Goal: Task Accomplishment & Management: Manage account settings

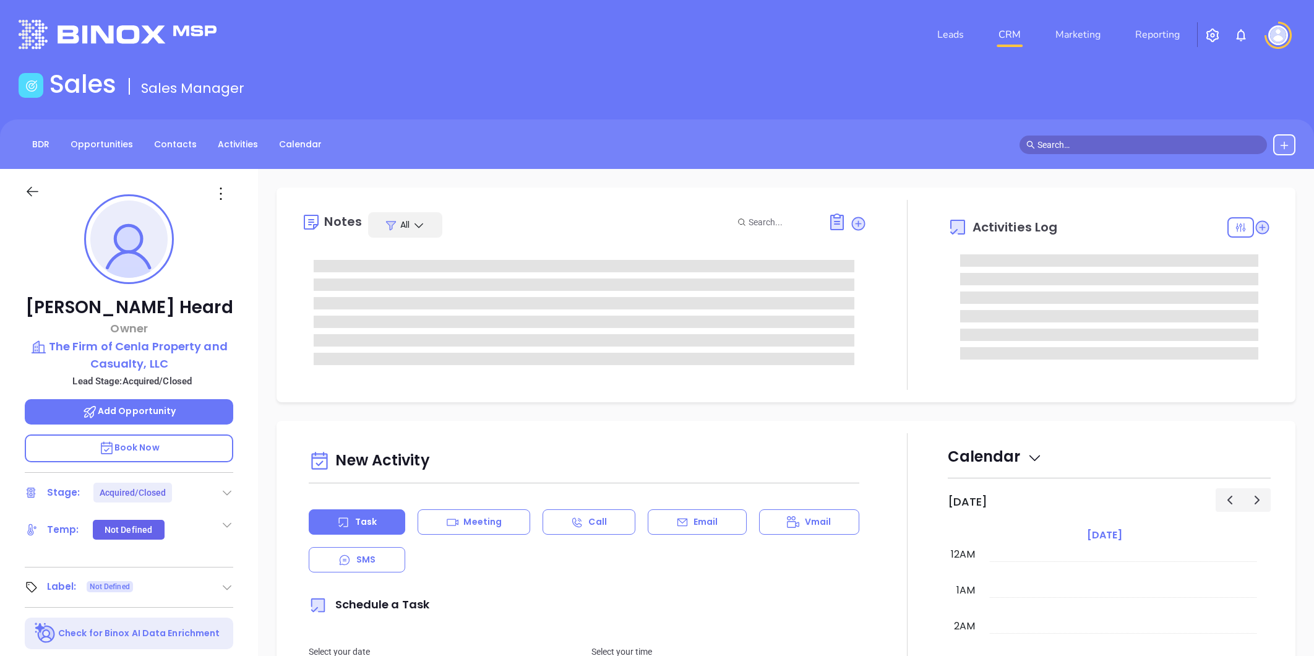
type input "[PERSON_NAME]"
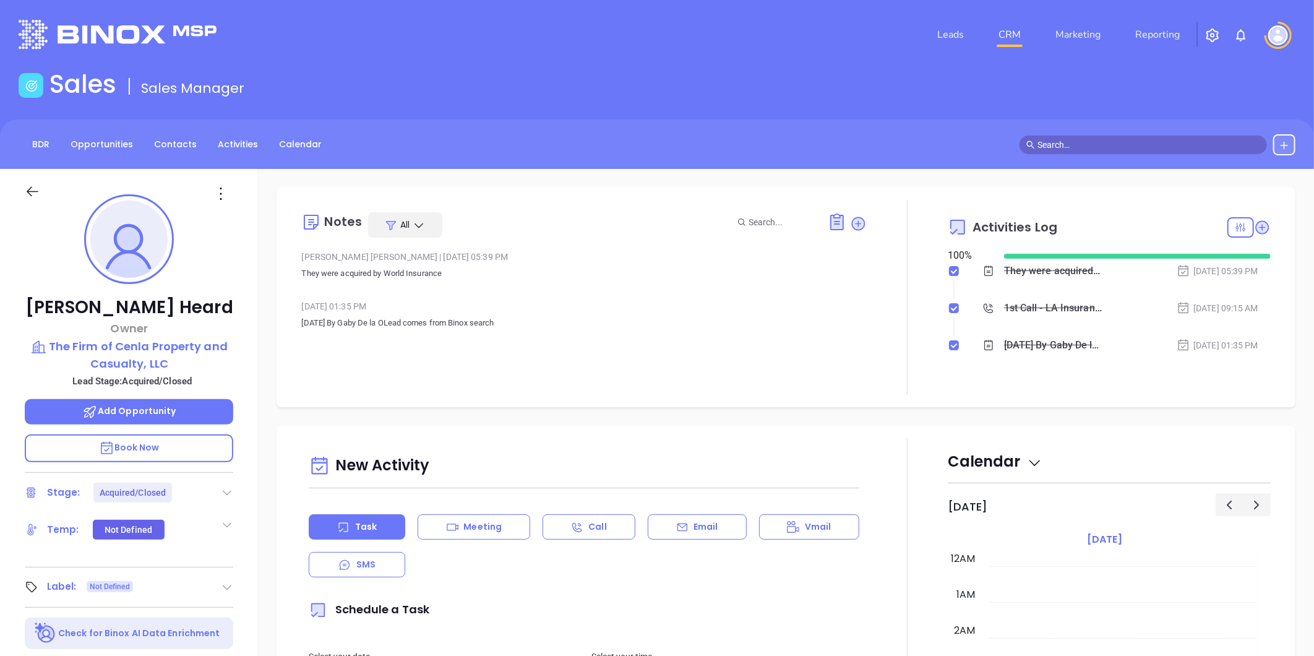
scroll to position [217, 0]
click at [178, 141] on link "Contacts" at bounding box center [176, 144] width 58 height 20
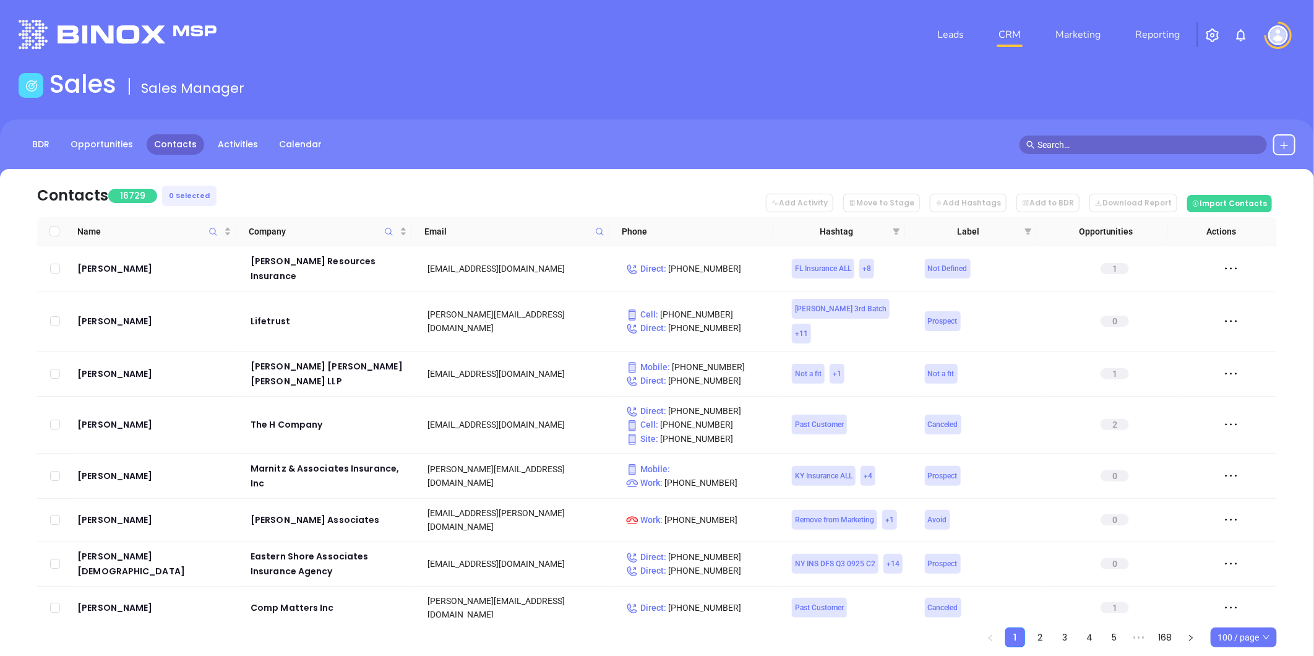
drag, startPoint x: 598, startPoint y: 231, endPoint x: 593, endPoint y: 239, distance: 9.8
click at [598, 231] on icon at bounding box center [599, 231] width 9 height 9
click at [553, 255] on input "text" at bounding box center [538, 258] width 125 height 20
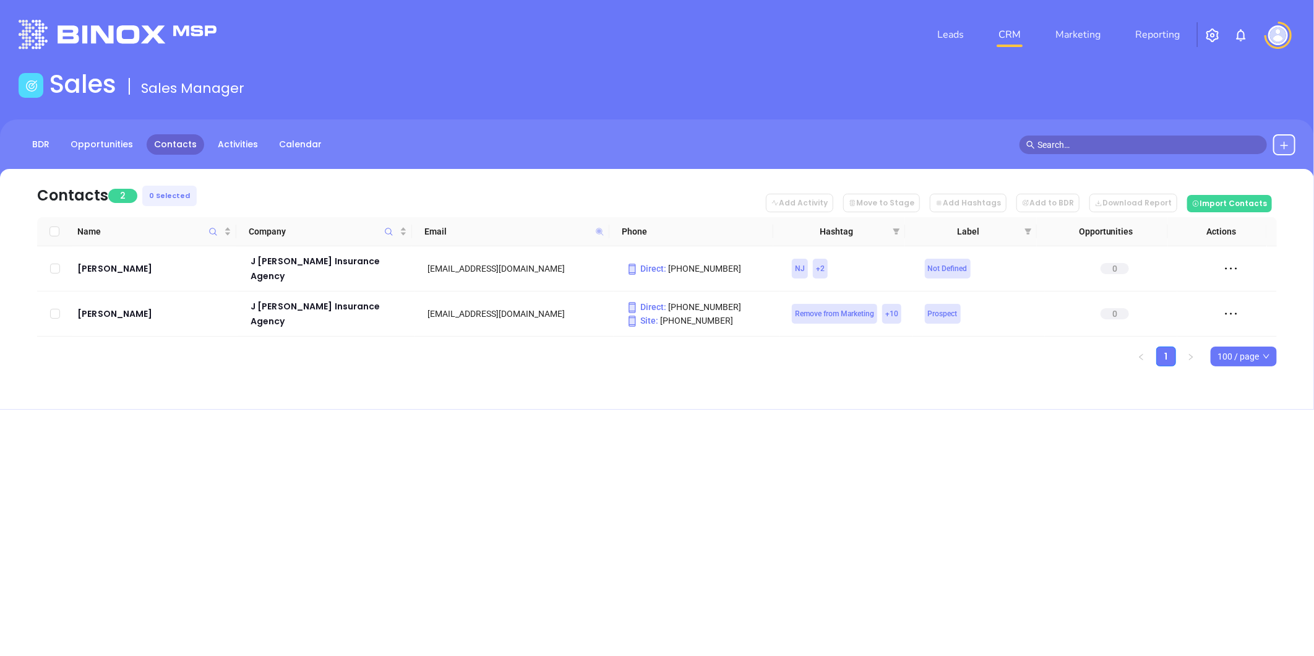
click at [596, 230] on icon at bounding box center [599, 231] width 7 height 7
paste input "alevinegroup"
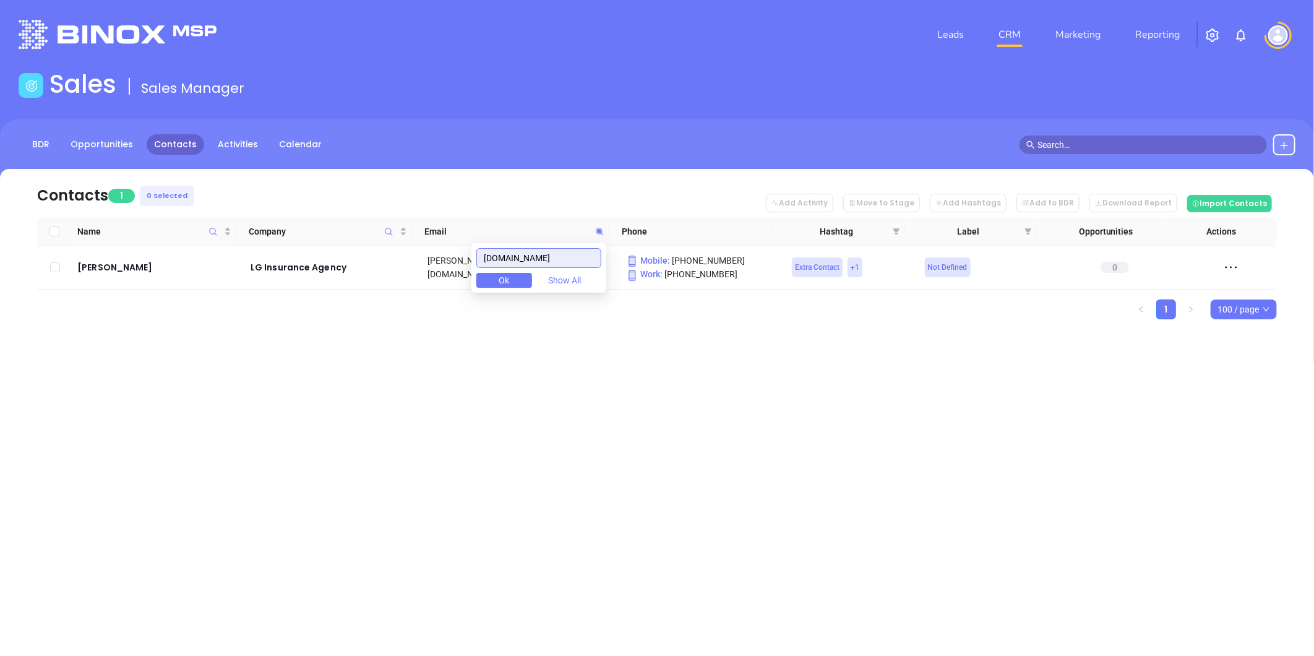
type input "alevinegroup.com"
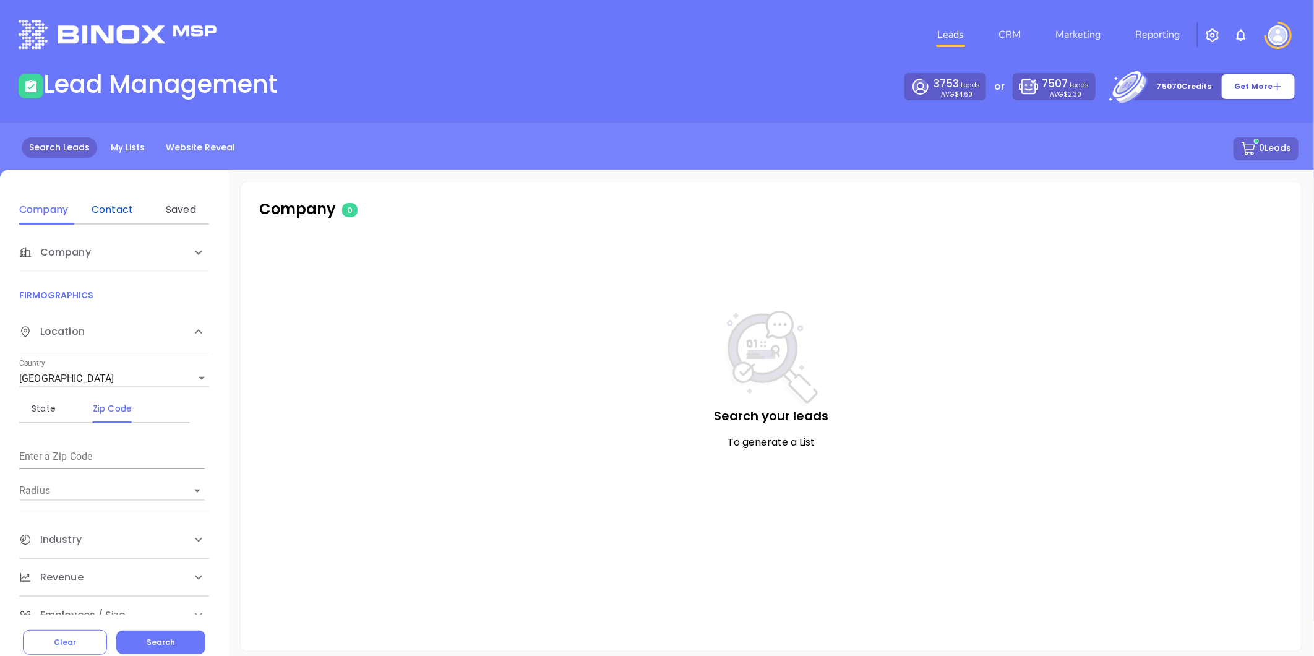
drag, startPoint x: 110, startPoint y: 204, endPoint x: 668, endPoint y: 146, distance: 561.2
click at [110, 204] on div "Contact" at bounding box center [112, 209] width 49 height 15
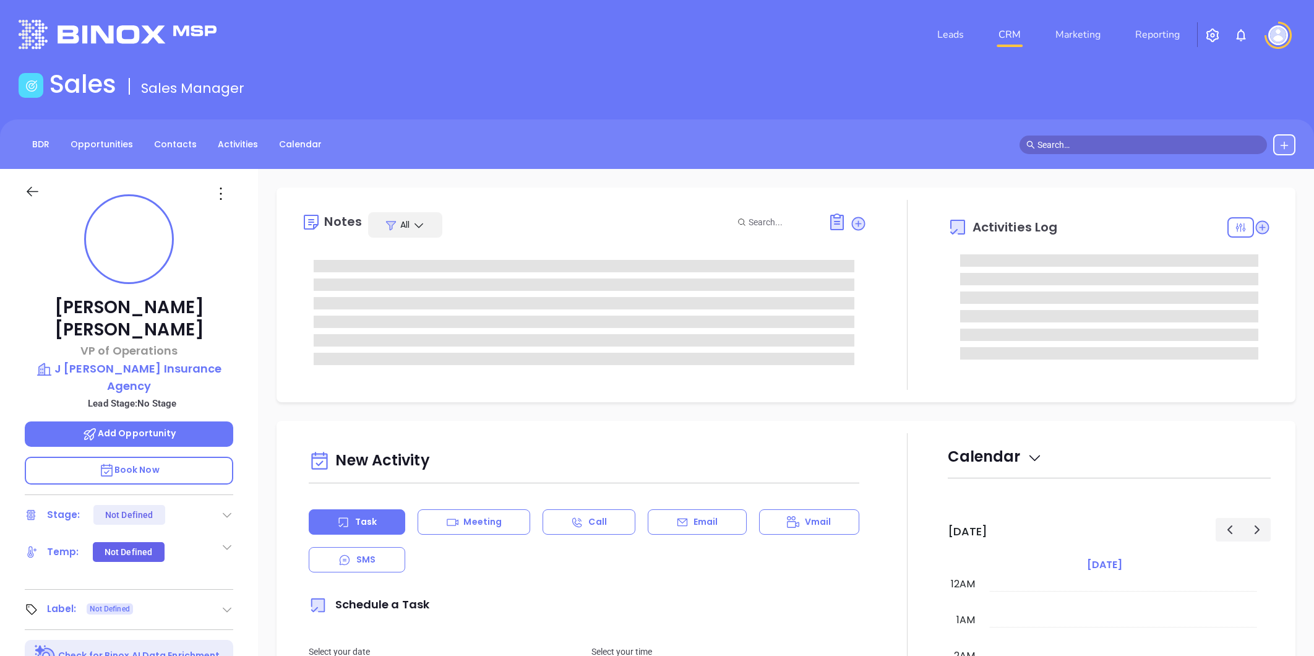
type input "10/01/2025"
type input "Liz Cruz"
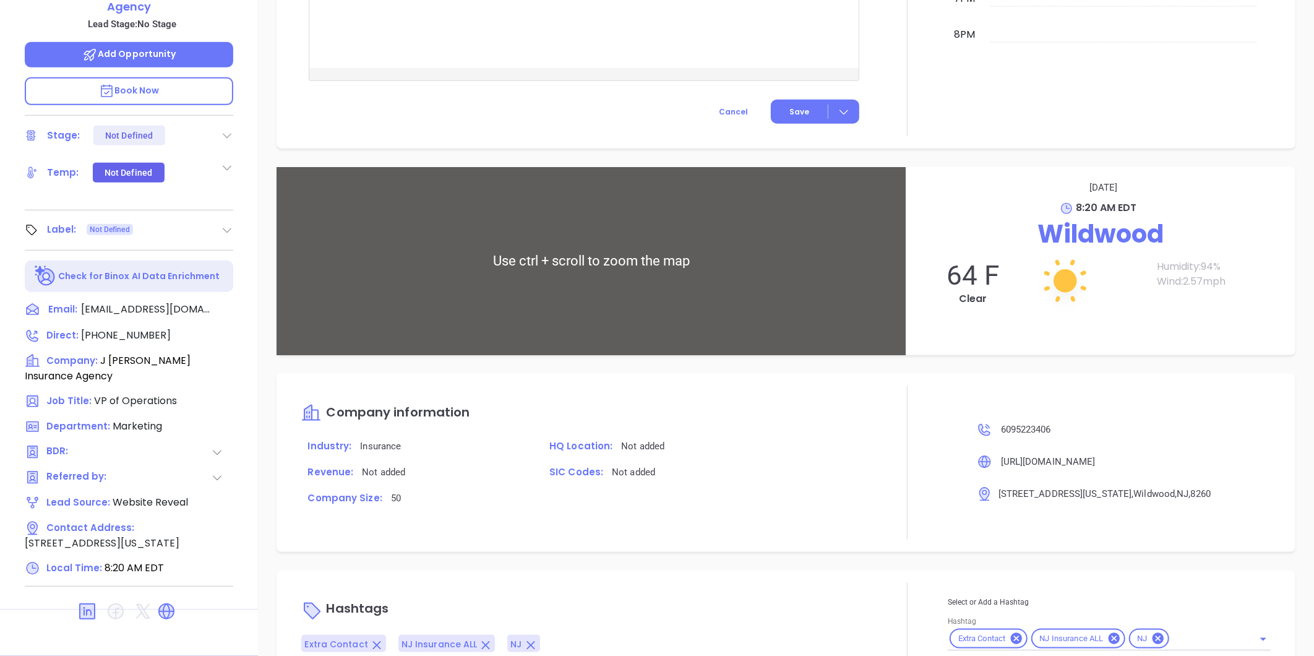
scroll to position [648, 0]
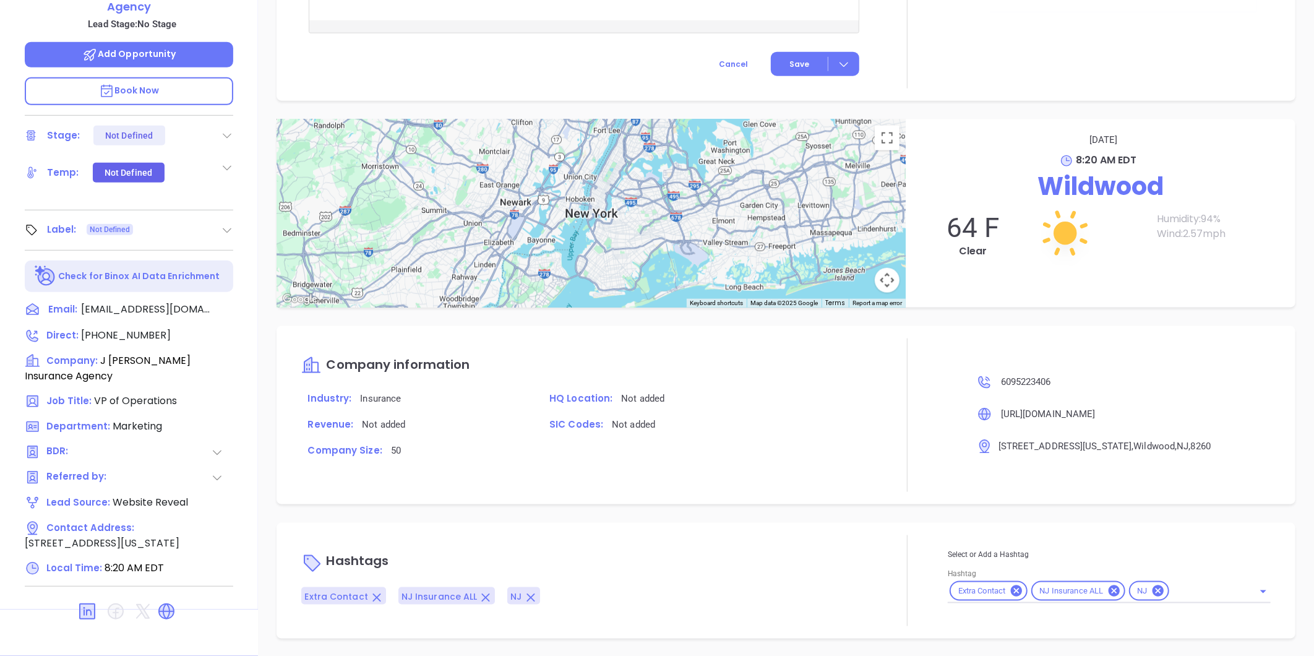
click at [1173, 586] on input "Hashtag" at bounding box center [1203, 591] width 65 height 15
type input "remove"
click at [1028, 635] on li "Remove from Marketing" at bounding box center [1108, 644] width 320 height 22
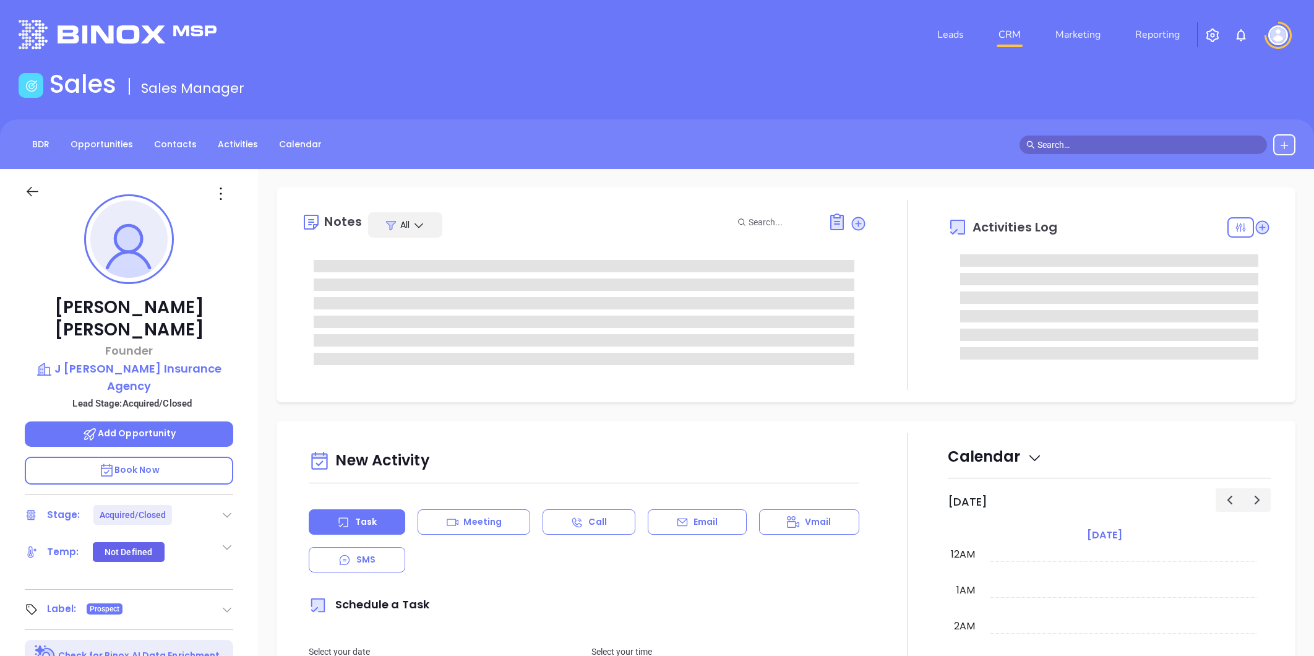
type input "[PERSON_NAME]"
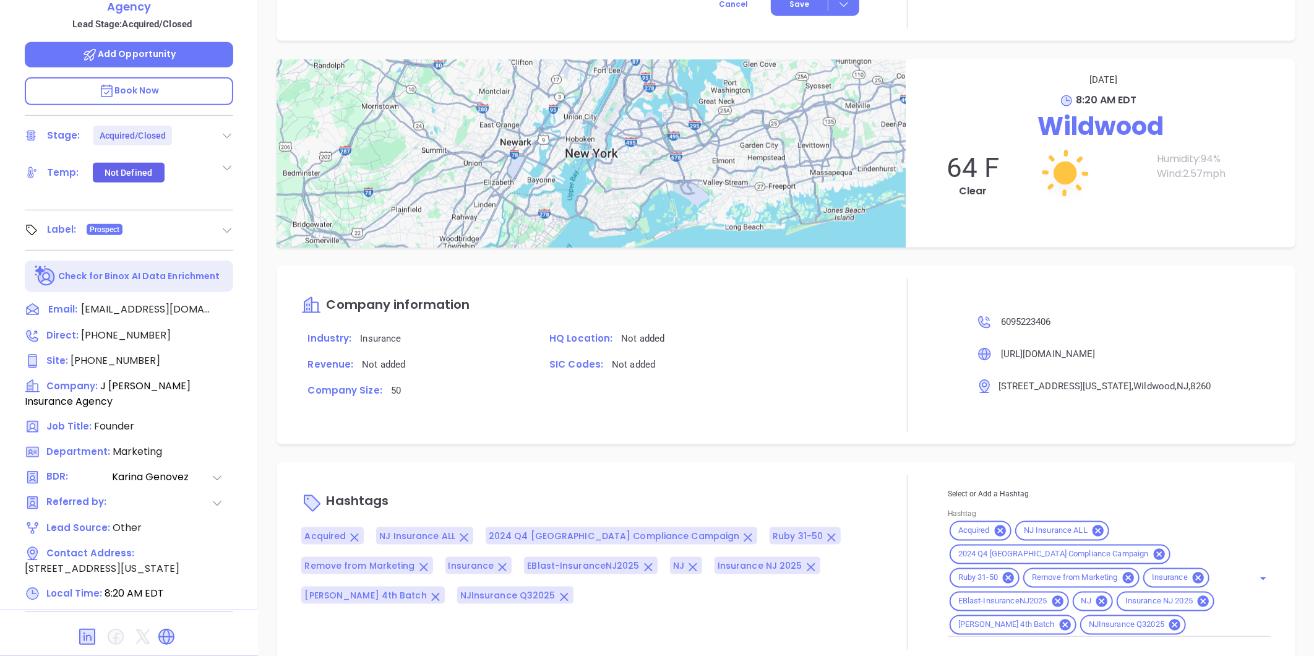
scroll to position [839, 0]
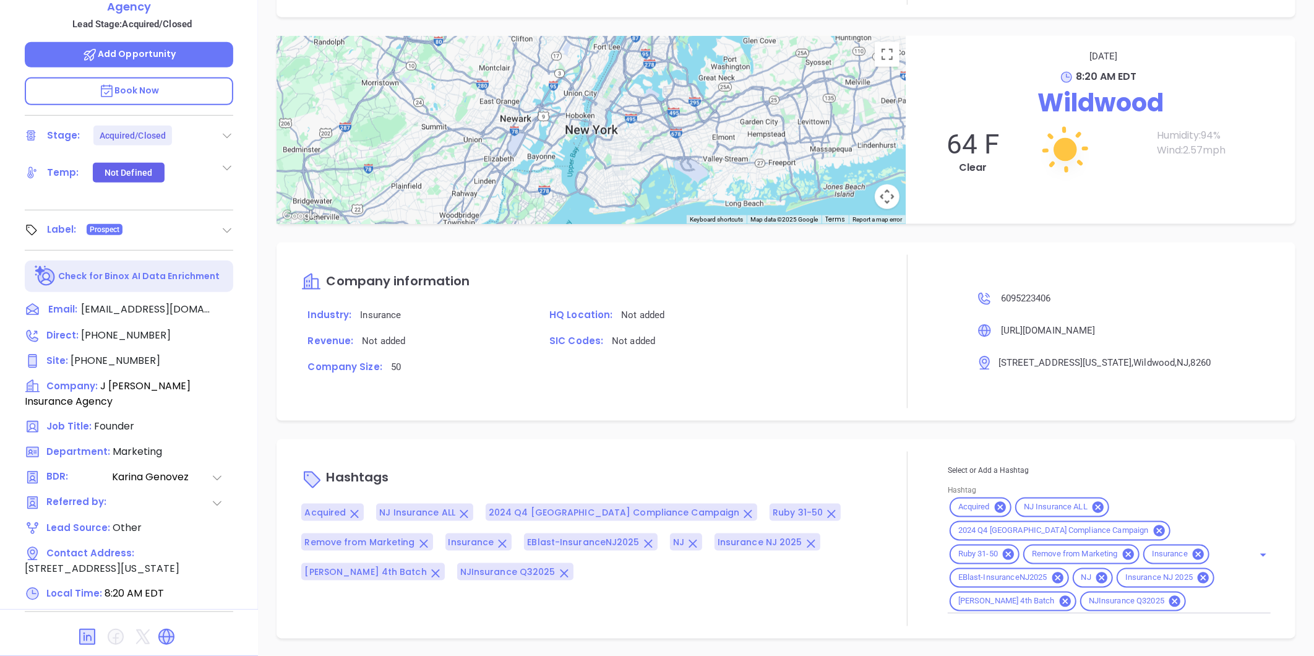
click at [785, 343] on p "SIC Codes: Not added" at bounding box center [705, 341] width 324 height 16
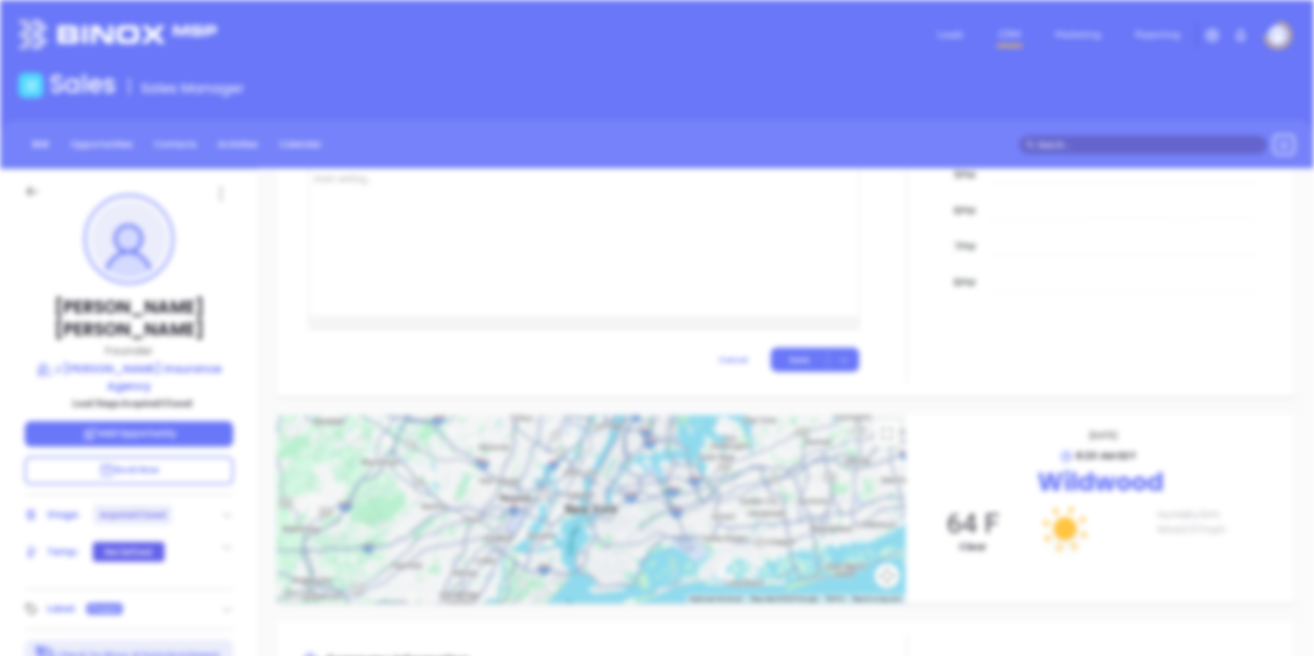
scroll to position [0, 0]
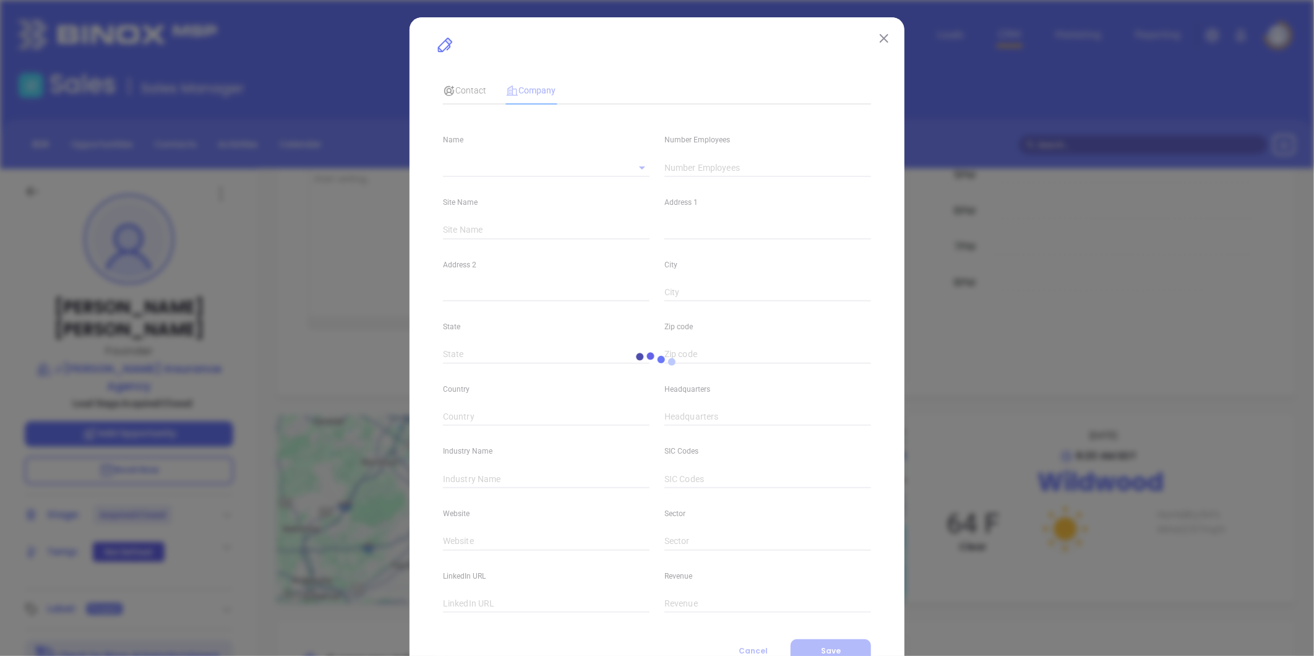
type input "50"
type input "(609) 522-3406"
type input "Insurance"
type input "http://www.jbyrneagency.com"
type input "Finance and Insurance"
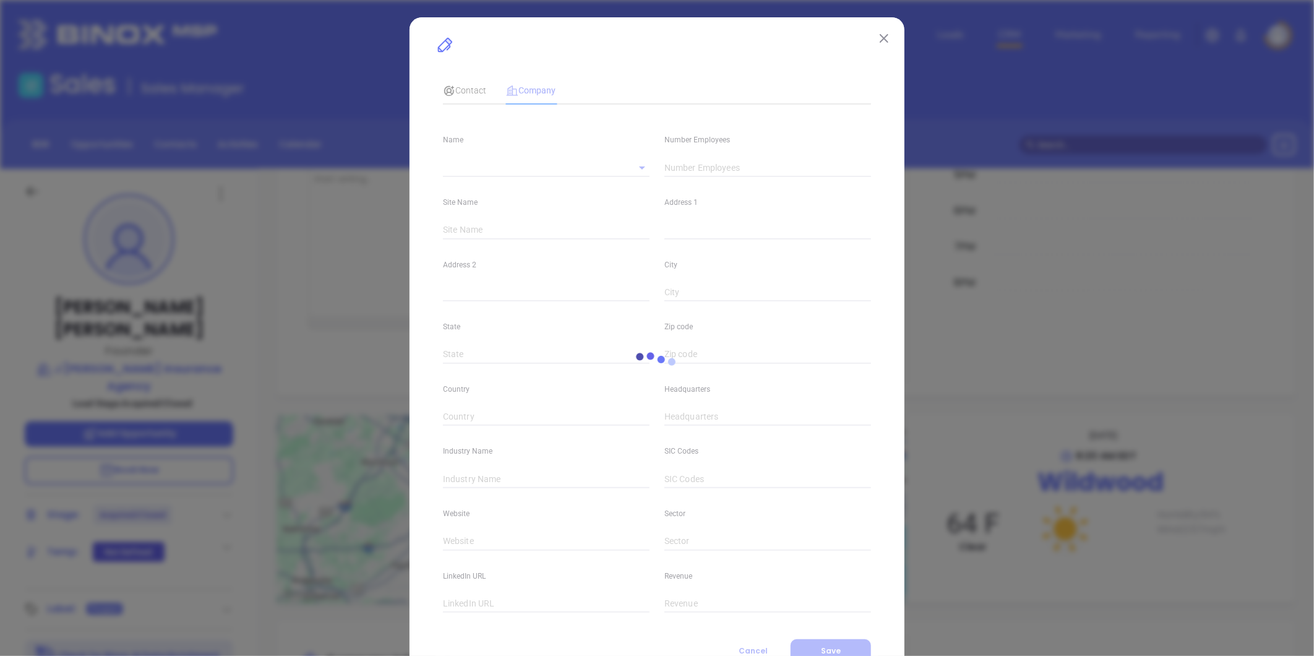
type input "https://www.linkedin.com/company/j.-byrne-agency-inc./"
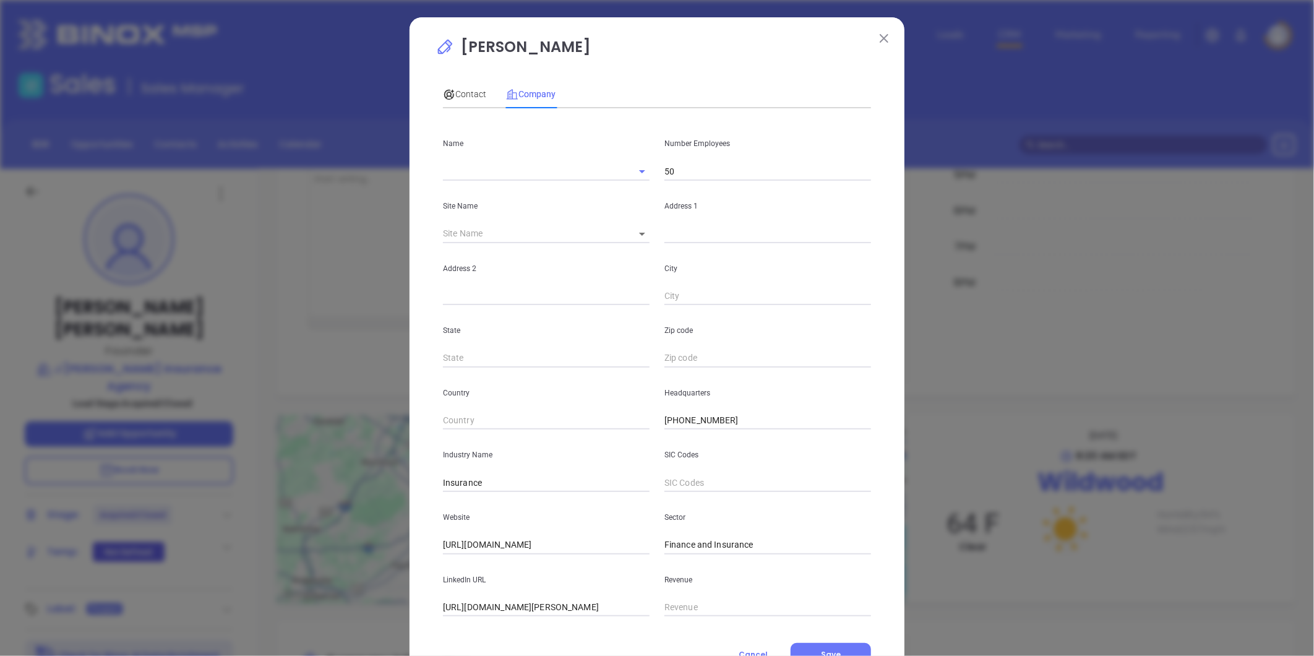
click at [880, 41] on img at bounding box center [884, 38] width 9 height 9
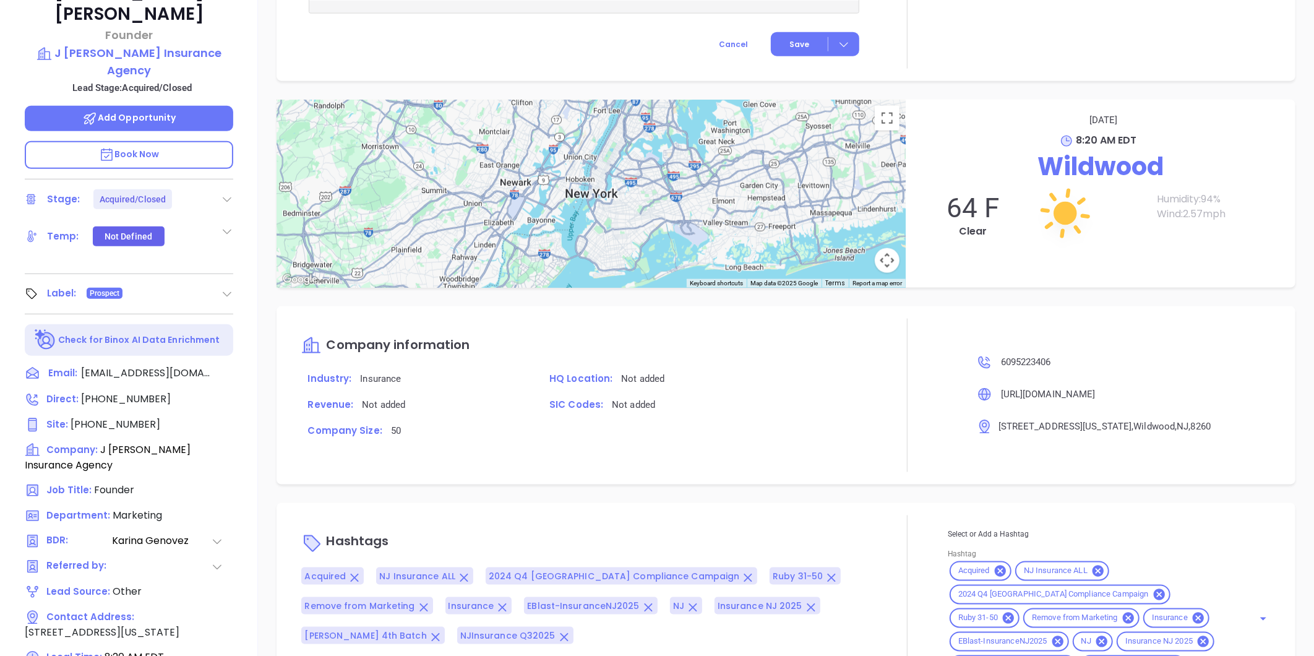
scroll to position [379, 0]
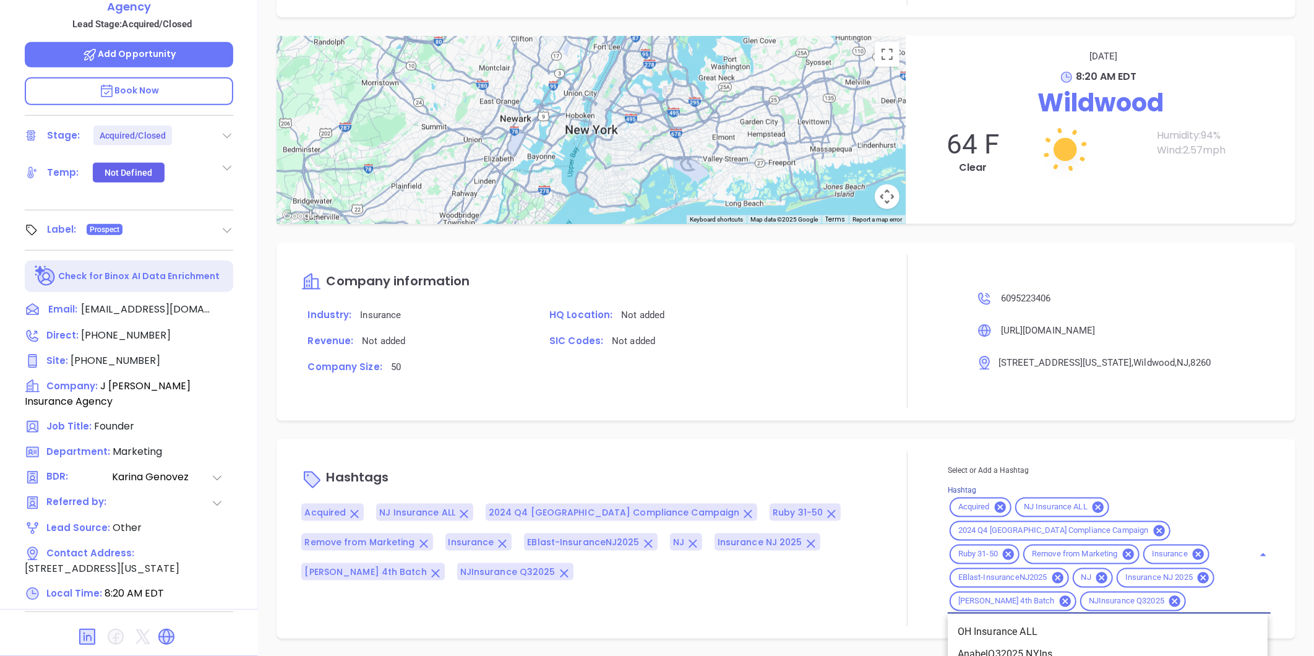
click at [1188, 607] on input "Hashtag" at bounding box center [1212, 601] width 48 height 15
type input "remove"
click at [1049, 650] on li "Remove from Marketing" at bounding box center [1108, 655] width 320 height 22
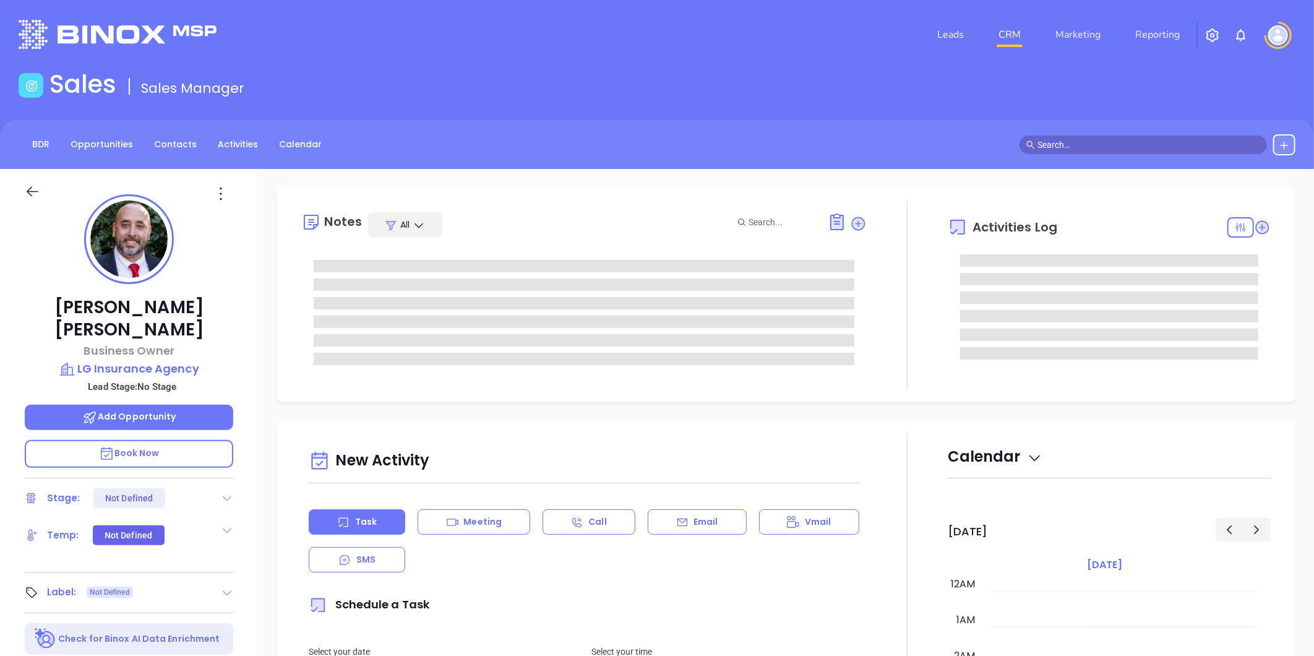
type input "[DATE]"
type input "[PERSON_NAME]"
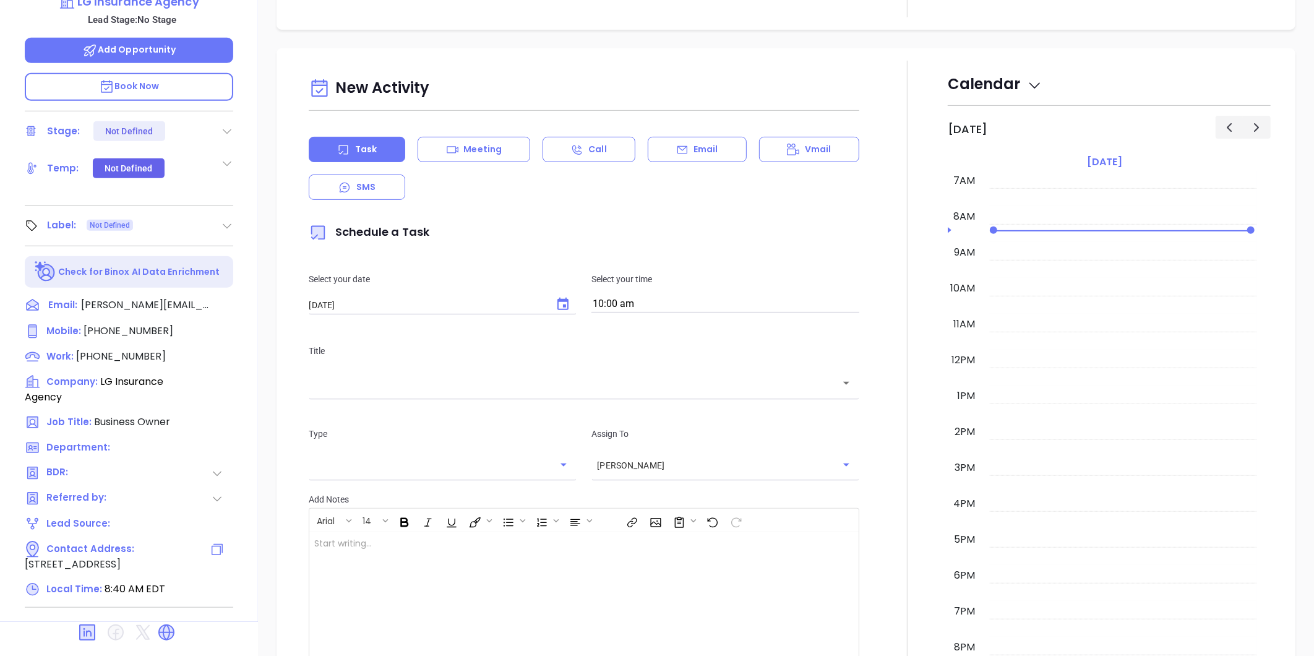
scroll to position [379, 0]
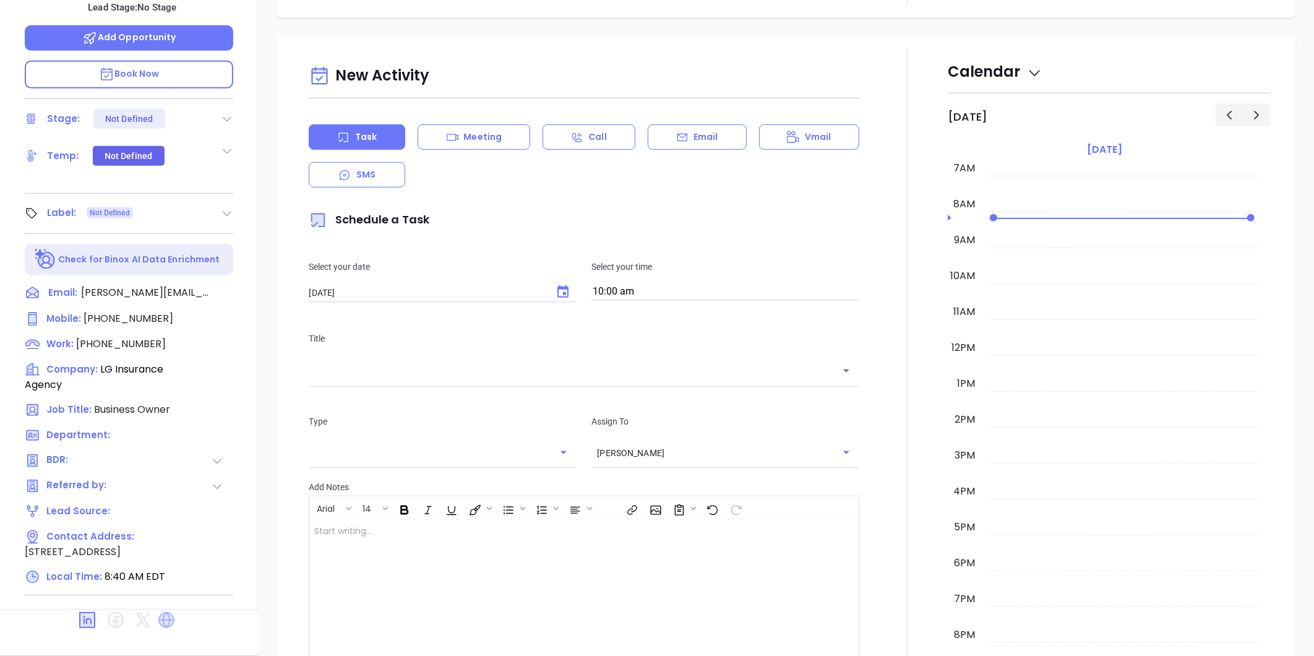
click at [168, 610] on icon at bounding box center [167, 620] width 20 height 20
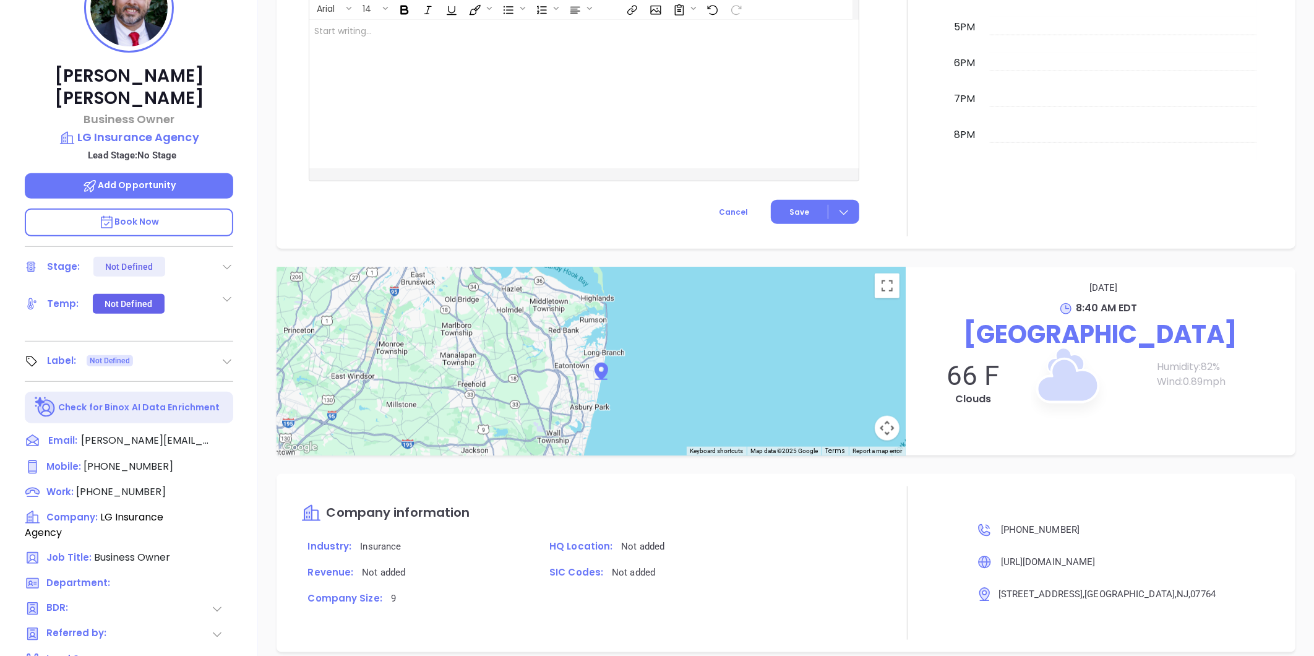
scroll to position [35, 0]
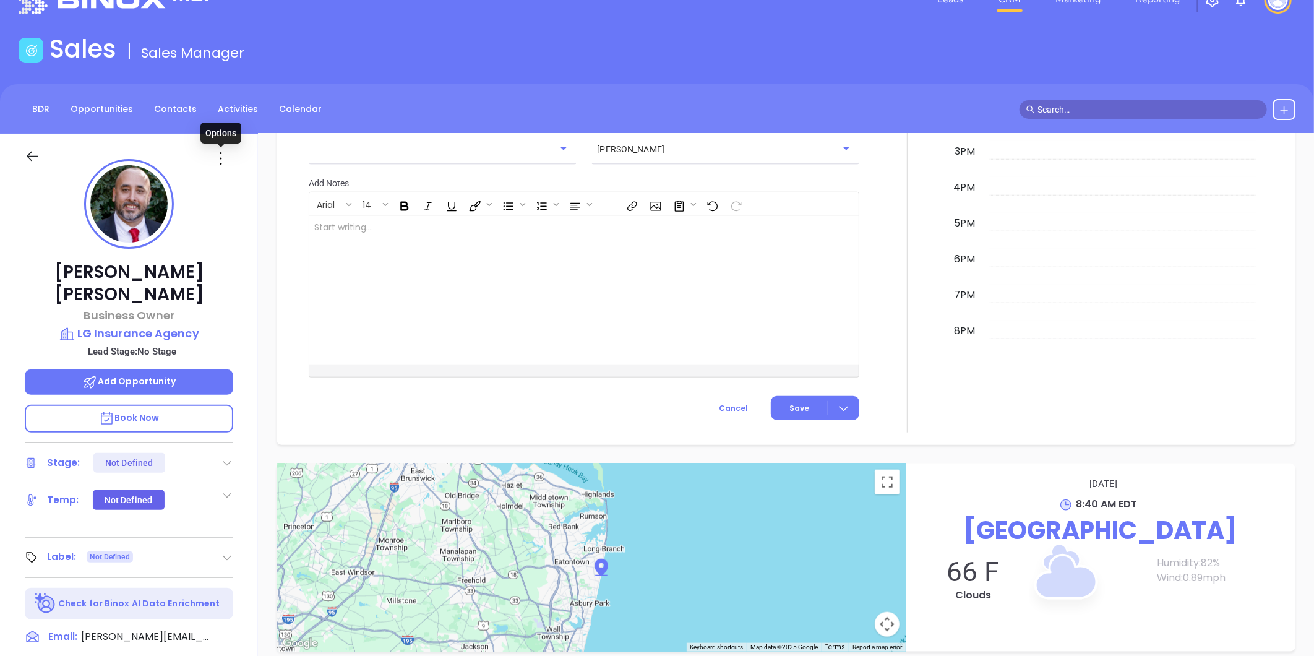
click at [217, 162] on icon at bounding box center [221, 159] width 20 height 20
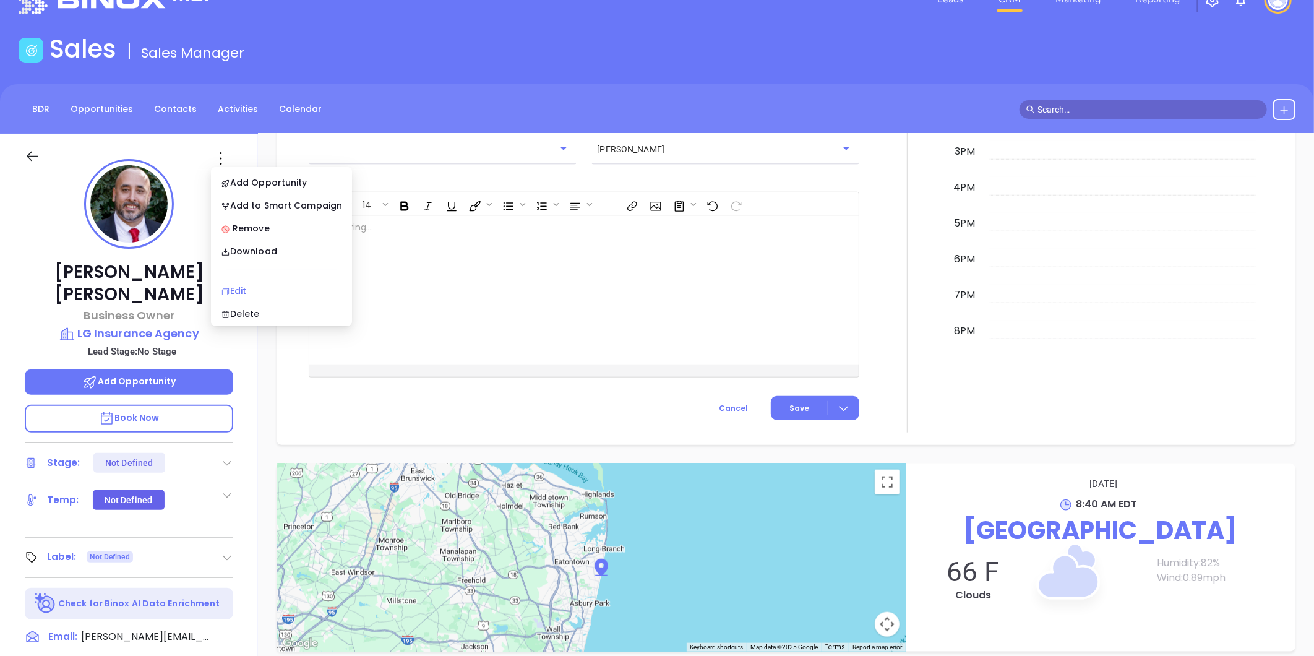
click at [242, 290] on div "Edit" at bounding box center [281, 291] width 121 height 14
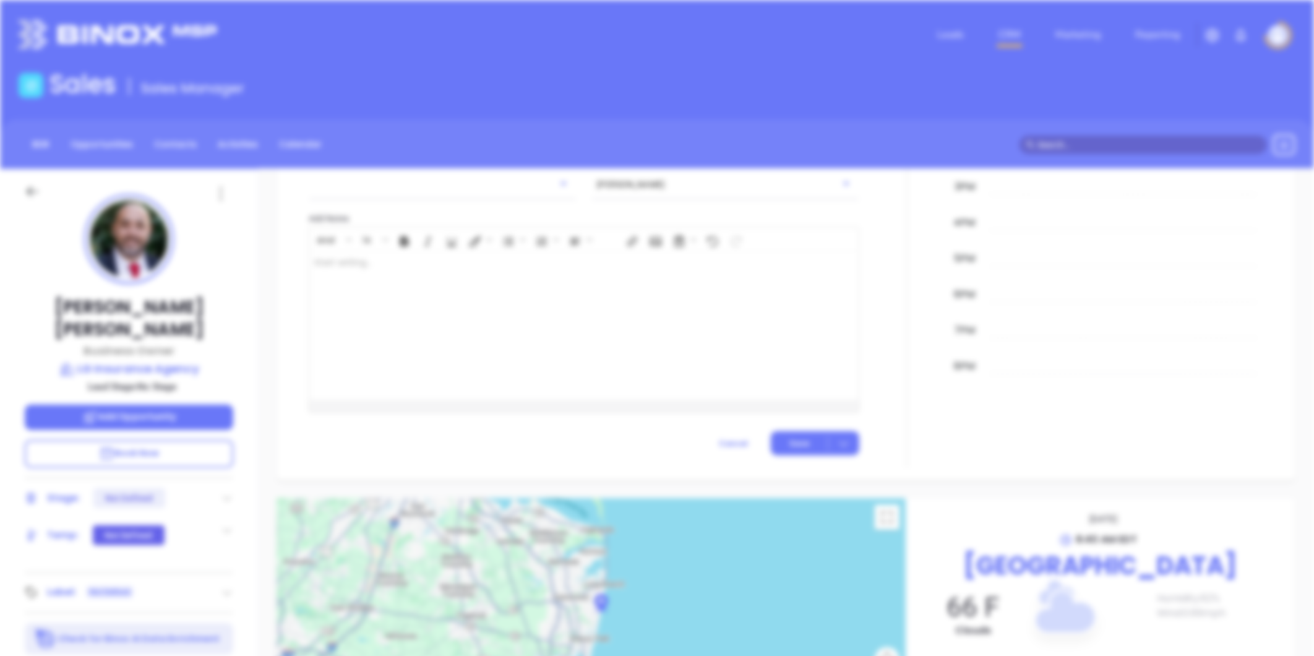
scroll to position [0, 0]
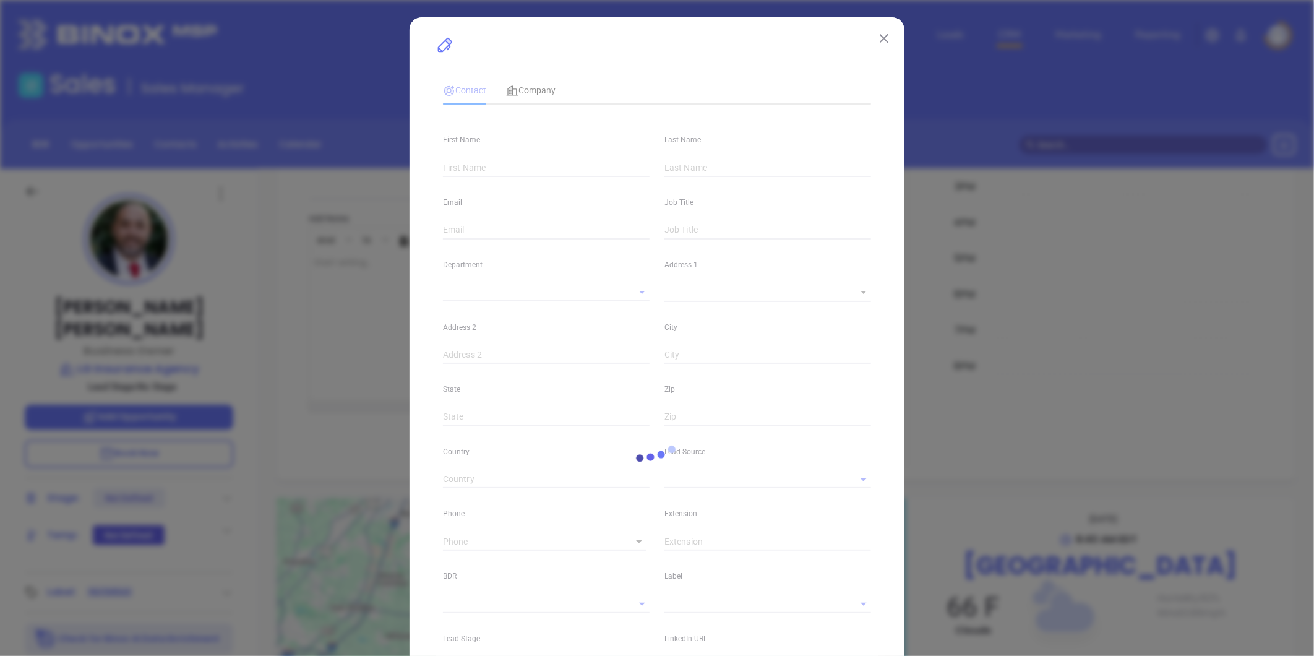
type input "Kris"
type input "Lewis"
type input "kris@alevinegroup.com"
type input "Business Owner"
type textarea "804 Broadway"
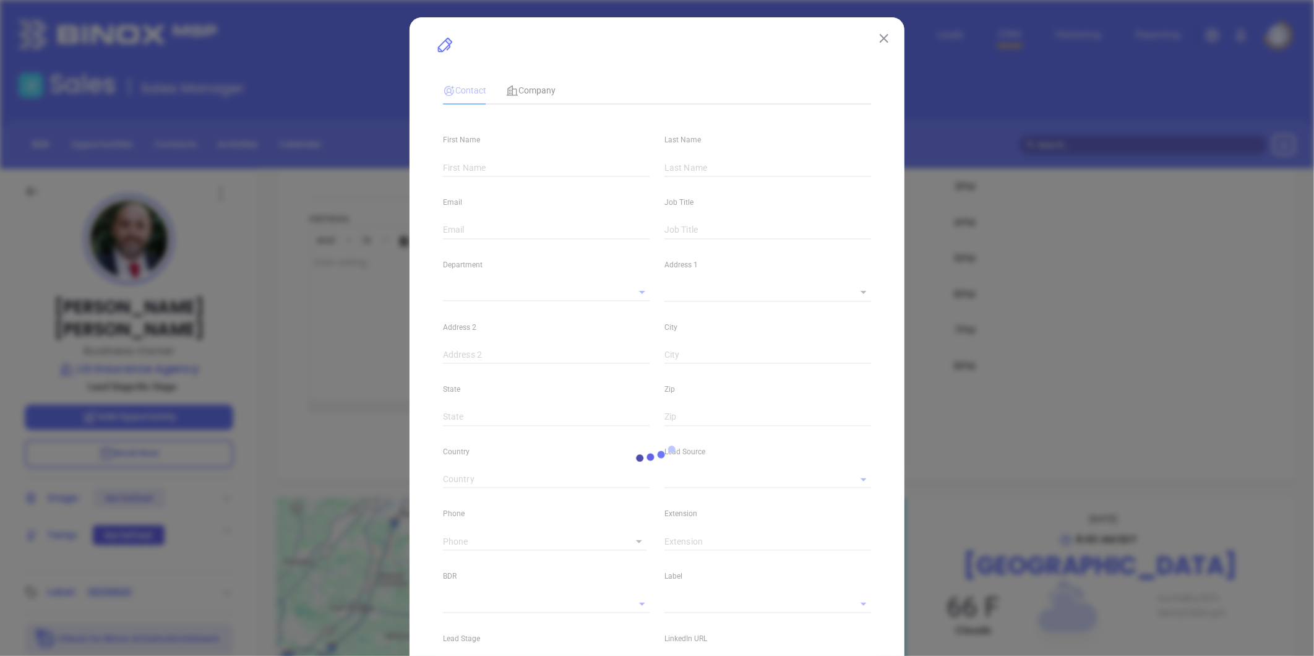
type input "1"
type input "West Long Branch"
type input "NJ"
type input "07764"
type input "linkedin.com/in/kris-lewis-pikeys-pizza-company"
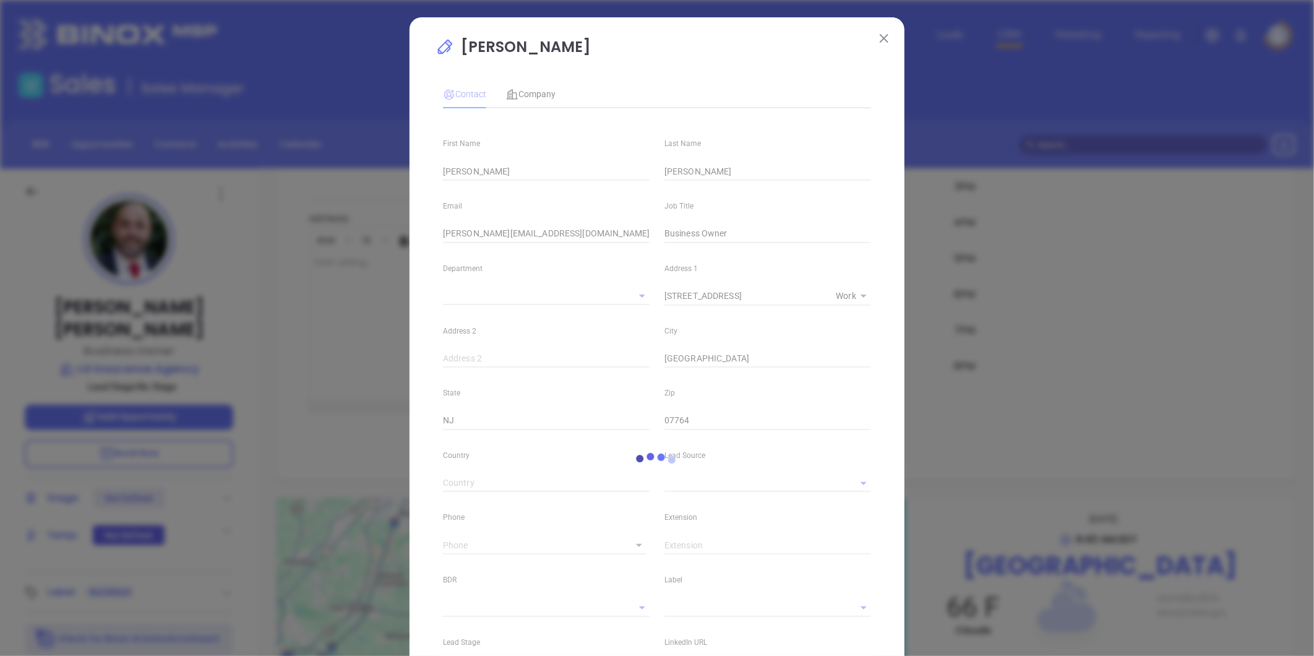
type input "(877) 288-7169"
type input "1"
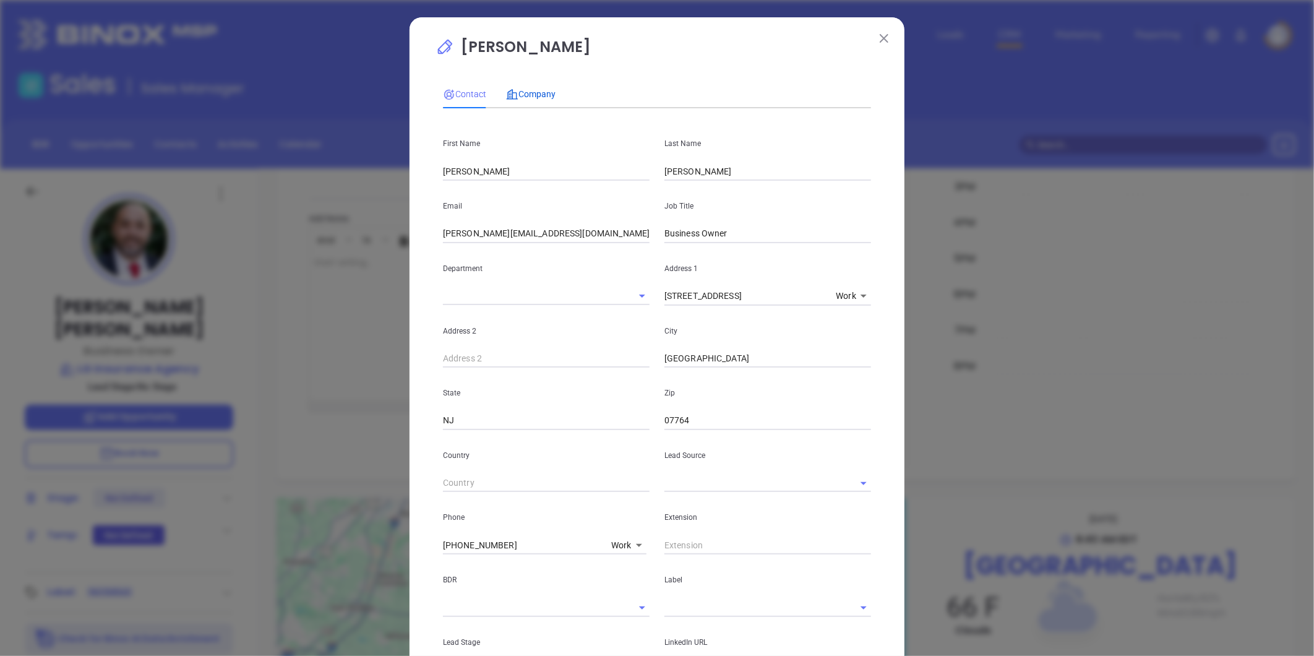
click at [520, 99] on span "Company" at bounding box center [531, 94] width 50 height 10
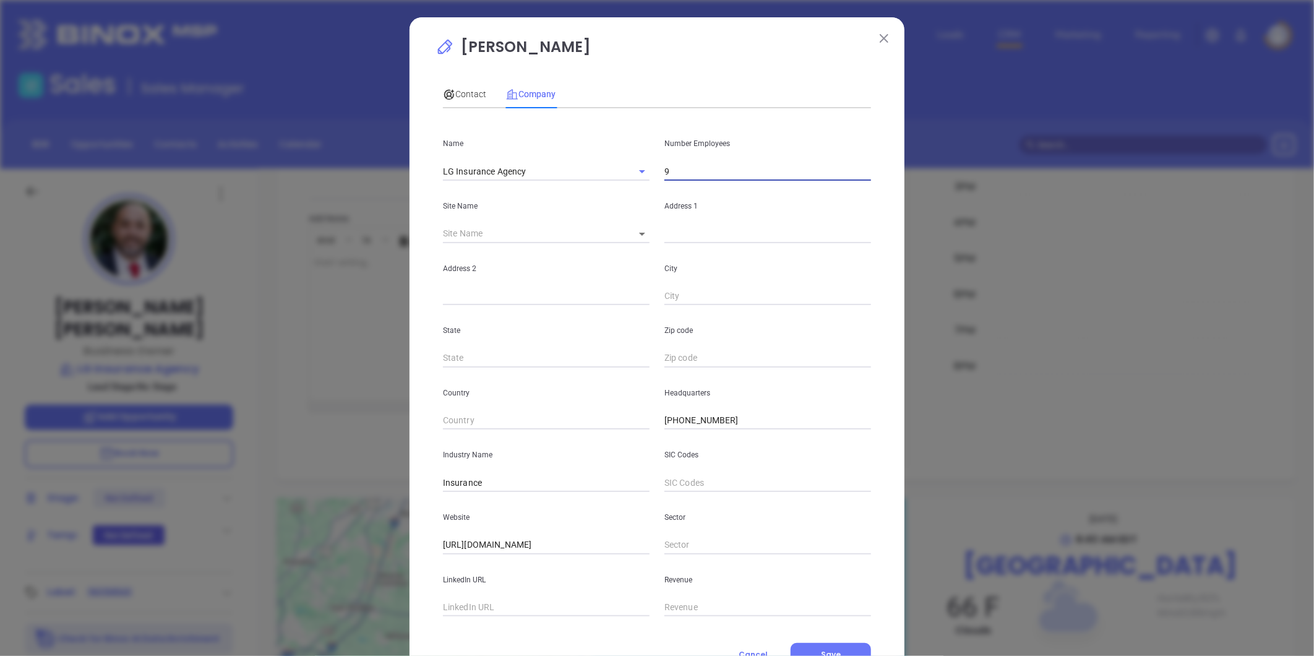
click at [695, 171] on input "9" at bounding box center [768, 171] width 207 height 19
type input "17"
click at [473, 613] on input "text" at bounding box center [546, 607] width 207 height 19
paste input "https://www.linkedin.com/company/lginsurance/"
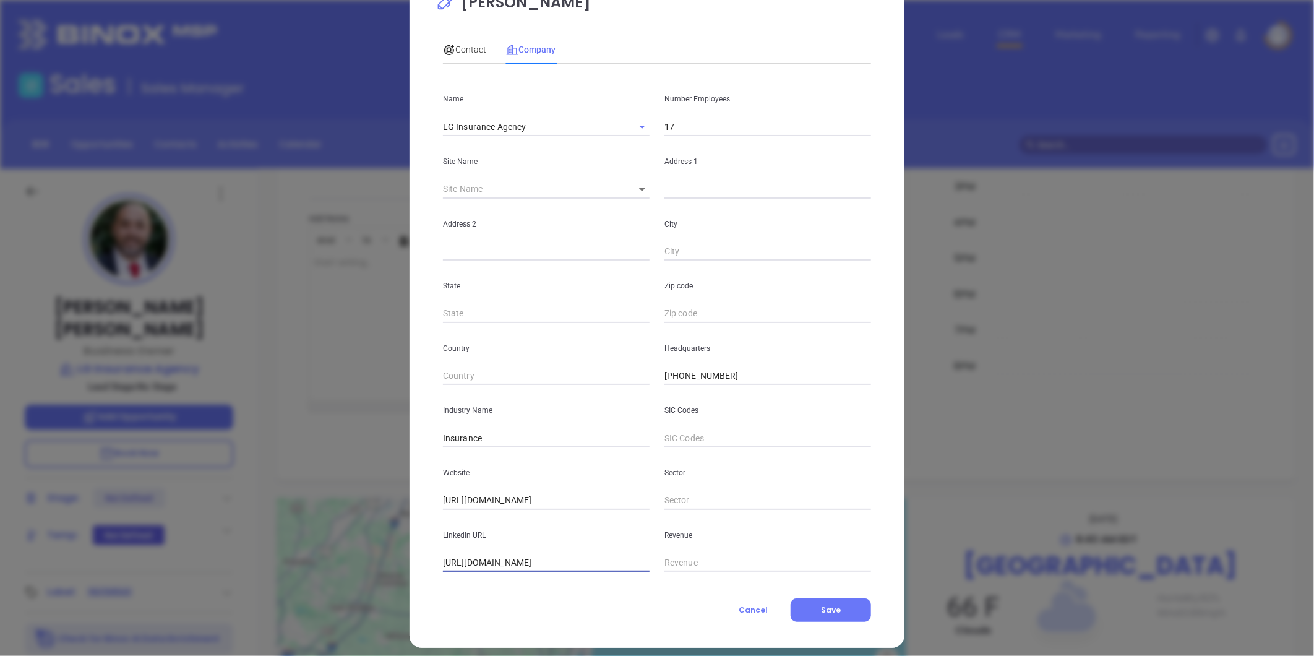
scroll to position [54, 0]
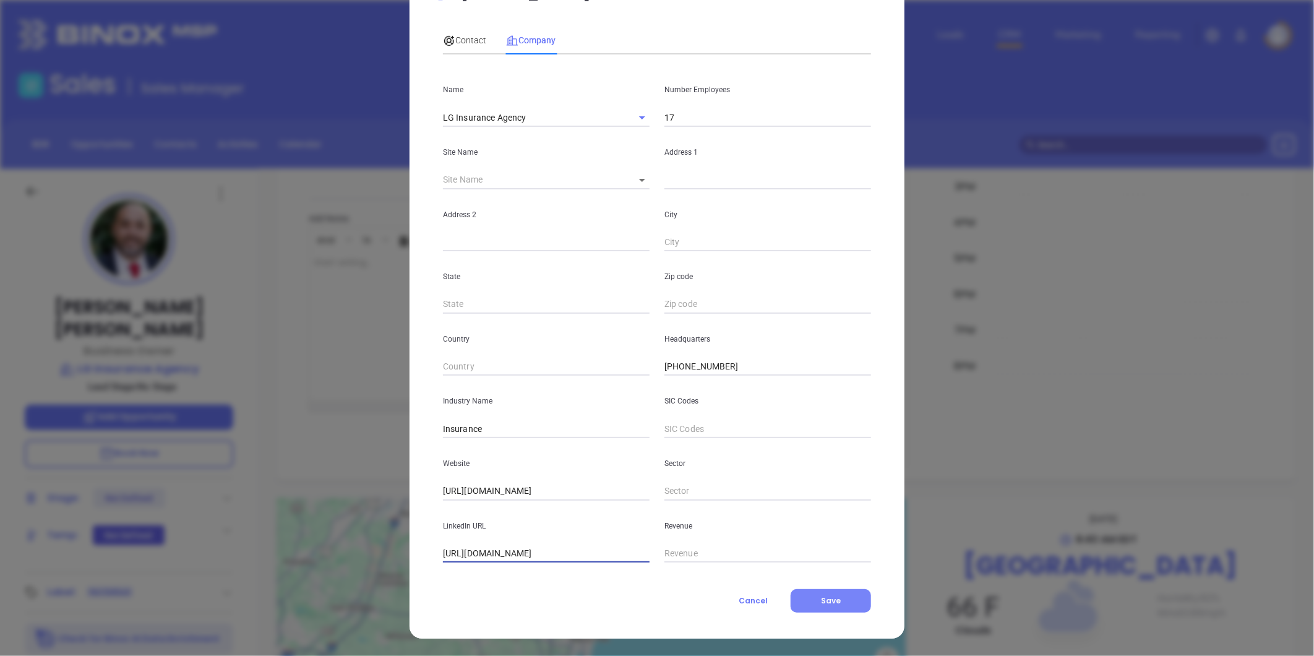
type input "https://www.linkedin.com/company/lginsurance/"
click at [833, 598] on span "Save" at bounding box center [831, 600] width 20 height 11
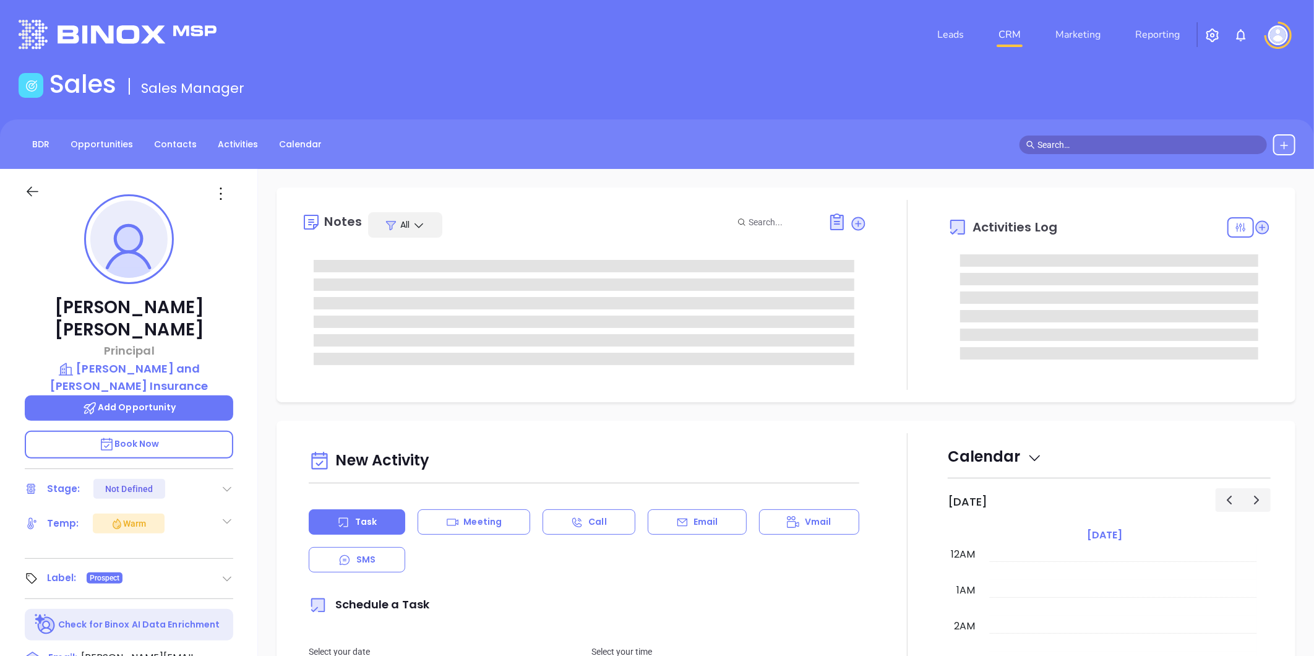
type input "[DATE]"
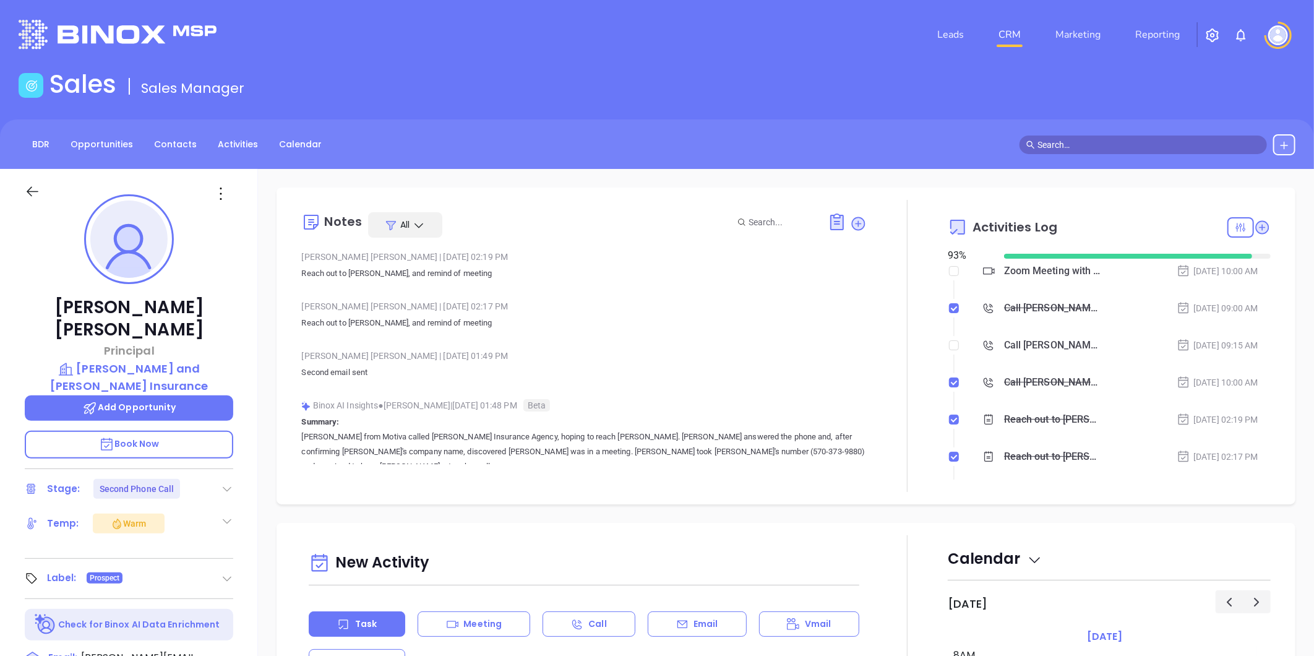
type input "[PERSON_NAME]"
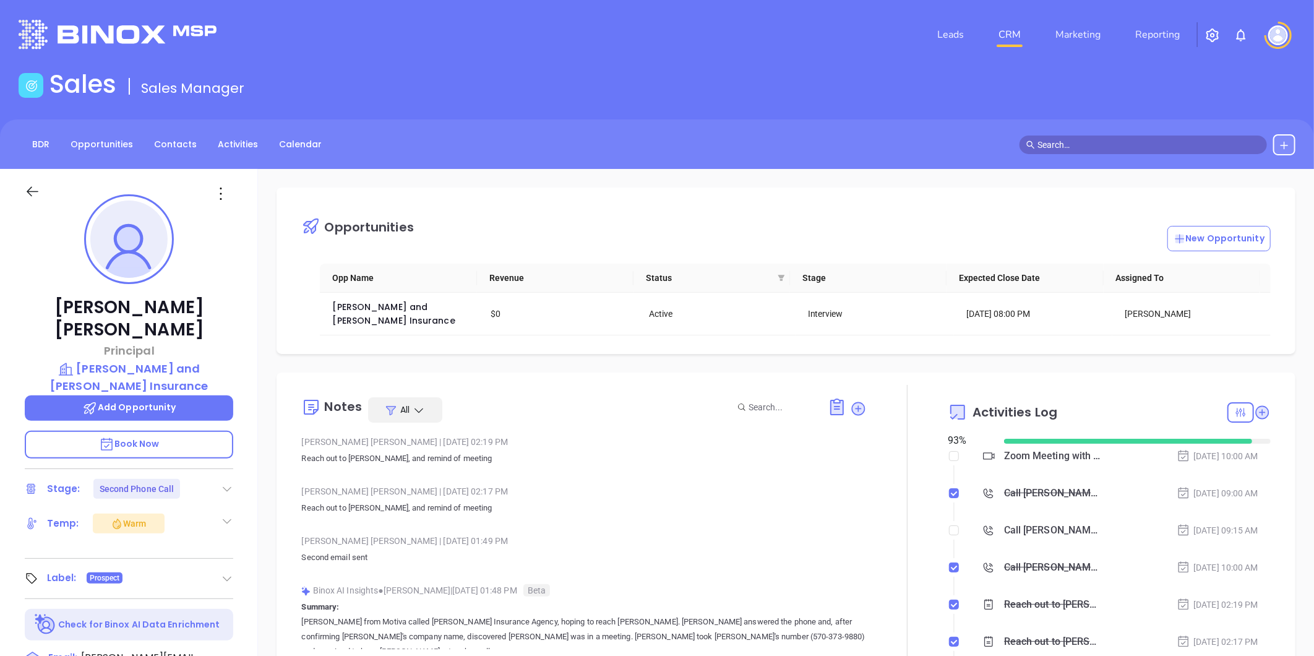
scroll to position [343, 0]
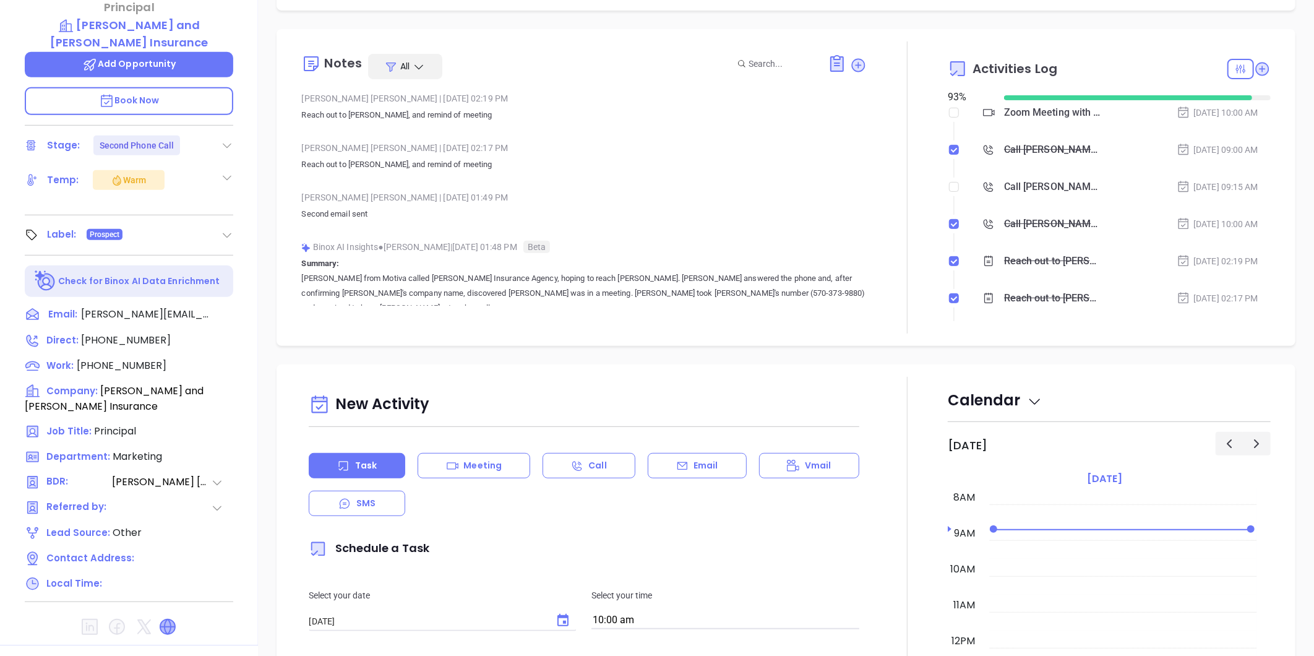
click at [168, 619] on icon at bounding box center [167, 626] width 15 height 15
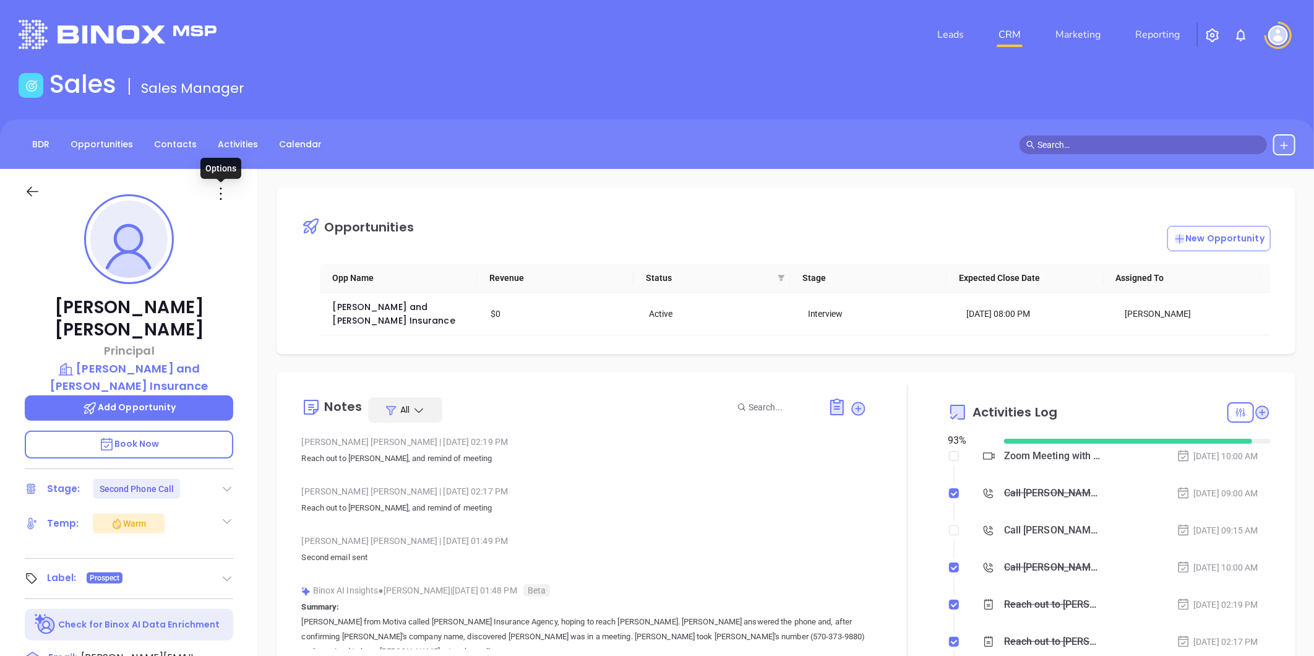
click at [223, 194] on icon at bounding box center [221, 194] width 20 height 20
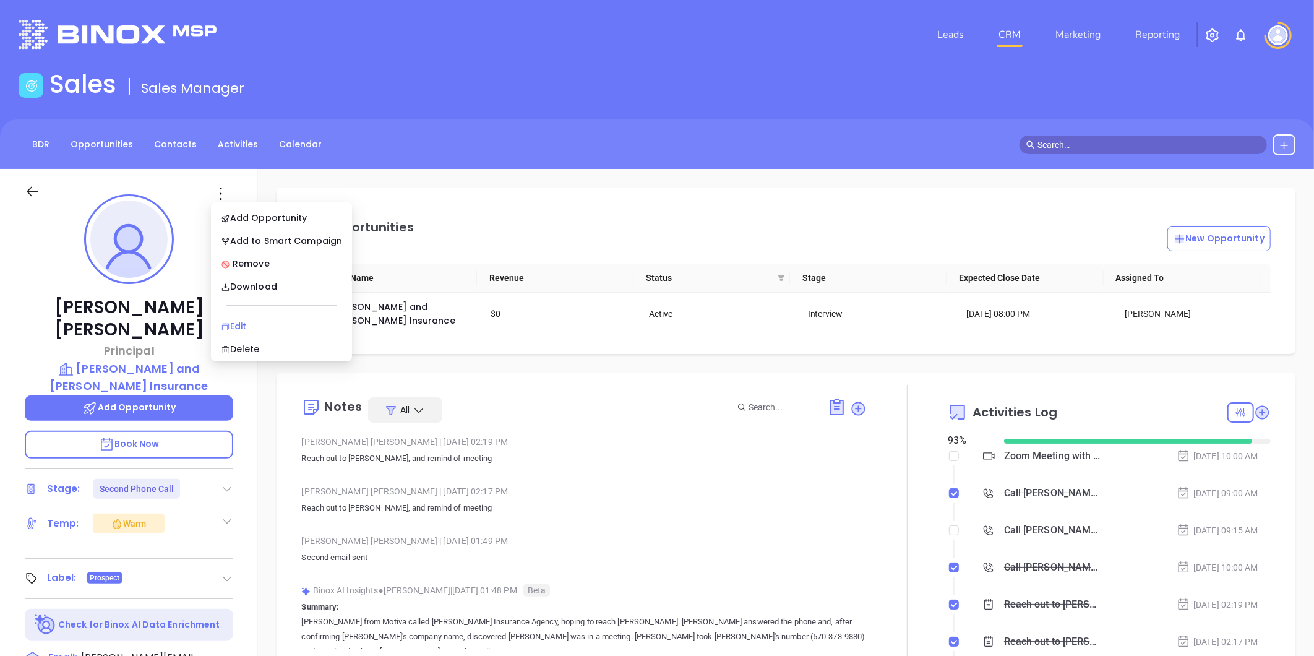
click at [239, 324] on div "Edit" at bounding box center [281, 326] width 121 height 14
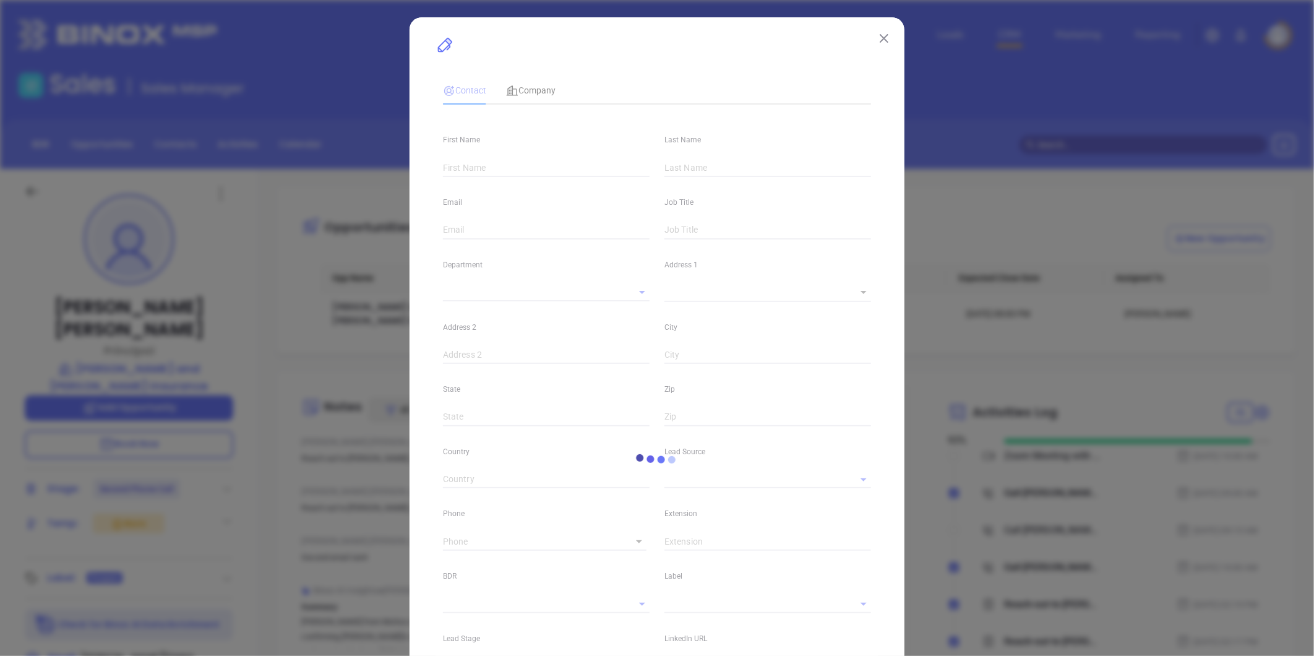
type input "Sean"
type input "Coleman"
type input "sean@dk4ins.com"
type input "Principal"
type input "1"
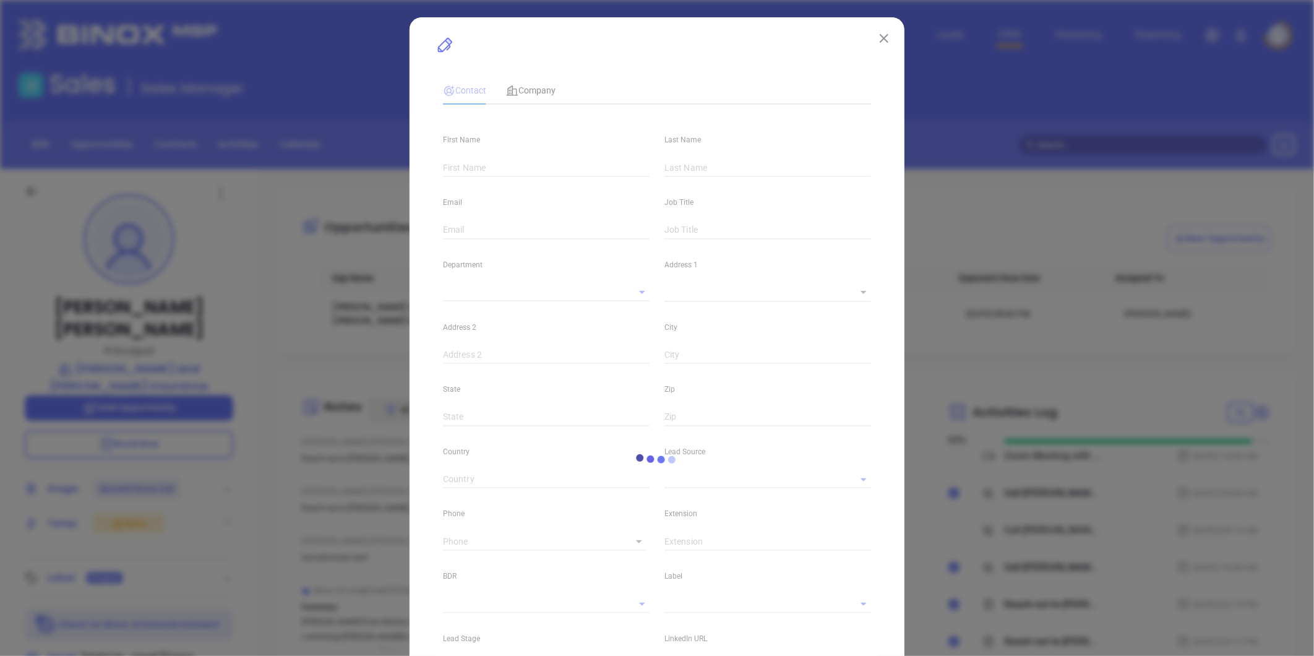
type input "[GEOGRAPHIC_DATA]"
type input "Marketing"
type input "Other"
type input "Vicky Mendoza"
type input "Second Phone Call"
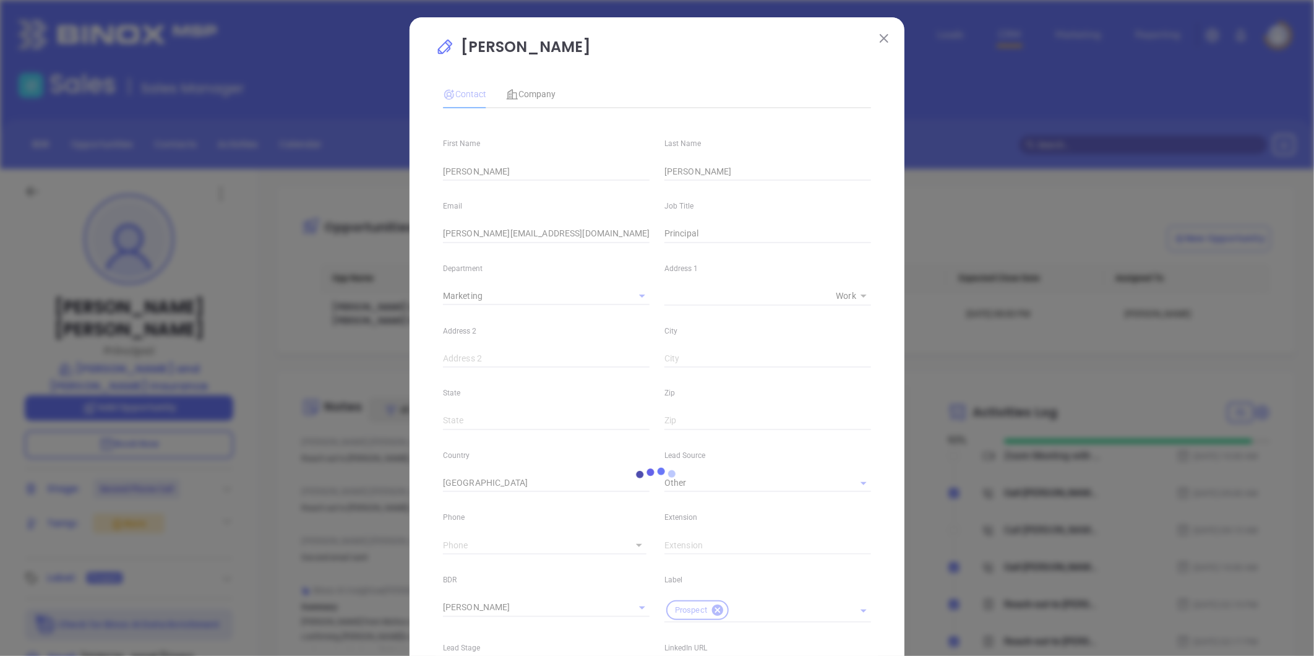
type input "(814) 455-8434"
type input "1"
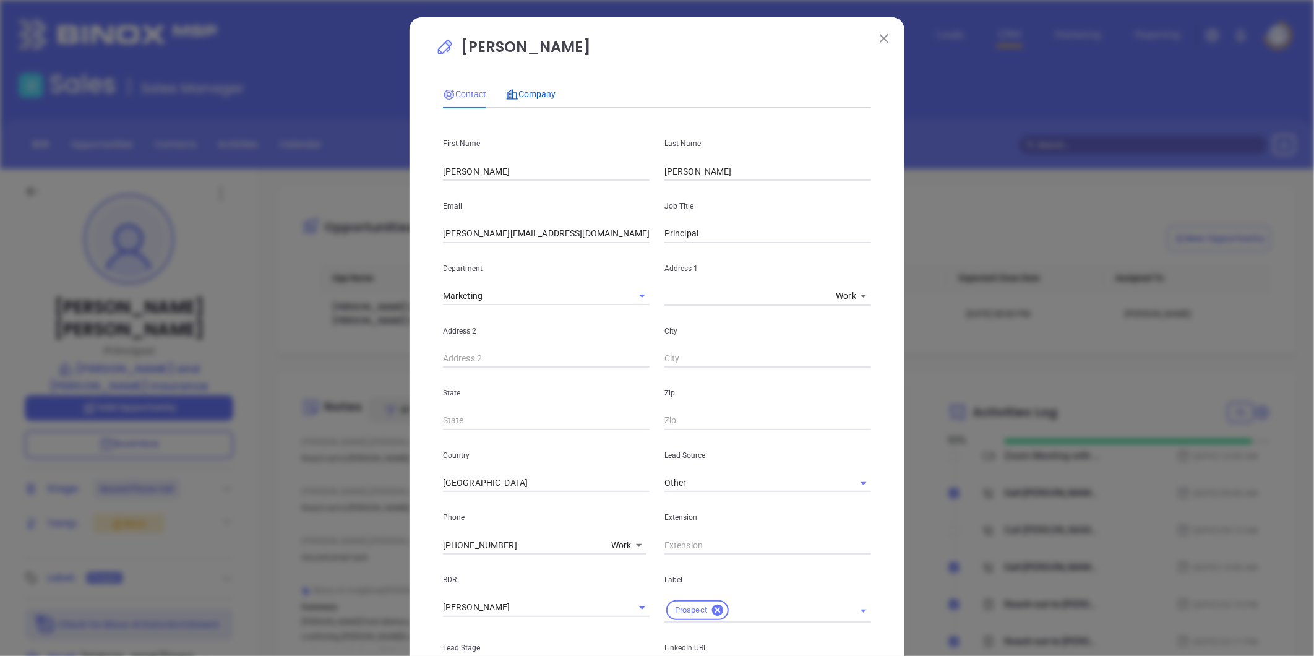
click at [551, 91] on span "Company" at bounding box center [531, 94] width 50 height 10
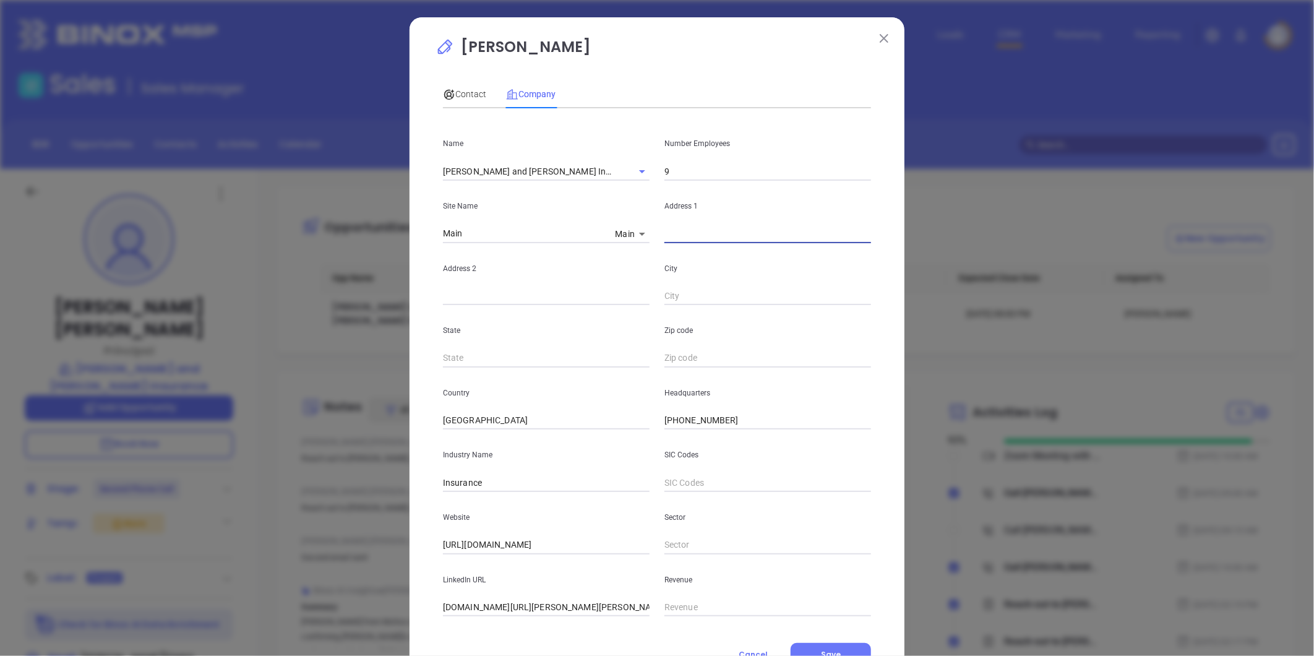
drag, startPoint x: 676, startPoint y: 233, endPoint x: 651, endPoint y: 238, distance: 25.4
click at [676, 233] on input "text" at bounding box center [768, 234] width 207 height 19
click at [634, 231] on body "Leads CRM Marketing Reporting Financial Leads Leads Sales Sales Manager BDR Opp…" at bounding box center [657, 328] width 1314 height 656
drag, startPoint x: 632, startPoint y: 231, endPoint x: 662, endPoint y: 239, distance: 30.9
click at [633, 231] on li "Main" at bounding box center [631, 234] width 43 height 22
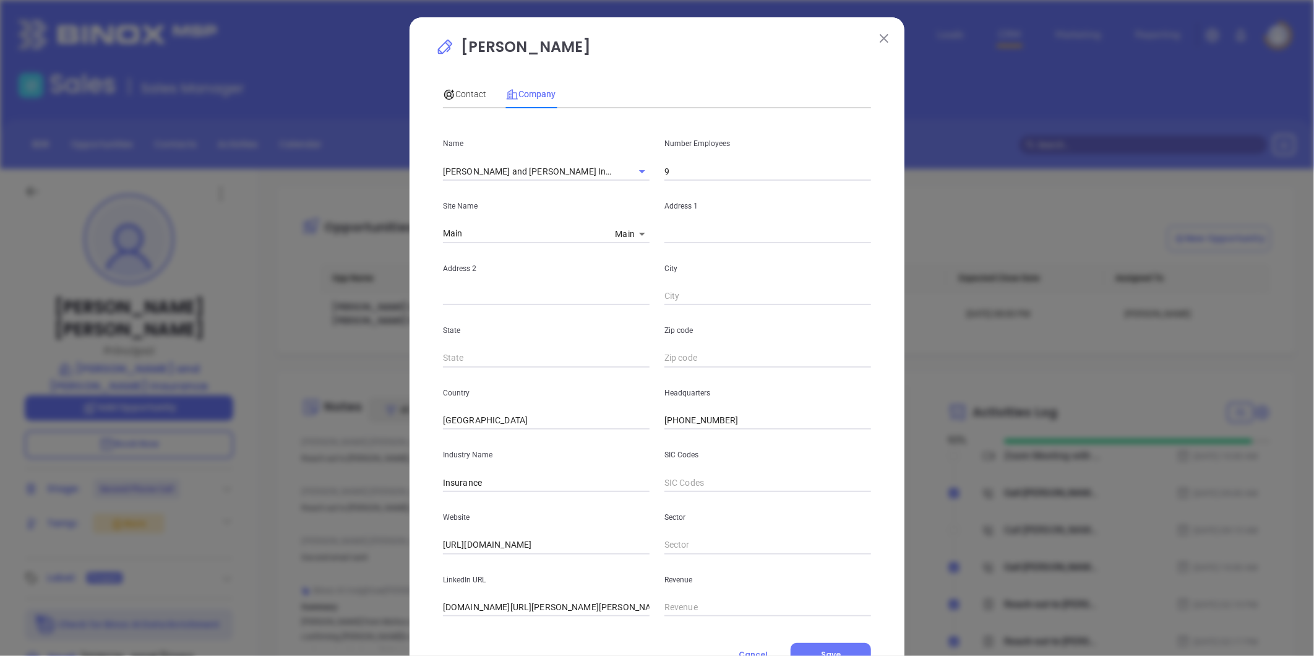
click at [677, 238] on input "text" at bounding box center [768, 234] width 207 height 19
paste input "1730 W 26th St Erie, Pennsylvania 16508"
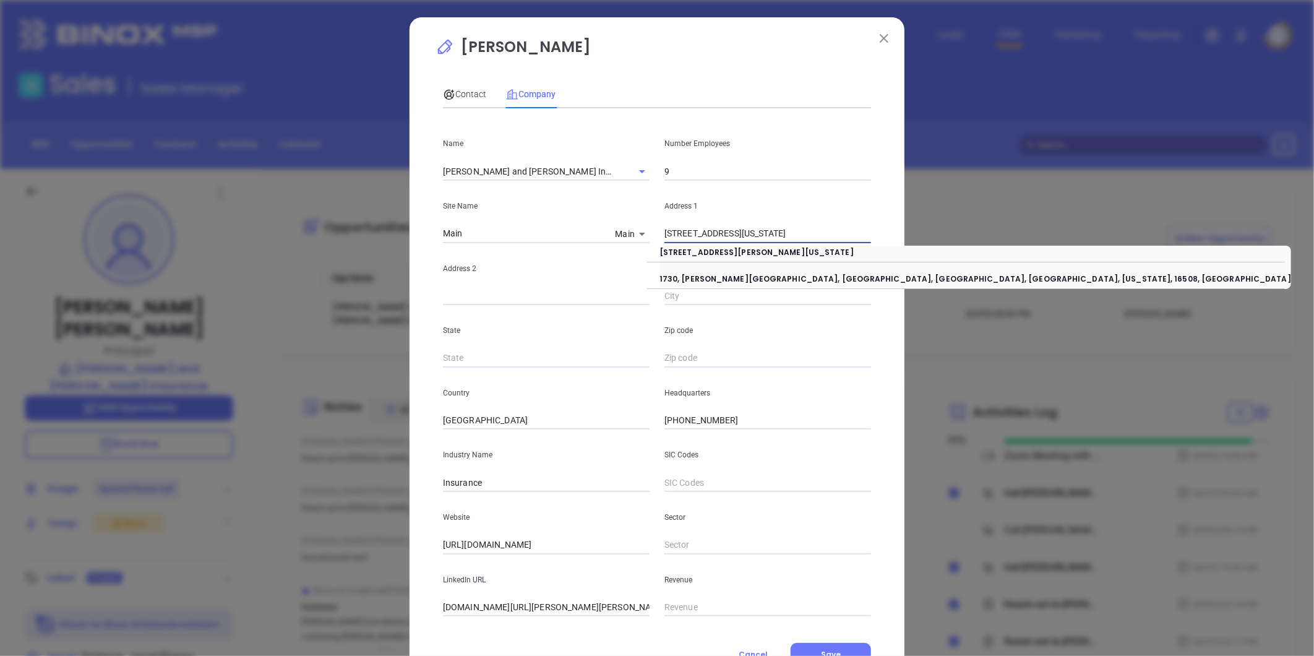
drag, startPoint x: 738, startPoint y: 229, endPoint x: 929, endPoint y: 223, distance: 190.7
click at [929, 223] on div "Sean Coleman Contact Company First Name Sean Last Name Coleman Email sean@dk4in…" at bounding box center [657, 328] width 1314 height 656
type input "1730 W 26th St"
drag, startPoint x: 528, startPoint y: 270, endPoint x: 585, endPoint y: 293, distance: 61.4
click at [530, 270] on p "Address 2" at bounding box center [546, 269] width 207 height 14
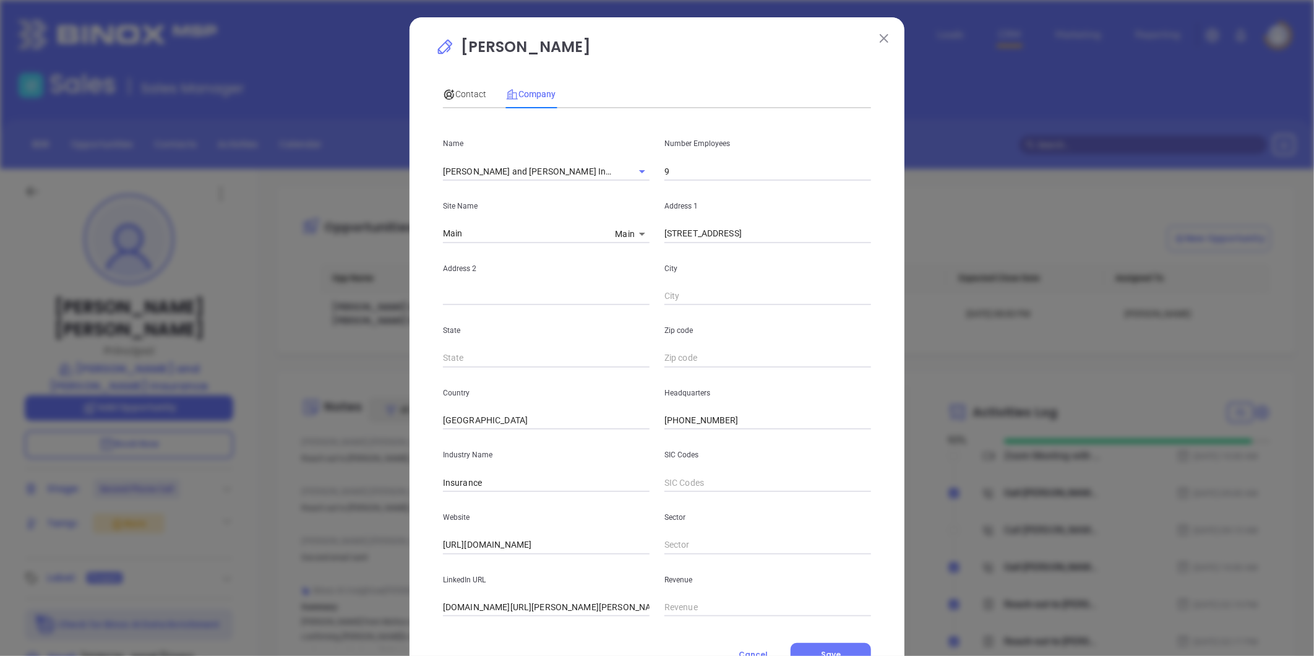
click at [666, 299] on input "text" at bounding box center [768, 296] width 207 height 19
paste input "Erie, Pennsylvania 16508"
drag, startPoint x: 679, startPoint y: 298, endPoint x: 1030, endPoint y: 278, distance: 352.0
click at [1032, 280] on div "Sean Coleman Contact Company First Name Sean Last Name Coleman Email sean@dk4in…" at bounding box center [657, 328] width 1314 height 656
type input "Erie"
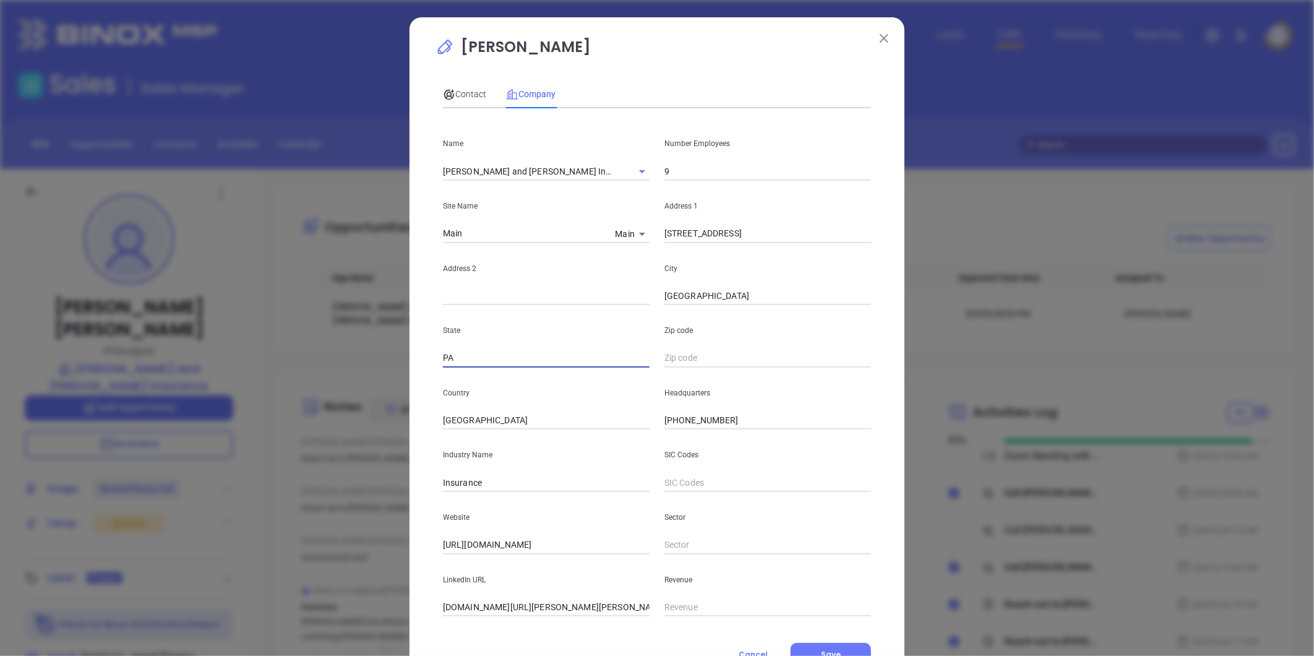
type input "PA"
paste input "Pennsylvania 16508"
type input "16508"
drag, startPoint x: 718, startPoint y: 421, endPoint x: 654, endPoint y: 428, distance: 64.1
click at [629, 428] on div "Country United States Headquarters (814) 455-8434" at bounding box center [657, 399] width 443 height 63
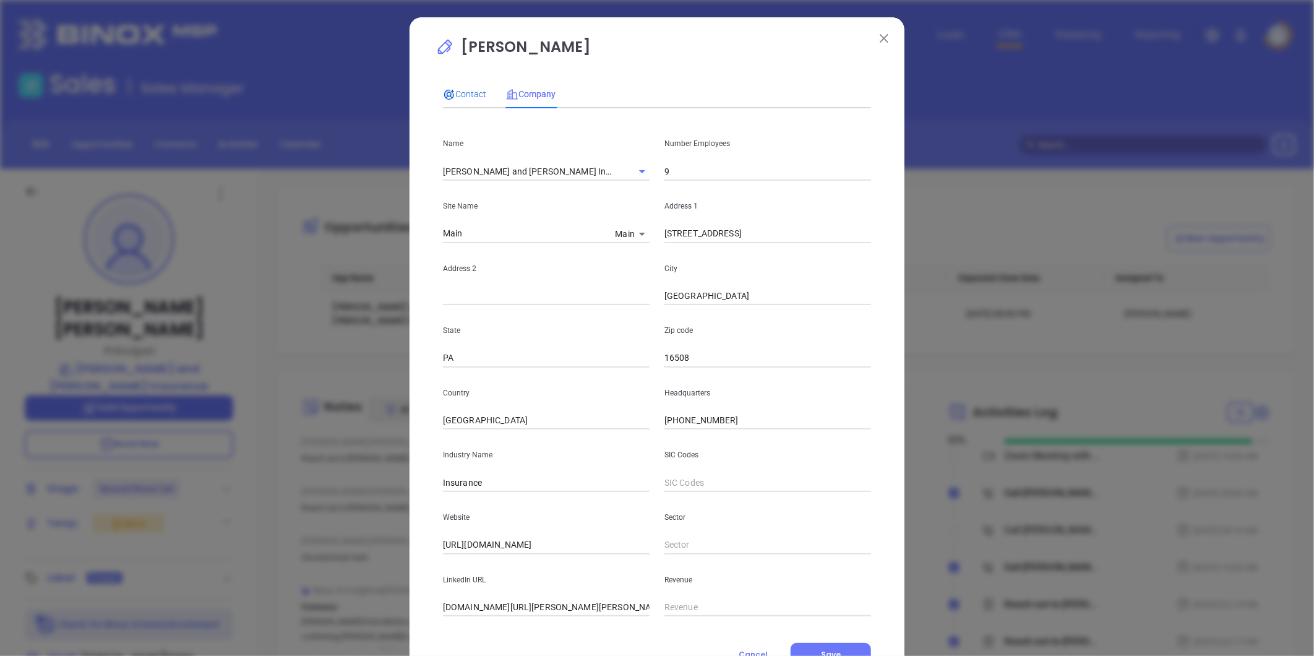
click at [459, 94] on span "Contact" at bounding box center [464, 94] width 43 height 10
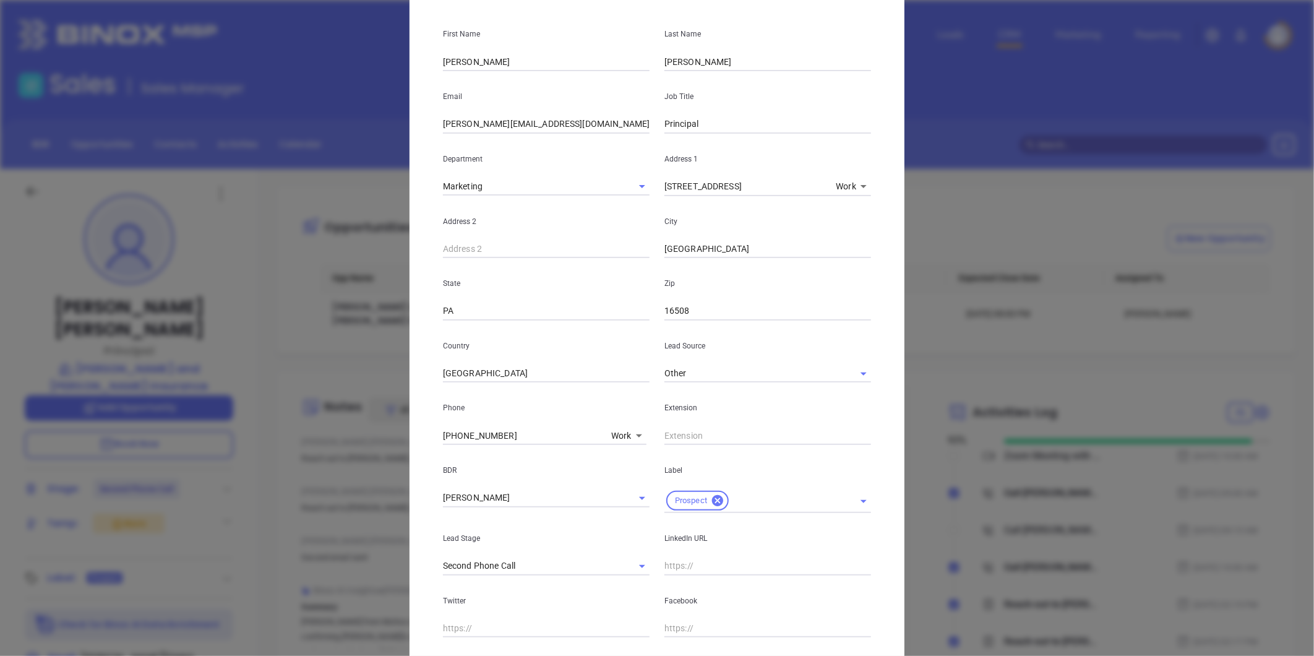
scroll to position [137, 0]
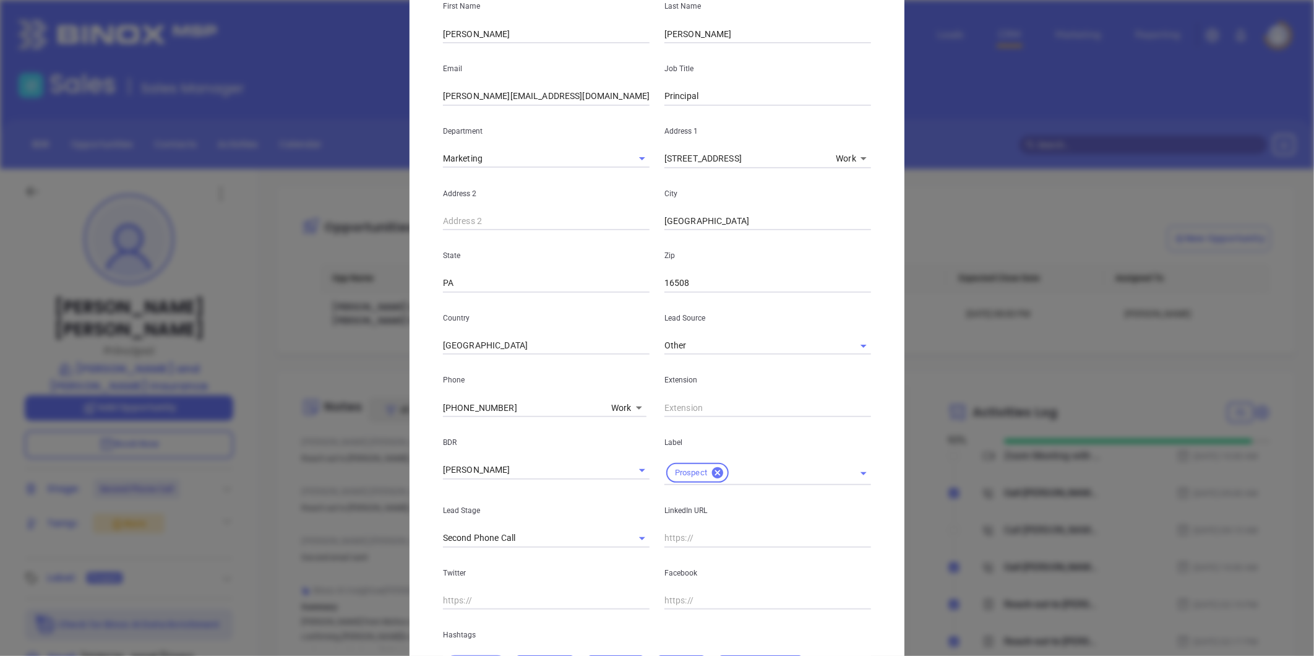
click at [611, 401] on body "Leads CRM Marketing Reporting Financial Leads Leads Sales Sales Manager BDR Opp…" at bounding box center [657, 328] width 1314 height 656
click at [627, 451] on li "Direct" at bounding box center [648, 453] width 84 height 22
type input "(814) 474-9661"
type input "3"
drag, startPoint x: 511, startPoint y: 406, endPoint x: 404, endPoint y: 413, distance: 106.7
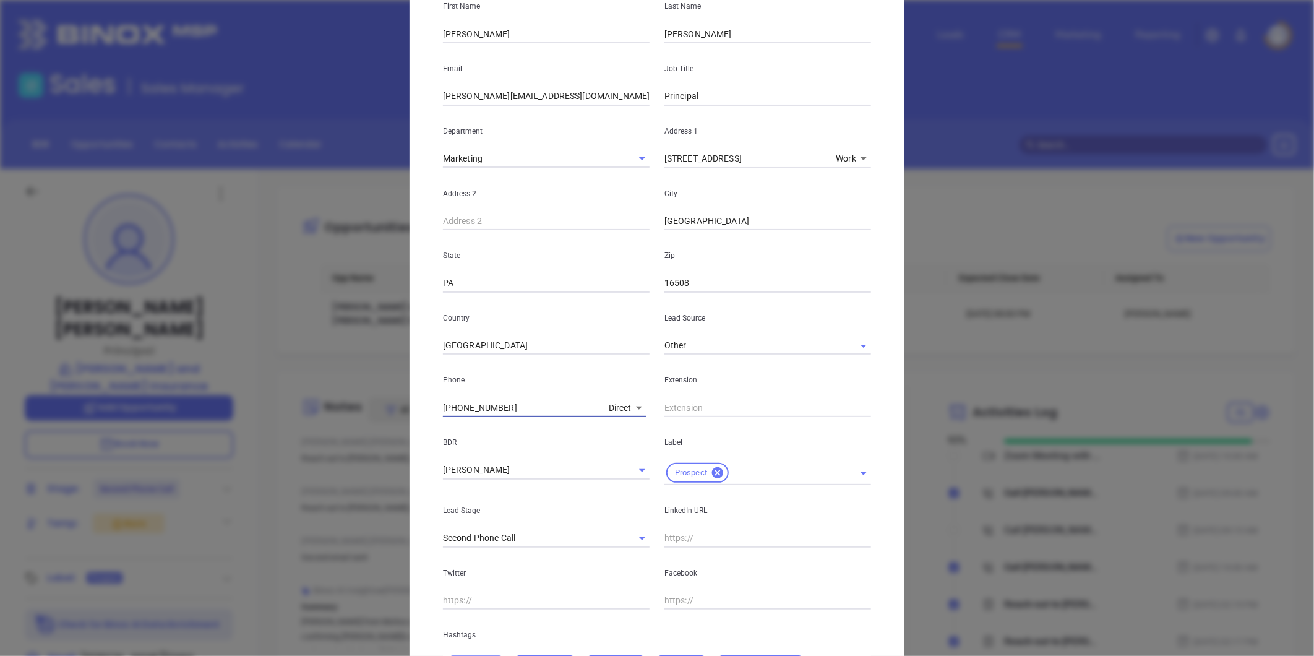
click at [403, 412] on div "Sean Coleman Contact Company First Name Sean Last Name Coleman Email sean@dk4in…" at bounding box center [657, 328] width 1314 height 656
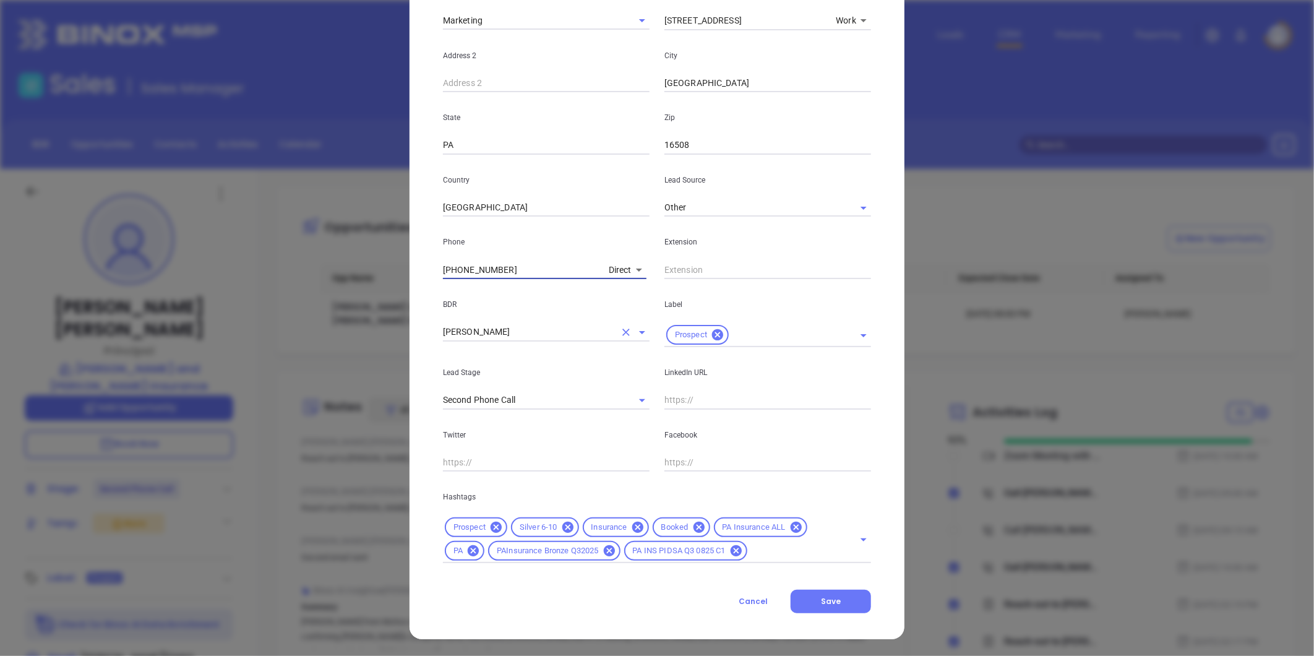
scroll to position [276, 0]
click at [511, 264] on input "(814) 474-9661" at bounding box center [523, 269] width 161 height 19
drag, startPoint x: 459, startPoint y: 270, endPoint x: 367, endPoint y: 280, distance: 92.7
click at [367, 280] on div "Sean Coleman Contact Company First Name Sean Last Name Coleman Email sean@dk4in…" at bounding box center [657, 328] width 1314 height 656
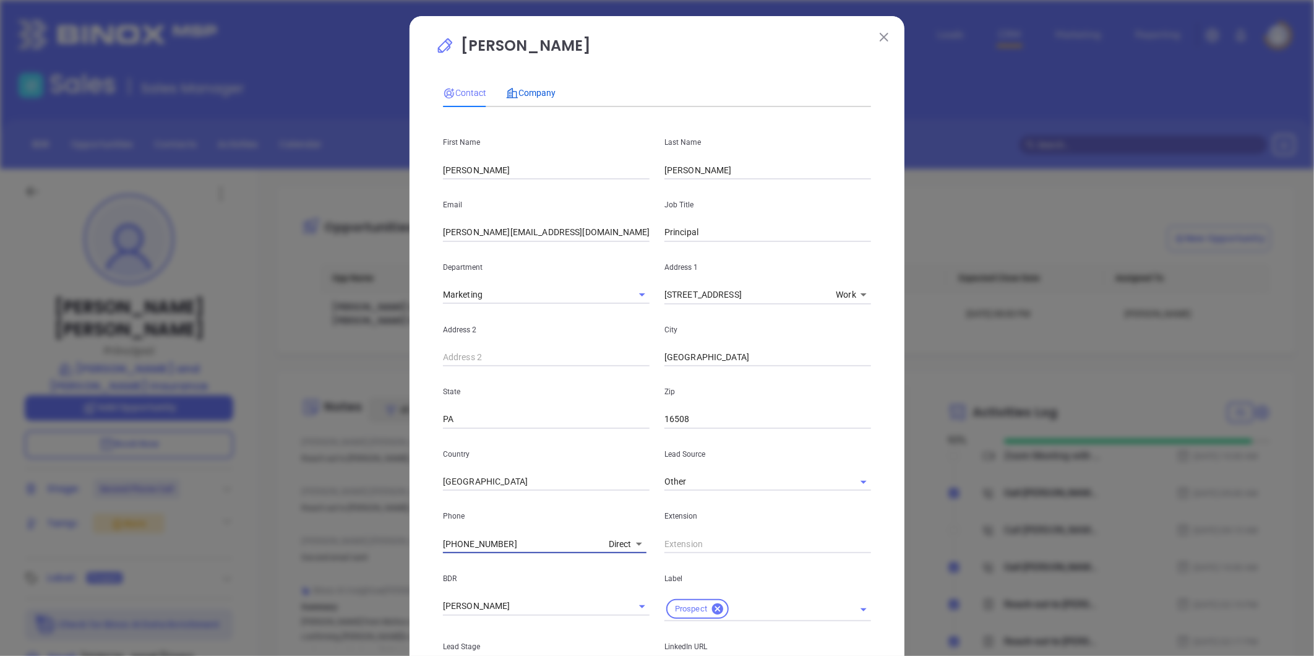
click at [528, 92] on span "Company" at bounding box center [531, 93] width 50 height 10
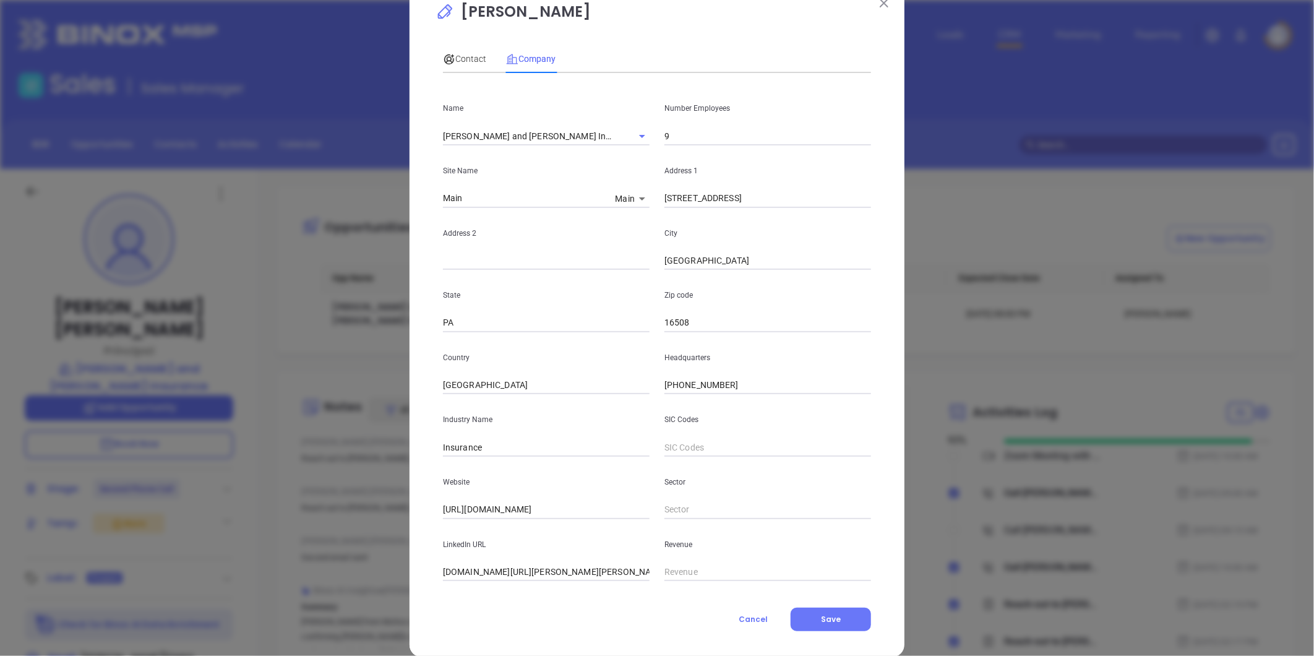
scroll to position [54, 0]
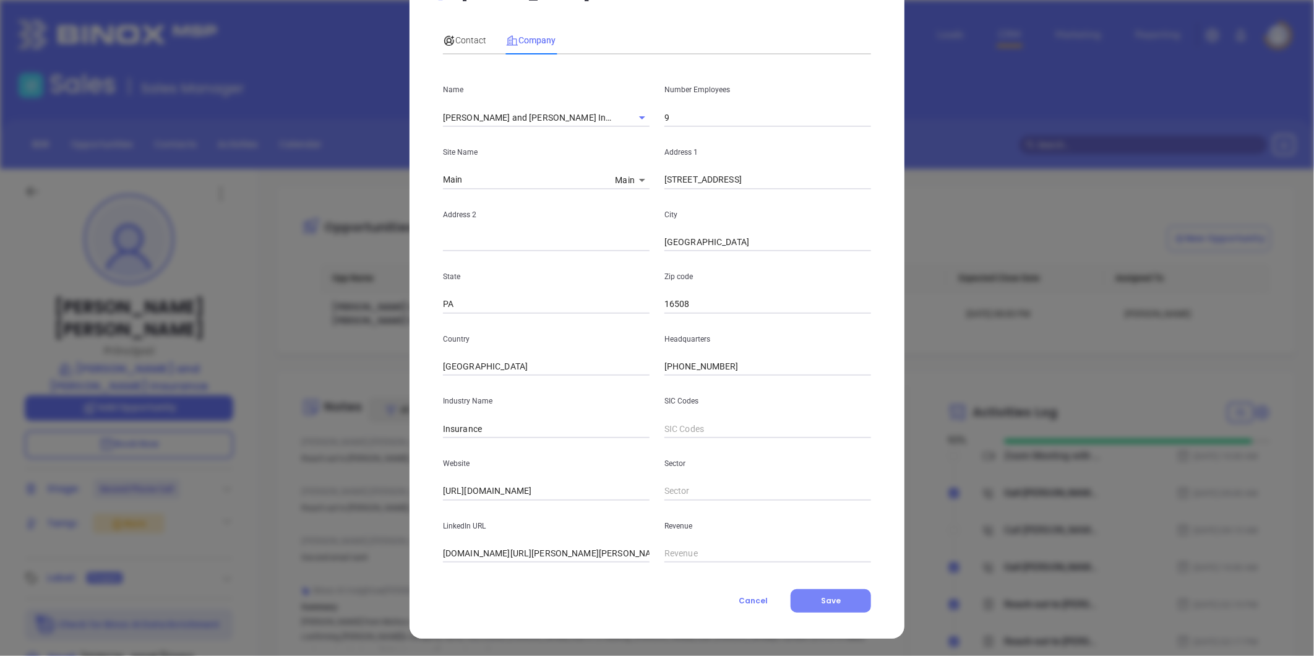
click at [816, 592] on button "Save" at bounding box center [831, 601] width 80 height 24
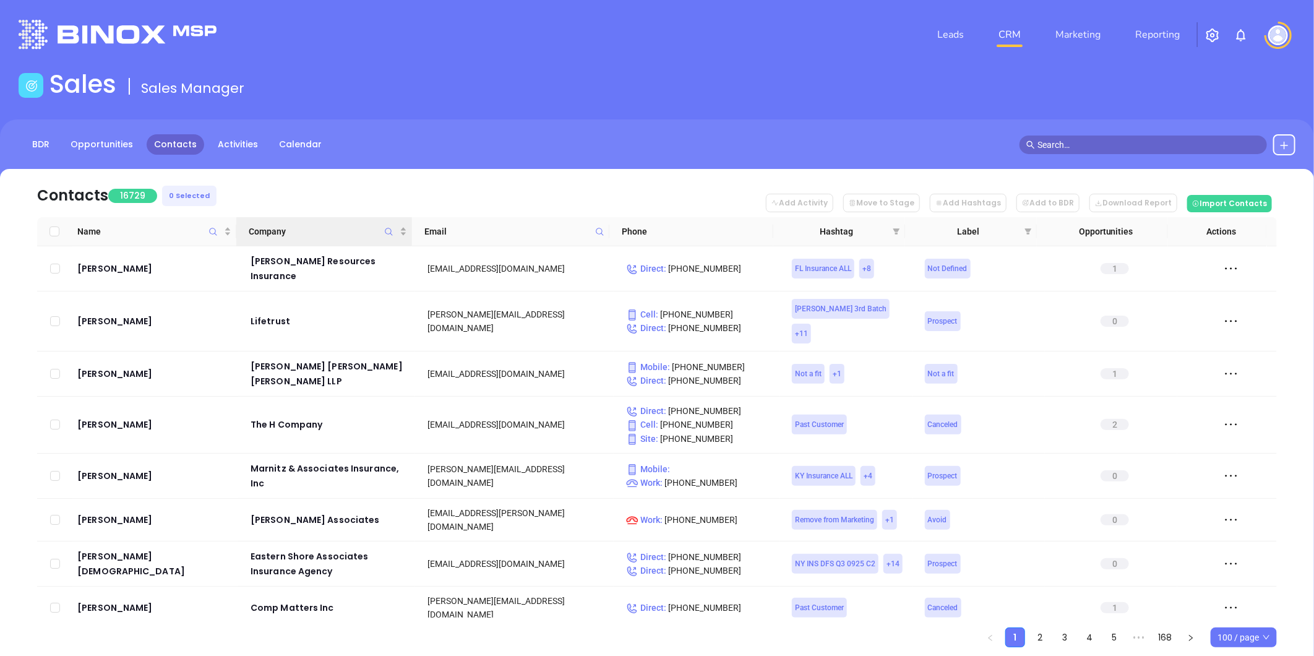
click at [387, 230] on icon "Company" at bounding box center [388, 231] width 9 height 9
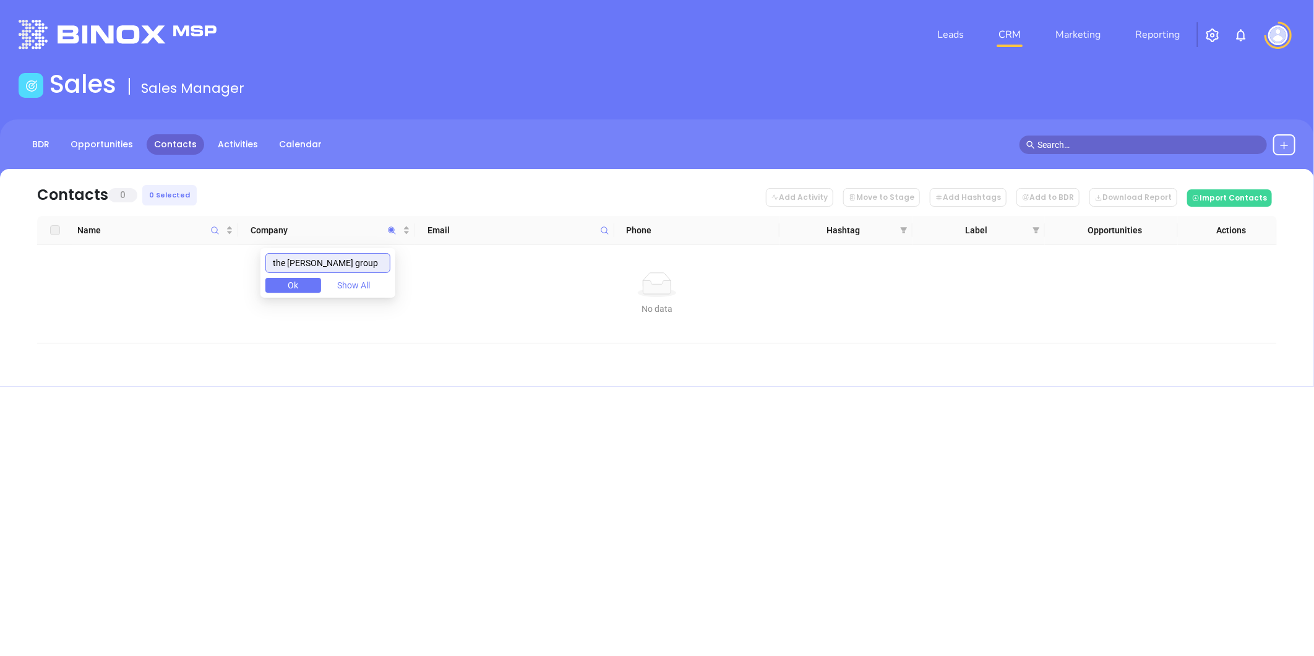
drag, startPoint x: 11, startPoint y: 262, endPoint x: -43, endPoint y: 270, distance: 54.4
click at [0, 270] on html "Leads CRM Marketing Reporting Financial Leads Leads Sales Sales Manager BDR Opp…" at bounding box center [657, 328] width 1314 height 656
click at [212, 277] on body "Leads CRM Marketing Reporting Financial Leads Leads Sales Sales Manager BDR Opp…" at bounding box center [657, 328] width 1314 height 656
drag, startPoint x: 113, startPoint y: 283, endPoint x: 63, endPoint y: 278, distance: 50.4
click at [27, 288] on body "Leads CRM Marketing Reporting Financial Leads Leads Sales Sales Manager BDR Opp…" at bounding box center [657, 328] width 1314 height 656
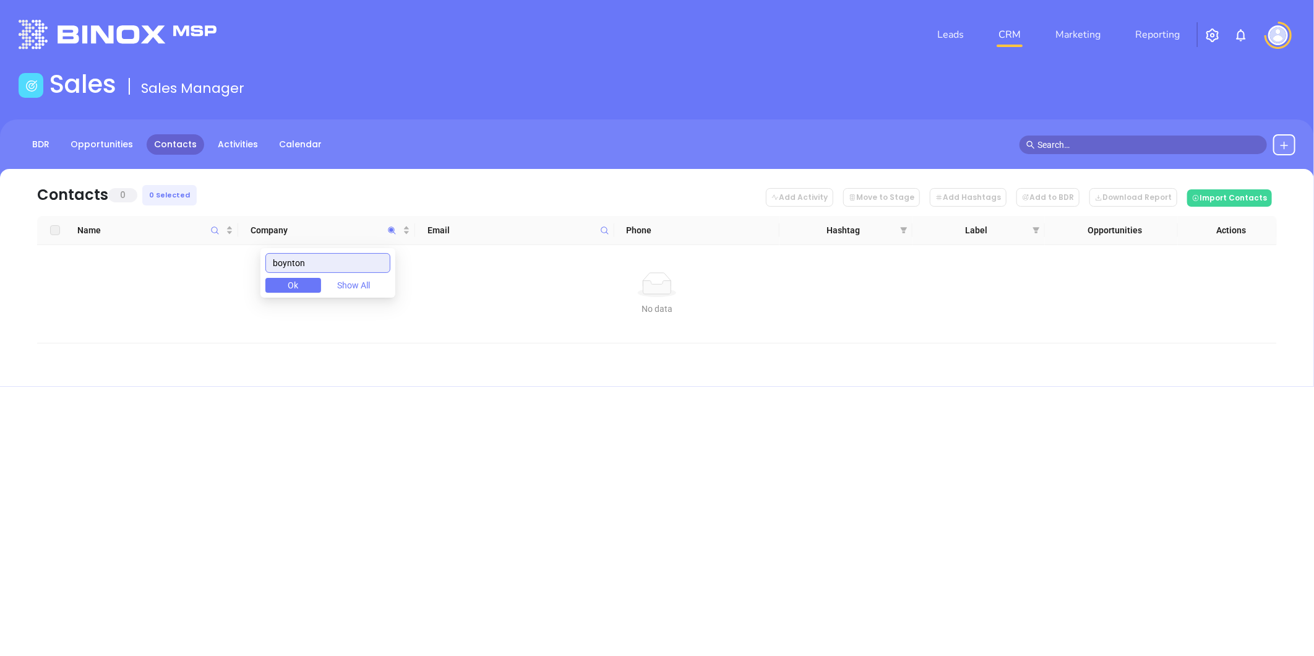
paste input "synchronize"
drag, startPoint x: 220, startPoint y: 257, endPoint x: 25, endPoint y: 270, distance: 195.4
click at [50, 265] on body "Leads CRM Marketing Reporting Financial Leads Leads Sales Sales Manager BDR Opp…" at bounding box center [657, 328] width 1314 height 656
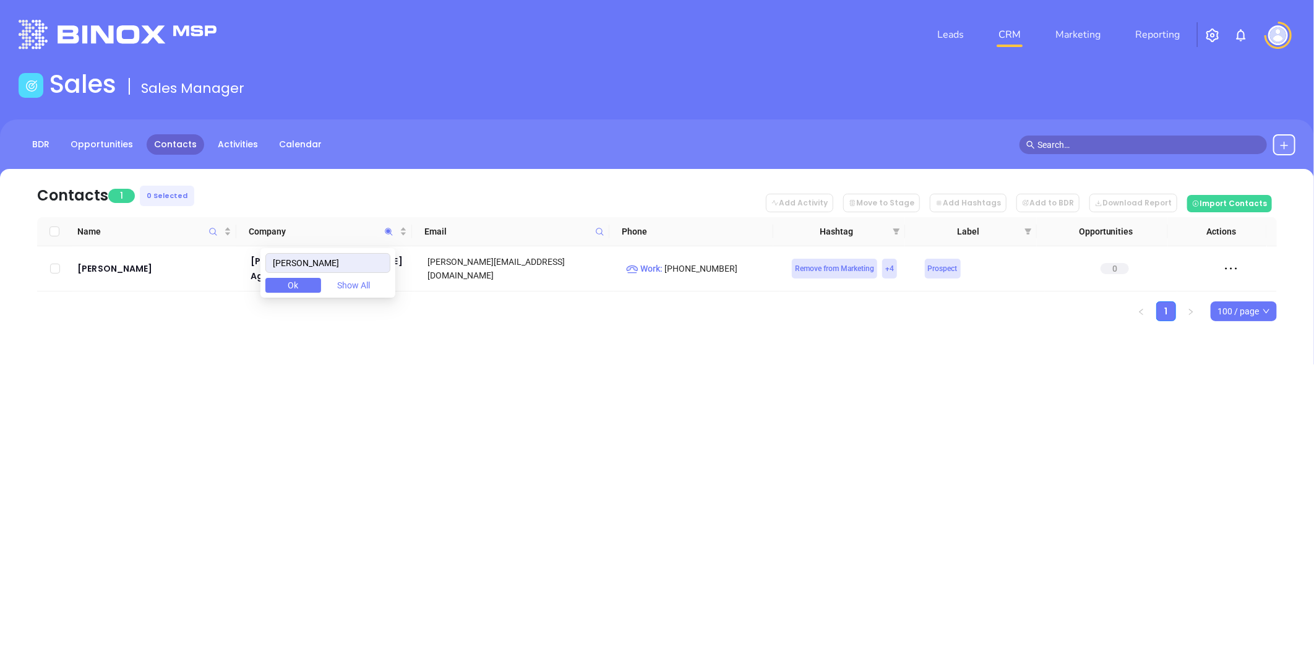
drag, startPoint x: 676, startPoint y: 393, endPoint x: 359, endPoint y: 342, distance: 321.0
click at [671, 392] on div "Leads CRM Marketing Reporting Financial Leads Leads Sales Sales Manager BDR Opp…" at bounding box center [657, 328] width 1314 height 656
click at [384, 230] on icon "Company" at bounding box center [388, 231] width 9 height 9
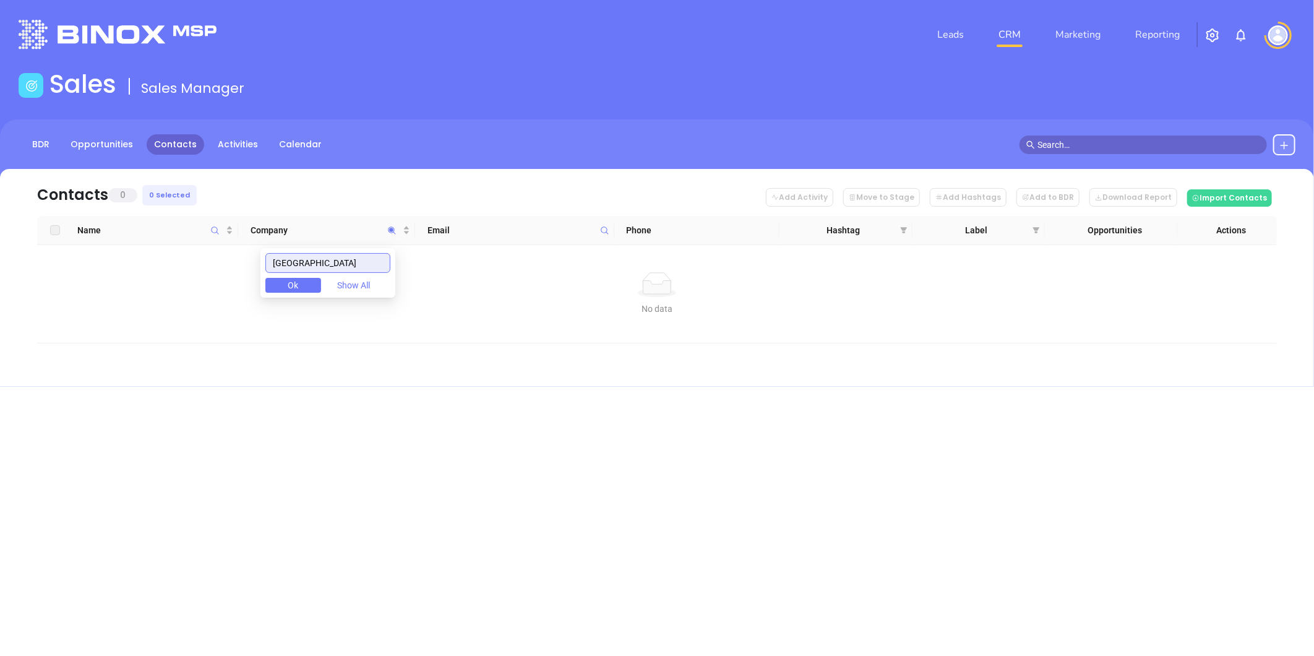
type input "stanford"
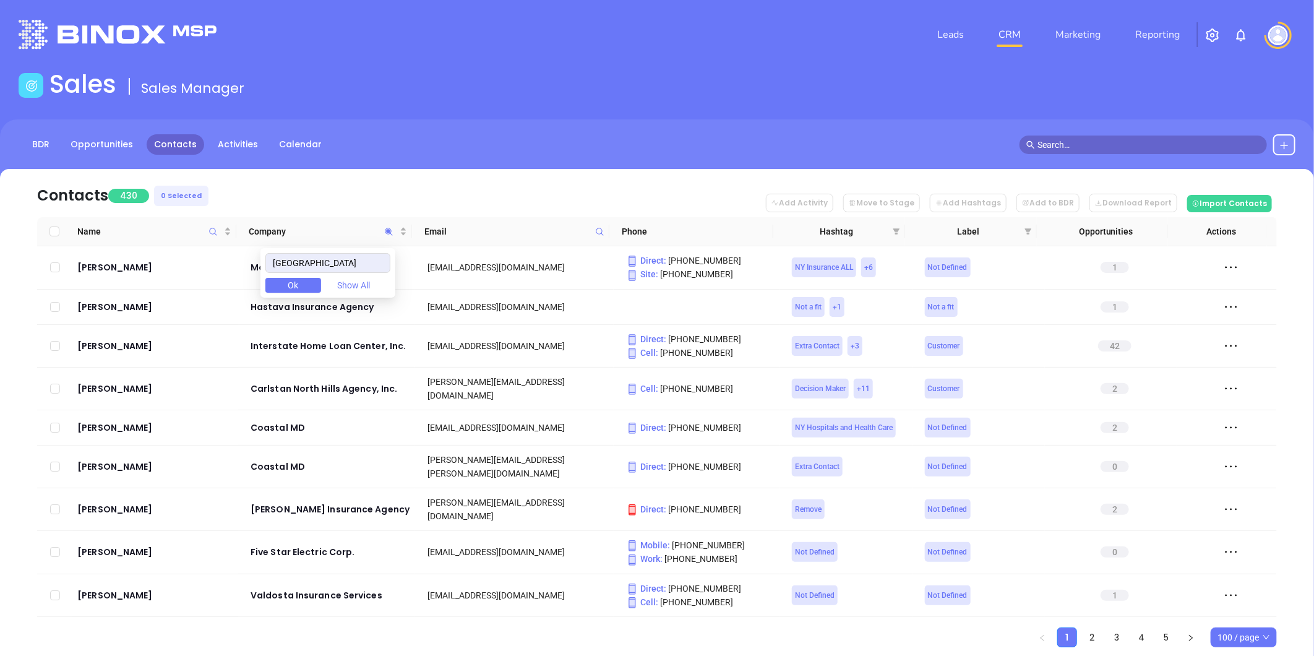
drag, startPoint x: 170, startPoint y: 140, endPoint x: 204, endPoint y: 153, distance: 37.2
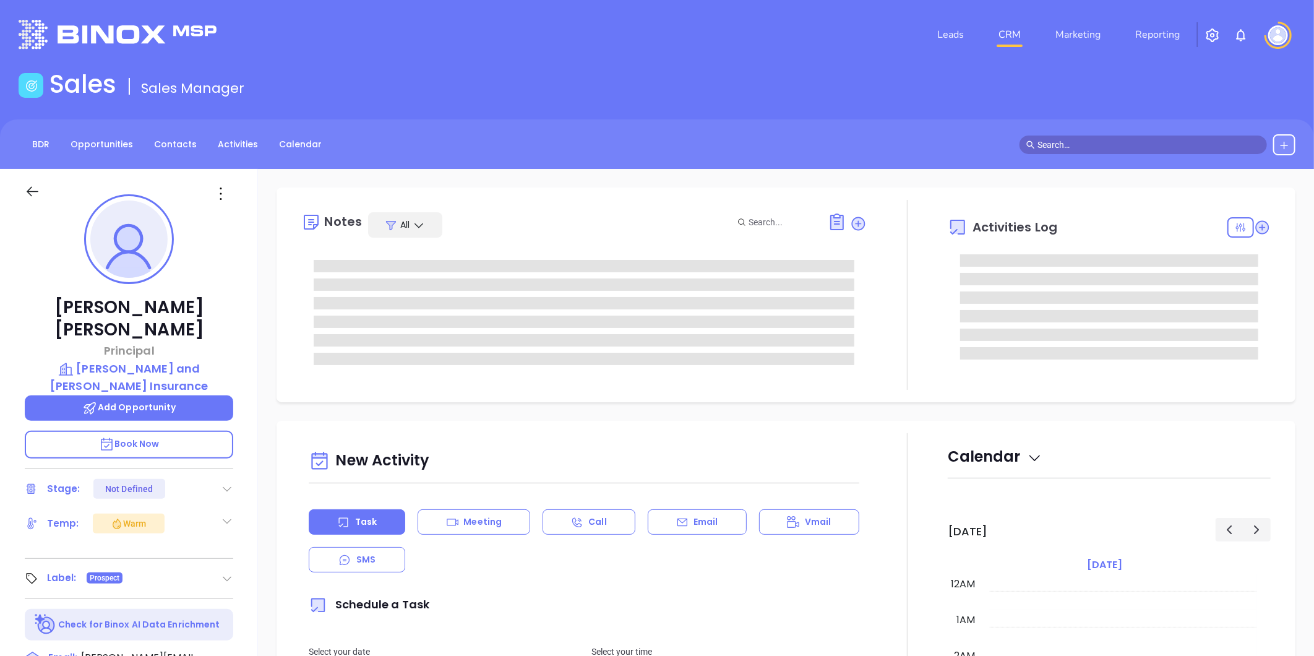
type input "[DATE]"
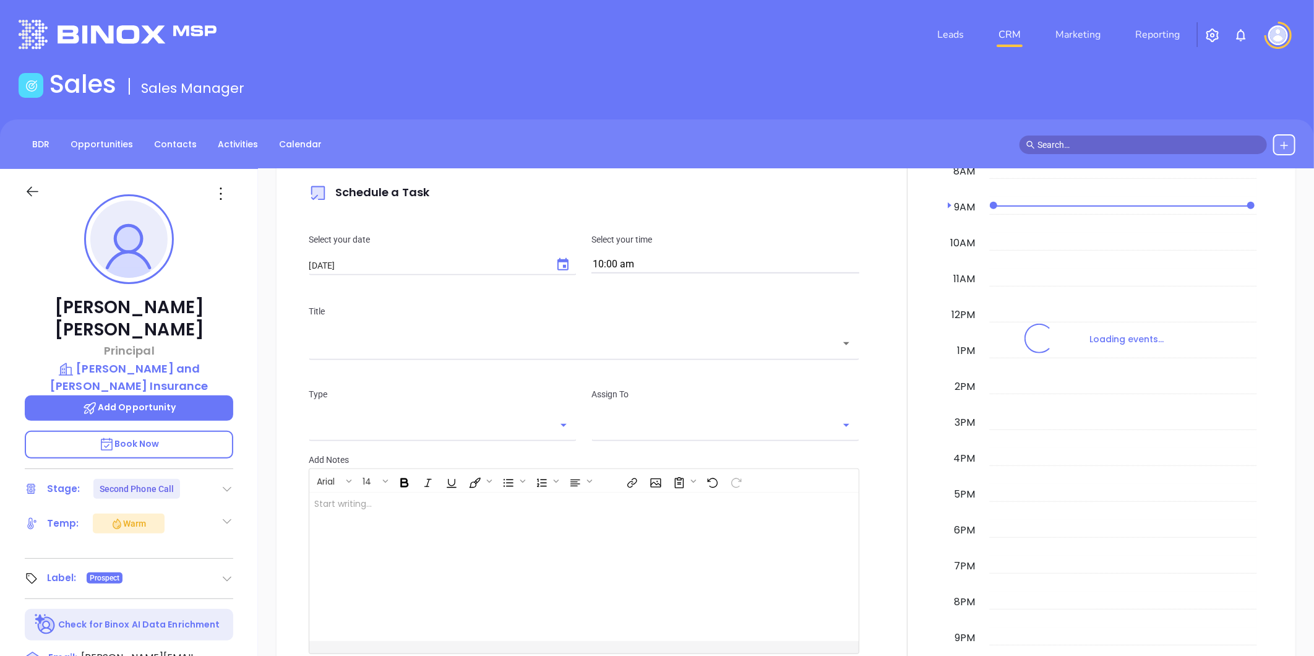
scroll to position [379, 0]
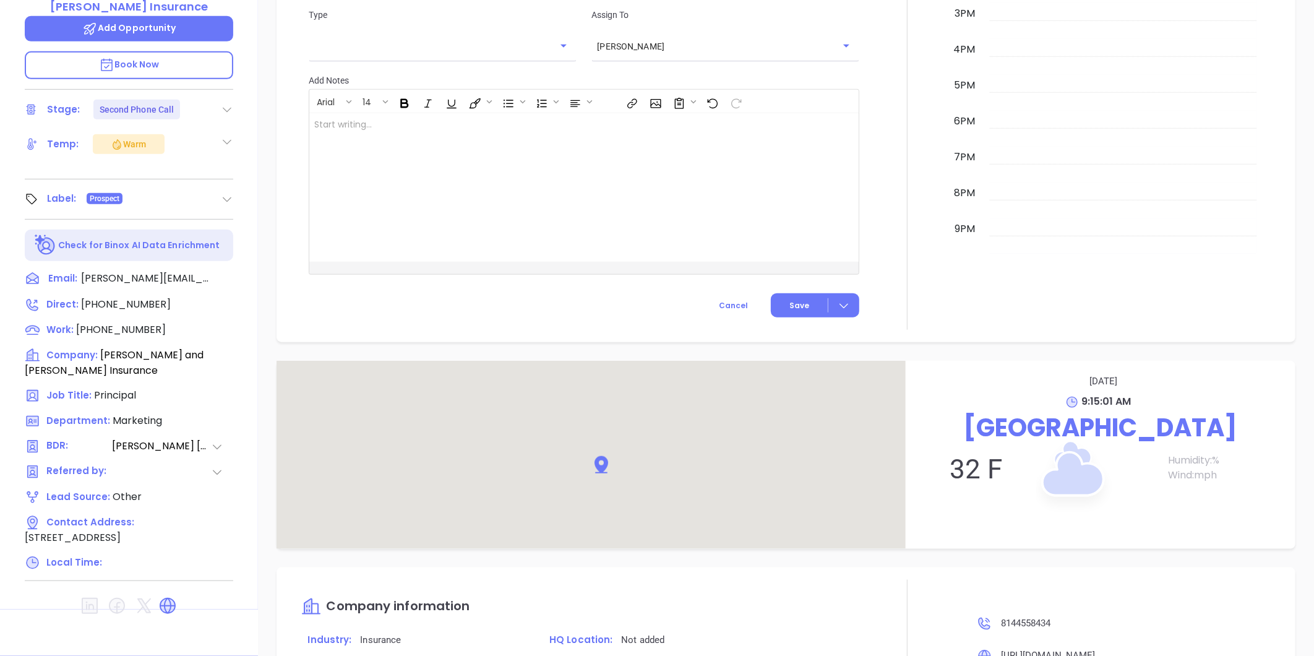
type input "[PERSON_NAME]"
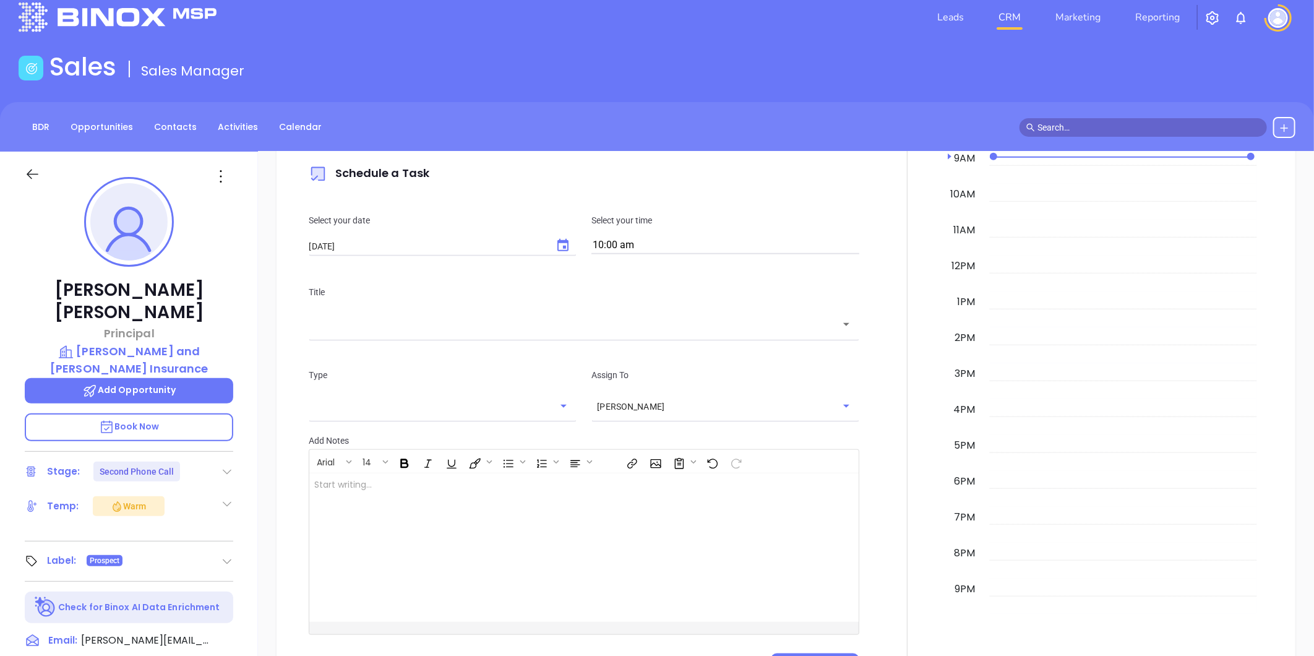
scroll to position [0, 0]
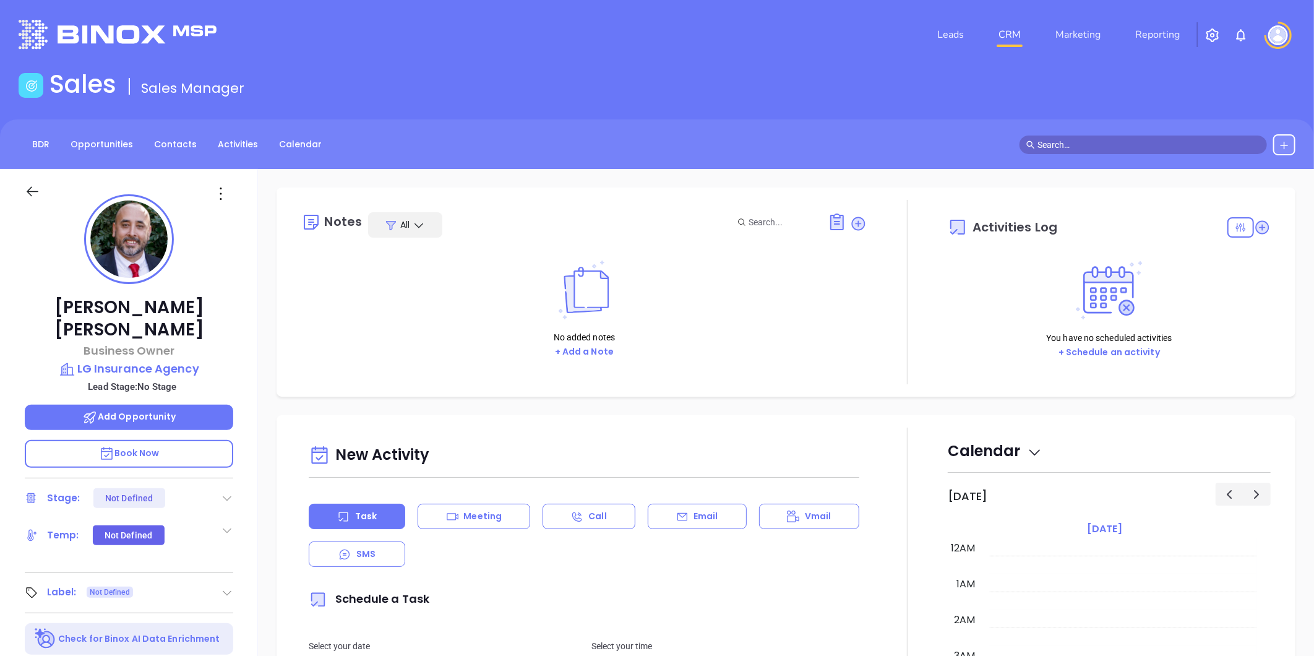
scroll to position [252, 0]
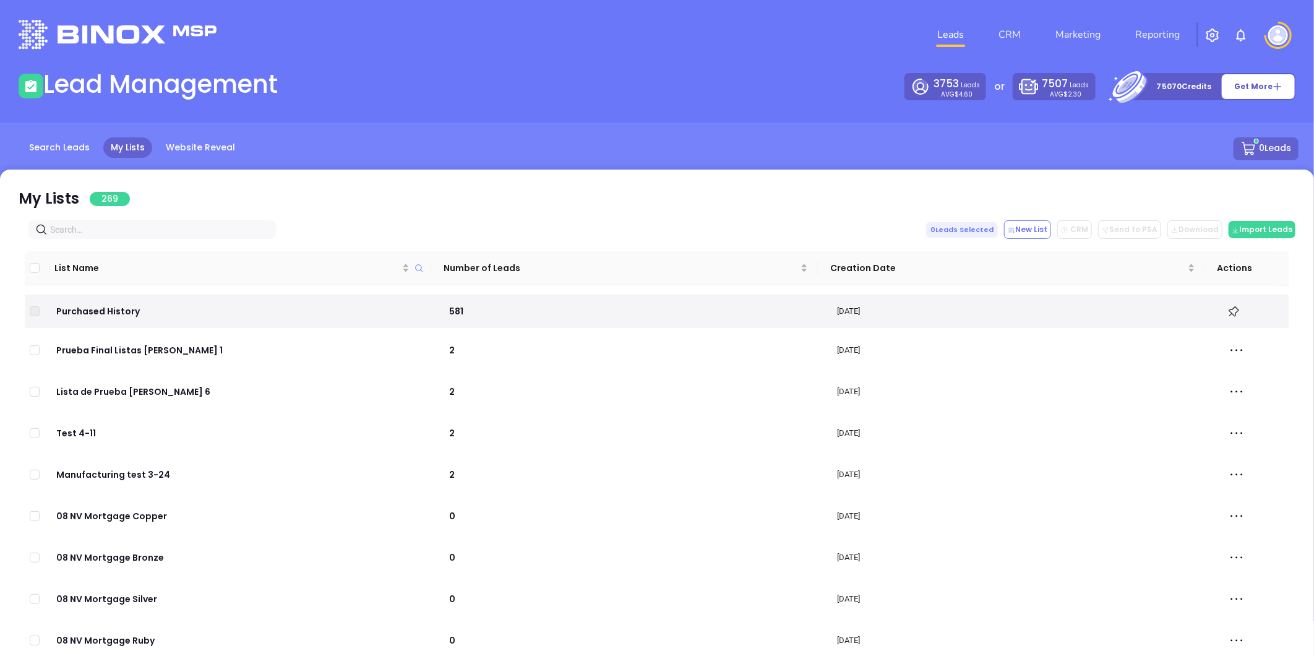
click at [165, 231] on input "text" at bounding box center [154, 230] width 209 height 14
paste input "[DOMAIN_NAME]"
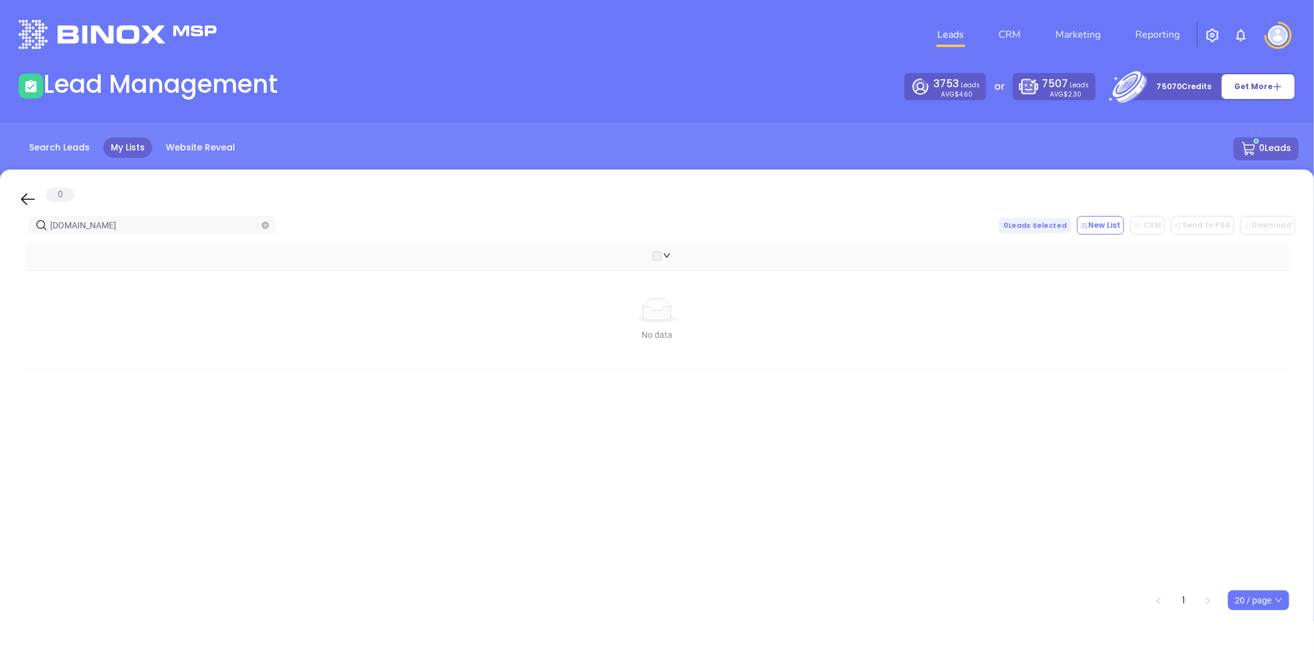
click at [0, 254] on html "Leads CRM Marketing Reporting Financial Leads Leads Lead Management 3753 Leads …" at bounding box center [657, 328] width 1314 height 656
paste input "[DOMAIN_NAME]"
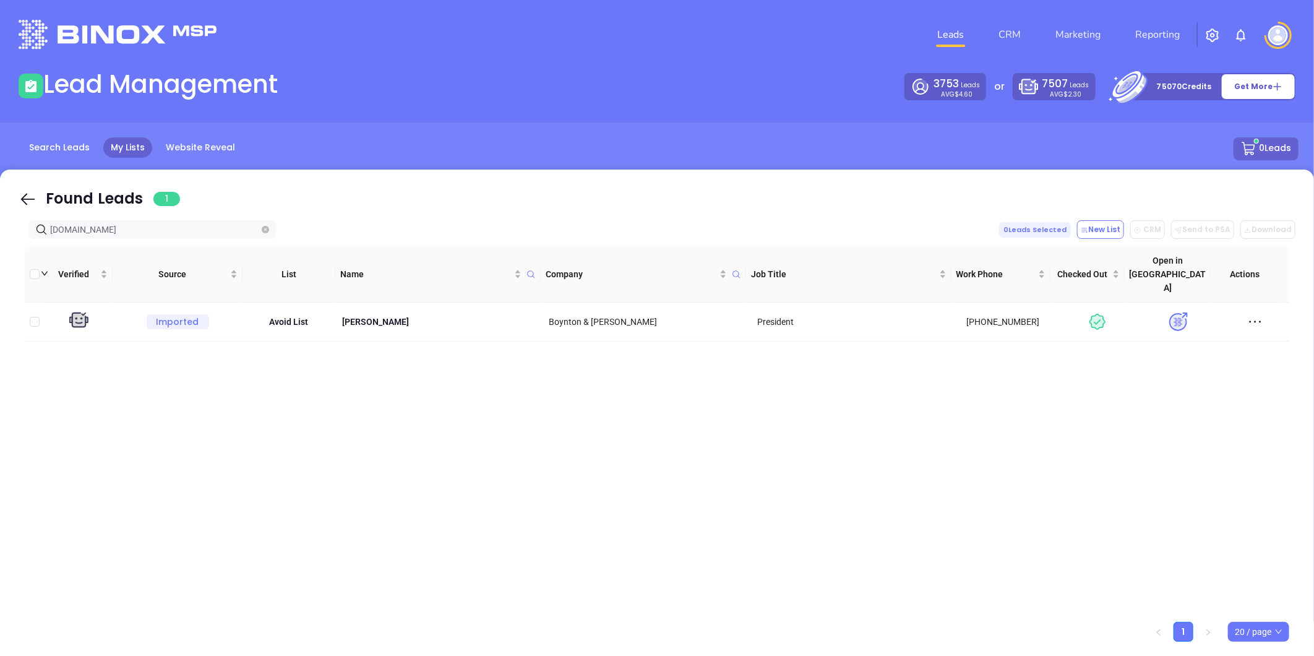
drag, startPoint x: 149, startPoint y: 224, endPoint x: -233, endPoint y: 256, distance: 383.2
click at [0, 256] on html "Leads CRM Marketing Reporting Financial Leads Leads Lead Management 3753 Leads …" at bounding box center [657, 328] width 1314 height 656
paste input "synchronizedrisk"
type input "[DOMAIN_NAME]"
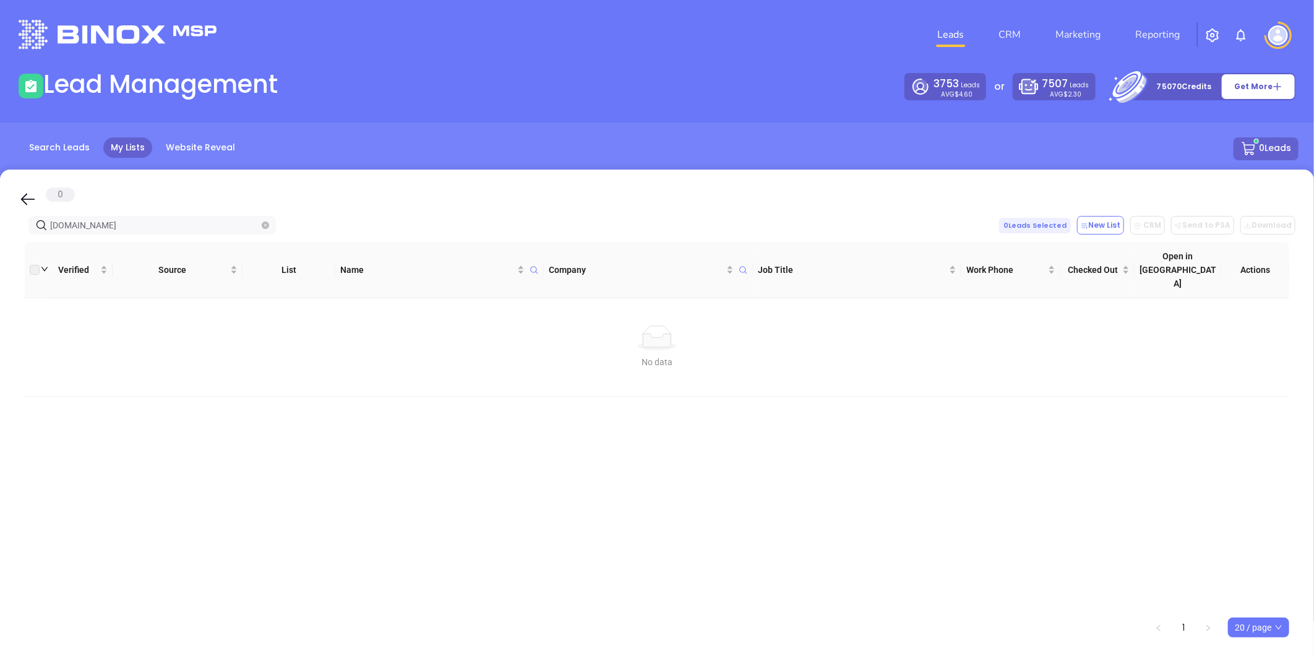
click at [0, 227] on html "Leads CRM Marketing Reporting Financial Leads Leads Lead Management 3753 Leads …" at bounding box center [657, 328] width 1314 height 656
click at [264, 224] on icon "close-circle" at bounding box center [265, 225] width 7 height 7
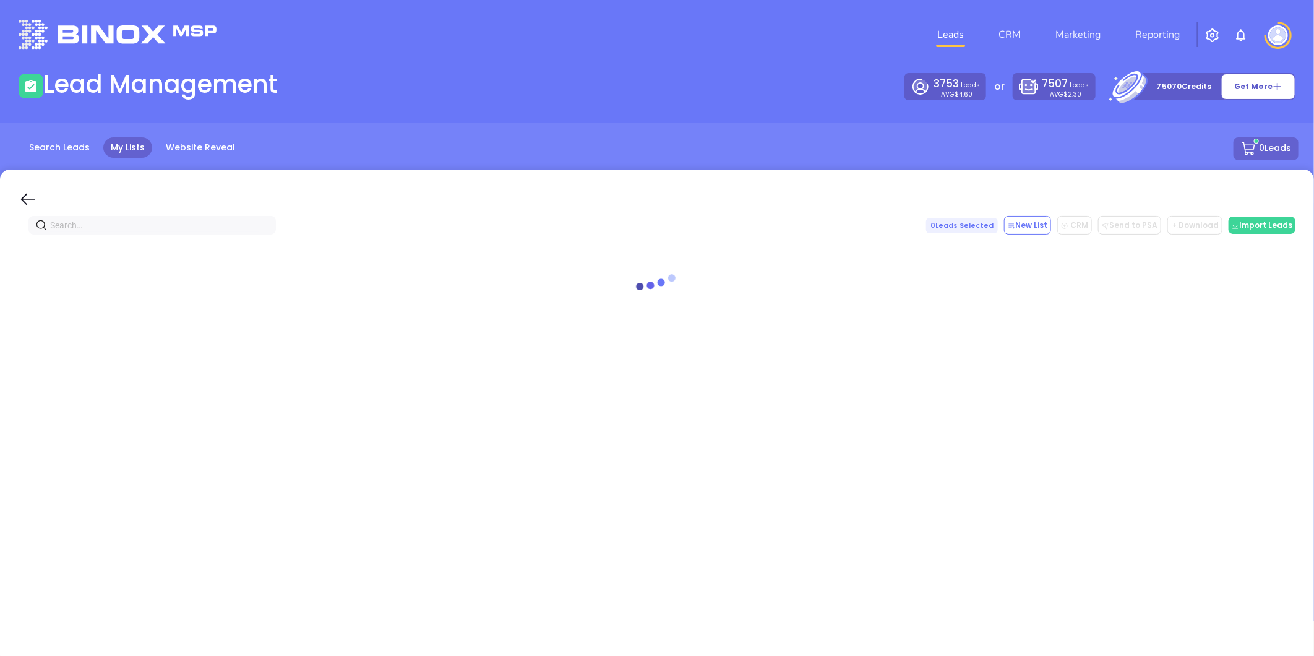
click at [188, 223] on input "text" at bounding box center [154, 225] width 209 height 14
paste input "[DOMAIN_NAME]"
drag, startPoint x: 23, startPoint y: 238, endPoint x: 58, endPoint y: 262, distance: 42.2
click at [0, 242] on html "Leads CRM Marketing Reporting Financial Leads Leads Lead Management 3753 Leads …" at bounding box center [657, 328] width 1314 height 656
paste input "whartoninsurance"
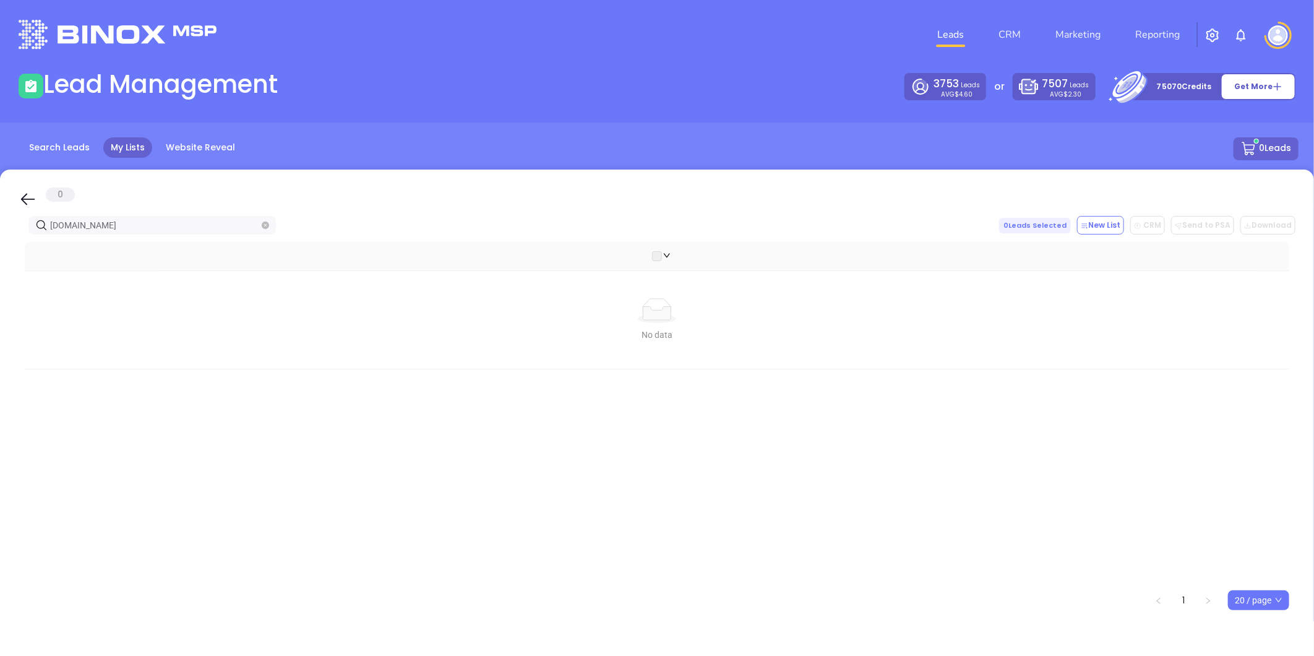
drag, startPoint x: -64, startPoint y: 251, endPoint x: -215, endPoint y: 265, distance: 152.3
click at [0, 265] on html "Leads CRM Marketing Reporting Financial Leads Leads Lead Management 3753 Leads …" at bounding box center [657, 328] width 1314 height 656
paste input "stanfordagency"
drag, startPoint x: 139, startPoint y: 225, endPoint x: -117, endPoint y: 257, distance: 257.6
click at [0, 257] on html "Leads CRM Marketing Reporting Financial Leads Leads Lead Management 3753 Leads …" at bounding box center [657, 328] width 1314 height 656
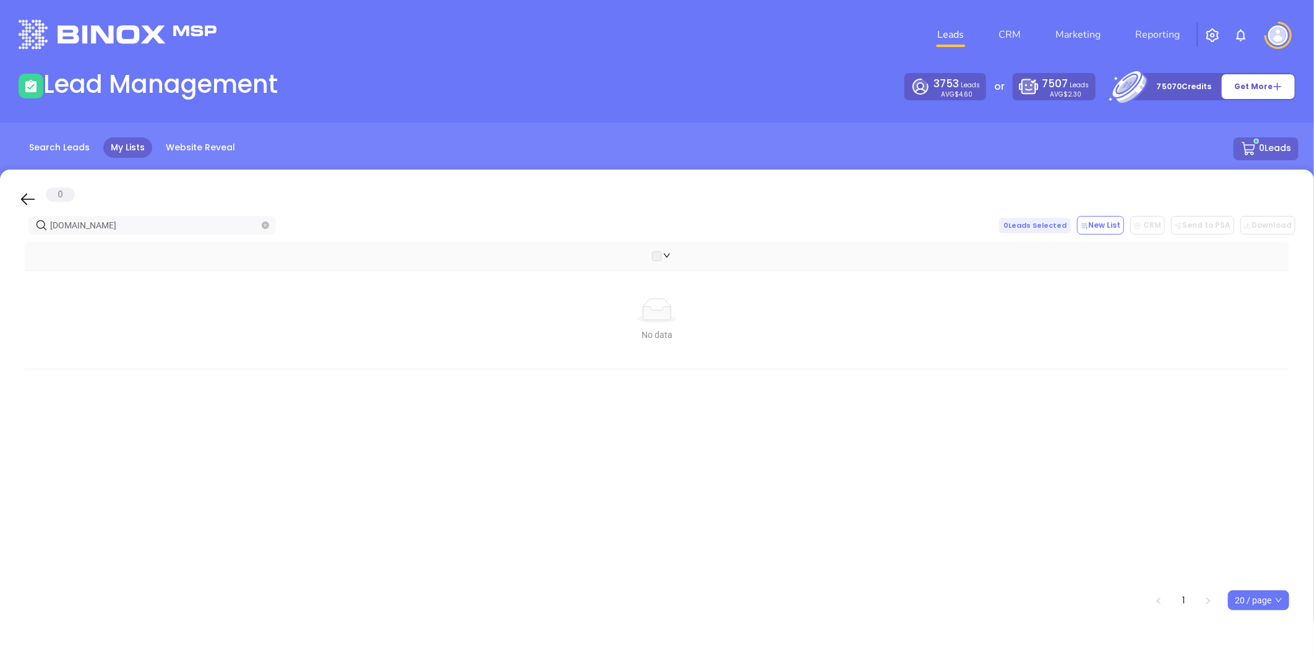
paste input "[DOMAIN_NAME]"
type input "[DOMAIN_NAME]"
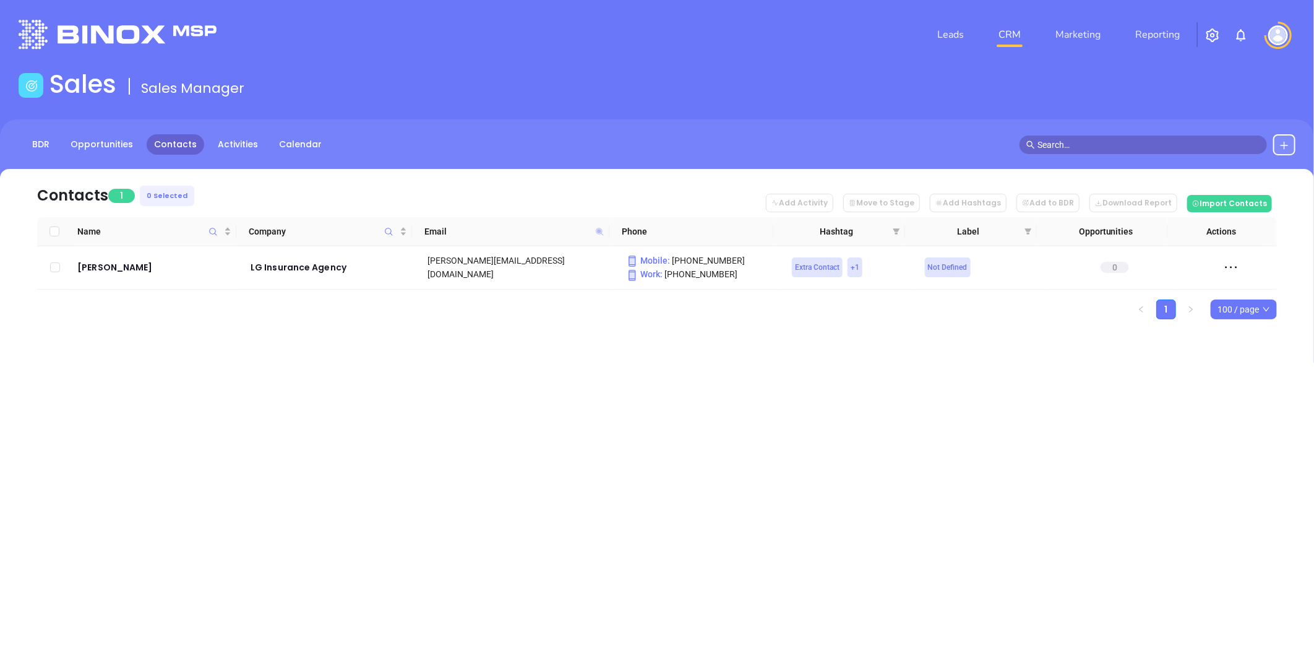
click at [597, 233] on icon at bounding box center [599, 231] width 7 height 7
paste input "[DOMAIN_NAME]"
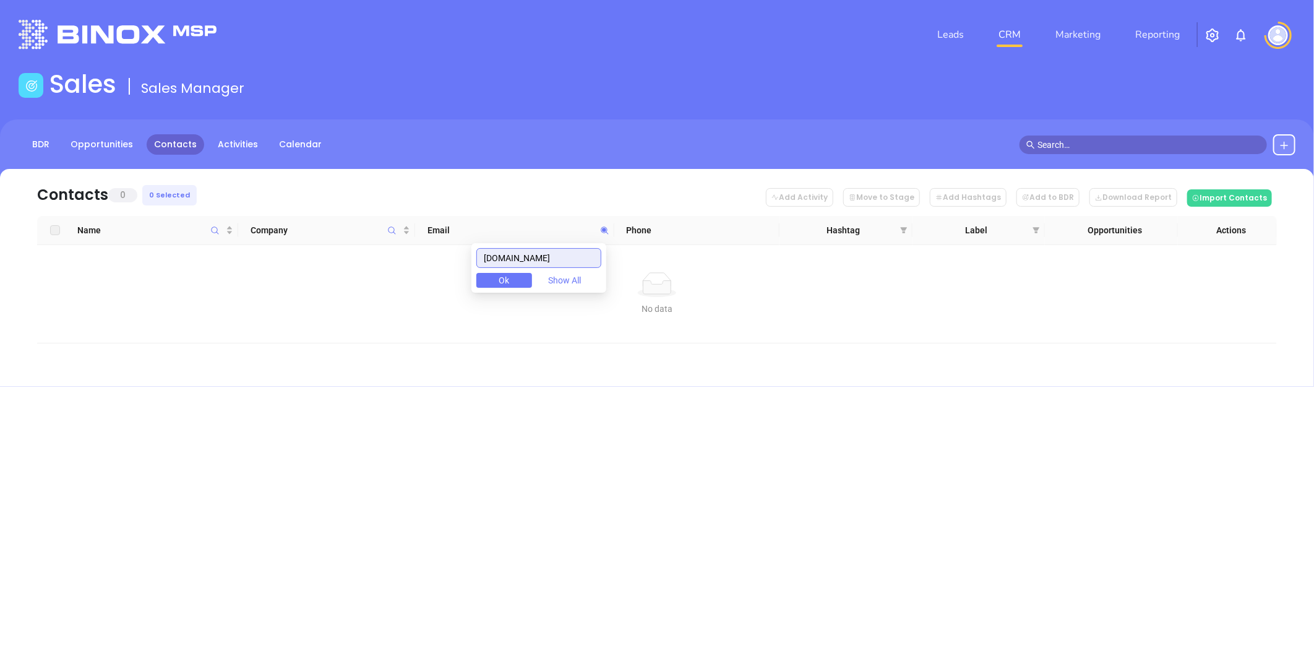
drag, startPoint x: 421, startPoint y: 269, endPoint x: 534, endPoint y: 230, distance: 120.0
click at [399, 261] on body "Leads CRM Marketing Reporting Financial Leads Leads Sales Sales Manager BDR Opp…" at bounding box center [657, 328] width 1314 height 656
paste input "[DOMAIN_NAME]"
click at [565, 255] on input "[DOMAIN_NAME]" at bounding box center [538, 258] width 125 height 20
click at [567, 254] on input "[DOMAIN_NAME]" at bounding box center [538, 258] width 125 height 20
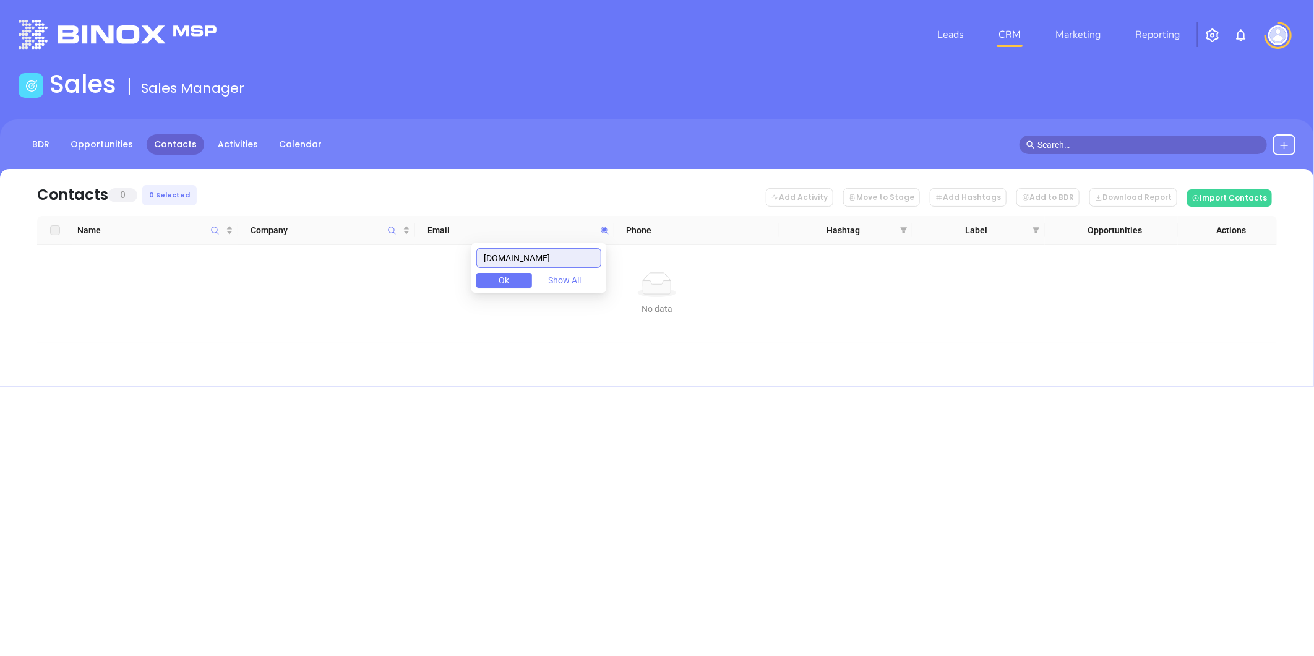
click at [567, 255] on input "[DOMAIN_NAME]" at bounding box center [538, 258] width 125 height 20
click at [548, 255] on input "[DOMAIN_NAME]" at bounding box center [538, 258] width 125 height 20
click at [548, 254] on input "[DOMAIN_NAME]" at bounding box center [538, 258] width 125 height 20
click at [550, 254] on input "[DOMAIN_NAME]" at bounding box center [538, 258] width 125 height 20
paste input "synchronizedrisk"
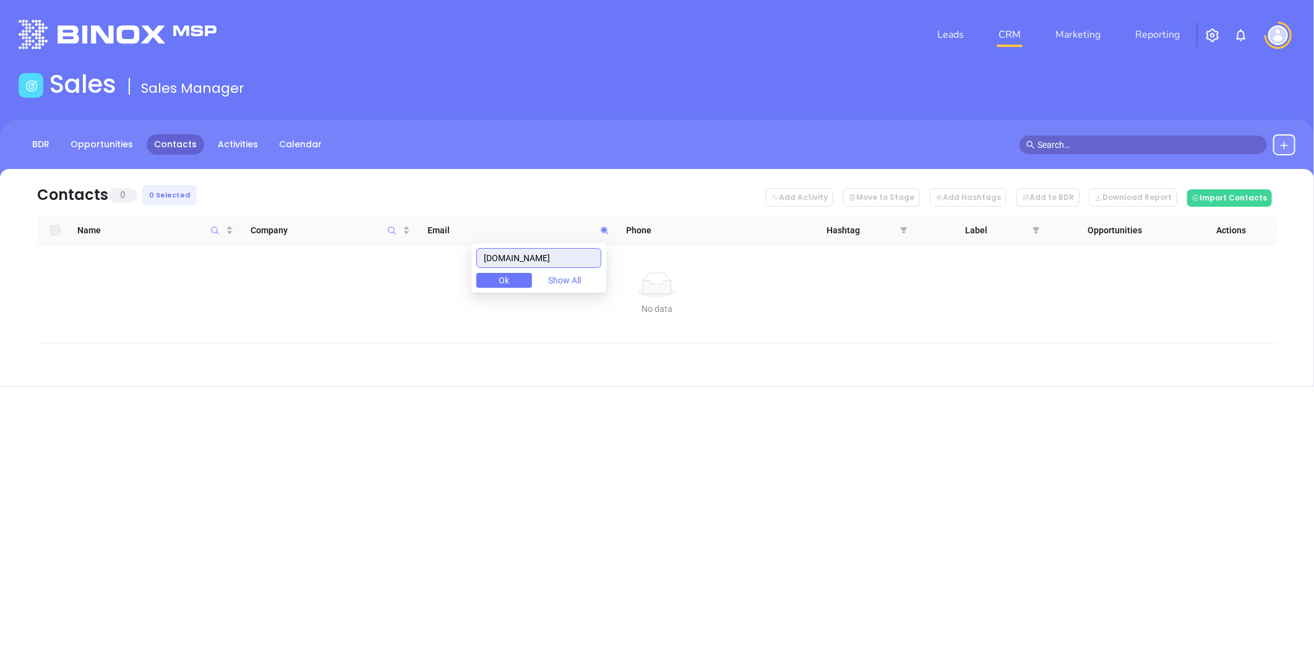
click at [584, 255] on input "[DOMAIN_NAME]" at bounding box center [538, 258] width 125 height 20
drag, startPoint x: 540, startPoint y: 258, endPoint x: 379, endPoint y: 274, distance: 162.3
click at [375, 276] on body "Leads CRM Marketing Reporting Financial Leads Leads Sales Sales Manager BDR Opp…" at bounding box center [657, 328] width 1314 height 656
click at [586, 255] on input "[DOMAIN_NAME]" at bounding box center [538, 258] width 125 height 20
drag, startPoint x: 587, startPoint y: 256, endPoint x: 432, endPoint y: 286, distance: 157.5
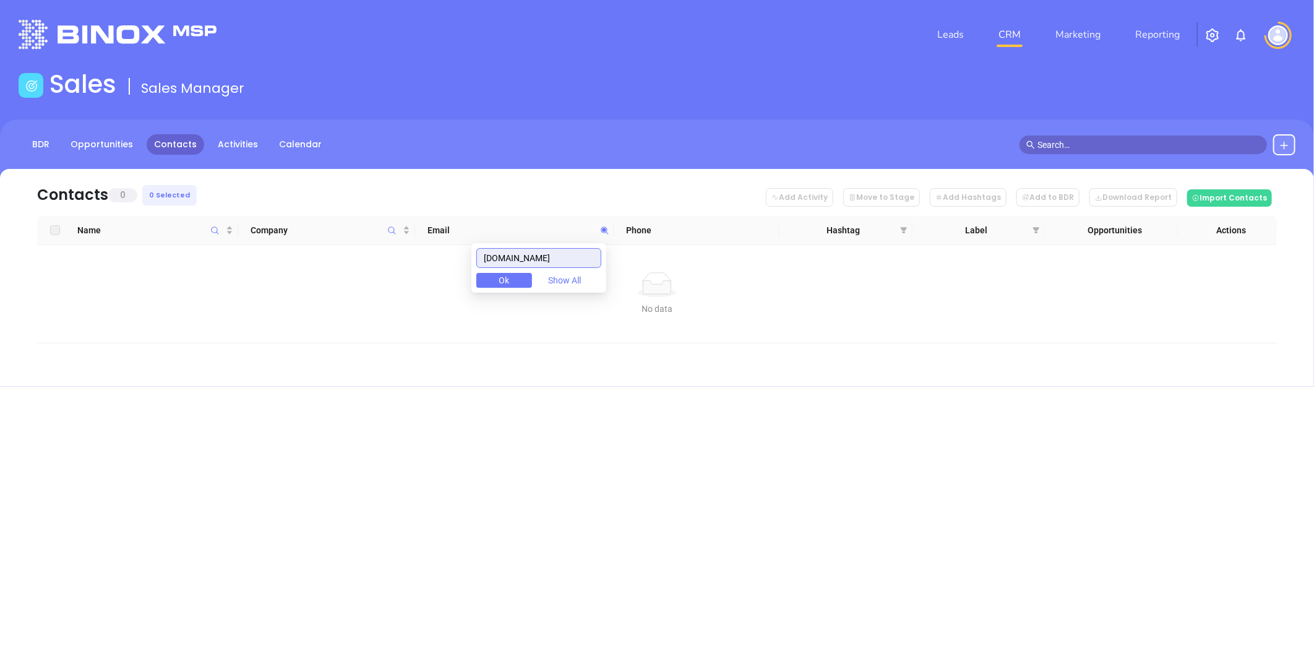
click at [427, 282] on body "Leads CRM Marketing Reporting Financial Leads Leads Sales Sales Manager BDR Opp…" at bounding box center [657, 328] width 1314 height 656
paste input "jbyrneagency"
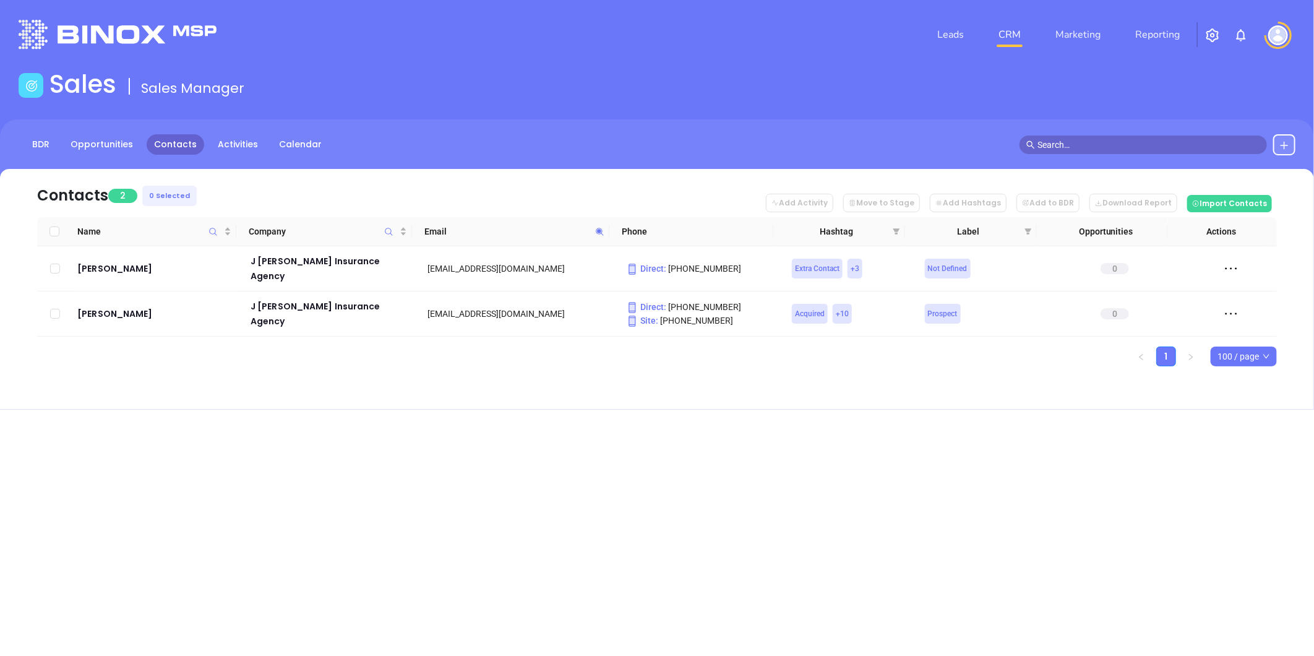
click at [598, 225] on span at bounding box center [600, 231] width 14 height 19
paste input "iapmail"
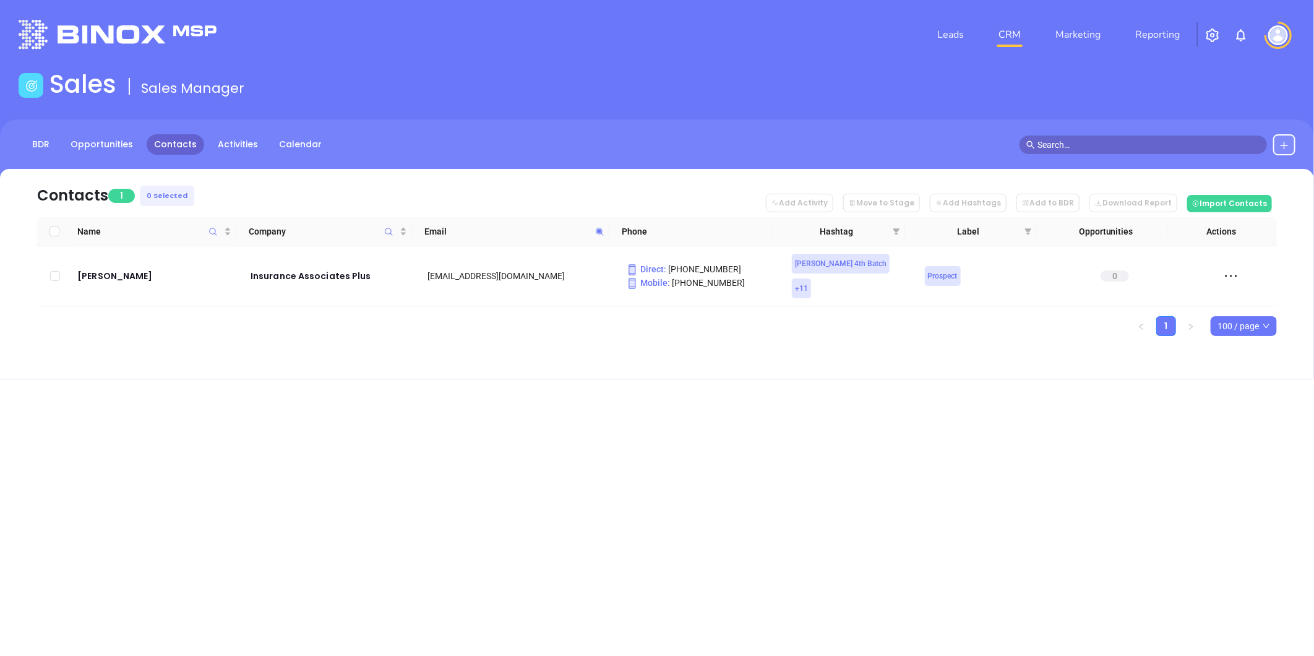
click at [595, 230] on icon at bounding box center [599, 231] width 9 height 9
paste input "weidelins"
click at [620, 244] on tr "Name Company Email Phone Hashtag Label Opportunities Actions" at bounding box center [657, 231] width 1241 height 29
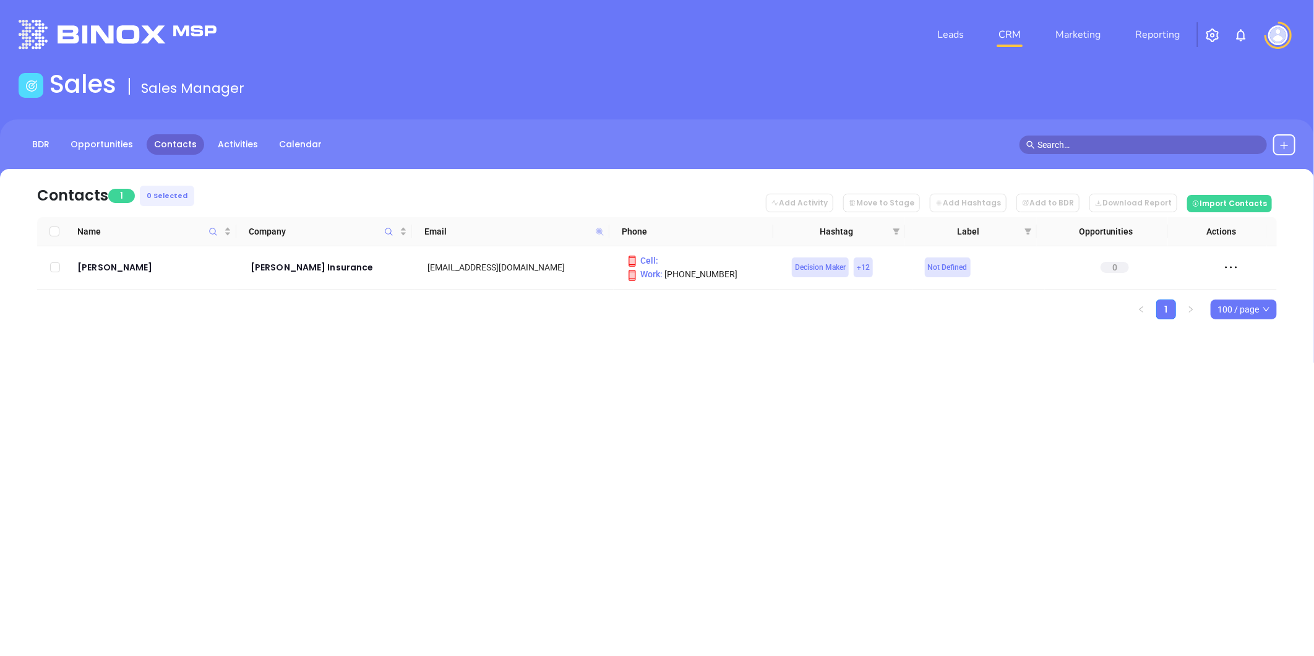
click at [601, 231] on icon at bounding box center [599, 231] width 7 height 7
paste input "efk"
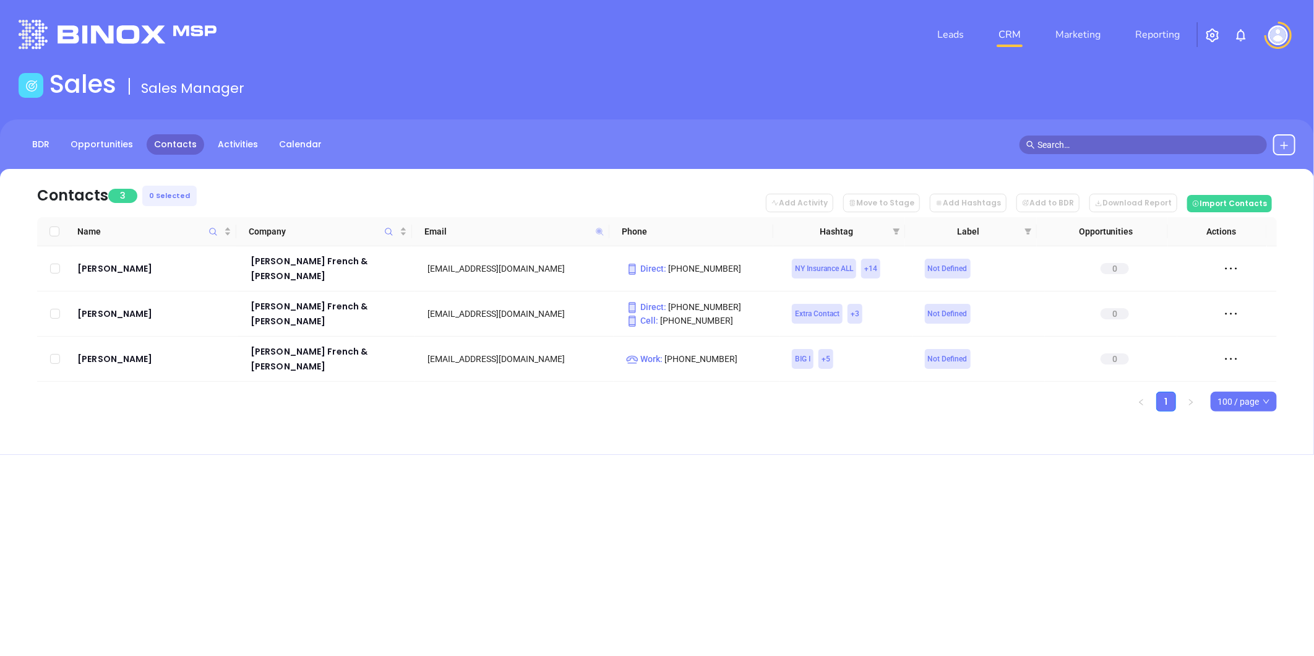
click at [598, 229] on icon at bounding box center [599, 231] width 7 height 7
paste input "whartoninsurance"
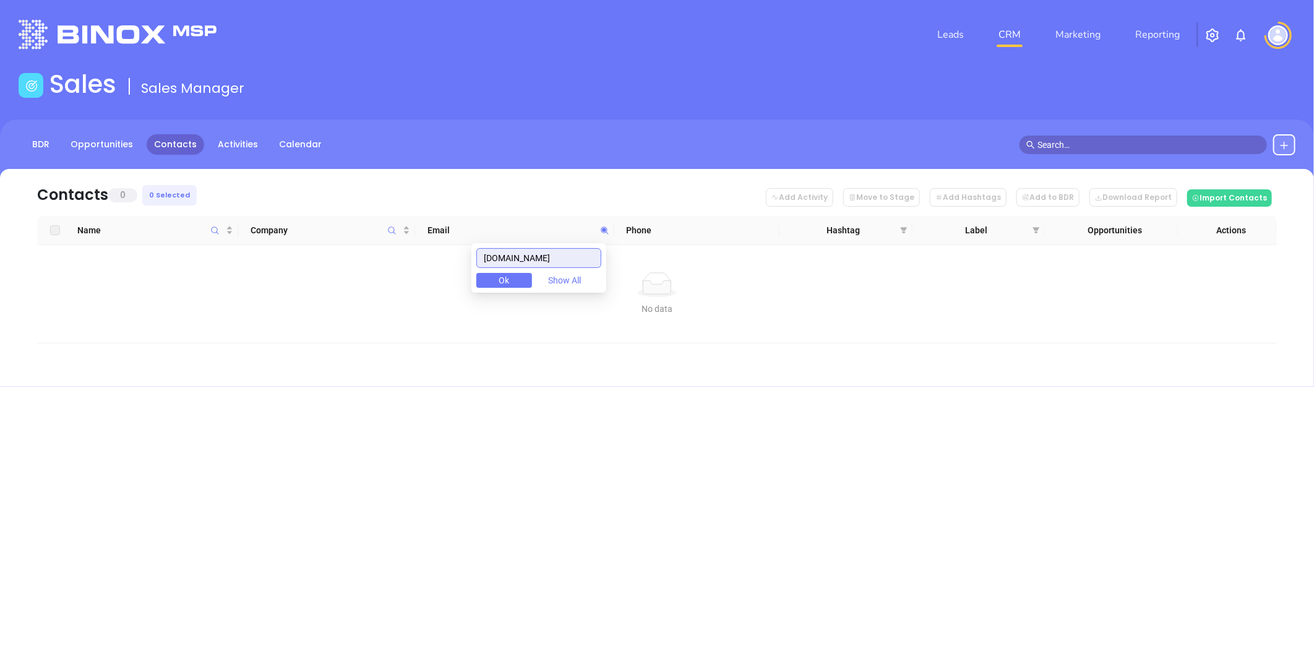
drag, startPoint x: 584, startPoint y: 257, endPoint x: 394, endPoint y: 270, distance: 190.5
click at [388, 262] on body "Leads CRM Marketing Reporting Financial Leads Leads Sales Sales Manager BDR Opp…" at bounding box center [657, 328] width 1314 height 656
paste input "fraserbrothers"
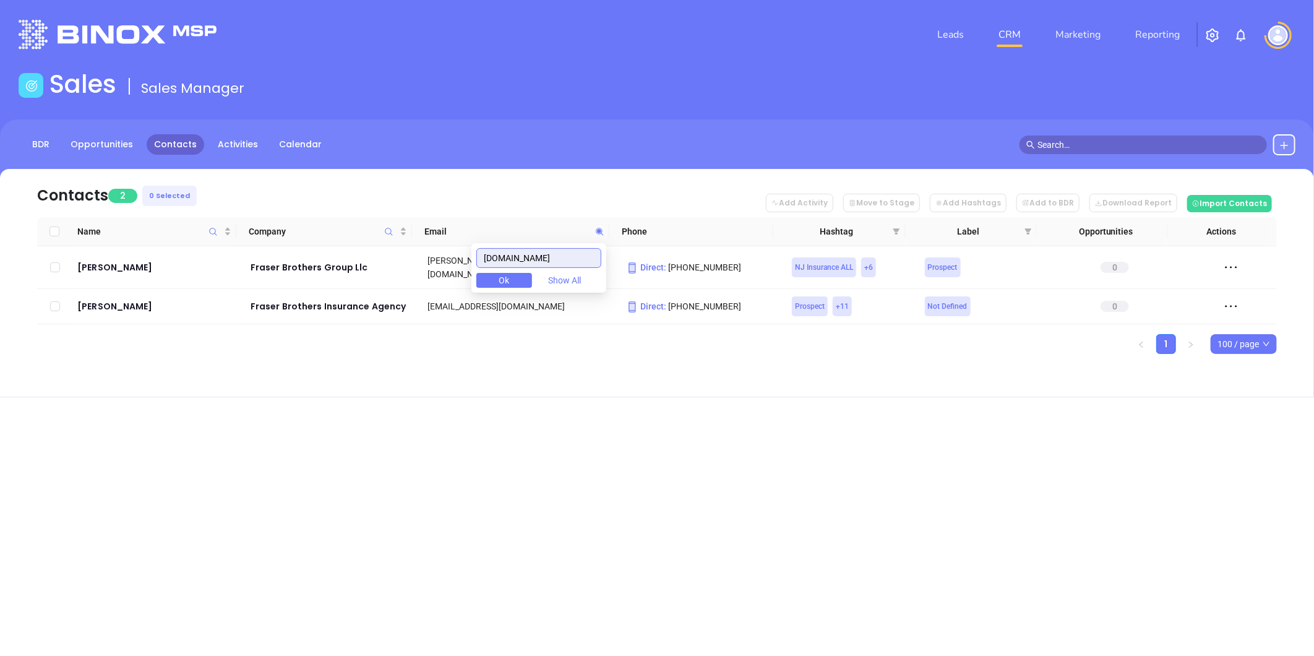
drag, startPoint x: 579, startPoint y: 260, endPoint x: 398, endPoint y: 288, distance: 183.5
click at [398, 288] on body "Leads CRM Marketing Reporting Financial Leads Leads Sales Sales Manager BDR Opp…" at bounding box center [657, 328] width 1314 height 656
paste input "stanfordagency"
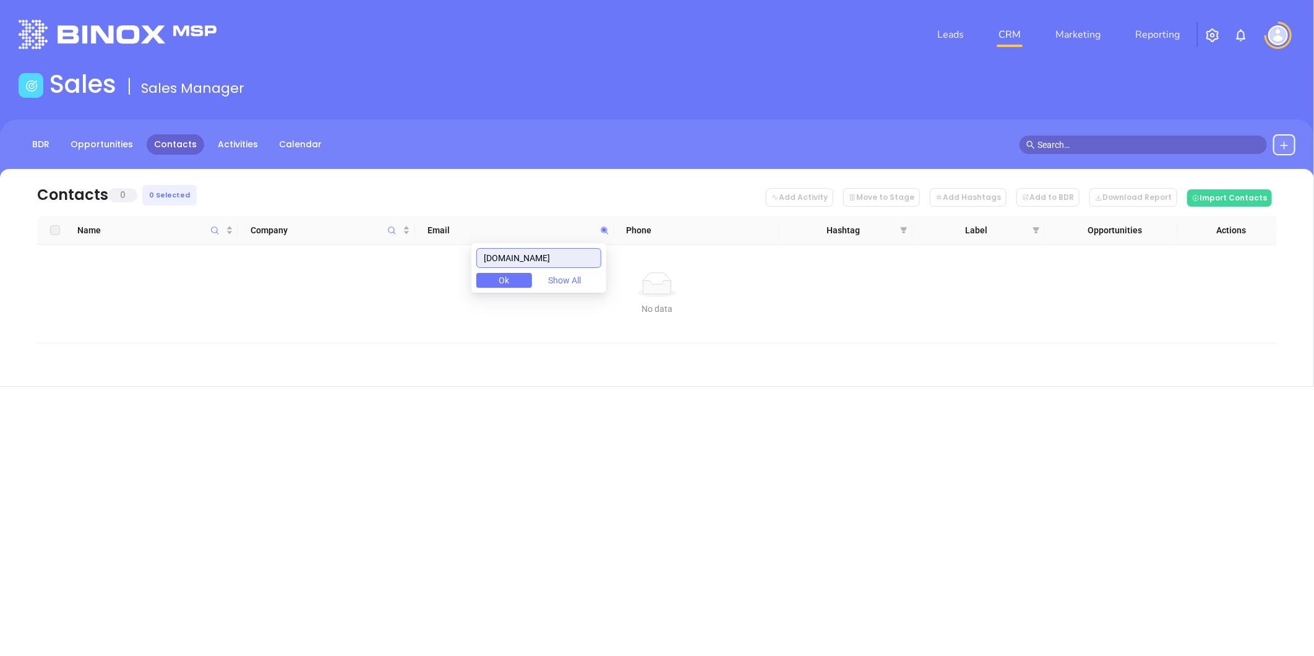
drag, startPoint x: 584, startPoint y: 266, endPoint x: 381, endPoint y: 266, distance: 203.6
click at [347, 266] on body "Leads CRM Marketing Reporting Financial Leads Leads Sales Sales Manager BDR Opp…" at bounding box center [657, 328] width 1314 height 656
paste input "bhi-insurance.net"
type input "bhi-insurance.net"
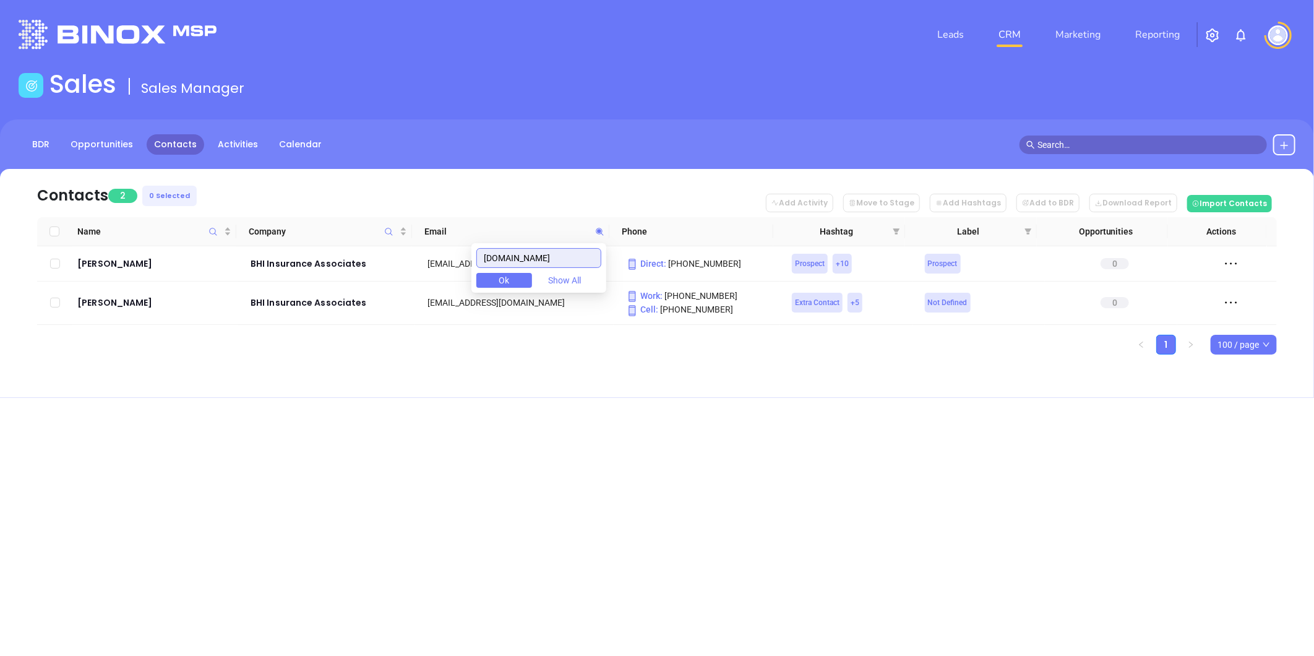
drag, startPoint x: 573, startPoint y: 256, endPoint x: 412, endPoint y: 231, distance: 162.7
click at [306, 249] on body "Leads CRM Marketing Reporting Financial Leads Leads Sales Sales Manager BDR Opp…" at bounding box center [657, 328] width 1314 height 656
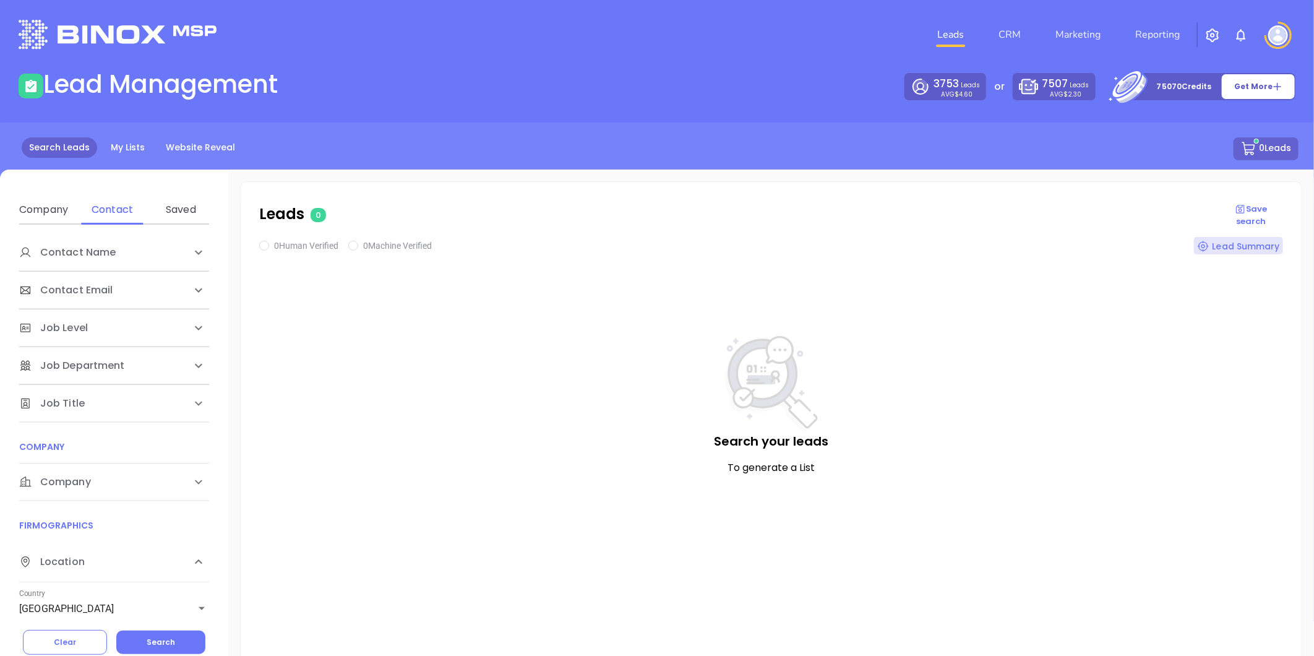
click at [68, 477] on span "Company" at bounding box center [55, 482] width 72 height 15
click at [111, 527] on div "Domain" at bounding box center [112, 529] width 49 height 15
click at [84, 568] on input "Enter a company name" at bounding box center [112, 576] width 186 height 20
paste input "[DOMAIN_NAME]"
type input "[DOMAIN_NAME]"
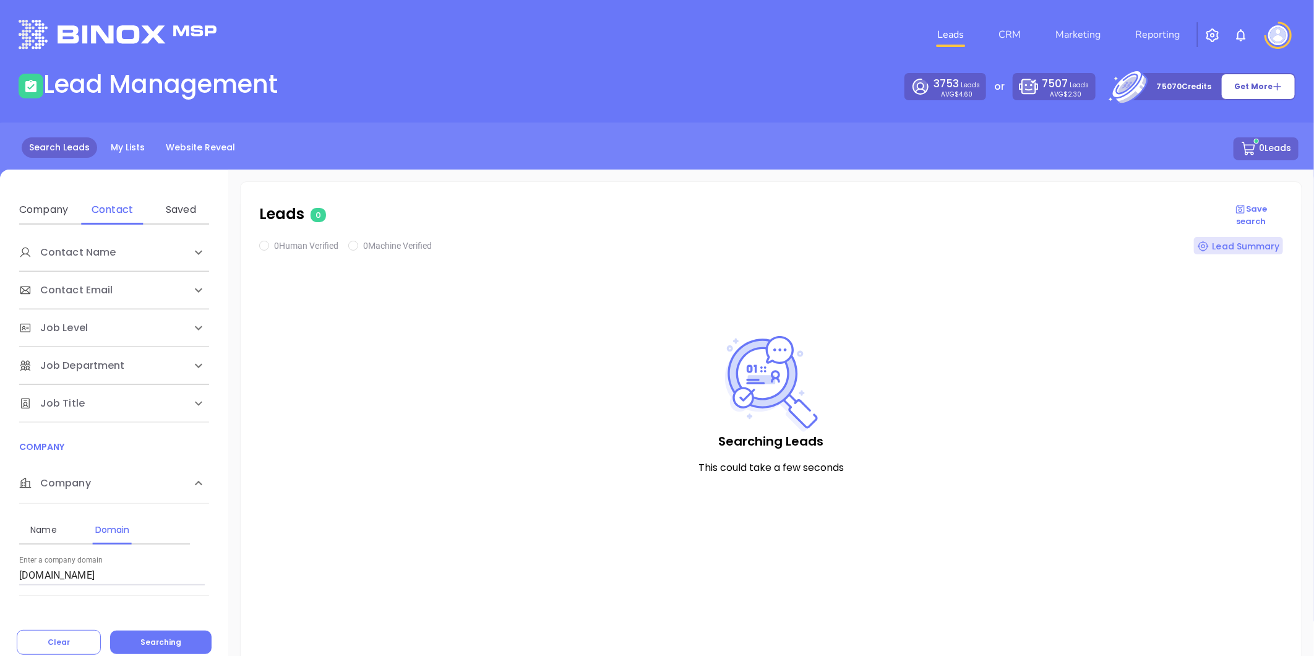
checkbox input "true"
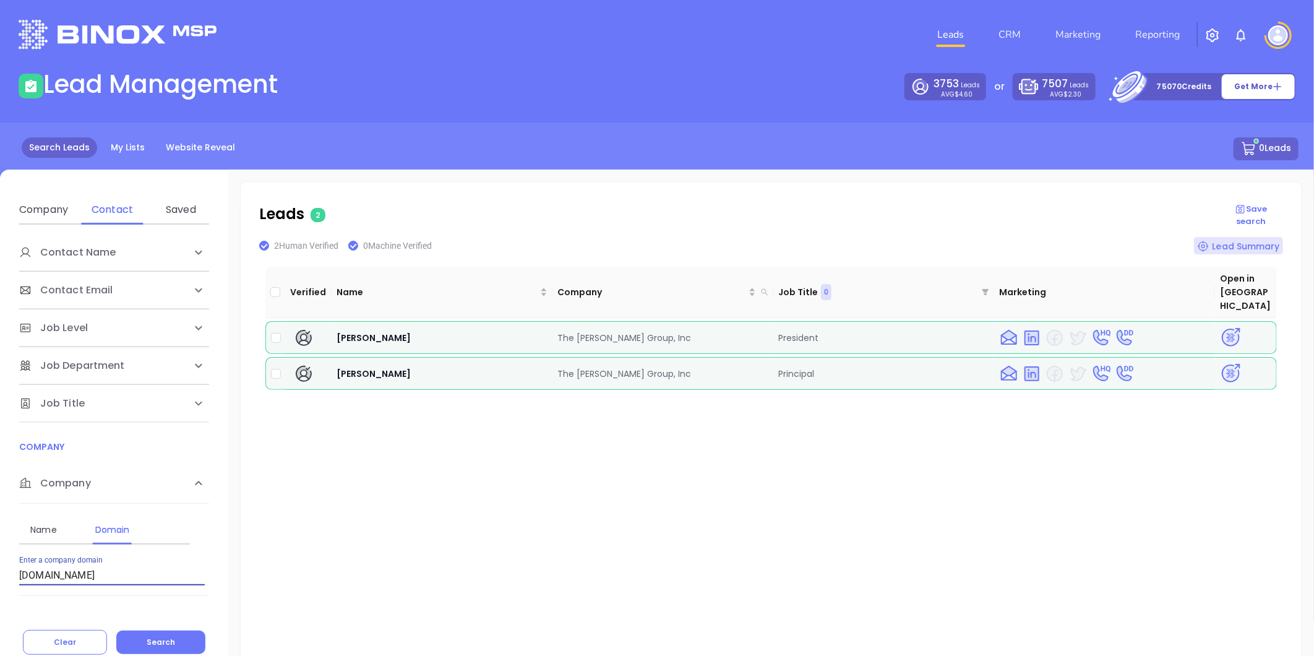
drag, startPoint x: -14, startPoint y: 585, endPoint x: -231, endPoint y: 579, distance: 217.3
click at [0, 579] on html "Leads CRM Marketing Reporting Financial Leads Leads Lead Management 3753 Leads …" at bounding box center [657, 328] width 1314 height 656
paste input "synchronize"
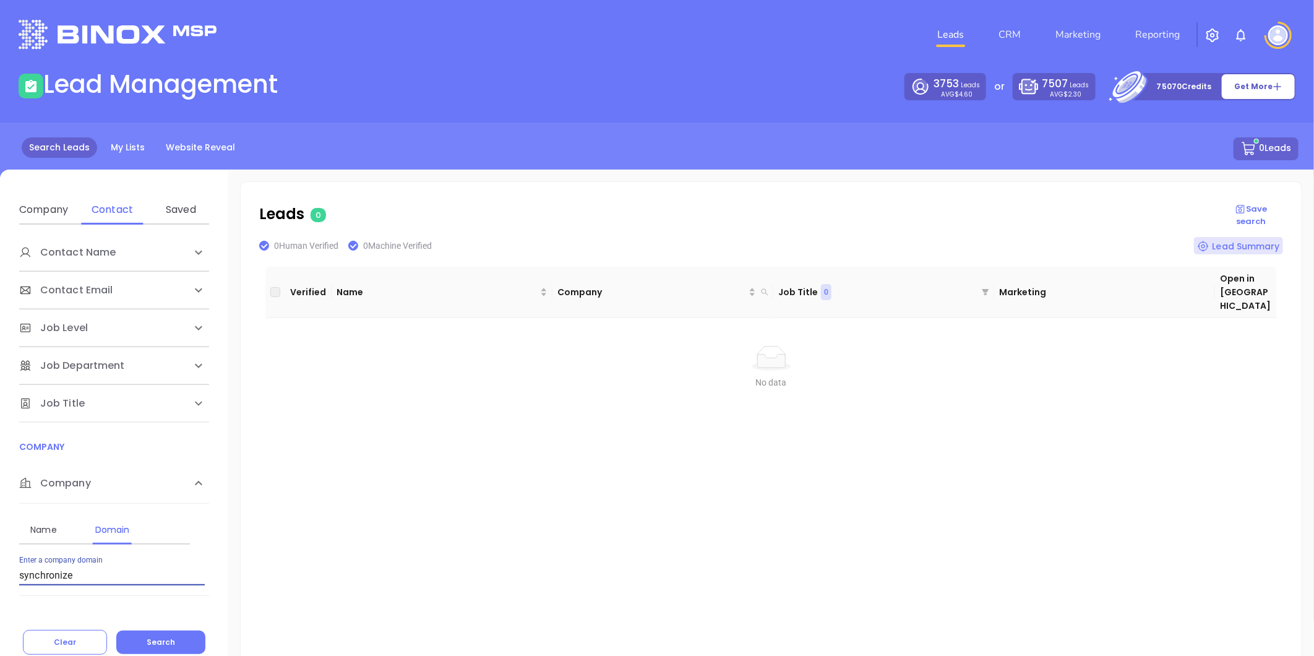
drag, startPoint x: 69, startPoint y: 574, endPoint x: -262, endPoint y: 564, distance: 330.6
click at [0, 564] on html "Leads CRM Marketing Reporting Financial Leads Leads Lead Management 3753 Leads …" at bounding box center [657, 328] width 1314 height 656
paste input "[DOMAIN_NAME]"
click at [178, 640] on button "Search" at bounding box center [160, 643] width 89 height 24
drag, startPoint x: 118, startPoint y: 573, endPoint x: -22, endPoint y: 576, distance: 139.3
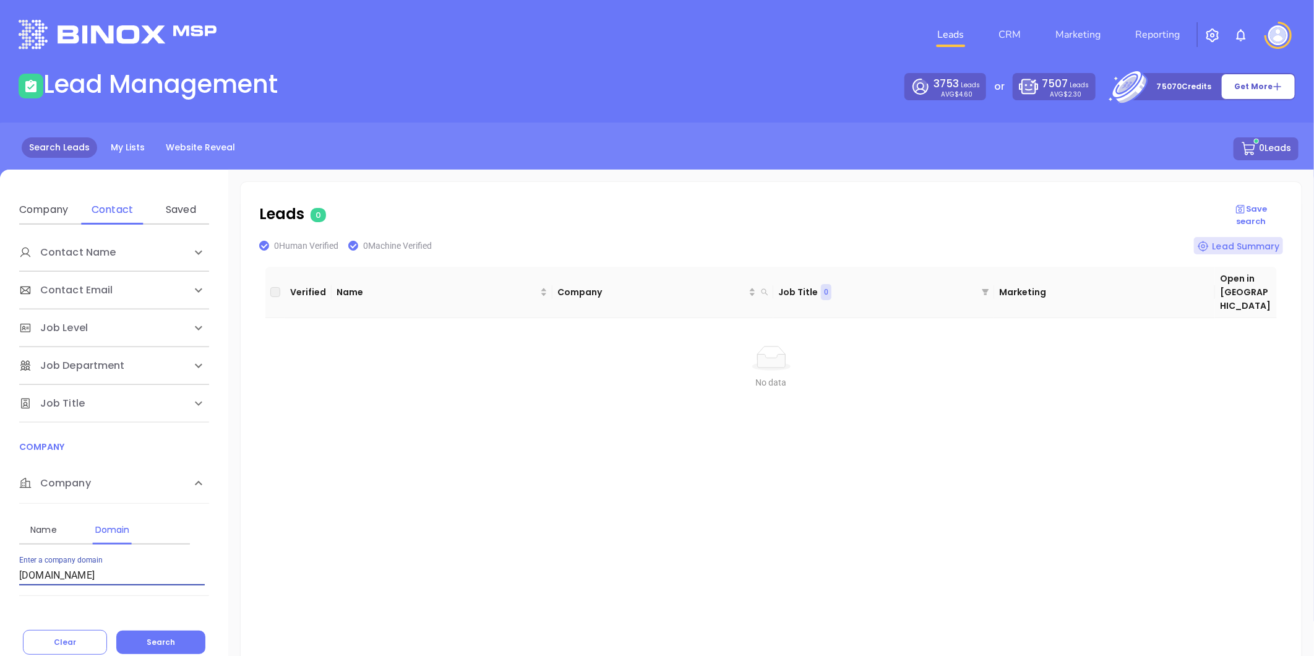
click at [0, 576] on html "Leads CRM Marketing Reporting Financial Leads Leads Lead Management 3753 Leads …" at bounding box center [657, 328] width 1314 height 656
paste input "whartoninsurance"
drag, startPoint x: 22, startPoint y: 585, endPoint x: -126, endPoint y: 603, distance: 149.1
click at [0, 603] on html "Leads CRM Marketing Reporting Financial Leads Leads Lead Management 3753 Leads …" at bounding box center [657, 328] width 1314 height 656
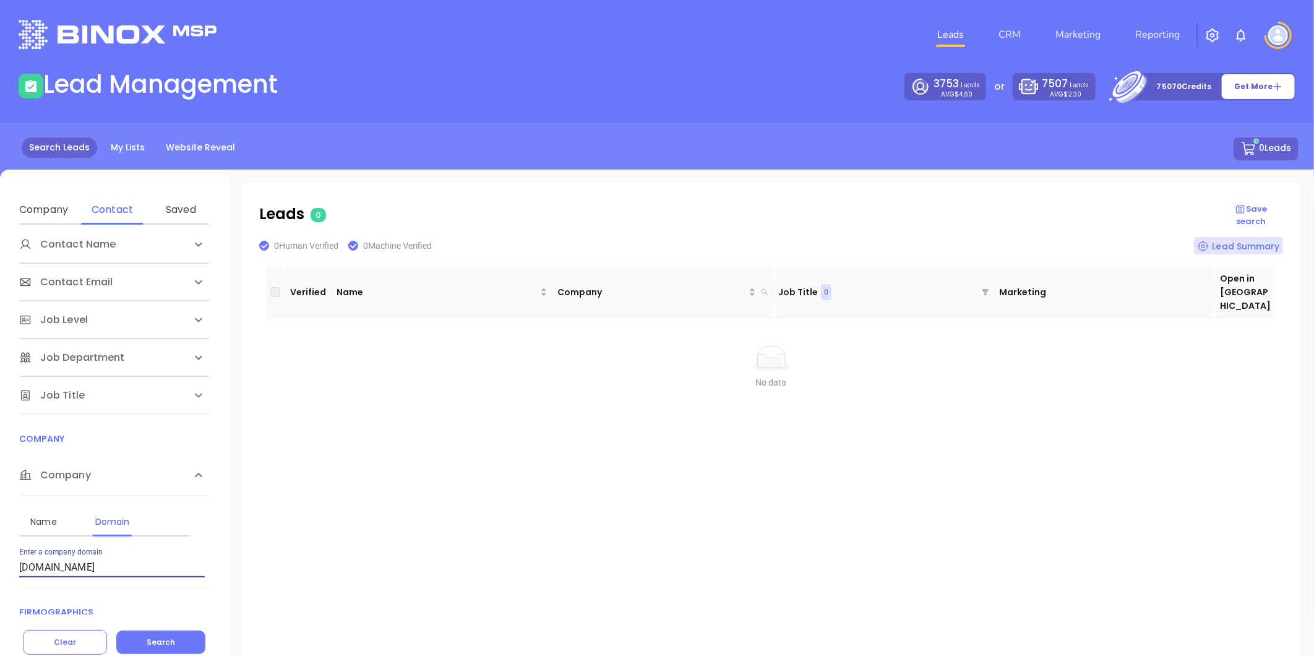
paste input "stanfordagency"
type input "stanfordagency.com"
drag, startPoint x: 119, startPoint y: 568, endPoint x: -128, endPoint y: 580, distance: 247.8
click at [0, 580] on html "Leads CRM Marketing Reporting Financial Leads Leads Lead Management 3753 Leads …" at bounding box center [657, 328] width 1314 height 656
click at [168, 636] on button "Search" at bounding box center [160, 643] width 89 height 24
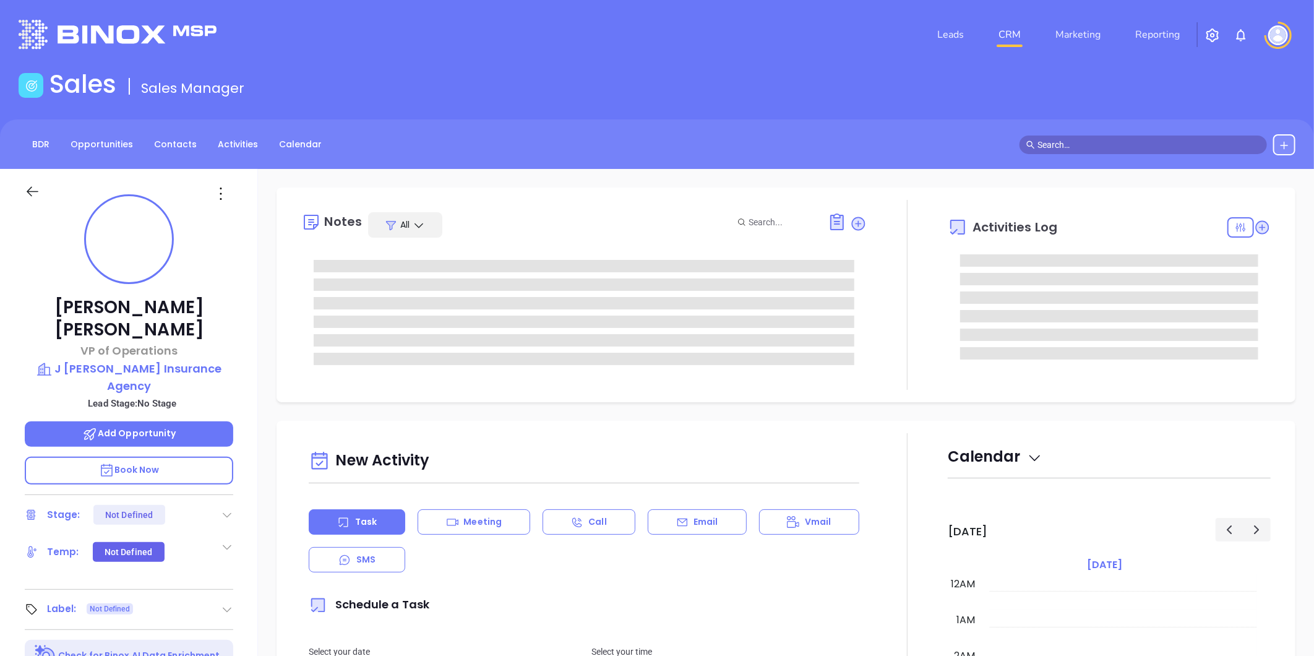
type input "[DATE]"
type input "[PERSON_NAME]"
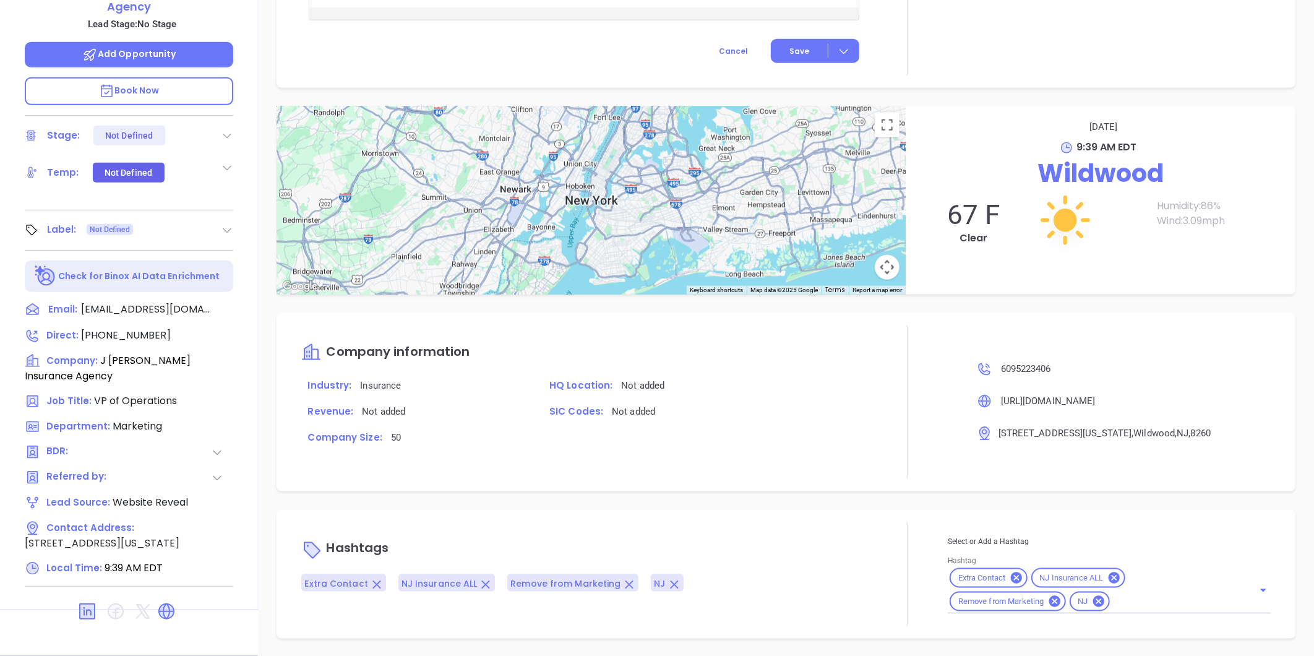
scroll to position [317, 0]
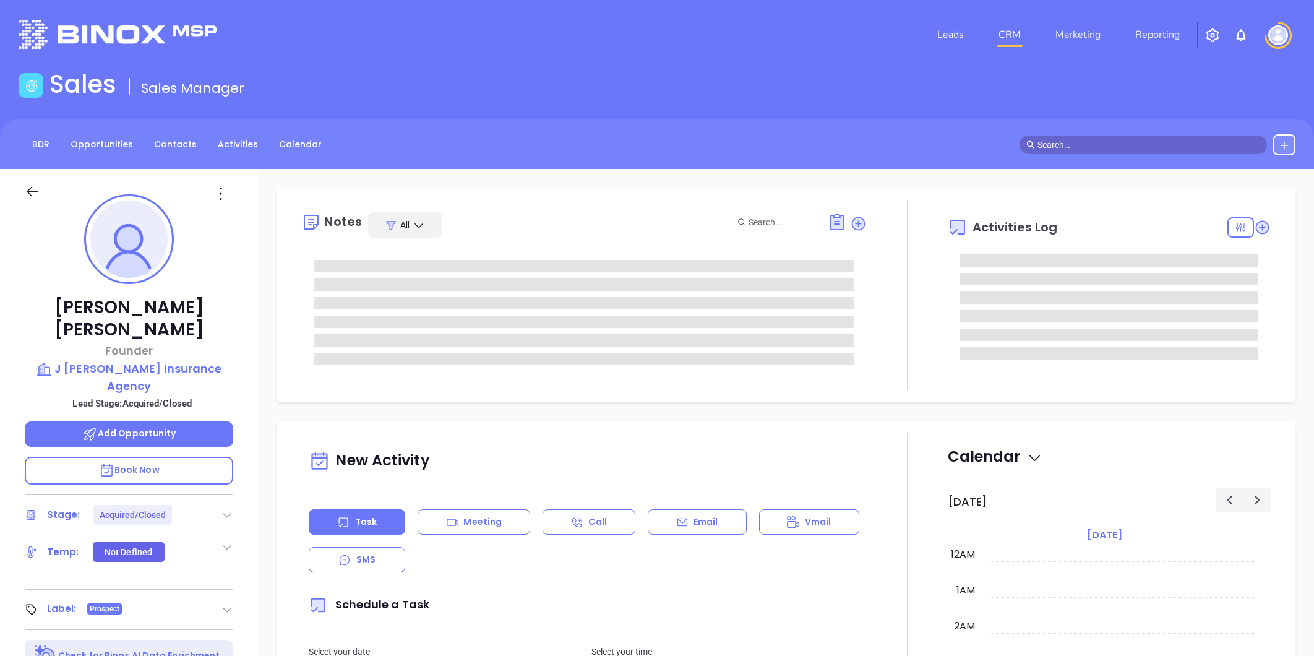
type input "[PERSON_NAME]"
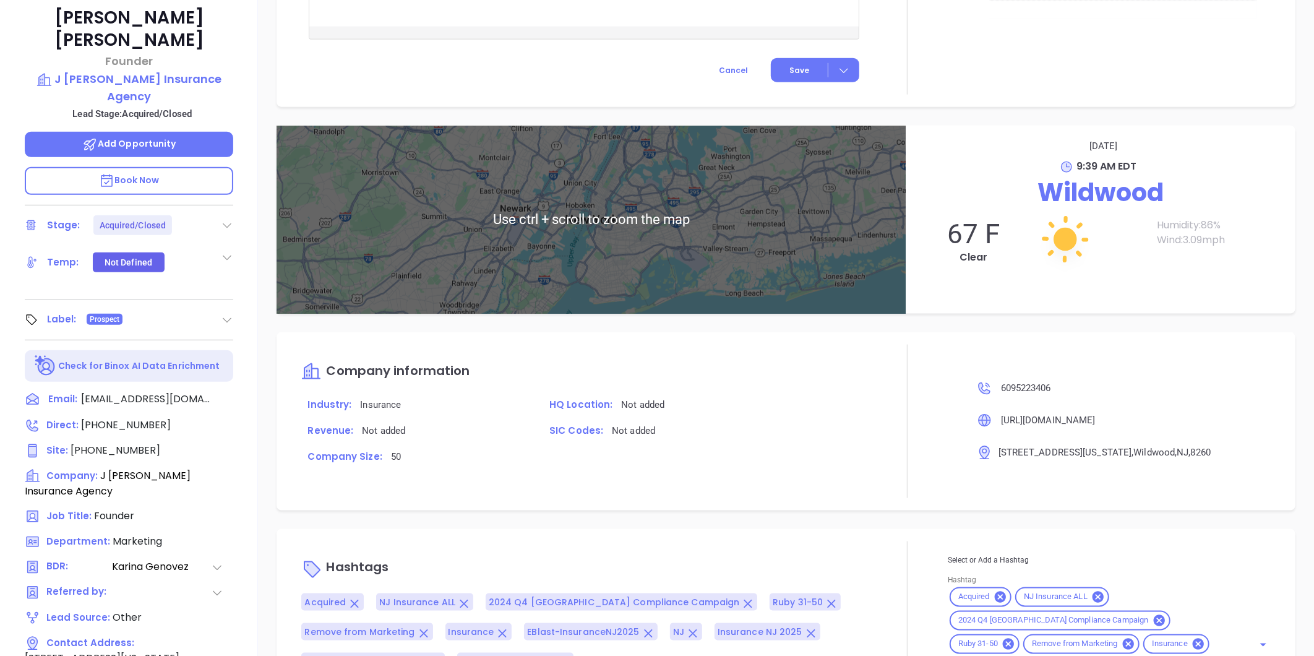
scroll to position [379, 0]
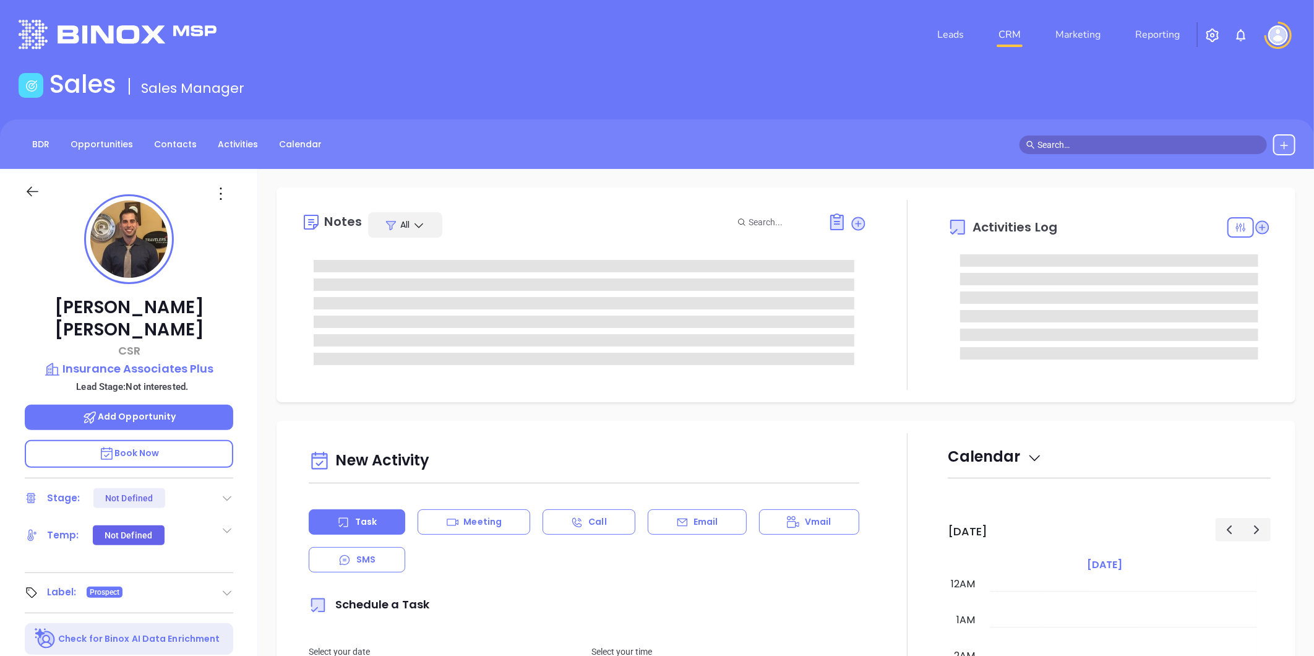
type input "10:00 am"
type input "[DATE]"
type input "[PERSON_NAME]"
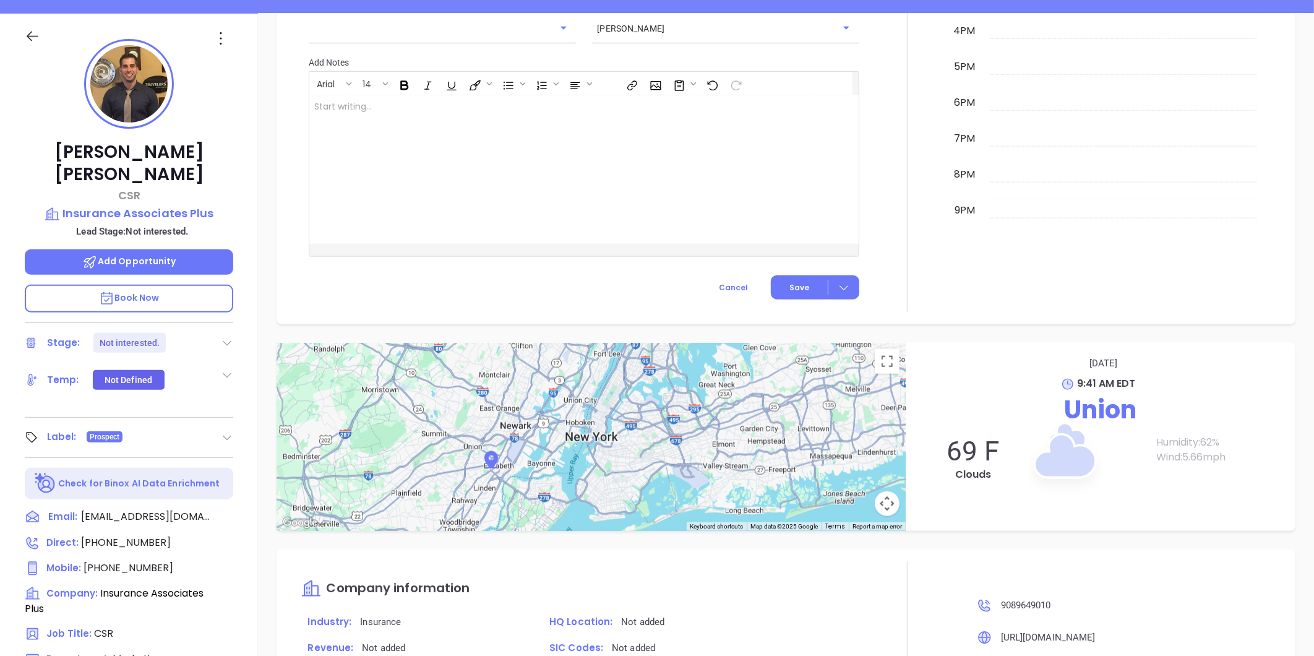
scroll to position [0, 0]
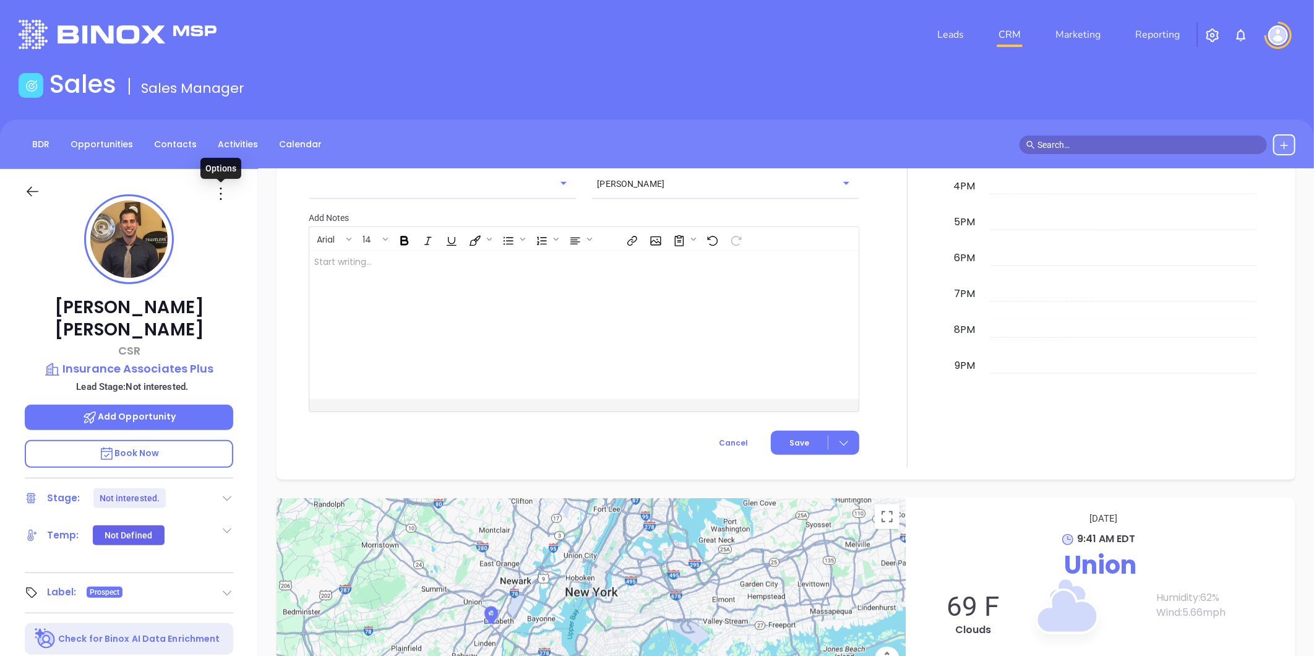
click at [220, 196] on icon at bounding box center [221, 194] width 20 height 20
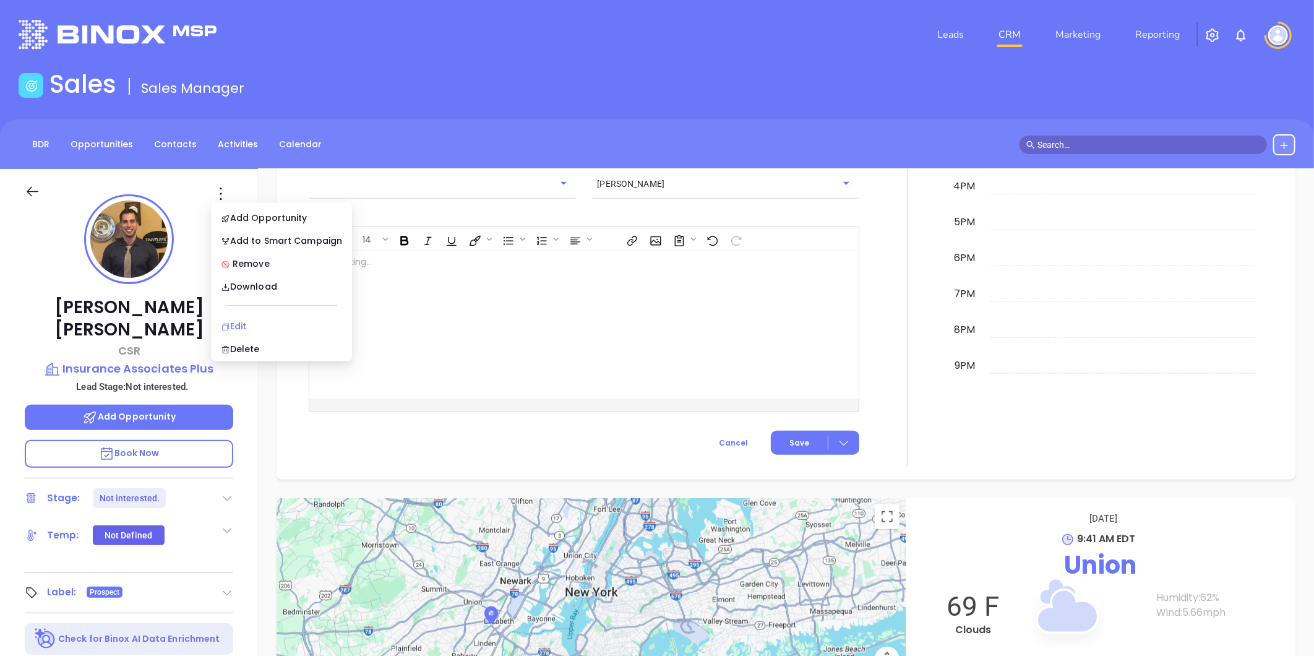
click at [252, 329] on div "Edit" at bounding box center [281, 326] width 121 height 14
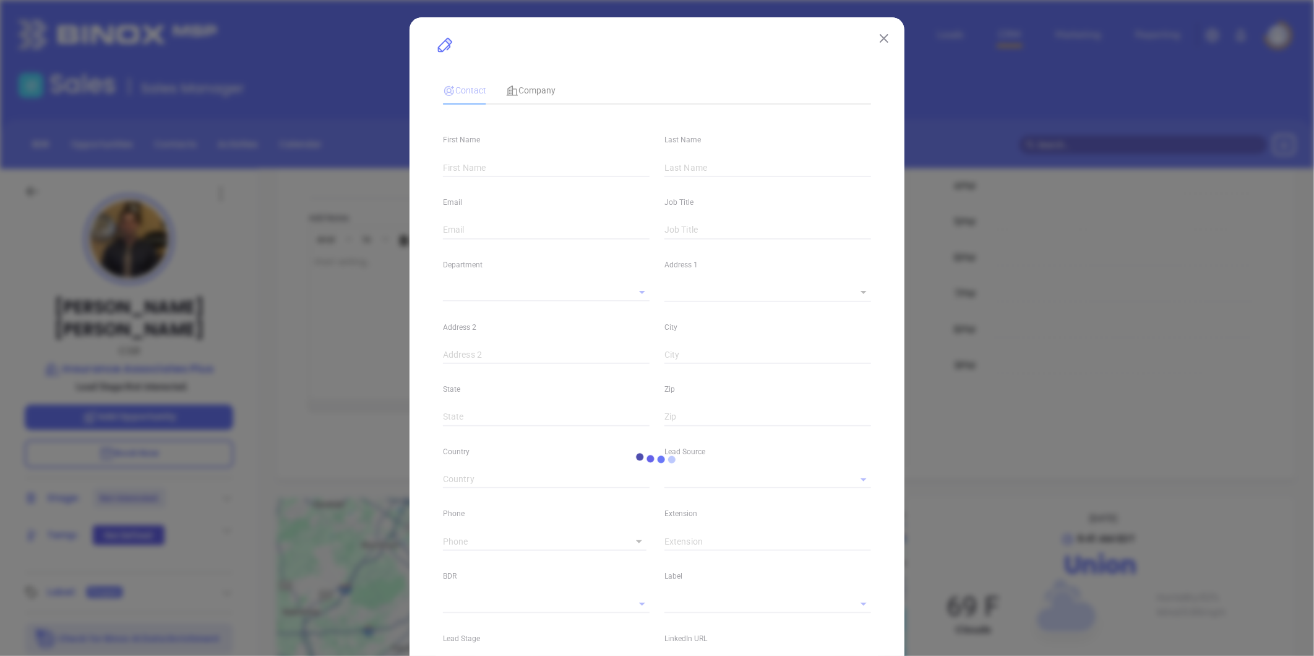
type input "Jonathan"
type input "Monteiro"
type input "jmonteiro@iapmail.com"
type input "CSR"
type input "1"
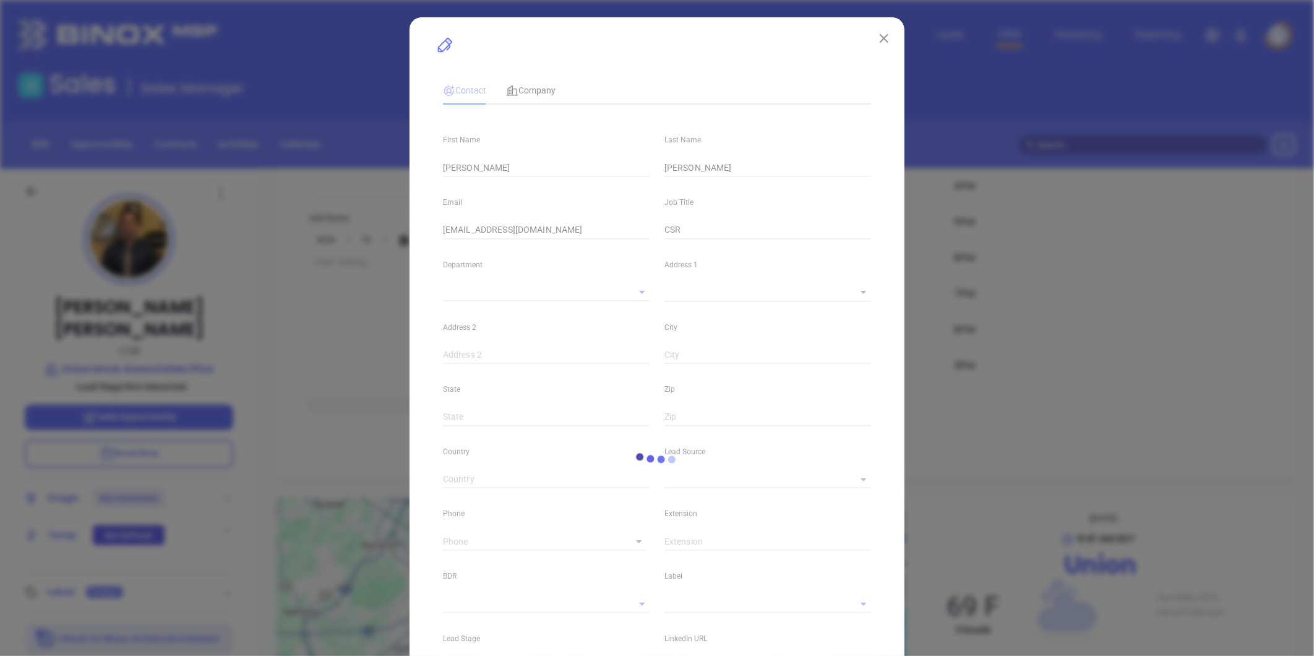
type input "www.linkedin.com/in/jonathan-monteiro-8432b629"
type input "Marketing"
type input "Other"
type input "Karina Genovez"
type input "Not interested."
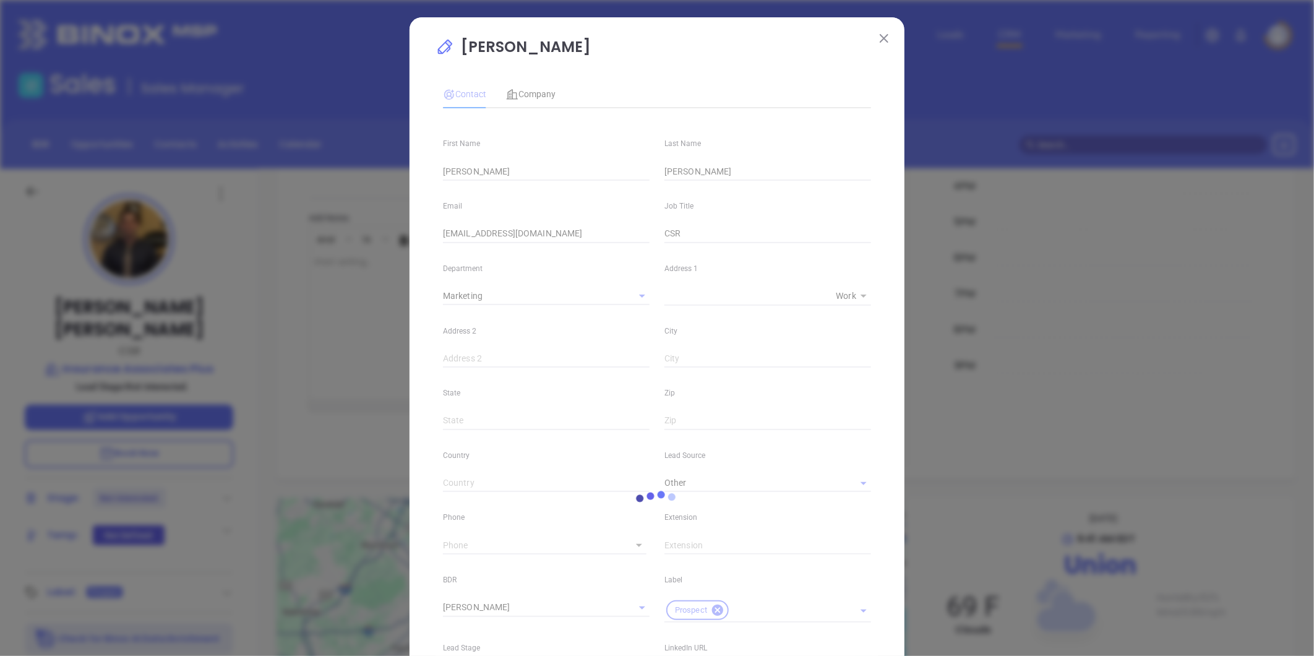
type input "1"
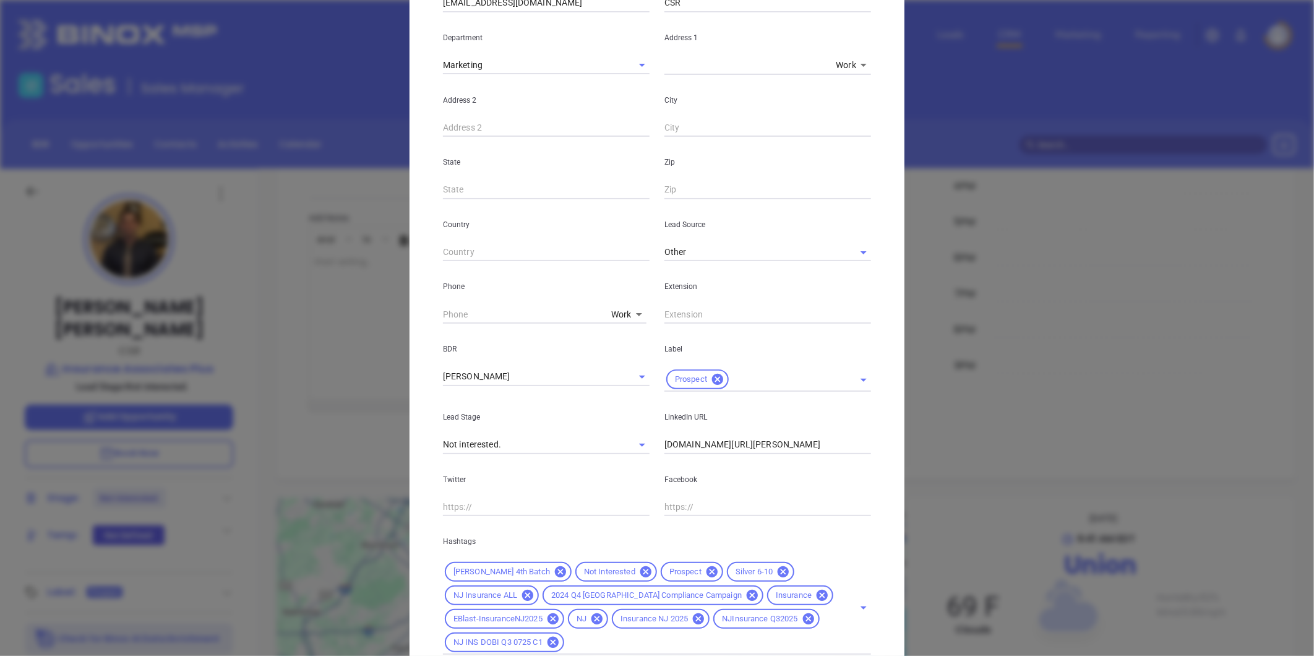
scroll to position [275, 0]
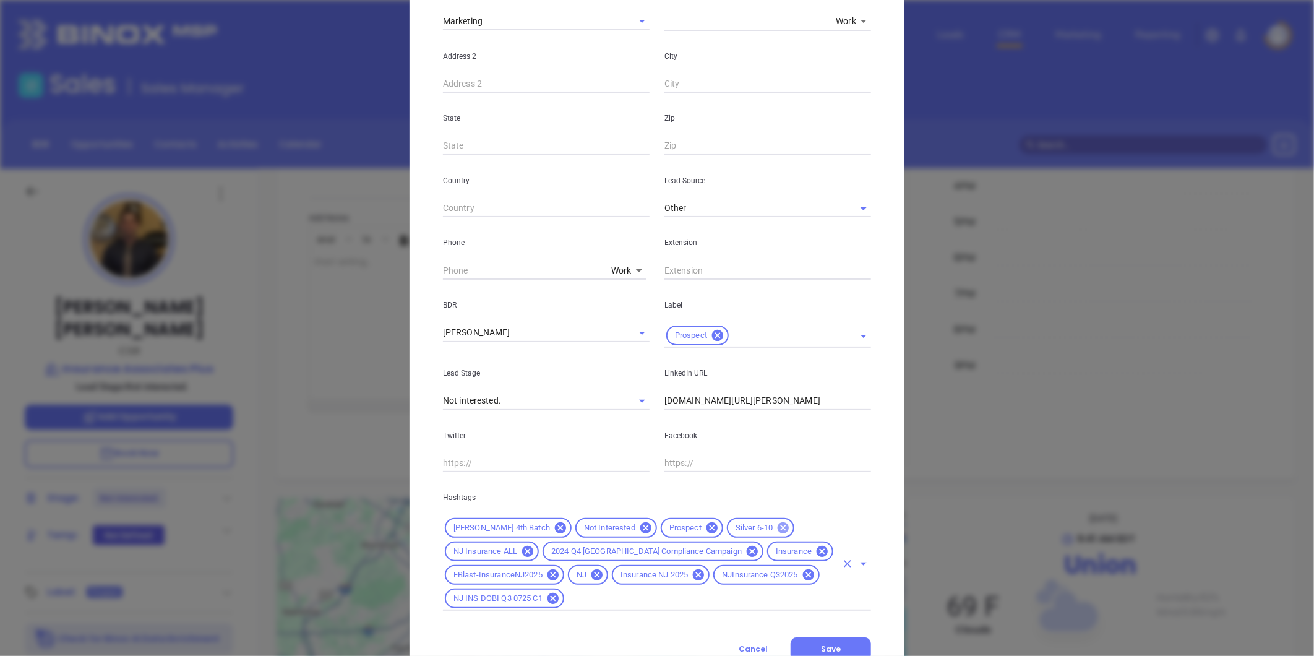
click at [777, 521] on icon at bounding box center [784, 528] width 14 height 14
click at [822, 591] on input "text" at bounding box center [701, 598] width 270 height 15
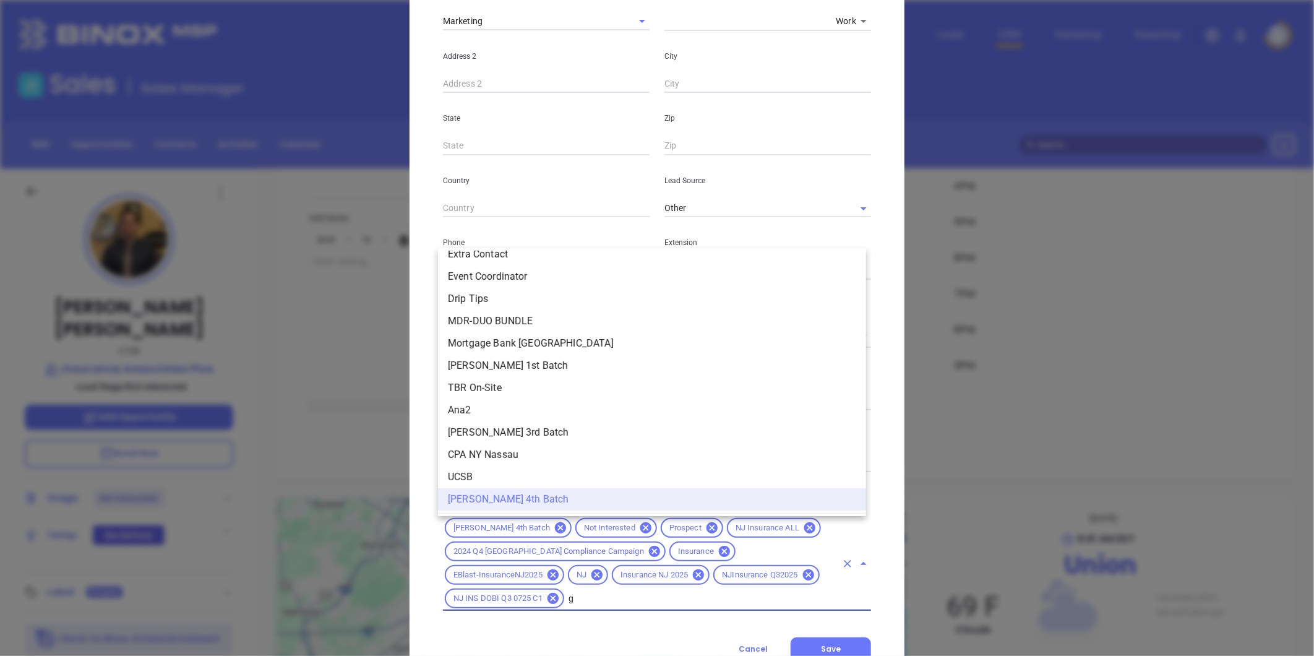
scroll to position [0, 0]
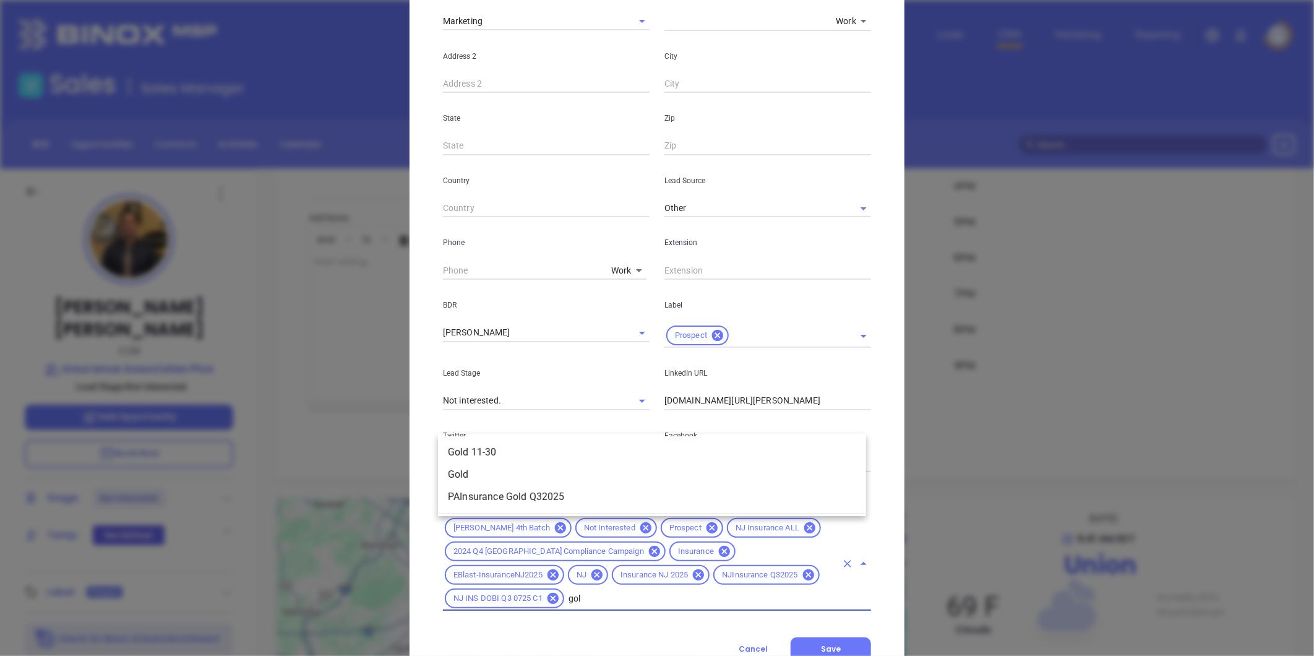
type input "gold"
drag, startPoint x: 501, startPoint y: 444, endPoint x: 511, endPoint y: 452, distance: 12.3
click at [501, 444] on li "Gold 11-30" at bounding box center [652, 452] width 428 height 22
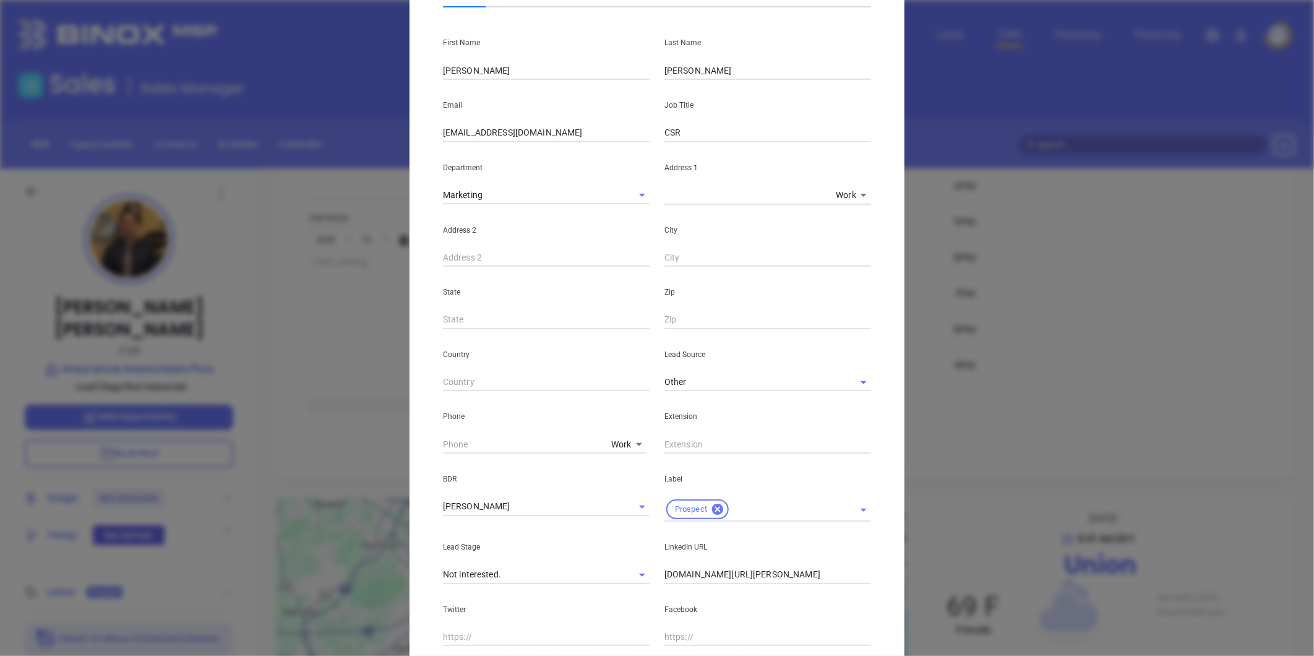
scroll to position [0, 0]
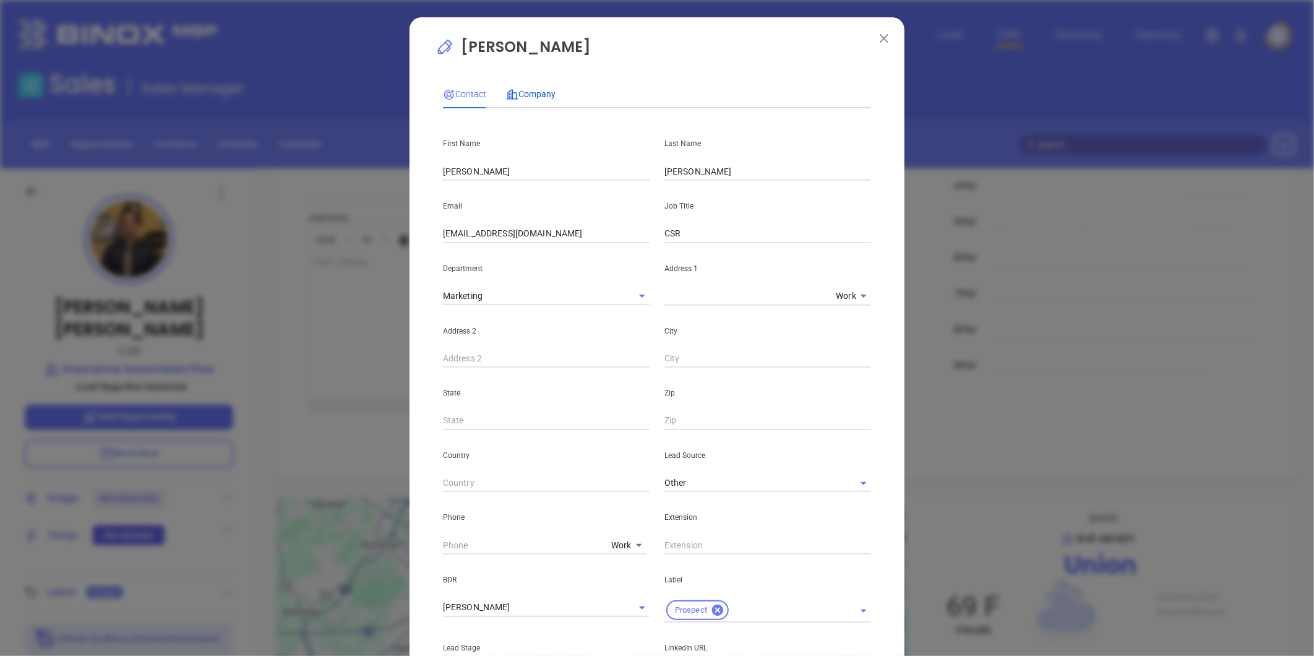
click at [529, 93] on span "Company" at bounding box center [531, 94] width 50 height 10
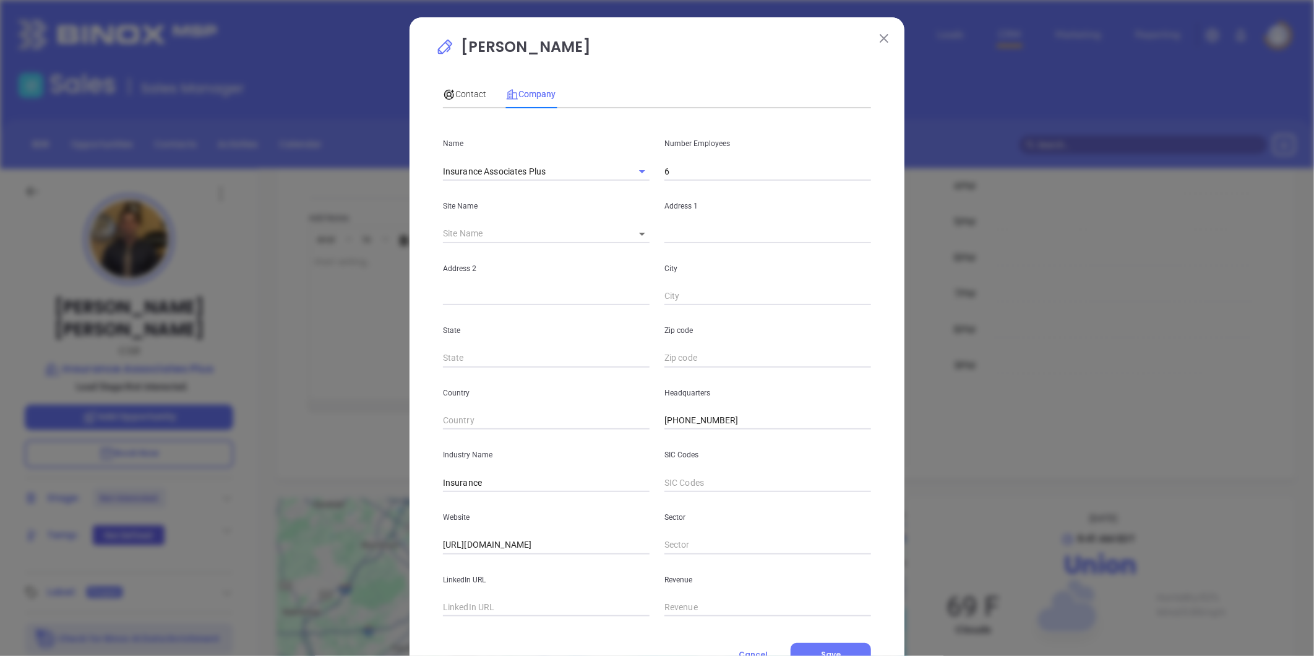
click at [682, 169] on input "6" at bounding box center [768, 171] width 207 height 19
type input "14"
click at [637, 232] on body "Leads CRM Marketing Reporting Financial Leads Leads Sales Sales Manager BDR Opp…" at bounding box center [657, 328] width 1314 height 656
click at [640, 237] on li "Union" at bounding box center [643, 234] width 46 height 22
type input "Union"
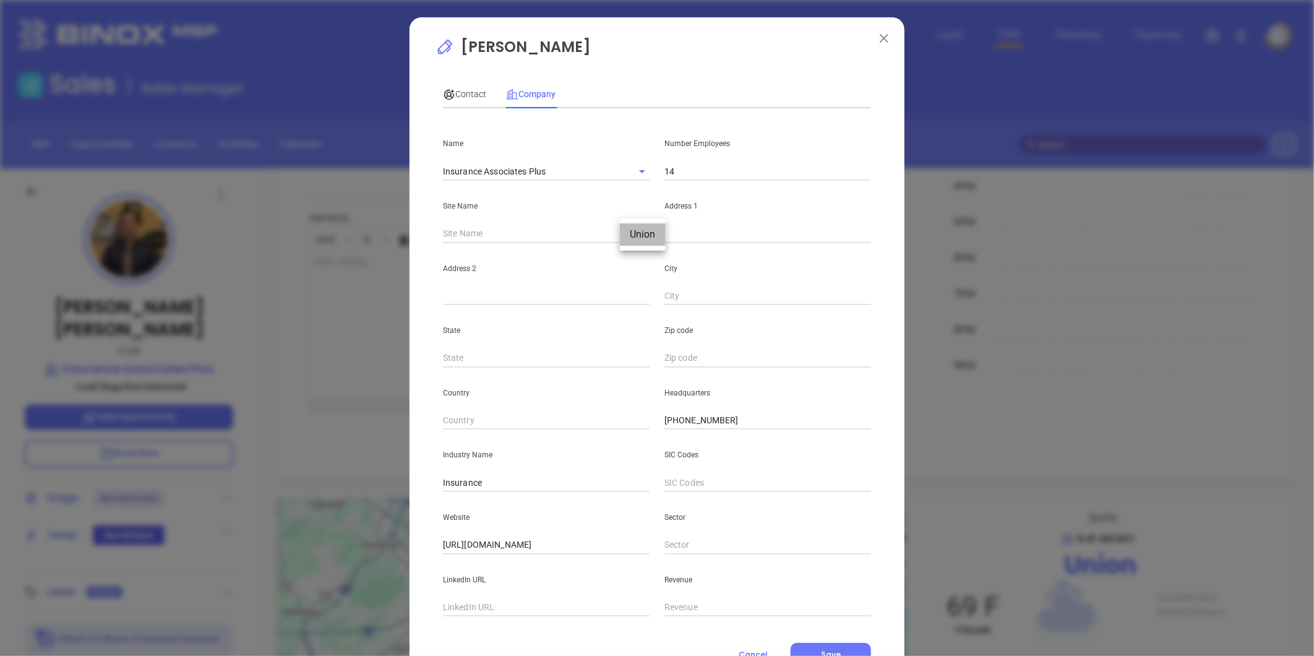
type input "90711"
type input "1523 Morris Avenue"
type input "Union"
type input "NJ"
click at [702, 359] on input "7083" at bounding box center [768, 358] width 207 height 19
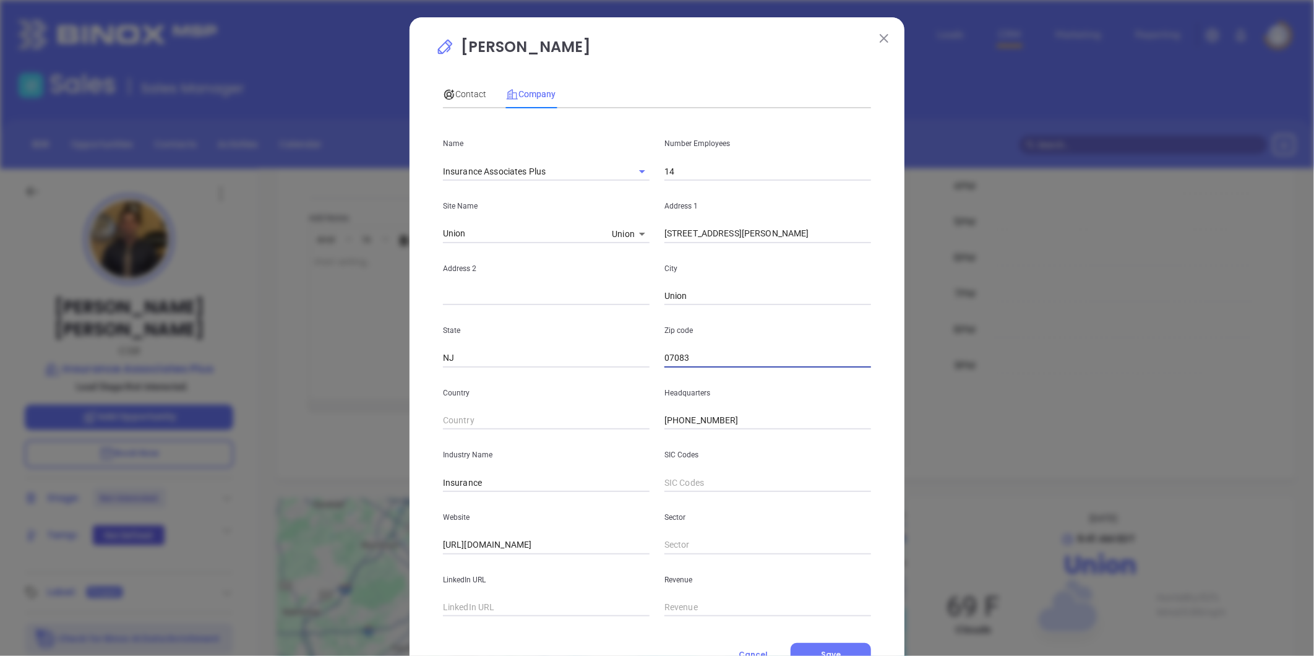
type input "07083"
click at [333, 176] on div "Jonathan Monteiro Contact Company First Name Jonathan Last Name Monteiro Email …" at bounding box center [657, 328] width 1314 height 656
click at [483, 606] on input "text" at bounding box center [546, 607] width 207 height 19
paste input "https://www.linkedin.com/company/insurance-associates-plus/?originalSubdomain=ie"
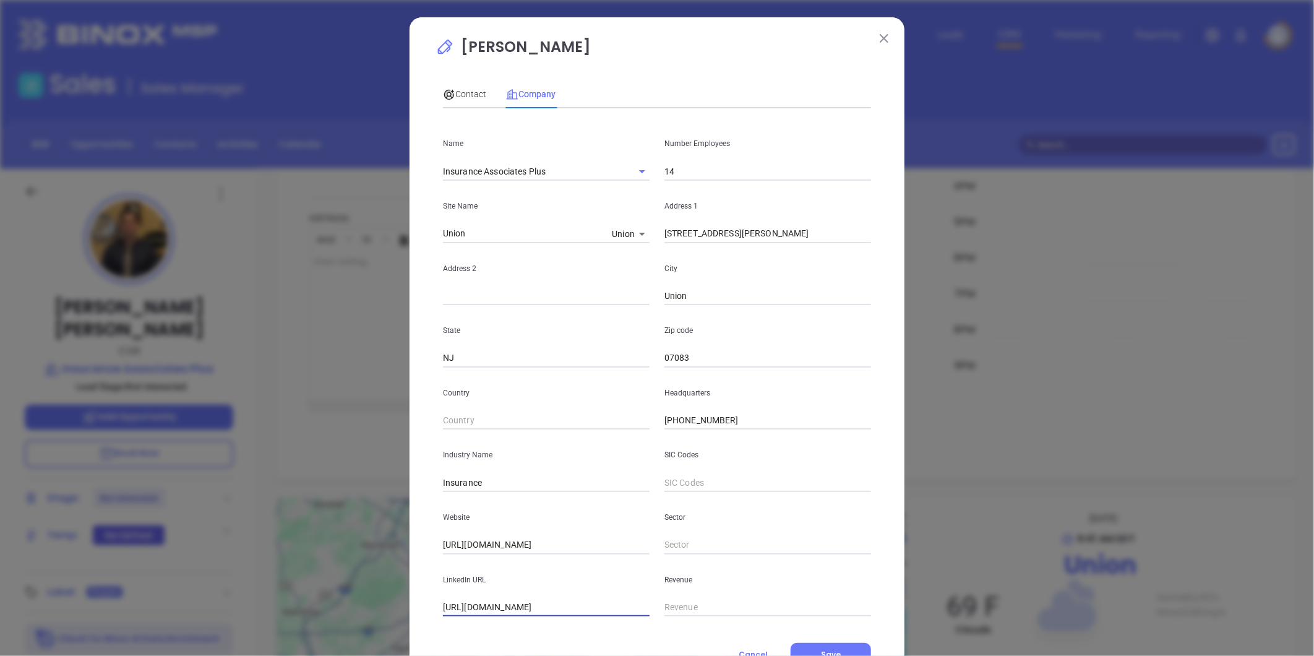
type input "https://www.linkedin.com/company/insurance-associates-plus/?originalSubdomain=ie"
click at [457, 95] on span "Contact" at bounding box center [464, 94] width 43 height 10
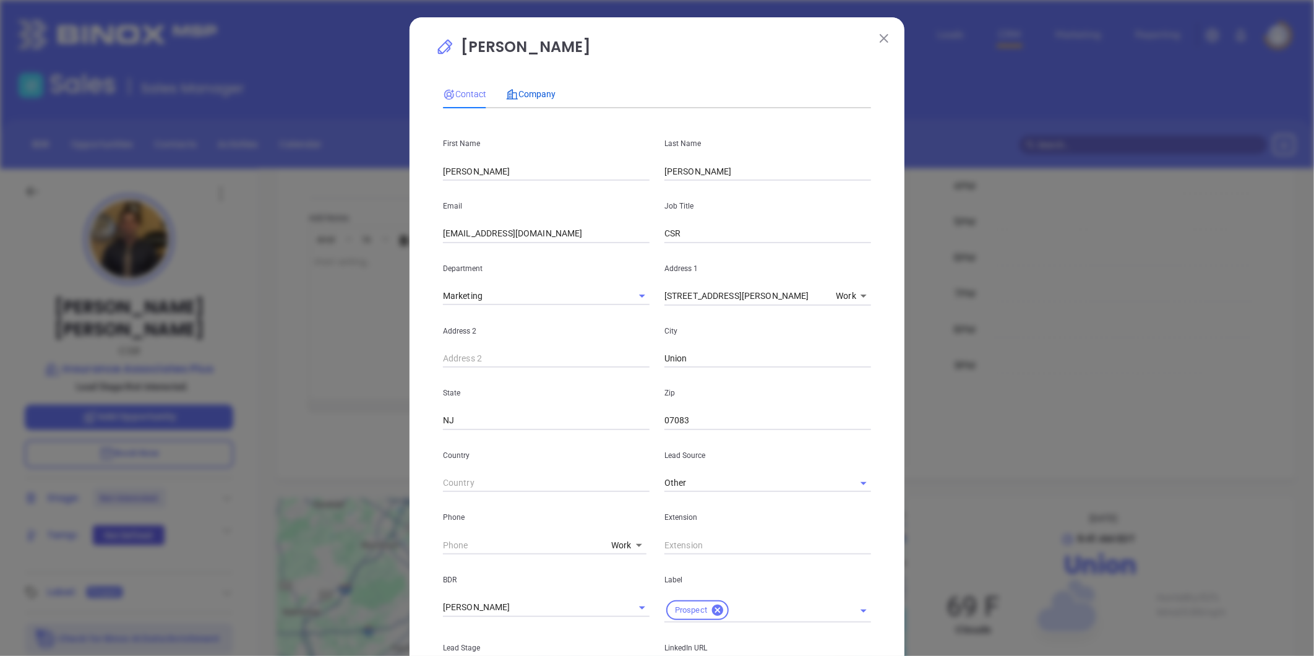
click at [530, 92] on span "Company" at bounding box center [531, 94] width 50 height 10
click at [533, 84] on div "Company" at bounding box center [531, 94] width 50 height 28
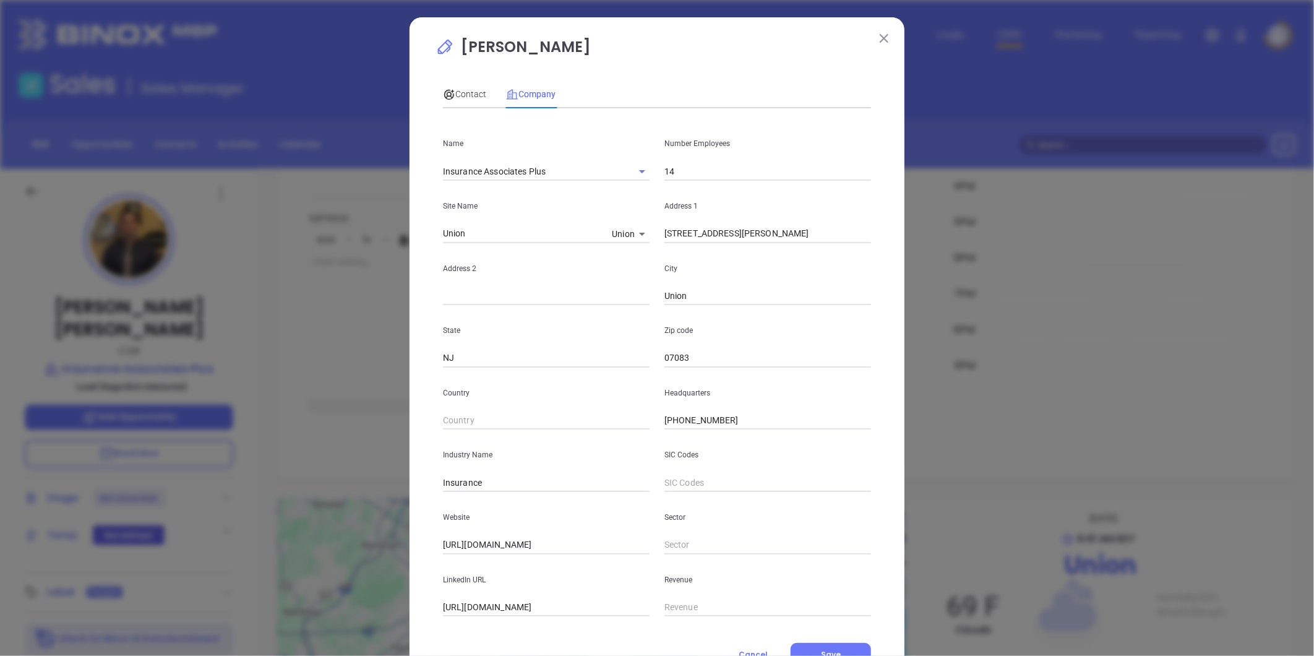
scroll to position [54, 0]
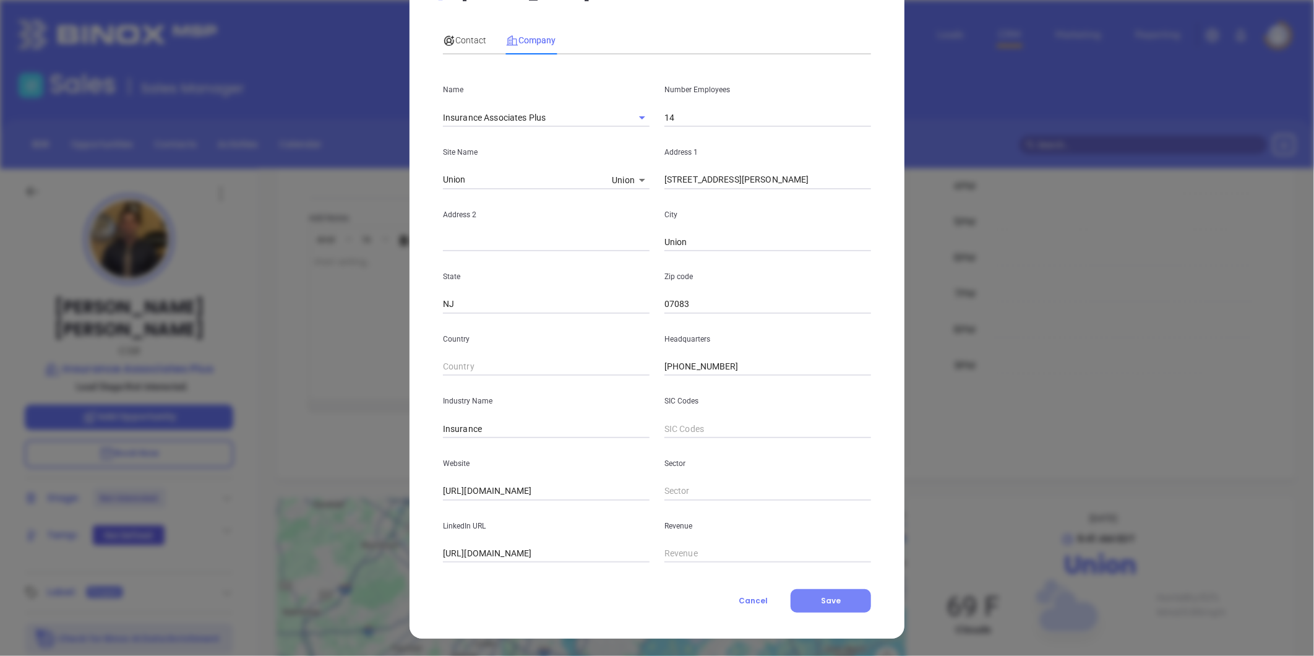
click at [824, 600] on span "Save" at bounding box center [831, 600] width 20 height 11
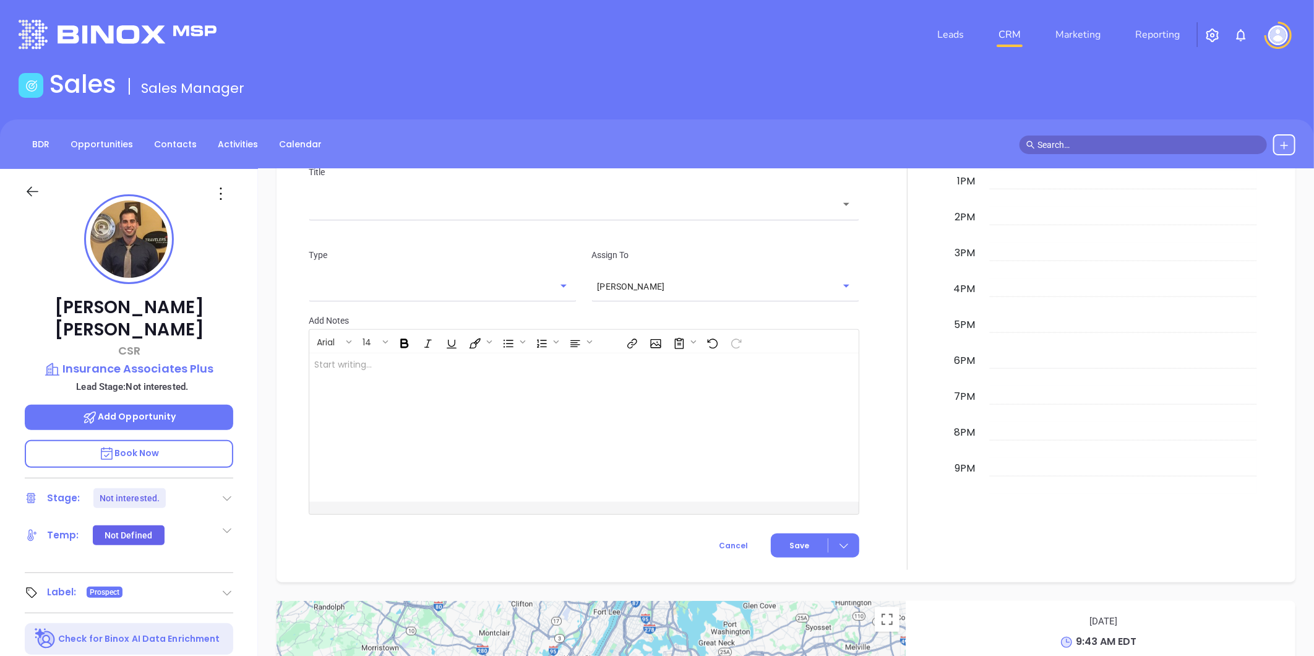
scroll to position [756, 0]
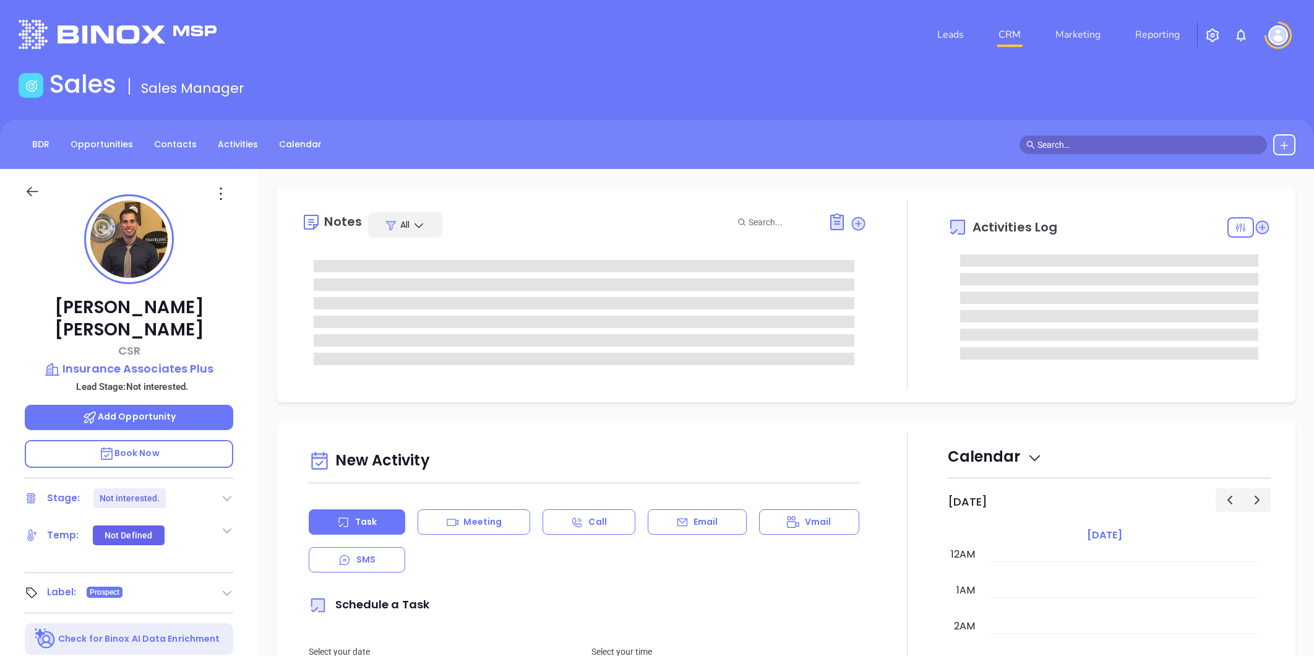
type input "[PERSON_NAME]"
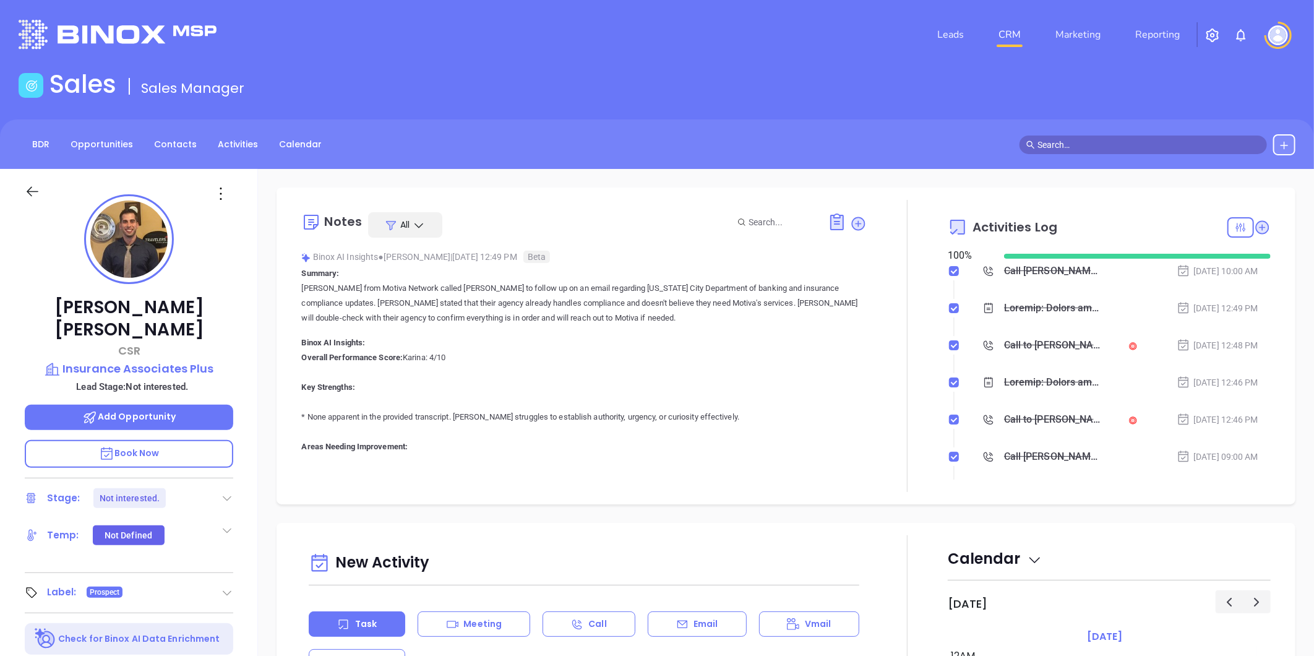
scroll to position [288, 0]
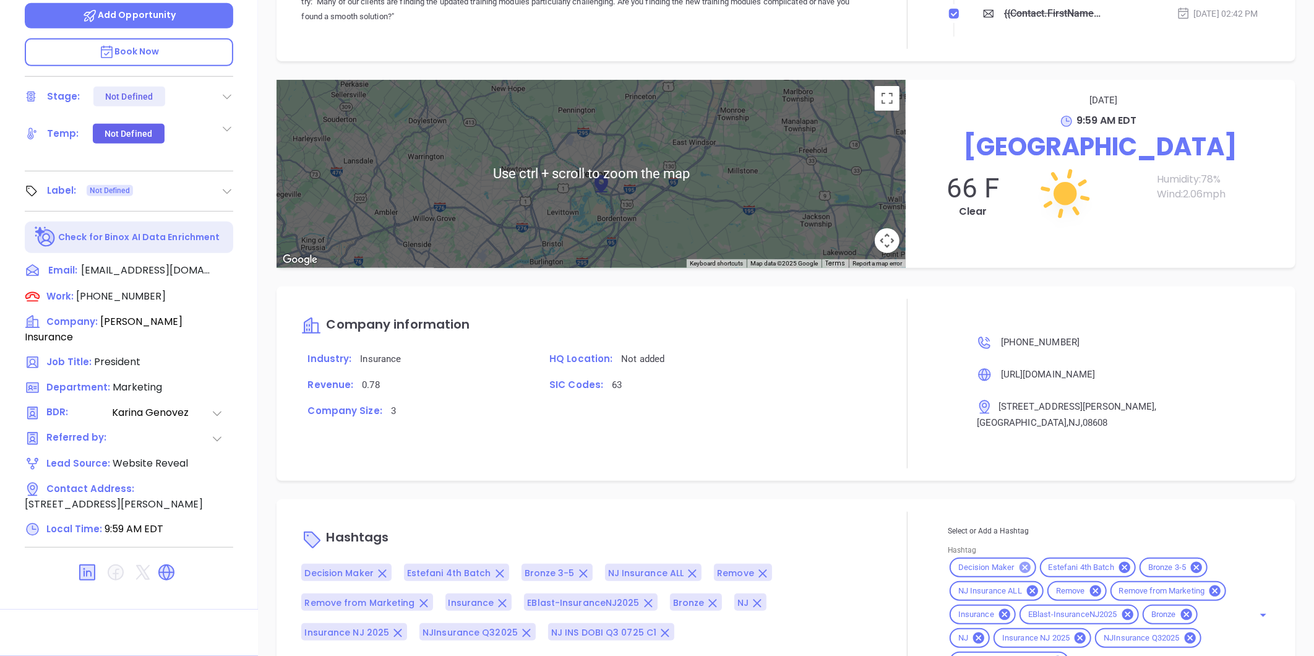
scroll to position [108, 0]
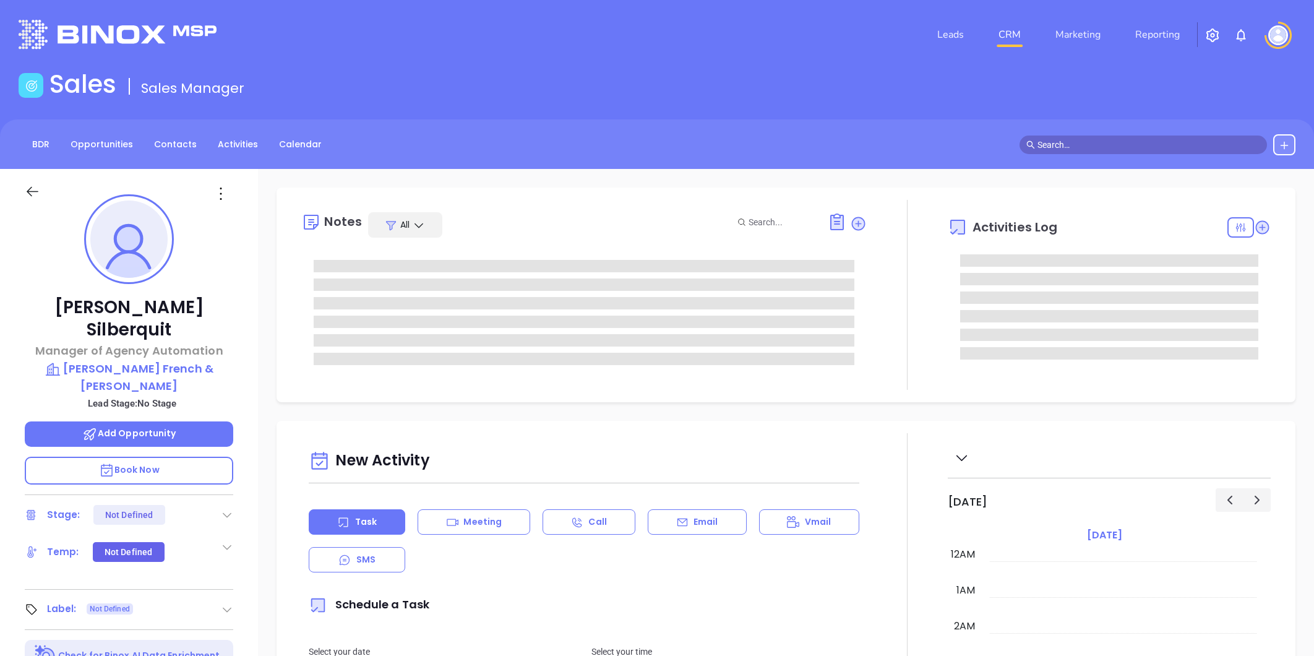
type input "[DATE]"
type input "[PERSON_NAME]"
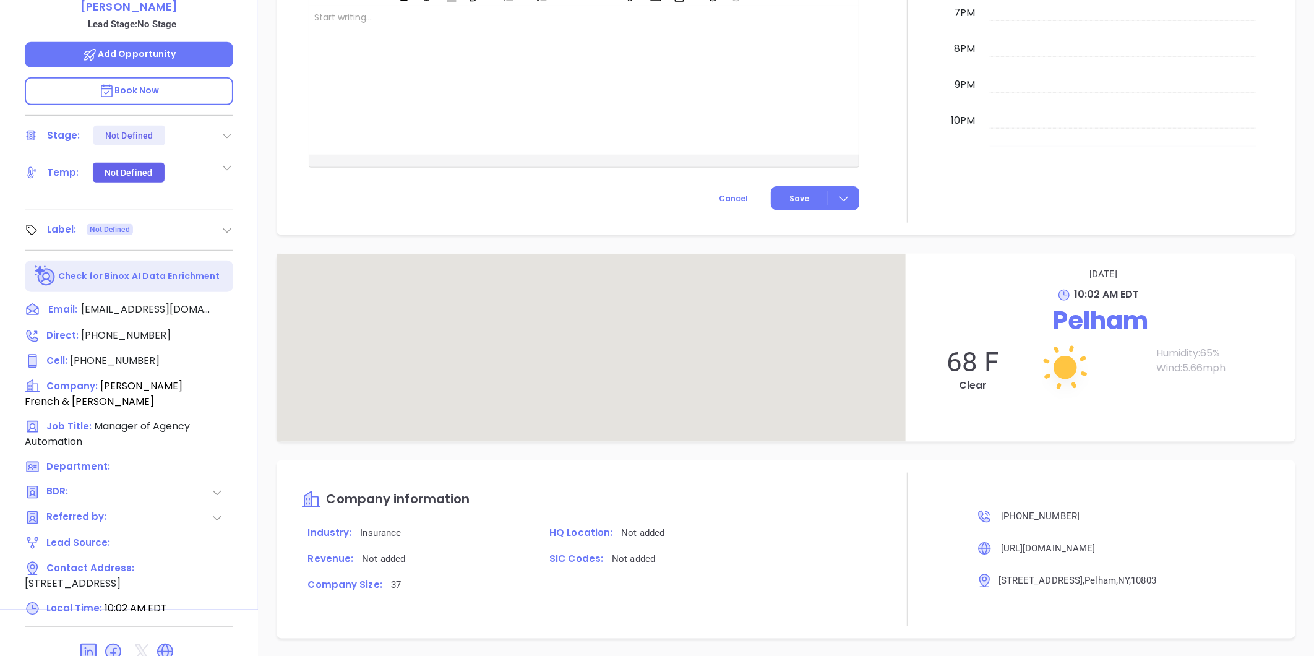
scroll to position [661, 0]
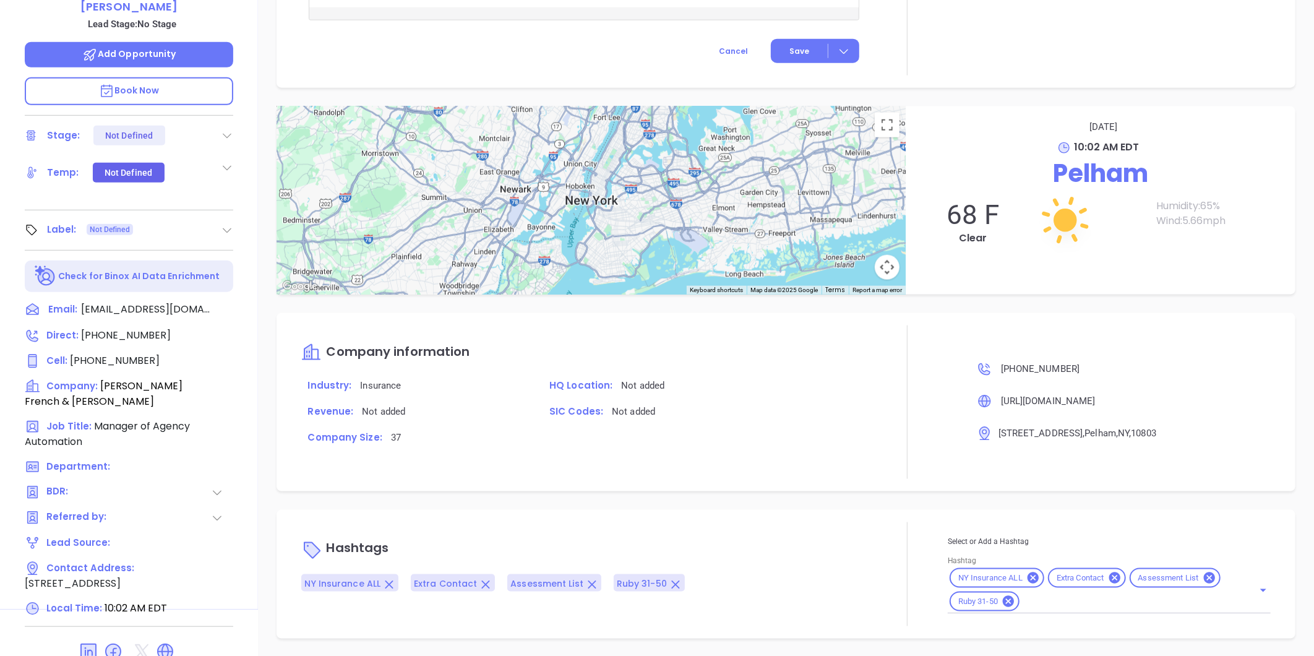
click at [1204, 572] on icon at bounding box center [1209, 577] width 11 height 11
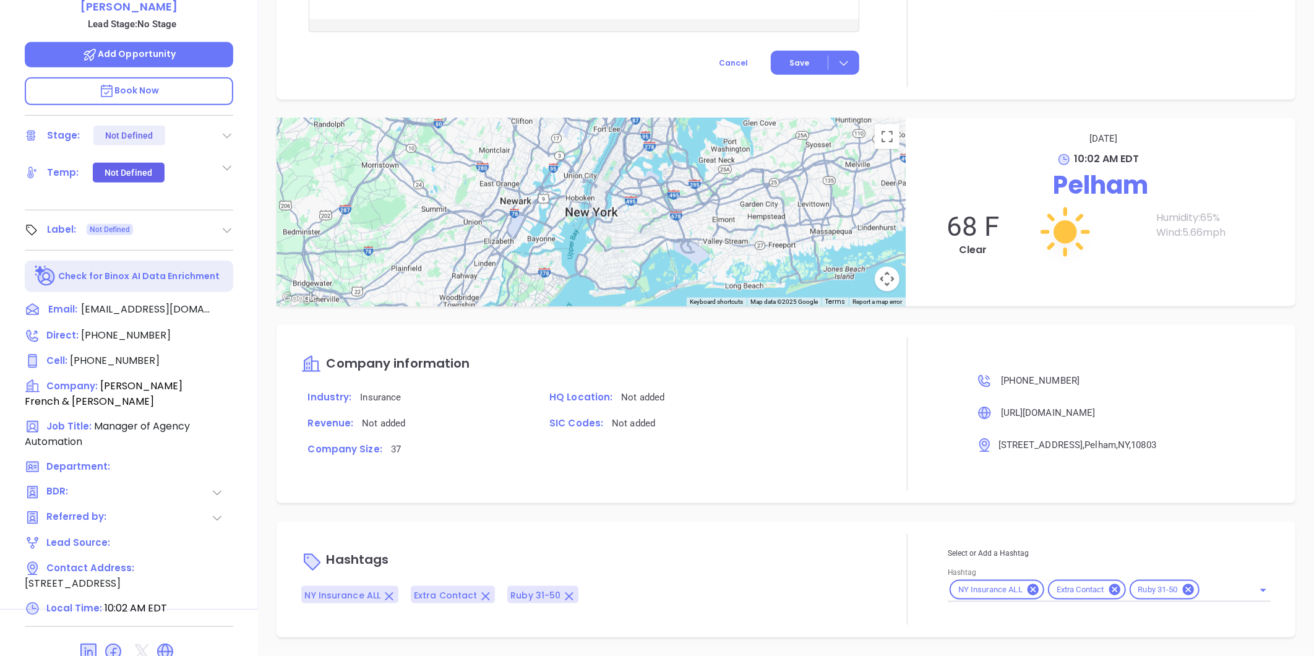
scroll to position [649, 0]
click at [1202, 579] on div "NY Insurance ALL Extra Contact Ruby 31-50" at bounding box center [1109, 591] width 323 height 24
type input "nj"
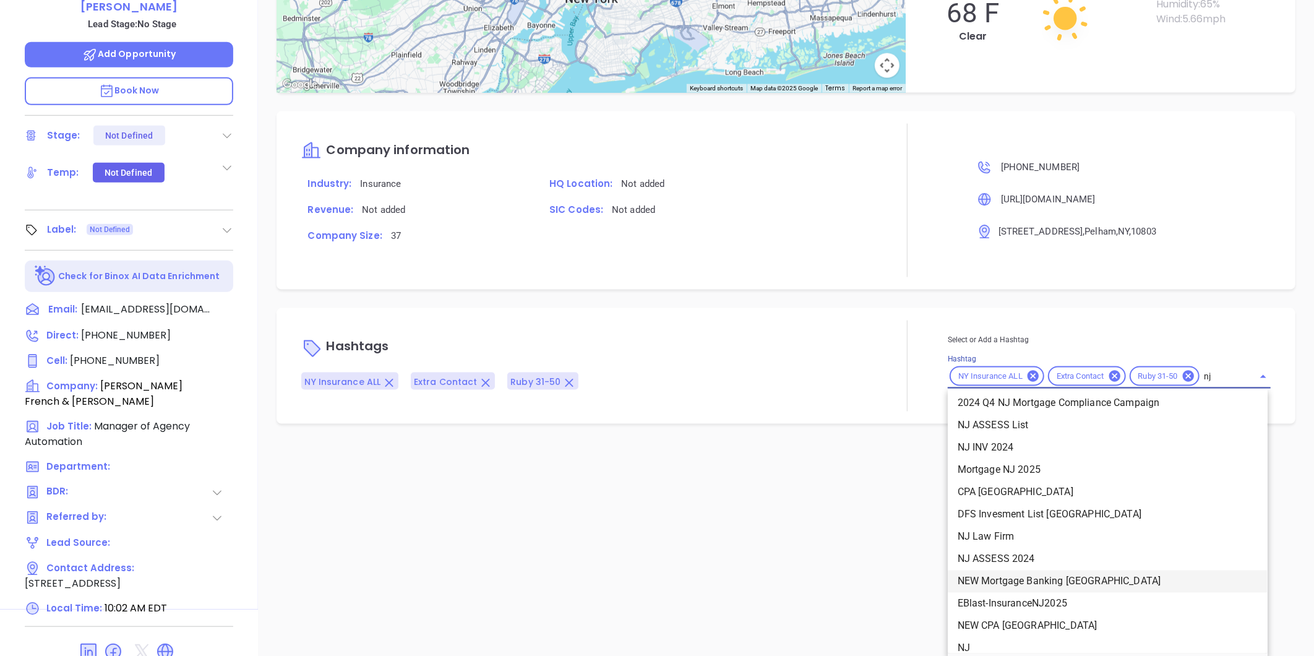
scroll to position [206, 0]
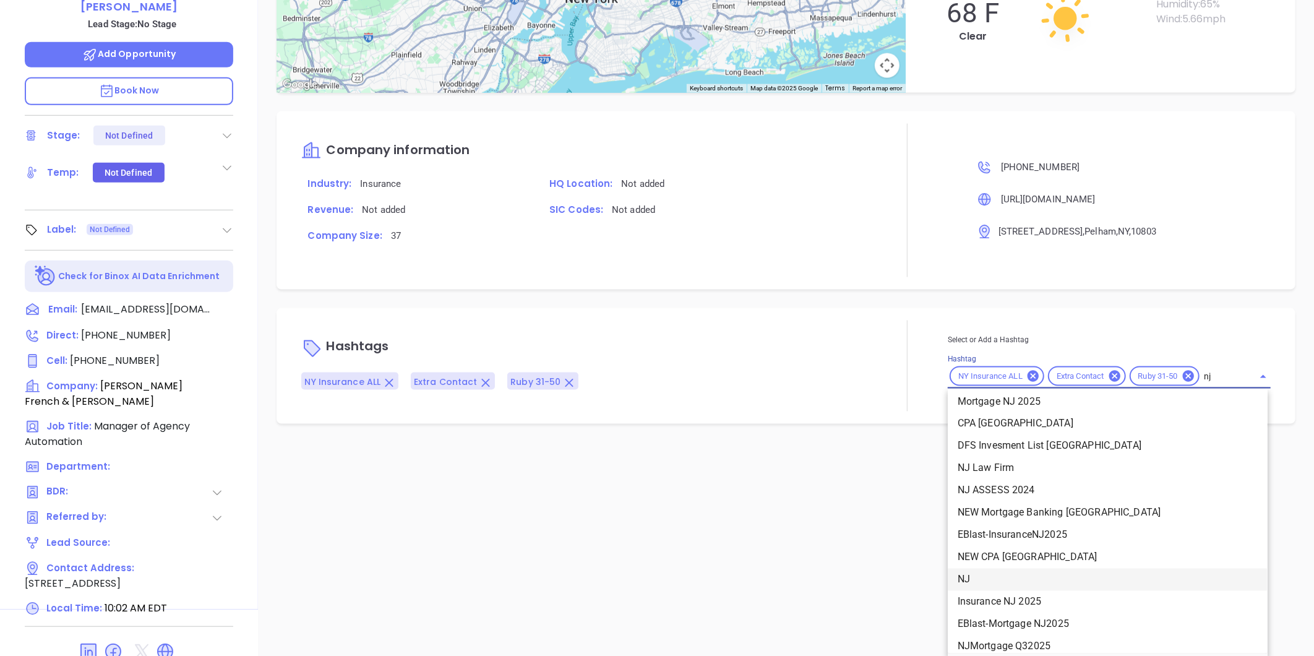
click at [967, 582] on li "NJ" at bounding box center [1108, 580] width 320 height 22
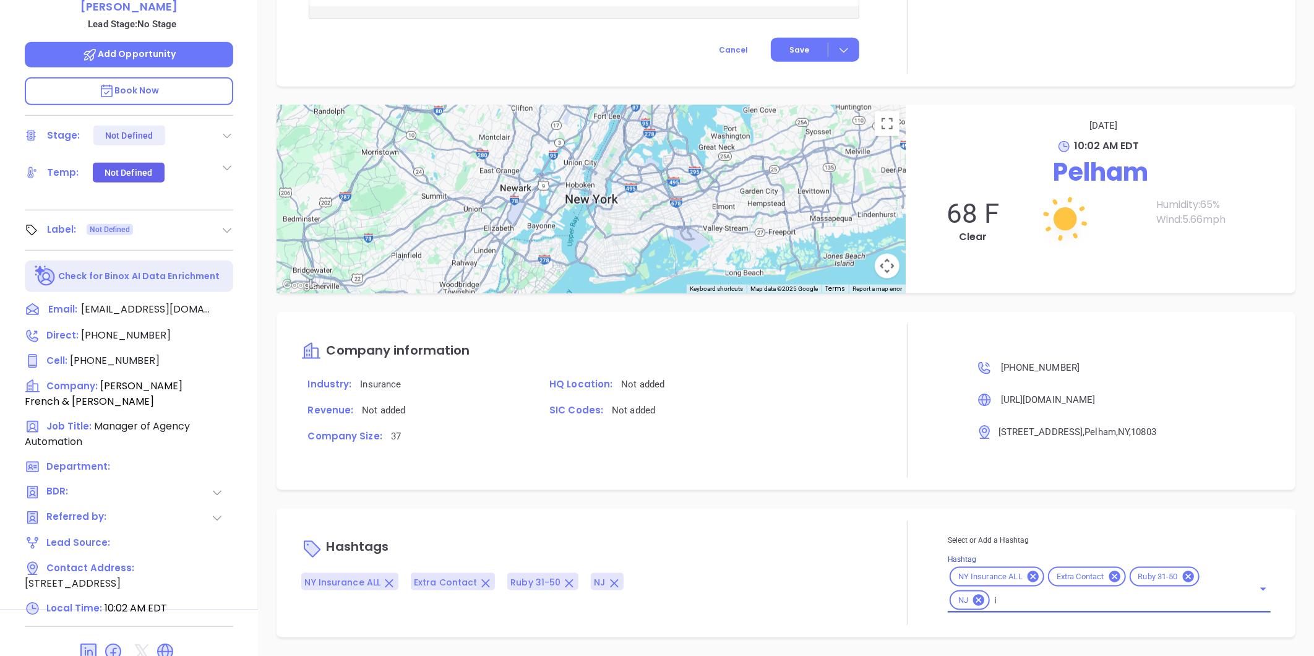
scroll to position [863, 0]
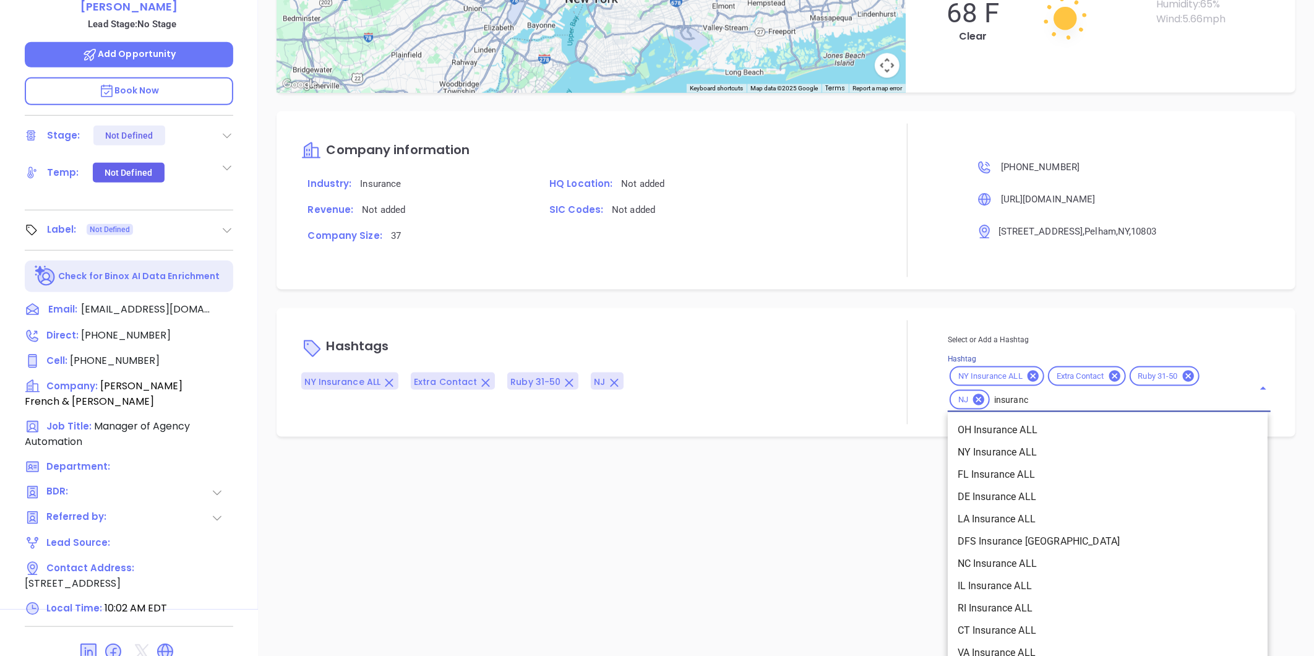
type input "insurance"
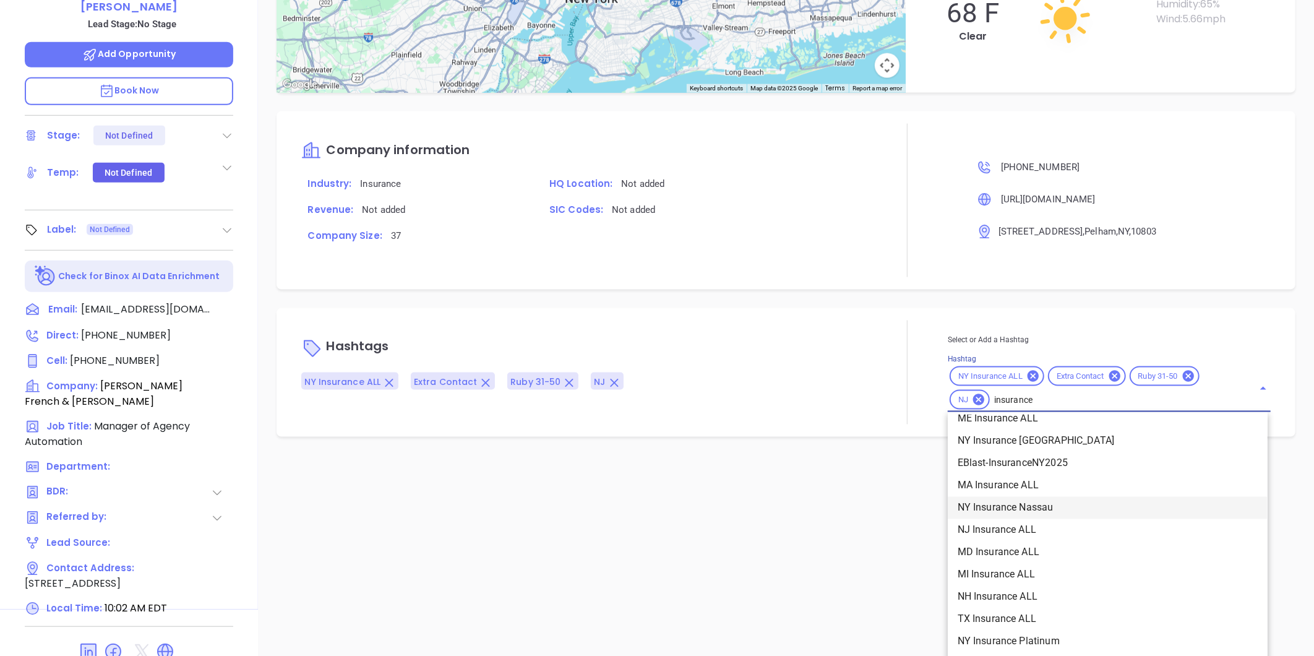
scroll to position [343, 0]
click at [978, 595] on li "Insurance" at bounding box center [1108, 599] width 320 height 22
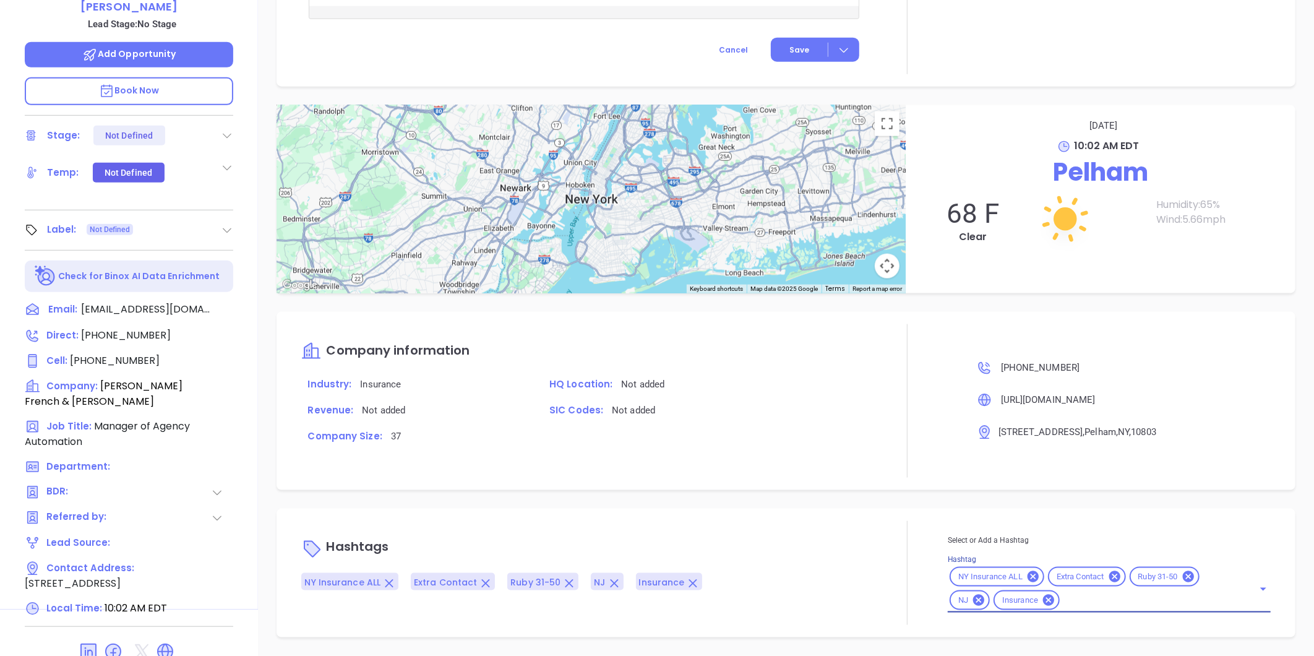
scroll to position [662, 0]
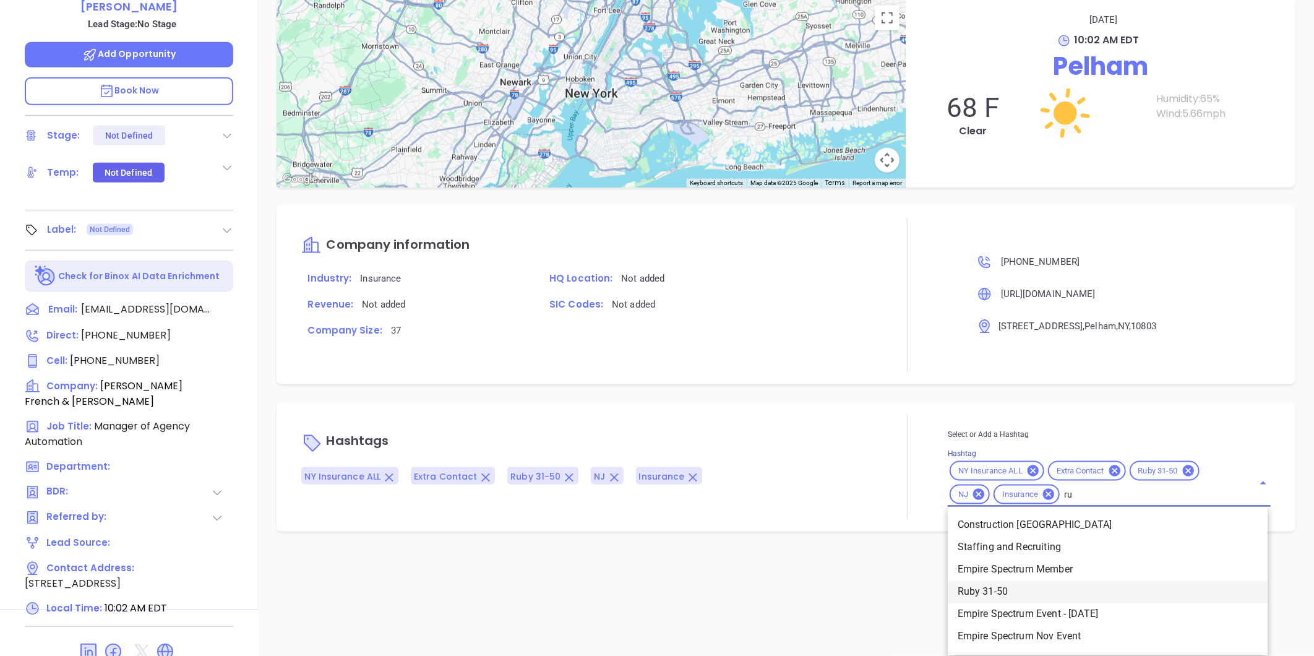
type input "rub"
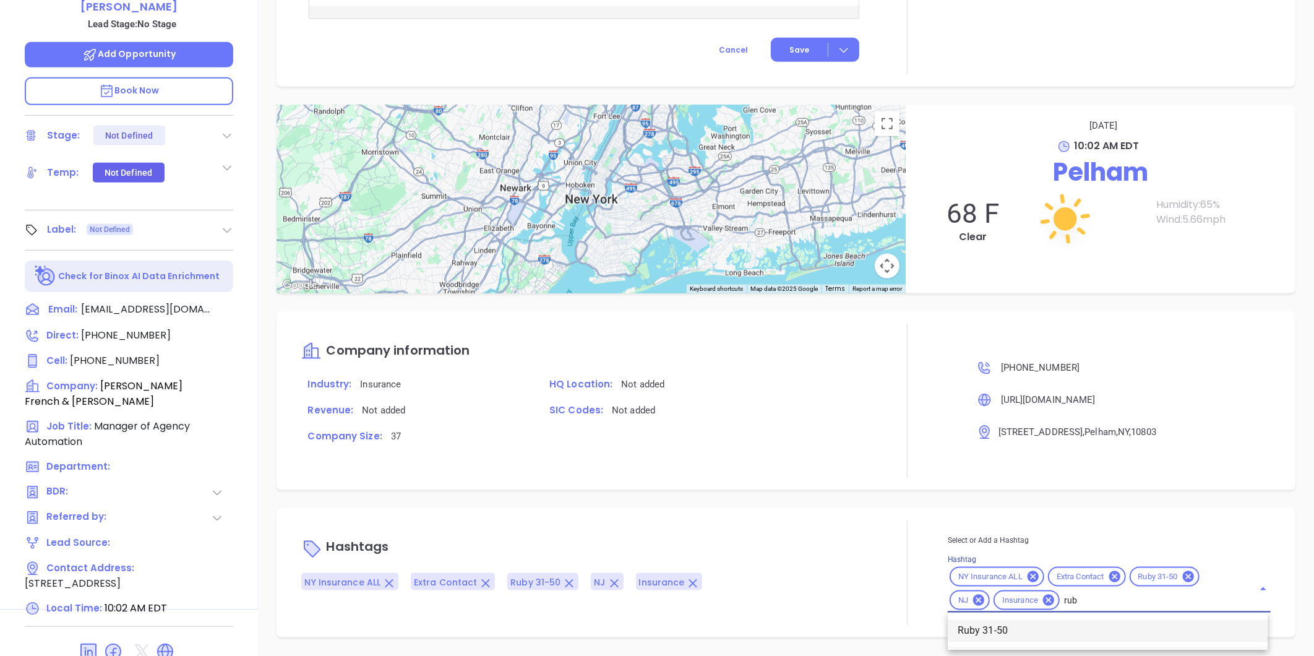
click at [1001, 629] on li "Ruby 31-50" at bounding box center [1108, 631] width 320 height 22
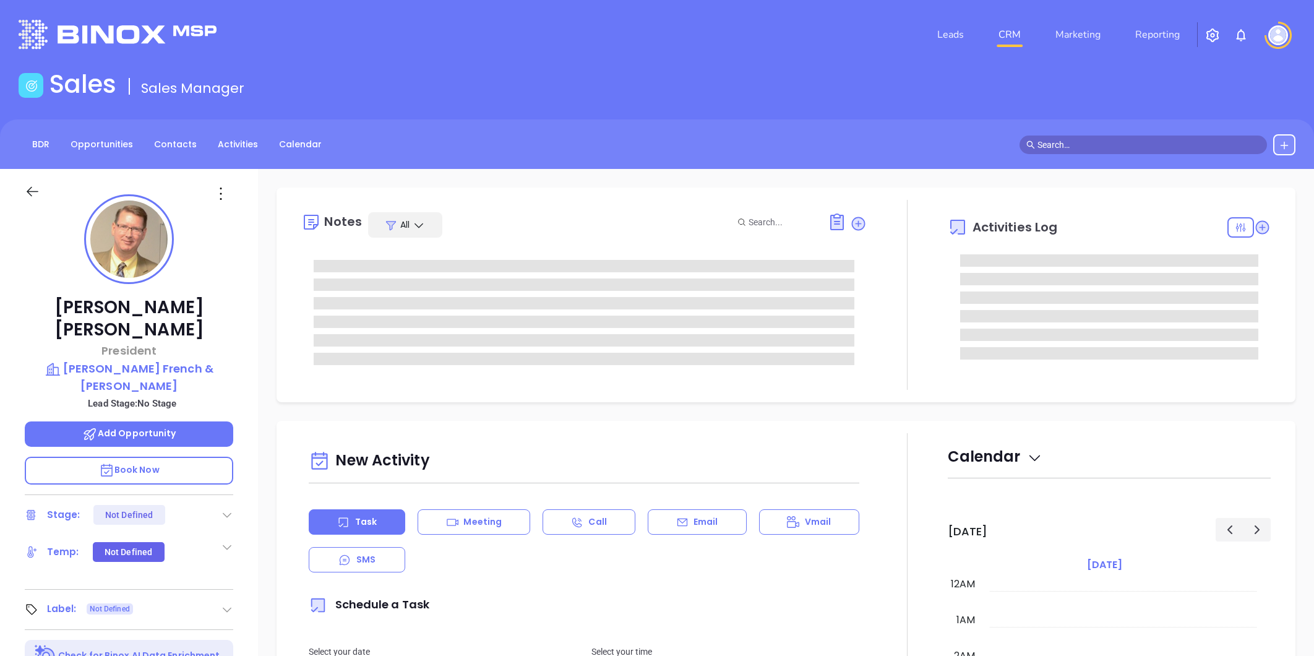
type input "[DATE]"
type input "[PERSON_NAME]"
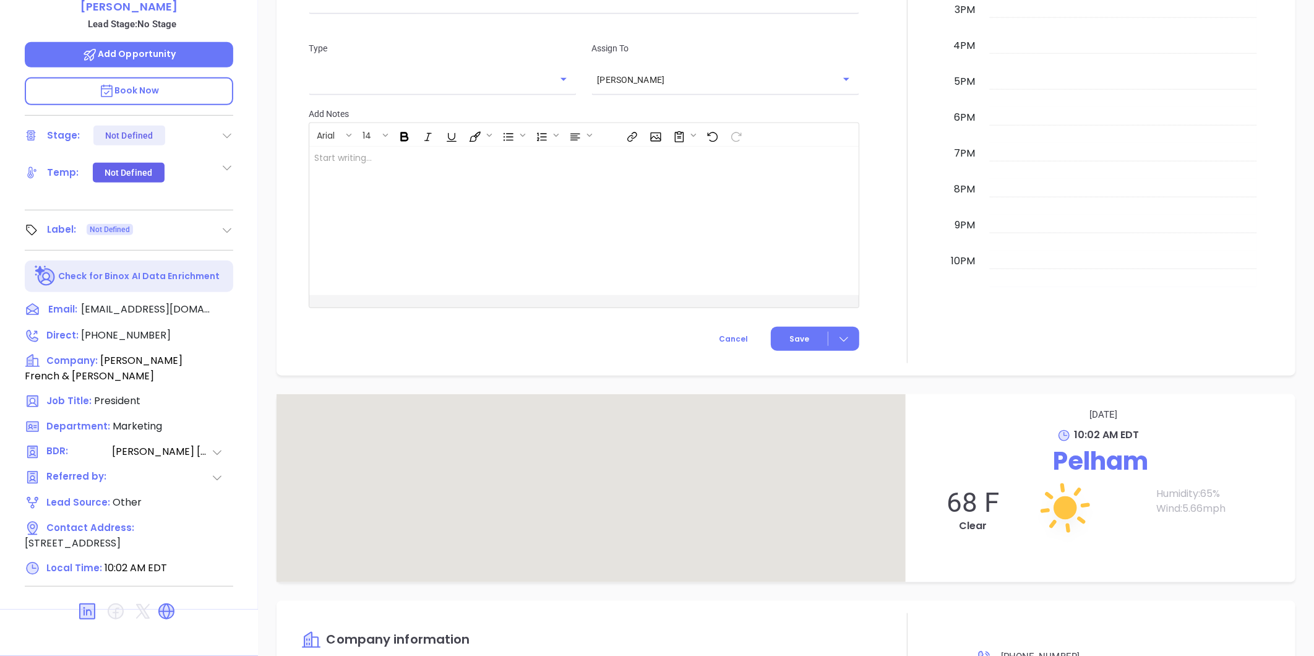
scroll to position [887, 0]
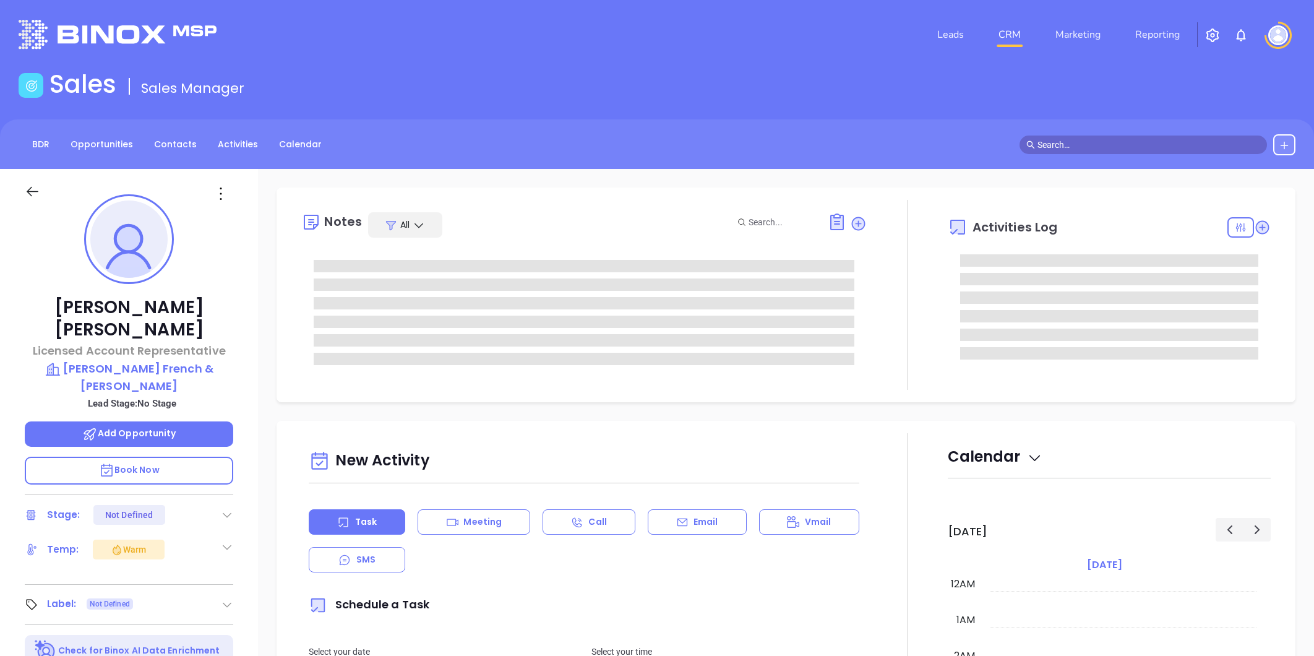
type input "[PERSON_NAME]"
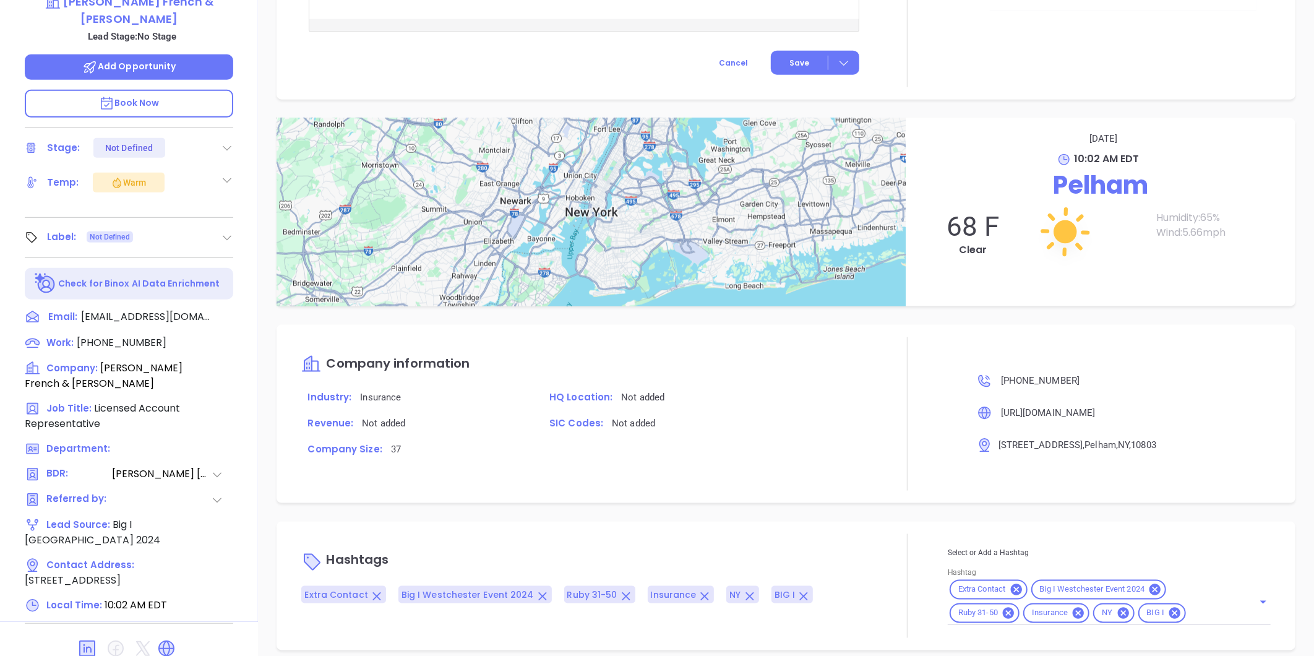
scroll to position [379, 0]
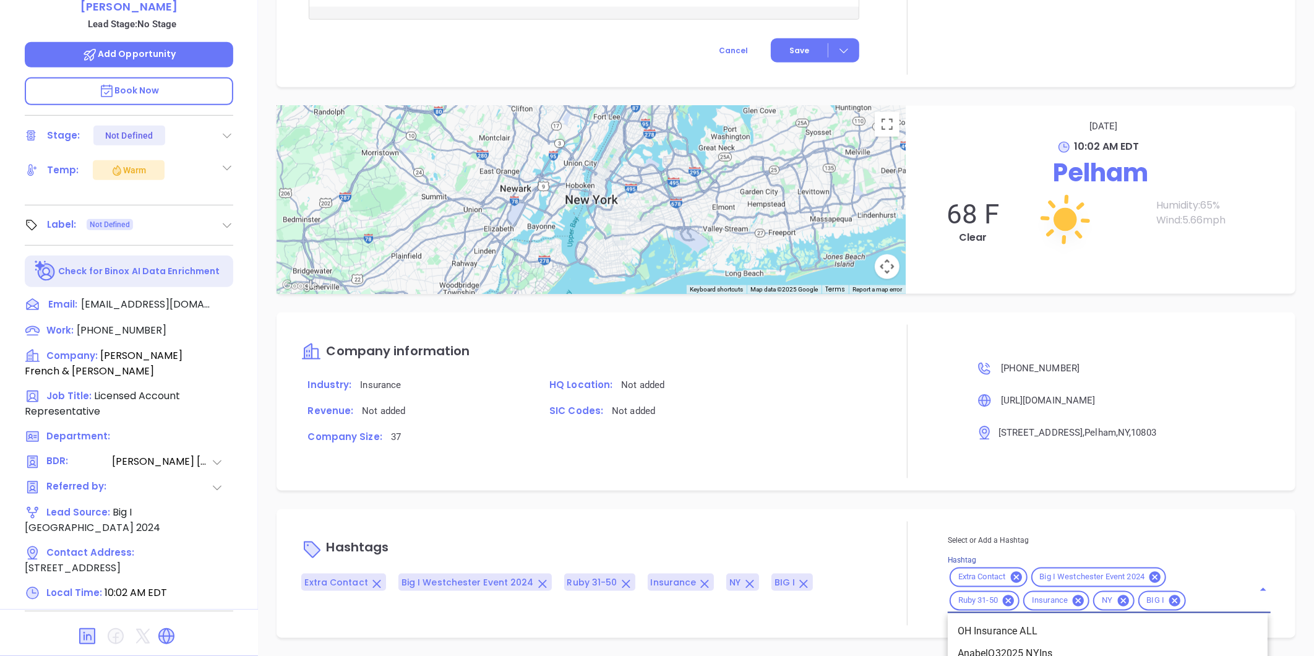
click at [1190, 598] on input "Hashtag" at bounding box center [1212, 600] width 48 height 15
type input "nj in"
click at [1048, 630] on li "NJ Insurance ALL" at bounding box center [1108, 632] width 320 height 22
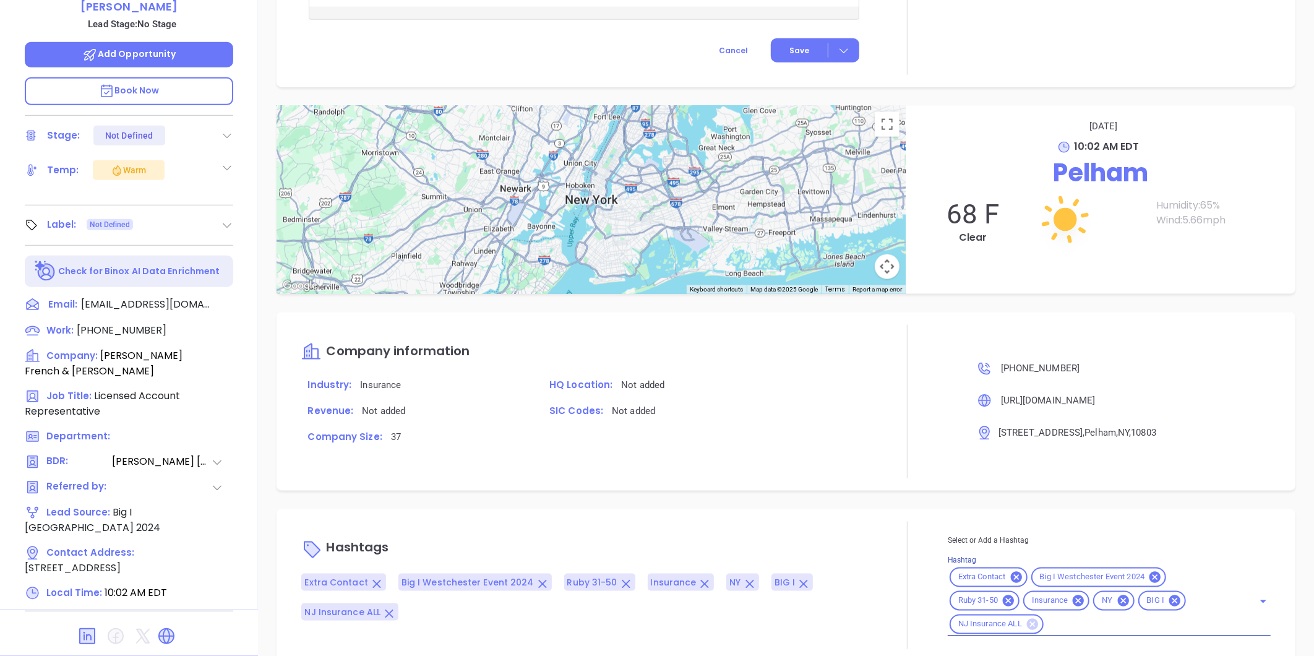
click at [1028, 619] on icon at bounding box center [1032, 624] width 11 height 11
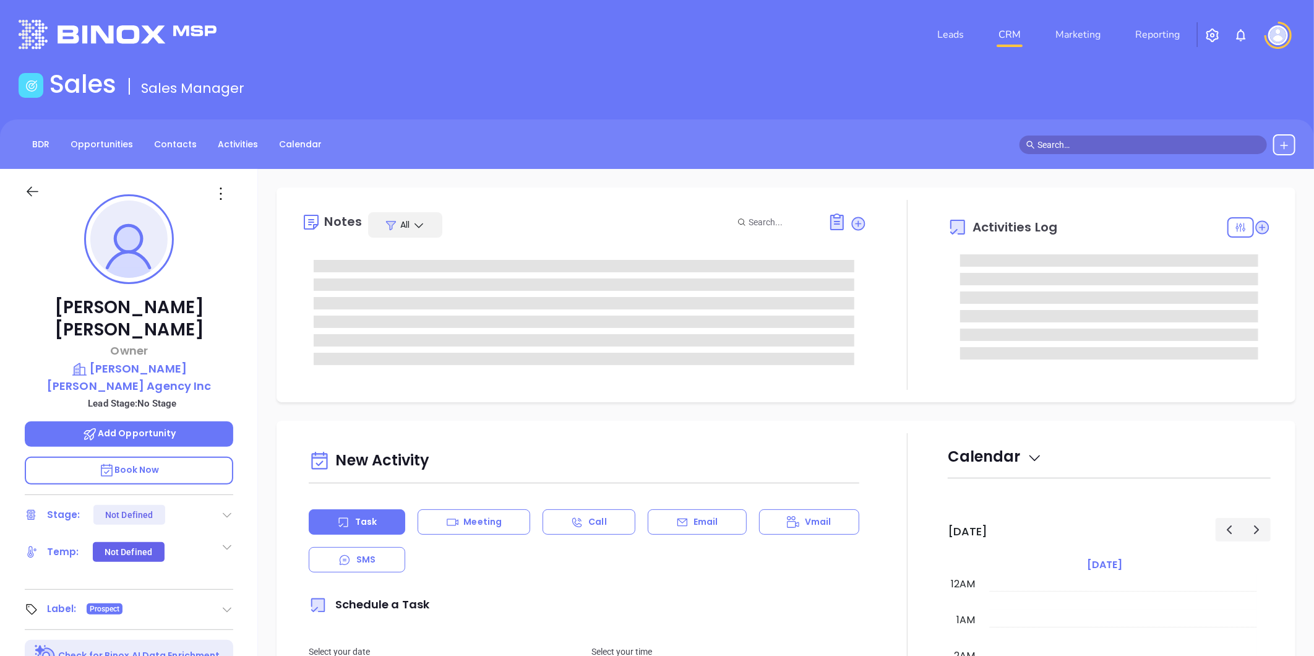
type input "10:00 am"
type input "[DATE]"
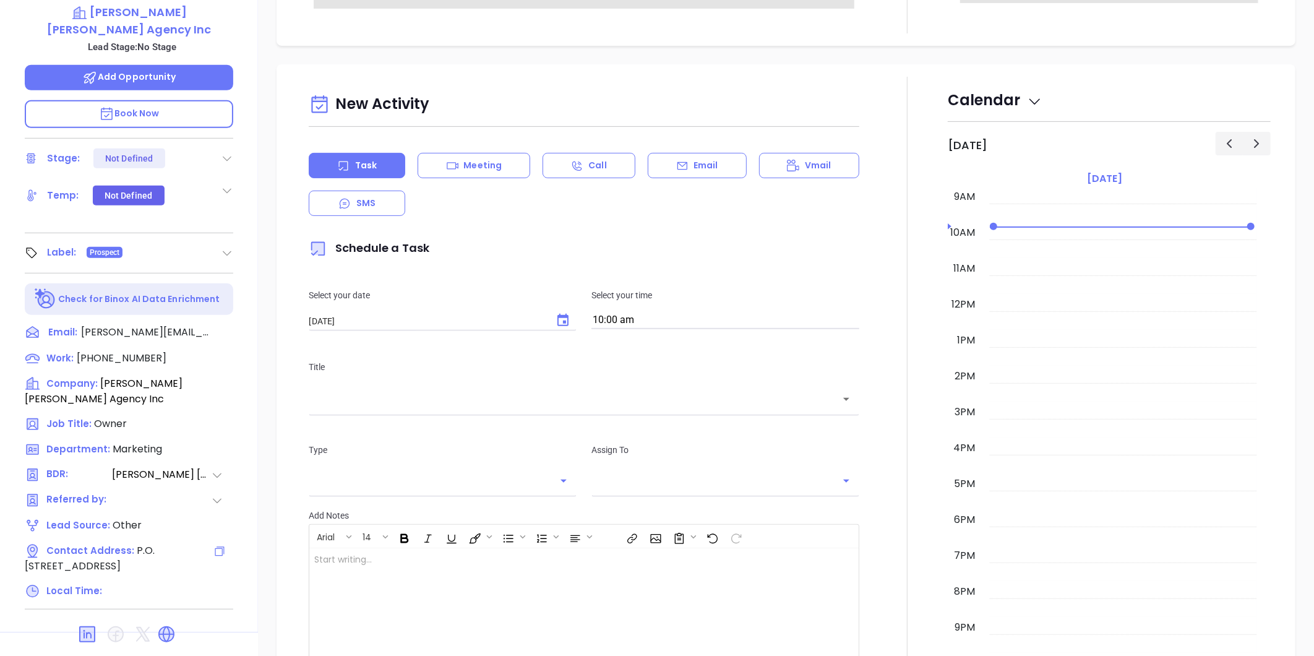
scroll to position [379, 0]
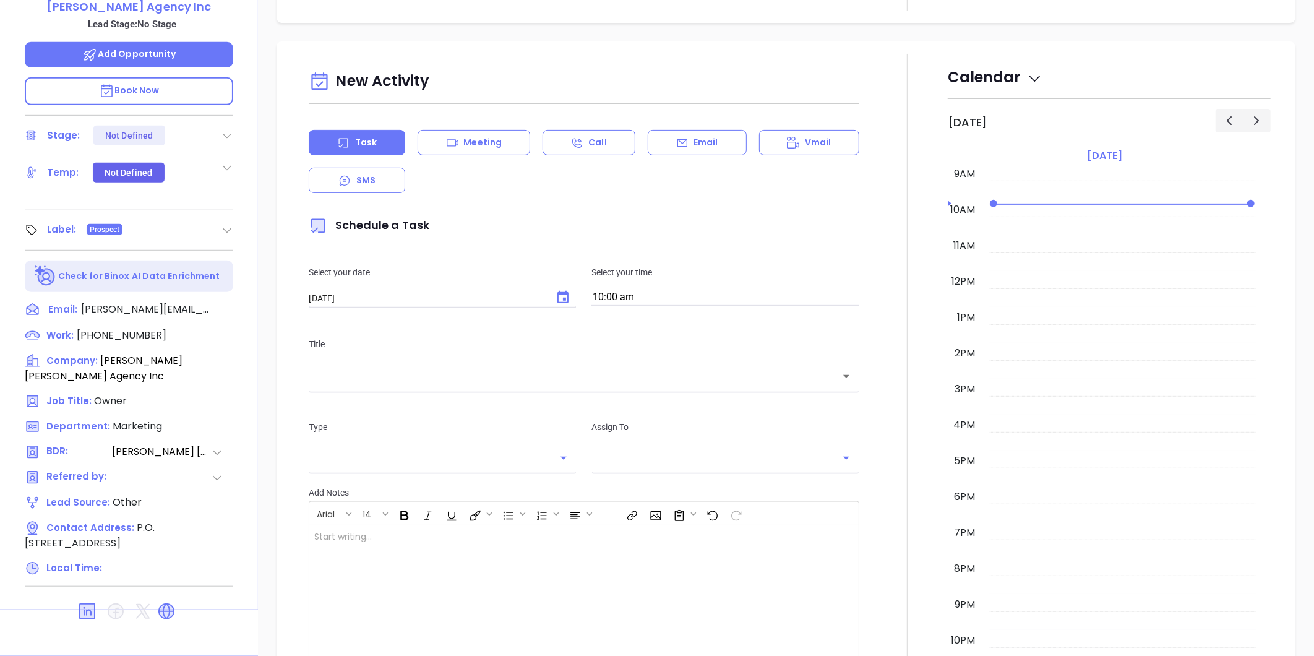
type input "[PERSON_NAME]"
click at [166, 604] on icon at bounding box center [166, 611] width 15 height 15
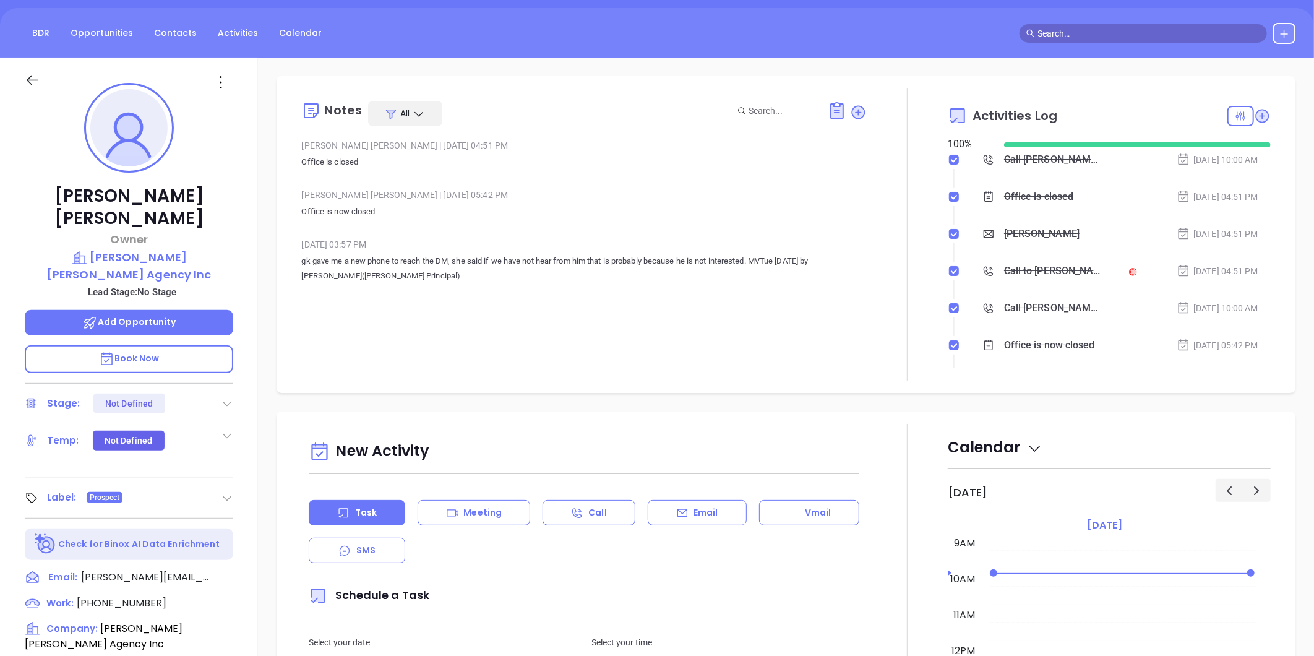
scroll to position [0, 0]
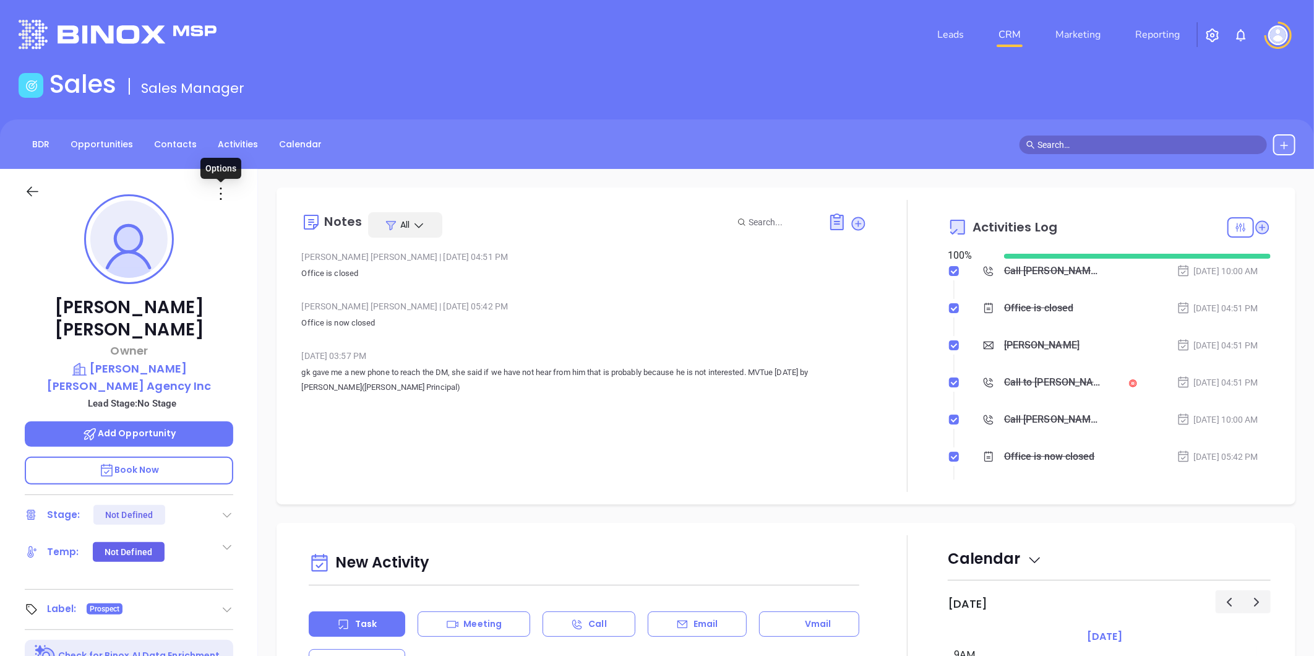
click at [224, 192] on icon at bounding box center [221, 194] width 20 height 20
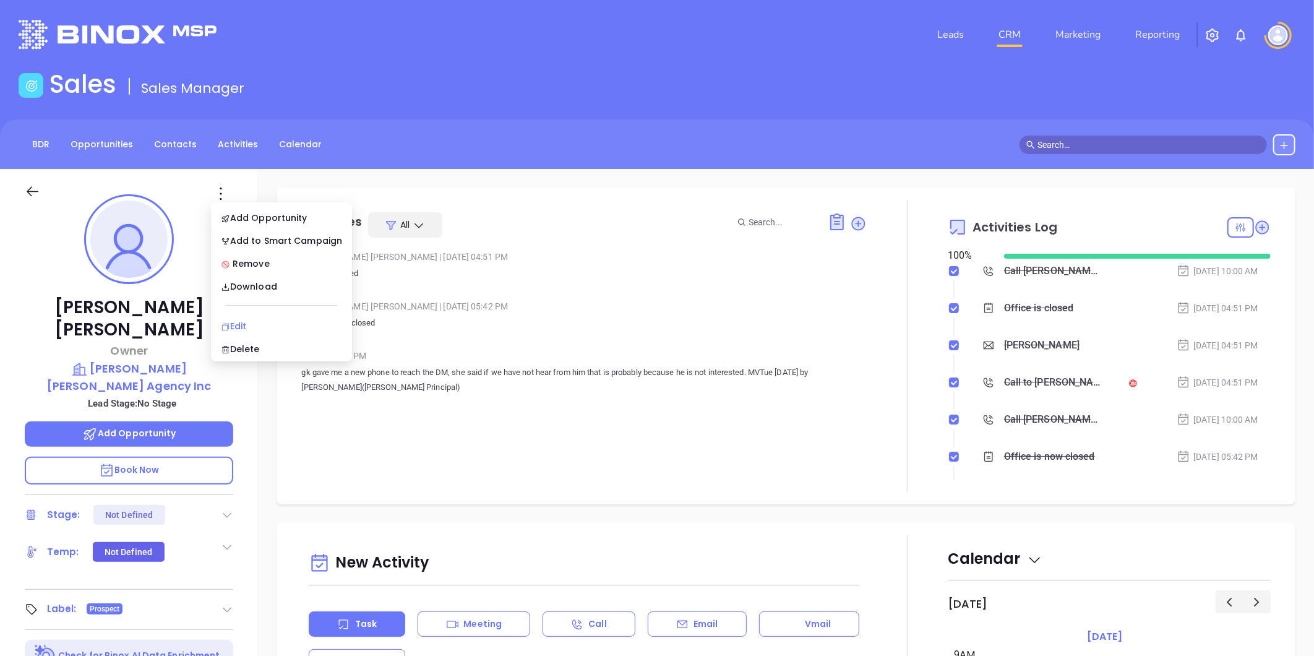
click at [243, 324] on div "Edit" at bounding box center [281, 326] width 121 height 14
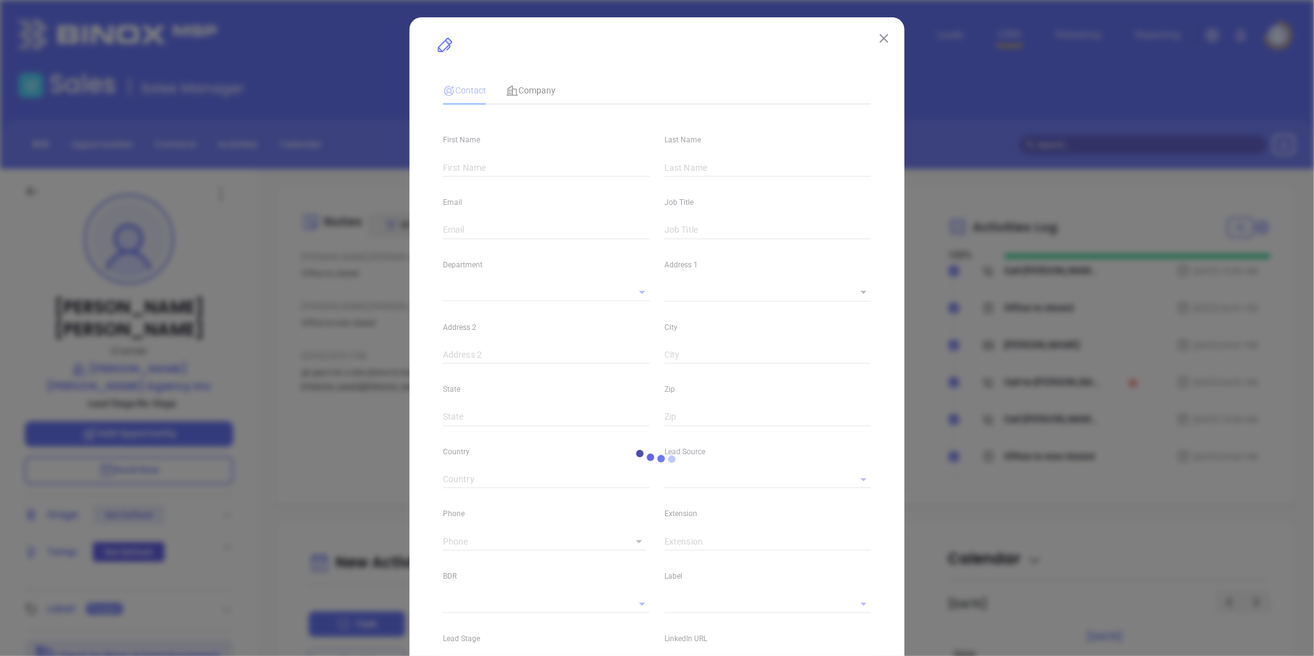
type input "[PERSON_NAME]"
type input "[PERSON_NAME][EMAIL_ADDRESS][DOMAIN_NAME]"
type input "Owner"
type textarea "P.O. Box 400"
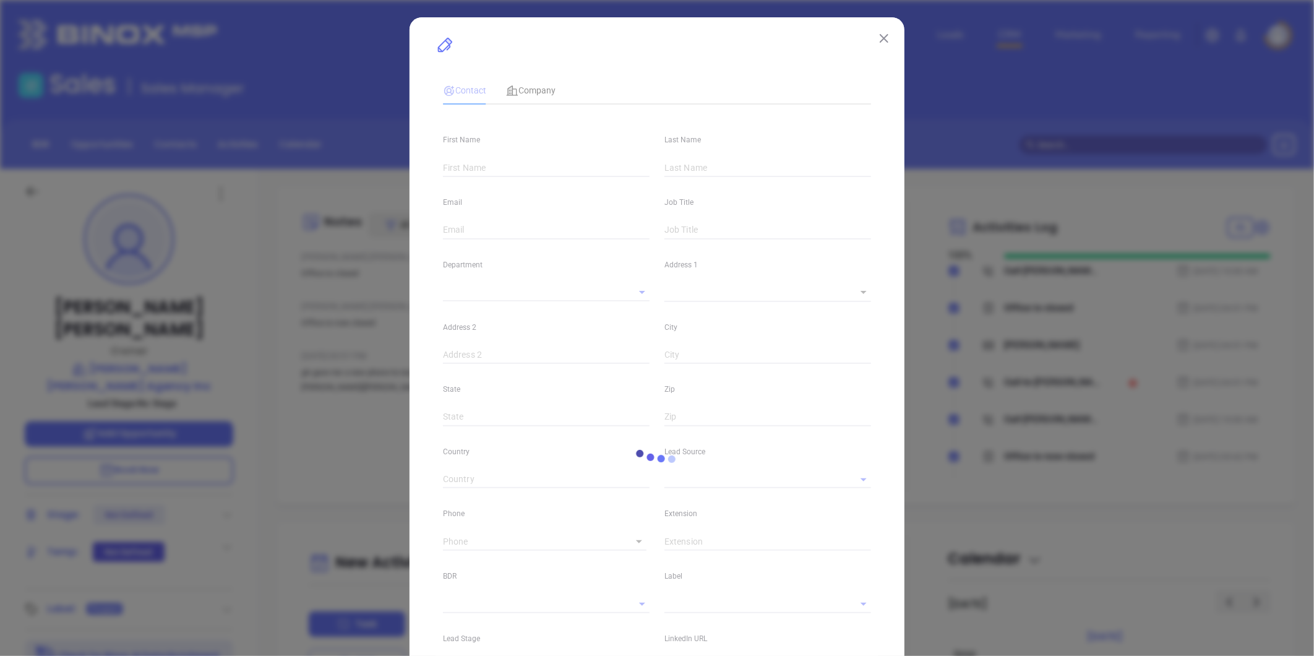
type input "1"
type input "Farmingdale"
type input "NY"
type input "11735"
type input "www.linkedin.com/in/john-allen-6b444947"
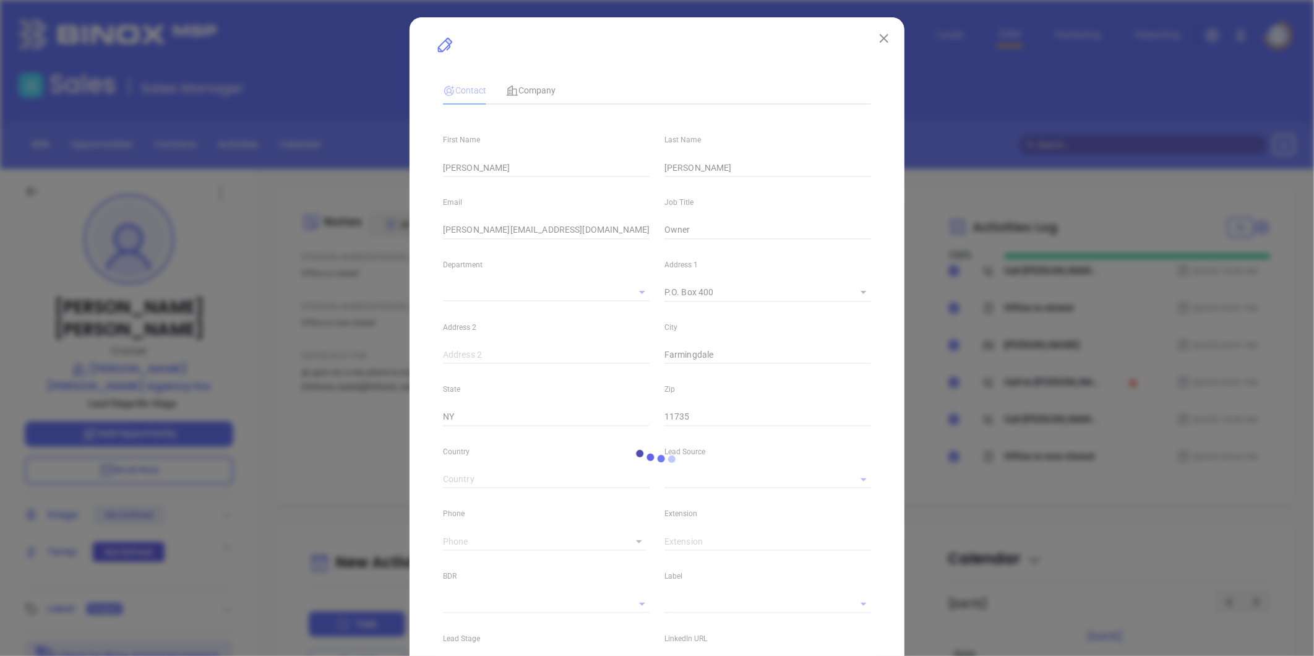
type input "Marketing"
type input "Other"
type input "Victor Giron"
type input "(516) 249-6660"
type input "1"
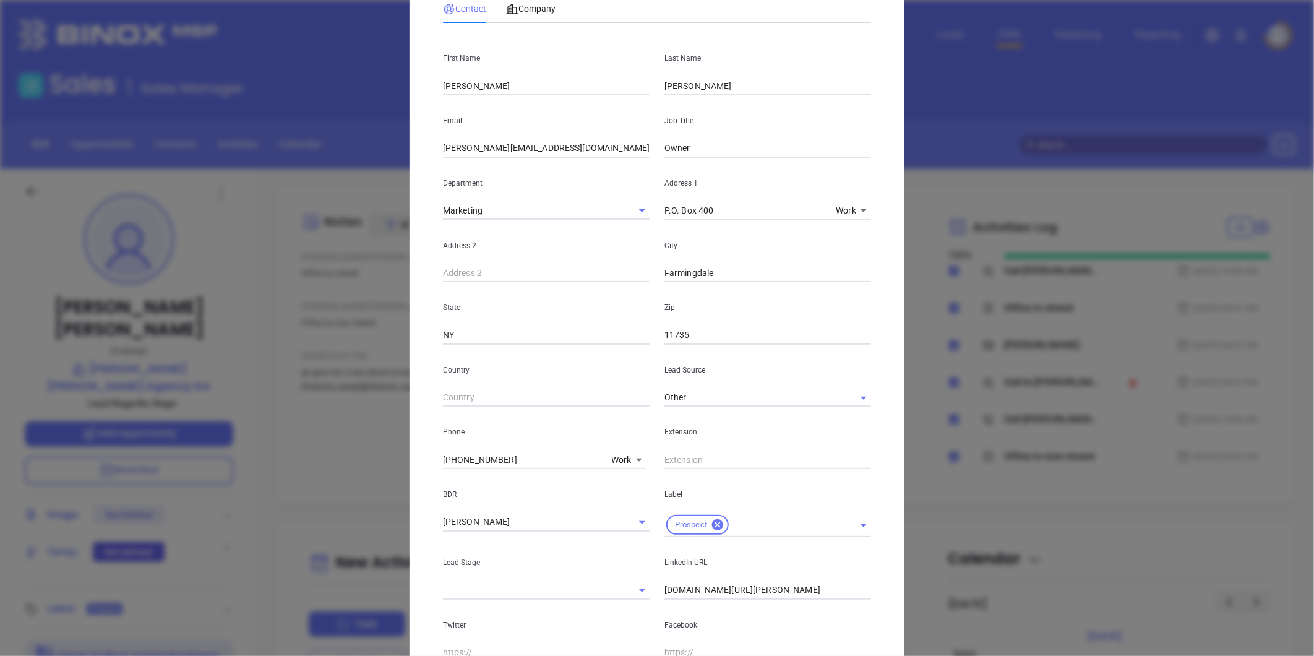
scroll to position [252, 0]
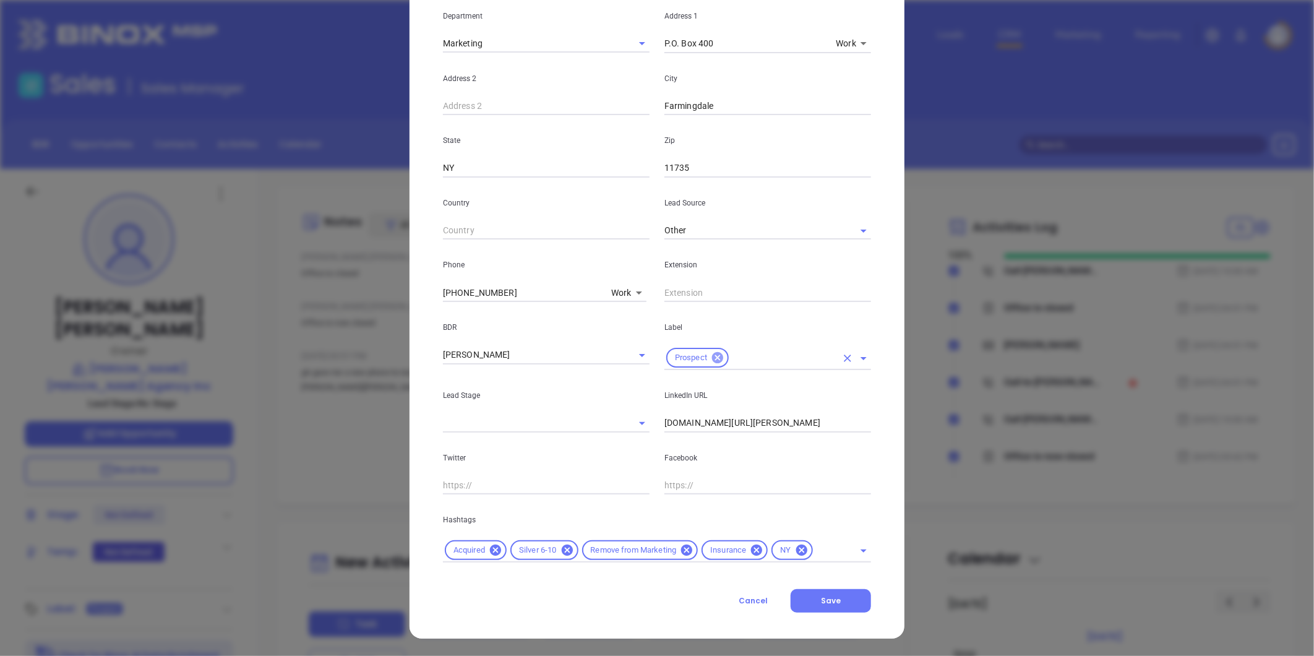
click at [714, 355] on icon at bounding box center [718, 358] width 14 height 14
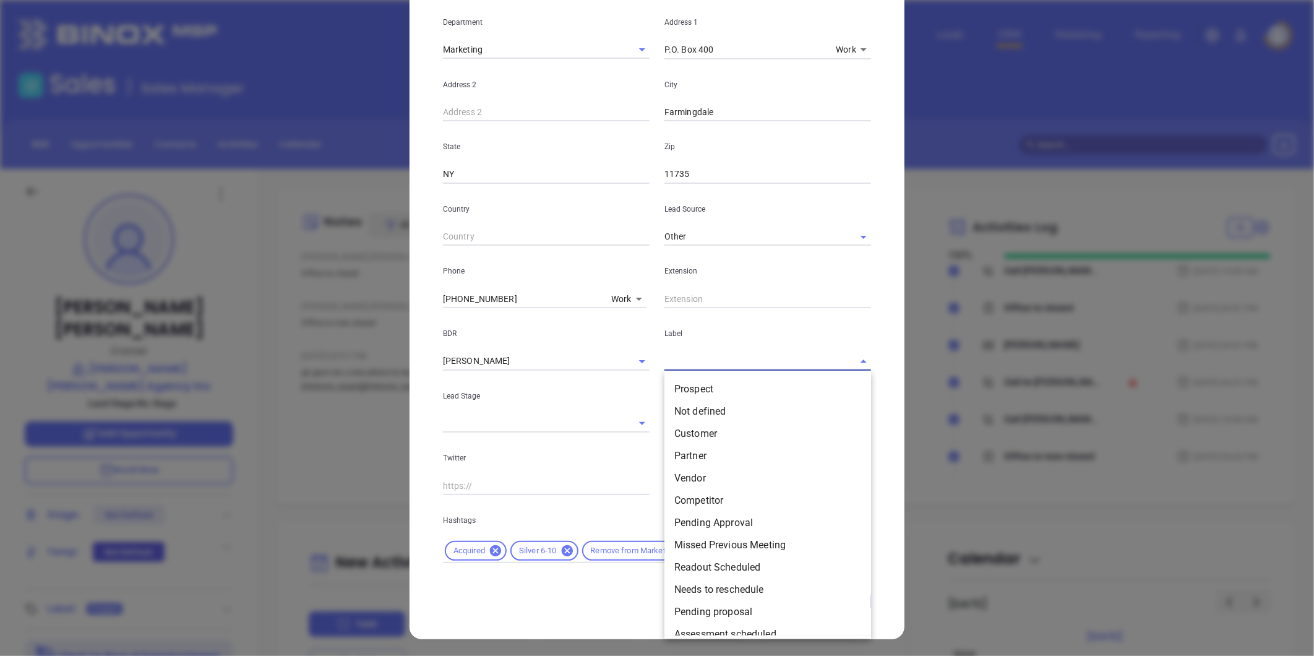
click at [671, 355] on input "text" at bounding box center [751, 361] width 172 height 18
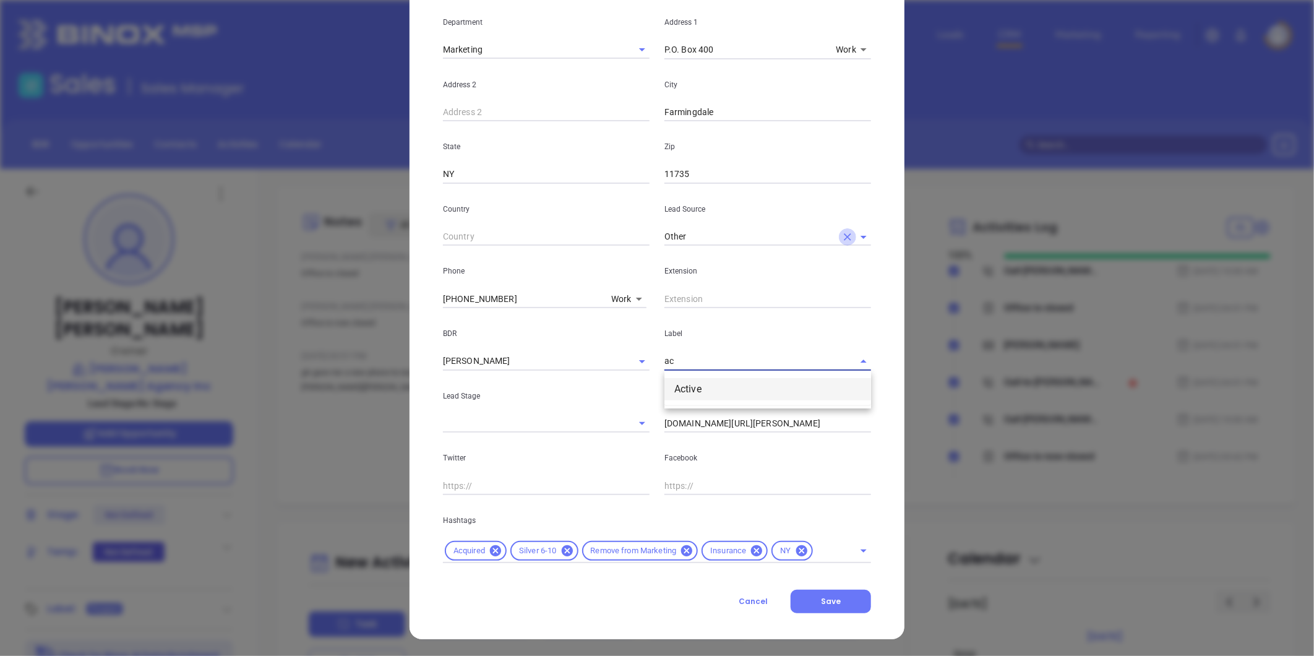
click at [842, 235] on icon "Clear" at bounding box center [848, 237] width 12 height 12
type input "ac"
click at [781, 235] on input "text" at bounding box center [751, 237] width 172 height 18
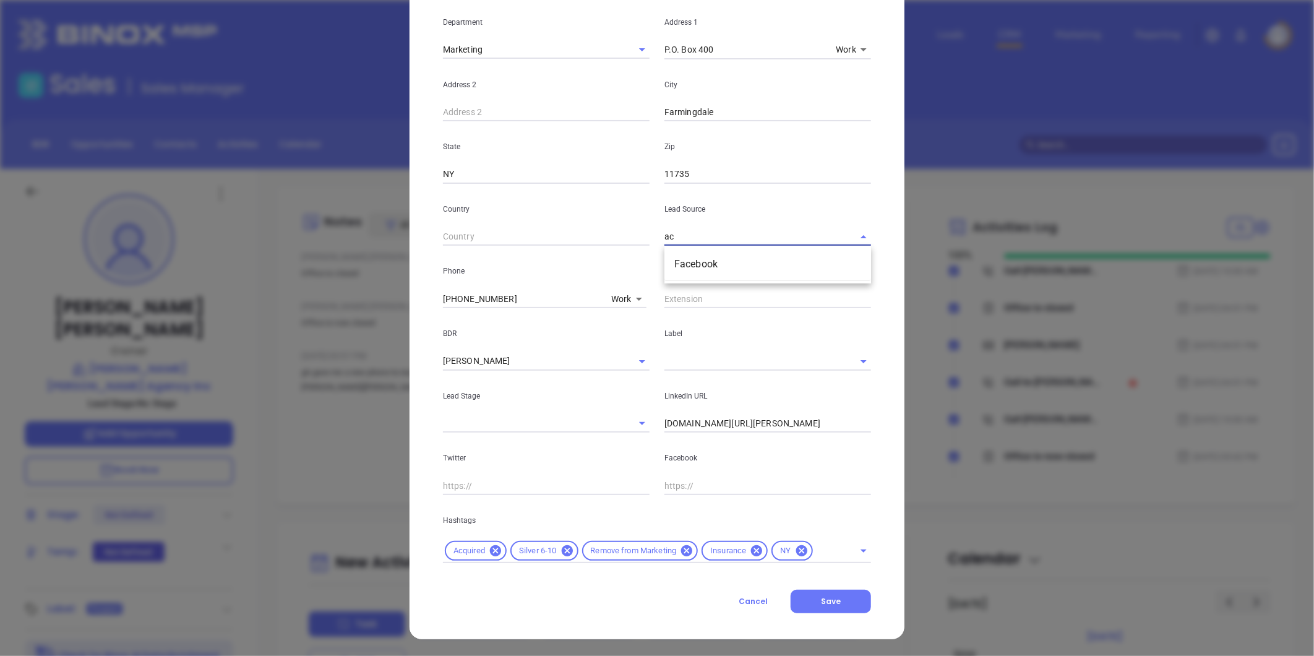
type input "a"
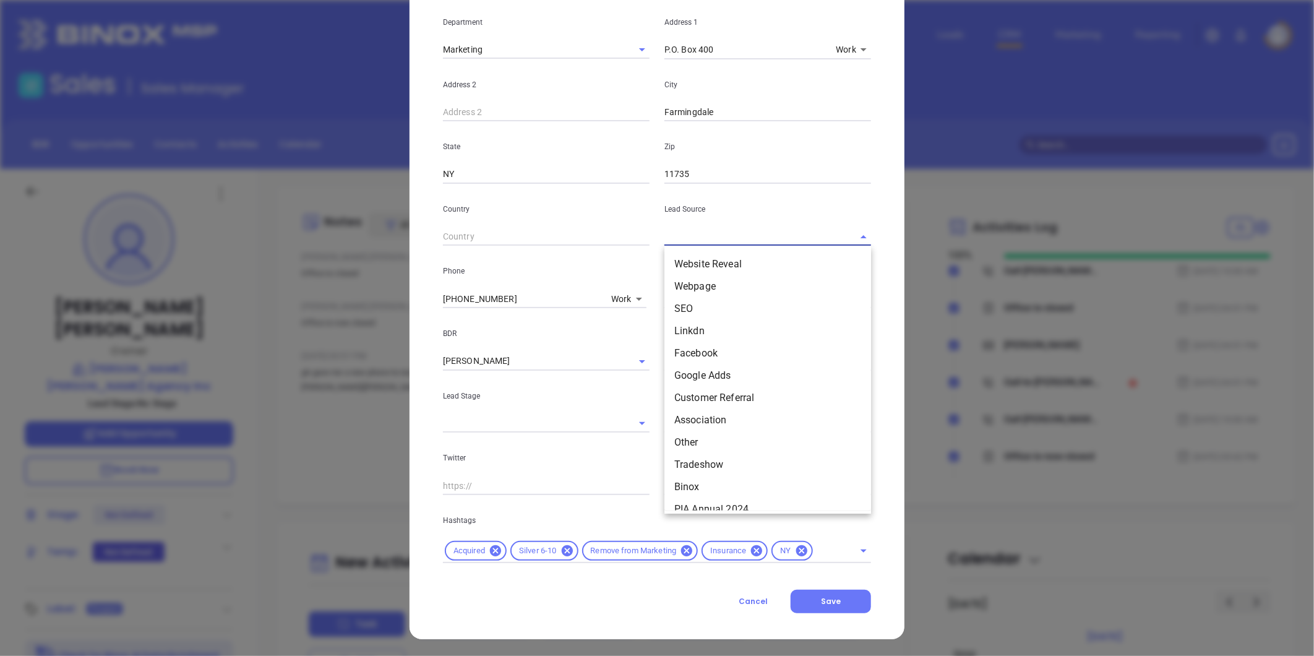
click at [497, 421] on input "text" at bounding box center [529, 424] width 172 height 18
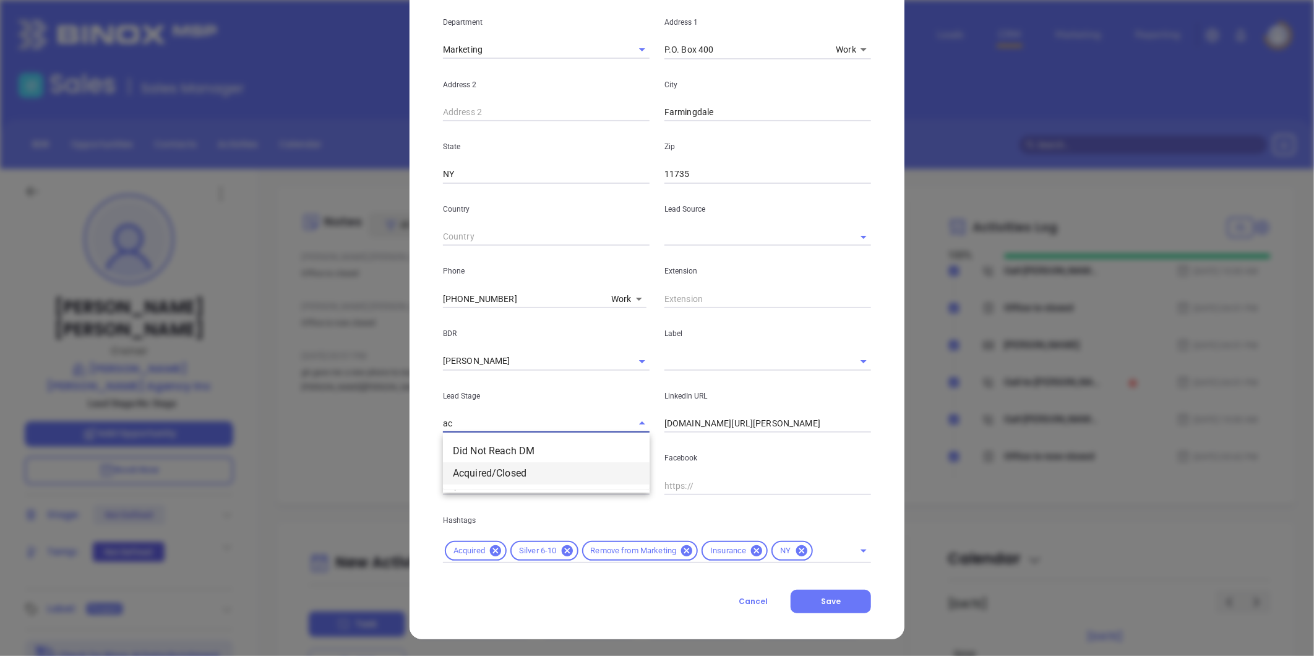
drag, startPoint x: 512, startPoint y: 472, endPoint x: 520, endPoint y: 446, distance: 26.4
click at [512, 472] on li "Acquired/Closed" at bounding box center [546, 473] width 207 height 22
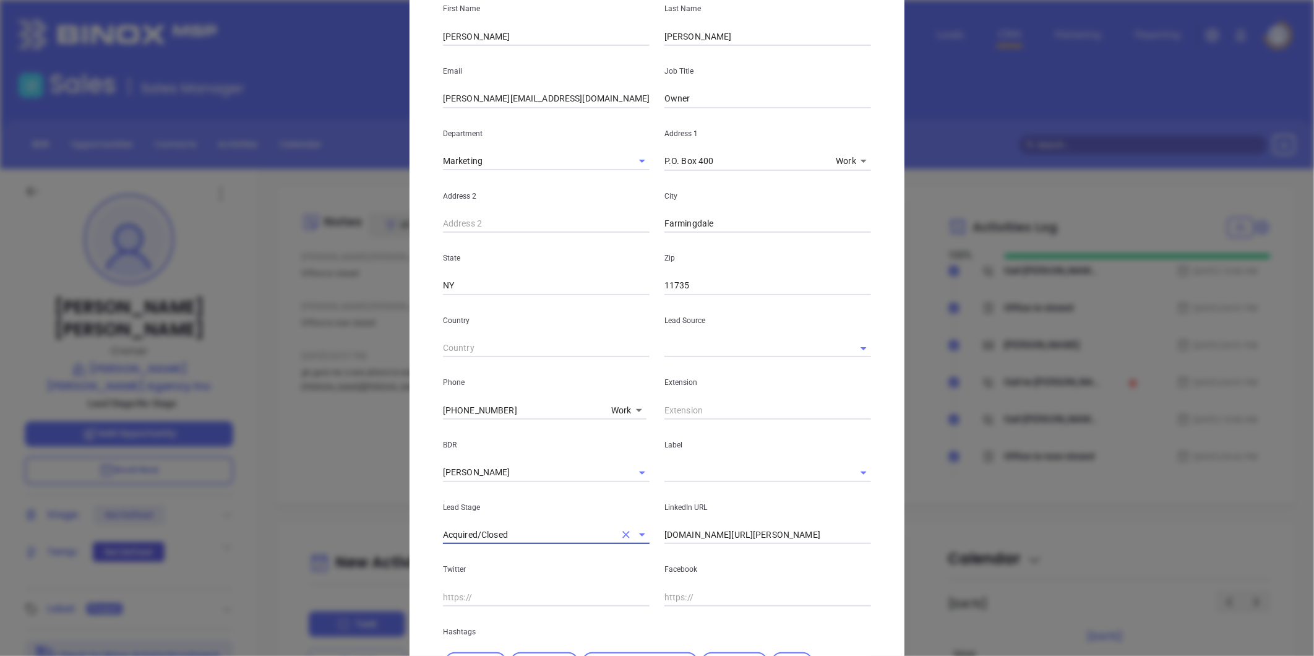
scroll to position [0, 0]
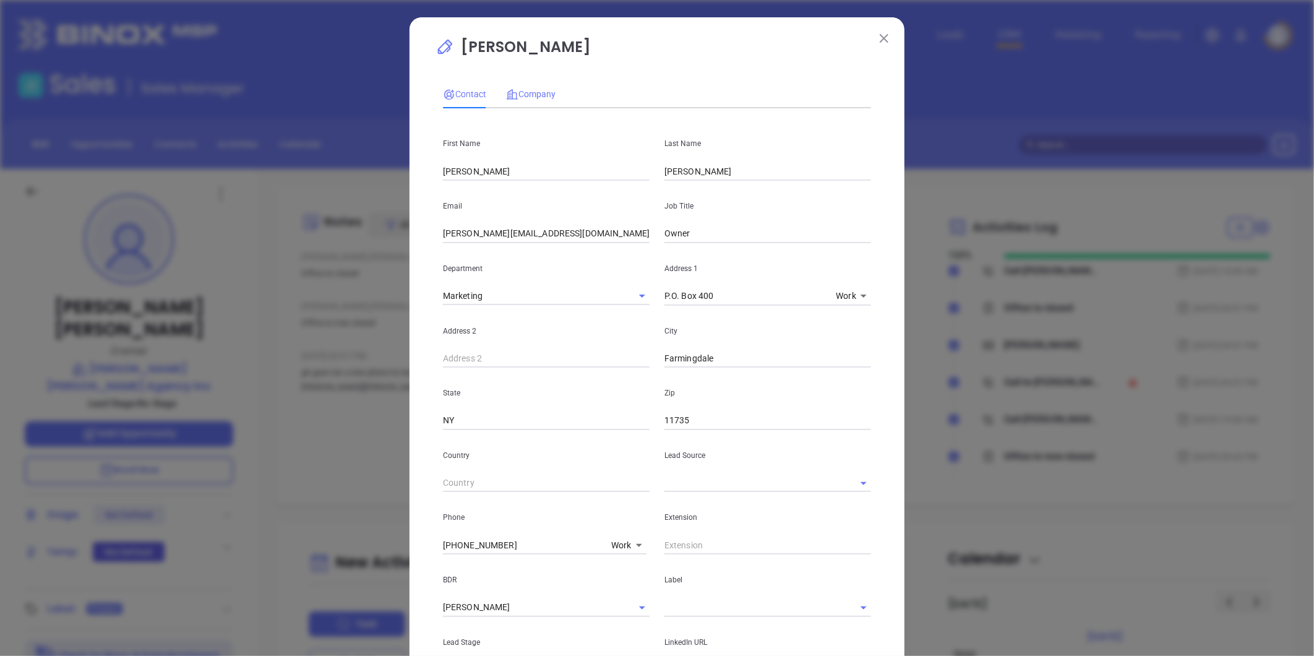
type input "Acquired/Closed"
click at [530, 93] on span "Company" at bounding box center [531, 94] width 50 height 10
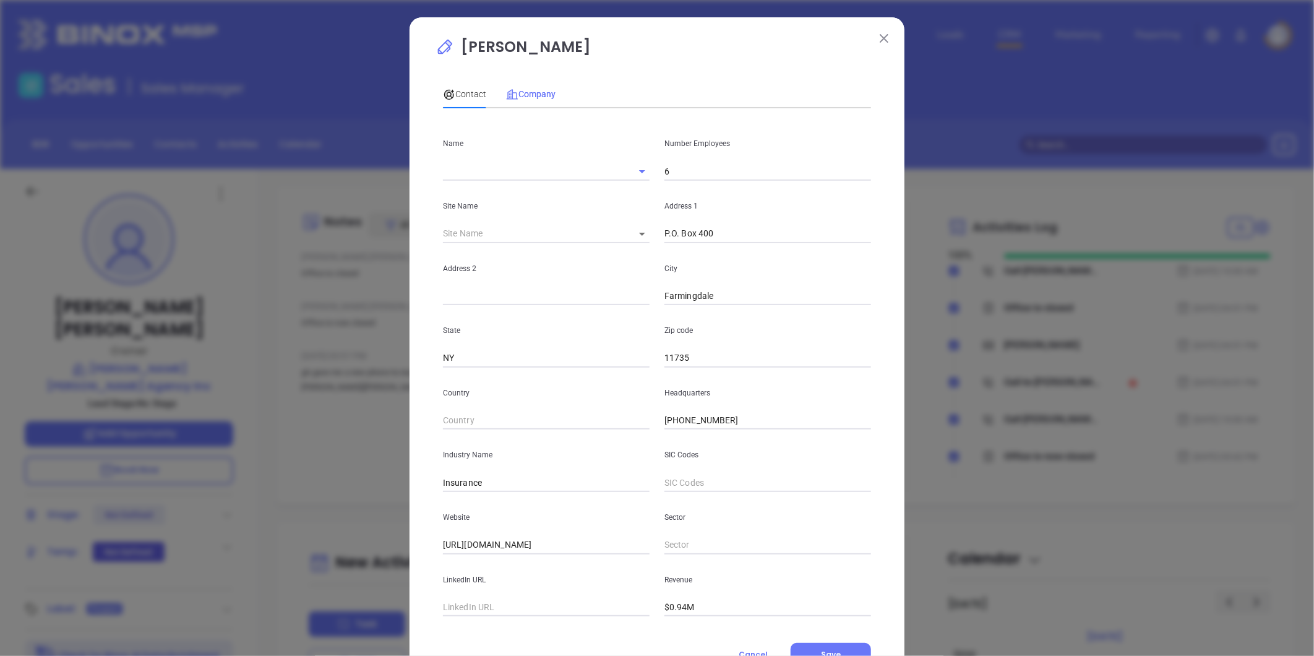
type input "Wharton B. Allen Agency Inc"
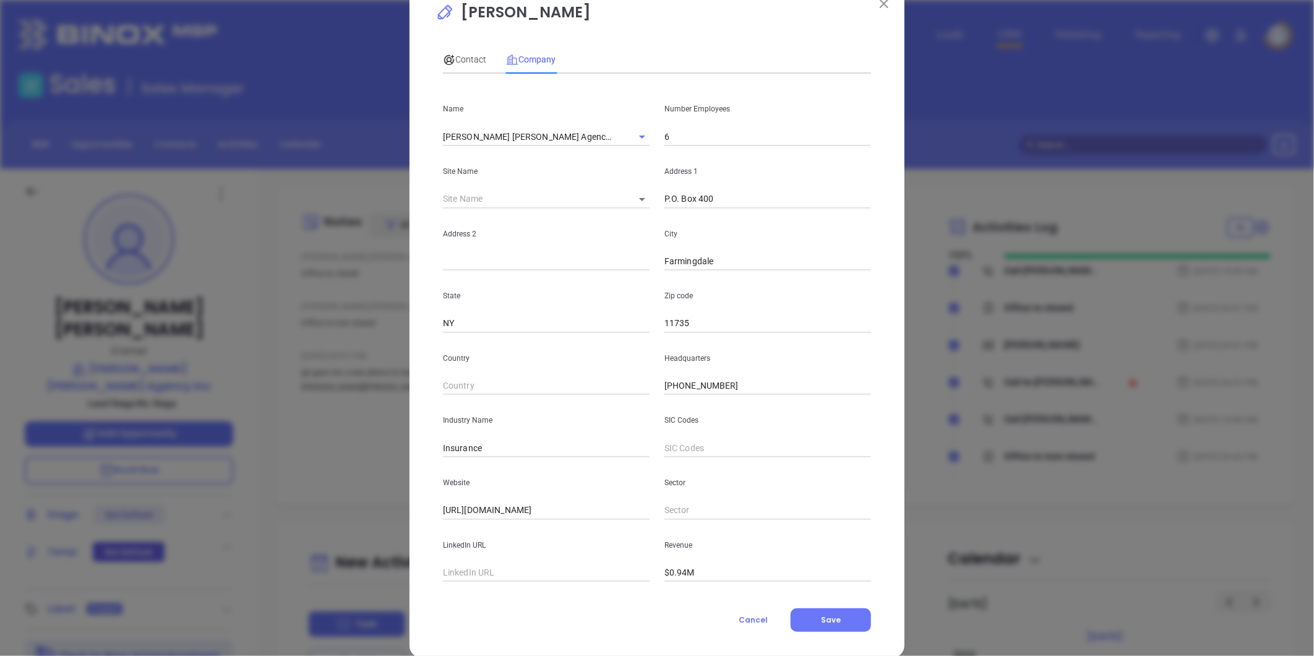
scroll to position [54, 0]
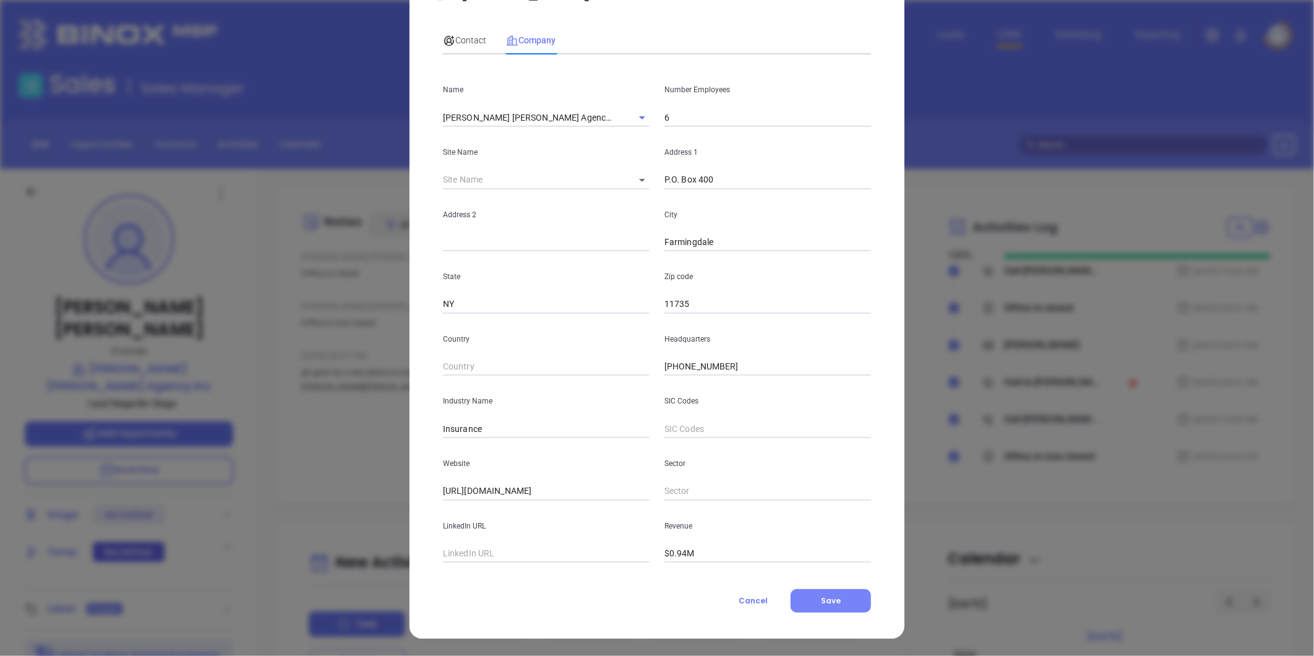
click at [834, 601] on span "Save" at bounding box center [831, 600] width 20 height 11
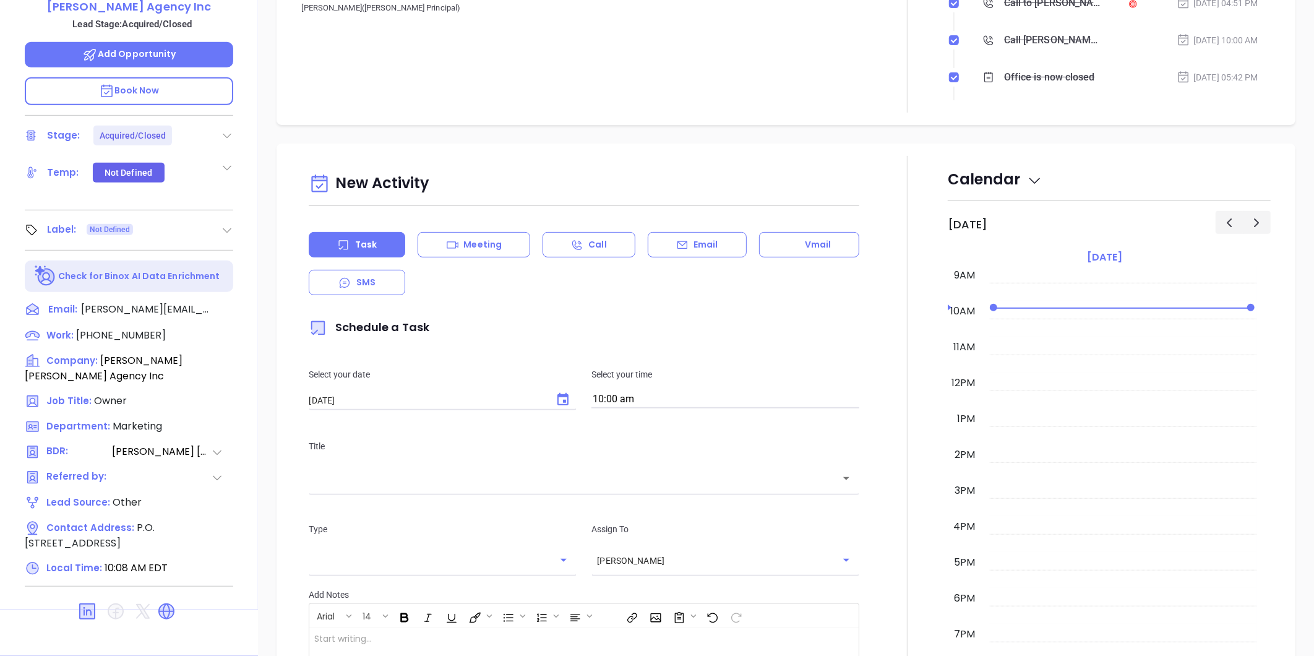
scroll to position [0, 0]
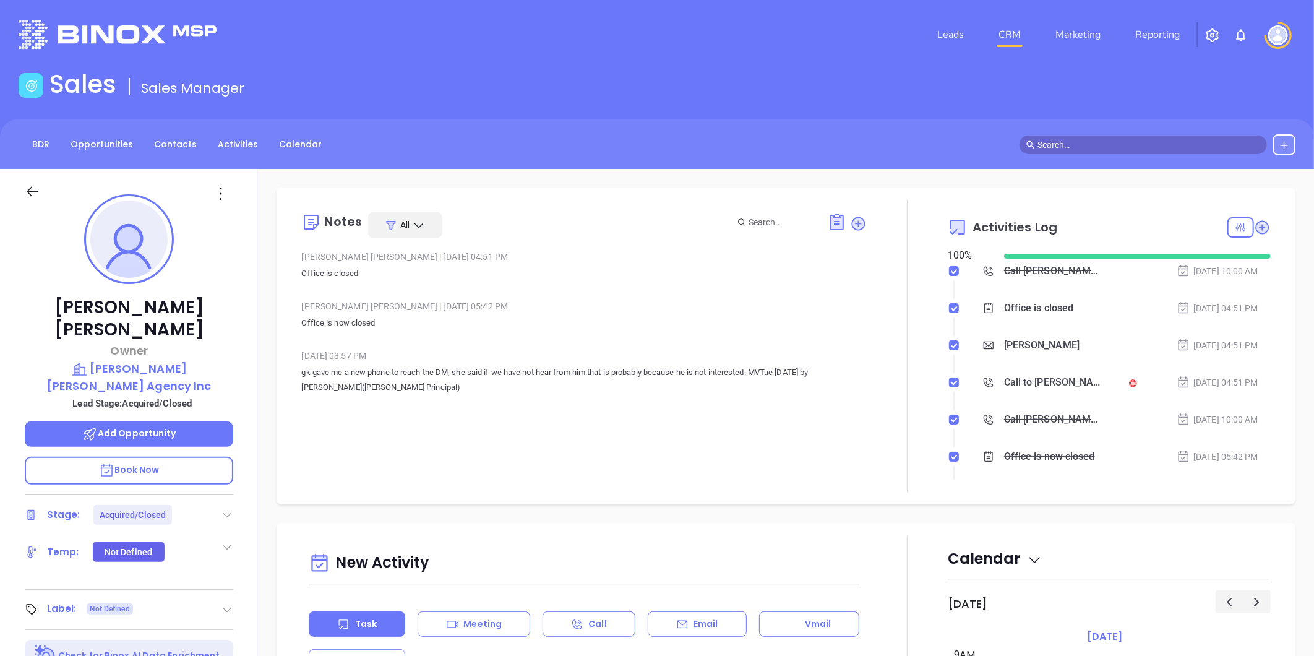
click at [479, 54] on div "Leads CRM Marketing Reporting" at bounding box center [872, 34] width 861 height 45
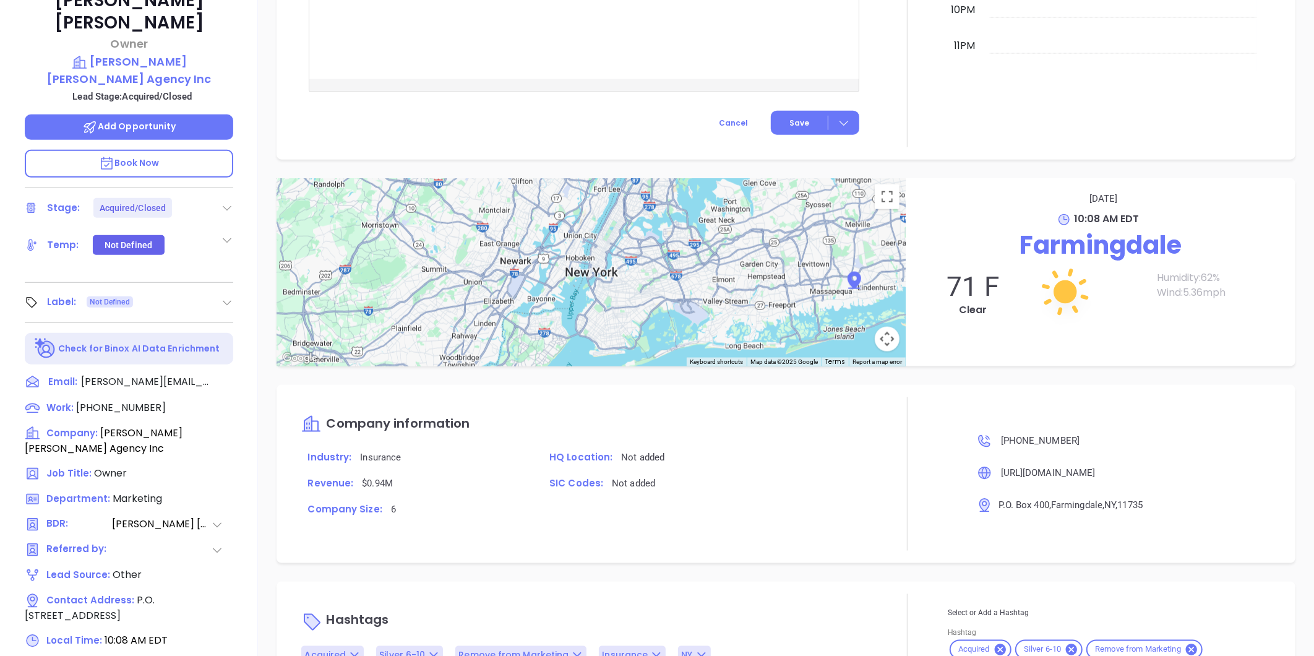
scroll to position [379, 0]
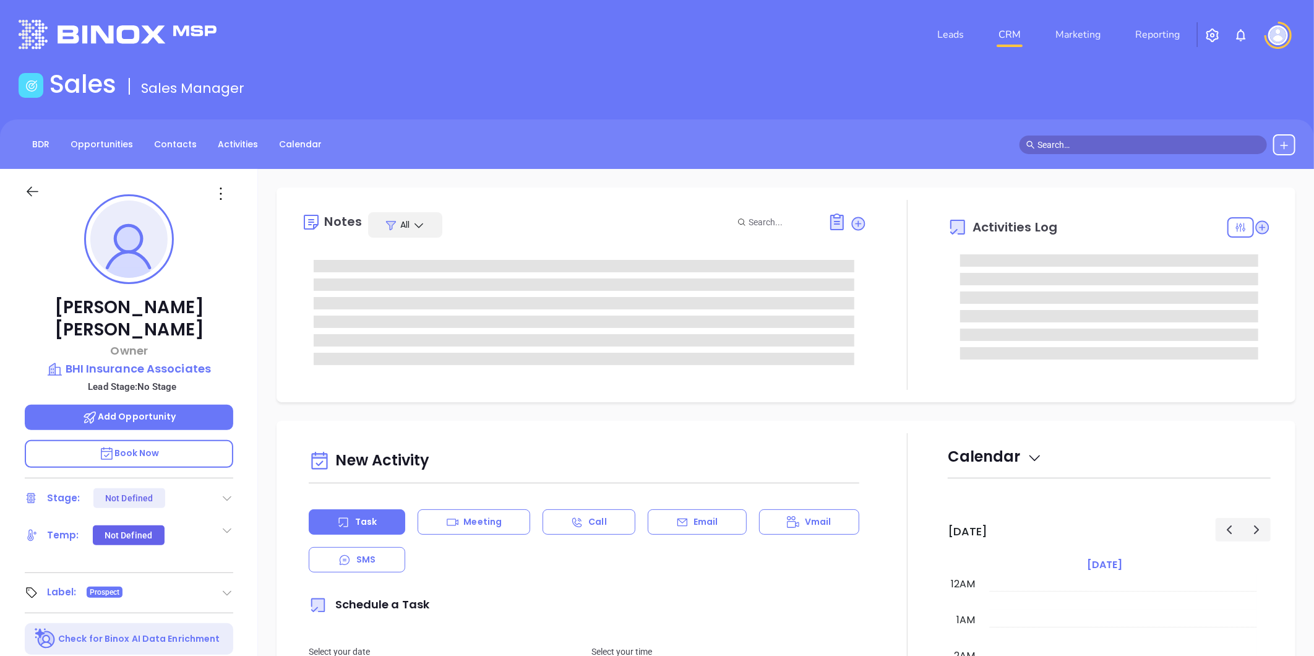
type input "[DATE]"
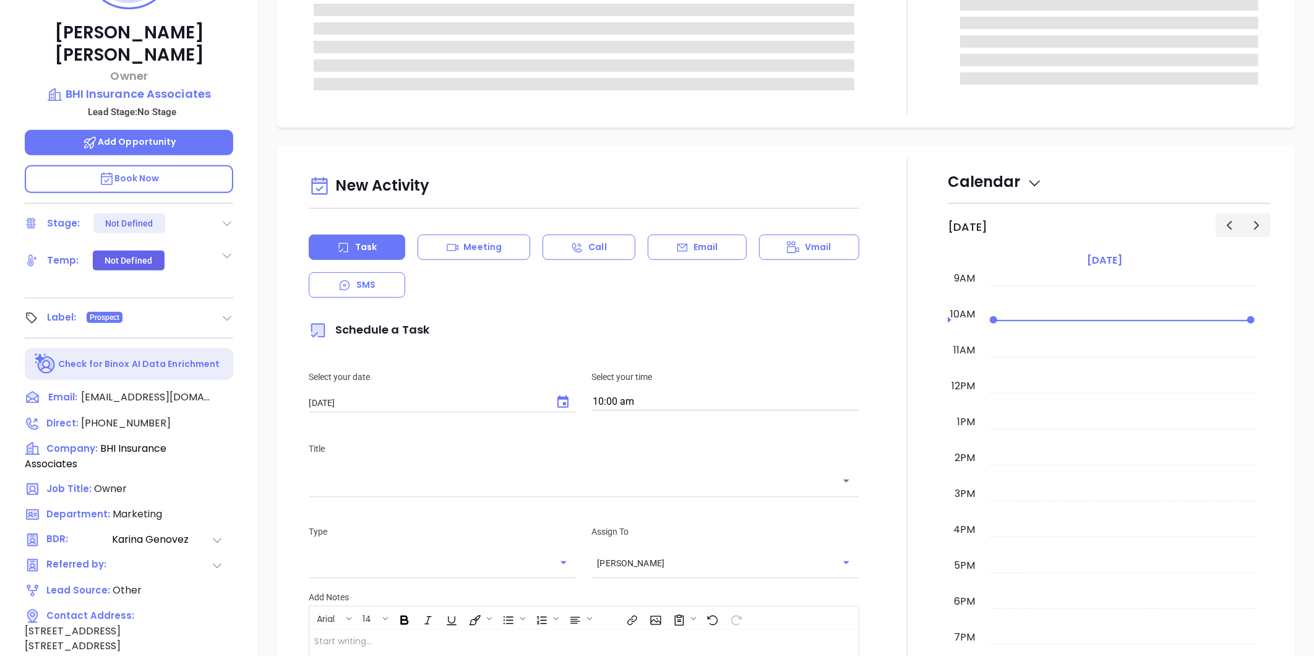
scroll to position [379, 0]
type input "[PERSON_NAME]"
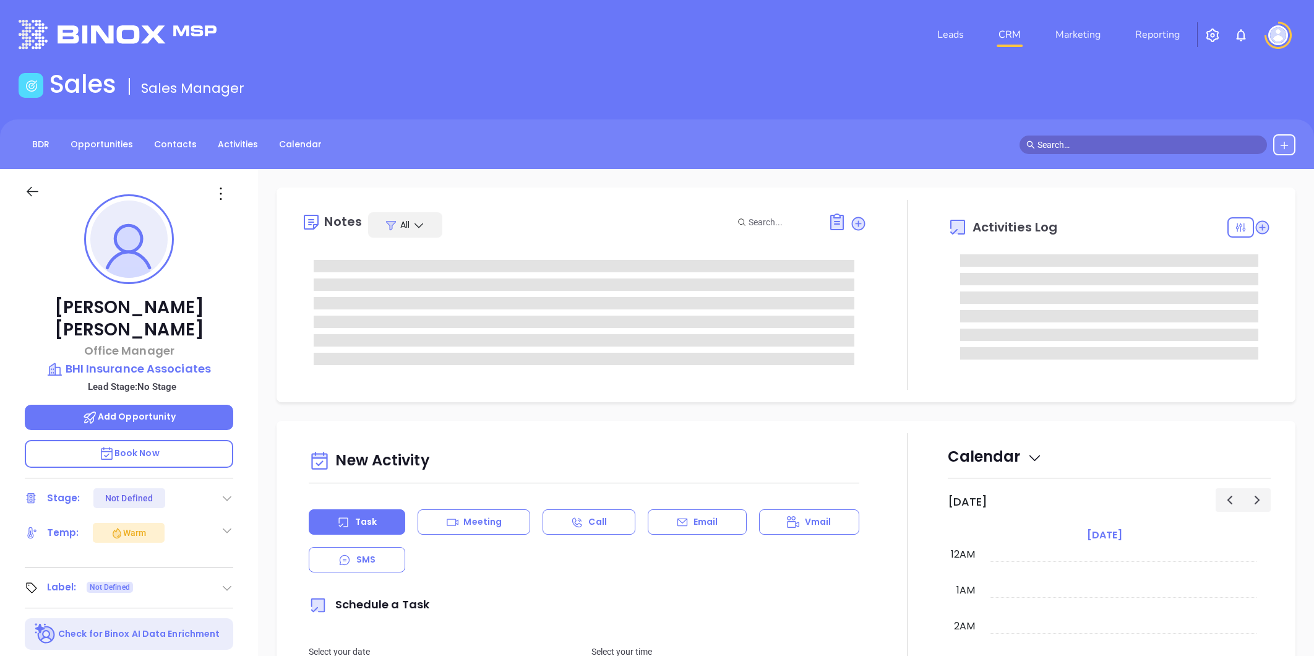
type input "[DATE]"
type input "[PERSON_NAME]"
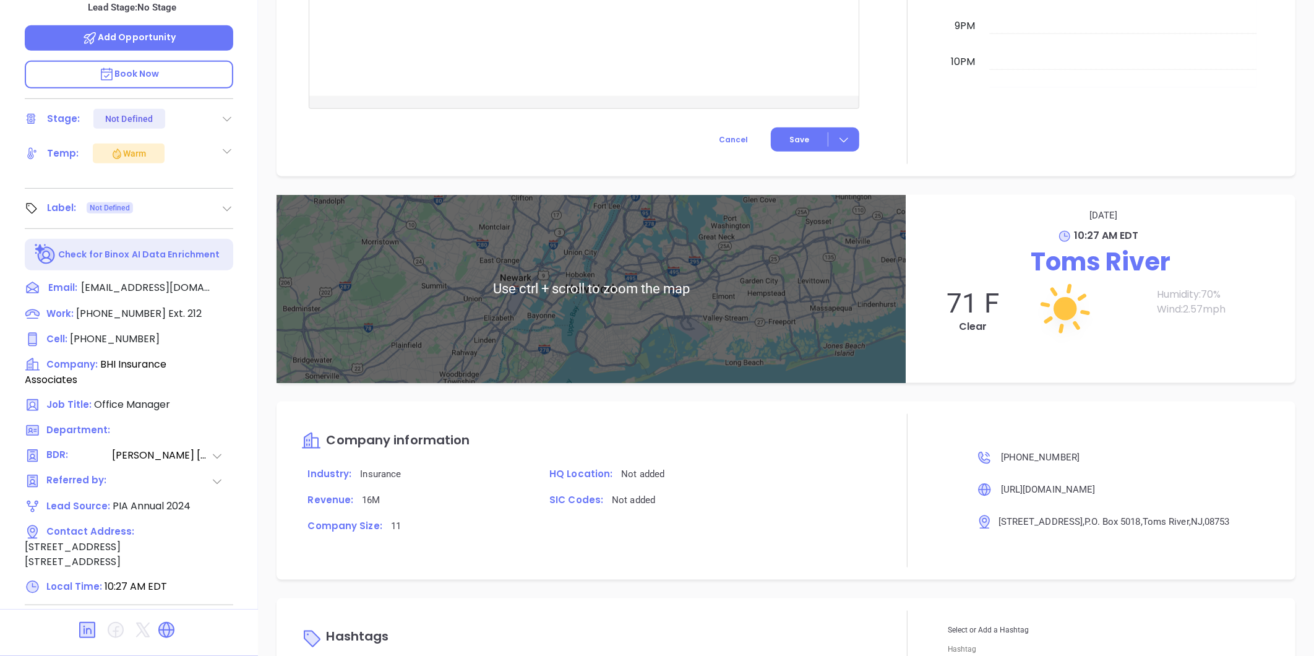
scroll to position [635, 0]
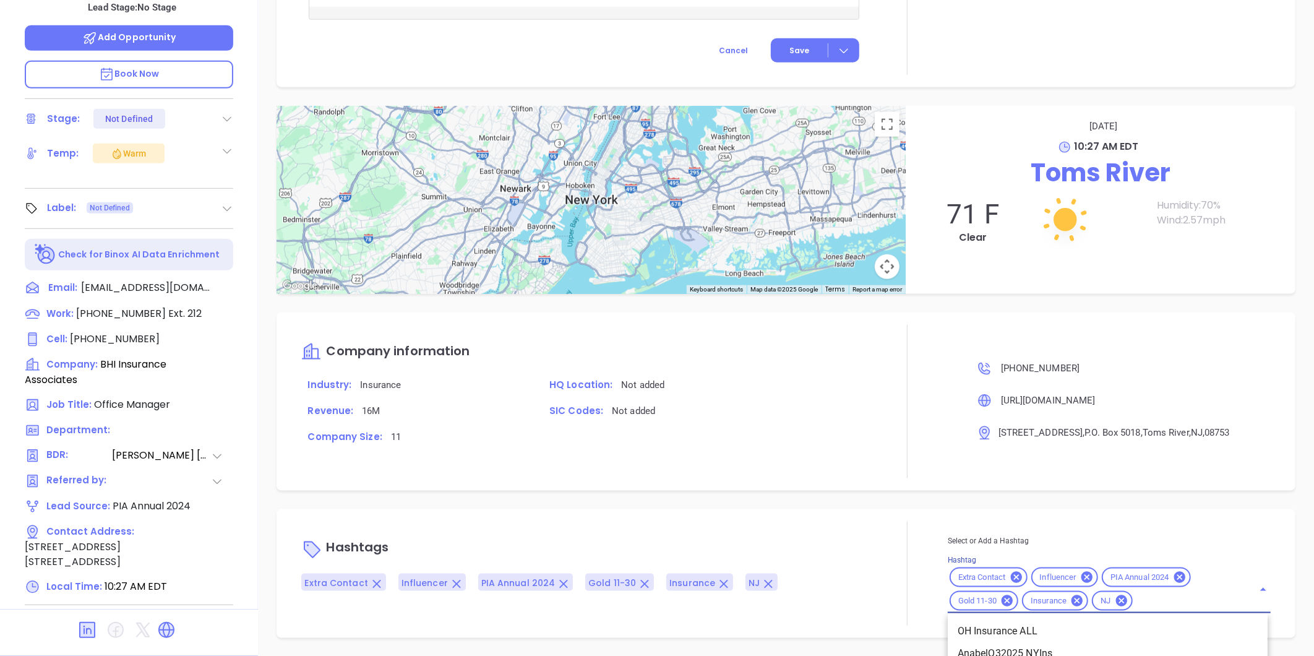
click at [1159, 601] on input "Hashtag" at bounding box center [1185, 600] width 101 height 15
type input "nj in"
click at [1052, 626] on li "NJ Insurance ALL" at bounding box center [1108, 632] width 320 height 22
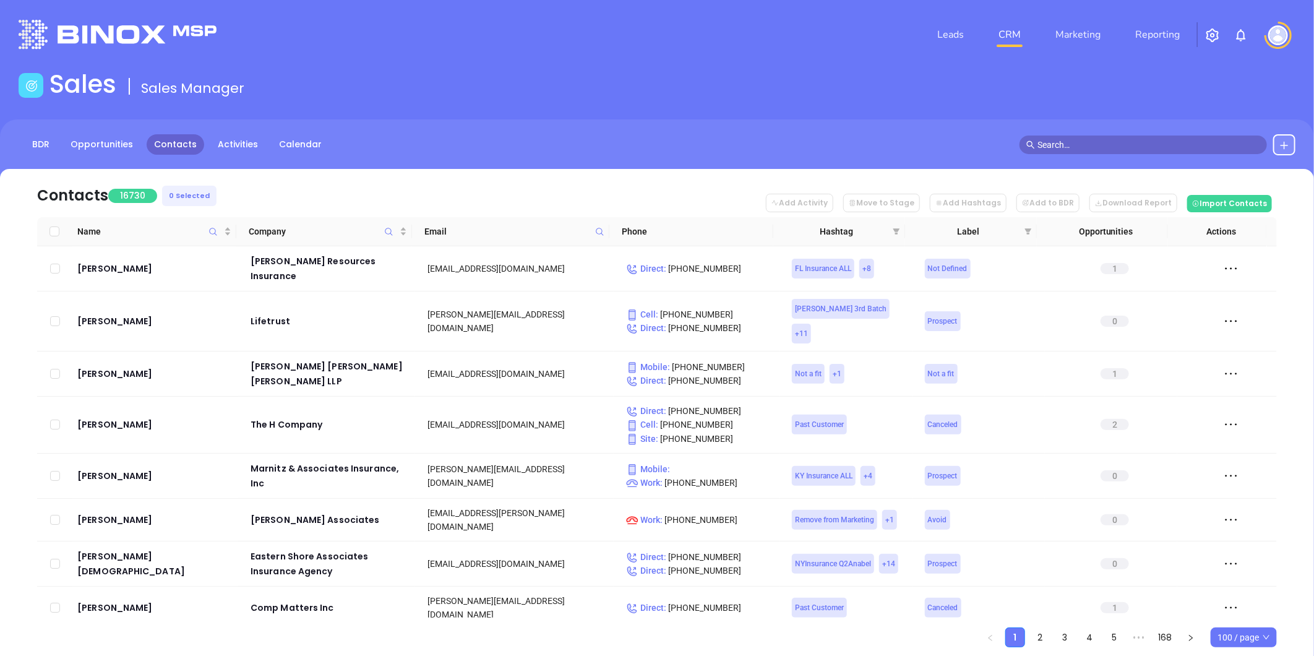
drag, startPoint x: 896, startPoint y: 231, endPoint x: 887, endPoint y: 239, distance: 11.8
click at [896, 231] on icon "filter" at bounding box center [897, 231] width 7 height 6
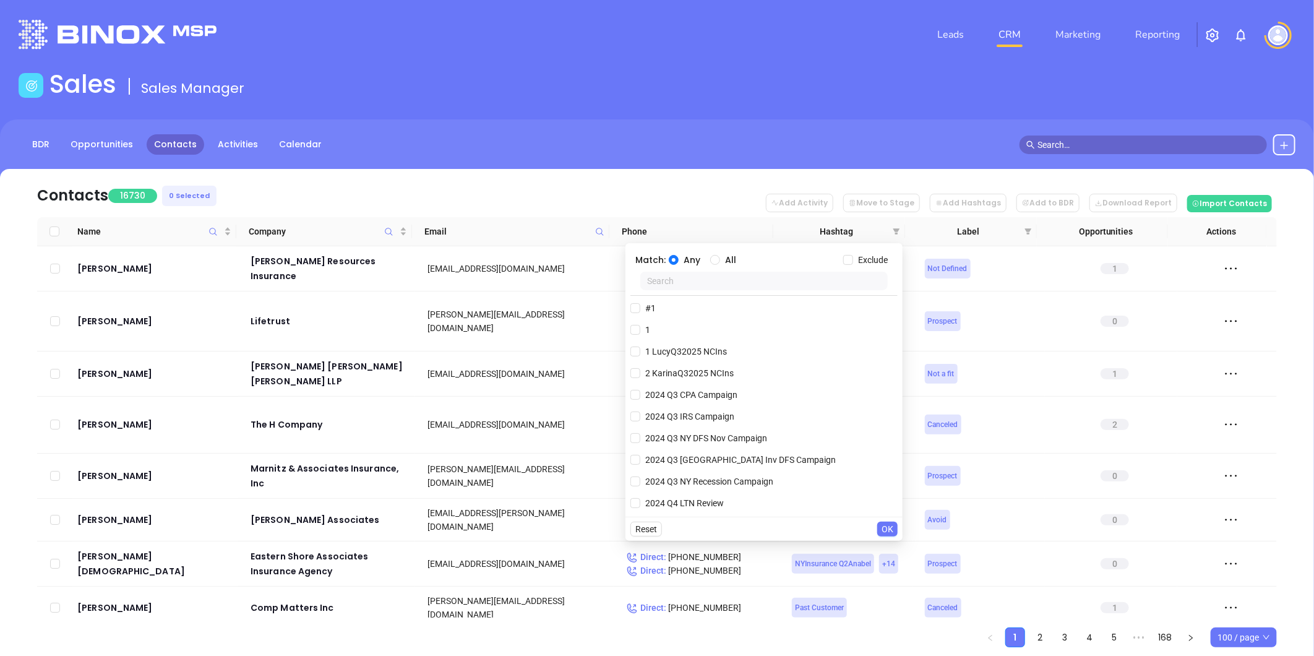
click at [707, 281] on input "text" at bounding box center [764, 281] width 248 height 19
type input "ny in"
click at [676, 347] on span "NY Insurance ALL" at bounding box center [679, 352] width 79 height 14
click at [640, 347] on input "NY Insurance ALL" at bounding box center [636, 352] width 10 height 10
checkbox input "true"
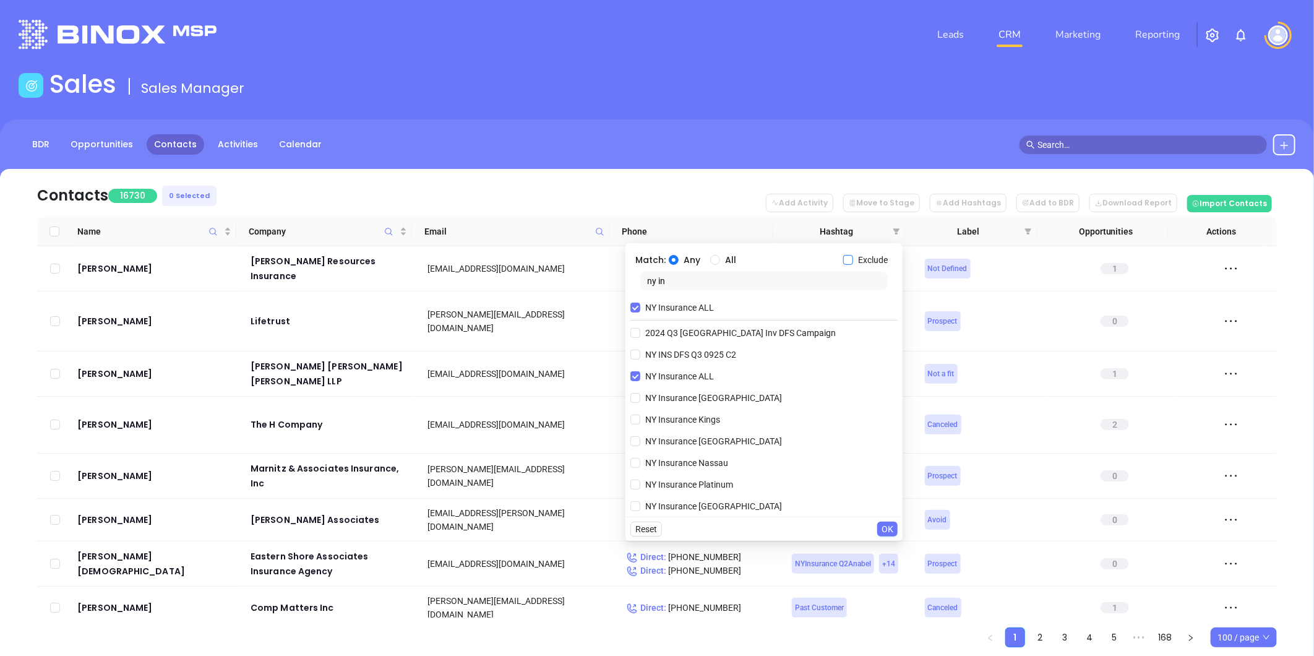
click at [850, 256] on input "Exclude" at bounding box center [848, 260] width 10 height 10
checkbox input "true"
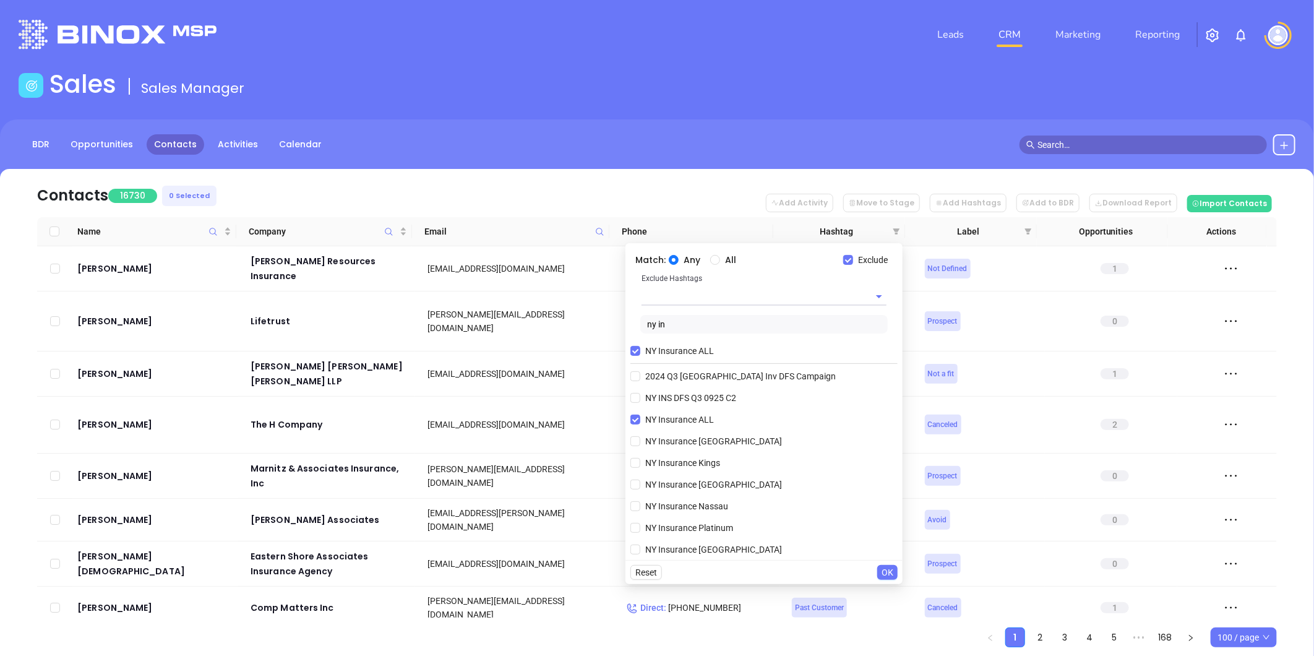
click at [684, 299] on input "text" at bounding box center [747, 296] width 210 height 18
type input "remove"
click at [679, 313] on ul "Remove Remove from Marketing" at bounding box center [764, 336] width 245 height 54
click at [670, 326] on li "Remove" at bounding box center [764, 325] width 245 height 22
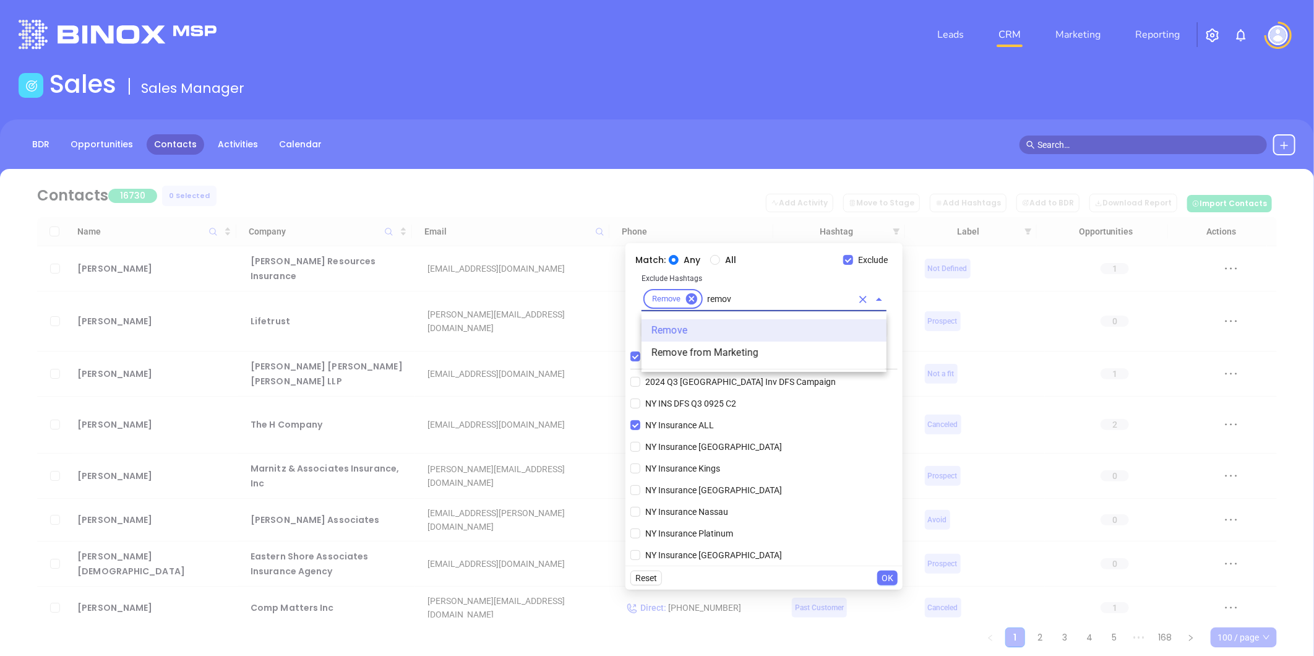
type input "remove"
click at [682, 355] on li "Remove from Marketing" at bounding box center [764, 353] width 245 height 22
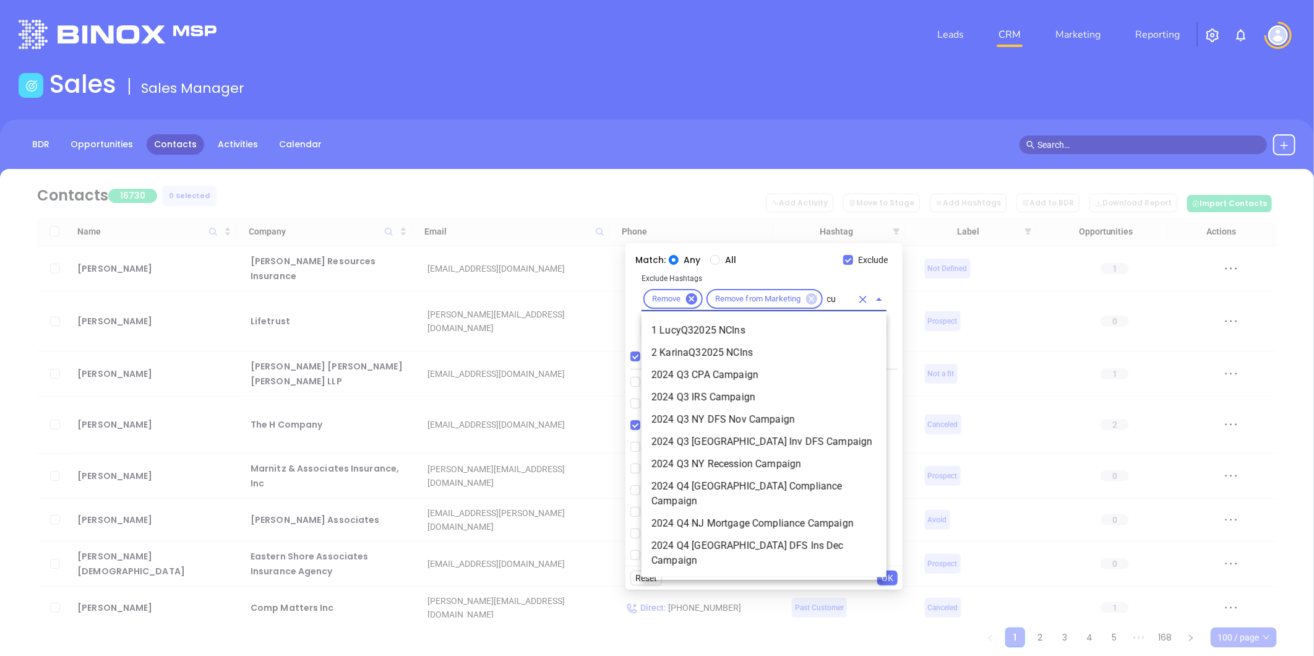
type input "cus"
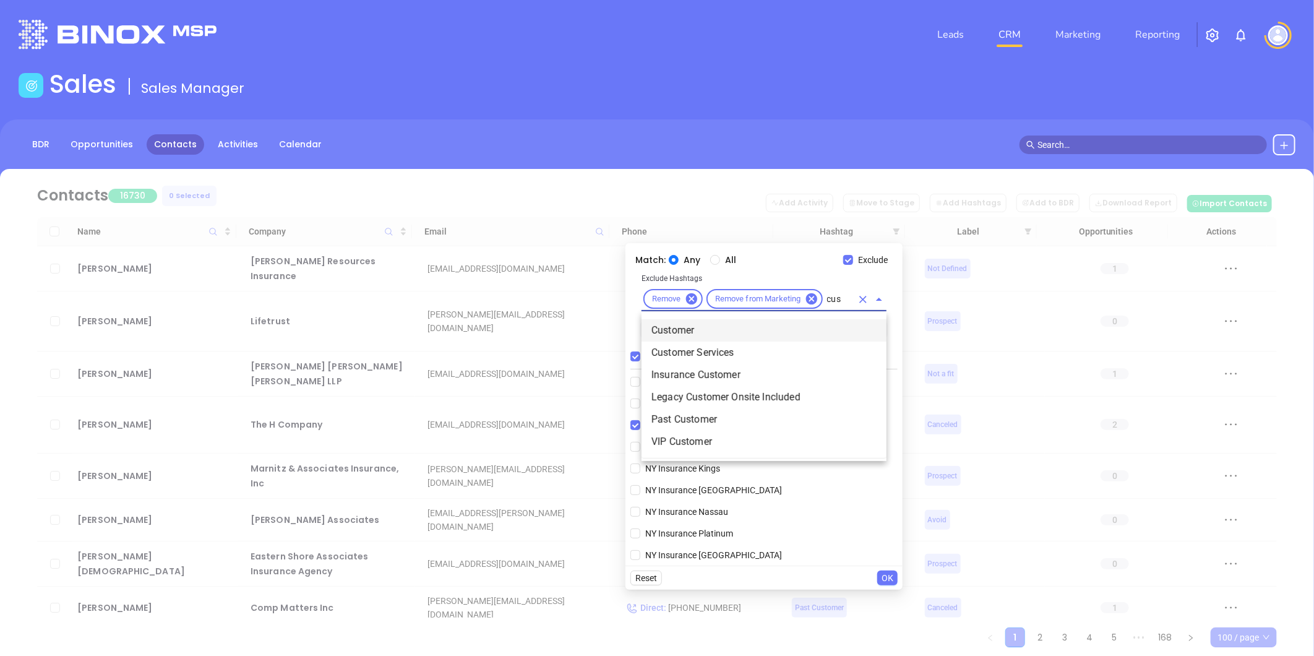
click at [682, 330] on li "Customer" at bounding box center [764, 330] width 245 height 22
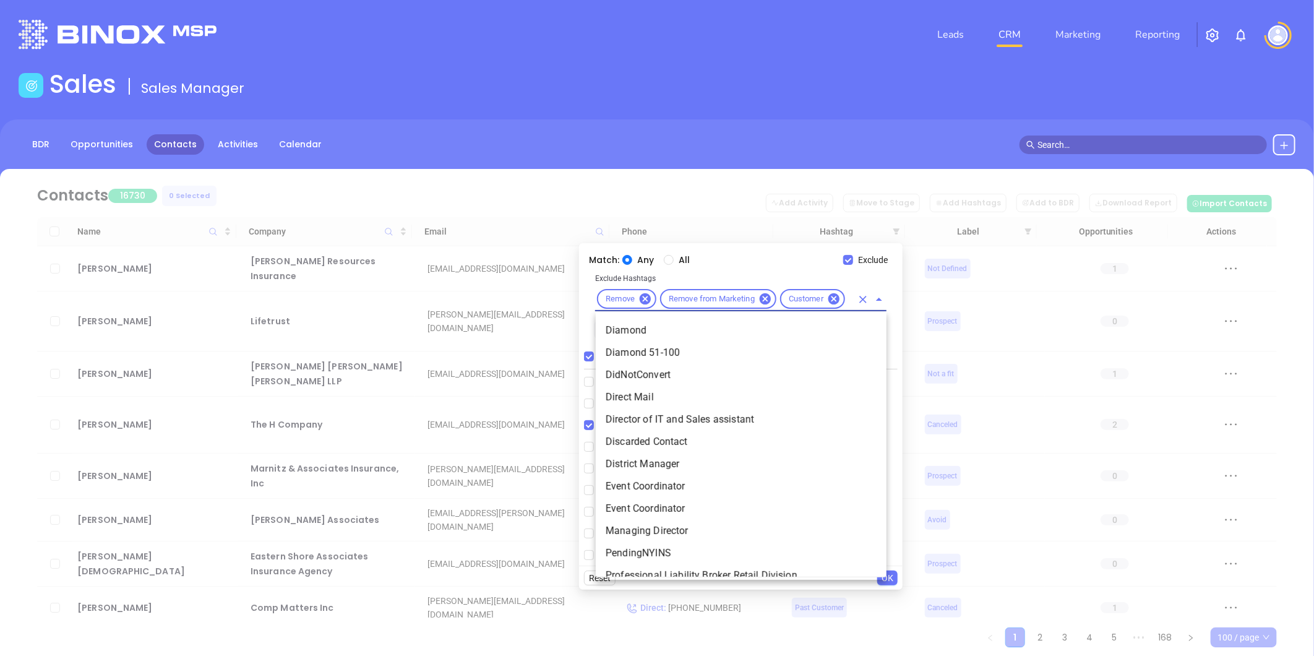
type input "dis"
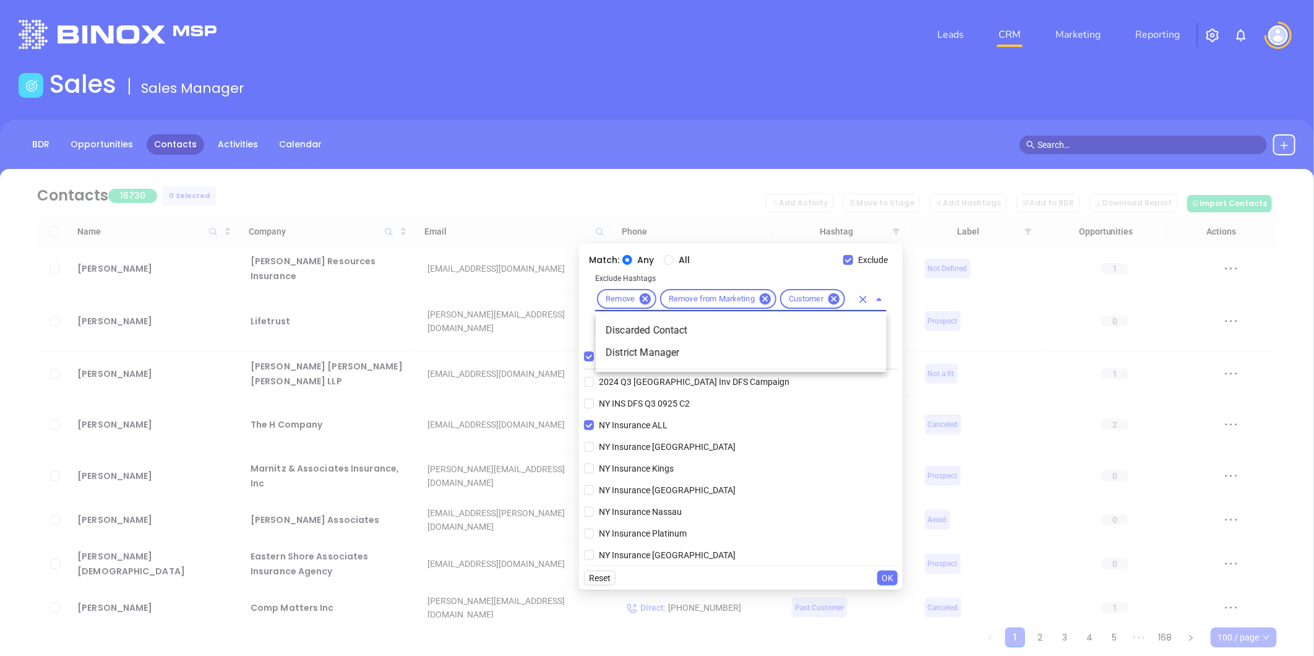
click at [677, 334] on li "Discarded Contact" at bounding box center [741, 330] width 291 height 22
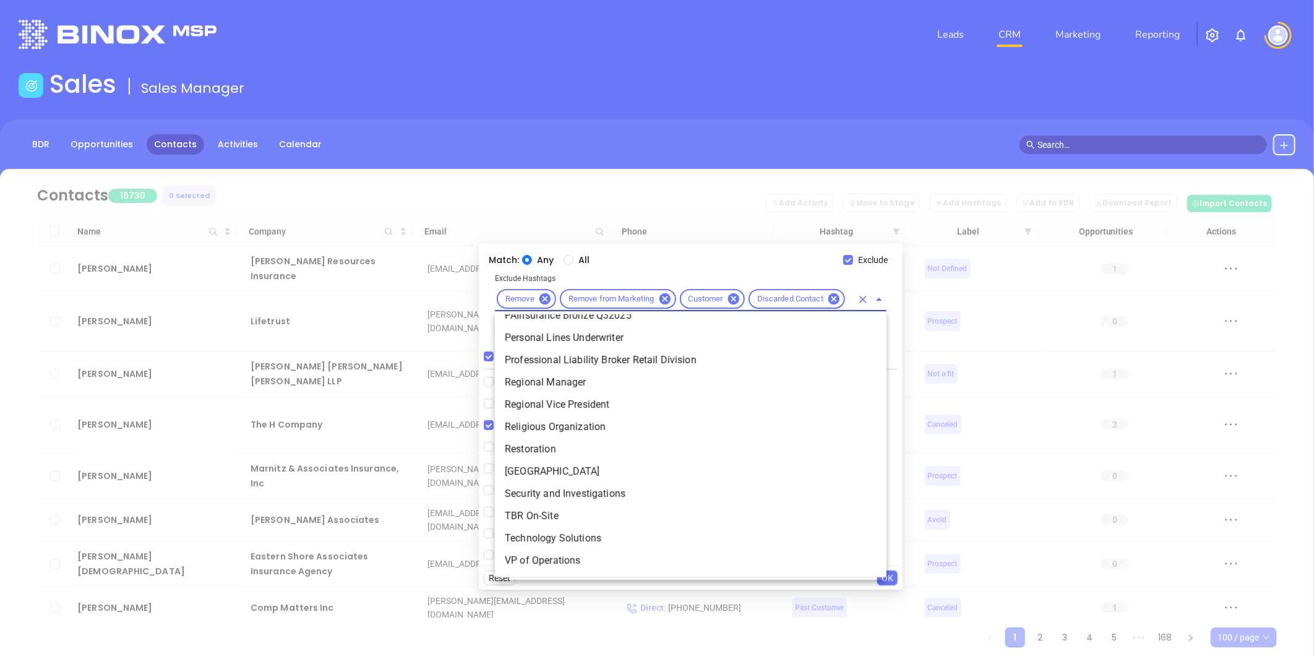
scroll to position [0, 0]
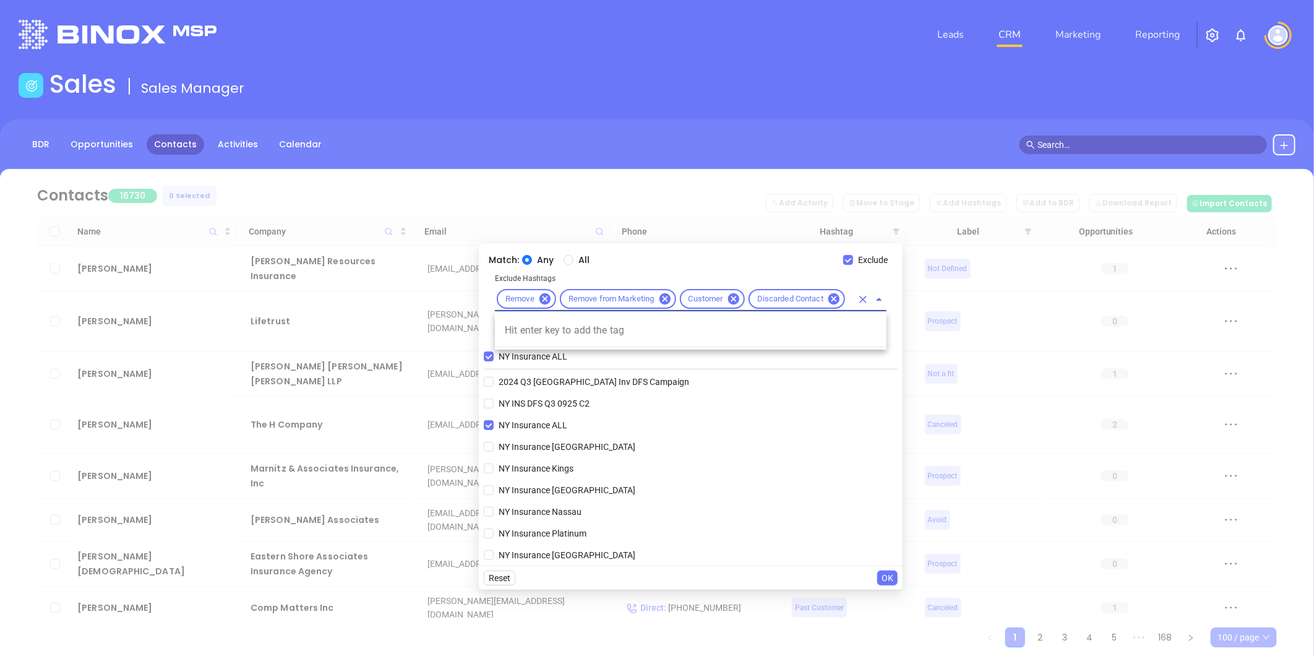
type input "o"
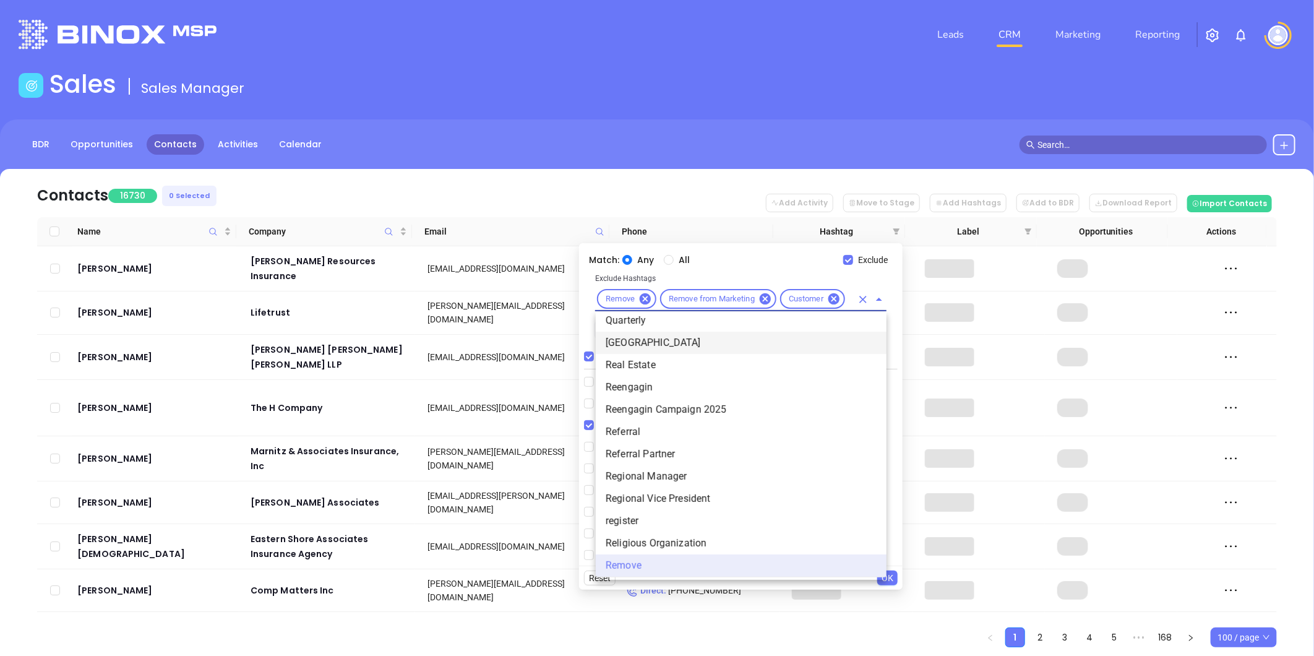
type input "dis"
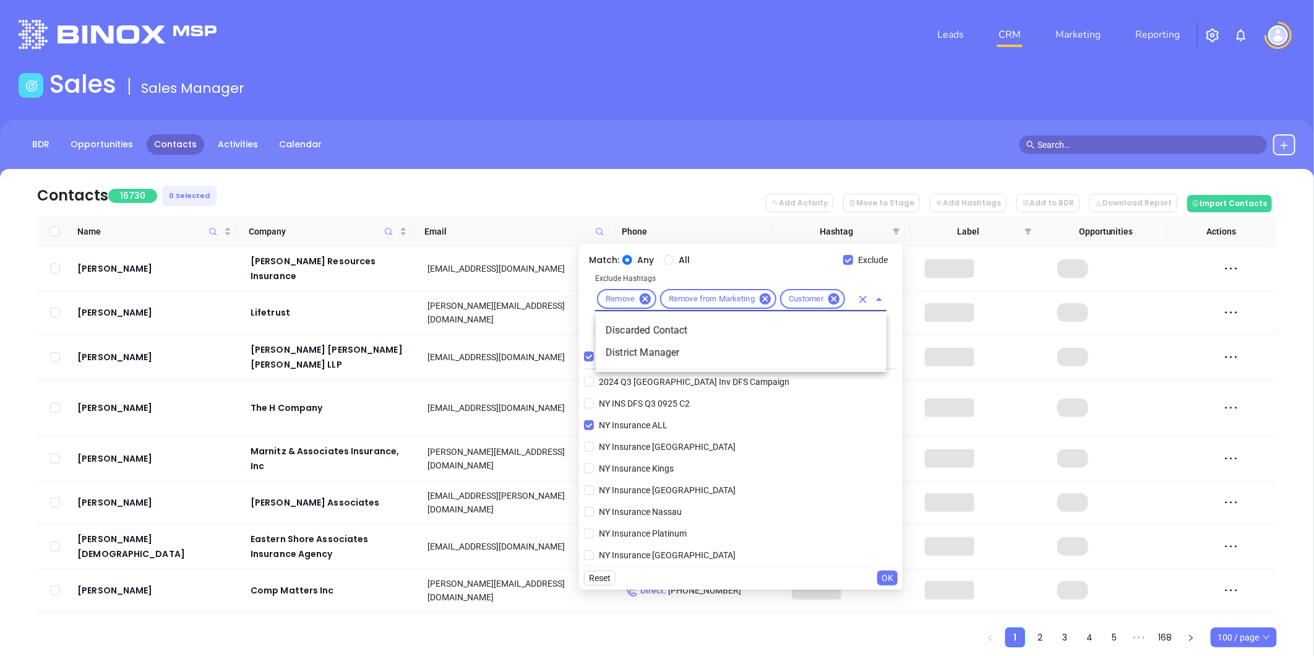
click at [677, 334] on li "Discarded Contact" at bounding box center [741, 330] width 291 height 22
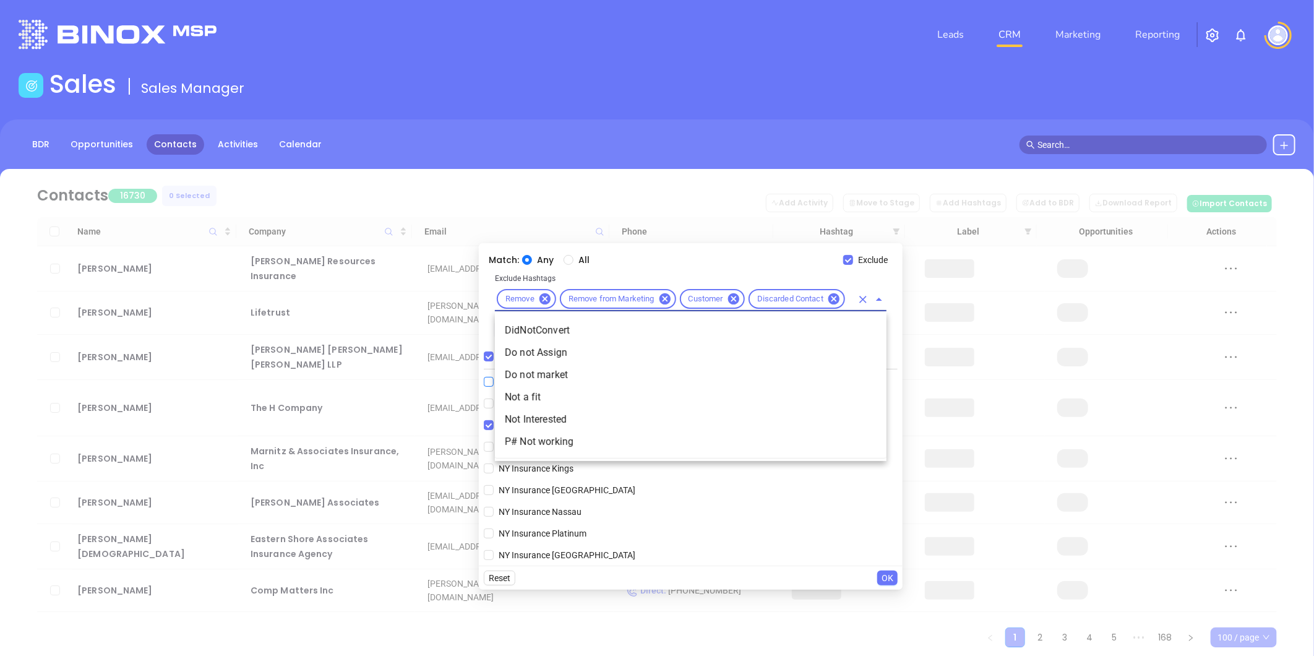
scroll to position [0, 11]
type input "not a"
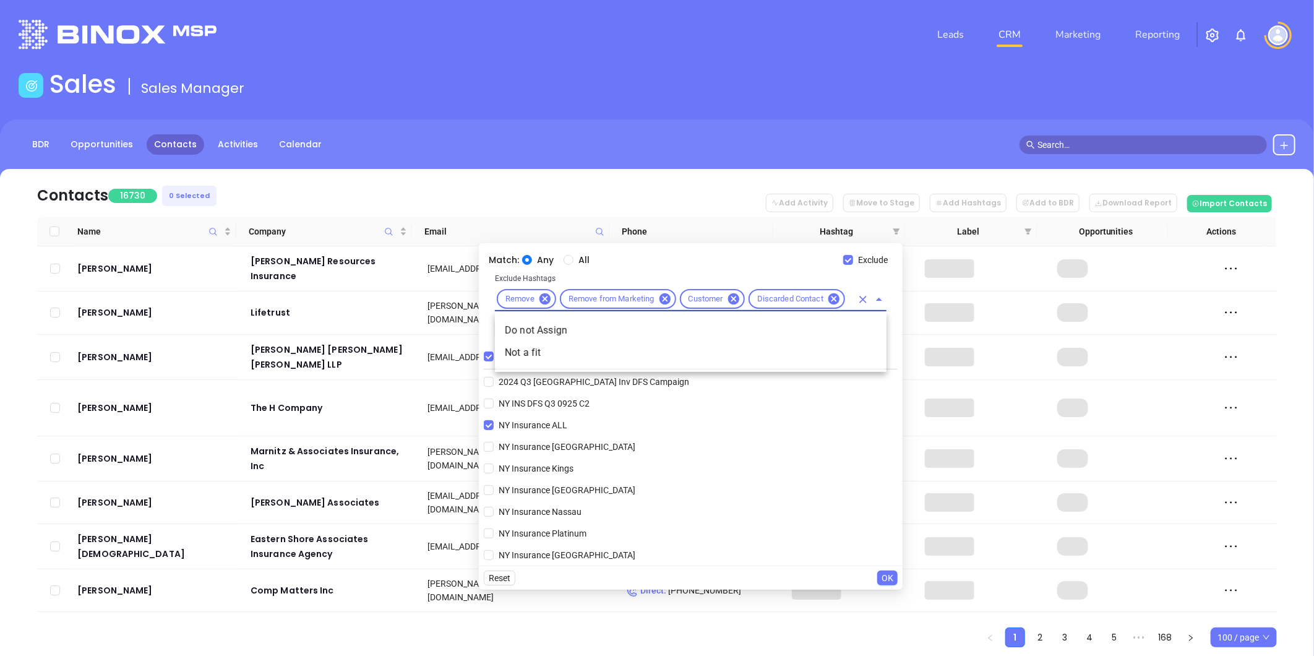
scroll to position [0, 19]
click at [548, 322] on li "Do not Assign" at bounding box center [691, 330] width 392 height 22
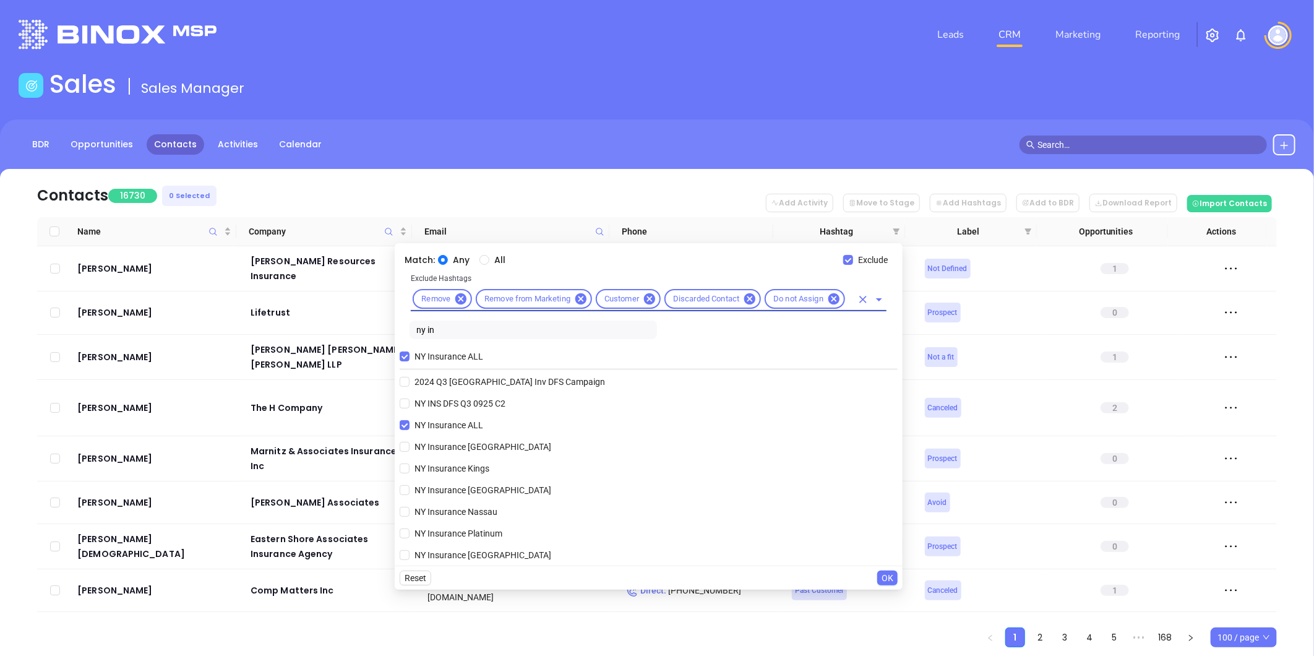
scroll to position [0, 0]
type input "clos"
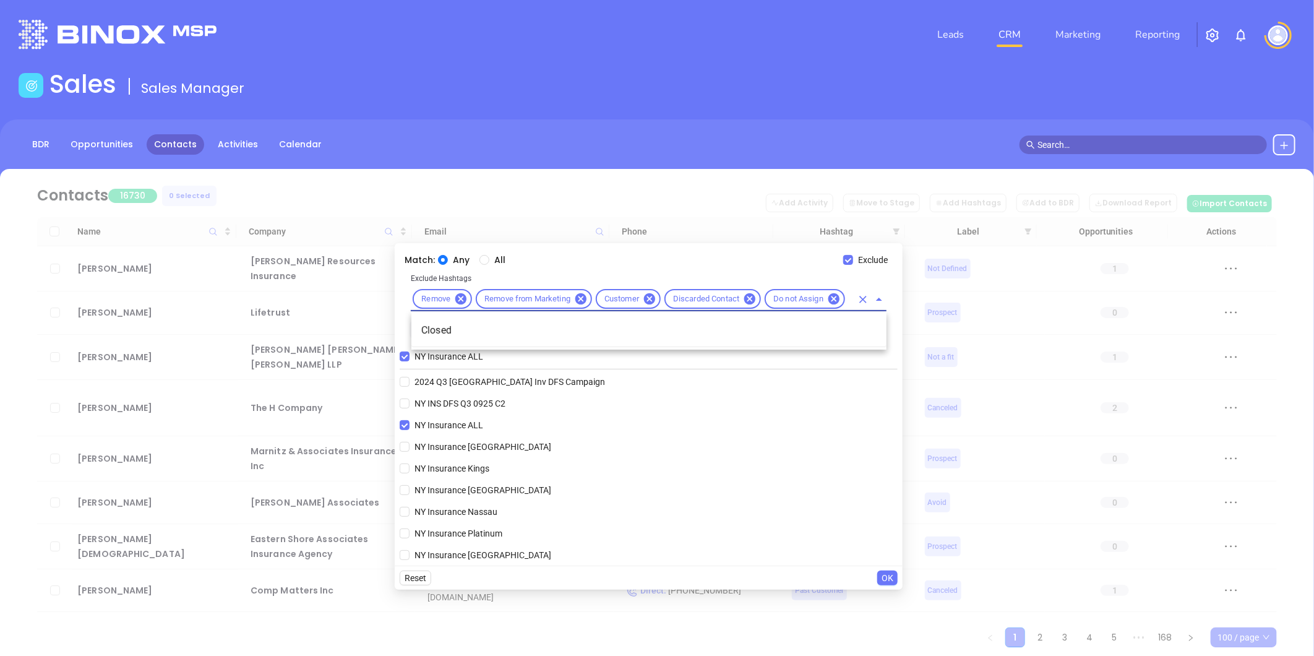
scroll to position [0, 15]
click at [486, 332] on li "Closed" at bounding box center [649, 330] width 475 height 22
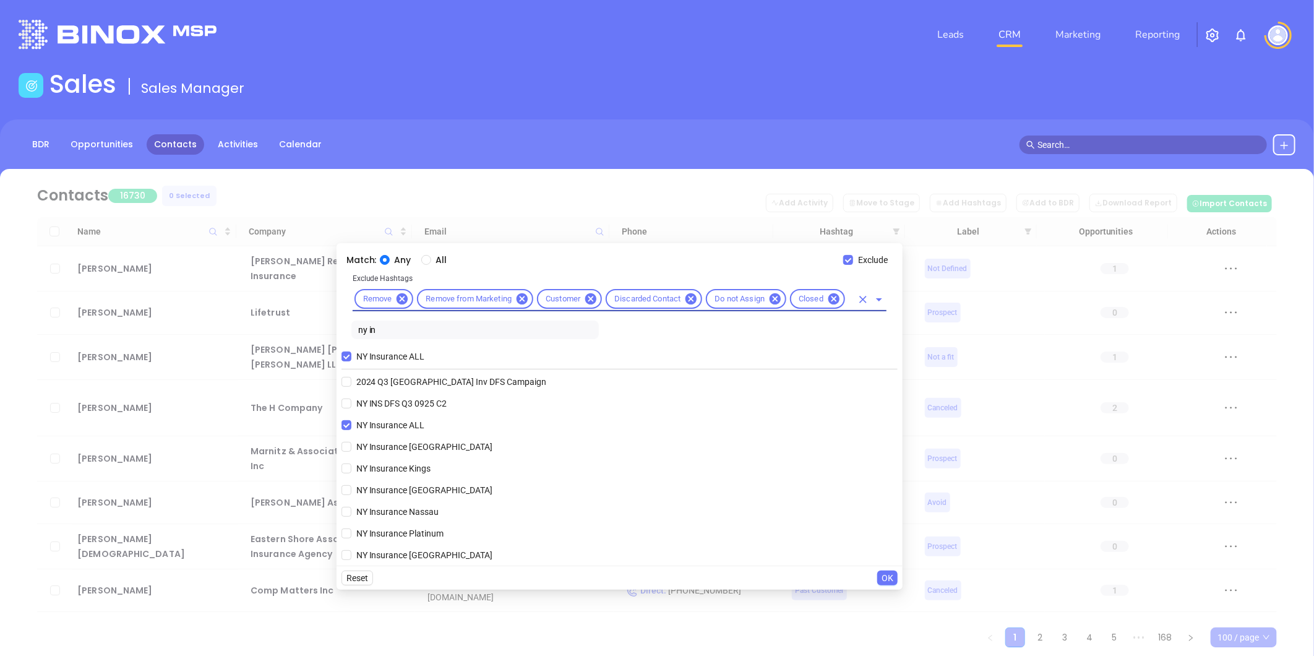
scroll to position [0, 0]
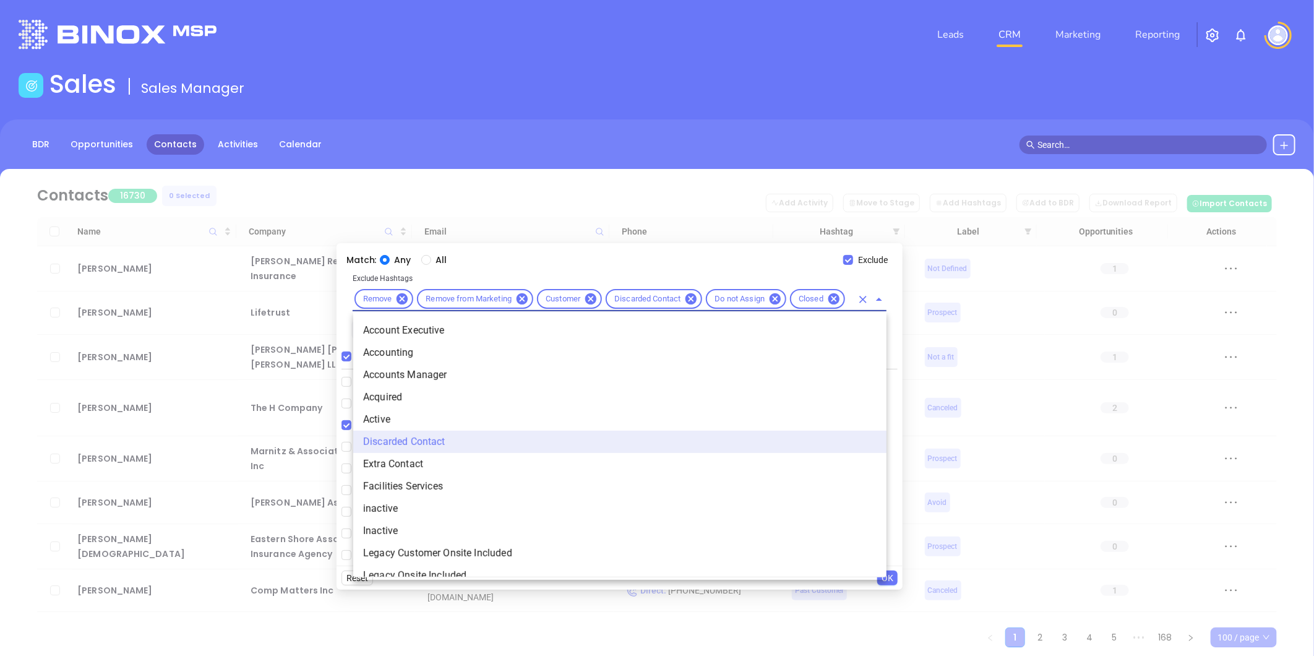
type input "acq"
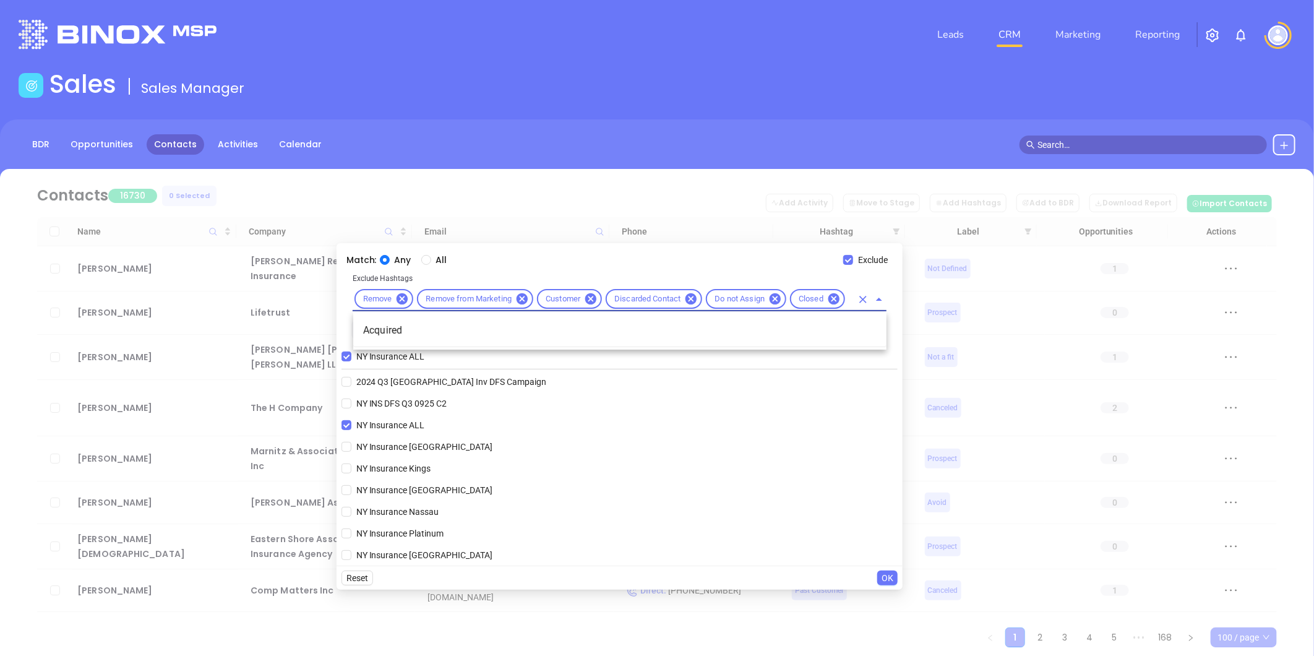
scroll to position [0, 13]
click at [393, 325] on li "Acquired" at bounding box center [619, 330] width 533 height 22
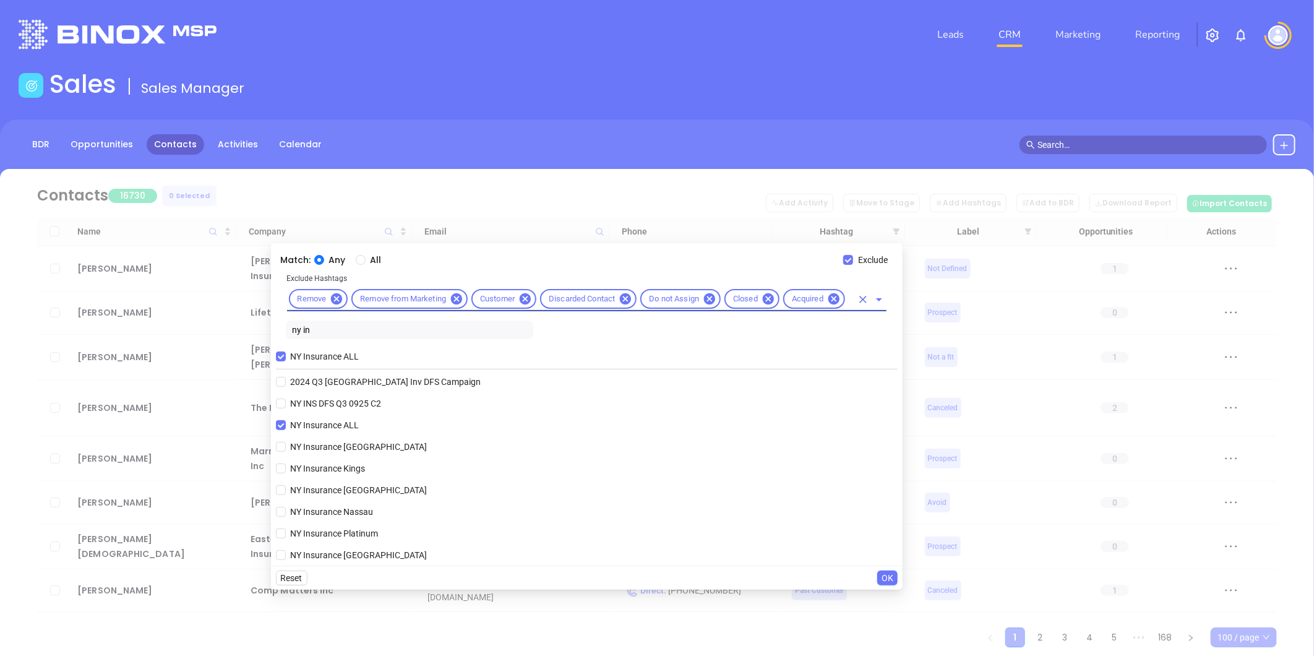
scroll to position [0, 0]
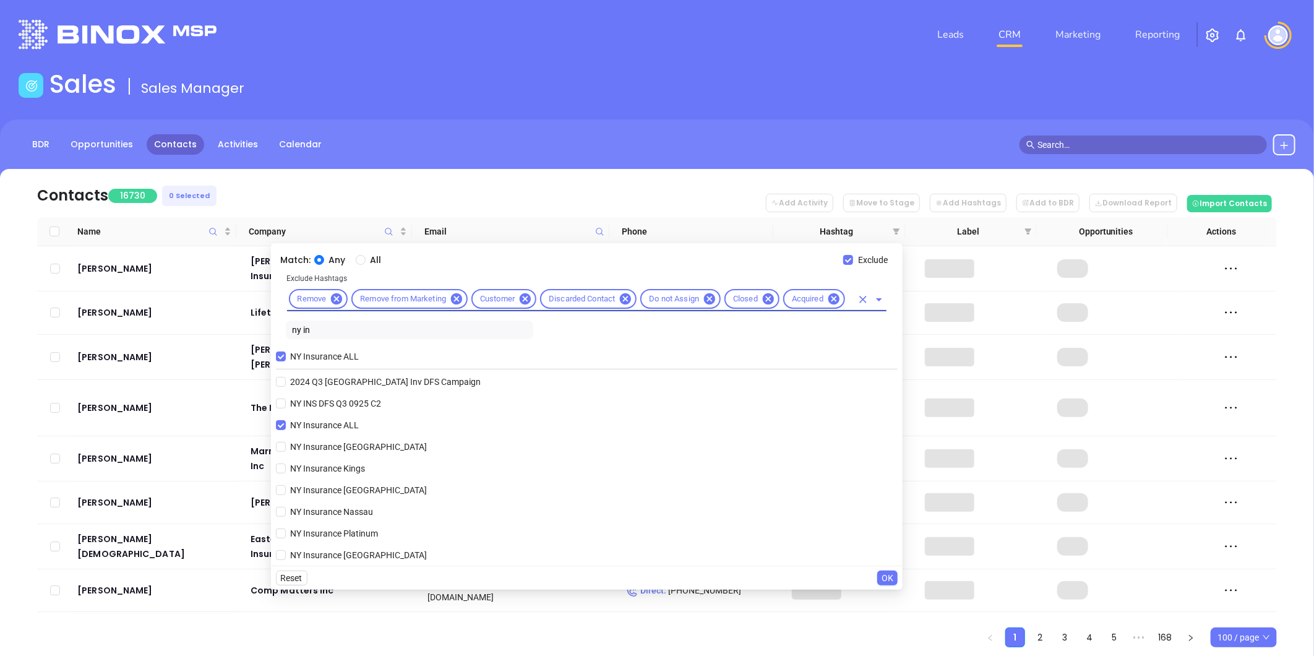
click at [850, 305] on input "text" at bounding box center [849, 298] width 5 height 15
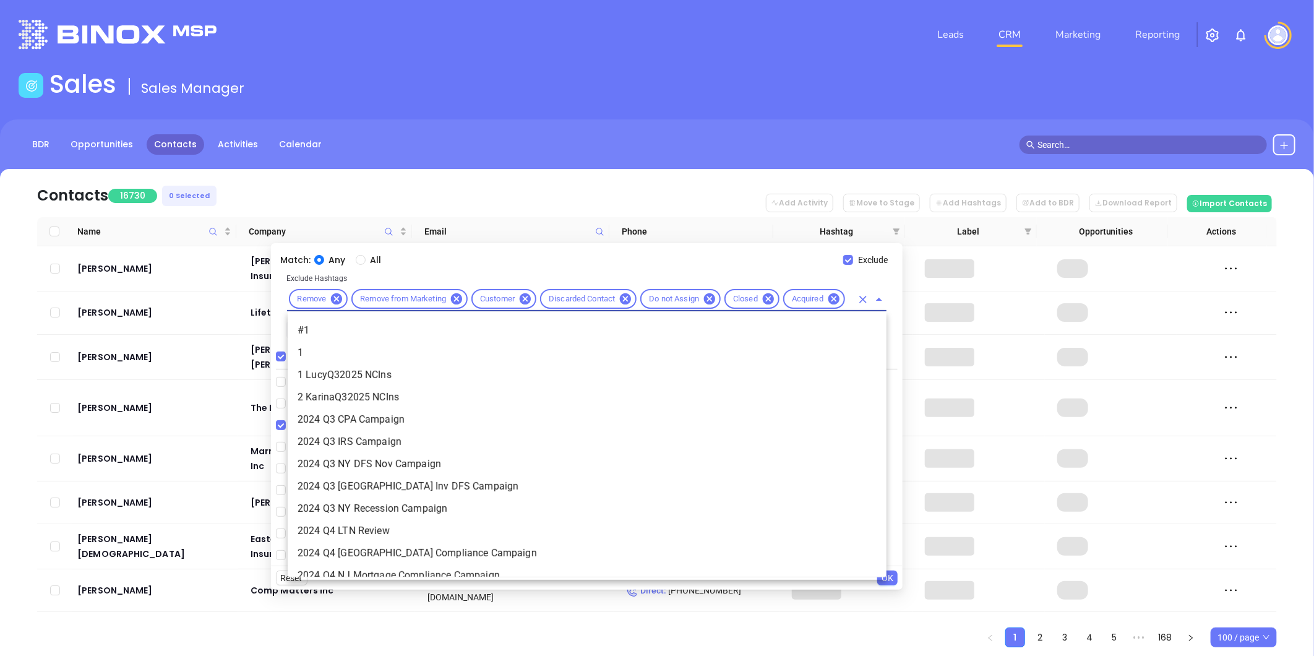
type input "extra"
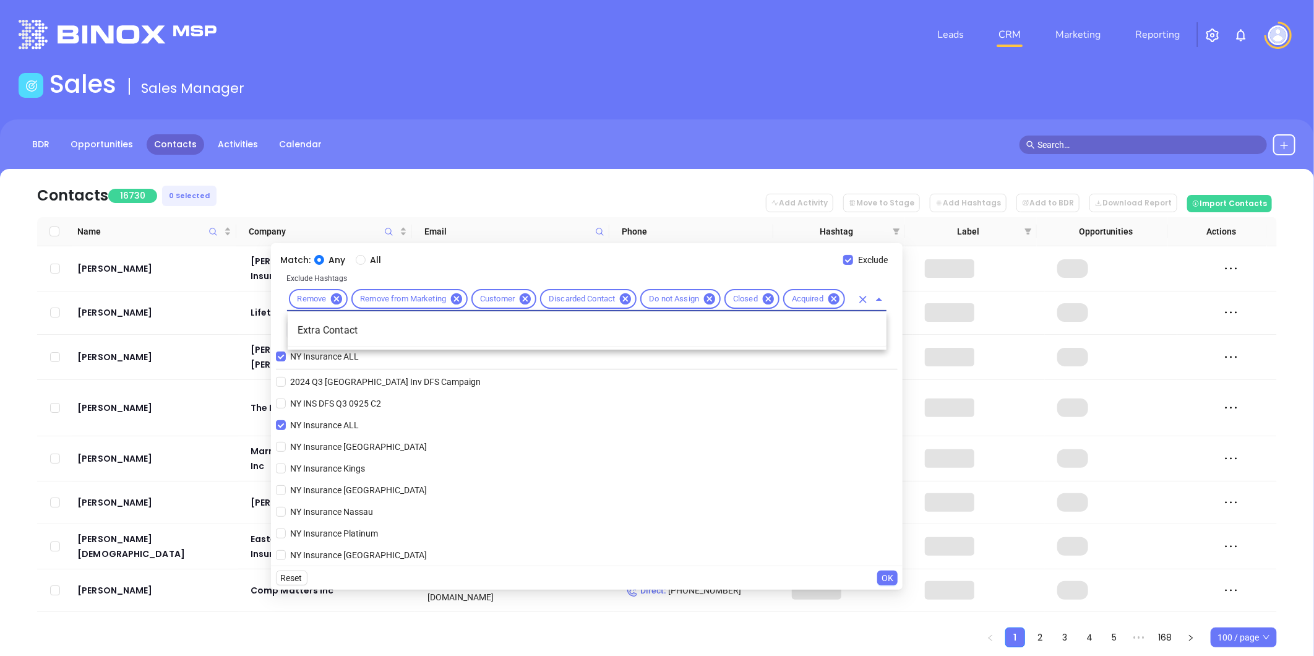
scroll to position [0, 19]
click at [320, 337] on li "Extra Contact" at bounding box center [587, 330] width 599 height 22
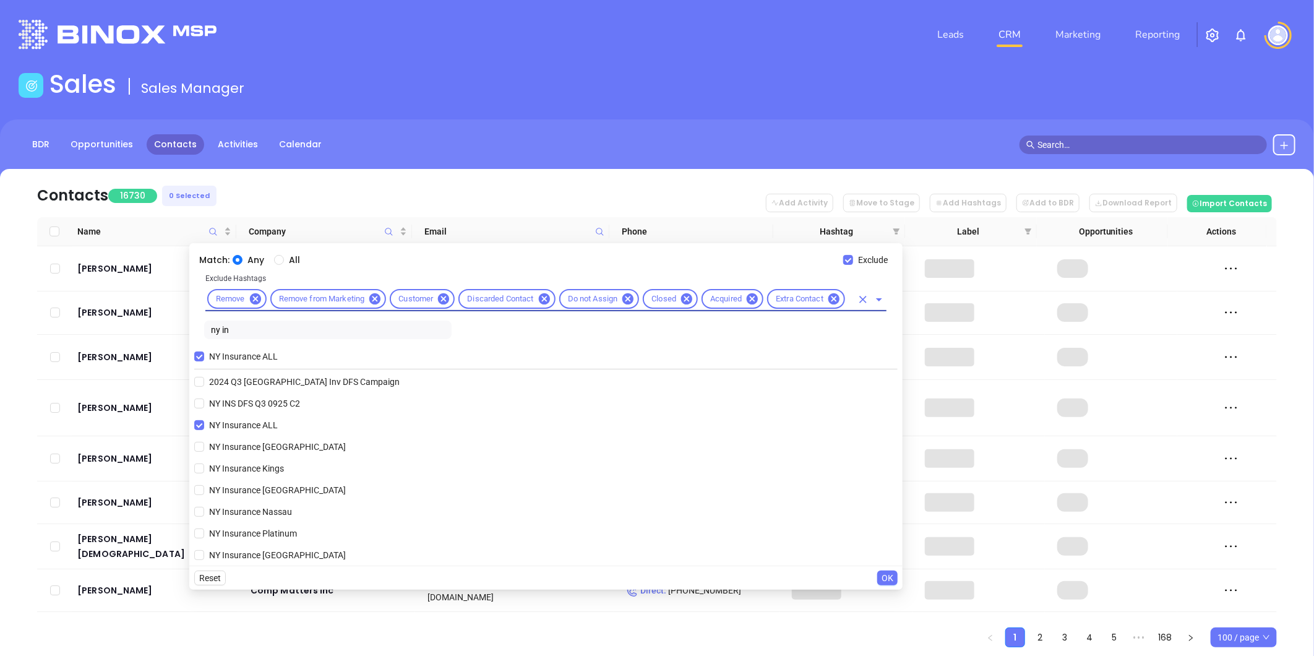
click at [848, 298] on input "text" at bounding box center [849, 298] width 5 height 15
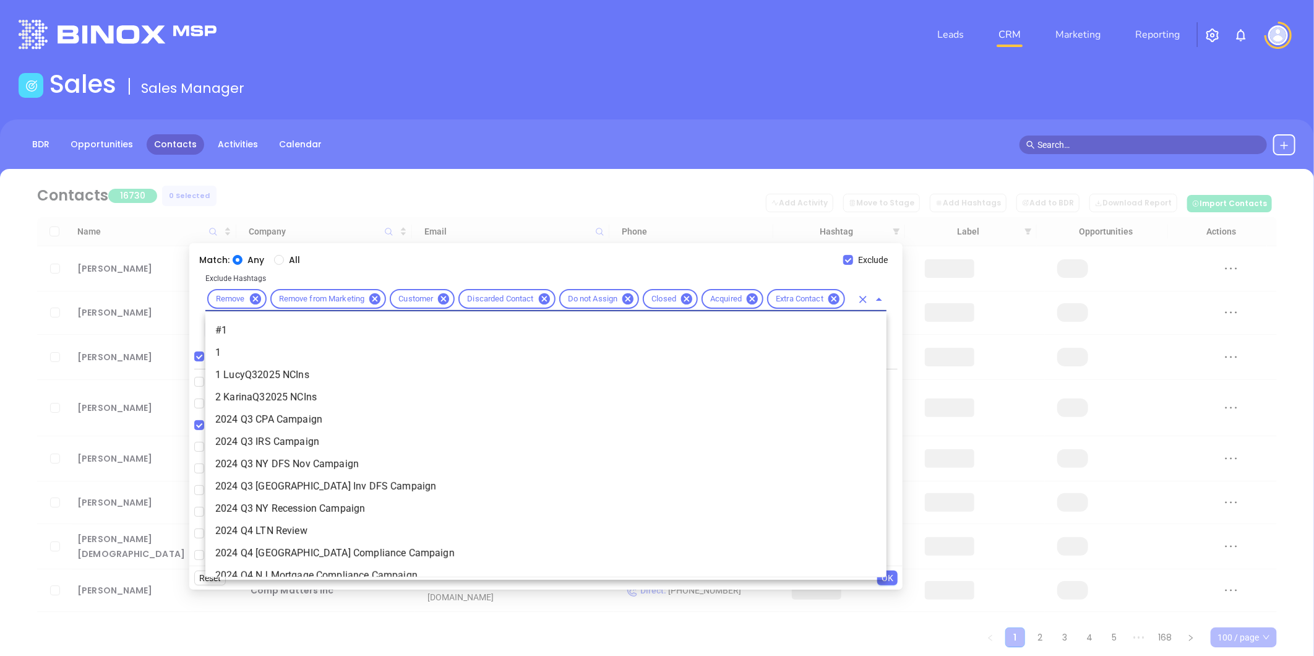
scroll to position [0, 0]
type input "cop"
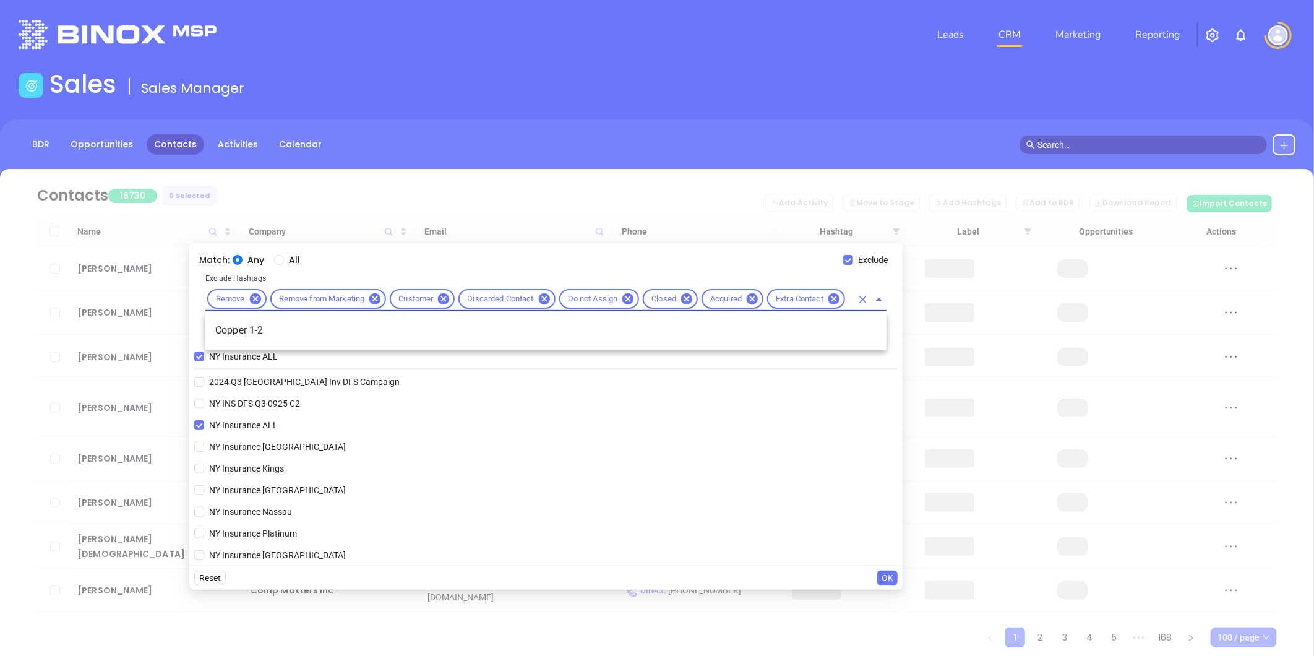
scroll to position [0, 14]
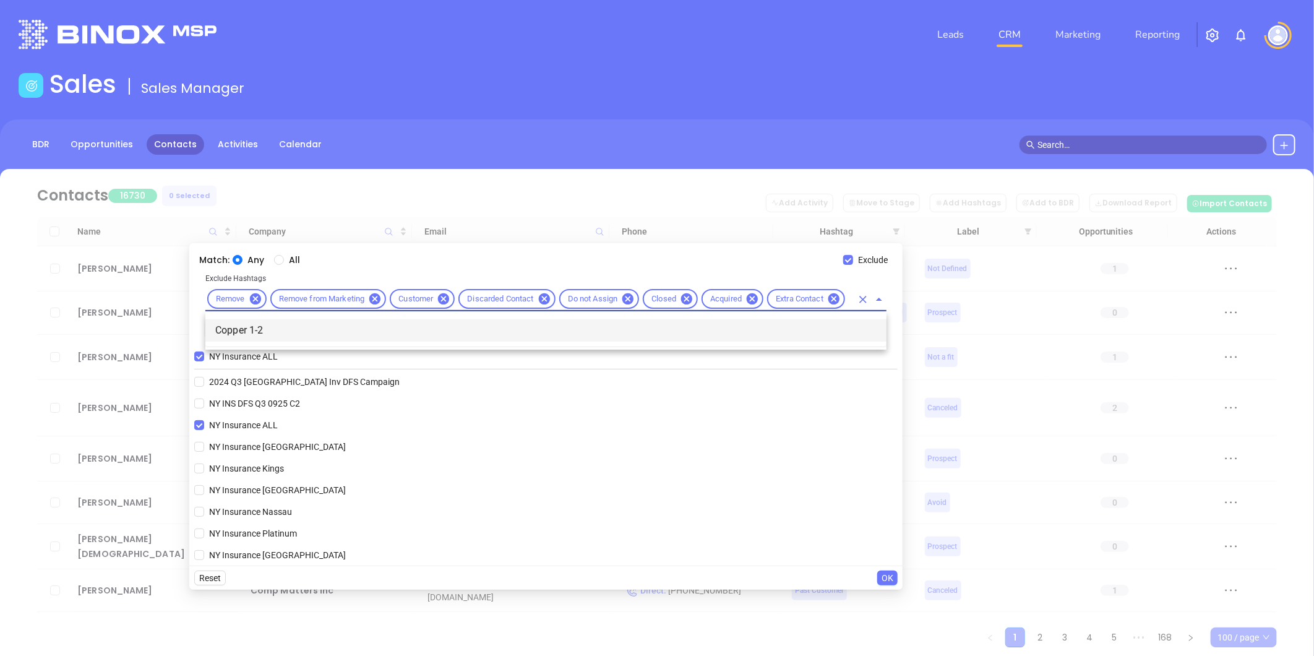
click at [291, 327] on li "Copper 1-2" at bounding box center [545, 330] width 681 height 22
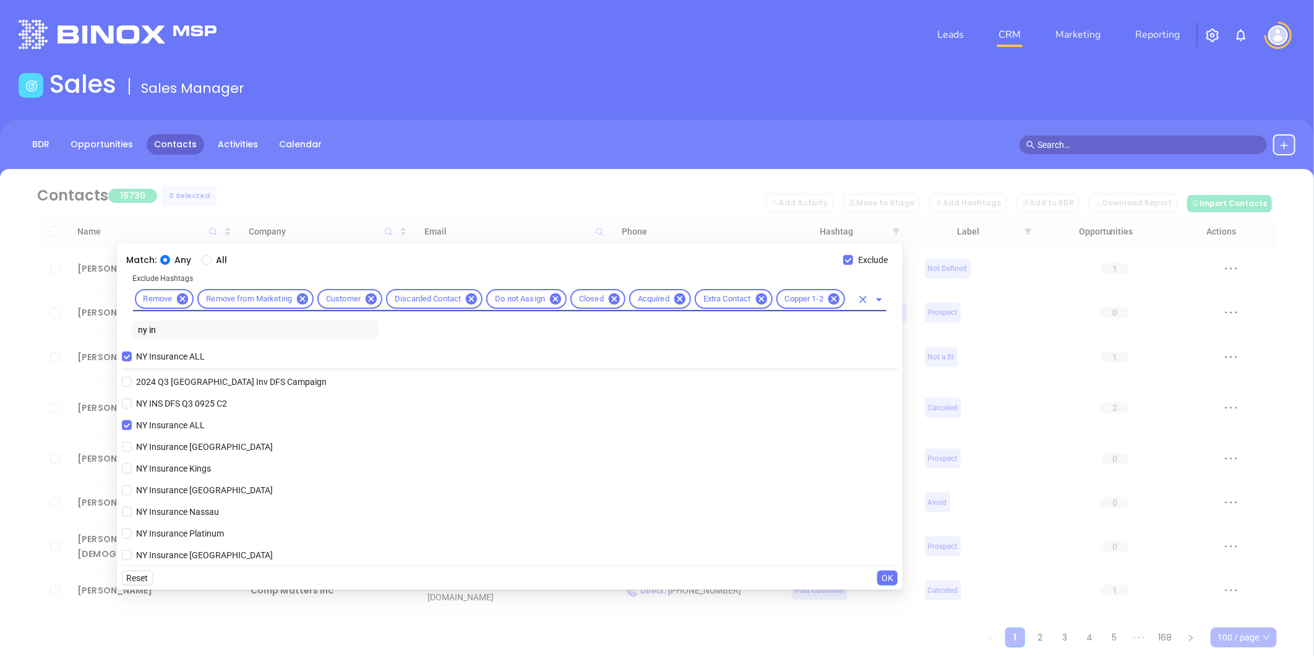
scroll to position [0, 0]
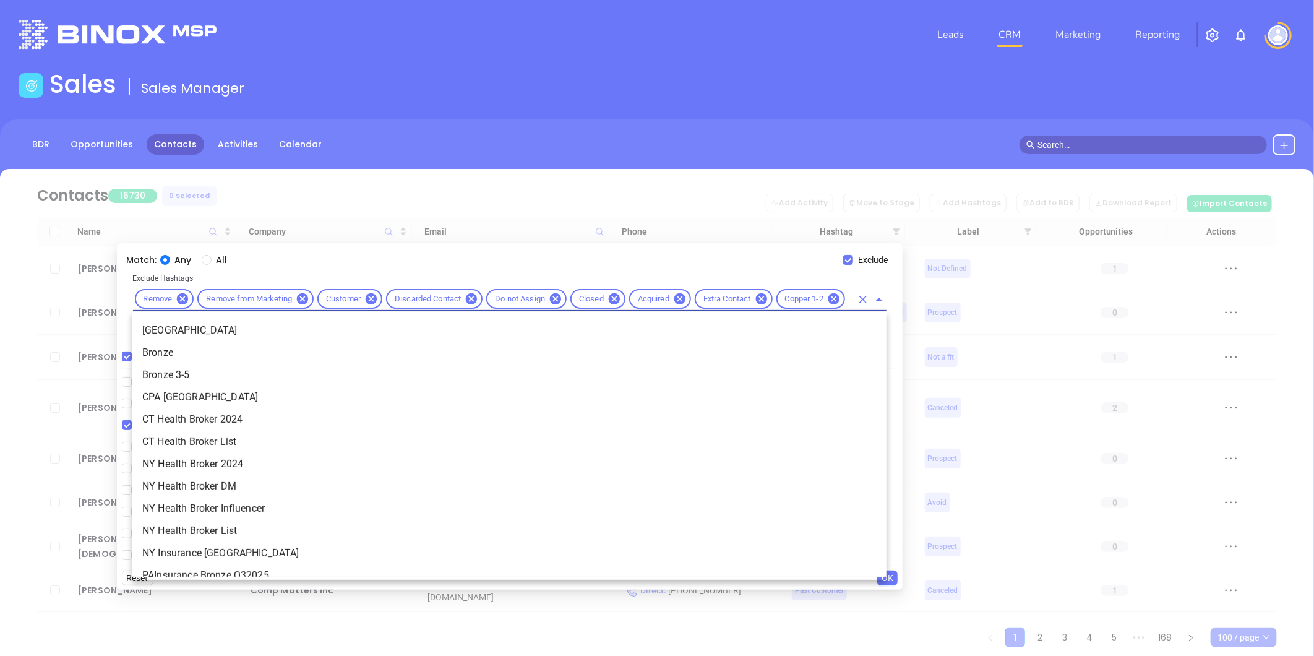
type input "bron"
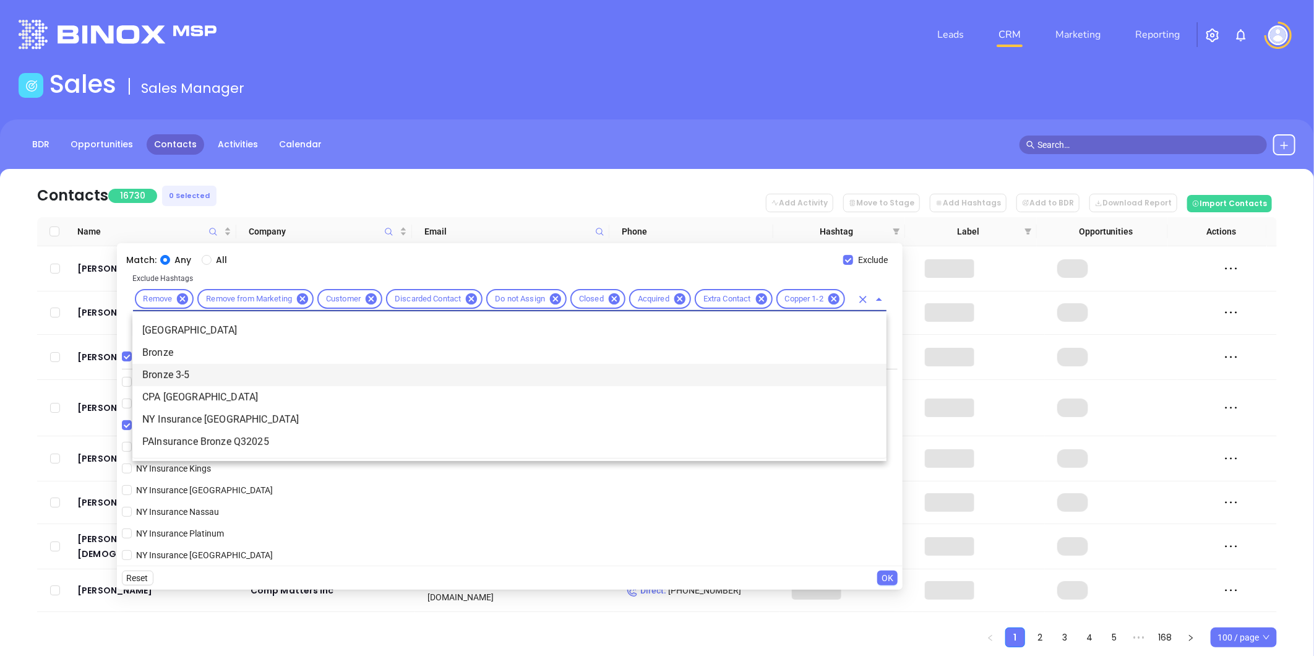
drag, startPoint x: 180, startPoint y: 374, endPoint x: 526, endPoint y: 306, distance: 352.7
click at [179, 374] on li "Bronze 3-5" at bounding box center [509, 375] width 754 height 22
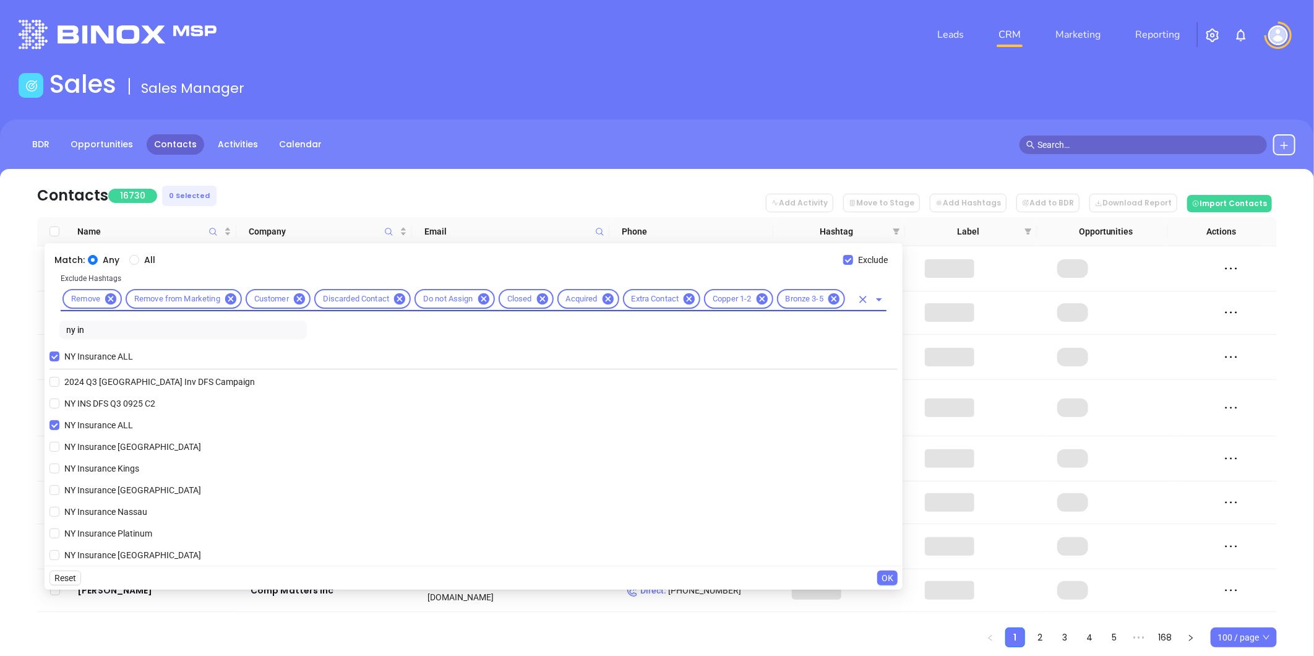
scroll to position [0, 0]
click at [850, 297] on input "text" at bounding box center [849, 298] width 5 height 15
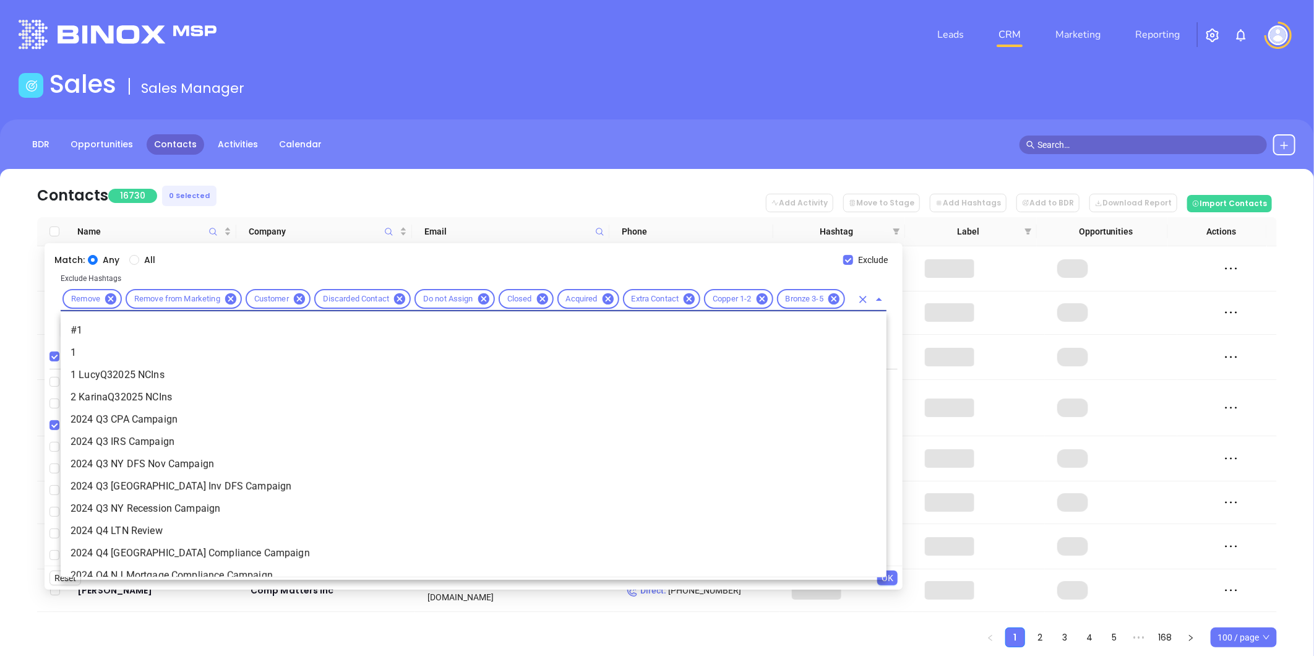
scroll to position [9344, 0]
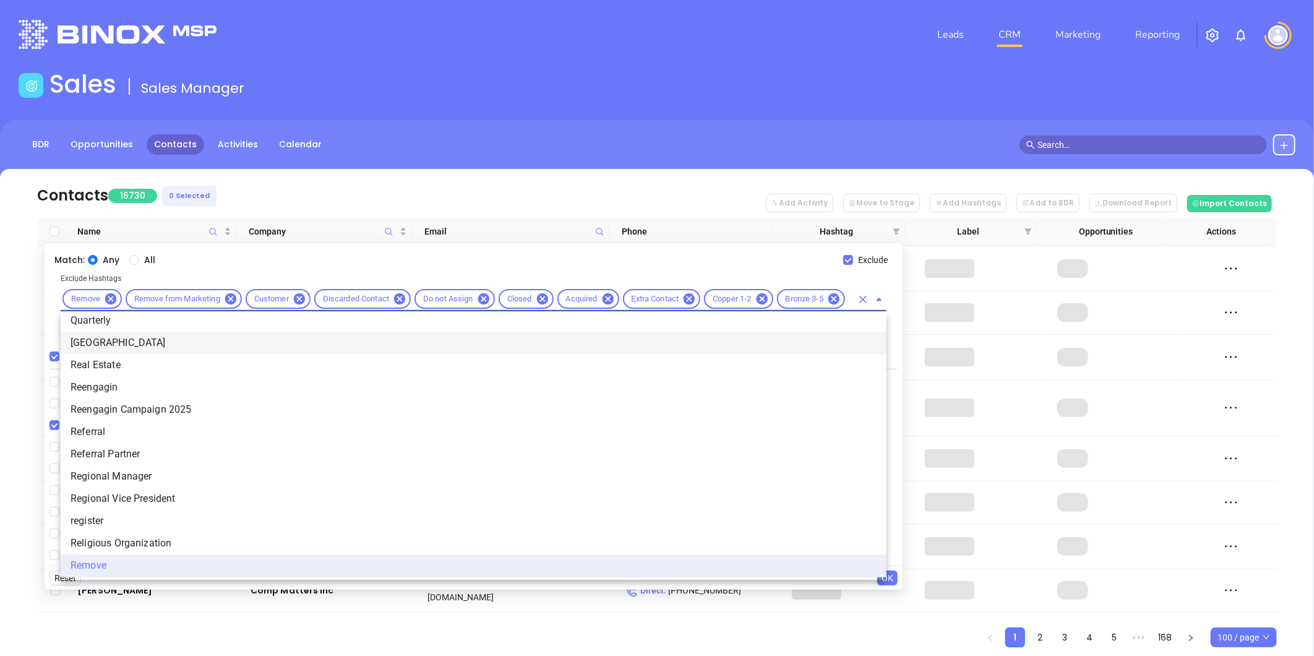
paste input "AnabelQ32025 NYIns"
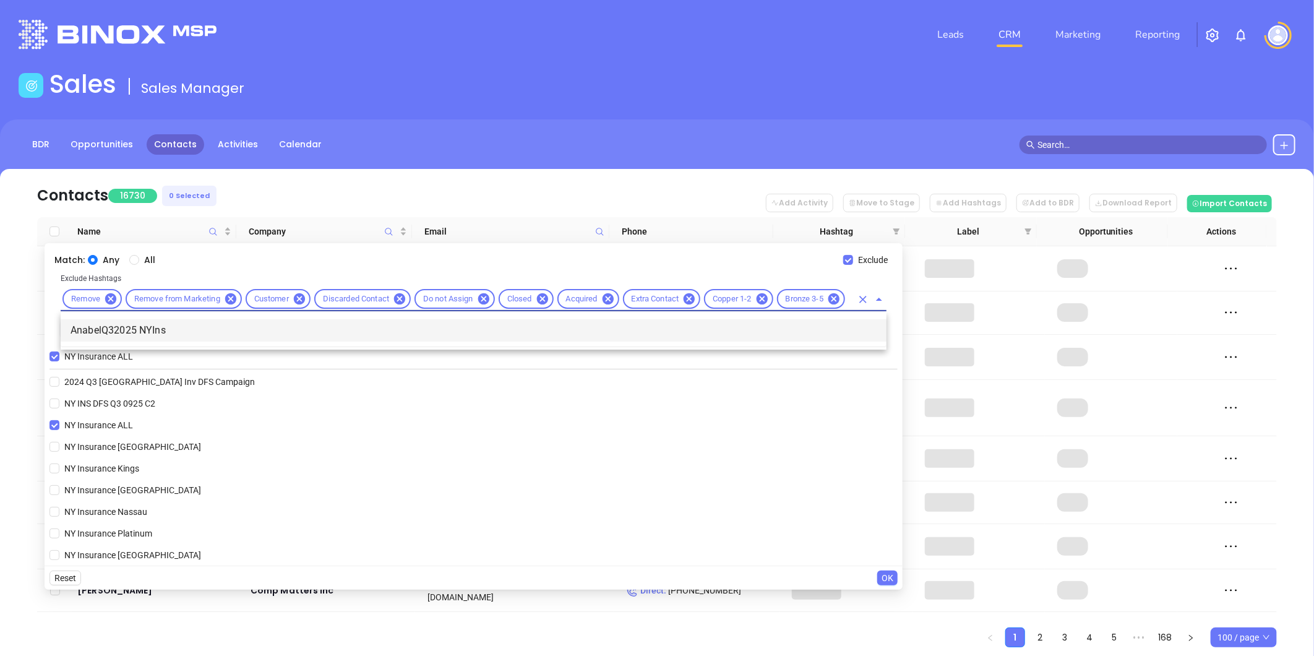
type input "AnabelQ32025 NYIns"
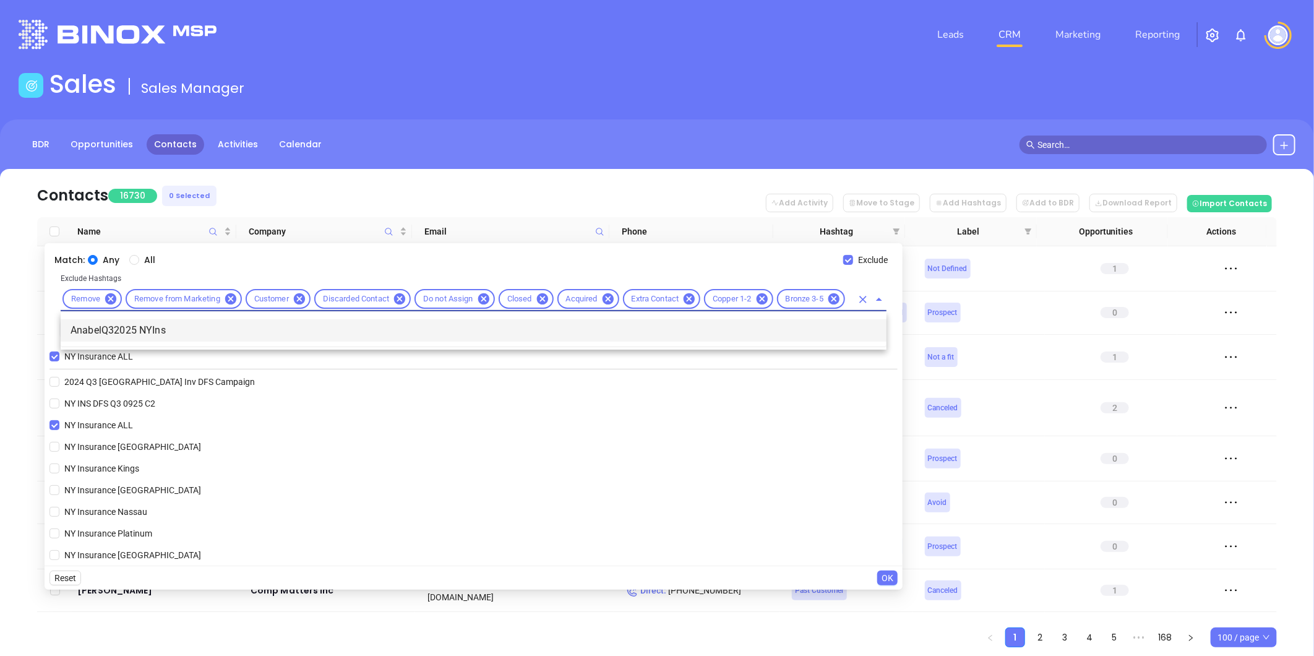
scroll to position [0, 0]
click at [251, 332] on li "AnabelQ32025 NYIns" at bounding box center [474, 330] width 826 height 22
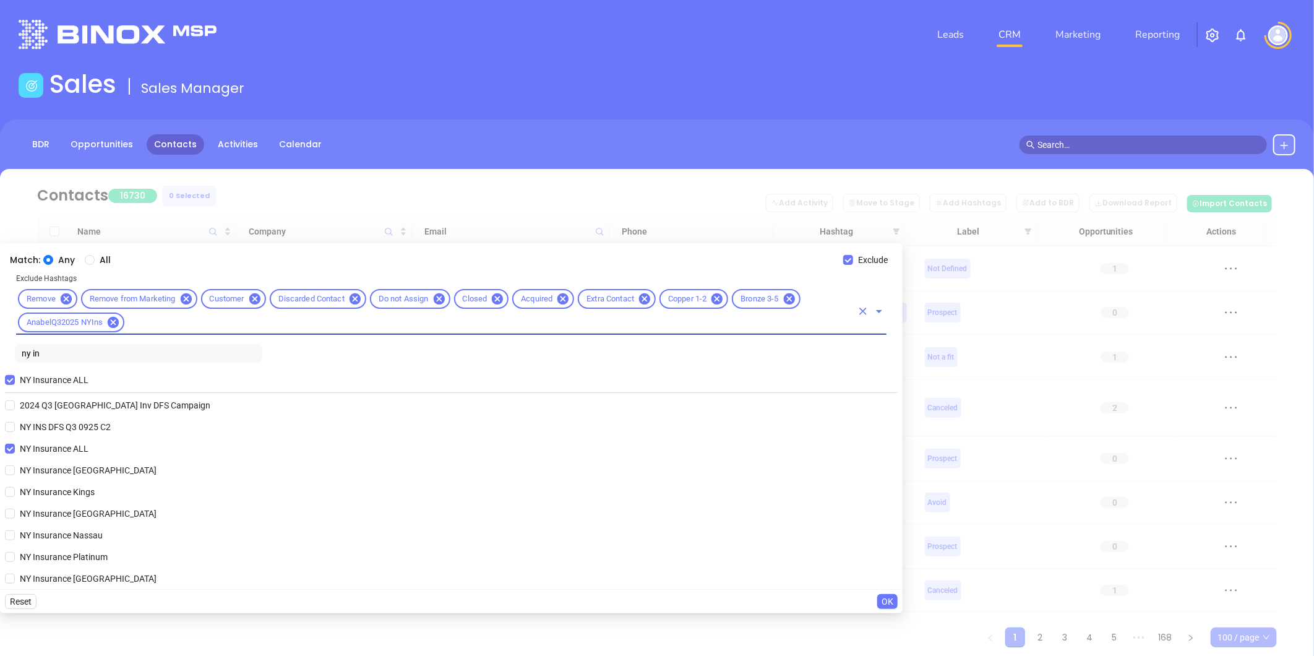
click at [170, 322] on input "text" at bounding box center [489, 322] width 726 height 15
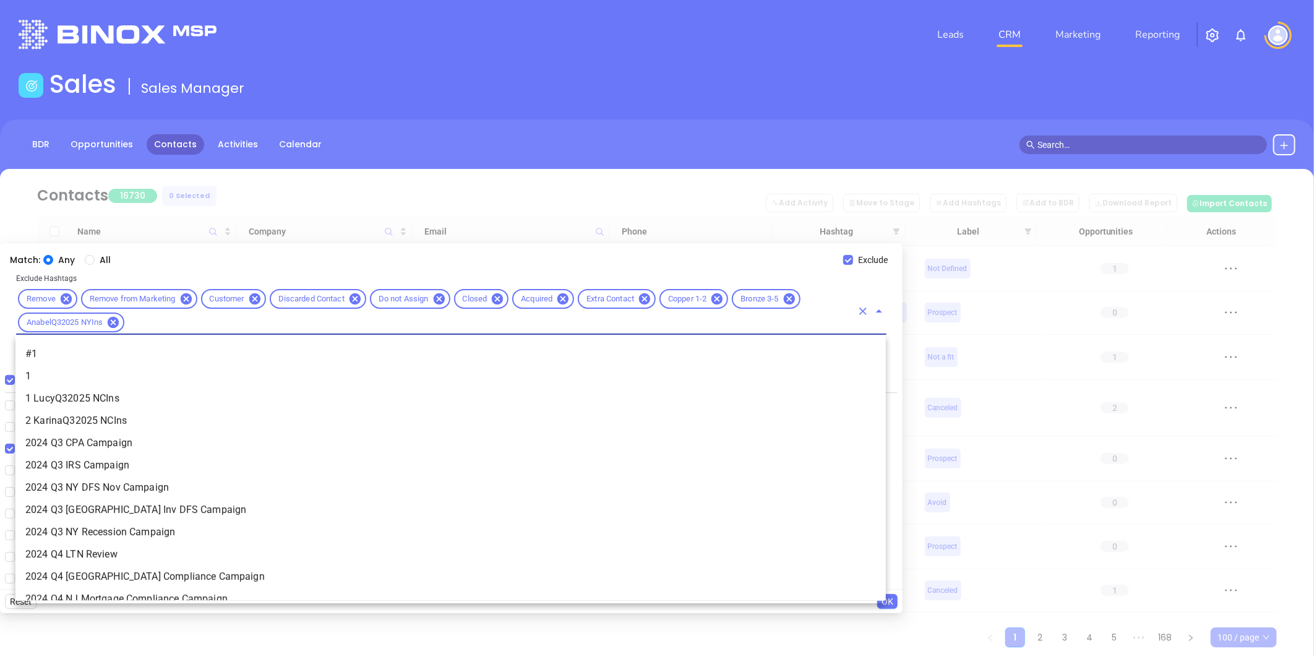
scroll to position [9344, 0]
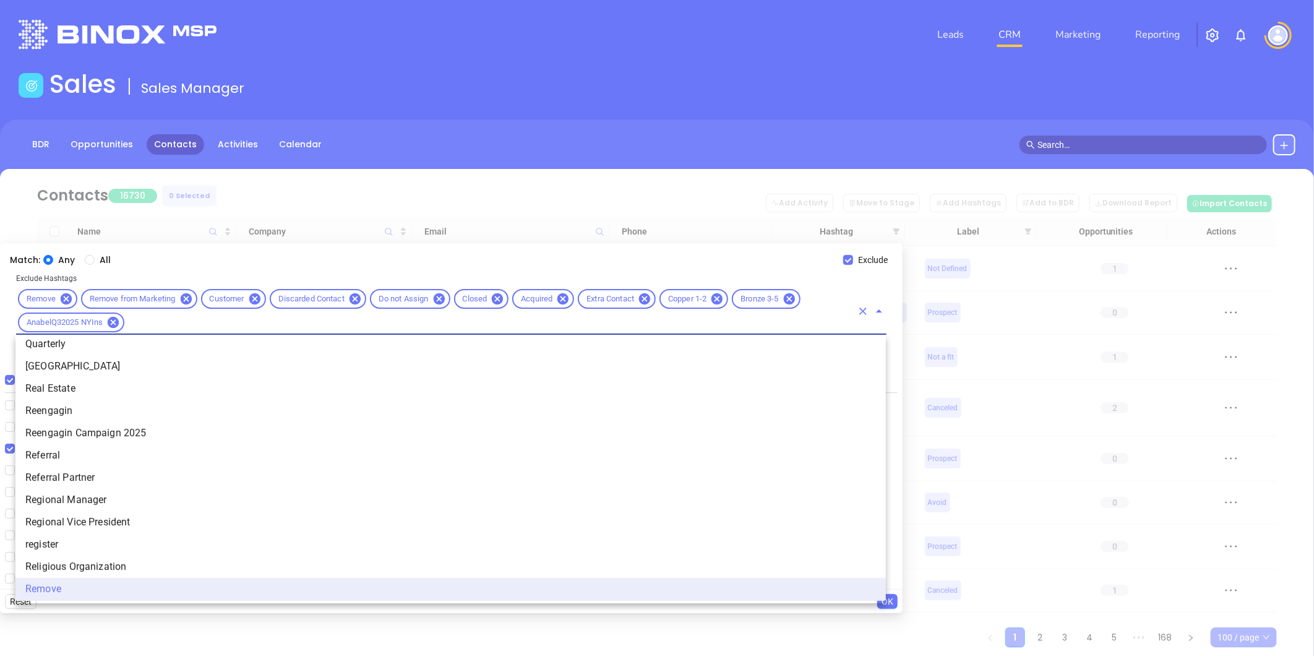
paste input "AnabelQ32025 NYIns"
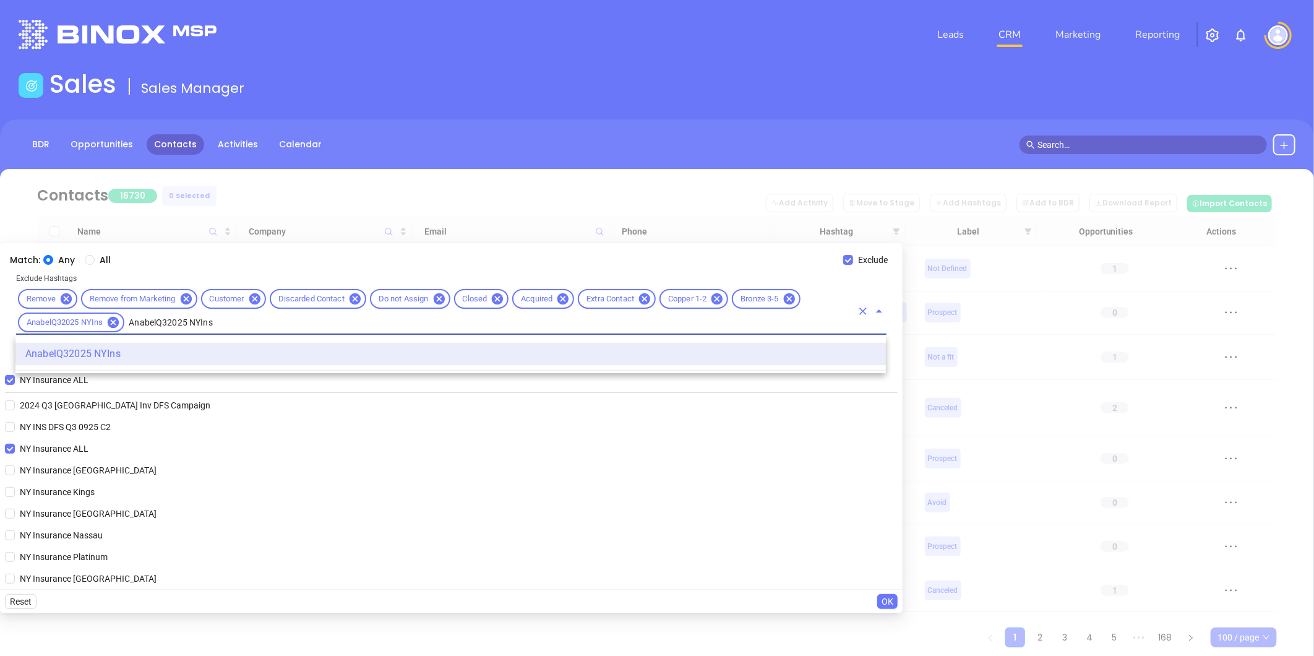
drag, startPoint x: 157, startPoint y: 327, endPoint x: 128, endPoint y: 326, distance: 29.1
click at [128, 326] on input "AnabelQ32025 NYIns" at bounding box center [489, 322] width 726 height 15
type input "AnabelQ32025 NYIns"
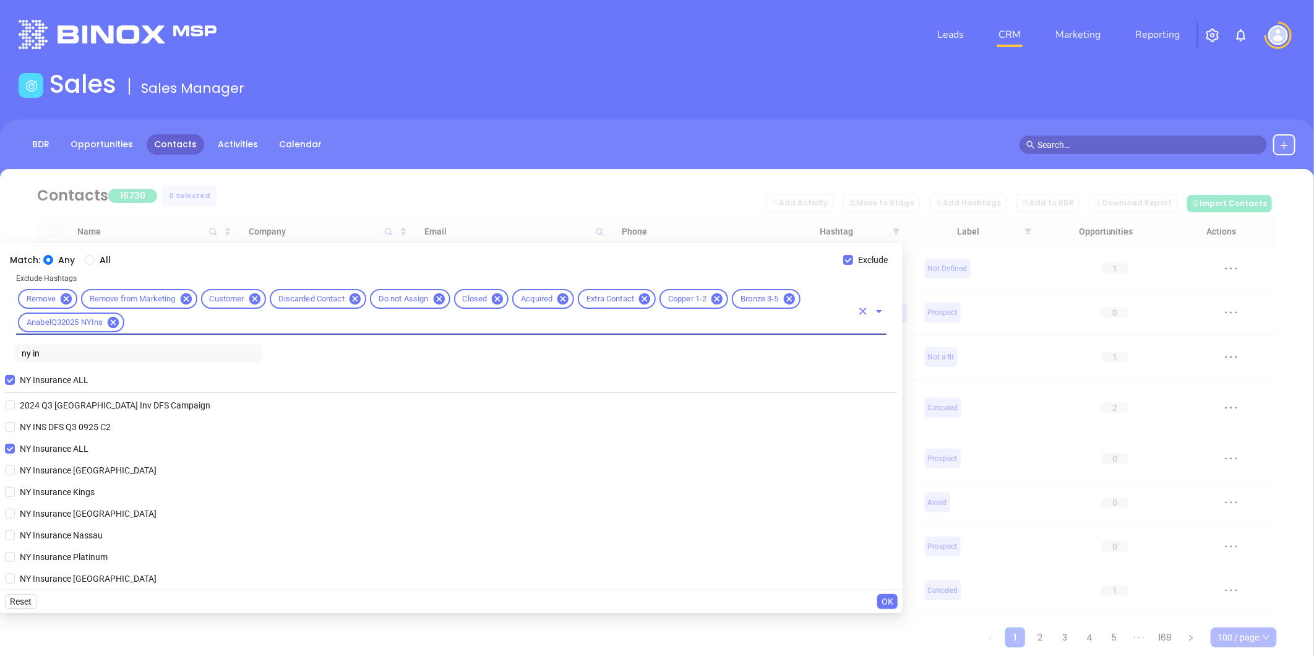
click at [168, 324] on input "text" at bounding box center [489, 322] width 726 height 15
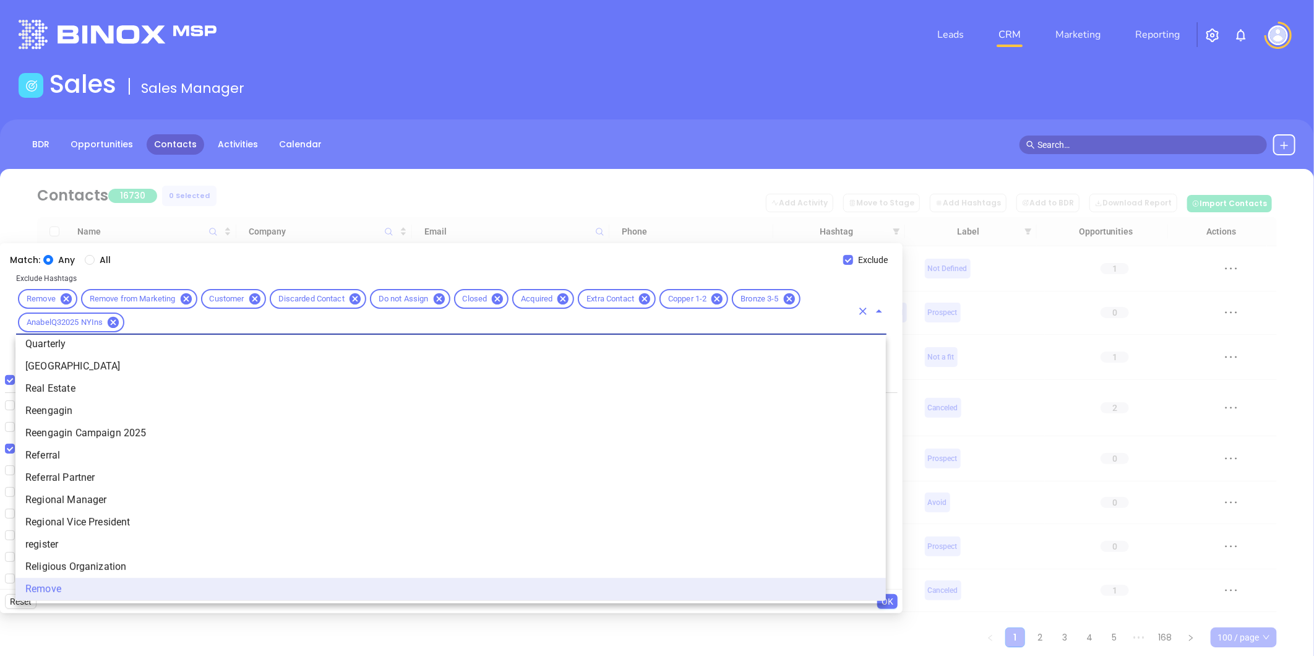
paste input "AnabelQ32025 NYIns"
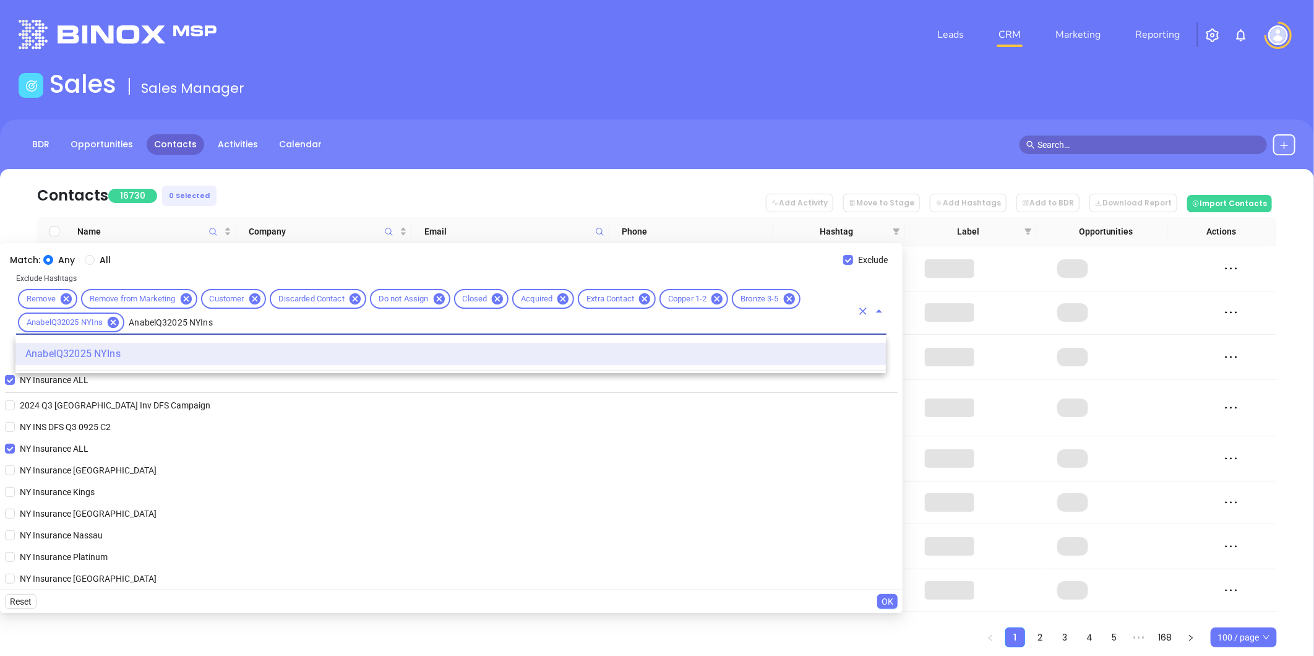
drag, startPoint x: 156, startPoint y: 322, endPoint x: 129, endPoint y: 324, distance: 27.3
click at [129, 324] on input "AnabelQ32025 NYIns" at bounding box center [489, 322] width 726 height 15
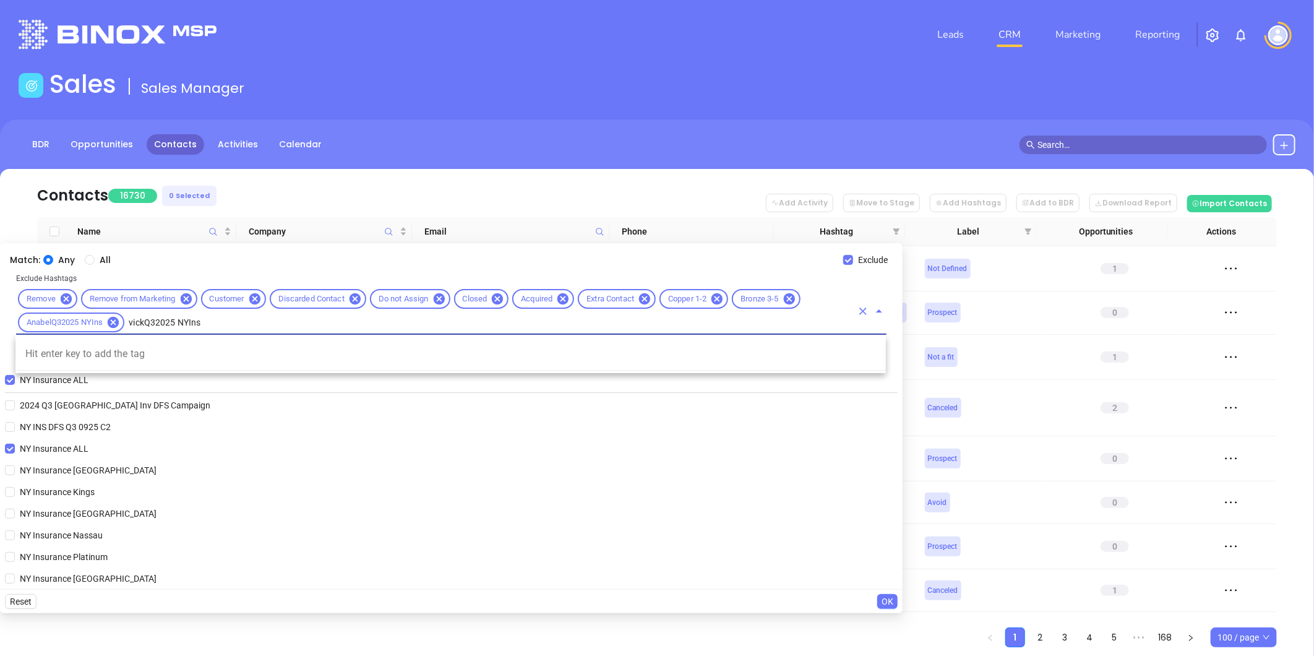
type input "vickyQ32025 NYIns"
click at [101, 355] on li "VickyQ32025 NYIns" at bounding box center [450, 354] width 871 height 22
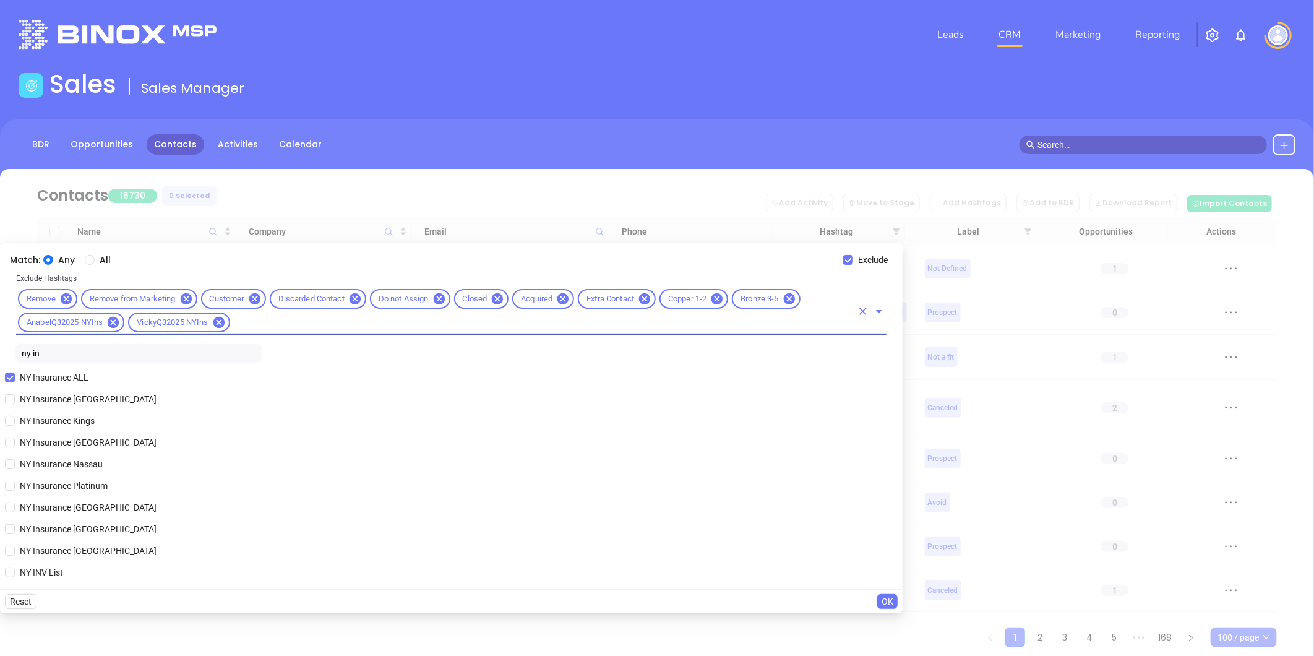
click at [885, 597] on span "OK" at bounding box center [888, 602] width 12 height 14
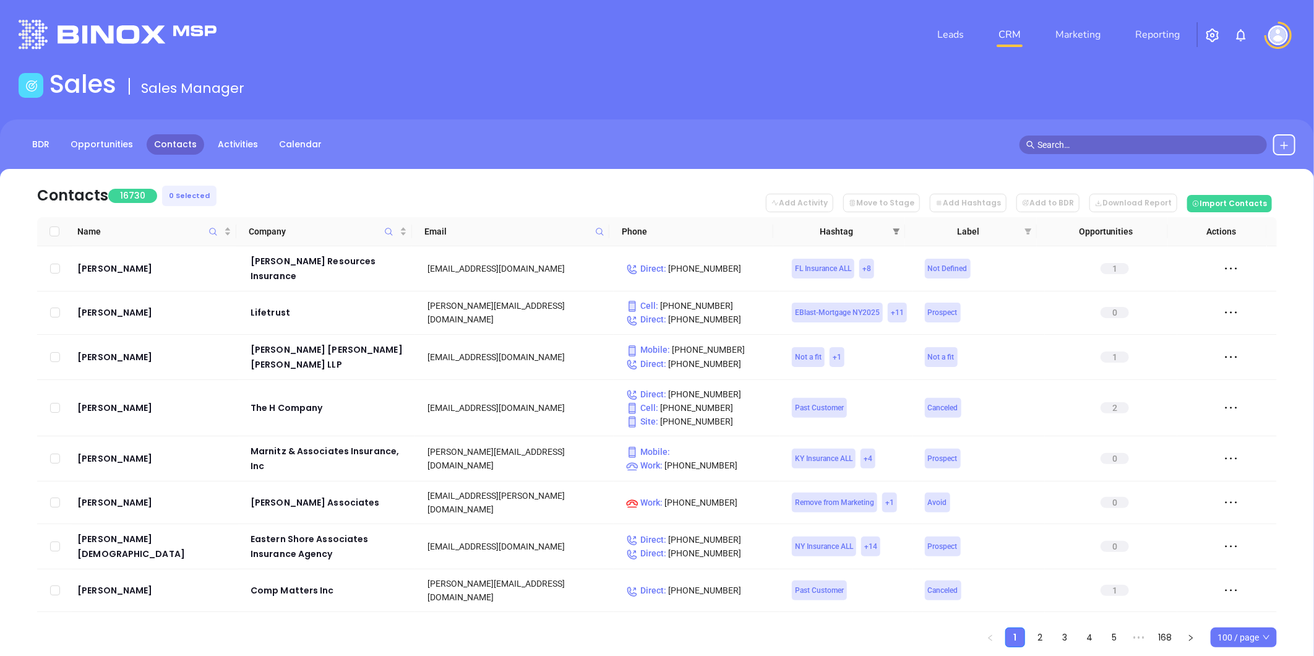
click at [898, 228] on icon "filter" at bounding box center [896, 231] width 7 height 7
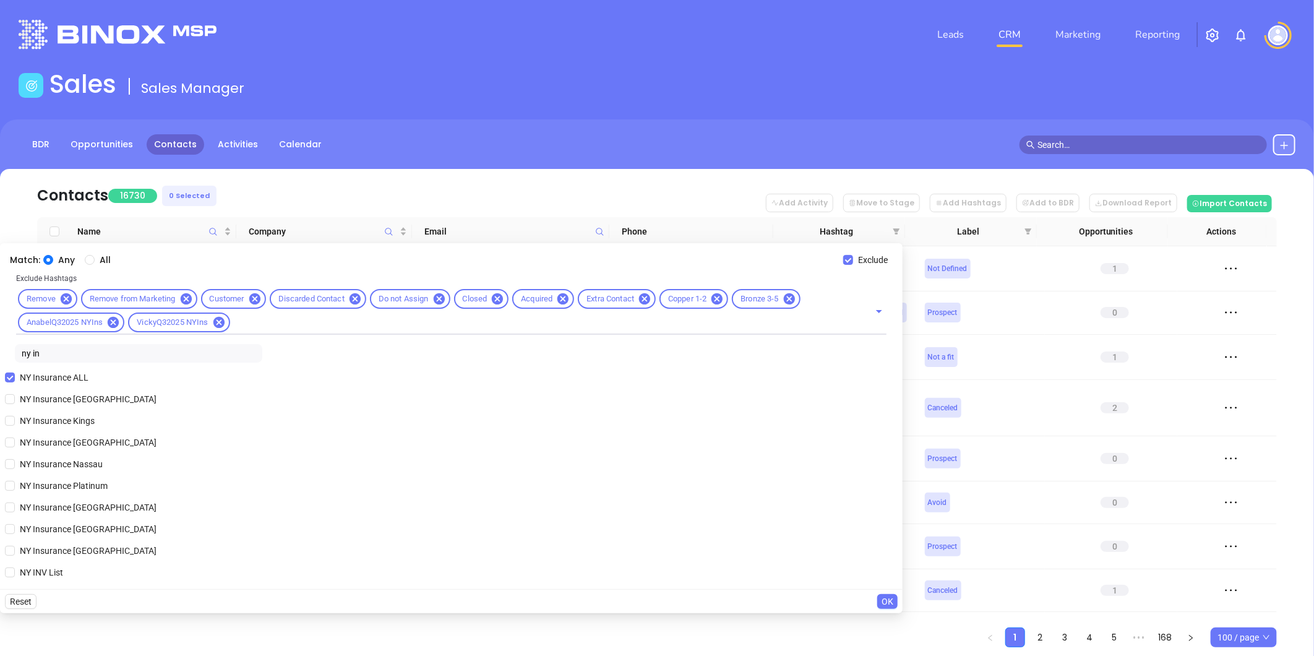
drag, startPoint x: 882, startPoint y: 600, endPoint x: 890, endPoint y: 597, distance: 8.3
click at [882, 600] on span "OK" at bounding box center [888, 602] width 12 height 14
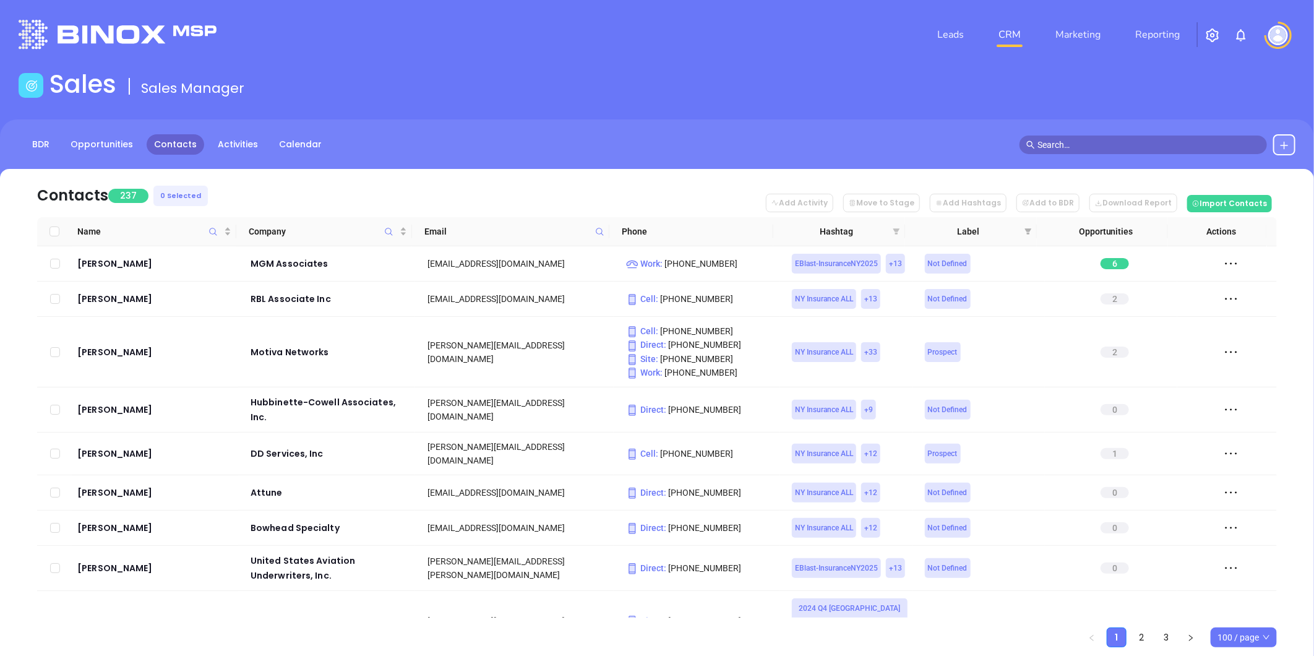
click at [899, 230] on icon "filter" at bounding box center [897, 231] width 7 height 6
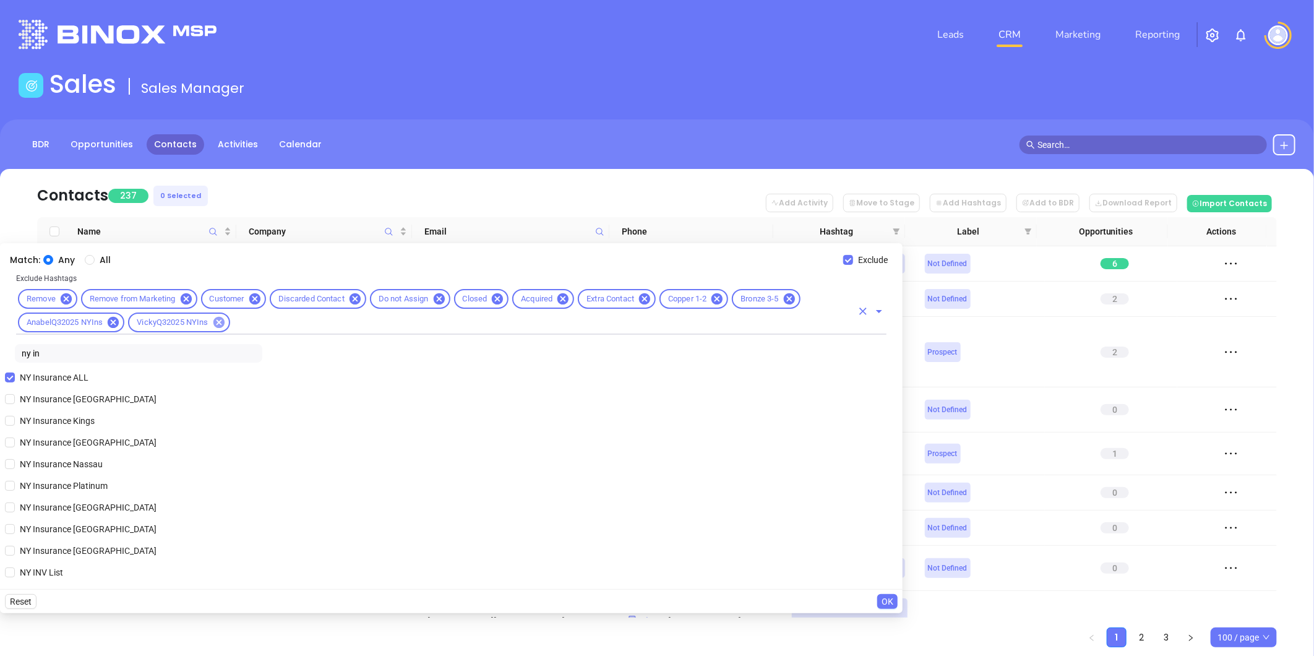
click at [218, 322] on icon at bounding box center [219, 323] width 14 height 14
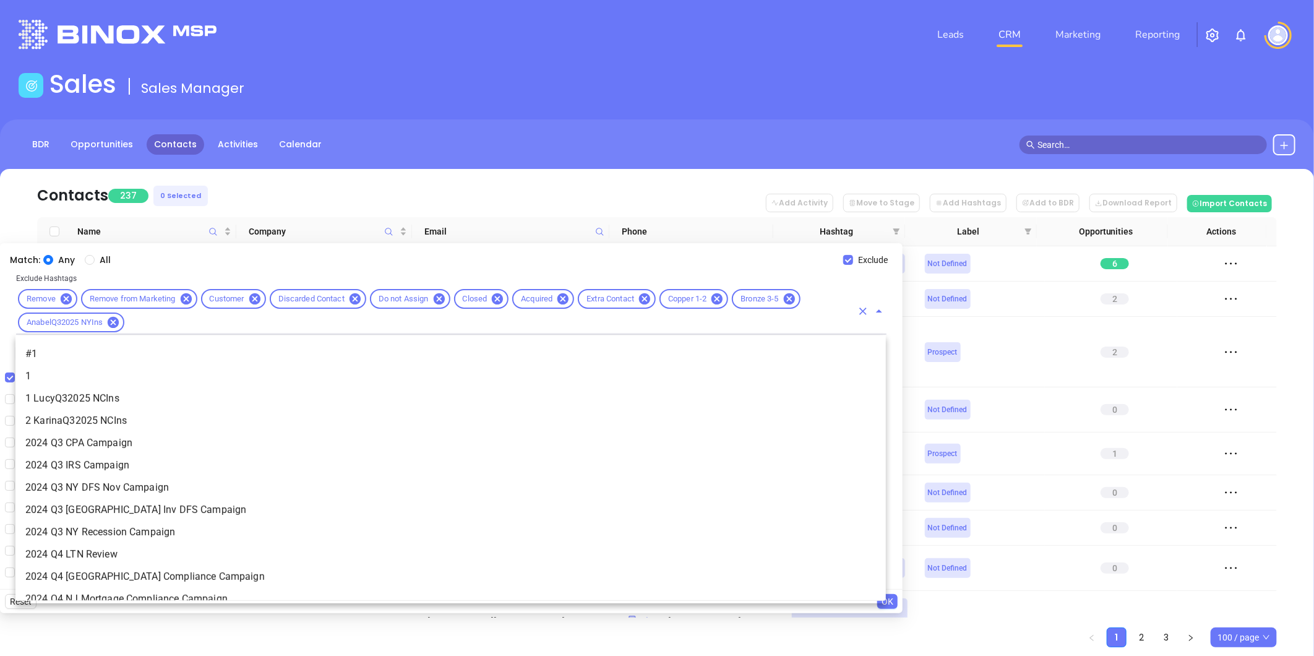
scroll to position [9344, 0]
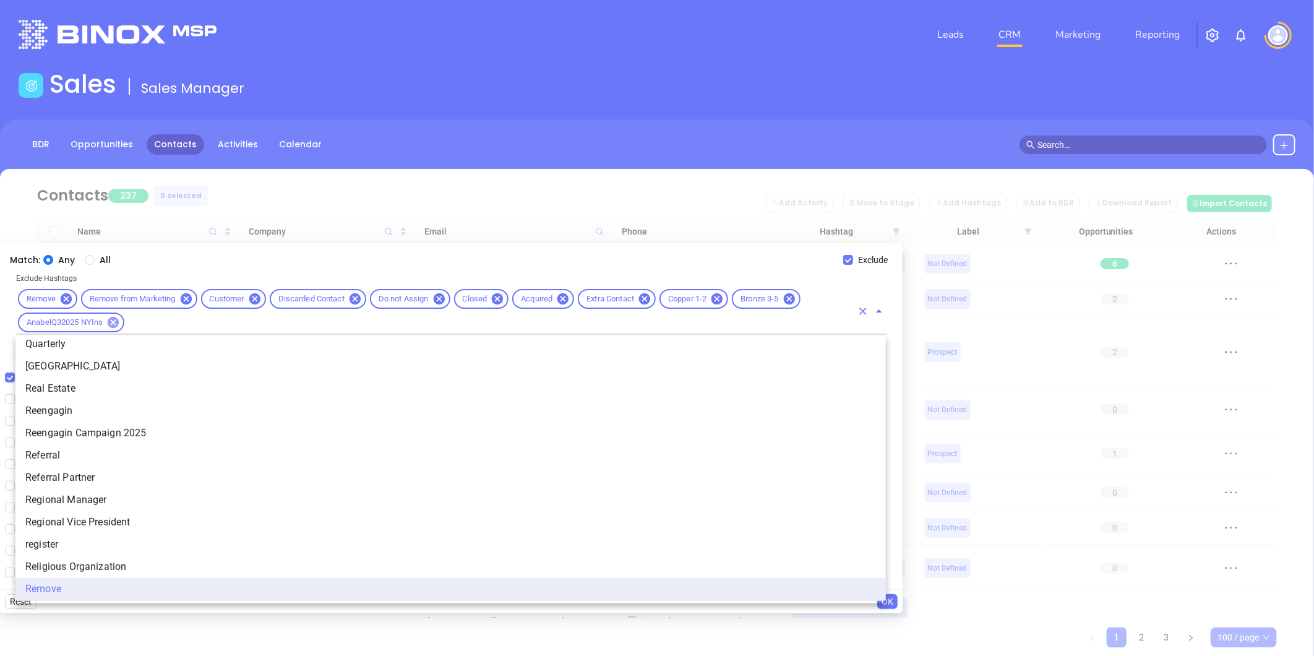
click at [113, 322] on icon at bounding box center [113, 323] width 14 height 14
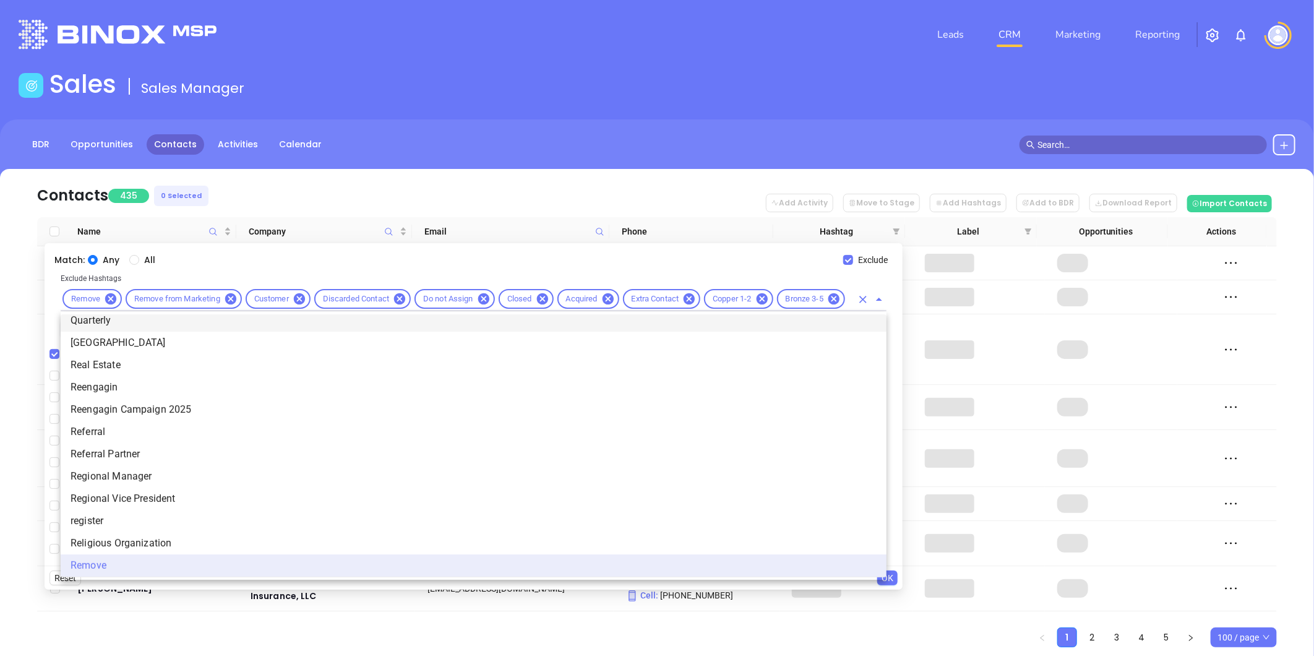
click at [880, 297] on icon "Close" at bounding box center [879, 299] width 15 height 15
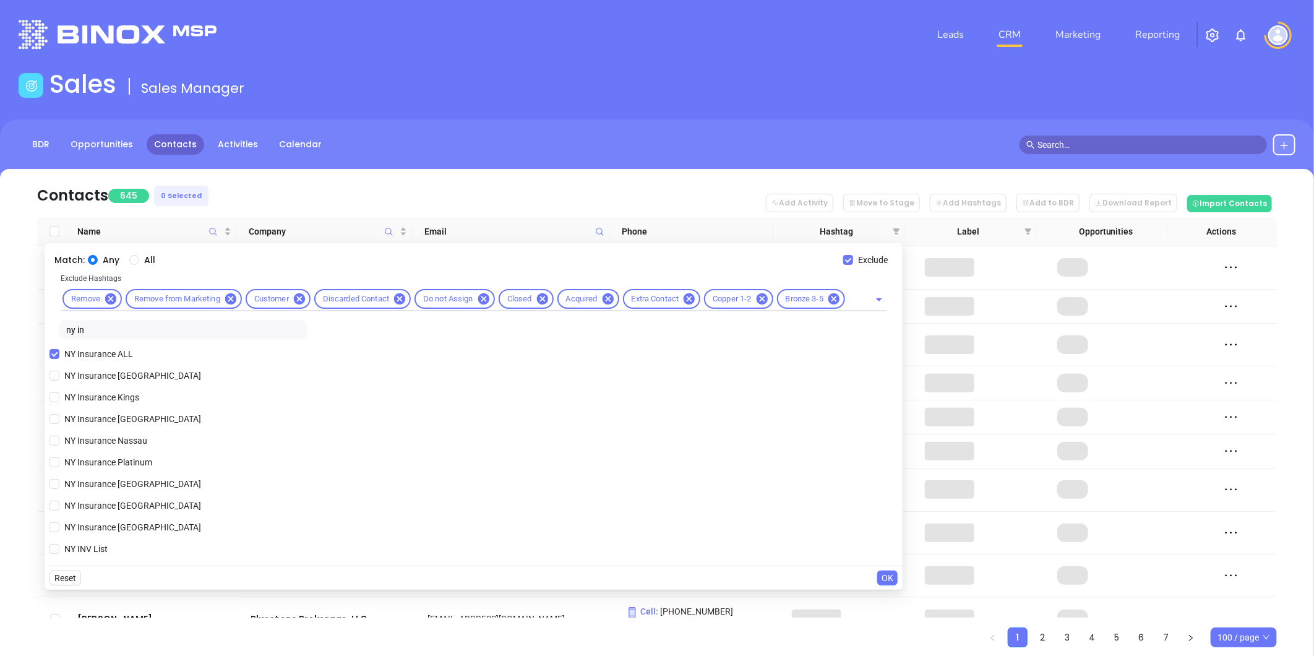
click at [887, 577] on span "OK" at bounding box center [888, 578] width 12 height 14
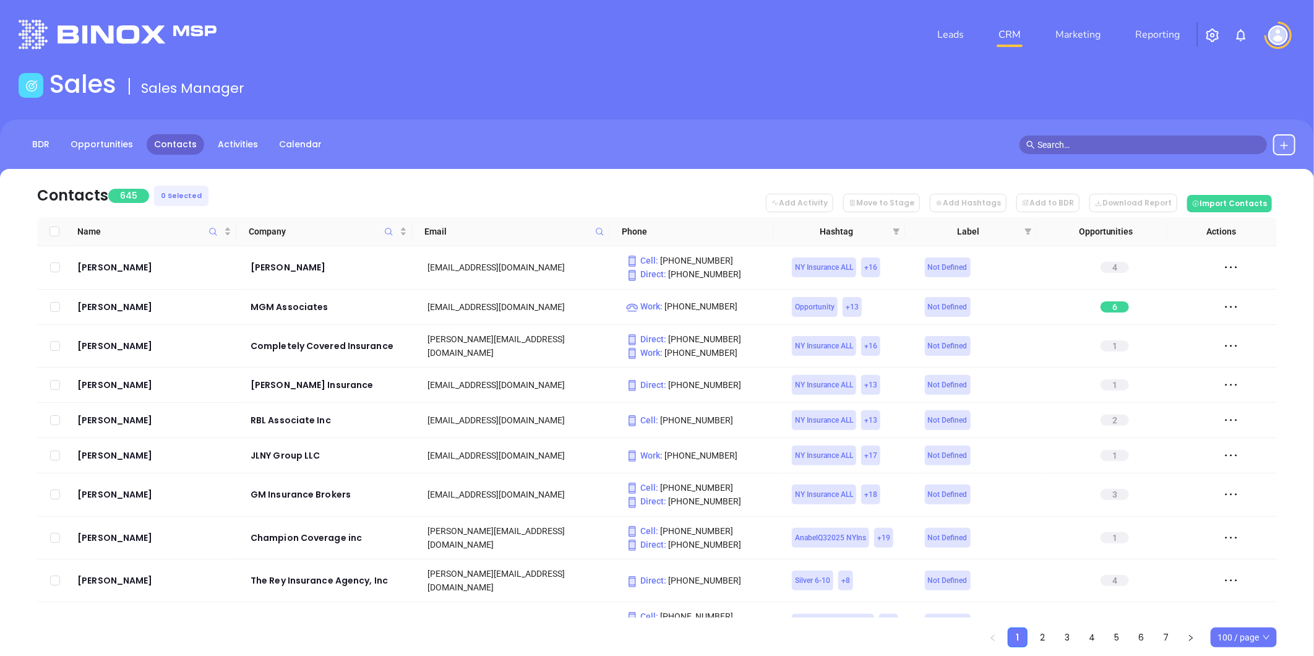
click at [1245, 637] on span "100 / page" at bounding box center [1244, 637] width 53 height 19
click at [1238, 608] on div "500 / page" at bounding box center [1244, 613] width 46 height 14
click at [54, 230] on input "Select all" at bounding box center [55, 231] width 10 height 10
checkbox input "true"
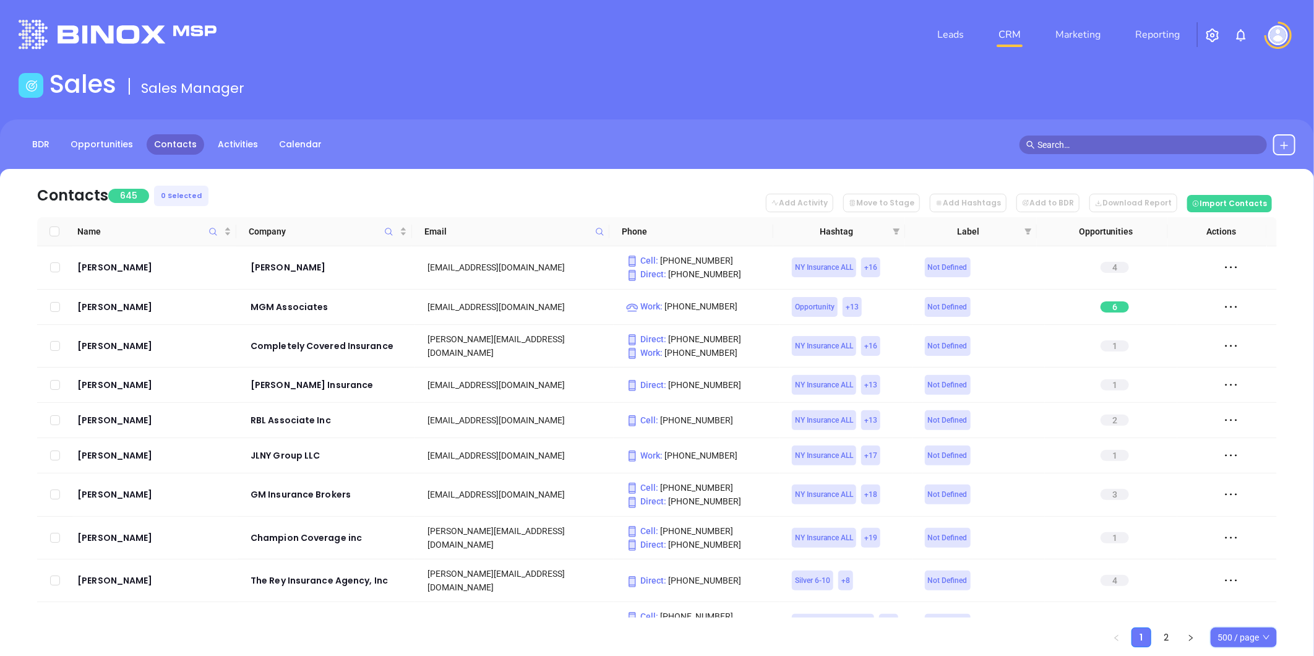
checkbox input "true"
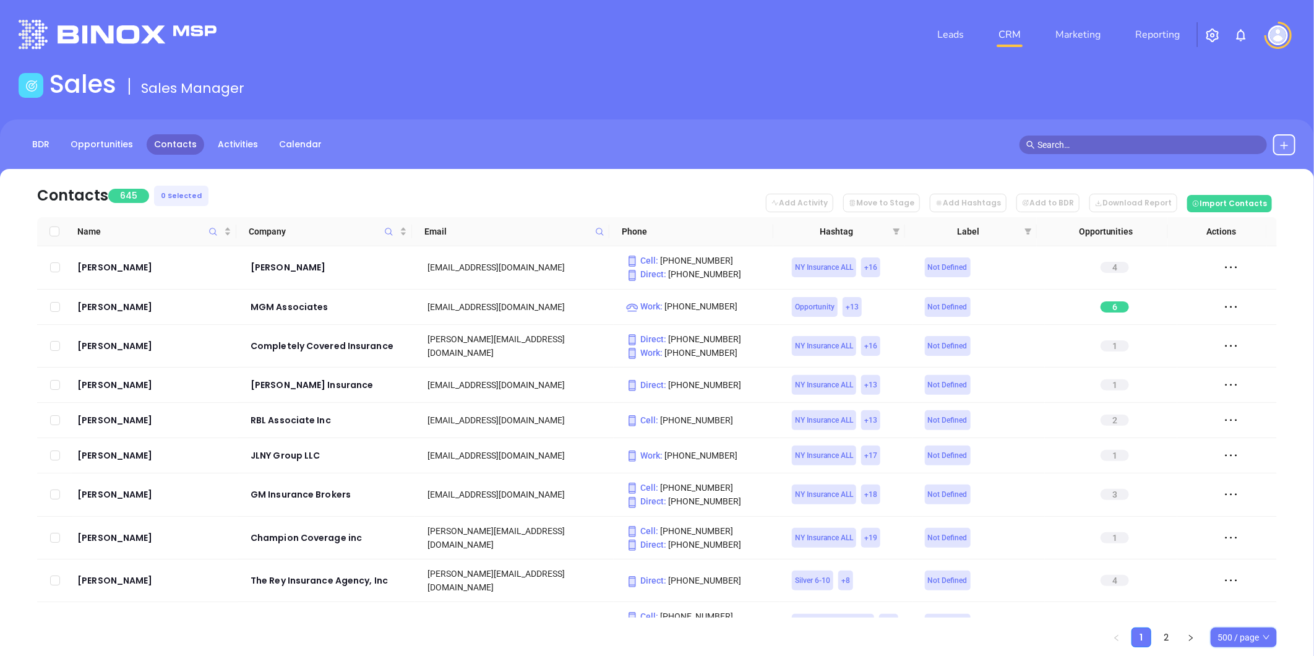
checkbox input "true"
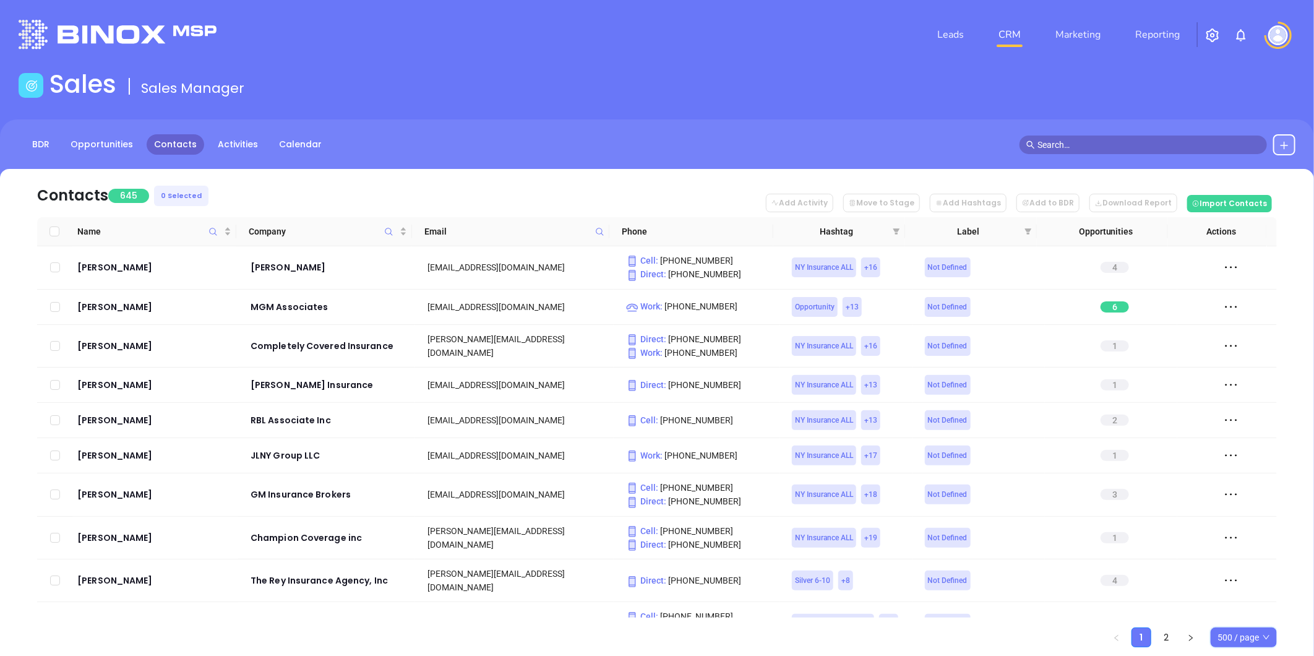
checkbox input "true"
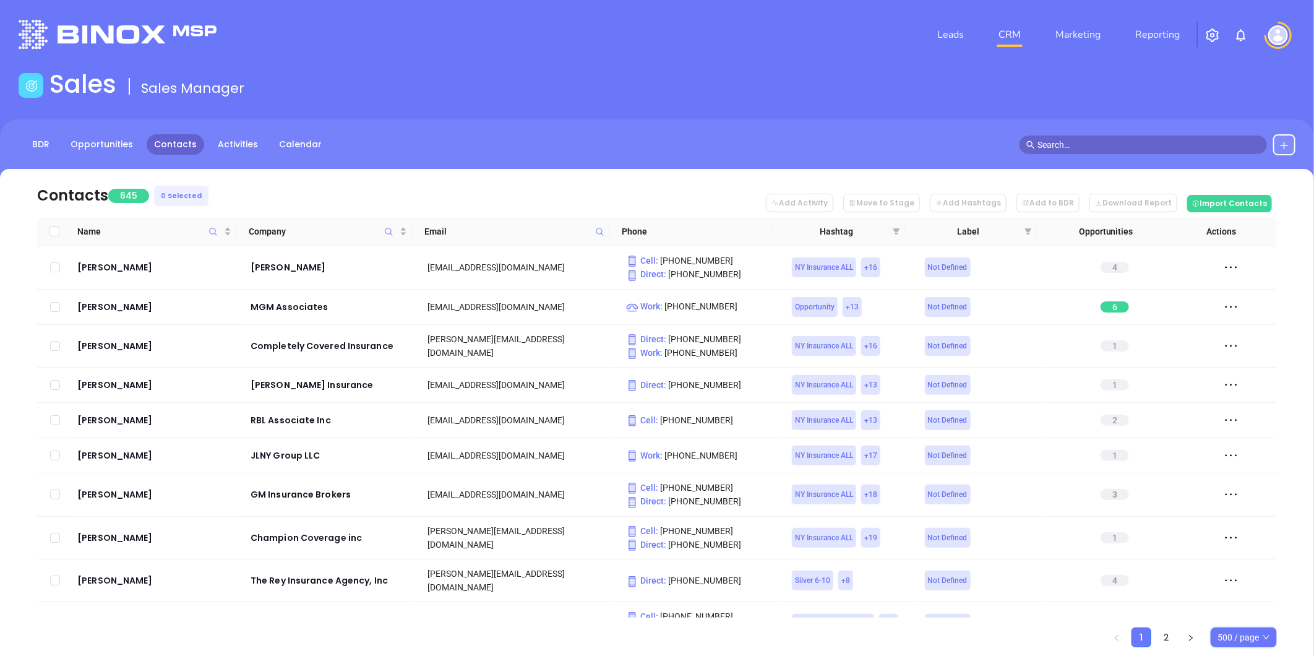
checkbox input "true"
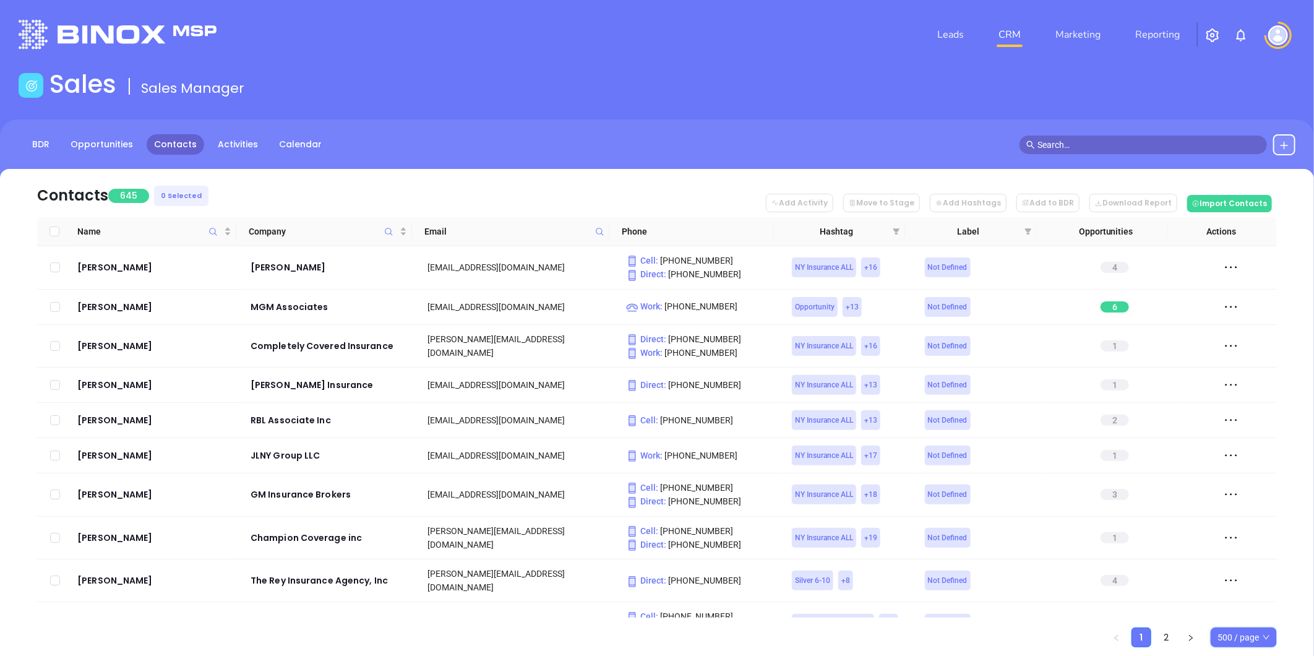
checkbox input "true"
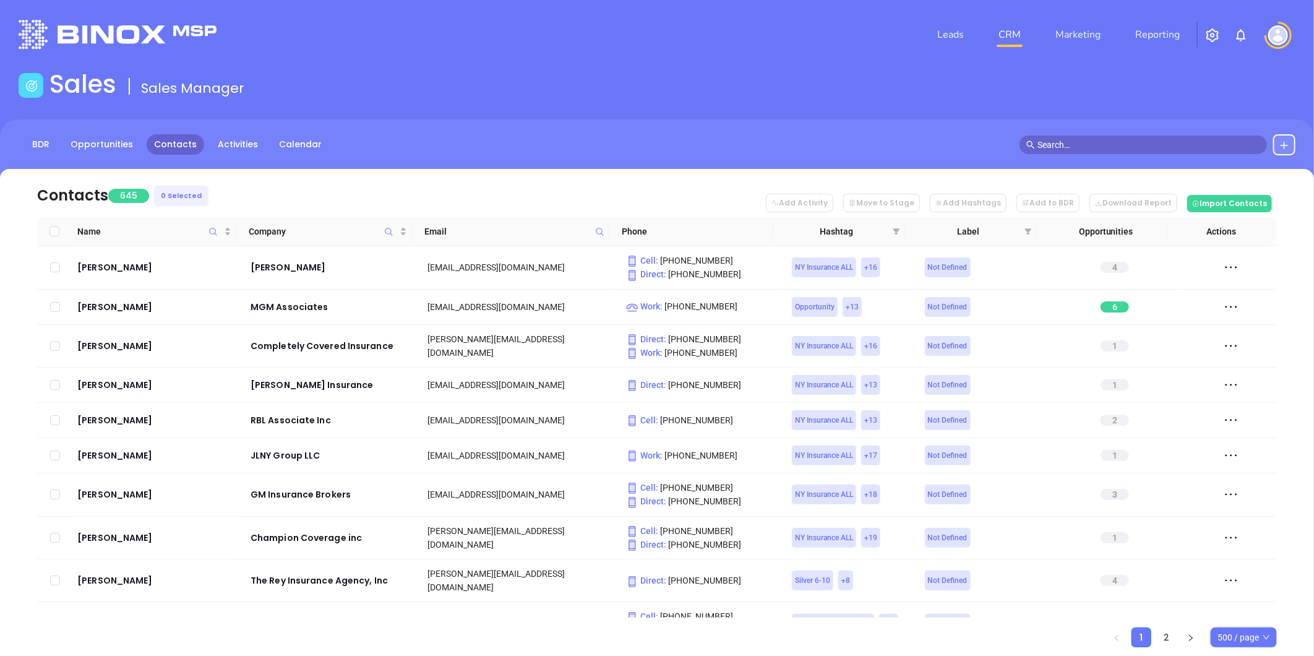
checkbox input "true"
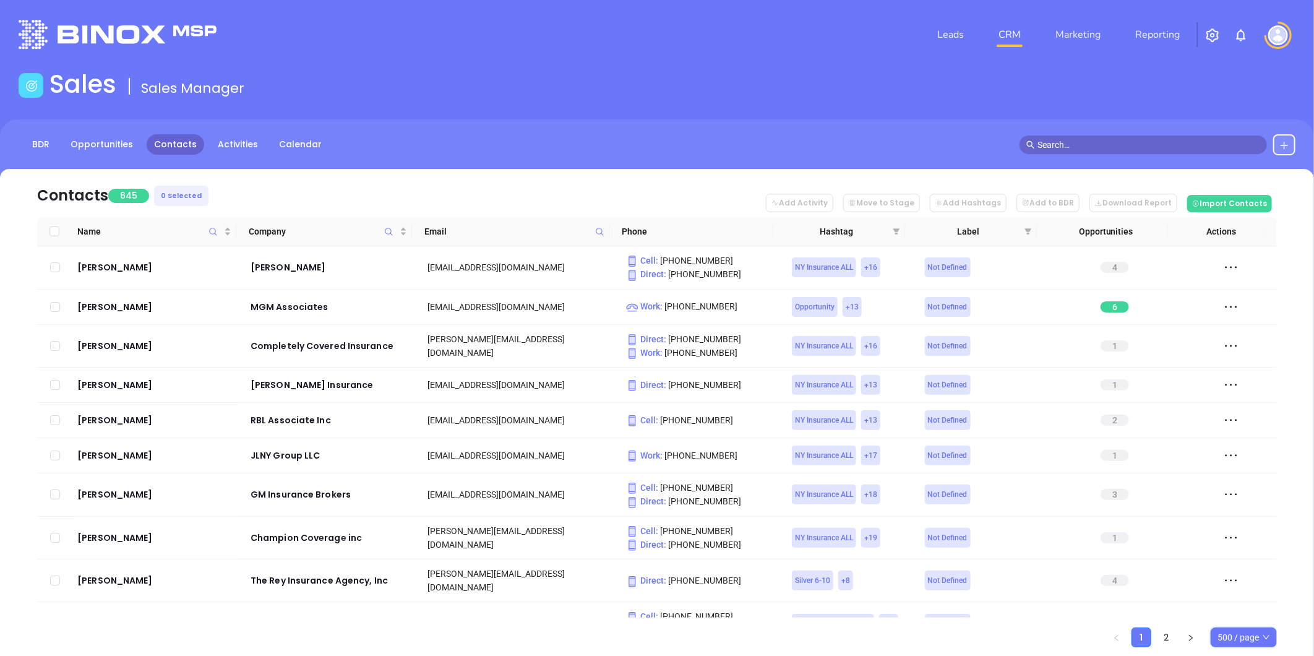
checkbox input "true"
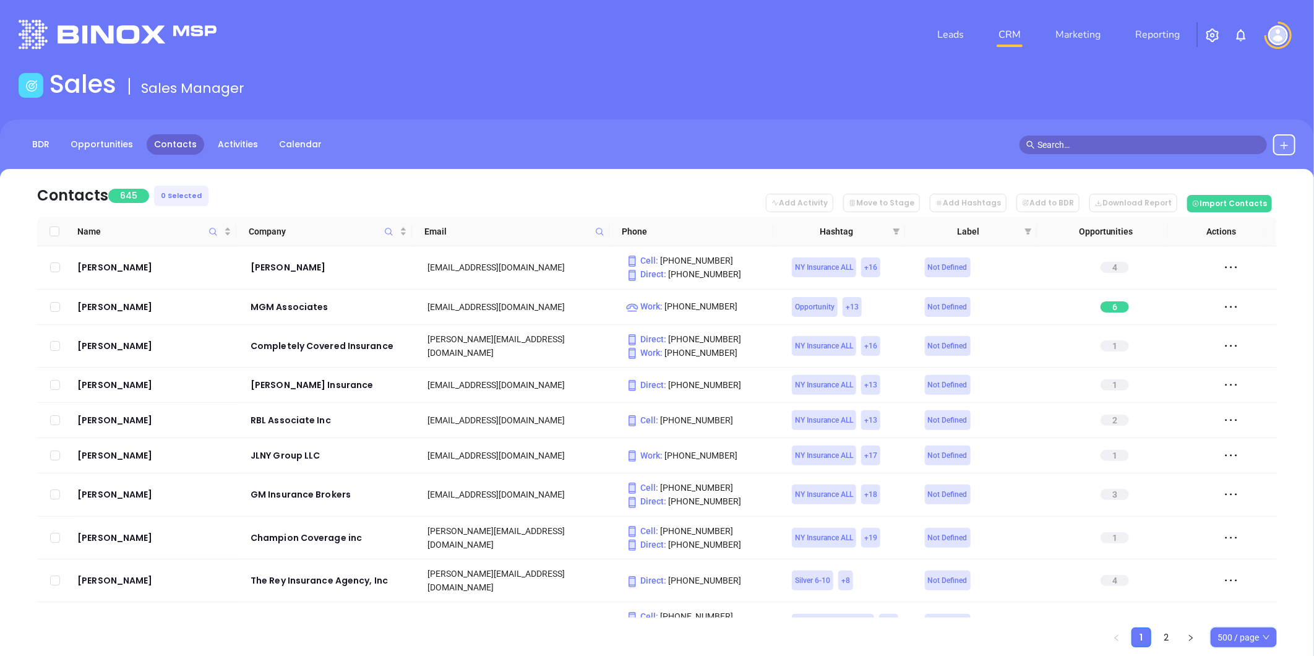
checkbox input "true"
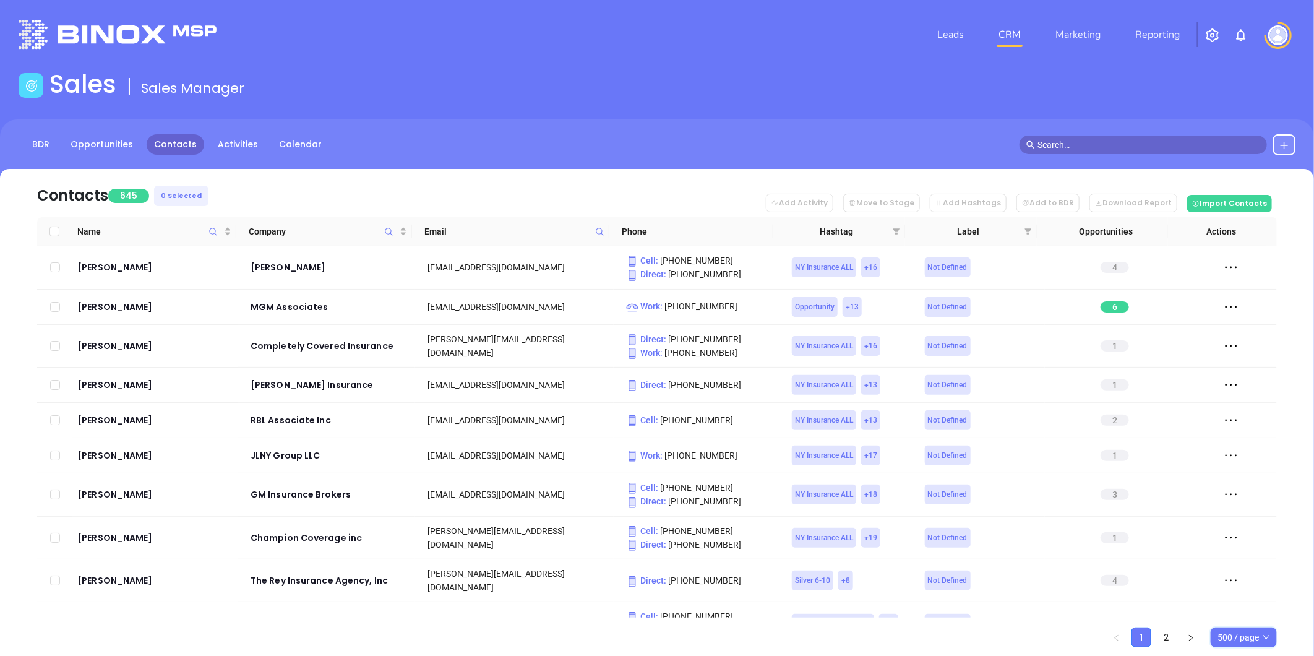
checkbox input "true"
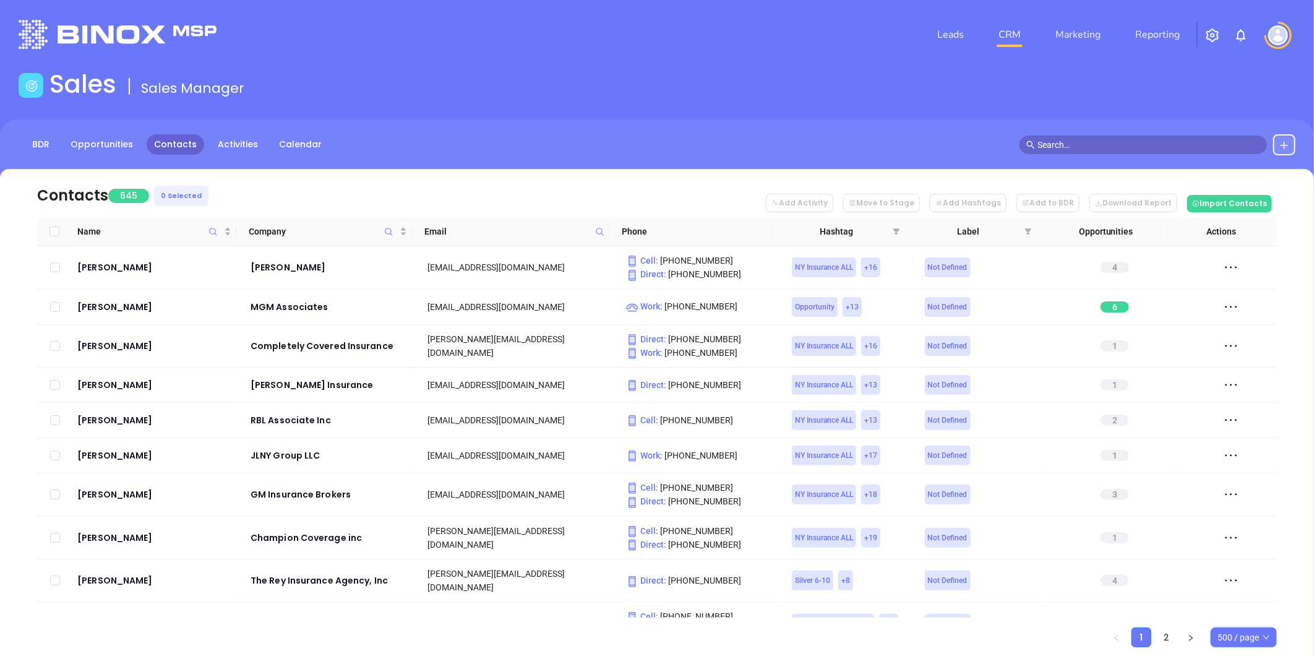
checkbox input "true"
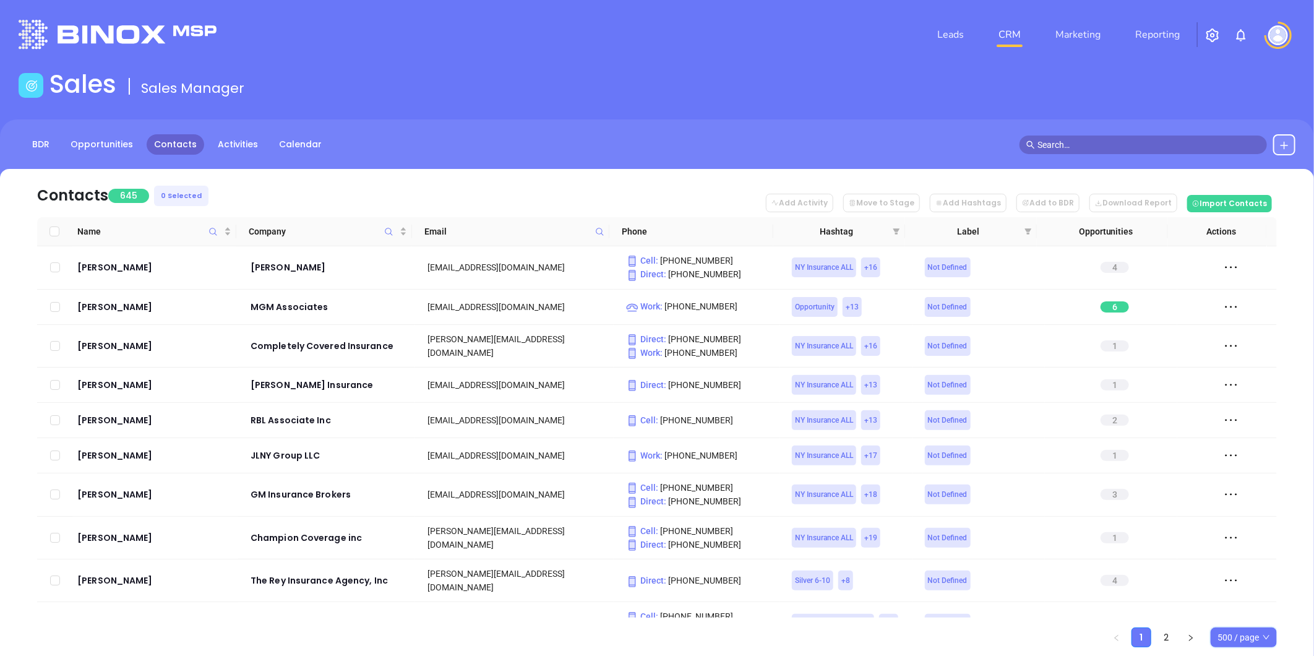
checkbox input "true"
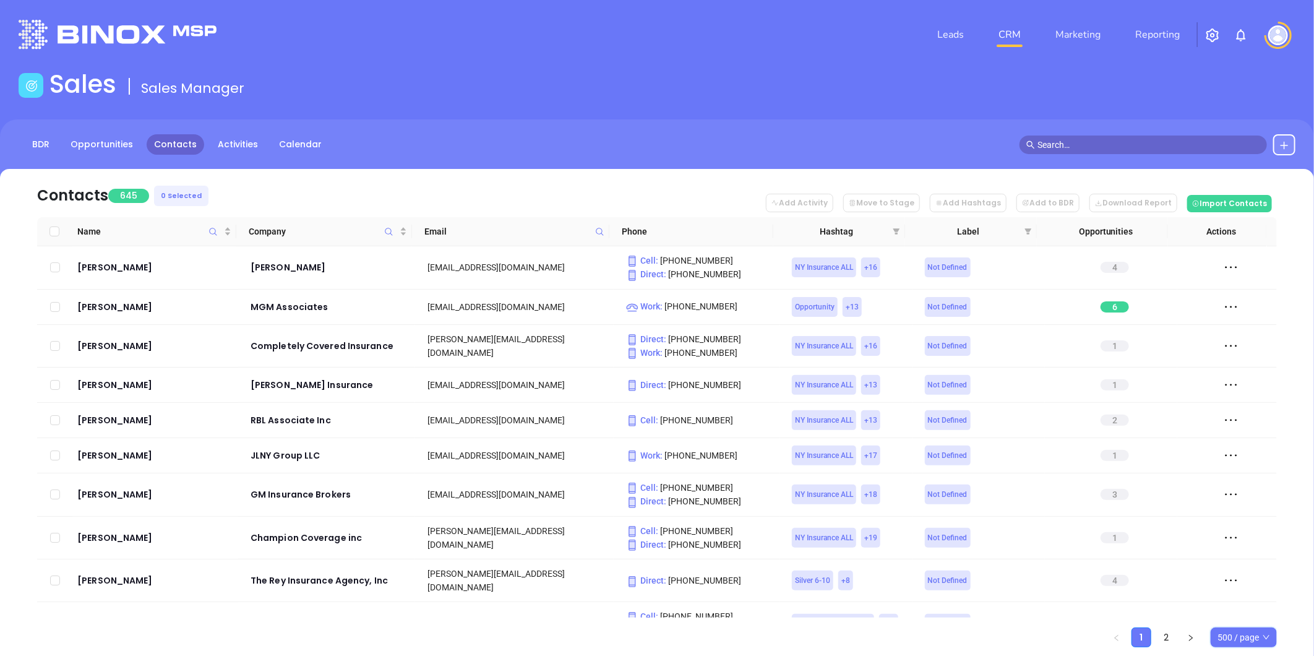
checkbox input "true"
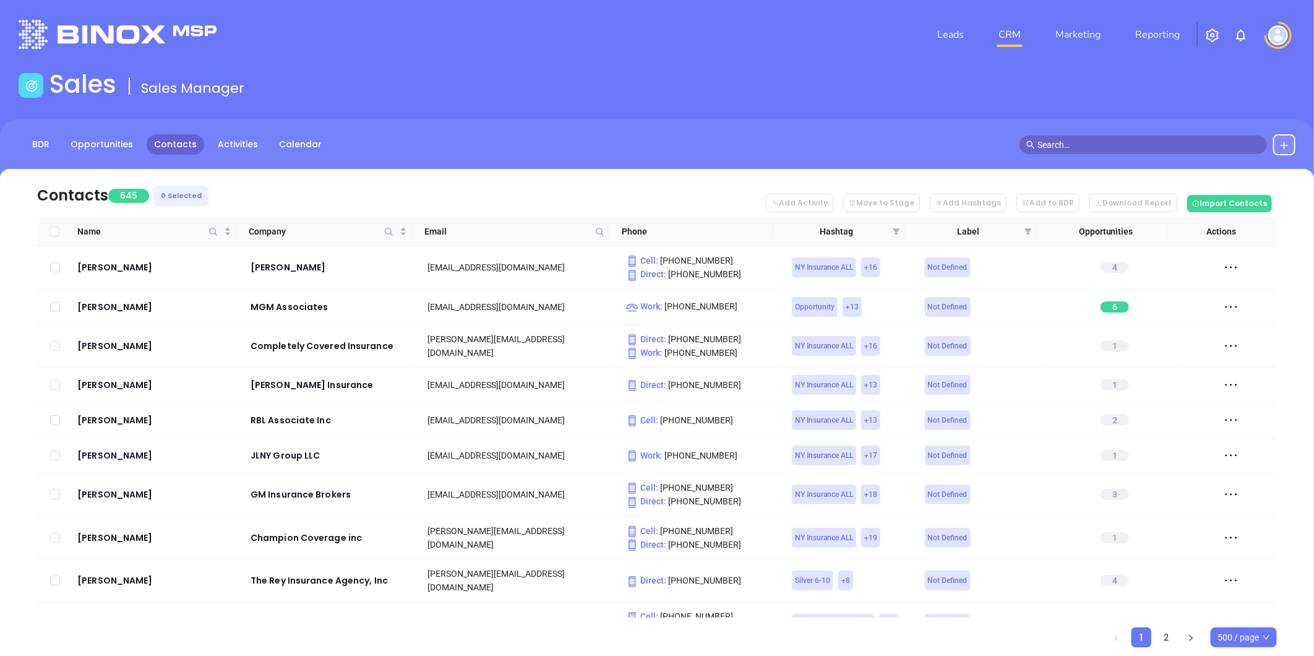
checkbox input "true"
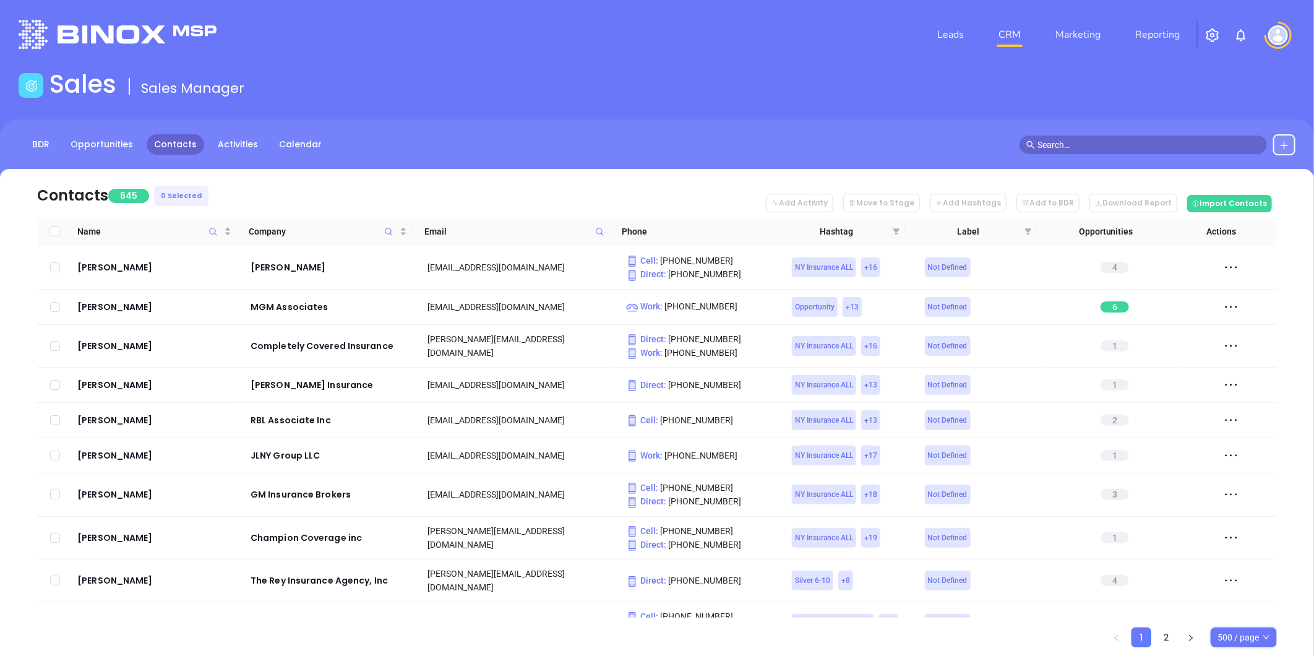
checkbox input "true"
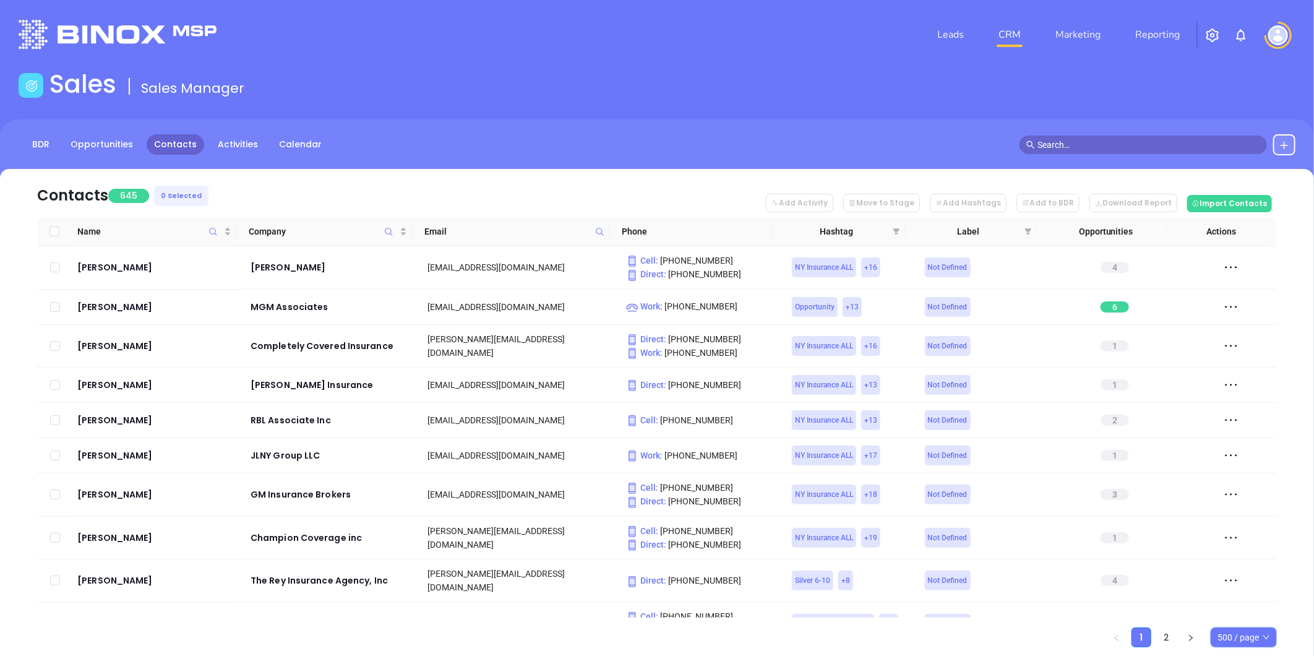
checkbox input "true"
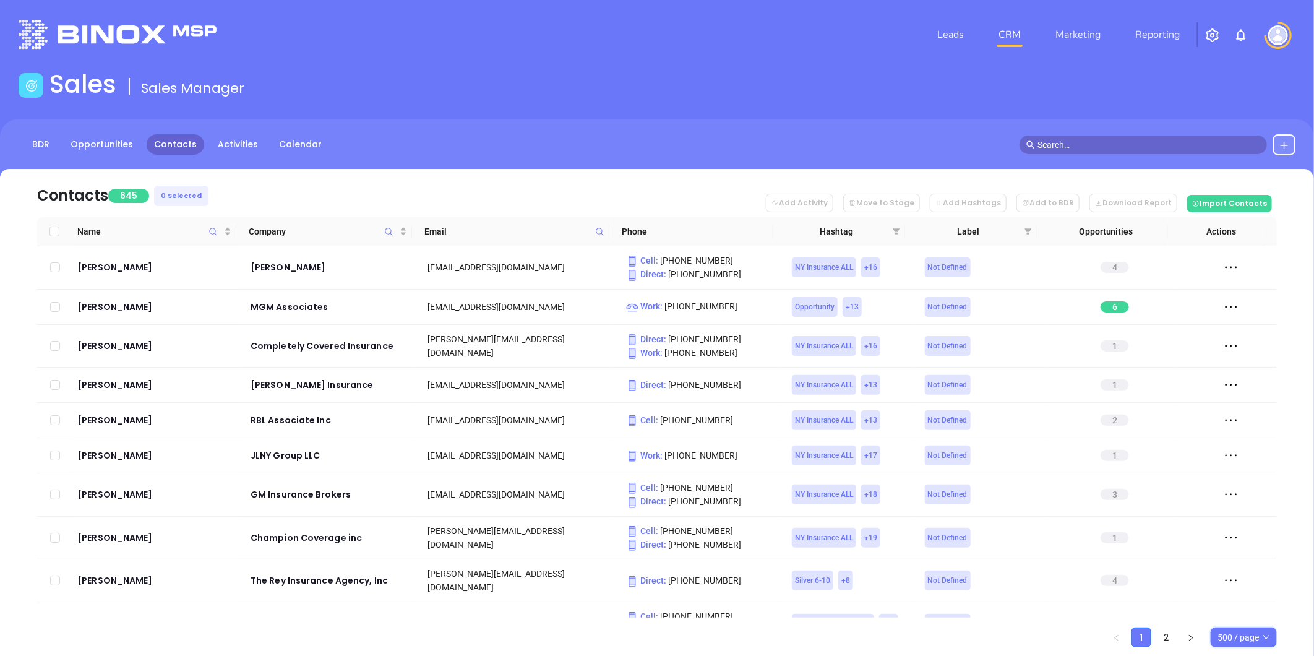
checkbox input "true"
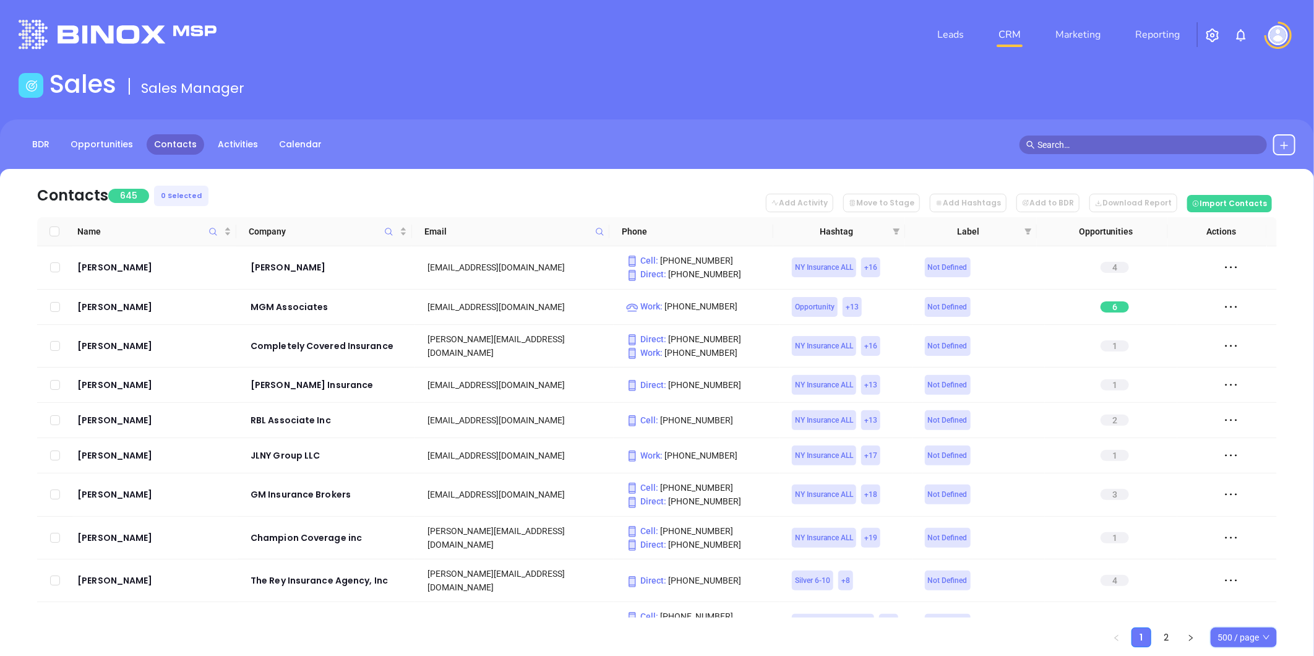
checkbox input "true"
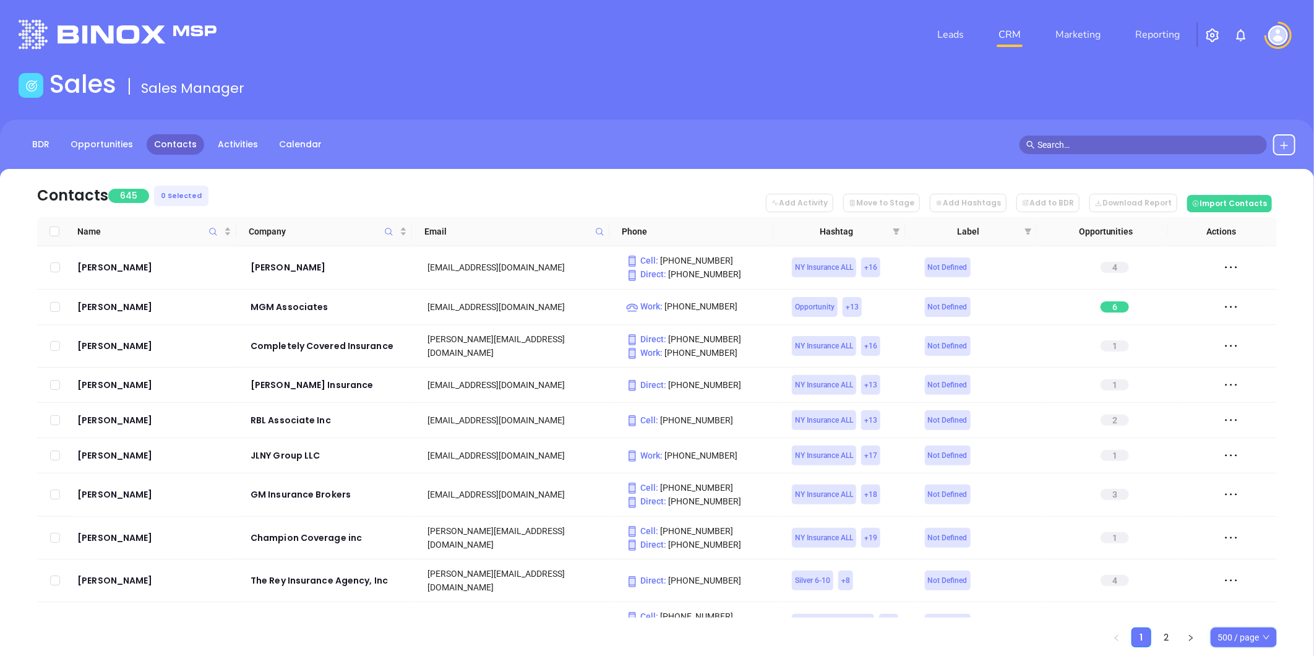
checkbox input "true"
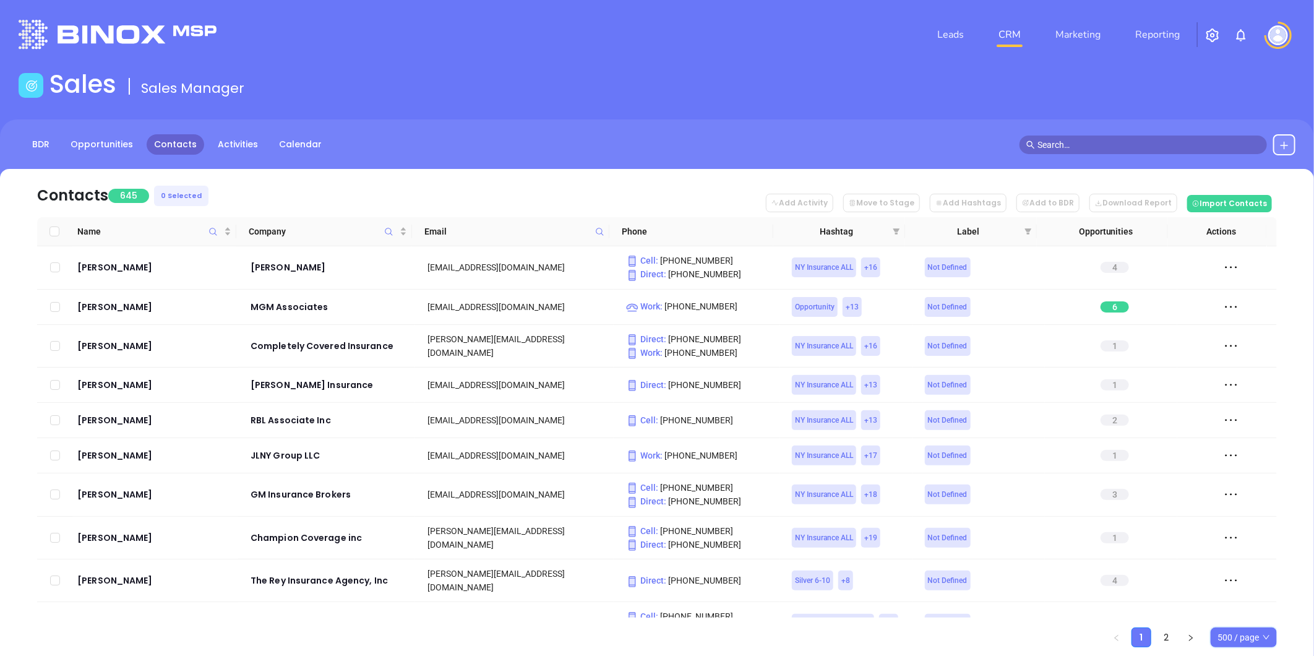
checkbox input "true"
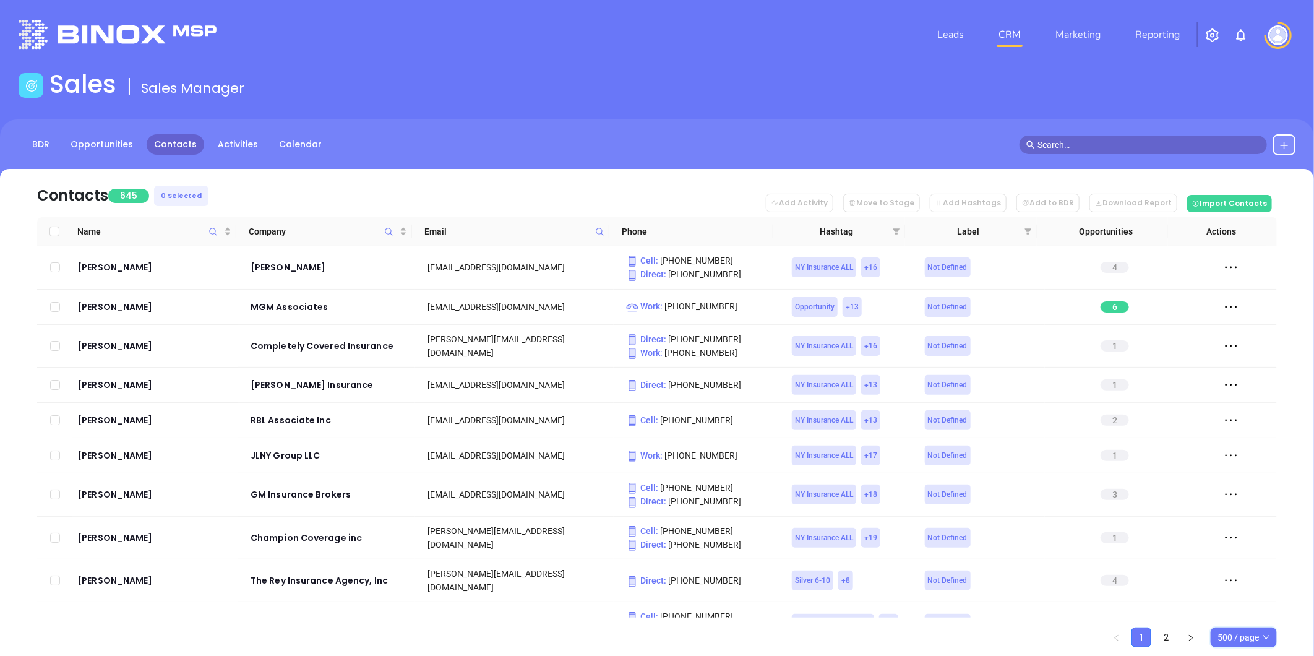
checkbox input "true"
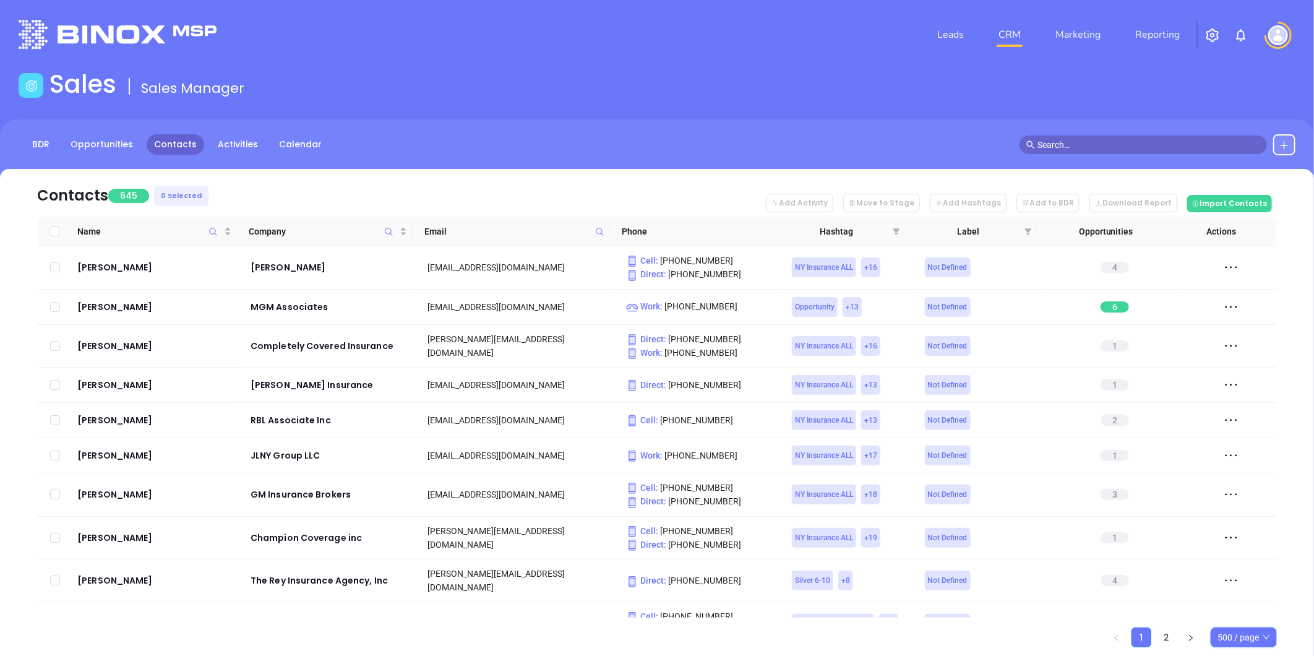
checkbox input "true"
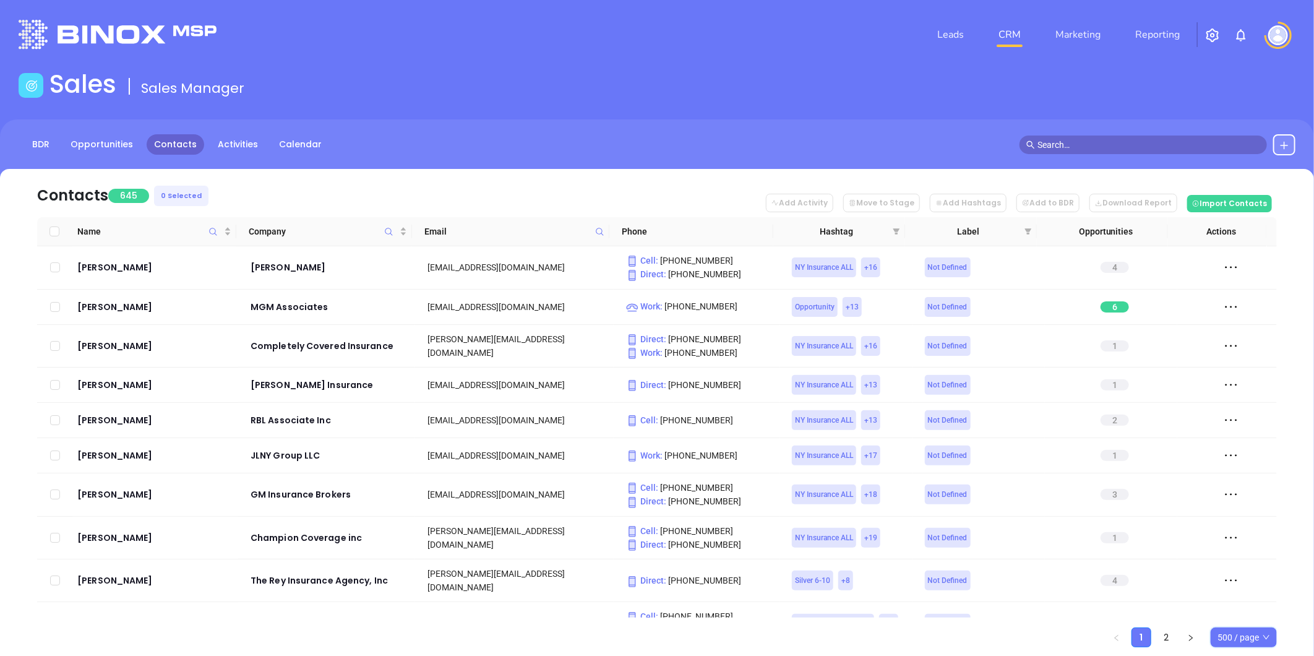
checkbox input "true"
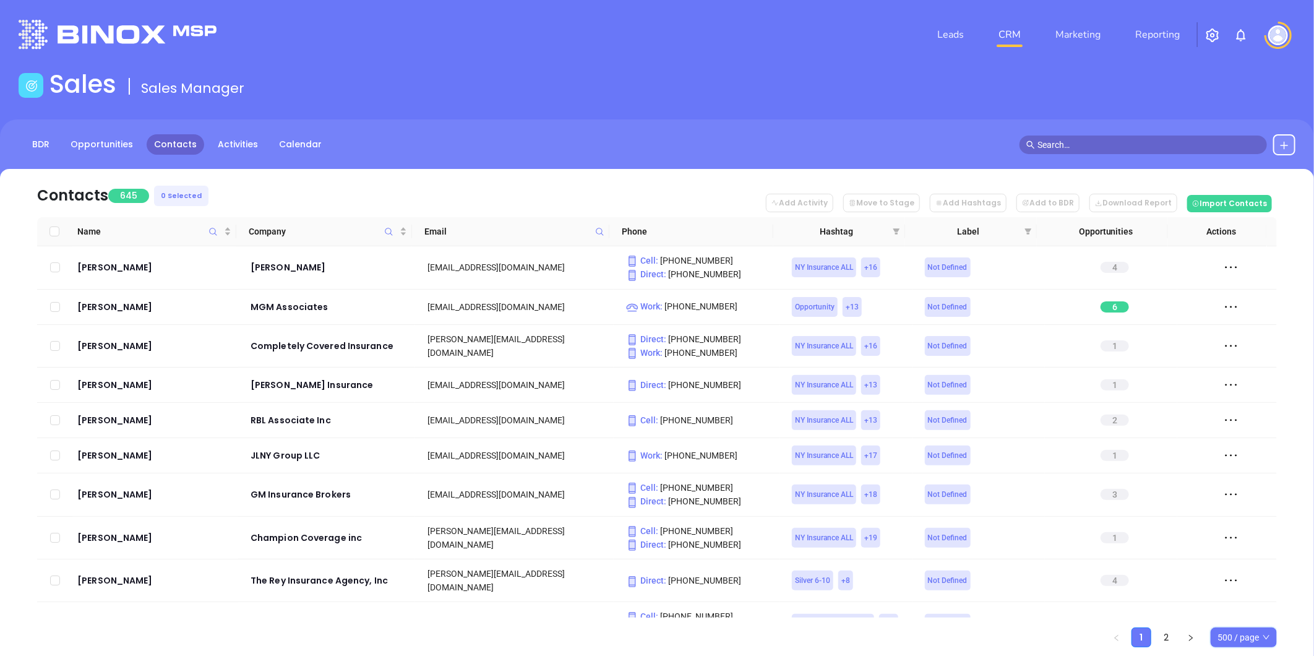
checkbox input "true"
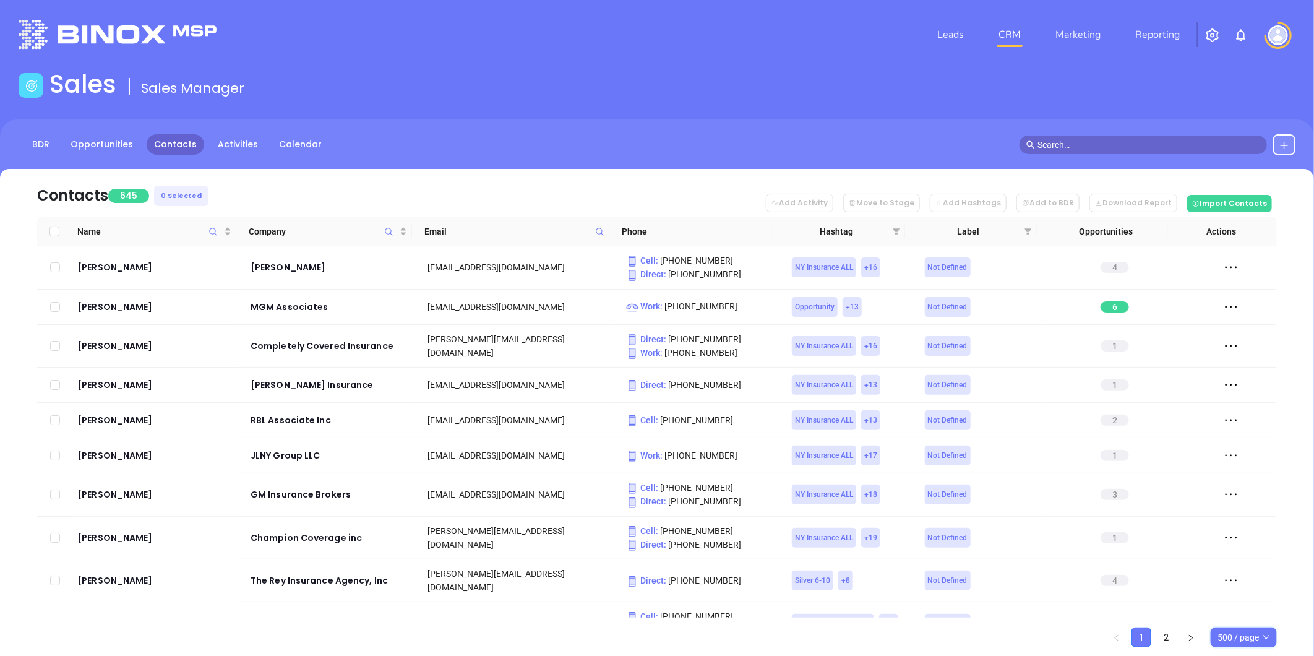
checkbox input "true"
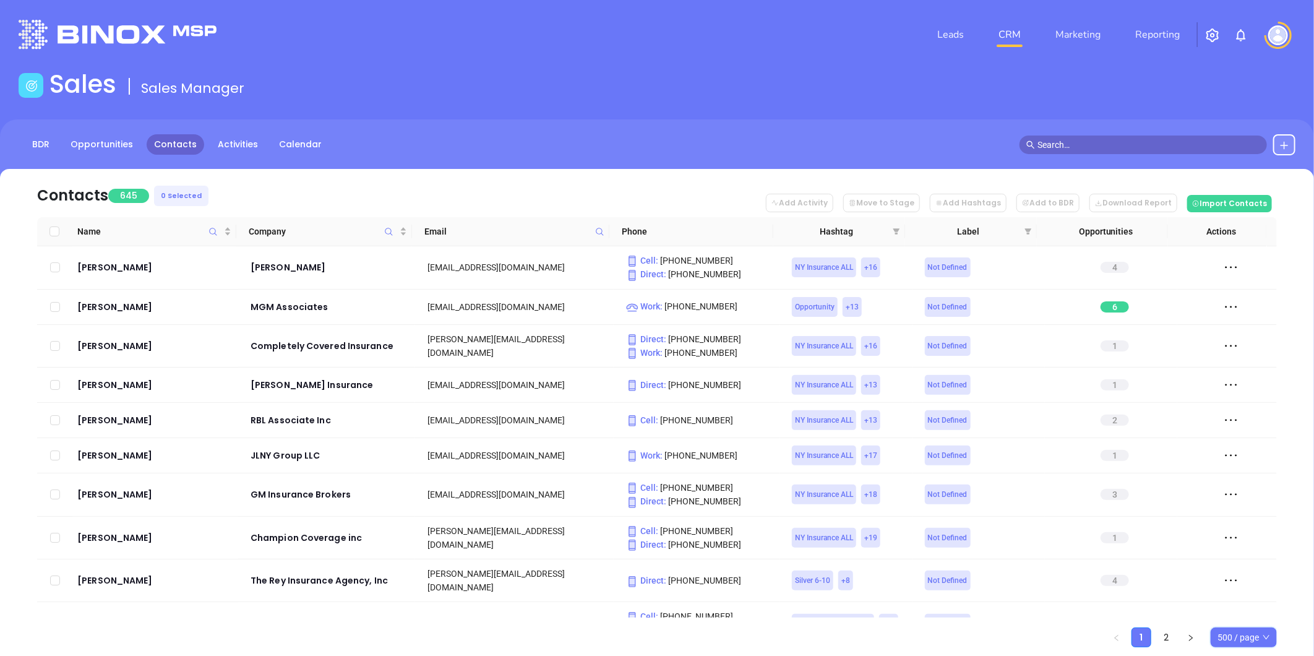
checkbox input "true"
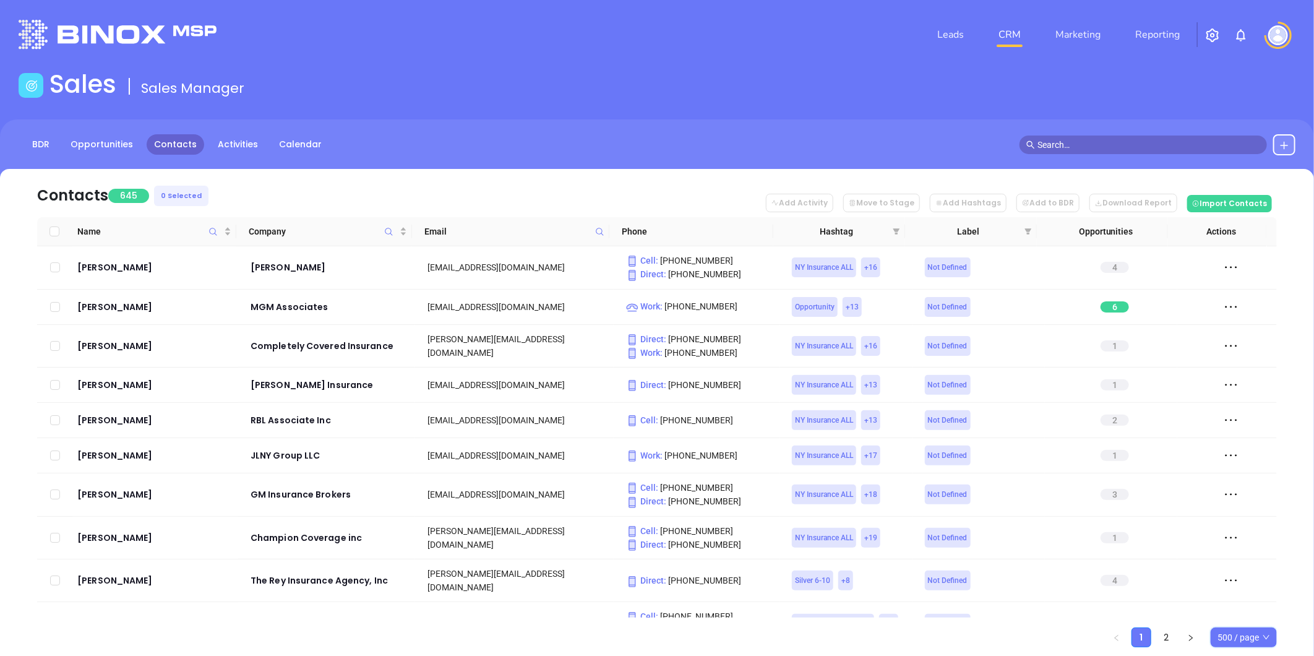
checkbox input "true"
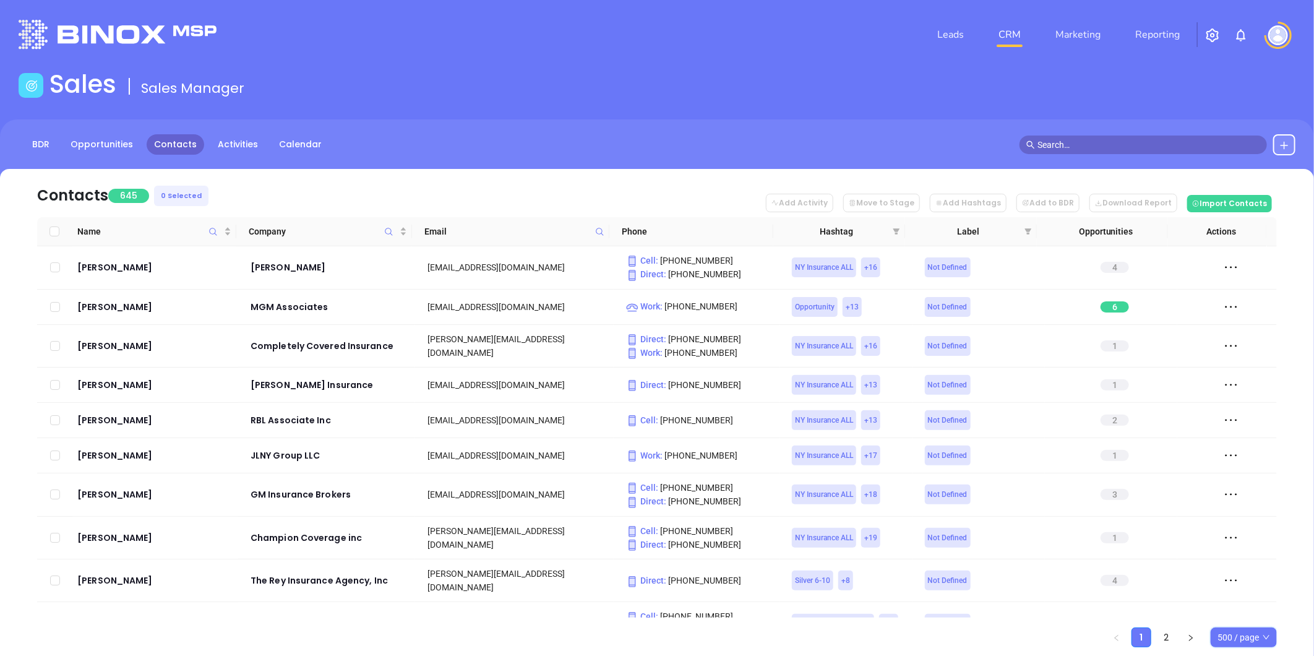
checkbox input "true"
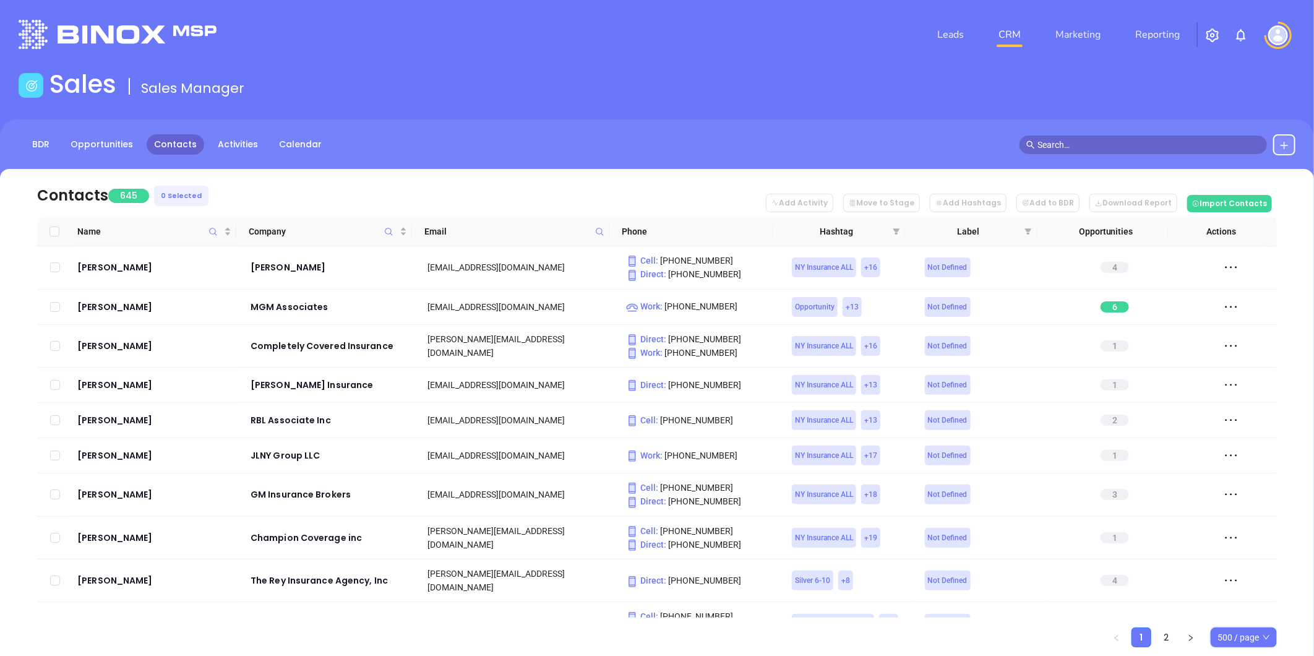
checkbox input "true"
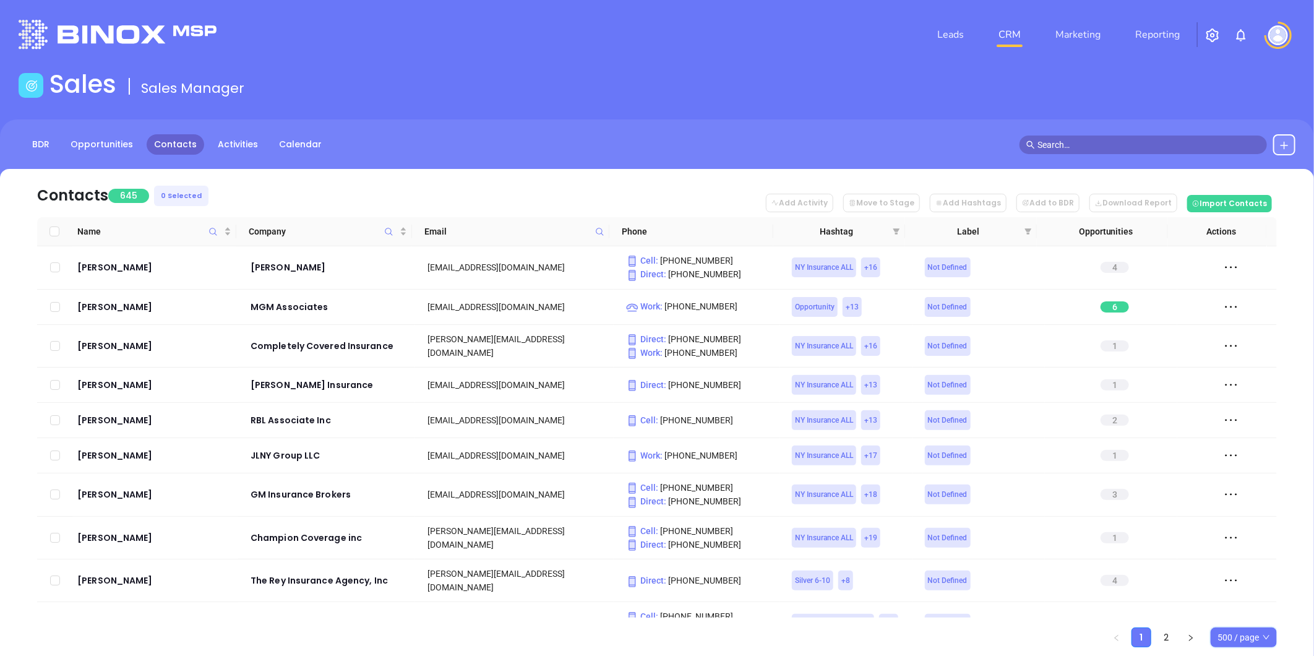
checkbox input "true"
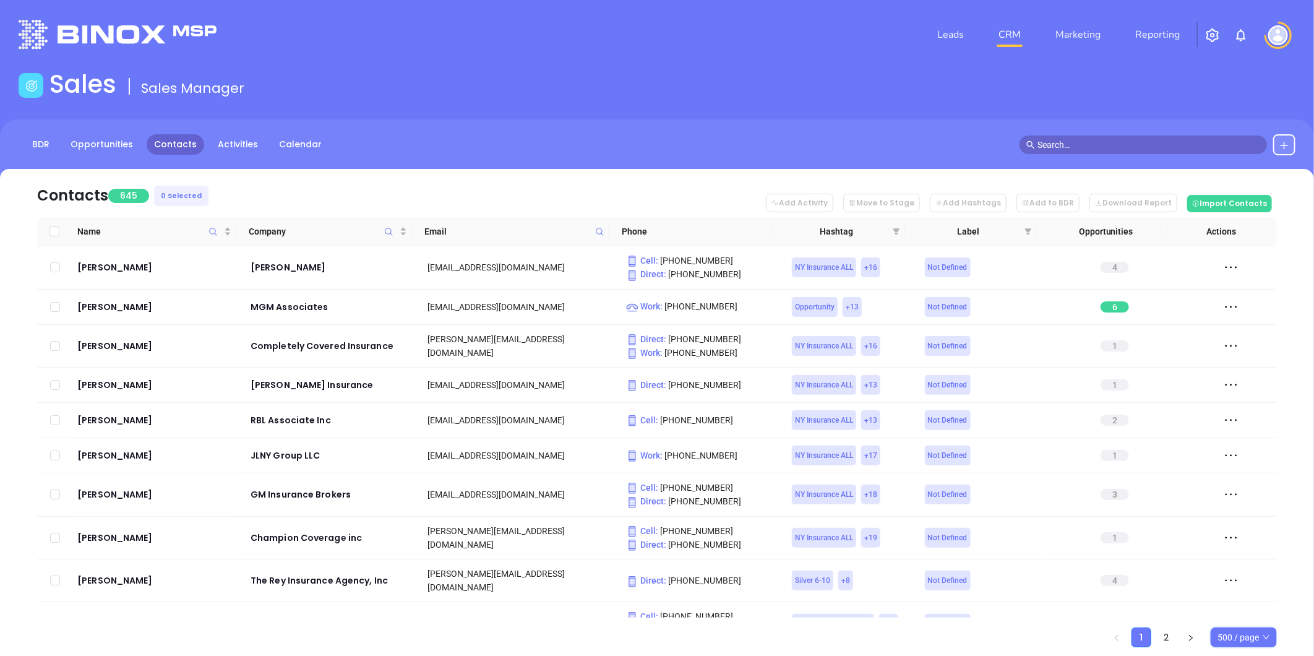
checkbox input "true"
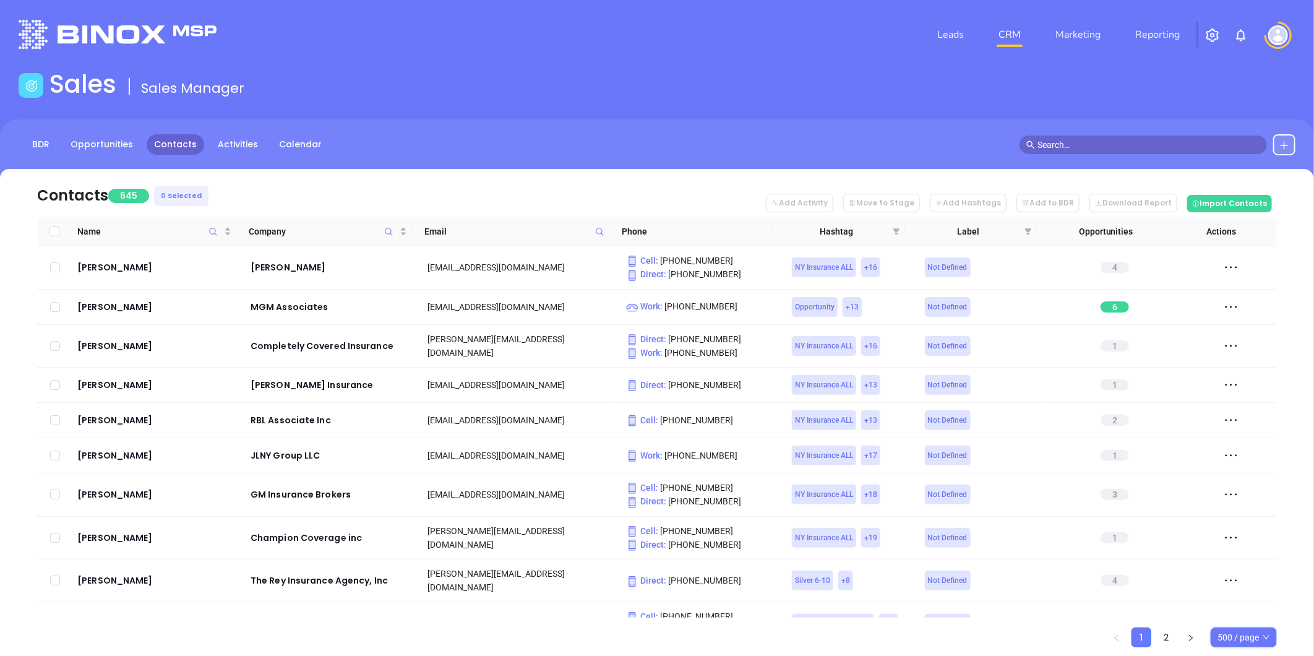
checkbox input "true"
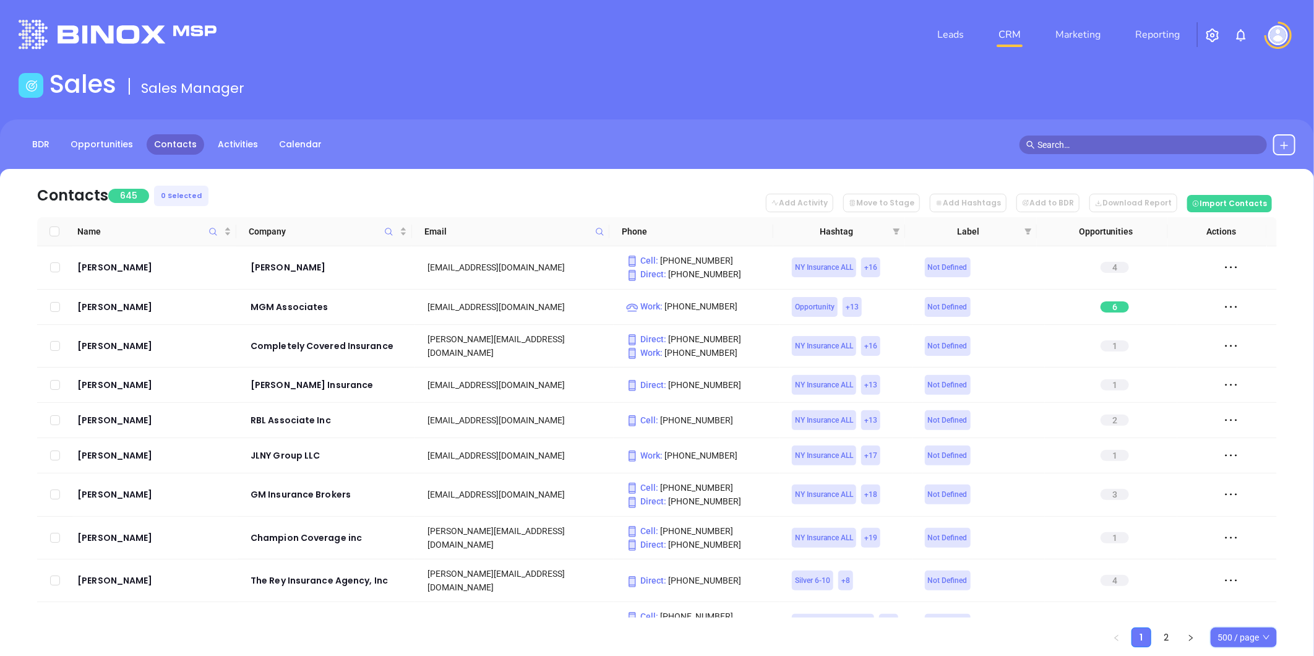
checkbox input "true"
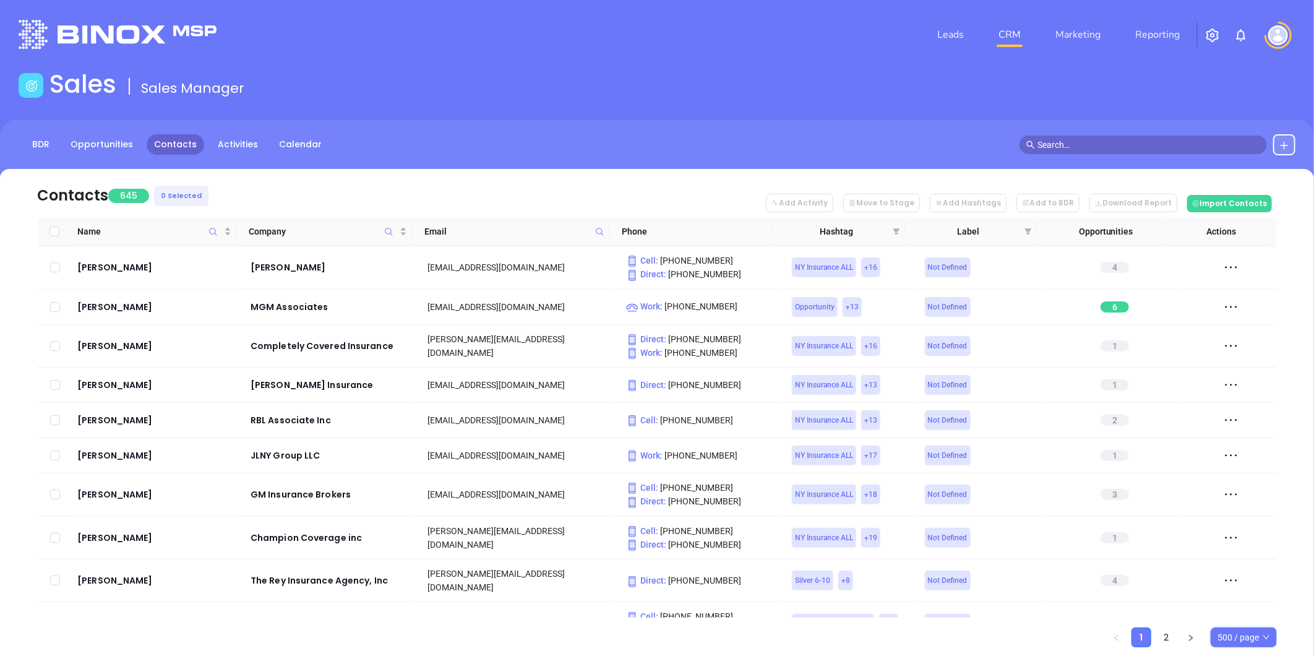
checkbox input "true"
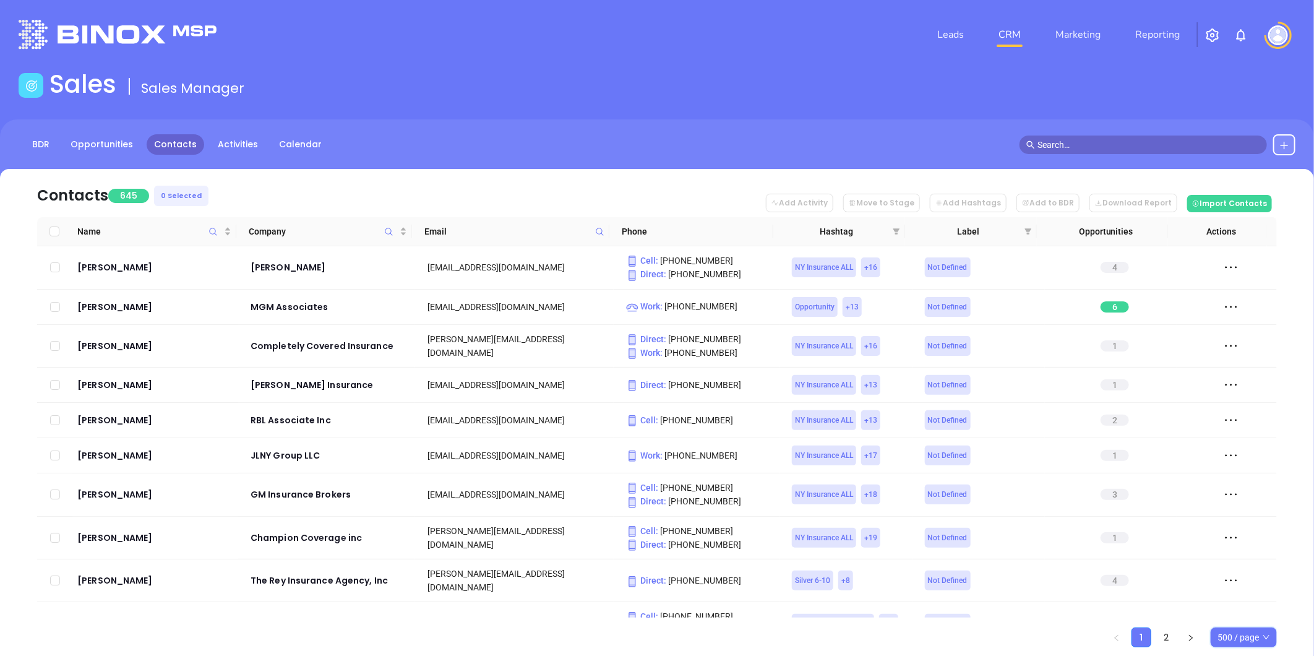
checkbox input "true"
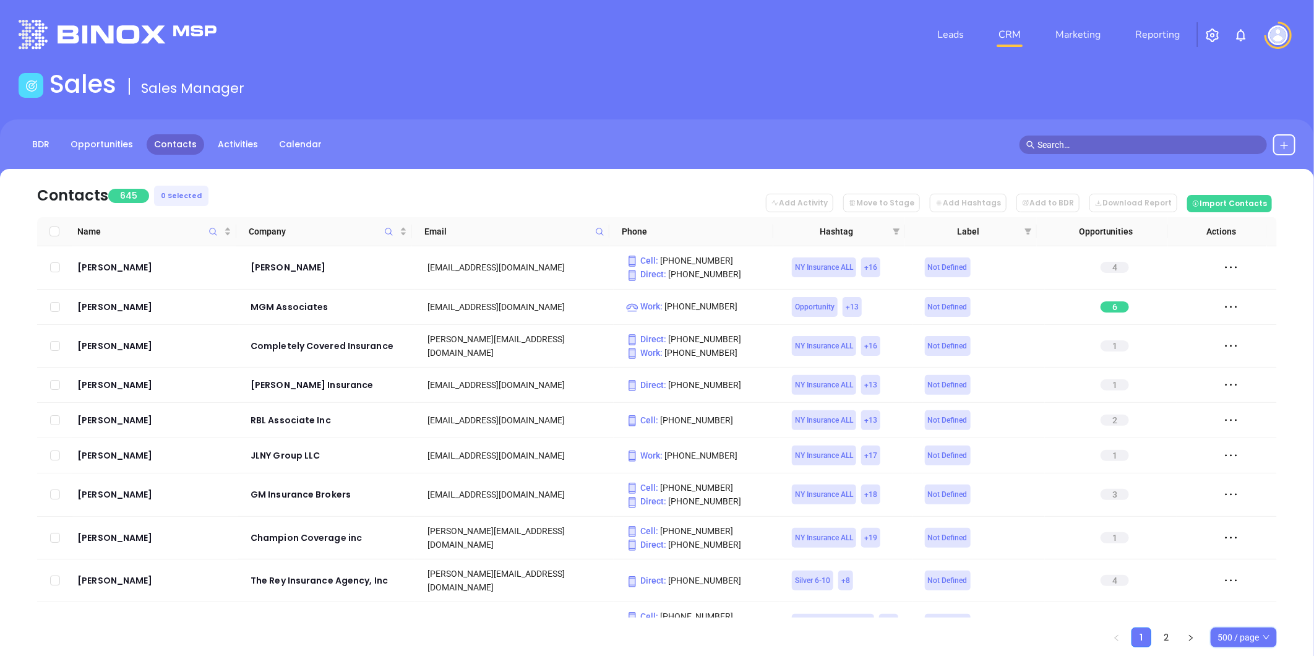
checkbox input "true"
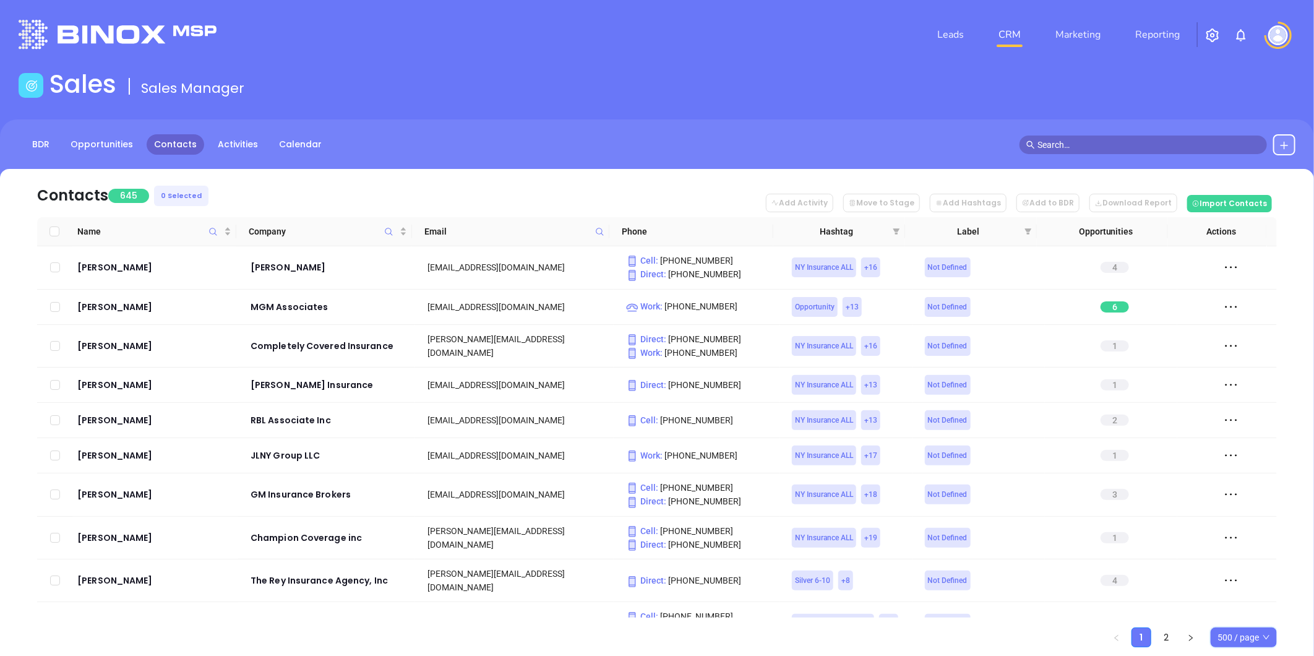
checkbox input "true"
drag, startPoint x: 51, startPoint y: 303, endPoint x: 585, endPoint y: 314, distance: 534.1
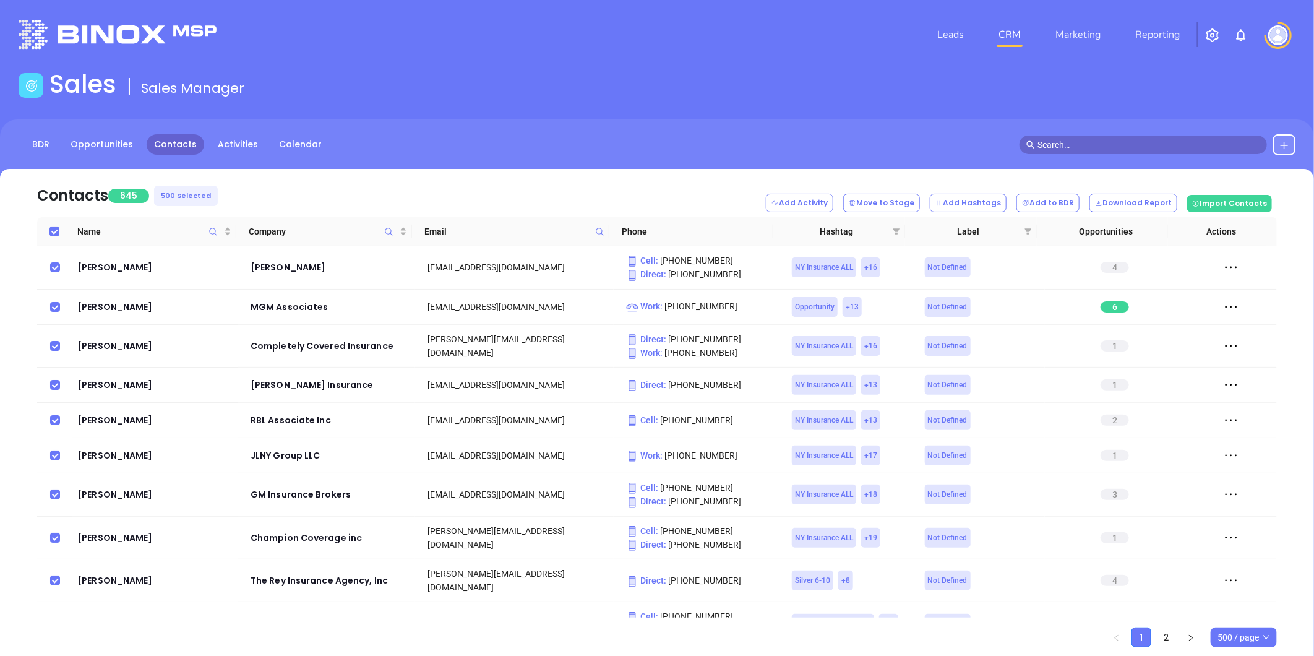
click at [51, 303] on input "checkbox" at bounding box center [55, 307] width 10 height 10
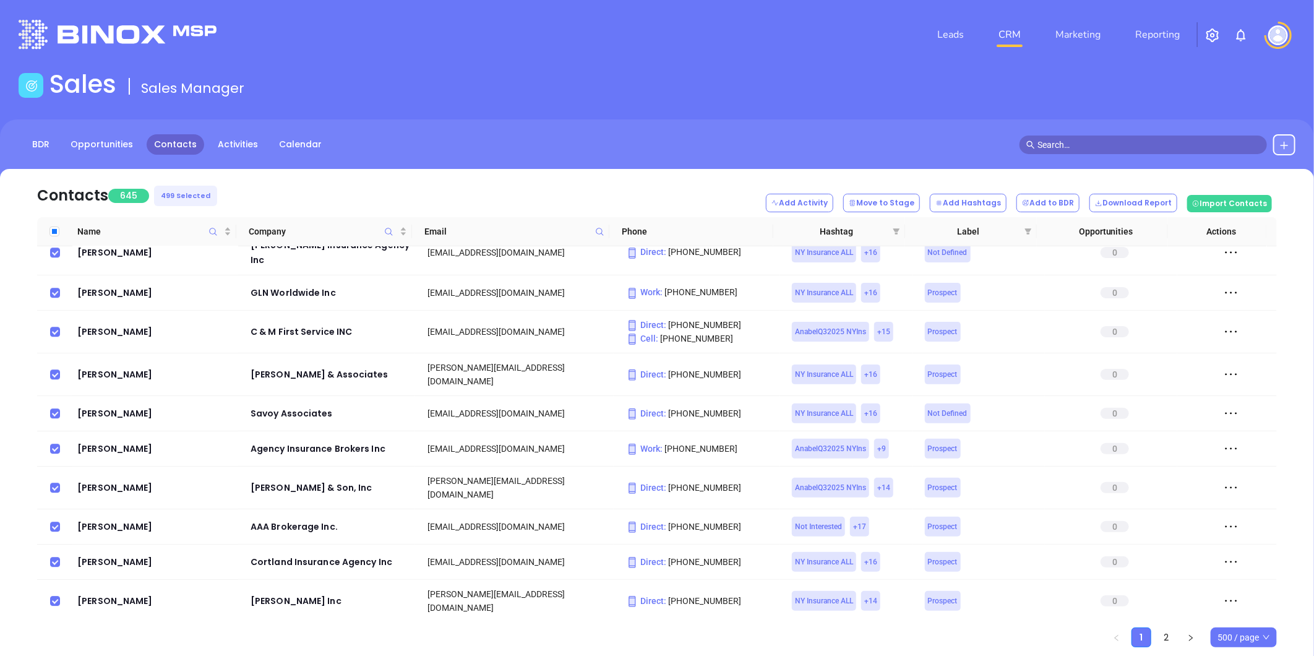
scroll to position [8182, 0]
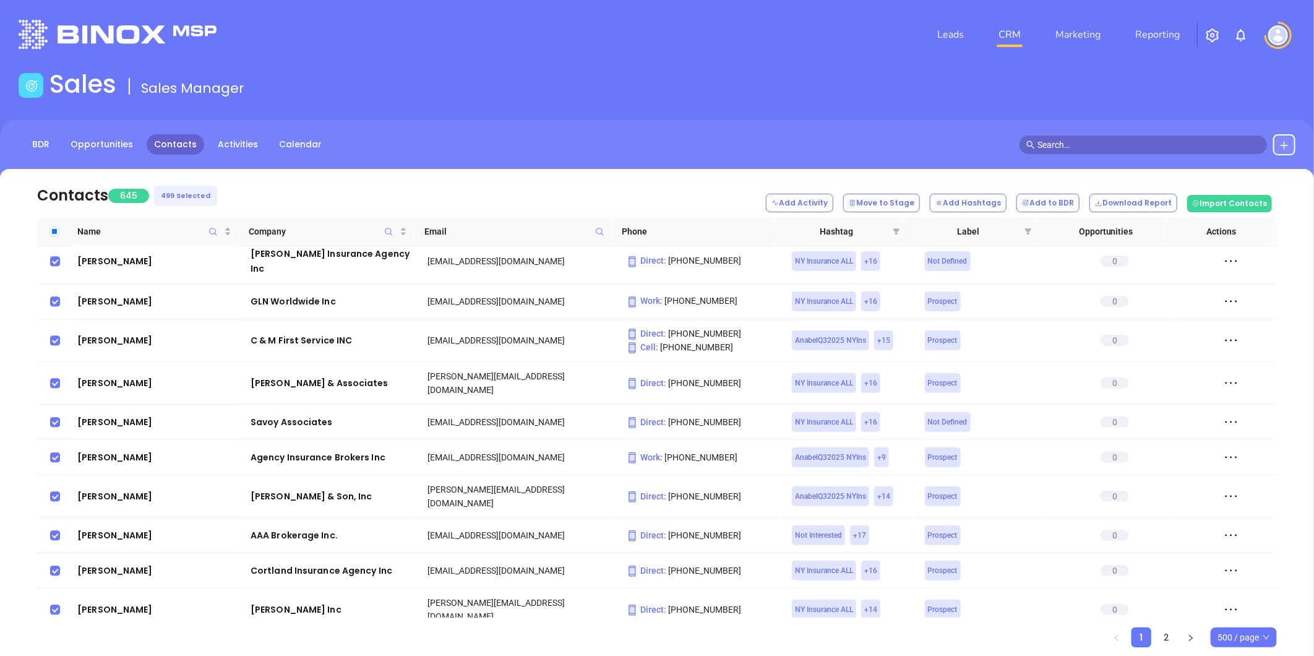
click at [57, 647] on input "checkbox" at bounding box center [55, 652] width 10 height 10
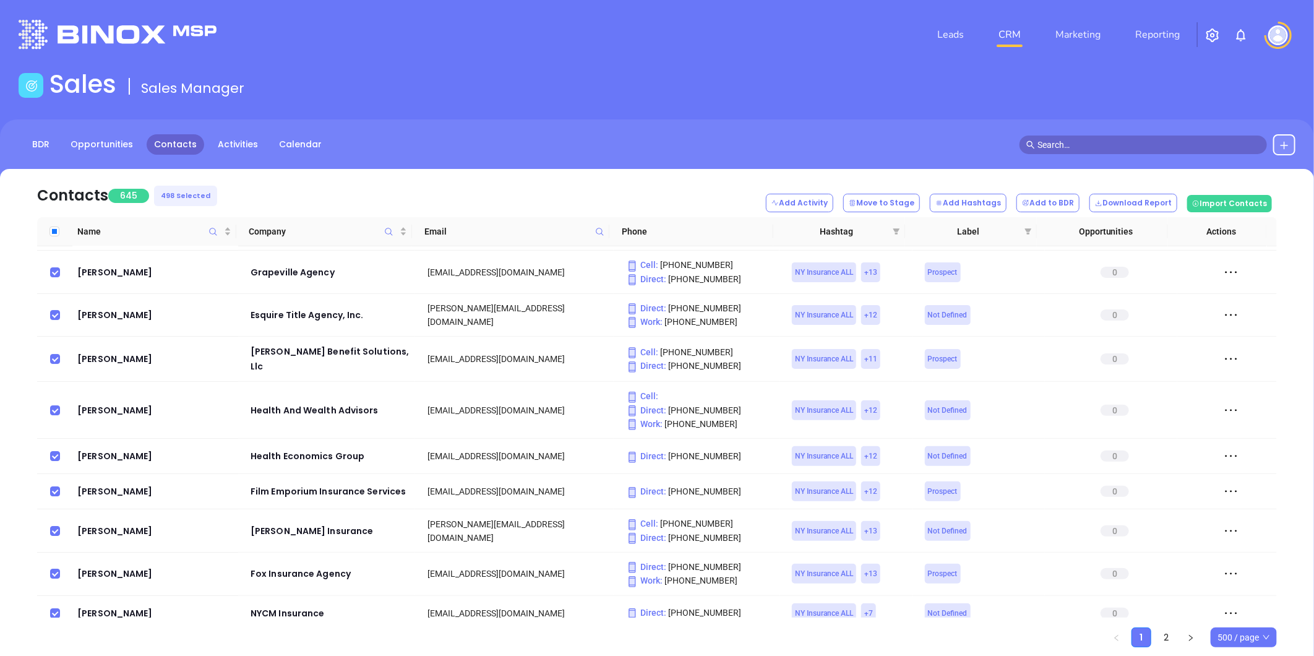
scroll to position [35, 0]
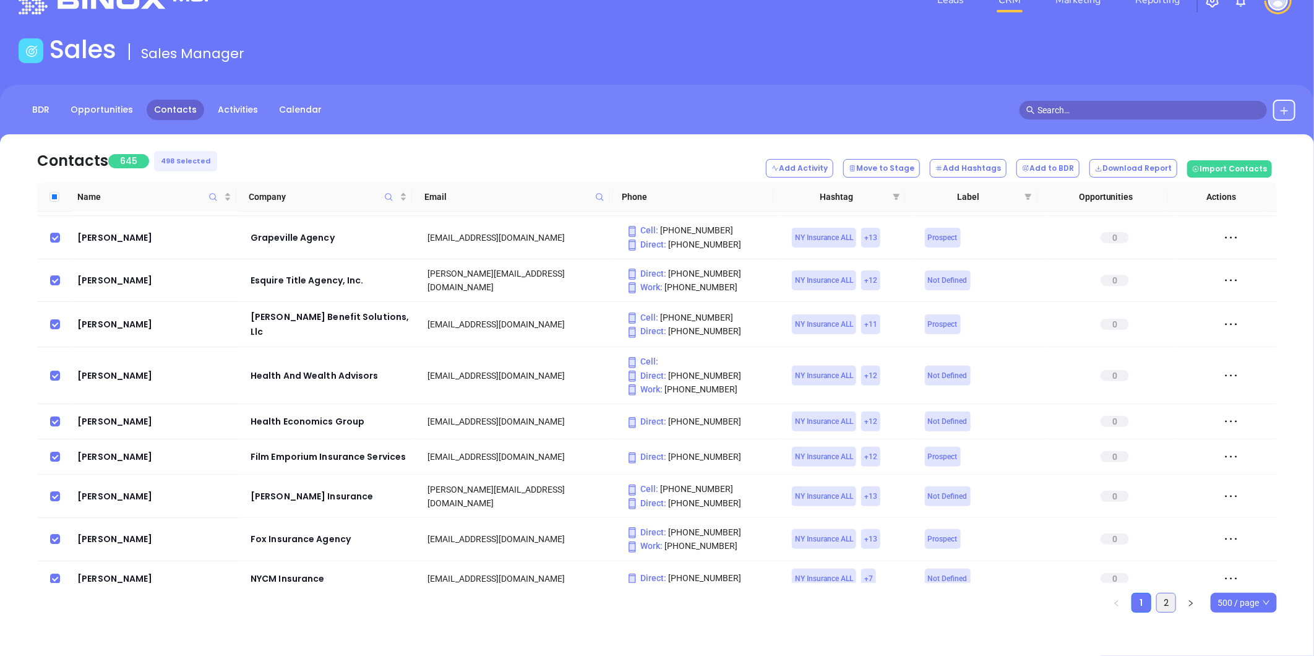
click at [1168, 600] on link "2" at bounding box center [1166, 602] width 19 height 19
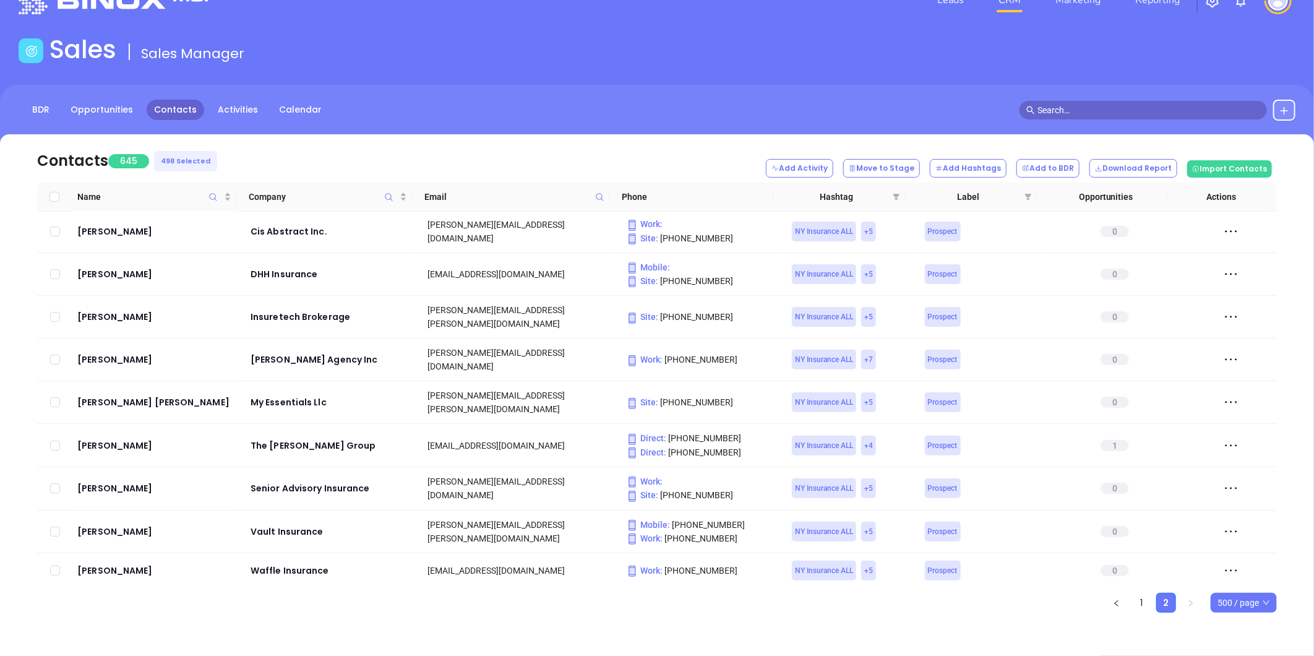
scroll to position [5879, 0]
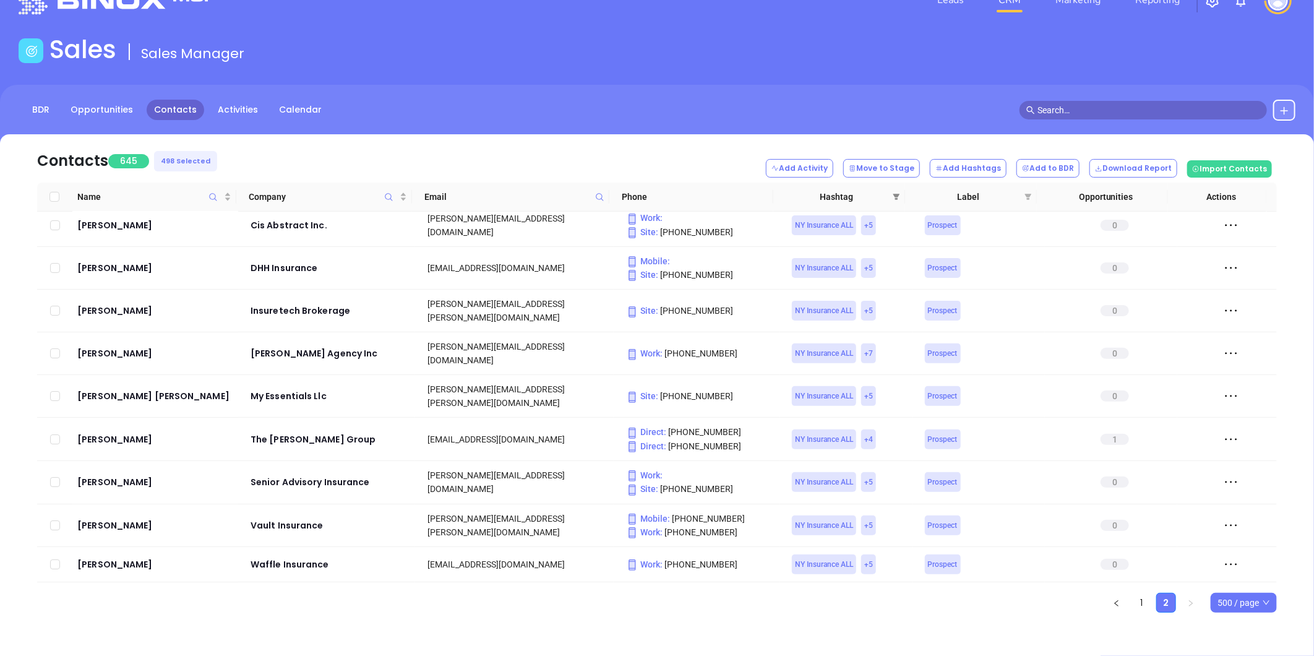
click at [899, 193] on icon "filter" at bounding box center [896, 196] width 7 height 7
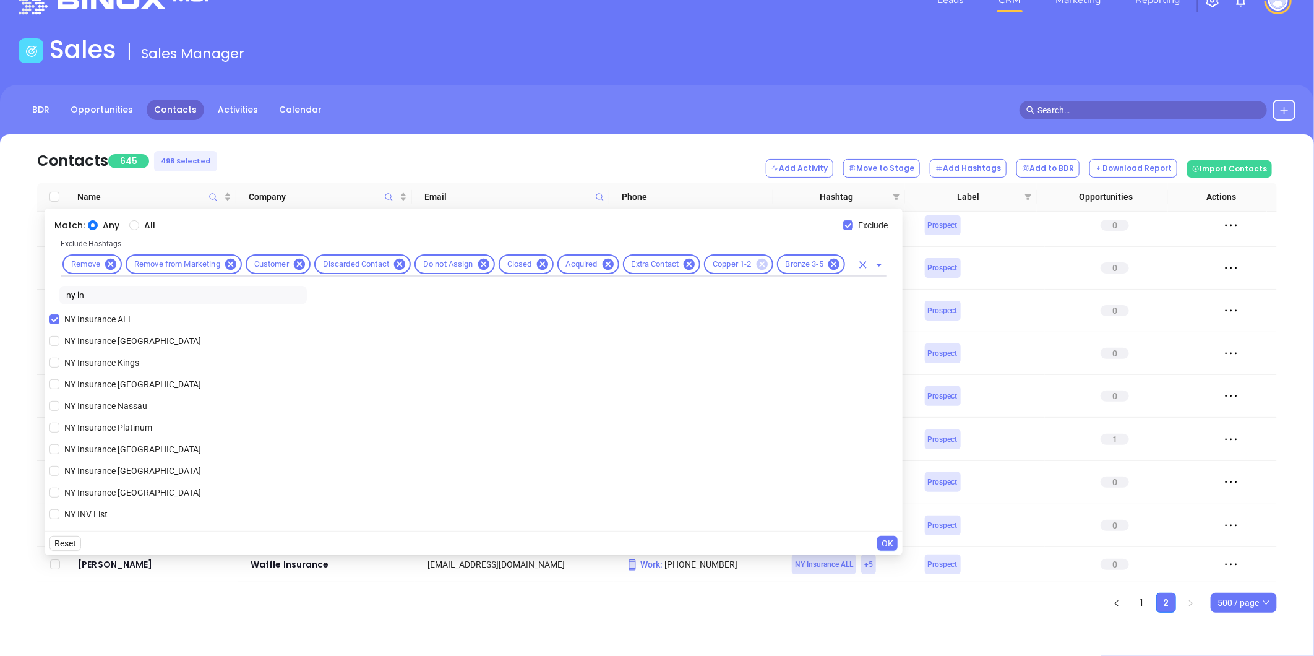
click at [766, 265] on icon at bounding box center [762, 264] width 11 height 11
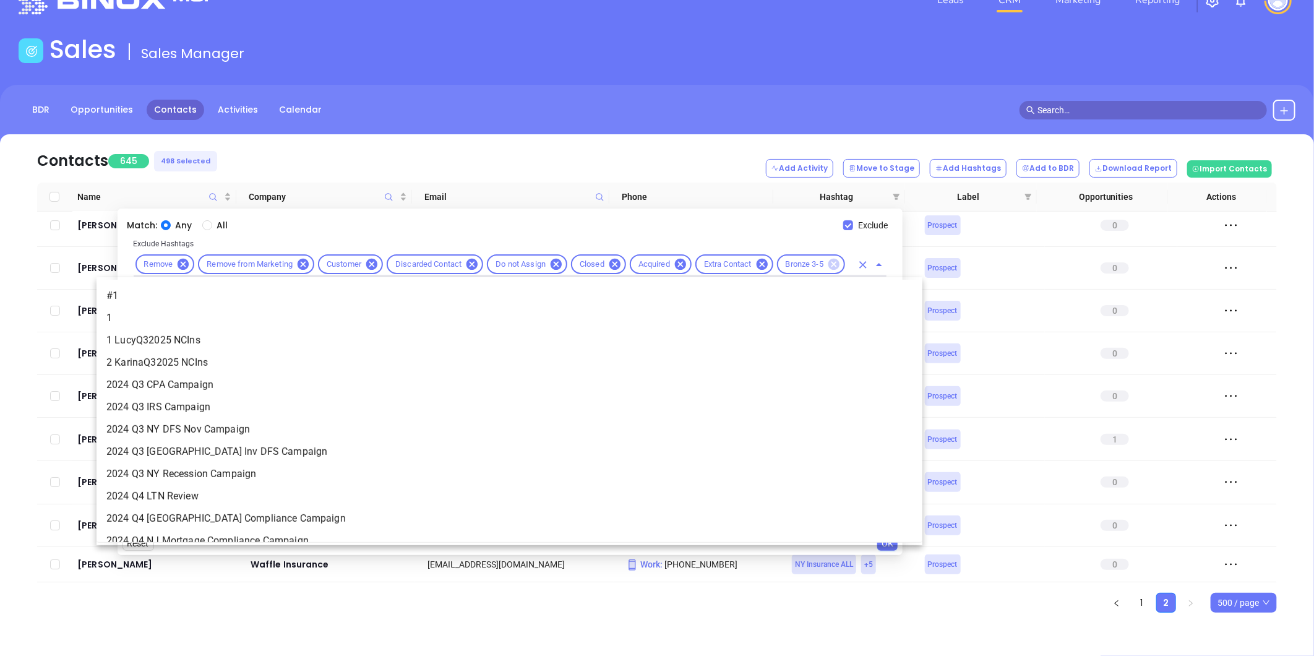
scroll to position [9344, 0]
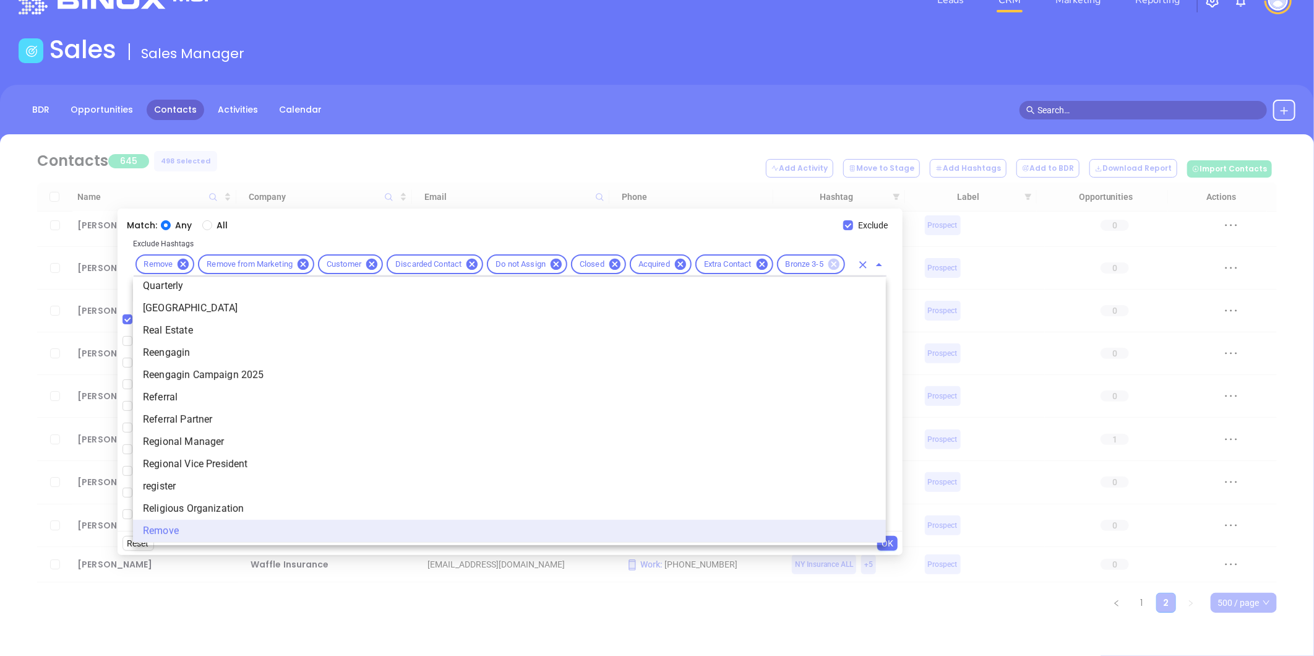
click at [837, 266] on icon at bounding box center [834, 264] width 11 height 11
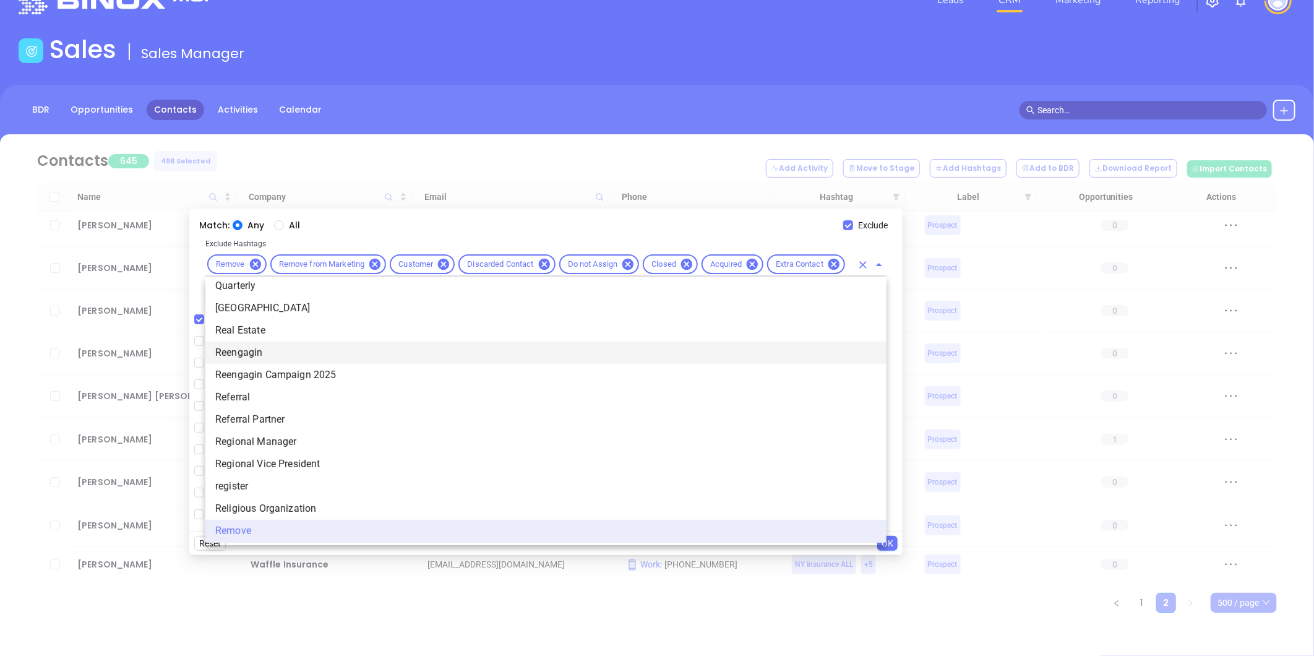
click at [632, 225] on div "Any All" at bounding box center [538, 225] width 611 height 14
click at [880, 261] on icon "Close" at bounding box center [879, 264] width 15 height 15
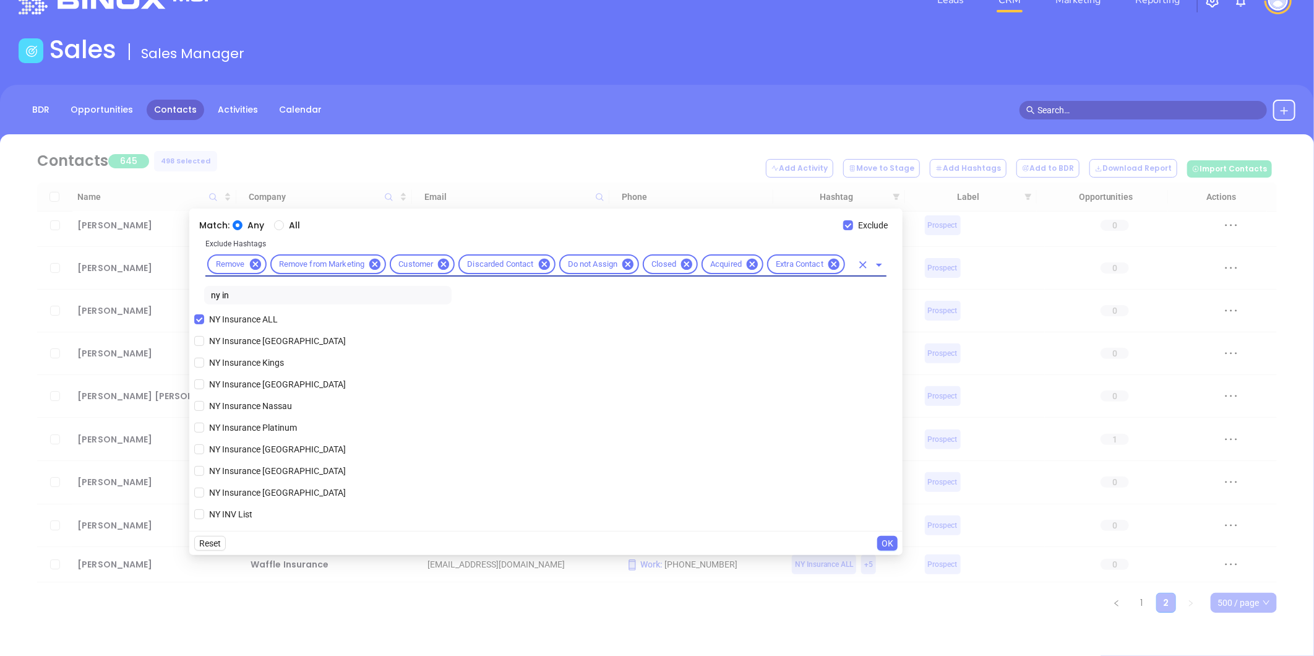
click at [889, 541] on span "OK" at bounding box center [888, 544] width 12 height 14
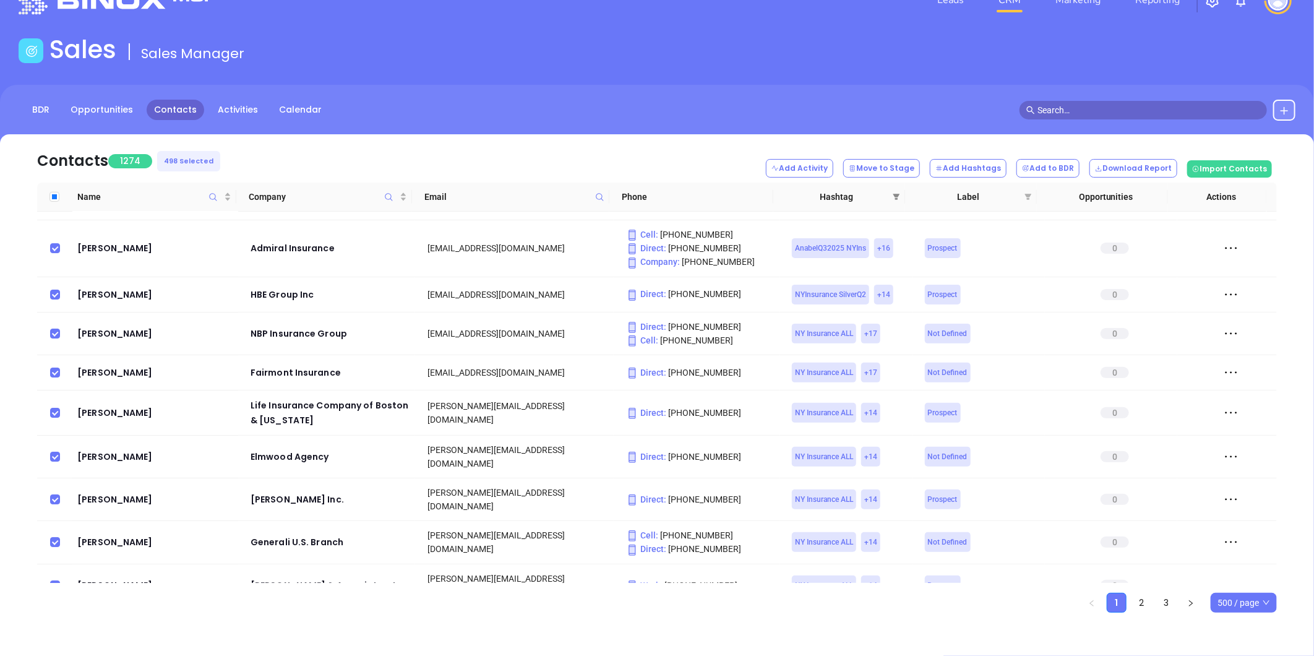
click at [895, 193] on icon "filter" at bounding box center [896, 196] width 7 height 7
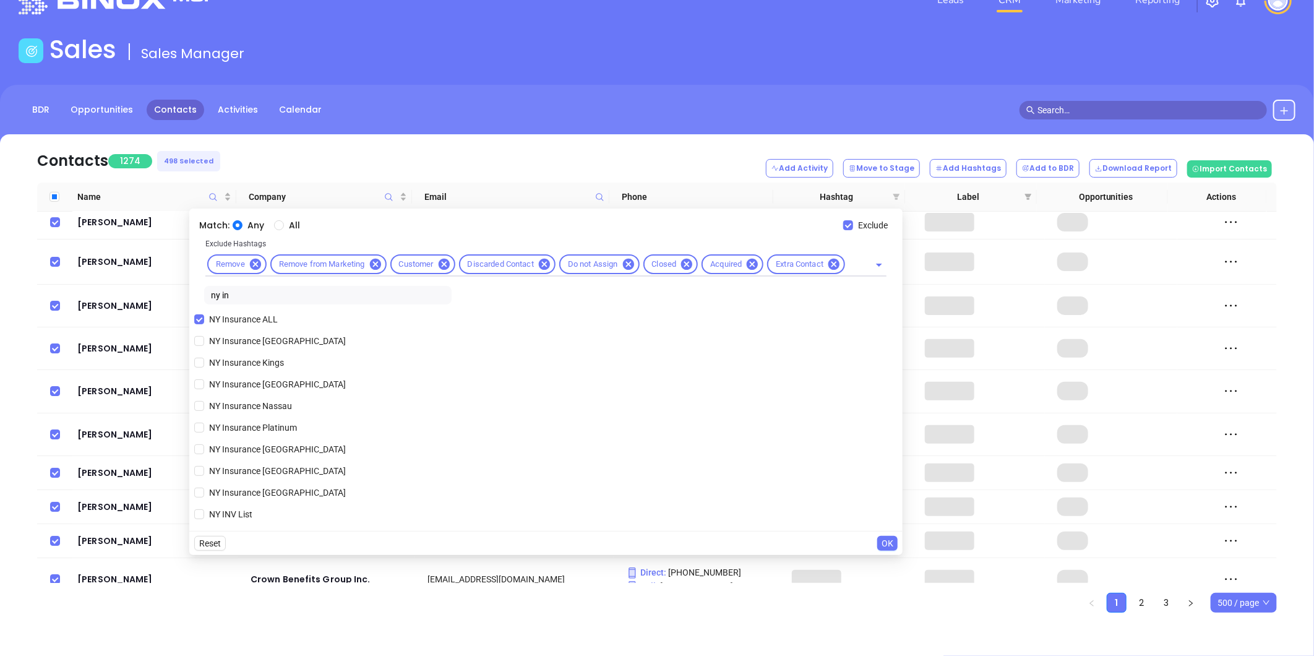
click at [898, 195] on icon "filter" at bounding box center [897, 197] width 7 height 6
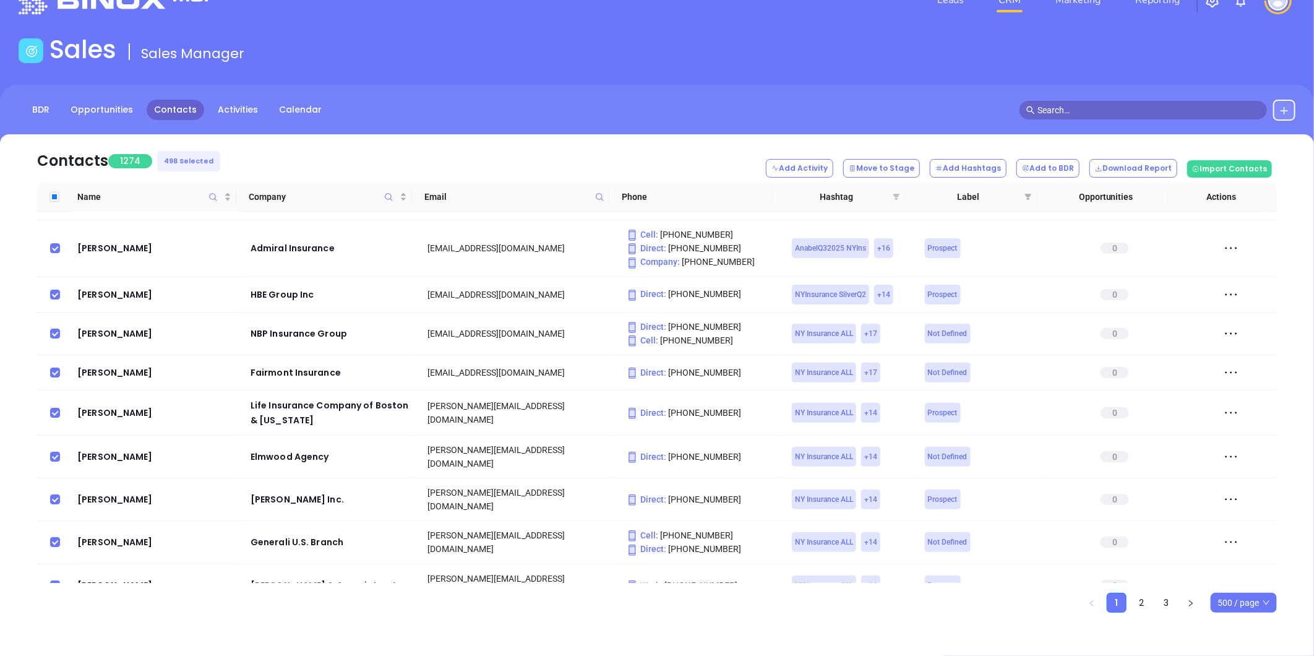
click at [895, 194] on icon "filter" at bounding box center [897, 197] width 7 height 6
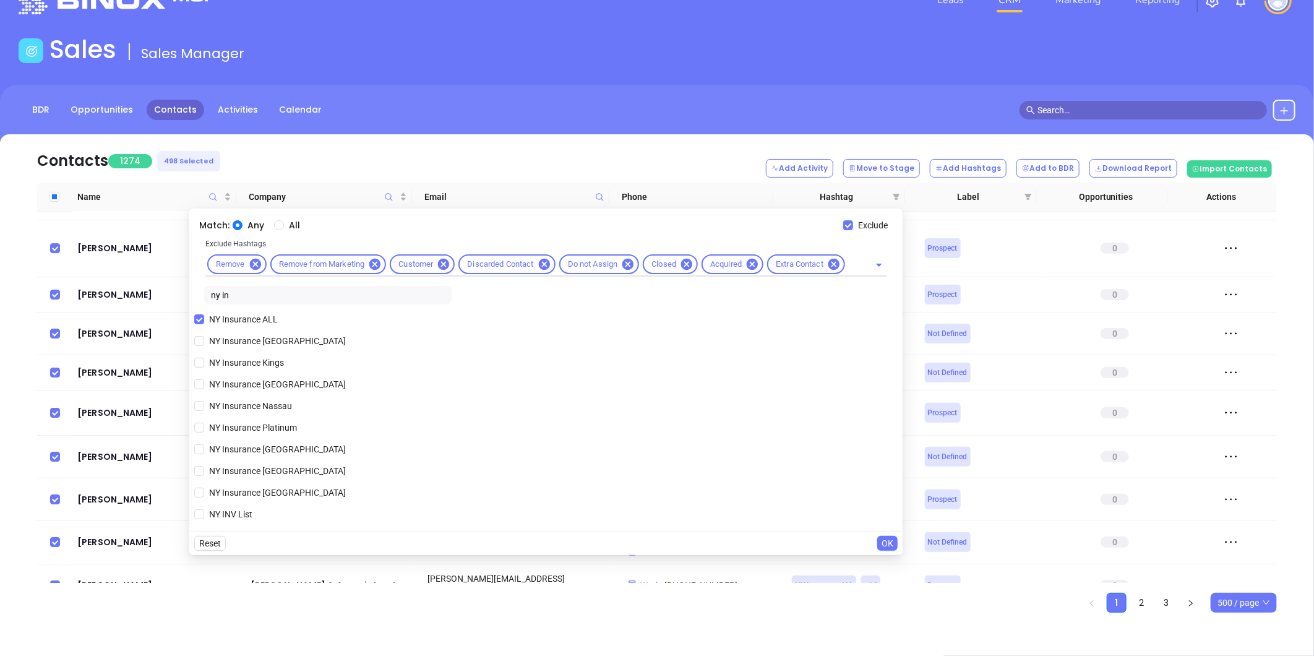
click at [881, 540] on button "OK" at bounding box center [887, 543] width 20 height 15
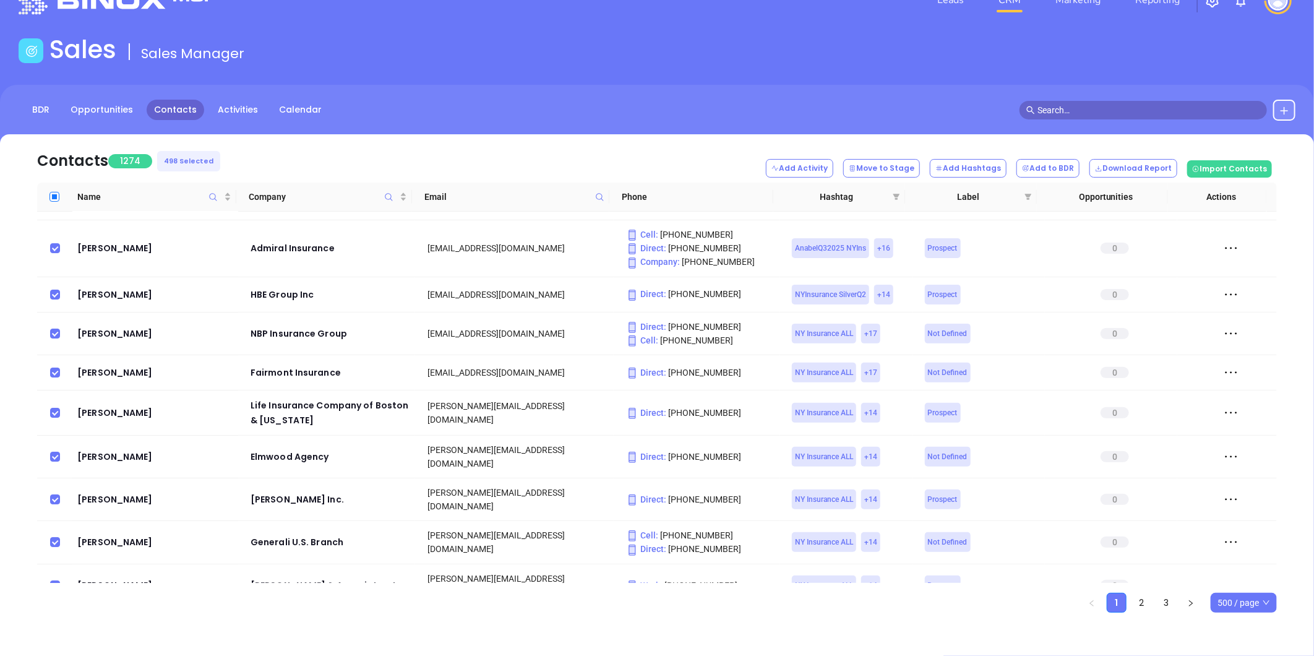
drag, startPoint x: 56, startPoint y: 199, endPoint x: 63, endPoint y: 227, distance: 29.3
click at [56, 199] on input "Select all" at bounding box center [55, 197] width 10 height 10
click at [899, 194] on icon "filter" at bounding box center [897, 197] width 7 height 6
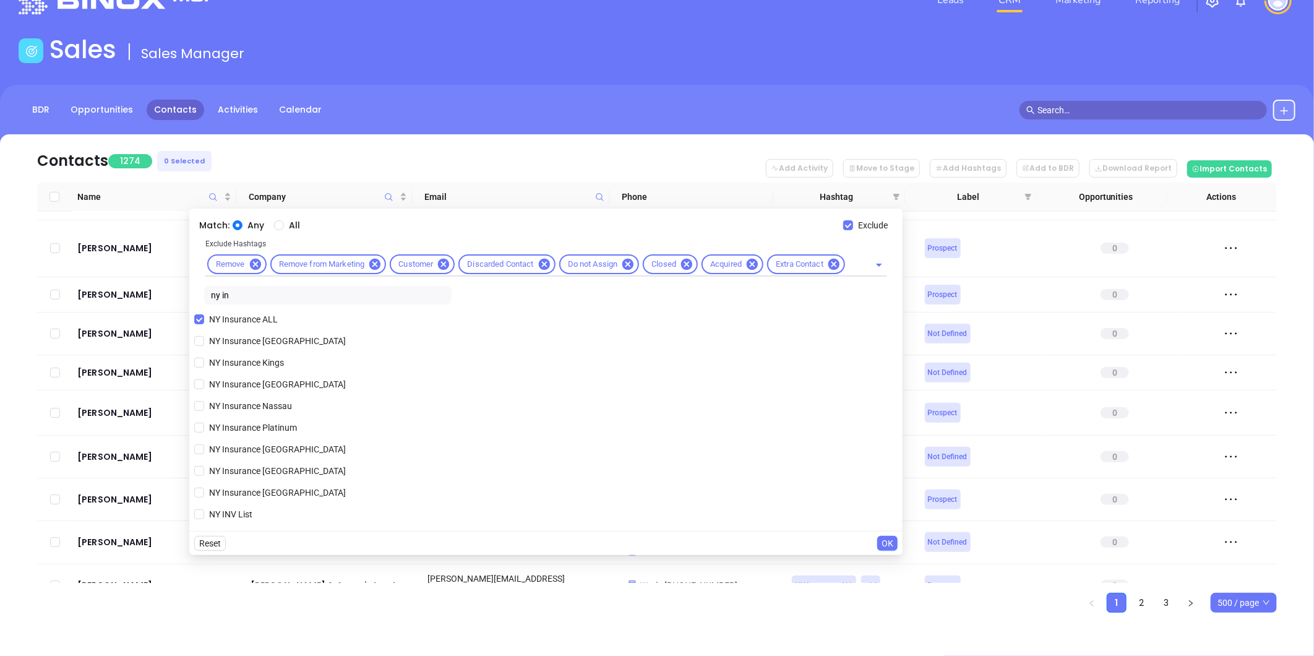
drag, startPoint x: 249, startPoint y: 298, endPoint x: 183, endPoint y: 296, distance: 65.6
click at [183, 296] on body "Leads CRM Marketing Reporting Financial Leads Leads Sales Sales Manager BDR Opp…" at bounding box center [657, 293] width 1314 height 656
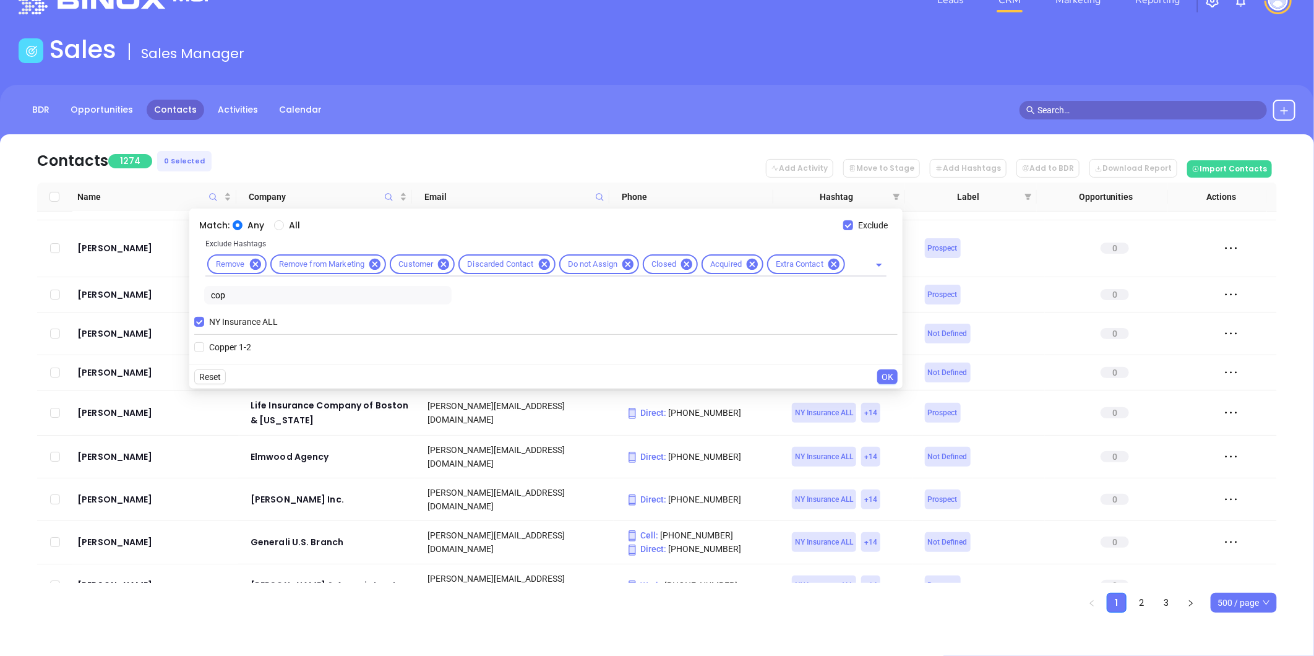
scroll to position [0, 0]
click at [275, 225] on input "All" at bounding box center [279, 225] width 10 height 10
click at [201, 344] on input "Copper 1-2" at bounding box center [199, 347] width 10 height 10
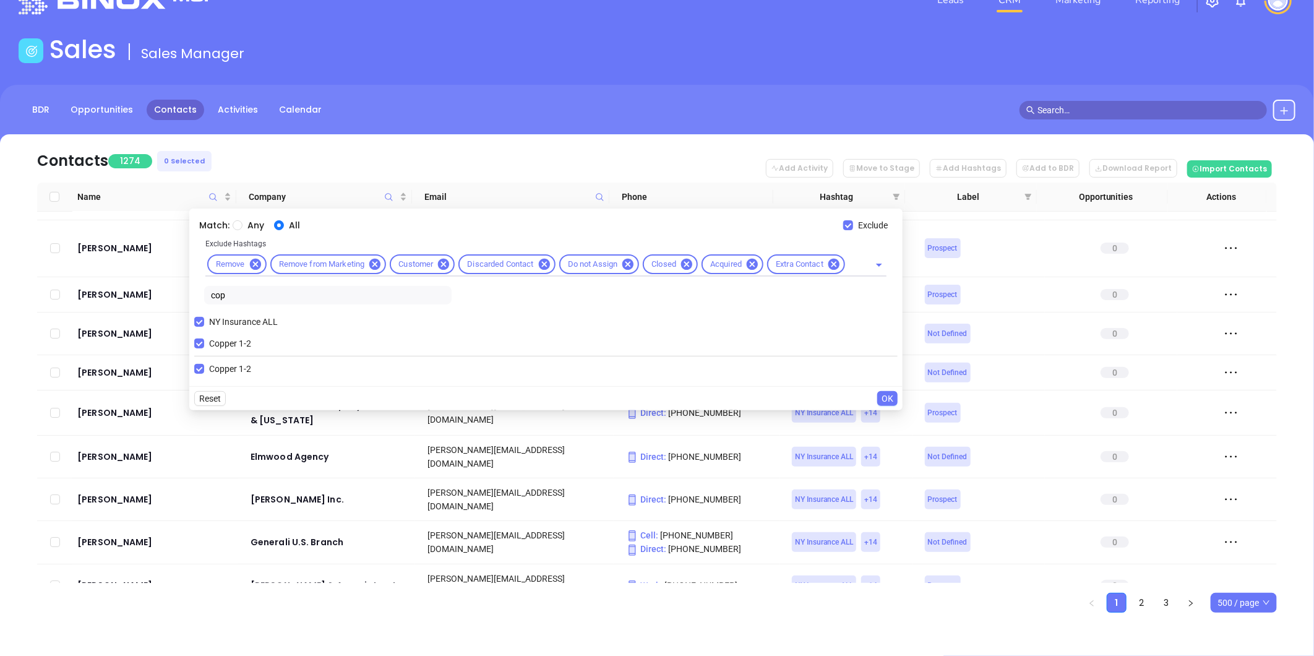
click at [884, 398] on span "OK" at bounding box center [888, 399] width 12 height 14
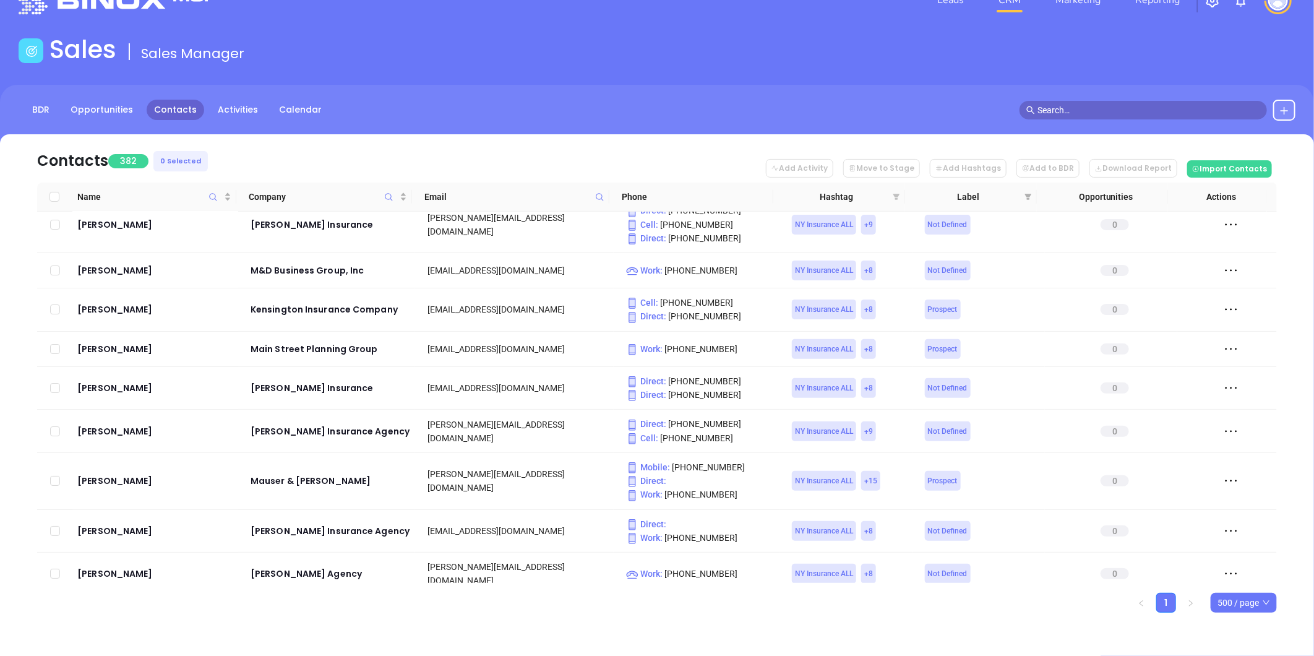
click at [895, 195] on icon "filter" at bounding box center [897, 197] width 7 height 6
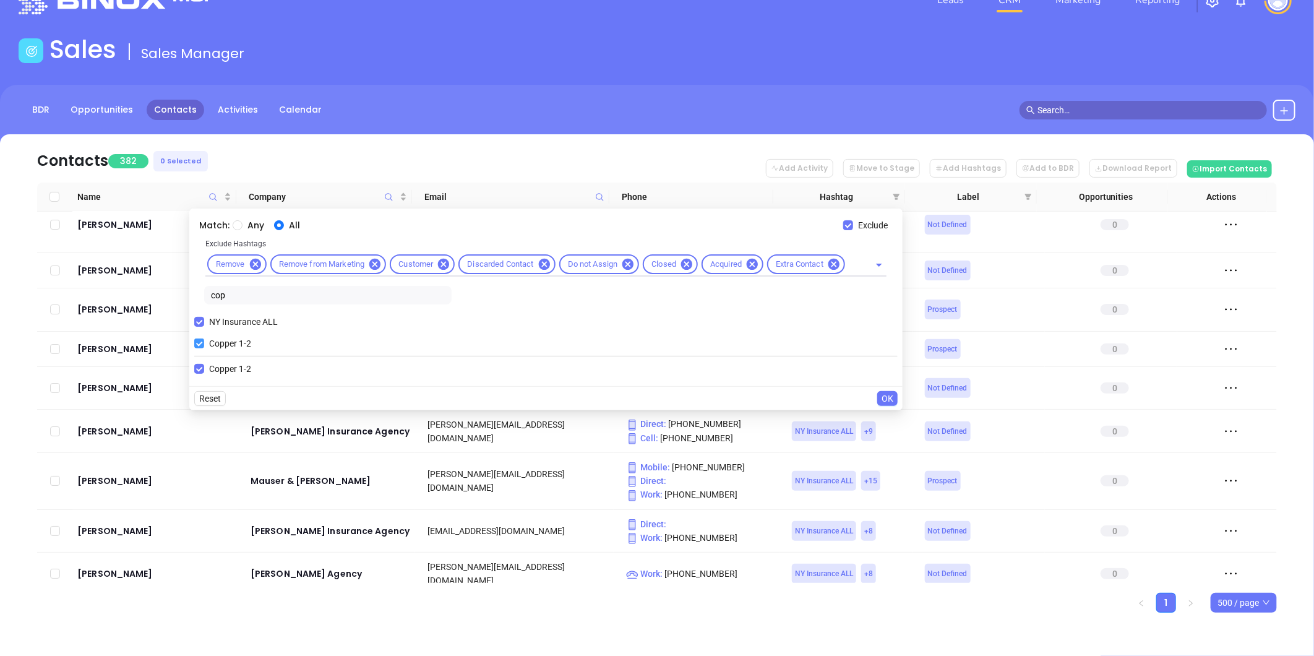
click at [197, 343] on input "Copper 1-2" at bounding box center [199, 343] width 10 height 10
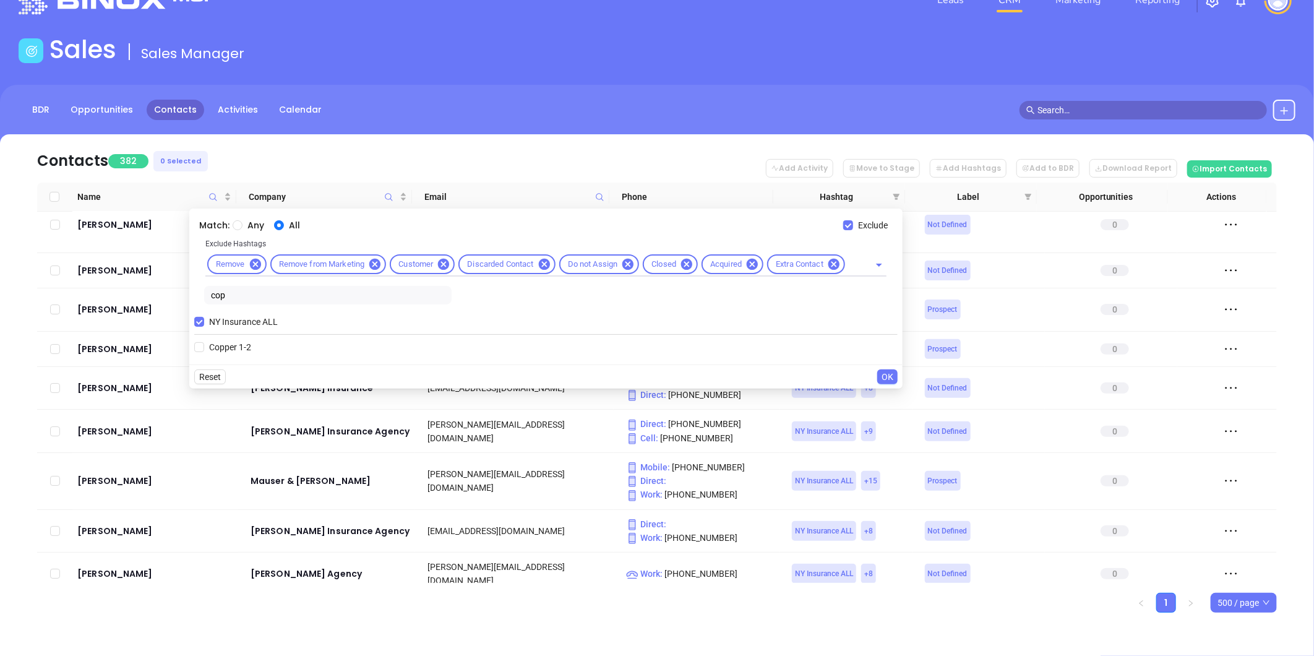
drag, startPoint x: 235, startPoint y: 295, endPoint x: 213, endPoint y: 298, distance: 21.8
click at [213, 298] on input "cop" at bounding box center [328, 295] width 248 height 19
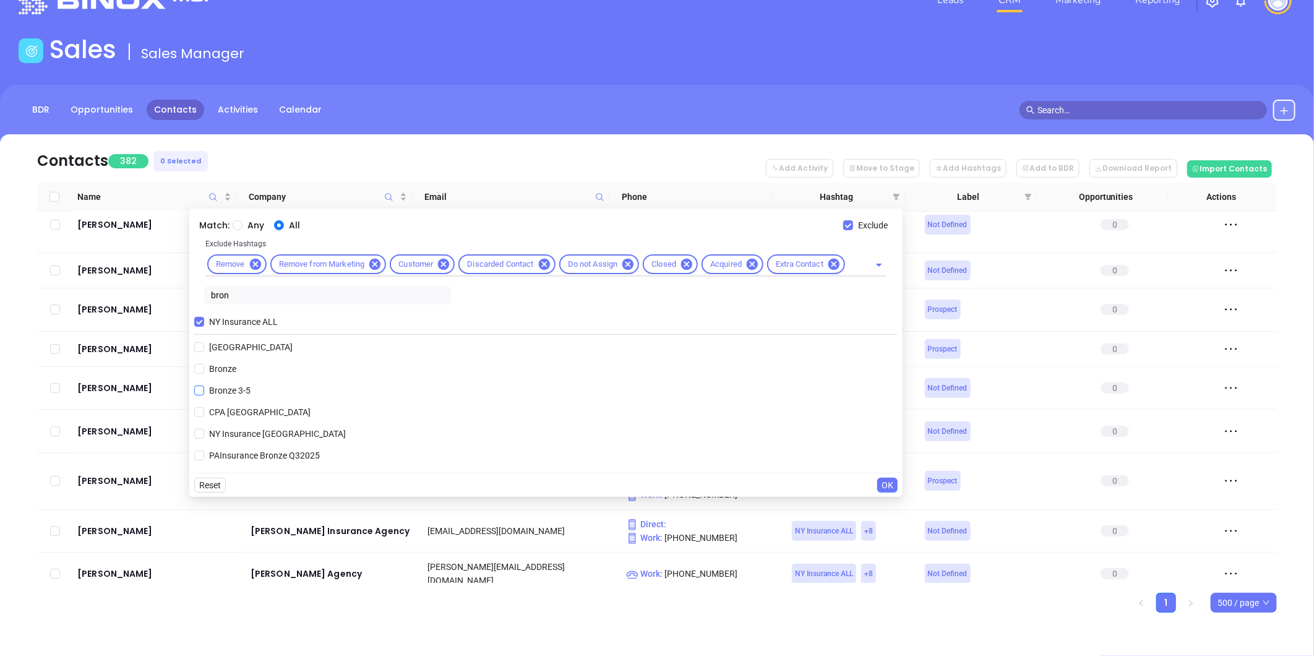
click at [198, 389] on input "Bronze 3-5" at bounding box center [199, 391] width 10 height 10
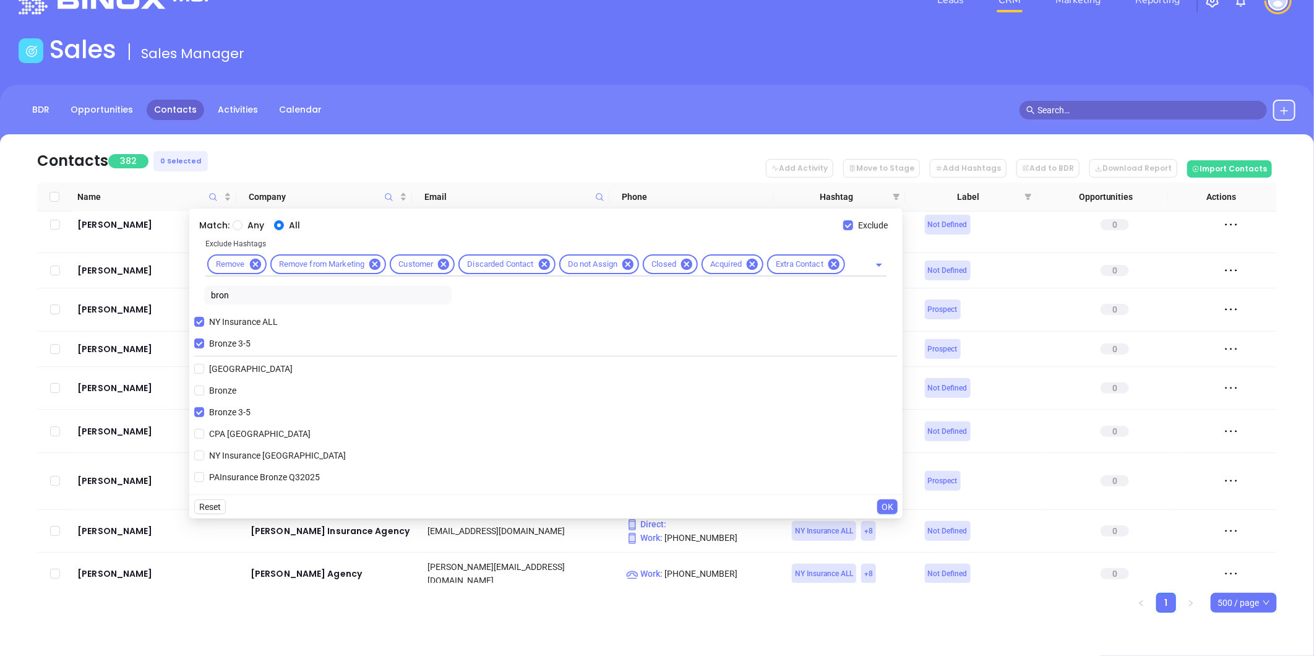
click at [887, 504] on span "OK" at bounding box center [888, 507] width 12 height 14
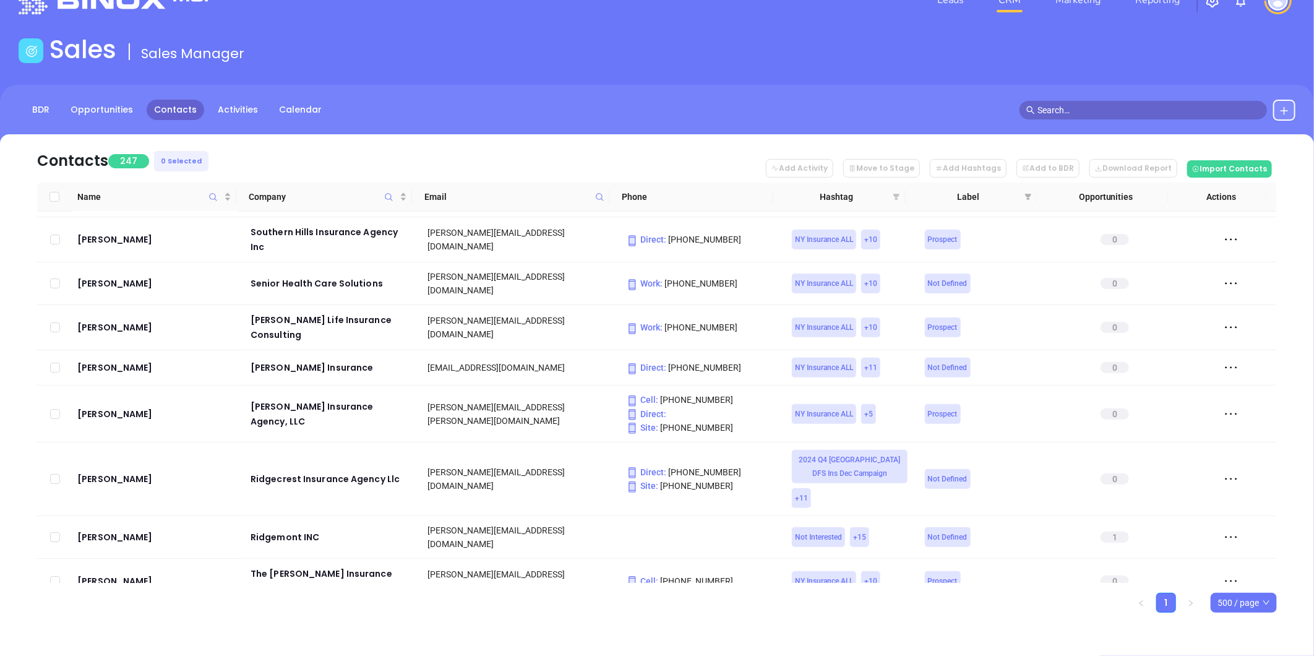
drag, startPoint x: 895, startPoint y: 196, endPoint x: 827, endPoint y: 269, distance: 99.8
click at [895, 196] on icon "filter" at bounding box center [897, 197] width 7 height 6
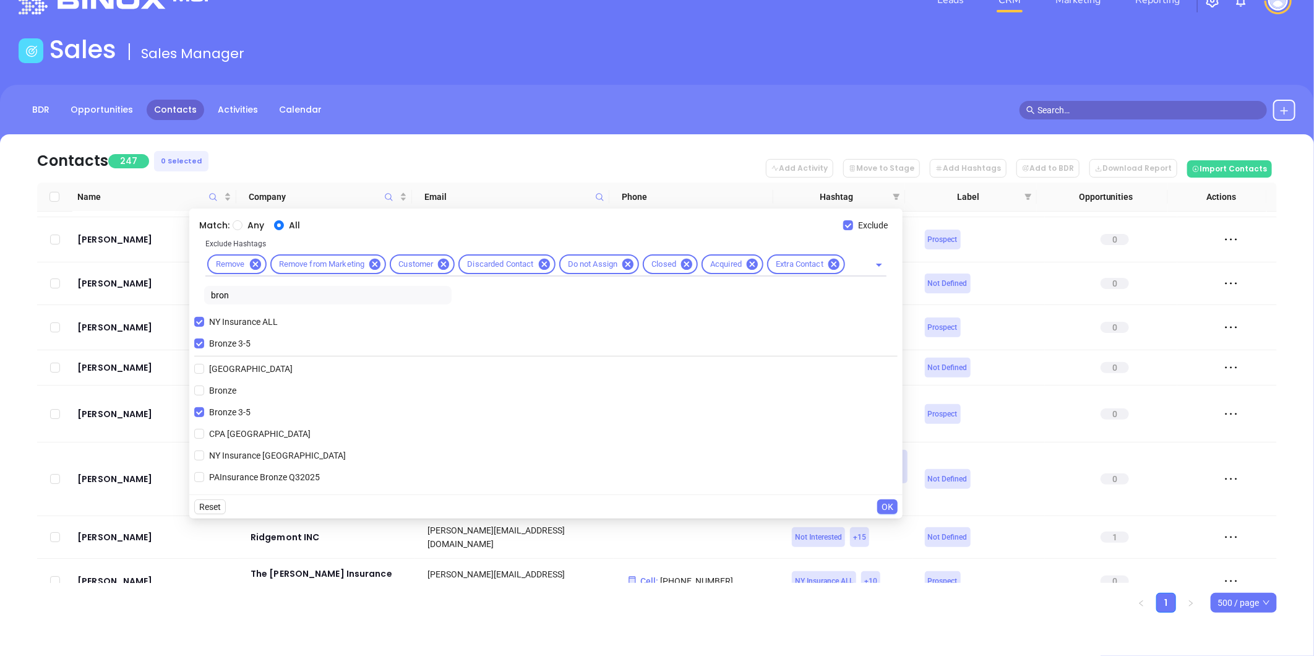
click at [192, 339] on div "Match: Any All Exclude Exclude Hashtags Remove Remove from Marketing Customer D…" at bounding box center [545, 352] width 713 height 286
drag, startPoint x: 232, startPoint y: 298, endPoint x: 194, endPoint y: 296, distance: 38.4
click at [194, 296] on div "Match: Any All Exclude Exclude Hashtags Remove Remove from Marketing Customer D…" at bounding box center [545, 352] width 713 height 286
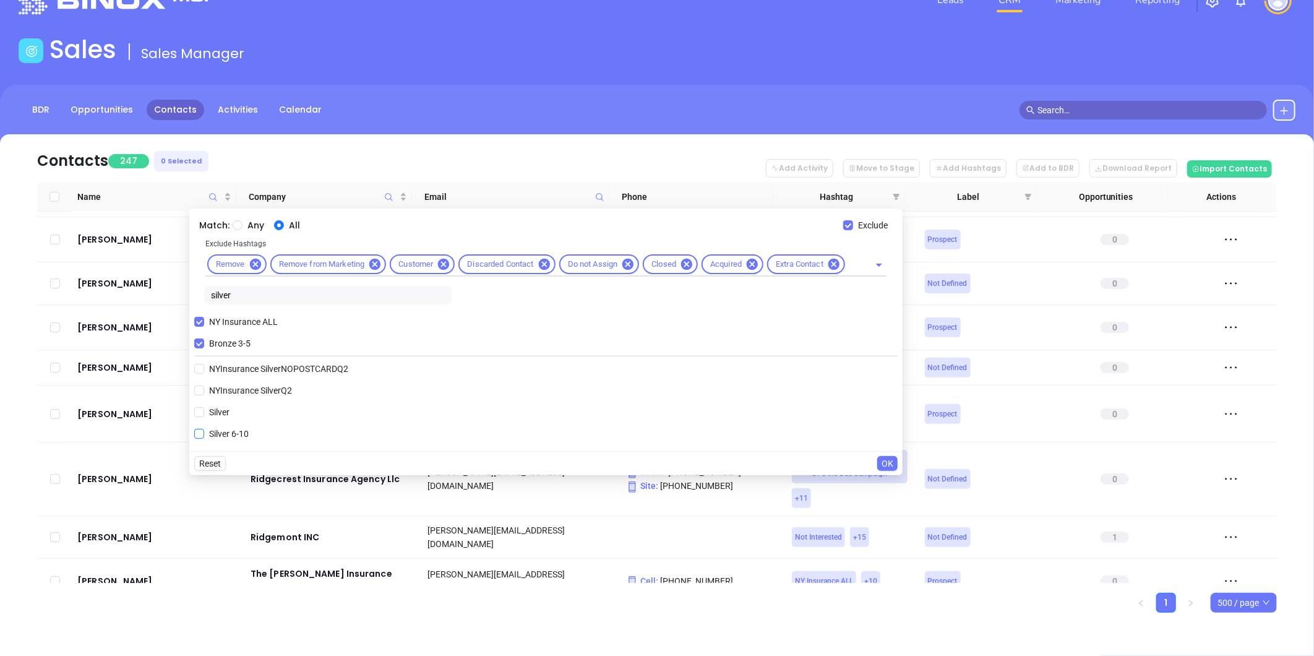
click at [197, 431] on input "Silver 6-10" at bounding box center [199, 434] width 10 height 10
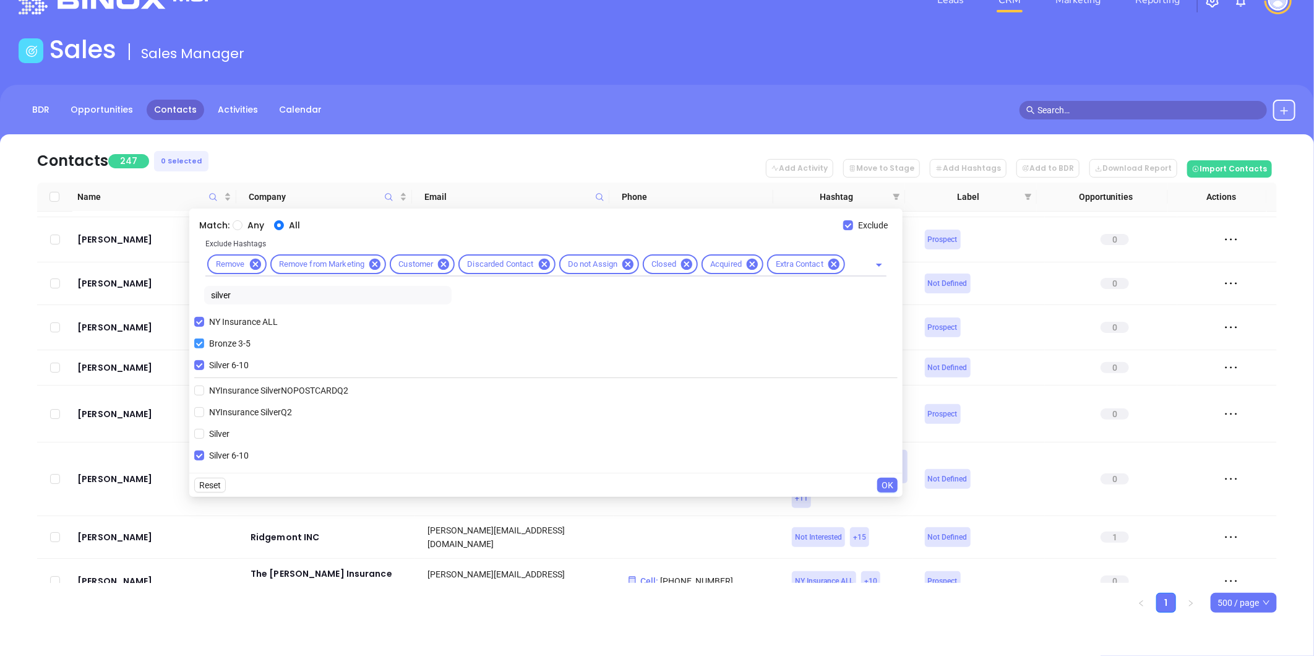
click at [199, 342] on input "Bronze 3-5" at bounding box center [199, 343] width 10 height 10
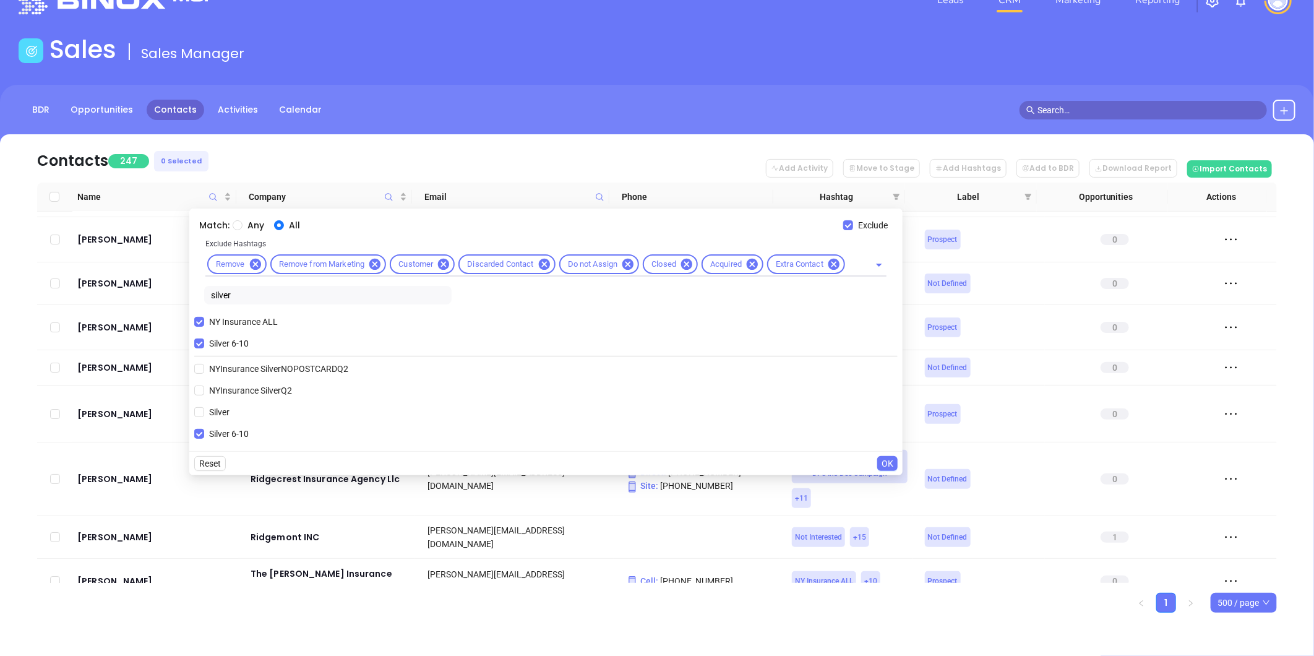
click at [888, 465] on span "OK" at bounding box center [888, 464] width 12 height 14
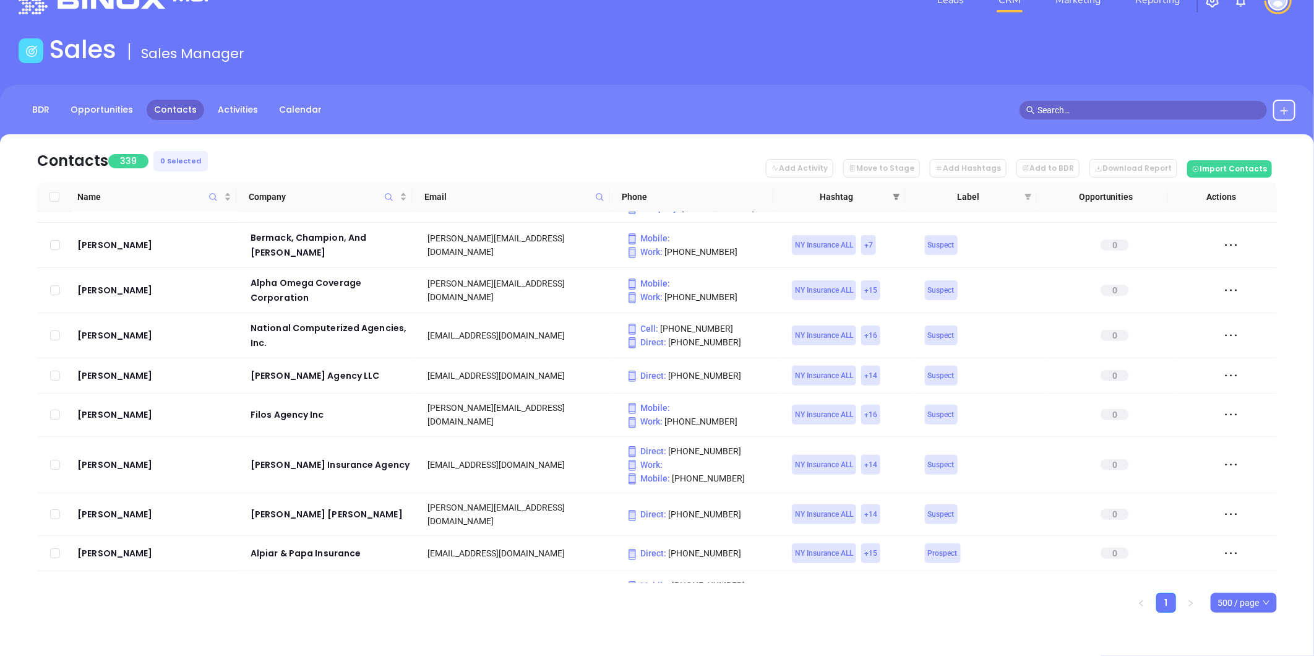
click at [897, 190] on span at bounding box center [896, 197] width 12 height 19
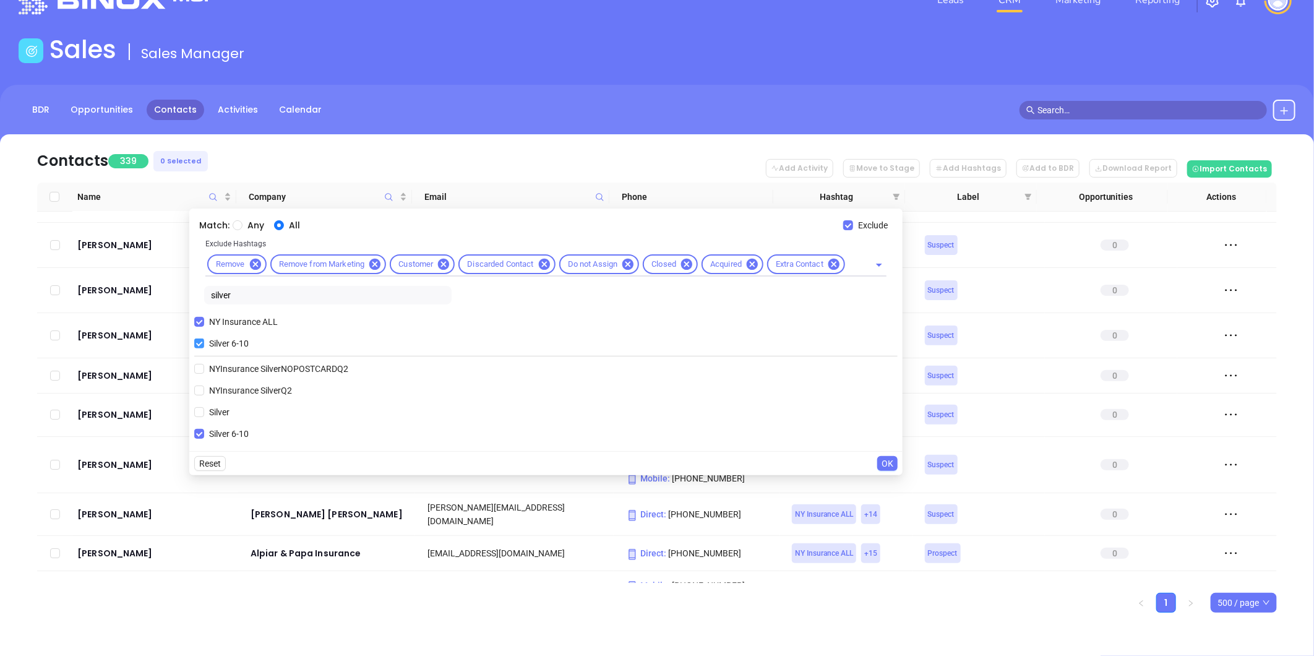
click at [200, 341] on input "Silver 6-10" at bounding box center [199, 343] width 10 height 10
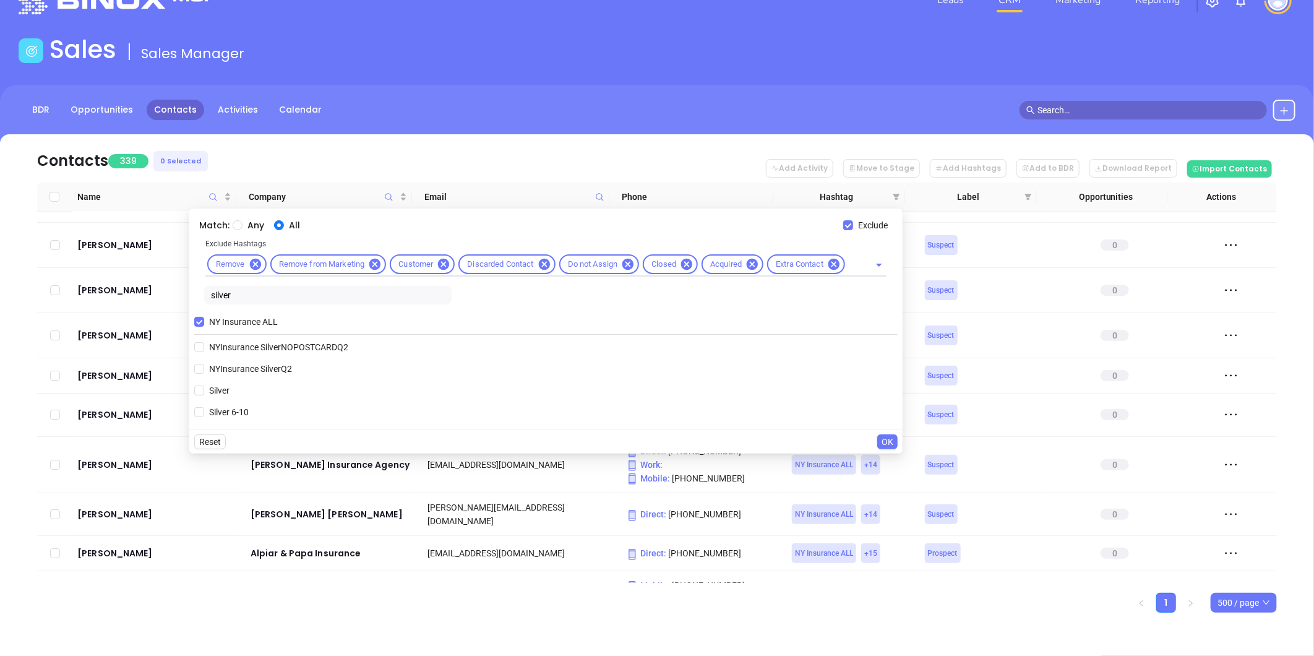
drag, startPoint x: 238, startPoint y: 294, endPoint x: 196, endPoint y: 298, distance: 42.9
click at [196, 298] on div "Exclude Hashtags Remove Remove from Marketing Customer Discarded Contact Do not…" at bounding box center [546, 273] width 704 height 72
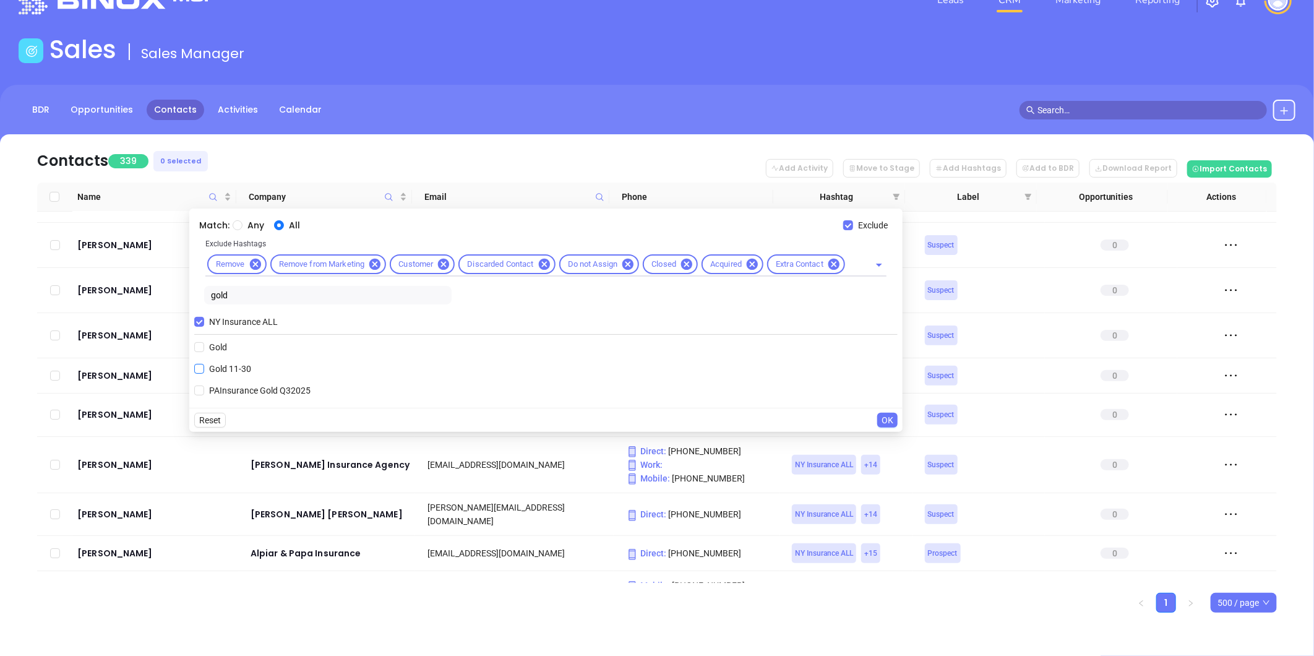
click at [198, 369] on input "Gold 11-30" at bounding box center [199, 369] width 10 height 10
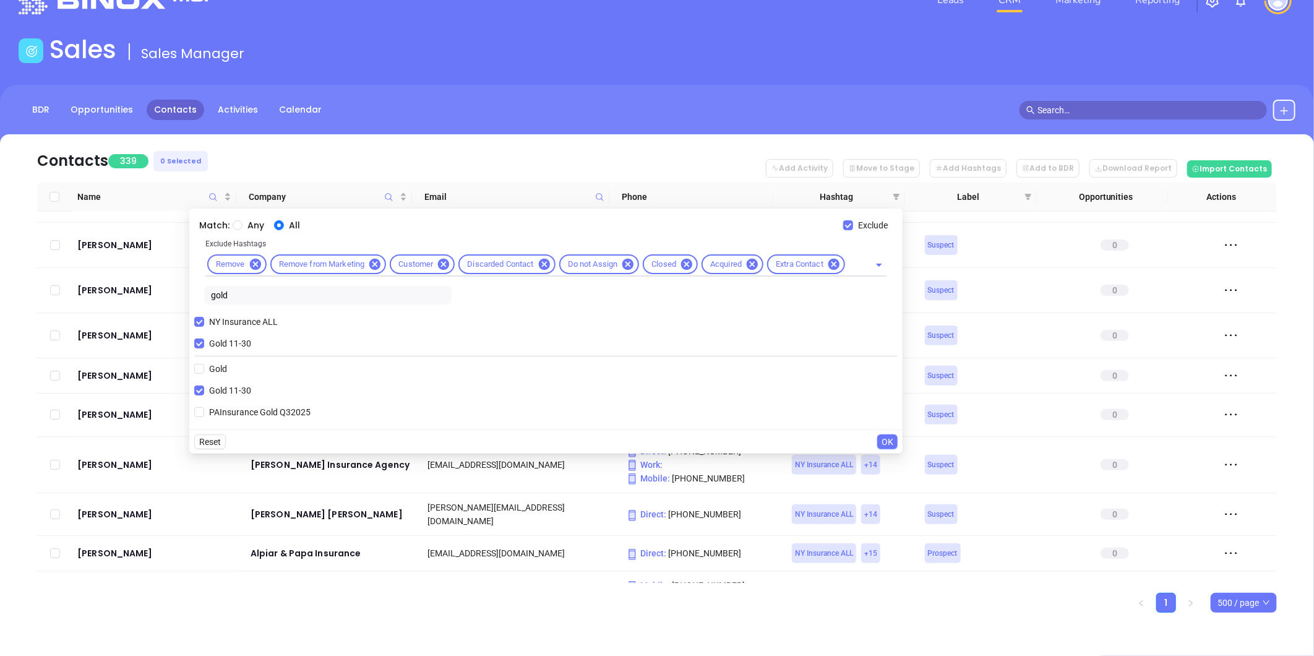
click at [889, 440] on span "OK" at bounding box center [888, 442] width 12 height 14
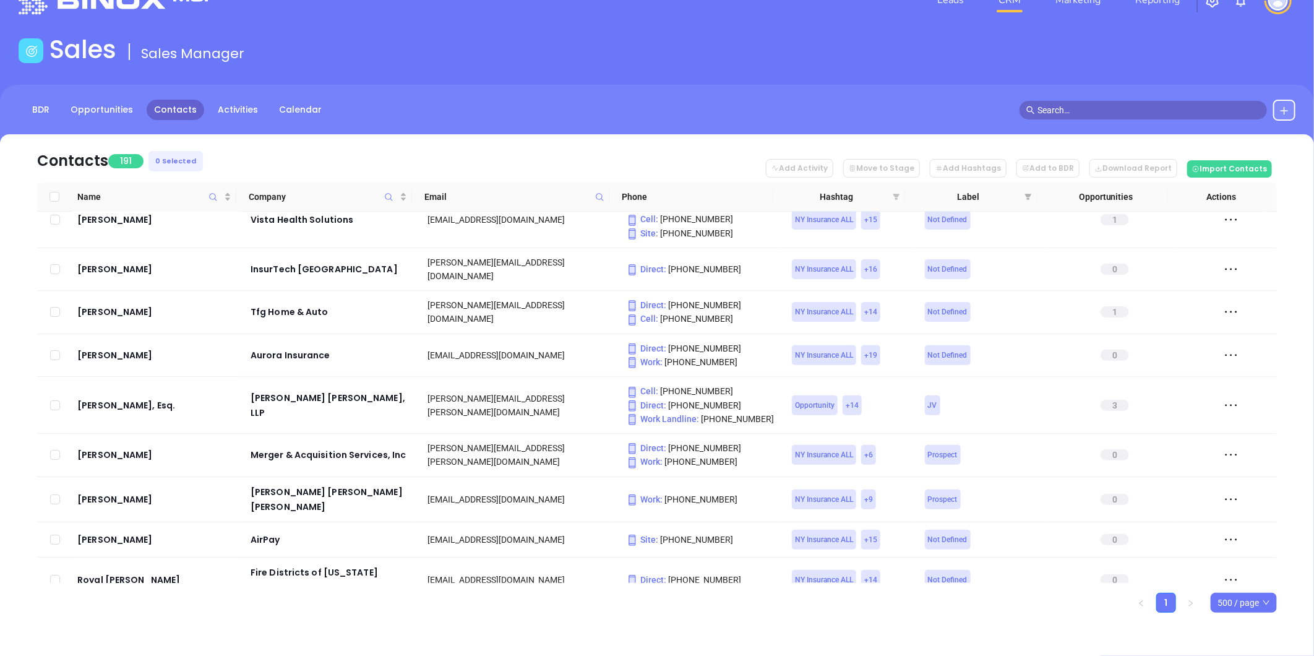
click at [895, 196] on icon "filter" at bounding box center [897, 197] width 7 height 6
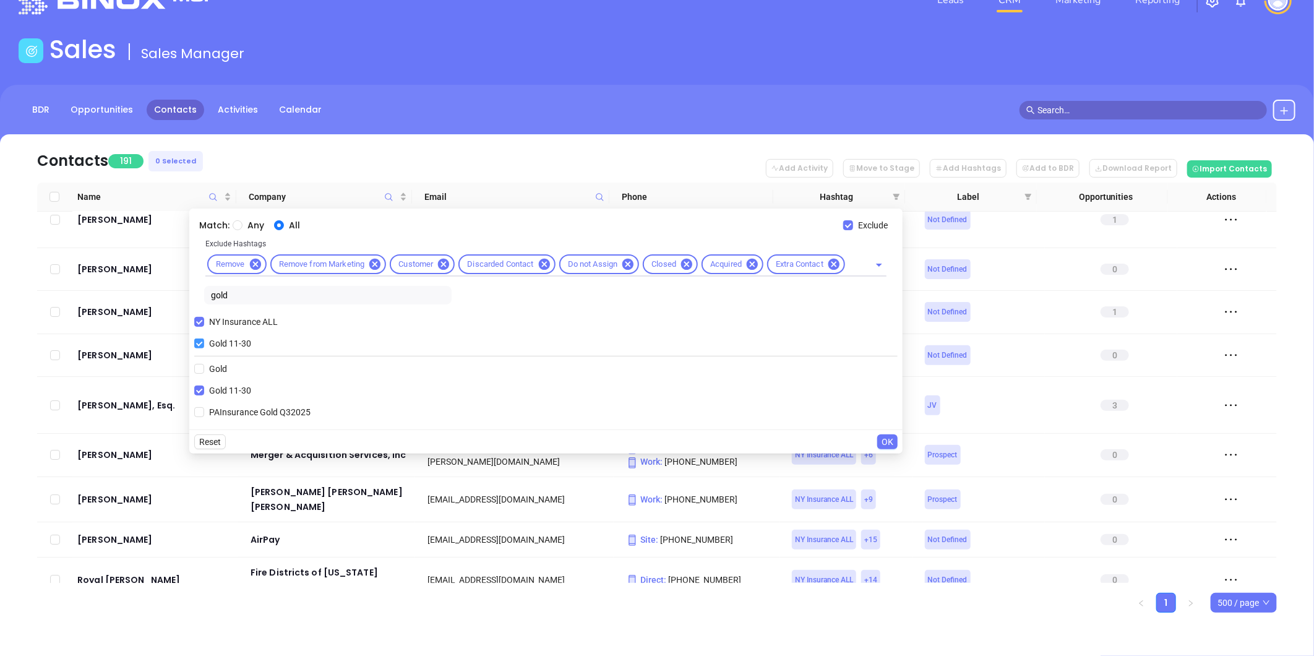
click at [200, 343] on input "Gold 11-30" at bounding box center [199, 343] width 10 height 10
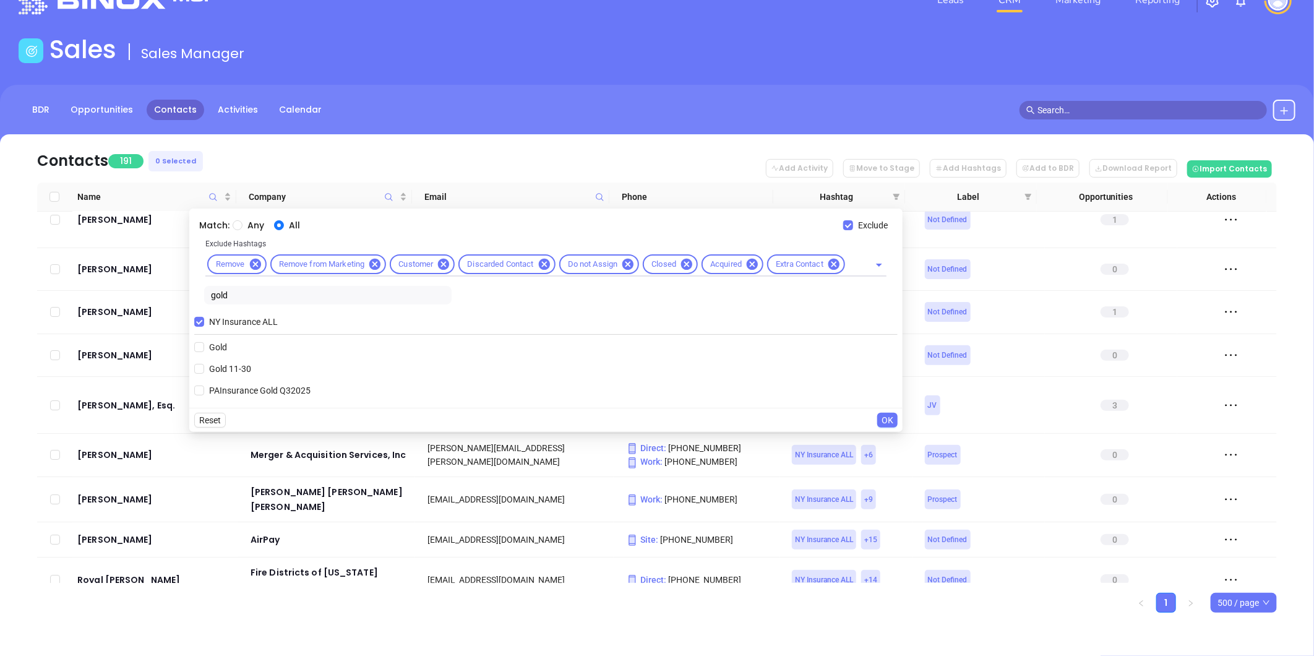
drag, startPoint x: 231, startPoint y: 295, endPoint x: 209, endPoint y: 293, distance: 22.3
click at [209, 293] on input "gold" at bounding box center [328, 295] width 248 height 19
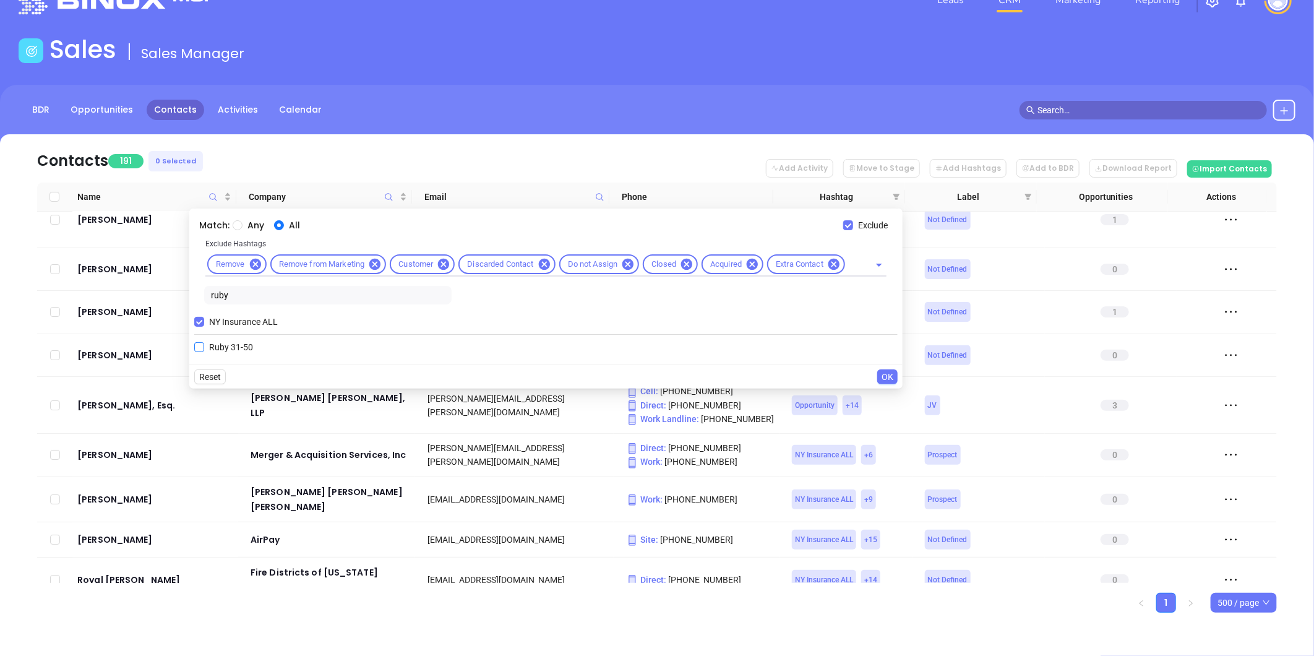
click at [197, 347] on input "Ruby 31-50" at bounding box center [199, 347] width 10 height 10
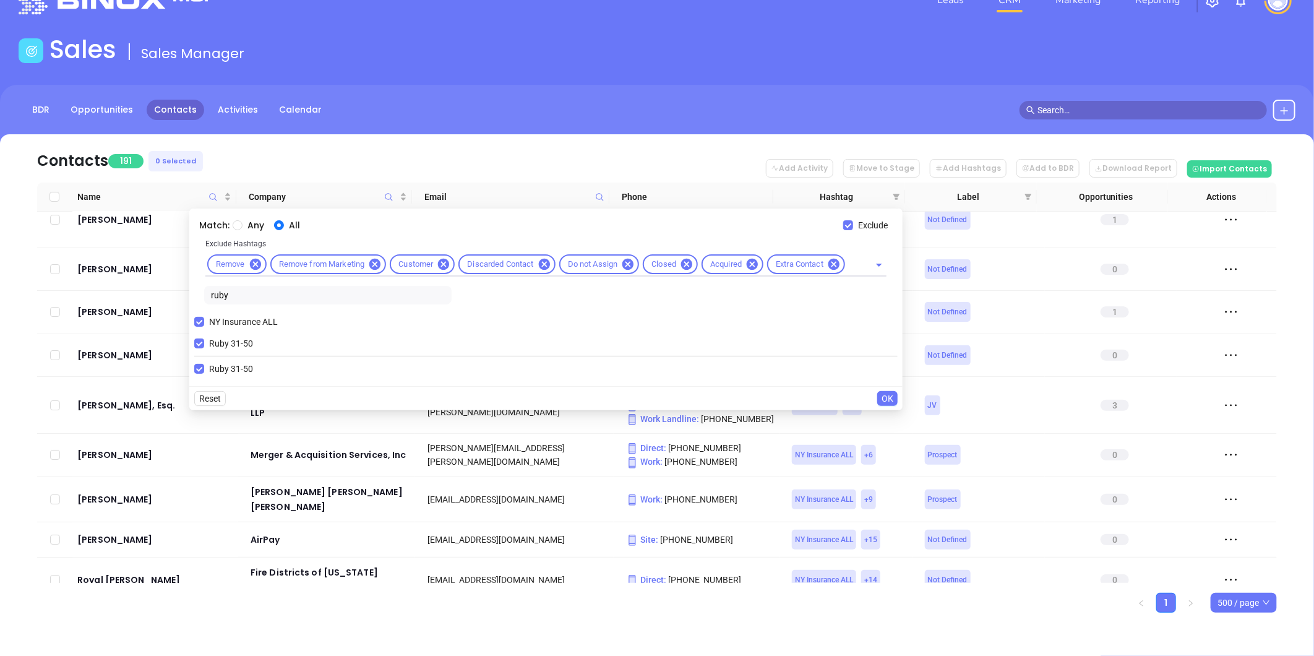
click at [886, 399] on span "OK" at bounding box center [888, 399] width 12 height 14
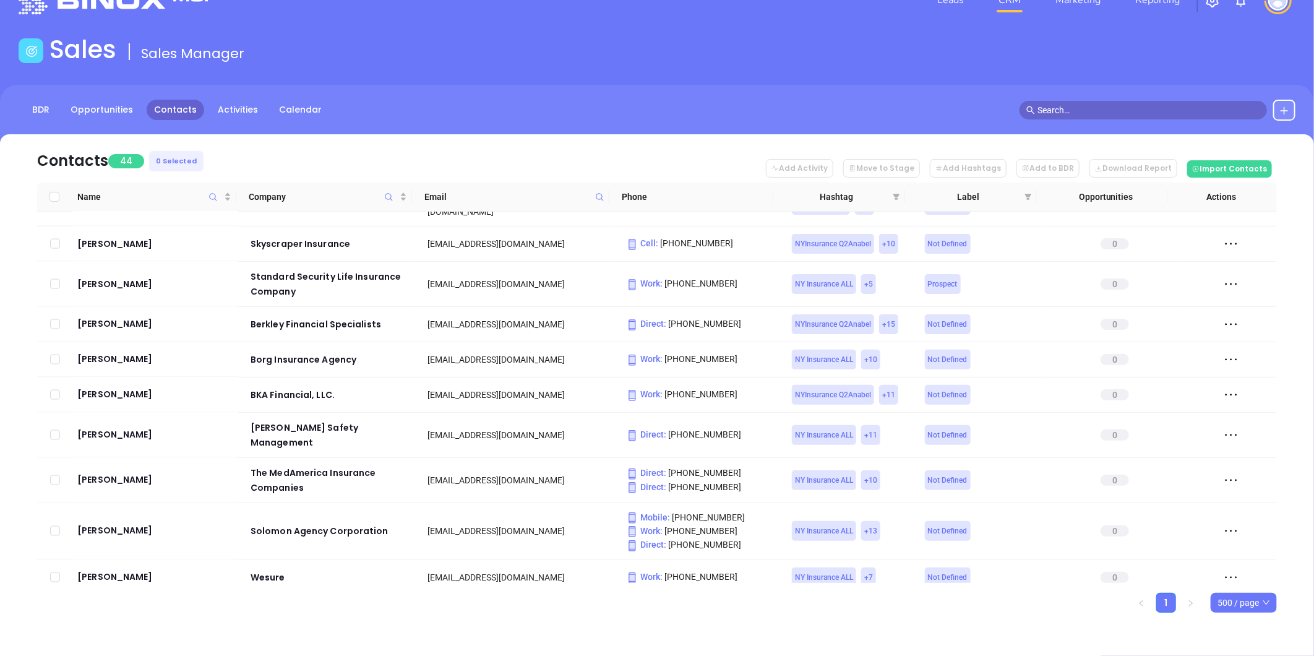
scroll to position [1434, 0]
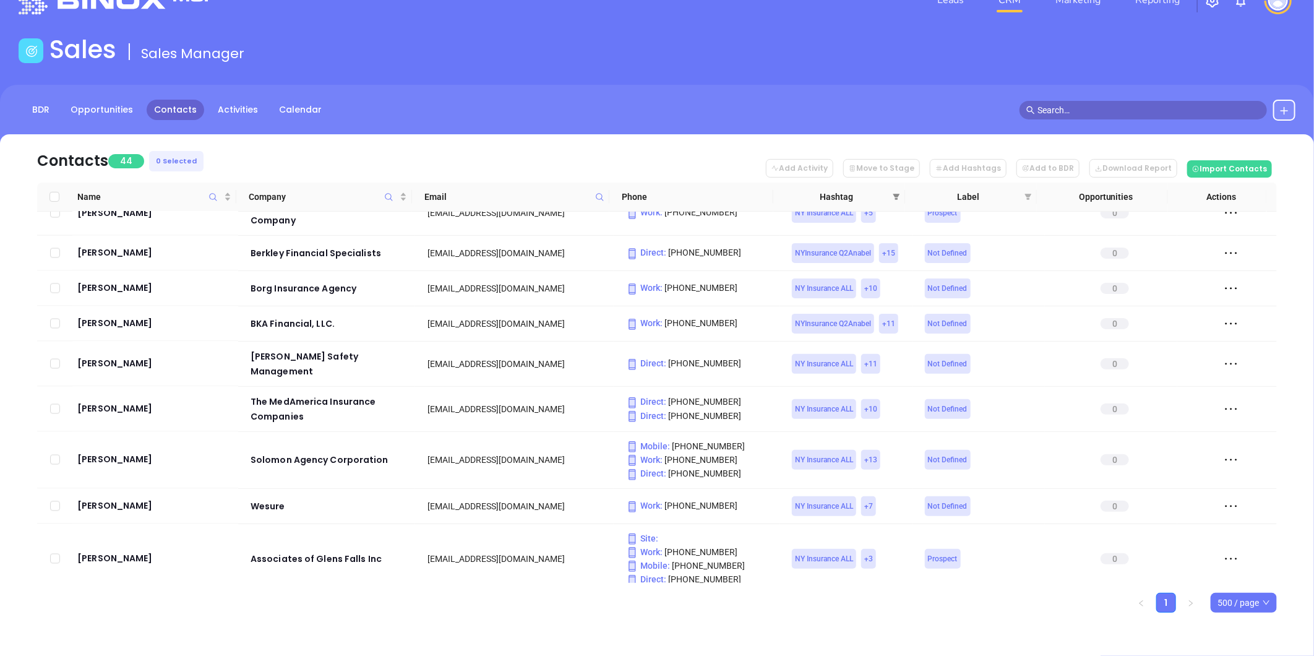
click at [894, 196] on icon "filter" at bounding box center [896, 196] width 7 height 7
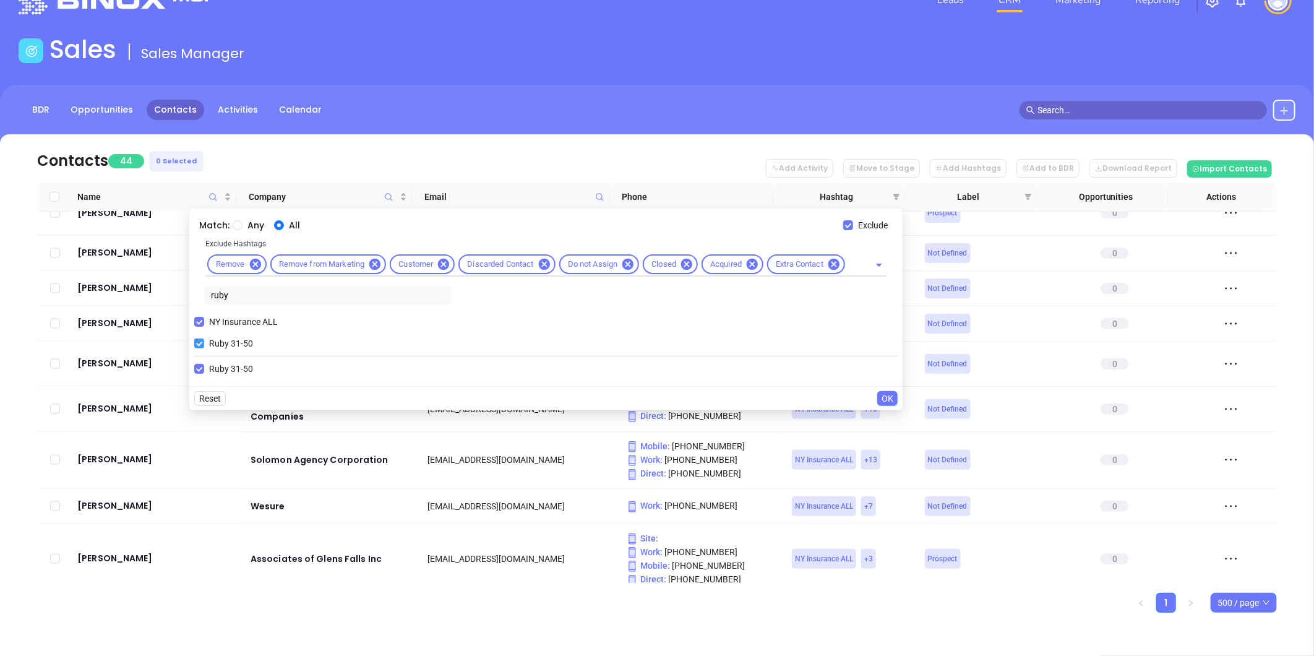
click at [196, 343] on input "Ruby 31-50" at bounding box center [199, 343] width 10 height 10
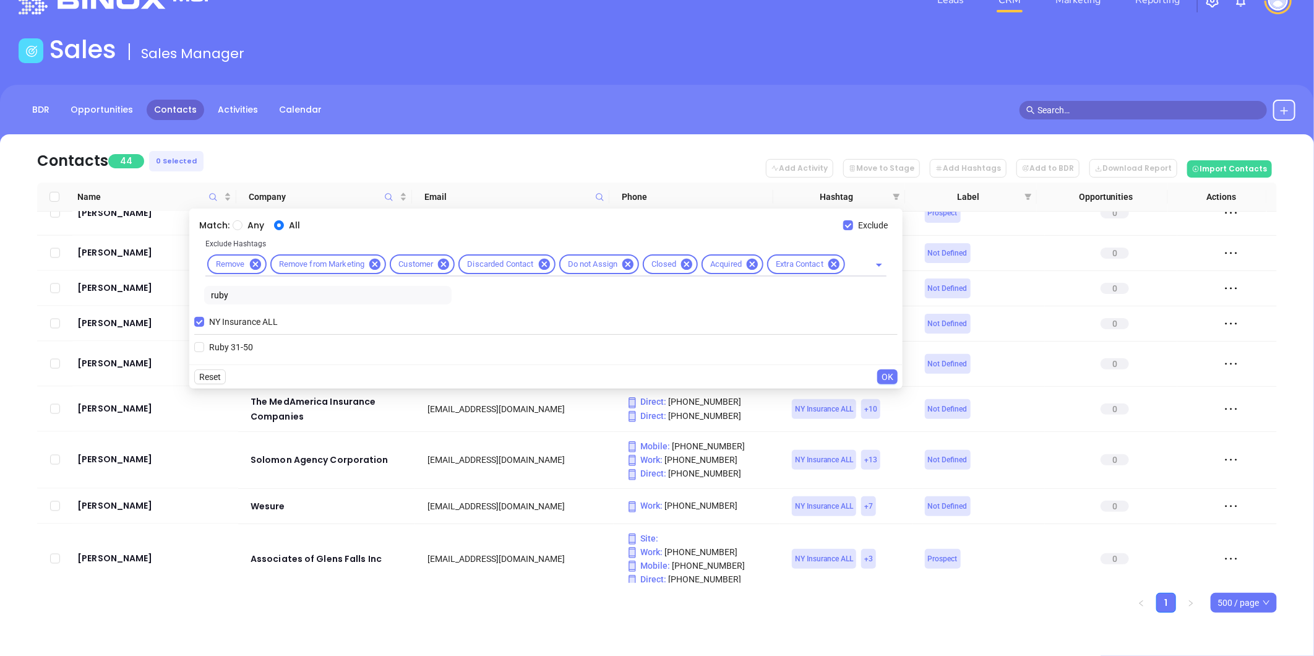
drag, startPoint x: 238, startPoint y: 295, endPoint x: 212, endPoint y: 295, distance: 26.0
click at [212, 295] on input "ruby" at bounding box center [328, 295] width 248 height 19
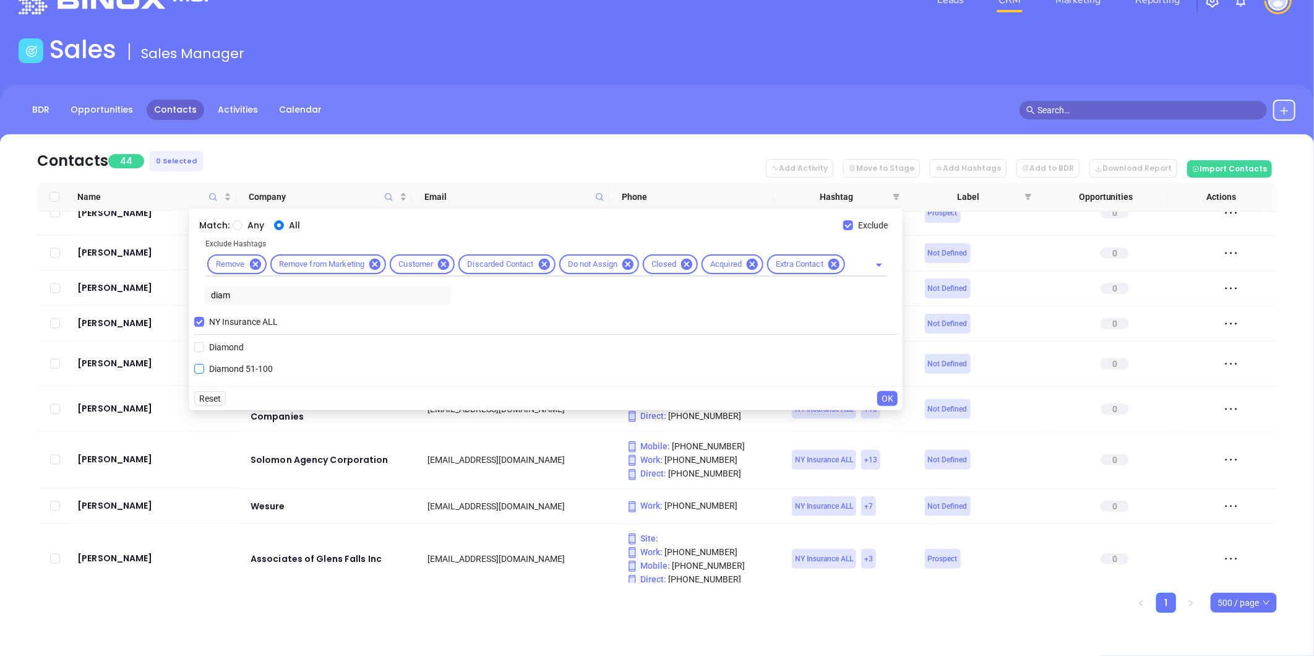
click at [200, 366] on input "Diamond 51-100" at bounding box center [199, 369] width 10 height 10
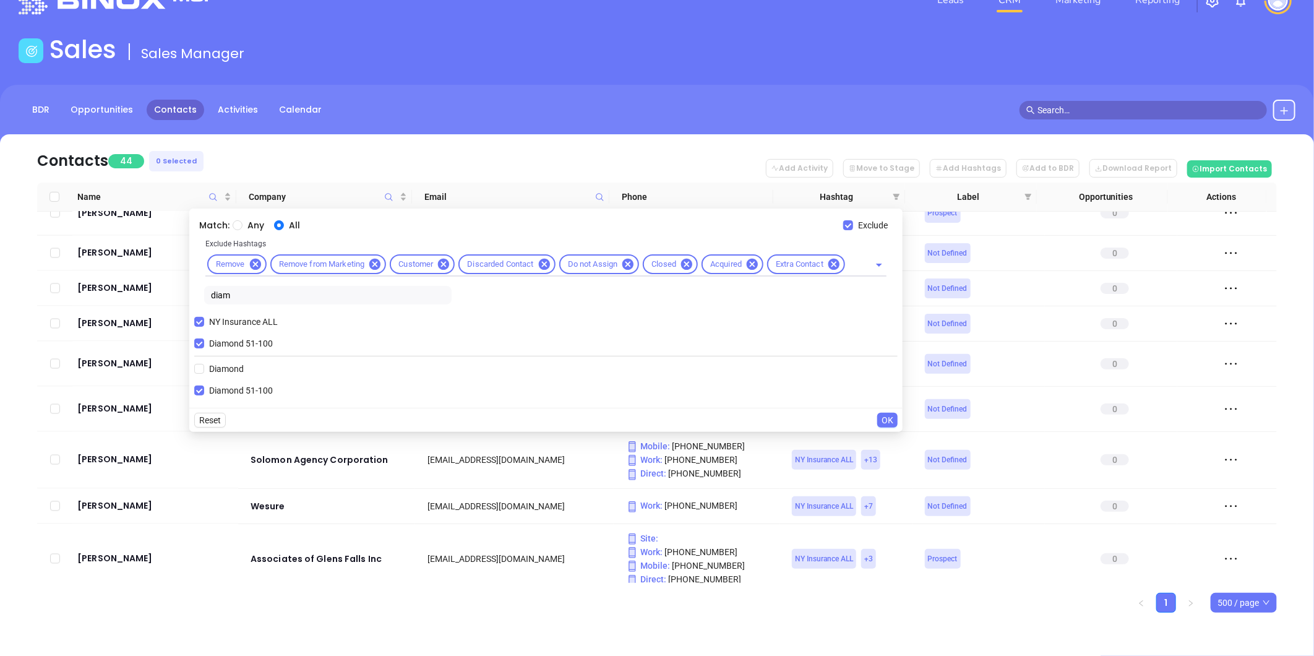
click at [888, 419] on span "OK" at bounding box center [888, 420] width 12 height 14
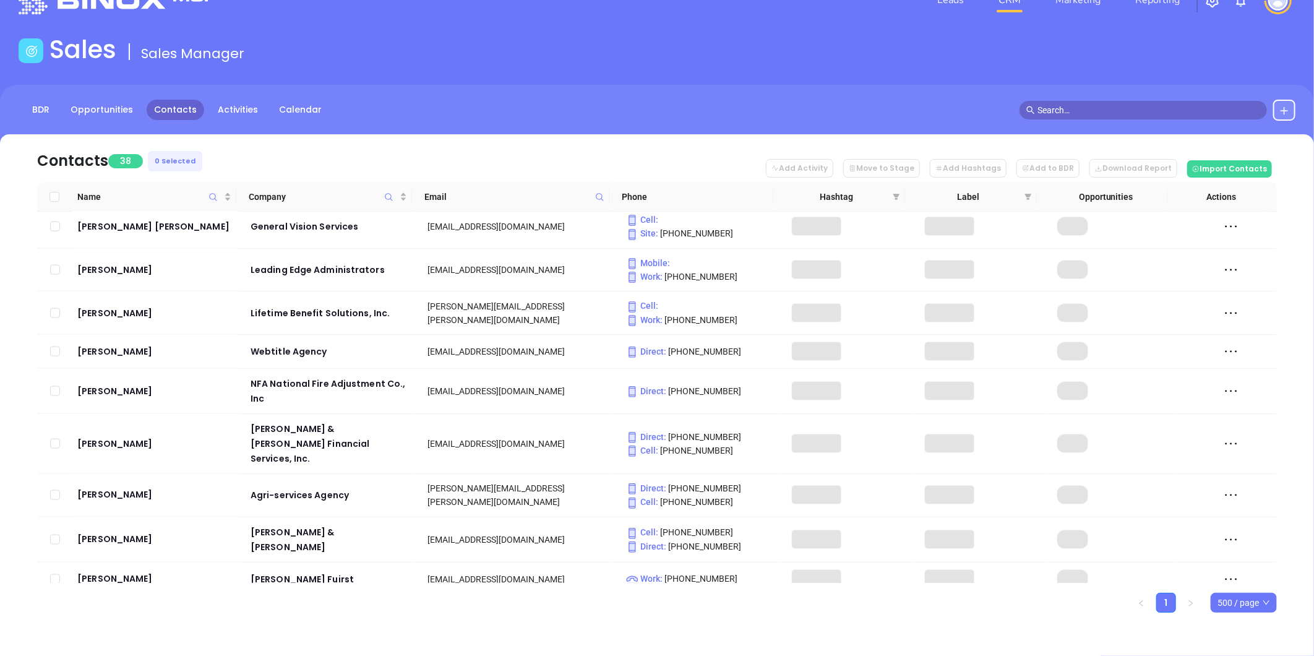
scroll to position [1219, 0]
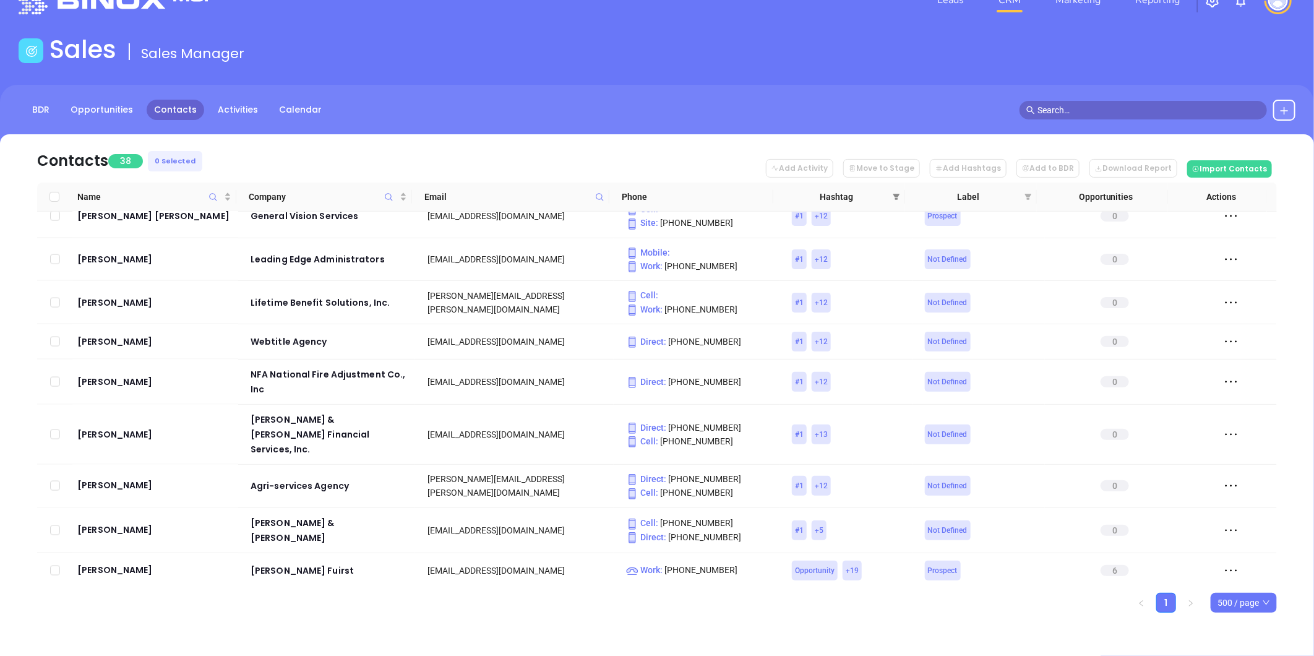
click at [897, 193] on icon "filter" at bounding box center [896, 196] width 7 height 7
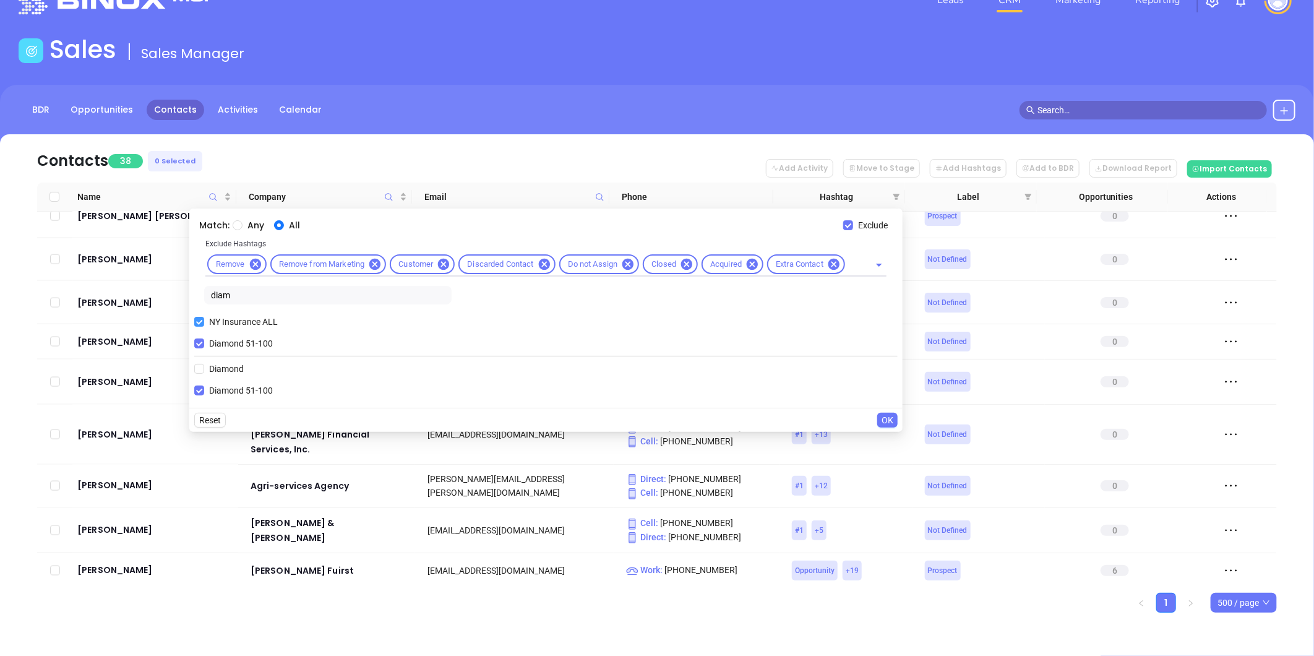
drag, startPoint x: 202, startPoint y: 345, endPoint x: 214, endPoint y: 323, distance: 24.9
click at [202, 345] on input "Diamond 51-100" at bounding box center [199, 343] width 10 height 10
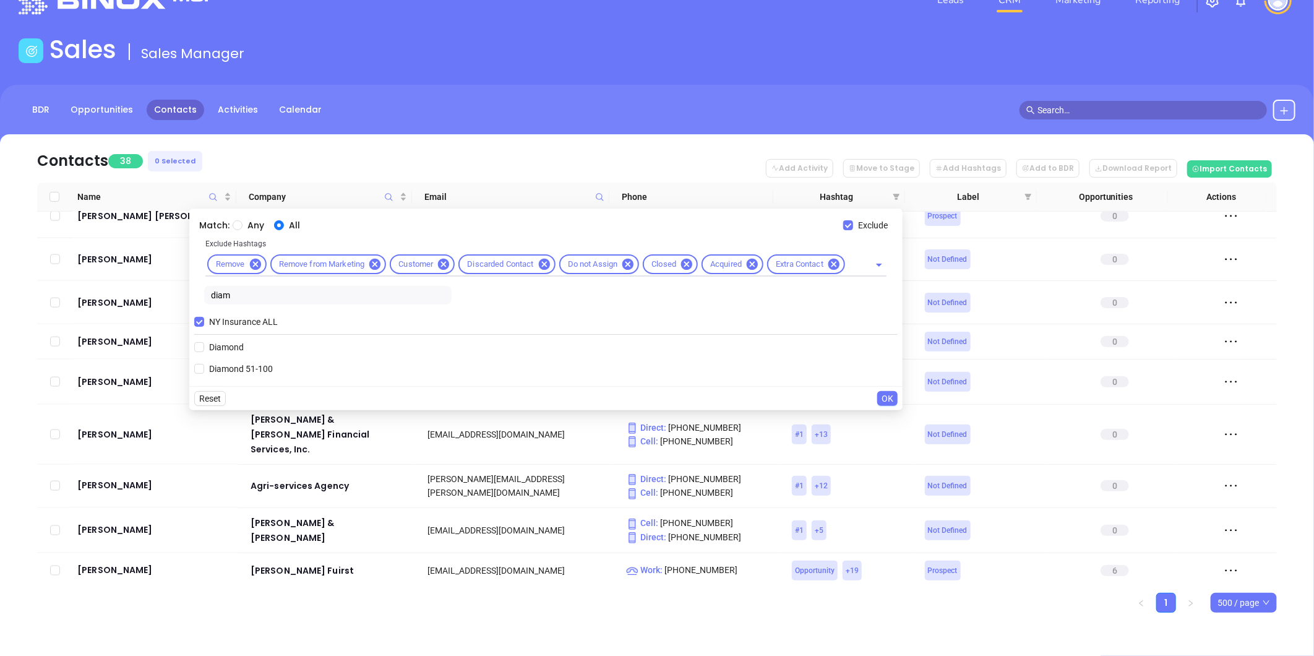
drag, startPoint x: 232, startPoint y: 295, endPoint x: 198, endPoint y: 295, distance: 34.0
click at [198, 295] on div "Exclude Hashtags Remove Remove from Marketing Customer Discarded Contact Do not…" at bounding box center [546, 273] width 704 height 72
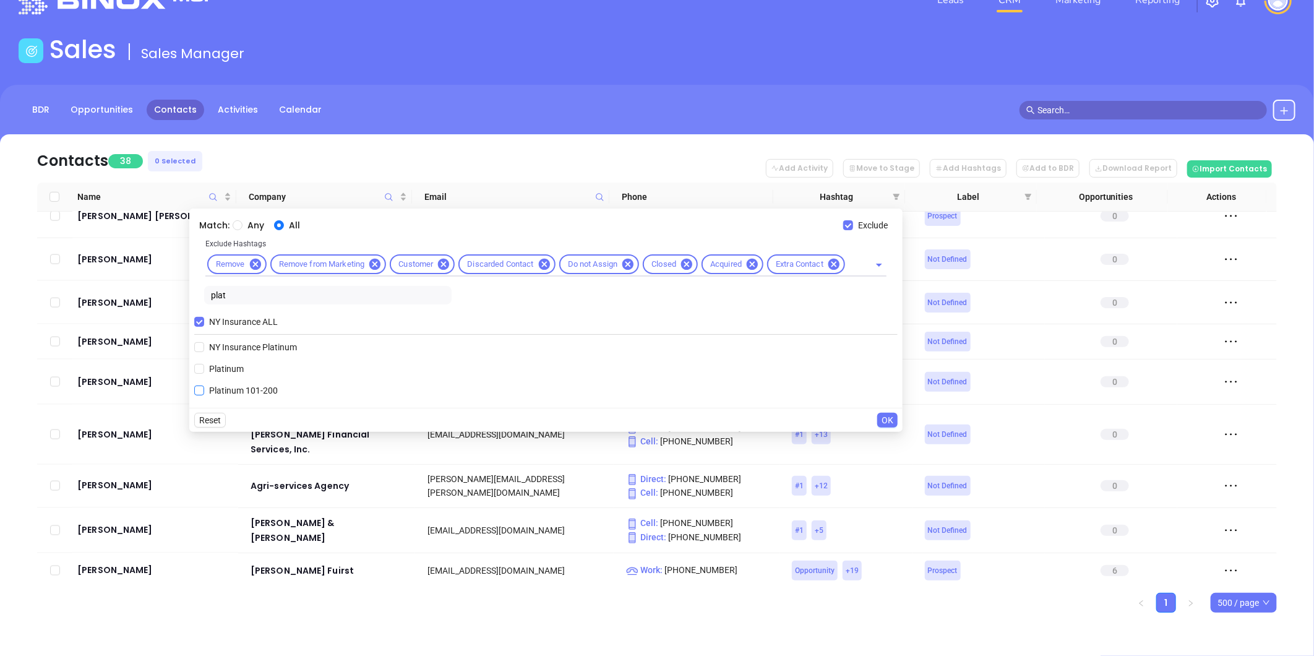
click at [198, 387] on input "Platinum 101-200" at bounding box center [199, 391] width 10 height 10
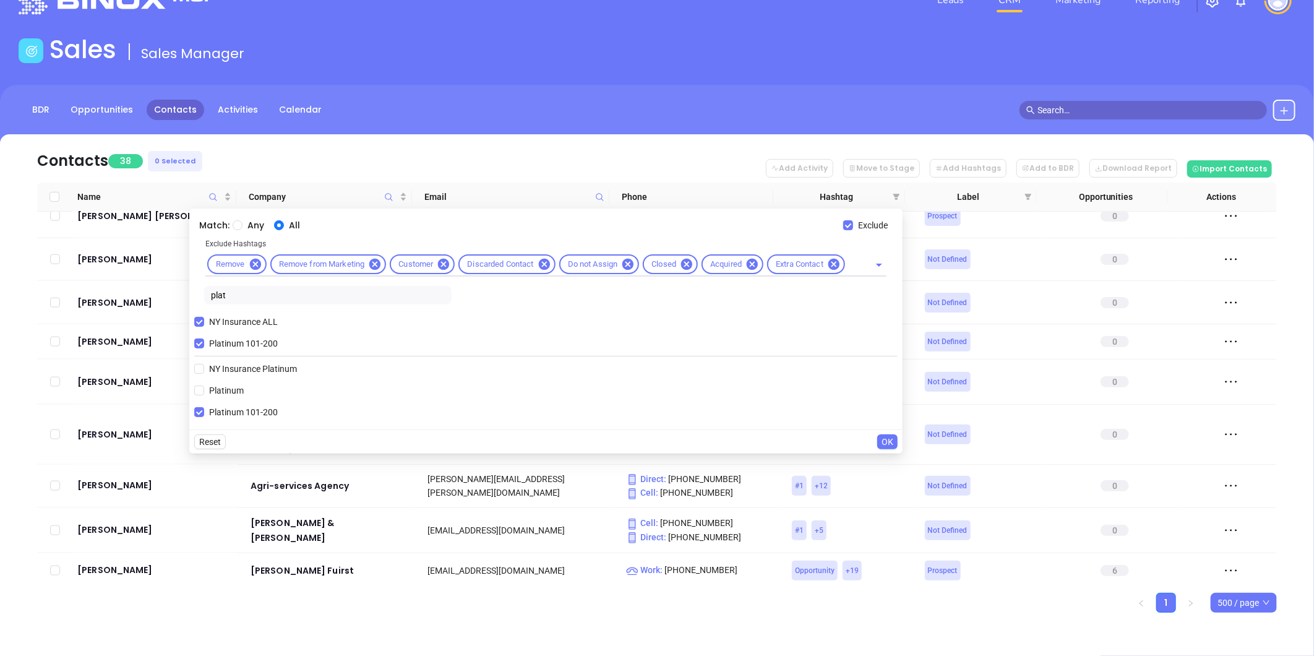
click at [887, 442] on span "OK" at bounding box center [888, 442] width 12 height 14
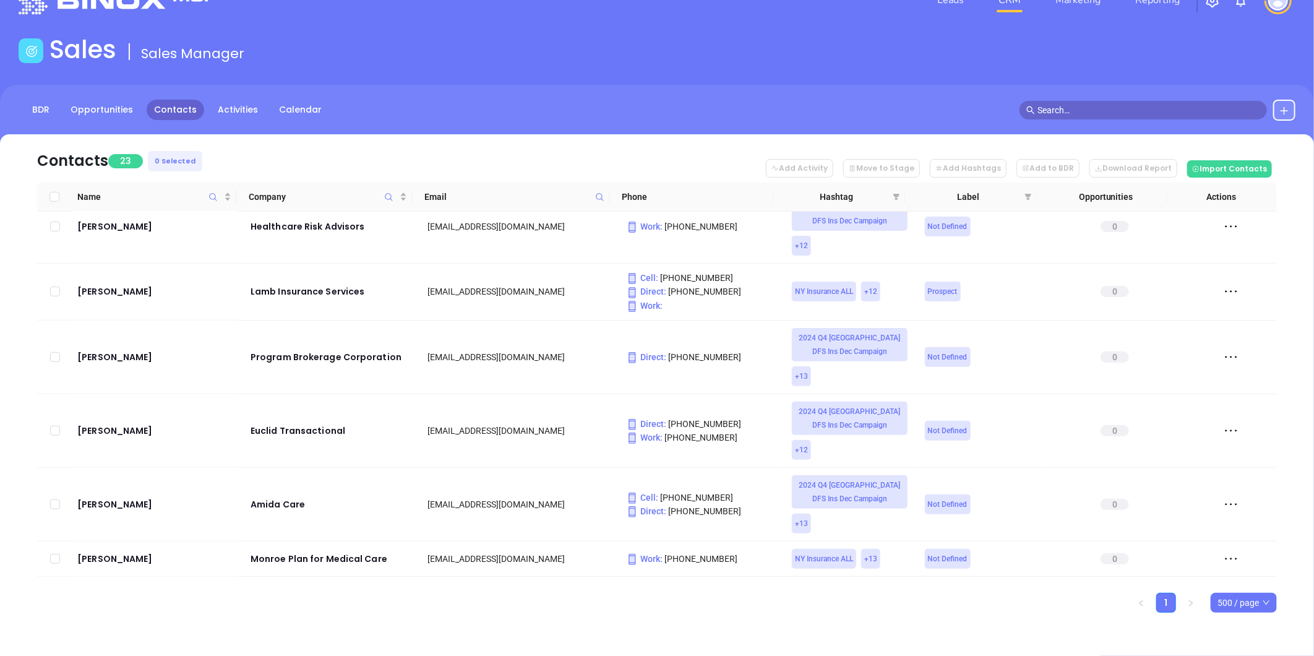
scroll to position [728, 0]
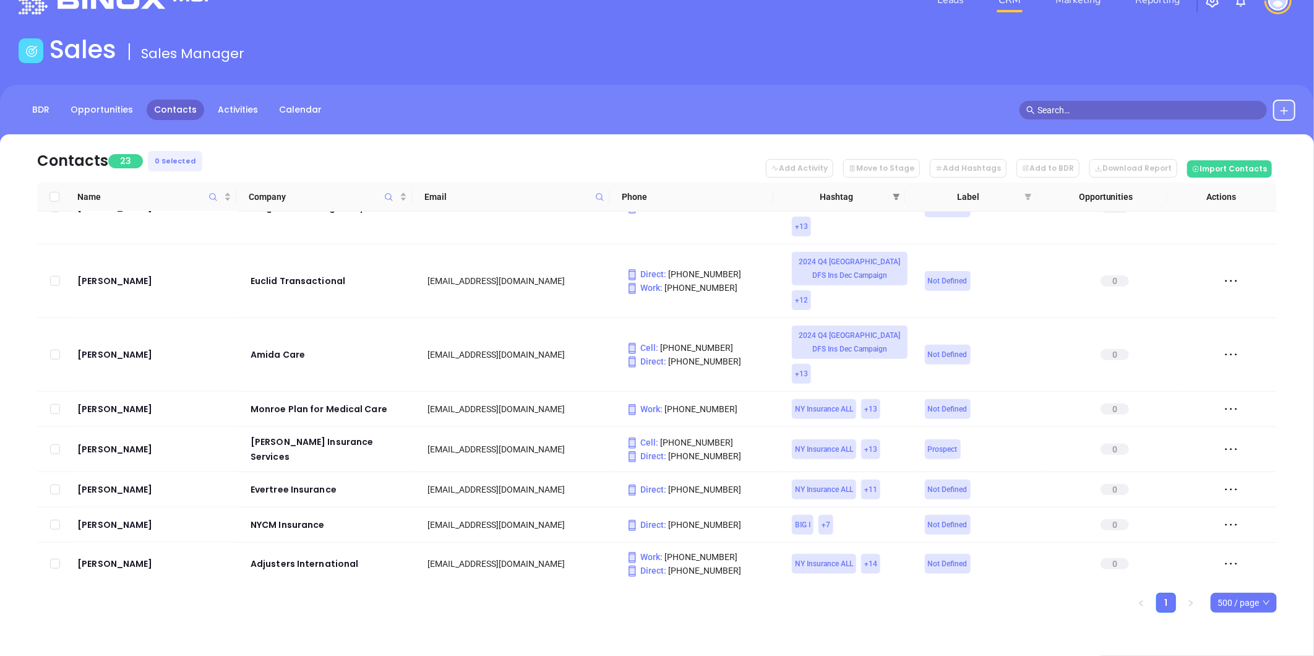
click at [898, 192] on span at bounding box center [896, 197] width 12 height 19
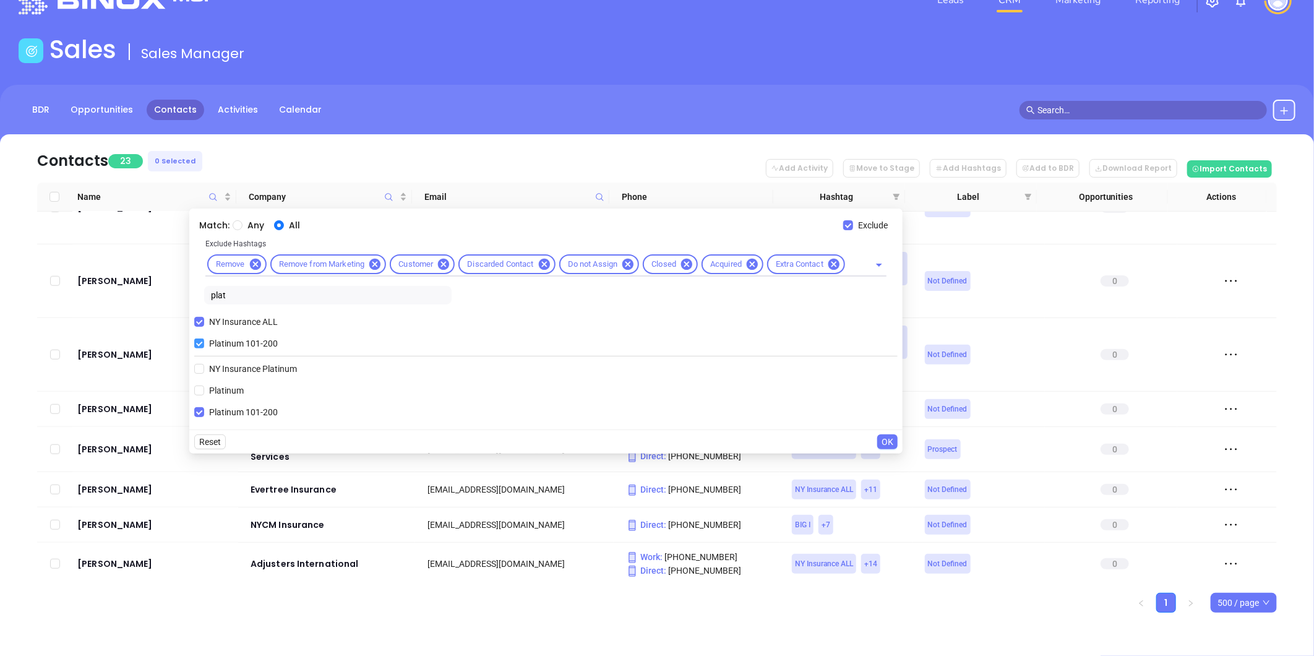
click at [197, 342] on input "Platinum 101-200" at bounding box center [199, 343] width 10 height 10
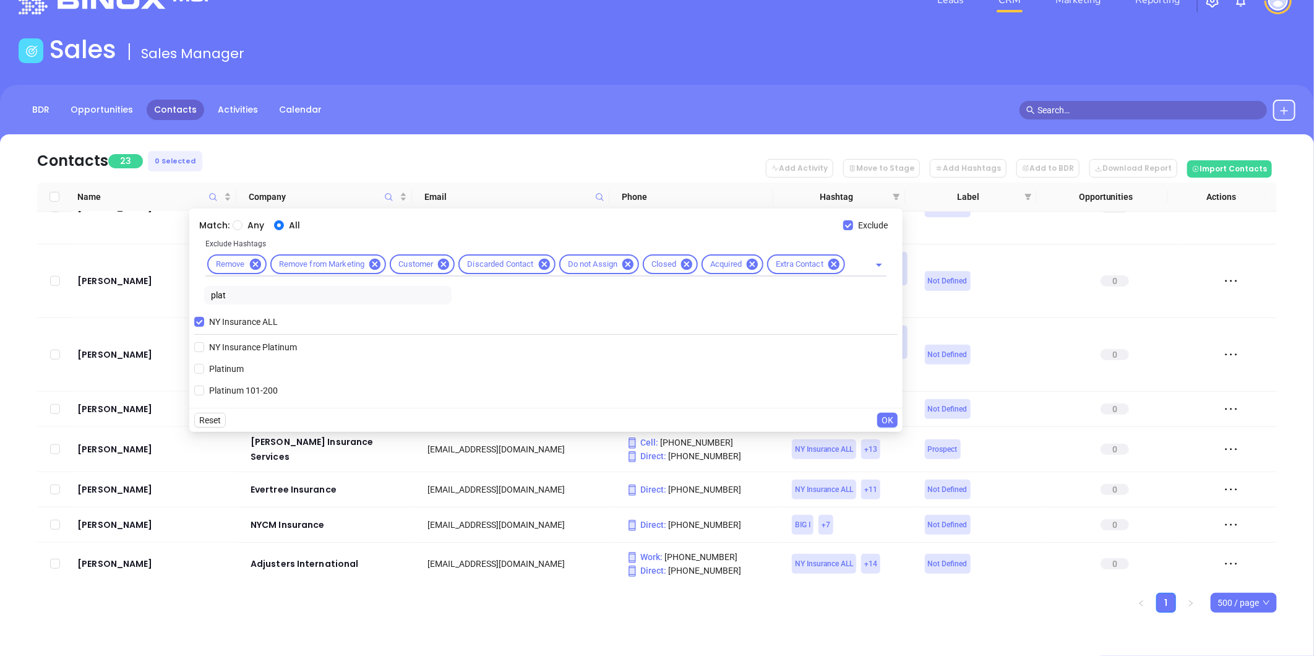
drag, startPoint x: 230, startPoint y: 295, endPoint x: 188, endPoint y: 295, distance: 42.1
click at [188, 295] on body "Leads CRM Marketing Reporting Financial Leads Leads Sales Sales Manager BDR Opp…" at bounding box center [657, 293] width 1314 height 656
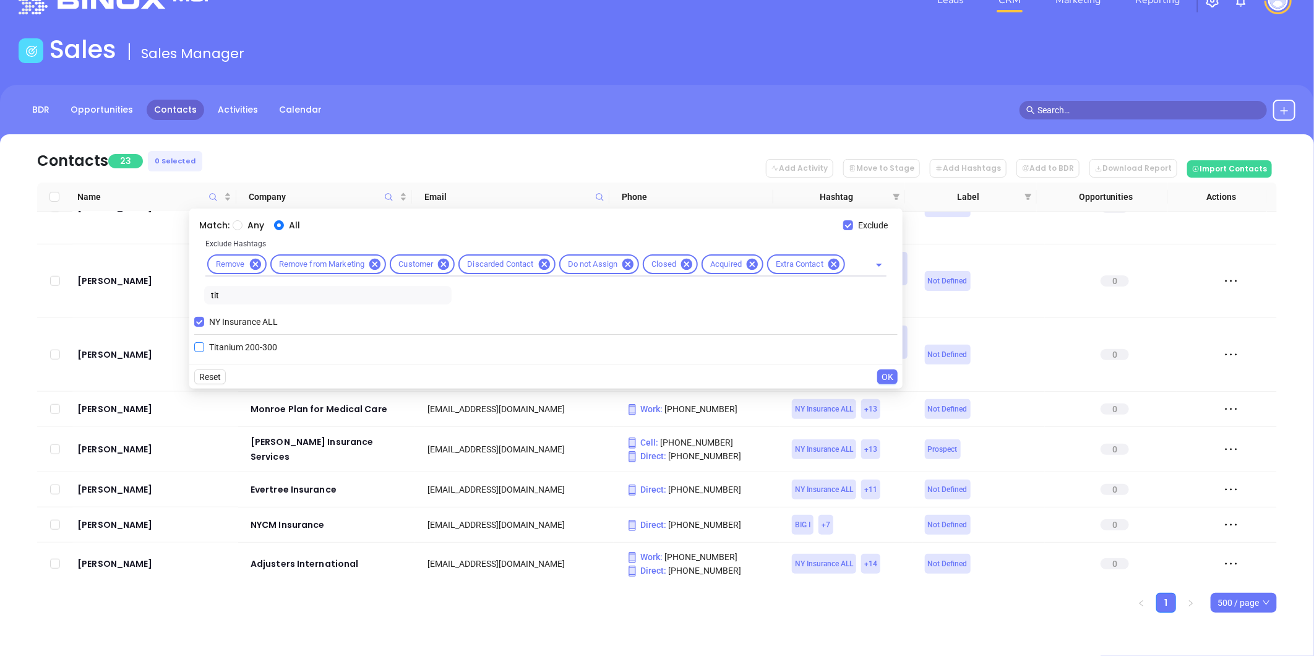
click at [201, 348] on input "Titanium 200-300" at bounding box center [199, 347] width 10 height 10
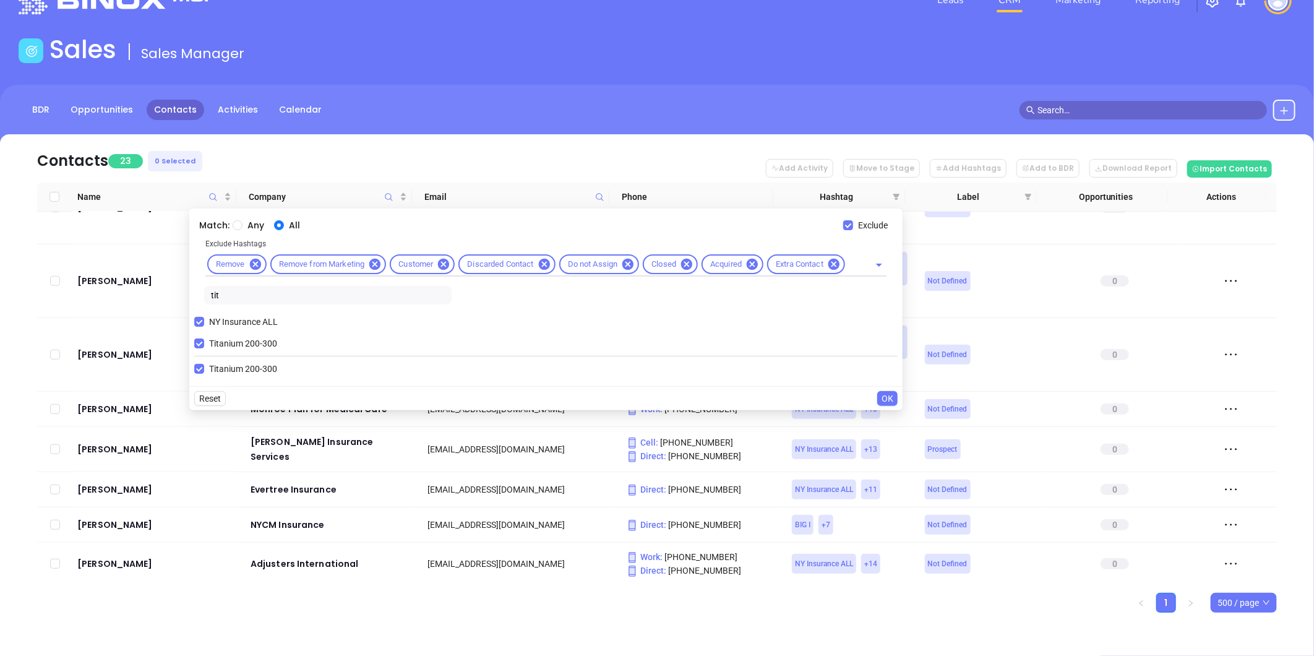
click at [885, 394] on span "OK" at bounding box center [888, 399] width 12 height 14
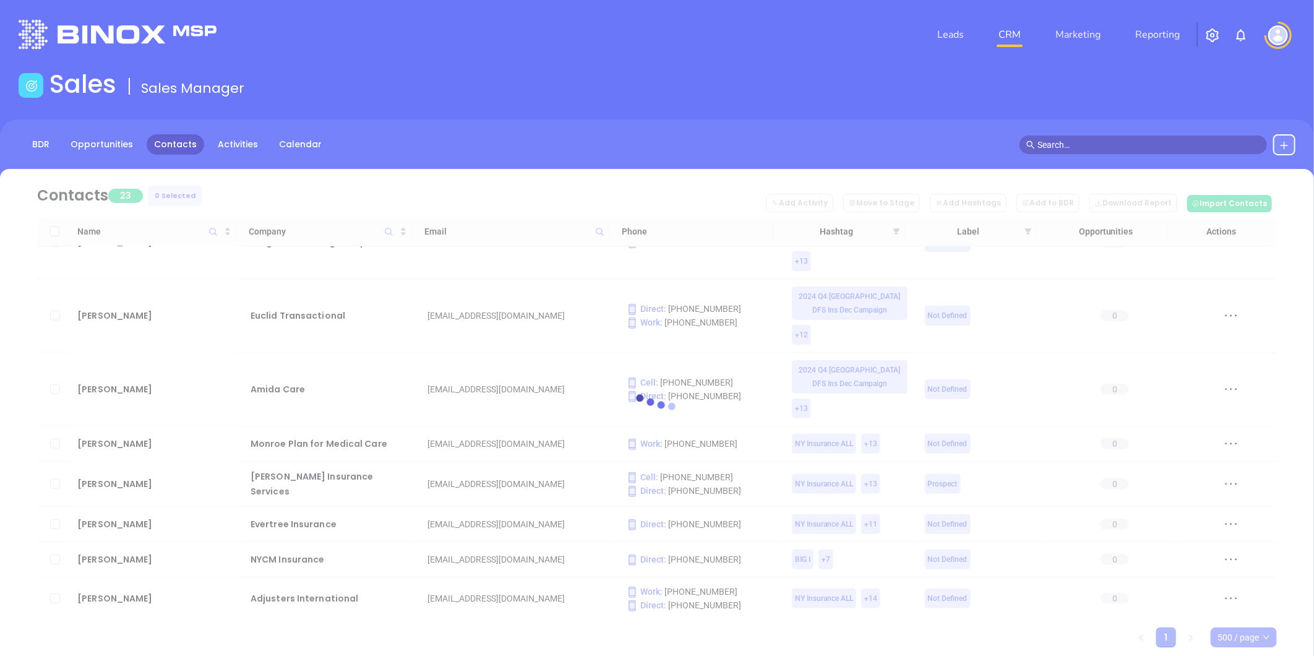
scroll to position [0, 0]
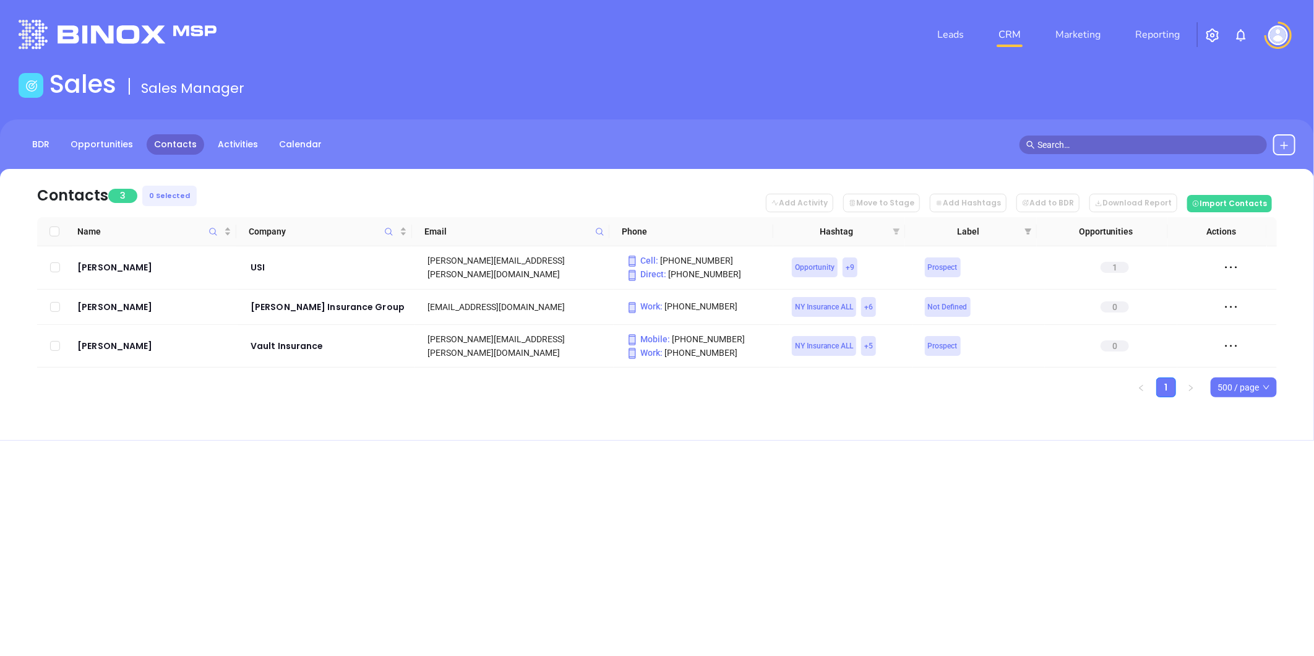
click at [897, 230] on icon "filter" at bounding box center [897, 231] width 7 height 6
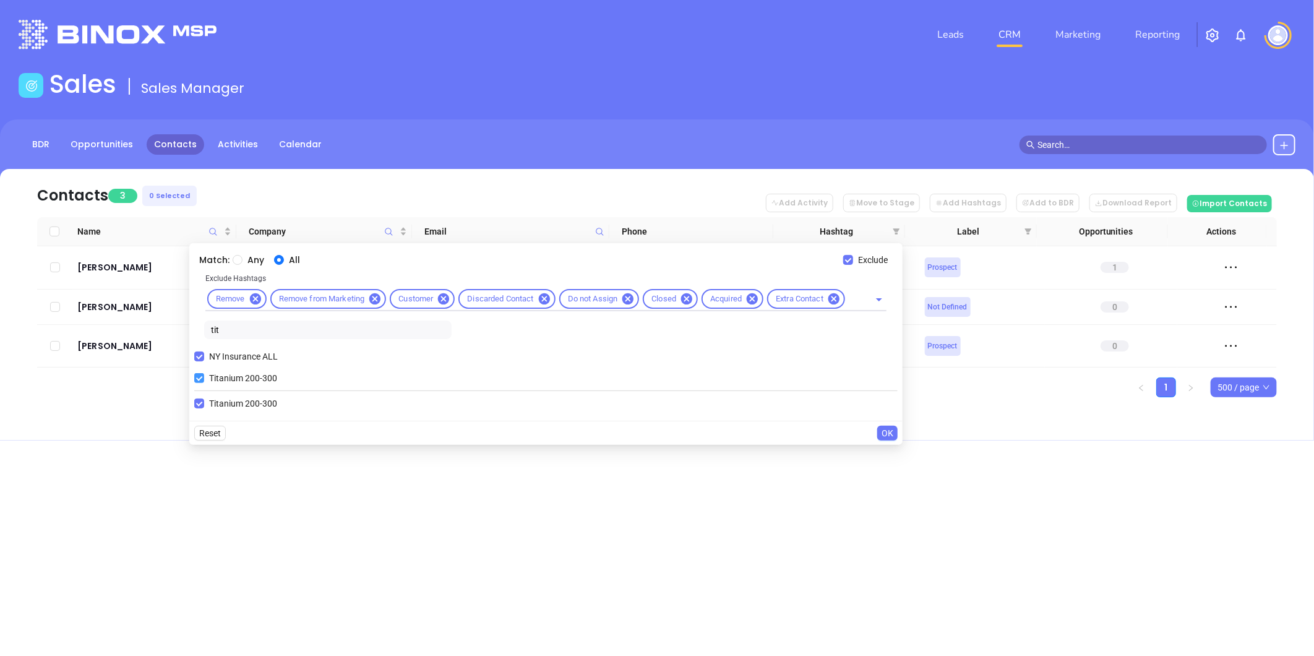
click at [200, 376] on input "Titanium 200-300" at bounding box center [199, 378] width 10 height 10
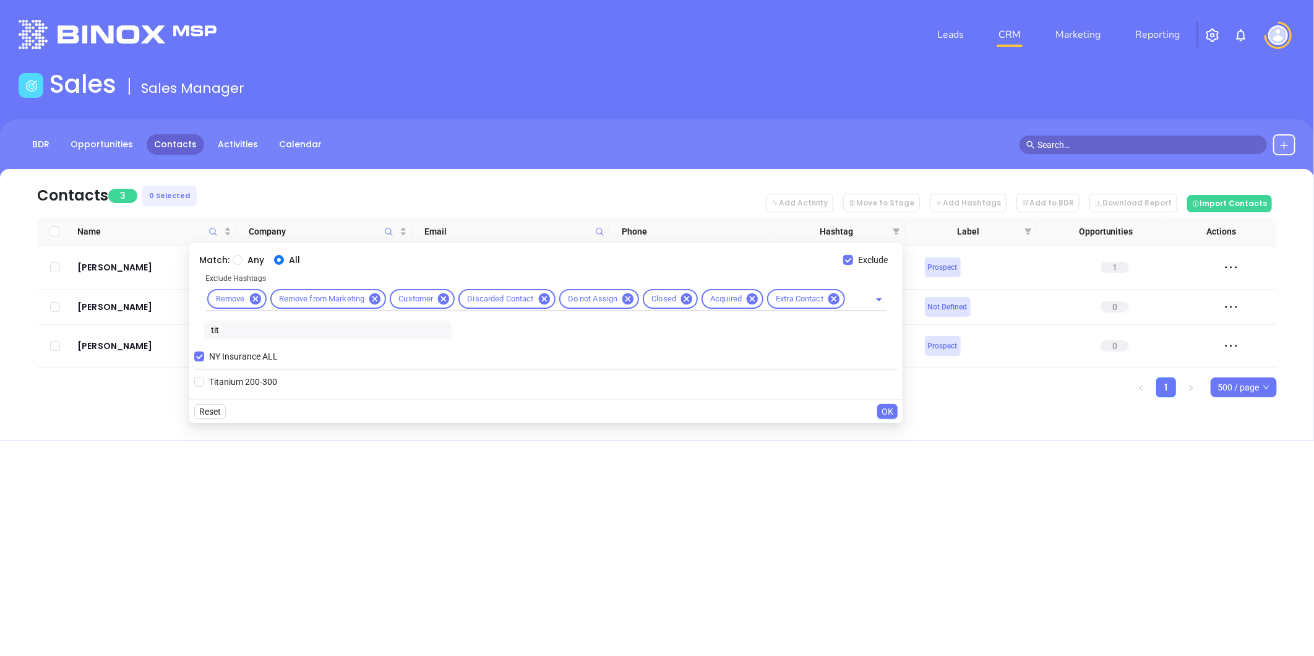
drag, startPoint x: 226, startPoint y: 332, endPoint x: 192, endPoint y: 333, distance: 33.4
click at [192, 333] on div "Match: Any All Exclude Exclude Hashtags Remove Remove from Marketing Customer D…" at bounding box center [545, 321] width 713 height 156
click at [200, 380] on input "Zinc 301-2000" at bounding box center [199, 382] width 10 height 10
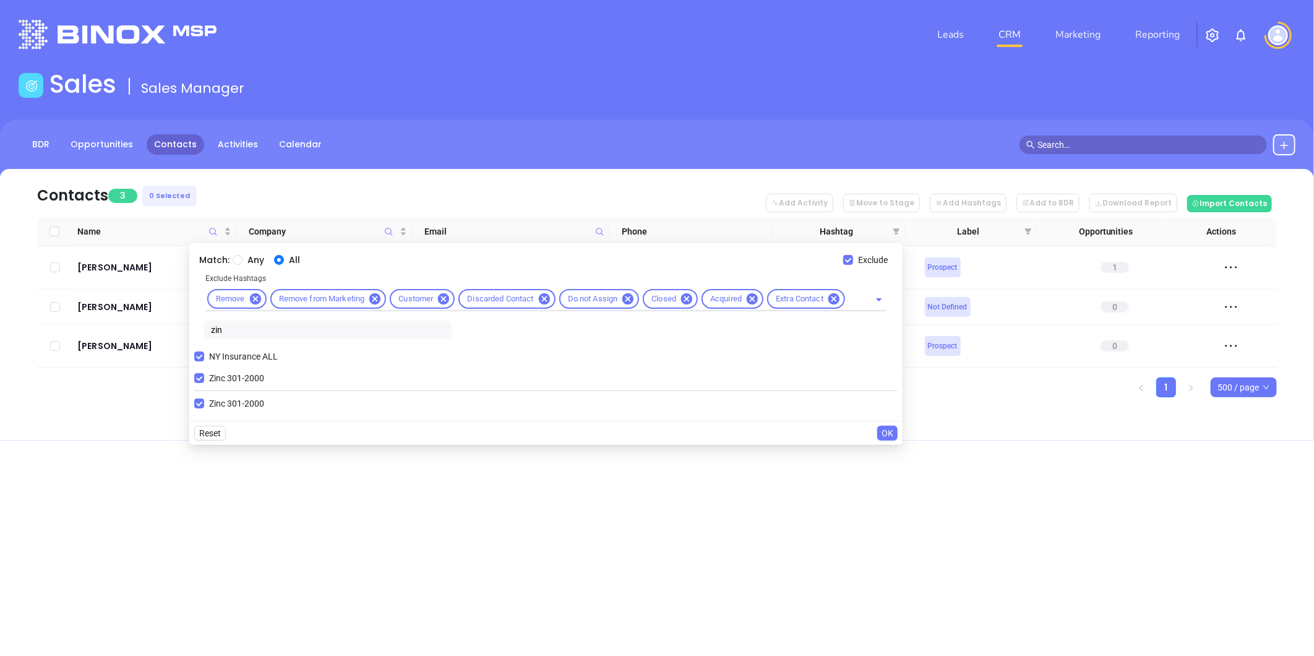
click at [887, 434] on span "OK" at bounding box center [888, 433] width 12 height 14
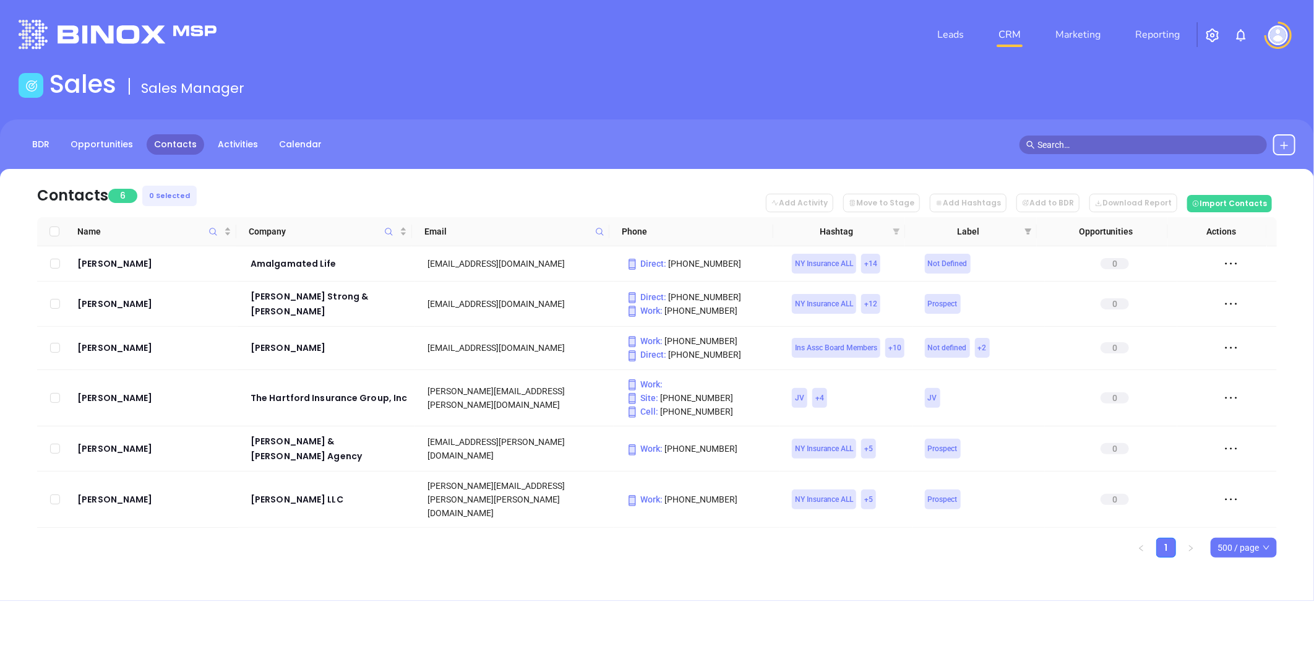
click at [894, 228] on icon "filter" at bounding box center [896, 231] width 7 height 7
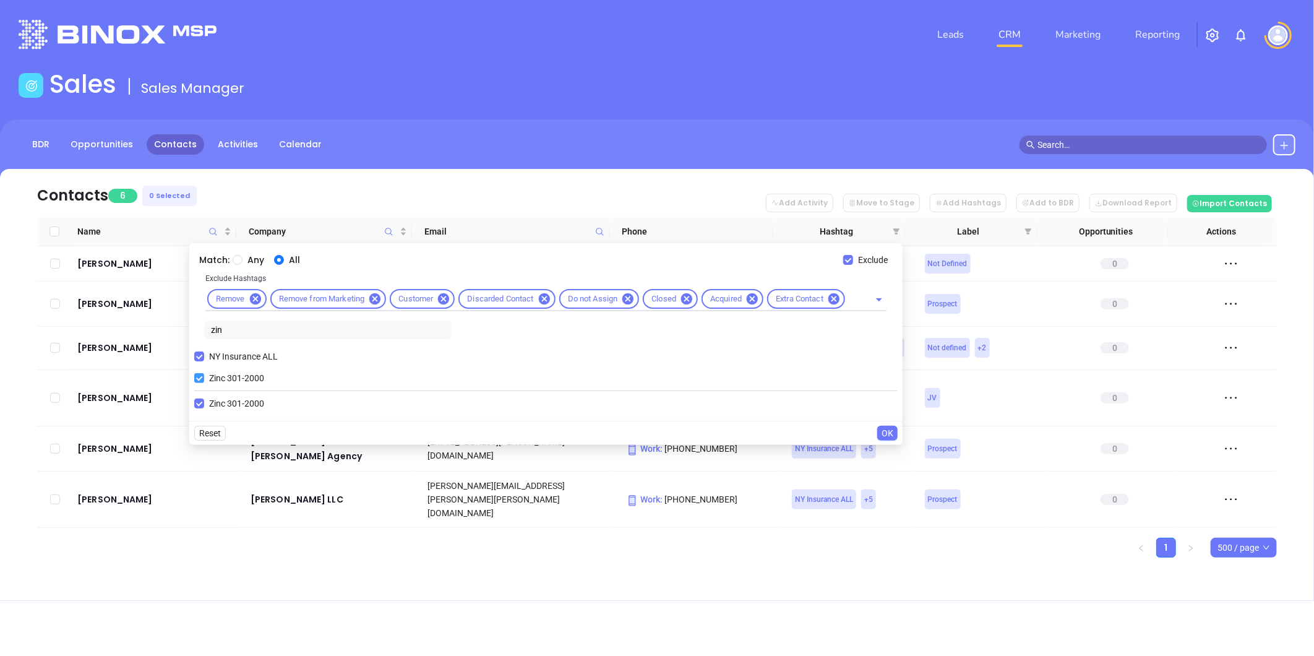
click at [195, 376] on input "Zinc 301-2000" at bounding box center [199, 378] width 10 height 10
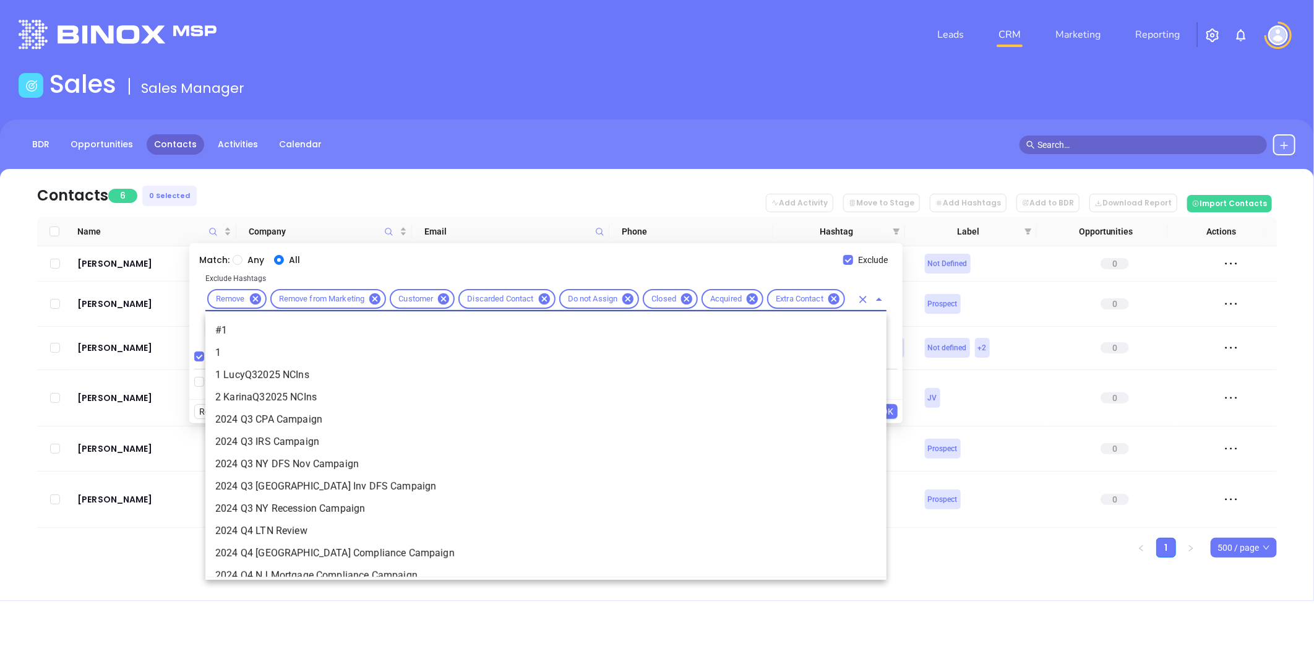
click at [849, 299] on input "text" at bounding box center [849, 298] width 5 height 15
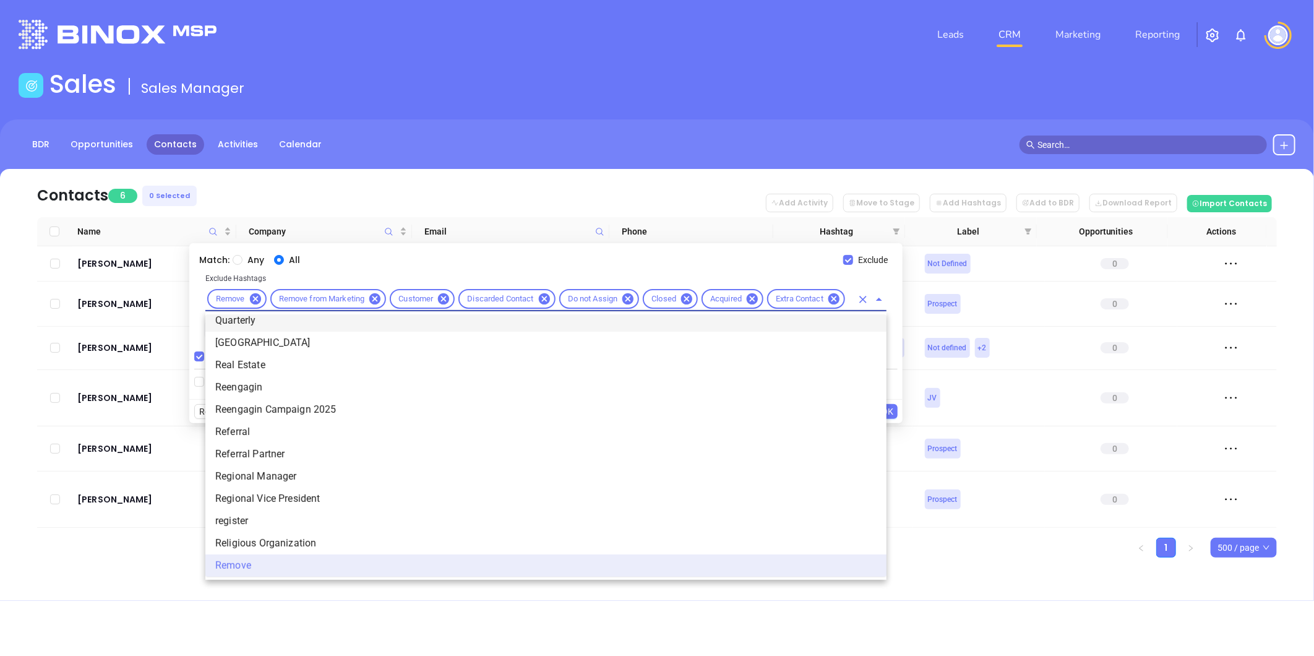
click at [848, 301] on input "text" at bounding box center [849, 298] width 5 height 15
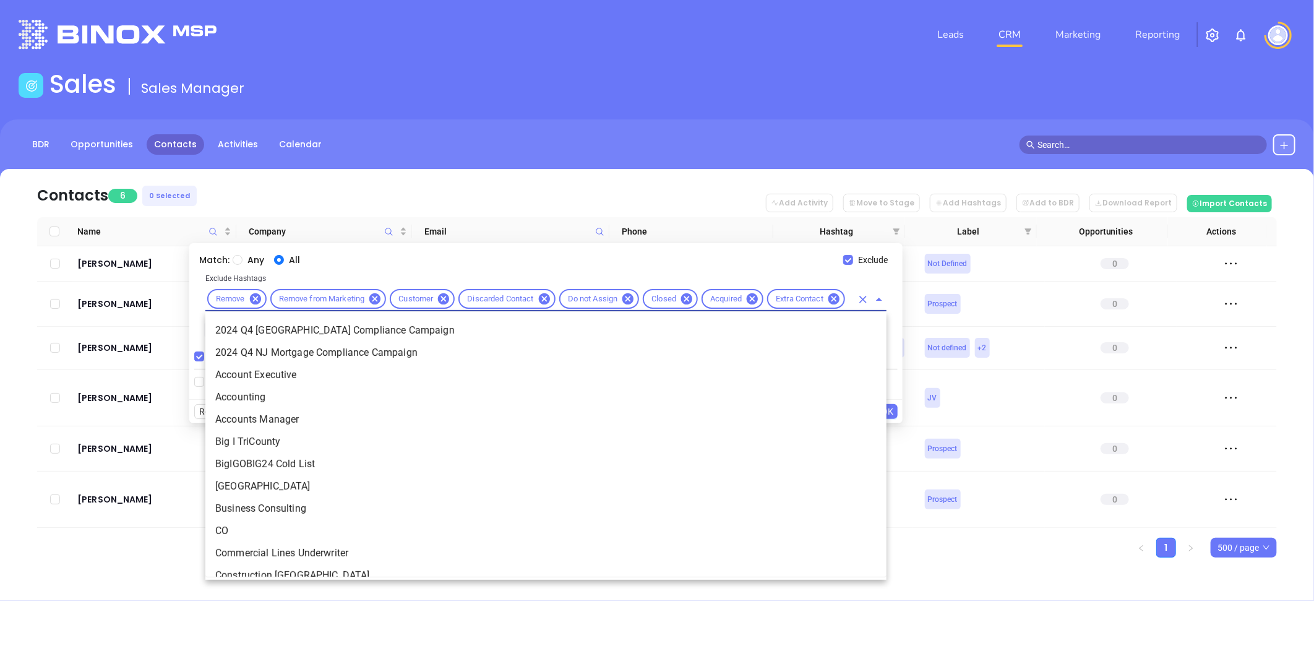
scroll to position [0, 14]
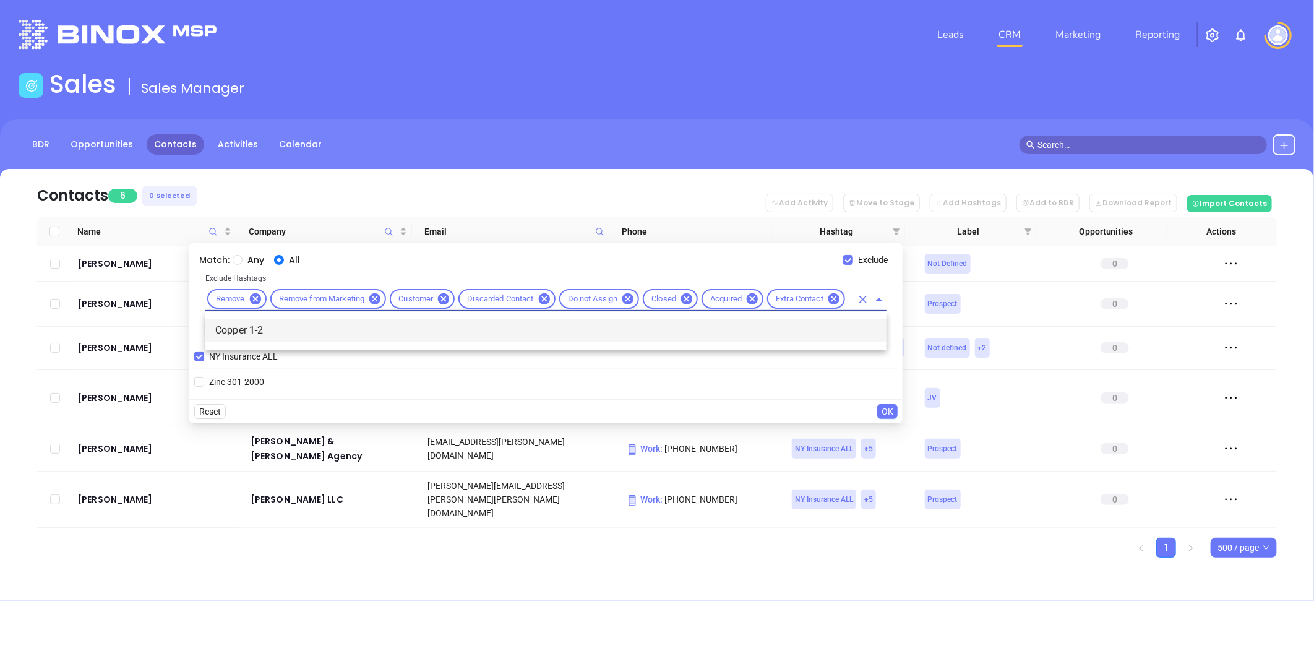
click at [568, 331] on li "Copper 1-2" at bounding box center [545, 330] width 681 height 22
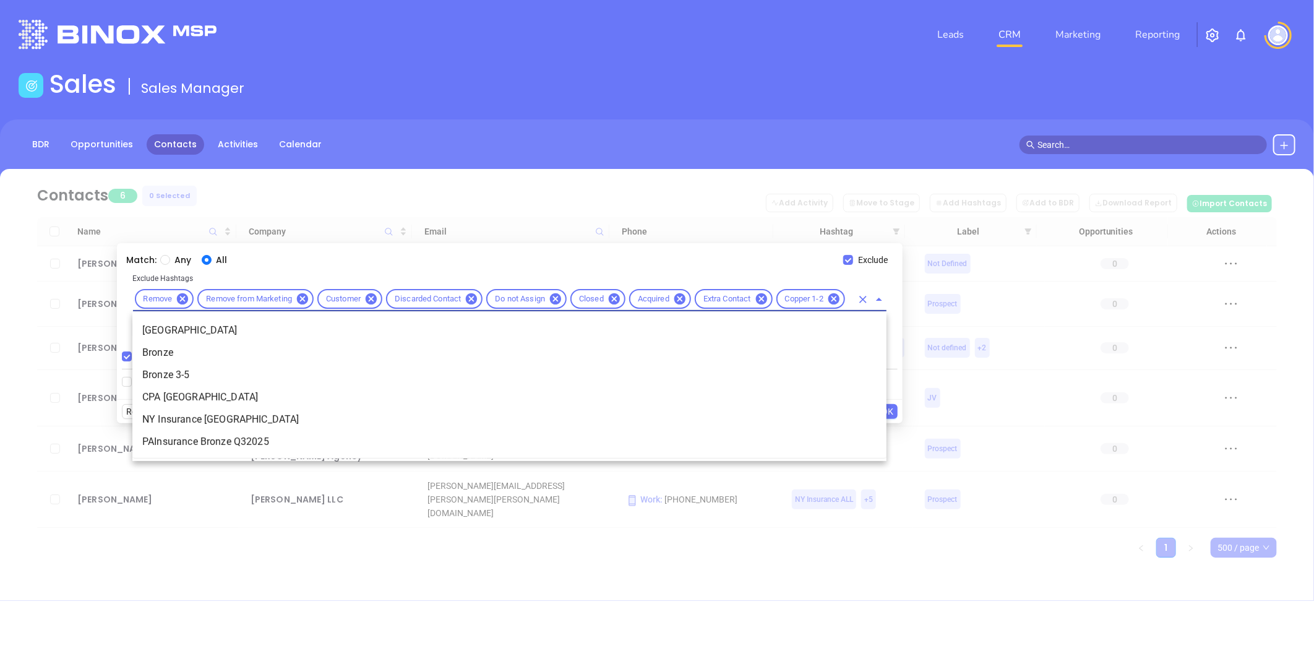
scroll to position [0, 16]
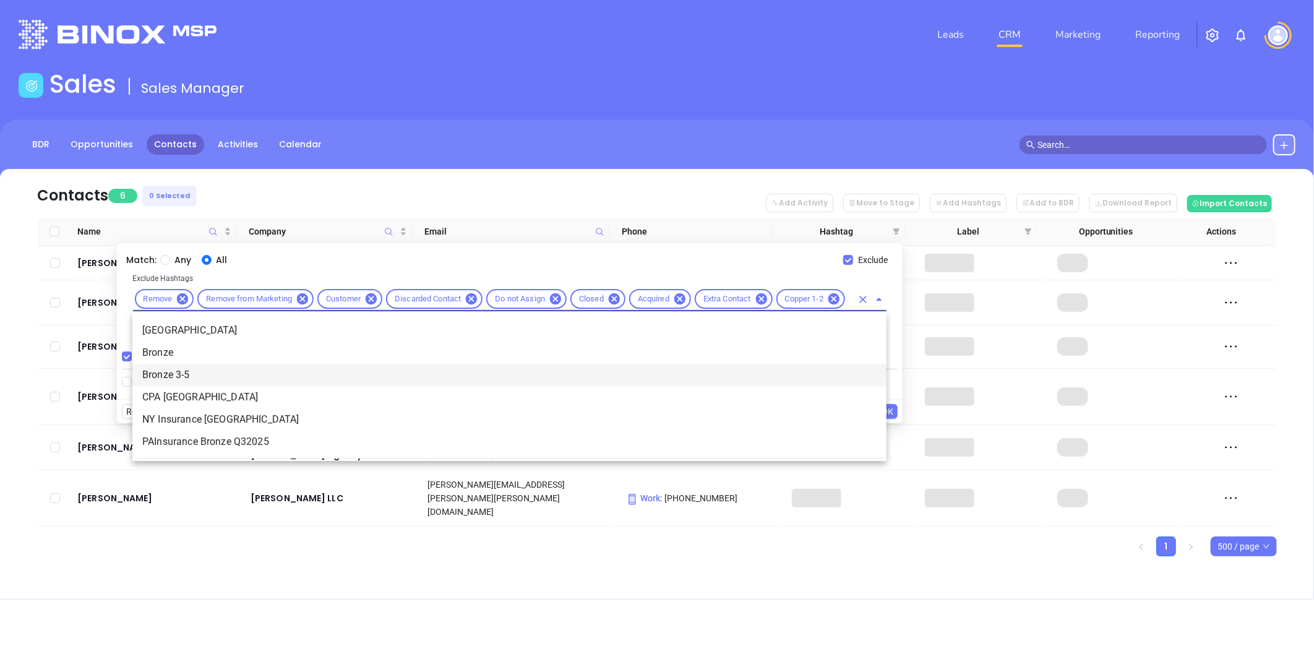
click at [182, 375] on li "Bronze 3-5" at bounding box center [509, 375] width 754 height 22
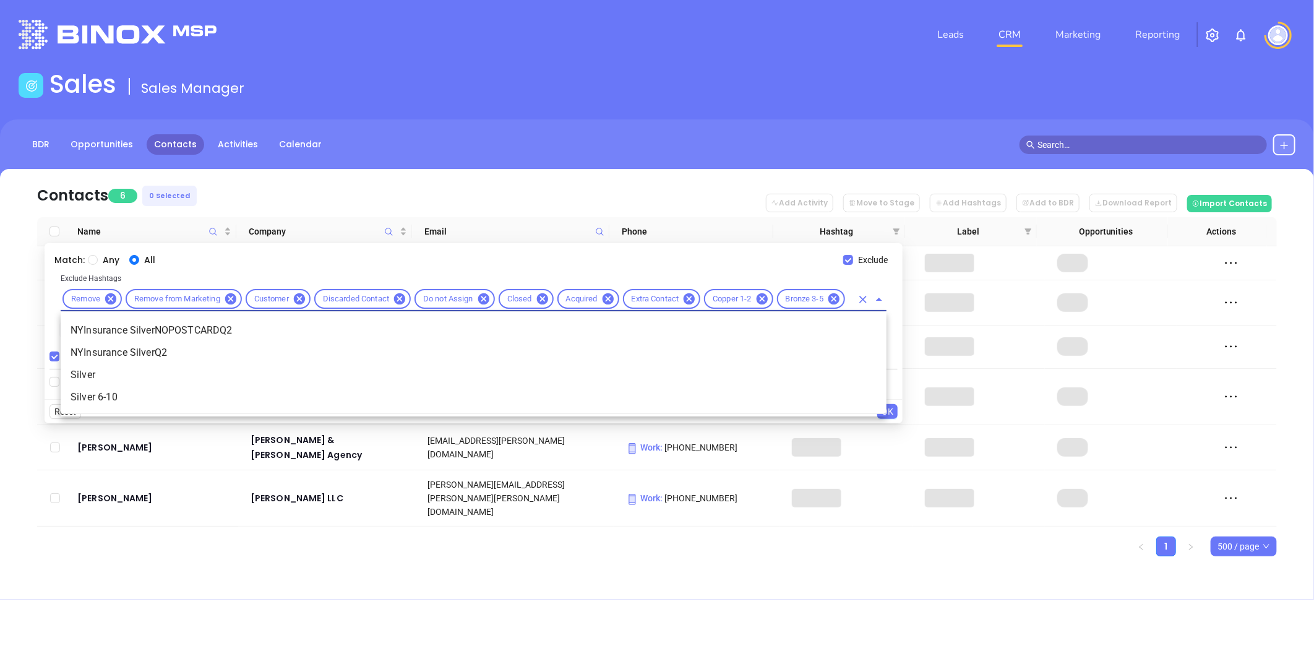
scroll to position [0, 20]
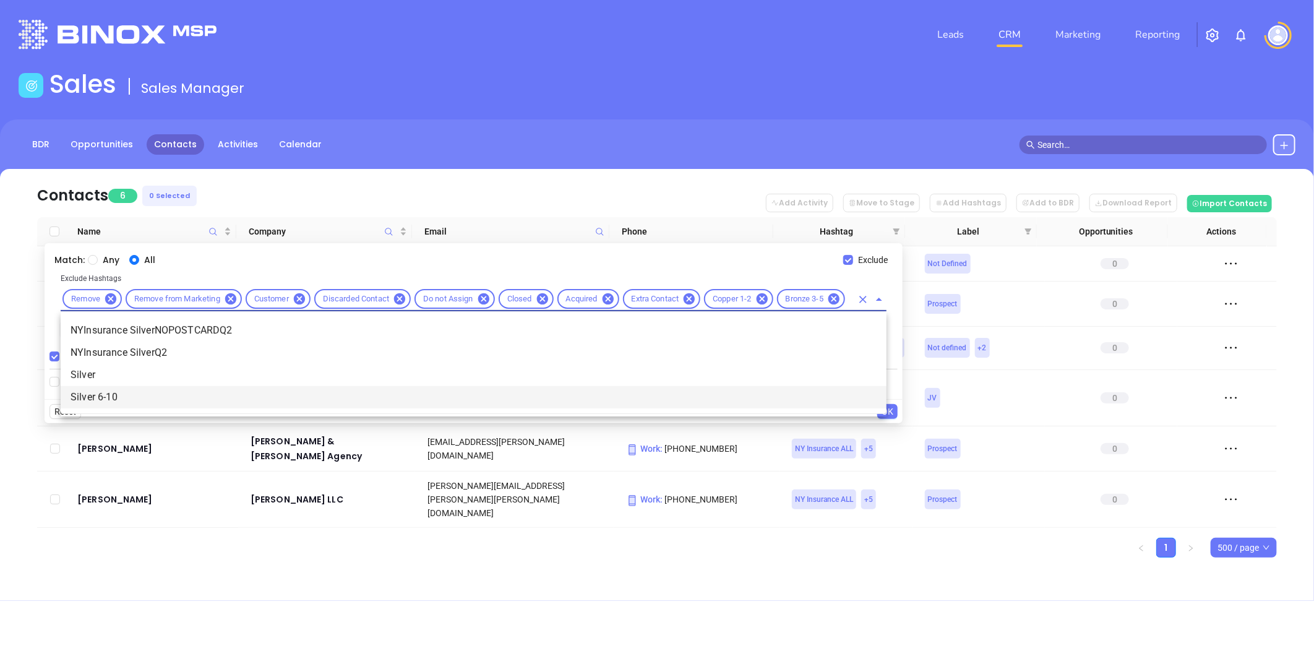
click at [118, 394] on li "Silver 6-10" at bounding box center [474, 397] width 826 height 22
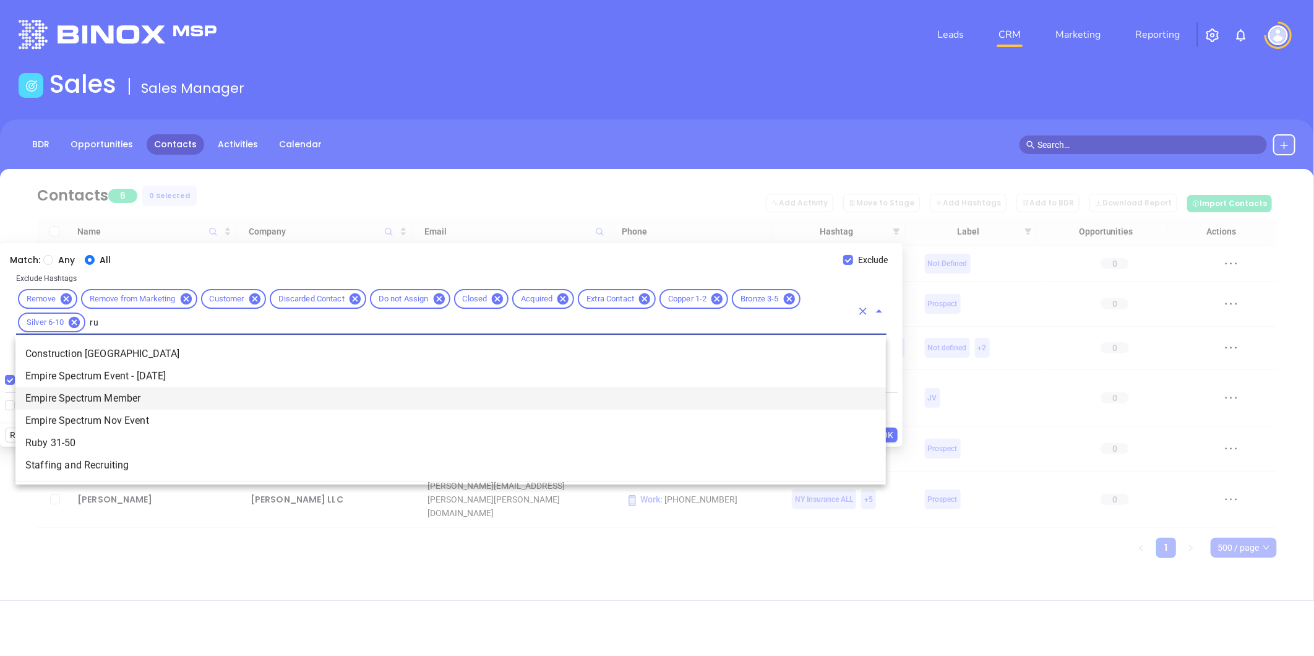
scroll to position [0, 0]
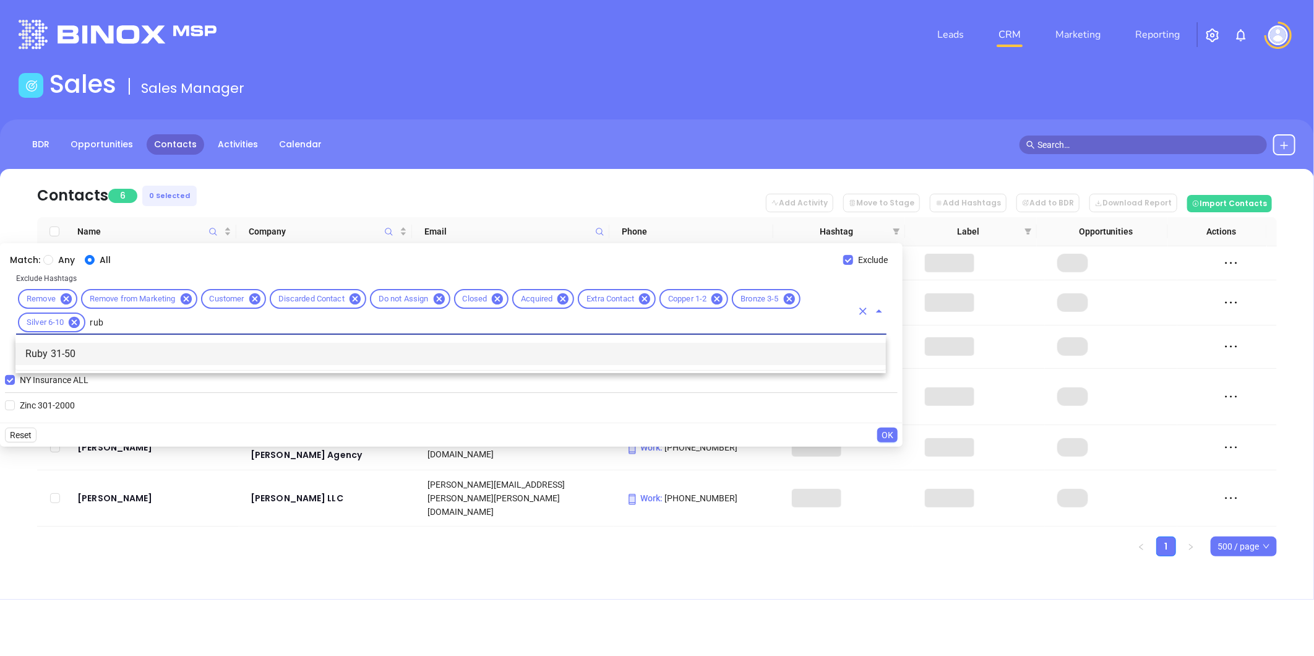
click at [81, 354] on li "Ruby 31-50" at bounding box center [450, 354] width 871 height 22
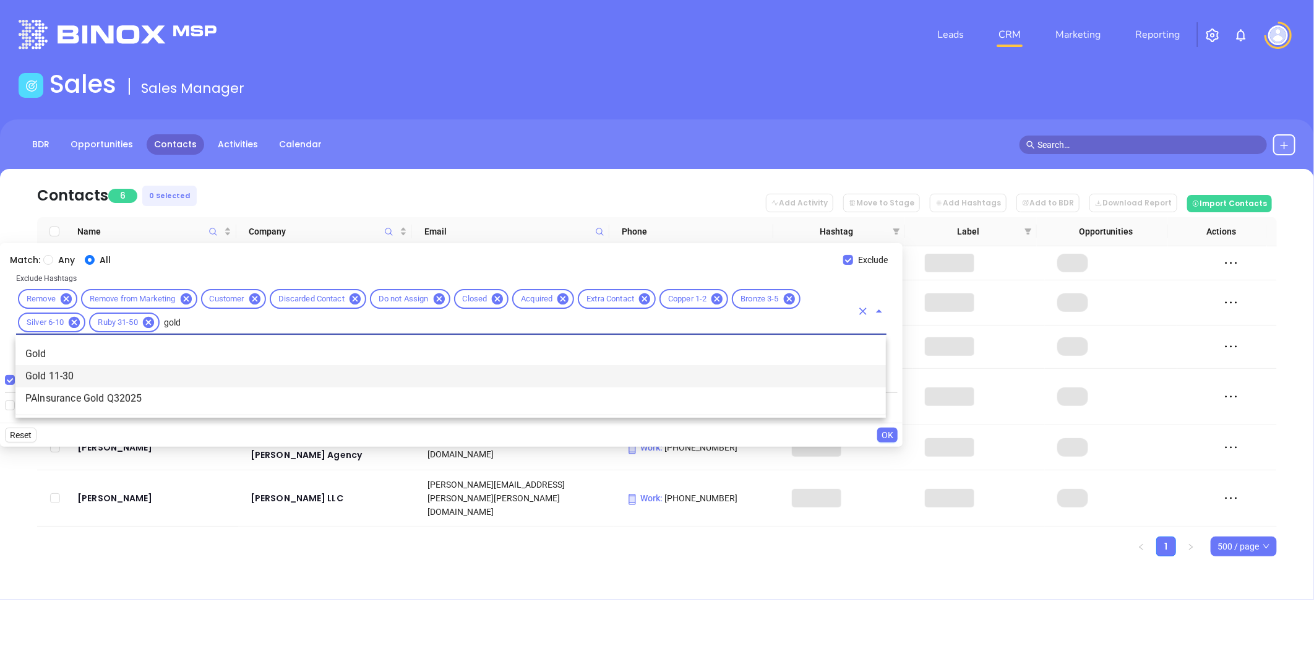
click at [73, 370] on li "Gold 11-30" at bounding box center [450, 376] width 871 height 22
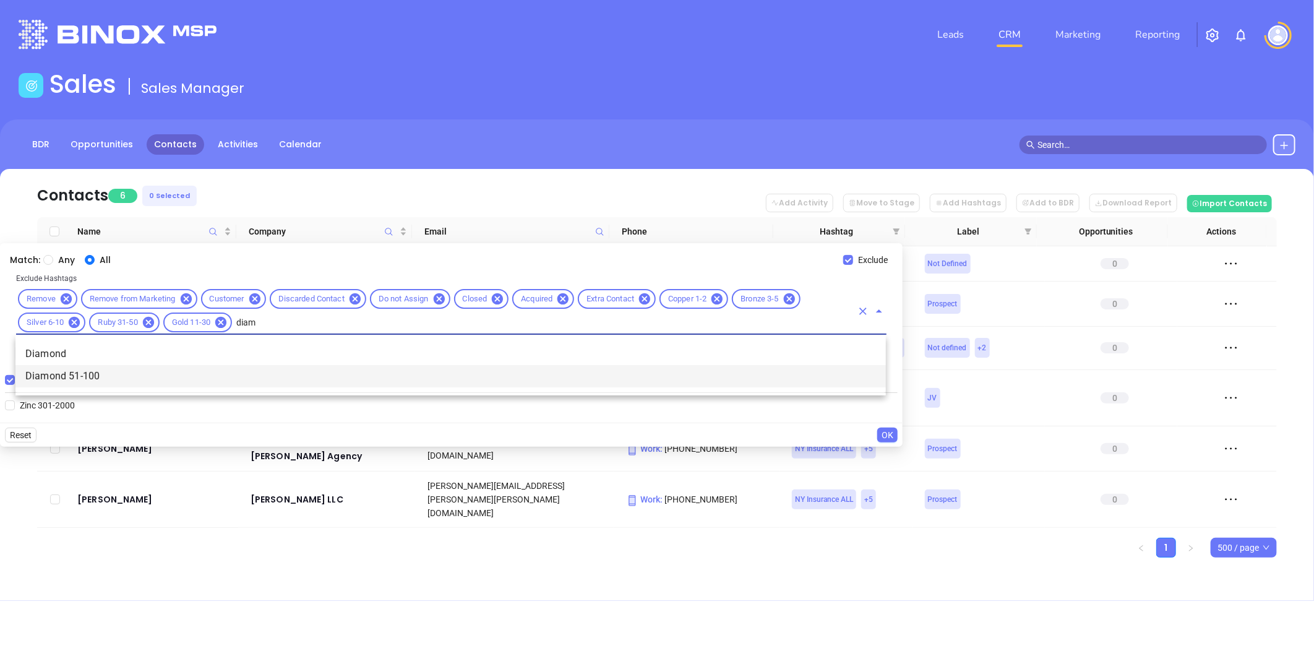
click at [188, 375] on li "Diamond 51-100" at bounding box center [450, 376] width 871 height 22
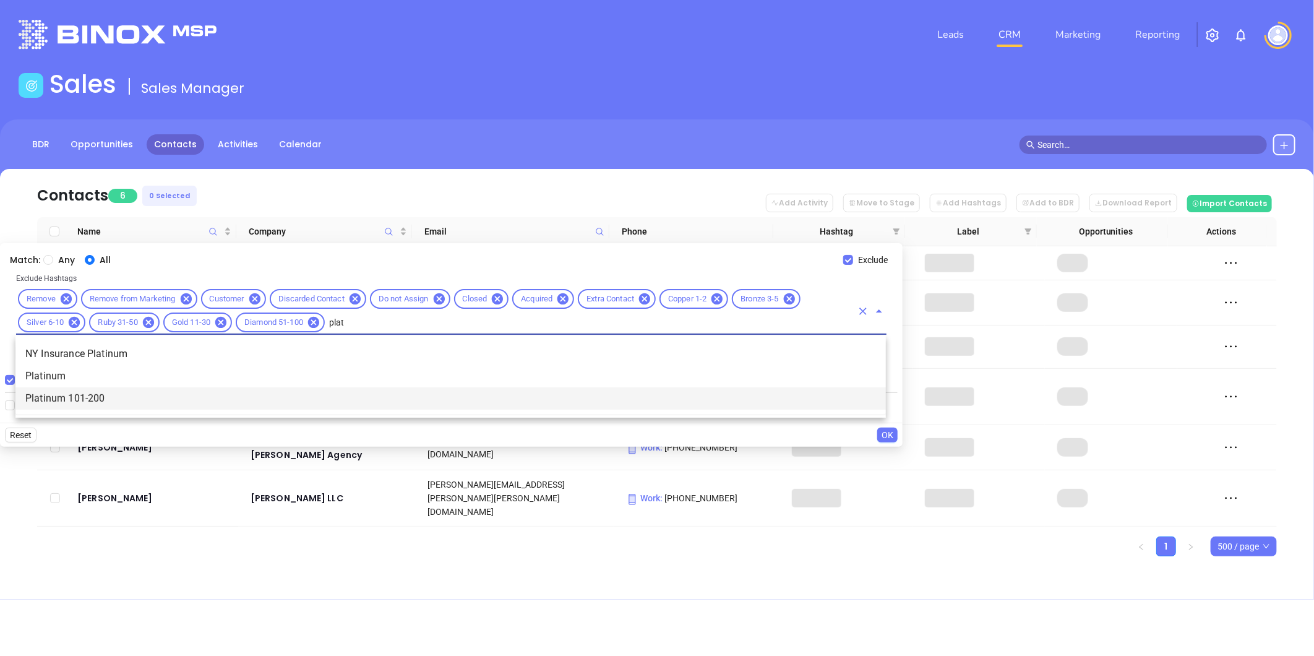
click at [119, 398] on li "Platinum 101-200" at bounding box center [450, 398] width 871 height 22
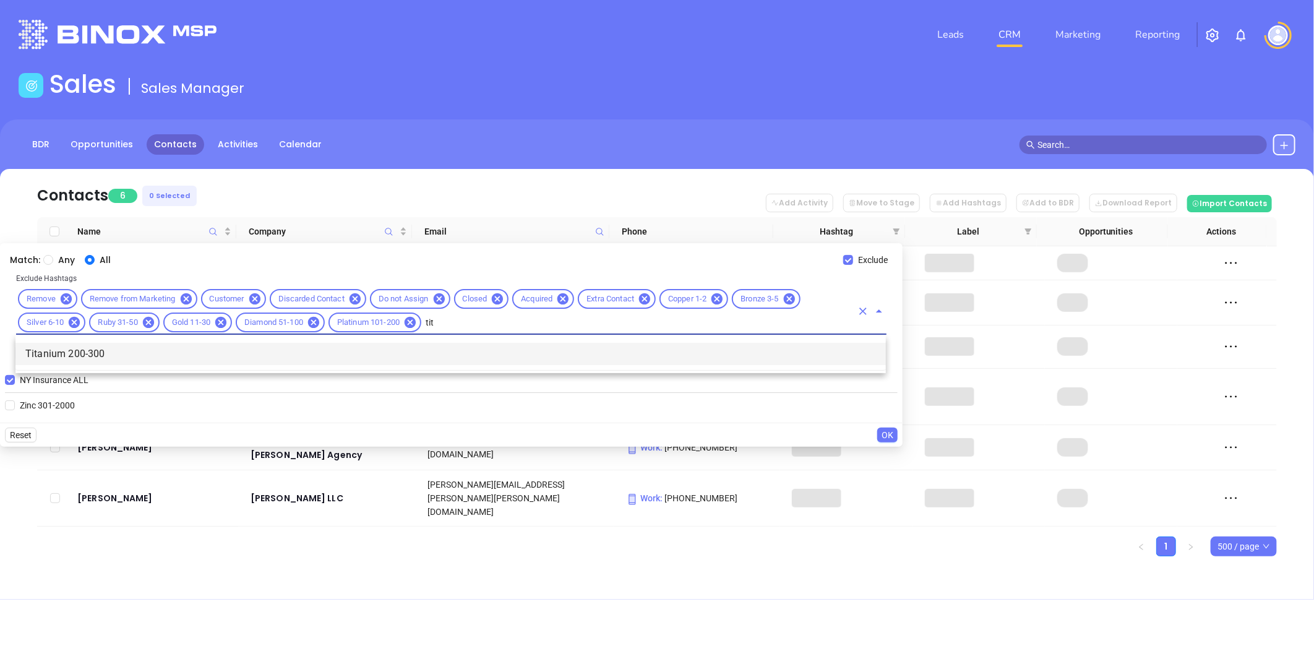
click at [95, 356] on li "Titanium 200-300" at bounding box center [450, 354] width 871 height 22
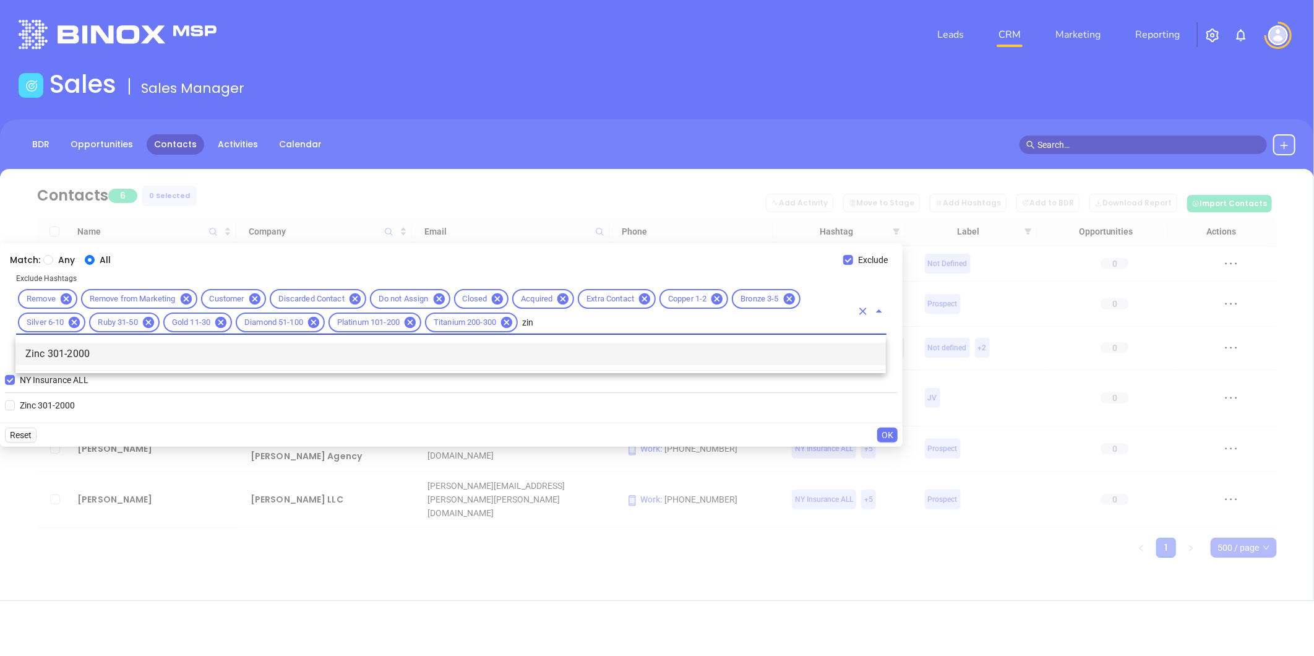
click at [71, 350] on li "Zinc 301-2000" at bounding box center [450, 354] width 871 height 22
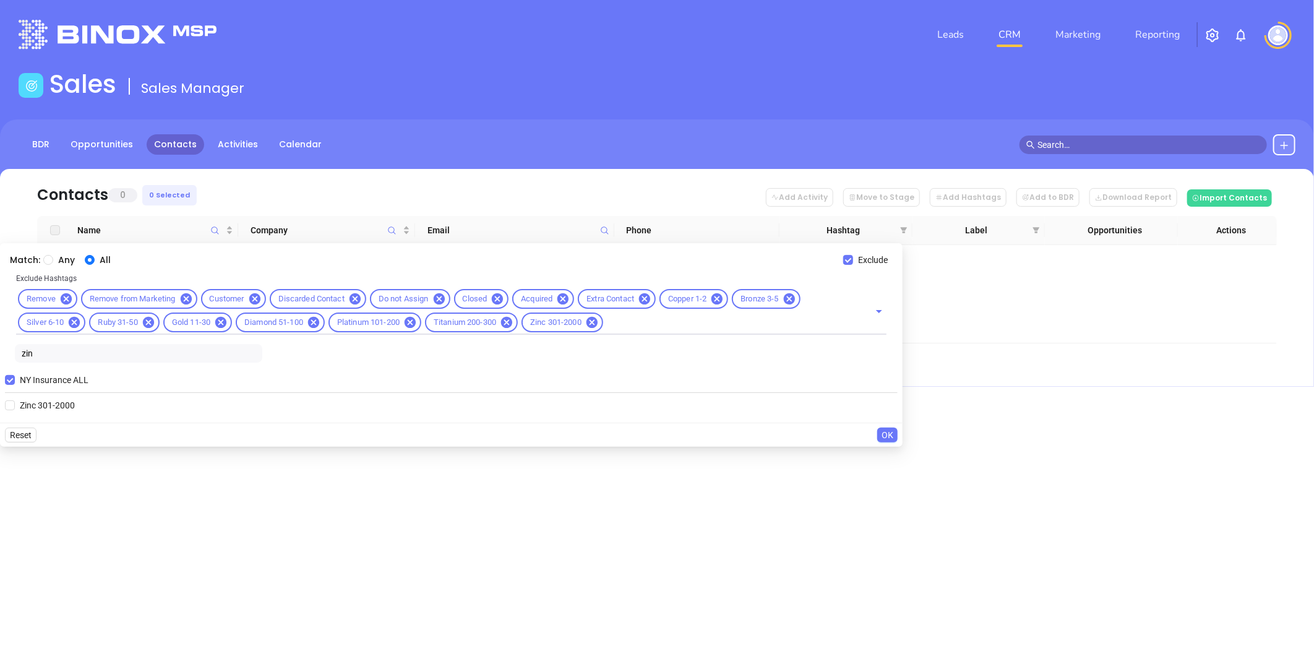
click at [888, 436] on span "OK" at bounding box center [888, 435] width 12 height 14
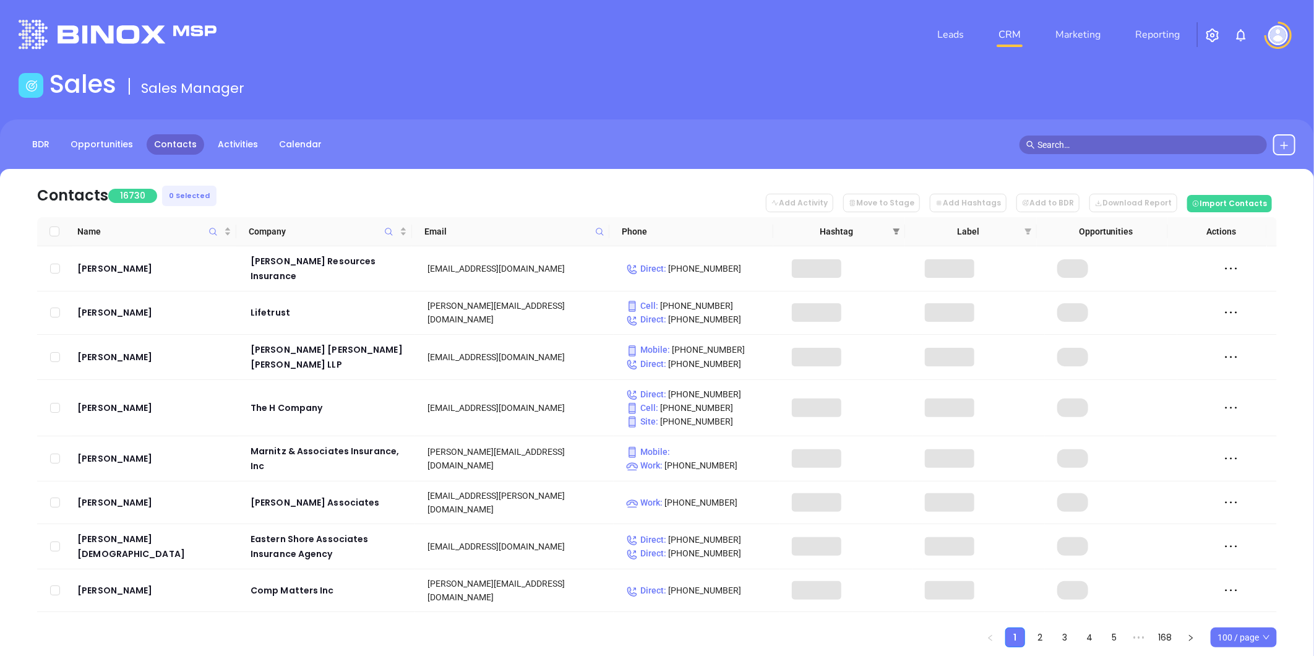
click at [895, 226] on span at bounding box center [896, 231] width 12 height 19
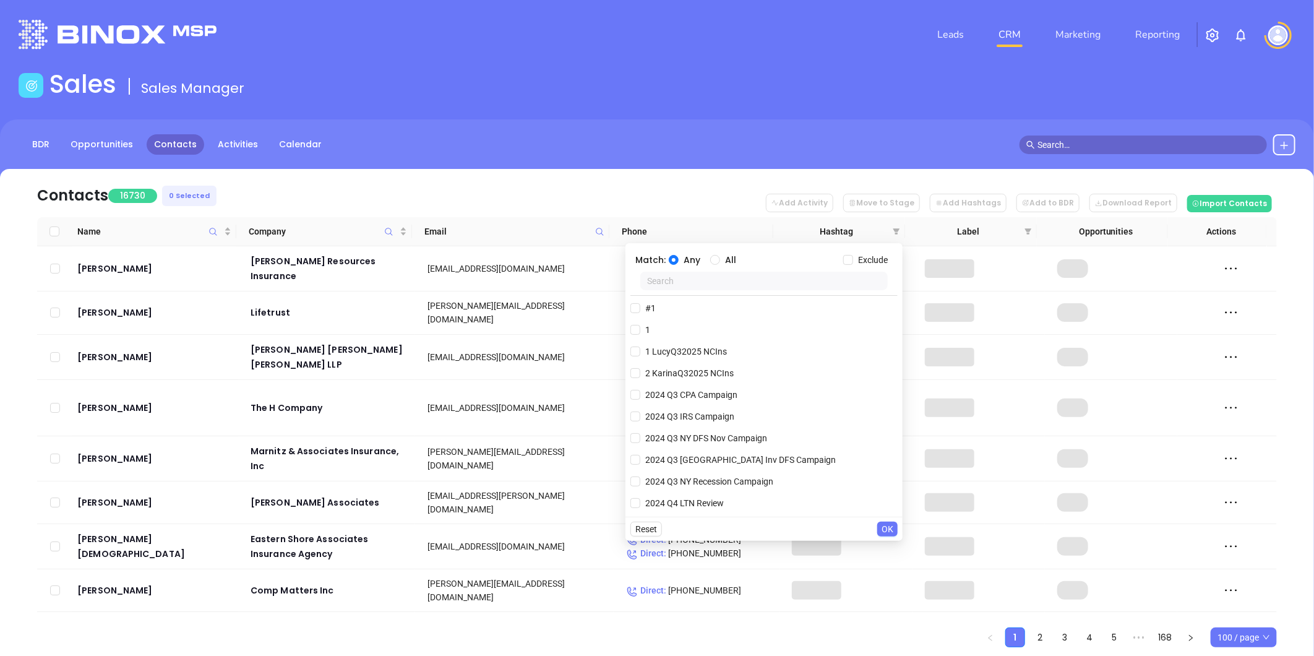
click at [702, 276] on input "text" at bounding box center [764, 281] width 248 height 19
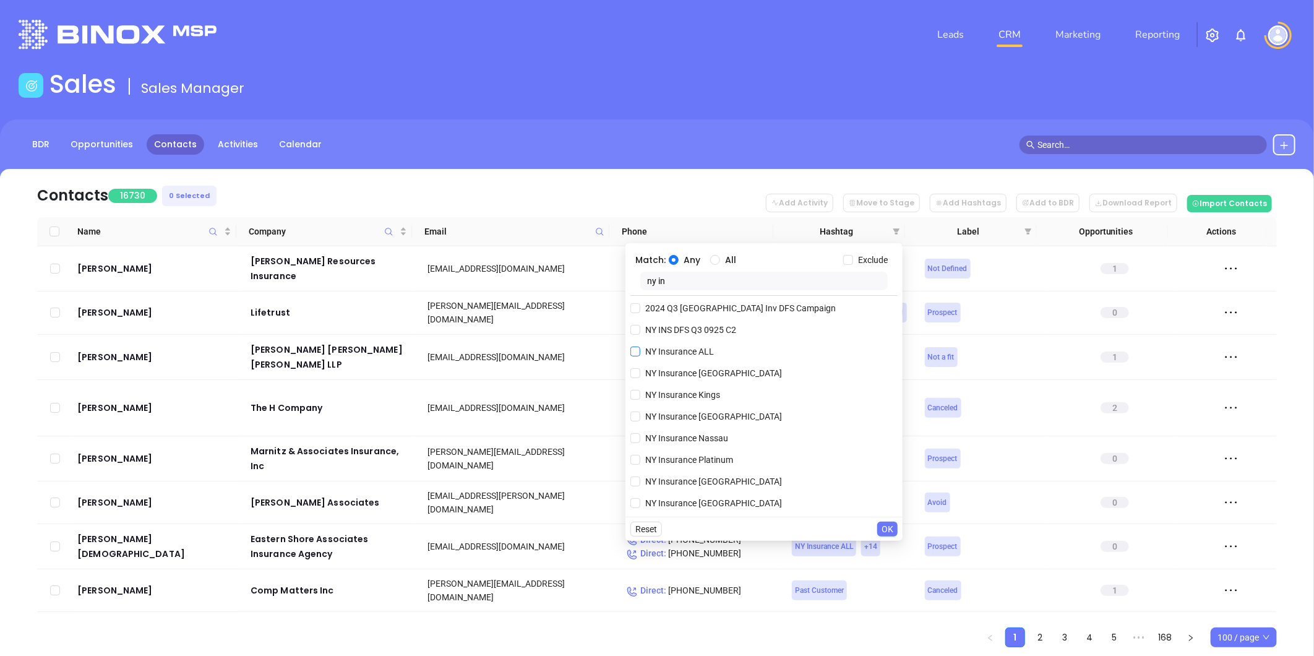
type input "ny in"
click at [683, 350] on span "NY Insurance ALL" at bounding box center [679, 352] width 79 height 14
click at [640, 350] on input "NY Insurance ALL" at bounding box center [636, 352] width 10 height 10
checkbox input "true"
click at [844, 258] on input "Exclude" at bounding box center [848, 260] width 10 height 10
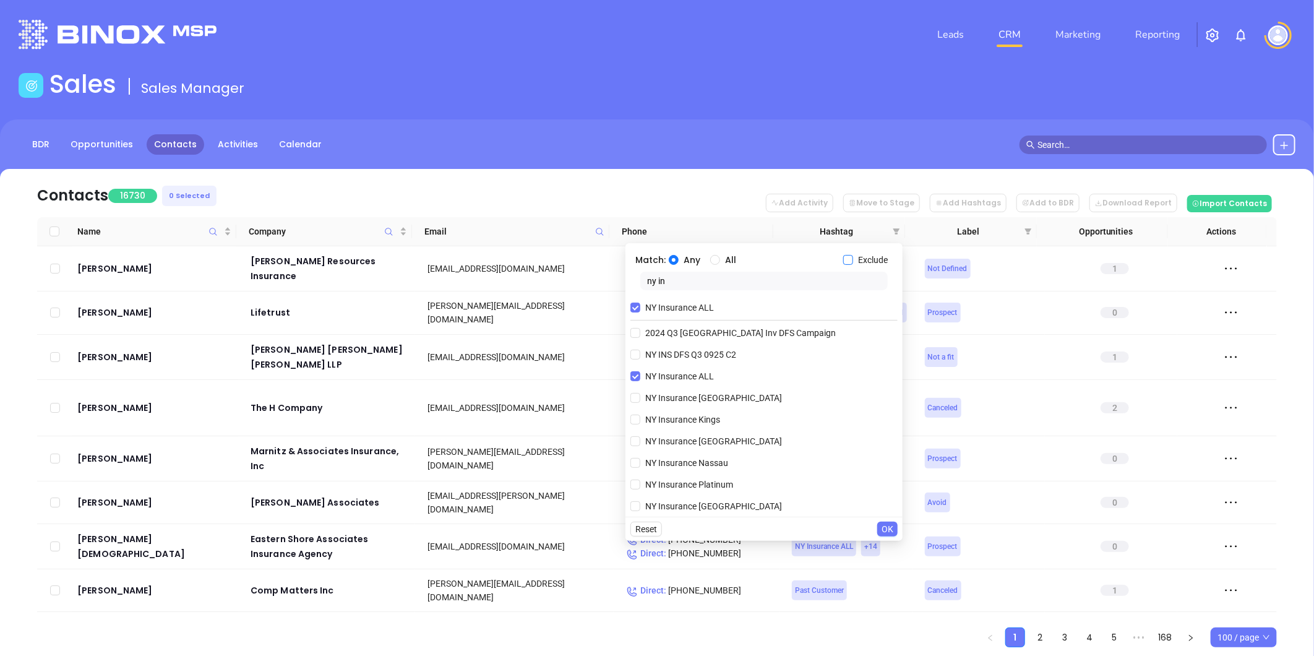
checkbox input "true"
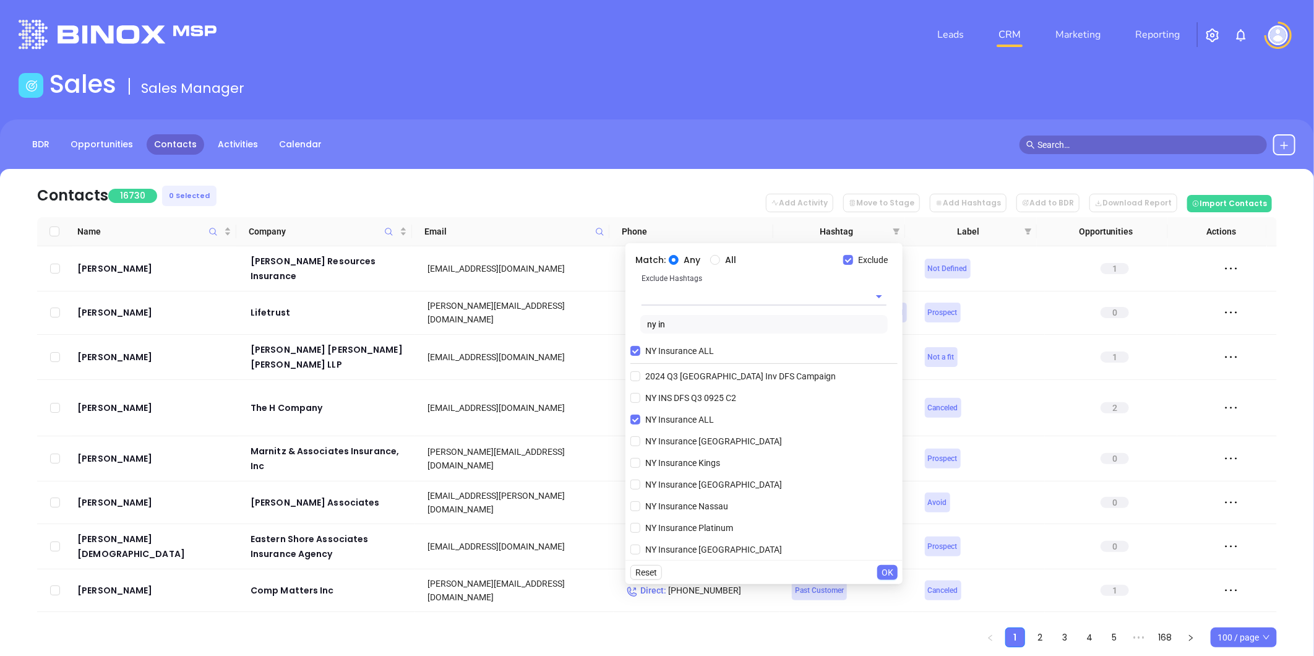
click at [774, 298] on input "text" at bounding box center [747, 296] width 210 height 18
type input "extra"
drag, startPoint x: 710, startPoint y: 326, endPoint x: 775, endPoint y: 400, distance: 98.2
click at [710, 325] on li "Extra Contact" at bounding box center [764, 325] width 245 height 22
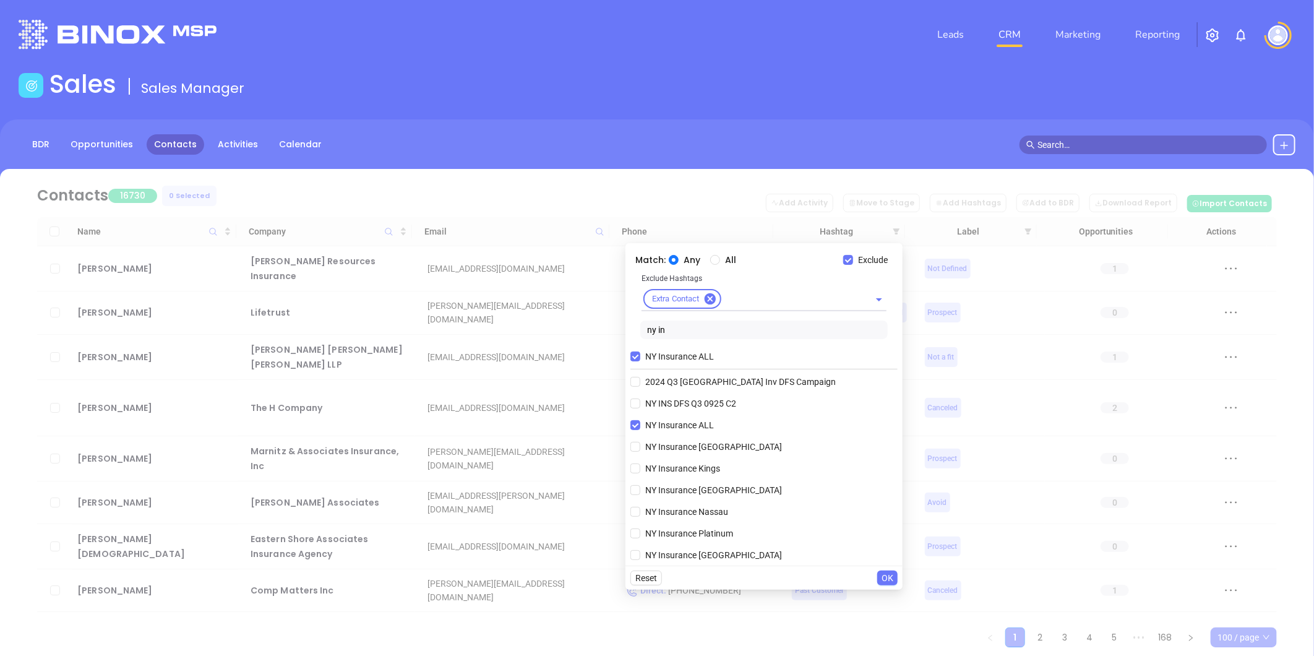
click at [889, 580] on span "OK" at bounding box center [888, 578] width 12 height 14
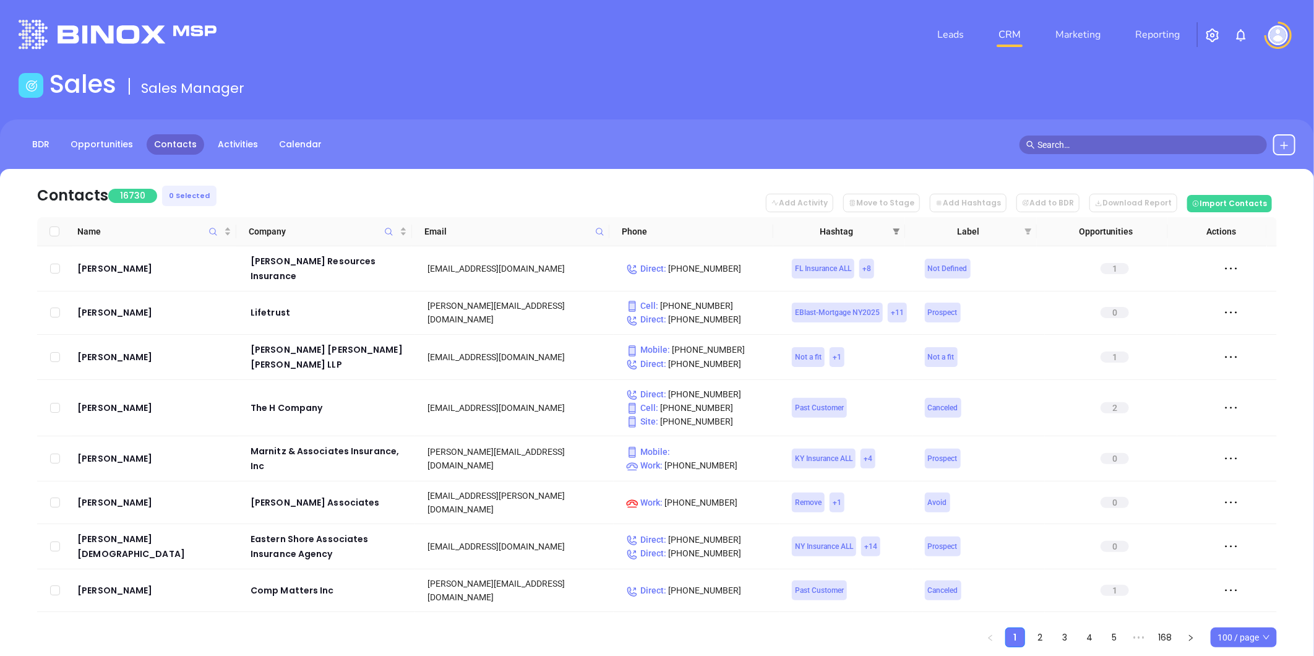
click at [893, 231] on icon "filter" at bounding box center [896, 231] width 7 height 7
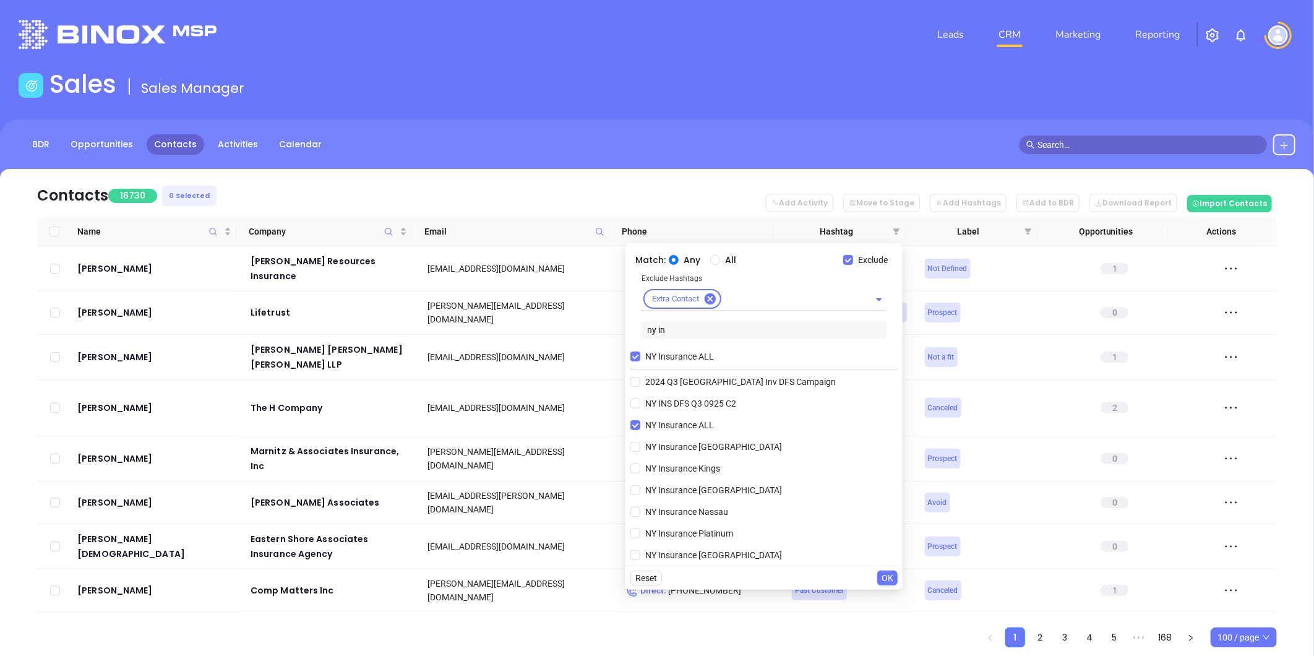
click at [886, 582] on span "OK" at bounding box center [888, 578] width 12 height 14
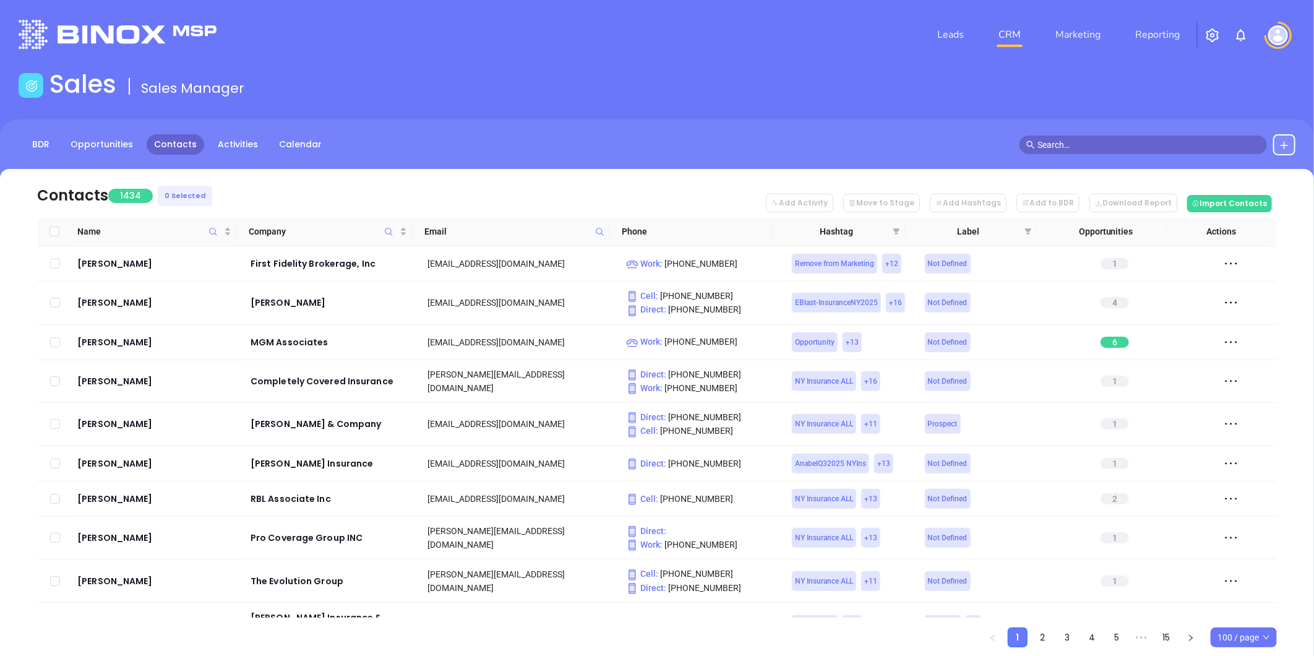
drag, startPoint x: 894, startPoint y: 229, endPoint x: 880, endPoint y: 244, distance: 20.6
click at [894, 229] on icon "filter" at bounding box center [897, 231] width 7 height 6
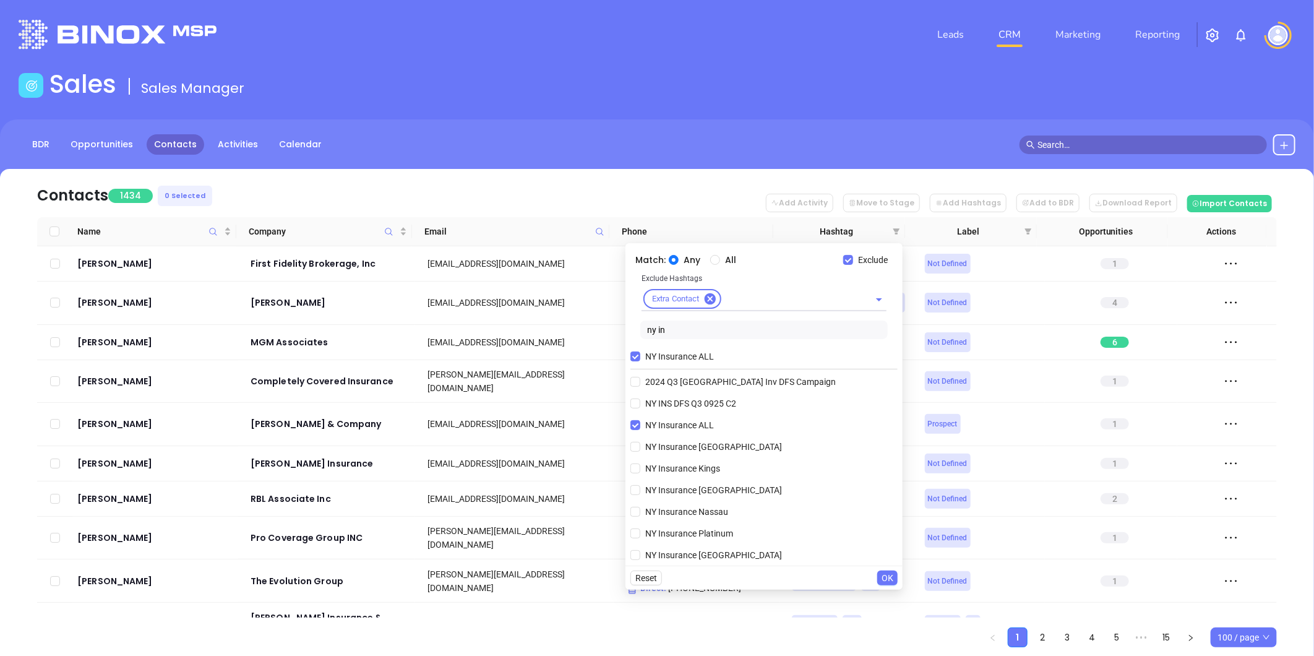
drag, startPoint x: 679, startPoint y: 329, endPoint x: 607, endPoint y: 334, distance: 72.0
click at [607, 334] on body "Leads CRM Marketing Reporting Financial Leads Leads Sales Sales Manager BDR Opp…" at bounding box center [657, 328] width 1314 height 656
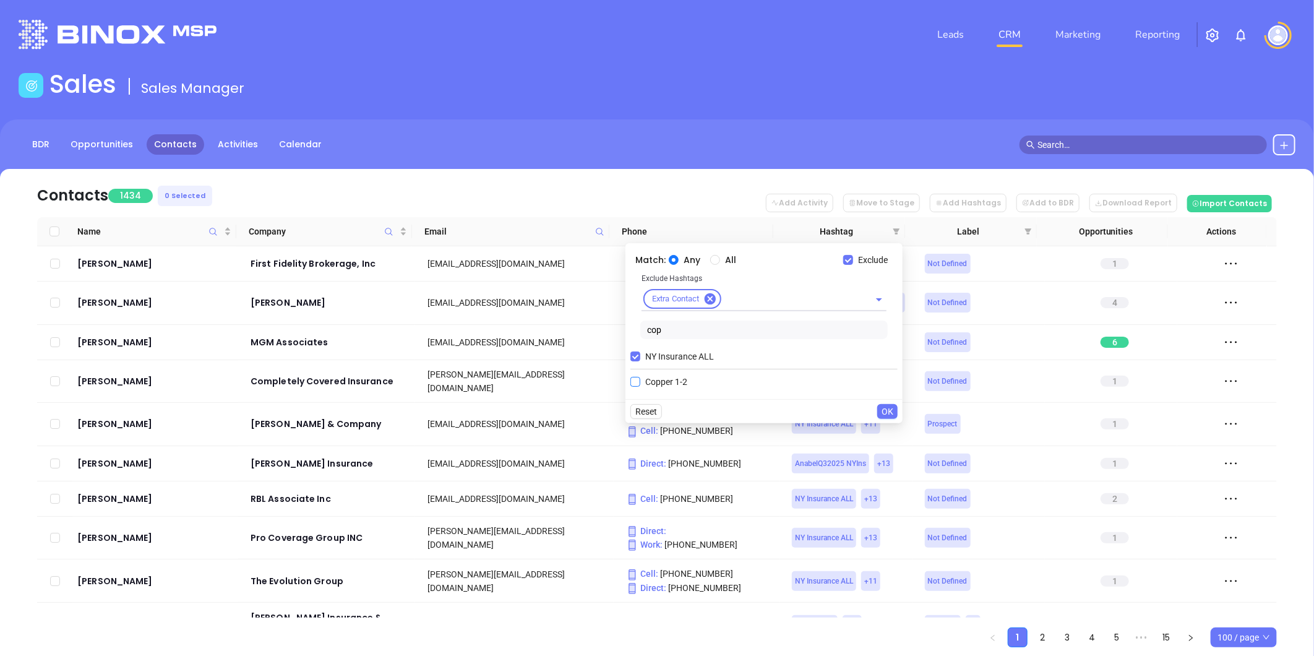
type input "cop"
click at [634, 382] on input "Copper 1-2" at bounding box center [636, 382] width 10 height 10
checkbox input "true"
click at [715, 261] on input "All" at bounding box center [715, 260] width 10 height 10
radio input "true"
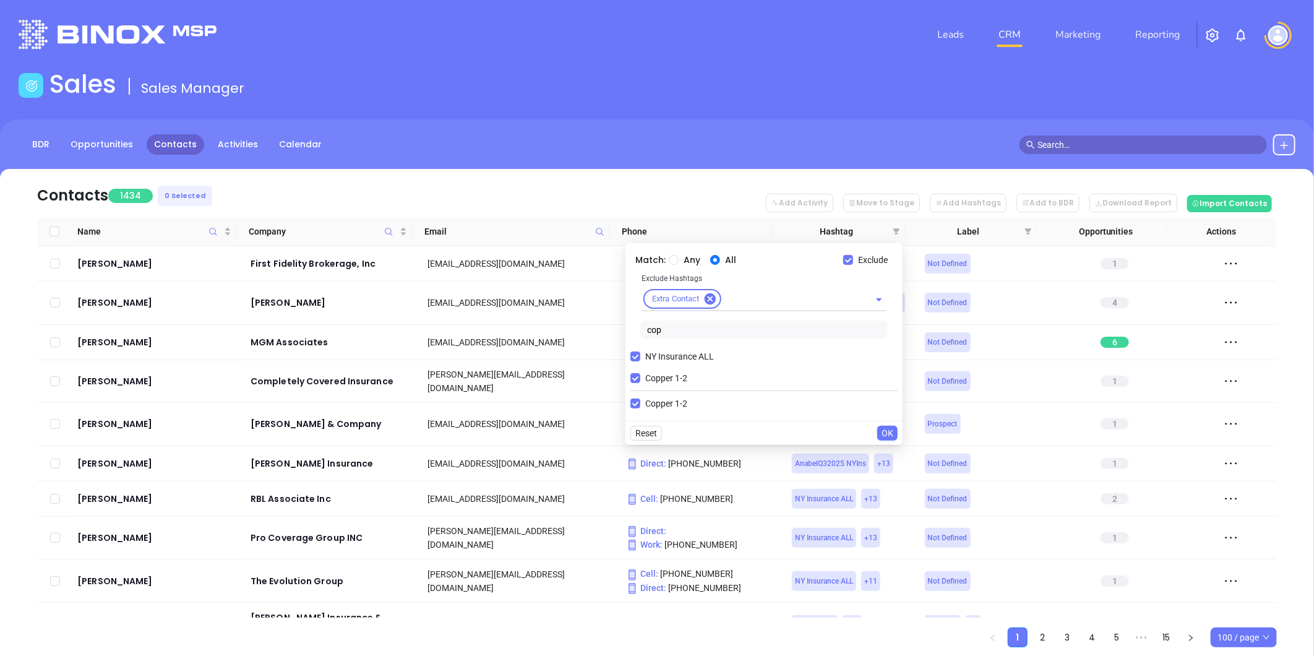
click at [888, 431] on span "OK" at bounding box center [888, 433] width 12 height 14
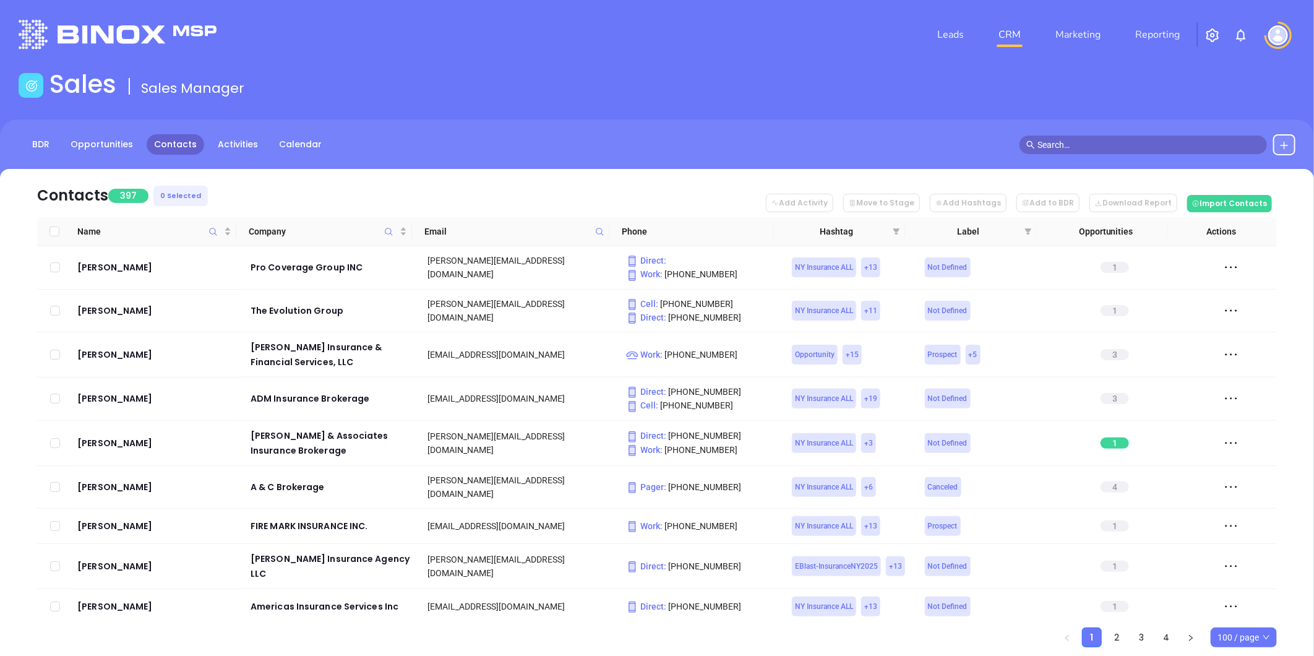
drag, startPoint x: 896, startPoint y: 230, endPoint x: 882, endPoint y: 248, distance: 23.0
click at [896, 230] on icon "filter" at bounding box center [897, 231] width 7 height 6
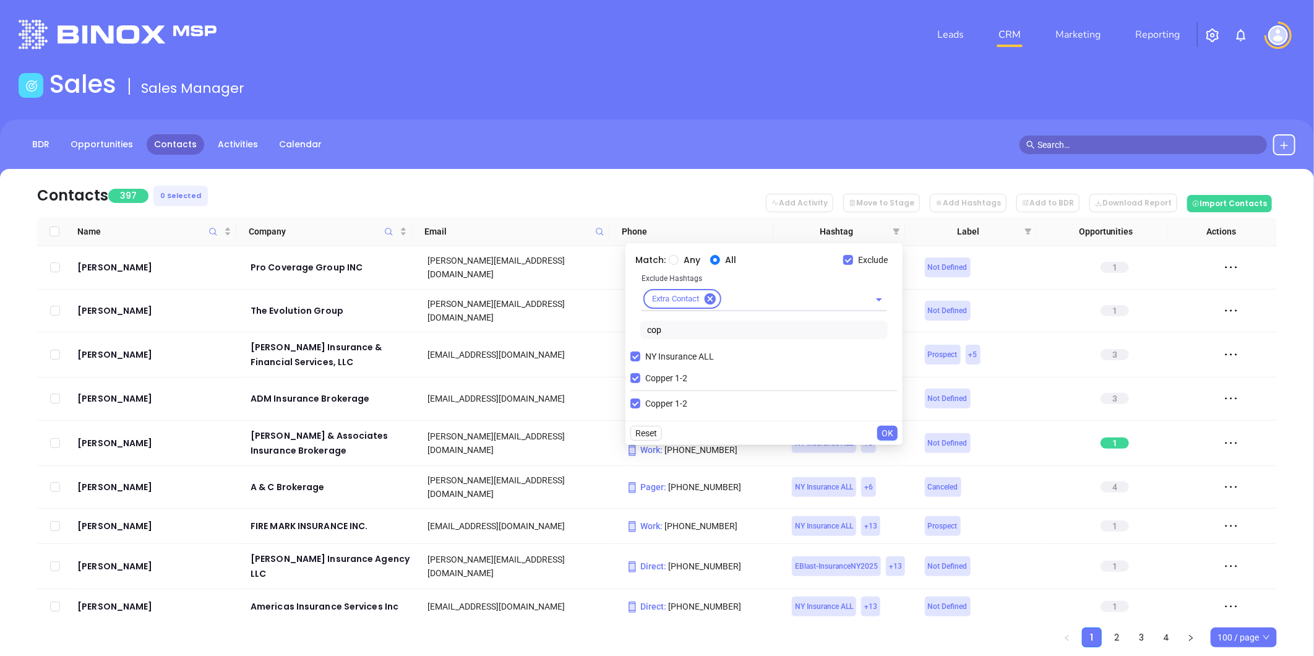
drag, startPoint x: 667, startPoint y: 333, endPoint x: 629, endPoint y: 334, distance: 37.8
click at [631, 334] on div "Exclude Hashtags Extra Contact cop" at bounding box center [764, 308] width 267 height 72
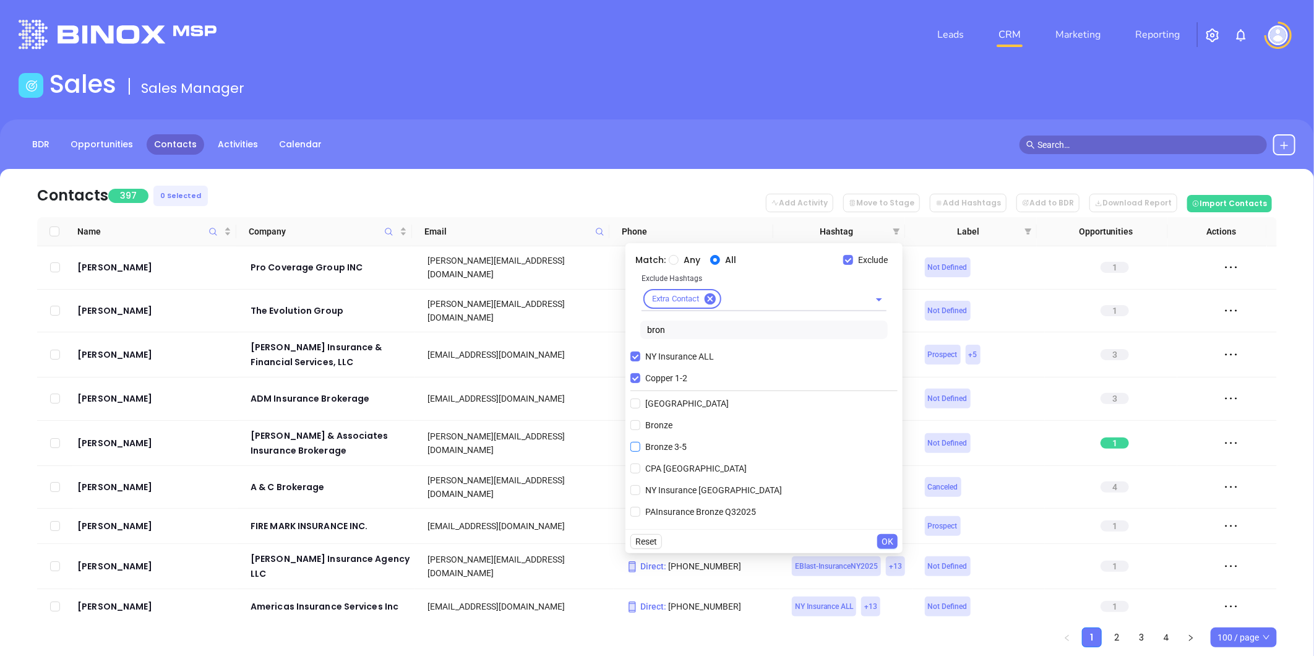
type input "bron"
drag, startPoint x: 636, startPoint y: 447, endPoint x: 639, endPoint y: 413, distance: 34.2
click at [636, 446] on input "Bronze 3-5" at bounding box center [636, 447] width 10 height 10
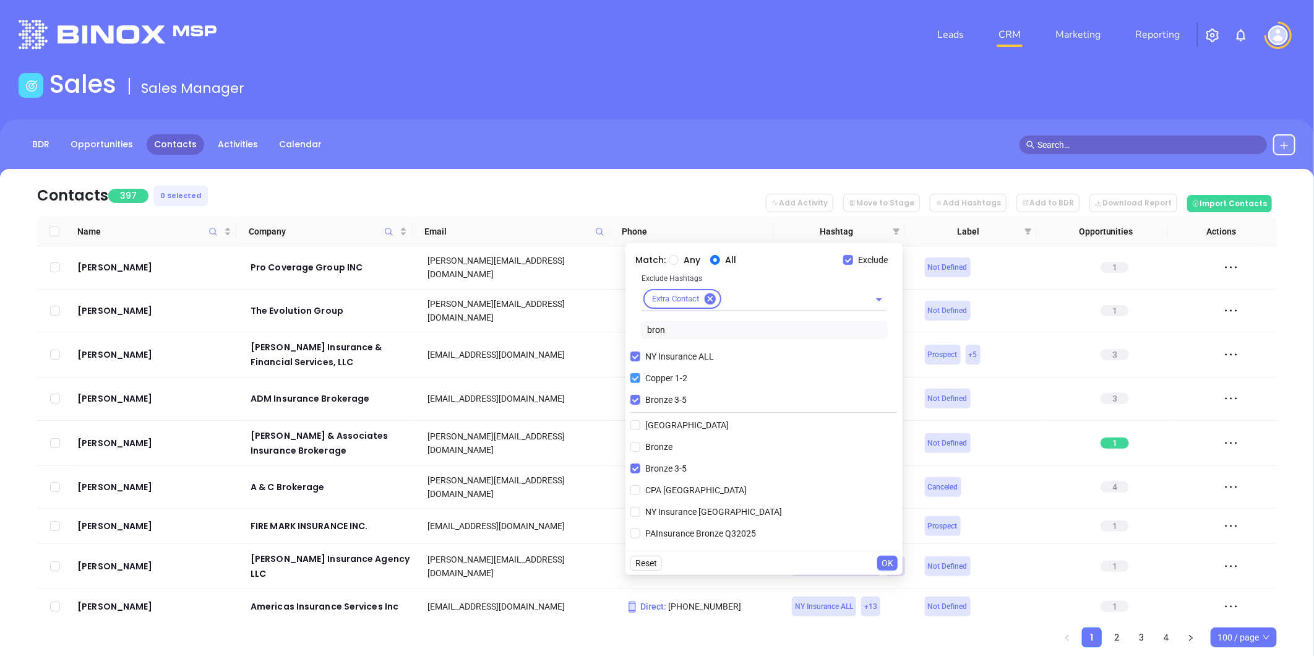
click at [639, 376] on input "Copper 1-2" at bounding box center [636, 378] width 10 height 10
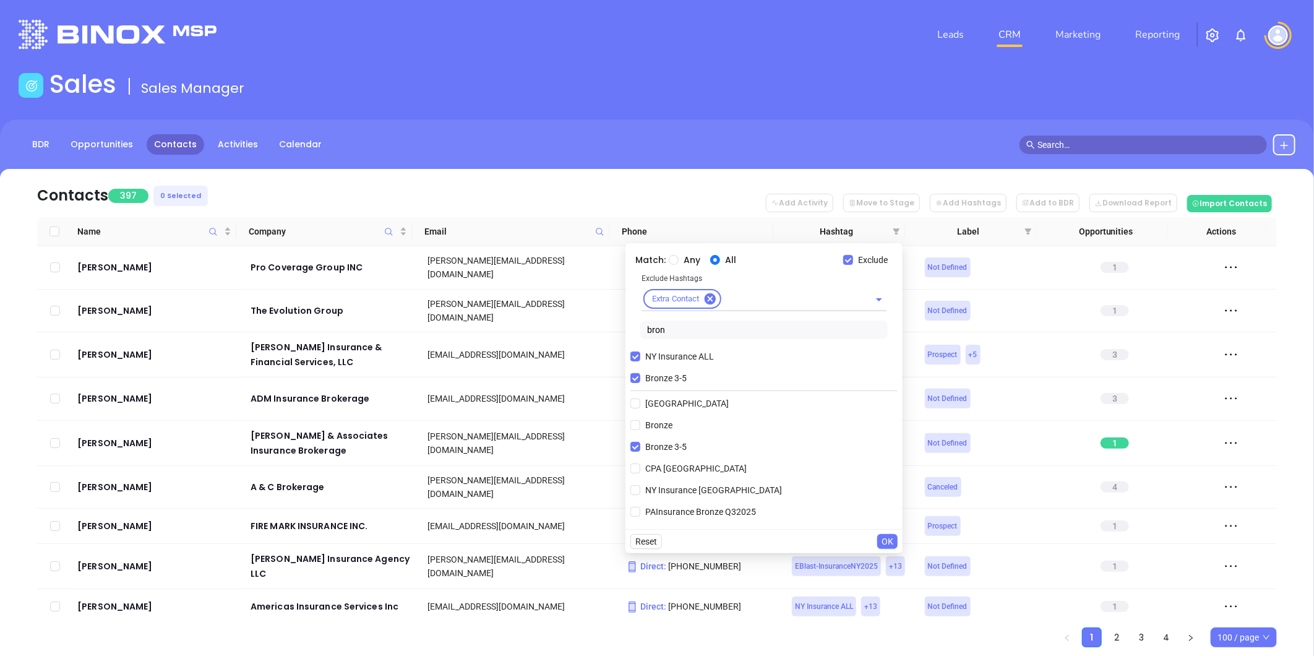
click at [882, 536] on span "OK" at bounding box center [888, 542] width 12 height 14
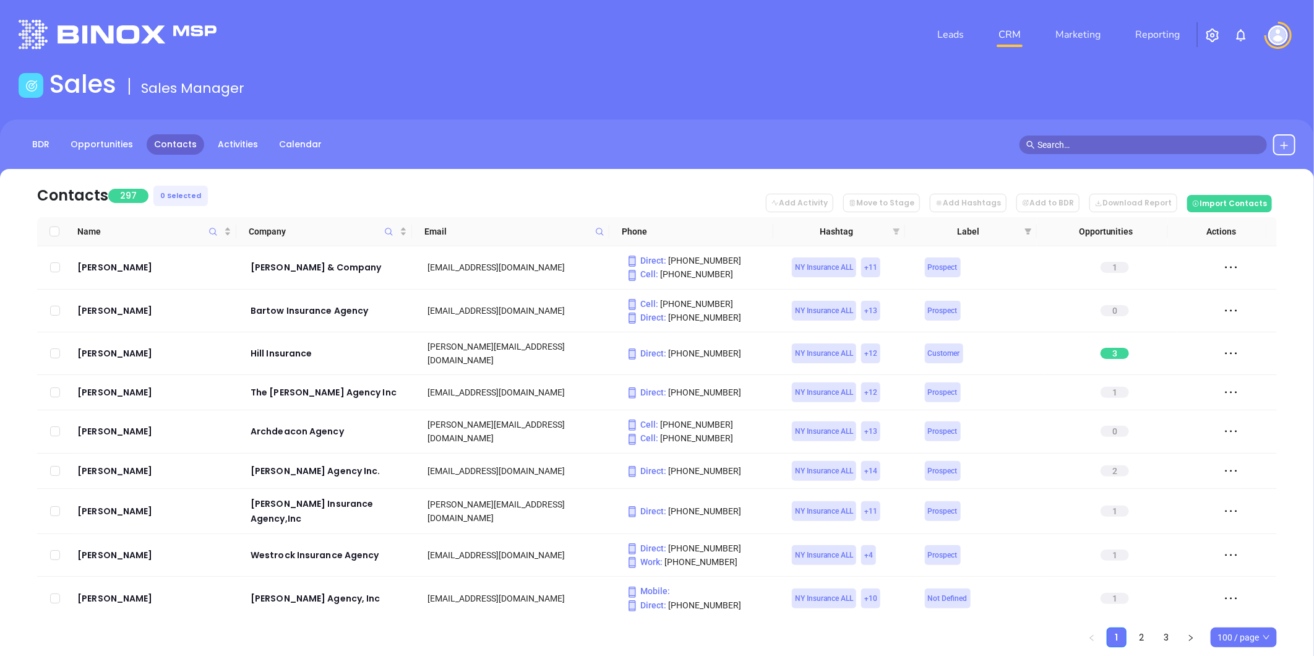
click at [895, 230] on icon "filter" at bounding box center [897, 231] width 7 height 6
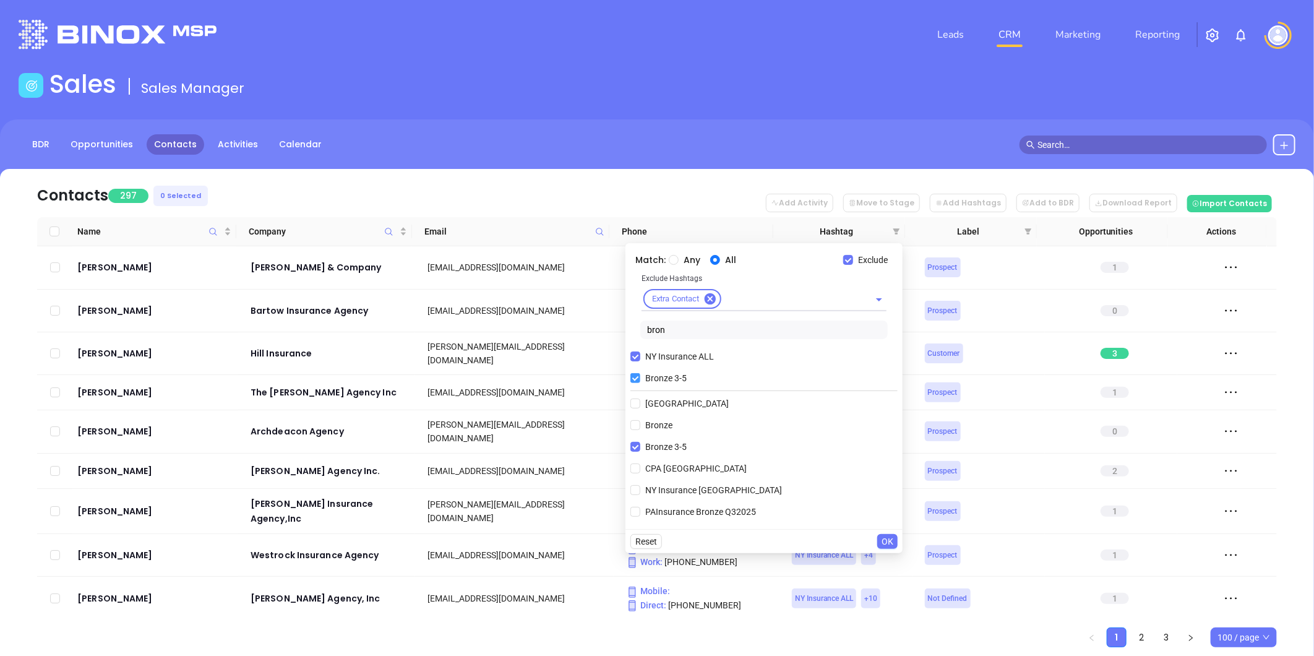
click at [636, 379] on input "Bronze 3-5" at bounding box center [636, 378] width 10 height 10
checkbox input "false"
drag, startPoint x: 671, startPoint y: 332, endPoint x: 630, endPoint y: 332, distance: 40.8
click at [631, 332] on div "Exclude Hashtags Extra Contact bron" at bounding box center [764, 308] width 267 height 72
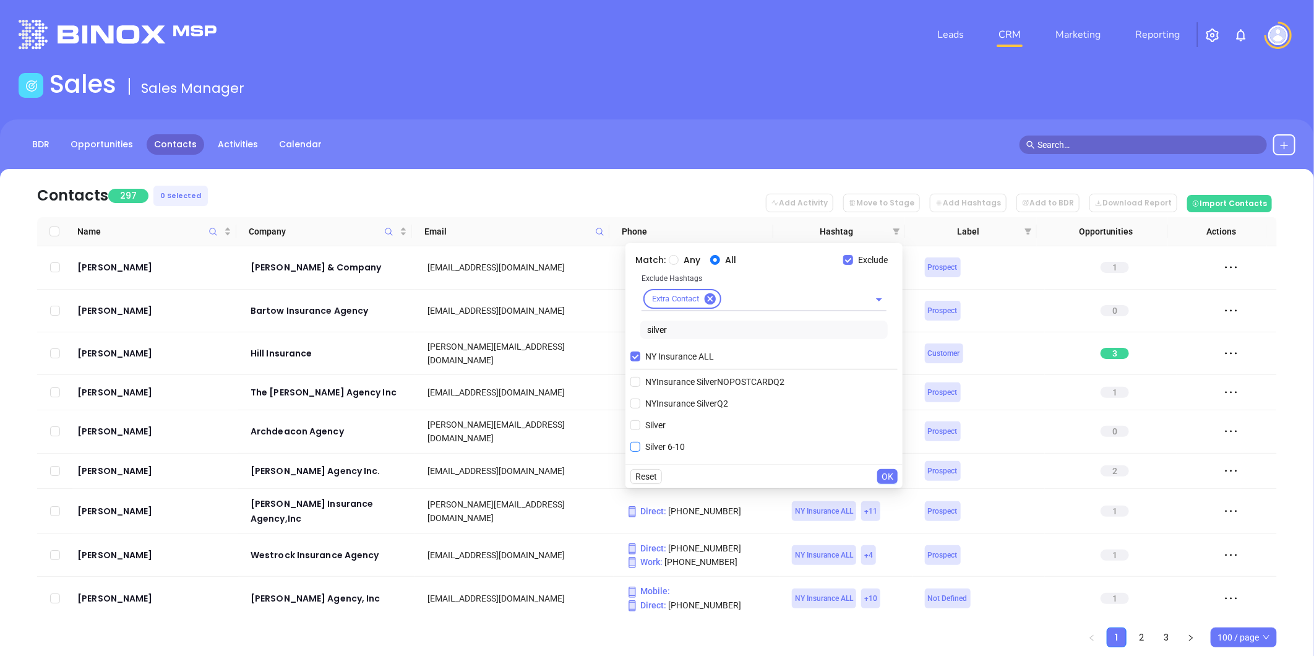
type input "silver"
click at [663, 446] on span "Silver 6-10" at bounding box center [665, 447] width 50 height 14
click at [640, 446] on input "Silver 6-10" at bounding box center [636, 447] width 10 height 10
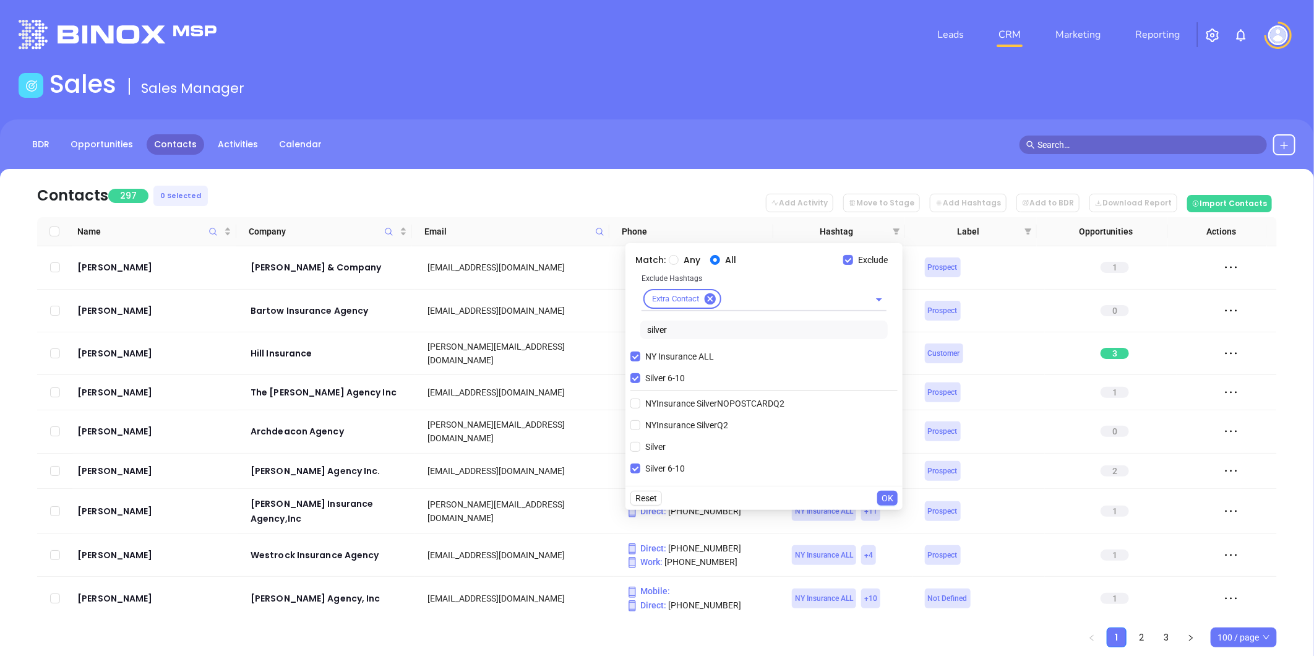
click at [886, 496] on span "OK" at bounding box center [888, 498] width 12 height 14
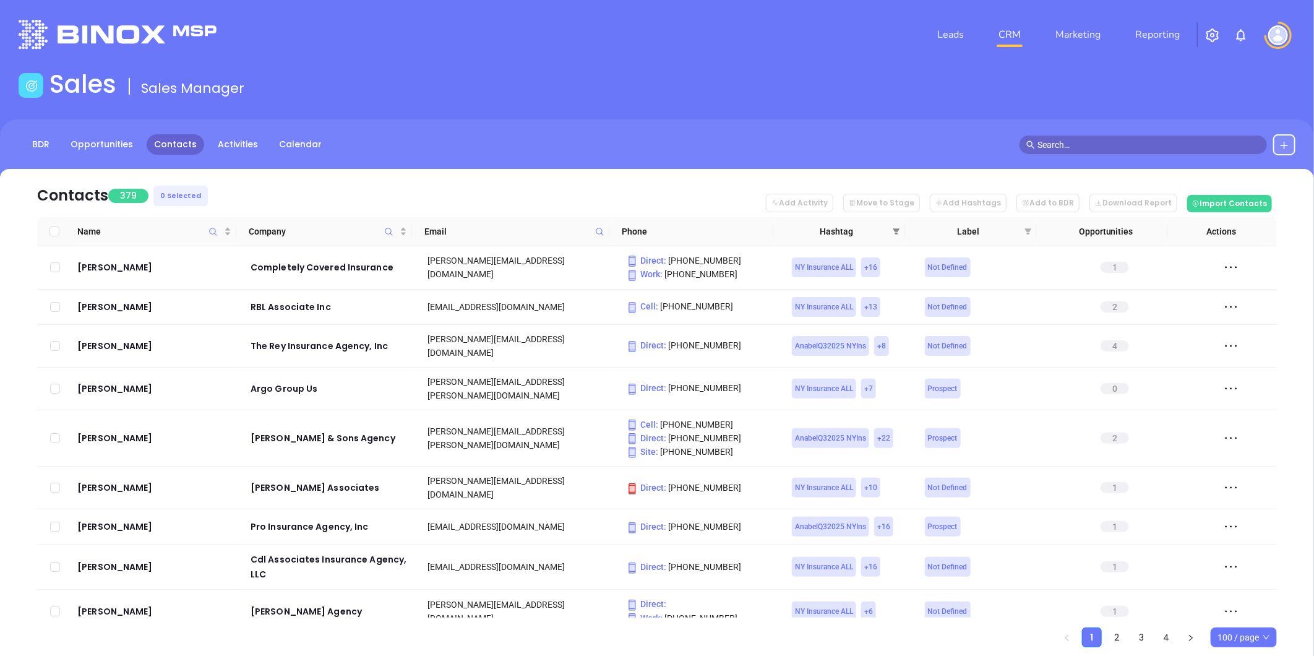
click at [895, 232] on icon "filter" at bounding box center [896, 231] width 7 height 7
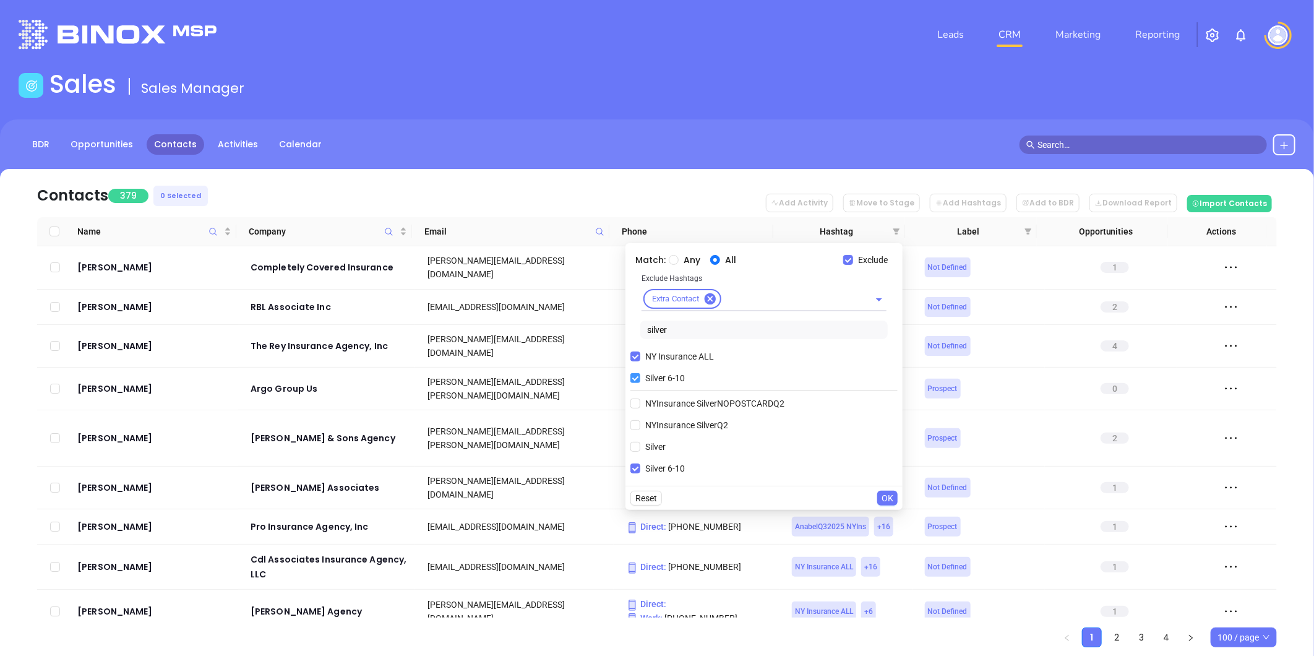
click at [634, 378] on input "Silver 6-10" at bounding box center [636, 378] width 10 height 10
checkbox input "false"
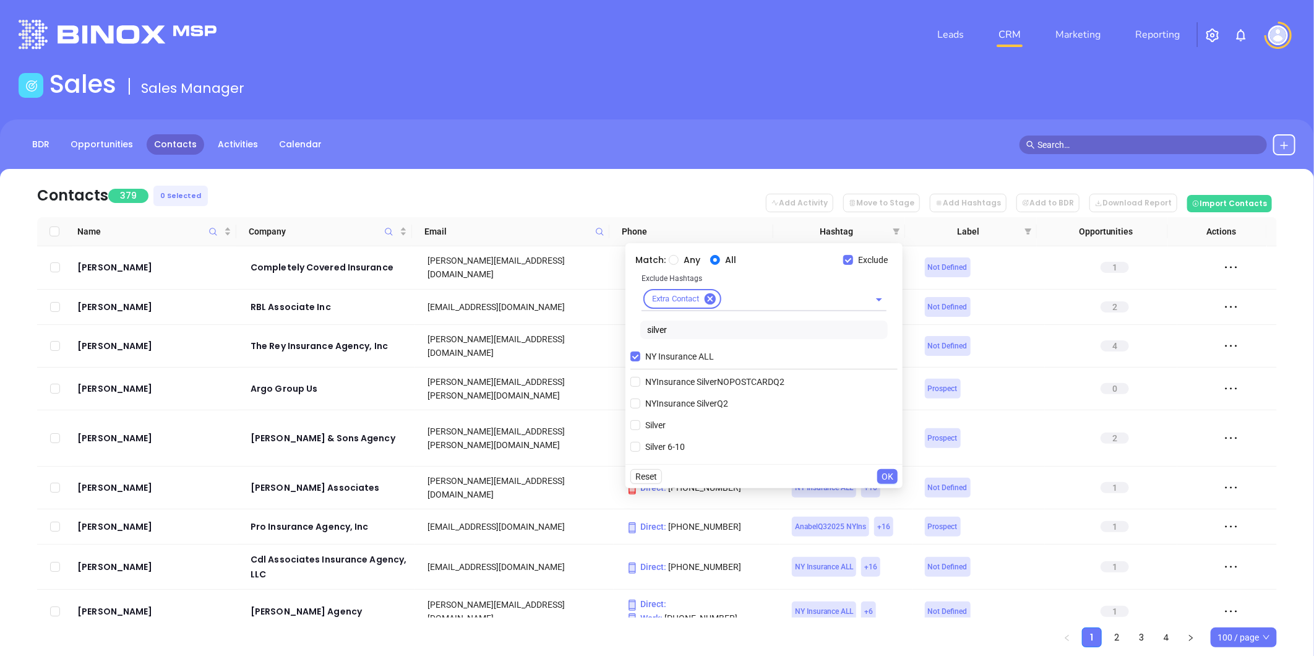
drag, startPoint x: 627, startPoint y: 329, endPoint x: 605, endPoint y: 326, distance: 23.1
click at [626, 329] on div "Match: Any All Exclude Exclude Hashtags Extra Contact silver NY Insurance ALL N…" at bounding box center [764, 353] width 277 height 221
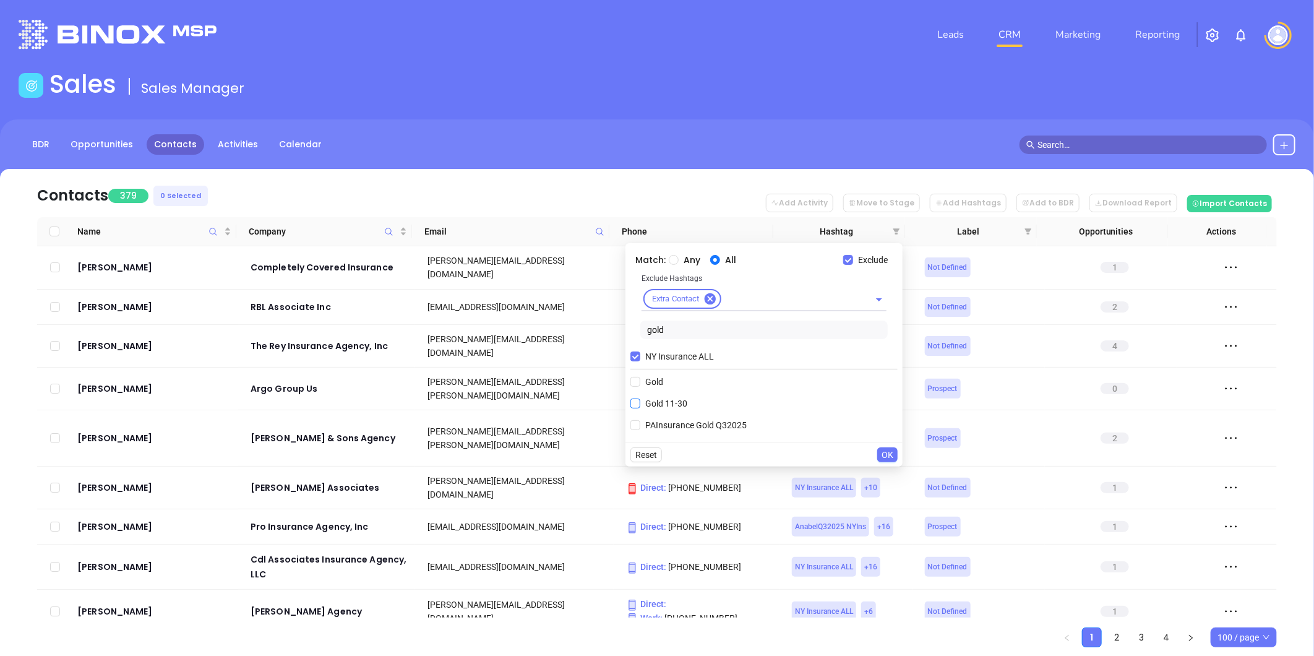
type input "gold"
click at [634, 400] on input "Gold 11-30" at bounding box center [636, 404] width 10 height 10
click at [887, 473] on span "OK" at bounding box center [888, 477] width 12 height 14
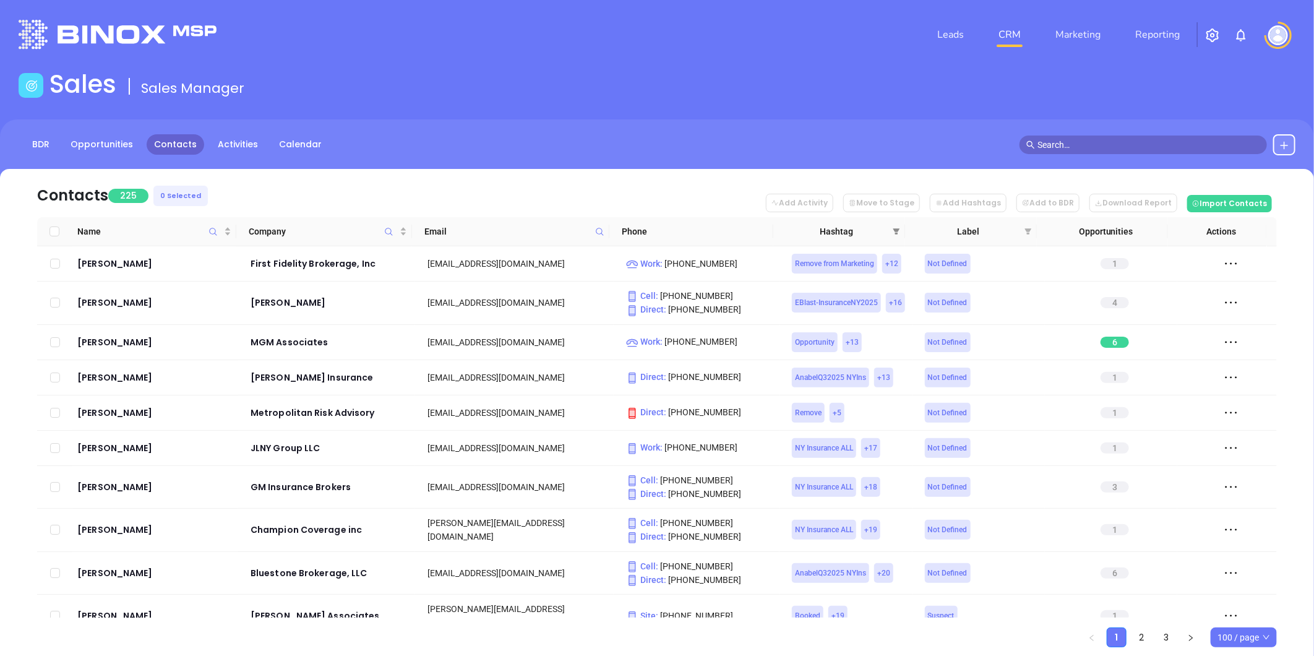
click at [893, 229] on icon "filter" at bounding box center [896, 231] width 7 height 7
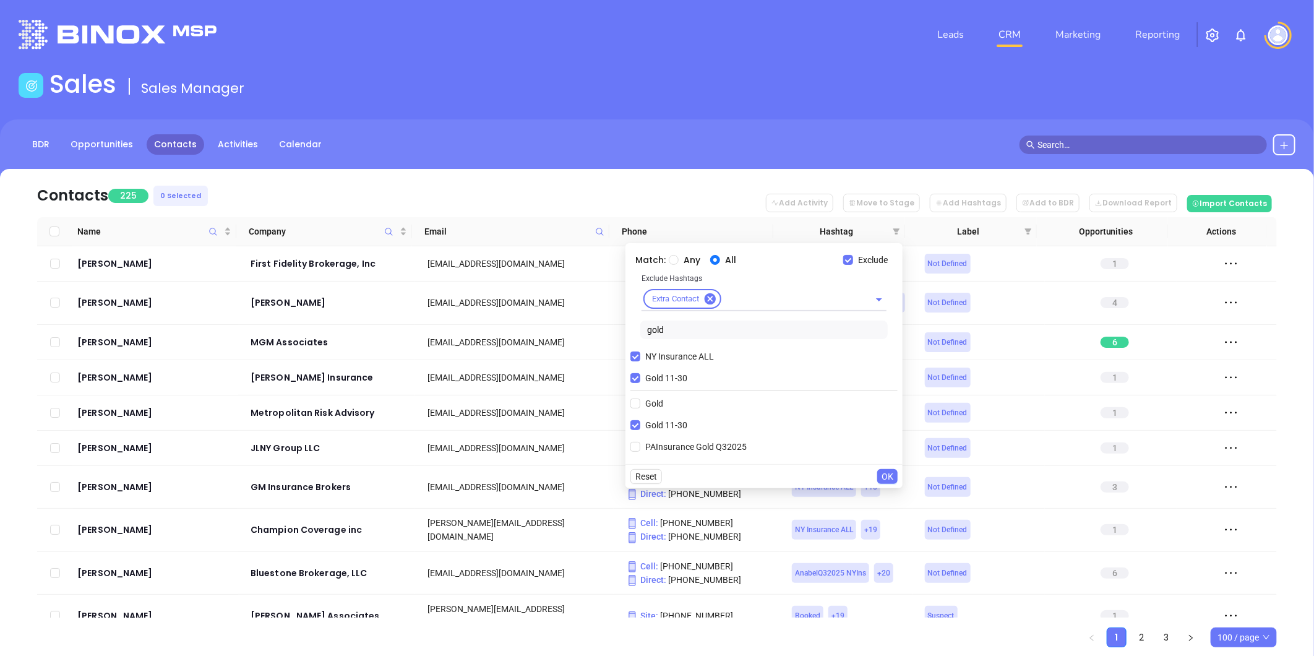
drag, startPoint x: 633, startPoint y: 379, endPoint x: 660, endPoint y: 345, distance: 43.2
click at [636, 374] on input "Gold 11-30" at bounding box center [636, 378] width 10 height 10
checkbox input "false"
drag, startPoint x: 665, startPoint y: 331, endPoint x: 606, endPoint y: 325, distance: 59.1
click at [606, 324] on body "Leads CRM Marketing Reporting Financial Leads Leads Sales Sales Manager BDR Opp…" at bounding box center [657, 328] width 1314 height 656
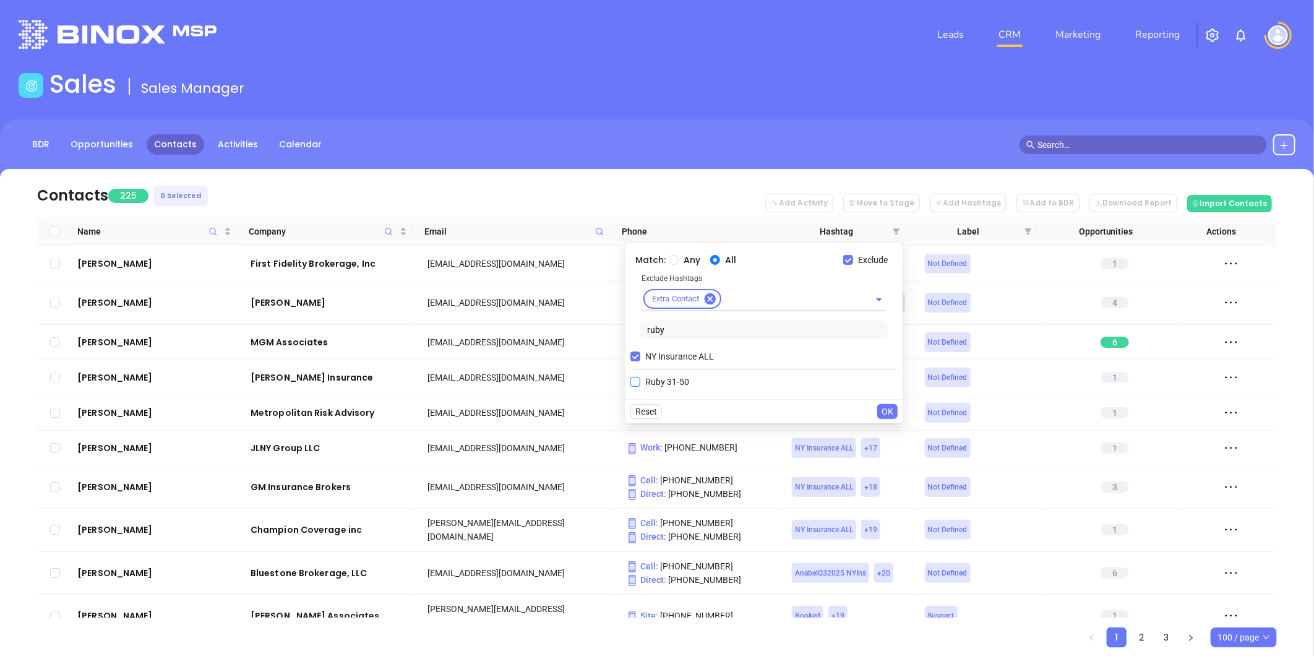
type input "ruby"
click at [634, 381] on input "Ruby 31-50" at bounding box center [636, 382] width 10 height 10
click at [889, 433] on span "OK" at bounding box center [888, 433] width 12 height 14
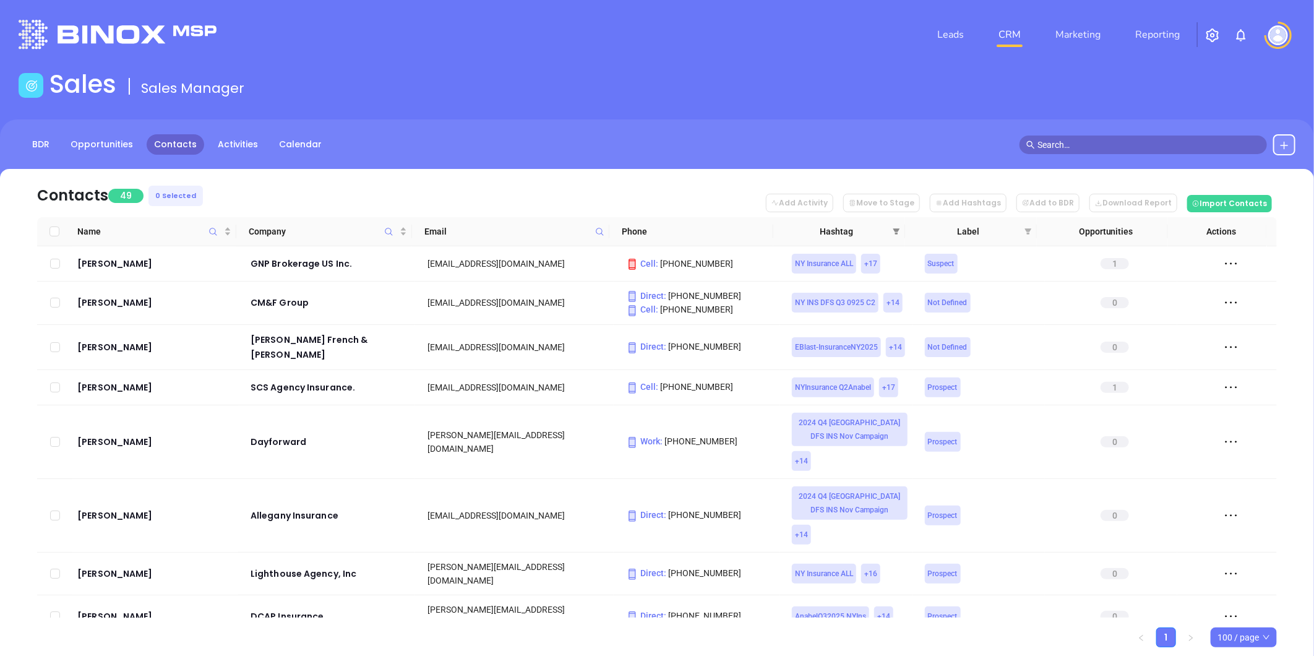
click at [894, 228] on icon "filter" at bounding box center [896, 231] width 7 height 7
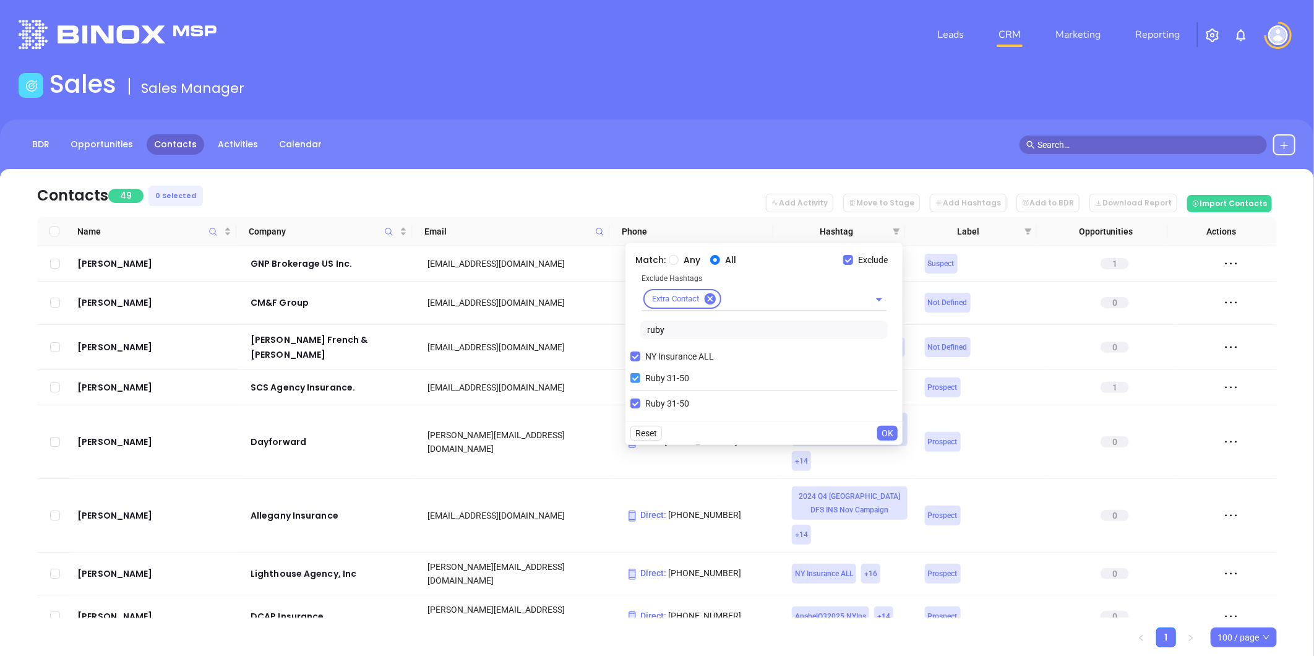
click at [639, 379] on input "Ruby 31-50" at bounding box center [636, 378] width 10 height 10
checkbox input "false"
drag, startPoint x: 623, startPoint y: 331, endPoint x: 603, endPoint y: 327, distance: 20.9
click at [608, 329] on body "Leads CRM Marketing Reporting Financial Leads Leads Sales Sales Manager BDR Opp…" at bounding box center [657, 328] width 1314 height 656
type input "diam"
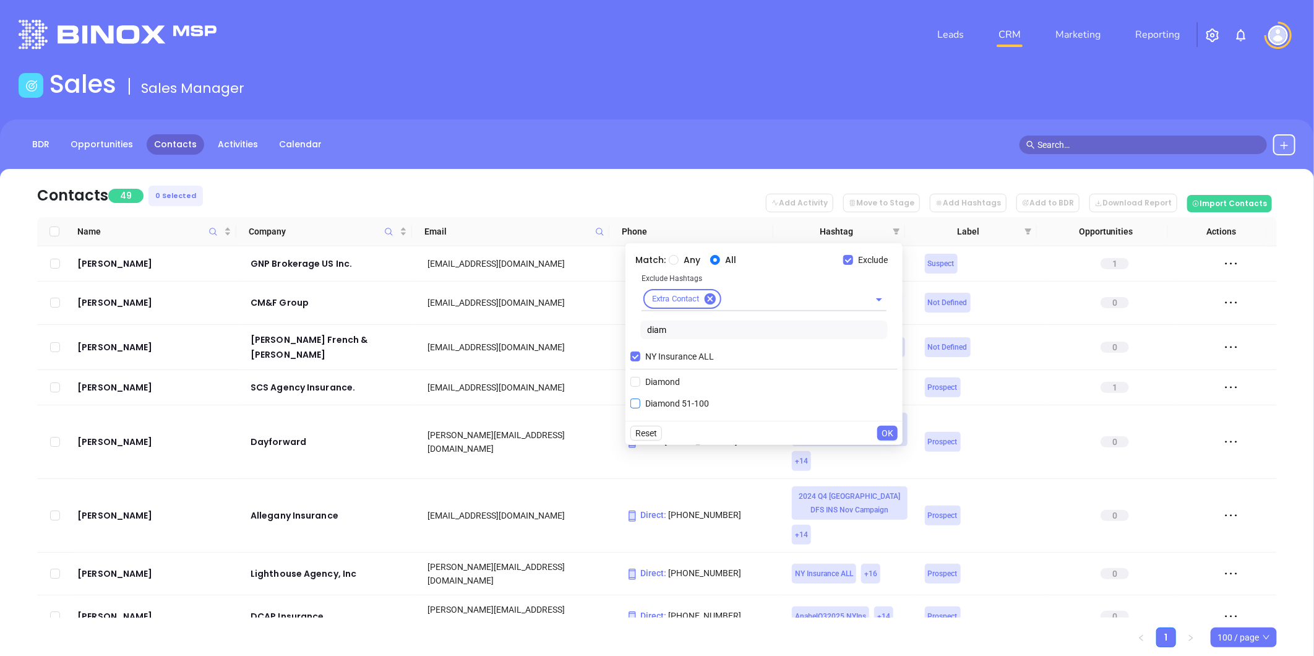
click at [658, 399] on span "Diamond 51-100" at bounding box center [677, 404] width 74 height 14
click at [640, 399] on input "Diamond 51-100" at bounding box center [636, 404] width 10 height 10
click at [888, 460] on span "OK" at bounding box center [888, 455] width 12 height 14
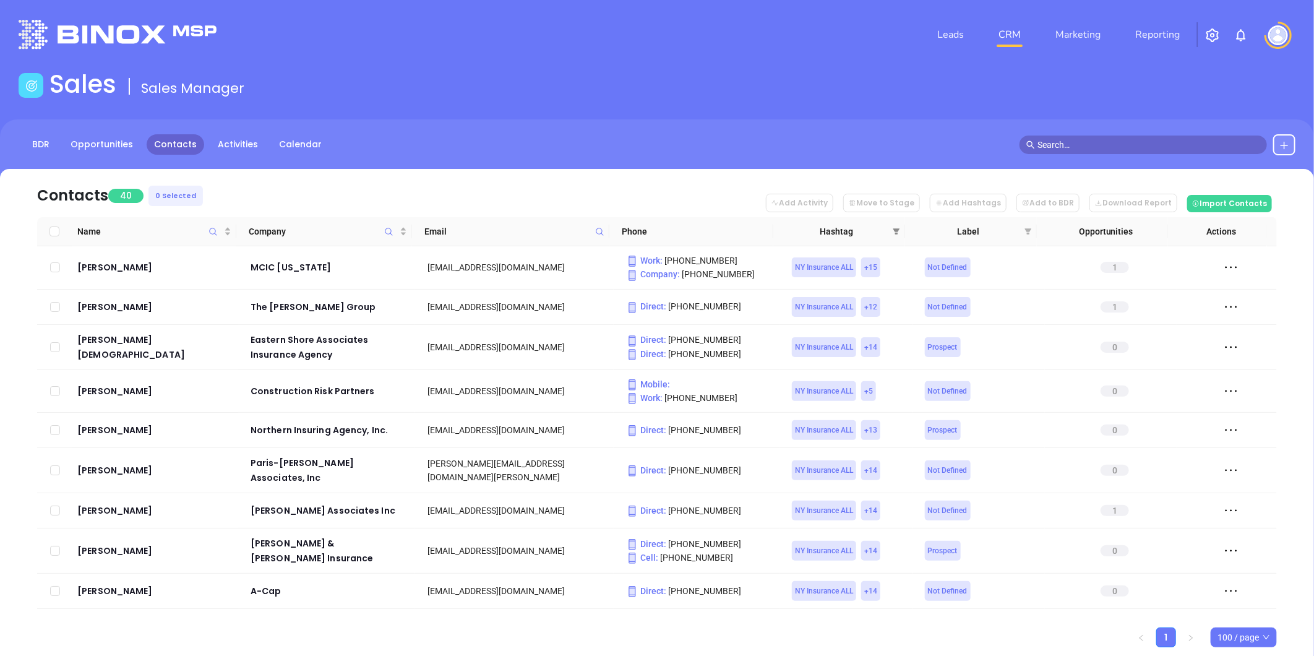
click at [895, 228] on icon "filter" at bounding box center [896, 231] width 7 height 7
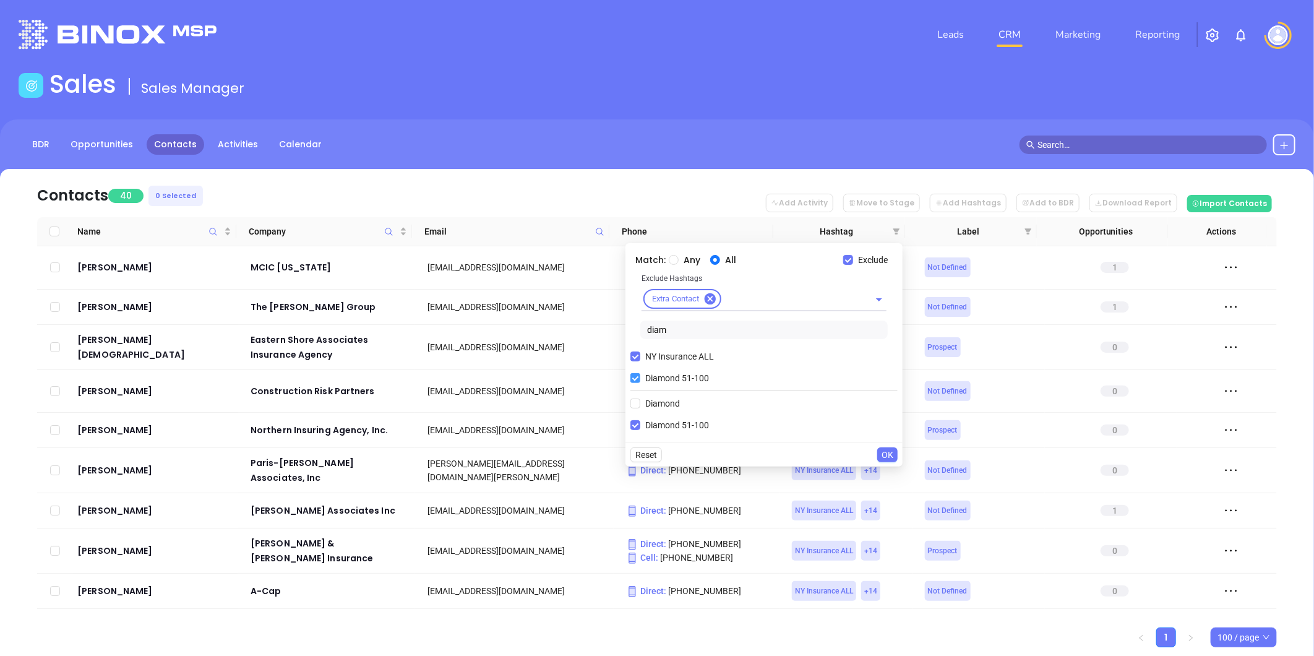
click at [636, 382] on input "Diamond 51-100" at bounding box center [636, 378] width 10 height 10
checkbox input "false"
drag, startPoint x: 673, startPoint y: 330, endPoint x: 615, endPoint y: 337, distance: 58.0
click at [615, 337] on body "Leads CRM Marketing Reporting Financial Leads Leads Sales Sales Manager BDR Opp…" at bounding box center [657, 328] width 1314 height 656
type input "plat"
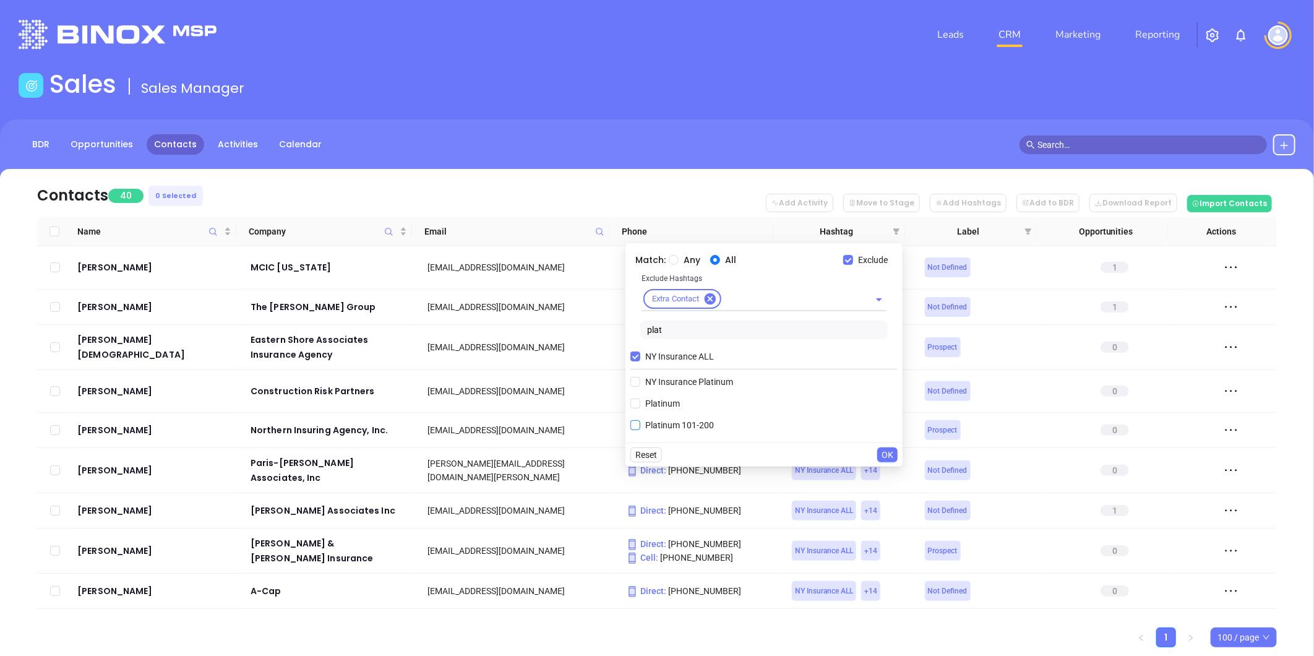
click at [672, 425] on span "Platinum 101-200" at bounding box center [679, 425] width 79 height 14
click at [640, 425] on input "Platinum 101-200" at bounding box center [636, 425] width 10 height 10
click at [887, 475] on span "OK" at bounding box center [888, 477] width 12 height 14
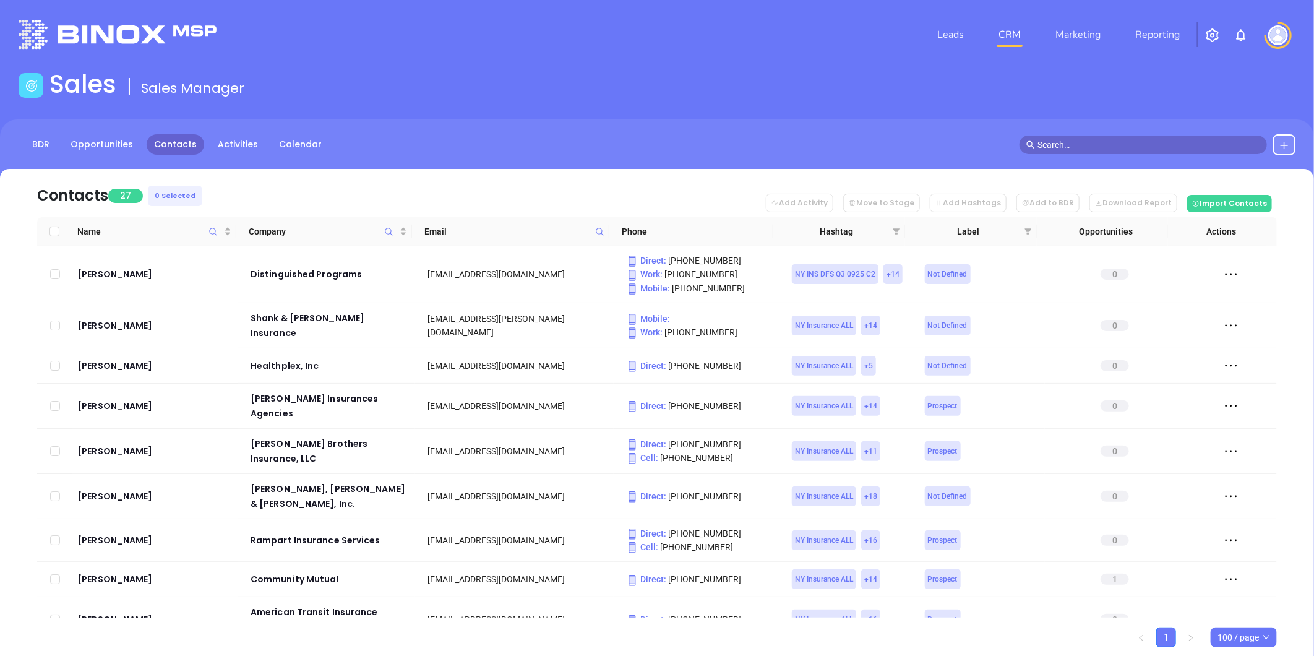
click at [887, 226] on span "Hashtag" at bounding box center [837, 232] width 102 height 14
click at [895, 231] on icon "filter" at bounding box center [897, 231] width 7 height 6
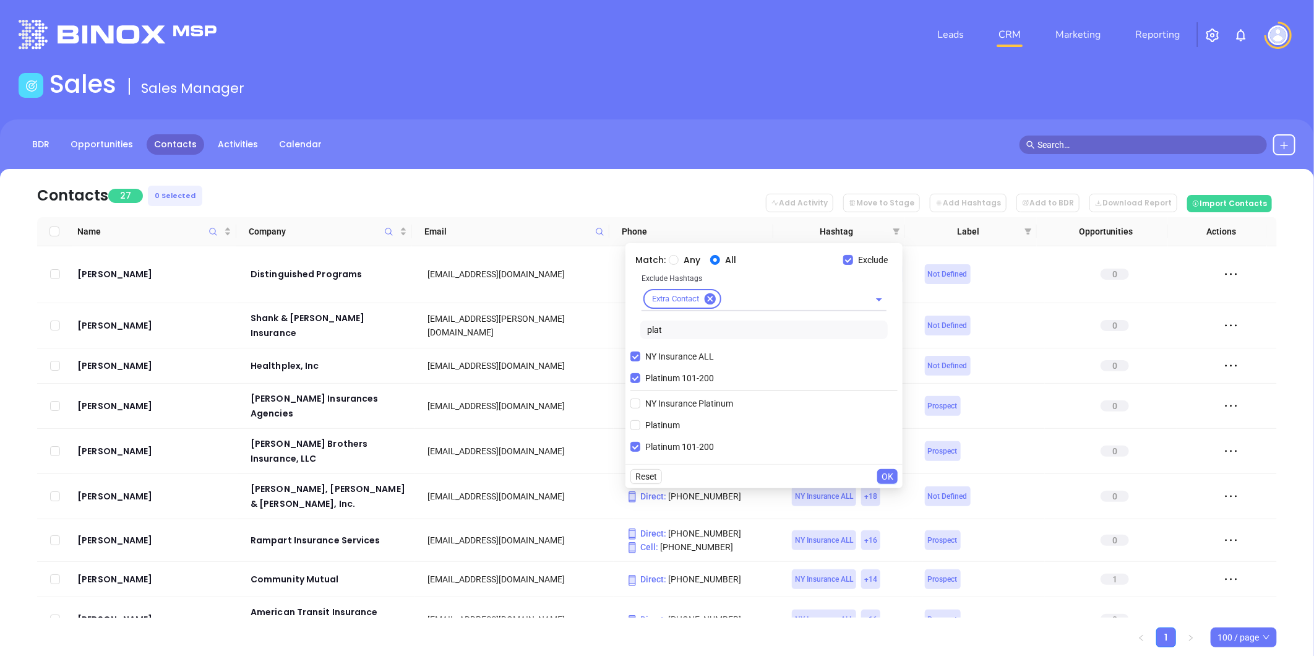
drag, startPoint x: 634, startPoint y: 379, endPoint x: 670, endPoint y: 343, distance: 50.3
click at [634, 379] on input "Platinum 101-200" at bounding box center [636, 378] width 10 height 10
checkbox input "false"
drag, startPoint x: 672, startPoint y: 329, endPoint x: 608, endPoint y: 330, distance: 63.7
click at [615, 330] on body "Leads CRM Marketing Reporting Financial Leads Leads Sales Sales Manager BDR Opp…" at bounding box center [657, 328] width 1314 height 656
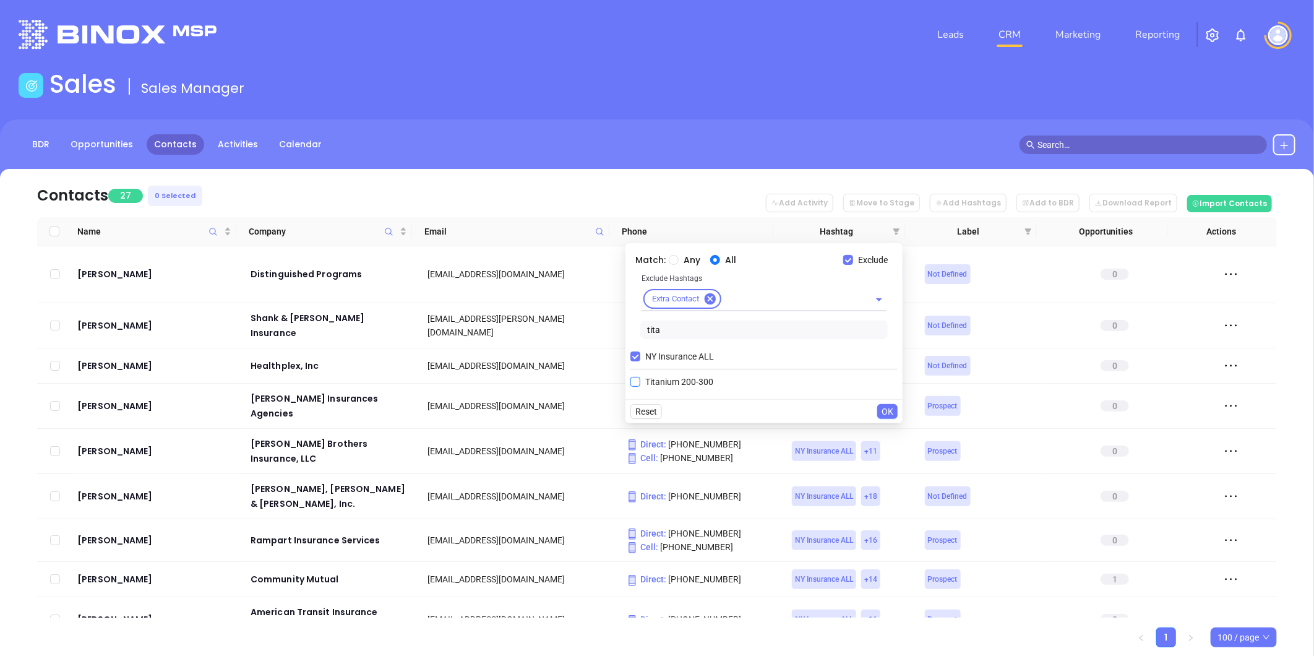
type input "tita"
click at [669, 384] on span "Titanium 200-300" at bounding box center [679, 382] width 78 height 14
click at [640, 384] on input "Titanium 200-300" at bounding box center [636, 382] width 10 height 10
click at [887, 430] on span "OK" at bounding box center [888, 433] width 12 height 14
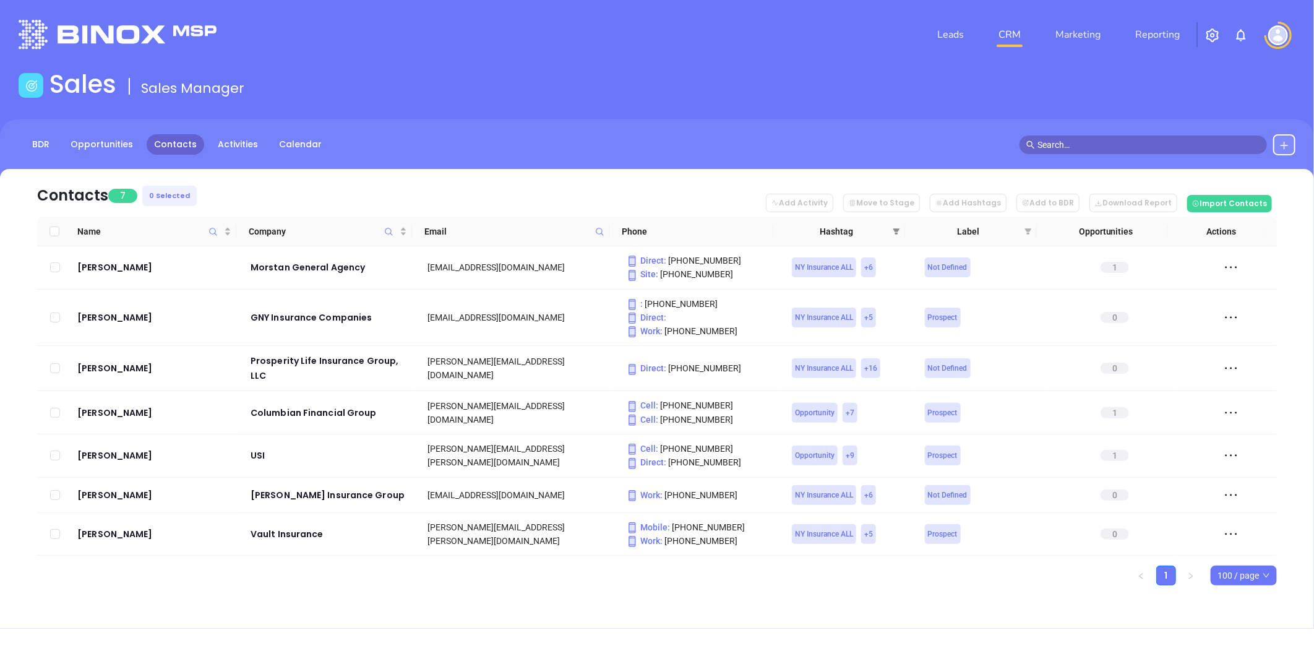
click at [894, 228] on icon "filter" at bounding box center [896, 231] width 7 height 7
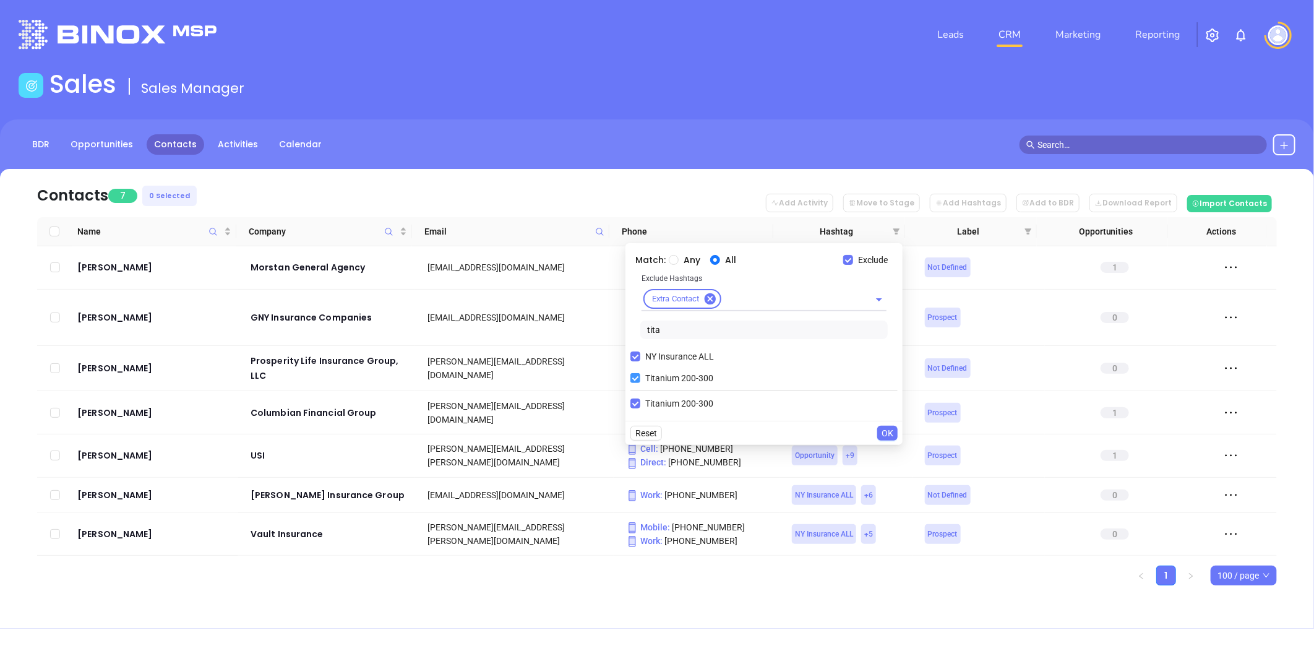
drag, startPoint x: 634, startPoint y: 376, endPoint x: 670, endPoint y: 332, distance: 56.3
click at [635, 376] on input "Titanium 200-300" at bounding box center [636, 378] width 10 height 10
checkbox input "false"
drag, startPoint x: 670, startPoint y: 328, endPoint x: 618, endPoint y: 325, distance: 52.7
click at [620, 325] on body "Leads CRM Marketing Reporting Financial Leads Leads Sales Sales Manager BDR Opp…" at bounding box center [657, 328] width 1314 height 656
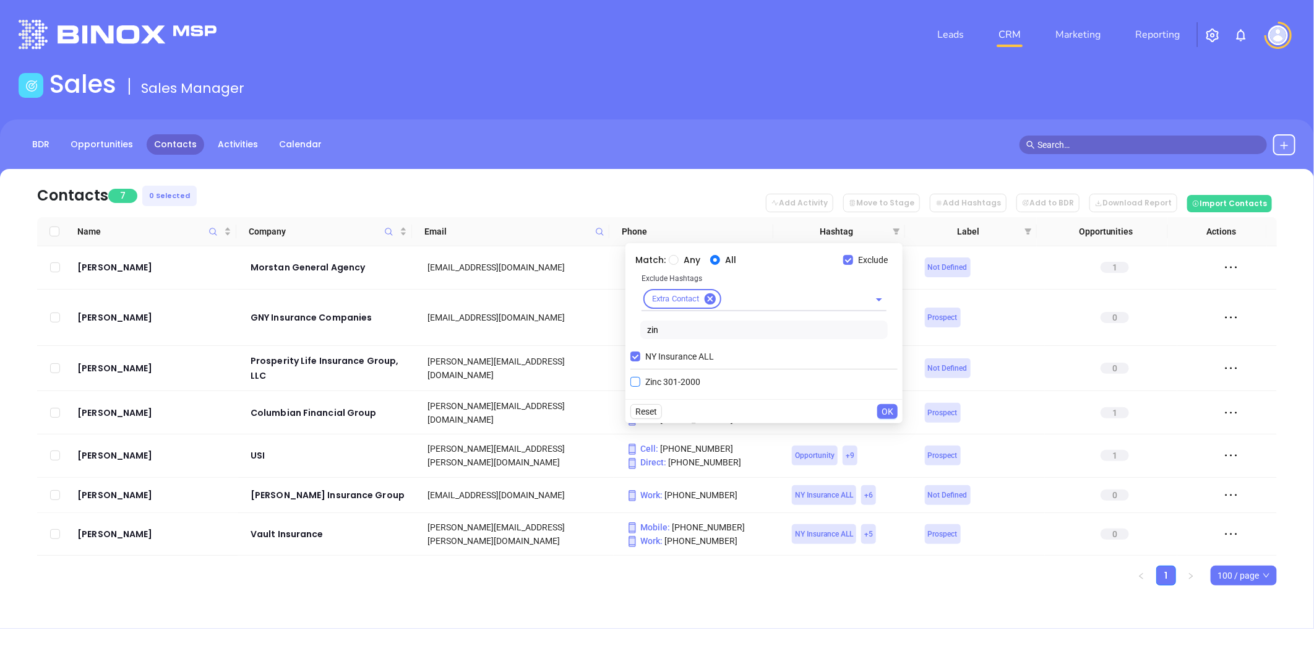
type input "zin"
drag, startPoint x: 646, startPoint y: 382, endPoint x: 720, endPoint y: 400, distance: 76.5
click at [647, 382] on span "Zinc 301-2000" at bounding box center [672, 382] width 65 height 14
click at [640, 382] on input "Zinc 301-2000" at bounding box center [636, 382] width 10 height 10
checkbox input "true"
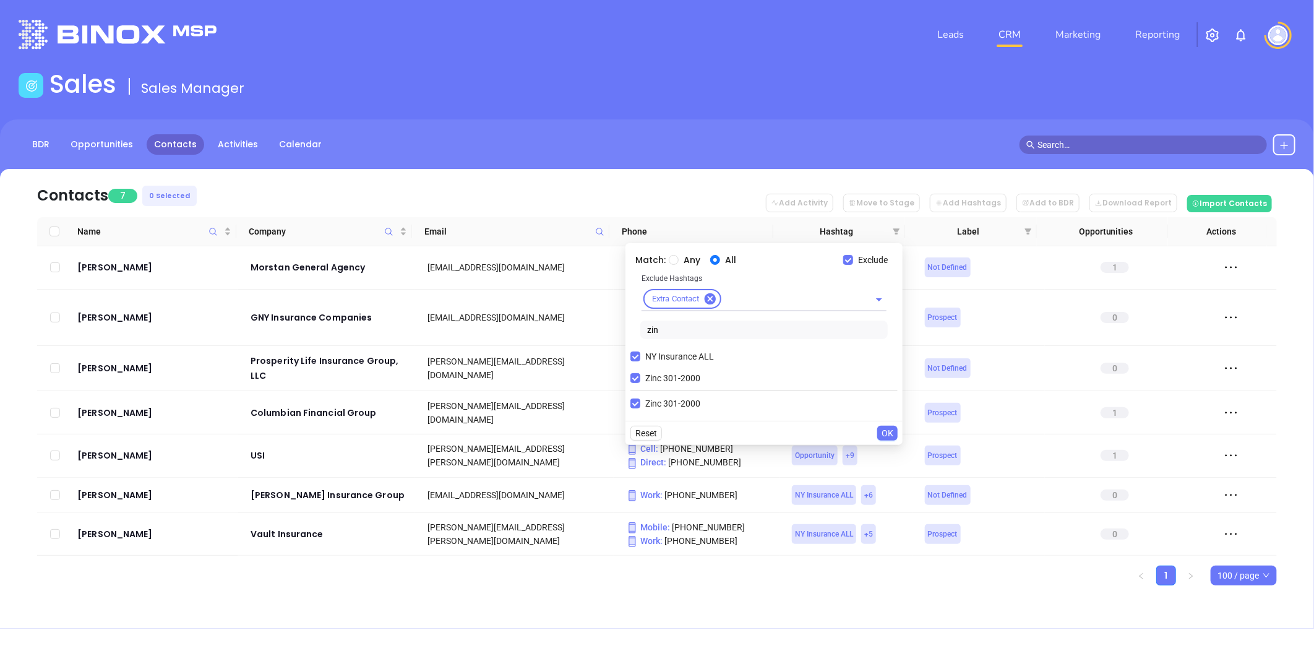
click at [886, 435] on span "OK" at bounding box center [888, 433] width 12 height 14
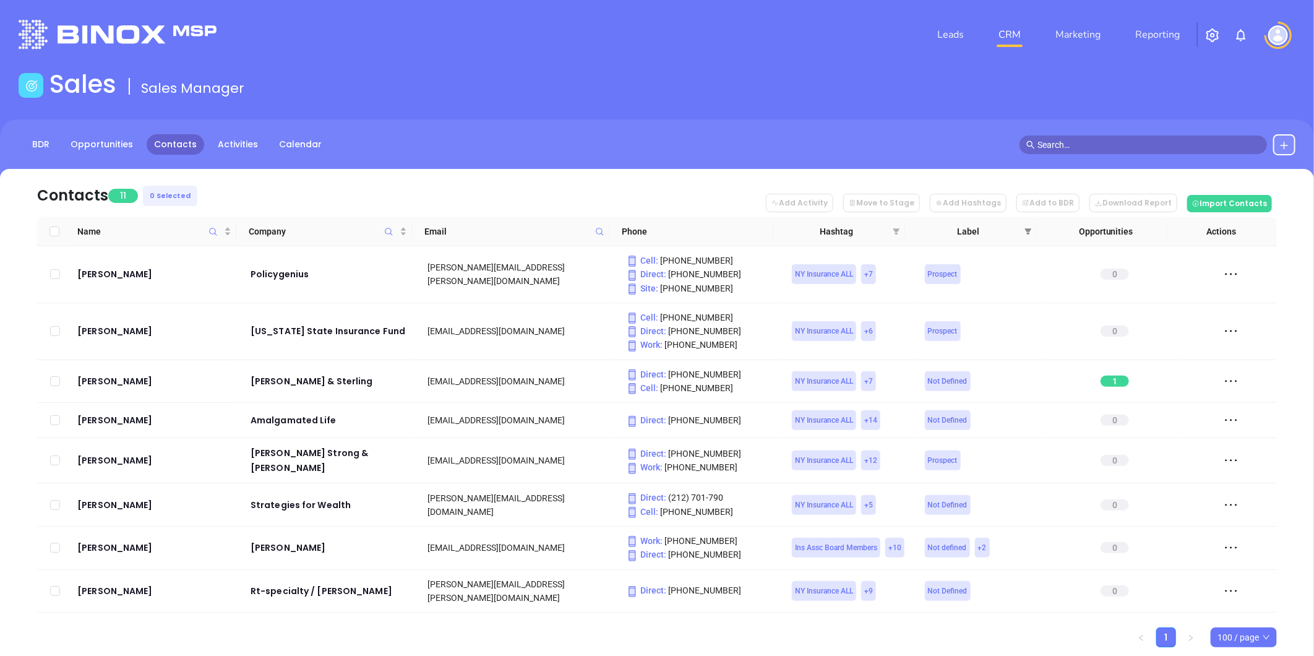
click at [1025, 230] on icon "filter" at bounding box center [1028, 231] width 7 height 7
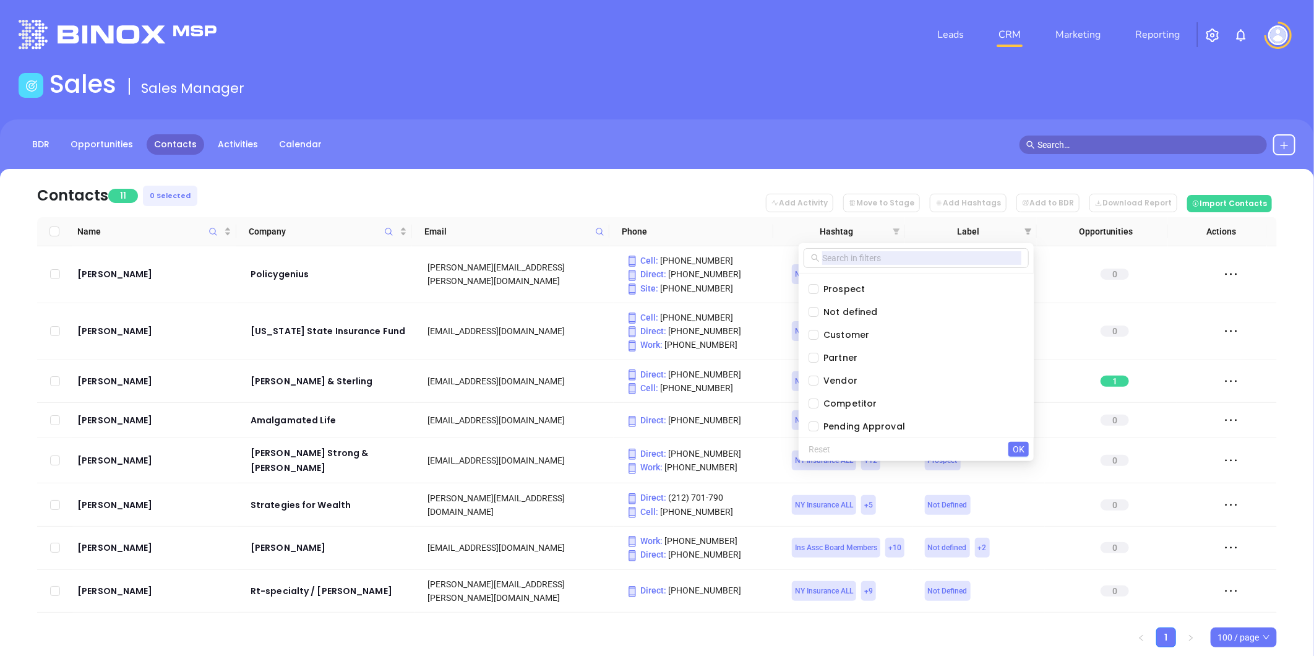
click at [897, 229] on icon "filter" at bounding box center [897, 231] width 7 height 6
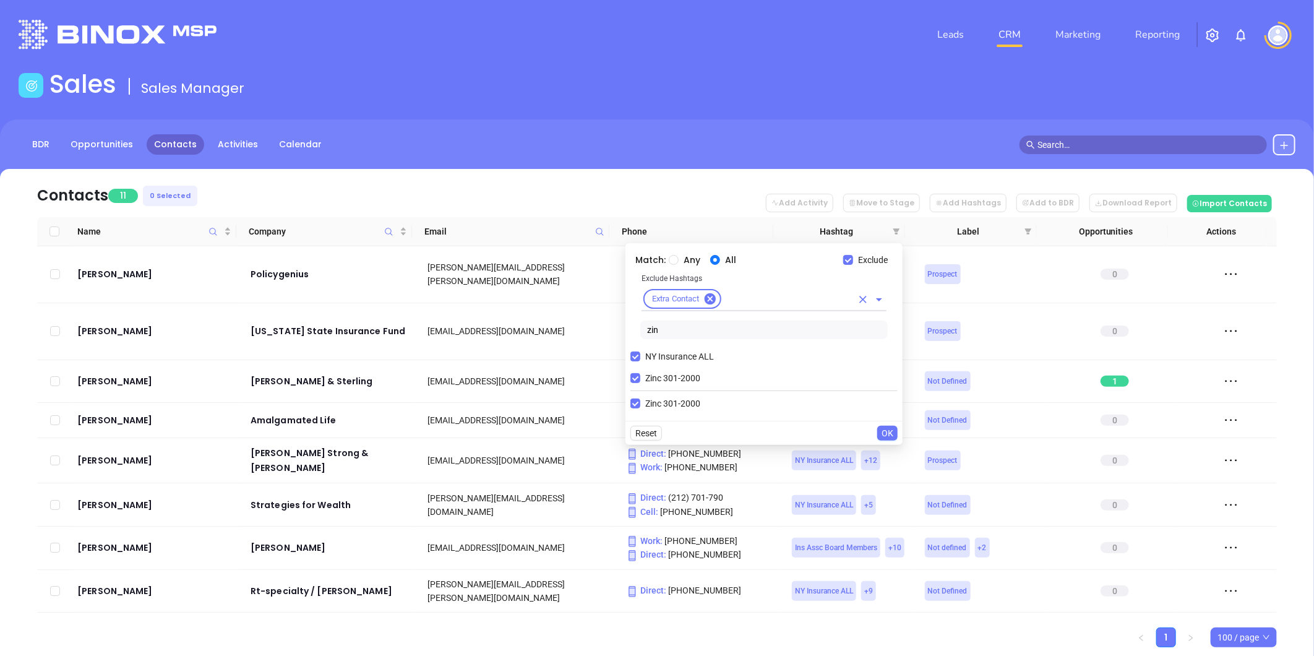
click at [751, 296] on input "text" at bounding box center [787, 298] width 129 height 15
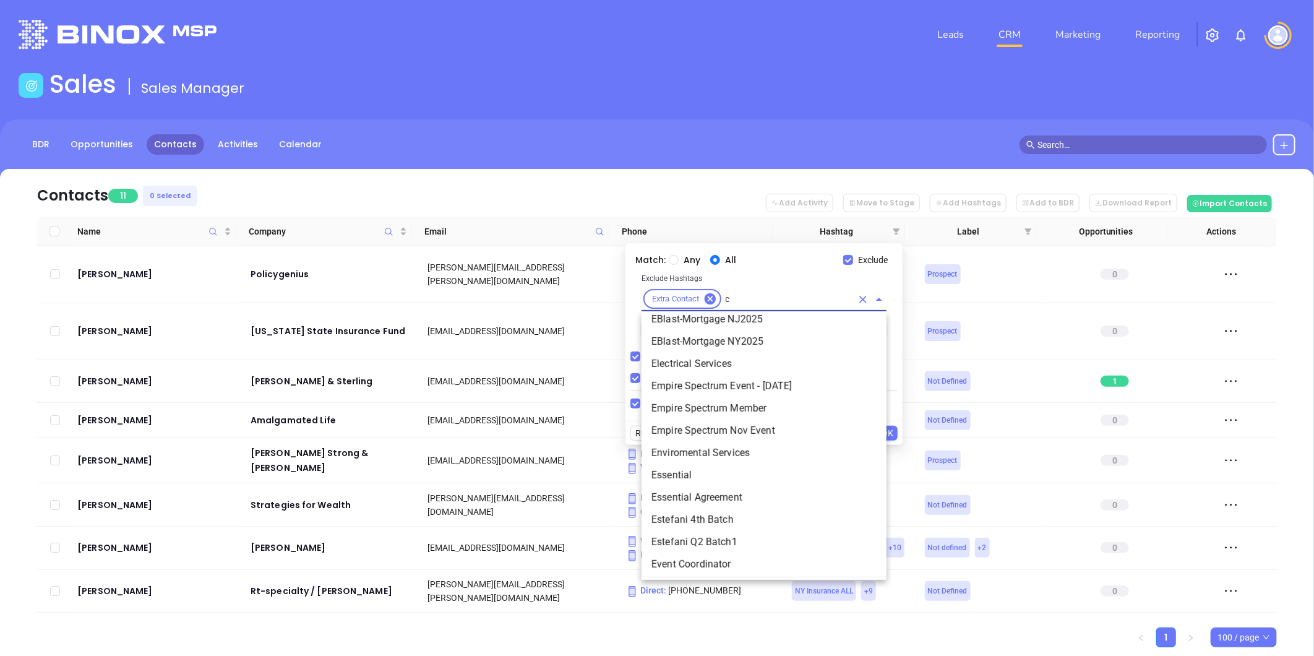
scroll to position [2368, 0]
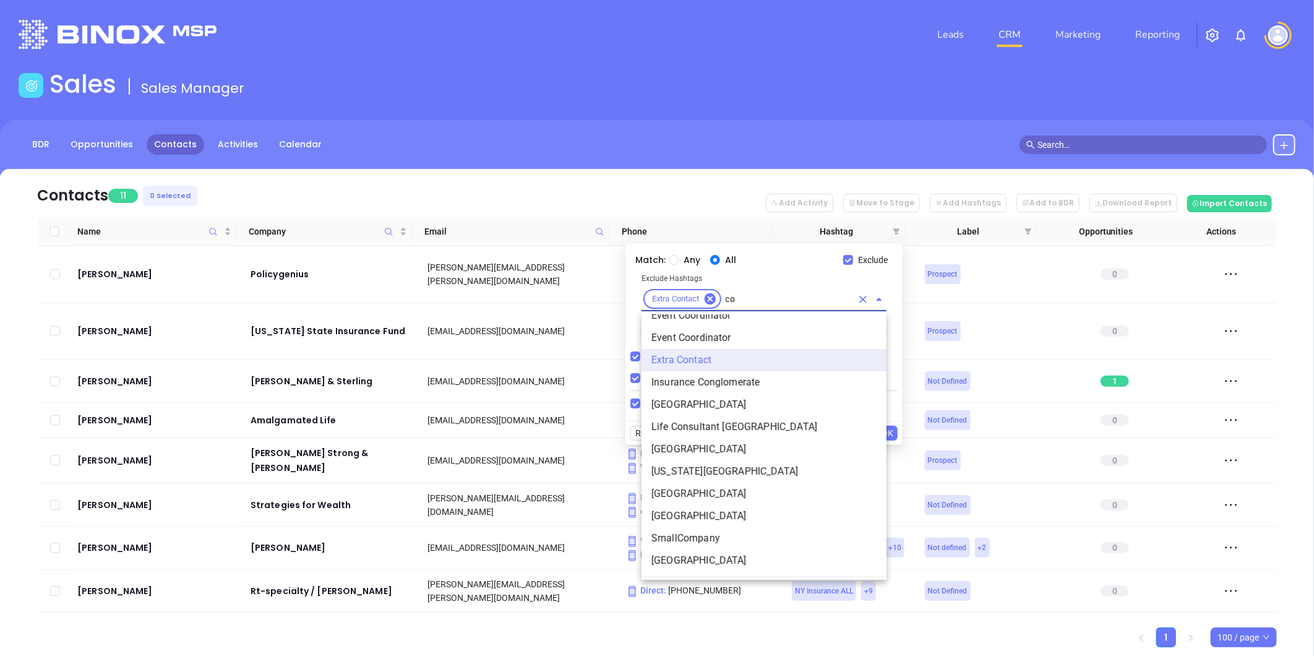
type input "cop"
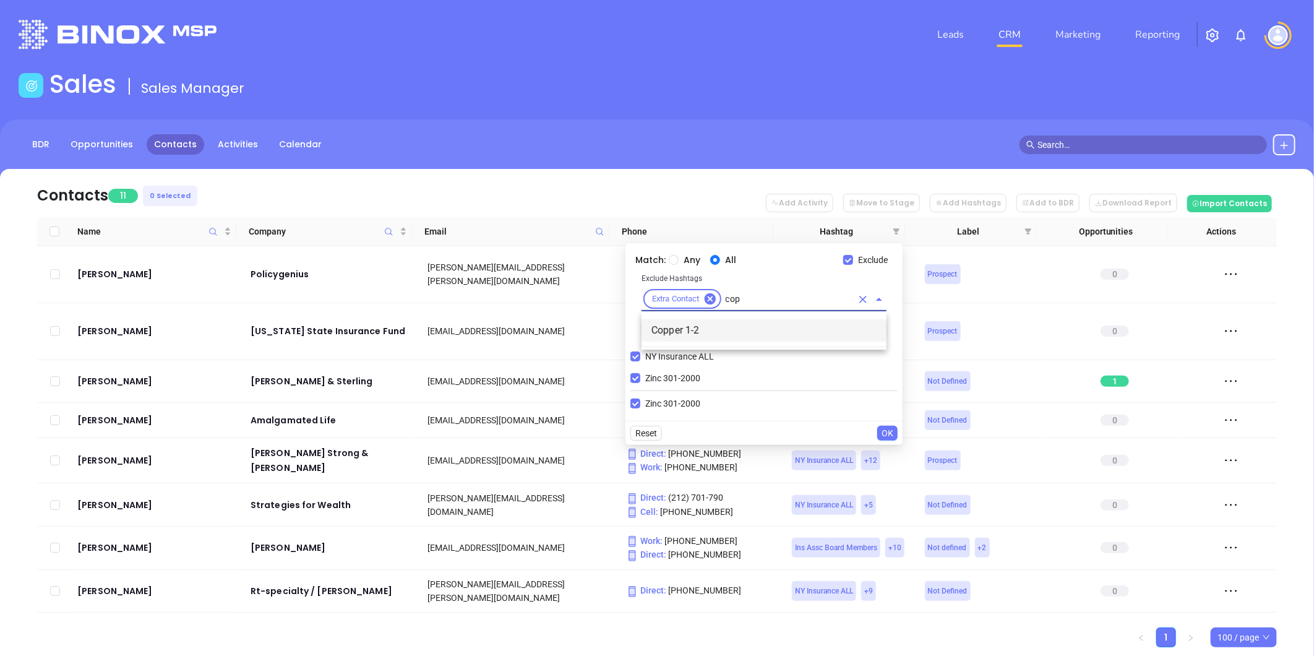
click at [720, 324] on li "Copper 1-2" at bounding box center [764, 330] width 245 height 22
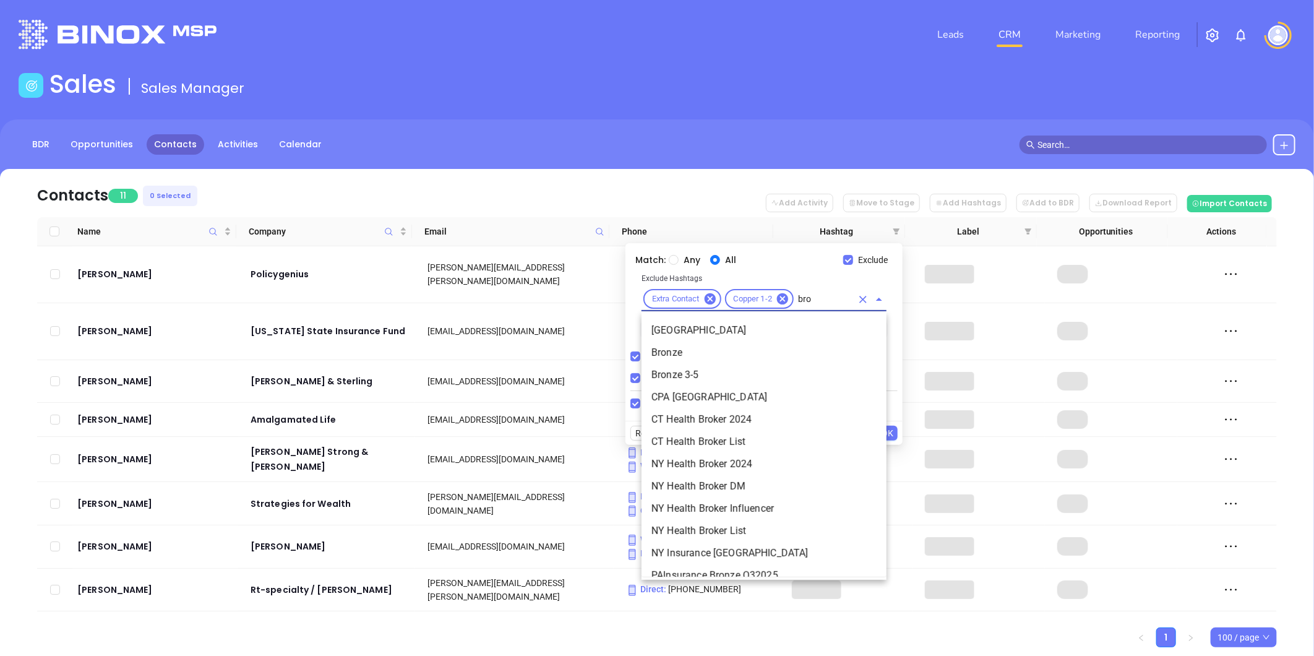
type input "bron"
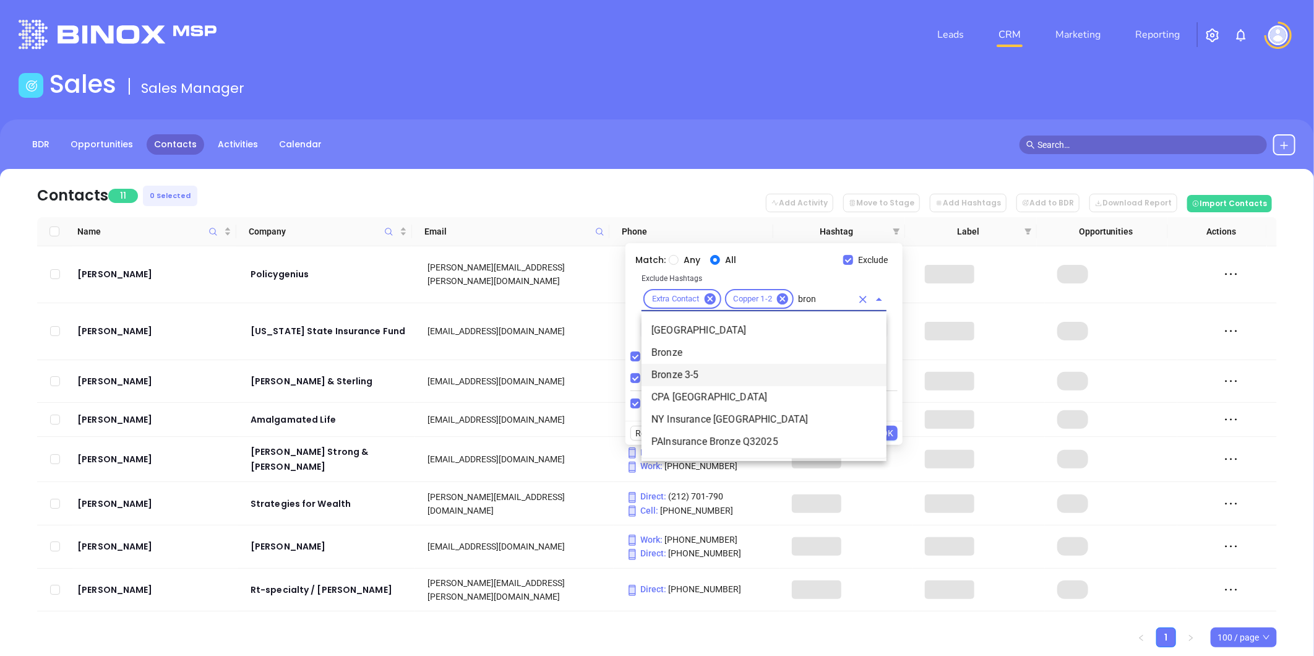
click at [676, 374] on li "Bronze 3-5" at bounding box center [764, 375] width 245 height 22
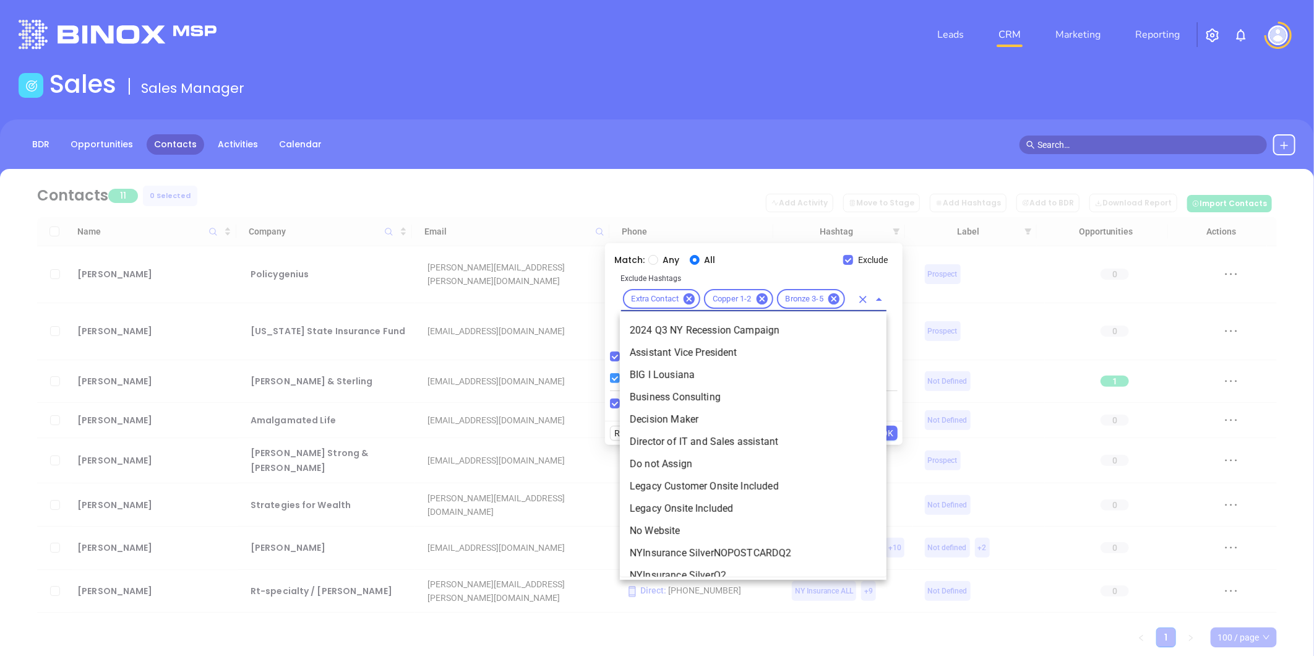
type input "silv"
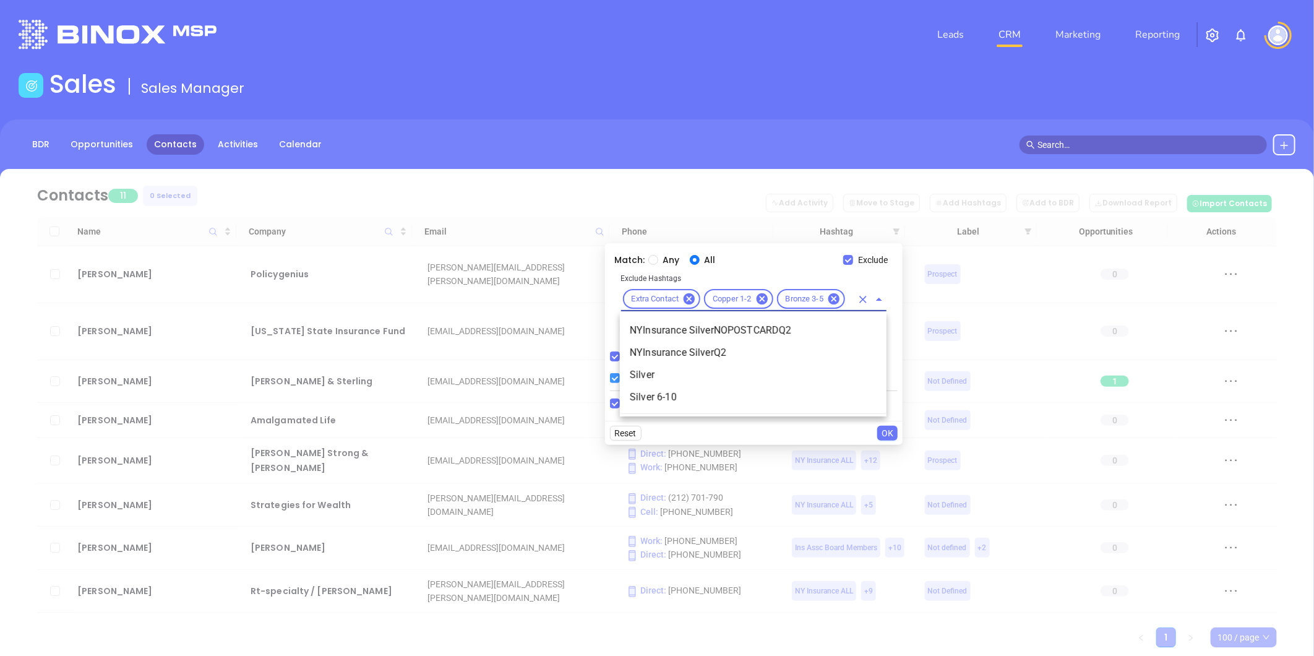
scroll to position [0, 12]
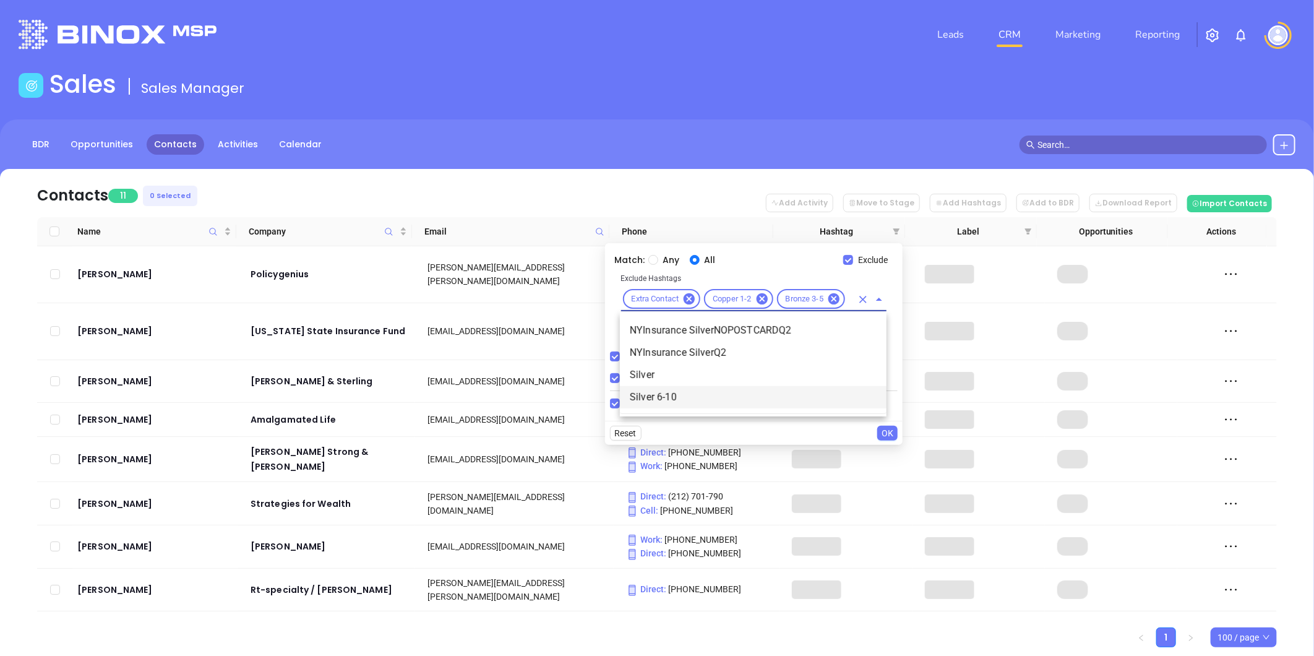
click at [662, 394] on li "Silver 6-10" at bounding box center [753, 397] width 267 height 22
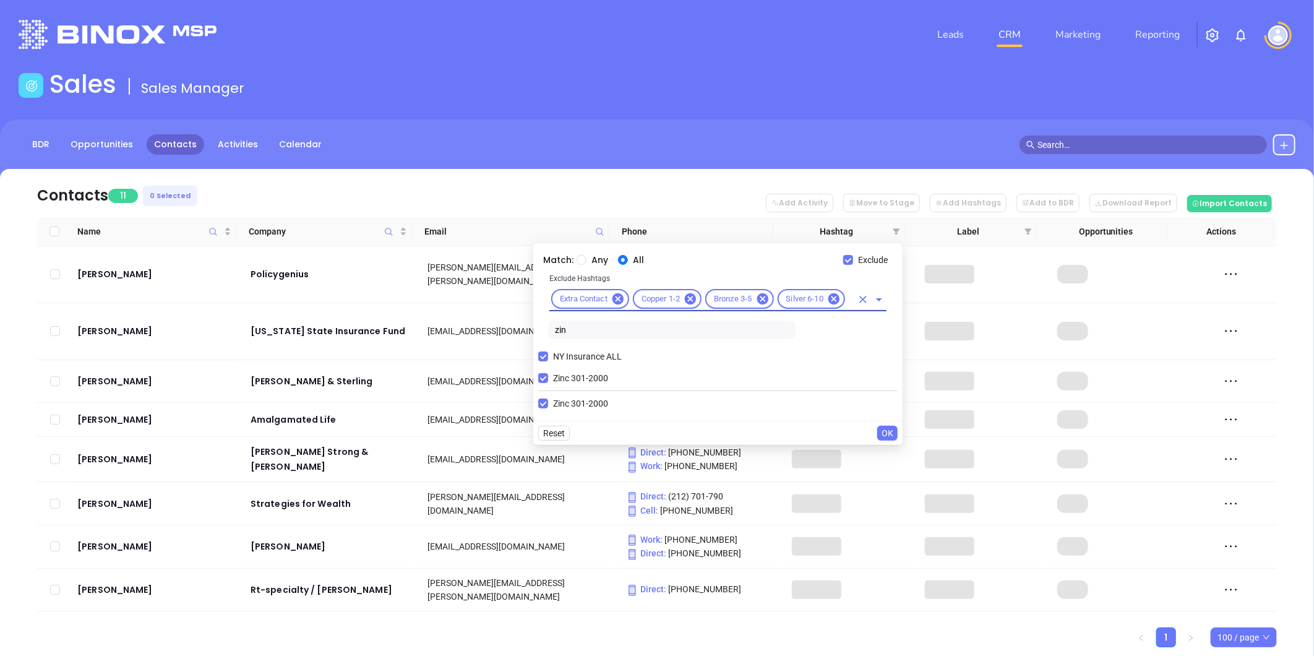
scroll to position [0, 0]
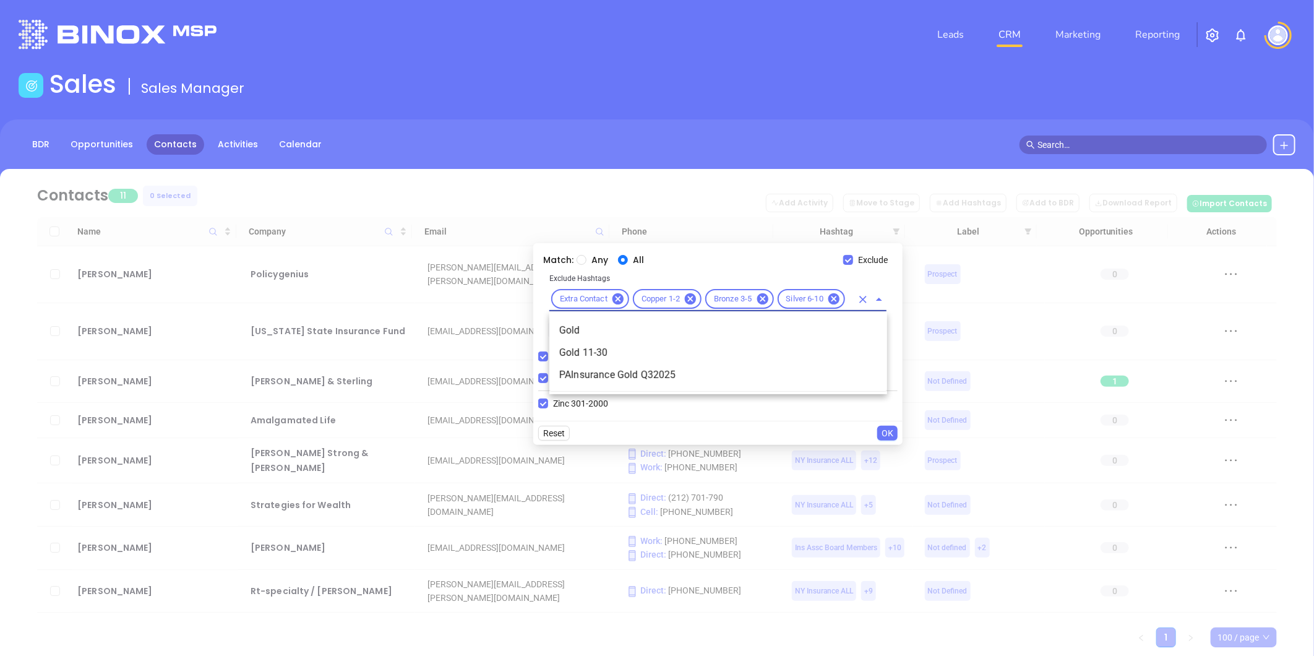
type input "gold"
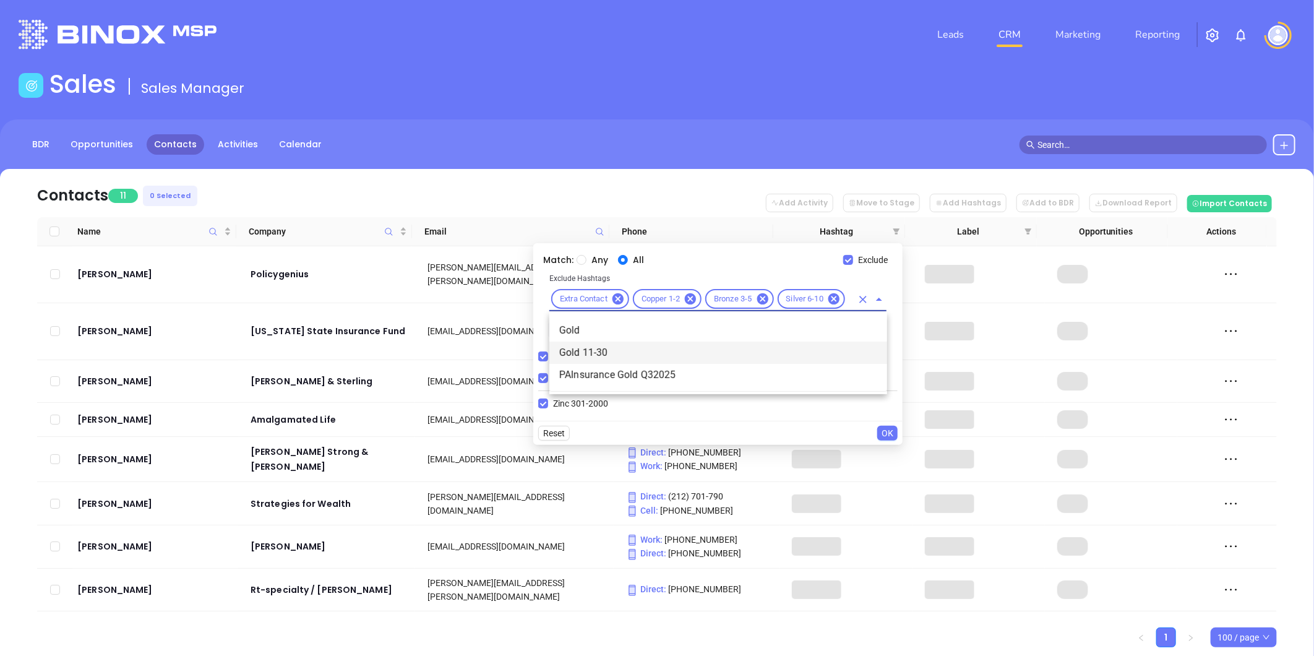
click at [582, 347] on li "Gold 11-30" at bounding box center [719, 353] width 338 height 22
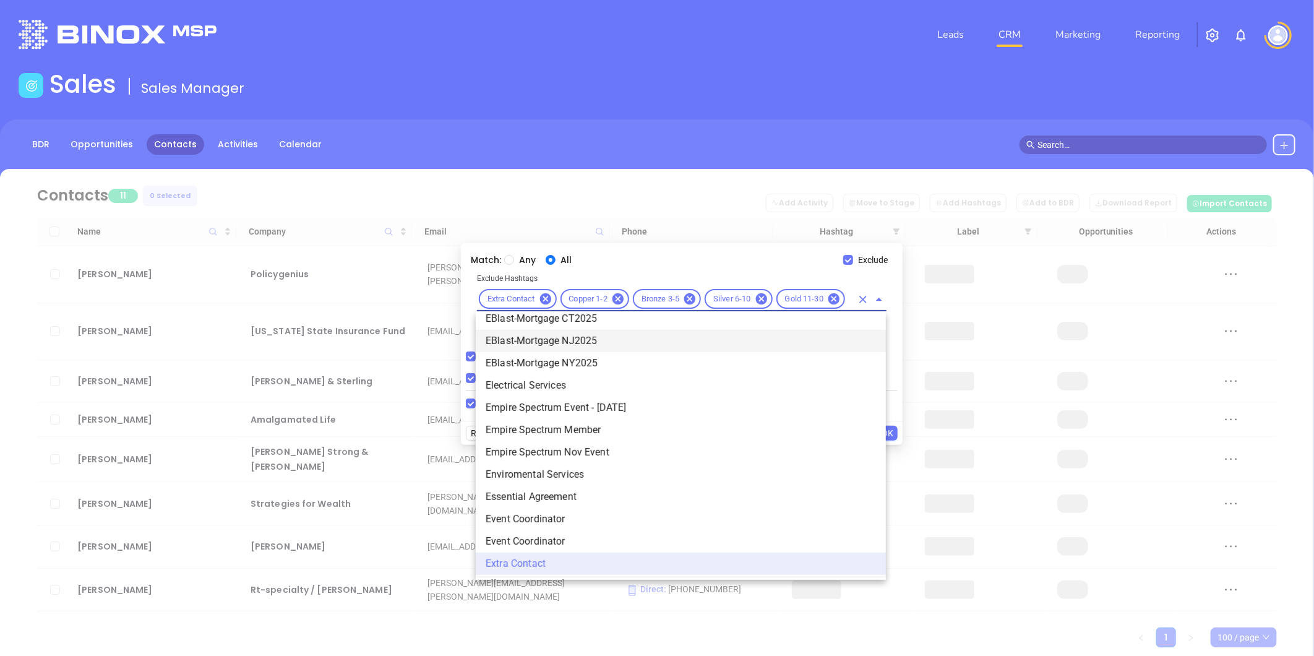
scroll to position [0, 0]
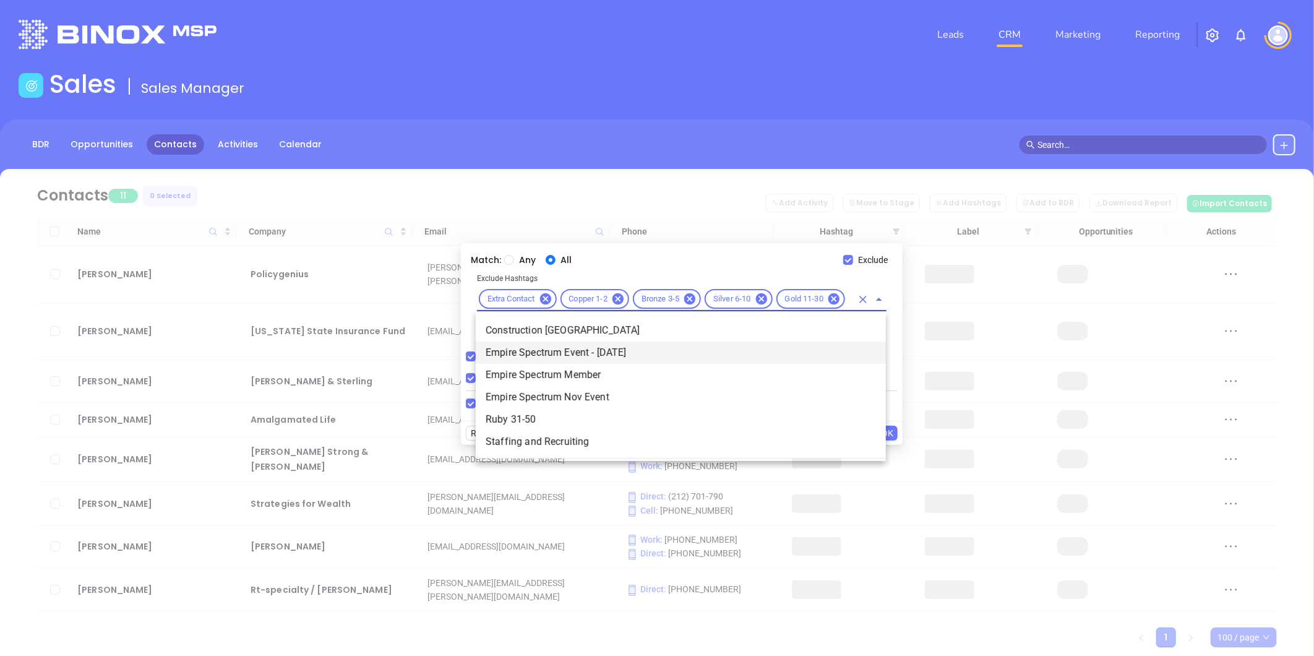
type input "rub"
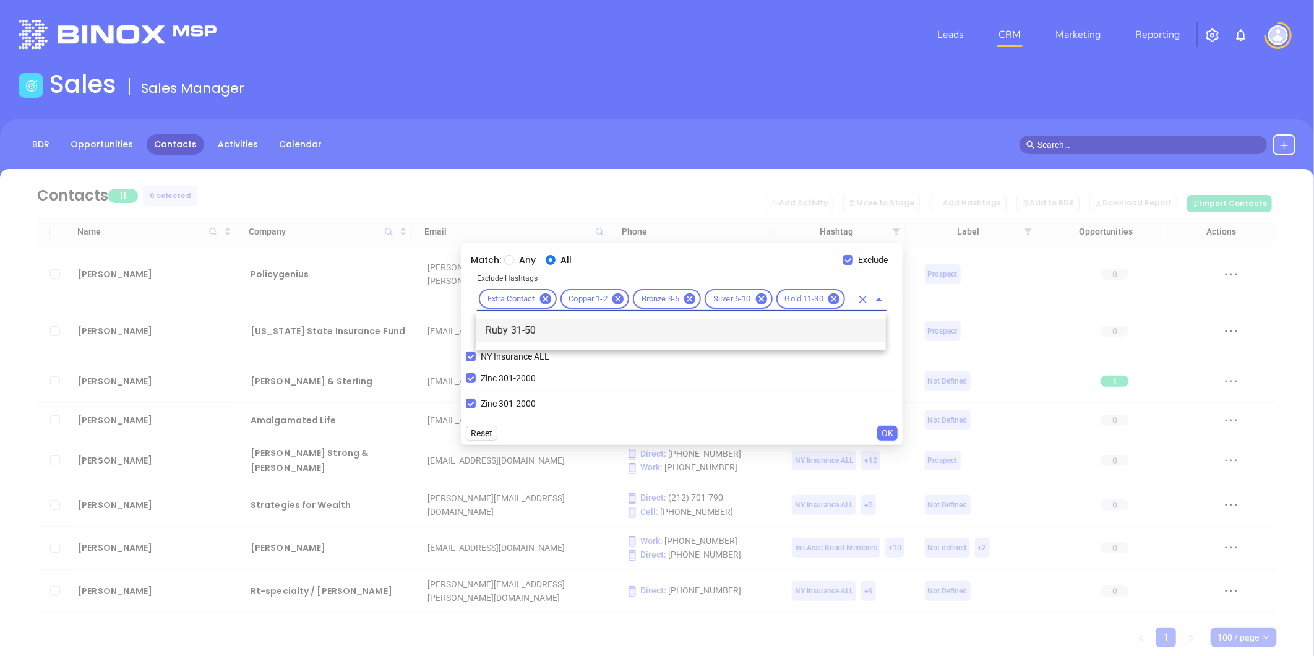
click at [517, 329] on li "Ruby 31-50" at bounding box center [681, 330] width 410 height 22
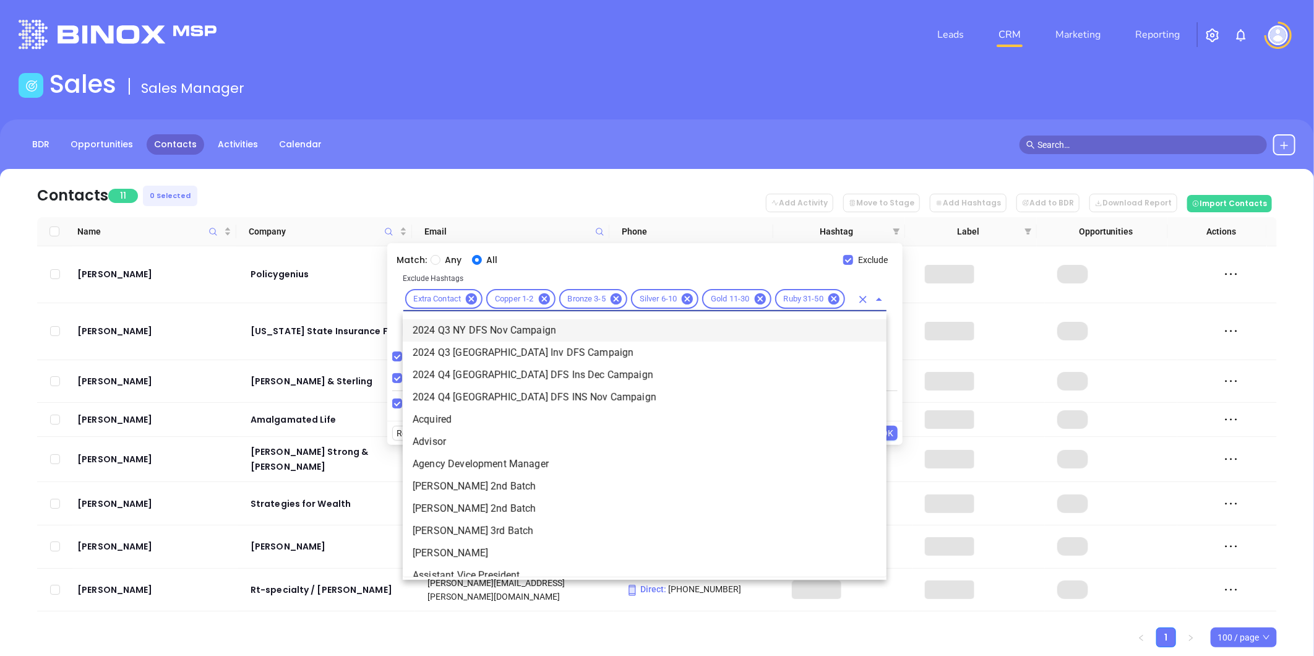
type input "dia"
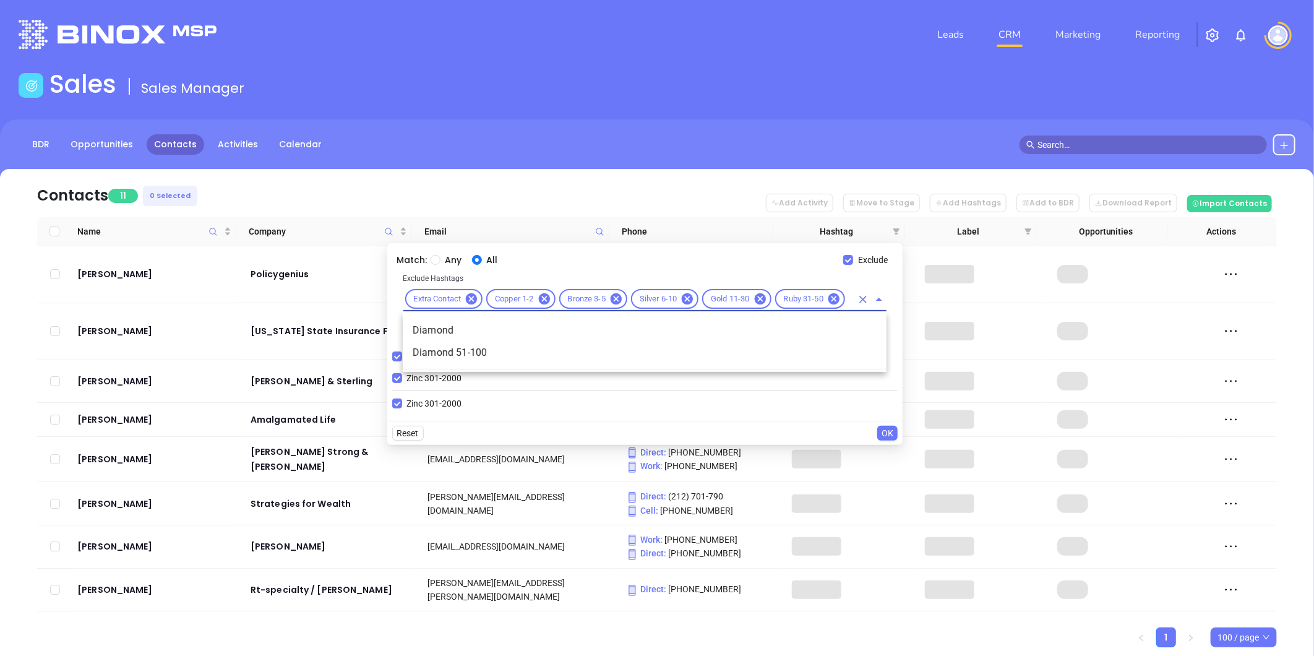
scroll to position [0, 11]
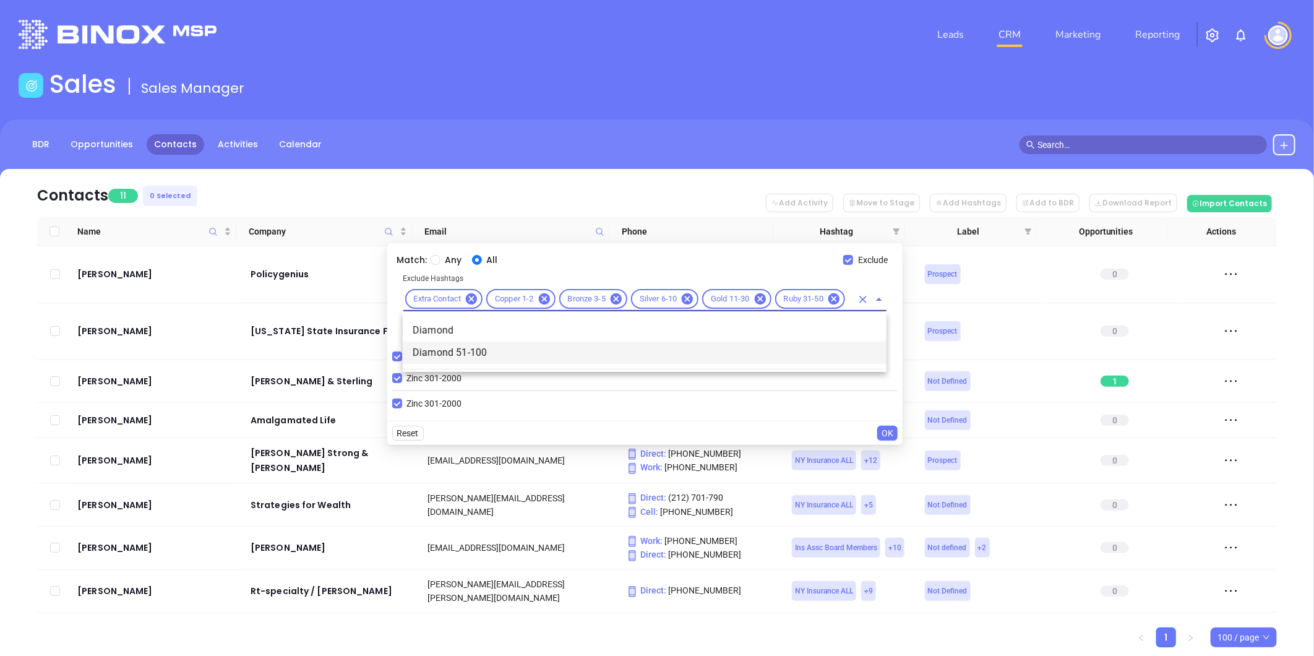
click at [471, 348] on li "Diamond 51-100" at bounding box center [645, 353] width 484 height 22
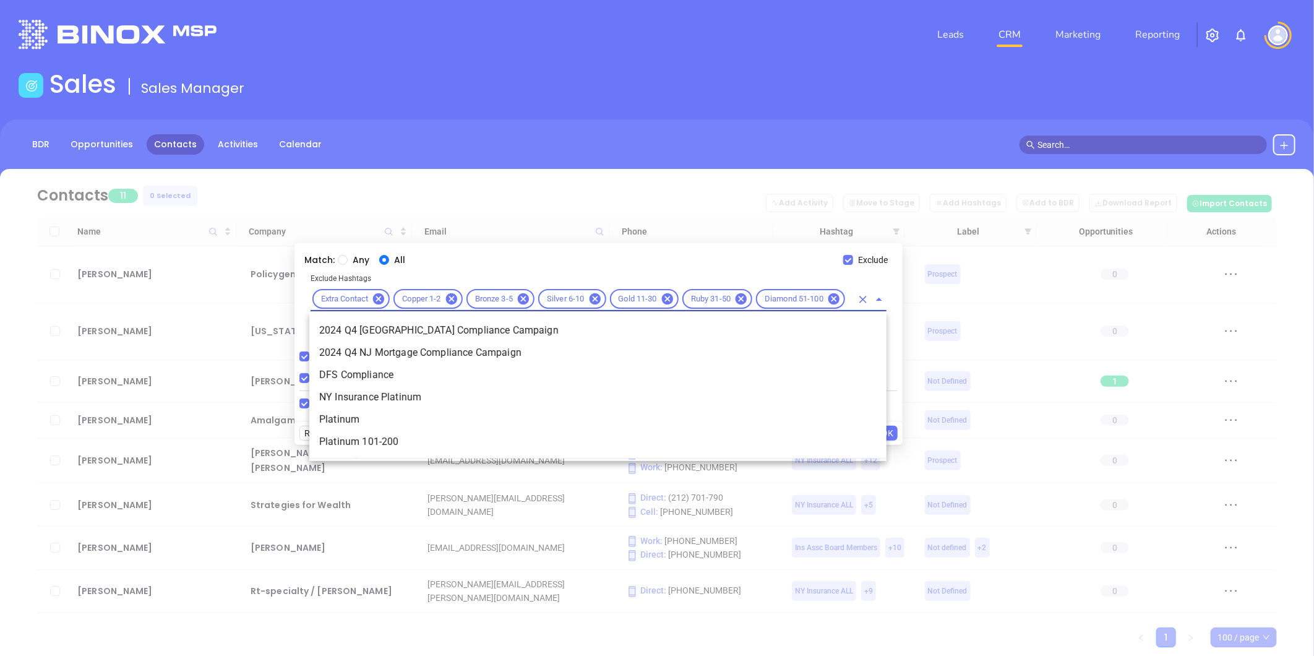
type input "plat"
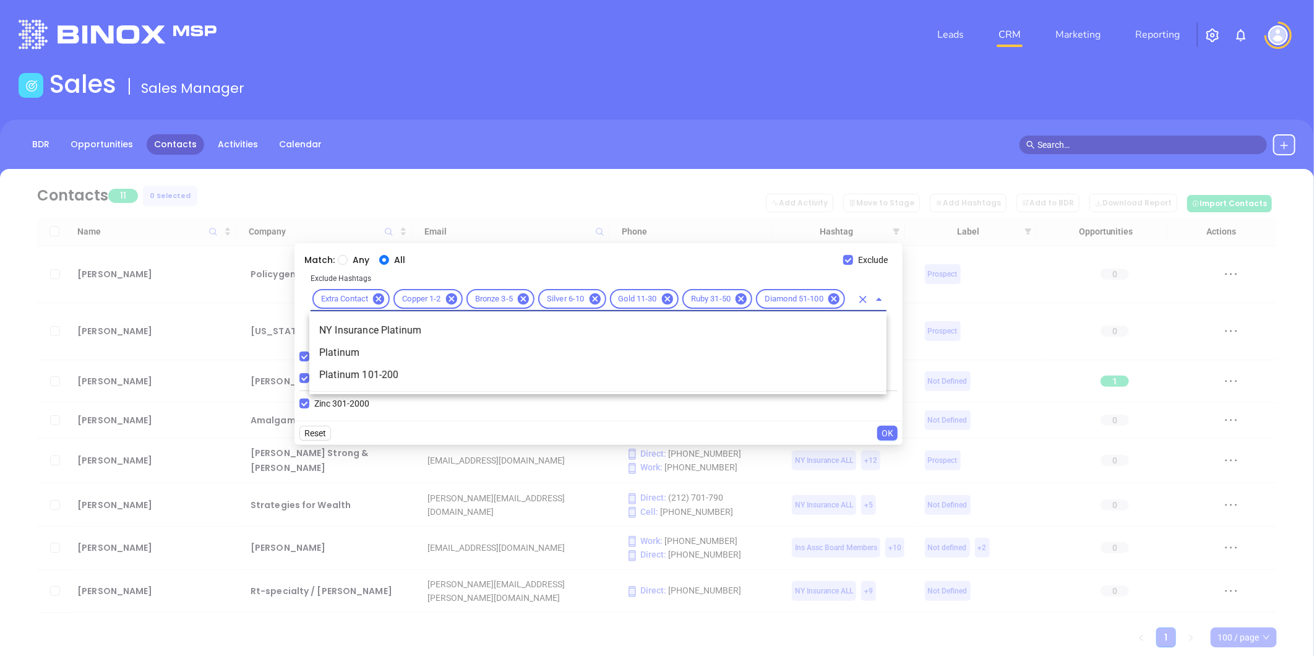
scroll to position [0, 14]
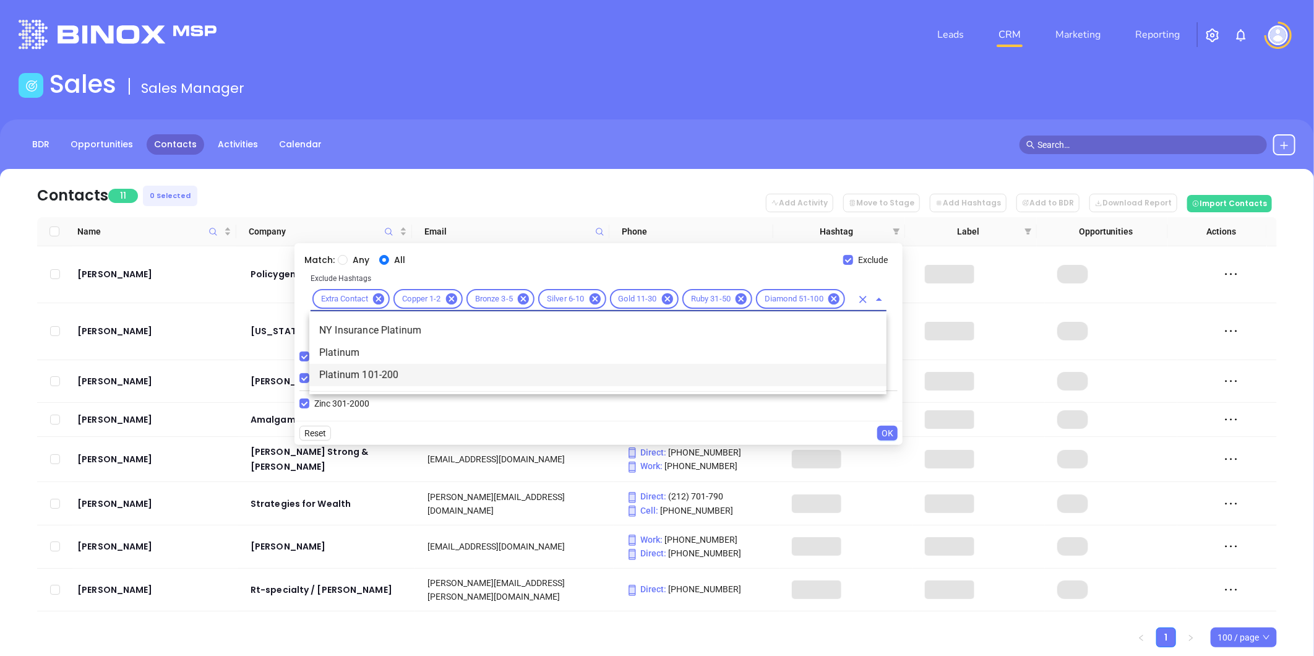
click at [374, 375] on li "Platinum 101-200" at bounding box center [597, 375] width 577 height 22
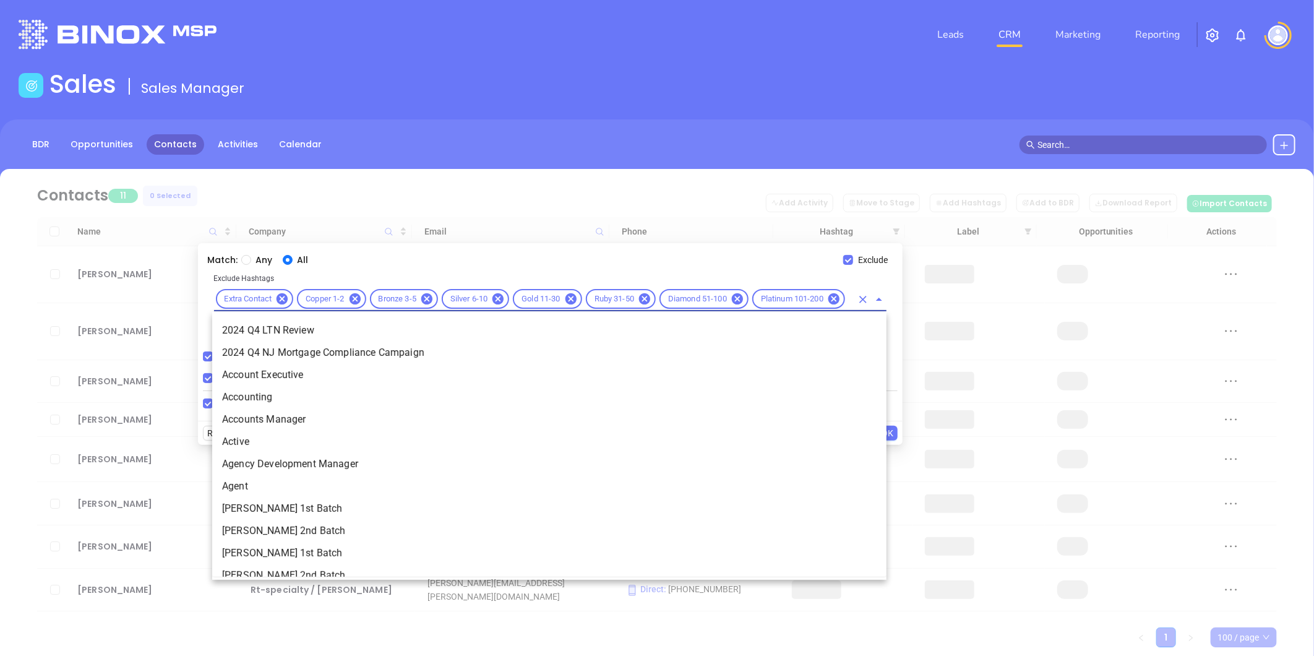
scroll to position [0, 7]
type input "tit"
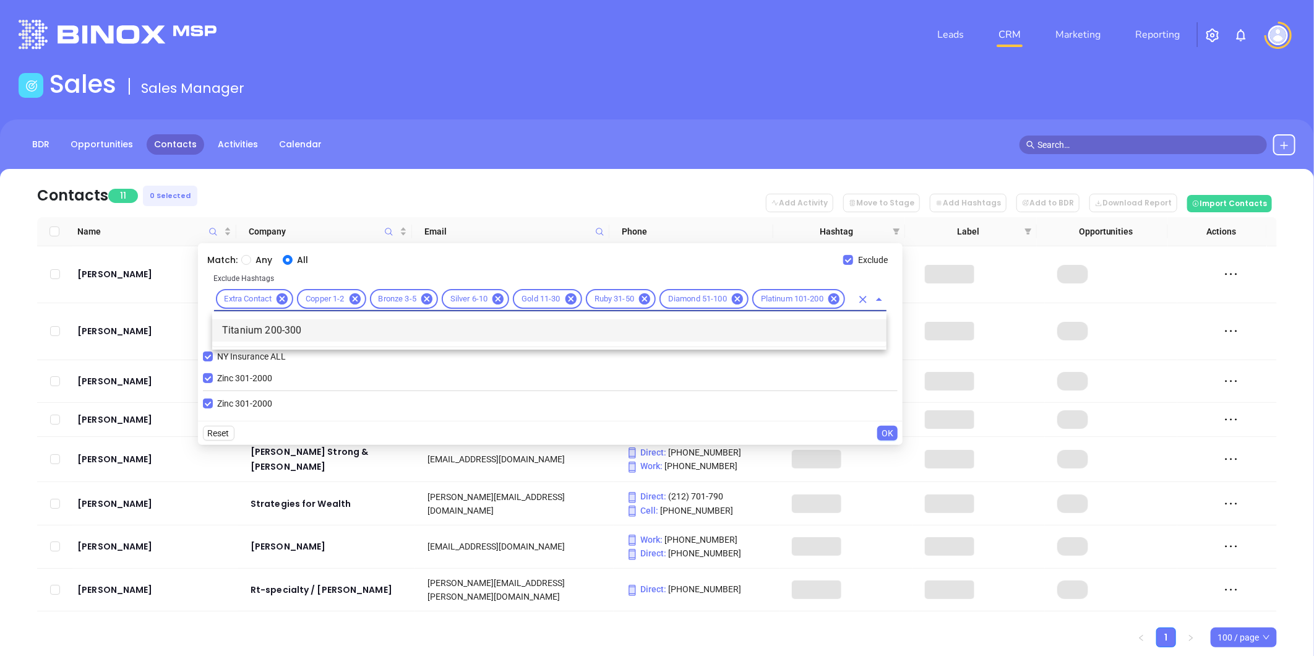
click at [336, 326] on li "Titanium 200-300" at bounding box center [549, 330] width 675 height 22
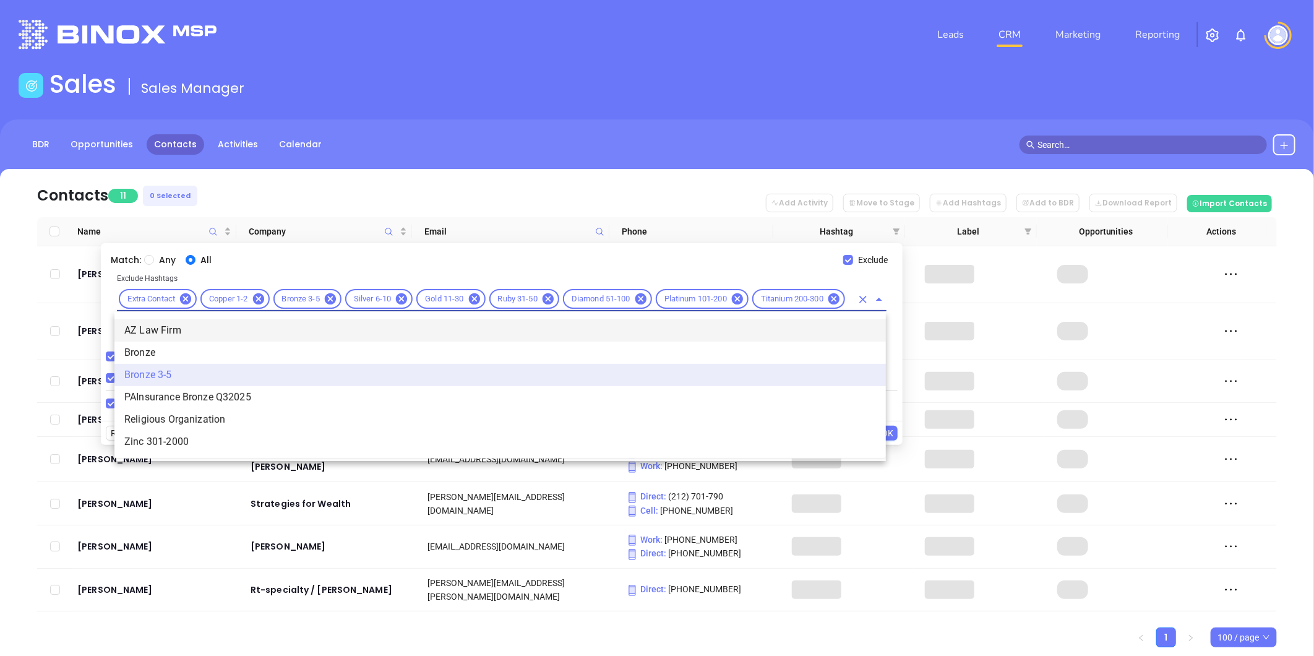
type input "zin"
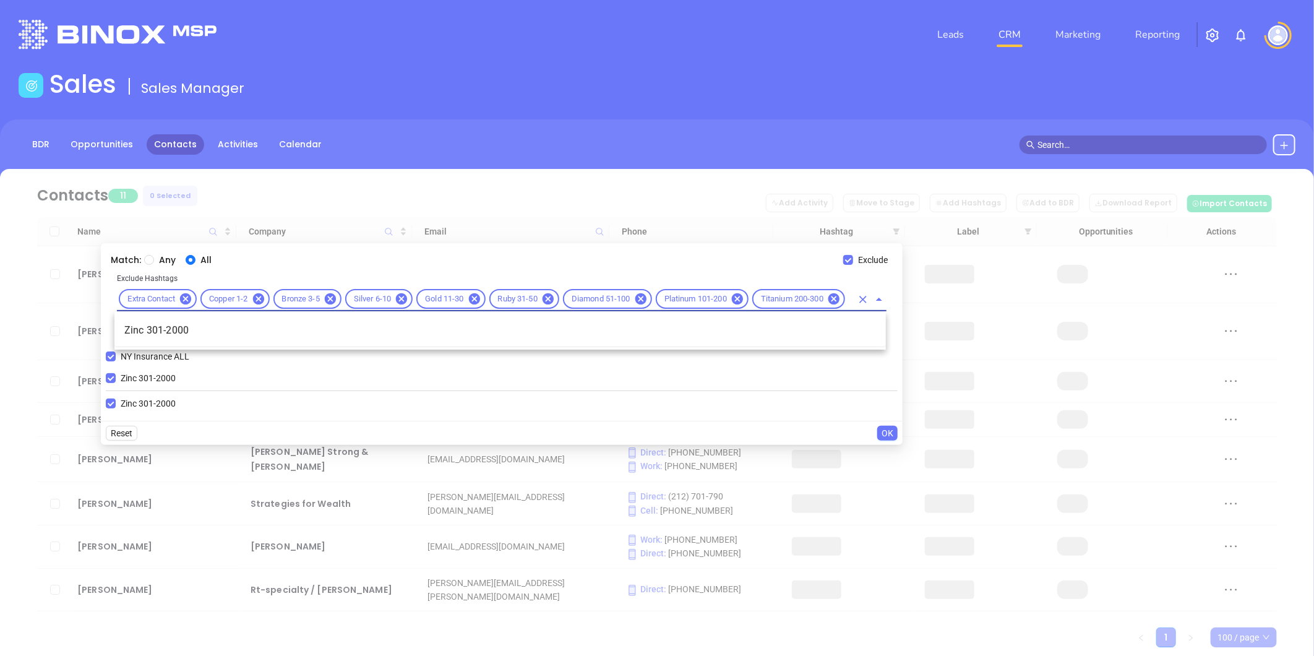
scroll to position [0, 10]
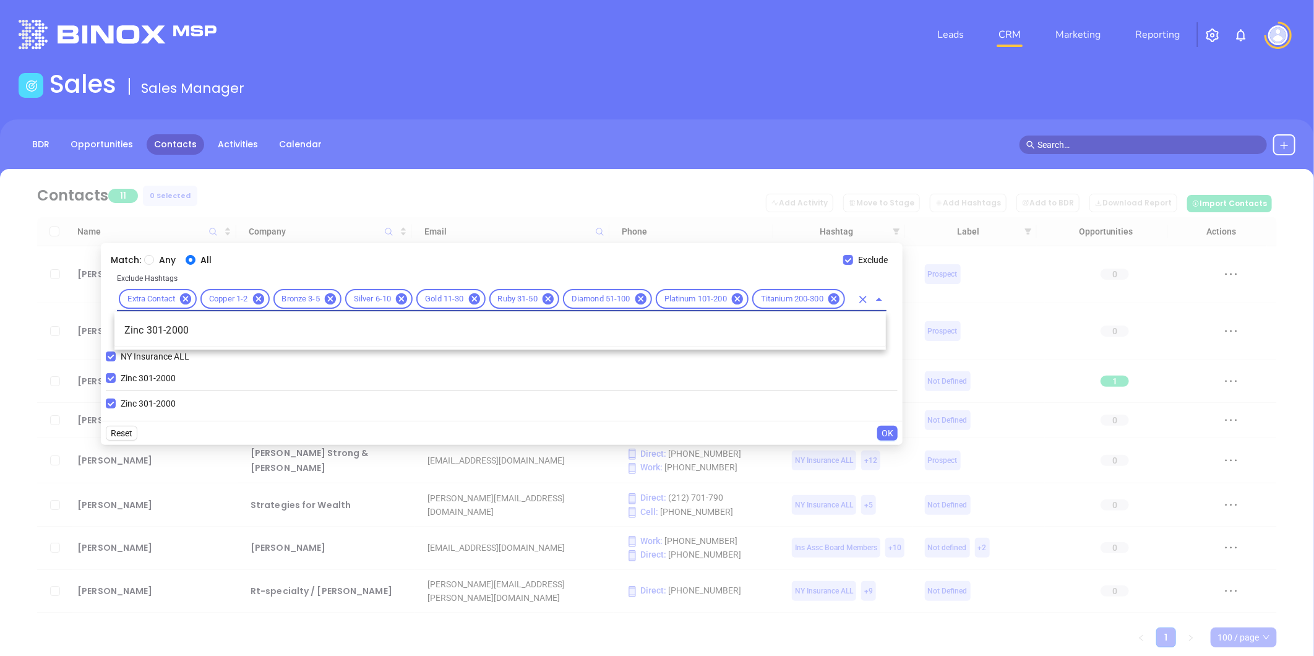
click at [334, 326] on li "Zinc 301-2000" at bounding box center [500, 330] width 772 height 22
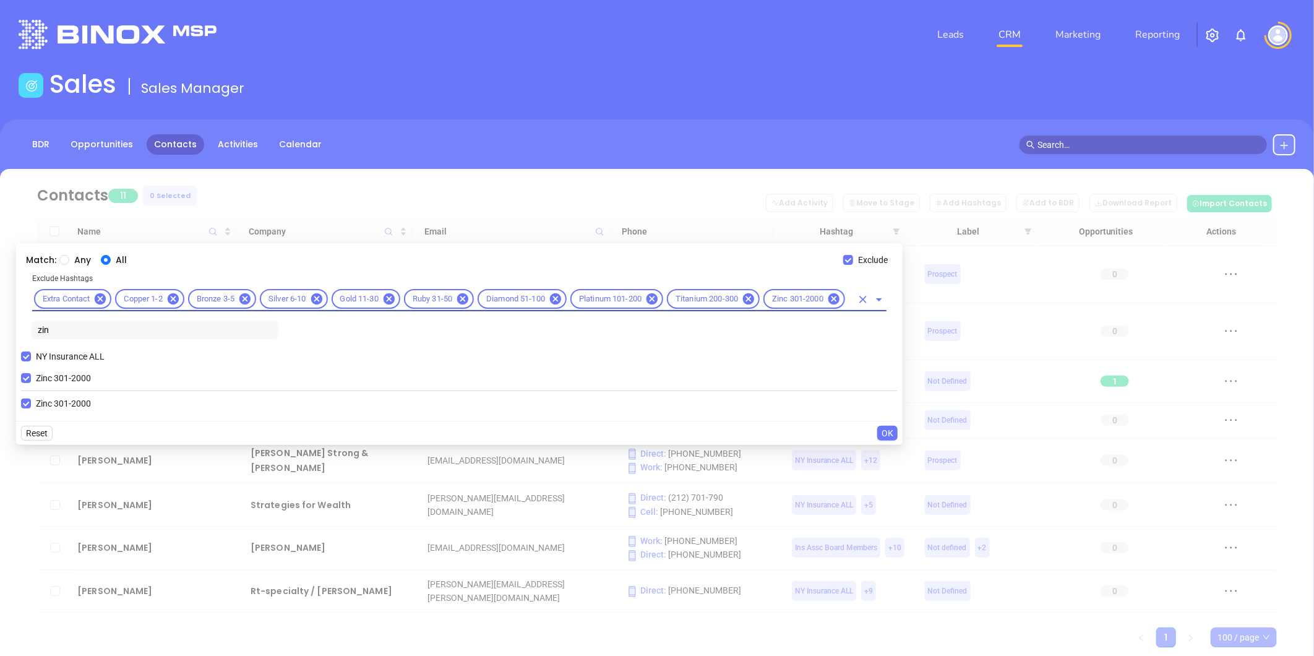
scroll to position [0, 0]
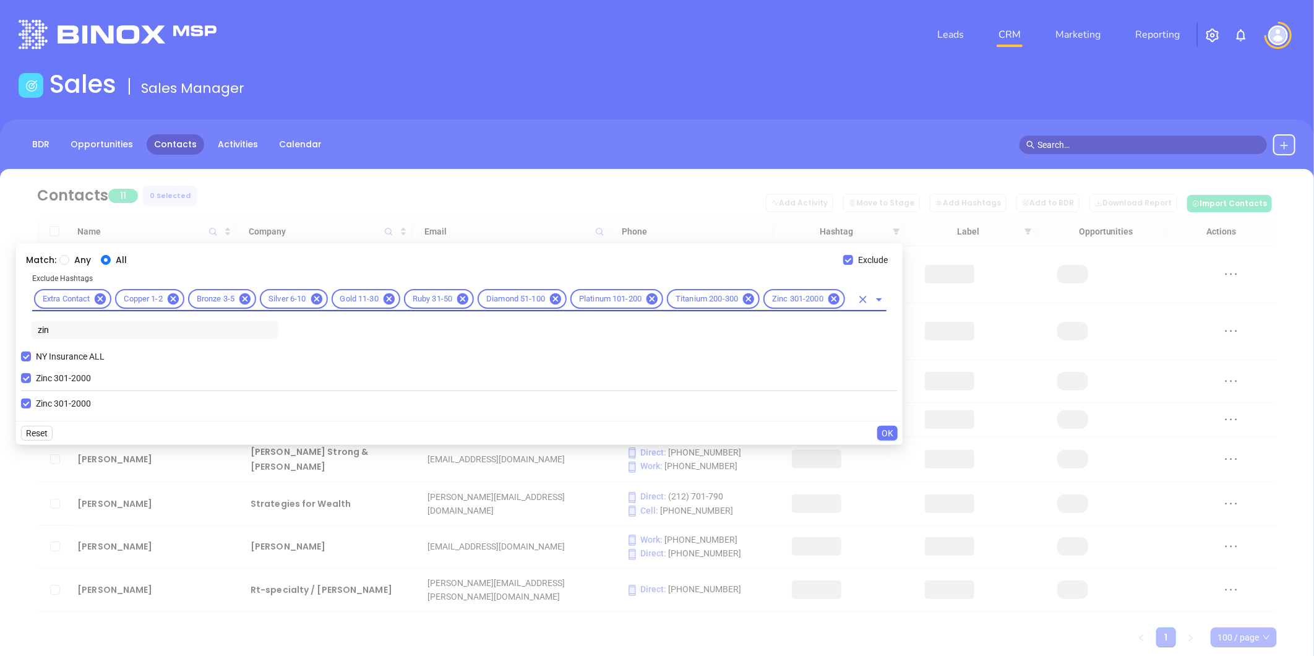
click at [884, 429] on span "OK" at bounding box center [888, 433] width 12 height 14
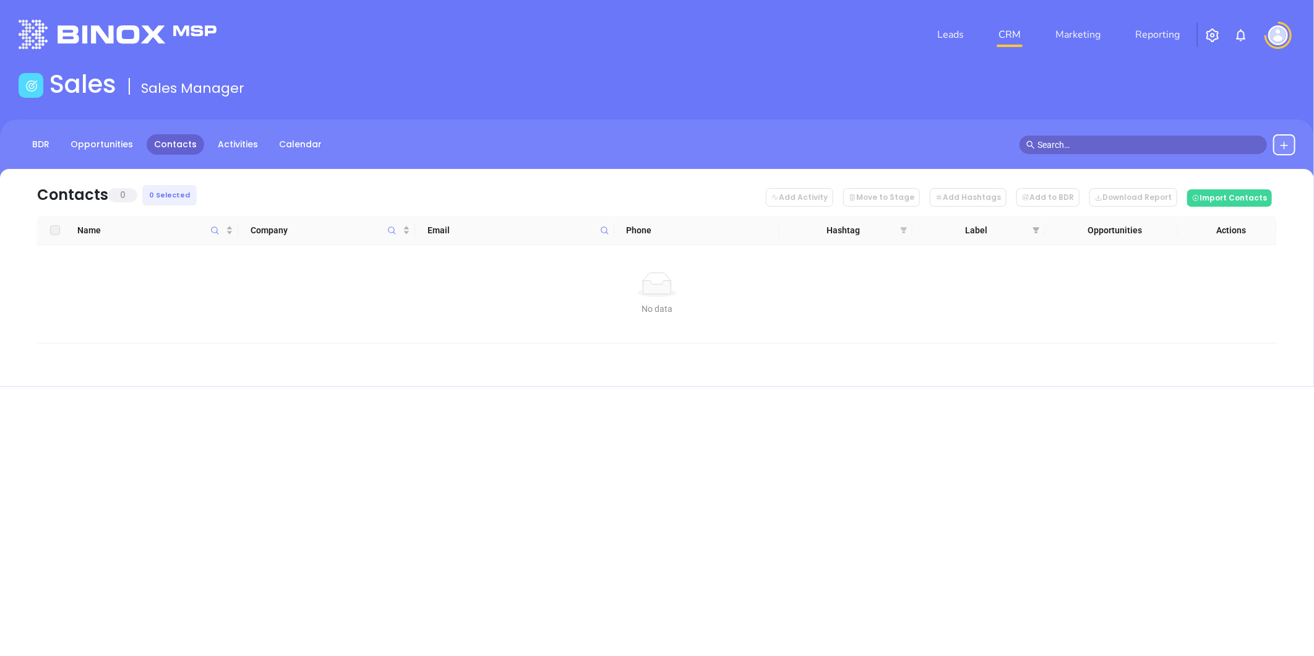
click at [907, 227] on icon "filter" at bounding box center [903, 229] width 7 height 7
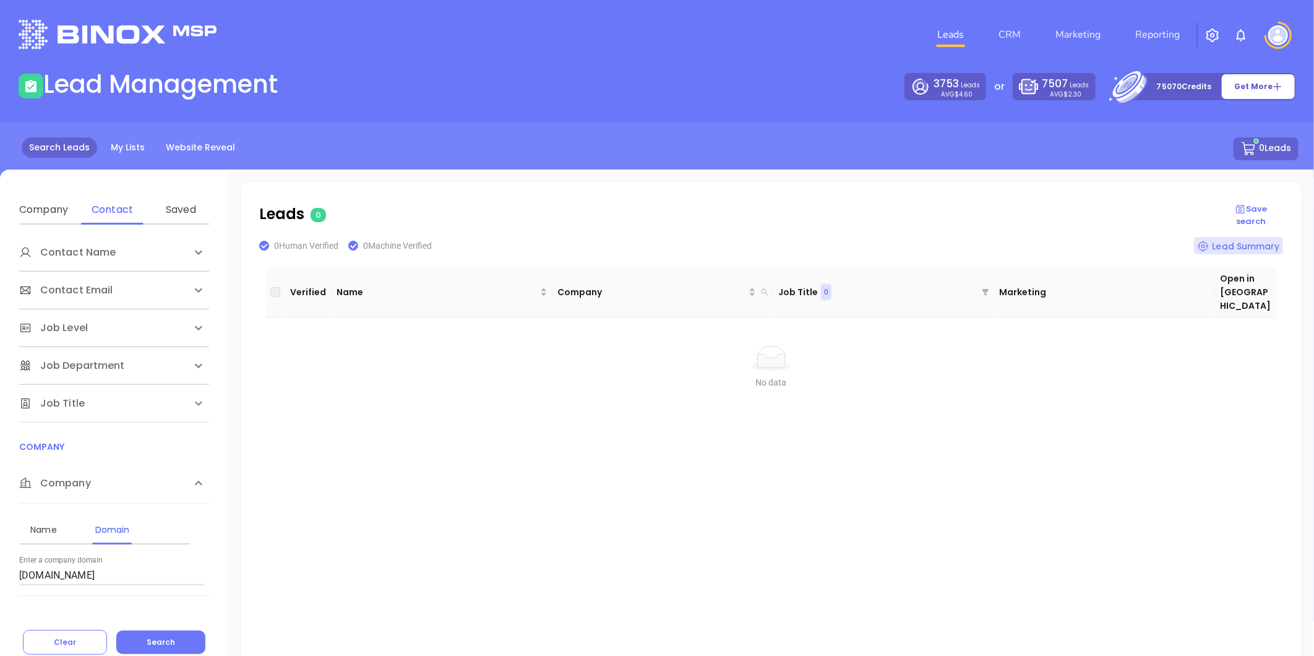
scroll to position [8, 0]
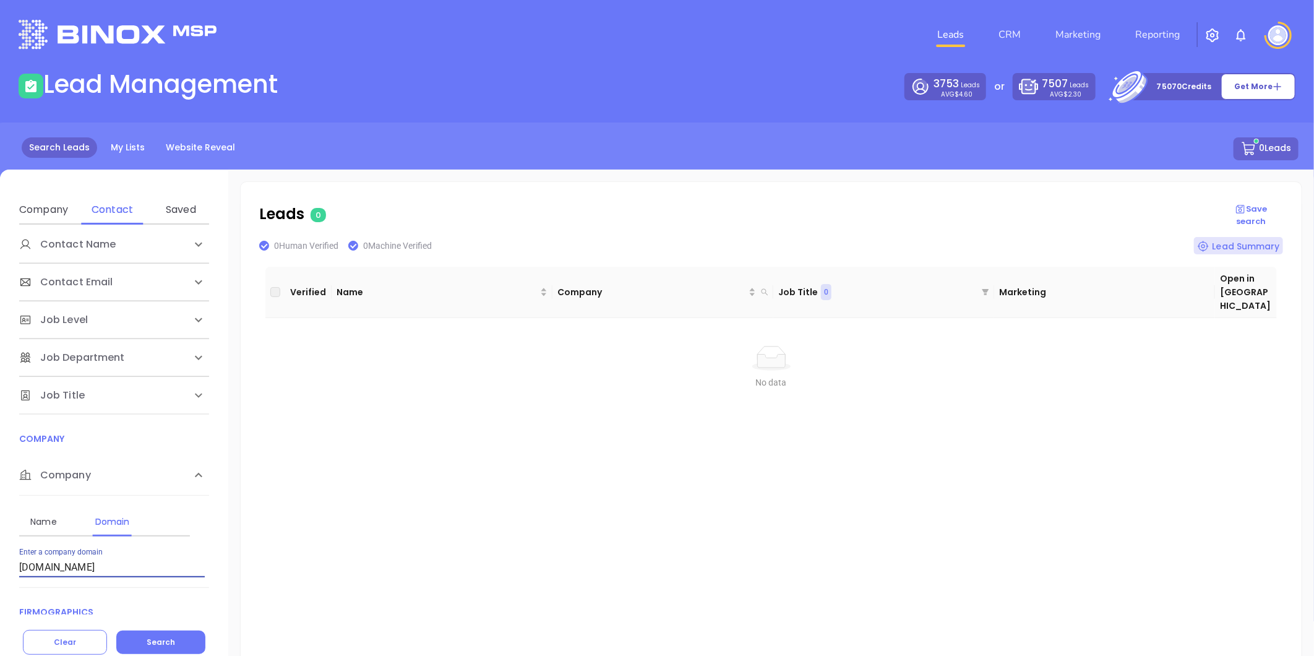
drag, startPoint x: 126, startPoint y: 572, endPoint x: -123, endPoint y: 584, distance: 248.4
click at [0, 584] on html "Leads CRM Marketing Reporting Financial Leads Leads Lead Management 3753 Leads …" at bounding box center [657, 328] width 1314 height 656
paste input "connerstrong"
click at [163, 641] on span "Search" at bounding box center [161, 642] width 28 height 11
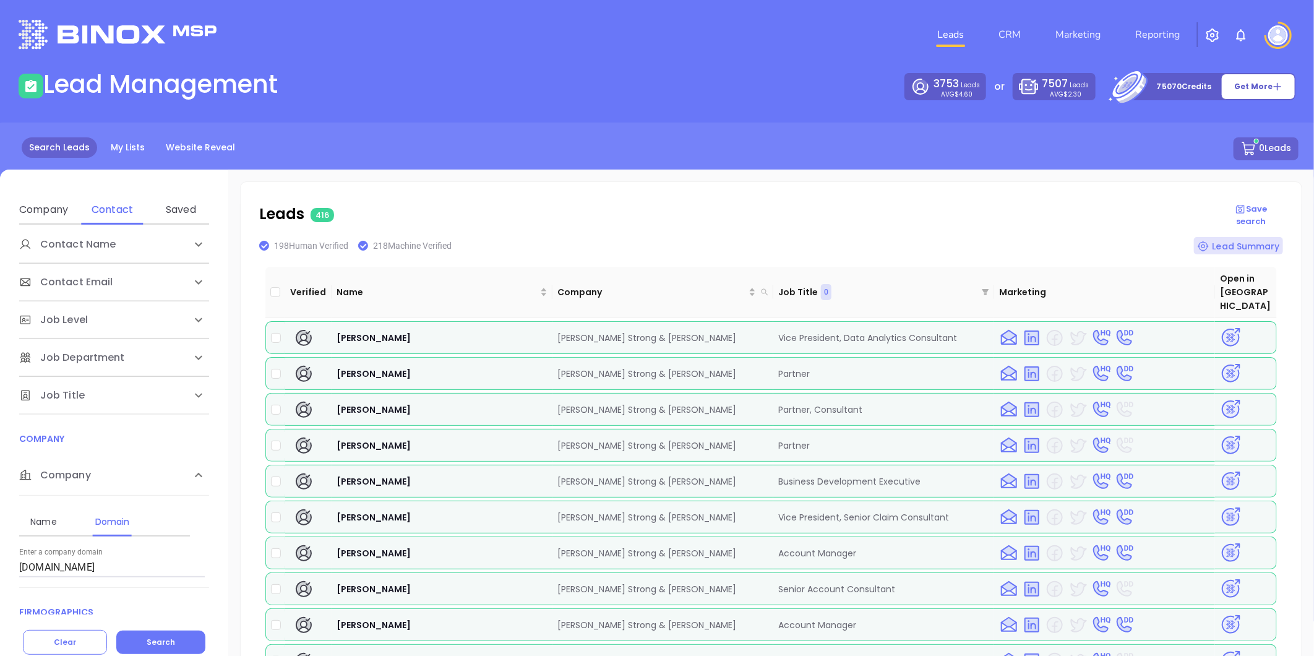
click at [0, 576] on html "Leads CRM Marketing Reporting Financial Leads Leads Lead Management 3753 Leads …" at bounding box center [657, 328] width 1314 height 656
paste input "iconictitleagency"
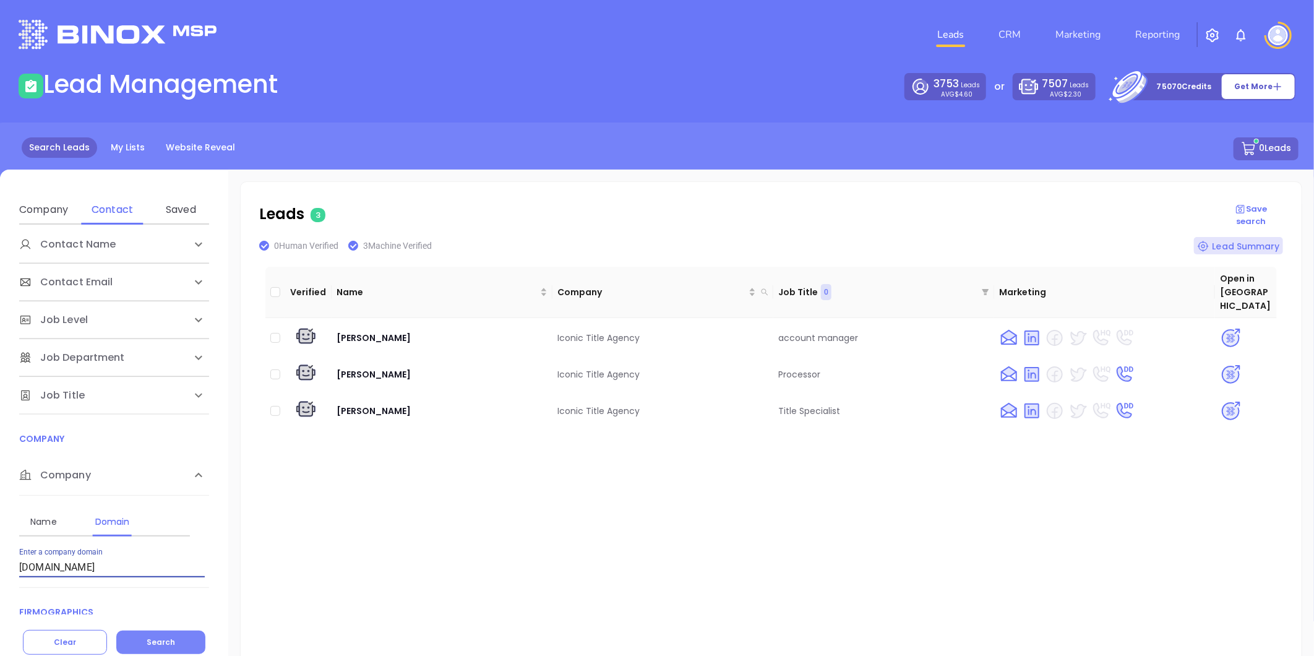
click at [155, 640] on span "Search" at bounding box center [161, 642] width 28 height 11
drag, startPoint x: 121, startPoint y: 573, endPoint x: -71, endPoint y: 576, distance: 191.2
click at [0, 576] on html "Leads CRM Marketing Reporting Financial Leads Leads Lead Management 3753 Leads …" at bounding box center [657, 328] width 1314 height 656
paste input "thesecretinsuranc"
click at [167, 634] on button "Search" at bounding box center [160, 643] width 89 height 24
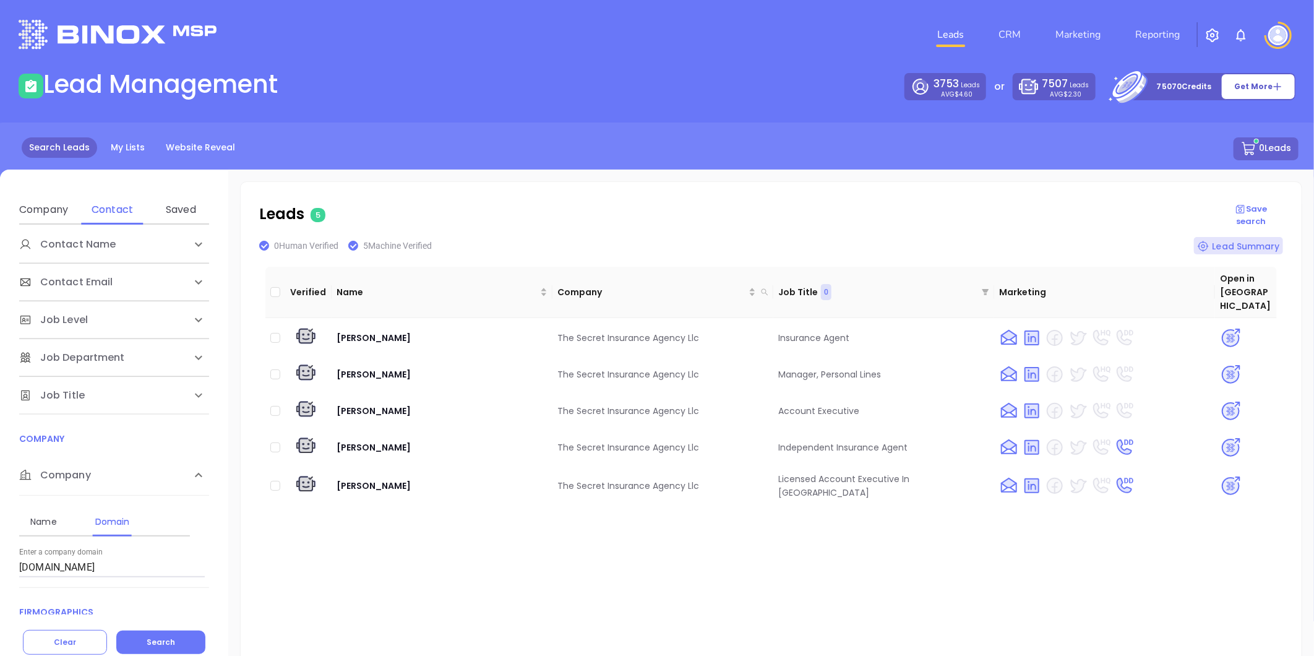
drag, startPoint x: 166, startPoint y: 567, endPoint x: -222, endPoint y: 536, distance: 389.3
click at [0, 536] on html "Leads CRM Marketing Reporting Financial Leads Leads Lead Management 3753 Leads …" at bounding box center [657, 328] width 1314 height 656
paste input "hansonryan"
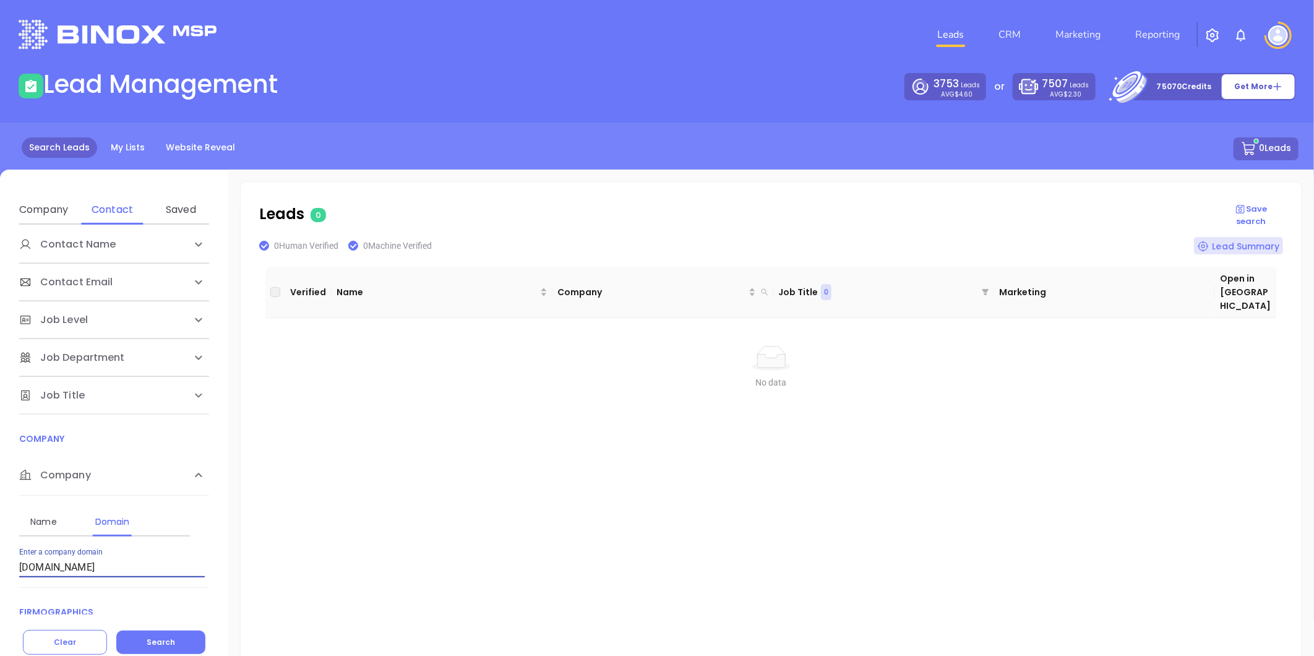
drag, startPoint x: 101, startPoint y: 566, endPoint x: -107, endPoint y: 564, distance: 207.9
click at [0, 564] on html "Leads CRM Marketing Reporting Financial Leads Leads Lead Management 3753 Leads …" at bounding box center [657, 328] width 1314 height 656
paste input "[DOMAIN_NAME]"
click at [162, 637] on span "Search" at bounding box center [161, 642] width 28 height 11
click at [145, 571] on input "[DOMAIN_NAME]" at bounding box center [112, 568] width 186 height 20
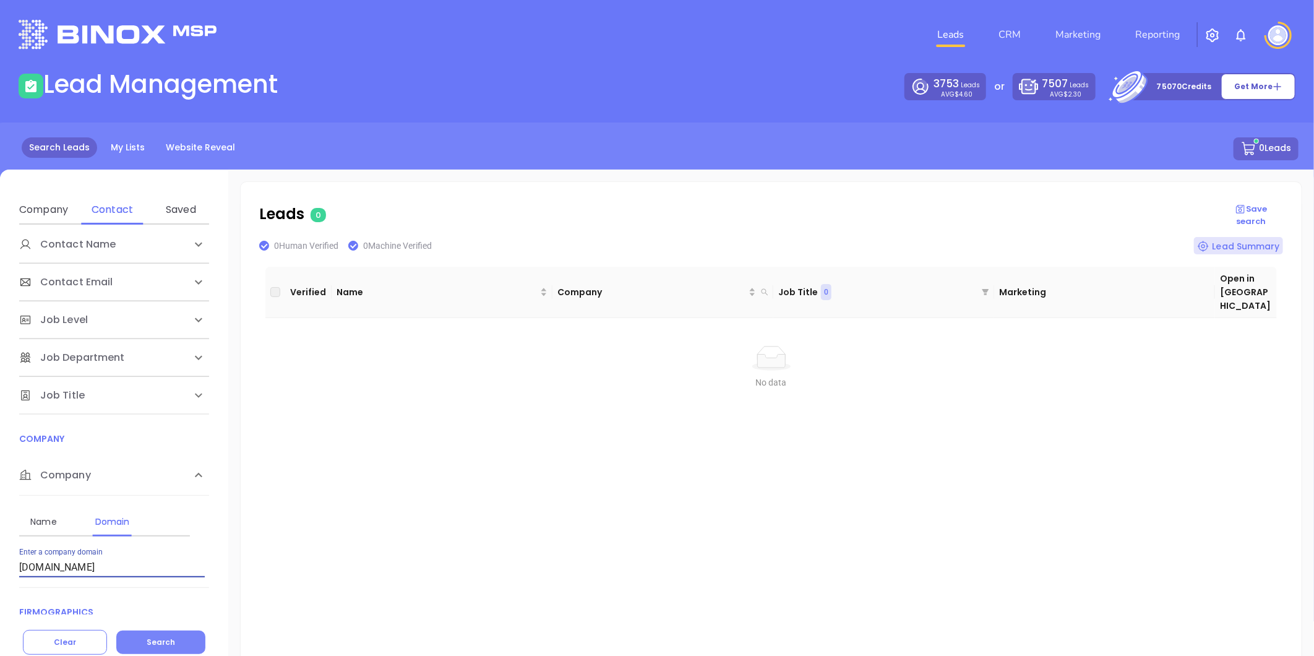
click at [164, 639] on span "Search" at bounding box center [161, 642] width 28 height 11
drag, startPoint x: -190, startPoint y: 553, endPoint x: -209, endPoint y: 546, distance: 19.6
click at [0, 546] on html "Leads CRM Marketing Reporting Financial Leads Leads Lead Management 3753 Leads …" at bounding box center [657, 328] width 1314 height 656
paste input "[DOMAIN_NAME]"
click at [175, 634] on button "Search" at bounding box center [160, 643] width 89 height 24
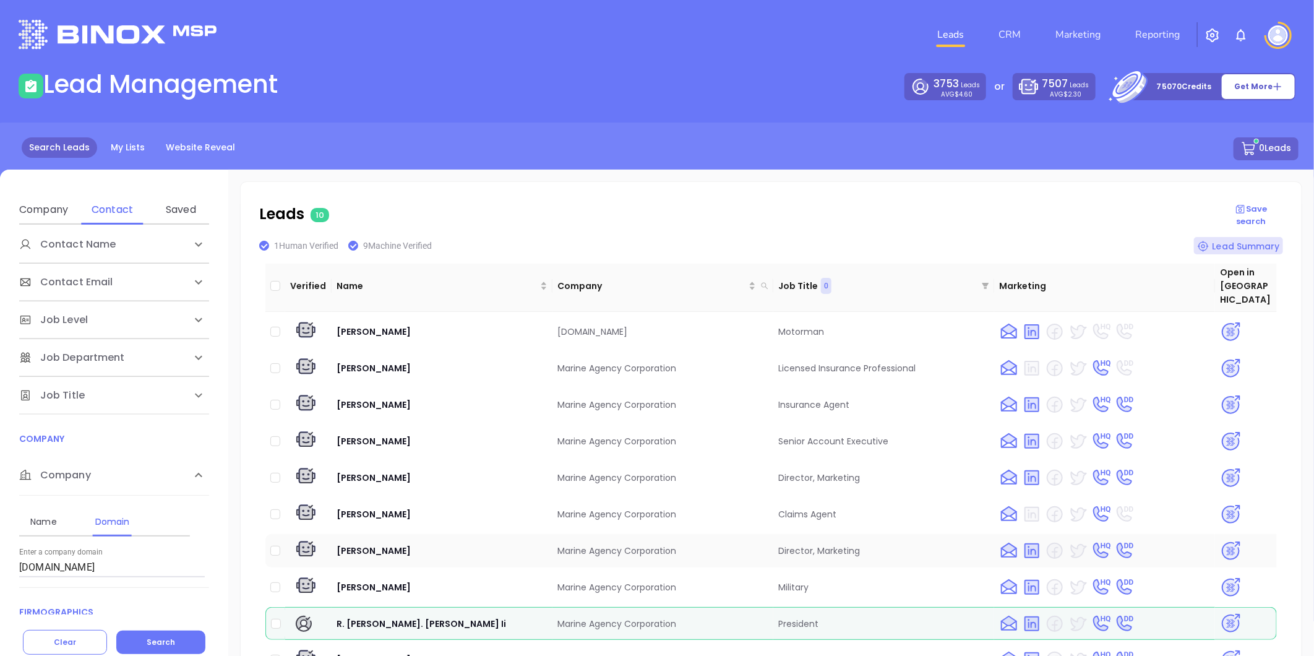
scroll to position [7, 0]
drag, startPoint x: 331, startPoint y: 597, endPoint x: 683, endPoint y: 603, distance: 352.2
click at [683, 606] on tr "R. [PERSON_NAME]. [PERSON_NAME] Ii Marine Agency Corporation President" at bounding box center [771, 622] width 1012 height 33
copy tr "R. [PERSON_NAME]. [PERSON_NAME] Ii Marine Agency Corporation"
click at [1223, 611] on img at bounding box center [1231, 622] width 22 height 22
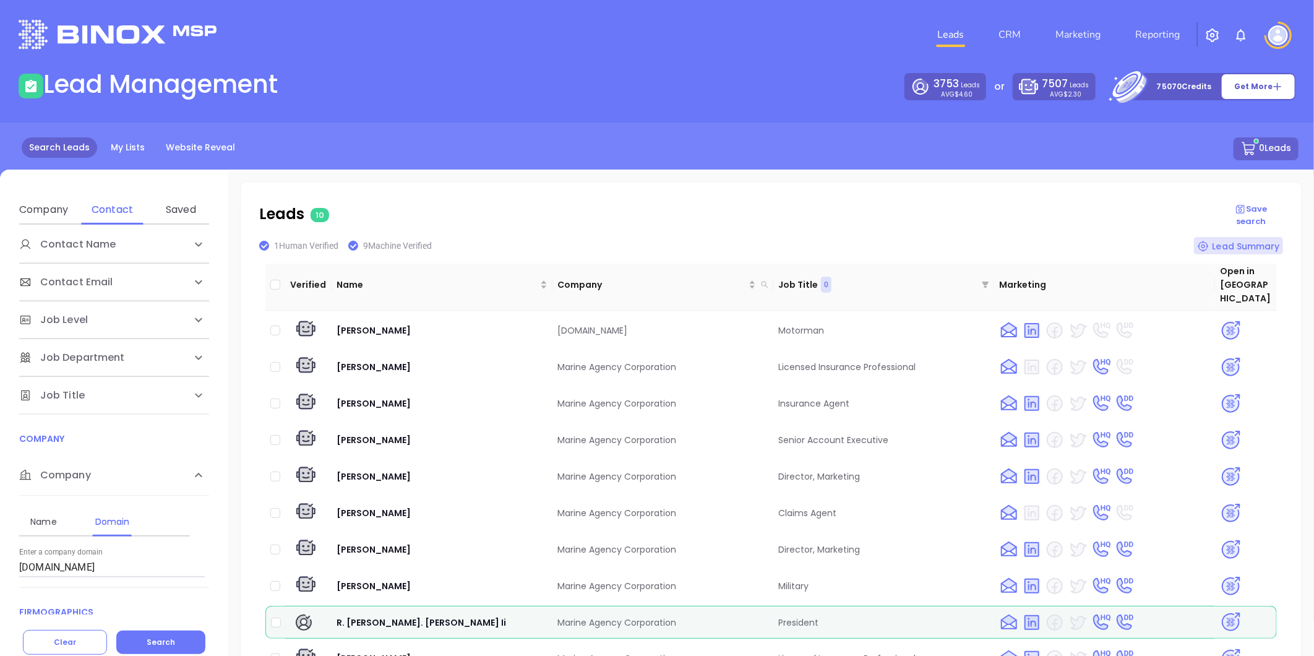
click at [693, 68] on header "Leads CRM Marketing Reporting Financial Leads Leads" at bounding box center [657, 34] width 1277 height 69
drag, startPoint x: 39, startPoint y: 554, endPoint x: -181, endPoint y: 555, distance: 220.3
click at [0, 555] on html "Leads CRM Marketing Reporting Financial Leads Leads Lead Management 3753 Leads …" at bounding box center [657, 328] width 1314 height 656
paste input "fmason"
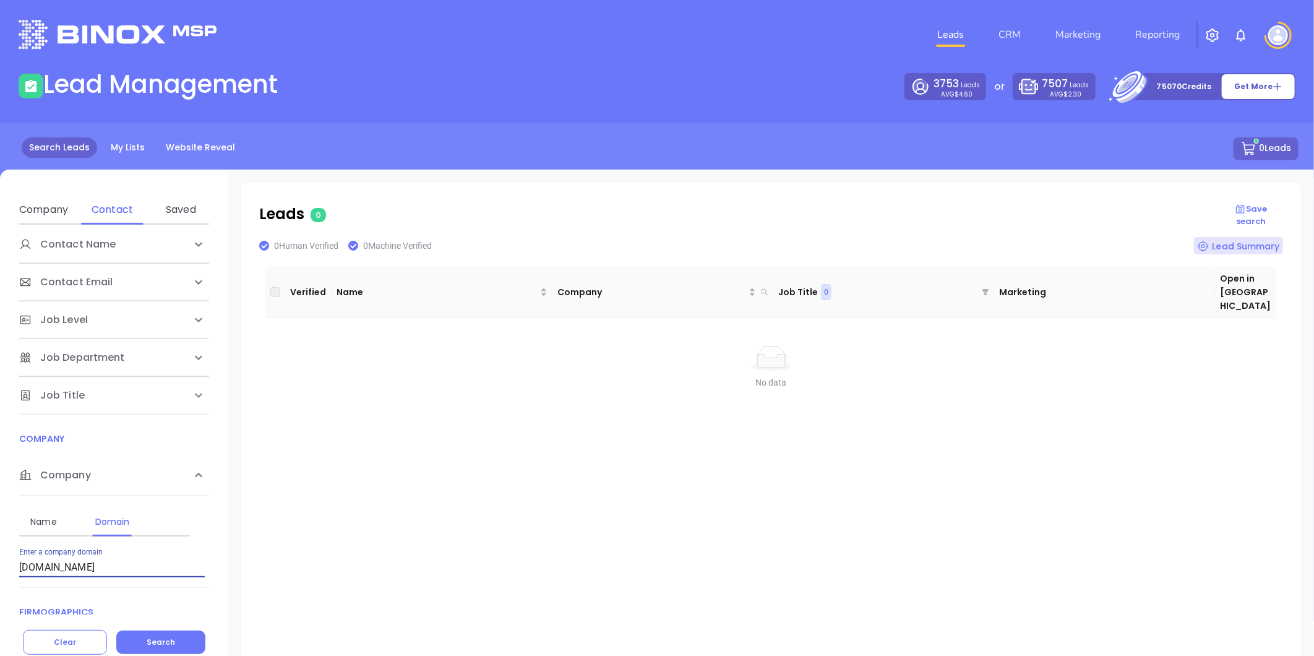
drag, startPoint x: 113, startPoint y: 561, endPoint x: -152, endPoint y: 573, distance: 265.7
click at [0, 573] on html "Leads CRM Marketing Reporting Financial Leads Leads Lead Management 3753 Leads …" at bounding box center [657, 328] width 1314 height 656
paste input "ais1983"
click at [786, 54] on div "Leads CRM Marketing Reporting" at bounding box center [872, 34] width 861 height 45
click at [754, 35] on div "Leads CRM Marketing Reporting" at bounding box center [872, 34] width 861 height 45
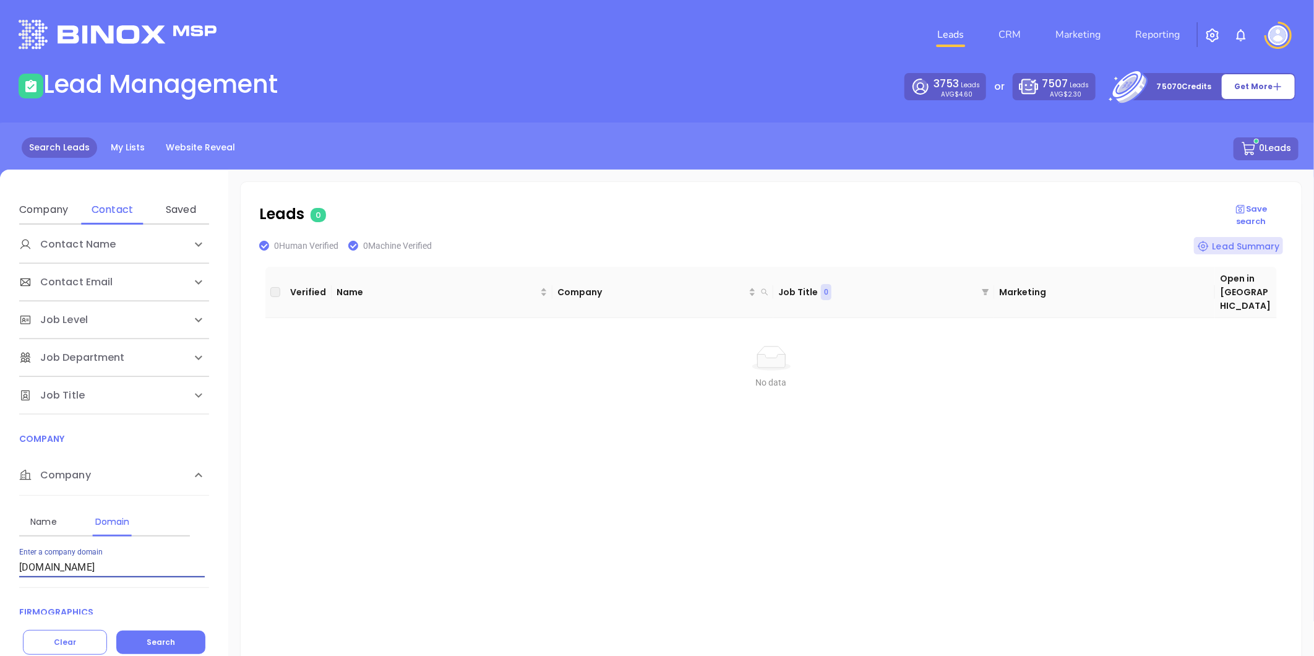
drag, startPoint x: -75, startPoint y: 587, endPoint x: -117, endPoint y: 592, distance: 41.8
click at [0, 592] on html "Leads CRM Marketing Reporting Financial Leads Leads Lead Management 3753 Leads …" at bounding box center [657, 328] width 1314 height 656
paste input "lichtenbergeragency"
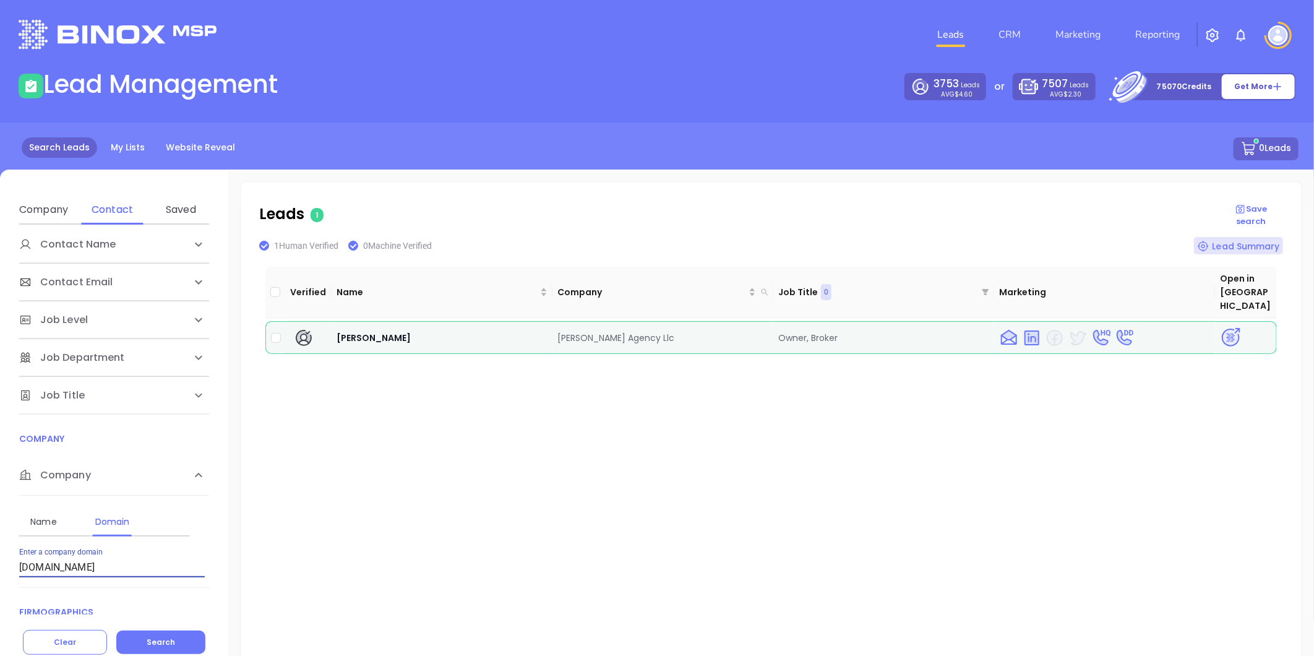
drag, startPoint x: 142, startPoint y: 567, endPoint x: 0, endPoint y: 555, distance: 142.9
click at [0, 590] on html "Leads CRM Marketing Reporting Financial Leads Leads Lead Management 3753 Leads …" at bounding box center [657, 328] width 1314 height 656
paste input "[PERSON_NAME]"
drag, startPoint x: 163, startPoint y: 636, endPoint x: 177, endPoint y: 615, distance: 24.5
click at [164, 636] on button "Search" at bounding box center [160, 643] width 89 height 24
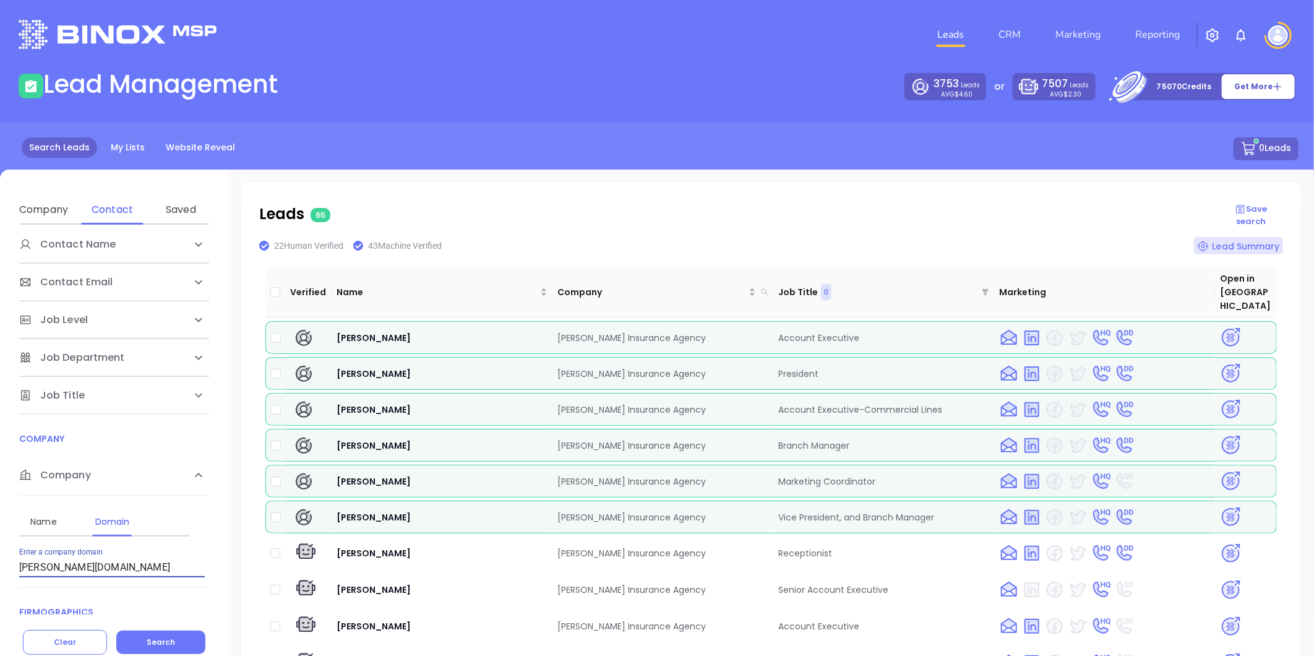
drag, startPoint x: 41, startPoint y: 572, endPoint x: -15, endPoint y: 573, distance: 56.9
click at [0, 573] on html "Leads CRM Marketing Reporting Financial Leads Leads Lead Management 3753 Leads …" at bounding box center [657, 328] width 1314 height 656
paste input "goeagleinsurance"
type input "[DOMAIN_NAME]"
drag, startPoint x: 166, startPoint y: 639, endPoint x: 170, endPoint y: 654, distance: 15.3
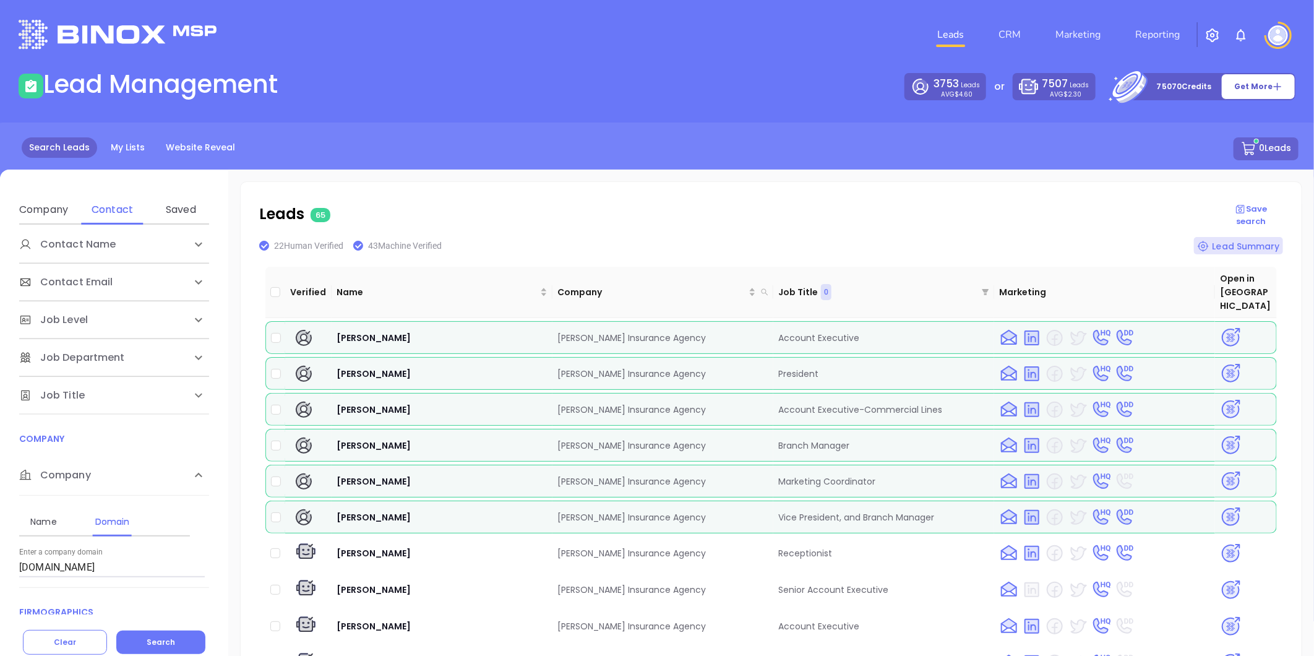
click at [167, 639] on span "Search" at bounding box center [161, 642] width 28 height 11
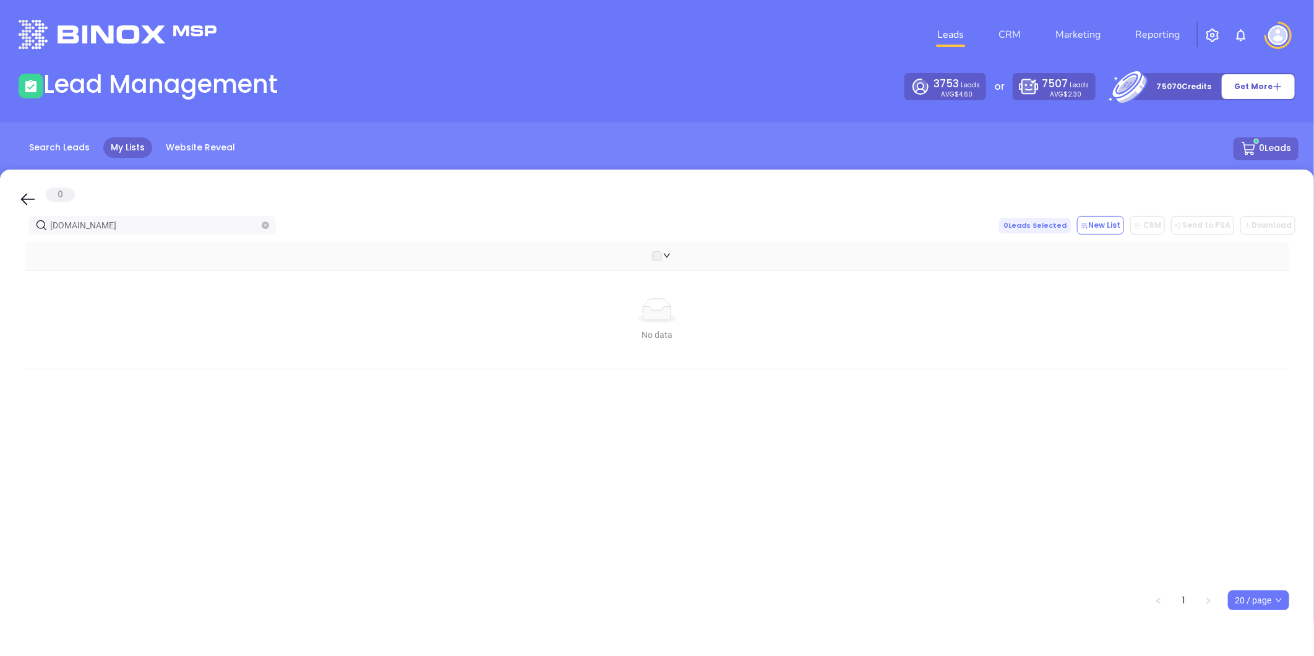
drag, startPoint x: 141, startPoint y: 229, endPoint x: -138, endPoint y: 235, distance: 279.2
click at [0, 235] on html "Leads CRM Marketing Reporting Financial Leads Leads Lead Management 3753 Leads …" at bounding box center [657, 328] width 1314 height 656
drag, startPoint x: 136, startPoint y: 220, endPoint x: -74, endPoint y: 246, distance: 211.3
click at [0, 246] on html "Leads CRM Marketing Reporting Financial Leads Leads Lead Management 3753 Leads …" at bounding box center [657, 328] width 1314 height 656
paste input "iconictitleagency"
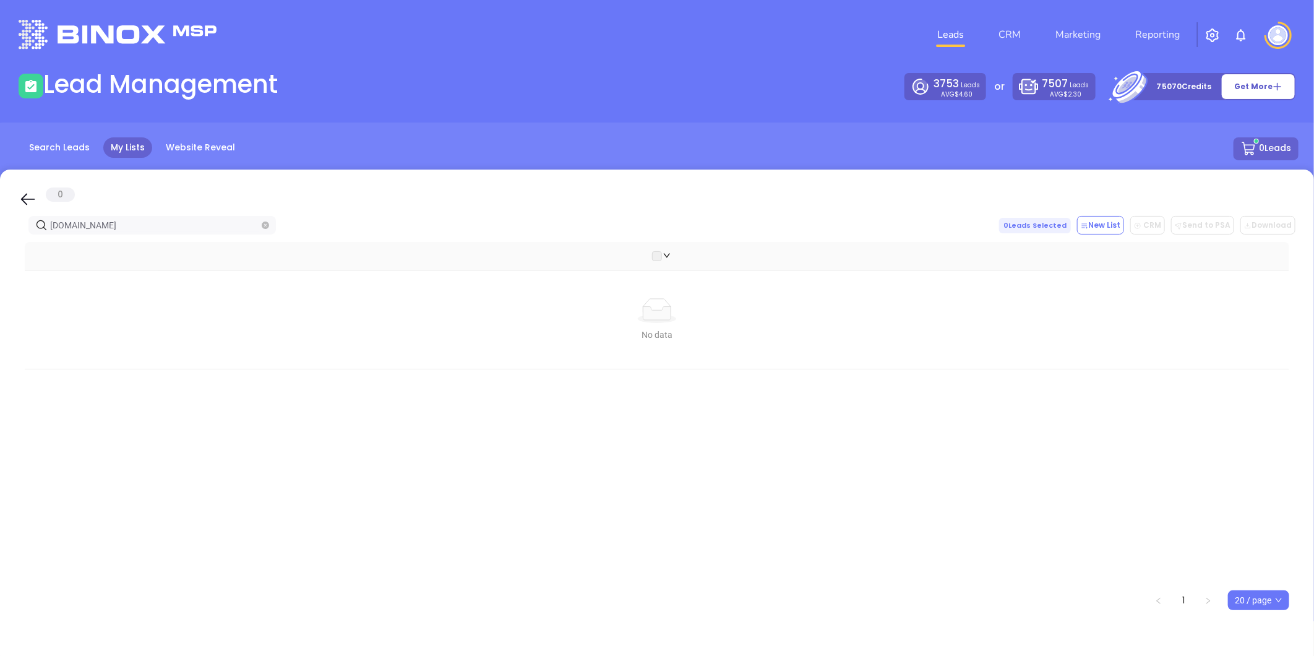
drag, startPoint x: 75, startPoint y: 225, endPoint x: 63, endPoint y: 210, distance: 18.9
click at [0, 223] on html "Leads CRM Marketing Reporting Financial Leads Leads Lead Management 3753 Leads …" at bounding box center [657, 328] width 1314 height 656
paste input "tri-countyinsurance"
drag, startPoint x: 146, startPoint y: 227, endPoint x: 111, endPoint y: 182, distance: 56.9
click at [0, 217] on html "Leads CRM Marketing Reporting Financial Leads Leads Lead Management 3753 Leads …" at bounding box center [657, 328] width 1314 height 656
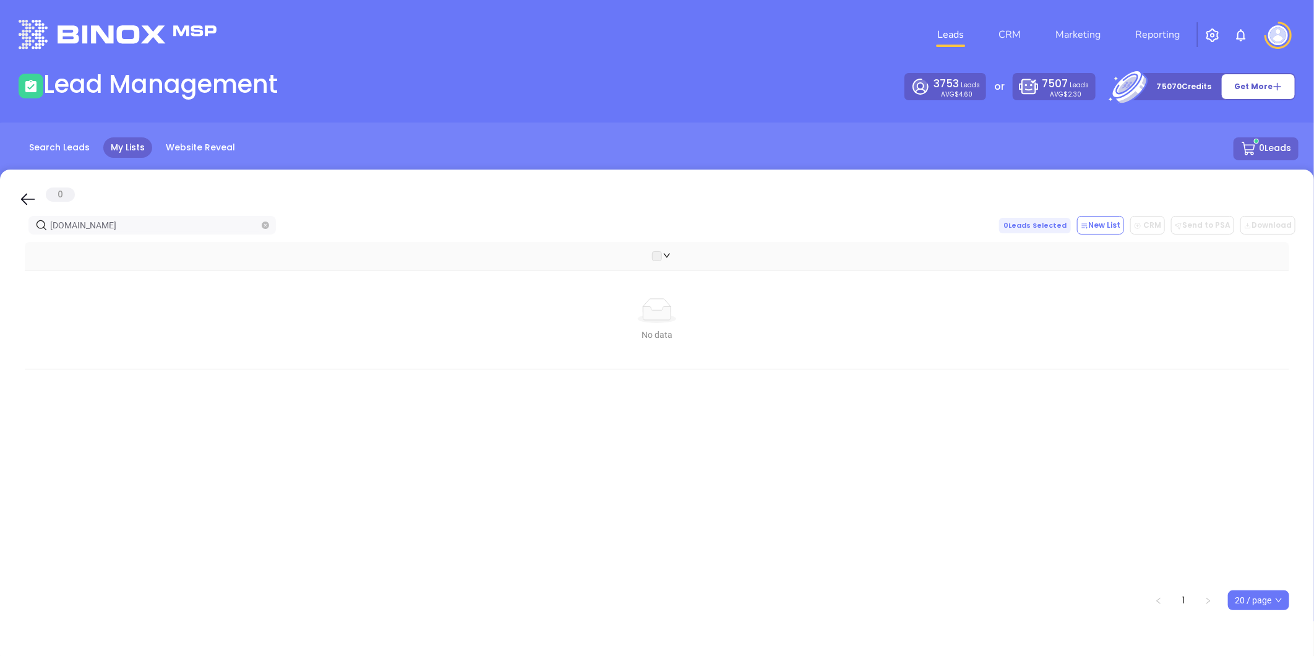
paste input "hesecretinsuranceagency"
drag, startPoint x: 139, startPoint y: 218, endPoint x: -121, endPoint y: 194, distance: 260.4
click at [0, 194] on html "Leads CRM Marketing Reporting Financial Leads Leads Lead Management 3753 Leads …" at bounding box center [657, 328] width 1314 height 656
paste input "hansonryan"
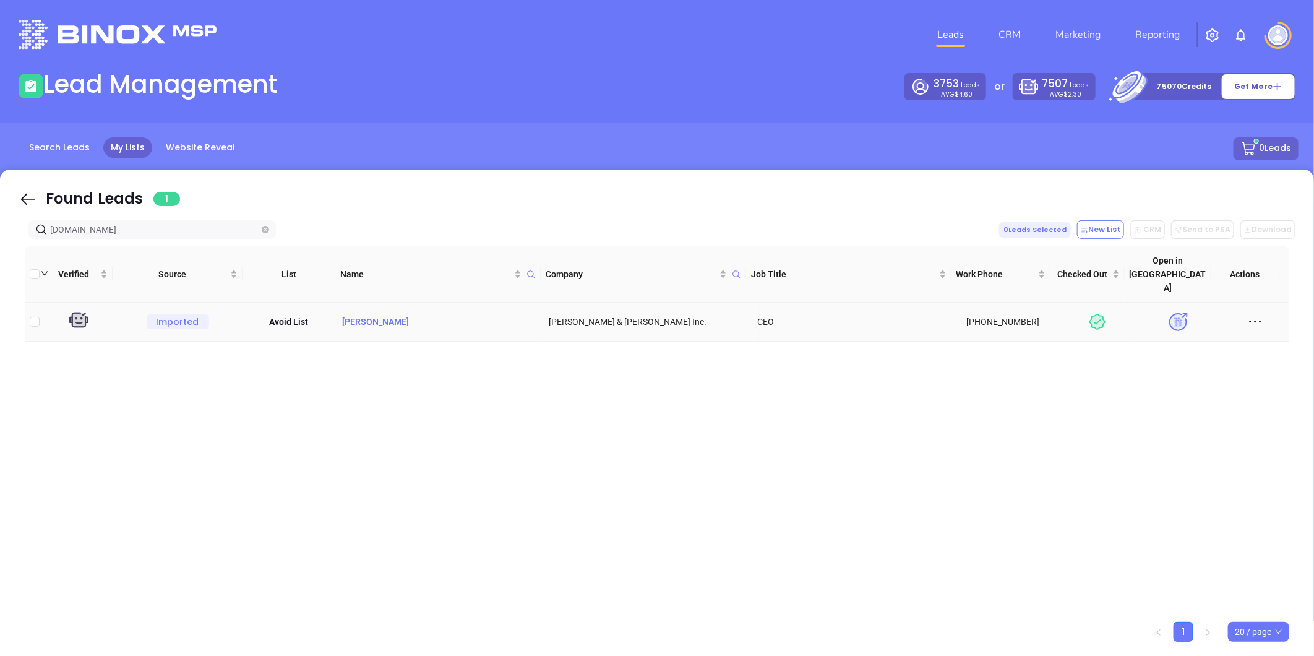
type input "[DOMAIN_NAME]"
click at [368, 315] on p "[PERSON_NAME]" at bounding box center [439, 322] width 199 height 14
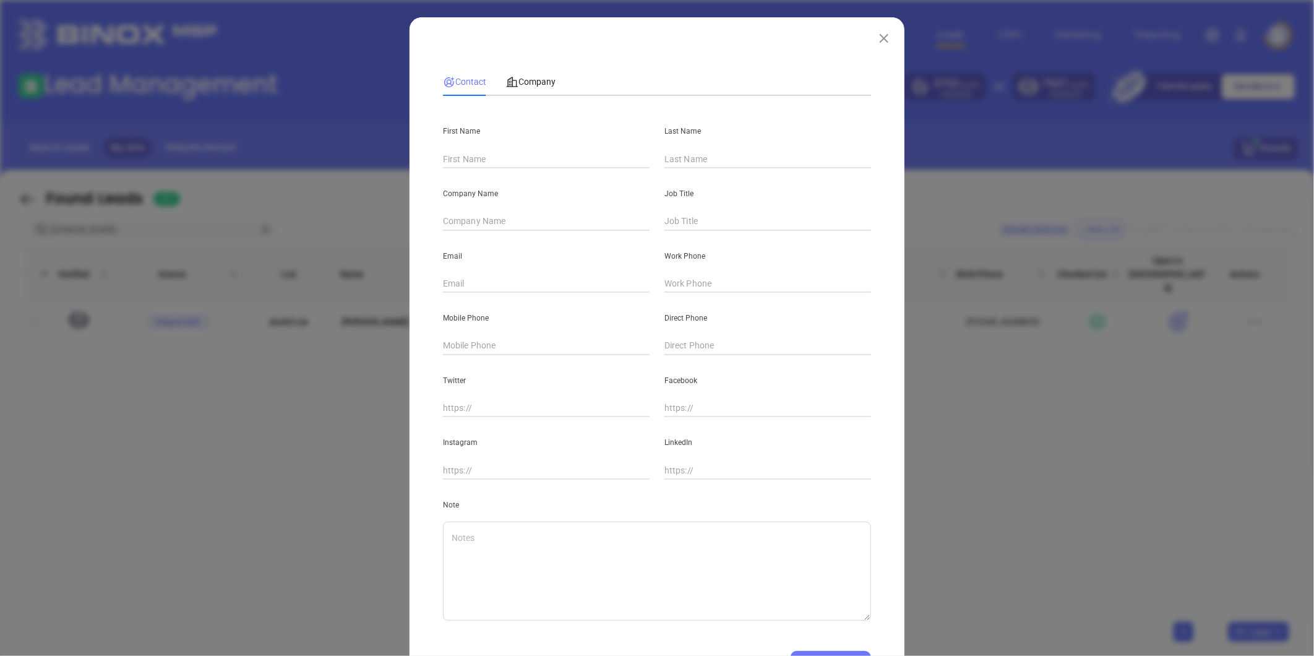
type input "[PERSON_NAME]"
type input "[PERSON_NAME] & [PERSON_NAME] Inc."
type input "CEO"
type input "[EMAIL_ADDRESS][PERSON_NAME][DOMAIN_NAME]"
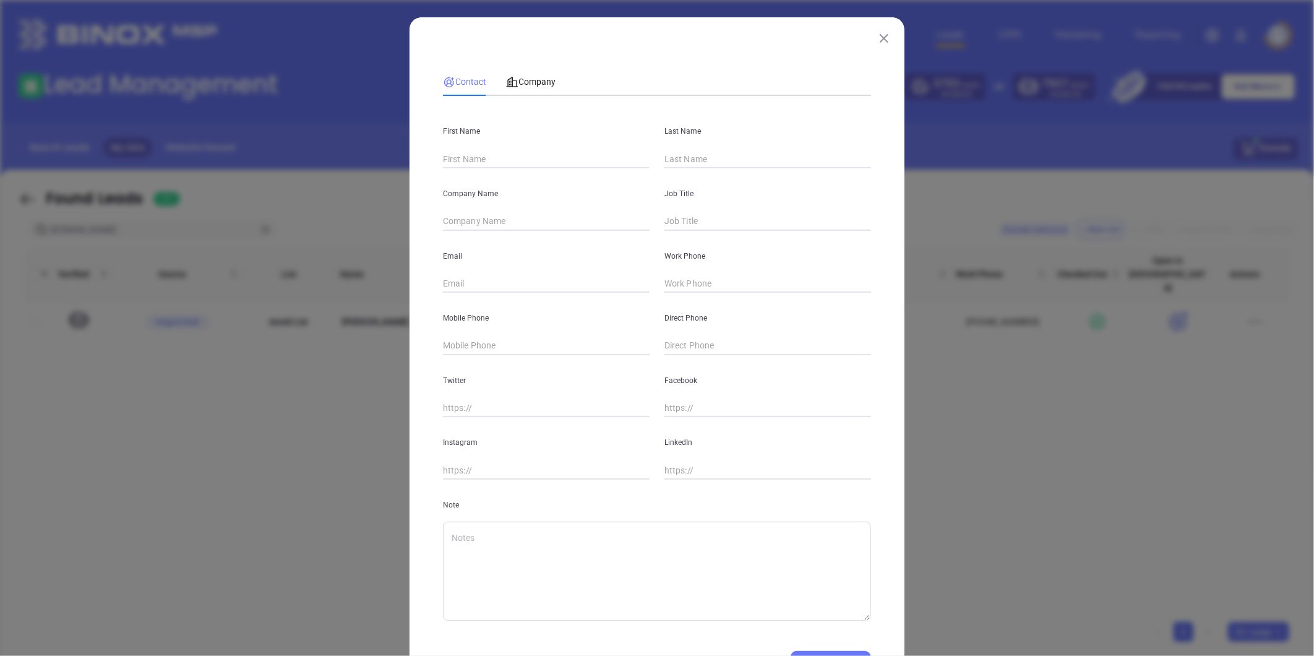
type input "[PHONE_NUMBER]"
type input "[URL][DOMAIN_NAME][PERSON_NAME]"
type textarea "Append to Person Notes = -Called under SoI Campaign letter, left [DOMAIN_NAME][…"
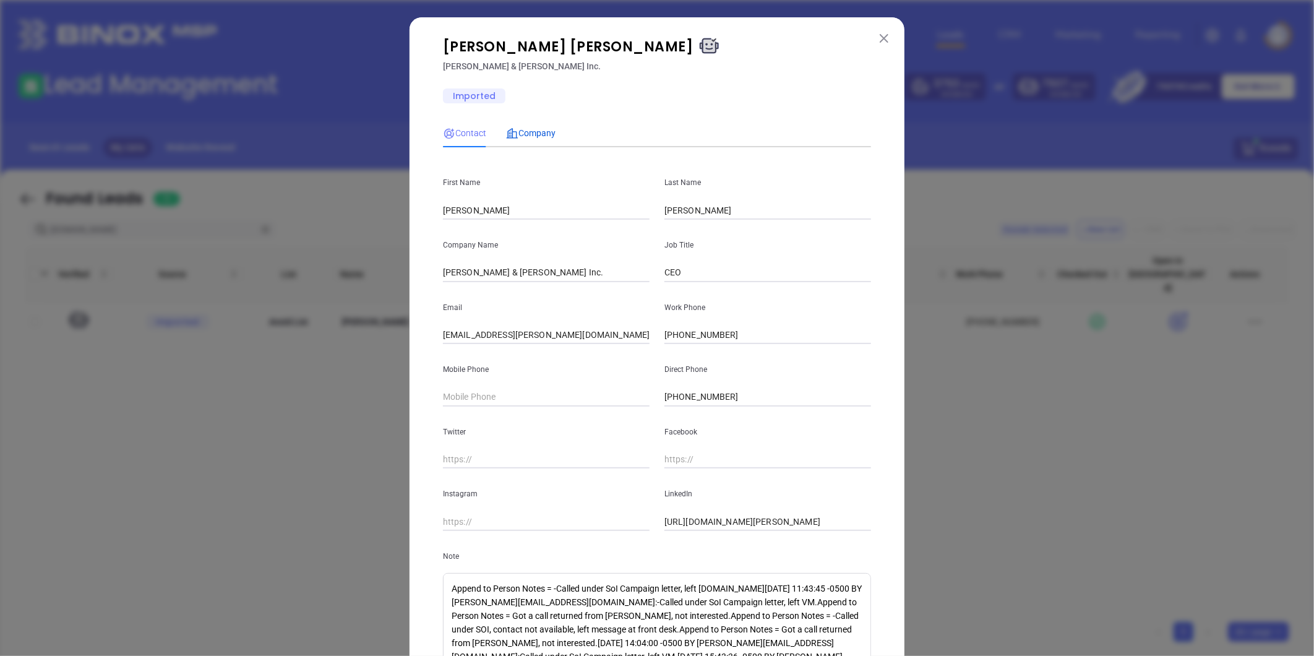
click at [533, 129] on span "Company" at bounding box center [531, 133] width 50 height 10
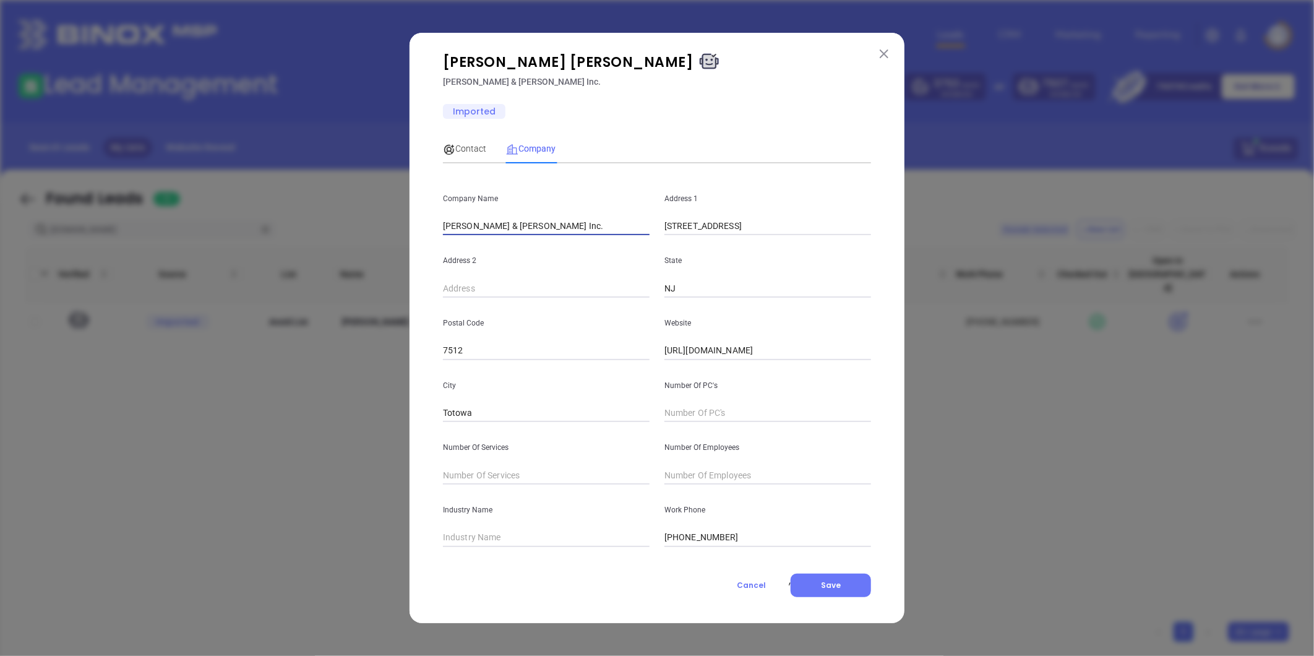
drag, startPoint x: 536, startPoint y: 230, endPoint x: 356, endPoint y: 231, distance: 179.5
click at [319, 214] on div "[PERSON_NAME] [PERSON_NAME] & [PERSON_NAME] Inc. Imported Contact Company First…" at bounding box center [657, 328] width 1314 height 656
click at [883, 46] on button at bounding box center [884, 53] width 16 height 16
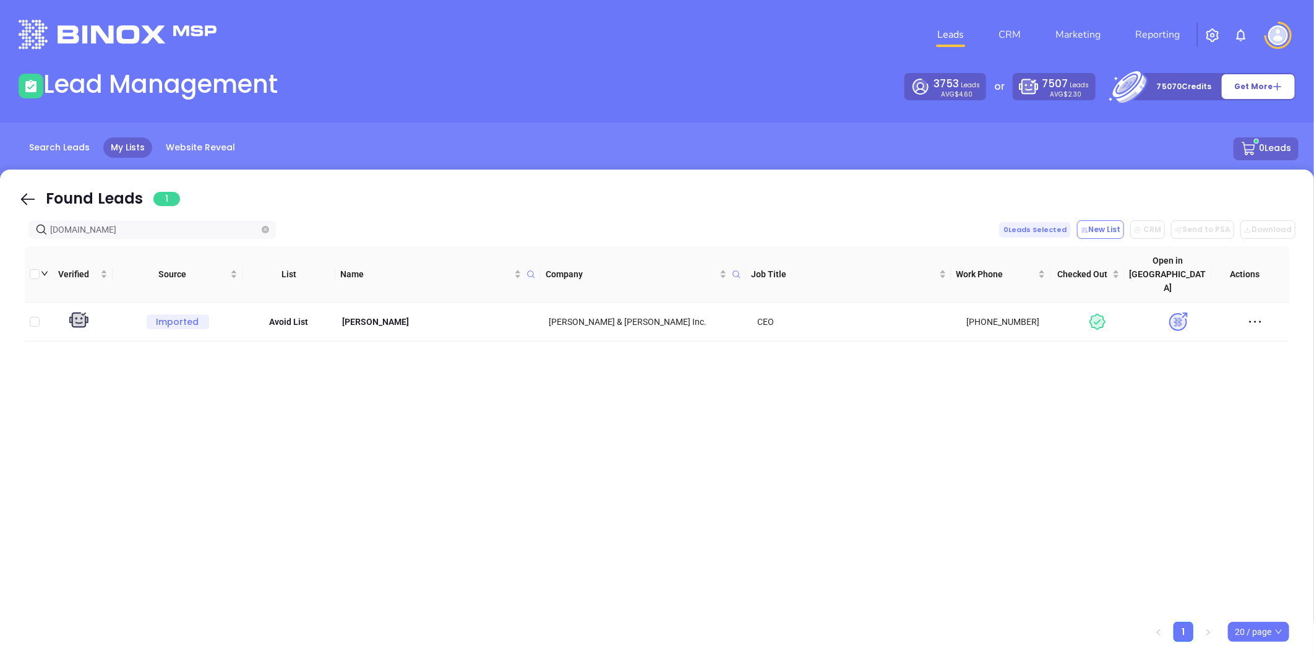
drag, startPoint x: 113, startPoint y: 228, endPoint x: -67, endPoint y: 236, distance: 180.3
click at [0, 236] on html "Leads CRM Marketing Reporting Financial Leads Leads Lead Management 3753 Leads …" at bounding box center [657, 328] width 1314 height 656
paste input "dyoung"
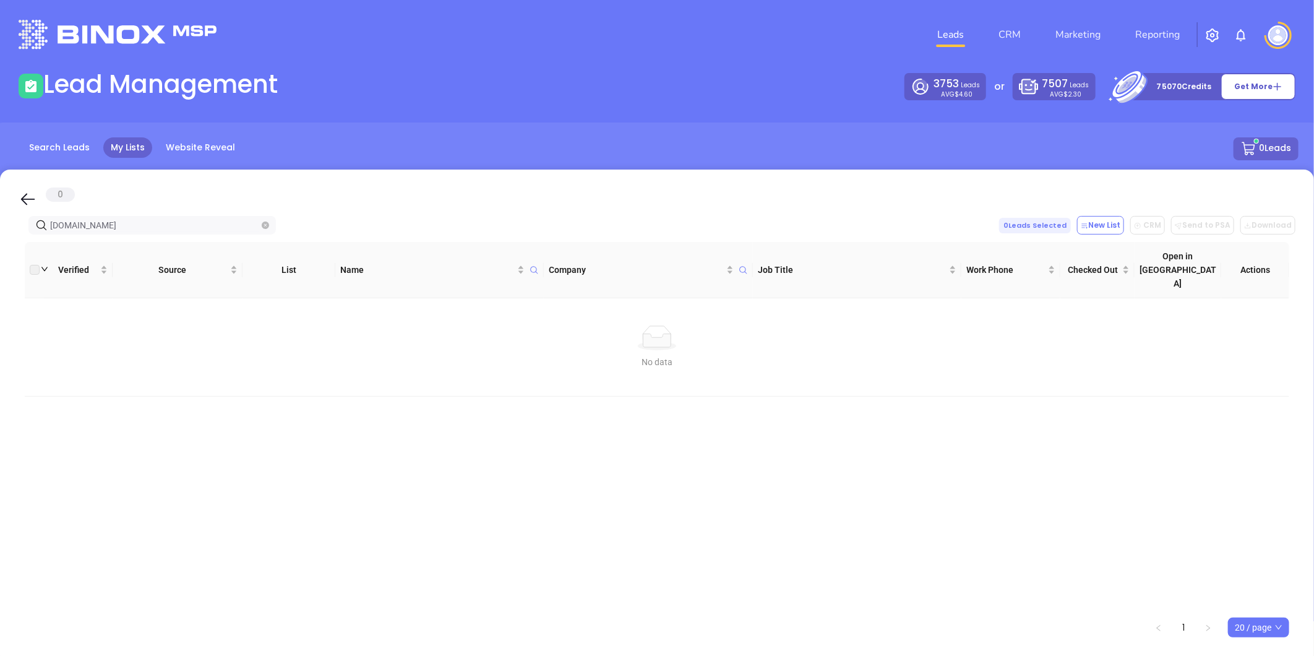
drag, startPoint x: -193, startPoint y: 244, endPoint x: -205, endPoint y: 244, distance: 12.4
click at [0, 244] on html "Leads CRM Marketing Reporting Financial Leads Leads Lead Management 3753 Leads …" at bounding box center [657, 328] width 1314 height 656
paste input "marineagency"
drag, startPoint x: 131, startPoint y: 226, endPoint x: 8, endPoint y: 243, distance: 123.6
click at [0, 240] on html "Leads CRM Marketing Reporting Financial Leads Leads Lead Management 3753 Leads …" at bounding box center [657, 328] width 1314 height 656
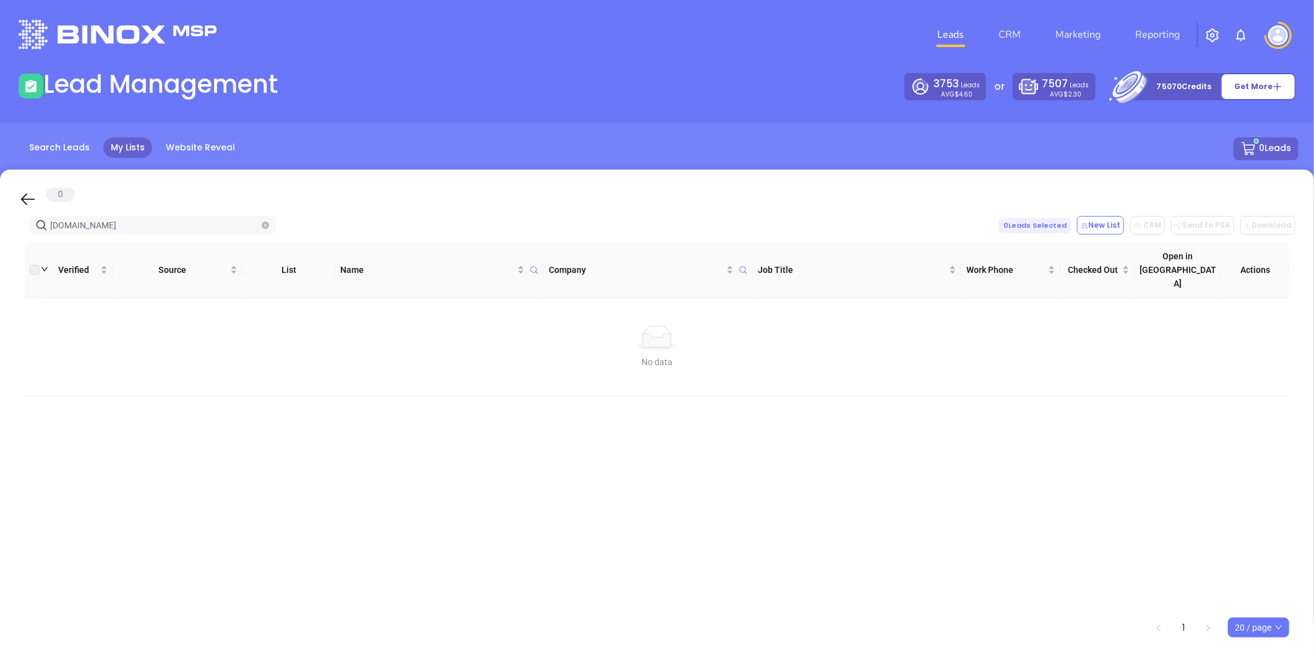
paste input "slcinsure"
drag, startPoint x: 118, startPoint y: 221, endPoint x: -205, endPoint y: 246, distance: 323.4
click at [0, 246] on html "Leads CRM Marketing Reporting Financial Leads Leads Lead Management 3753 Leads …" at bounding box center [657, 328] width 1314 height 656
paste input "[PERSON_NAME], III 3rd degree connection3rd Vice President at Atlantic Insuranc…"
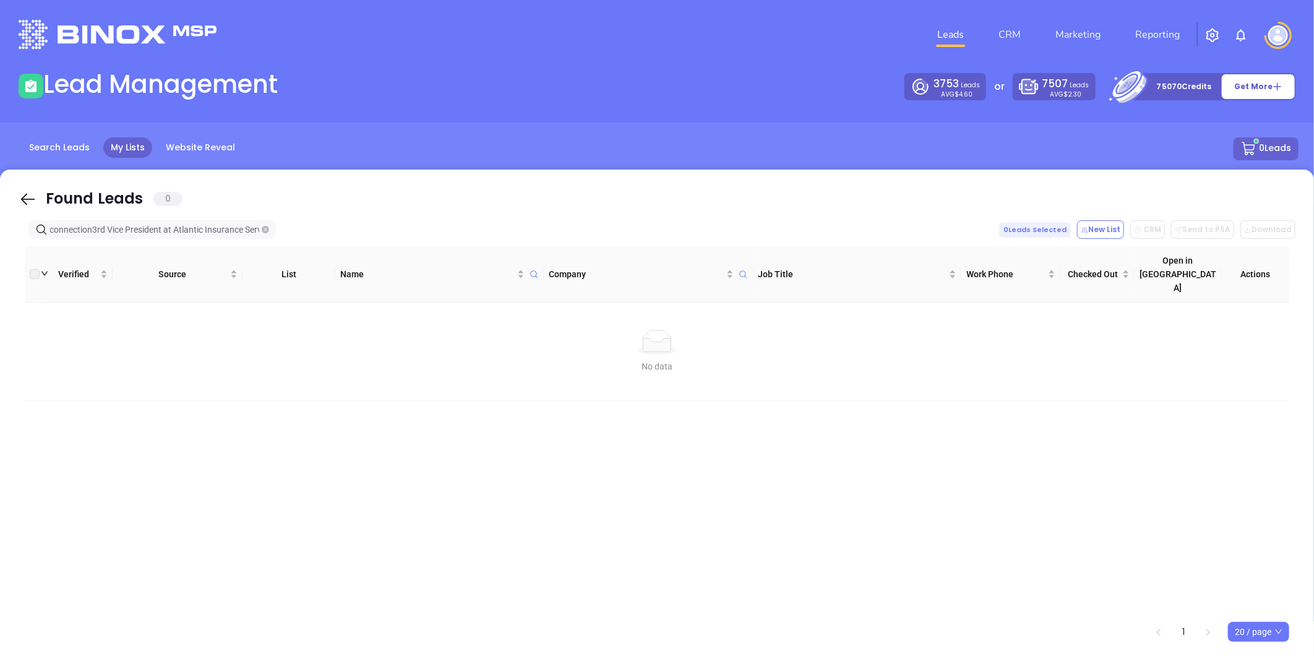
type input "[PERSON_NAME], III 3rd degree connection3rd Vice President at Atlantic Insuranc…"
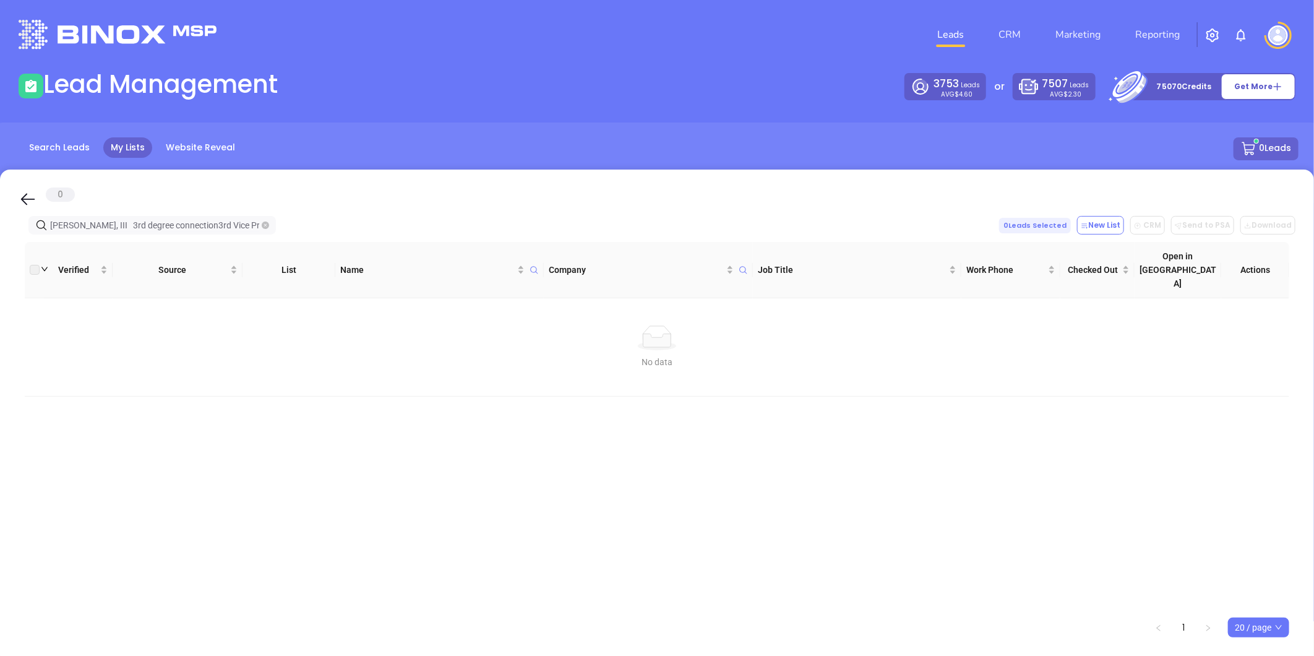
click at [266, 225] on icon "close-circle" at bounding box center [265, 225] width 7 height 7
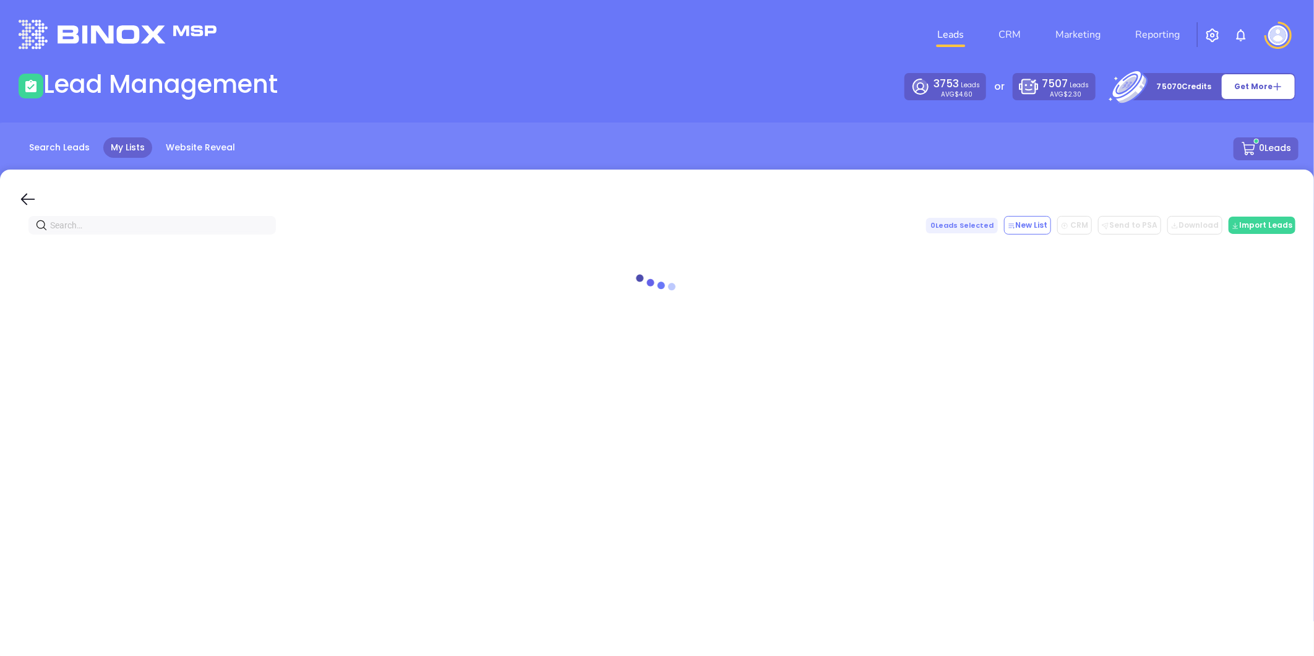
click at [233, 224] on input "text" at bounding box center [154, 225] width 209 height 14
paste input "[DOMAIN_NAME]"
drag, startPoint x: -4, startPoint y: 231, endPoint x: 4, endPoint y: 227, distance: 9.1
click at [0, 238] on html "Leads CRM Marketing Reporting Financial Leads Leads Lead Management 3753 Leads …" at bounding box center [657, 328] width 1314 height 656
paste input "reinerinsurance"
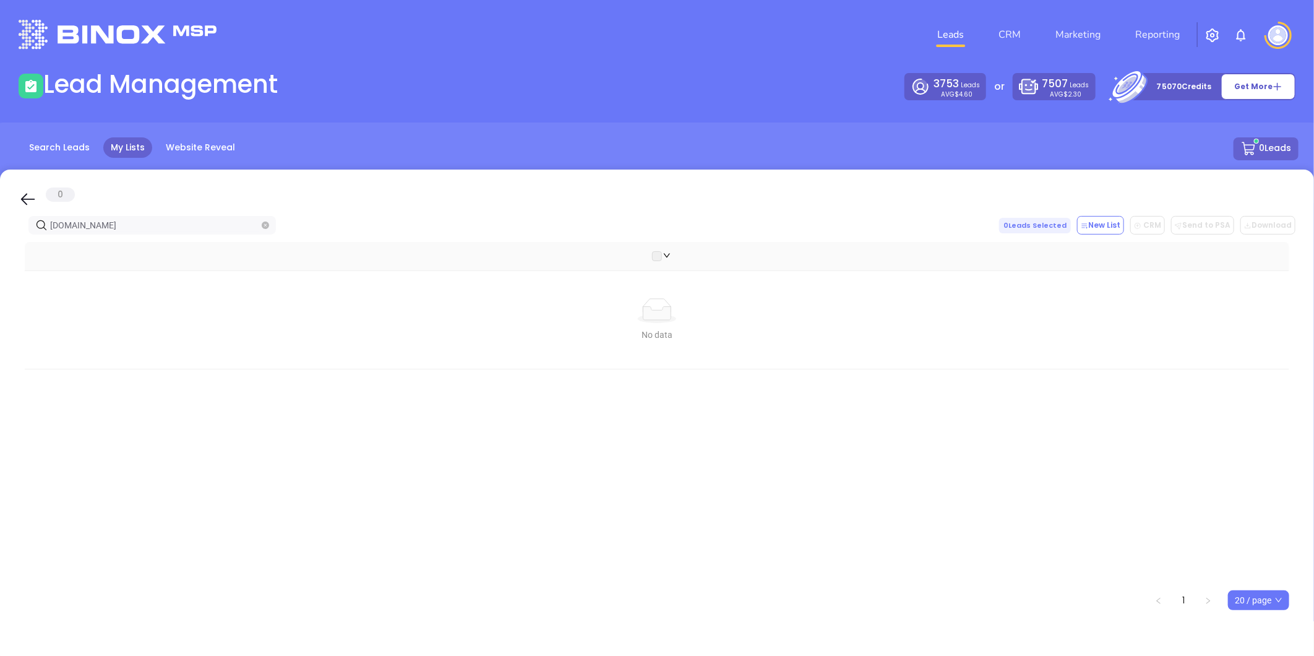
drag, startPoint x: -82, startPoint y: 251, endPoint x: -123, endPoint y: 254, distance: 41.0
click at [0, 254] on html "Leads CRM Marketing Reporting Financial Leads Leads Lead Management 3753 Leads …" at bounding box center [657, 328] width 1314 height 656
drag, startPoint x: 15, startPoint y: 241, endPoint x: -252, endPoint y: 271, distance: 269.0
click at [0, 271] on html "Leads CRM Marketing Reporting Financial Leads Leads Lead Management 3753 Leads …" at bounding box center [657, 328] width 1314 height 656
paste input "lichtenbergeragency"
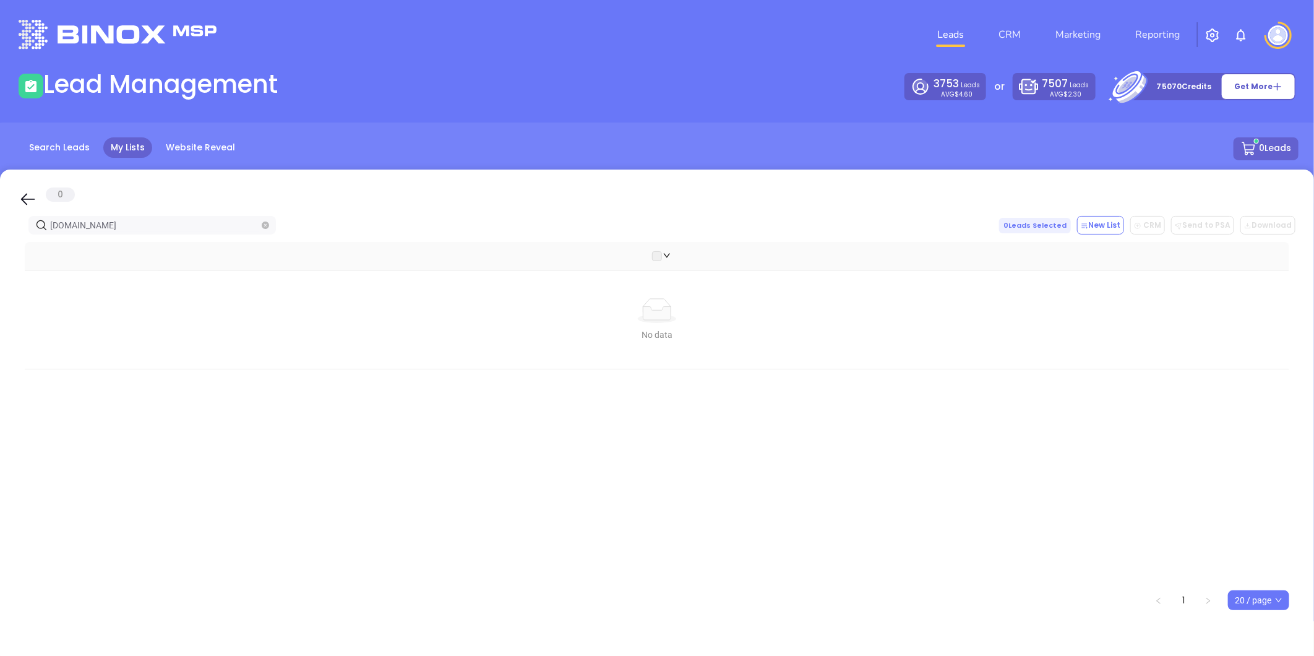
drag, startPoint x: 132, startPoint y: 224, endPoint x: -134, endPoint y: 248, distance: 267.1
click at [0, 248] on html "Leads CRM Marketing Reporting Financial Leads Leads Lead Management 3753 Leads …" at bounding box center [657, 328] width 1314 height 656
paste input "[PERSON_NAME]"
drag, startPoint x: 112, startPoint y: 222, endPoint x: -73, endPoint y: 238, distance: 185.8
click at [0, 238] on html "Leads CRM Marketing Reporting Financial Leads Leads Lead Management 3753 Leads …" at bounding box center [657, 328] width 1314 height 656
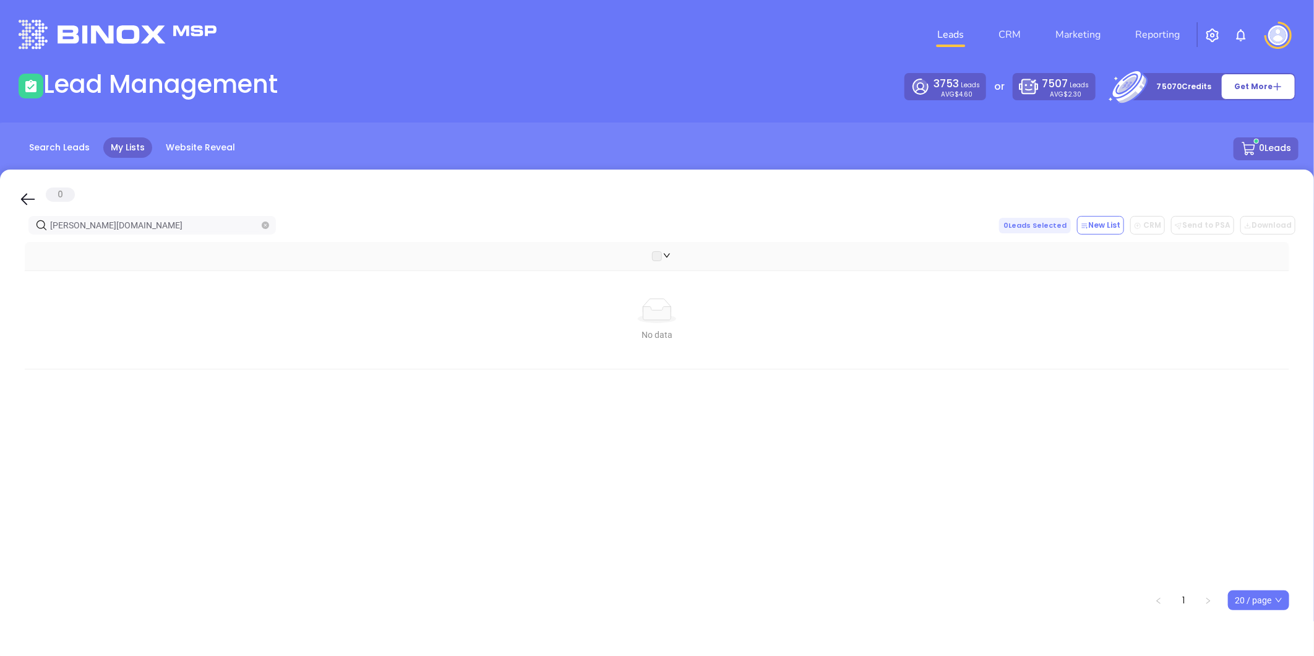
paste input "goeagleinsurance"
drag, startPoint x: 143, startPoint y: 225, endPoint x: 28, endPoint y: 230, distance: 115.2
click at [0, 236] on html "Leads CRM Marketing Reporting Financial Leads Leads Lead Management 3753 Leads …" at bounding box center [657, 328] width 1314 height 656
paste input ".jbyrneagency"
type input ".[DOMAIN_NAME]"
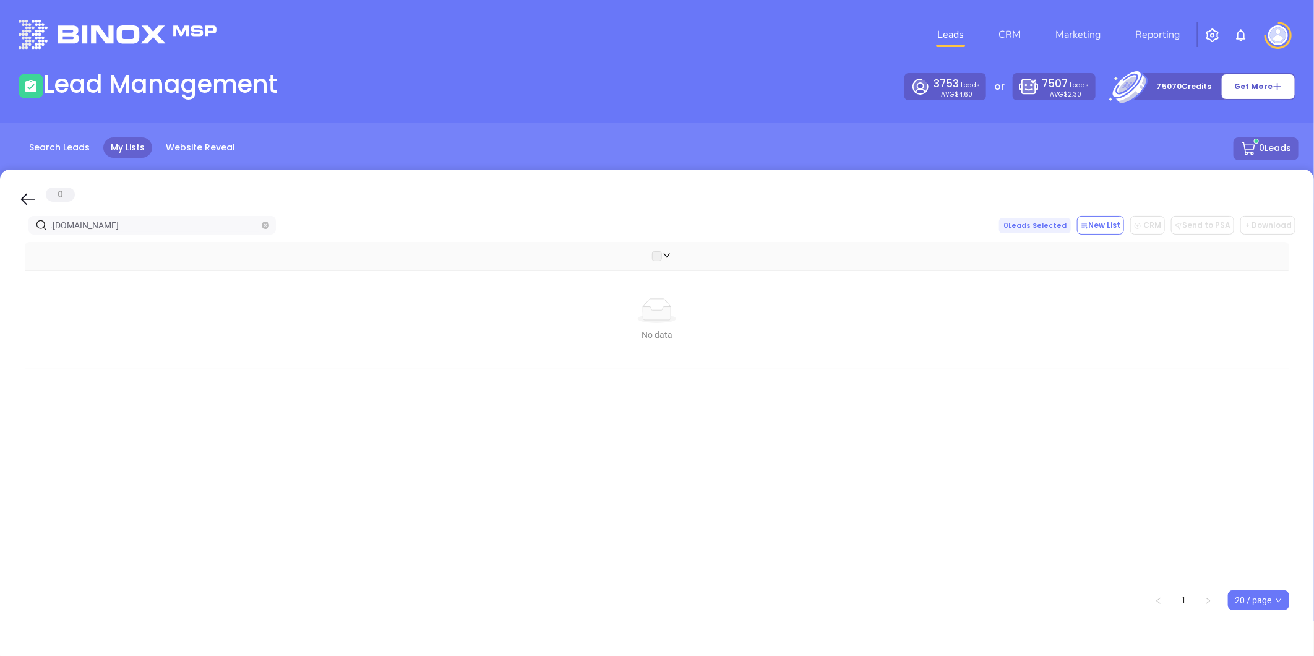
click at [263, 226] on icon "close-circle" at bounding box center [265, 225] width 7 height 7
click at [254, 223] on input "text" at bounding box center [154, 225] width 209 height 14
paste input "[DOMAIN_NAME]"
type input "[DOMAIN_NAME]"
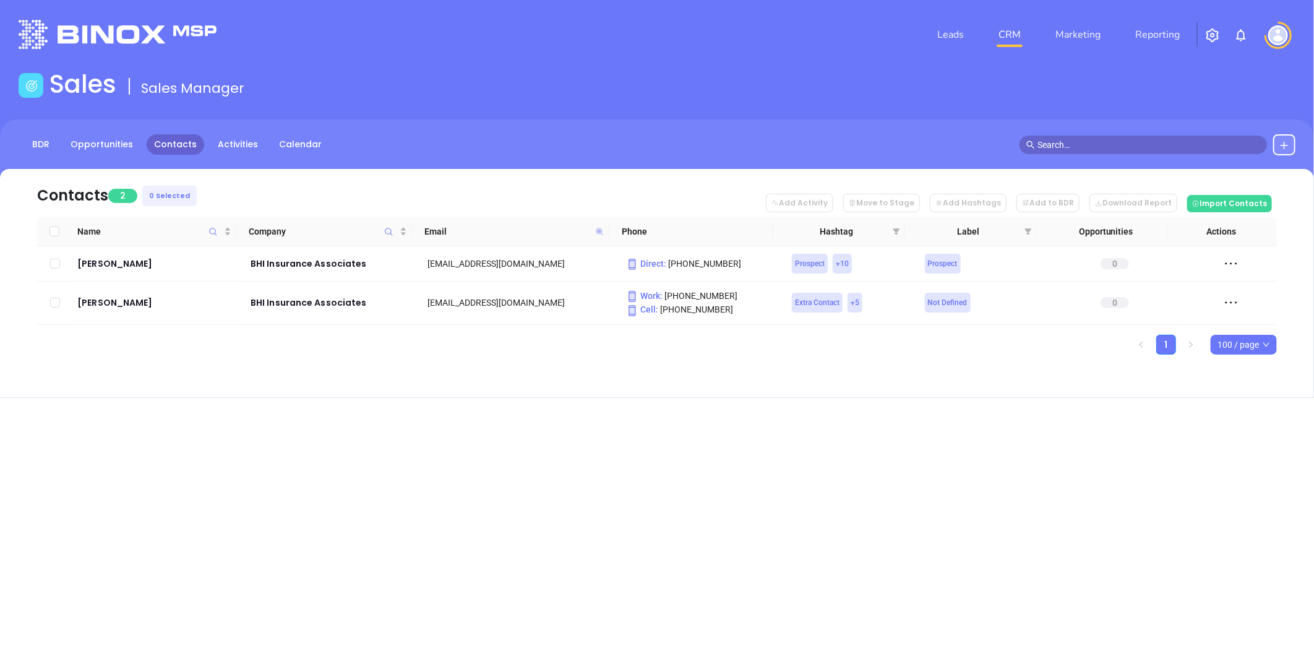
click at [598, 230] on icon at bounding box center [599, 231] width 7 height 7
paste input "[DOMAIN_NAME]"
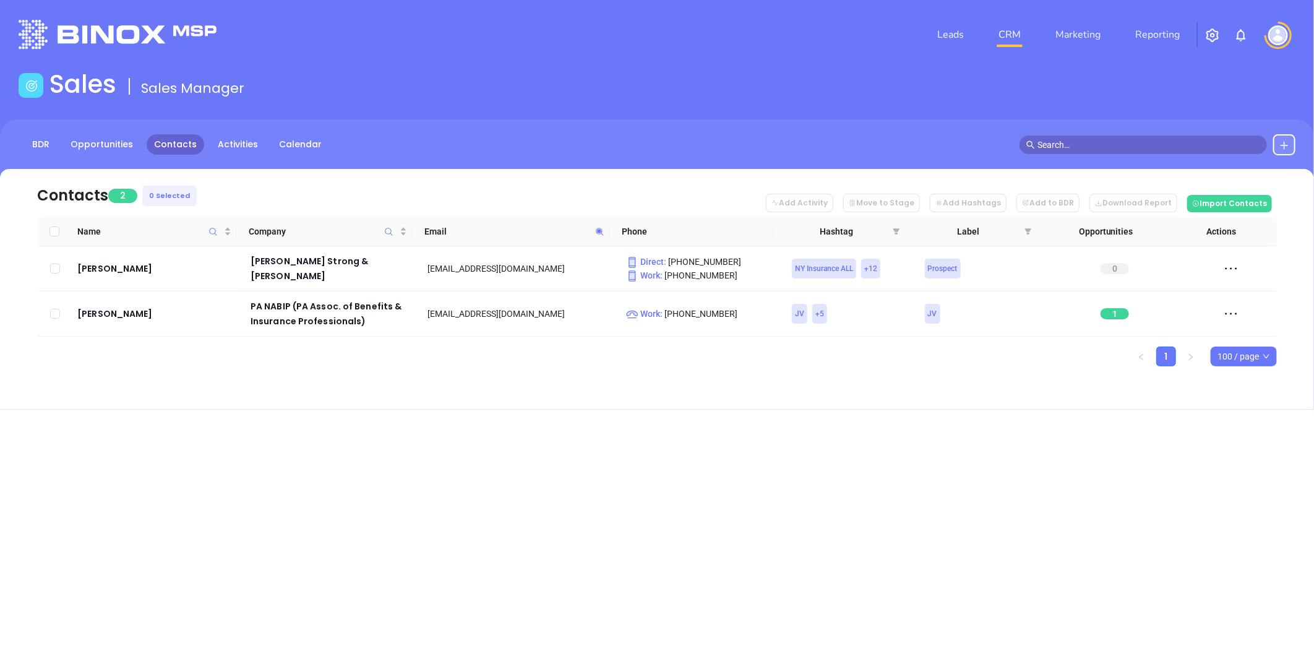
click at [603, 230] on icon at bounding box center [599, 231] width 9 height 9
paste input "mesanko"
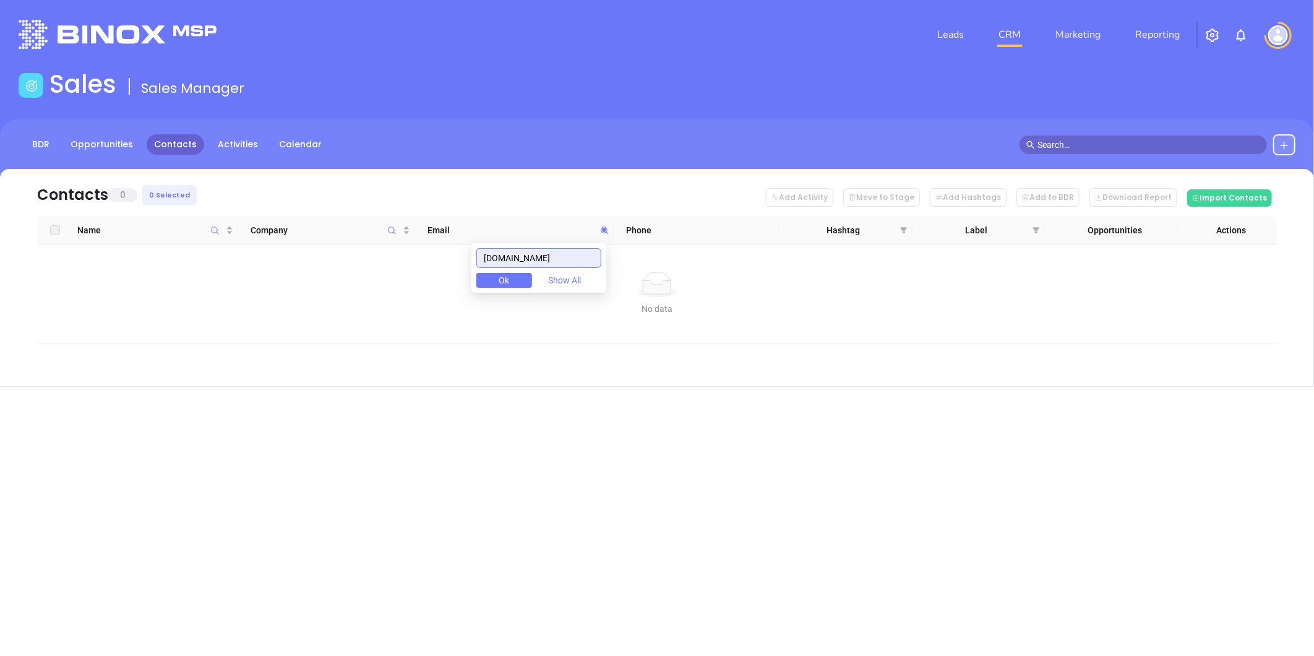
drag, startPoint x: 564, startPoint y: 258, endPoint x: 447, endPoint y: 261, distance: 117.0
click at [385, 264] on body "Leads CRM Marketing Reporting Financial Leads Leads Sales Sales Manager BDR Opp…" at bounding box center [657, 328] width 1314 height 656
paste input "iconictitleagency"
drag, startPoint x: 442, startPoint y: 270, endPoint x: 416, endPoint y: 275, distance: 25.9
click at [416, 275] on body "Leads CRM Marketing Reporting Financial Leads Leads Sales Sales Manager BDR Opp…" at bounding box center [657, 328] width 1314 height 656
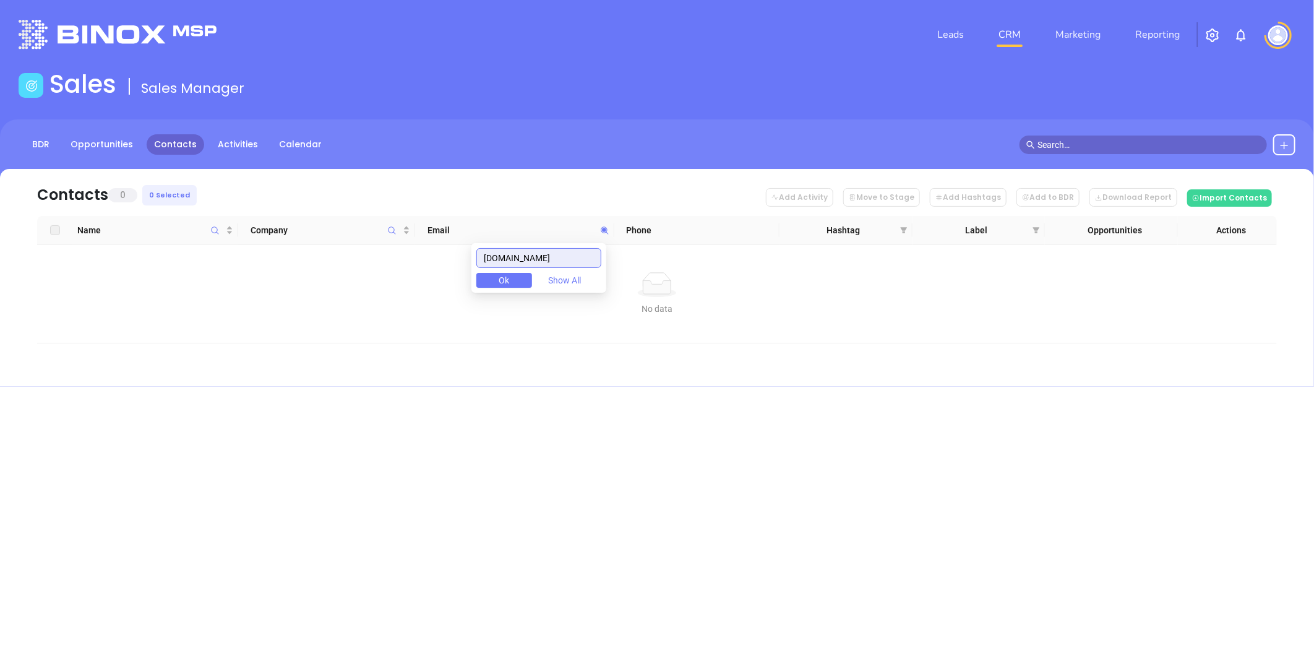
paste input "tri-countyinsurance"
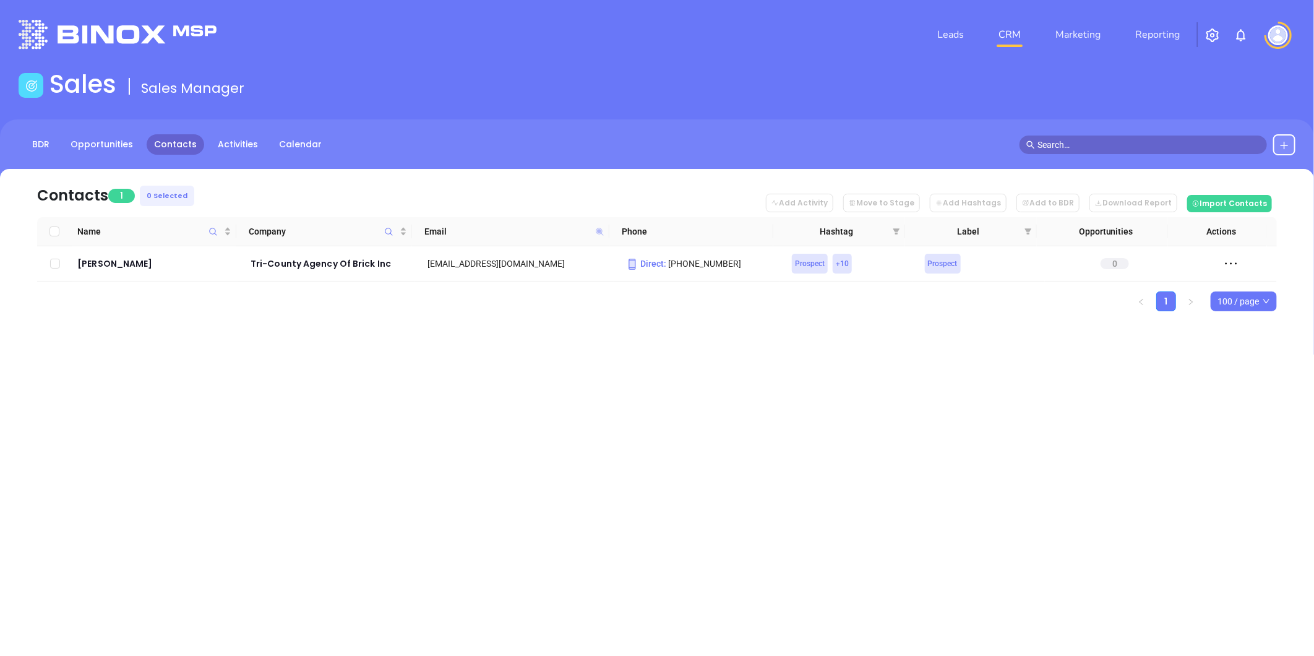
click at [598, 231] on icon at bounding box center [599, 231] width 7 height 7
paste input "hesecretinsuranceagency"
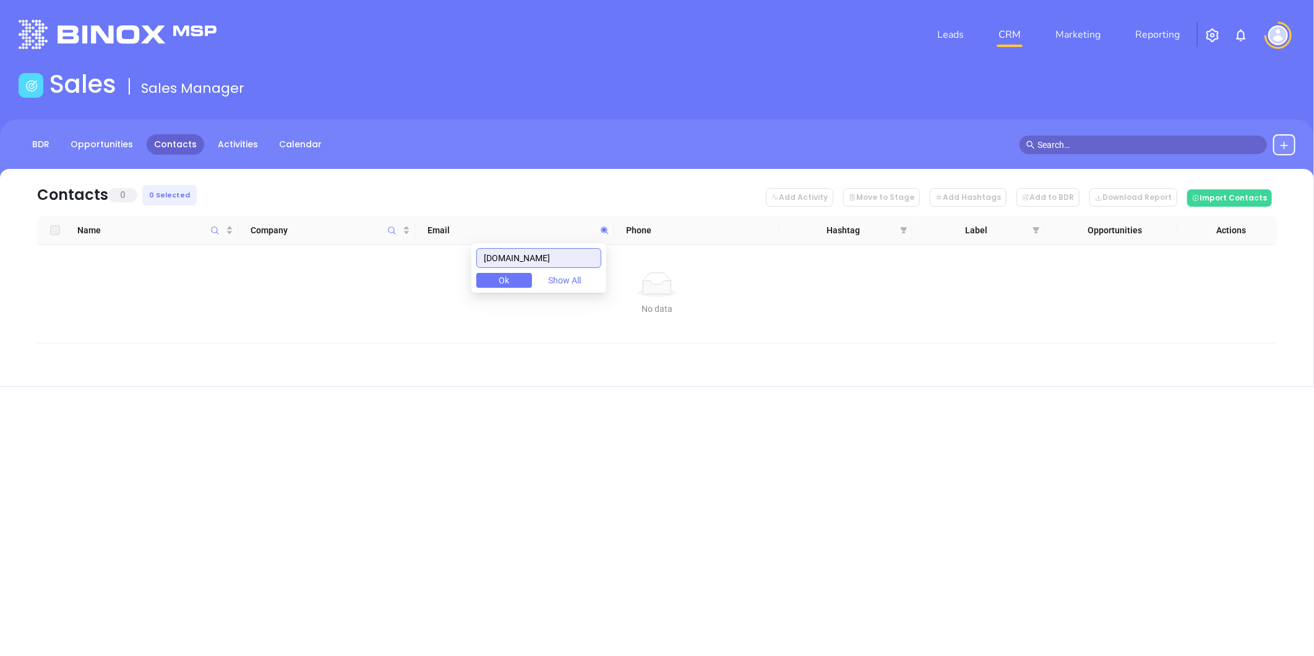
click at [567, 259] on input "thesecretinsuranceagency.com" at bounding box center [538, 258] width 125 height 20
paste input "hansonryan"
click at [605, 226] on span at bounding box center [605, 230] width 14 height 19
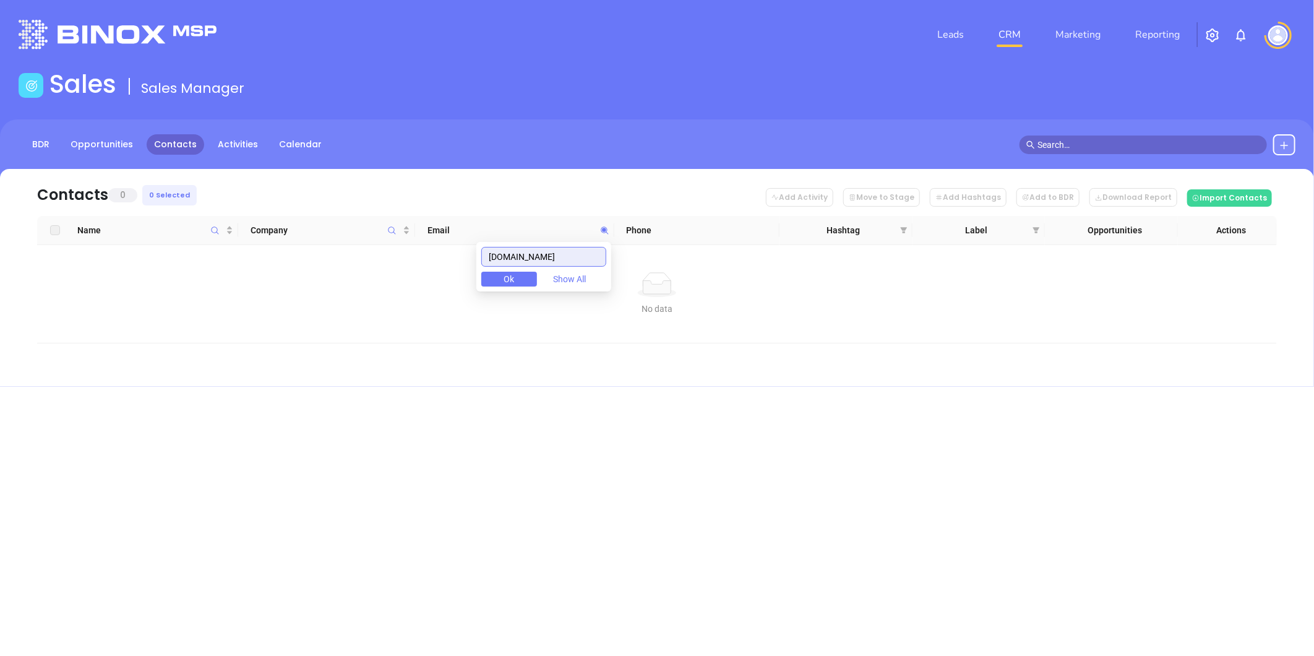
paste input "favafinancial"
drag, startPoint x: 566, startPoint y: 257, endPoint x: 440, endPoint y: 261, distance: 126.3
click at [440, 258] on body "Leads CRM Marketing Reporting Financial Leads Leads Sales Sales Manager BDR Opp…" at bounding box center [657, 328] width 1314 height 656
paste input "gsfinancialservices.net"
drag, startPoint x: 597, startPoint y: 252, endPoint x: 393, endPoint y: 255, distance: 204.2
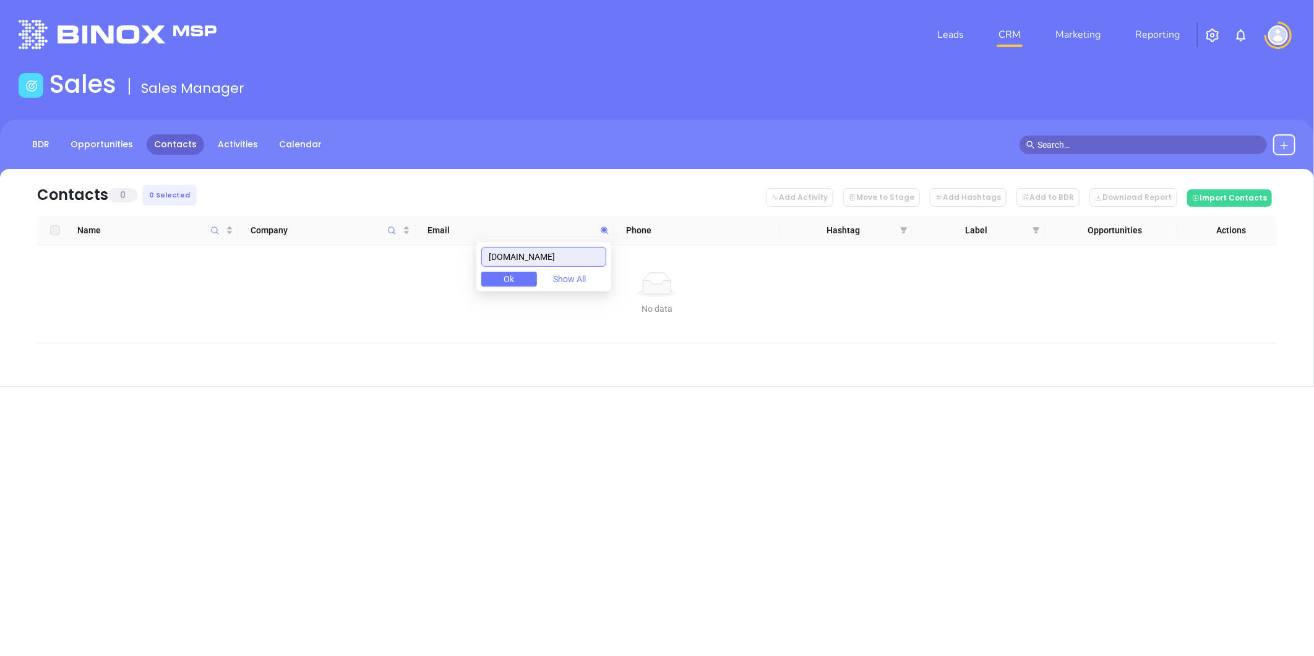
click at [397, 249] on body "Leads CRM Marketing Reporting Financial Leads Leads Sales Sales Manager BDR Opp…" at bounding box center [657, 328] width 1314 height 656
paste input "hdyoung.com"
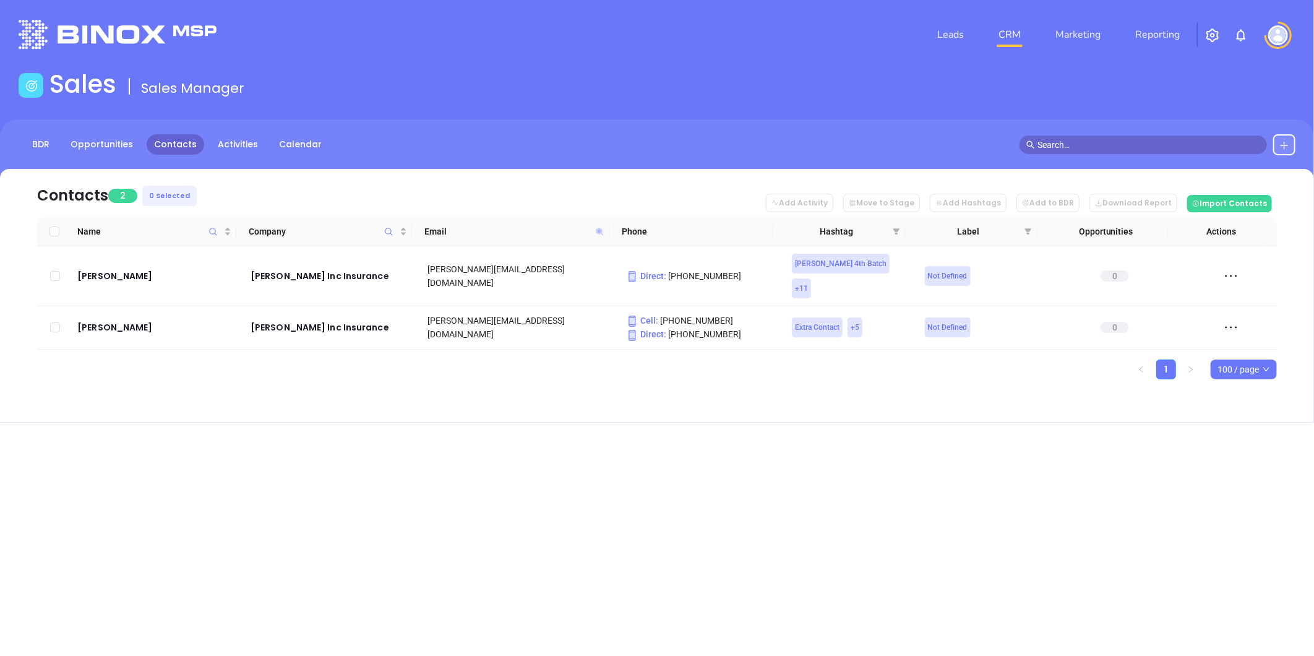
click at [598, 230] on icon at bounding box center [599, 231] width 7 height 7
paste input "marineagency"
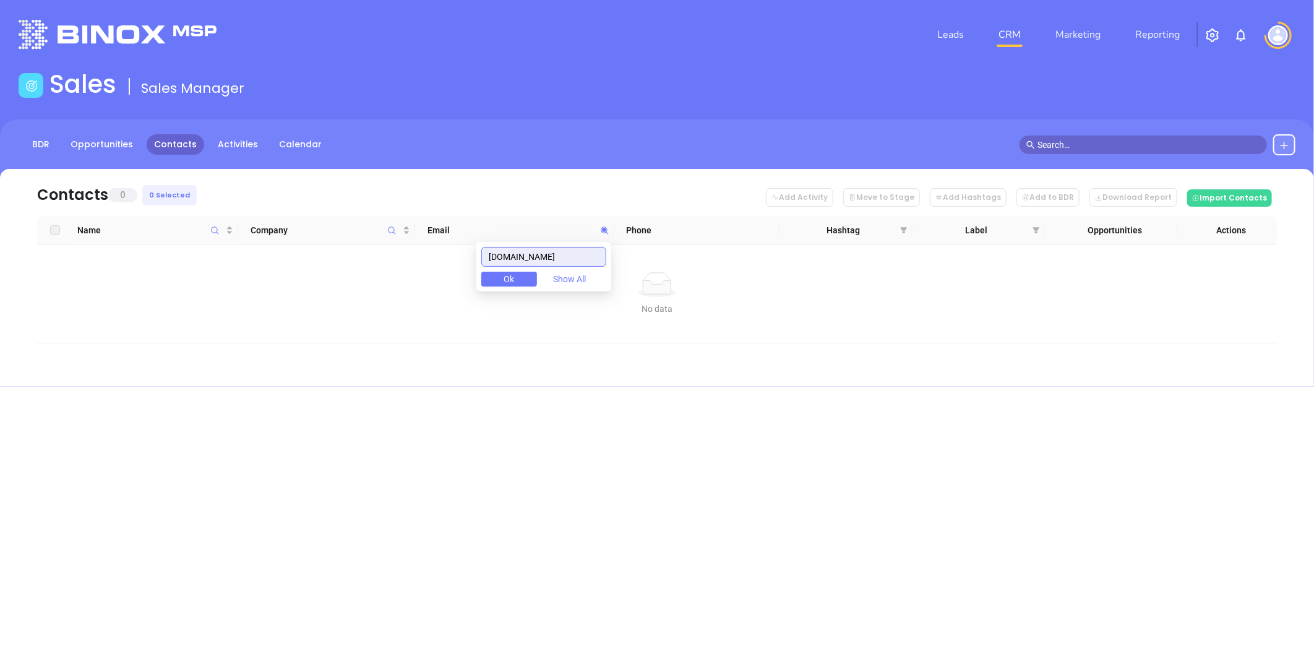
drag, startPoint x: 582, startPoint y: 252, endPoint x: 451, endPoint y: 256, distance: 131.9
click at [451, 256] on body "Leads CRM Marketing Reporting Financial Leads Leads Sales Sales Manager BDR Opp…" at bounding box center [657, 328] width 1314 height 656
paste input "slcinsure"
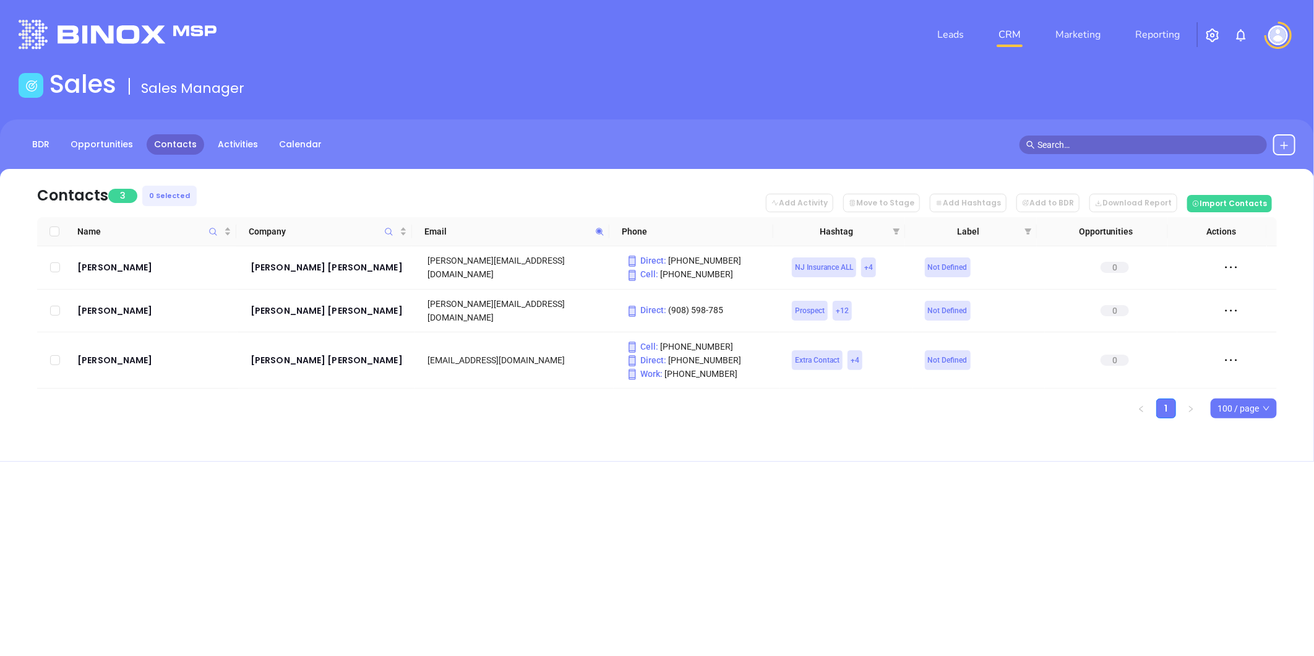
click at [595, 229] on icon at bounding box center [599, 231] width 9 height 9
paste input "nelsonward"
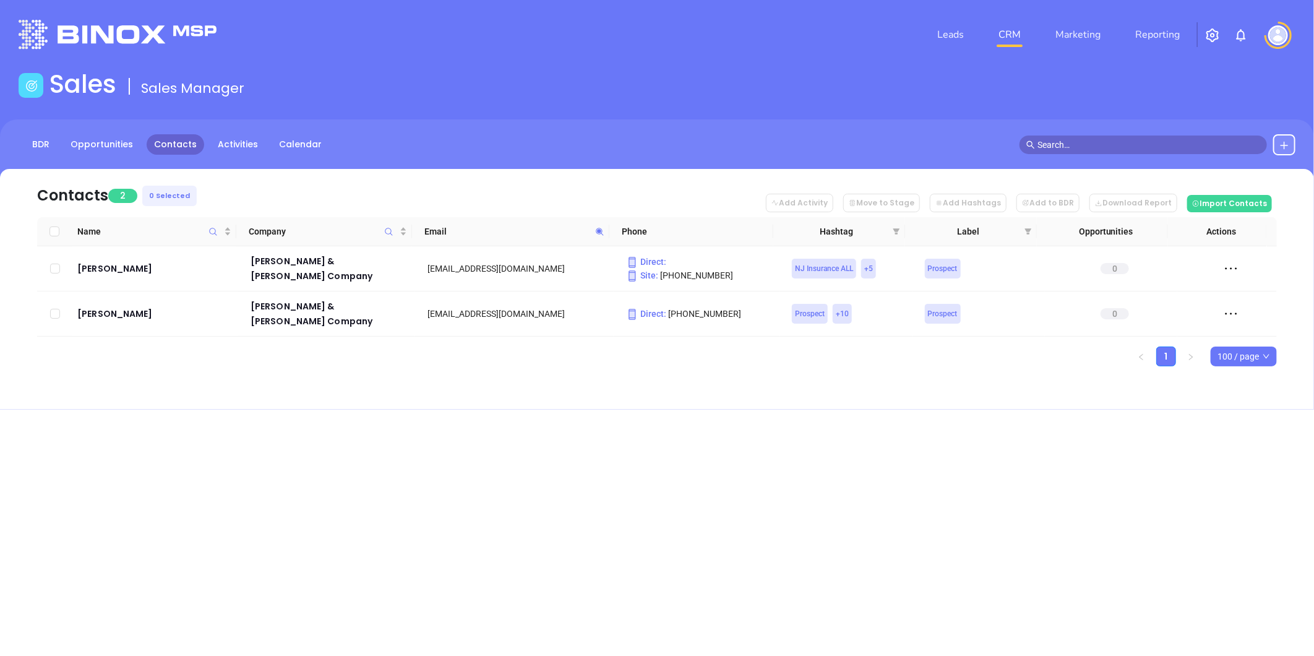
click at [548, 368] on div "Contacts 2 0 Selected Add Activity Move to Stage Add Hashtags Add to BDR Downlo…" at bounding box center [657, 289] width 1314 height 241
click at [598, 231] on icon at bounding box center [599, 231] width 7 height 7
paste input "kapeinsurance"
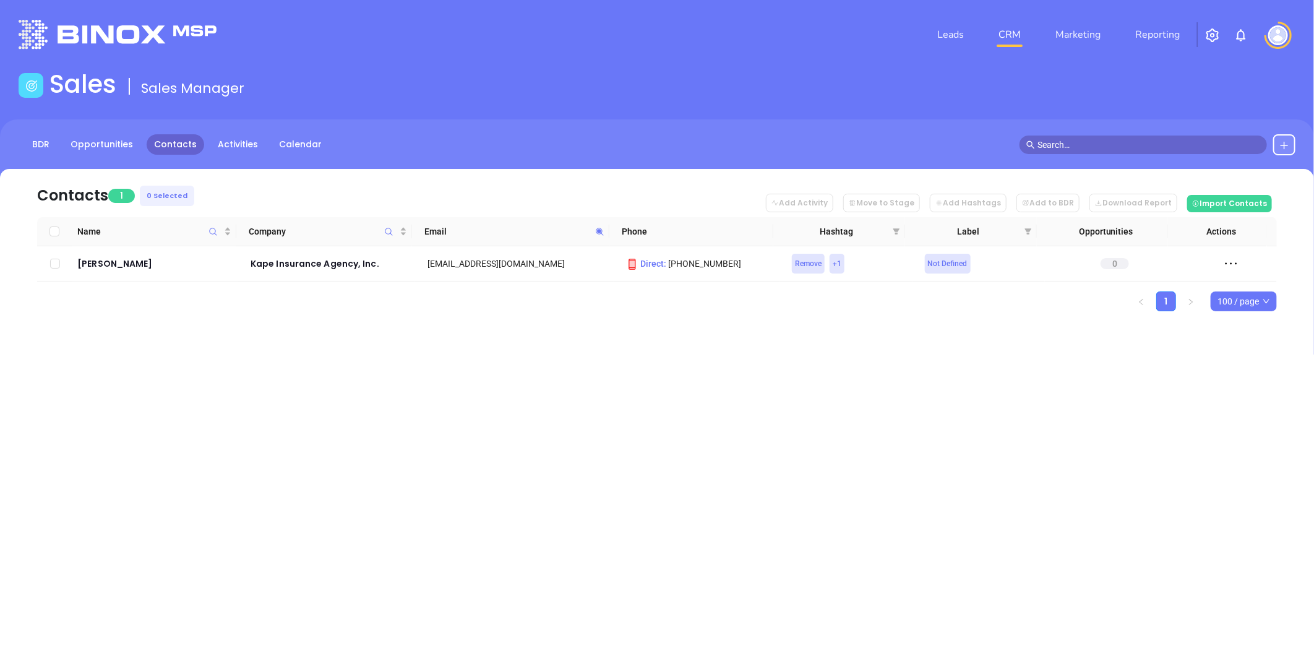
click at [600, 229] on icon at bounding box center [599, 231] width 9 height 9
paste input "fmasonagency"
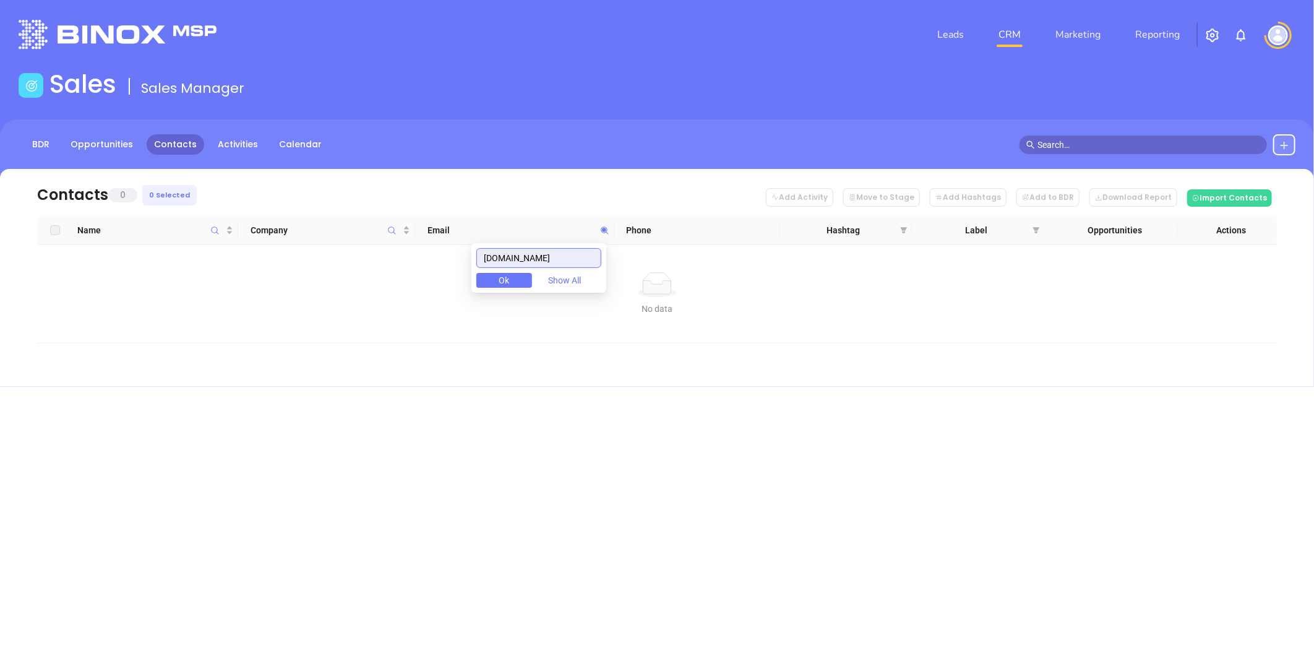
drag, startPoint x: 576, startPoint y: 260, endPoint x: 353, endPoint y: 262, distance: 222.8
click at [353, 262] on body "Leads CRM Marketing Reporting Financial Leads Leads Sales Sales Manager BDR Opp…" at bounding box center [657, 328] width 1314 height 656
paste input "rosell"
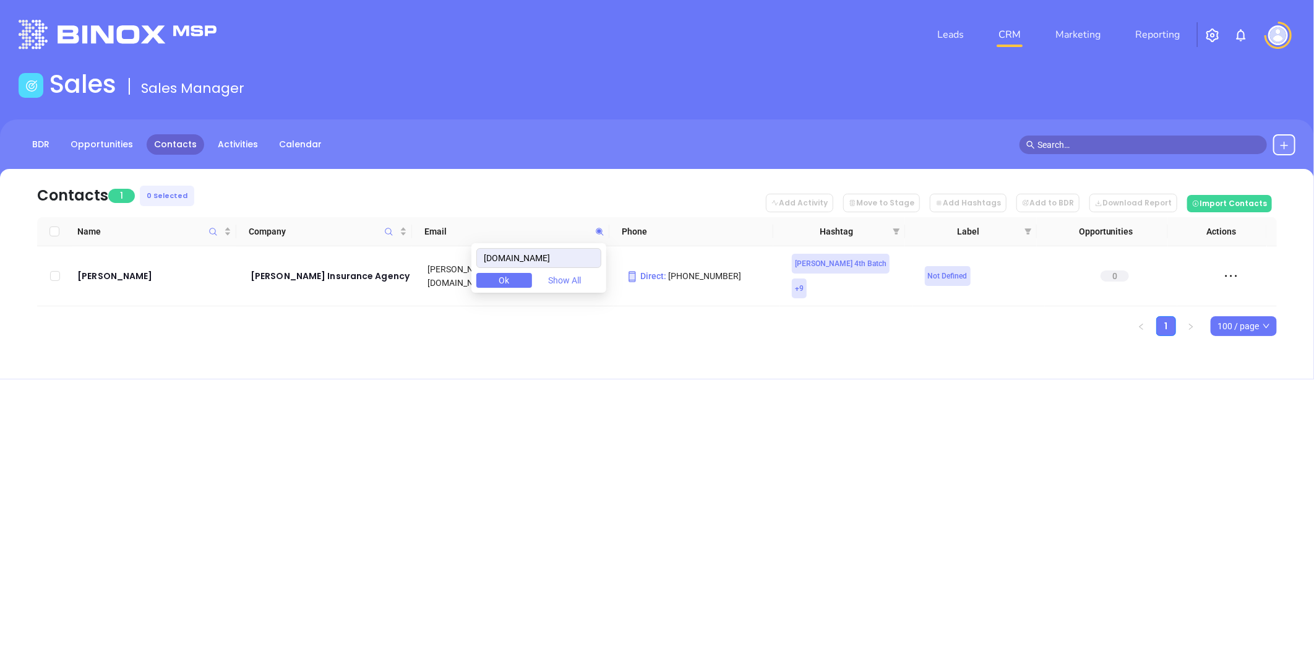
click at [871, 450] on div "Leads CRM Marketing Reporting Financial Leads Leads Sales Sales Manager BDR Opp…" at bounding box center [657, 328] width 1314 height 656
click at [599, 227] on icon at bounding box center [599, 231] width 9 height 9
paste input "ais1983"
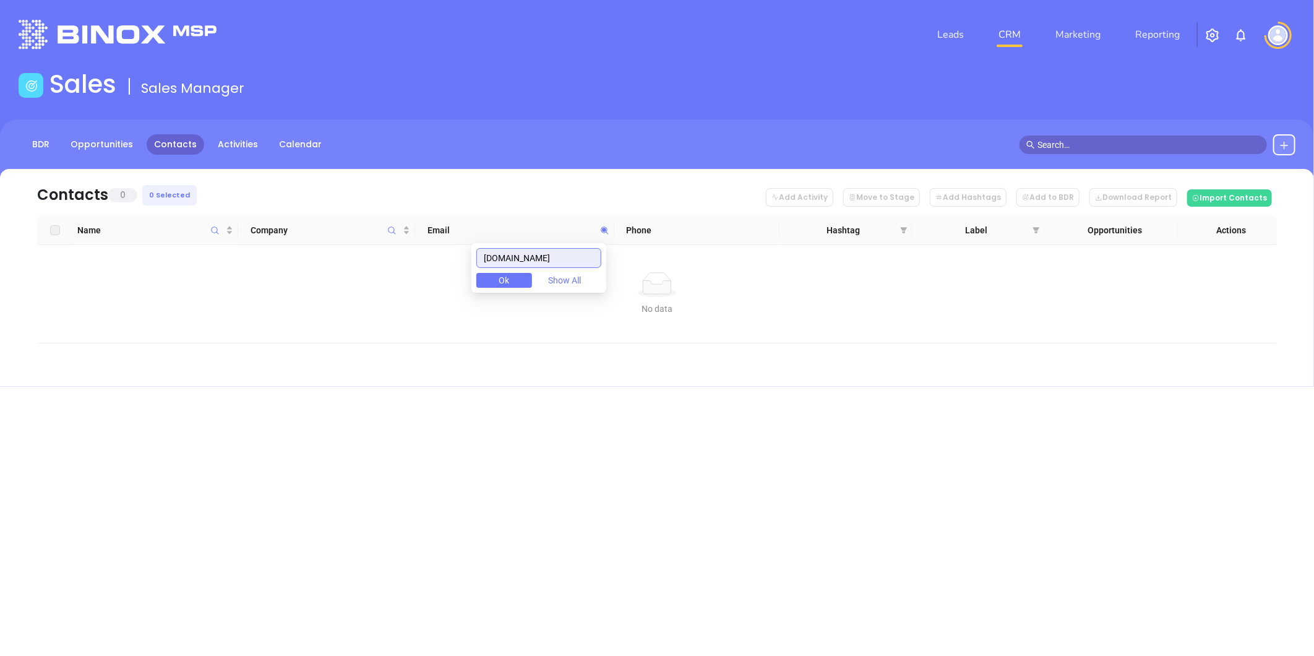
drag, startPoint x: 552, startPoint y: 260, endPoint x: 397, endPoint y: 272, distance: 155.2
click at [397, 272] on body "Leads CRM Marketing Reporting Financial Leads Leads Sales Sales Manager BDR Opp…" at bounding box center [657, 328] width 1314 height 656
paste input "reinerinsurance"
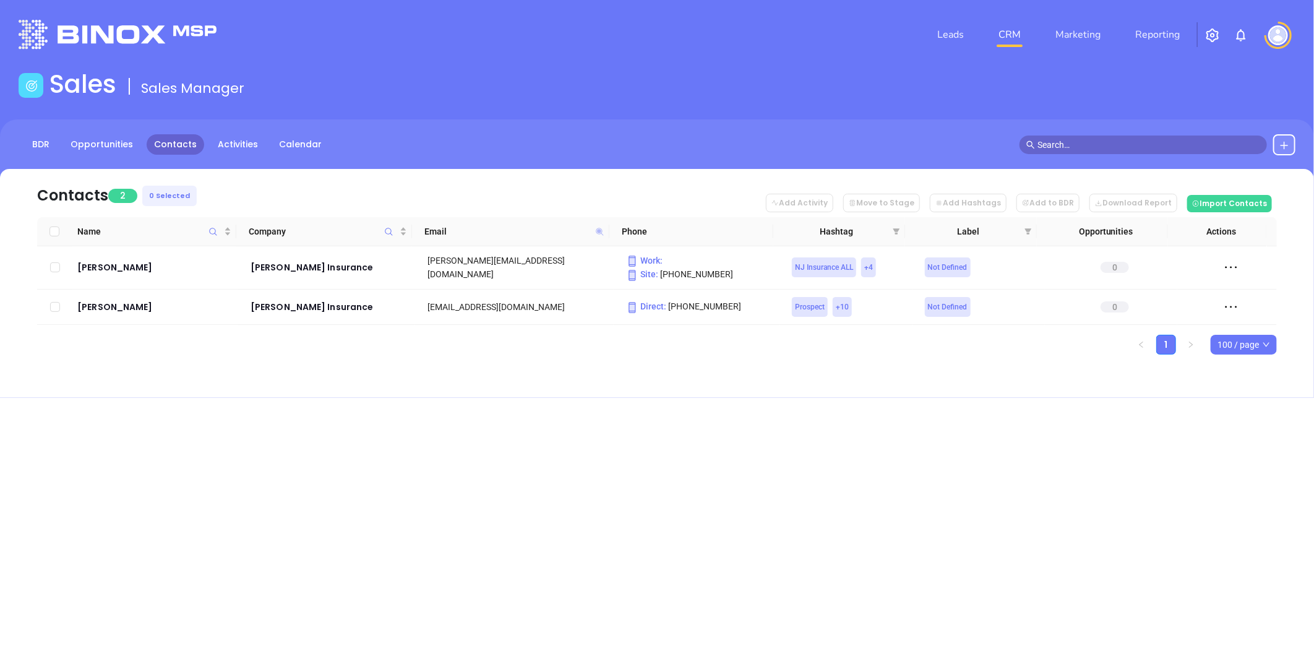
click at [600, 231] on icon at bounding box center [599, 231] width 7 height 7
click at [585, 256] on input "reinerinsurance.com" at bounding box center [538, 258] width 125 height 20
click at [598, 232] on icon at bounding box center [599, 231] width 7 height 7
paste input "lichtenbergeragency"
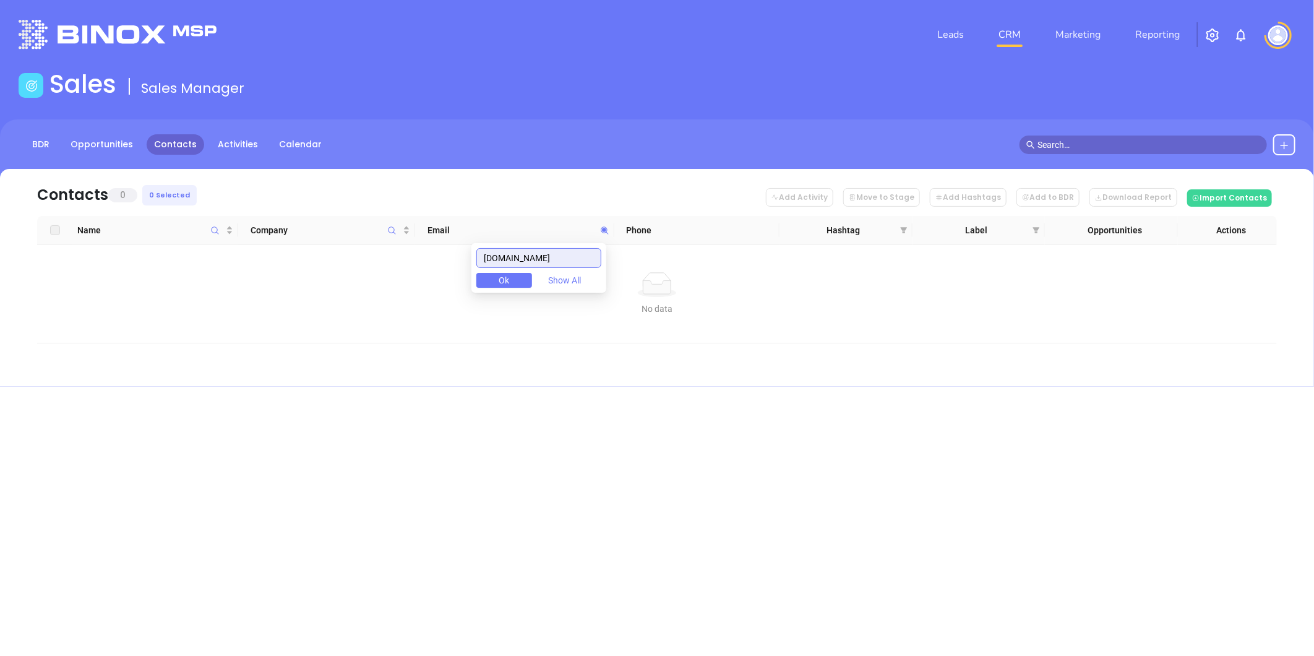
click at [568, 267] on input "lichtenbergeragency.com" at bounding box center [538, 258] width 125 height 20
paste input "otterstedt"
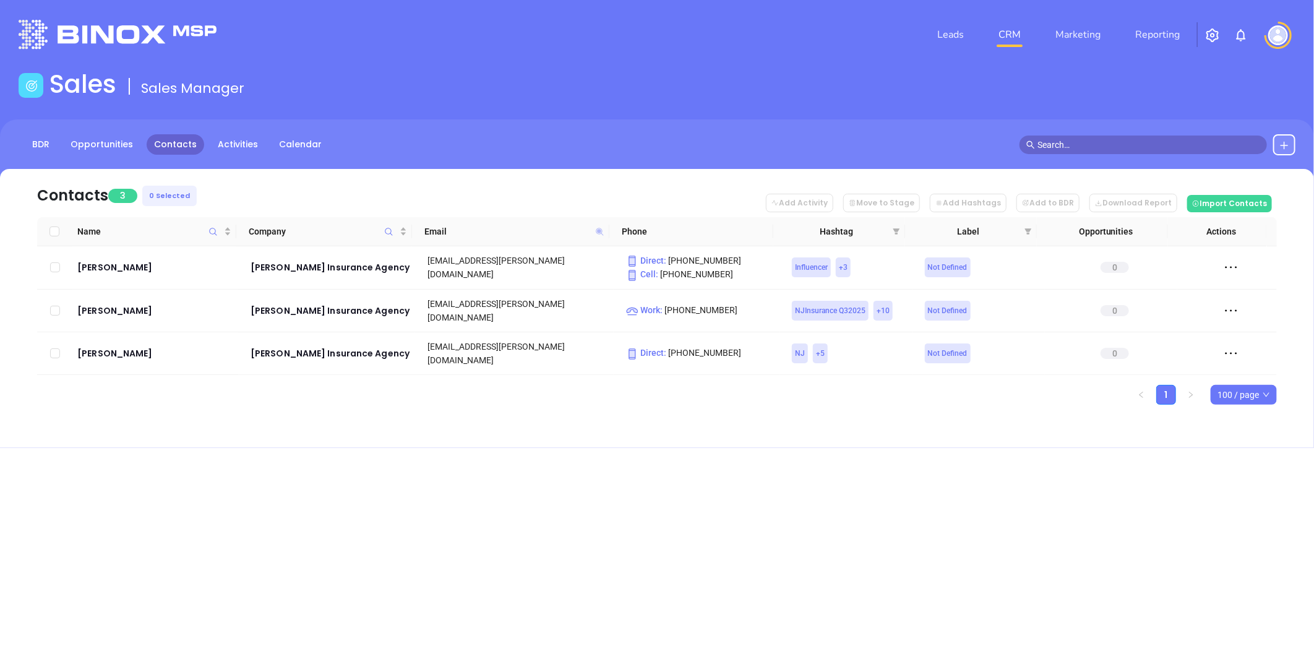
click at [598, 229] on icon at bounding box center [599, 231] width 7 height 7
paste input "goeagleinsurance"
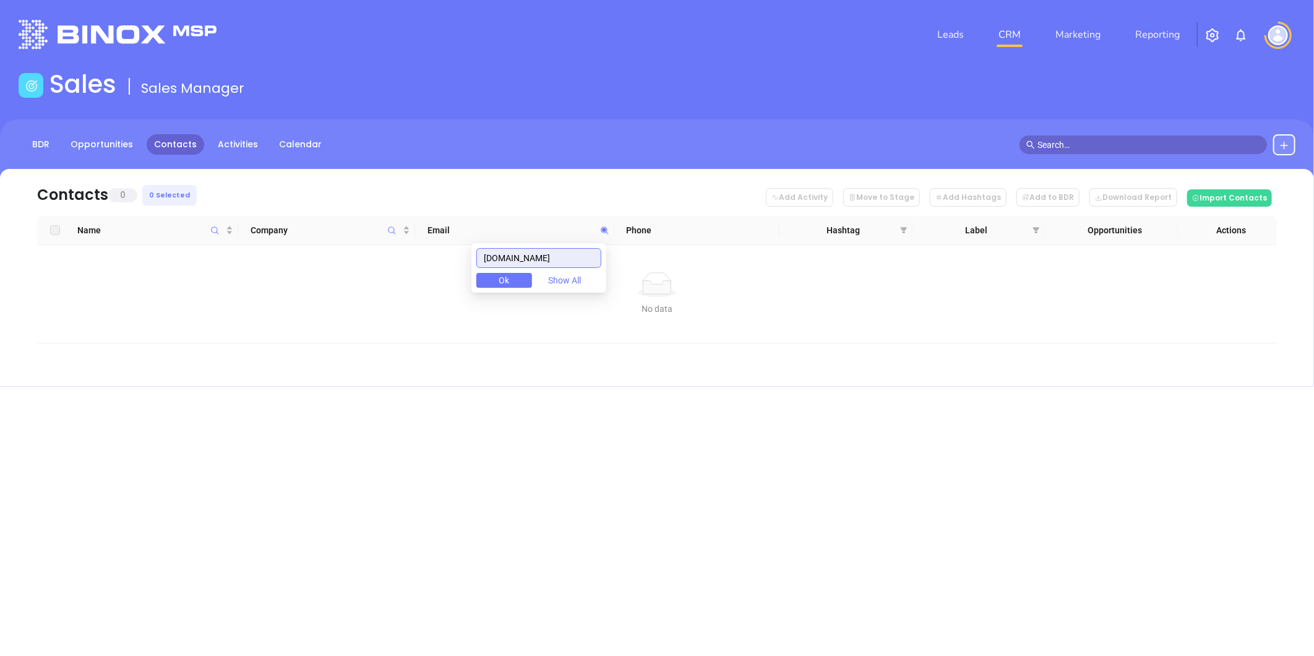
drag, startPoint x: 500, startPoint y: 255, endPoint x: 405, endPoint y: 252, distance: 95.3
click at [372, 261] on body "Leads CRM Marketing Reporting Financial Leads Leads Sales Sales Manager BDR Opp…" at bounding box center [657, 328] width 1314 height 656
paste input "id"
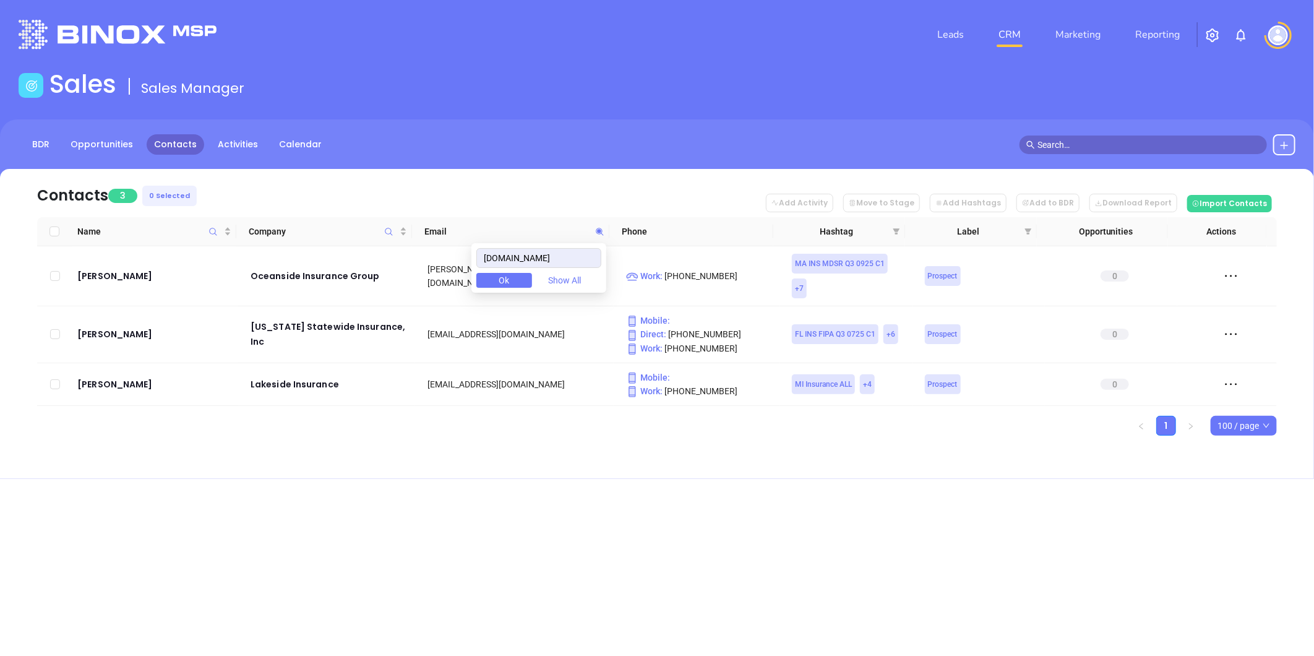
click at [508, 452] on div "Contacts 3 0 Selected Add Activity Move to Stage Add Hashtags Add to BDR Downlo…" at bounding box center [657, 324] width 1314 height 310
click at [603, 229] on icon at bounding box center [599, 231] width 9 height 9
paste input ".jbyrneagency"
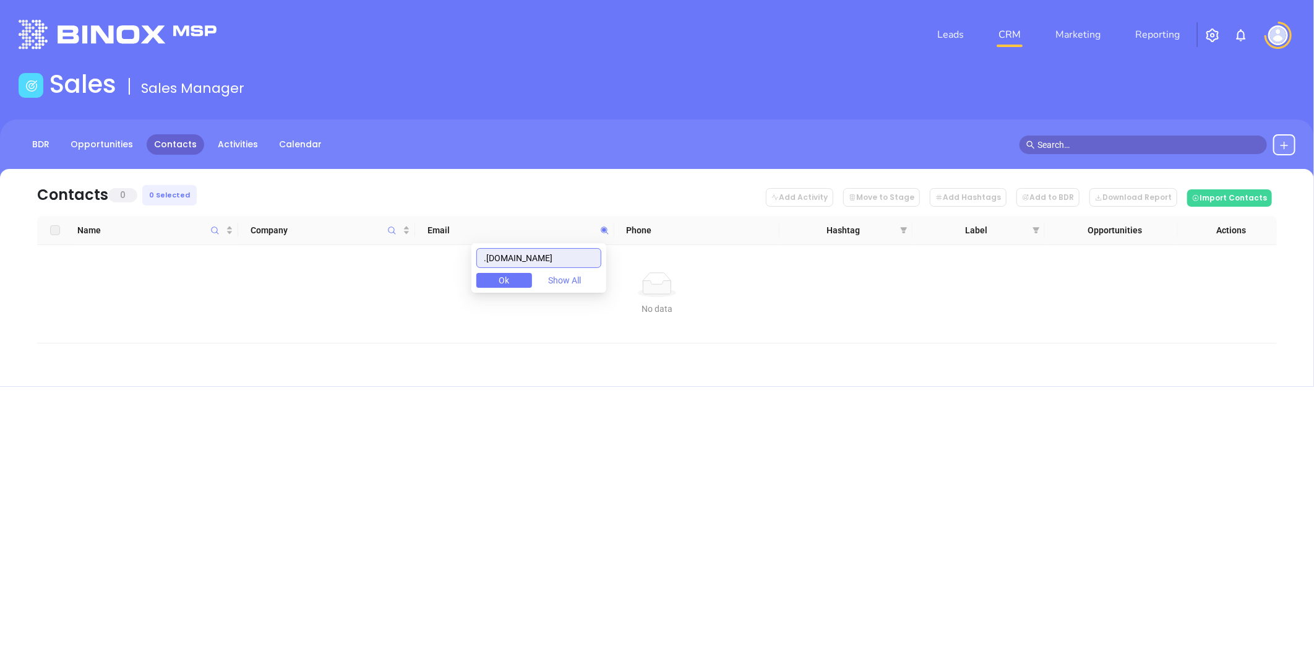
drag, startPoint x: 495, startPoint y: 259, endPoint x: 543, endPoint y: 252, distance: 48.0
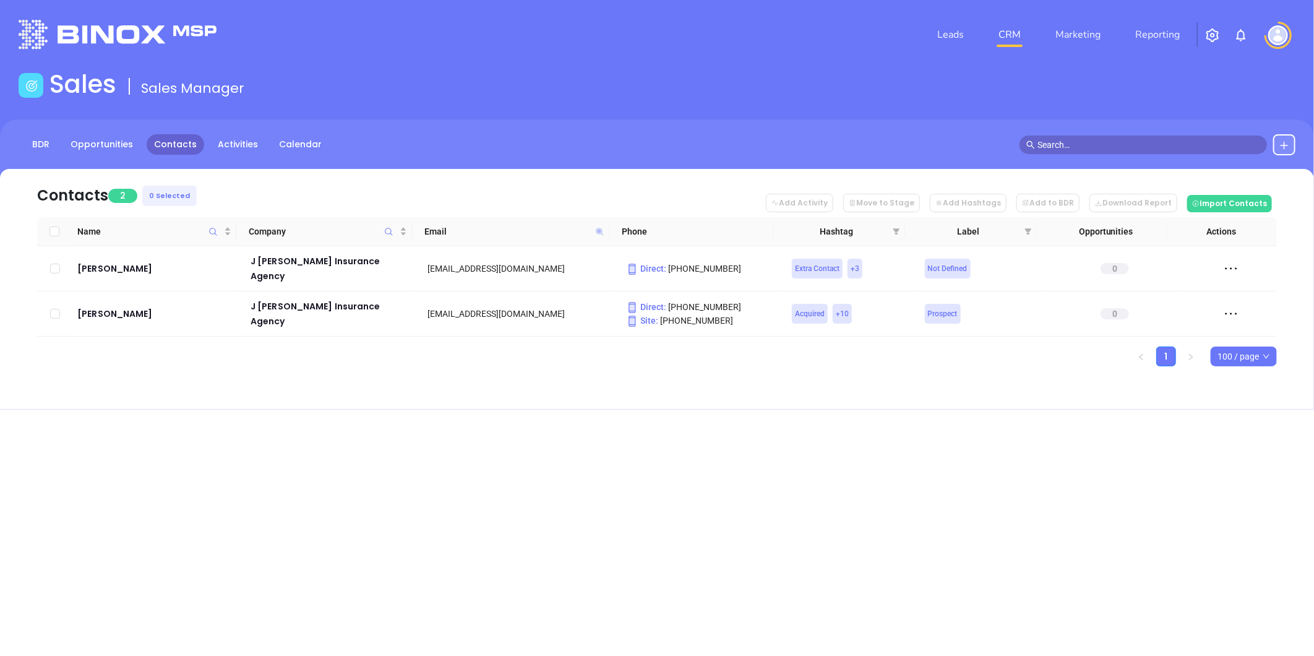
click at [598, 231] on icon at bounding box center [599, 231] width 7 height 7
paste input "barclayinsurance"
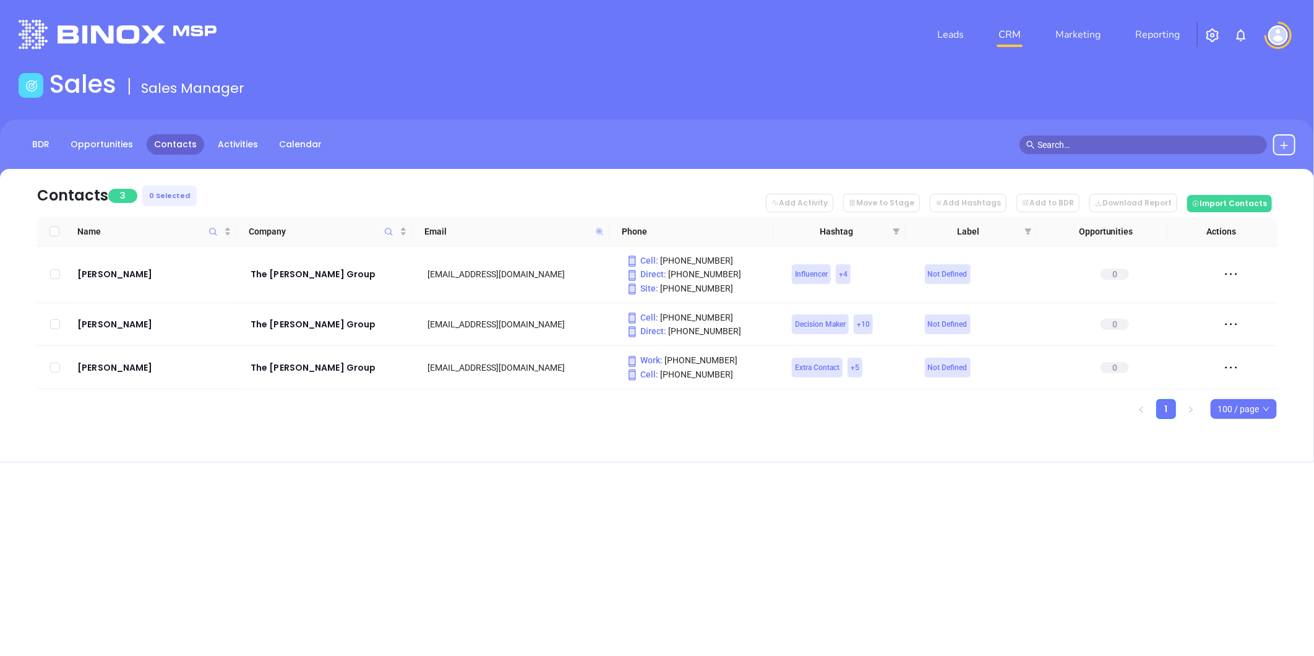
click at [599, 231] on icon at bounding box center [599, 231] width 7 height 7
paste input "mm-insur"
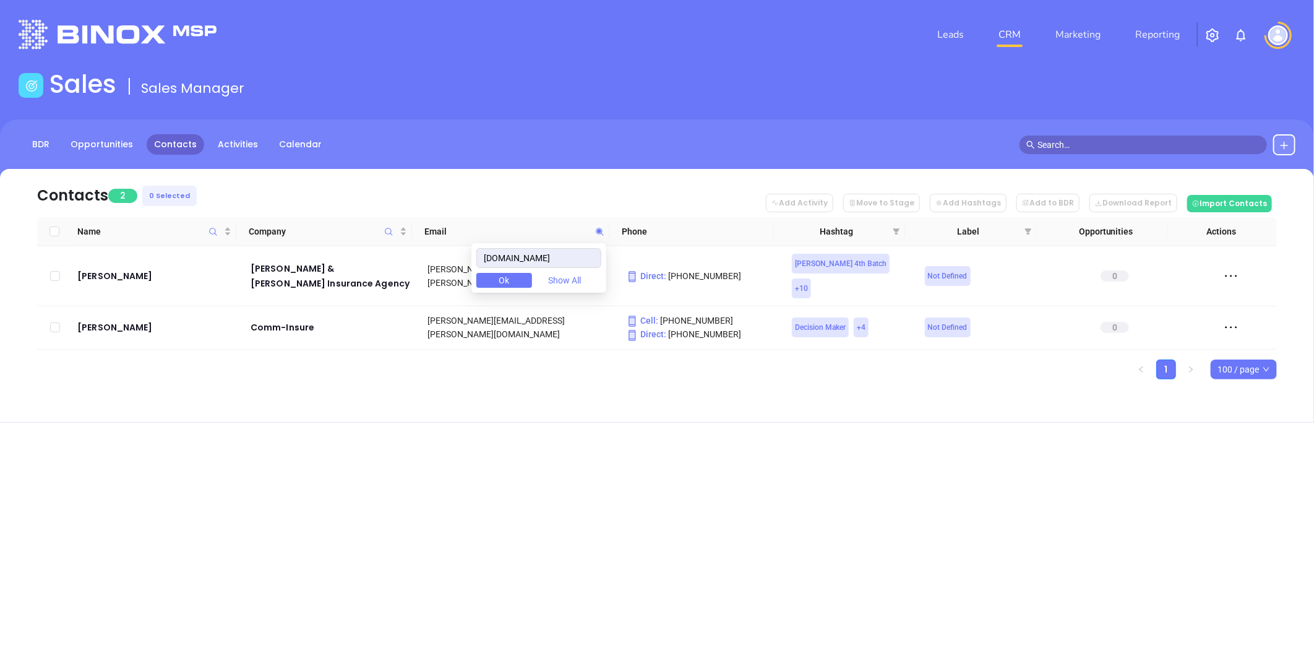
click at [481, 361] on div "Contacts 2 0 Selected Add Activity Move to Stage Add Hashtags Add to BDR Downlo…" at bounding box center [657, 296] width 1314 height 254
click at [598, 229] on icon at bounding box center [599, 231] width 7 height 7
paste input "unitedassuranc"
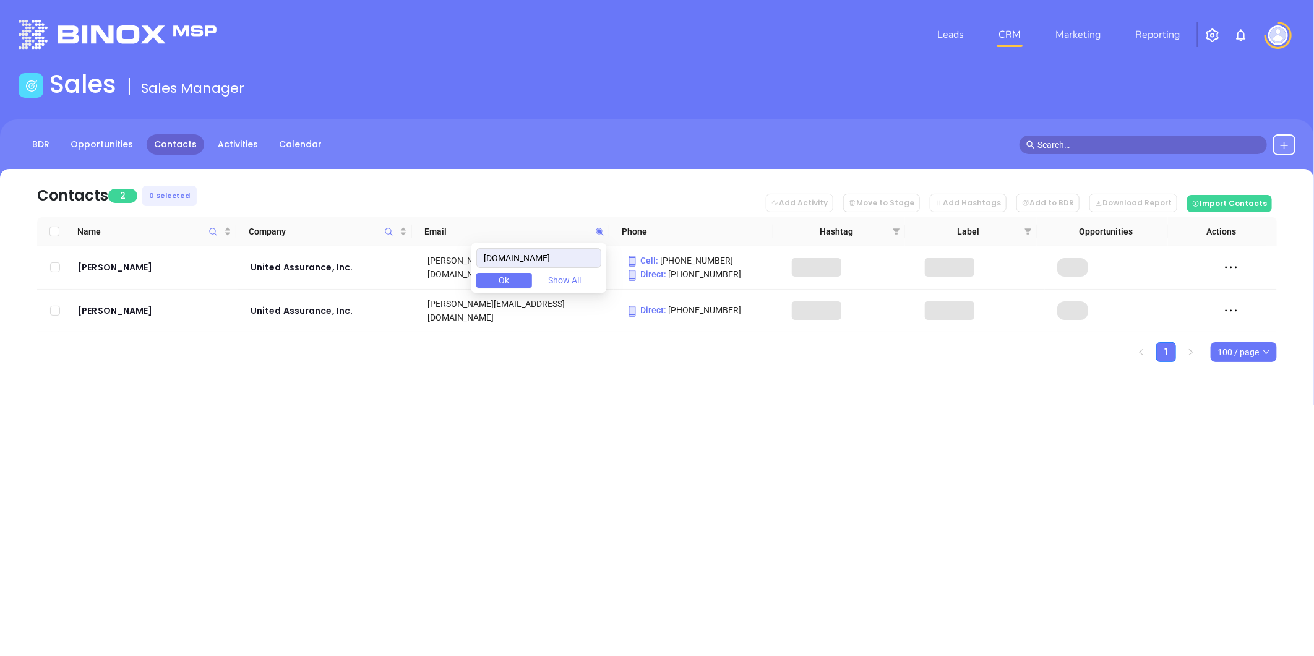
click at [537, 376] on div "Contacts 2 0 Selected Add Activity Move to Stage Add Hashtags Add to BDR Downlo…" at bounding box center [657, 287] width 1314 height 236
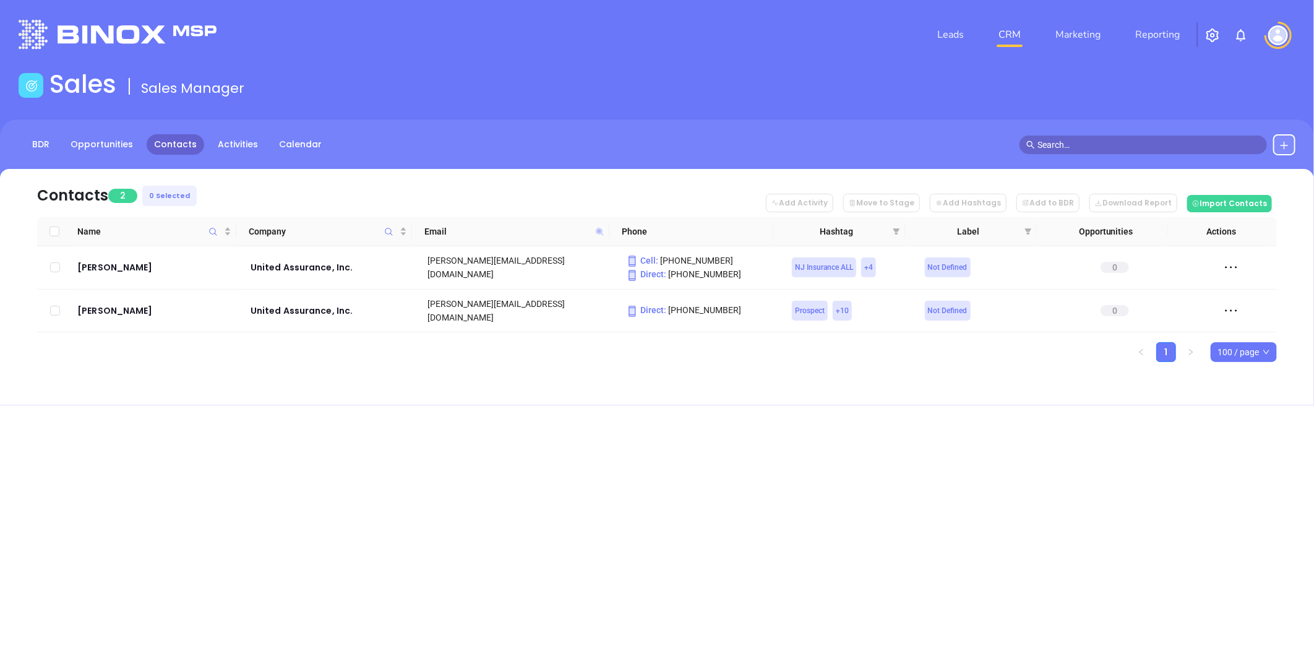
click at [598, 230] on icon at bounding box center [599, 231] width 7 height 7
paste input "tworiversig"
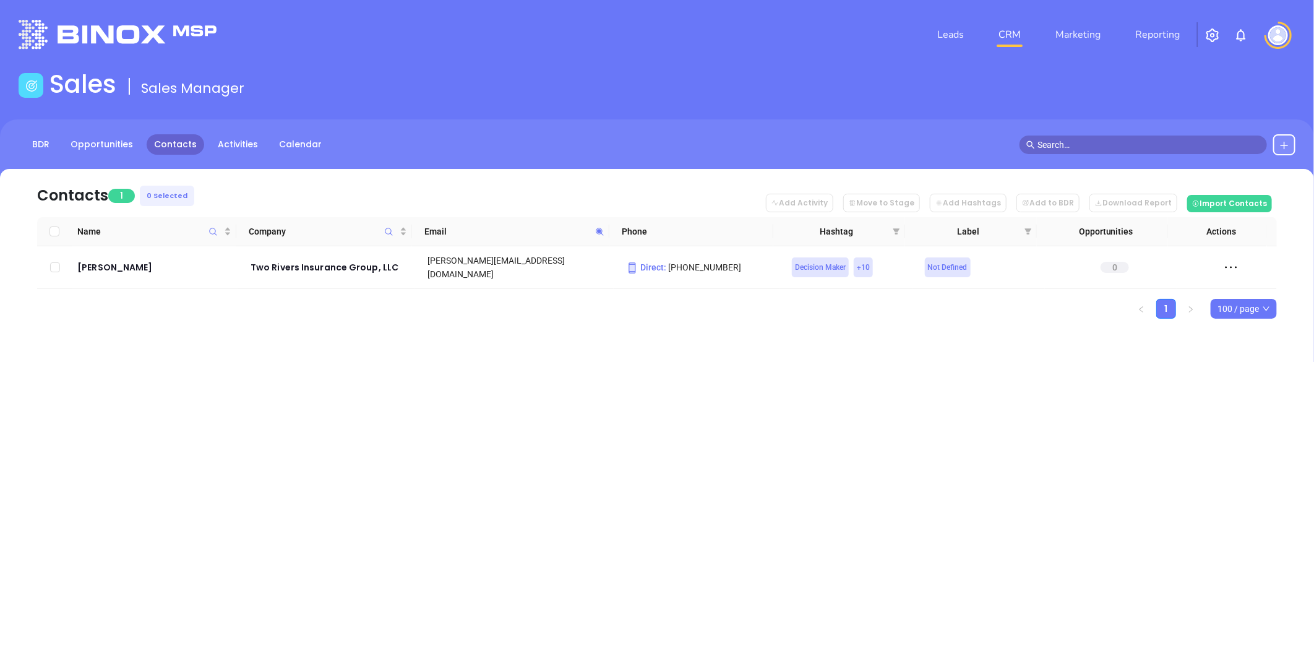
click at [597, 230] on icon at bounding box center [599, 231] width 9 height 9
paste input "khdllc"
drag, startPoint x: 106, startPoint y: 267, endPoint x: 665, endPoint y: 168, distance: 567.4
click at [539, 360] on div "Leads CRM Marketing Reporting Financial Leads Leads Sales Sales Manager BDR Opp…" at bounding box center [657, 328] width 1314 height 656
click at [598, 229] on icon at bounding box center [599, 231] width 9 height 9
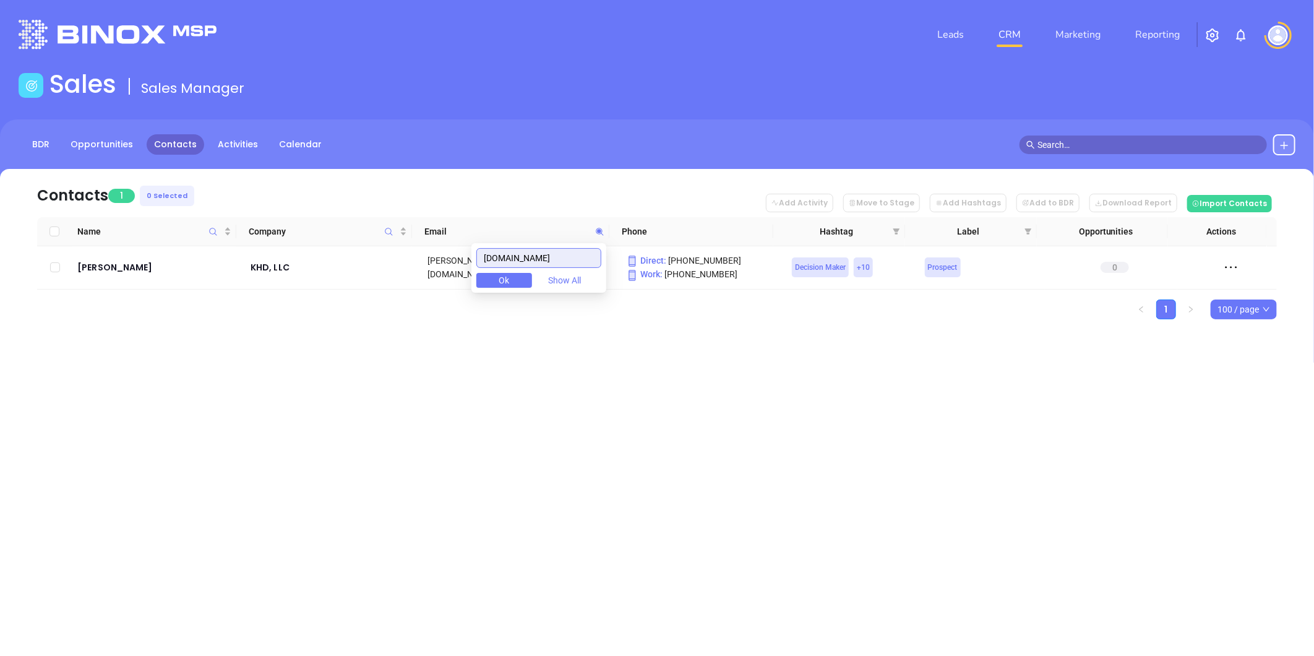
paste input "hanlonins"
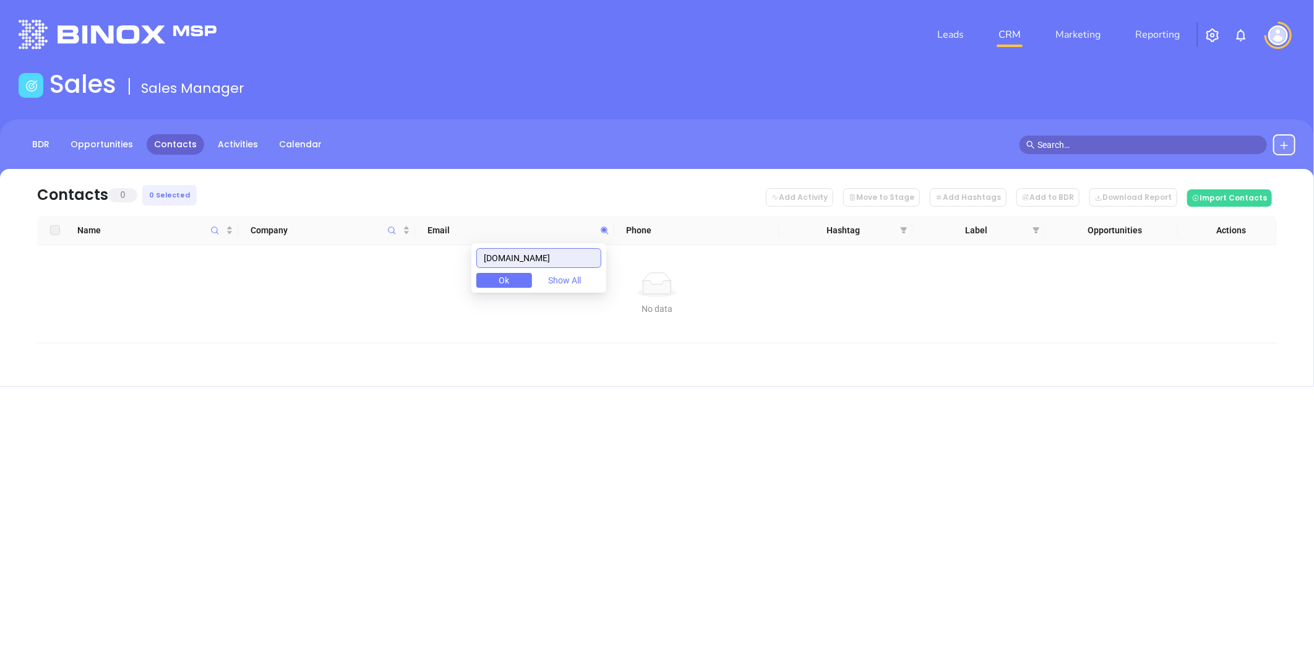
drag, startPoint x: 562, startPoint y: 252, endPoint x: 411, endPoint y: 293, distance: 156.4
click at [411, 293] on body "Leads CRM Marketing Reporting Financial Leads Leads Sales Sales Manager BDR Opp…" at bounding box center [657, 328] width 1314 height 656
paste input "caa"
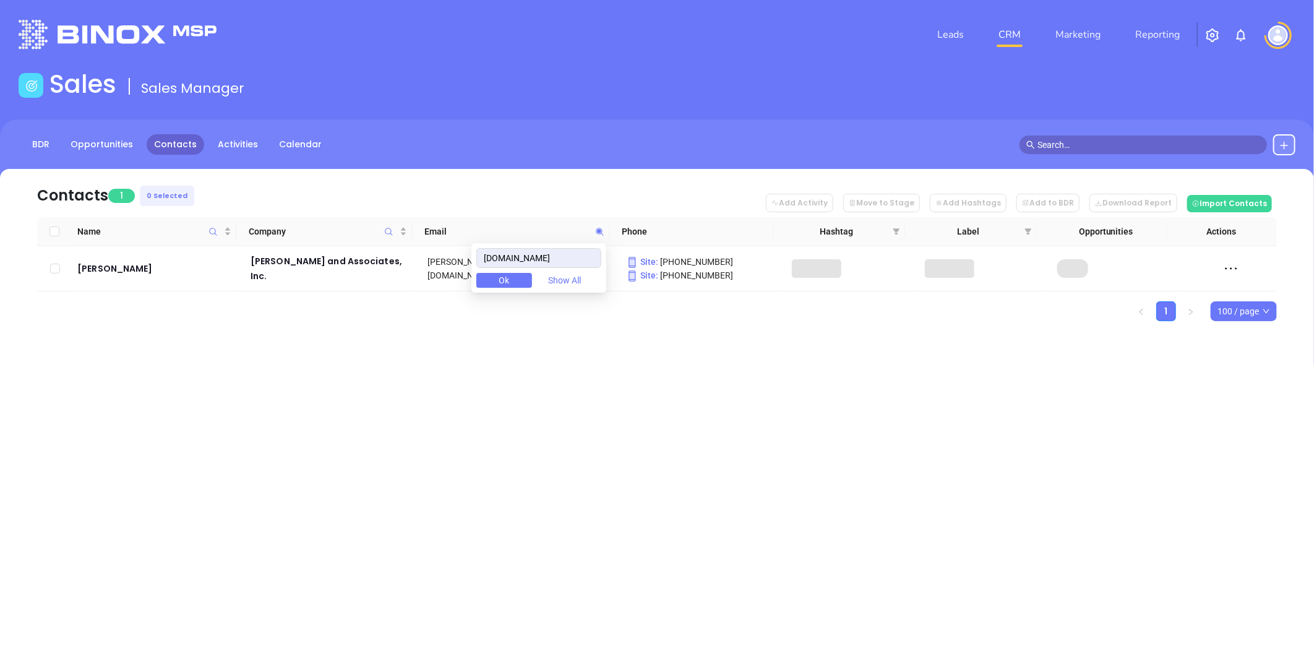
click at [670, 368] on div "Leads CRM Marketing Reporting Financial Leads Leads Sales Sales Manager BDR Opp…" at bounding box center [657, 328] width 1314 height 656
click at [598, 229] on icon at bounding box center [599, 231] width 9 height 9
paste input "bayagency.net"
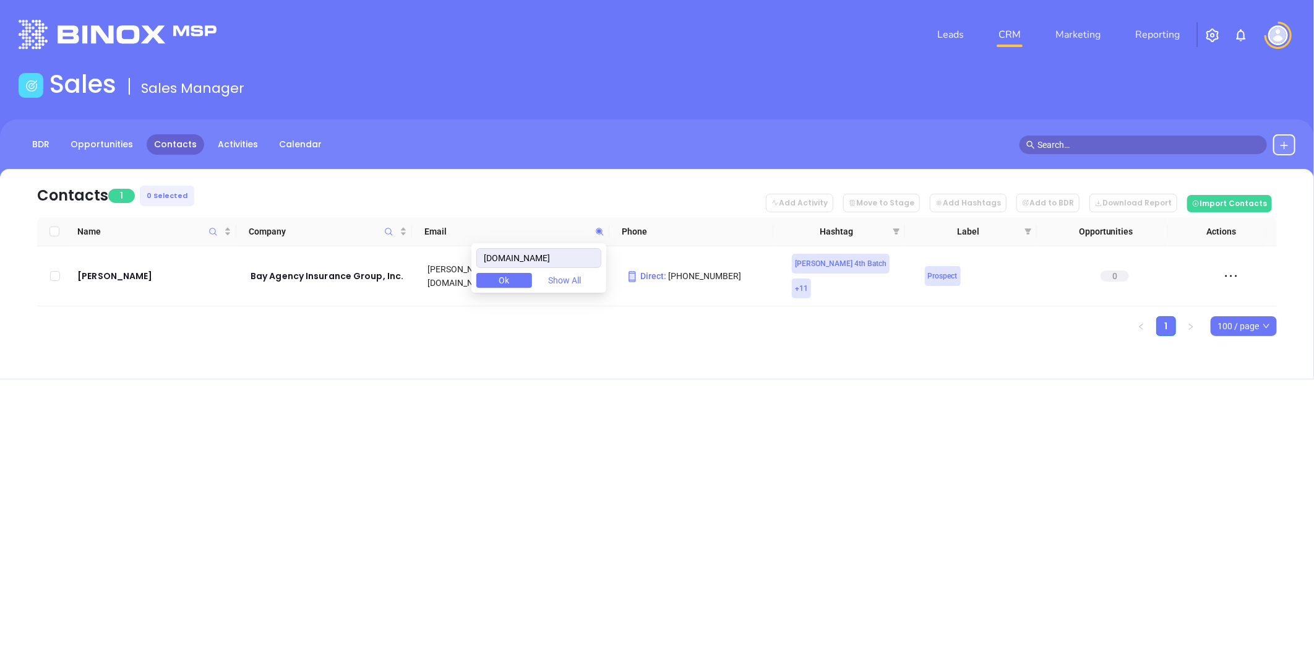
click at [363, 402] on div "Leads CRM Marketing Reporting Financial Leads Leads Sales Sales Manager BDR Opp…" at bounding box center [657, 328] width 1314 height 656
click at [601, 229] on icon at bounding box center [599, 231] width 7 height 7
paste input "hecommercialagency.com"
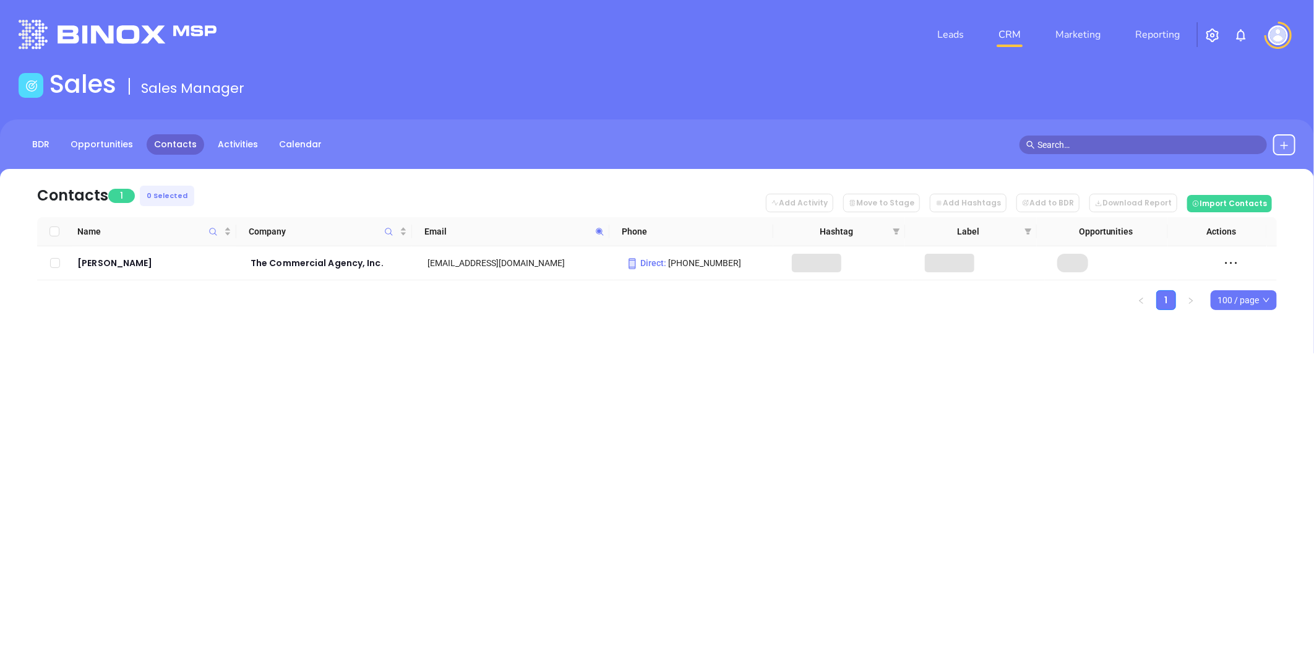
click at [514, 342] on div "Contacts 1 0 Selected Add Activity Move to Stage Add Hashtags Add to BDR Downlo…" at bounding box center [657, 261] width 1314 height 184
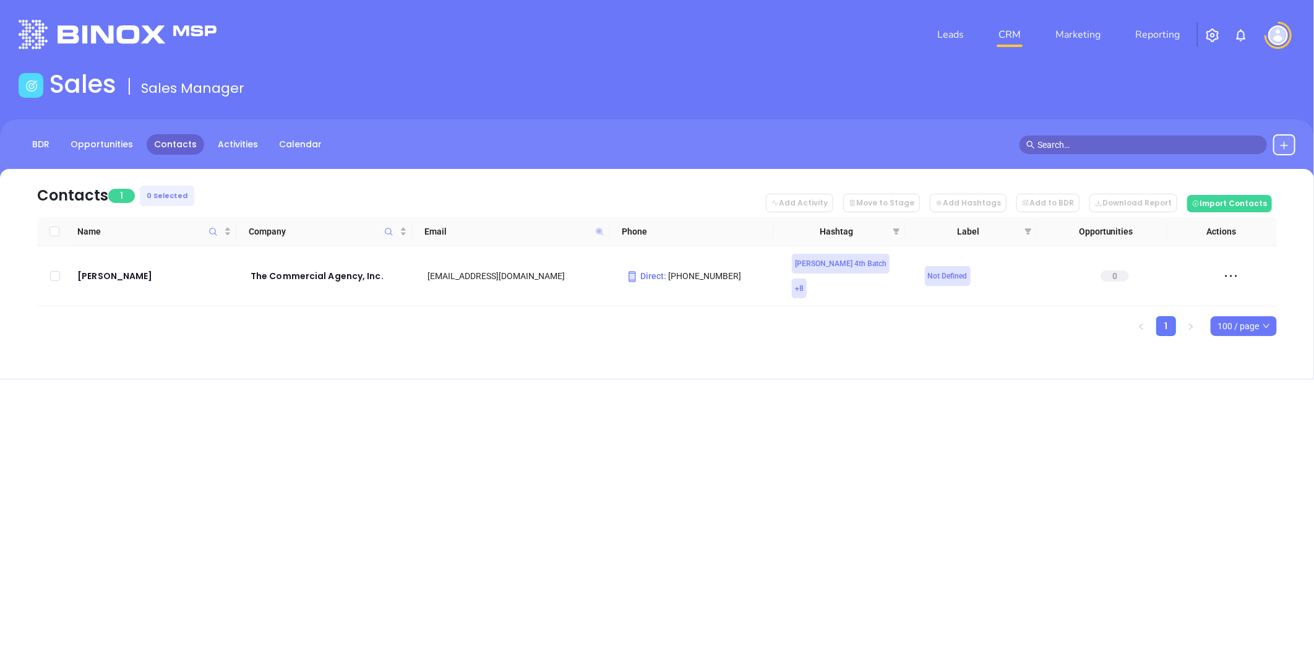
click at [600, 228] on icon at bounding box center [599, 231] width 7 height 7
paste input "vozza"
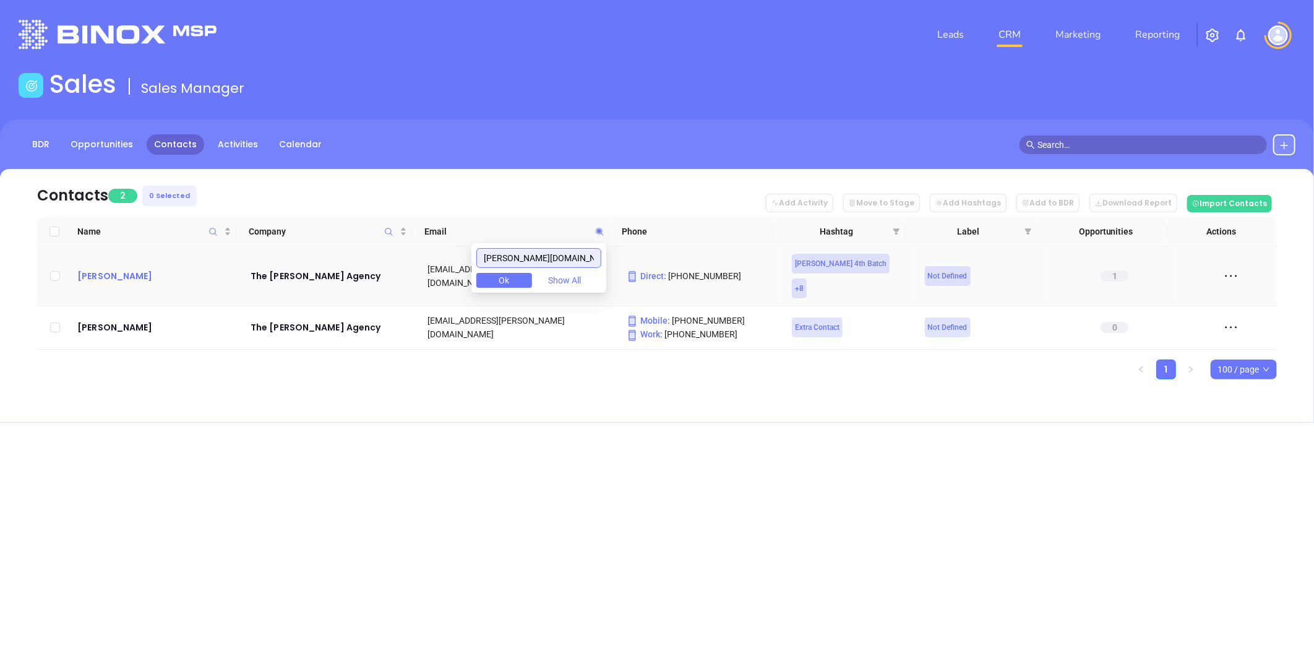
type input "vozza.com"
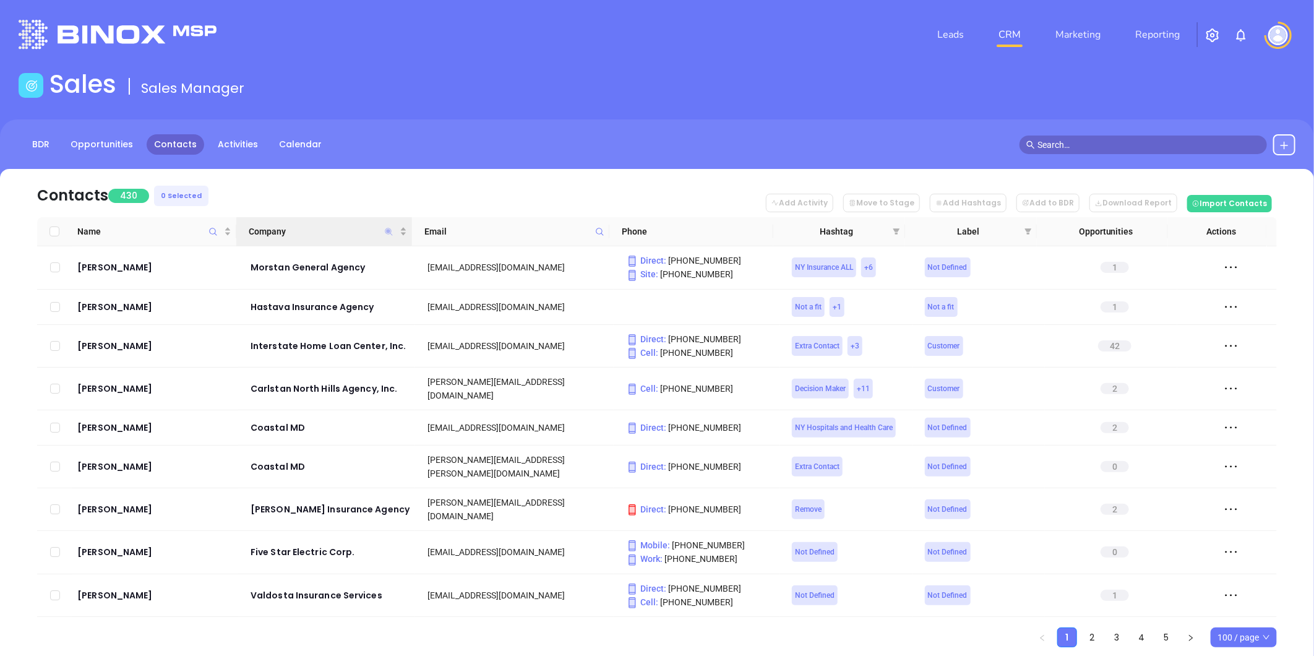
click at [388, 231] on icon "Company" at bounding box center [388, 231] width 7 height 7
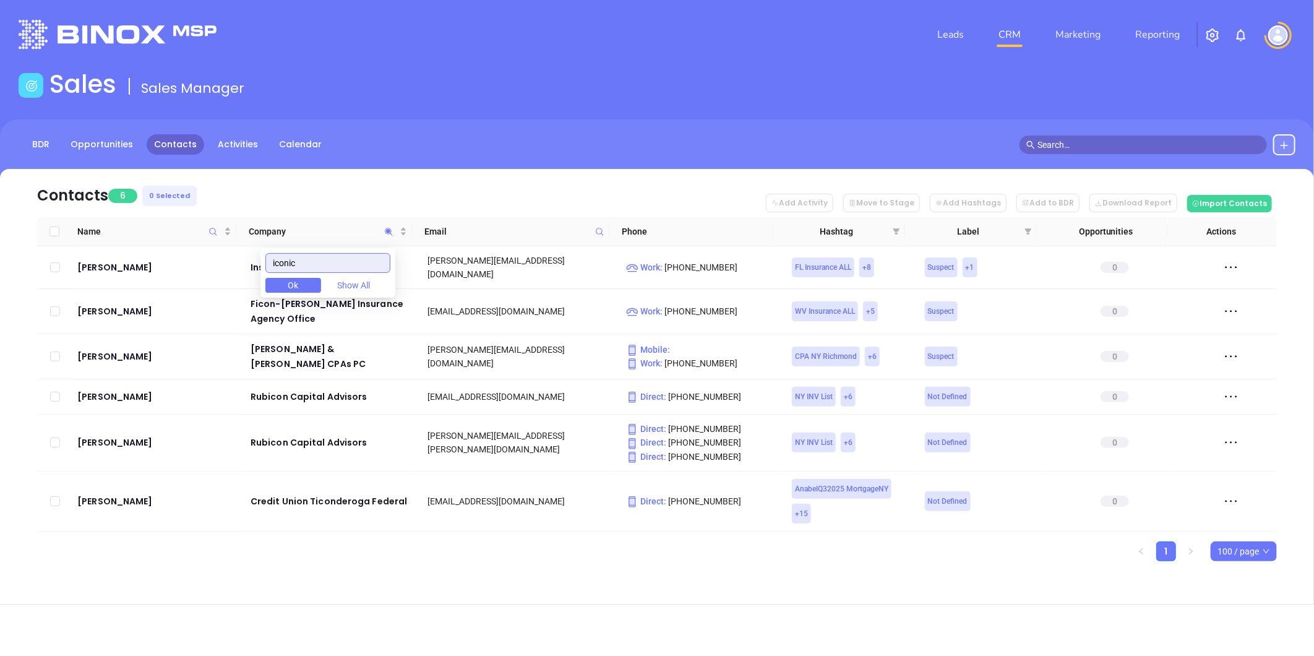
click at [217, 274] on body "Leads CRM Marketing Reporting Financial Leads Leads Sales Sales Manager BDR Opp…" at bounding box center [657, 328] width 1314 height 656
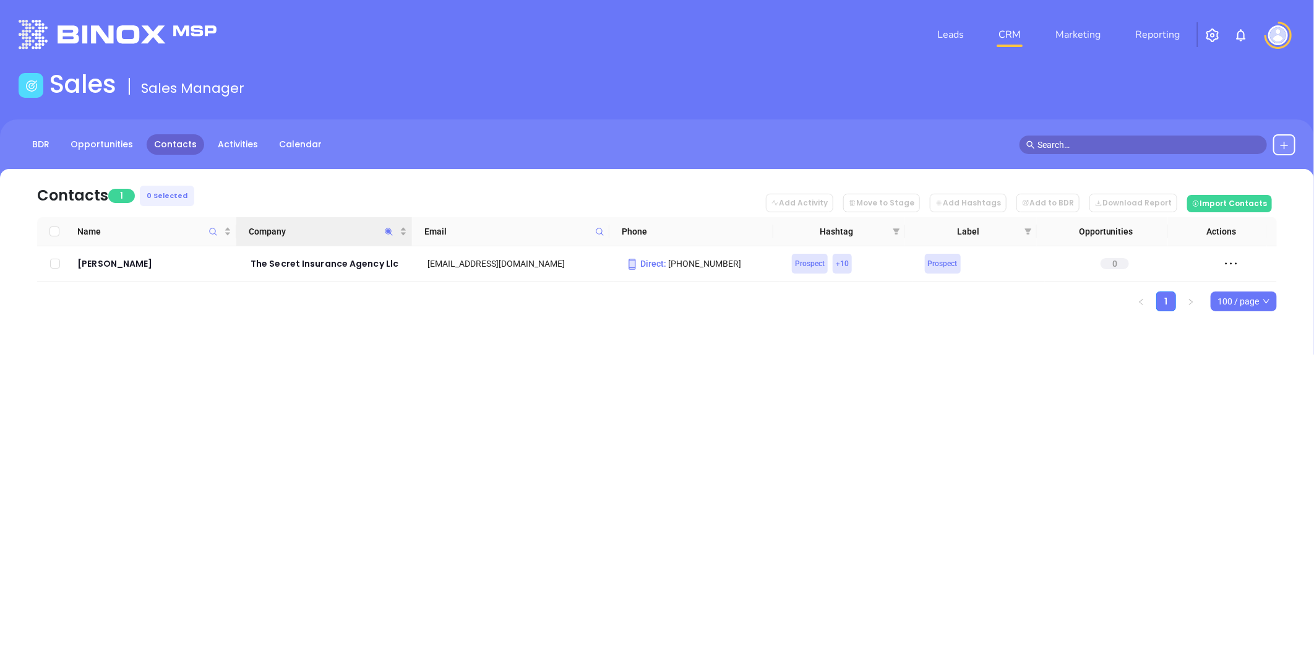
click at [384, 231] on icon "Company" at bounding box center [388, 231] width 9 height 9
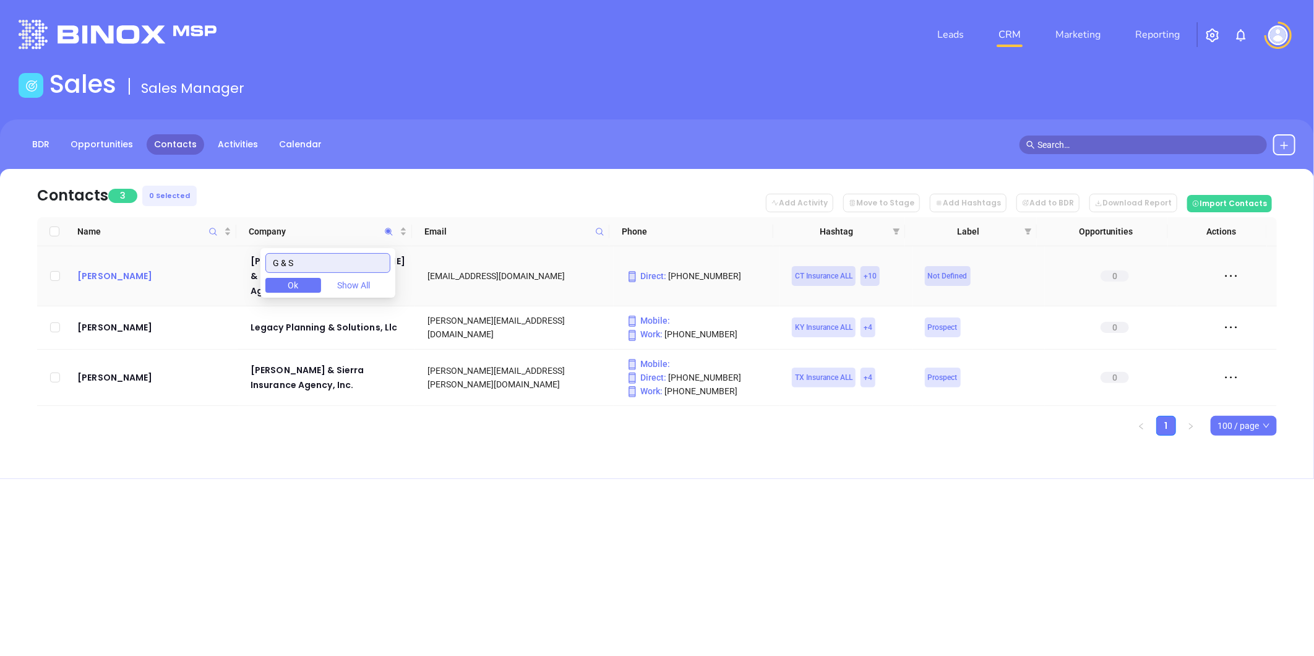
drag, startPoint x: 217, startPoint y: 273, endPoint x: 160, endPoint y: 274, distance: 57.6
click at [178, 279] on body "Leads CRM Marketing Reporting Financial Leads Leads Sales Sales Manager BDR Opp…" at bounding box center [657, 328] width 1314 height 656
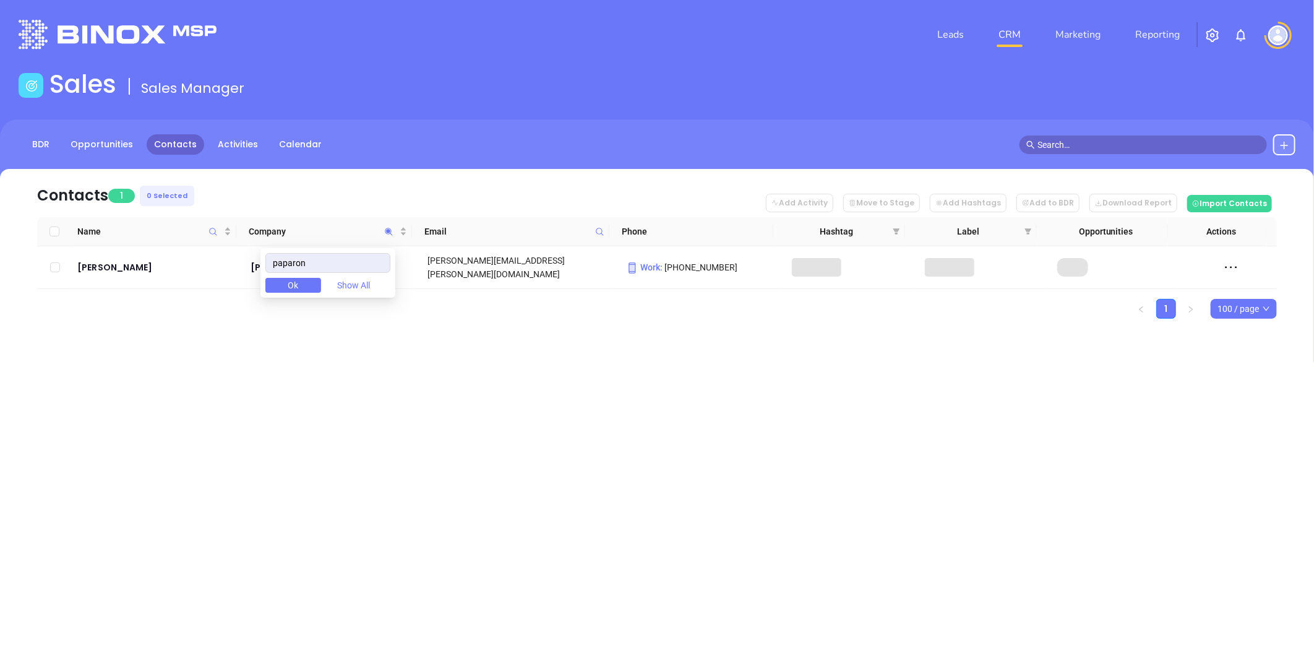
click at [299, 283] on span "Ok" at bounding box center [293, 285] width 11 height 14
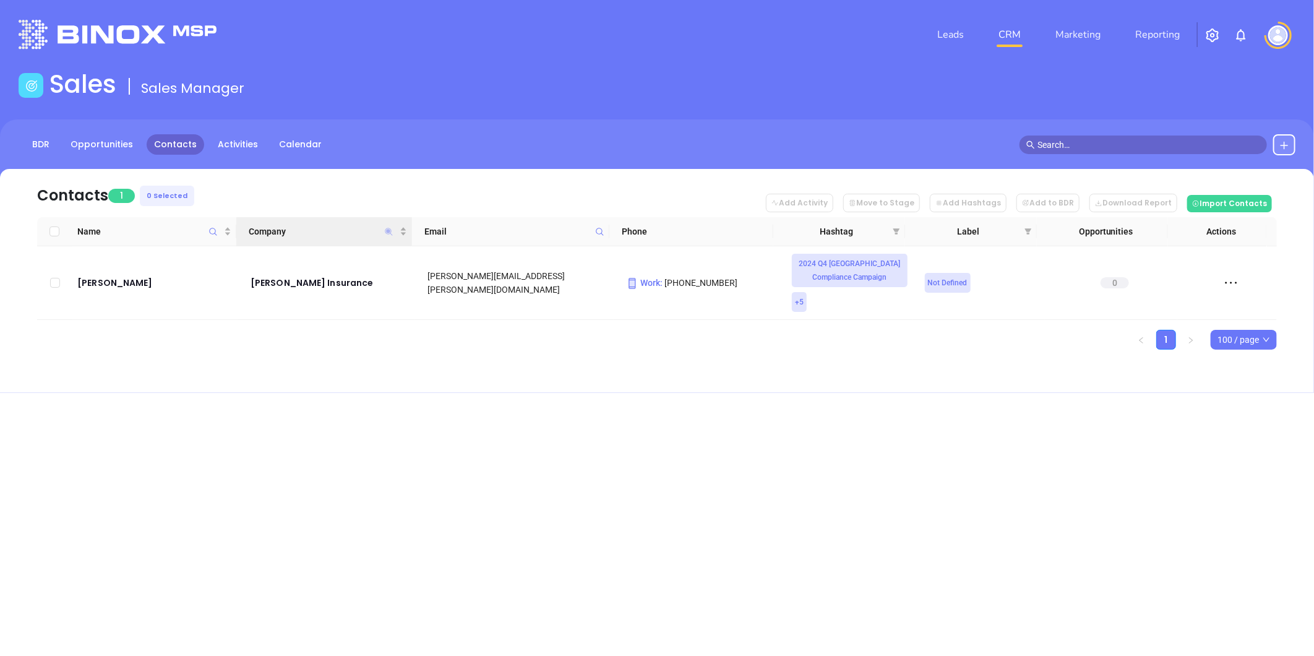
click at [387, 230] on icon "Company" at bounding box center [388, 231] width 7 height 7
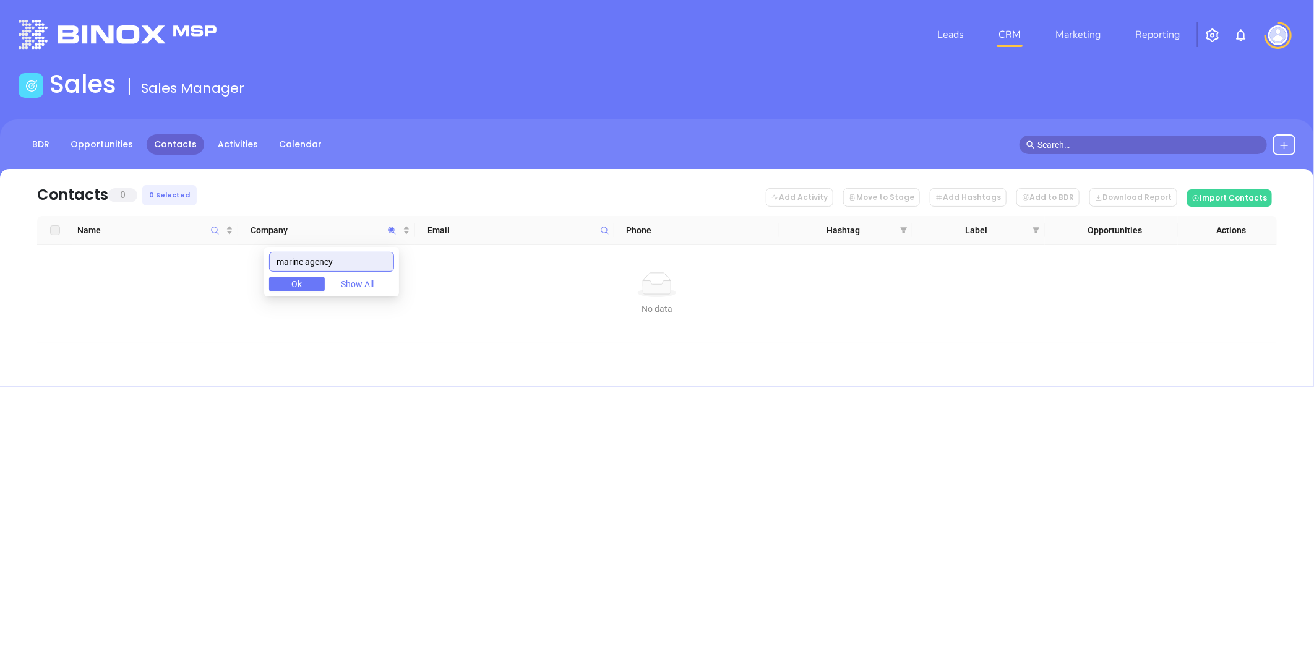
drag, startPoint x: 353, startPoint y: 265, endPoint x: 171, endPoint y: 285, distance: 182.5
click at [172, 285] on body "Leads CRM Marketing Reporting Financial Leads Leads Sales Sales Manager BDR Opp…" at bounding box center [657, 328] width 1314 height 656
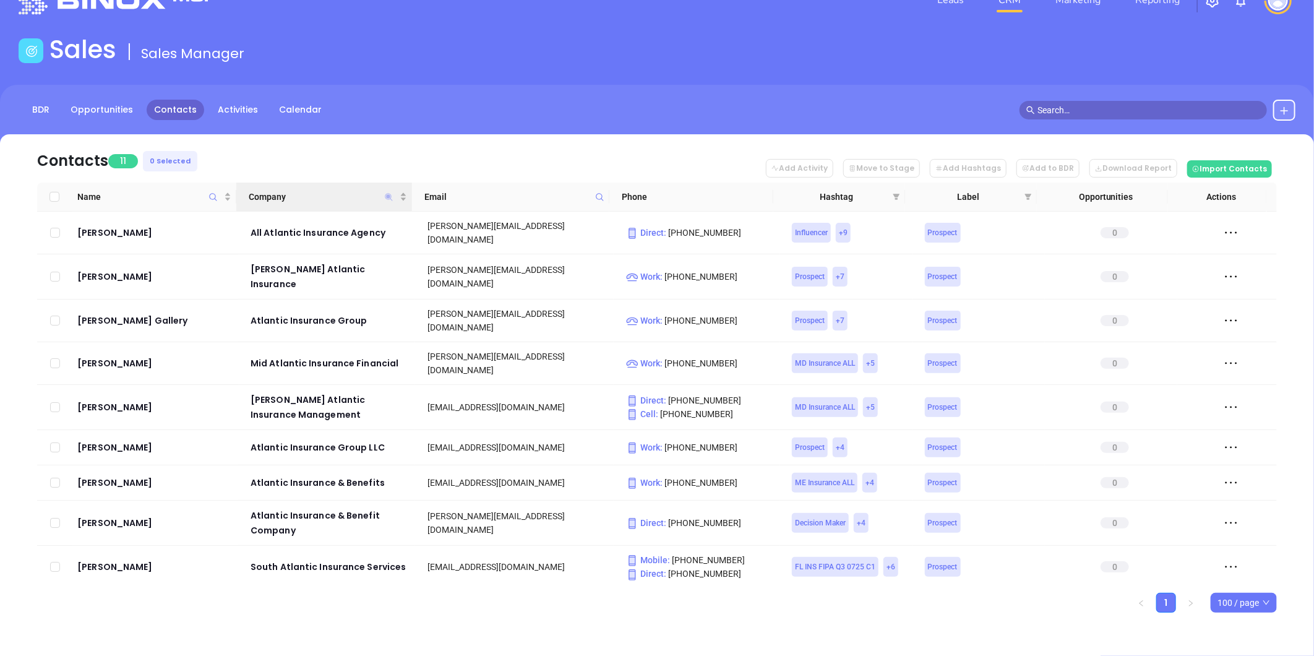
click at [388, 196] on icon "Company" at bounding box center [388, 196] width 7 height 7
paste input "Lichtenberger"
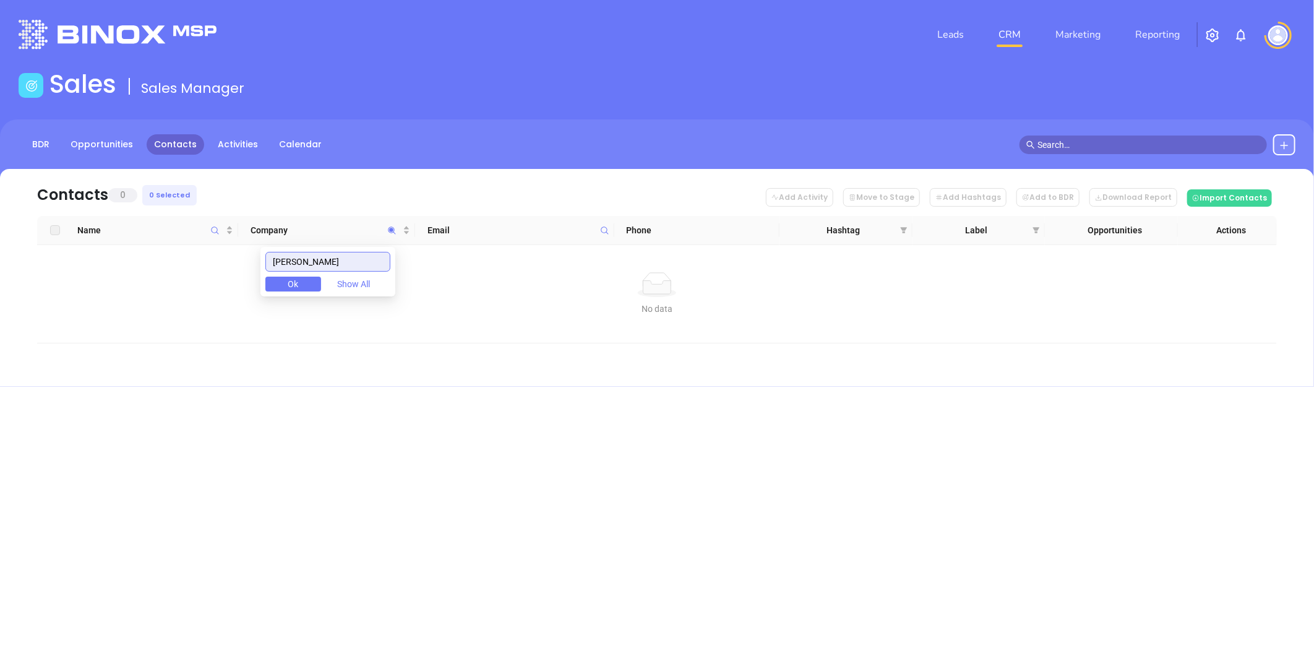
drag, startPoint x: 251, startPoint y: 275, endPoint x: 119, endPoint y: 276, distance: 131.2
click at [120, 277] on body "Leads CRM Marketing Reporting Financial Leads Leads Sales Sales Manager BDR Opp…" at bounding box center [657, 328] width 1314 height 656
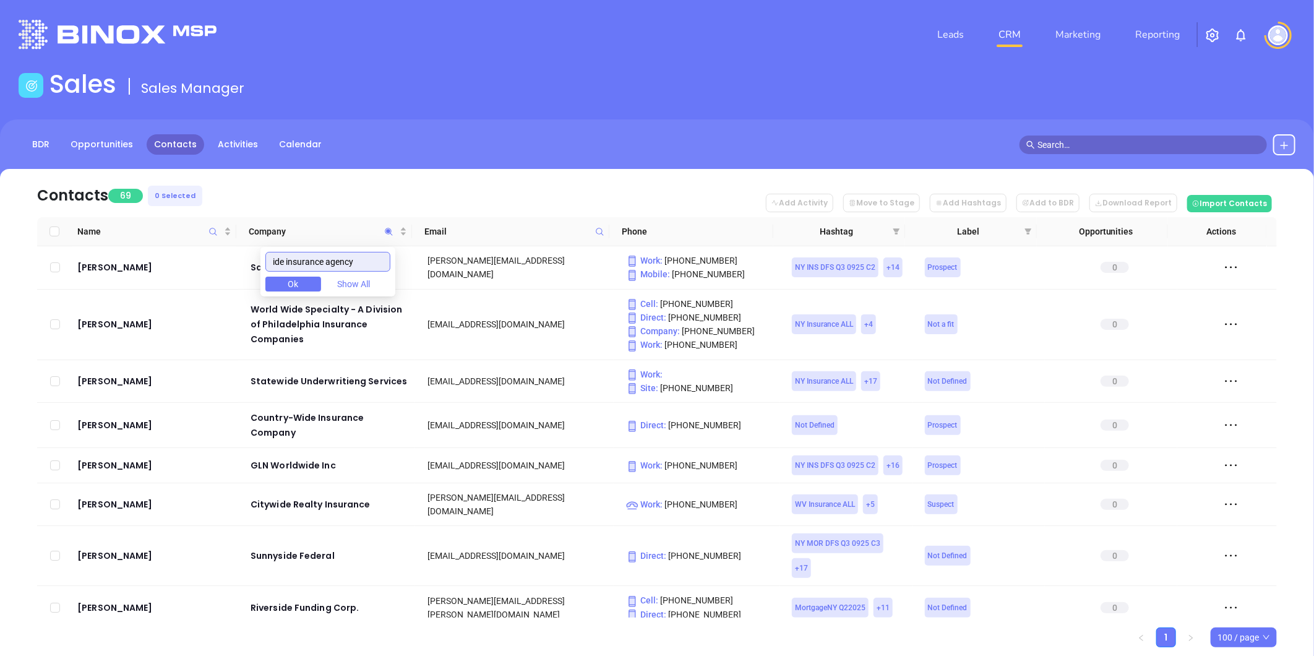
type input "ide insurance agency"
click at [515, 172] on nav "Contacts 69 0 Selected Add Activity Move to Stage Add Hashtags Add to BDR Downl…" at bounding box center [657, 193] width 1240 height 48
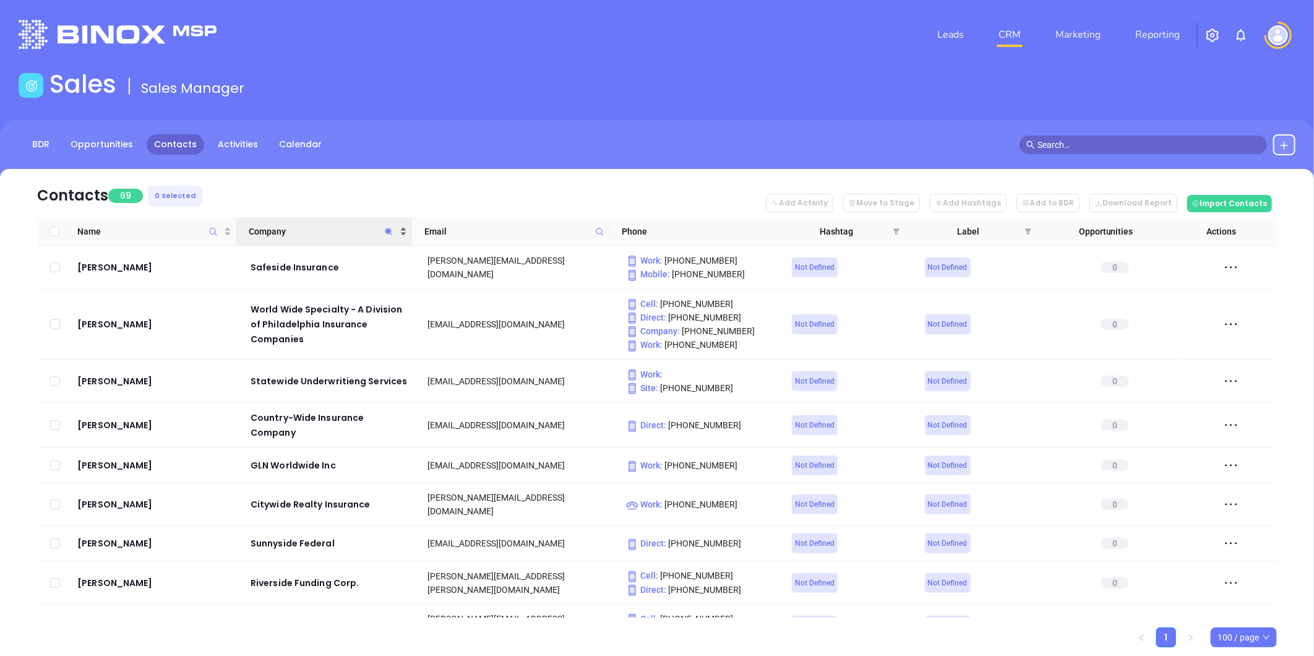
click at [403, 227] on div "Company" at bounding box center [328, 232] width 158 height 14
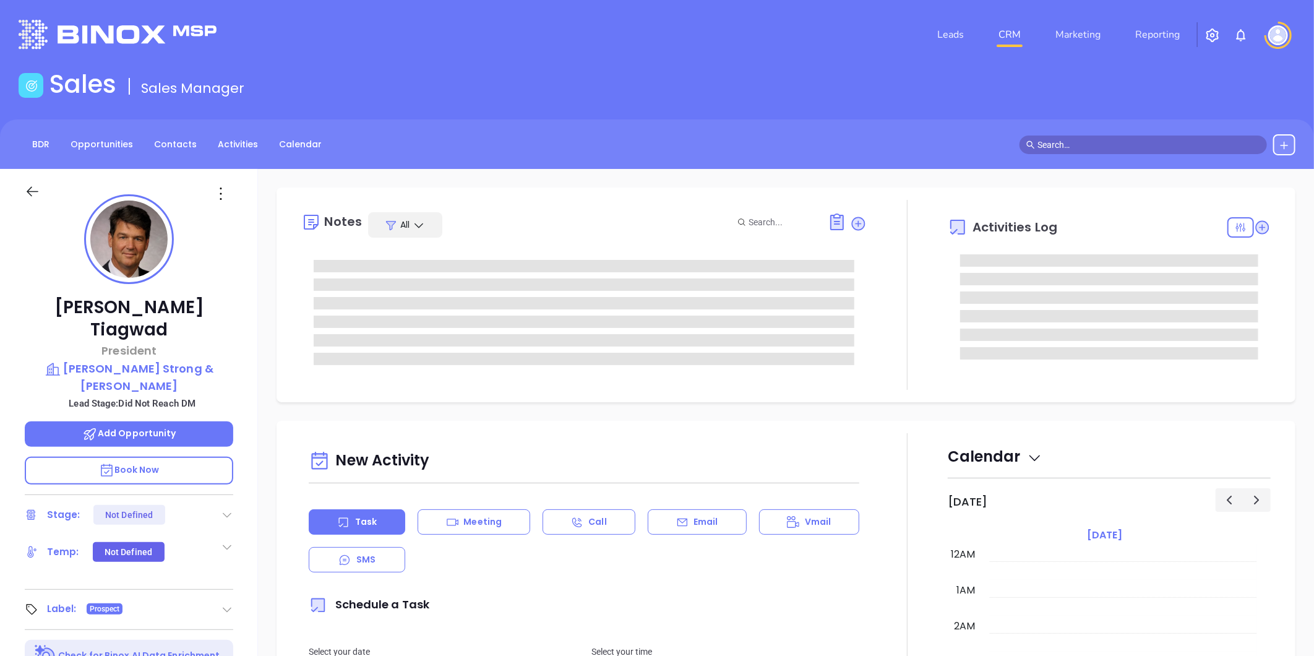
type input "[DATE]"
type input "[PERSON_NAME]"
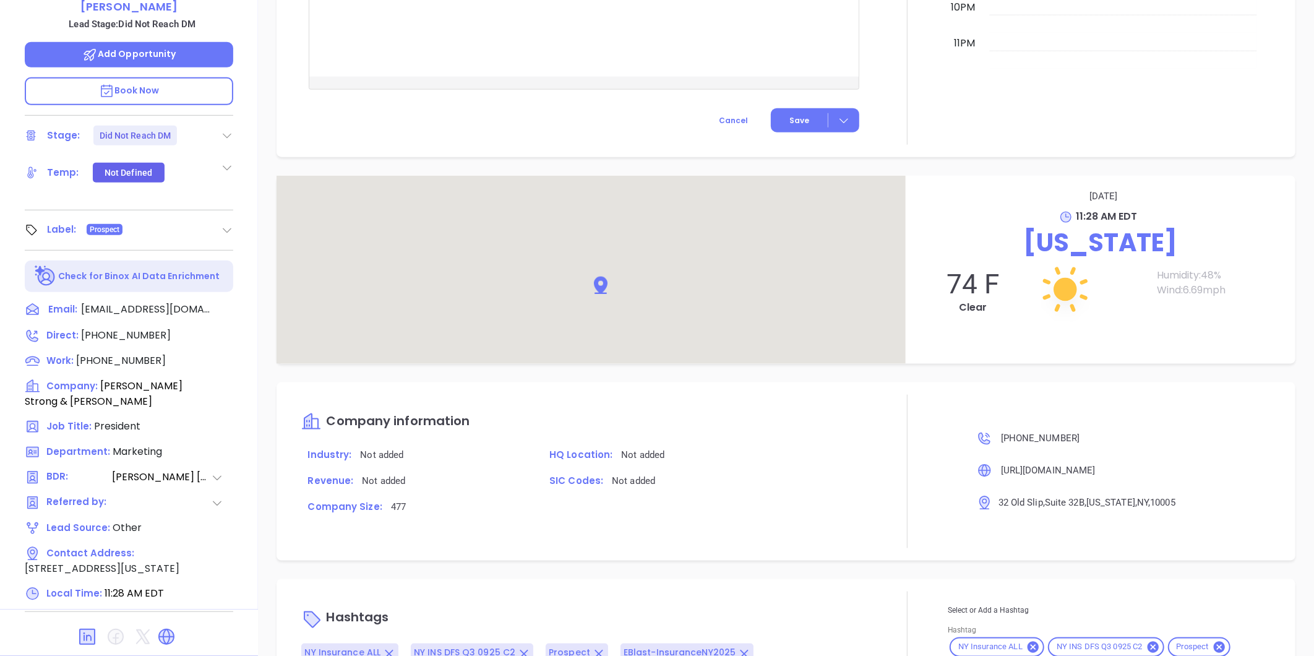
scroll to position [863, 0]
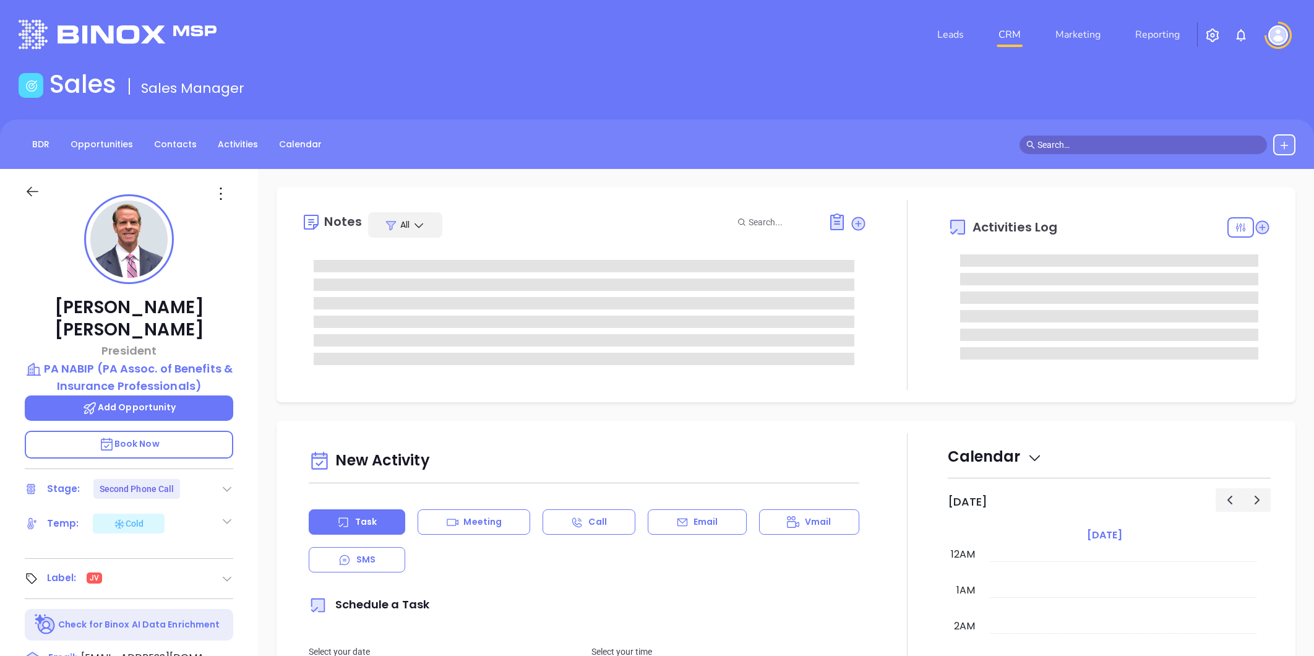
type input "[PERSON_NAME]"
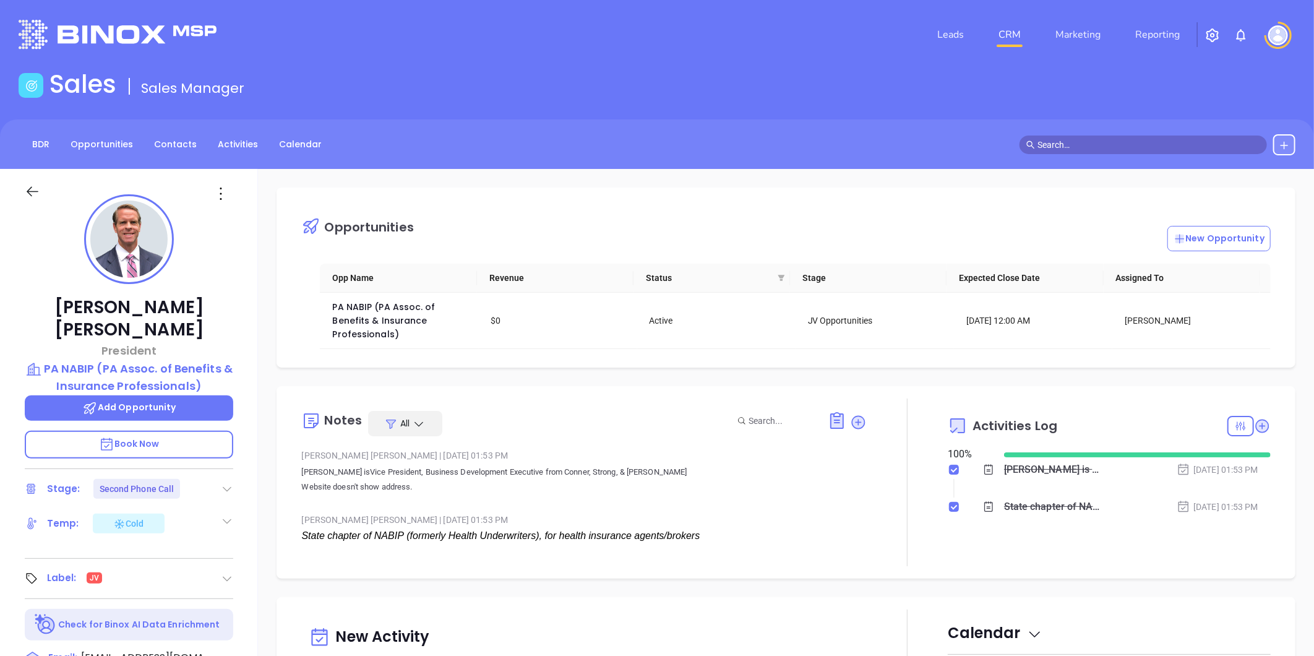
scroll to position [360, 0]
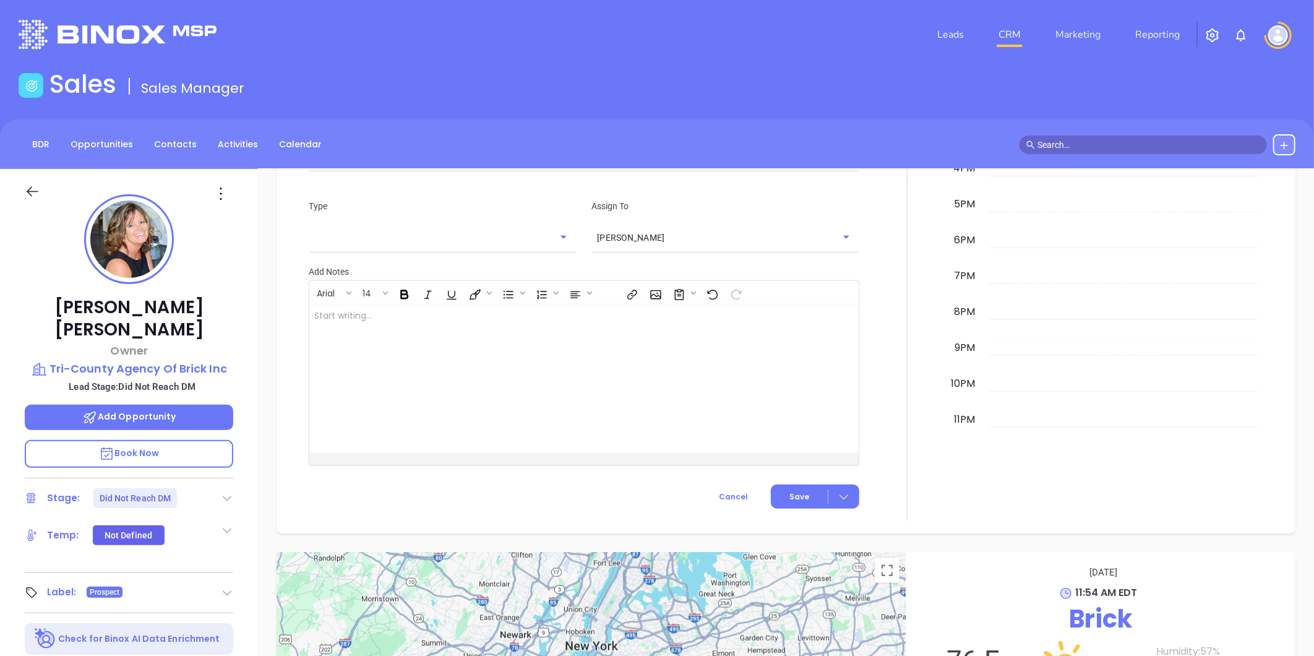
scroll to position [702, 0]
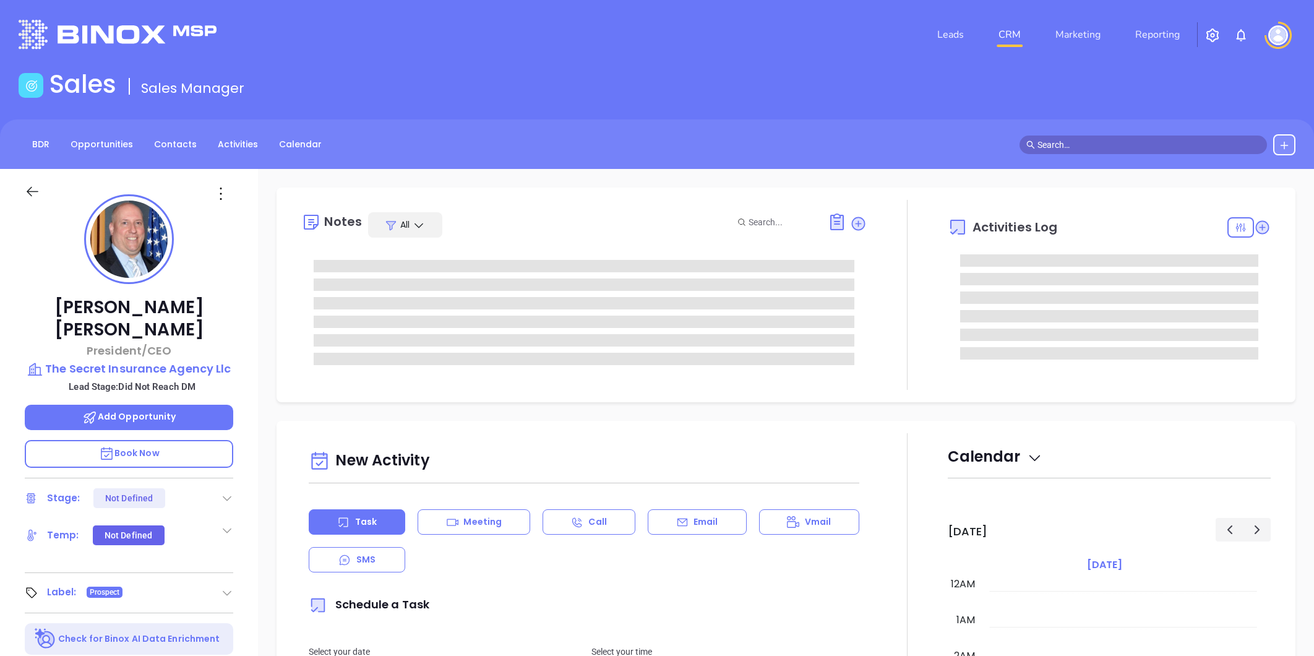
type input "[DATE]"
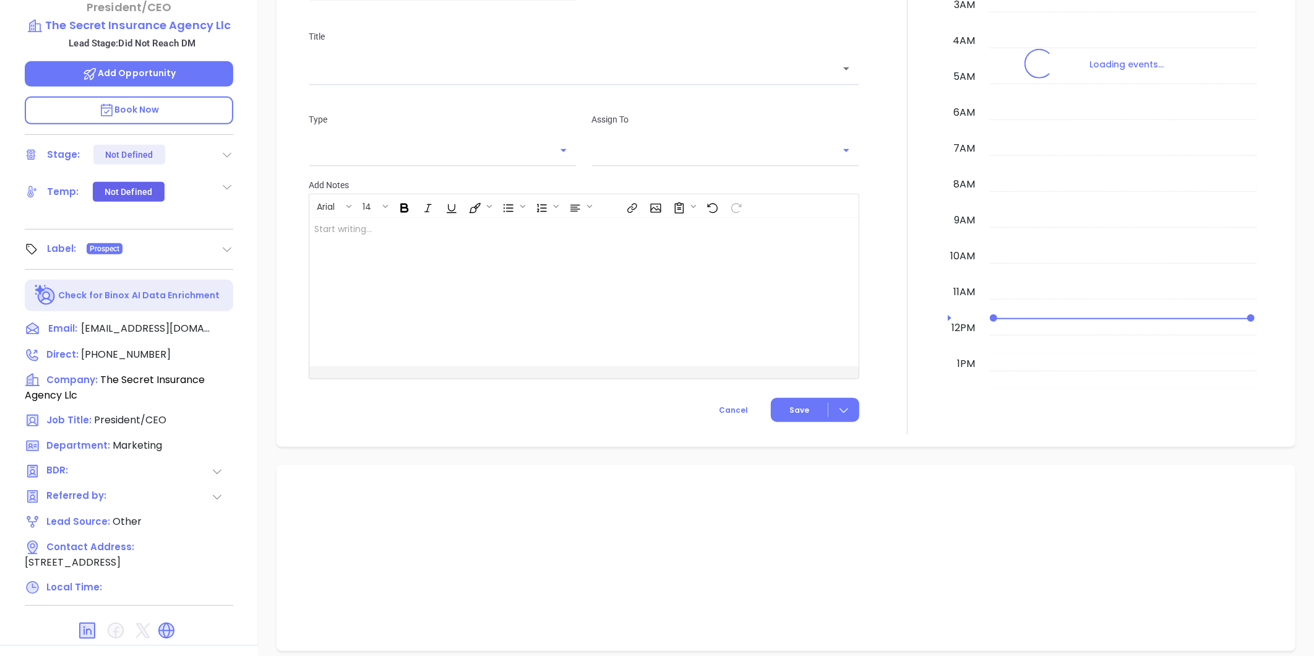
scroll to position [360, 0]
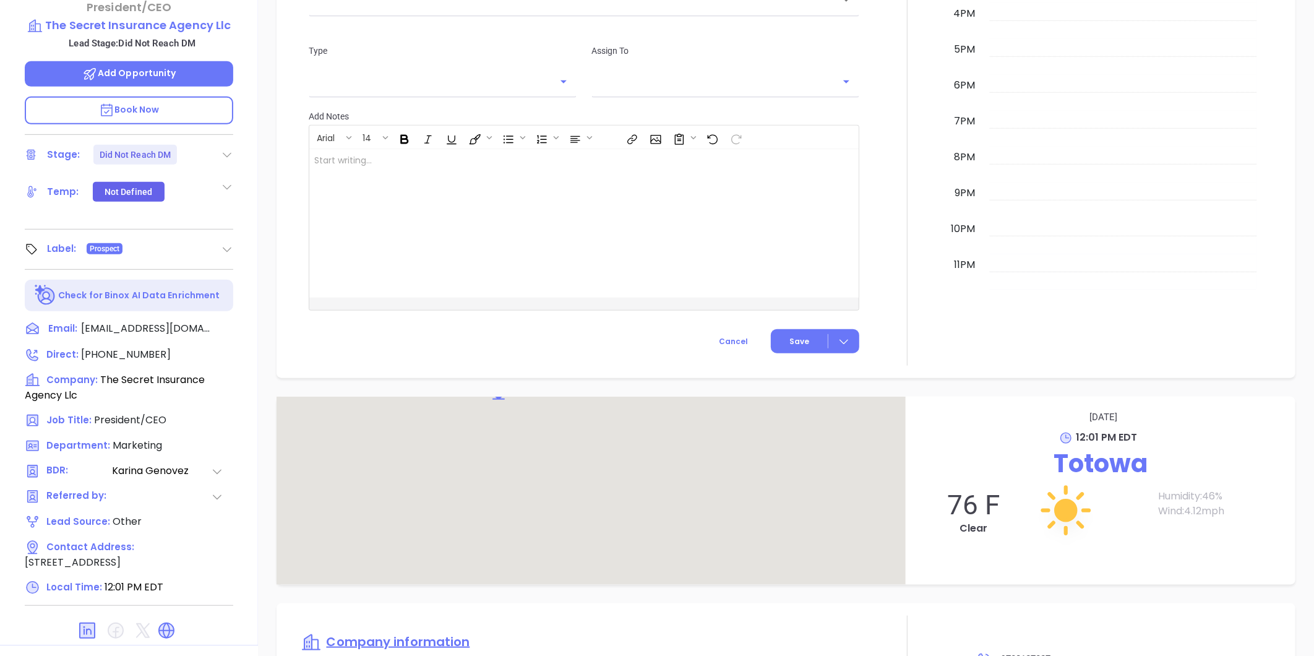
type input "[PERSON_NAME]"
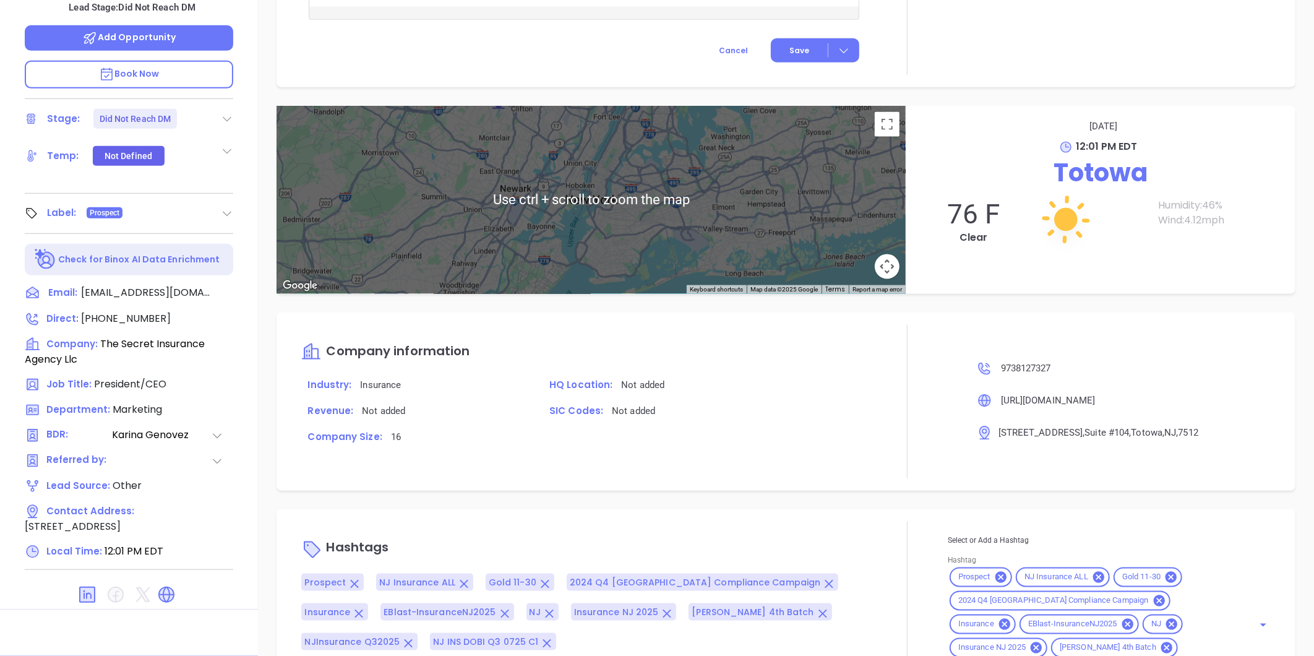
scroll to position [839, 0]
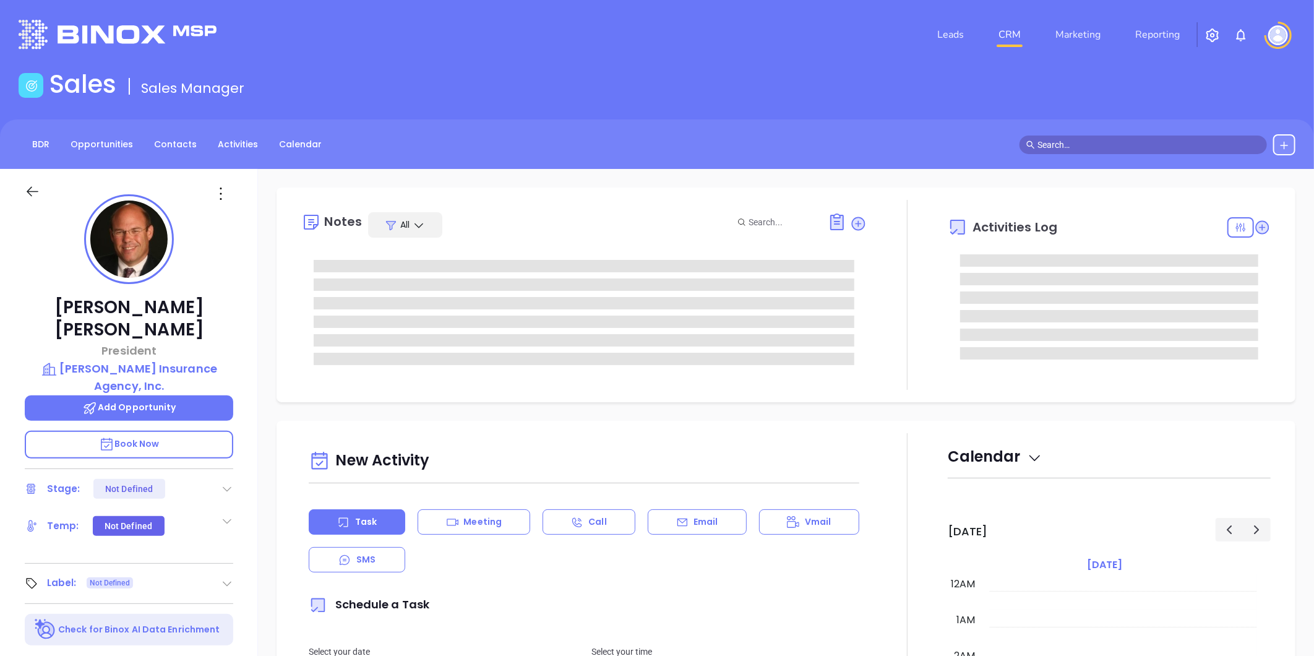
type input "10:00 am"
type input "[DATE]"
type input "[PERSON_NAME]"
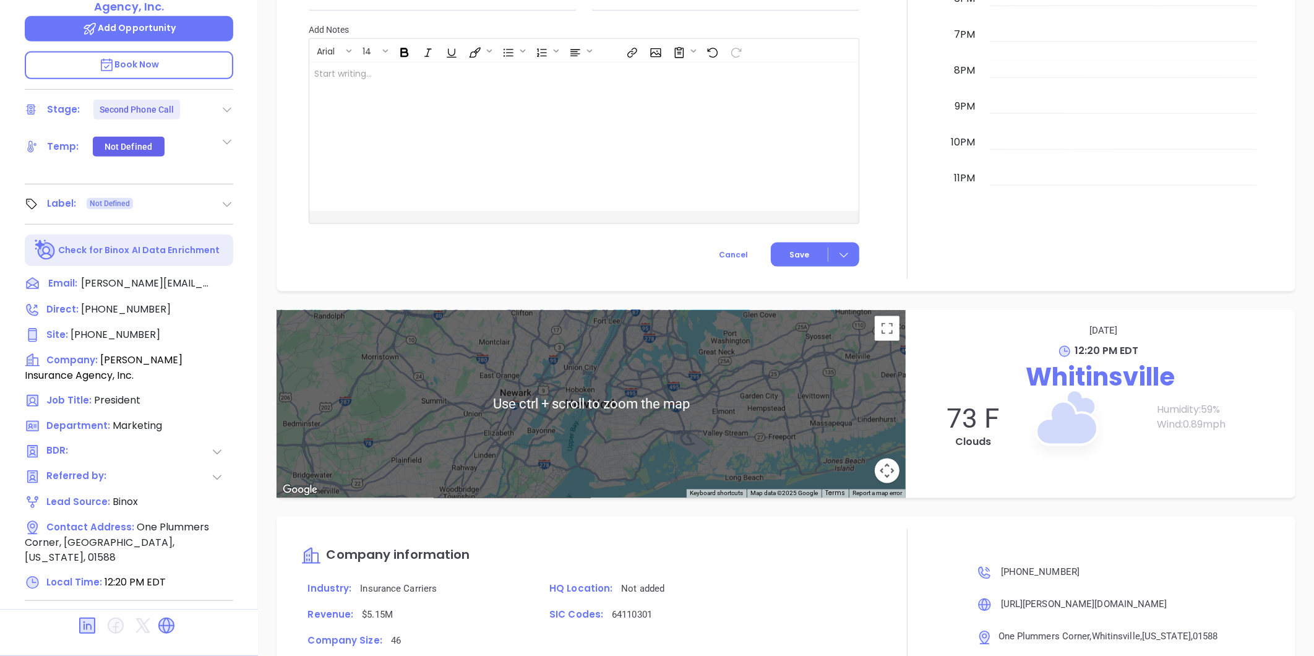
scroll to position [1009, 0]
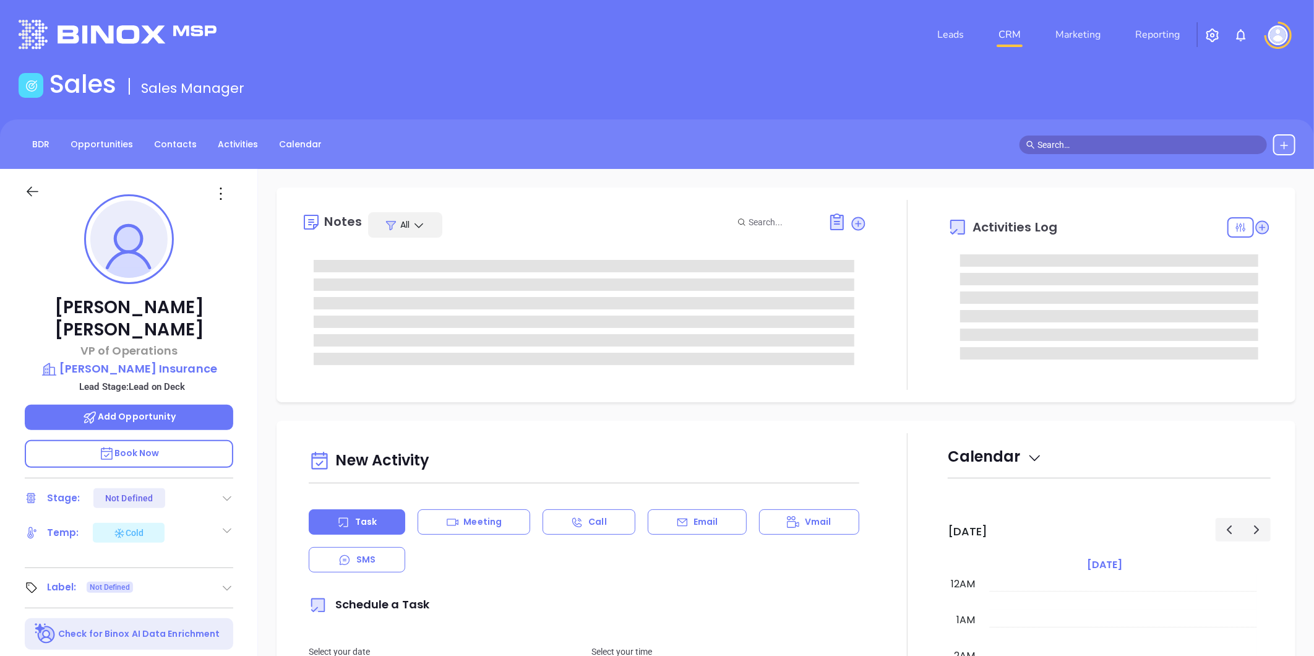
type input "[DATE]"
type input "[PERSON_NAME]"
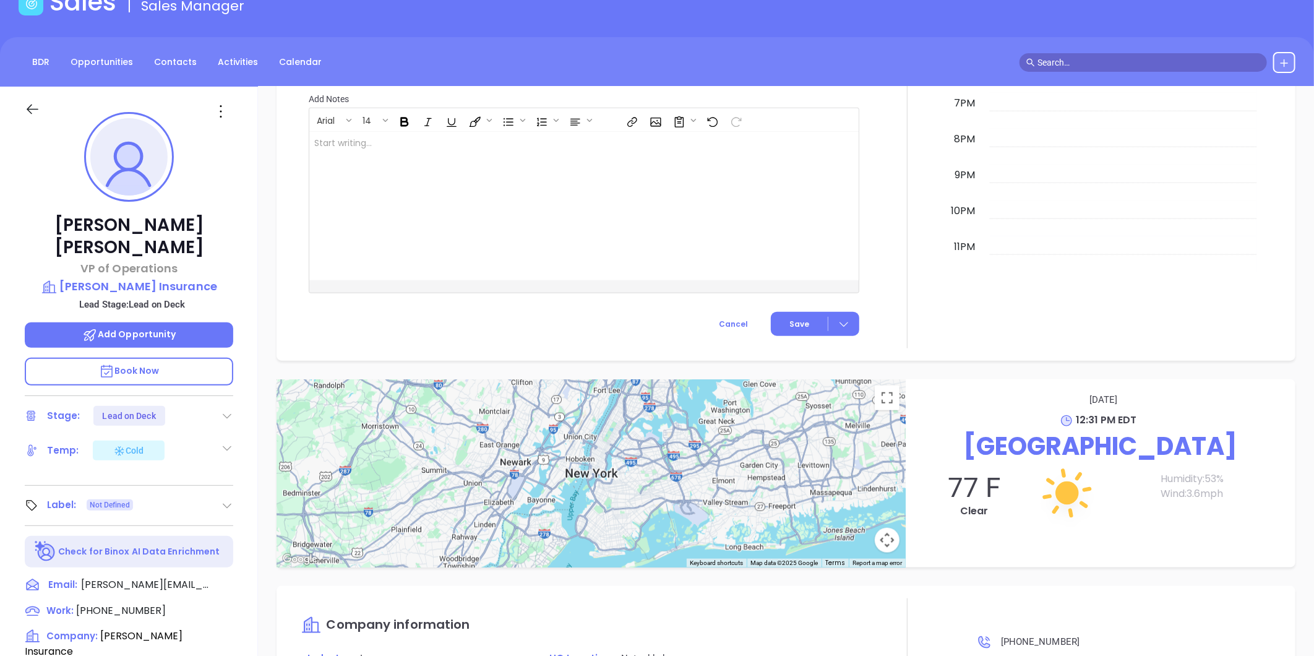
scroll to position [0, 0]
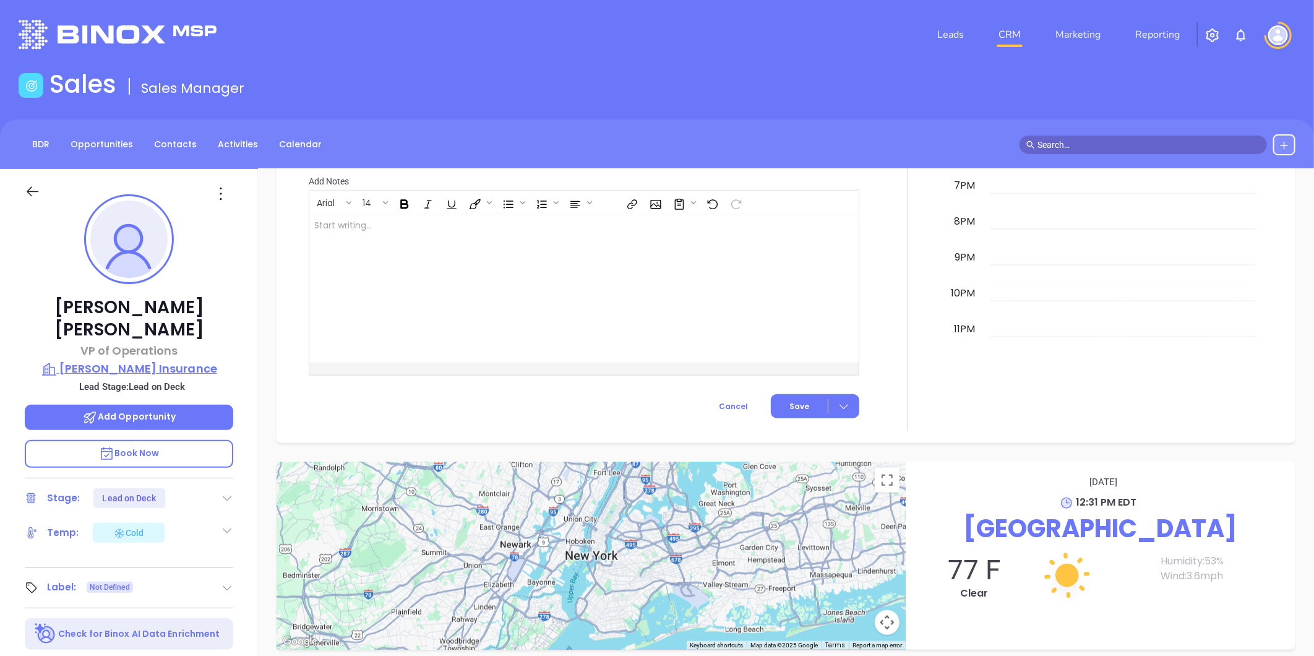
click at [167, 360] on p "[PERSON_NAME] Insurance" at bounding box center [129, 368] width 209 height 17
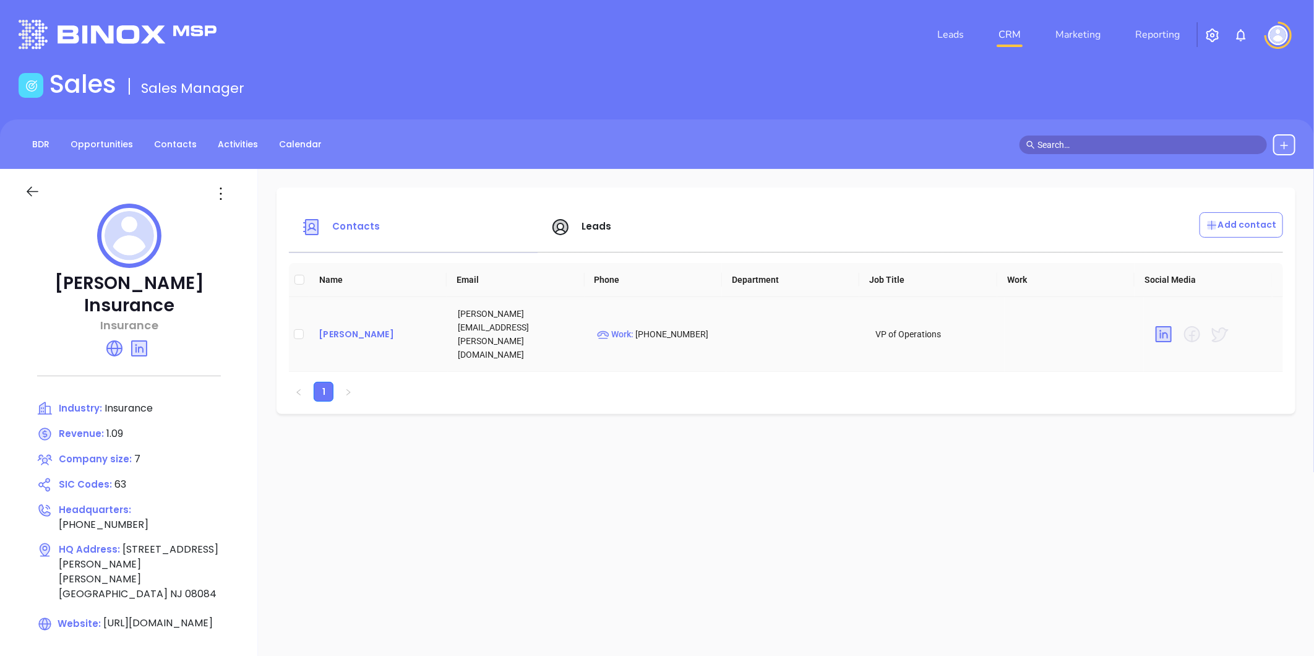
click at [351, 327] on div "[PERSON_NAME]" at bounding box center [378, 334] width 119 height 15
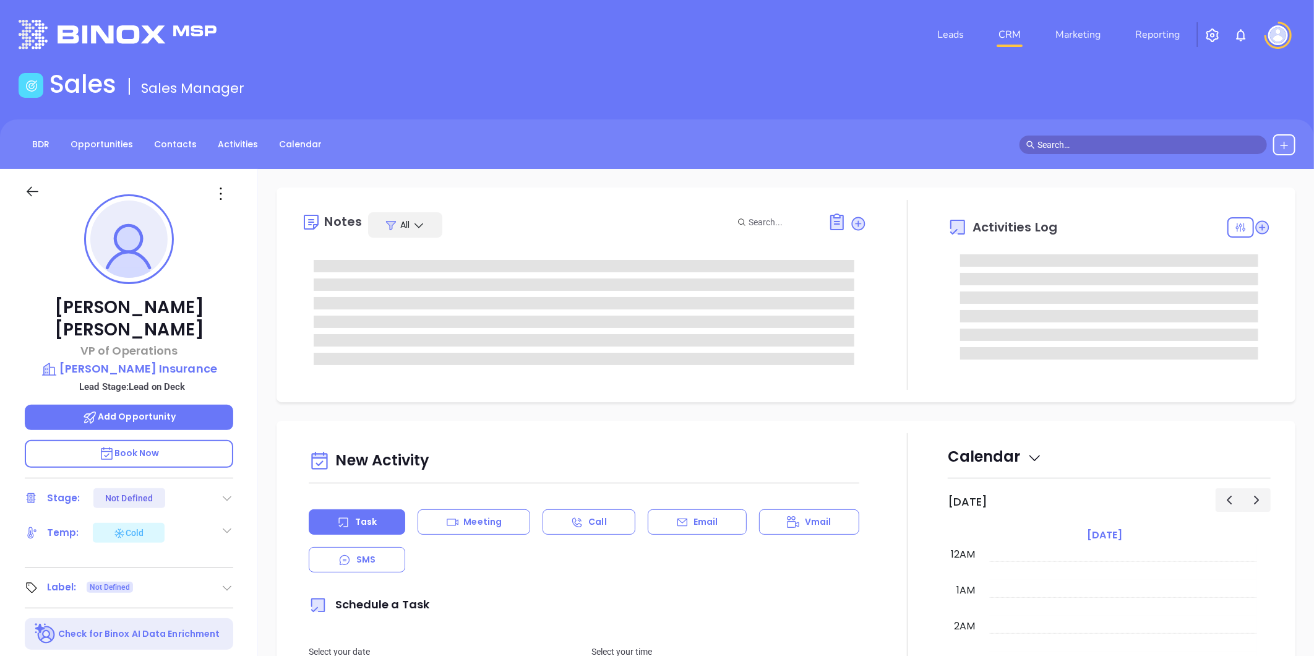
type input "[DATE]"
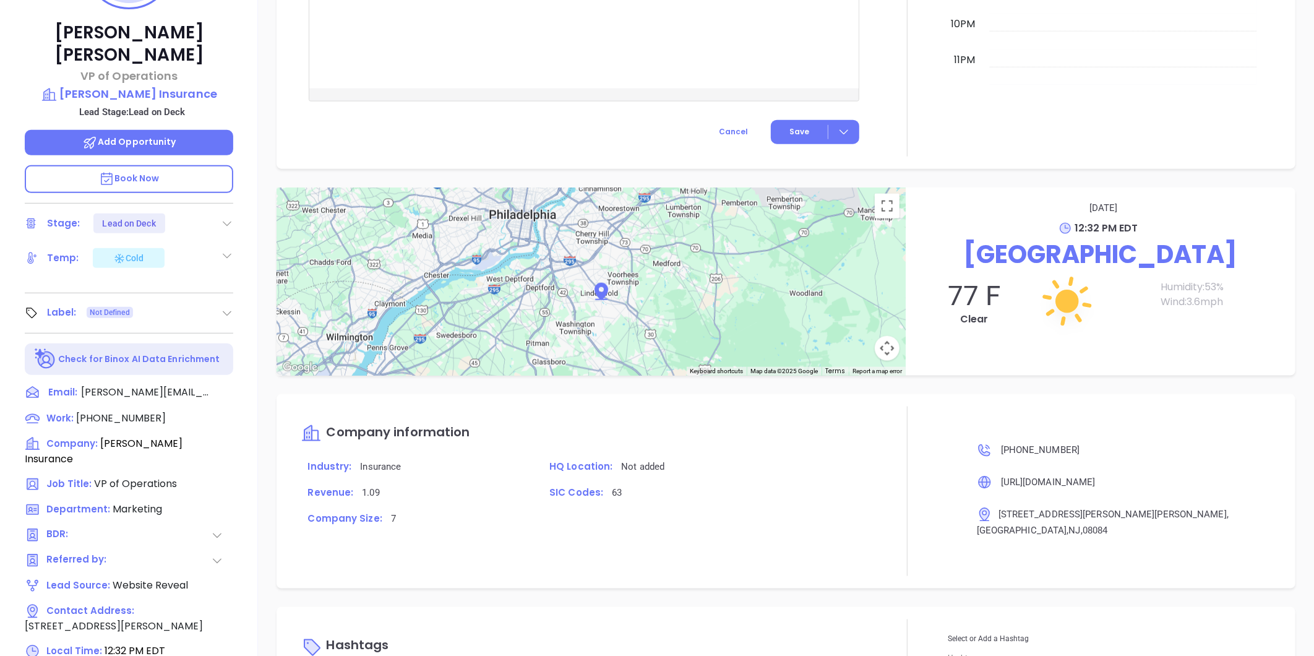
scroll to position [379, 0]
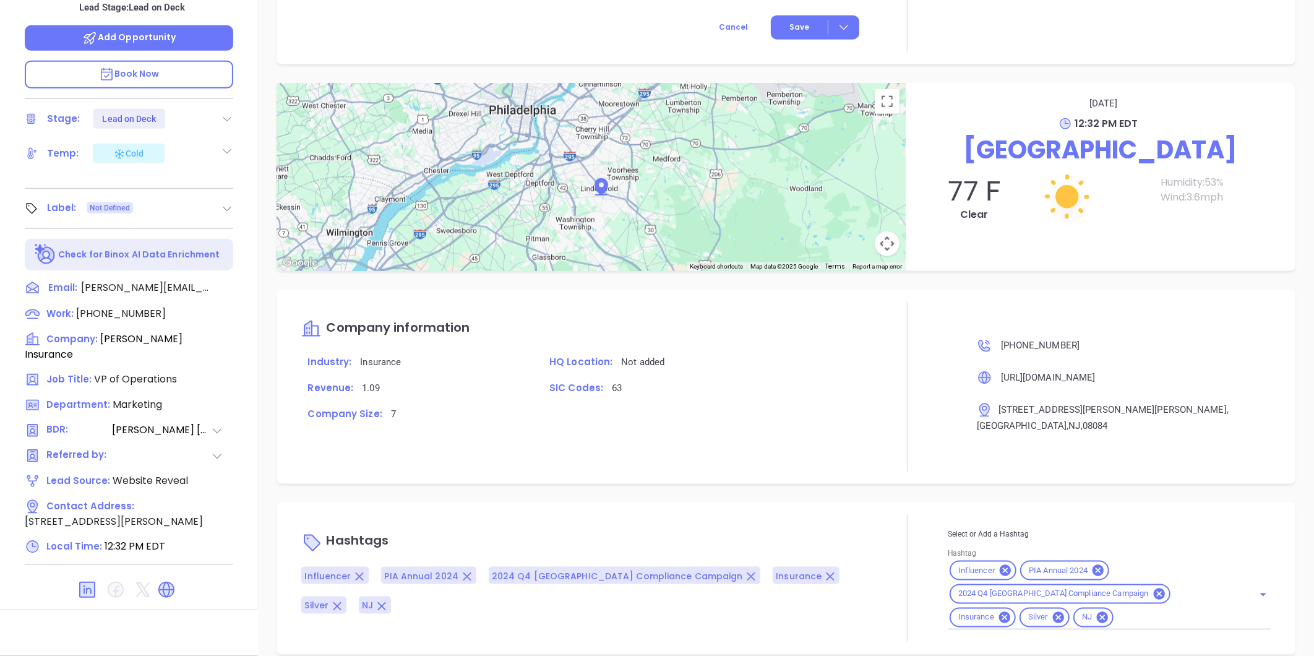
click at [1116, 610] on input "Hashtag" at bounding box center [1176, 617] width 121 height 15
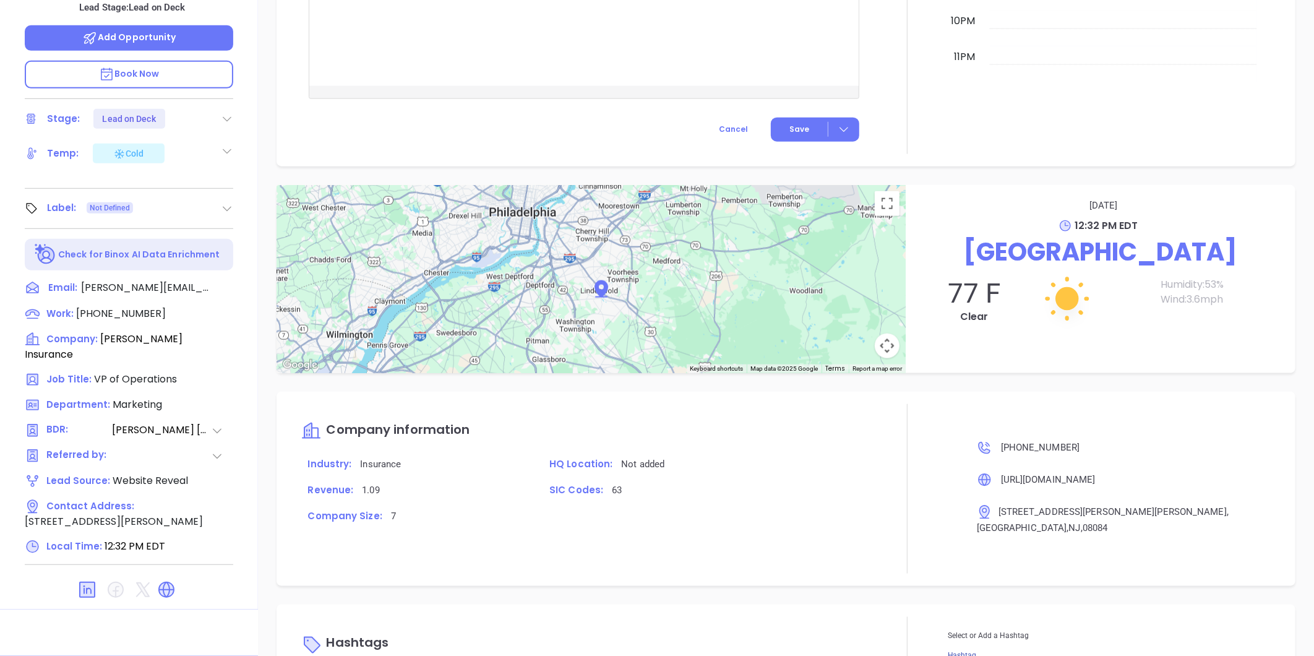
scroll to position [788, 0]
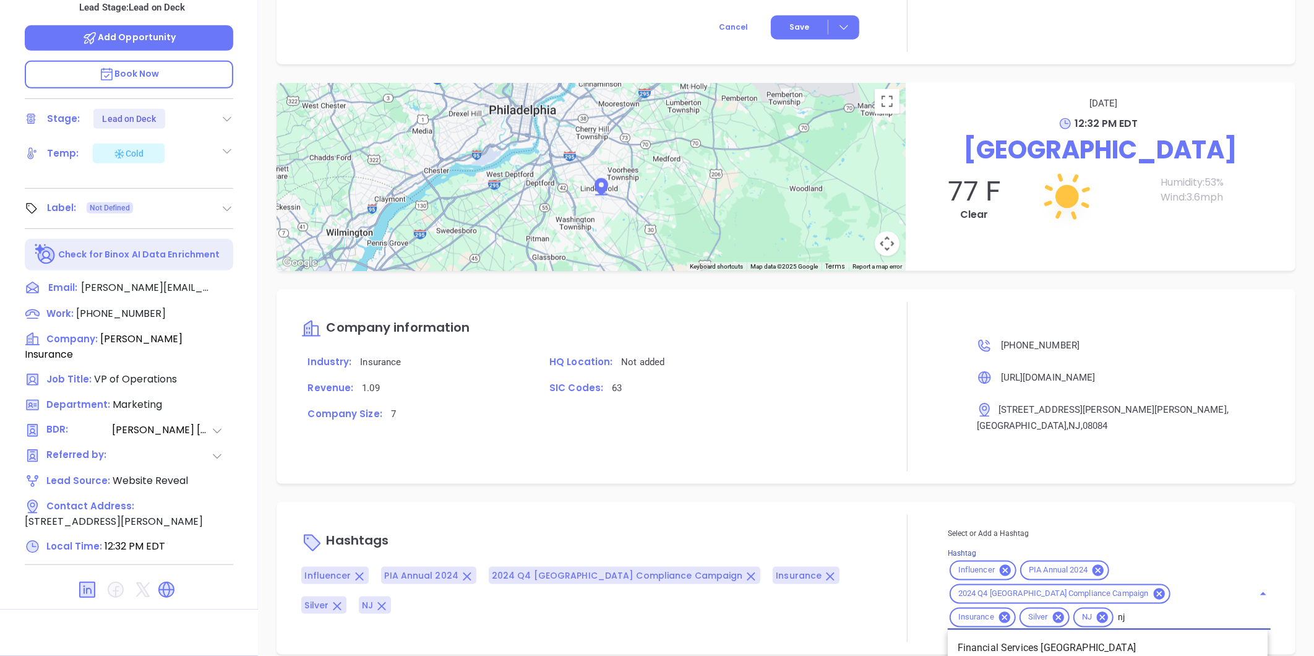
type input "nj"
type input "[PERSON_NAME]"
type input "nj in"
click at [1024, 637] on li "NJ Insurance ALL" at bounding box center [1108, 648] width 320 height 22
click at [1064, 612] on icon at bounding box center [1058, 617] width 11 height 11
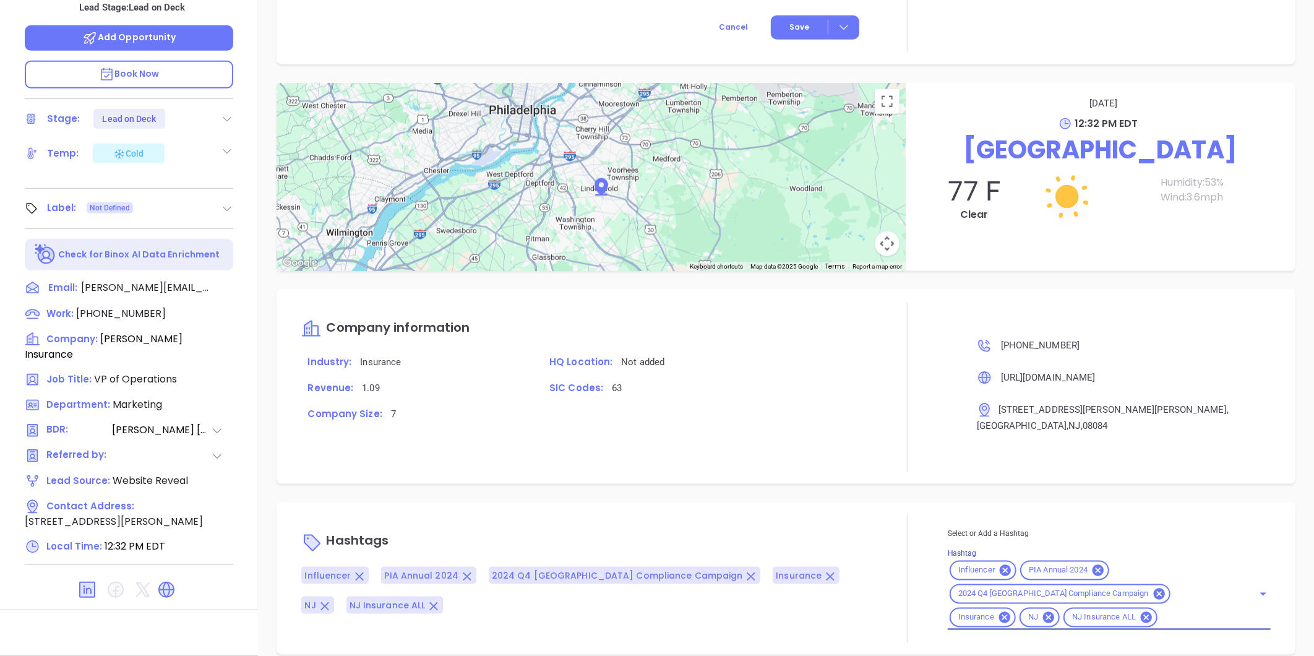
drag, startPoint x: 1176, startPoint y: 597, endPoint x: 1155, endPoint y: 590, distance: 22.1
click at [1173, 610] on input "Hashtag" at bounding box center [1198, 617] width 77 height 15
type input "silver"
click at [1022, 637] on li "Silver 6-10" at bounding box center [1108, 648] width 320 height 22
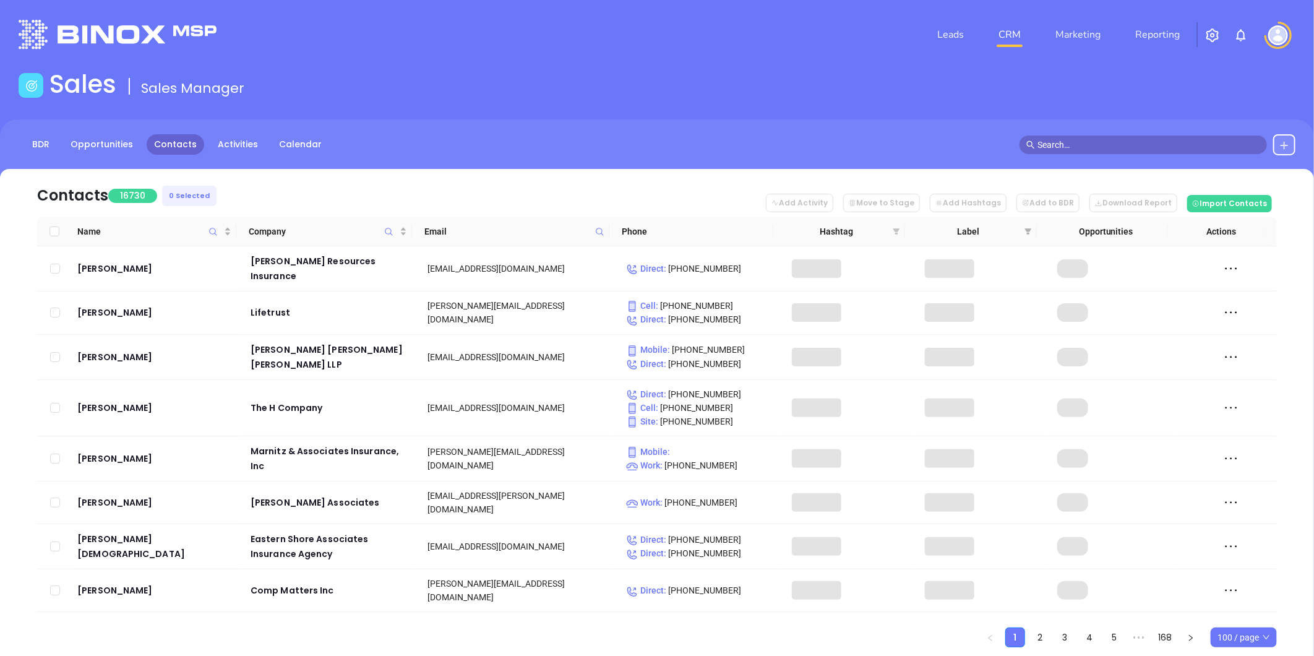
click at [894, 230] on icon "filter" at bounding box center [897, 231] width 7 height 6
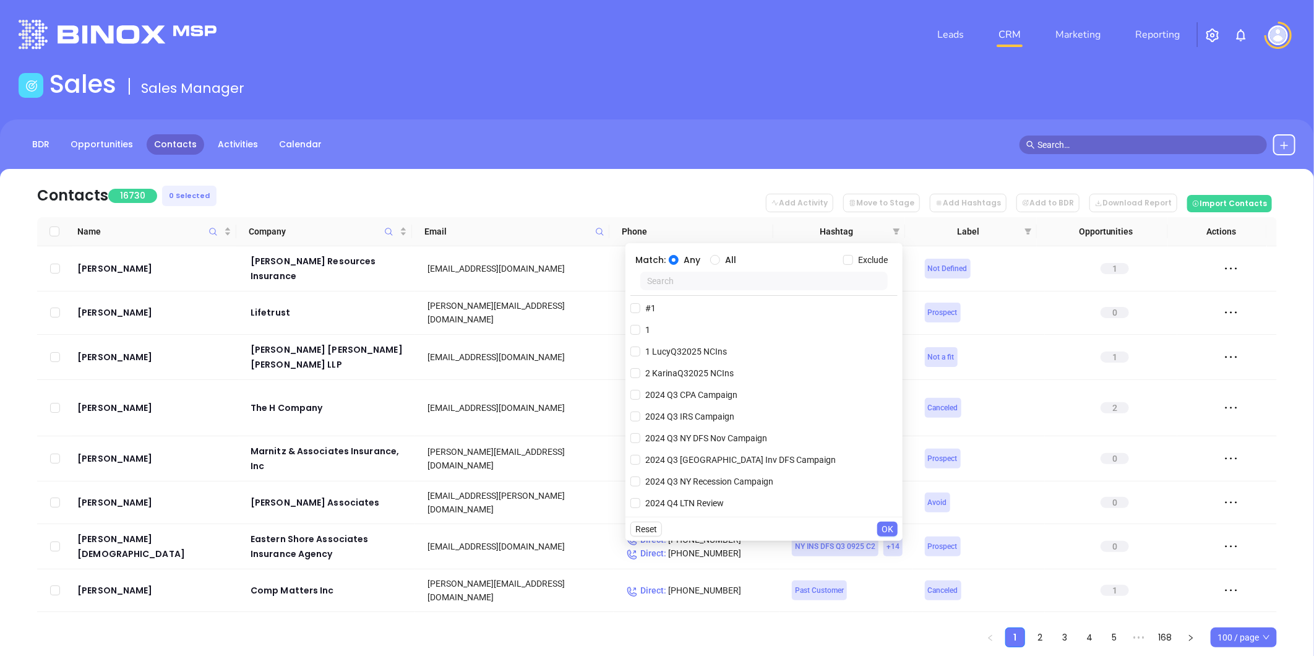
click at [677, 286] on input "text" at bounding box center [764, 281] width 248 height 19
click at [677, 286] on input "n" at bounding box center [764, 281] width 248 height 19
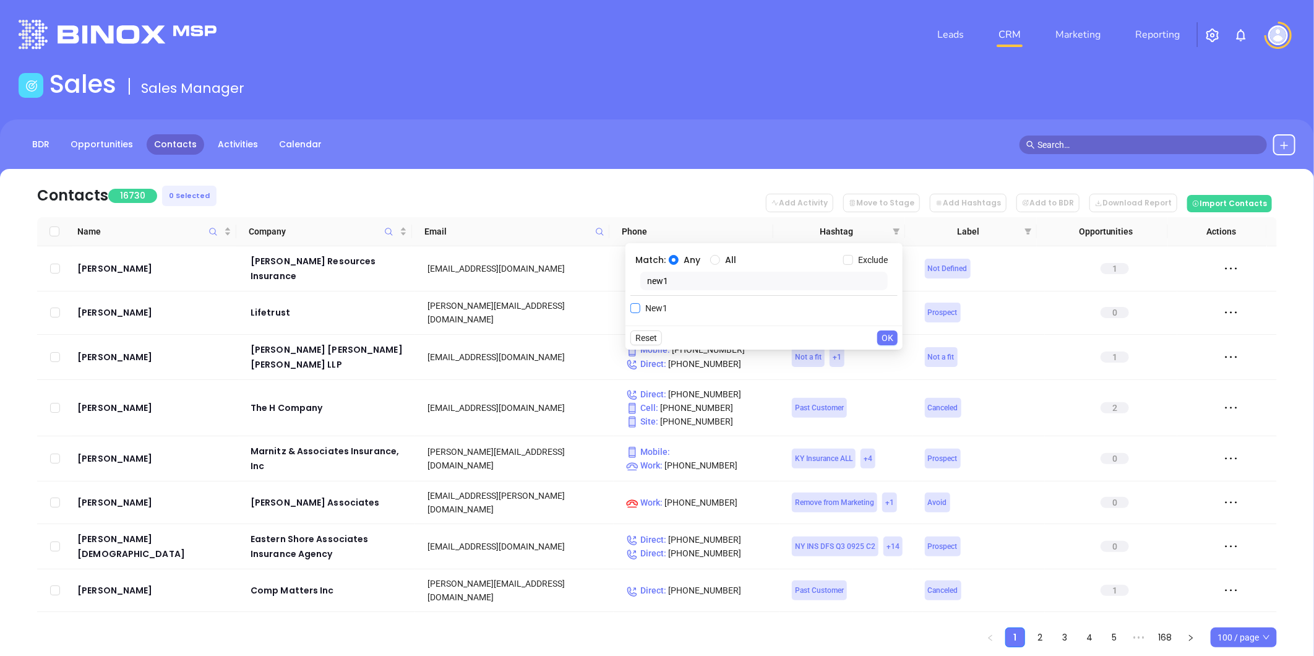
type input "new1"
click at [656, 306] on span "New1" at bounding box center [656, 308] width 32 height 14
click at [640, 306] on input "New1" at bounding box center [636, 308] width 10 height 10
checkbox input "true"
click at [889, 359] on span "OK" at bounding box center [888, 363] width 12 height 14
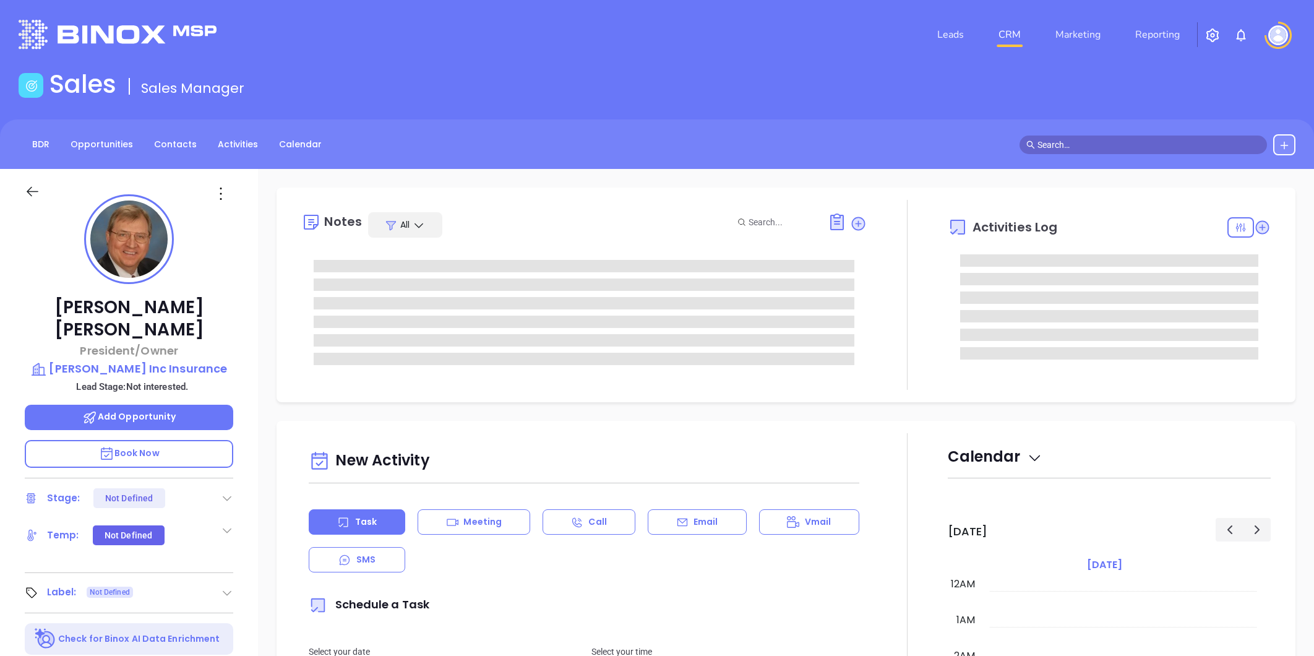
type input "[DATE]"
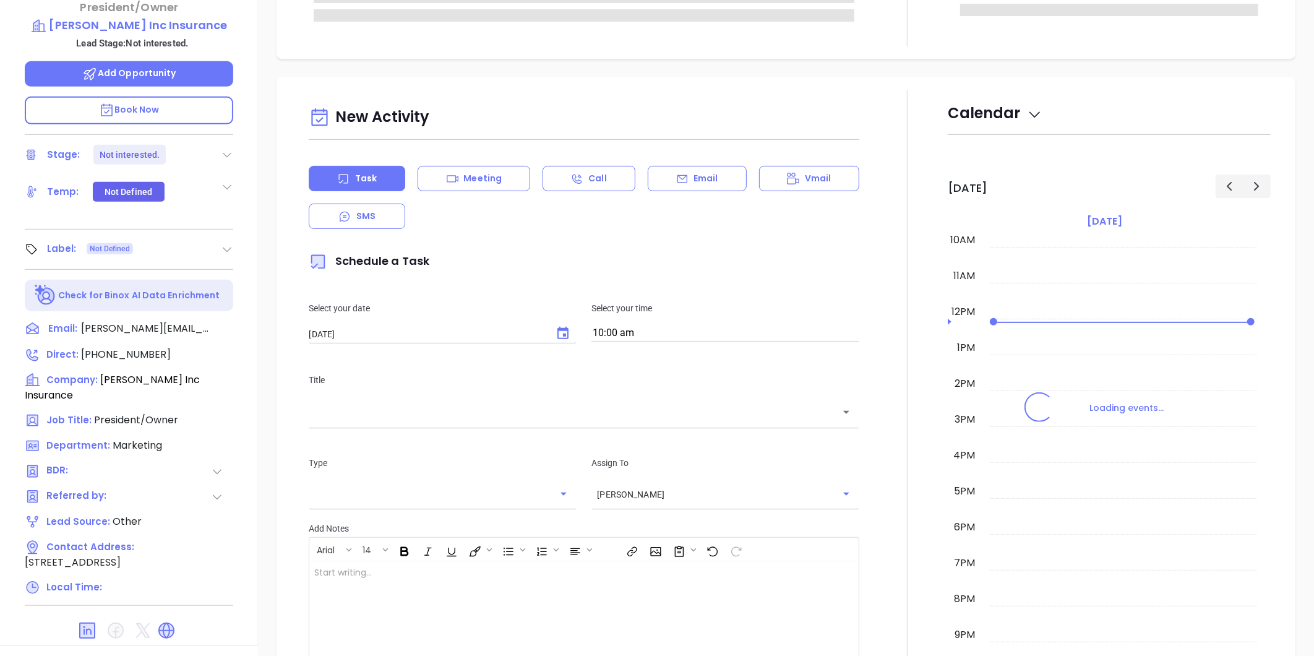
scroll to position [379, 0]
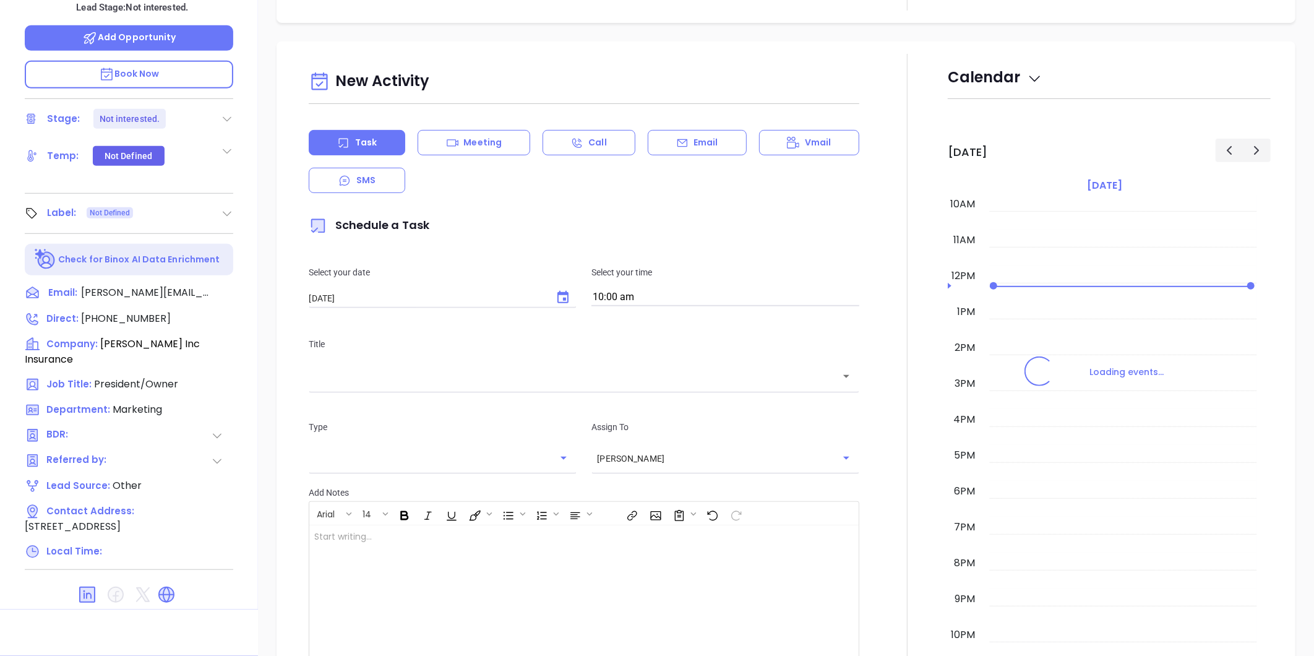
type input "[PERSON_NAME]"
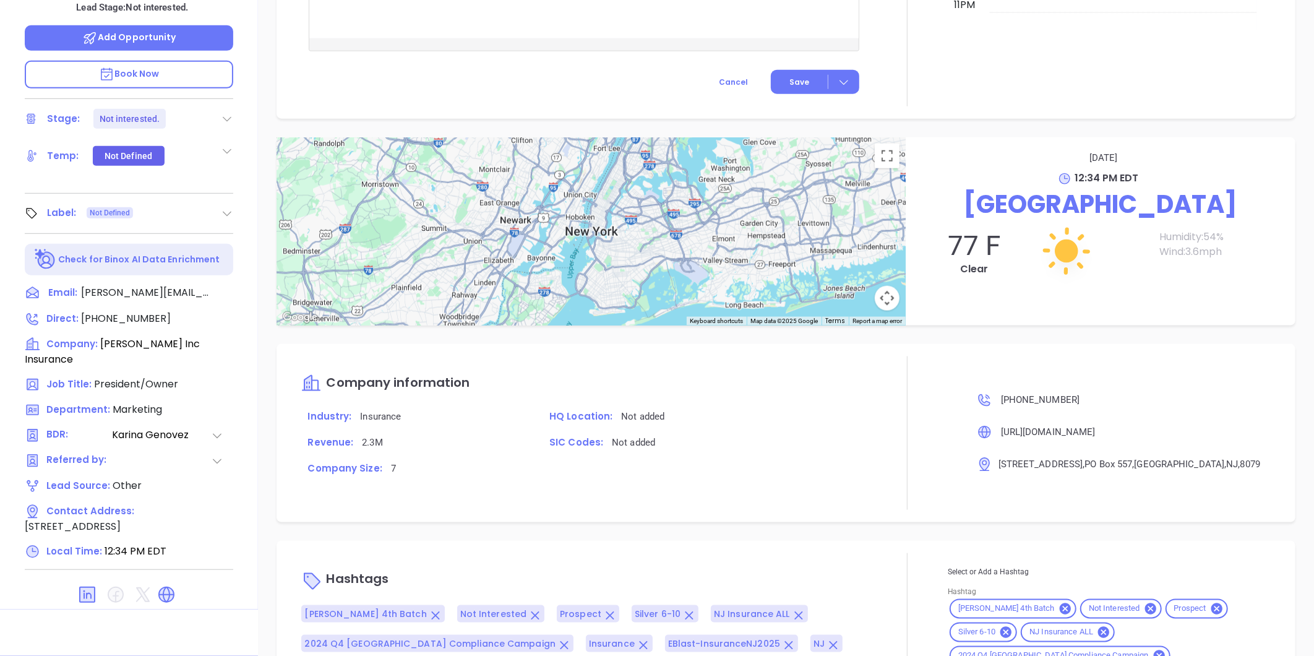
scroll to position [840, 0]
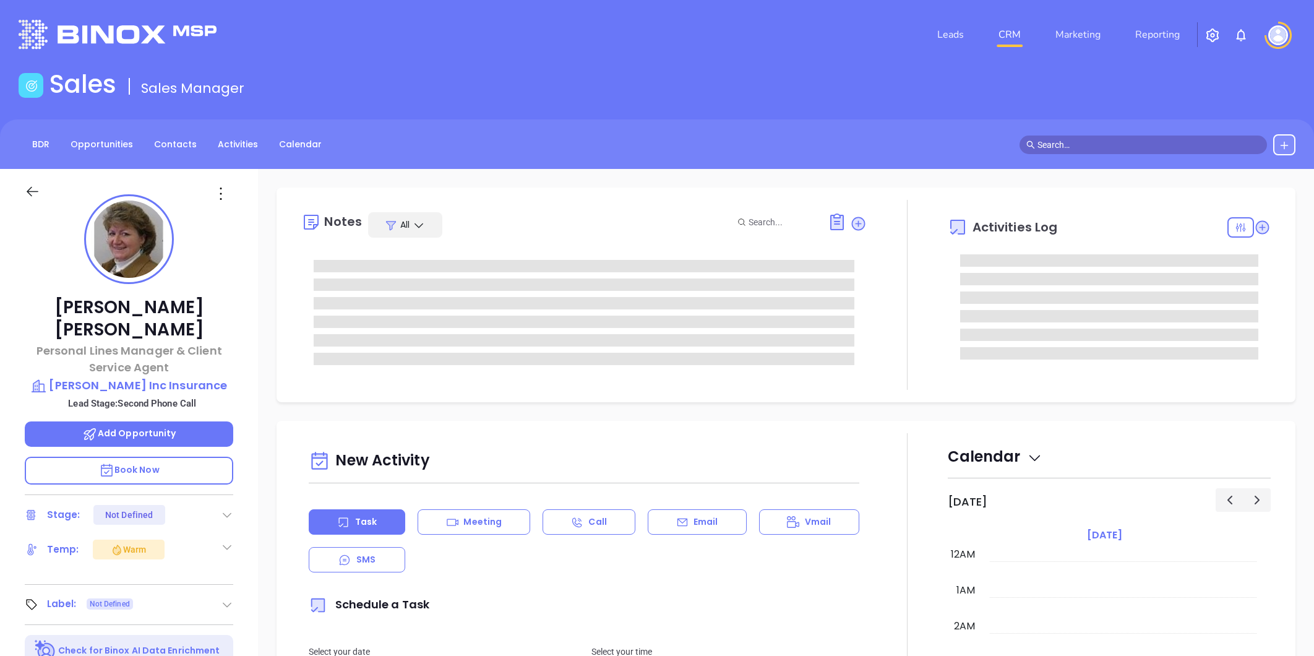
type input "[DATE]"
type input "[PERSON_NAME]"
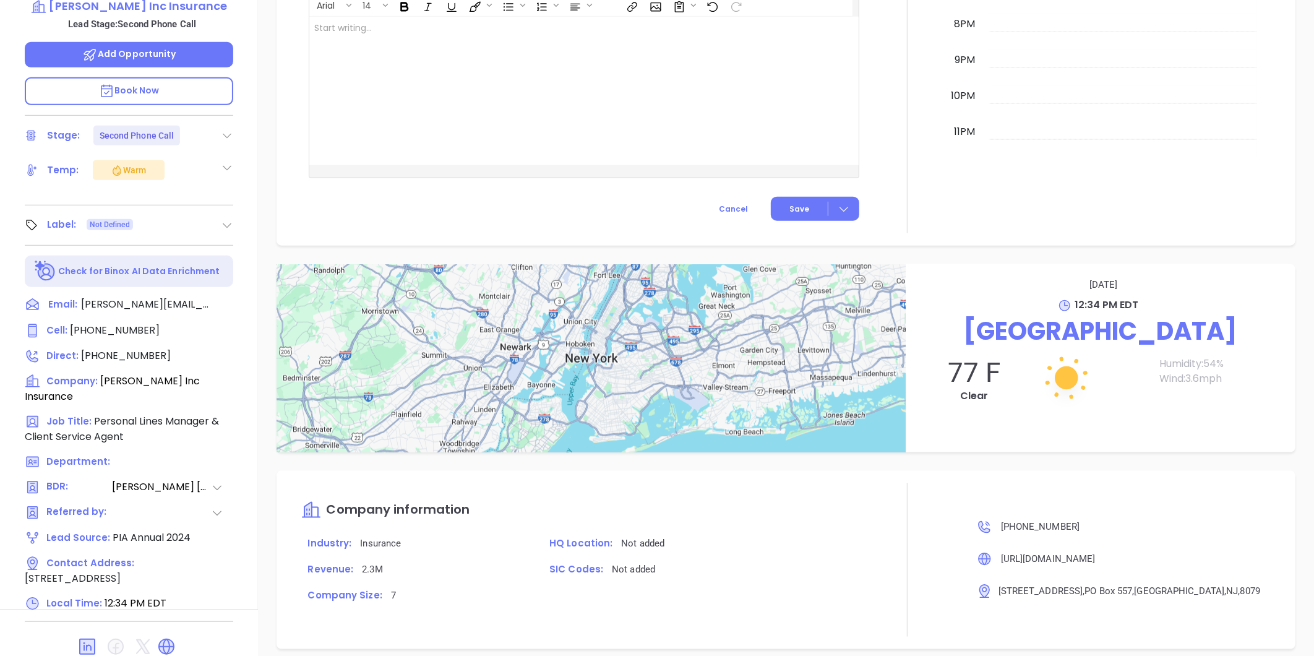
scroll to position [769, 0]
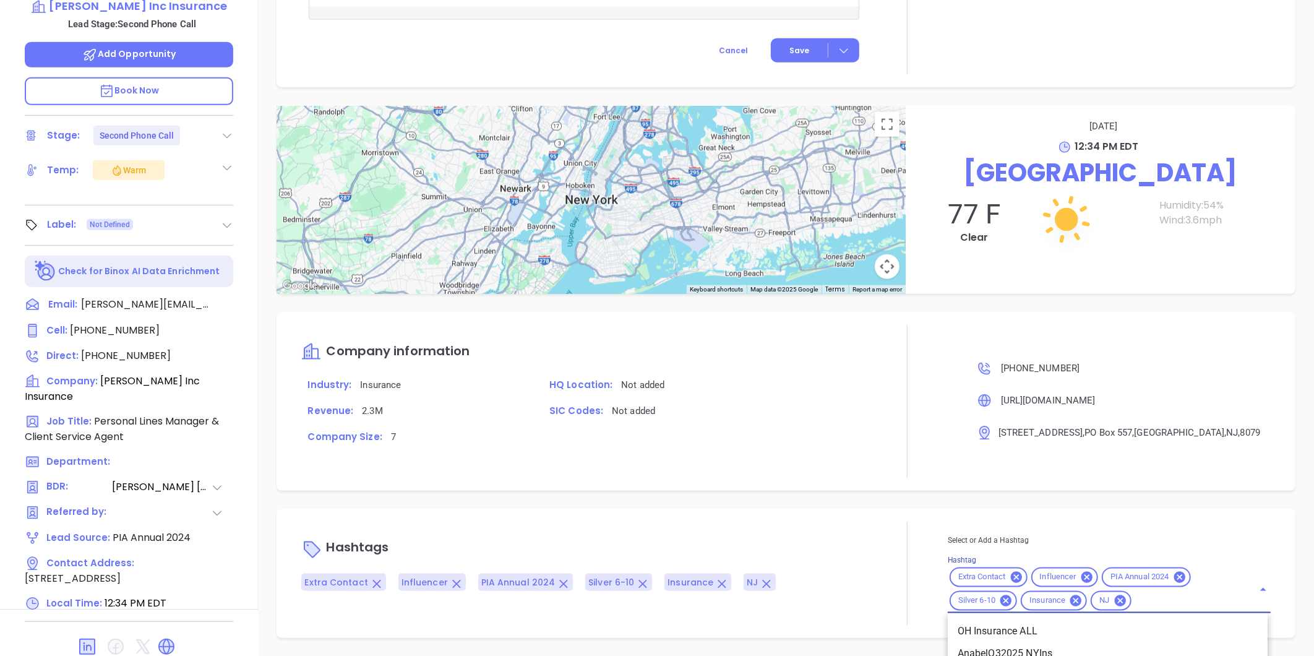
click at [1153, 598] on input "Hashtag" at bounding box center [1185, 600] width 103 height 15
type input "nj ins"
click at [1022, 626] on li "NJ Insurance ALL" at bounding box center [1108, 632] width 320 height 22
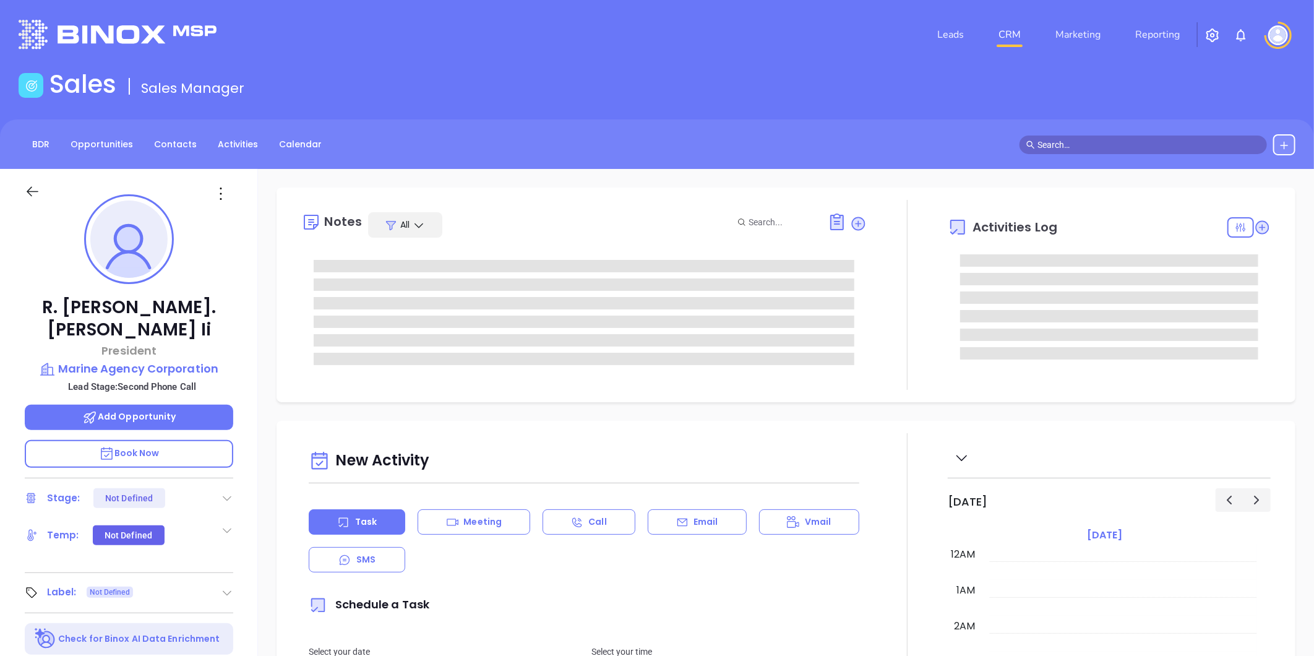
type input "[DATE]"
type input "[PERSON_NAME]"
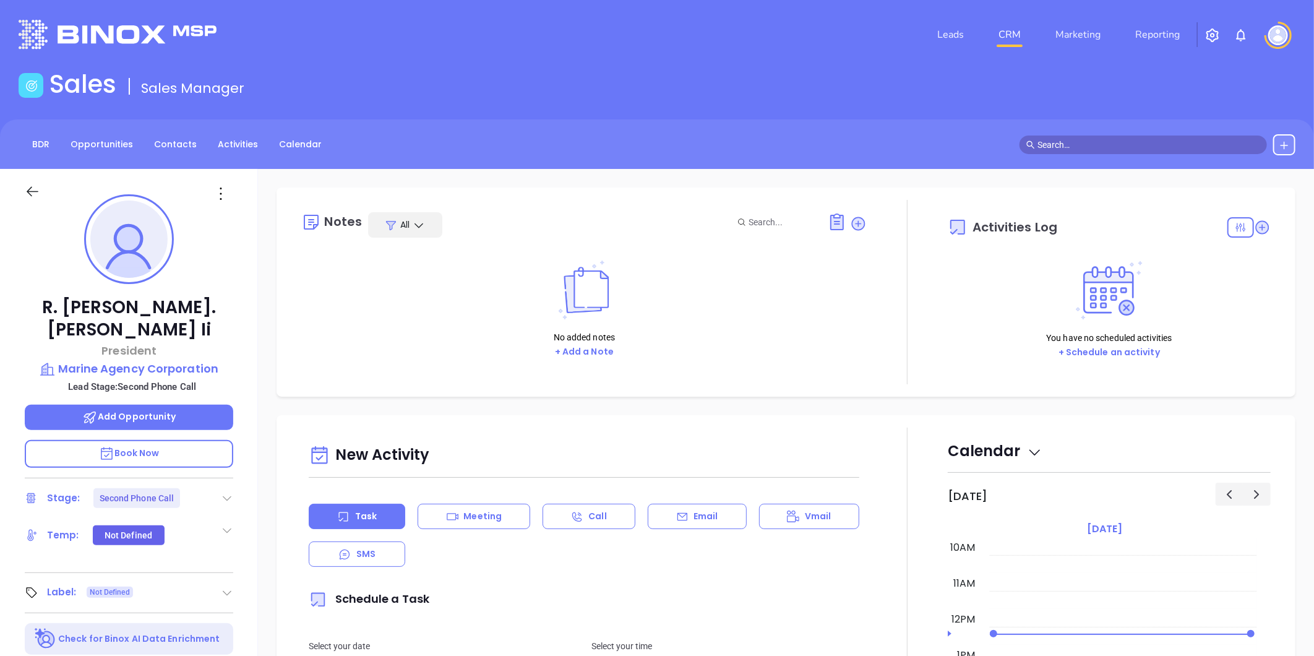
click at [226, 492] on icon at bounding box center [227, 498] width 12 height 12
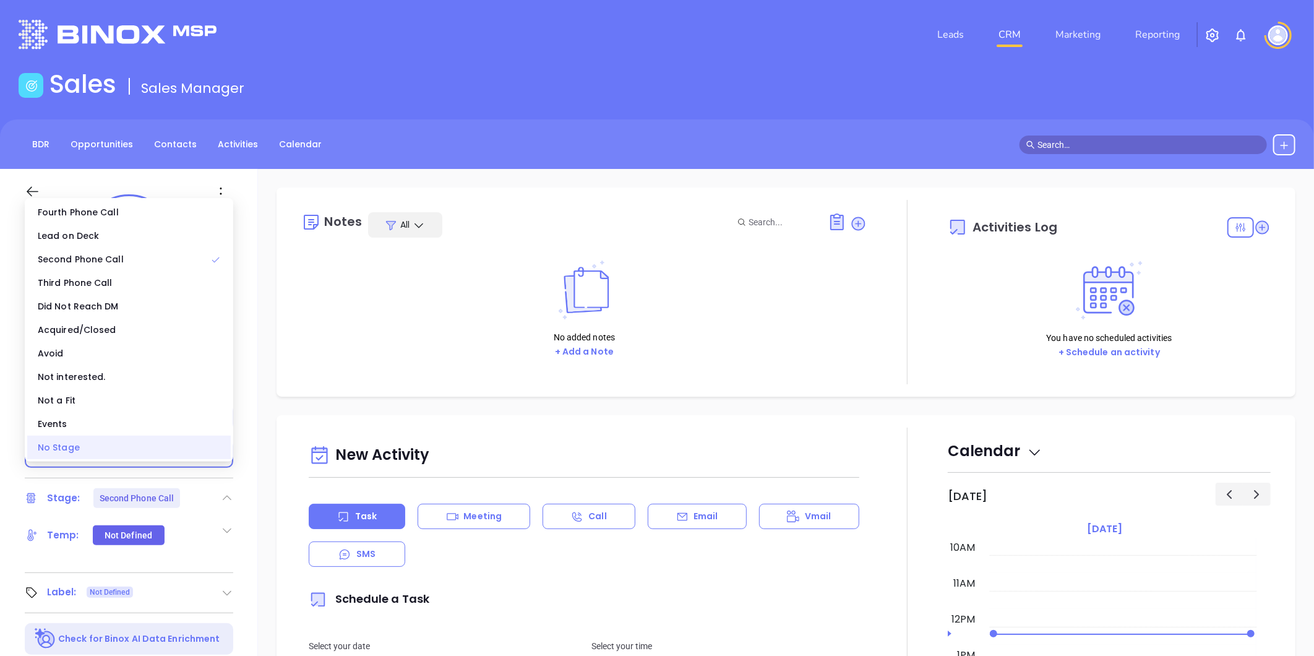
click at [177, 453] on div "No Stage" at bounding box center [129, 448] width 204 height 24
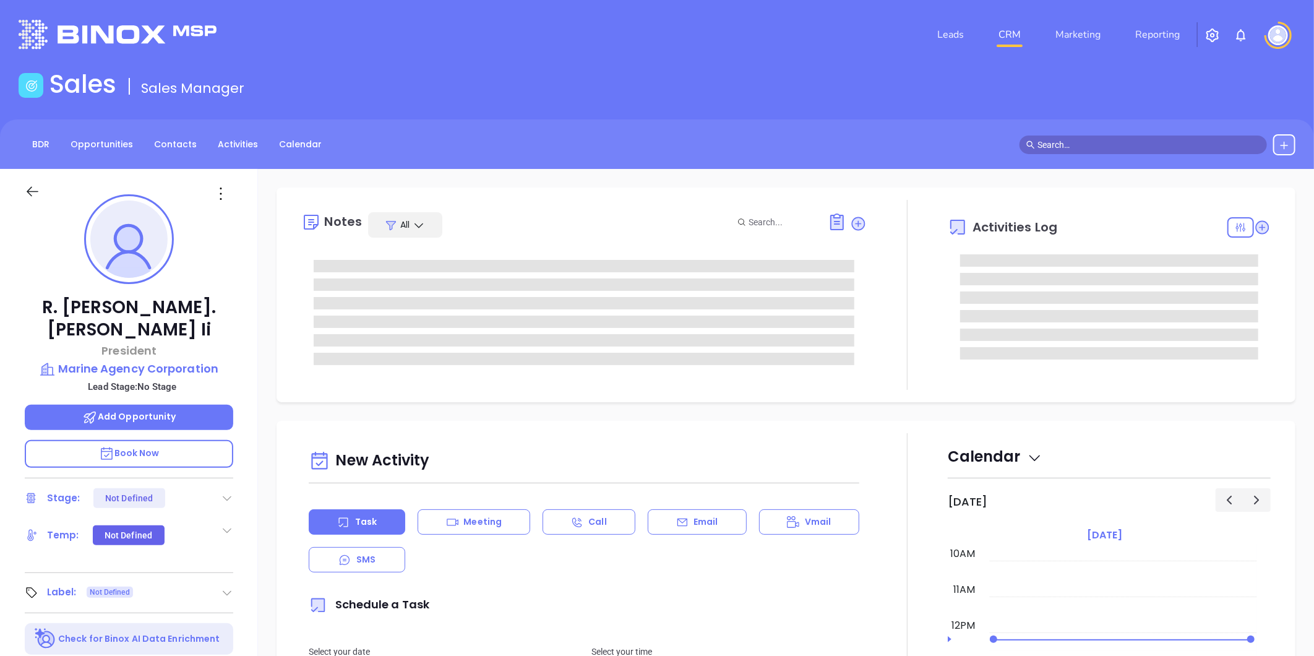
click at [221, 194] on icon at bounding box center [221, 194] width 20 height 20
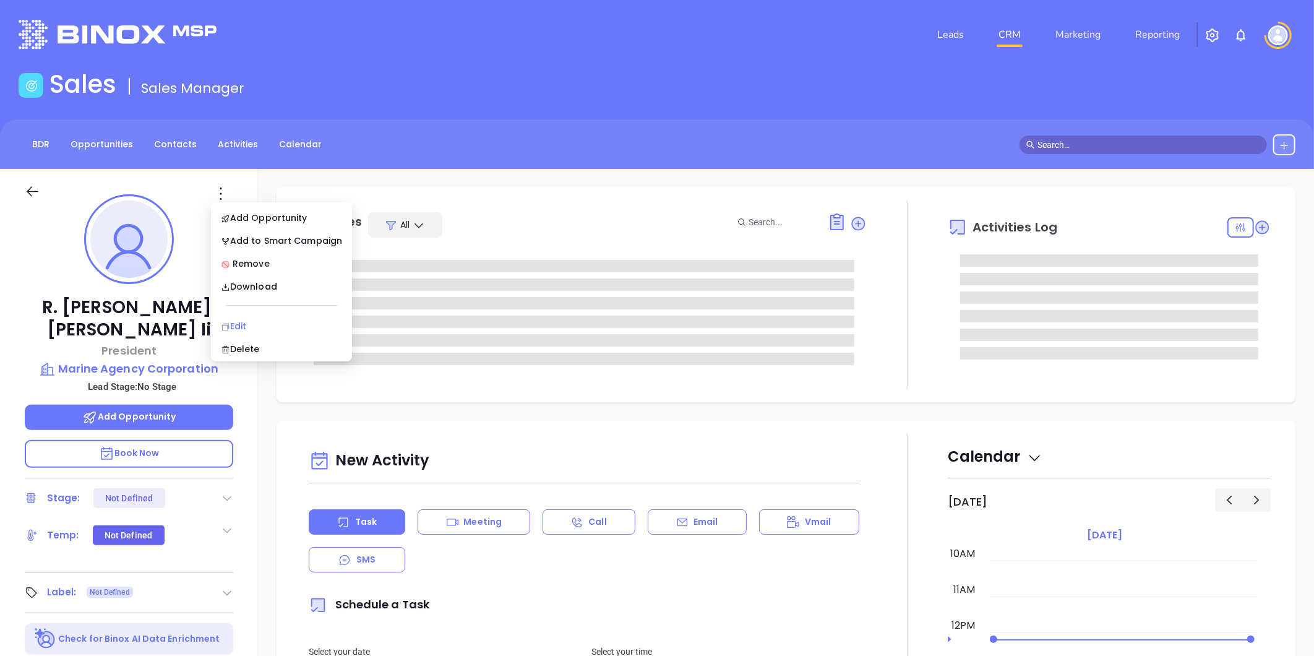
click at [243, 325] on div "Edit" at bounding box center [281, 326] width 121 height 14
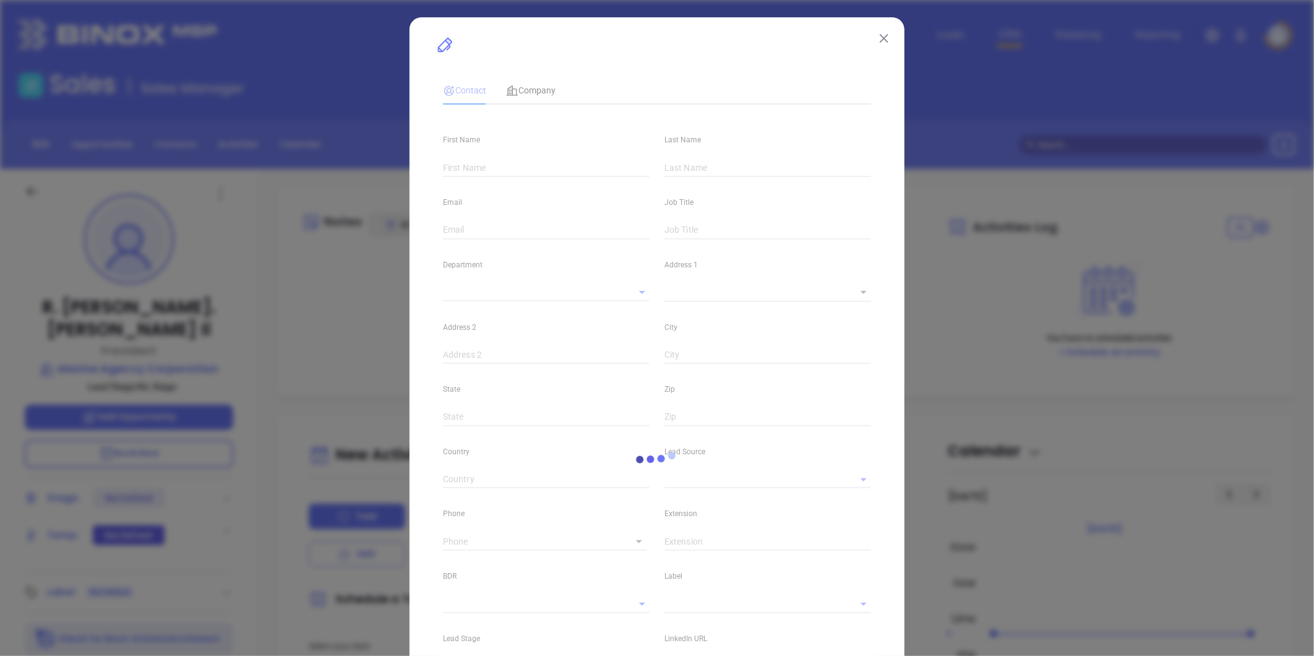
type input "R."
type input "[PERSON_NAME]. [PERSON_NAME] Ii"
type input "[EMAIL_ADDRESS][DOMAIN_NAME]"
type input "President"
type input "1"
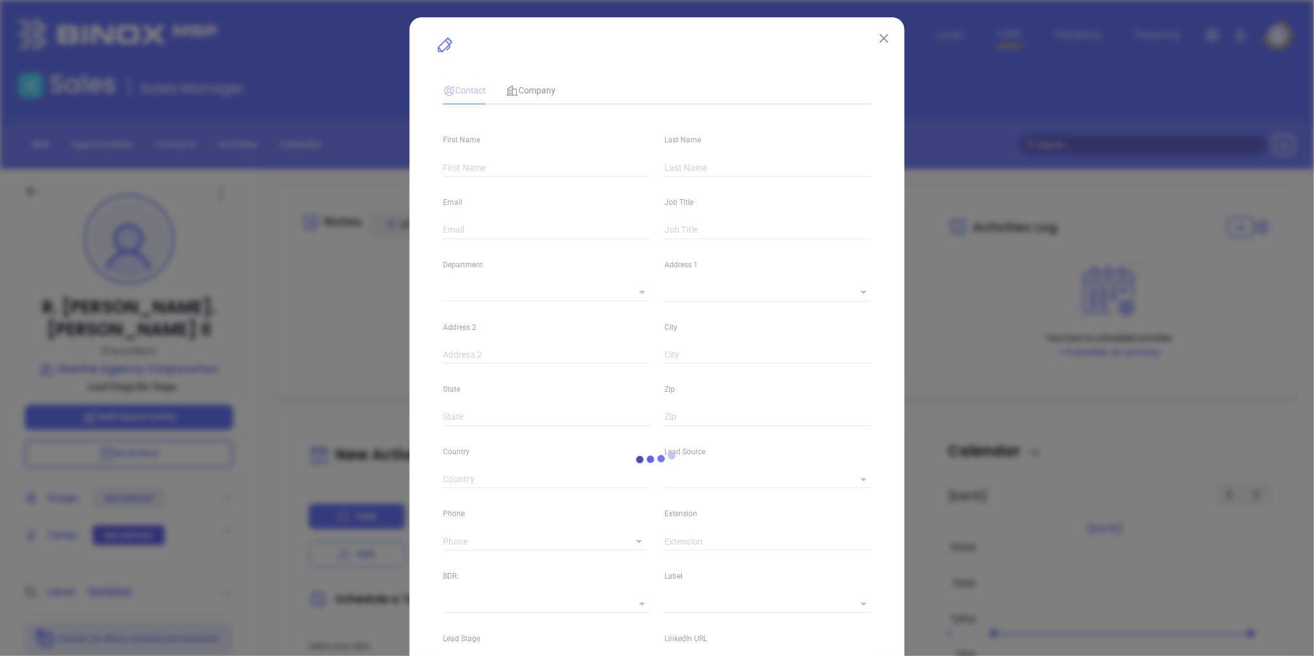
type input "[DOMAIN_NAME][URL][PERSON_NAME]"
type input "Marketing"
type input "Website Reveal"
type input "undefined undefined"
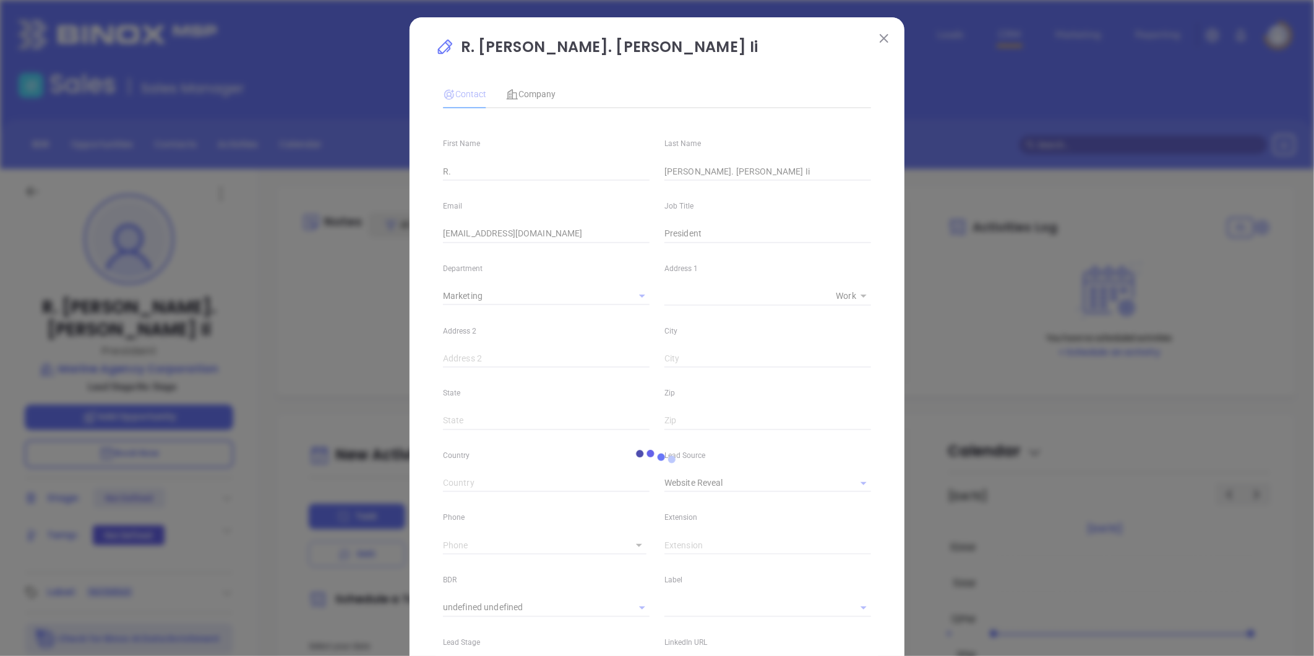
type input "[PHONE_NUMBER]"
type input "1"
click at [540, 95] on span "Company" at bounding box center [531, 94] width 50 height 10
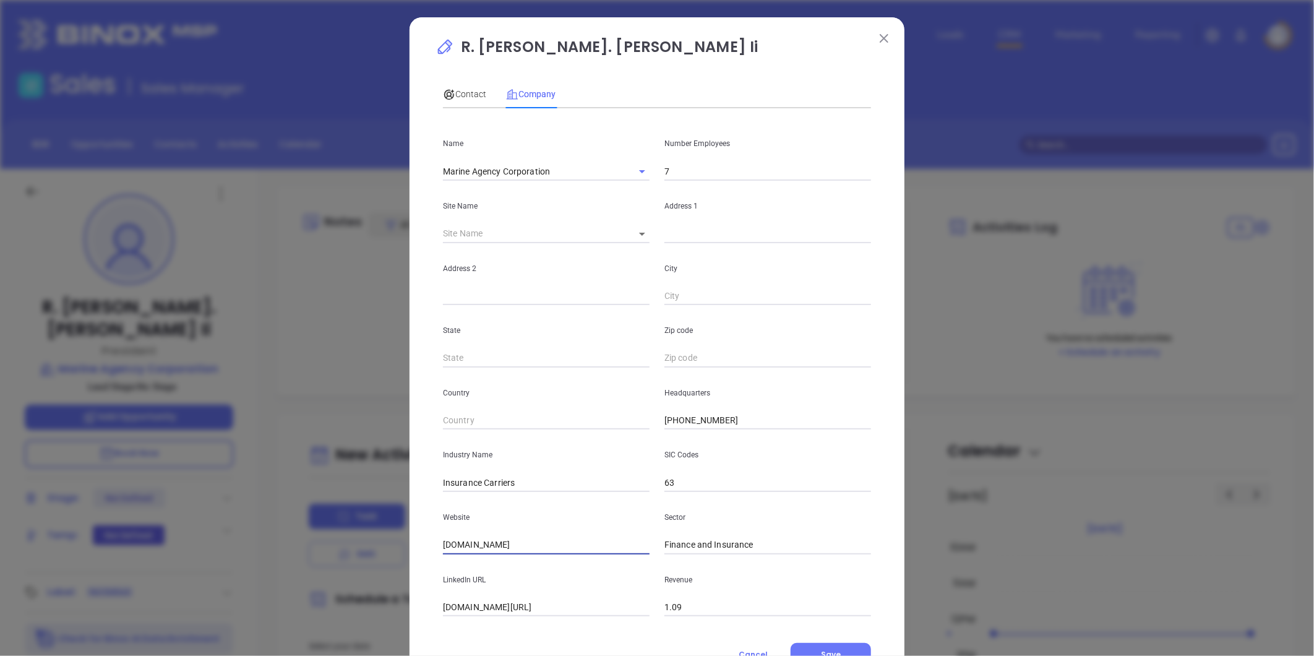
drag, startPoint x: 524, startPoint y: 545, endPoint x: 334, endPoint y: 537, distance: 189.5
click at [334, 537] on div "R. [PERSON_NAME]. [PERSON_NAME] Ii Contact Company First Name R. Last Name [PER…" at bounding box center [657, 328] width 1314 height 656
paste input "[URL][DOMAIN_NAME]"
type input "[URL][DOMAIN_NAME]"
click at [752, 260] on div "City" at bounding box center [768, 274] width 222 height 63
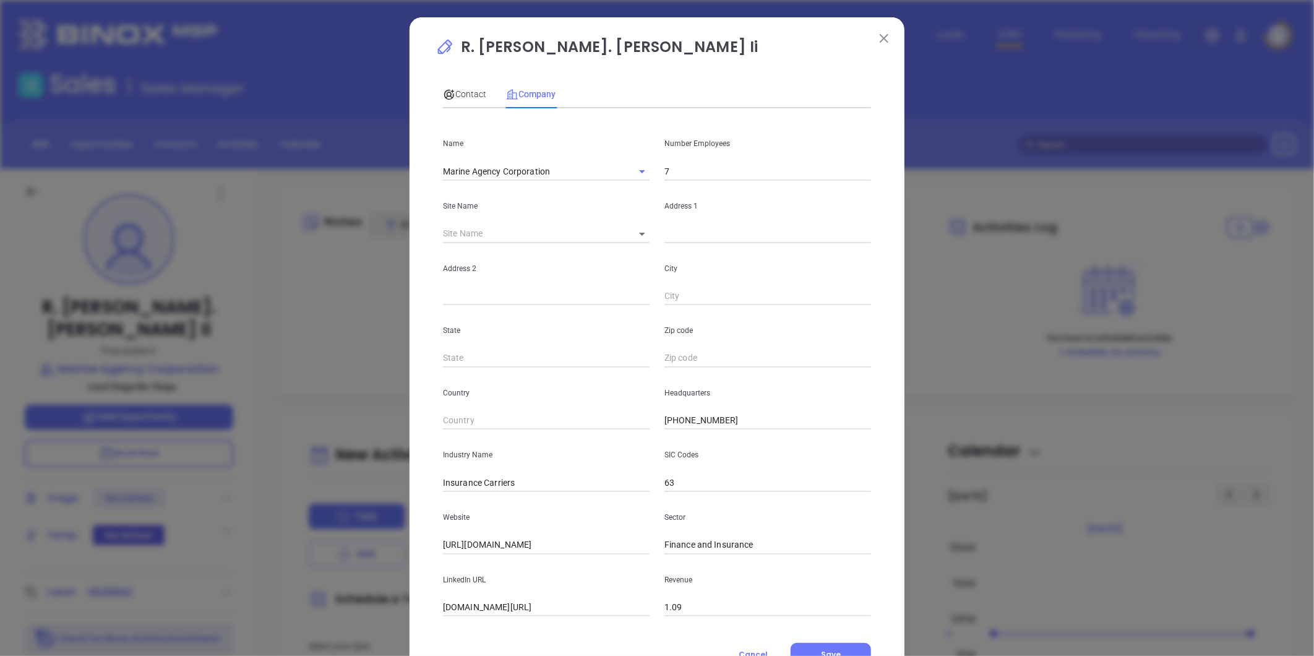
click at [682, 179] on input "7" at bounding box center [768, 171] width 207 height 19
type input "13"
click at [562, 609] on input "[DOMAIN_NAME][URL]" at bounding box center [546, 607] width 207 height 19
click at [562, 609] on input "linkedin.com/company/marine-agency-corp" at bounding box center [546, 607] width 207 height 19
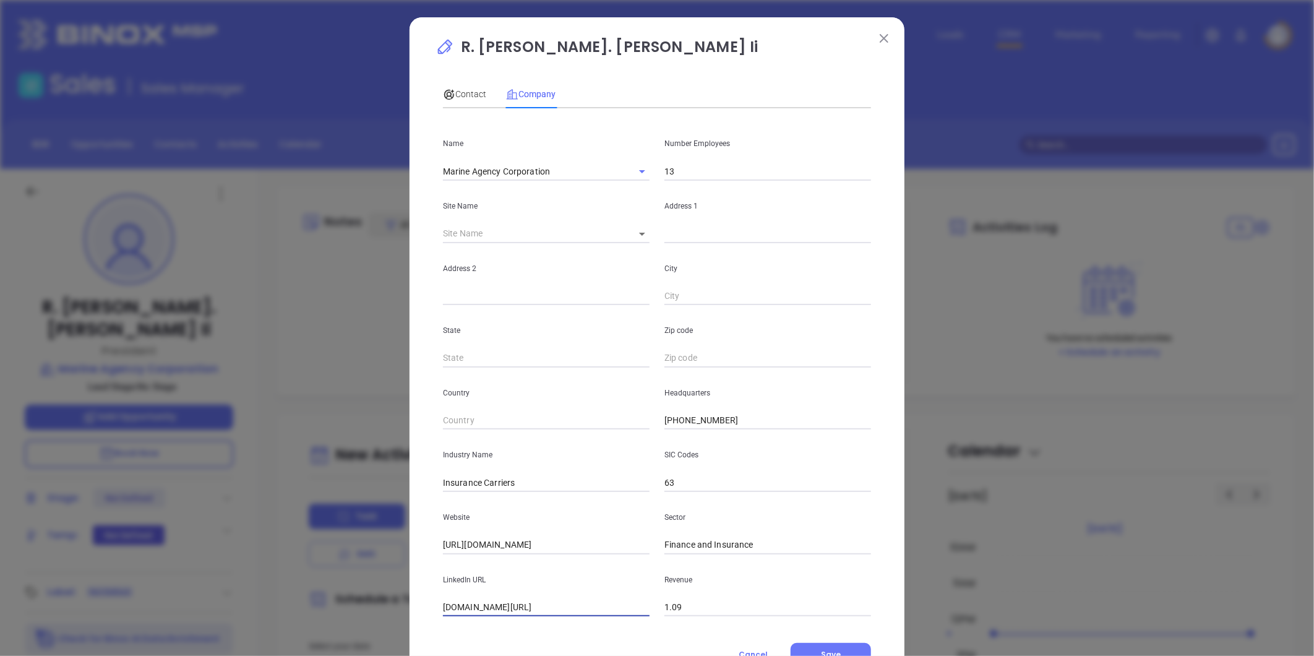
paste input "https://www.linkedin.com/company/marine-agency-corp/"
type input "https://www.linkedin.com/company/marine-agency-corp/"
drag, startPoint x: 681, startPoint y: 236, endPoint x: 673, endPoint y: 231, distance: 10.0
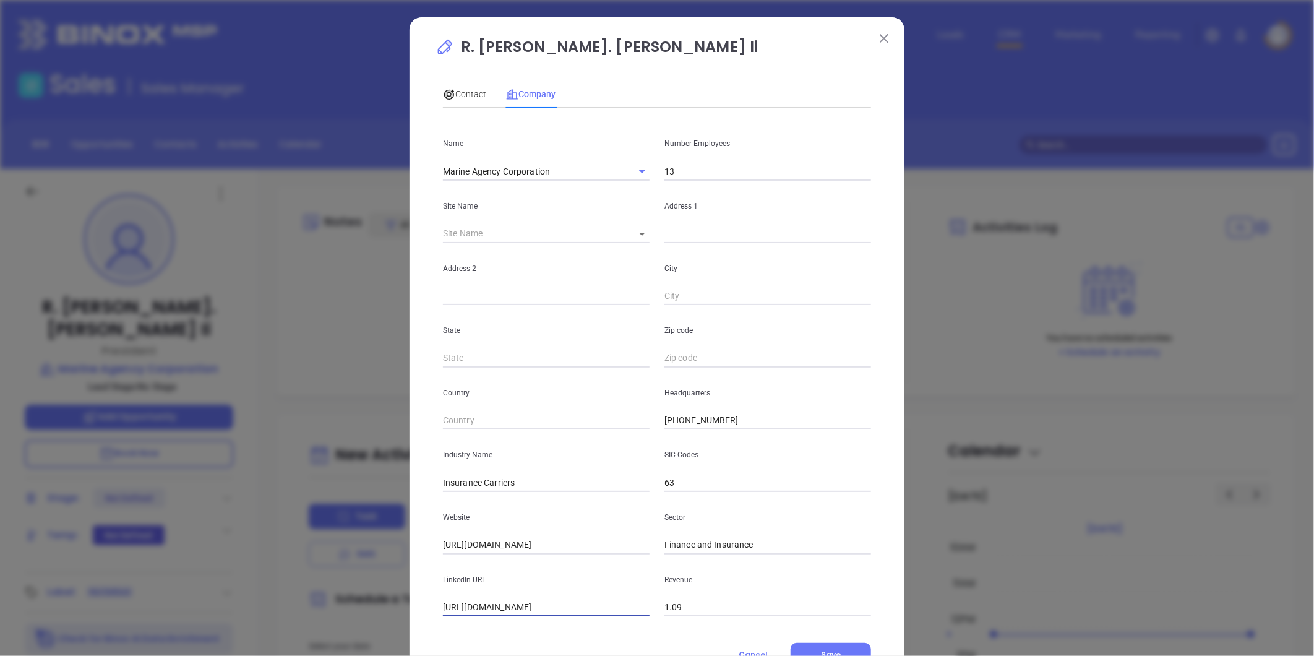
click at [681, 235] on input "text" at bounding box center [768, 234] width 207 height 19
paste input "34 W Main Street #201 Somerville NJ 08876"
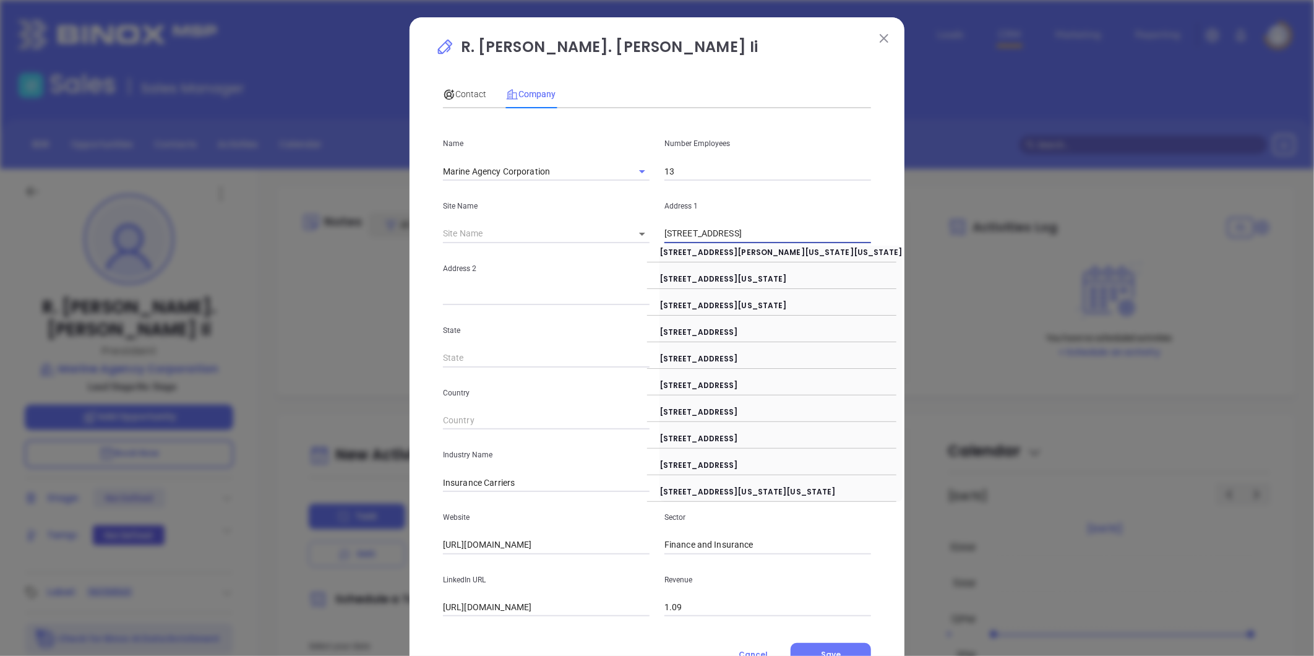
click at [726, 234] on input "34 W Main Street #201 Somerville NJ 08876" at bounding box center [768, 234] width 207 height 19
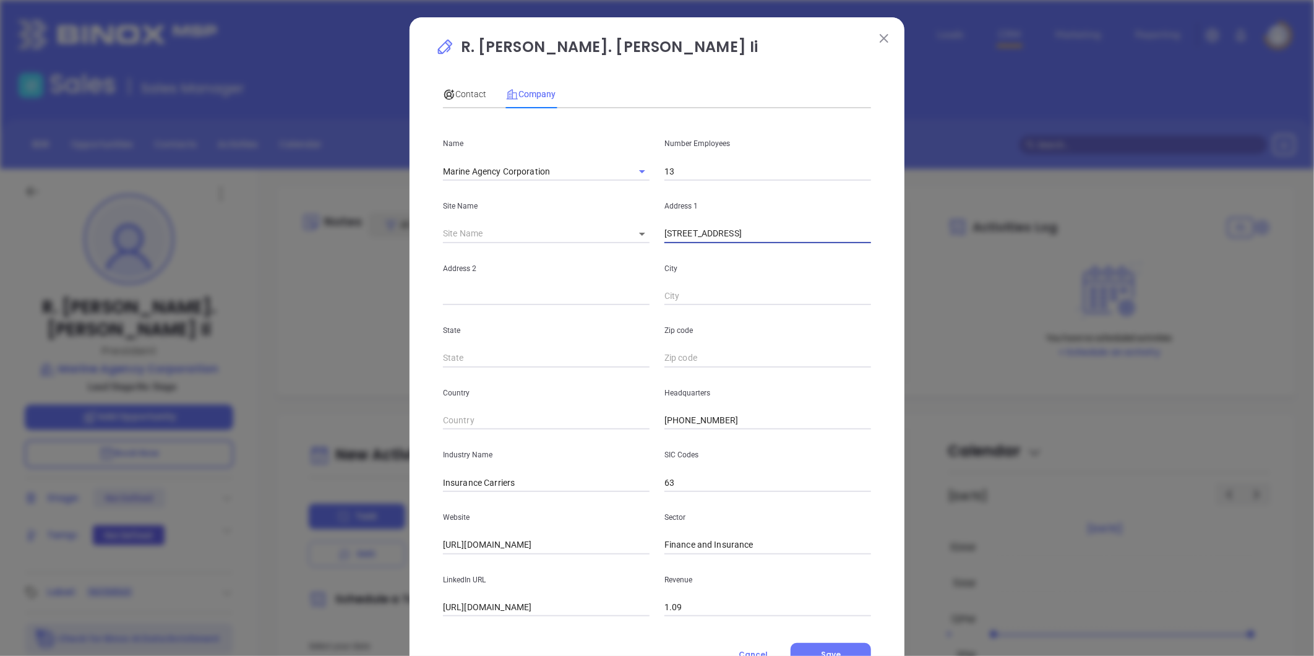
drag, startPoint x: 727, startPoint y: 233, endPoint x: 1131, endPoint y: 245, distance: 403.7
click at [1131, 245] on div "R. Chas. Stevens Ii Contact Company First Name R. Last Name Chas. Stevens Ii Em…" at bounding box center [657, 328] width 1314 height 656
type input "34 W Main Street"
paste input "#201 Somerville NJ 08876"
drag, startPoint x: 461, startPoint y: 298, endPoint x: 788, endPoint y: 273, distance: 328.3
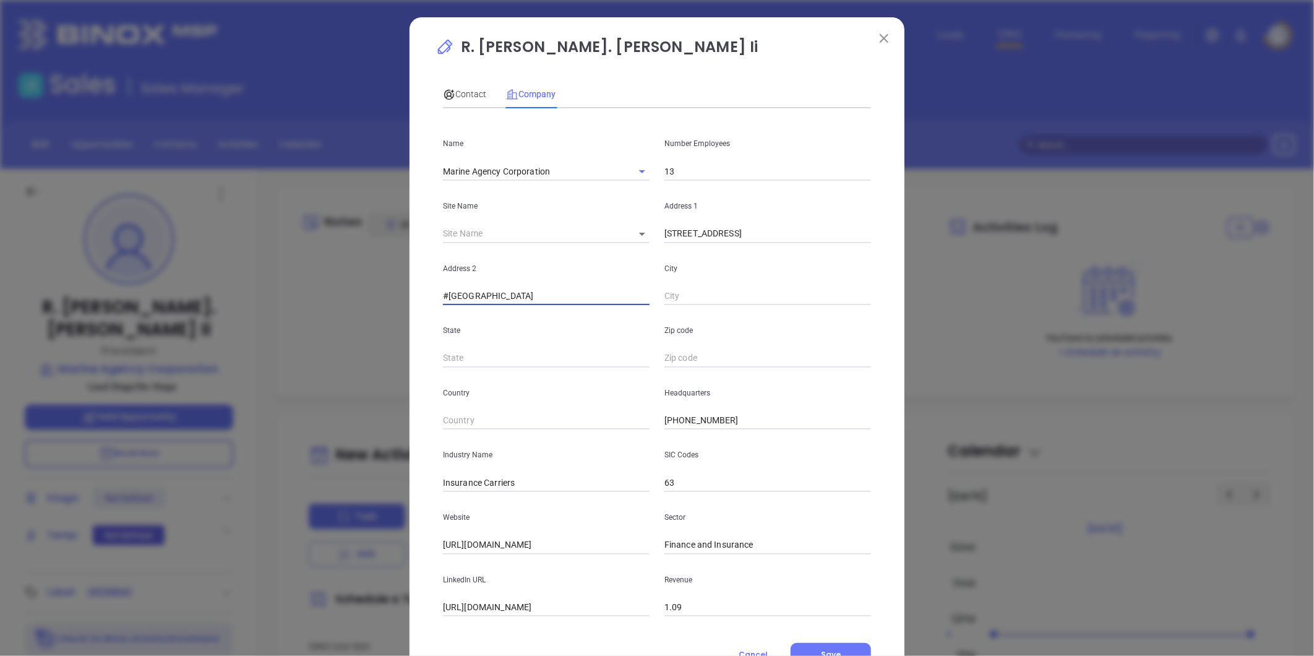
click at [786, 282] on div "Address 2 #201 Somerville NJ 08876 City" at bounding box center [657, 274] width 443 height 63
type input "#201"
paste input "Somerville NJ 08876"
drag, startPoint x: 751, startPoint y: 294, endPoint x: 900, endPoint y: 280, distance: 150.4
click at [908, 287] on div "R. Chas. Stevens Ii Contact Company First Name R. Last Name Chas. Stevens Ii Em…" at bounding box center [657, 328] width 1314 height 656
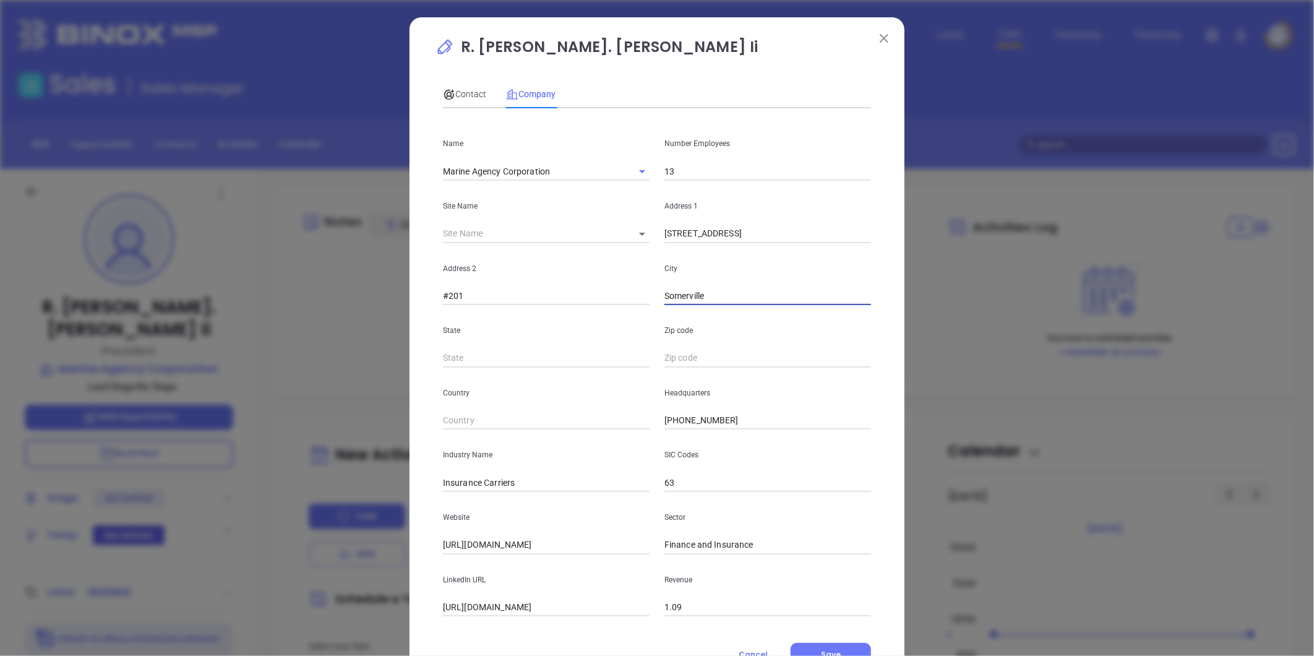
type input "Somerville"
type input "NJ"
paste input "NJ 08876"
type input "08876"
drag, startPoint x: 480, startPoint y: 486, endPoint x: 565, endPoint y: 485, distance: 84.8
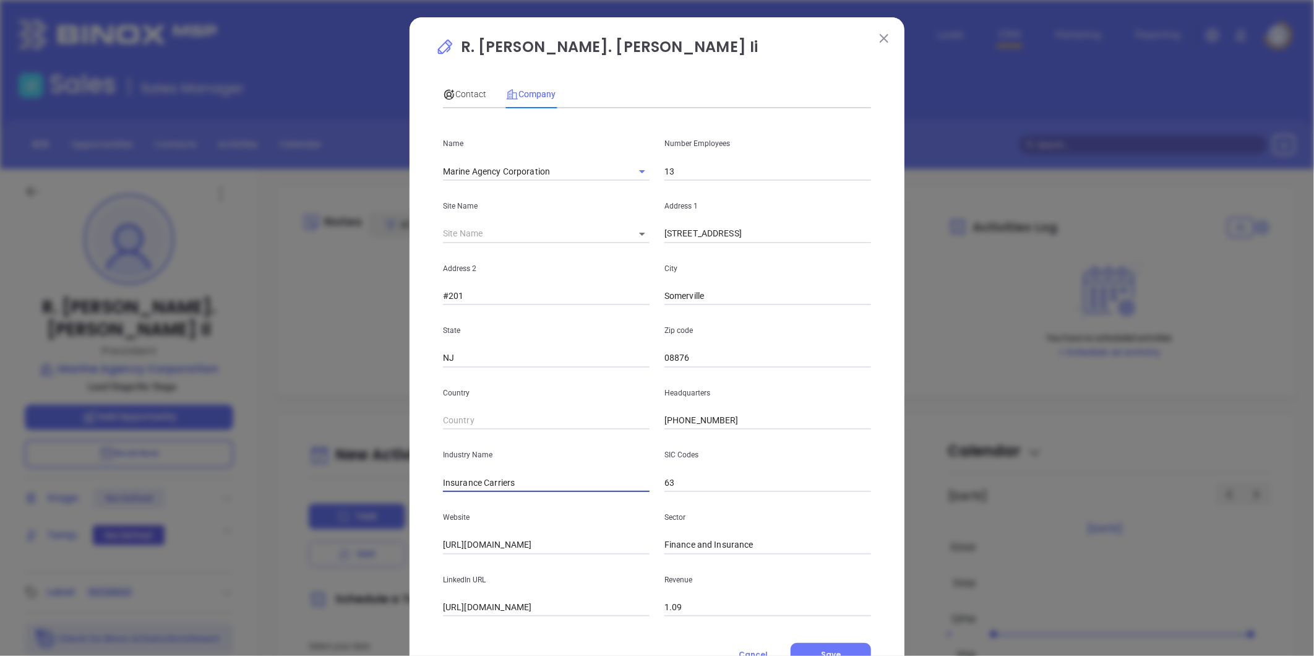
click at [565, 485] on input "Insurance Carriers" at bounding box center [546, 482] width 207 height 19
type input "Insurance"
click at [820, 393] on p "Headquarters" at bounding box center [768, 393] width 207 height 14
drag, startPoint x: 695, startPoint y: 419, endPoint x: 690, endPoint y: 436, distance: 17.4
click at [633, 418] on div "Country Headquarters (973) 763-4711" at bounding box center [657, 399] width 443 height 63
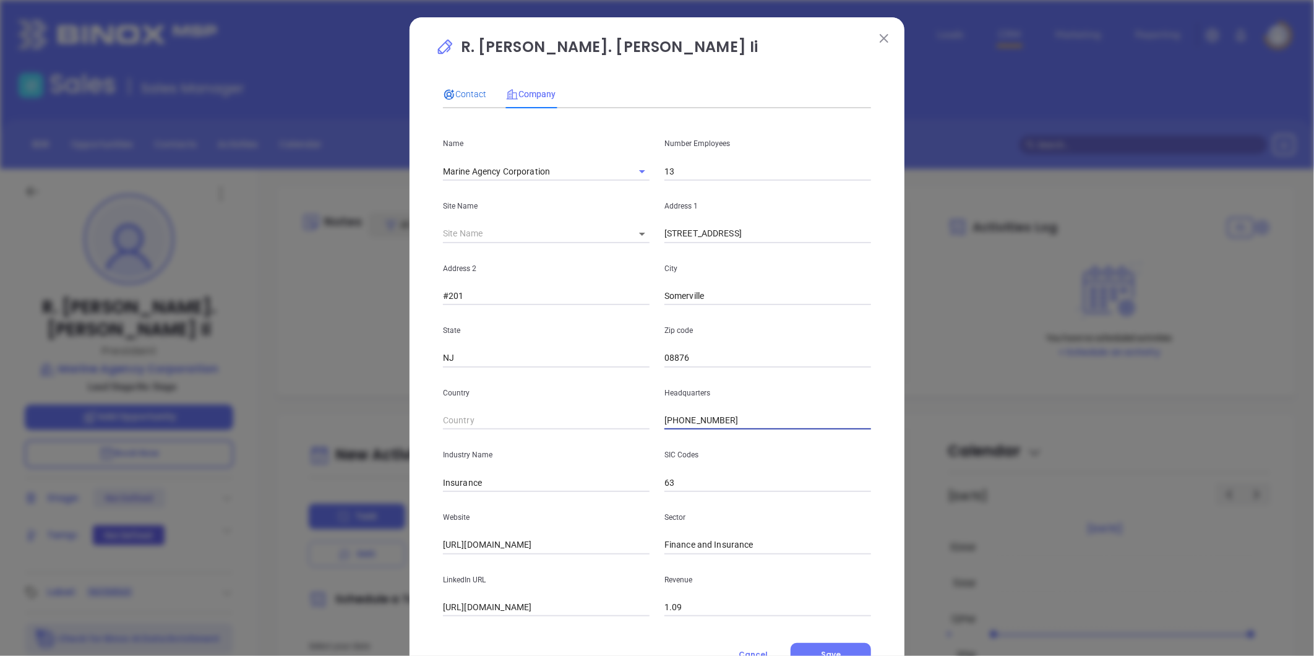
click at [464, 93] on span "Contact" at bounding box center [464, 94] width 43 height 10
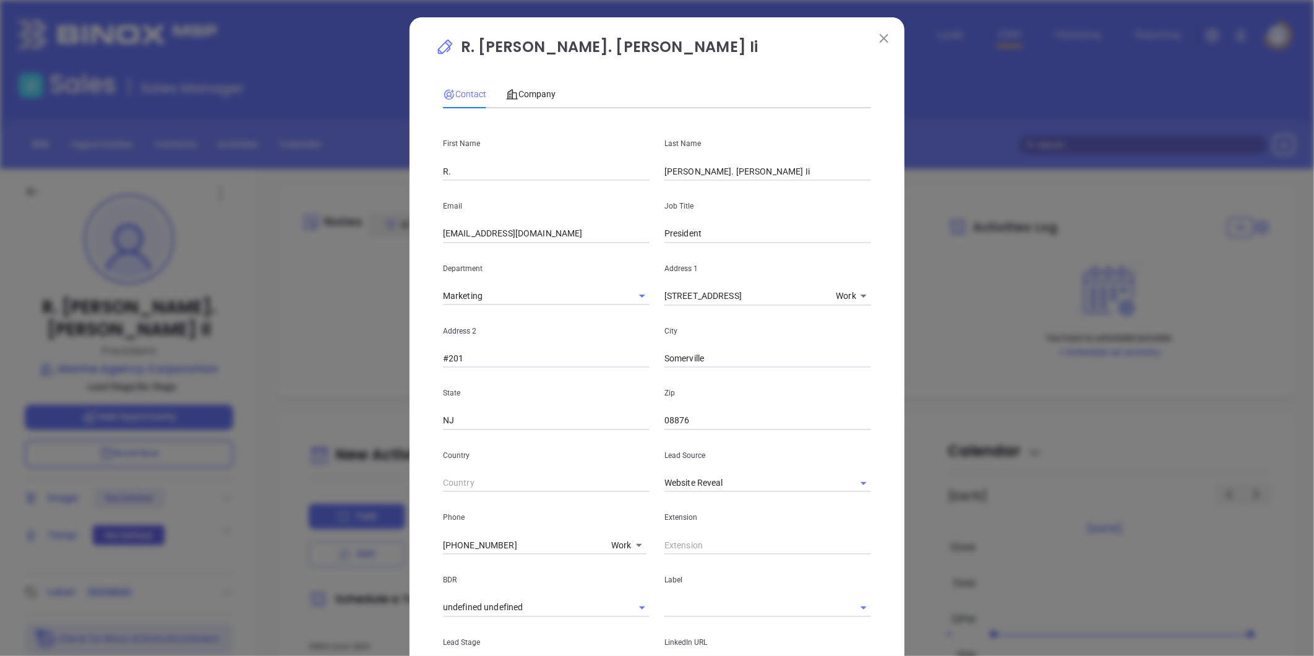
click at [509, 539] on input "(973) 763-4711" at bounding box center [524, 545] width 163 height 19
click at [399, 548] on div "R. Chas. Stevens Ii Contact Company First Name R. Last Name Chas. Stevens Ii Em…" at bounding box center [657, 328] width 1314 height 656
type input "( ) -"
click at [621, 543] on body "Leads CRM Marketing Reporting Financial Leads Leads Sales Sales Manager BDR Opp…" at bounding box center [657, 328] width 1314 height 656
click at [623, 585] on li "Site" at bounding box center [648, 585] width 84 height 22
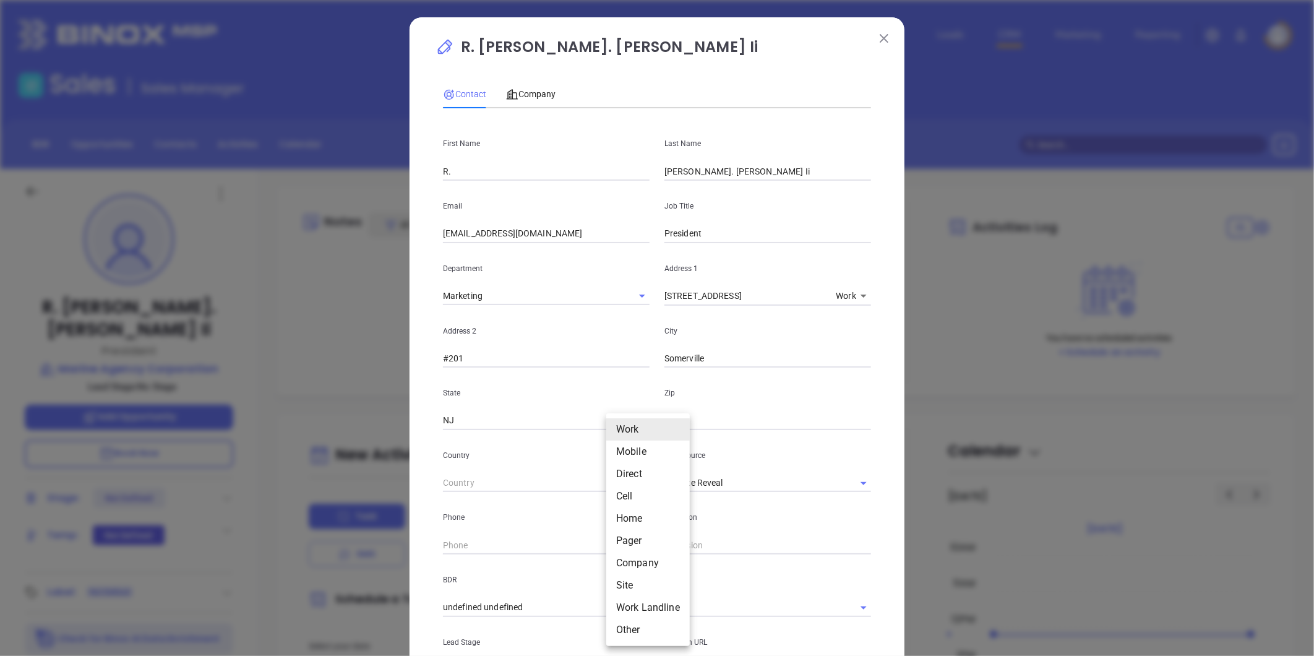
type input "11"
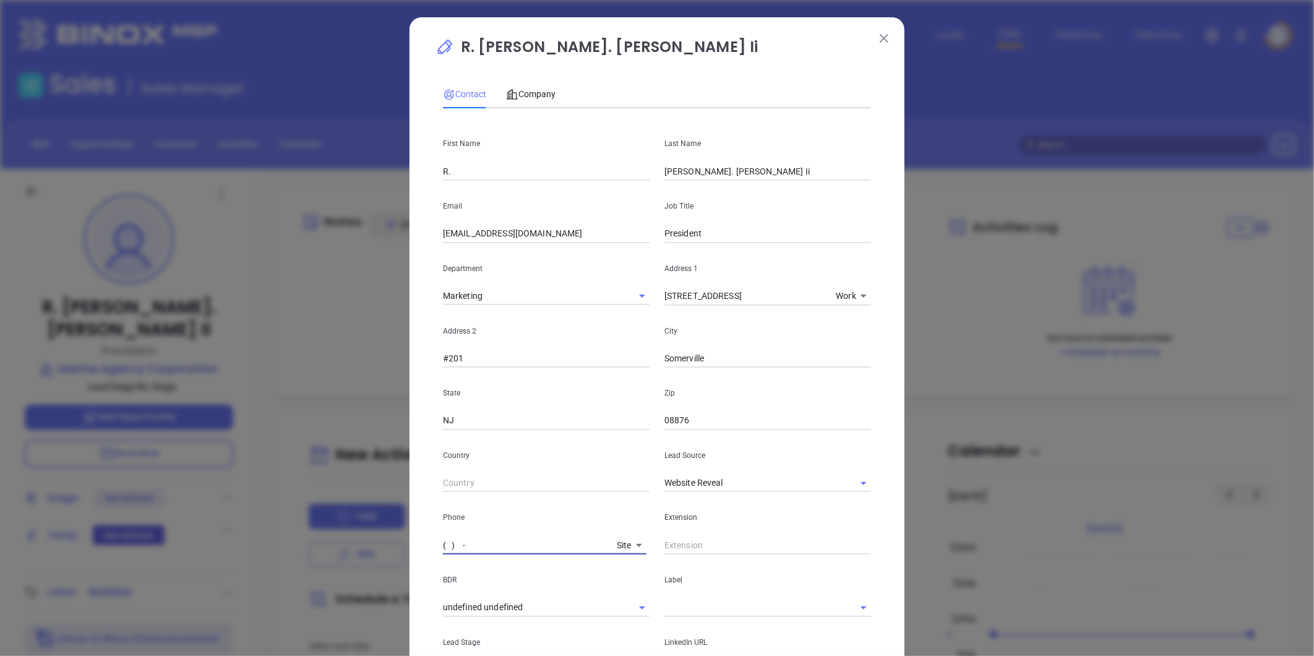
click at [530, 543] on input "( ) -" at bounding box center [527, 545] width 169 height 19
paste input "973) 763-4711"
type input "(973) 763-4711"
click at [528, 93] on span "Company" at bounding box center [531, 94] width 50 height 10
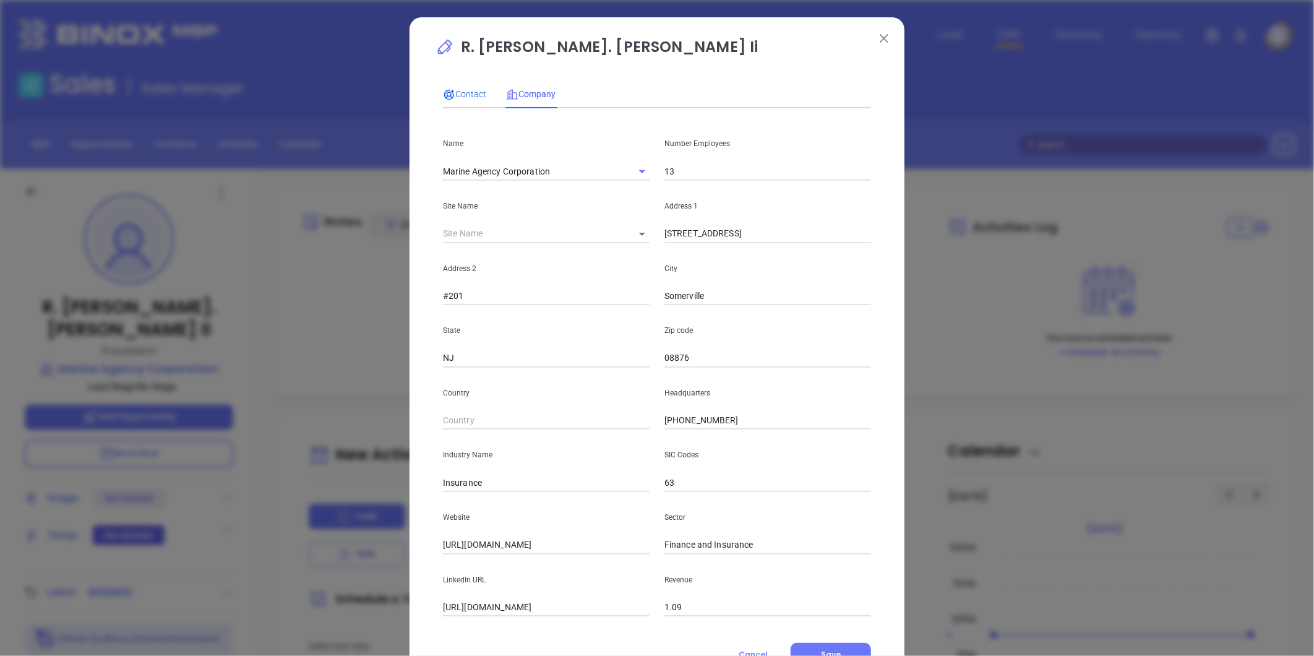
click at [462, 89] on span "Contact" at bounding box center [464, 94] width 43 height 10
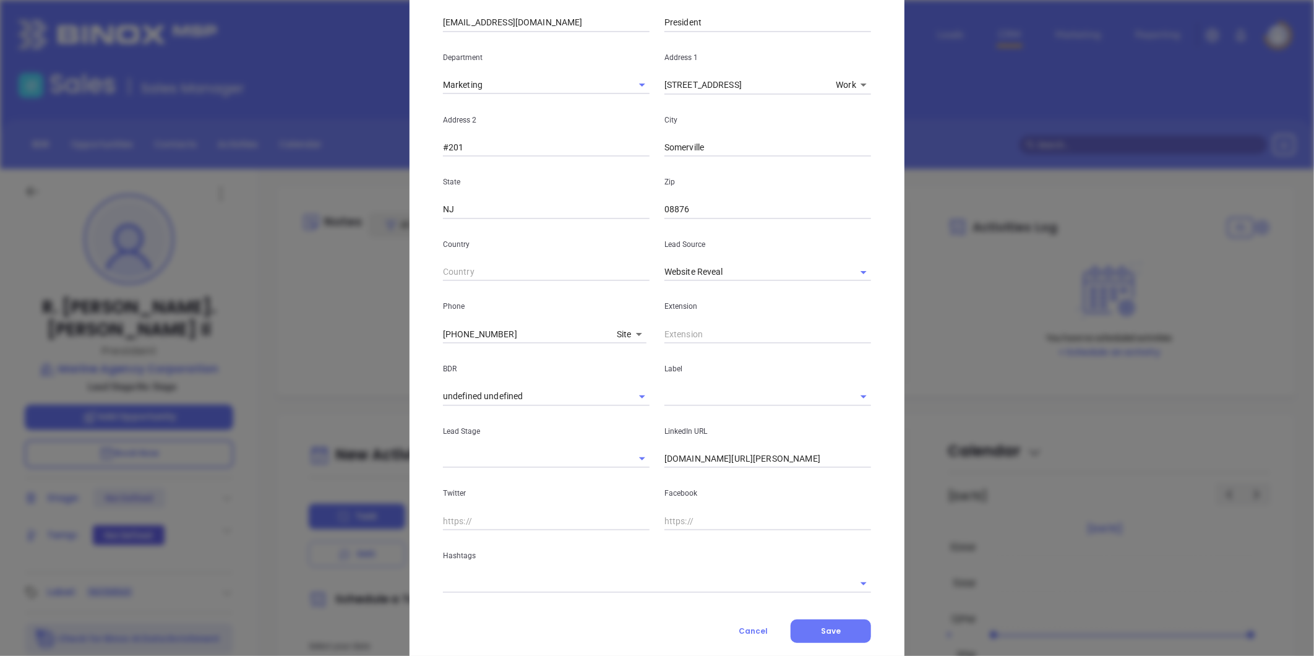
scroll to position [241, 0]
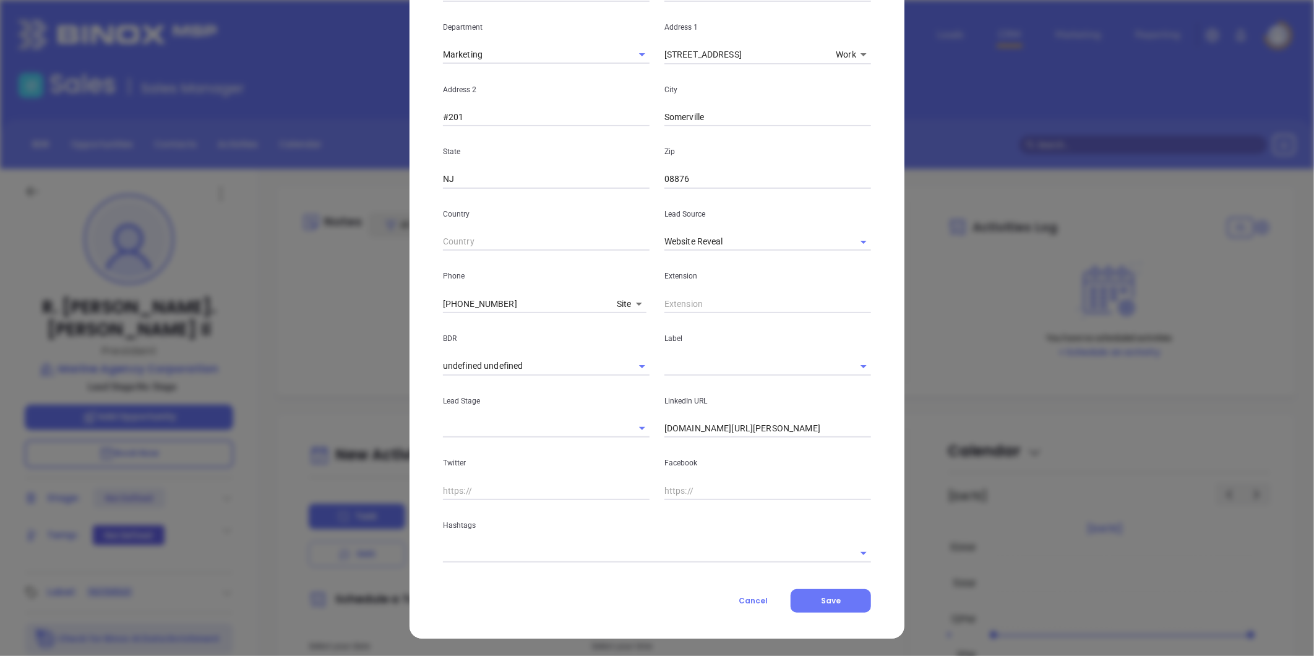
click at [543, 554] on input "text" at bounding box center [640, 553] width 394 height 18
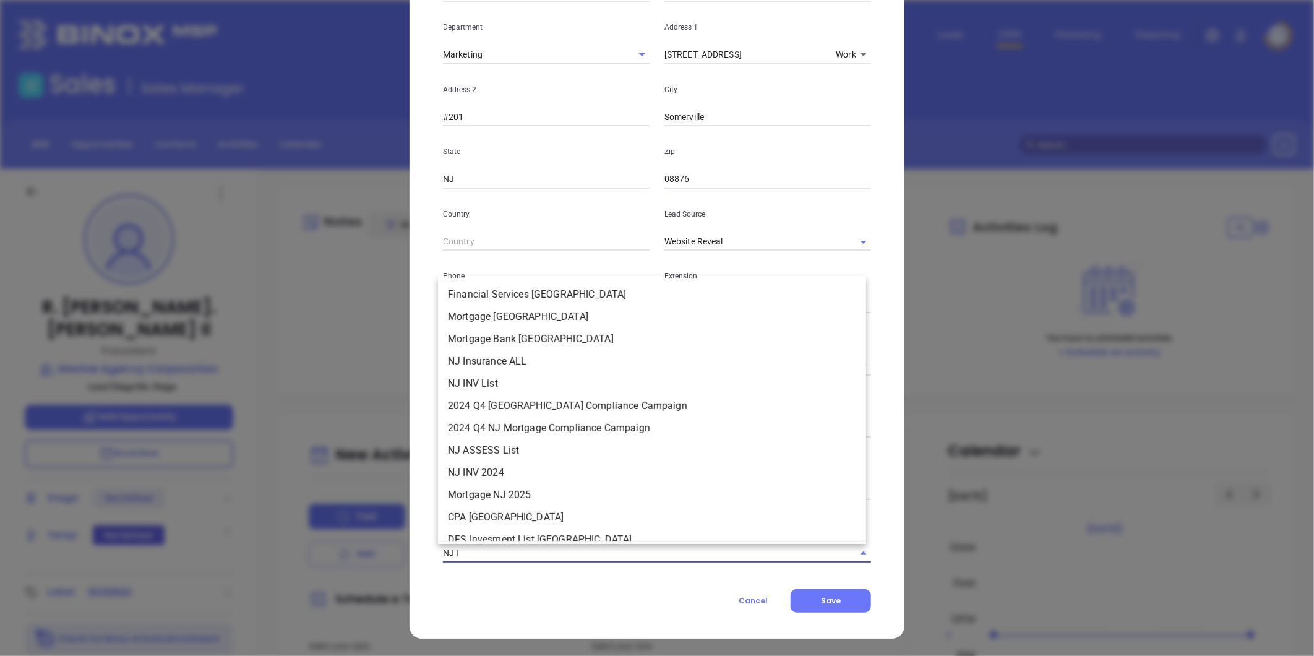
type input "NJ IN"
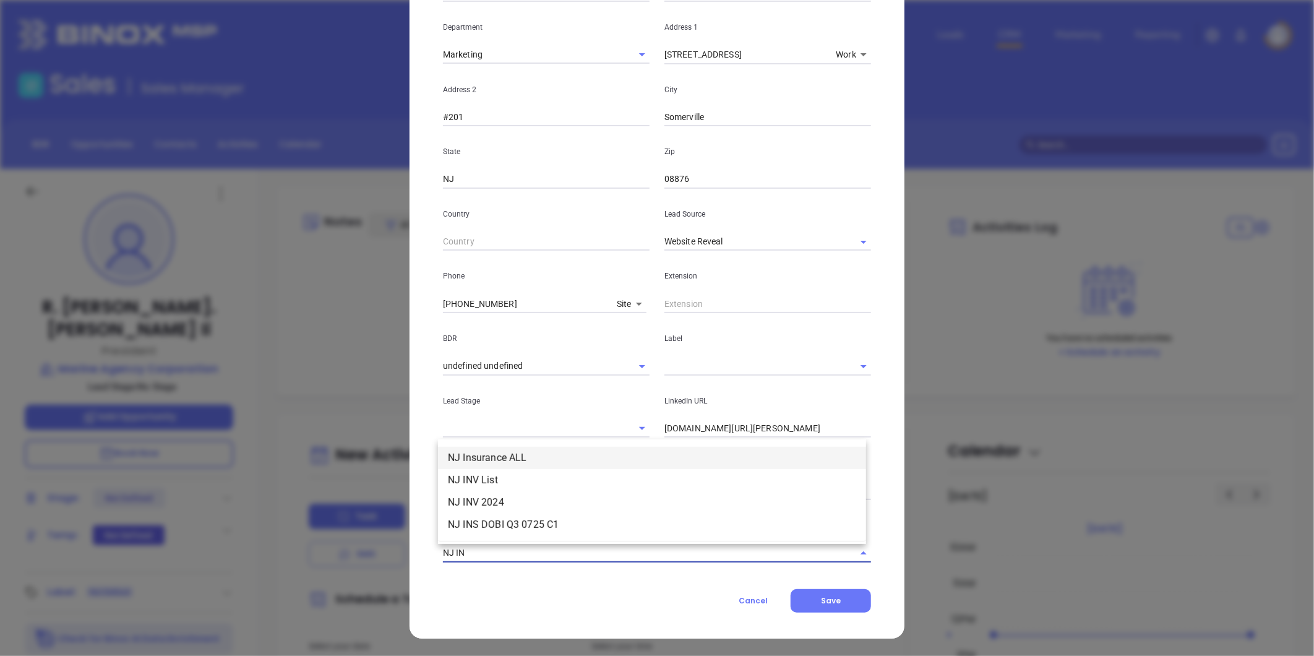
click at [511, 459] on li "NJ Insurance ALL" at bounding box center [652, 458] width 428 height 22
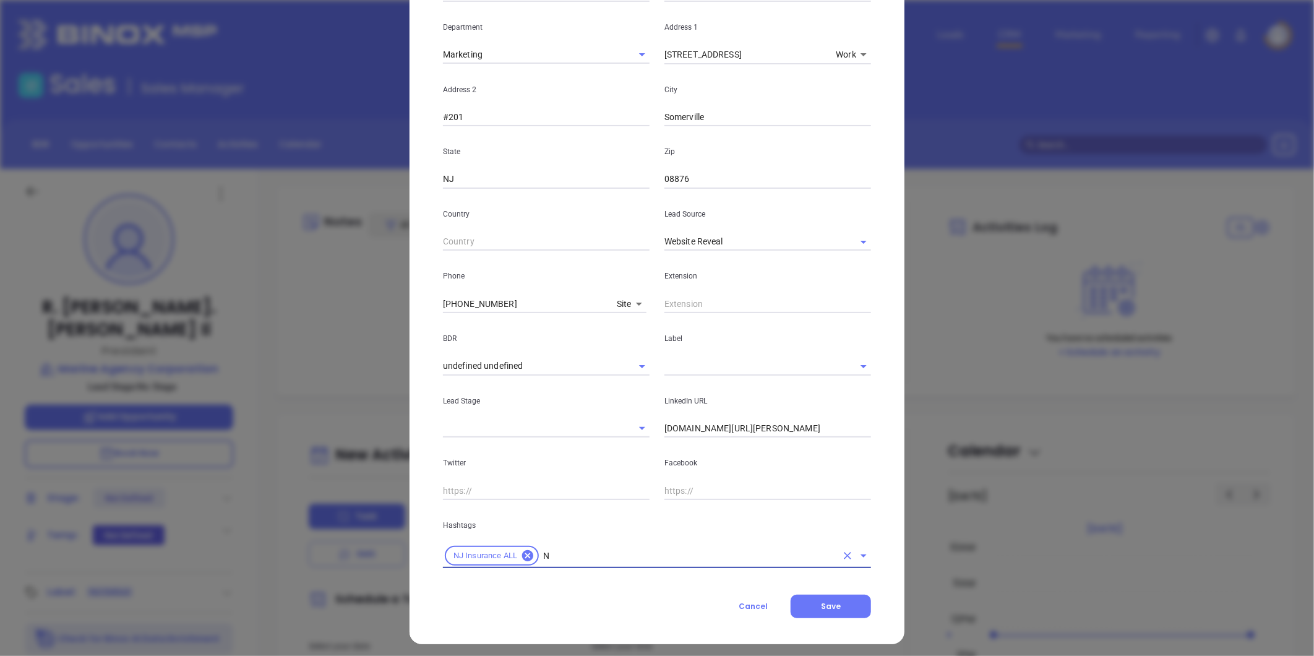
type input "NJ"
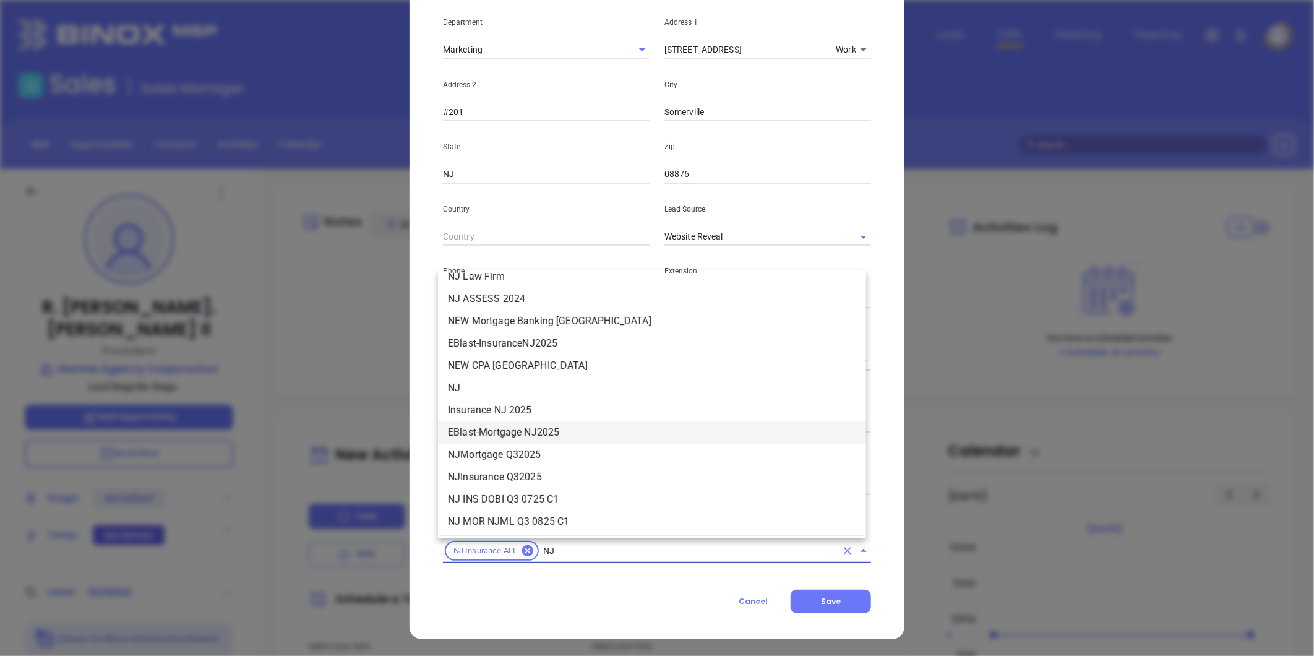
scroll to position [280, 0]
click at [483, 382] on li "NJ" at bounding box center [652, 387] width 428 height 22
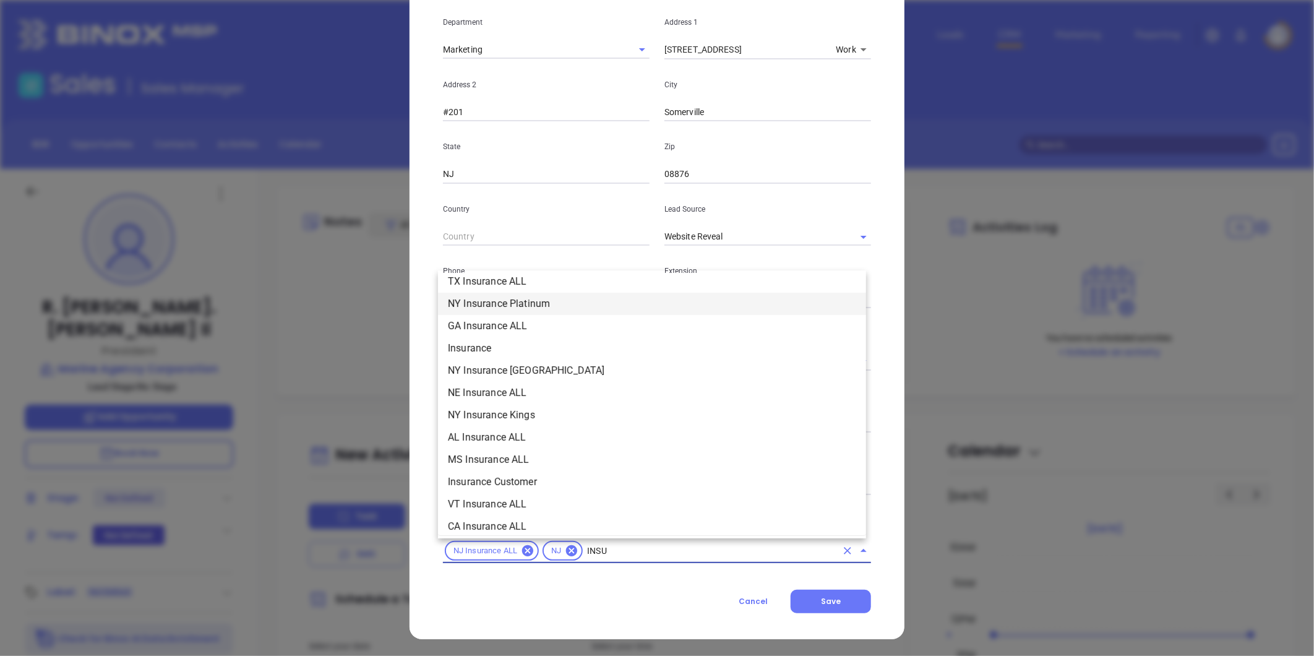
scroll to position [363, 0]
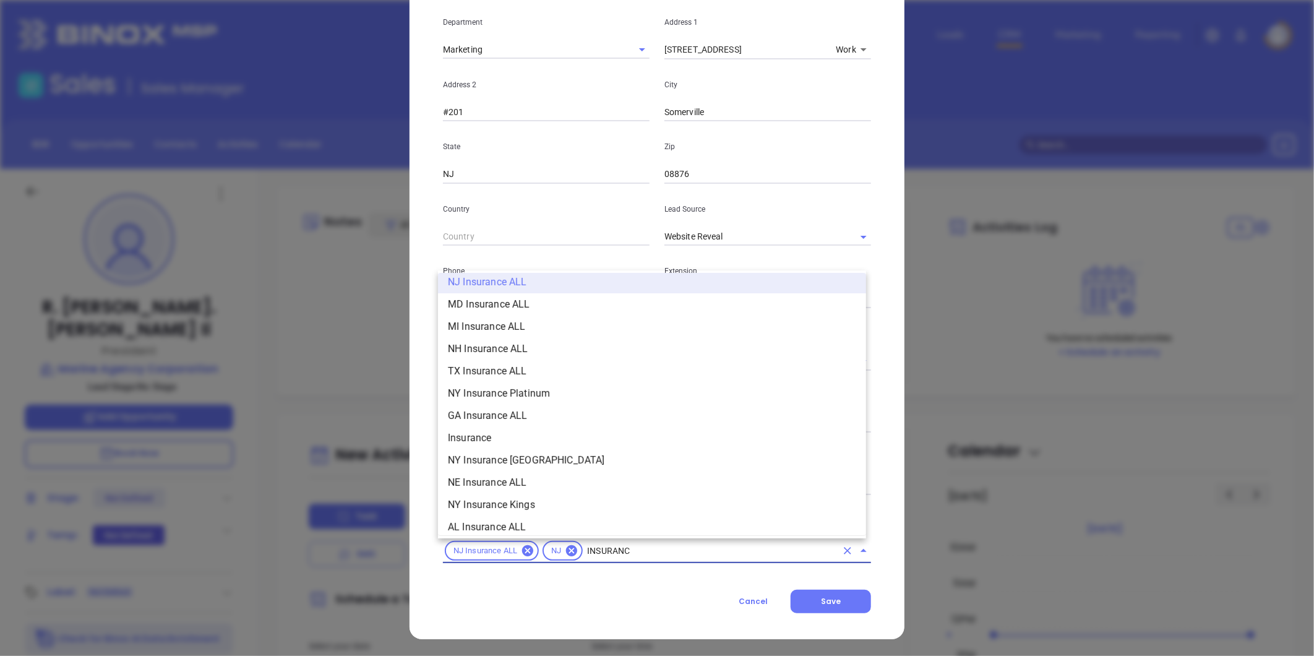
type input "INSURANCE"
click at [484, 431] on li "Insurance" at bounding box center [652, 438] width 428 height 22
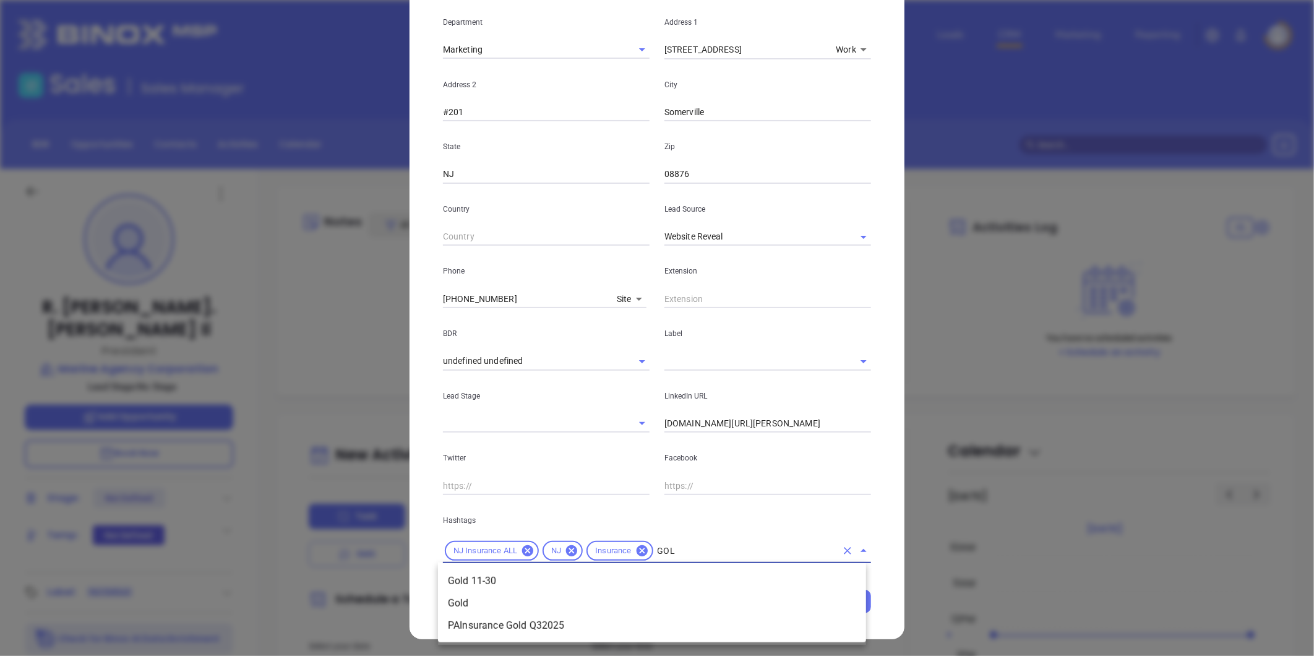
type input "GOLD"
click at [511, 578] on li "Gold 11-30" at bounding box center [652, 581] width 428 height 22
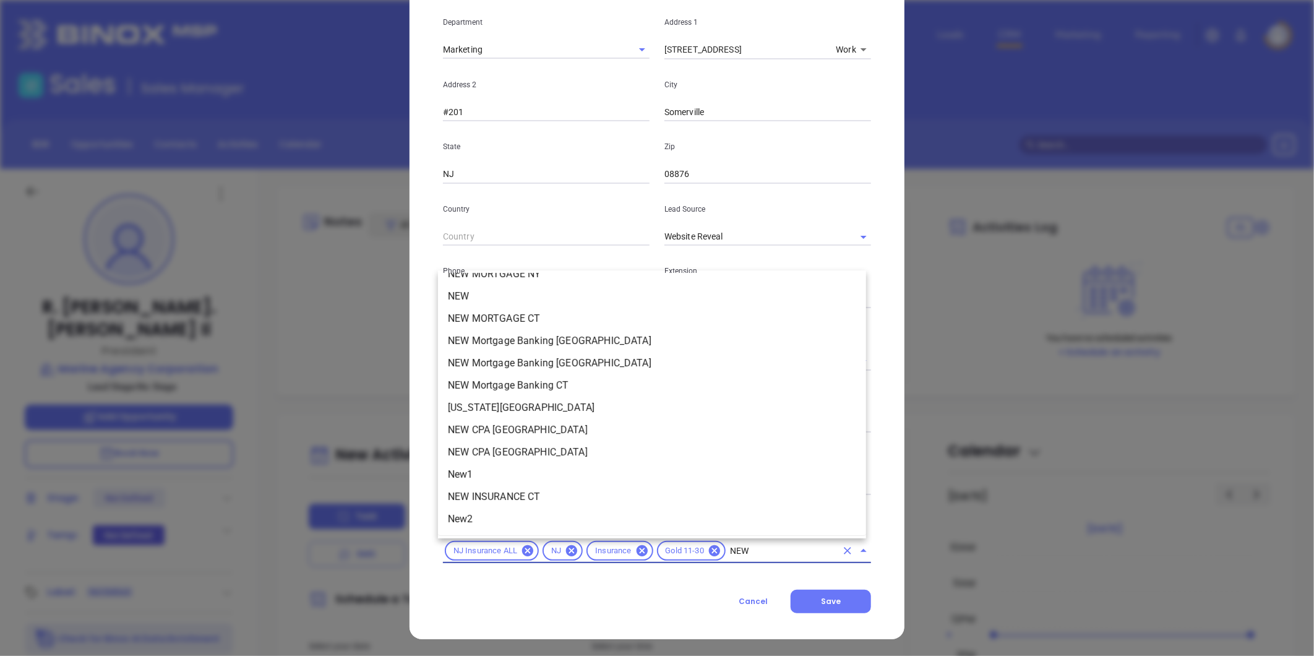
scroll to position [0, 0]
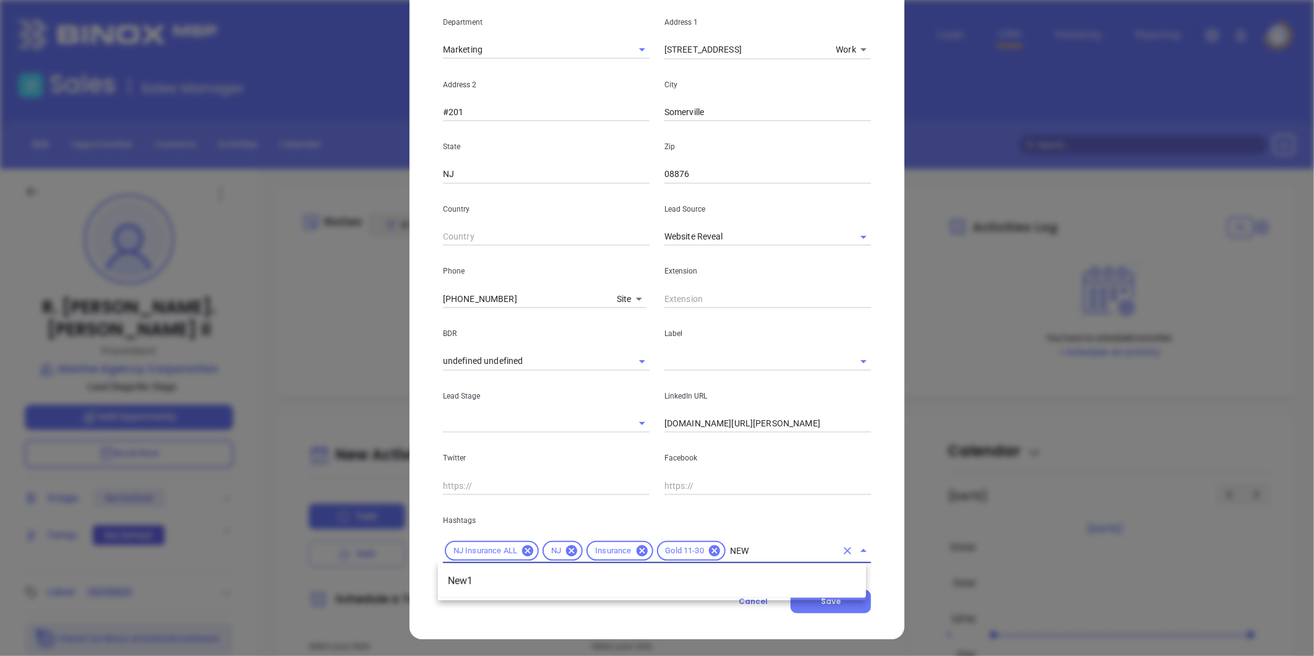
type input "NEW1"
click at [489, 579] on li "New1" at bounding box center [652, 581] width 428 height 22
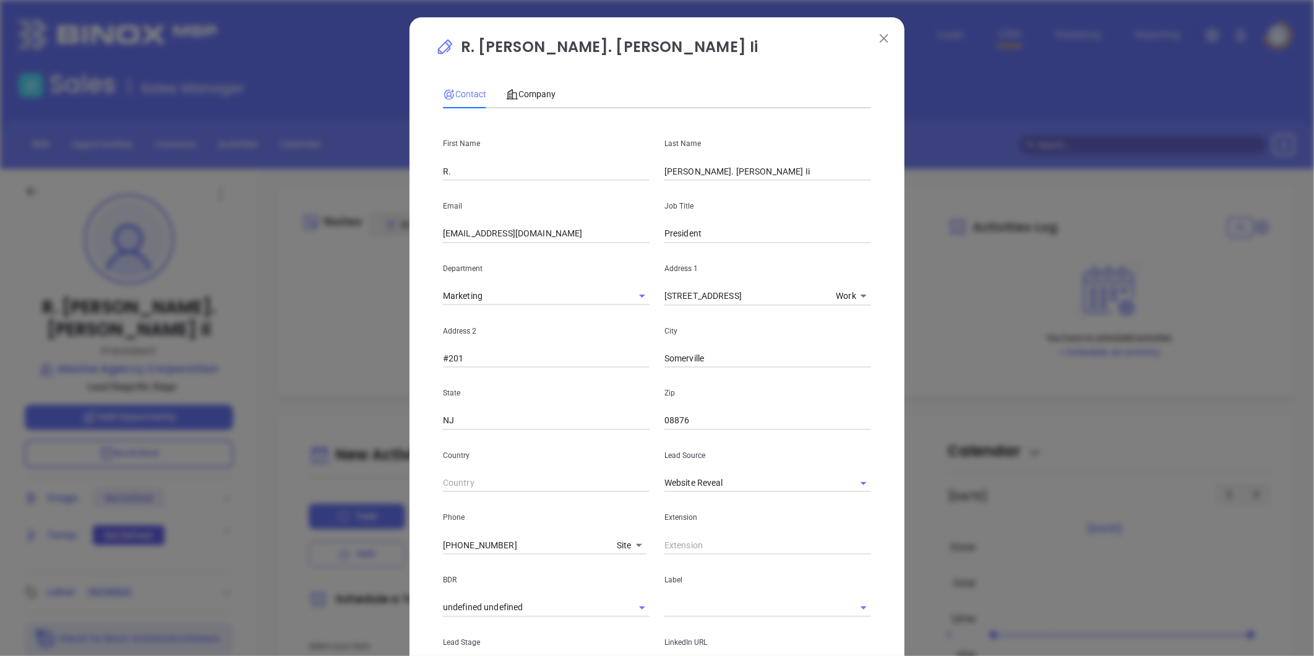
click at [504, 181] on div "Email cstevens@marineagency.com" at bounding box center [547, 212] width 222 height 63
click at [491, 171] on input "R." at bounding box center [546, 171] width 207 height 19
type input "R. Chas"
drag, startPoint x: 684, startPoint y: 171, endPoint x: 590, endPoint y: 163, distance: 95.1
click at [590, 163] on div "First Name R. Chas Last Name Chas. Stevens Ii" at bounding box center [657, 149] width 443 height 63
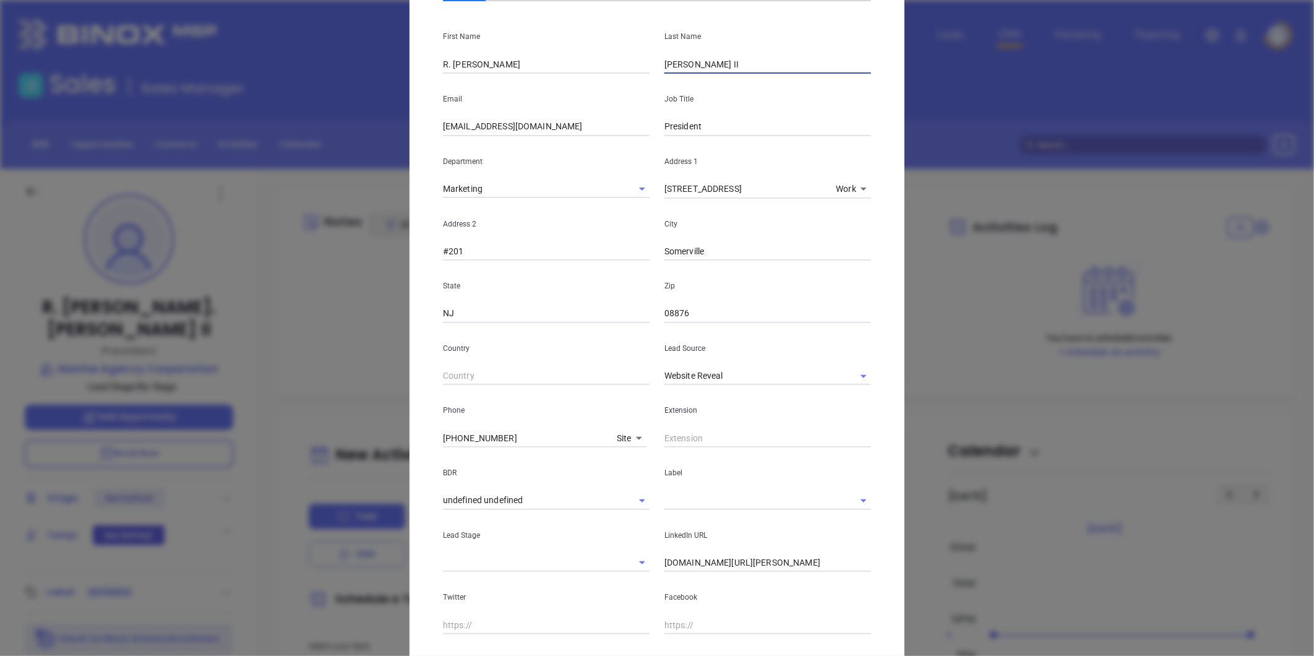
scroll to position [246, 0]
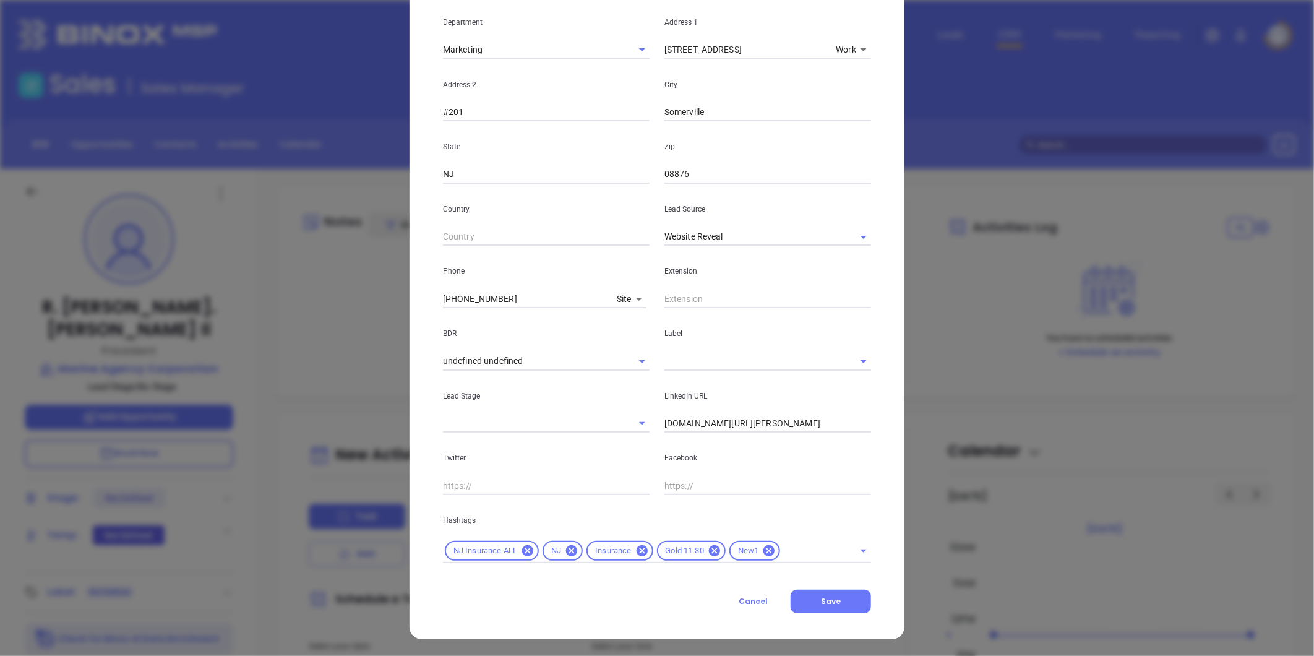
type input "Stevens II"
click at [682, 419] on input "linkedin.com/in/chas-stevens" at bounding box center [768, 424] width 207 height 19
click at [683, 418] on input "linkedin.com/in/chas-stevens" at bounding box center [768, 424] width 207 height 19
paste input "linkedin.com/in/chas-stevens"
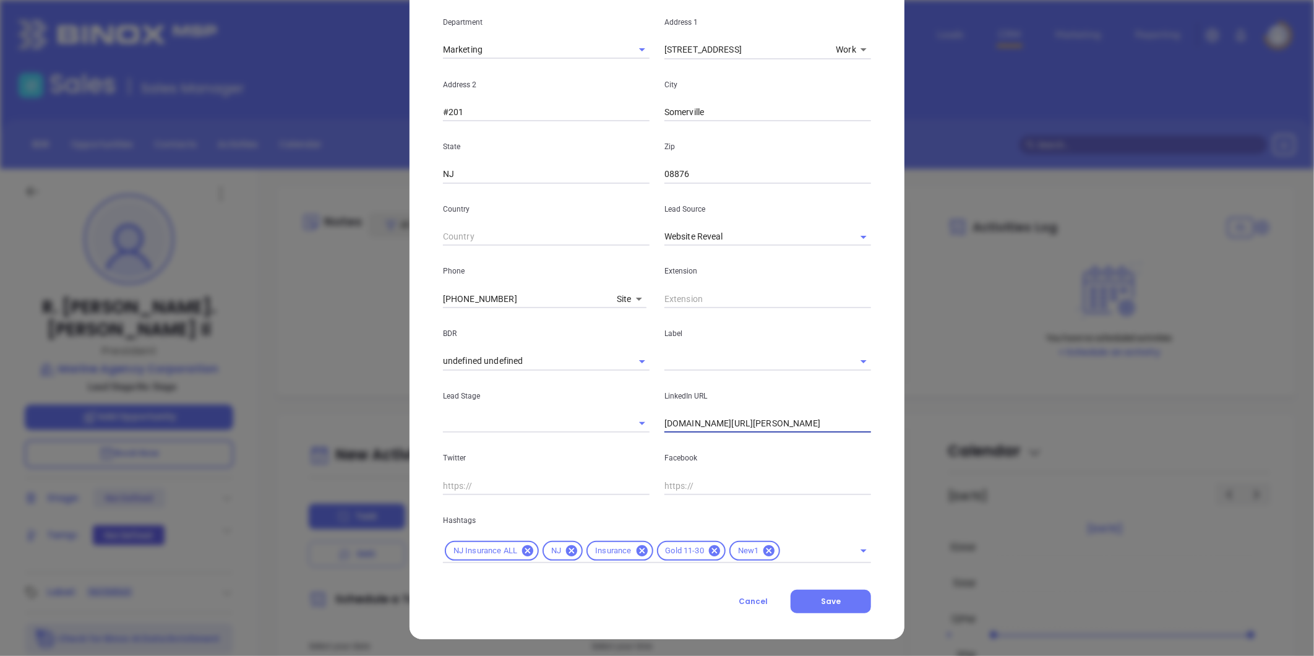
type input "www.linkedin.com/in/chas-stevens"
click at [705, 361] on input "text" at bounding box center [751, 361] width 172 height 18
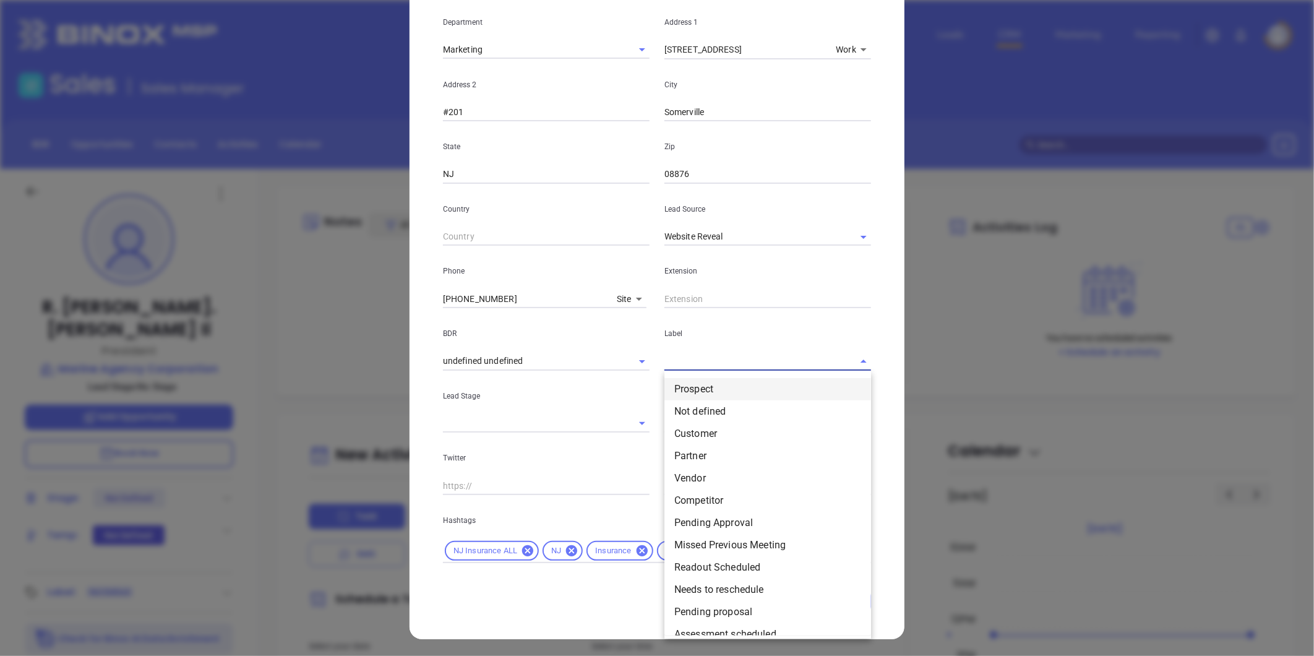
drag, startPoint x: 683, startPoint y: 390, endPoint x: 697, endPoint y: 343, distance: 49.9
click at [684, 386] on li "Prospect" at bounding box center [768, 389] width 207 height 22
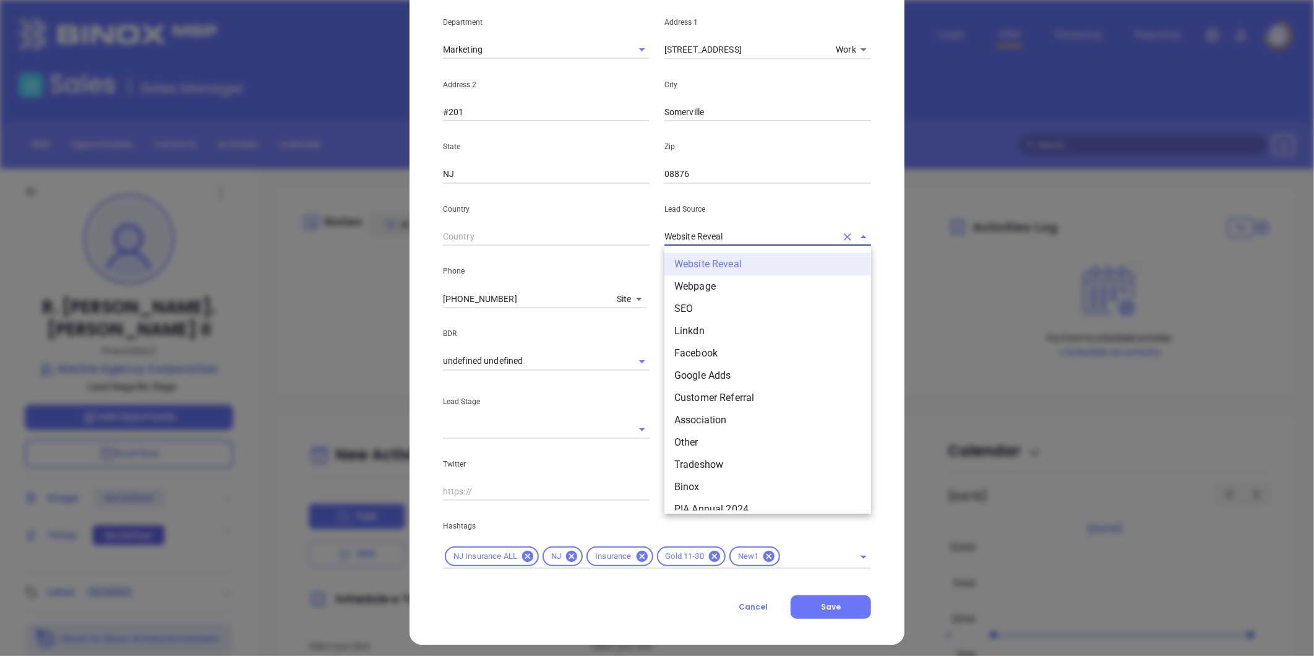
click at [736, 228] on input "Website Reveal" at bounding box center [751, 237] width 172 height 18
click at [699, 486] on li "Binox" at bounding box center [768, 487] width 207 height 22
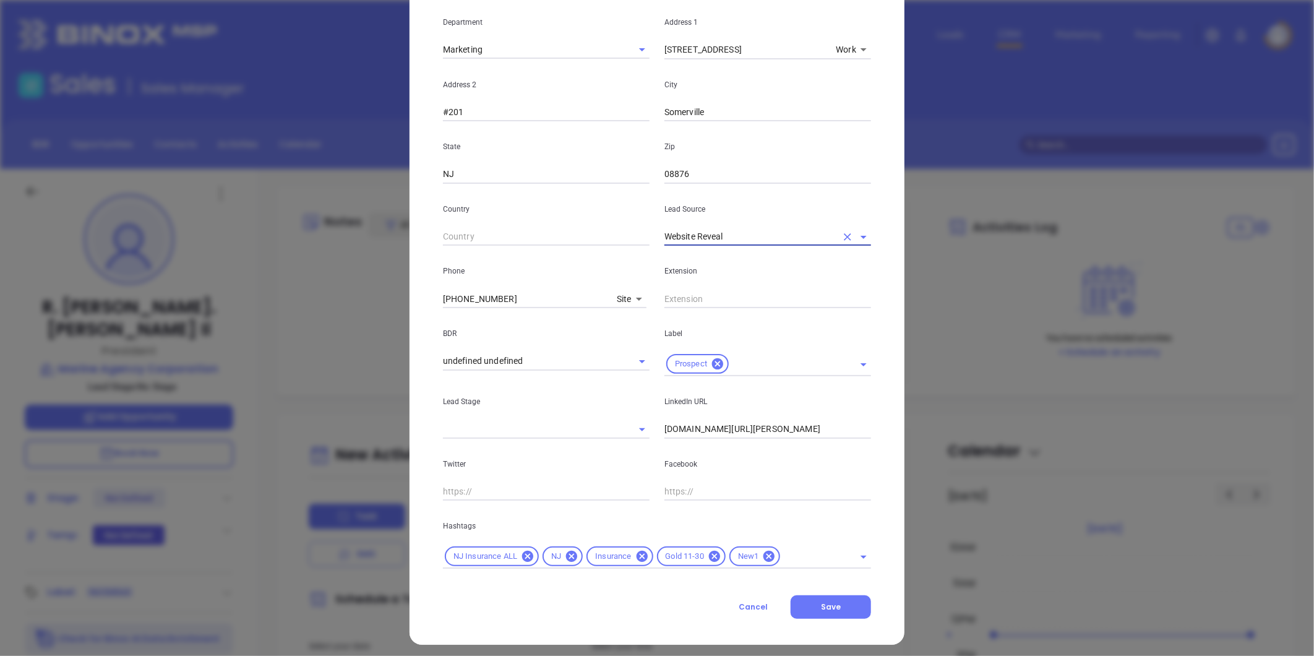
type input "Binox"
click at [806, 601] on button "Save" at bounding box center [831, 607] width 80 height 24
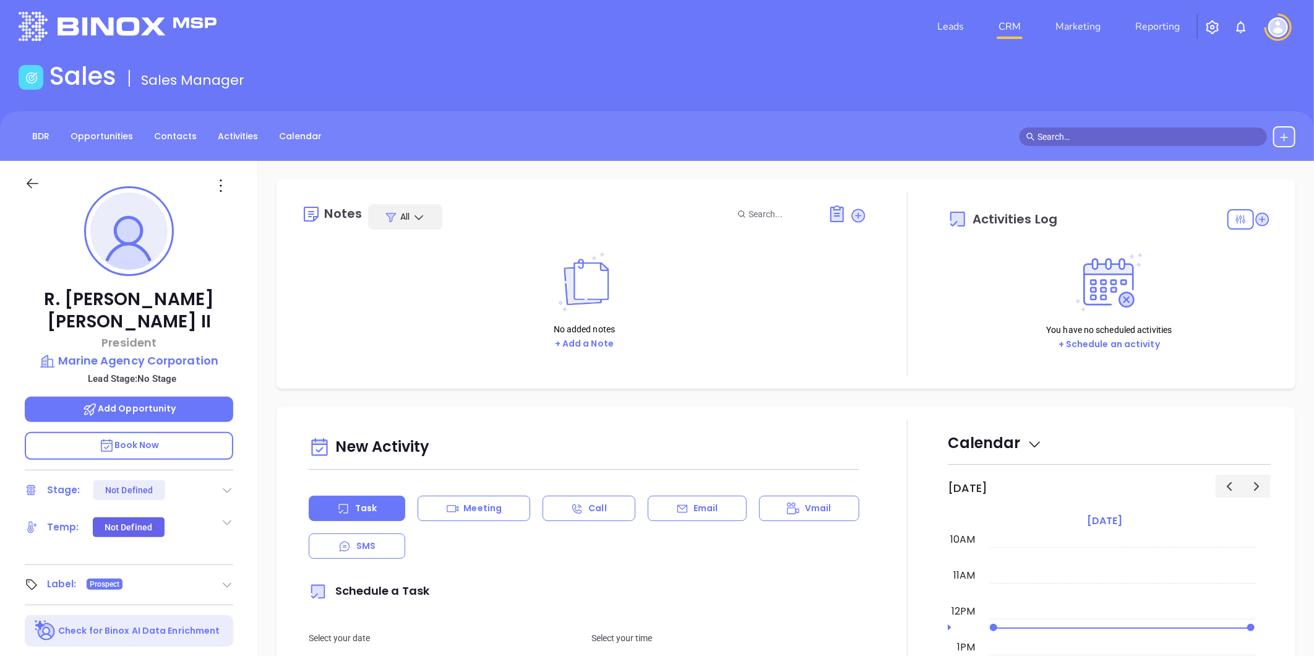
scroll to position [0, 0]
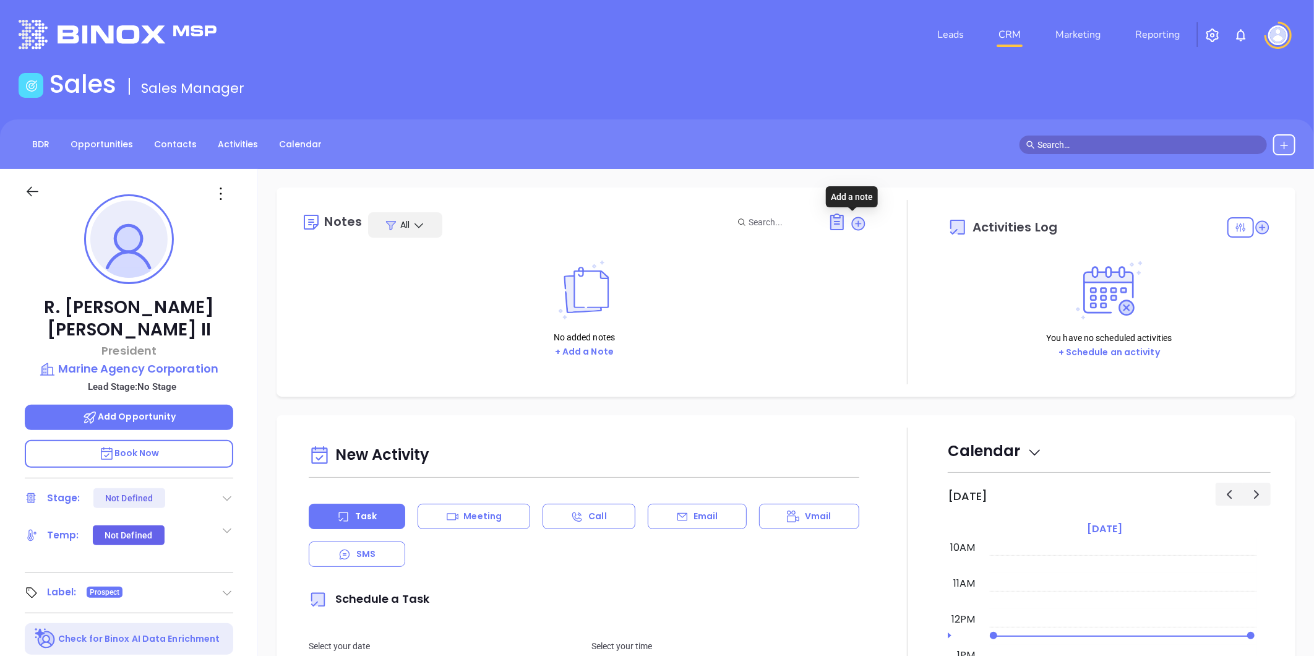
click at [855, 225] on icon at bounding box center [859, 223] width 12 height 12
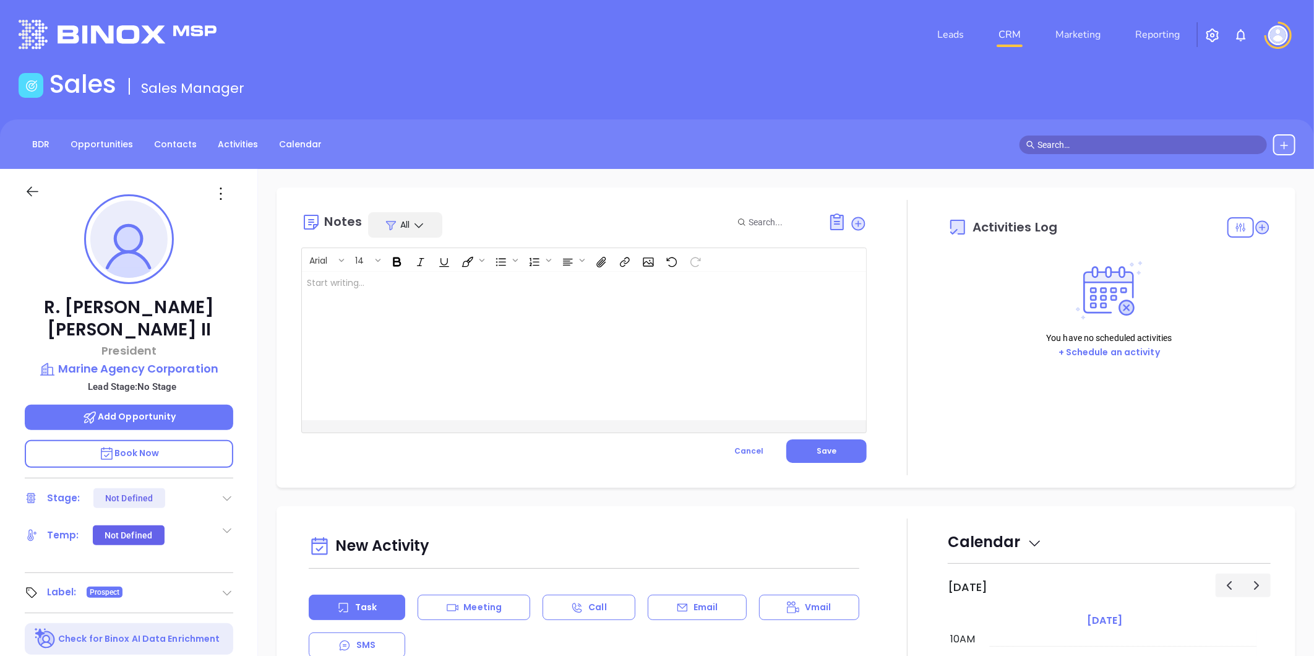
click at [418, 296] on div at bounding box center [564, 346] width 525 height 149
click at [379, 286] on p "Rescrub task ﻿" at bounding box center [564, 290] width 515 height 26
drag, startPoint x: 829, startPoint y: 448, endPoint x: 813, endPoint y: 442, distance: 17.8
click at [827, 448] on span "Save" at bounding box center [827, 451] width 20 height 11
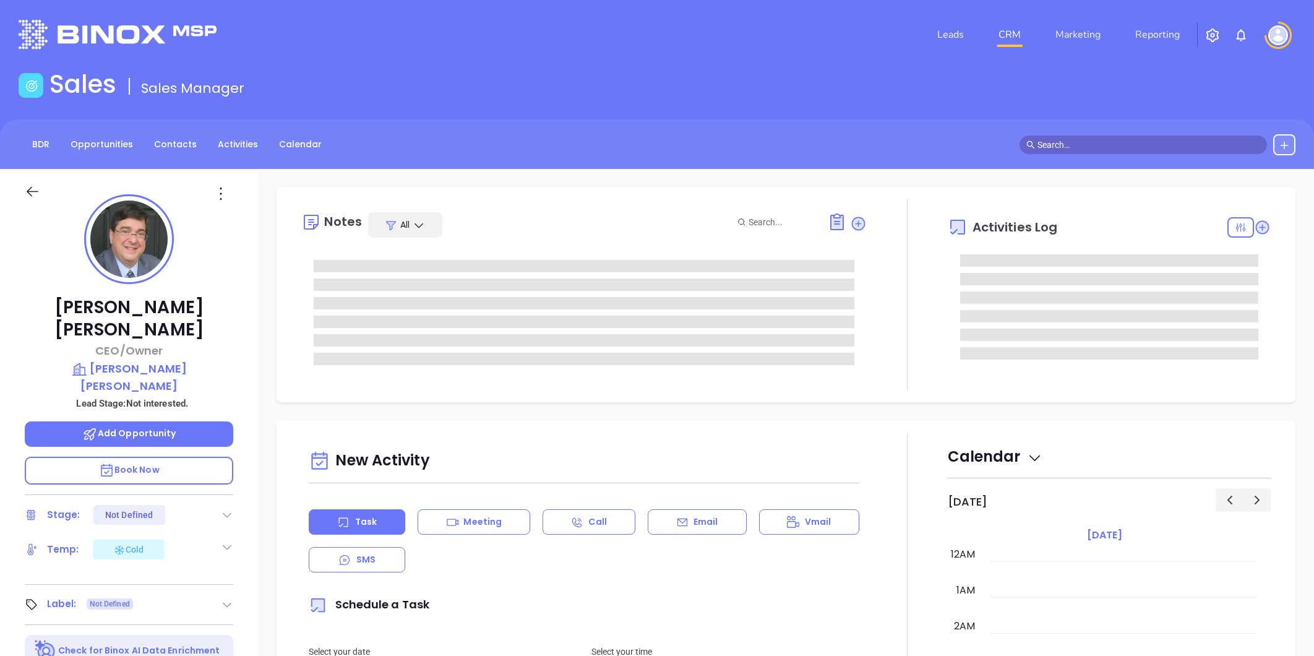
type input "[DATE]"
type input "[PERSON_NAME]"
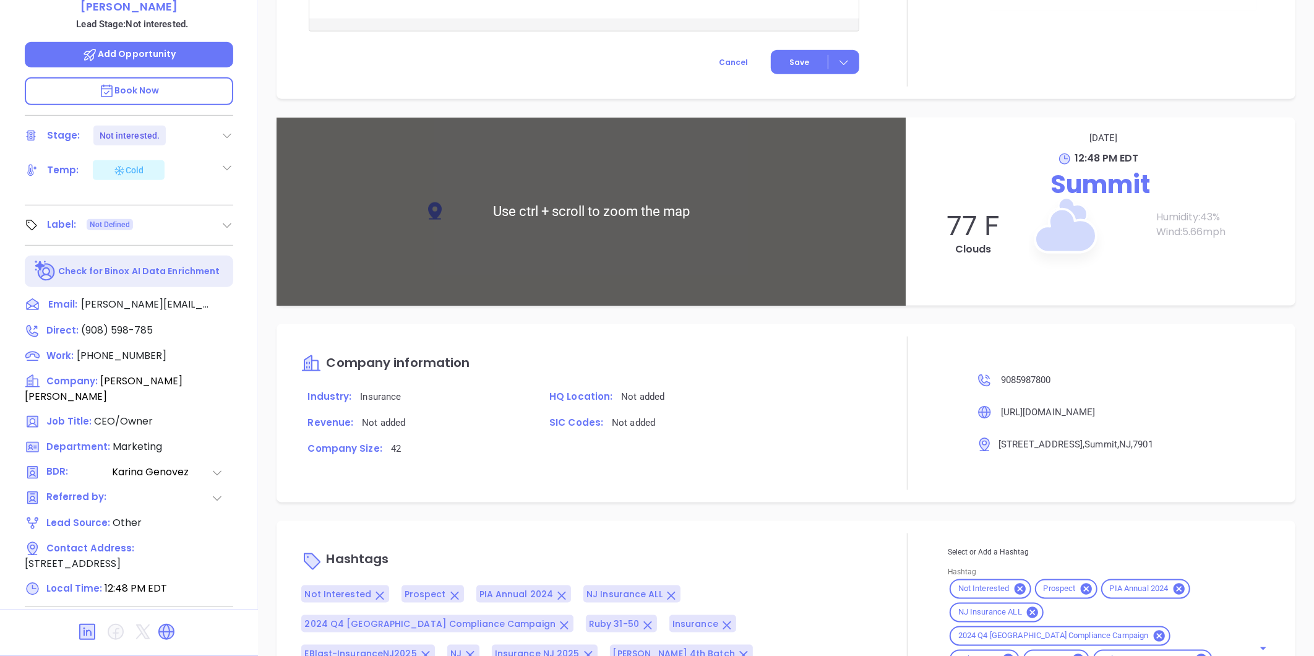
scroll to position [839, 0]
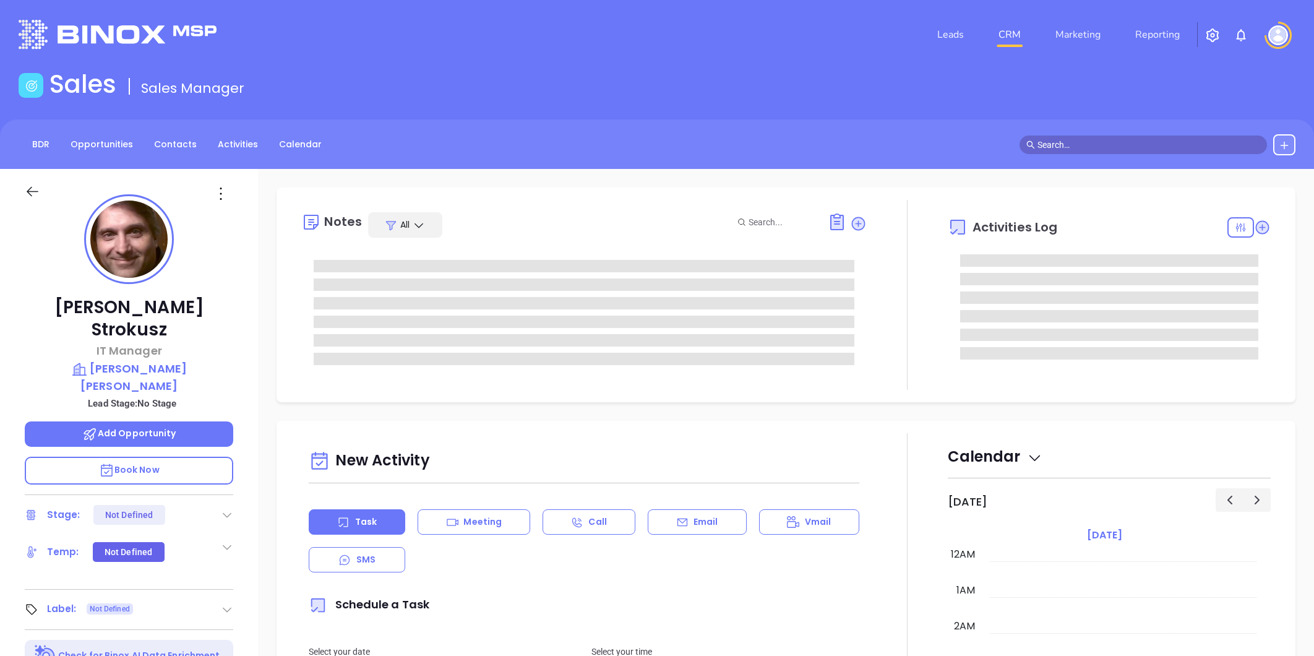
type input "[DATE]"
type input "[PERSON_NAME]"
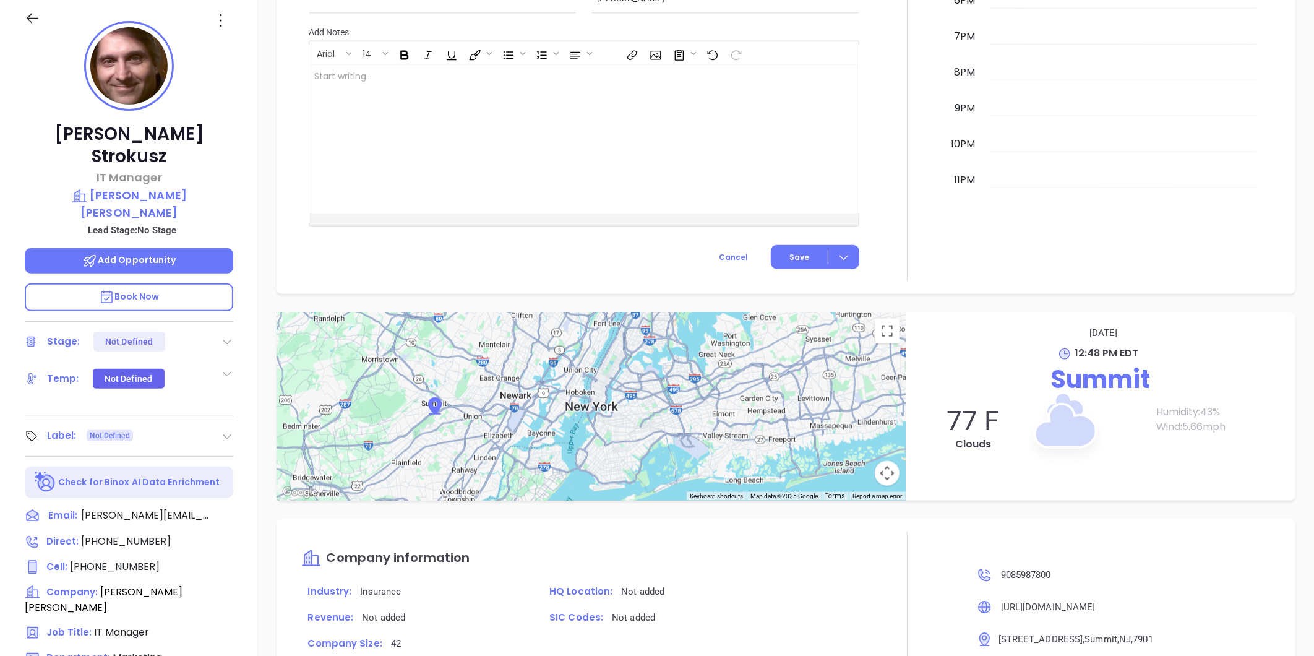
scroll to position [379, 0]
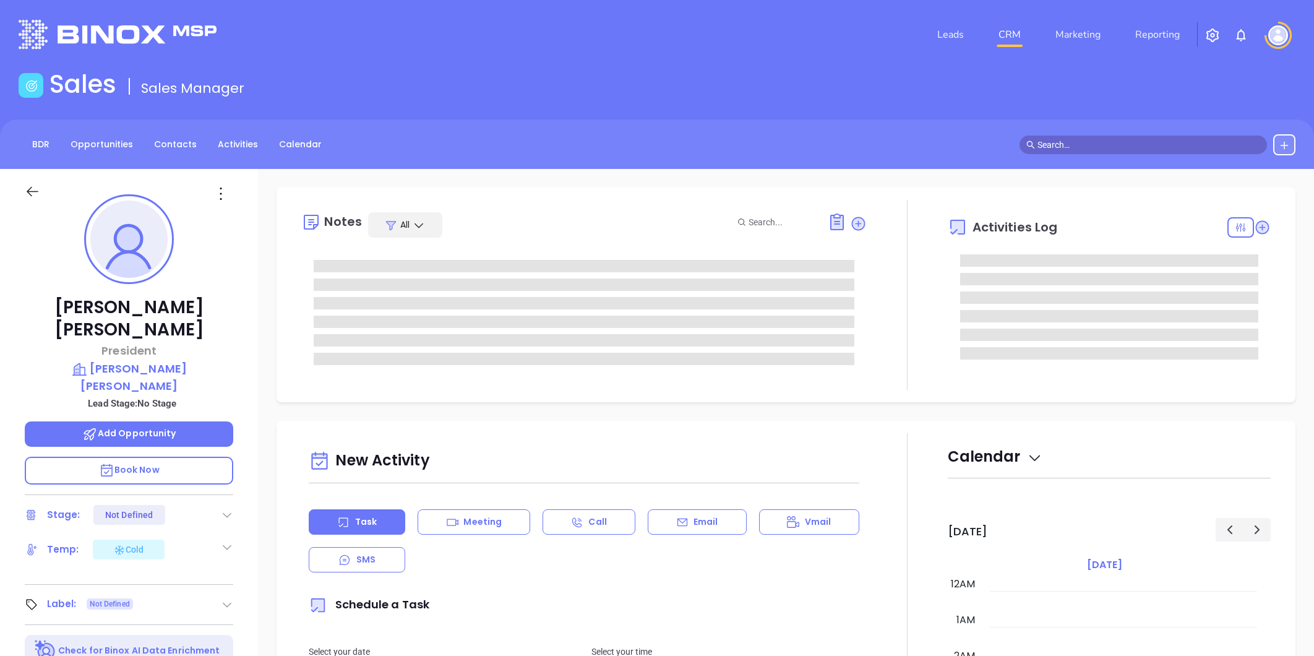
type input "[PERSON_NAME]"
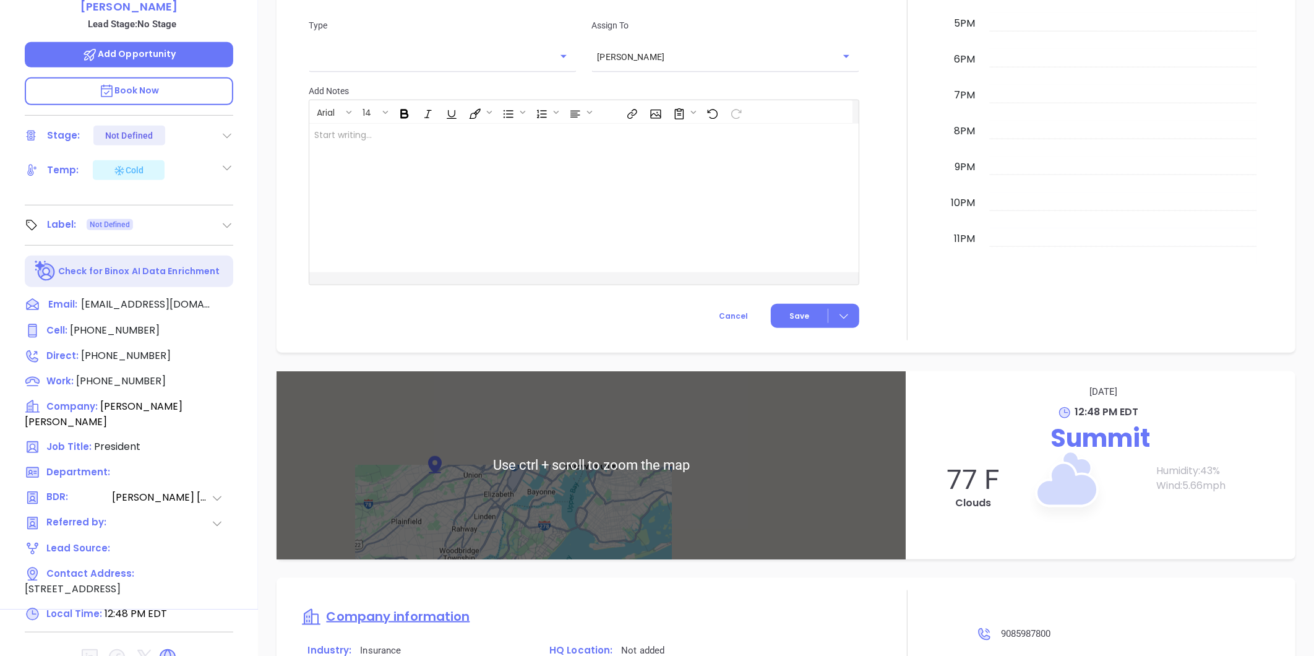
scroll to position [746, 0]
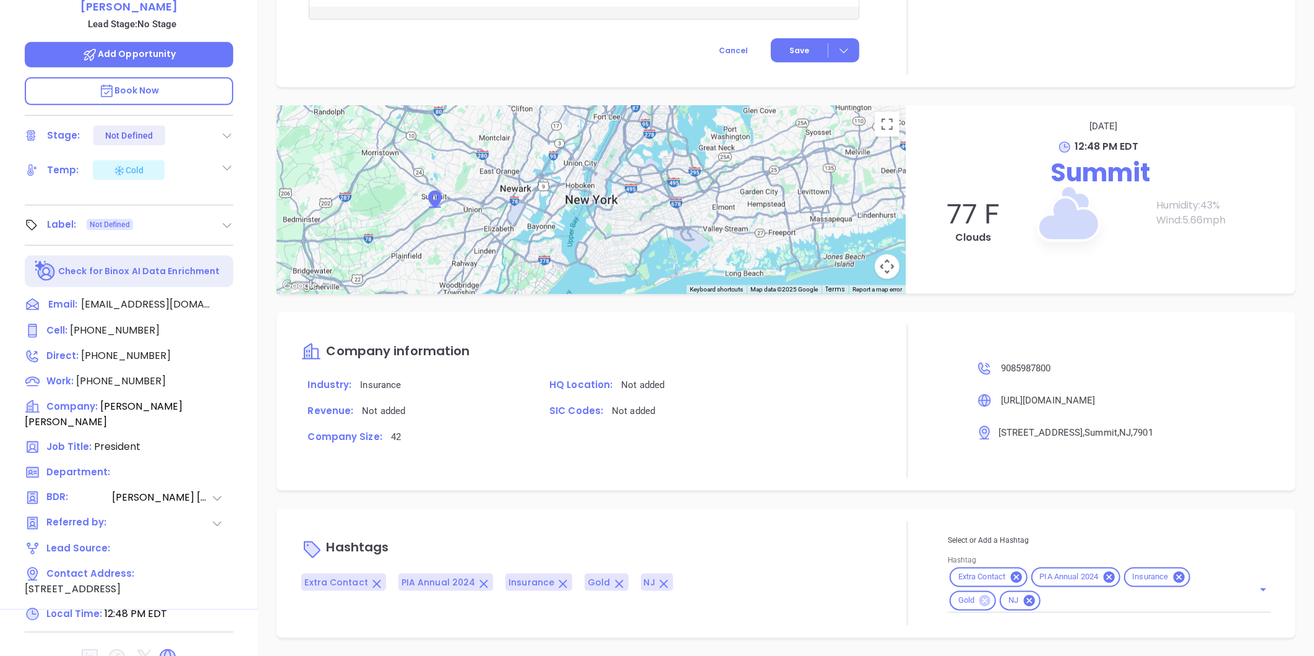
click at [980, 601] on icon at bounding box center [985, 600] width 11 height 11
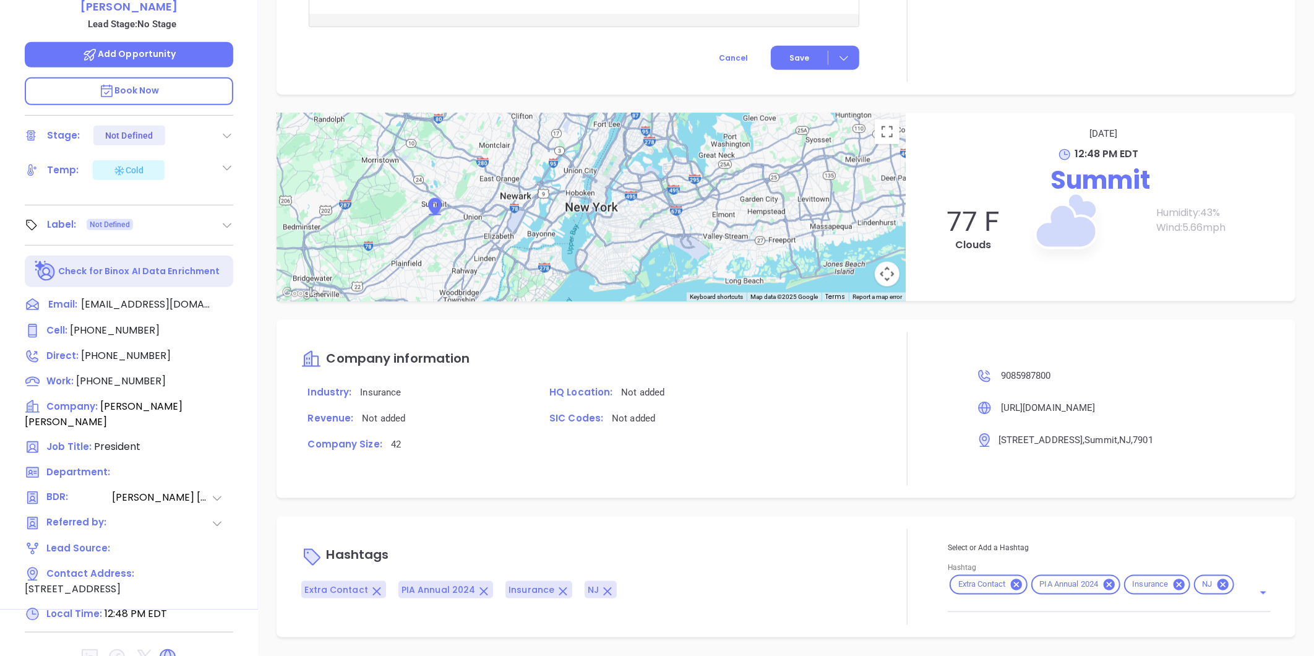
click at [1037, 603] on input "Hashtag" at bounding box center [1092, 604] width 288 height 15
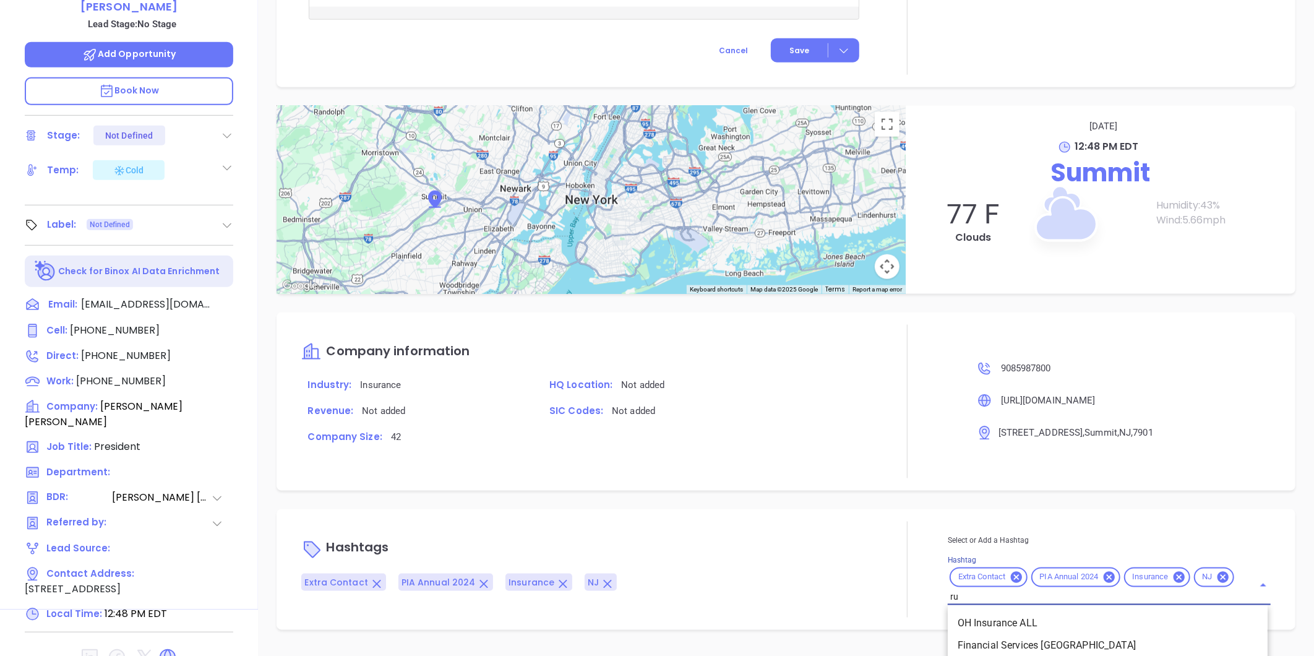
type input "rub"
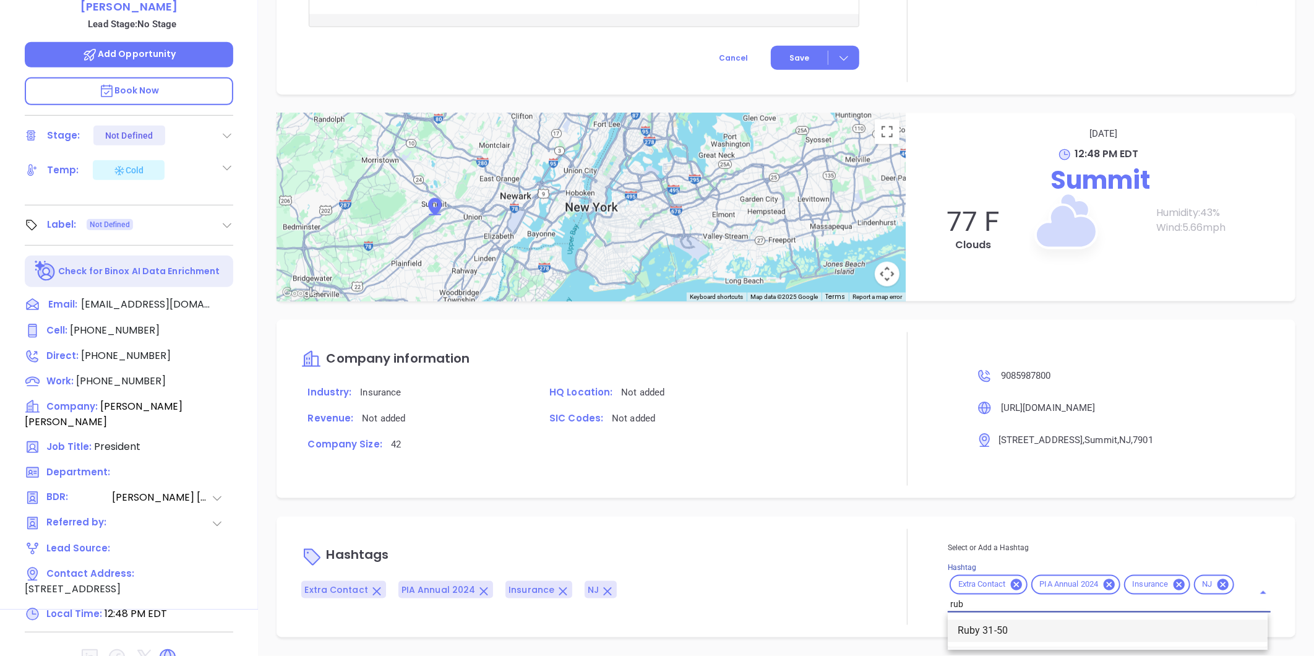
click at [957, 630] on li "Ruby 31-50" at bounding box center [1108, 631] width 320 height 22
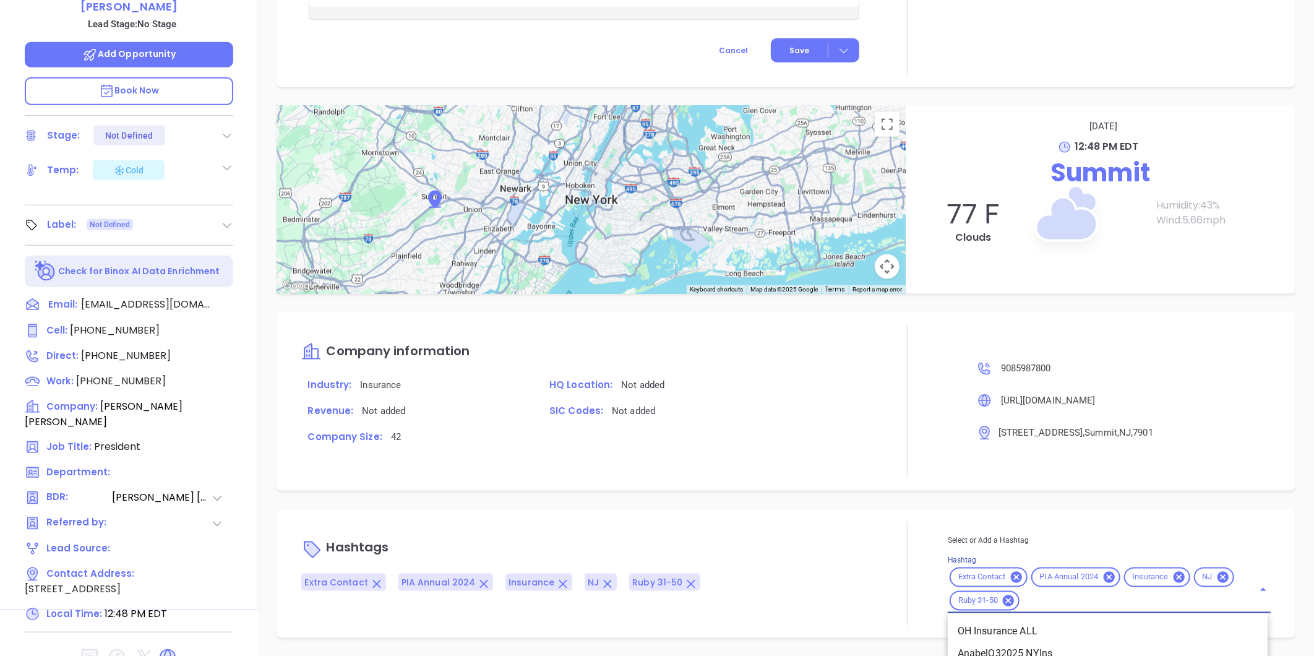
click at [1096, 600] on input "Hashtag" at bounding box center [1129, 600] width 215 height 15
type input "nj ins"
click at [970, 627] on li "NJ Insurance ALL" at bounding box center [1108, 632] width 320 height 22
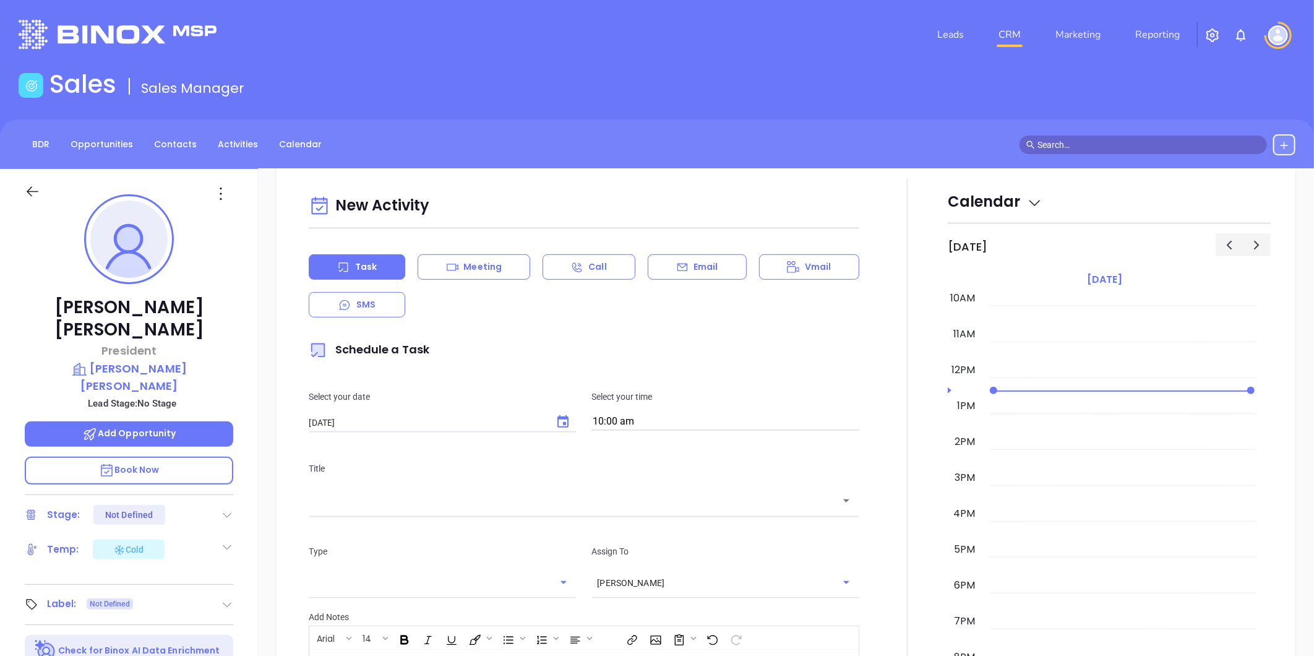
scroll to position [0, 0]
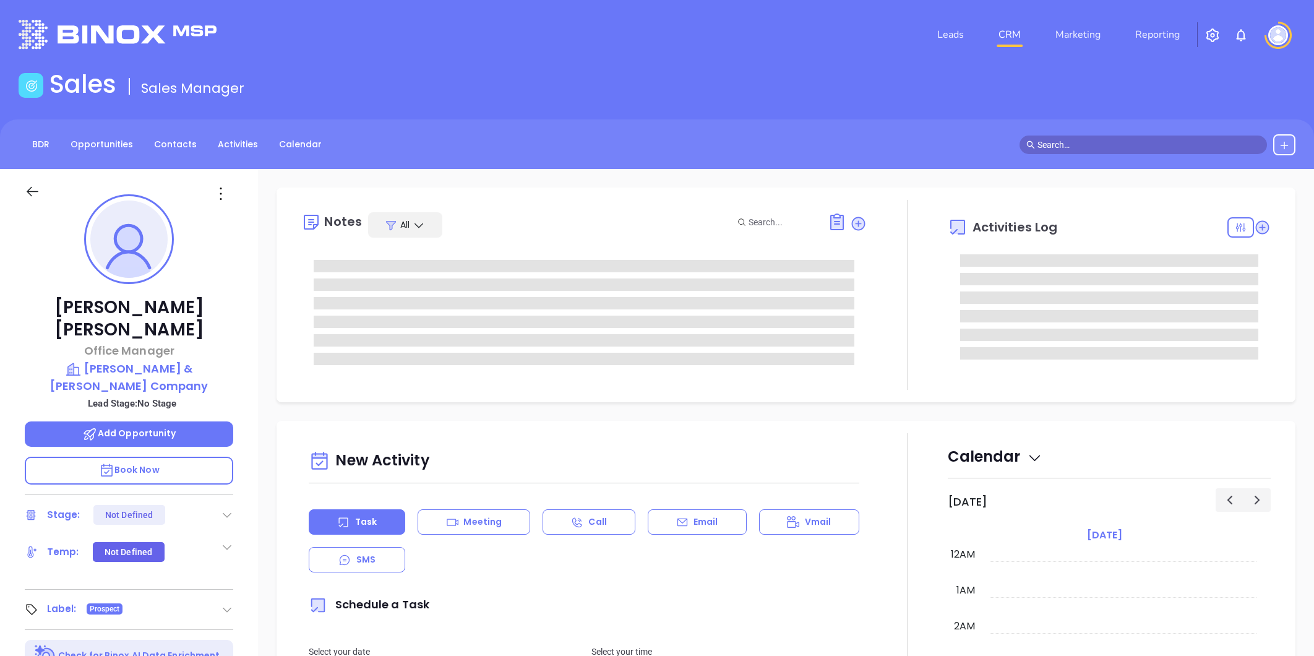
type input "[PERSON_NAME]"
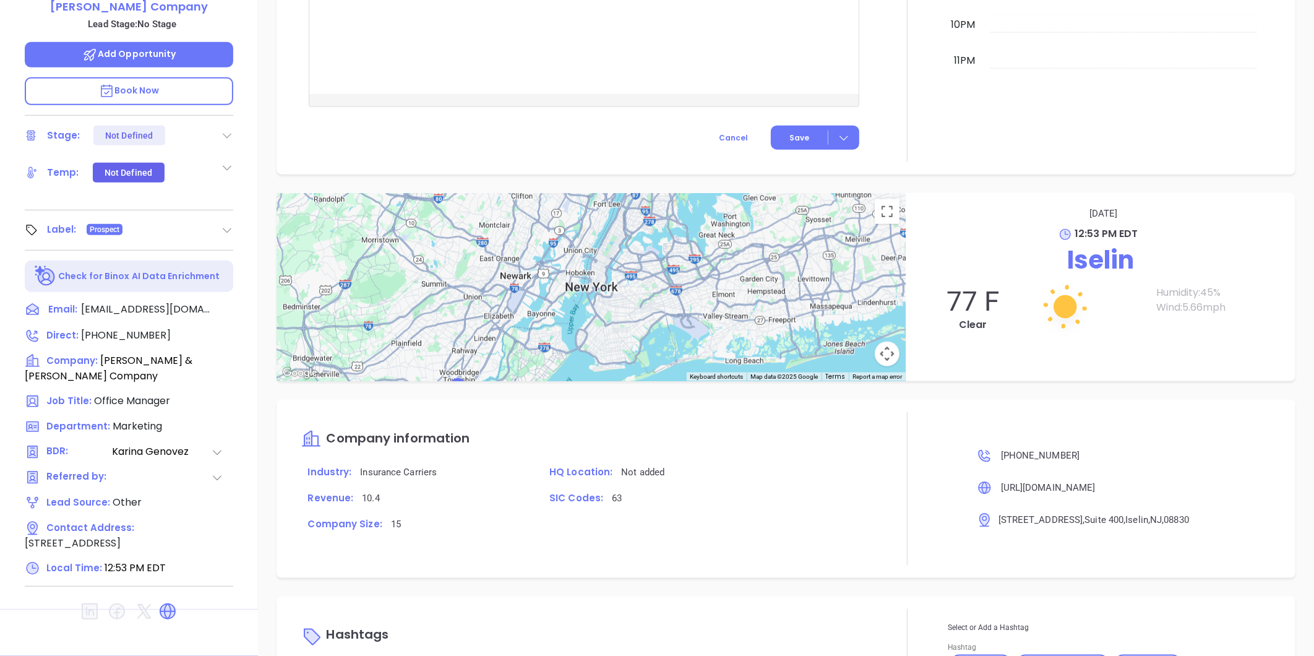
scroll to position [427, 0]
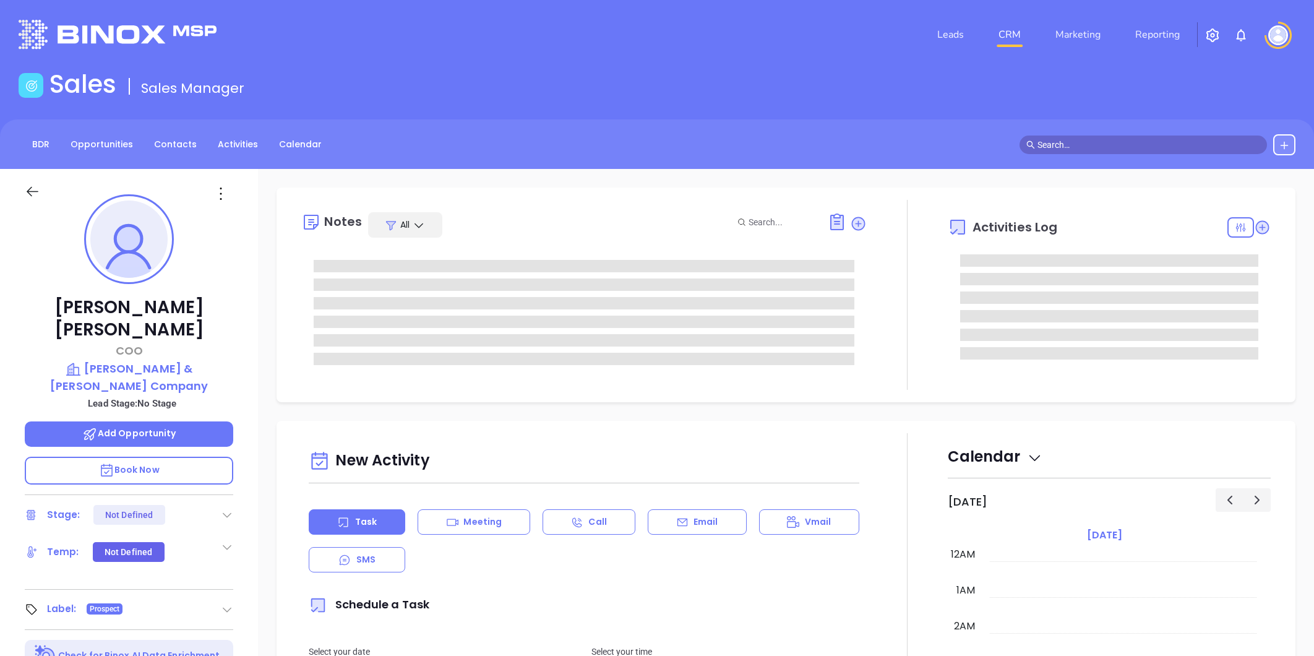
type input "[PERSON_NAME]"
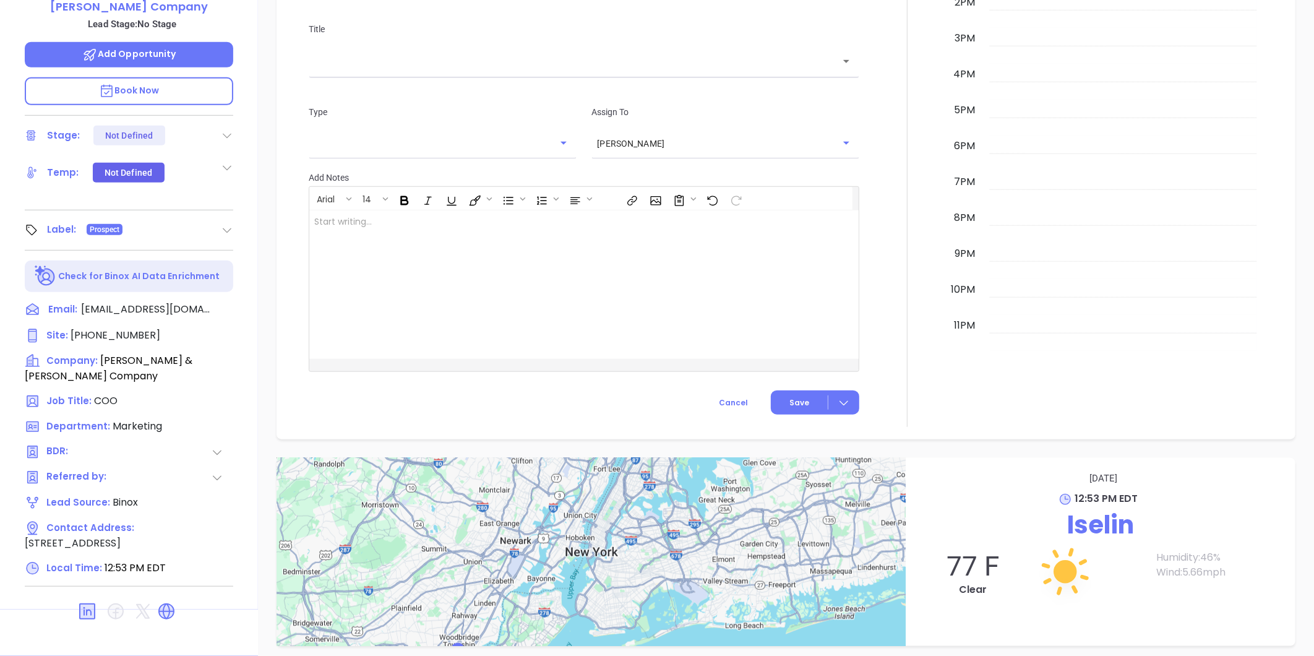
scroll to position [661, 0]
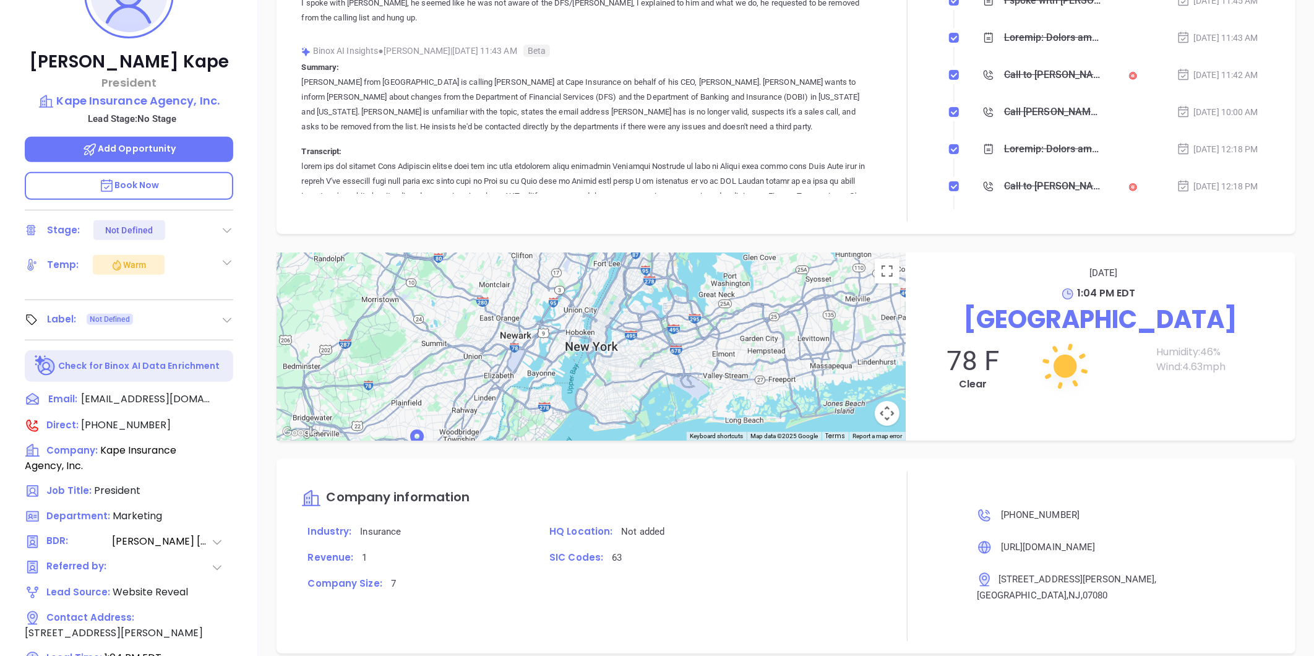
scroll to position [379, 0]
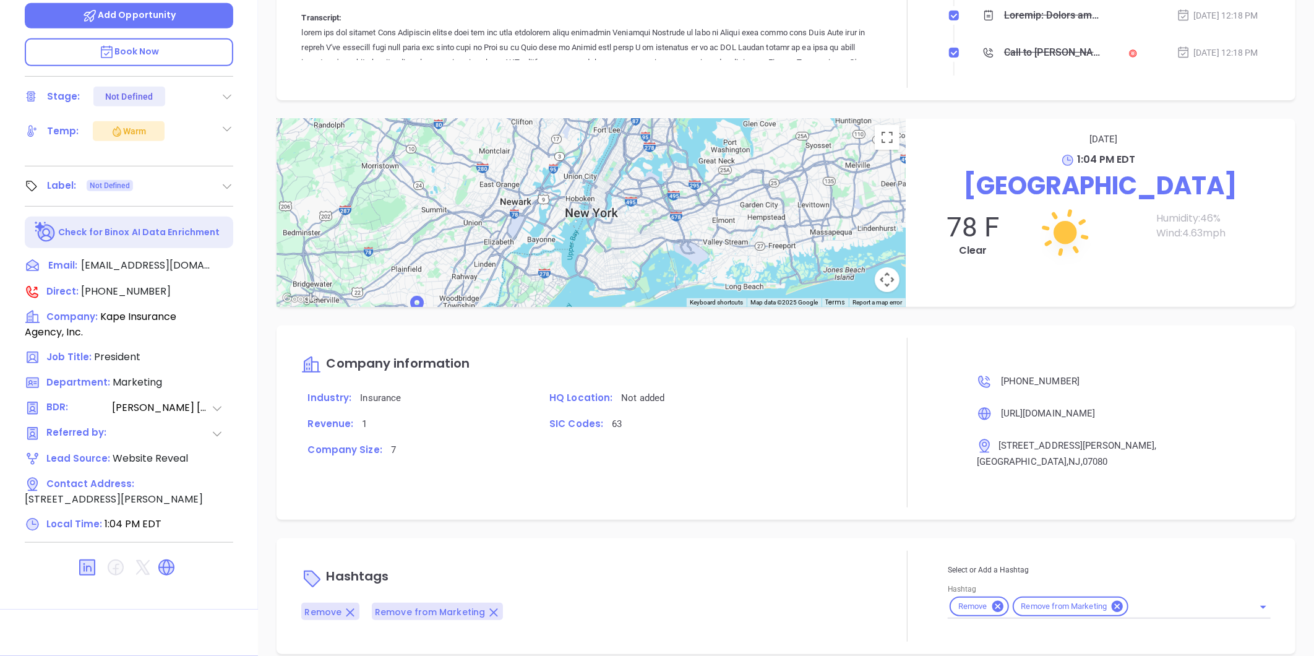
click at [1155, 599] on input "Hashtag" at bounding box center [1184, 606] width 106 height 15
type input "nj in"
click at [1053, 626] on li "NJ Insurance ALL" at bounding box center [1108, 637] width 320 height 22
click at [1228, 610] on input "Hashtag" at bounding box center [1232, 606] width 8 height 15
type input "nj"
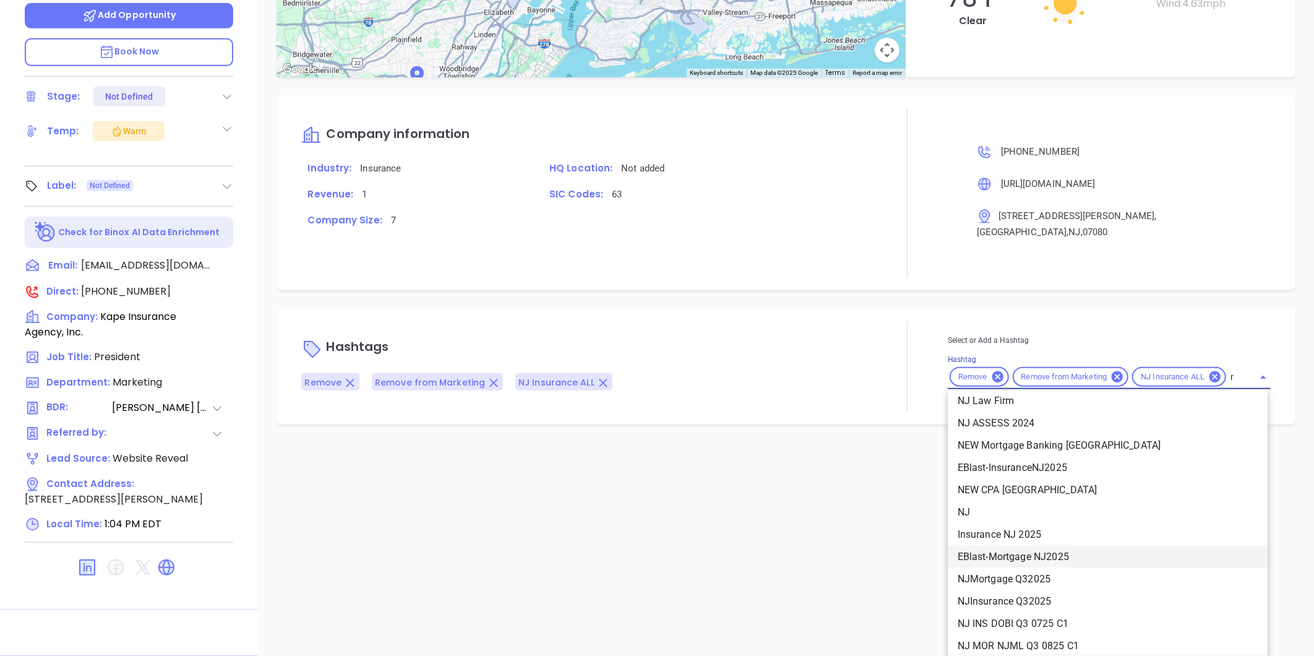
scroll to position [275, 0]
click at [973, 510] on li "NJ" at bounding box center [1108, 512] width 320 height 22
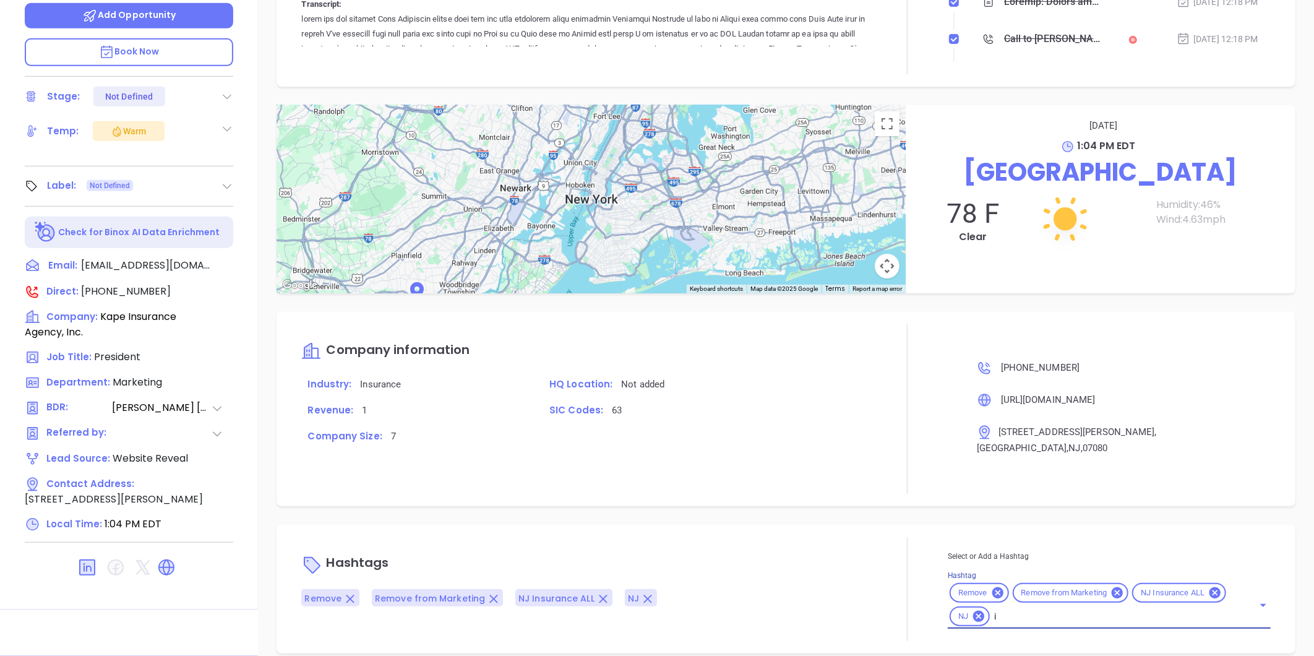
scroll to position [254, 0]
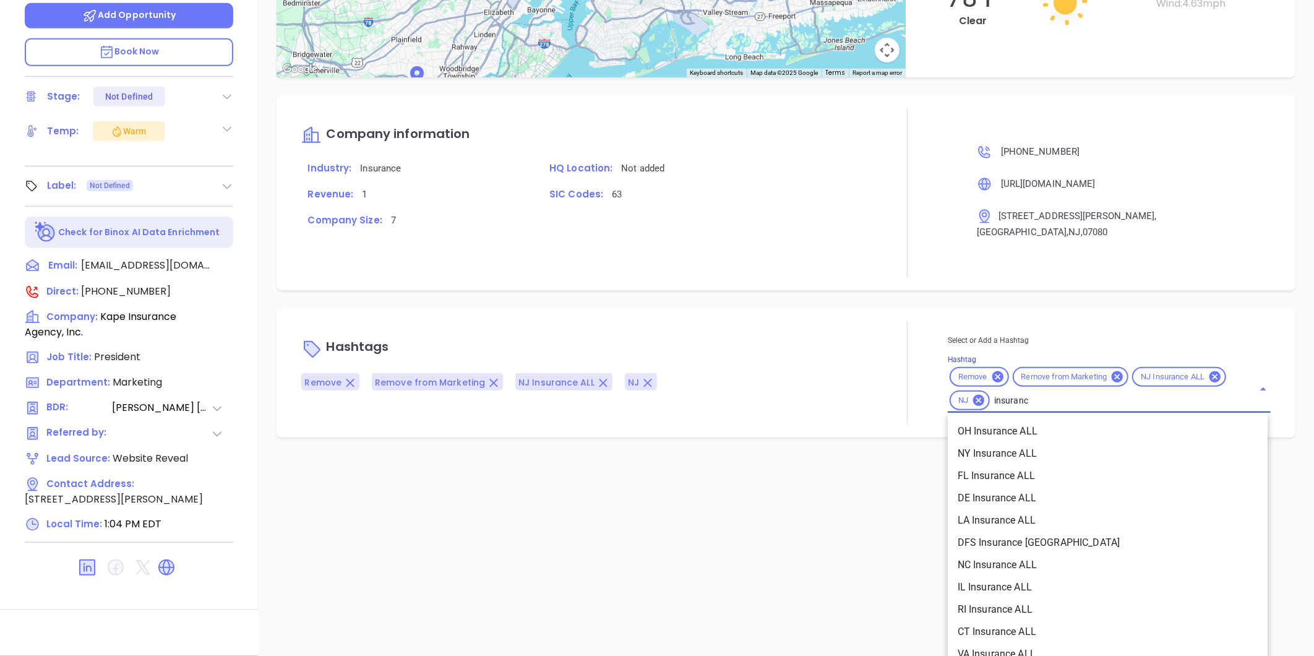
type input "insurance"
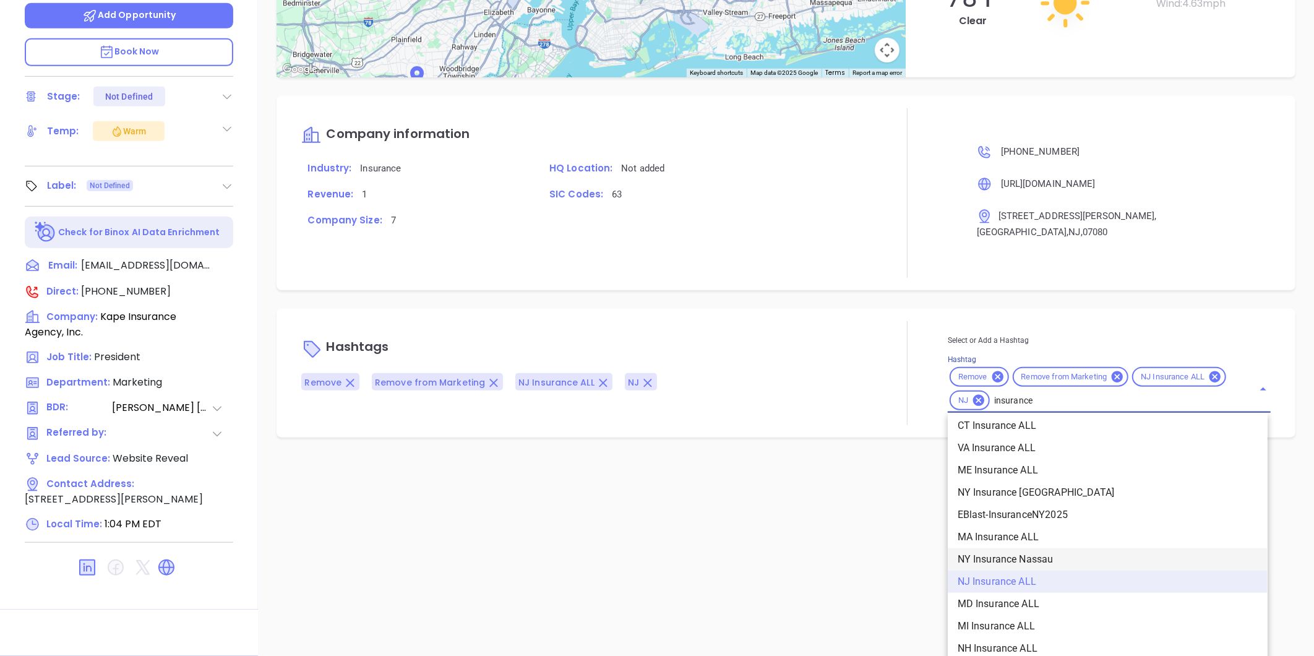
scroll to position [343, 0]
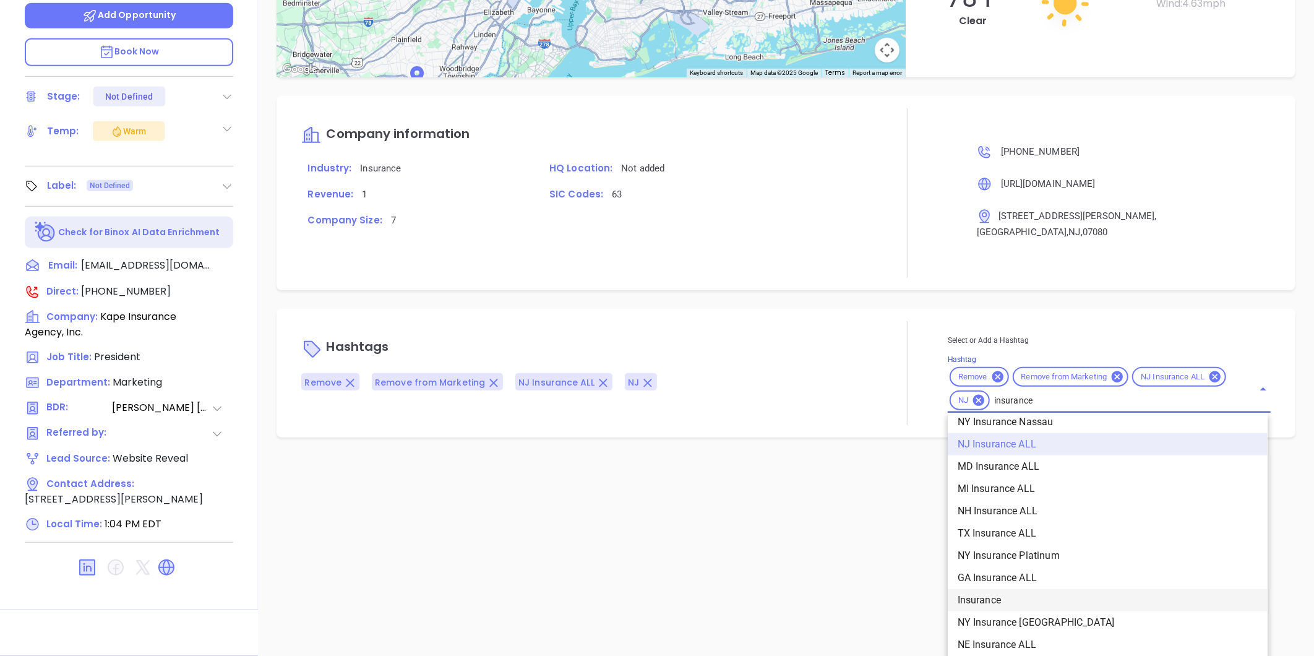
click at [991, 589] on li "Insurance" at bounding box center [1108, 600] width 320 height 22
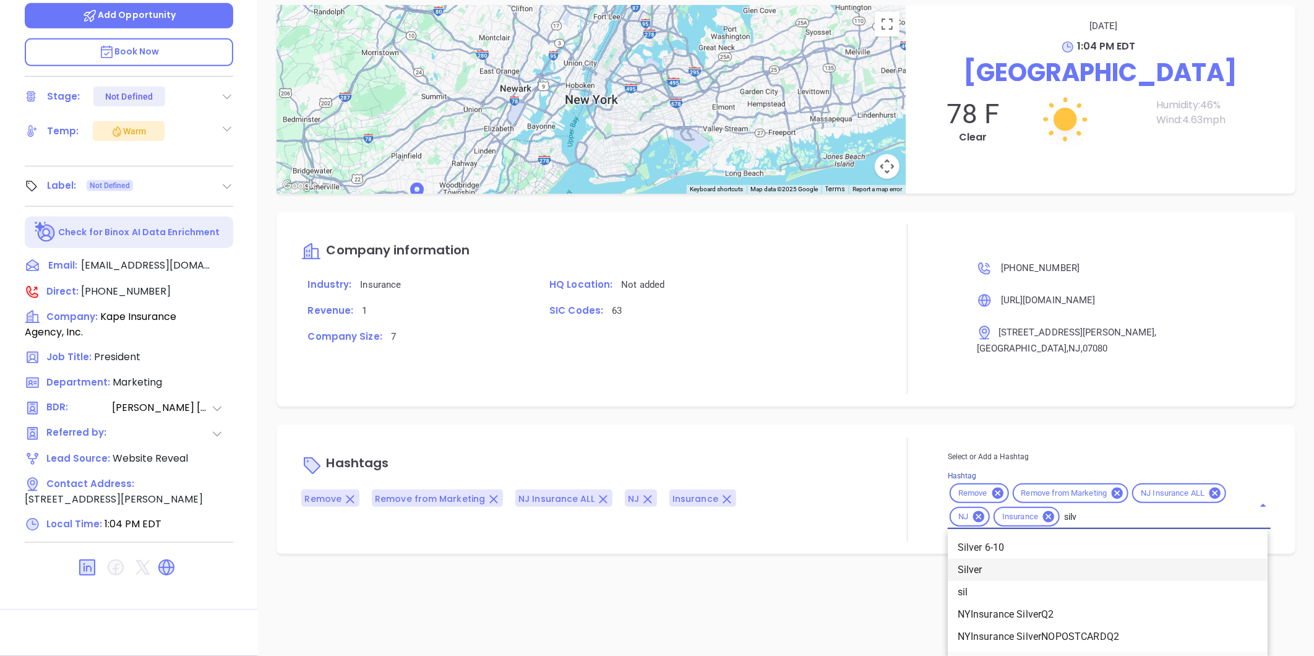
scroll to position [100, 0]
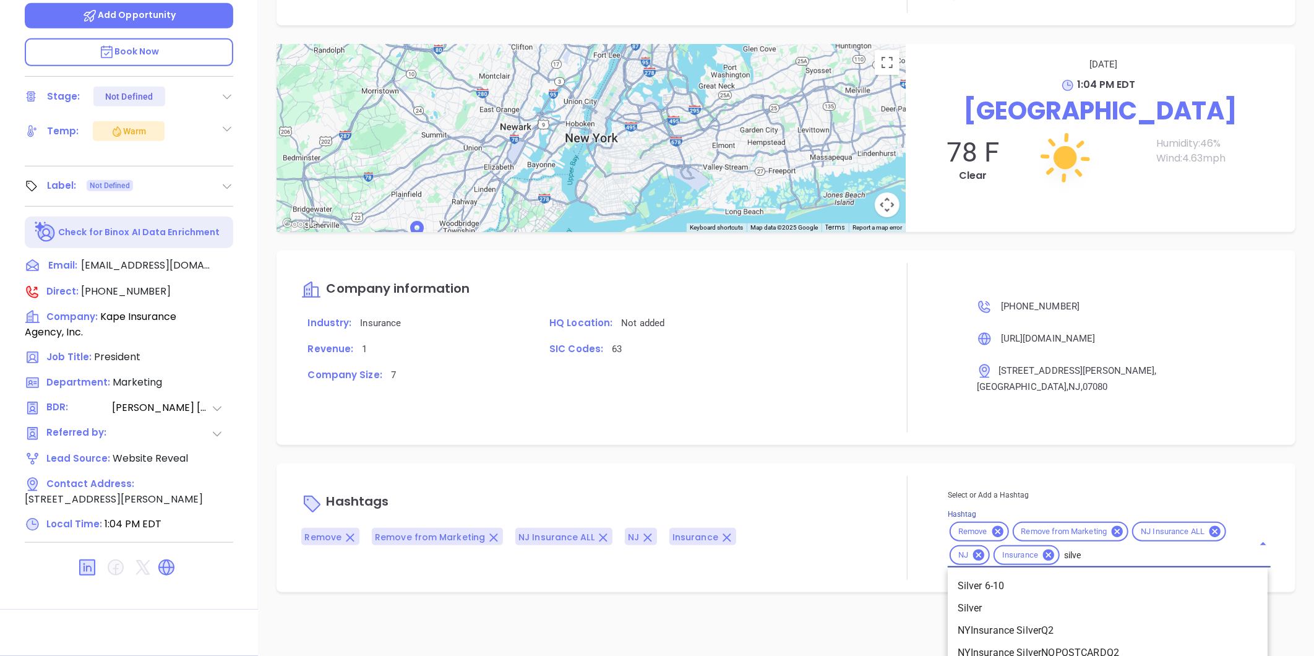
type input "silver"
click at [975, 575] on li "Silver 6-10" at bounding box center [1108, 586] width 320 height 22
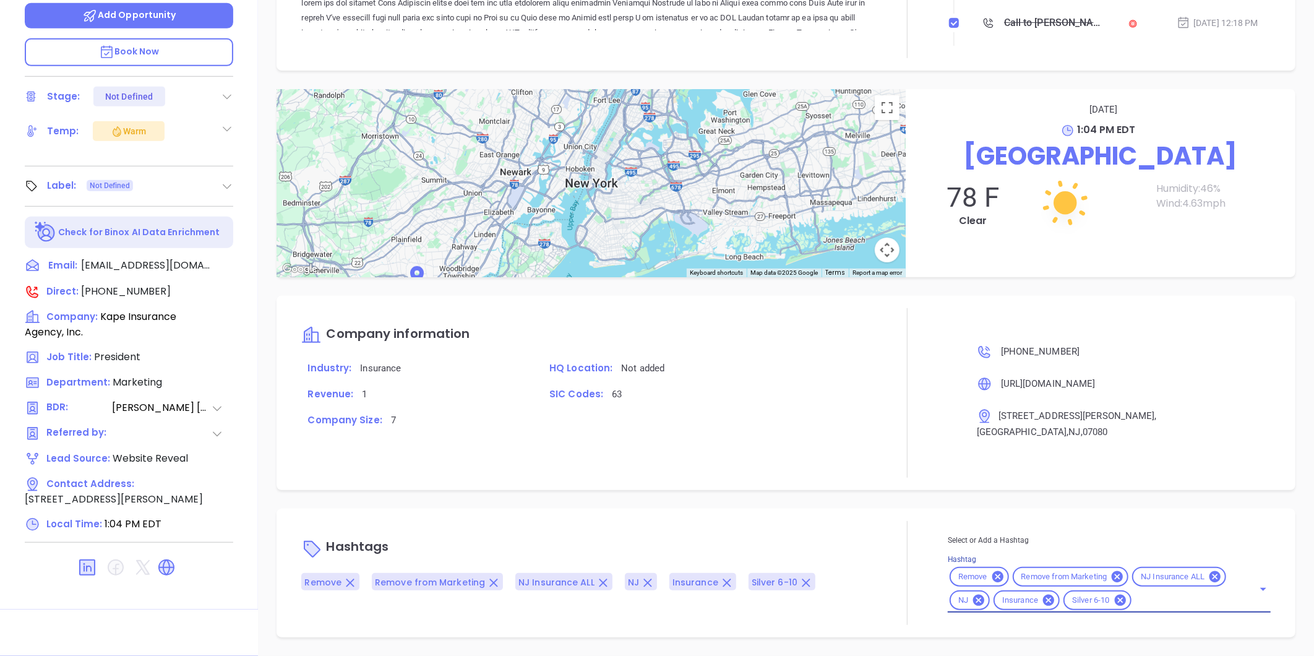
scroll to position [38, 0]
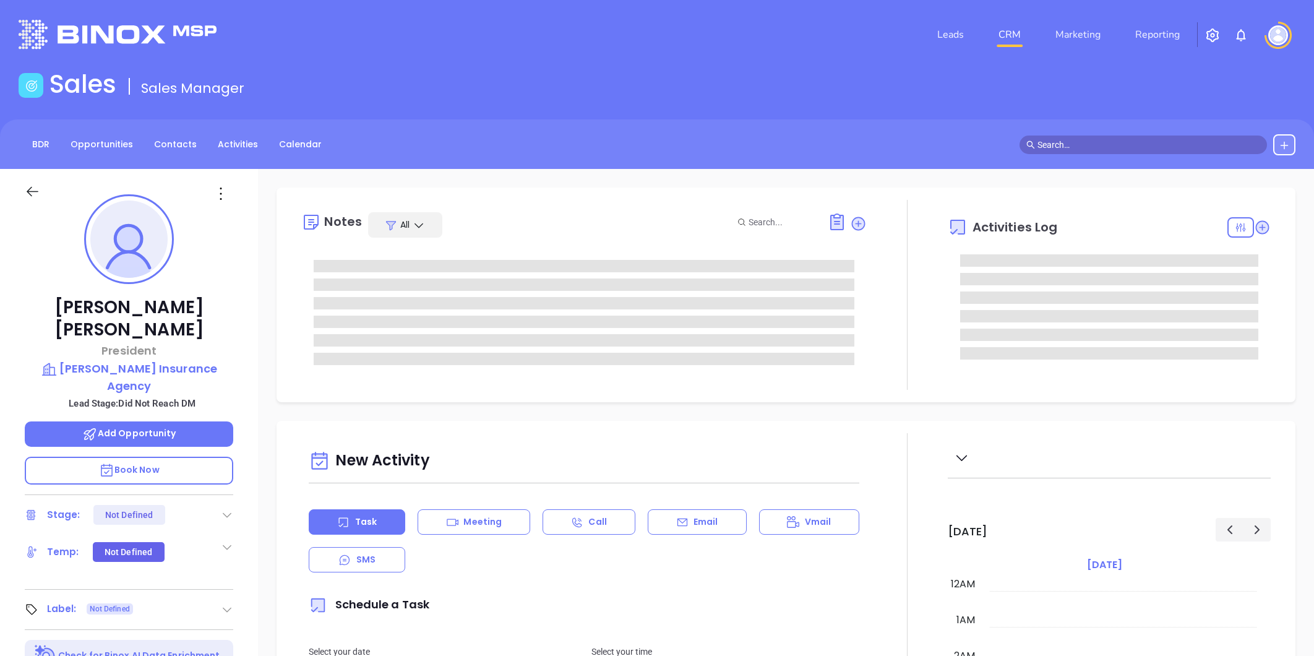
type input "10:00 am"
type input "[DATE]"
type input "[PERSON_NAME]"
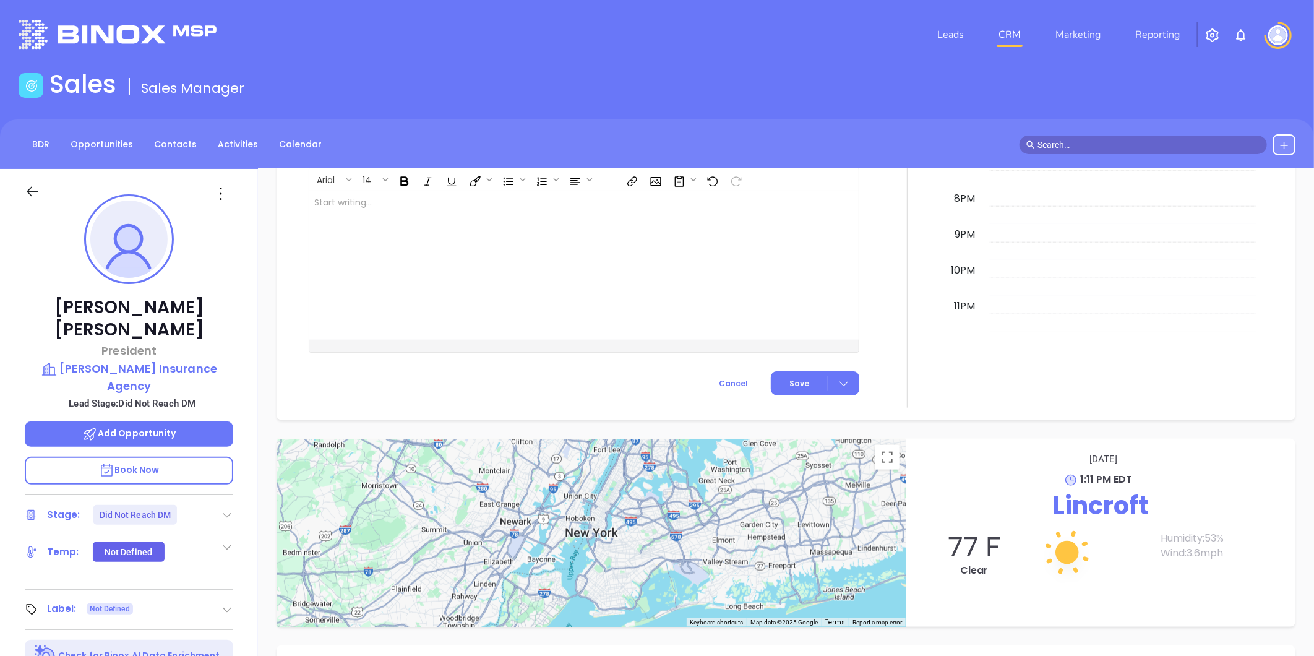
scroll to position [379, 0]
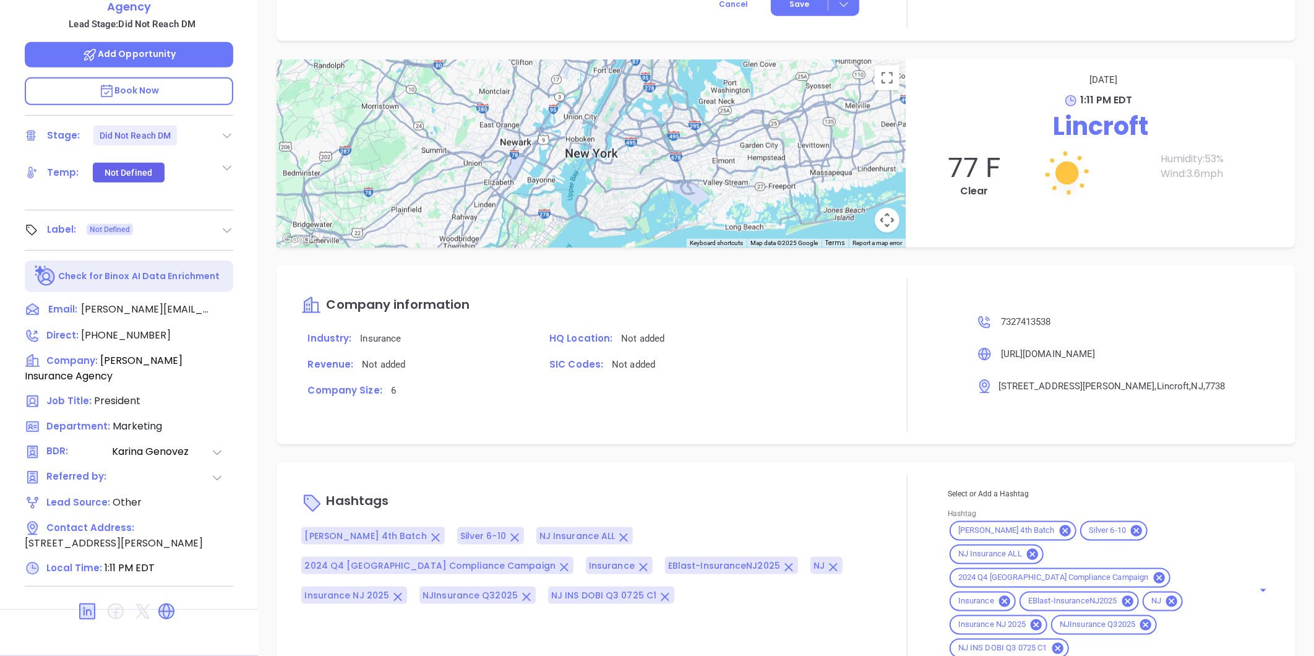
click at [229, 224] on icon at bounding box center [227, 230] width 12 height 12
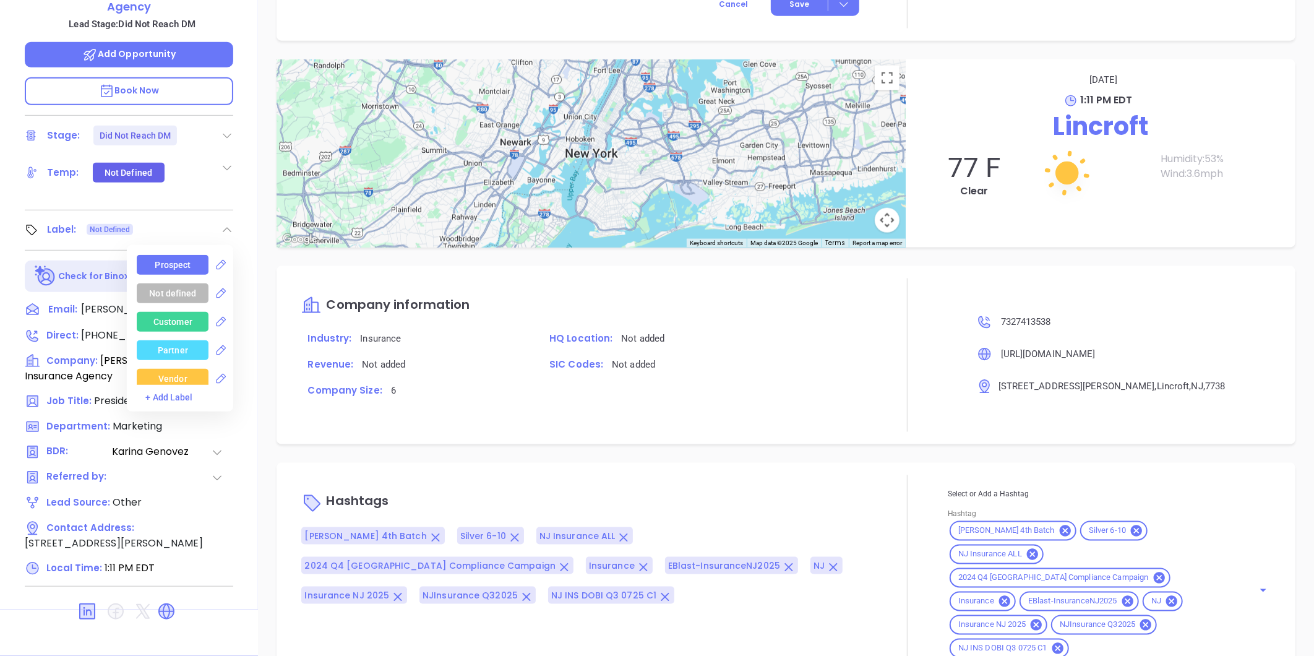
click at [181, 255] on div "Prospect" at bounding box center [173, 265] width 36 height 20
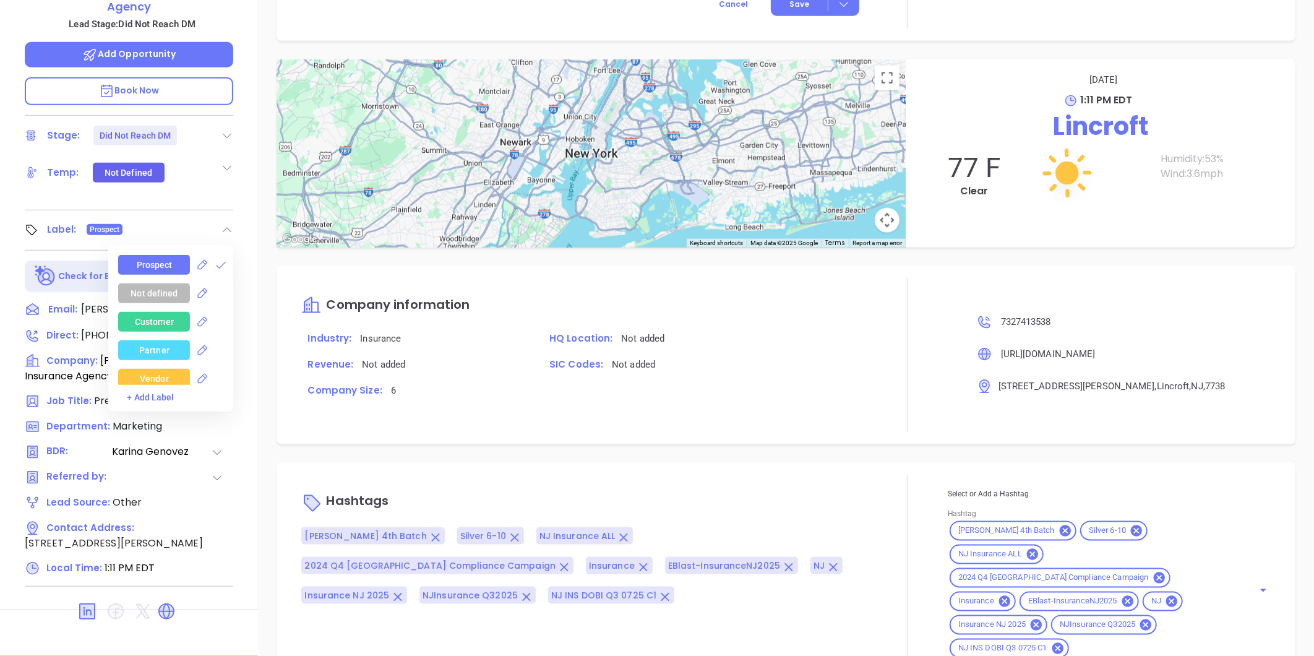
click at [800, 298] on p "Company information" at bounding box center [584, 306] width 566 height 30
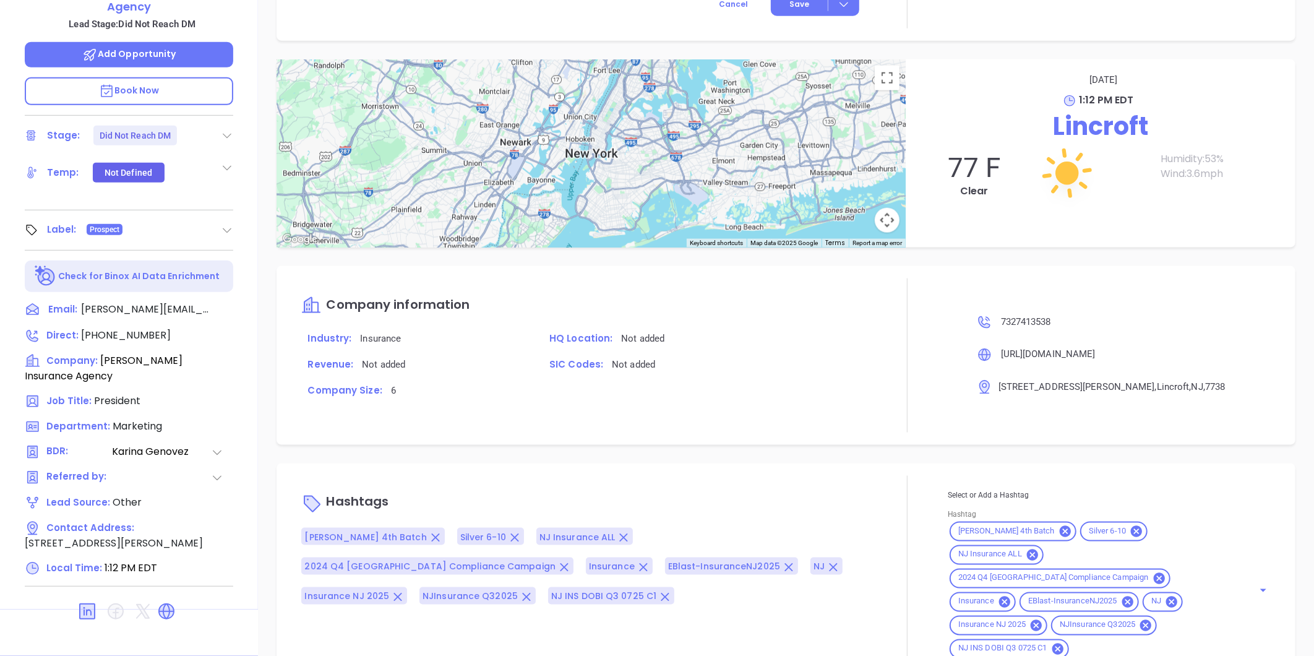
scroll to position [816, 0]
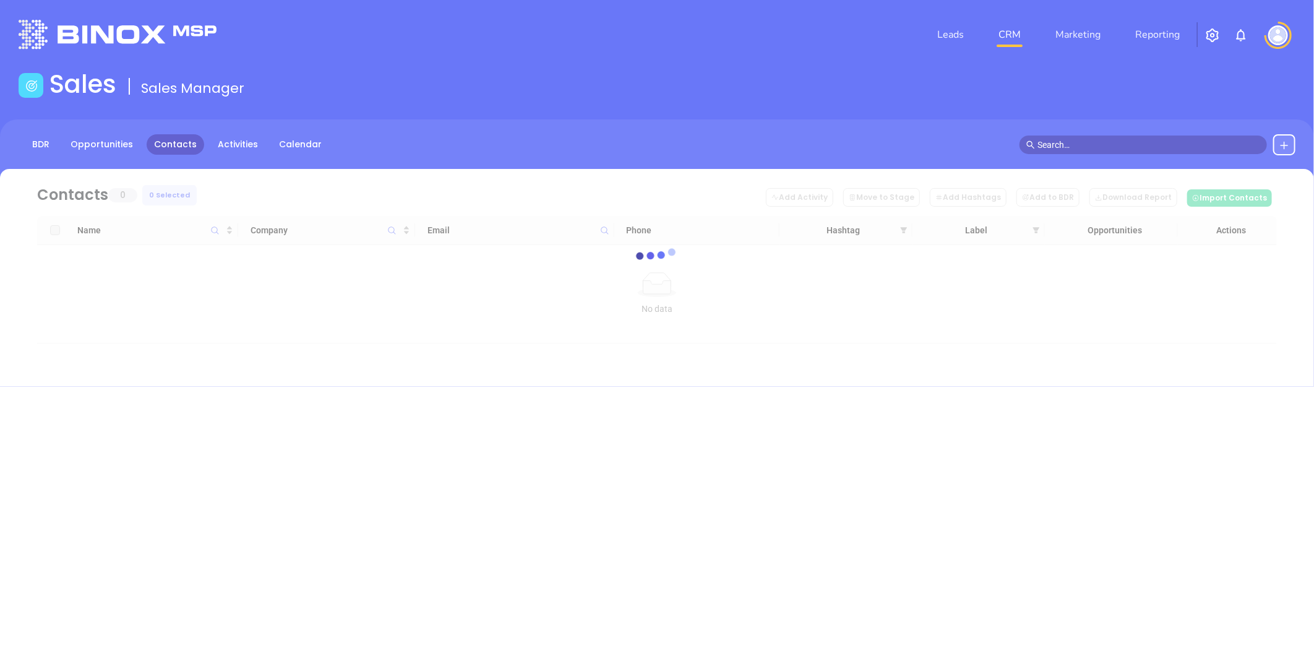
click at [1287, 144] on icon at bounding box center [1285, 145] width 10 height 10
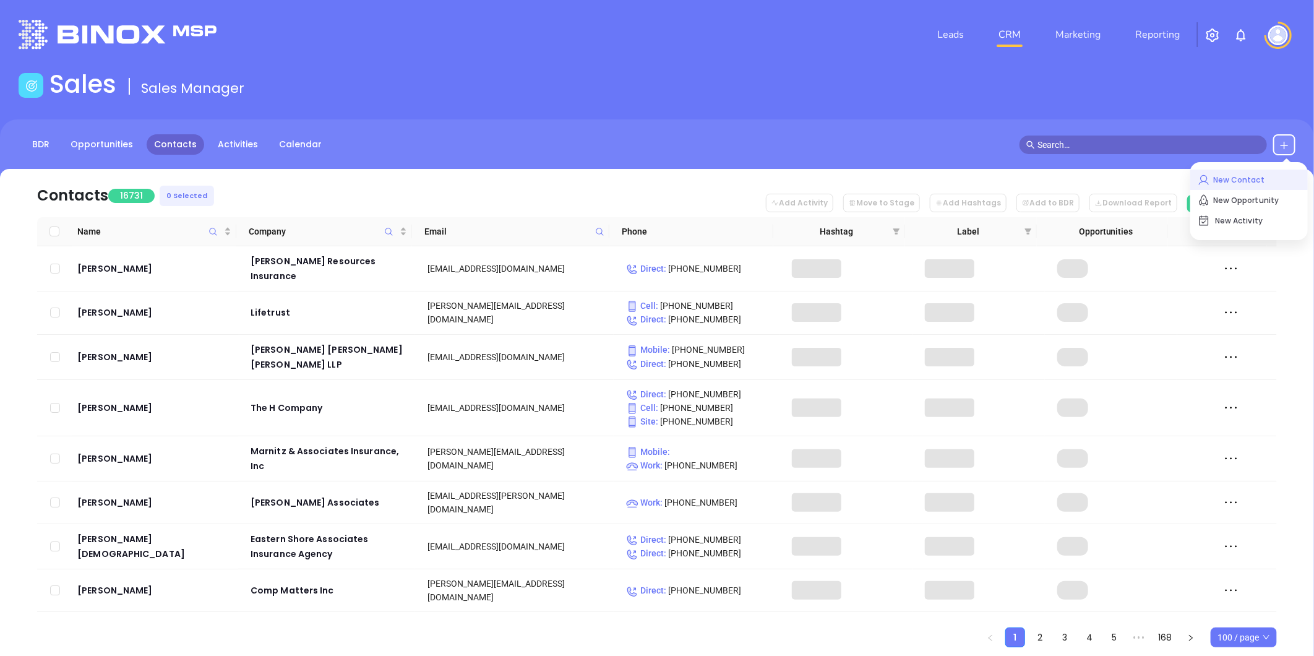
click at [1227, 175] on p "New Contact" at bounding box center [1249, 180] width 103 height 20
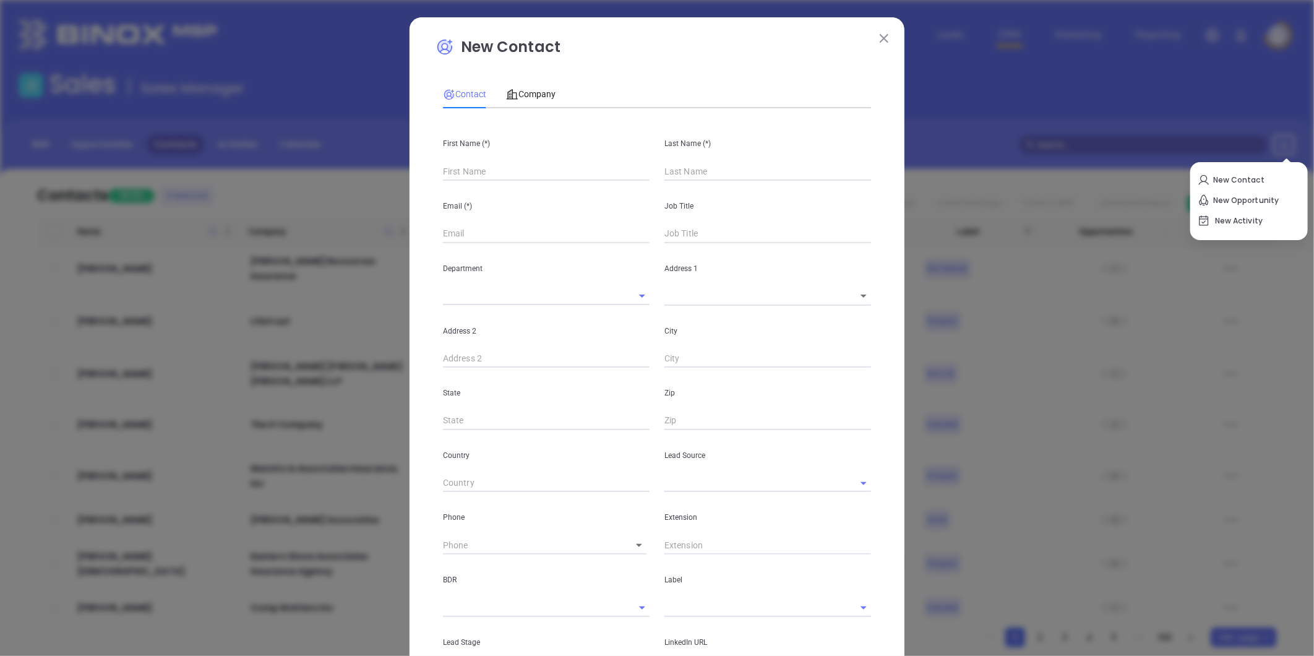
type input "Fourth Phone Call"
type input "1"
click at [485, 175] on input "text" at bounding box center [546, 171] width 207 height 19
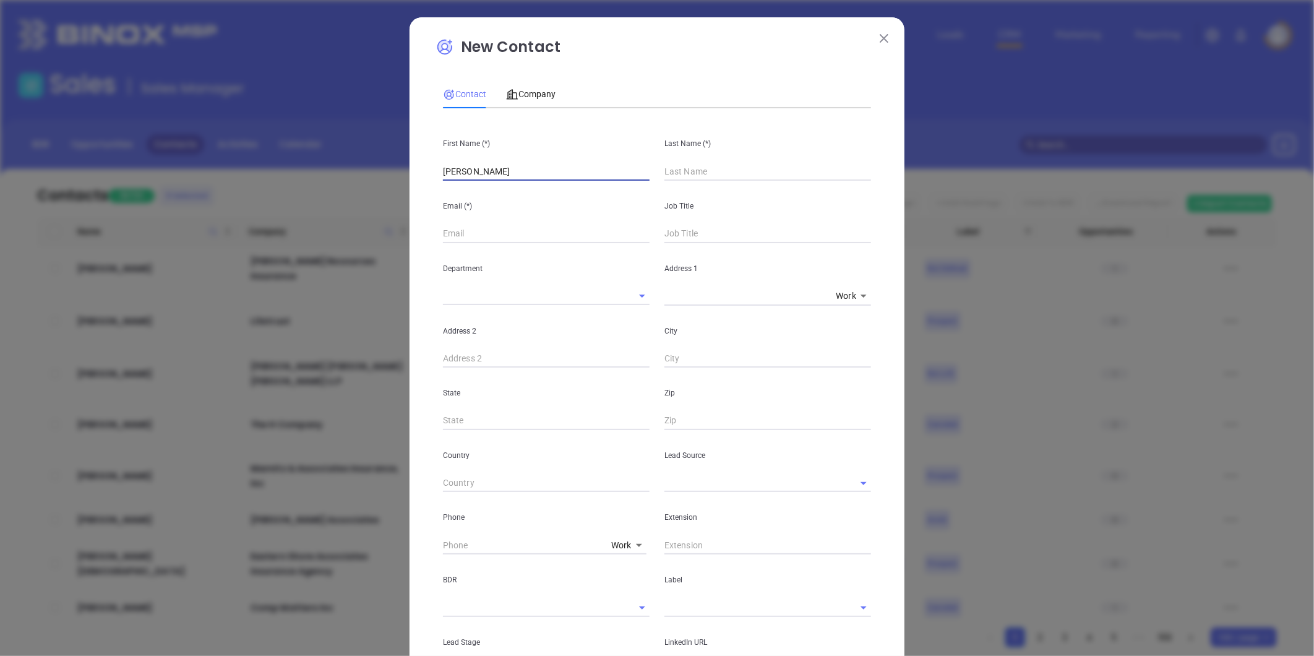
type input "[PERSON_NAME]"
type input "Loser III"
click at [701, 490] on input "text" at bounding box center [751, 483] width 172 height 18
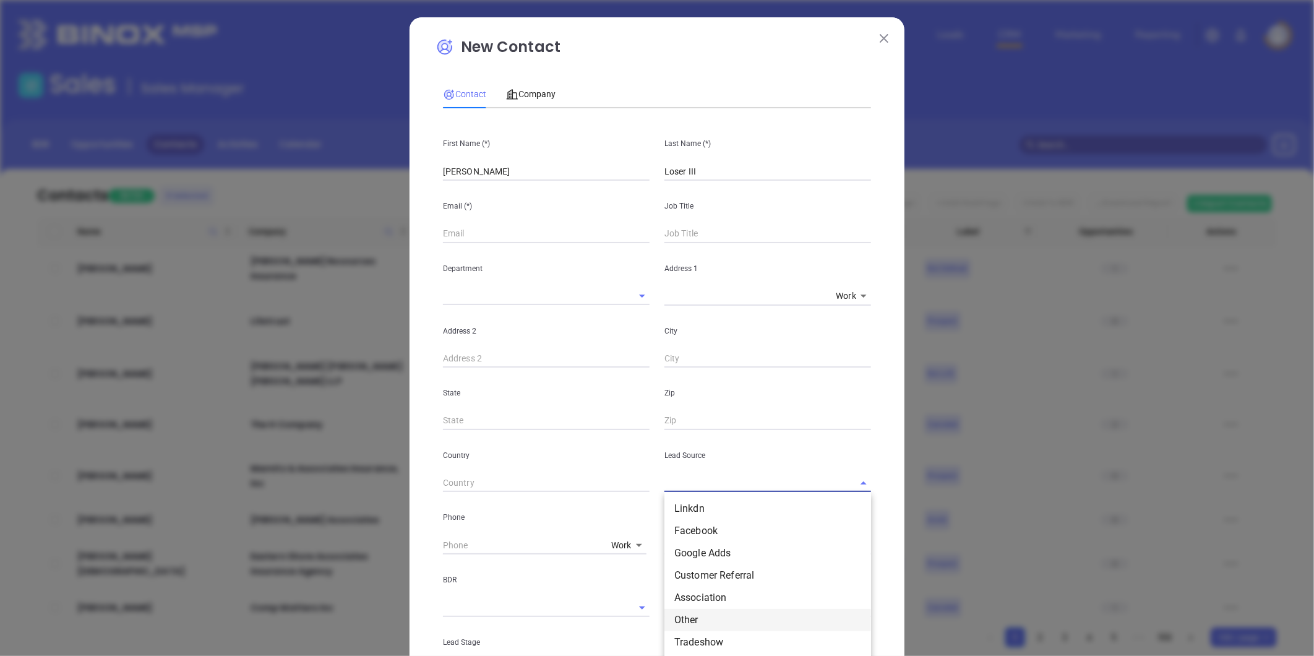
drag, startPoint x: 689, startPoint y: 619, endPoint x: 689, endPoint y: 604, distance: 14.9
click at [689, 617] on li "Other" at bounding box center [768, 620] width 207 height 22
type input "Other"
click at [673, 603] on input "text" at bounding box center [751, 607] width 172 height 18
click at [683, 627] on li "Prospect" at bounding box center [768, 635] width 207 height 22
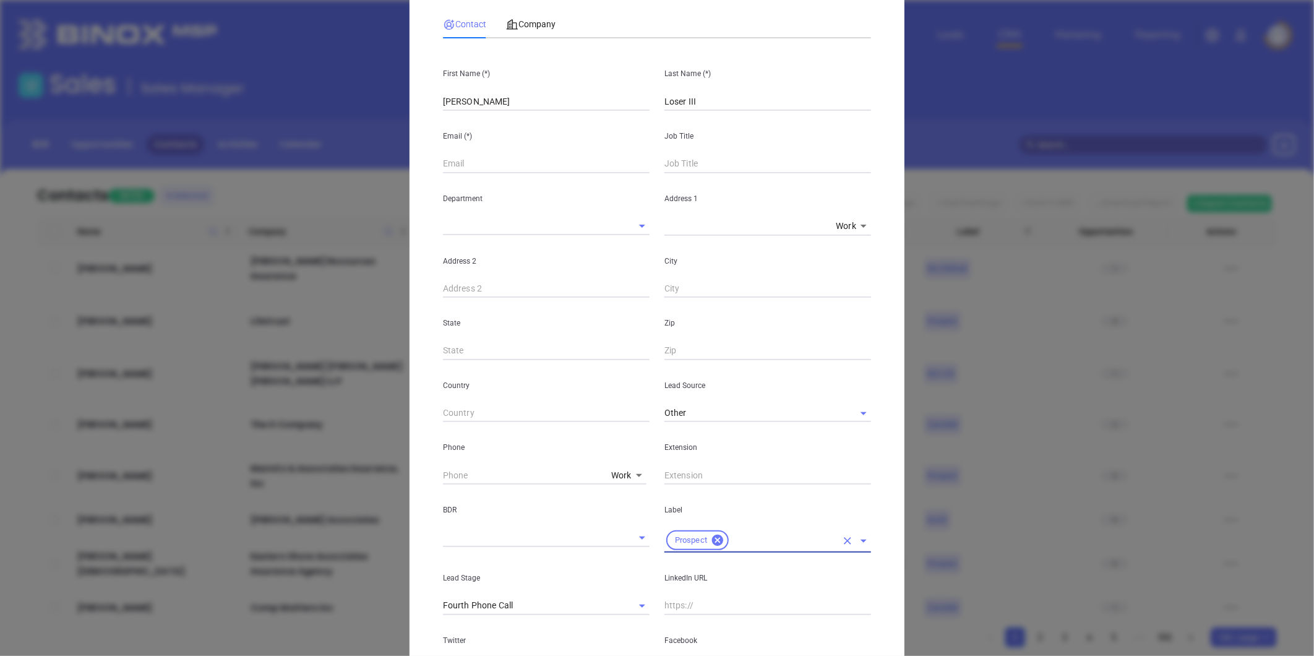
scroll to position [206, 0]
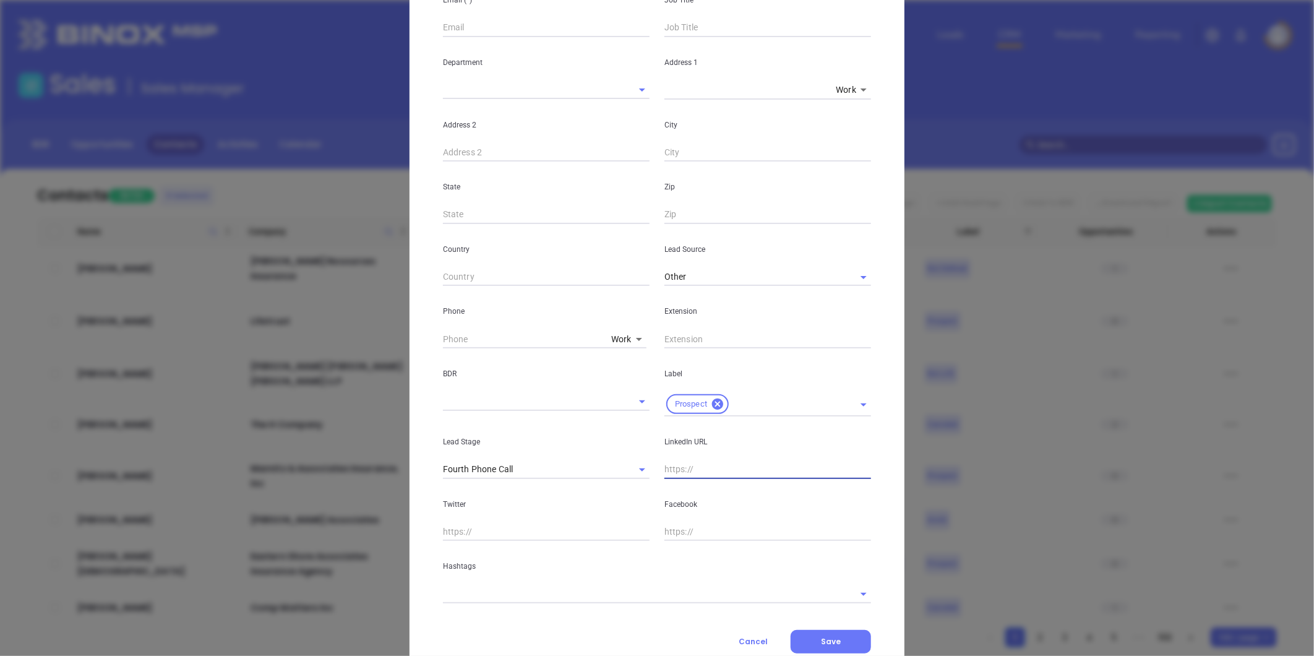
click at [683, 466] on input "text" at bounding box center [768, 469] width 207 height 19
paste input "linkedin.com/in/robert-loser-iii-1518a616"
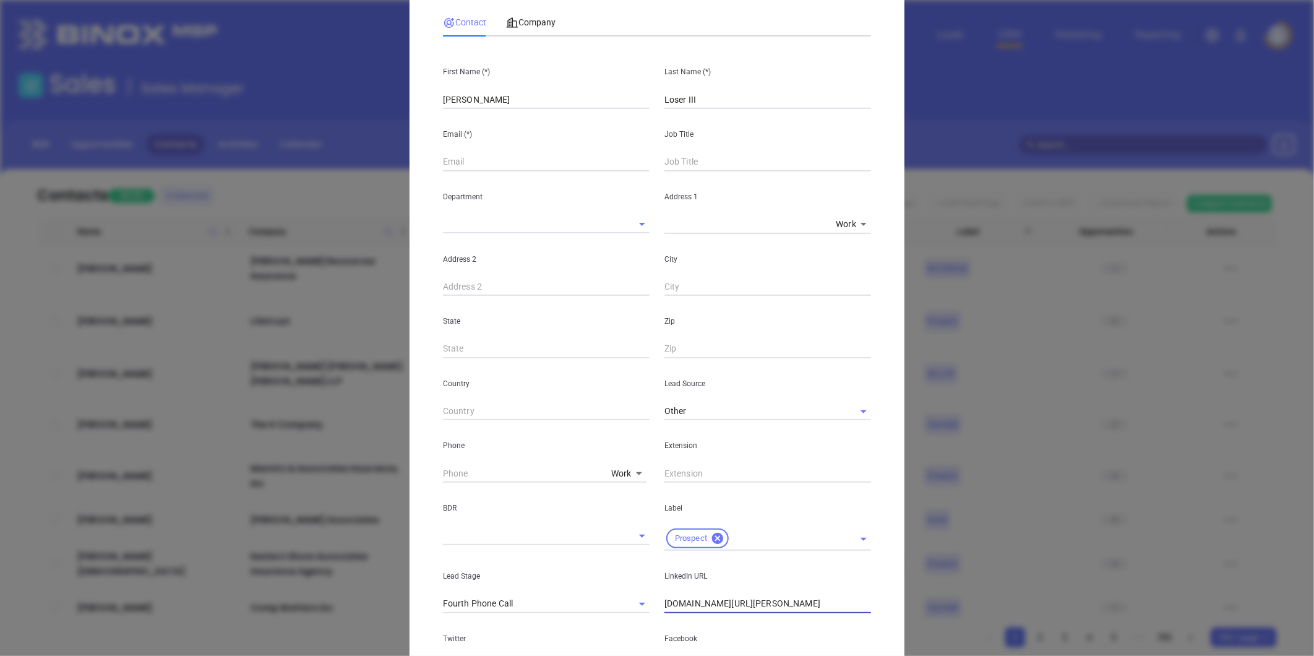
scroll to position [0, 0]
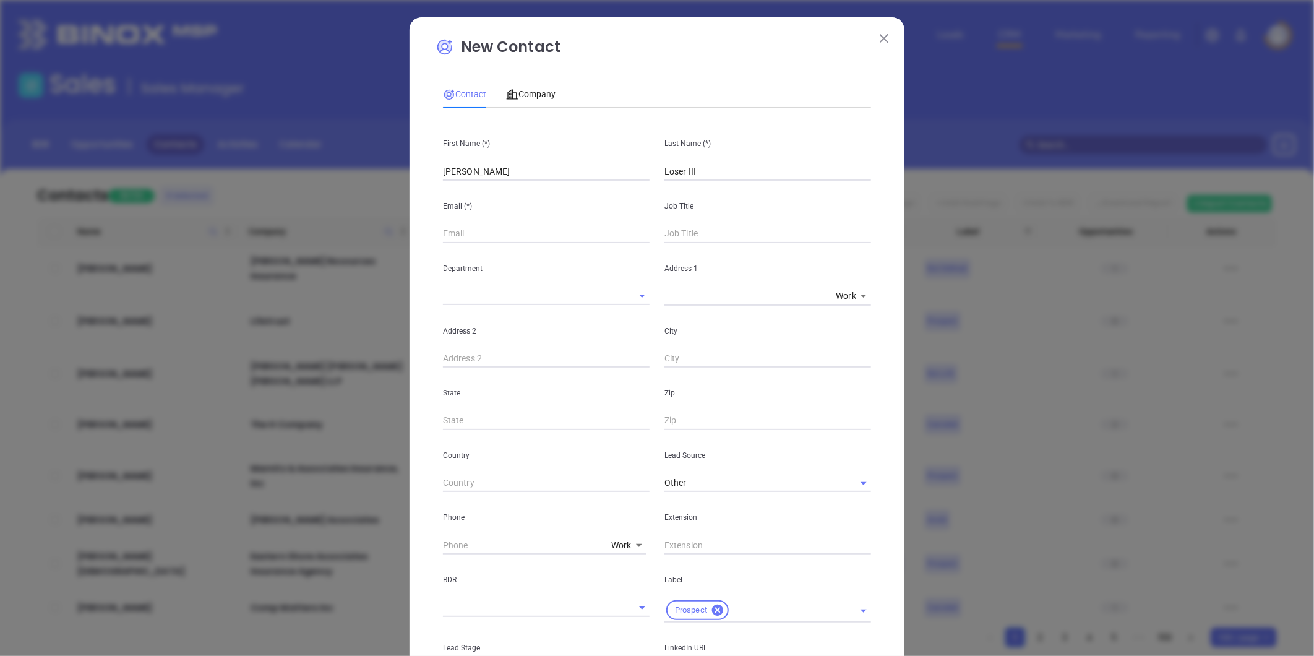
type input "www.linkedin.com/in/robert-loser-iii-1518a616"
click at [702, 236] on input "text" at bounding box center [768, 234] width 207 height 19
type input "Vice President"
click at [465, 236] on input "text" at bounding box center [546, 234] width 207 height 19
paste input "info@ais1983.com"
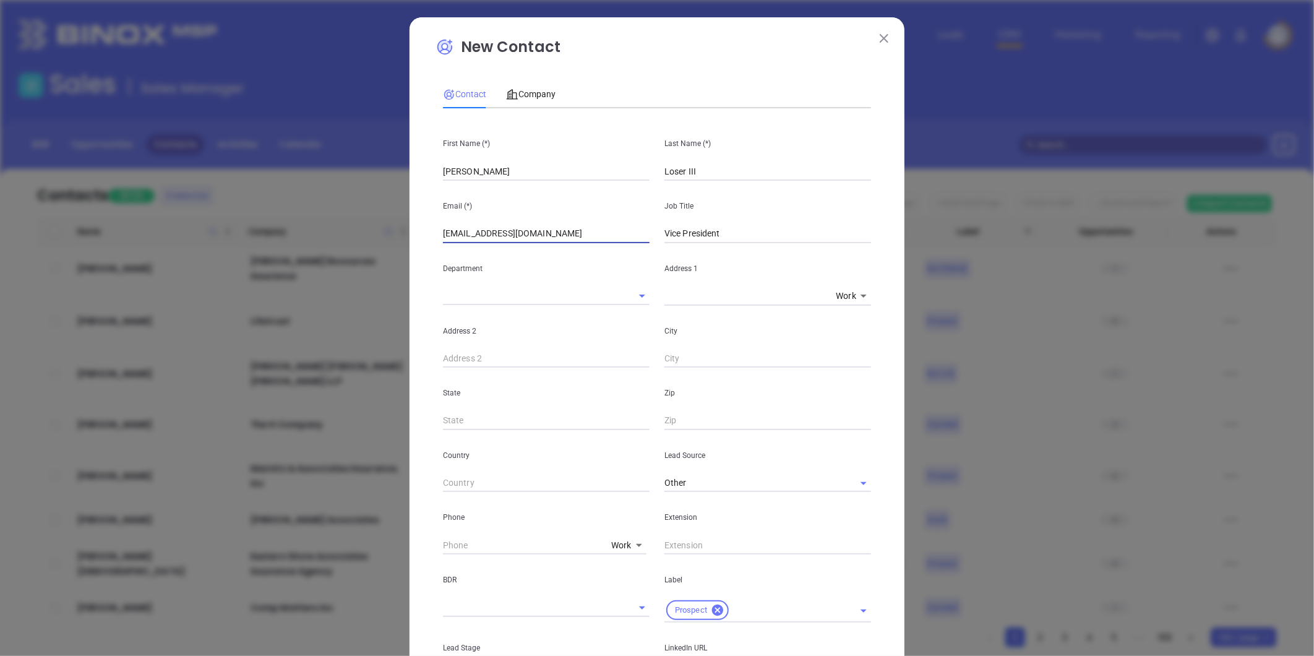
type input "info@ais1983.com"
click at [601, 206] on p "Email (*)" at bounding box center [546, 206] width 207 height 14
drag, startPoint x: 543, startPoint y: 336, endPoint x: 549, endPoint y: 332, distance: 7.2
click at [543, 335] on p "Address 2" at bounding box center [546, 331] width 207 height 14
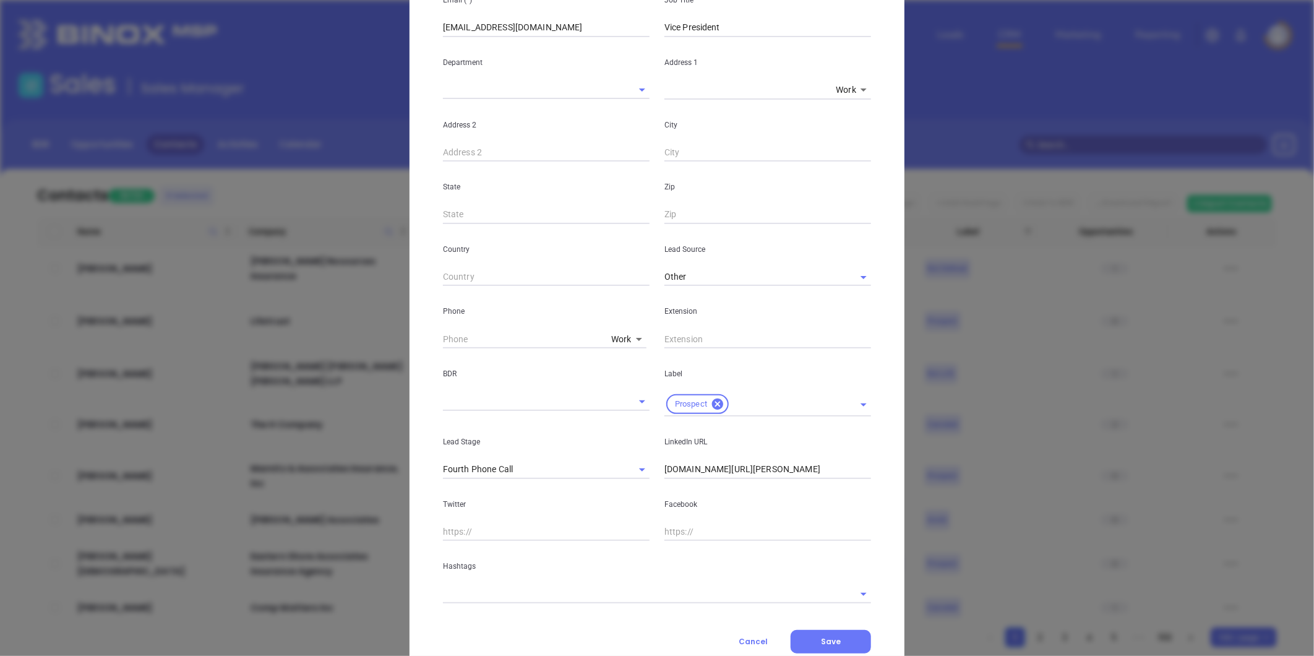
scroll to position [246, 0]
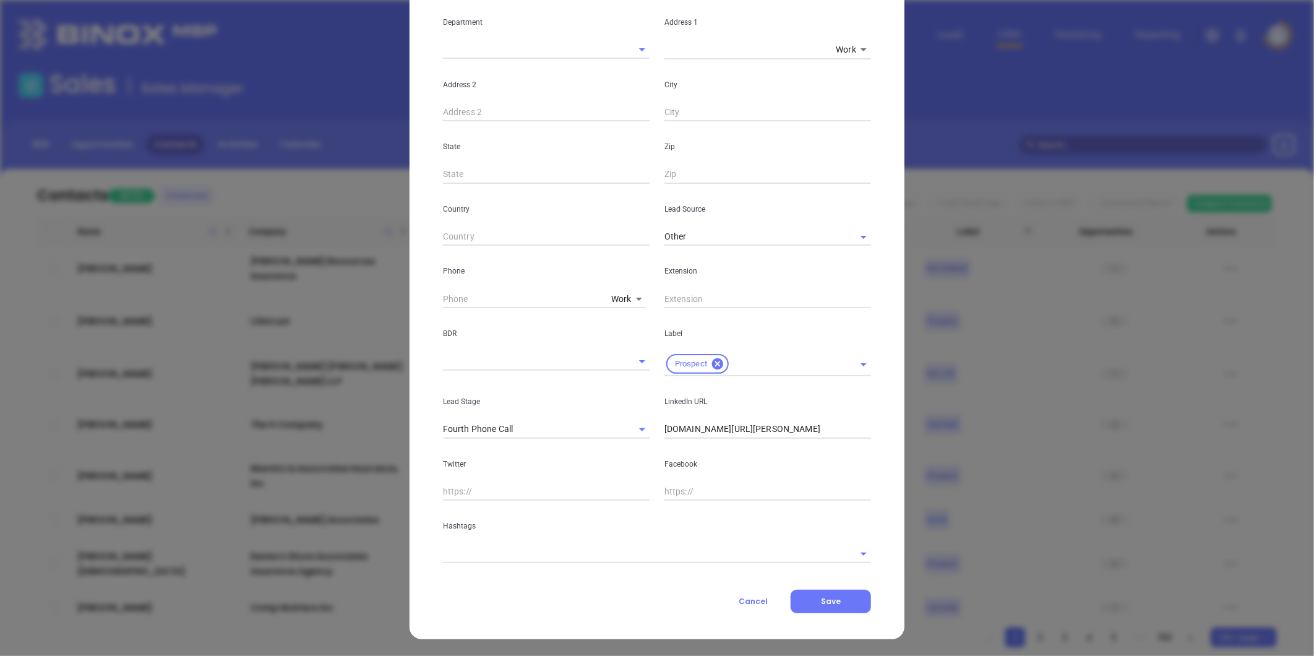
drag, startPoint x: 605, startPoint y: 300, endPoint x: 615, endPoint y: 300, distance: 9.9
click at [606, 300] on div "Work 1" at bounding box center [545, 299] width 204 height 19
type input "( ) -"
click at [615, 298] on body "Leads CRM Marketing Reporting Financial Leads Leads Sales Sales Manager BDR Opp…" at bounding box center [657, 328] width 1314 height 656
click at [626, 455] on li "Site" at bounding box center [648, 455] width 84 height 22
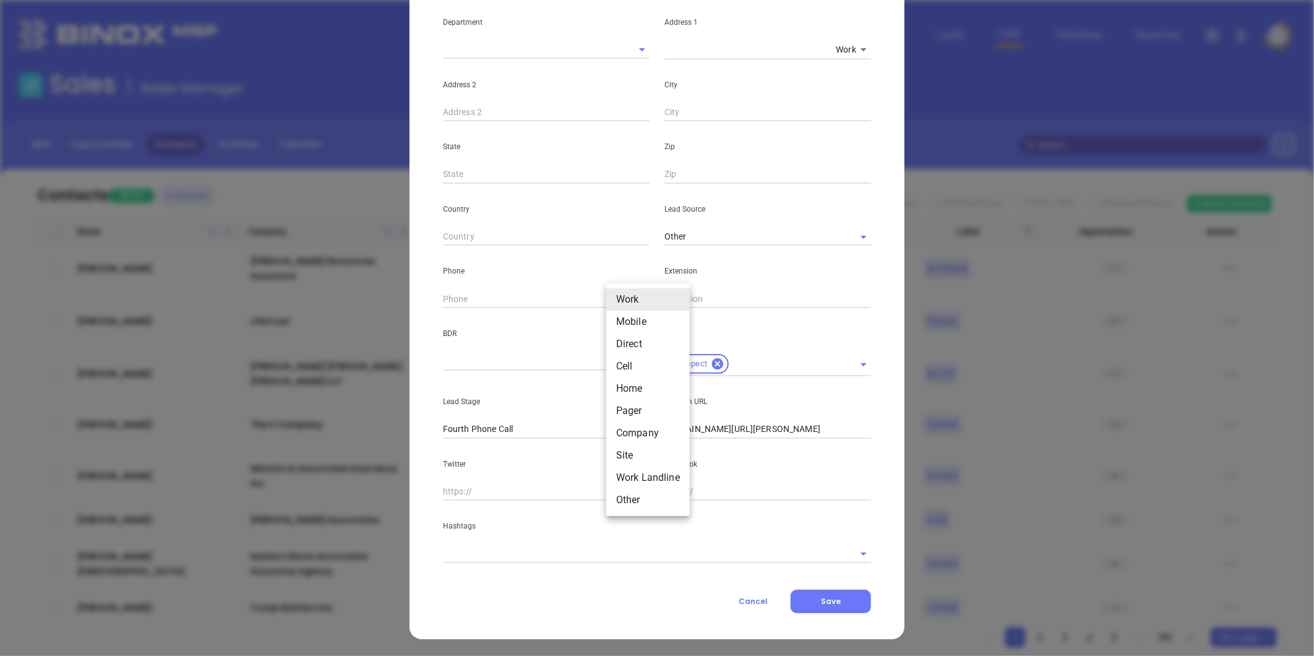
type input "11"
click at [567, 299] on input "( ) -" at bounding box center [527, 299] width 169 height 19
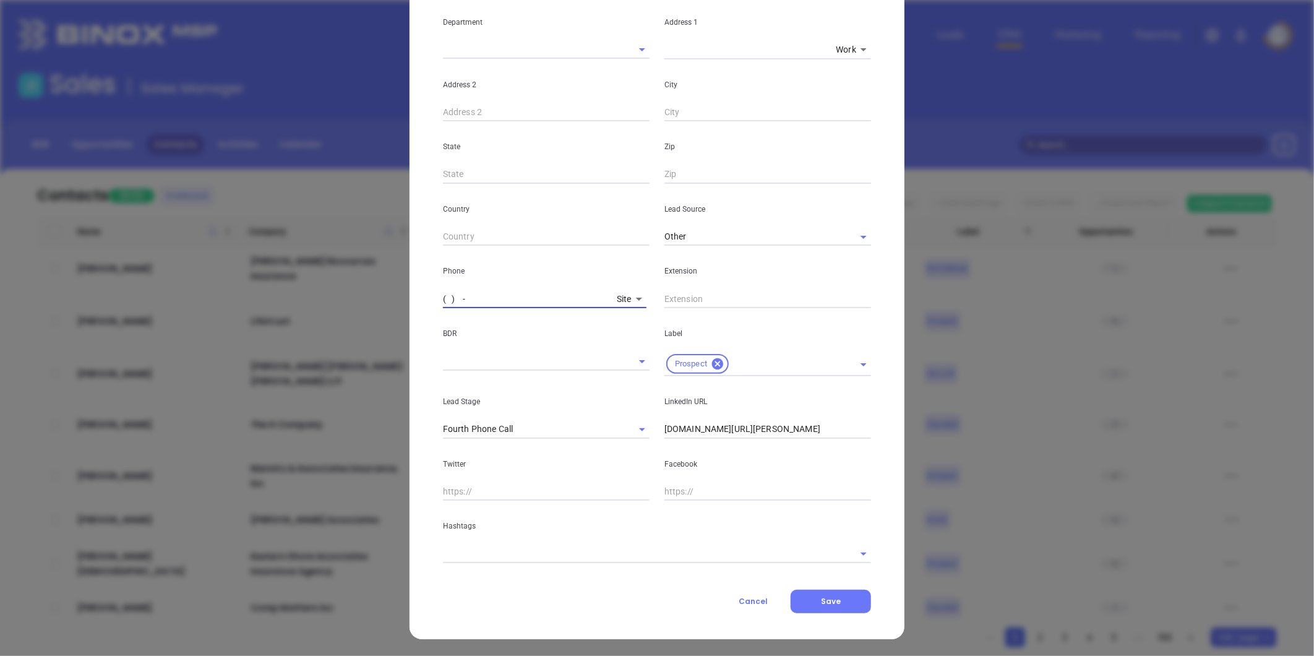
paste input "856) 728-4300"
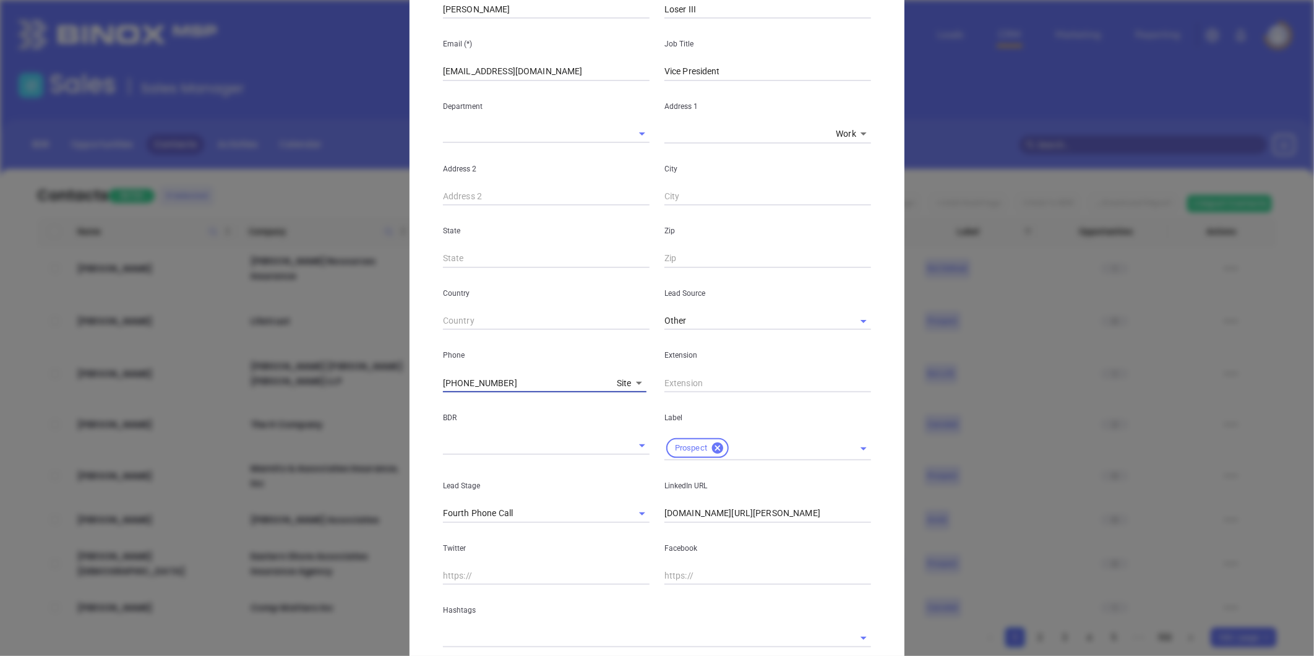
scroll to position [0, 0]
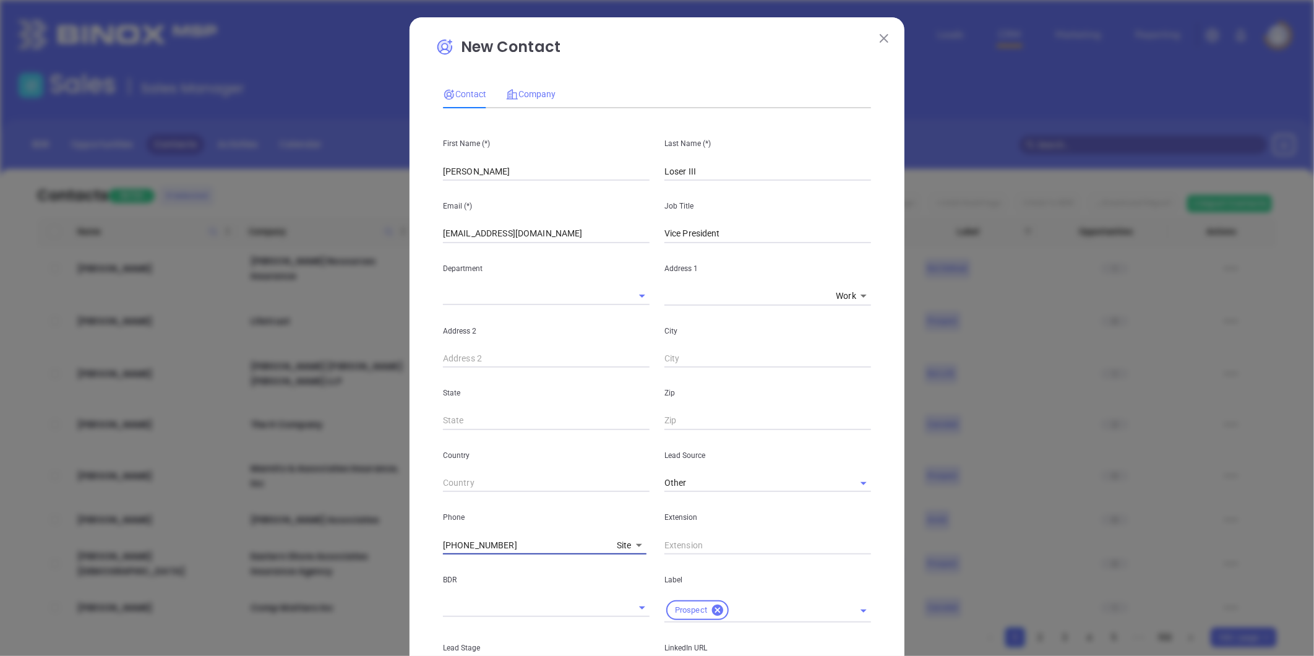
type input "(856) 728-4300"
click at [543, 100] on div "Company" at bounding box center [531, 94] width 50 height 14
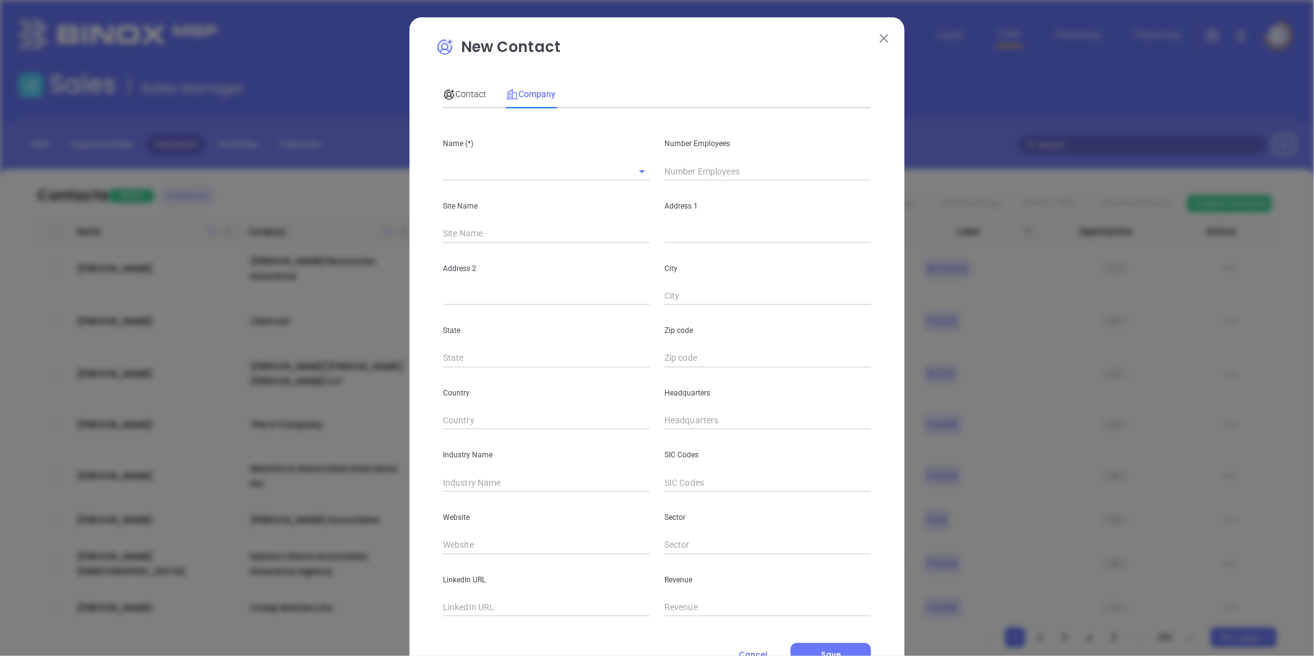
click at [683, 416] on input "text" at bounding box center [768, 421] width 207 height 19
paste input "856) 728-4300"
paste input "text"
type input "(856) 728-4300"
click at [694, 175] on input "text" at bounding box center [768, 171] width 207 height 19
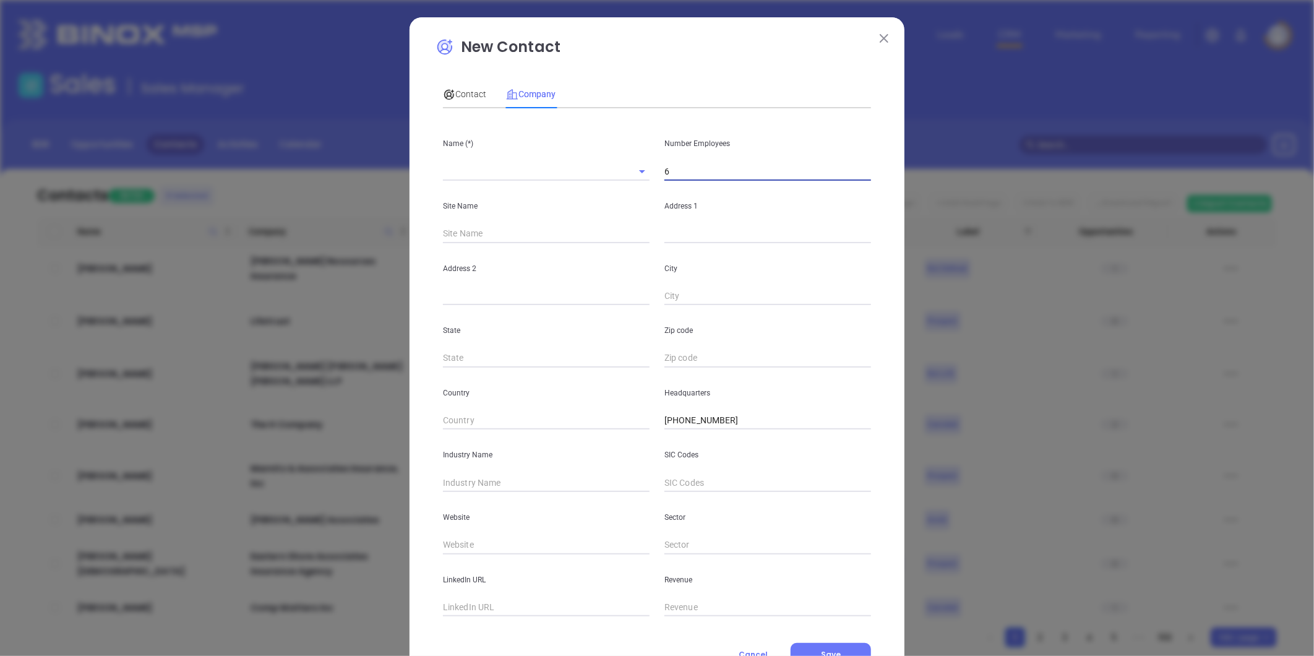
type input "6"
click at [465, 177] on input "text" at bounding box center [529, 171] width 172 height 18
paste input "Atlantic Insurance Services"
type input "Atlantic Insurance Services"
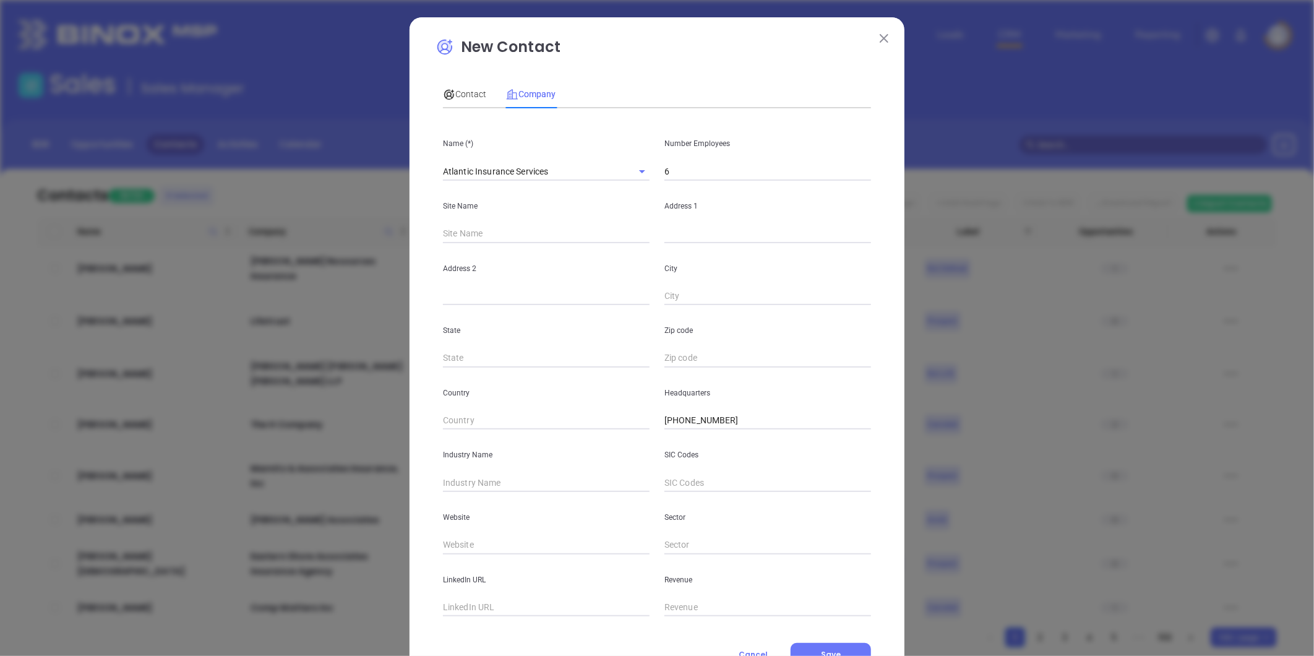
click at [580, 339] on div "State" at bounding box center [547, 336] width 222 height 63
click at [671, 236] on input "text" at bounding box center [768, 234] width 207 height 19
paste input "3111 Rt 42 Sicklerville, NJ 08081"
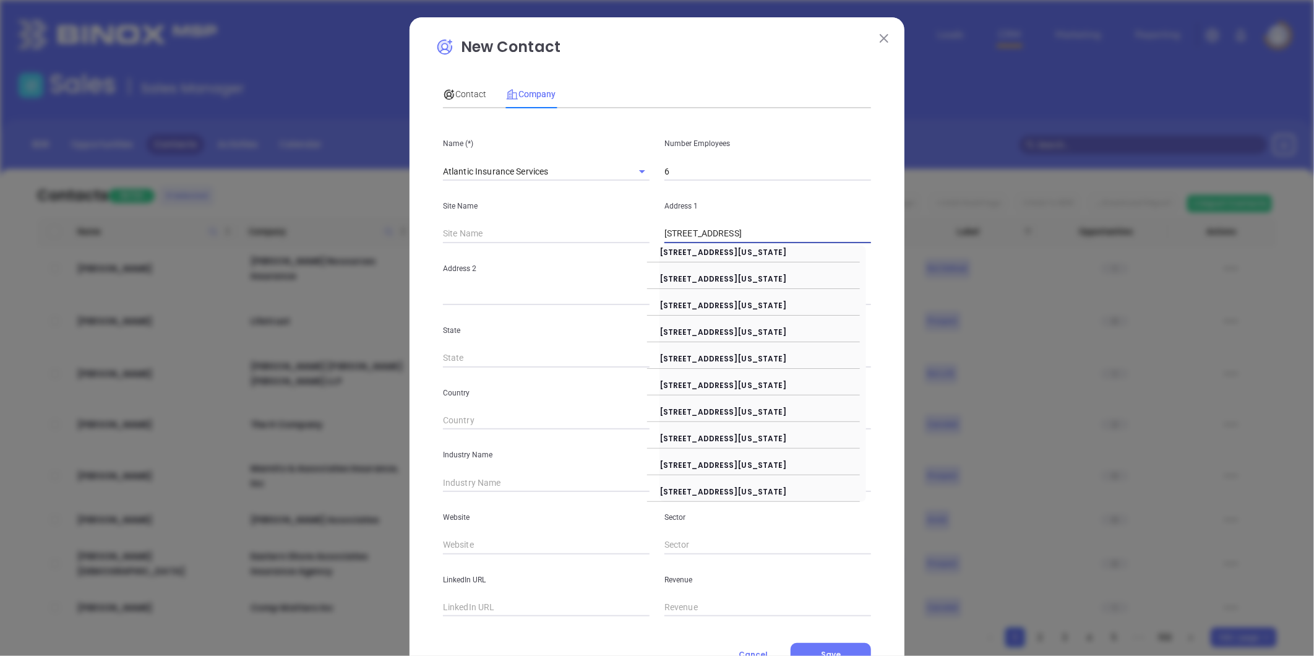
drag, startPoint x: 709, startPoint y: 233, endPoint x: 929, endPoint y: 205, distance: 222.1
click at [929, 205] on div "New Contact Contact Company First Name (*) Robert Last Name (*) Loser III Email…" at bounding box center [657, 328] width 1314 height 656
type input "3111 Rt 42"
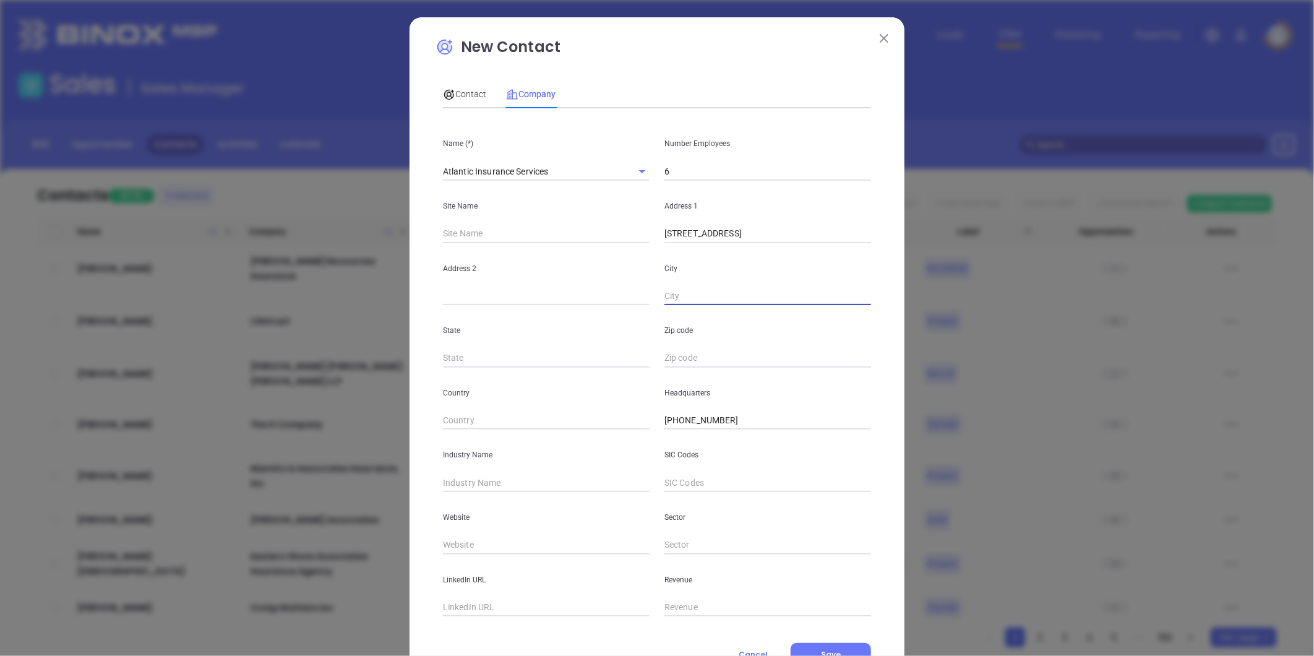
paste input "Sicklerville, NJ 08081"
drag, startPoint x: 707, startPoint y: 295, endPoint x: 976, endPoint y: 269, distance: 269.8
click at [976, 269] on div "New Contact Contact Company First Name (*) Robert Last Name (*) Loser III Email…" at bounding box center [657, 328] width 1314 height 656
type input "Sicklerville"
type input "NJU"
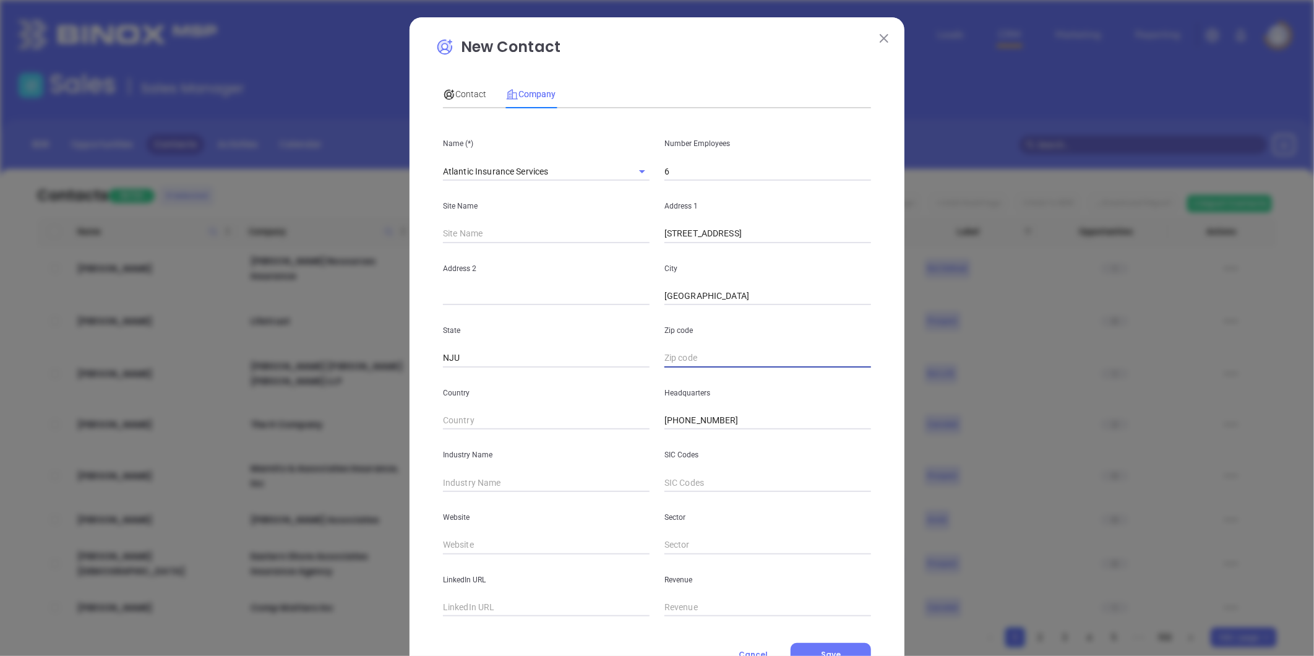
paste input "NJ 08081"
type input "08081"
click at [489, 363] on input "NJU" at bounding box center [546, 358] width 207 height 19
type input "NJ"
click at [582, 269] on p "Address 2" at bounding box center [546, 269] width 207 height 14
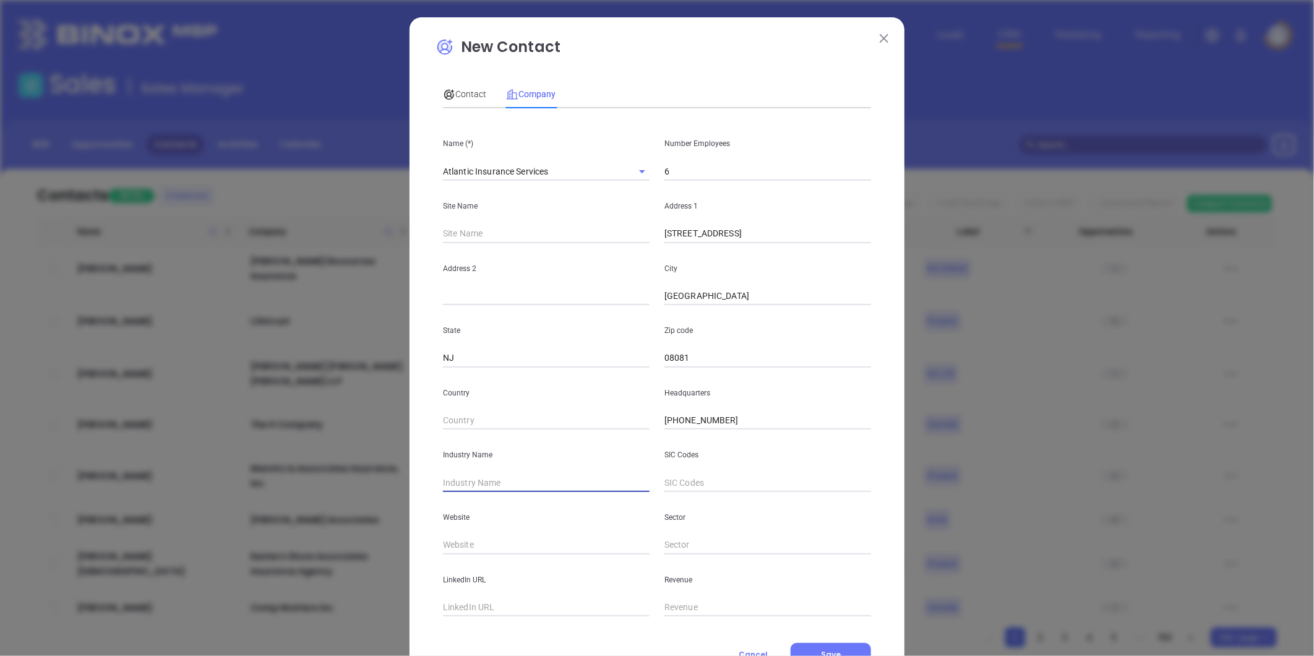
click at [481, 479] on input "text" at bounding box center [546, 482] width 207 height 19
type input "Insurance"
click at [460, 543] on input "text" at bounding box center [546, 545] width 207 height 19
paste input "https://www.ais1983.com/"
type input "https://www.ais1983.com/"
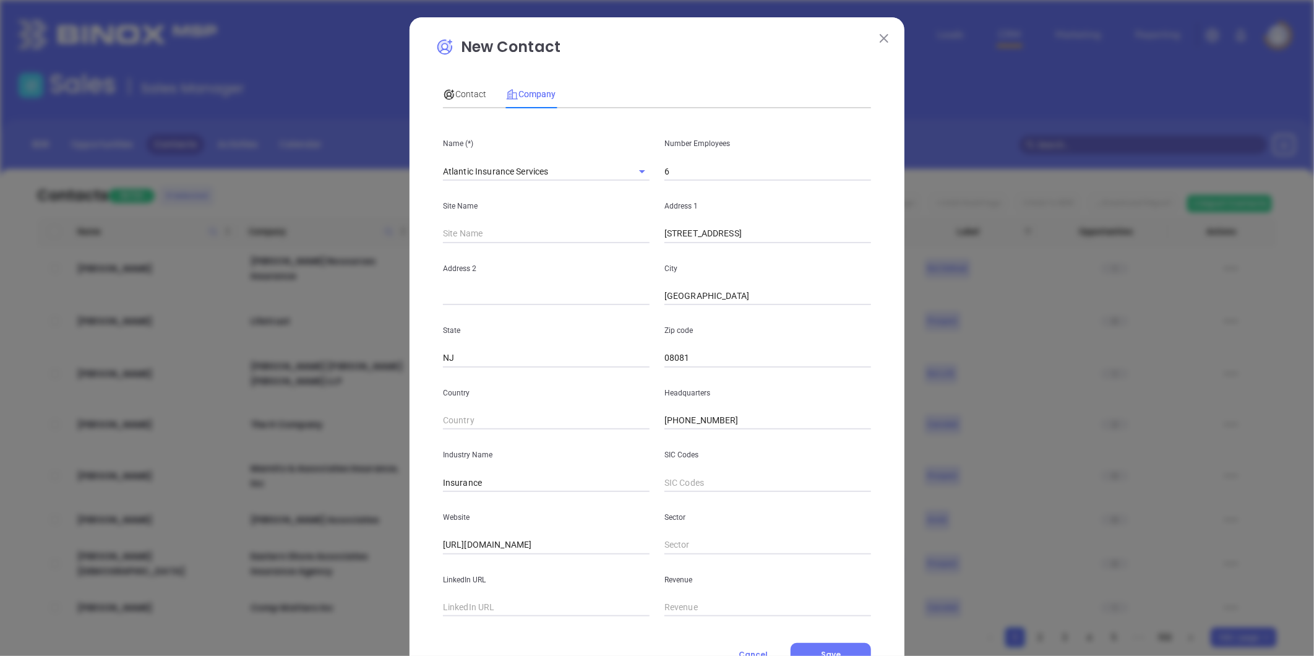
click at [489, 611] on input "text" at bounding box center [546, 607] width 207 height 19
paste input "https://www.linkedin.com/company/atlantic-insurance-services/about/"
type input "https://www.linkedin.com/company/atlantic-insurance-services/about/"
click at [460, 93] on span "Contact" at bounding box center [464, 94] width 43 height 10
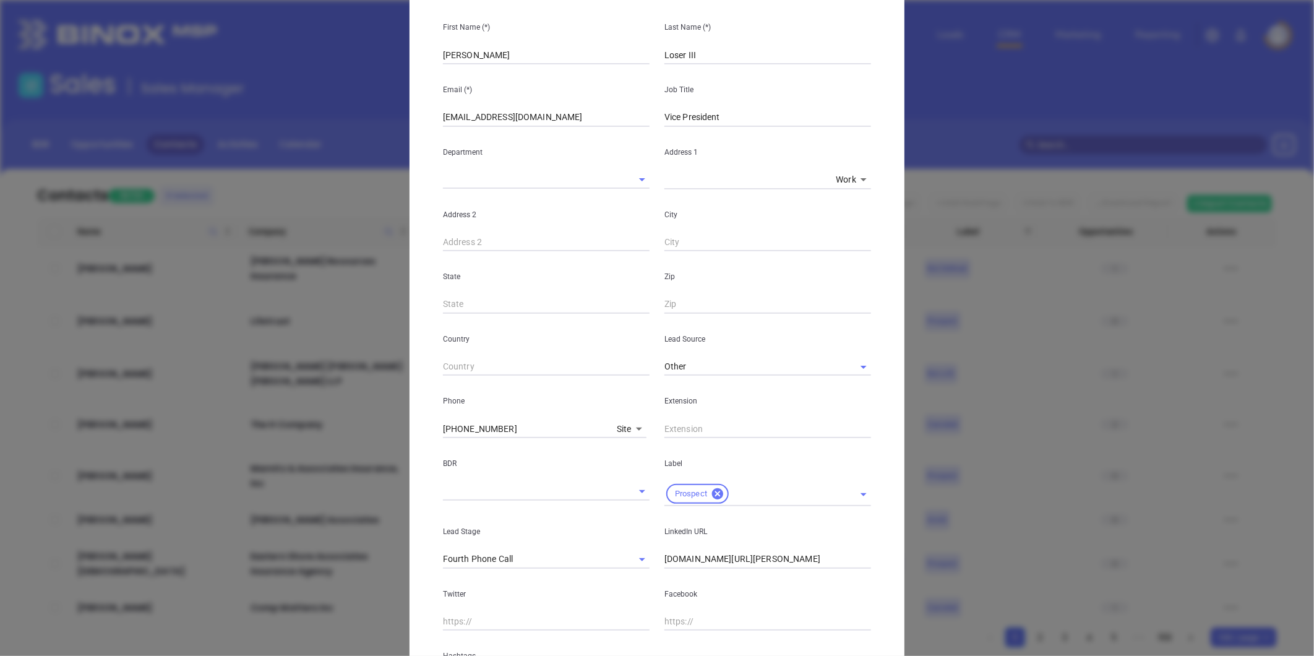
scroll to position [246, 0]
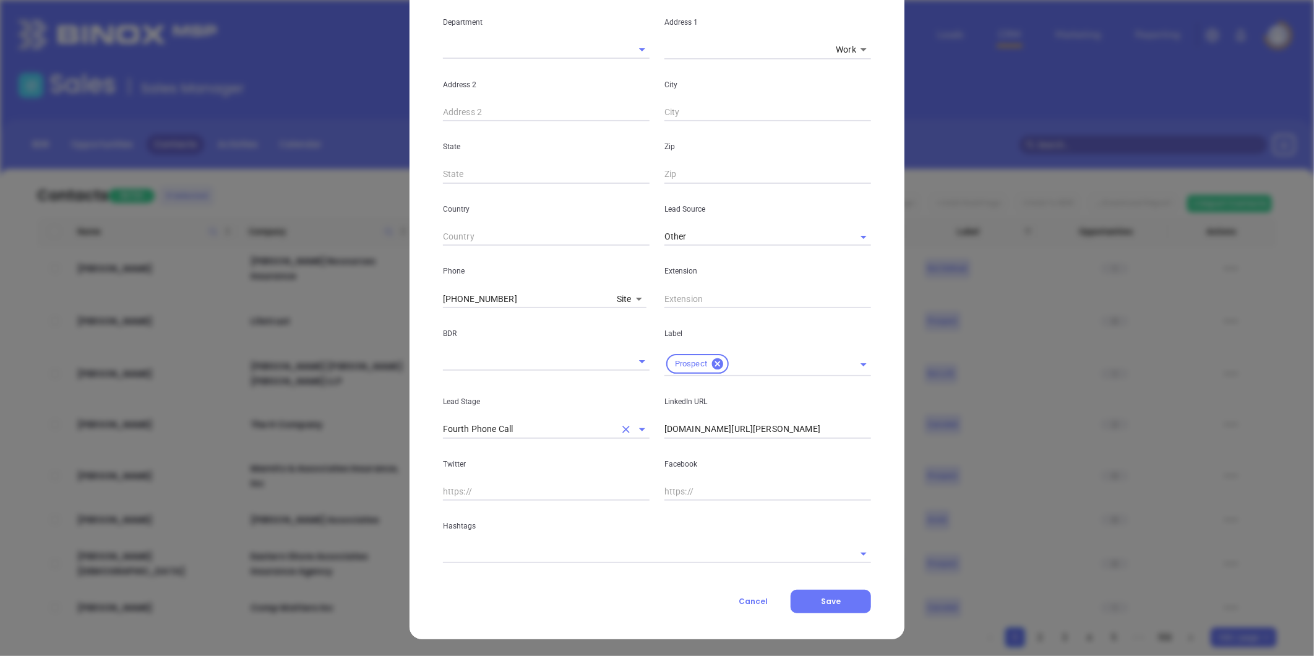
click at [620, 424] on icon "Clear" at bounding box center [626, 429] width 12 height 12
click at [621, 552] on input "text" at bounding box center [640, 554] width 394 height 18
click at [452, 551] on input "text" at bounding box center [640, 554] width 394 height 18
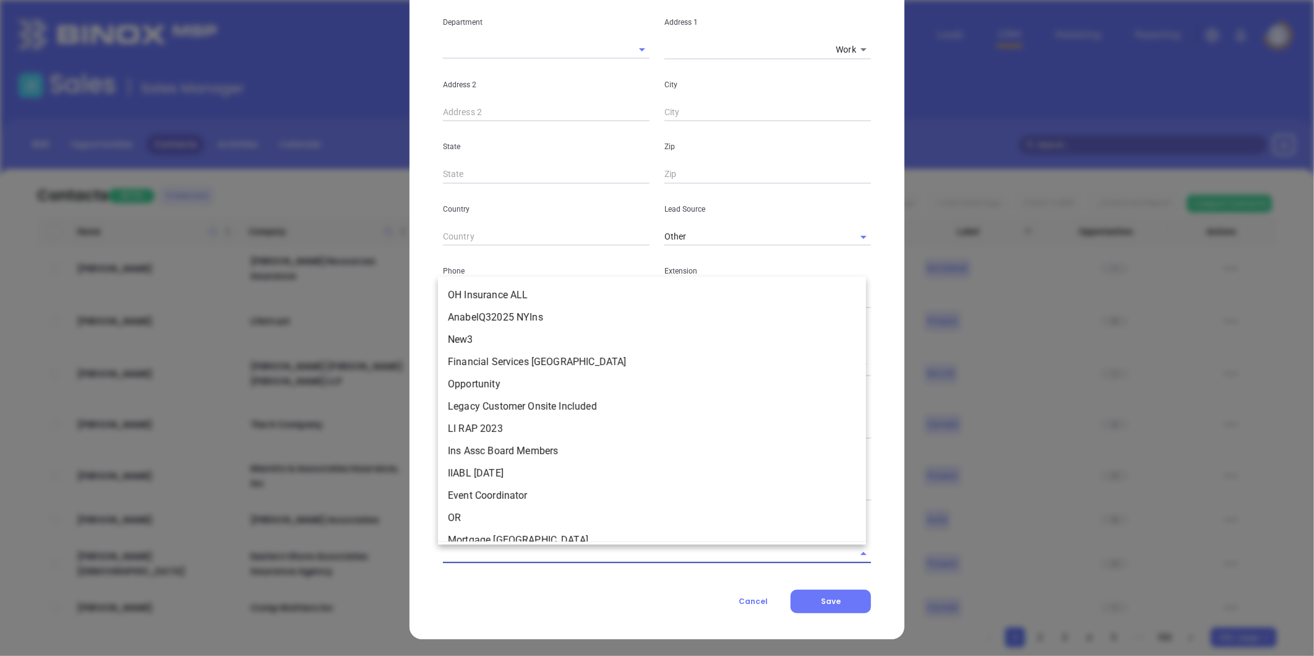
click at [443, 556] on input "text" at bounding box center [640, 554] width 394 height 18
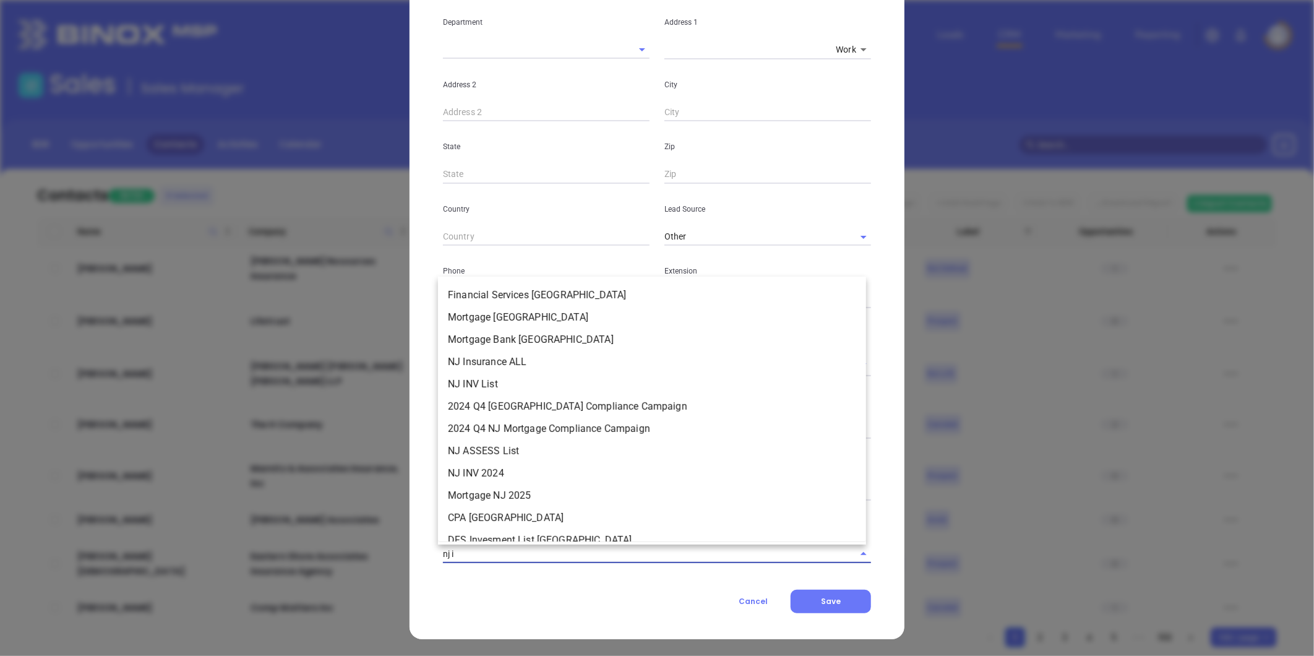
type input "nj in"
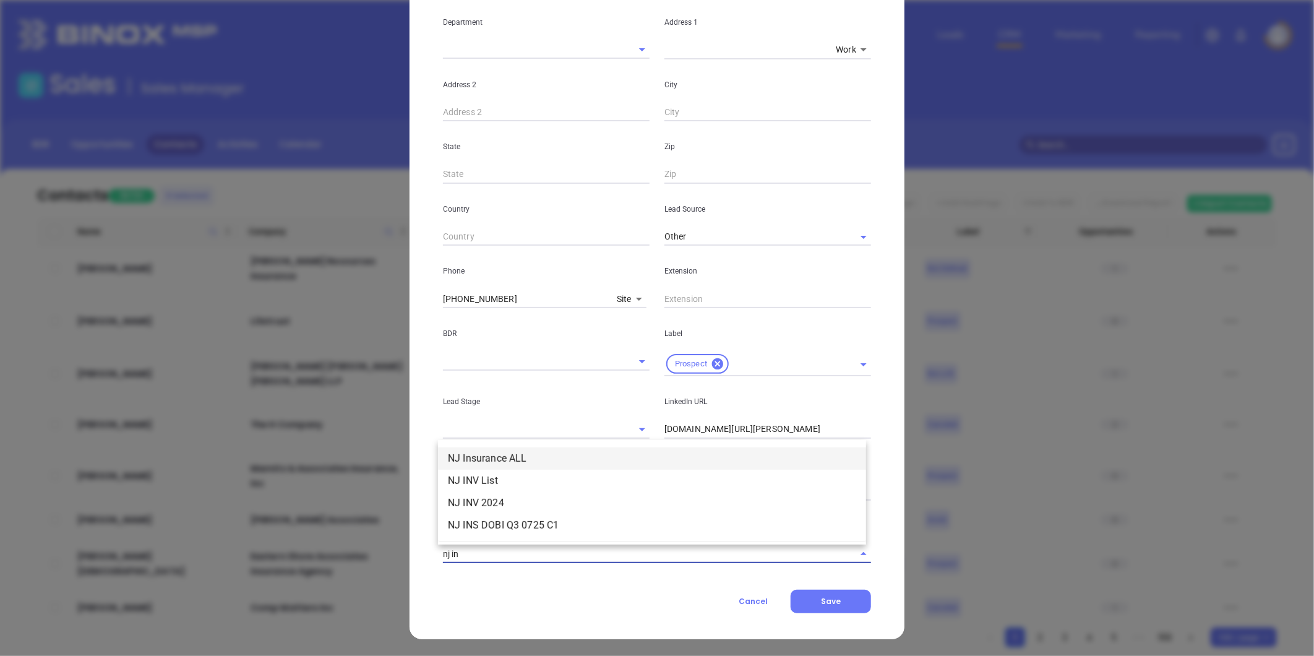
click at [523, 460] on li "NJ Insurance ALL" at bounding box center [652, 458] width 428 height 22
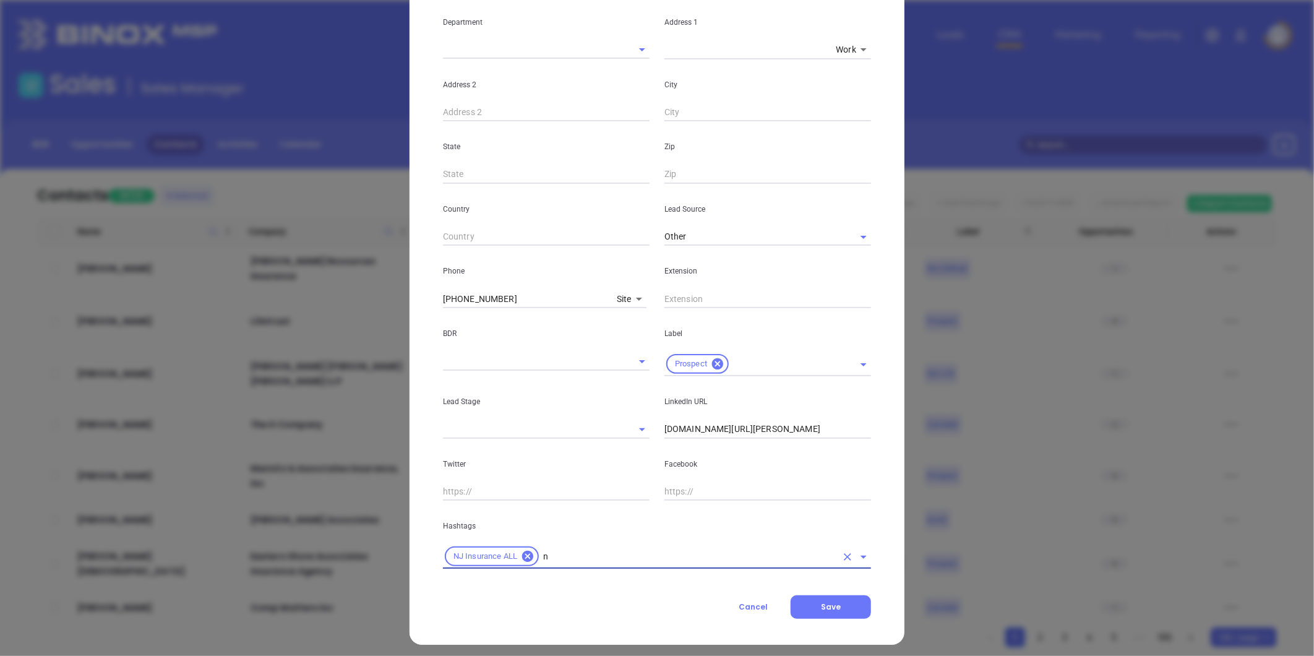
type input "nj"
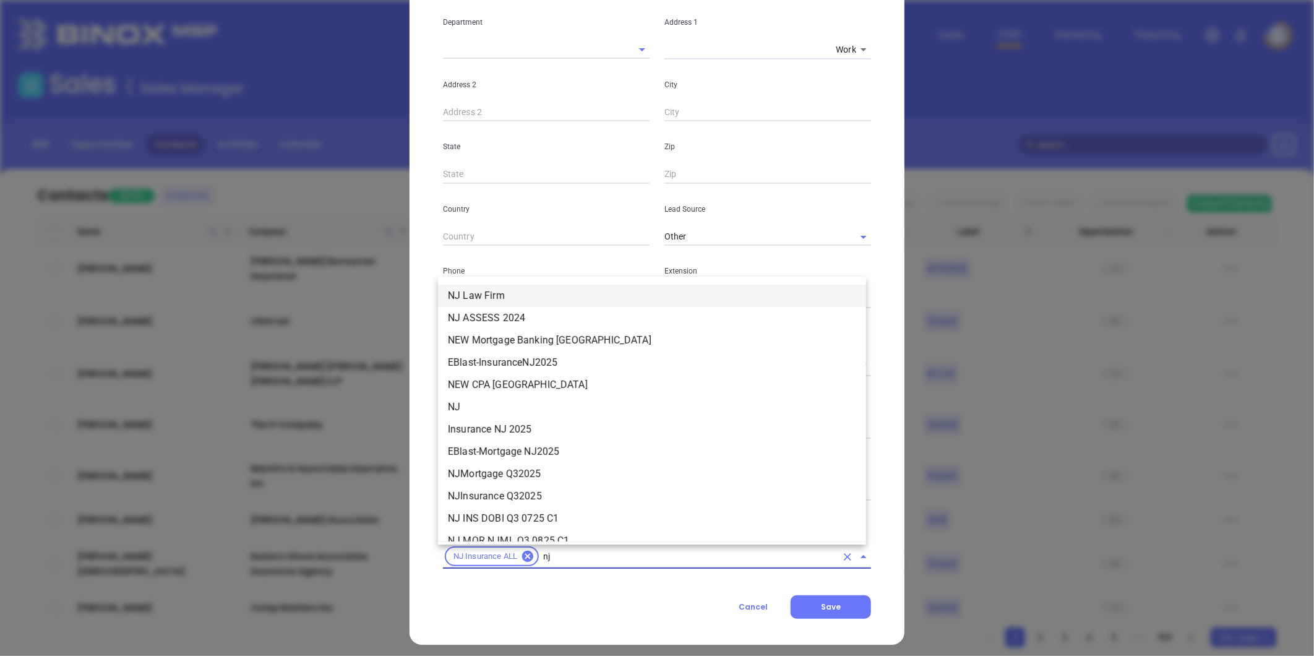
scroll to position [280, 0]
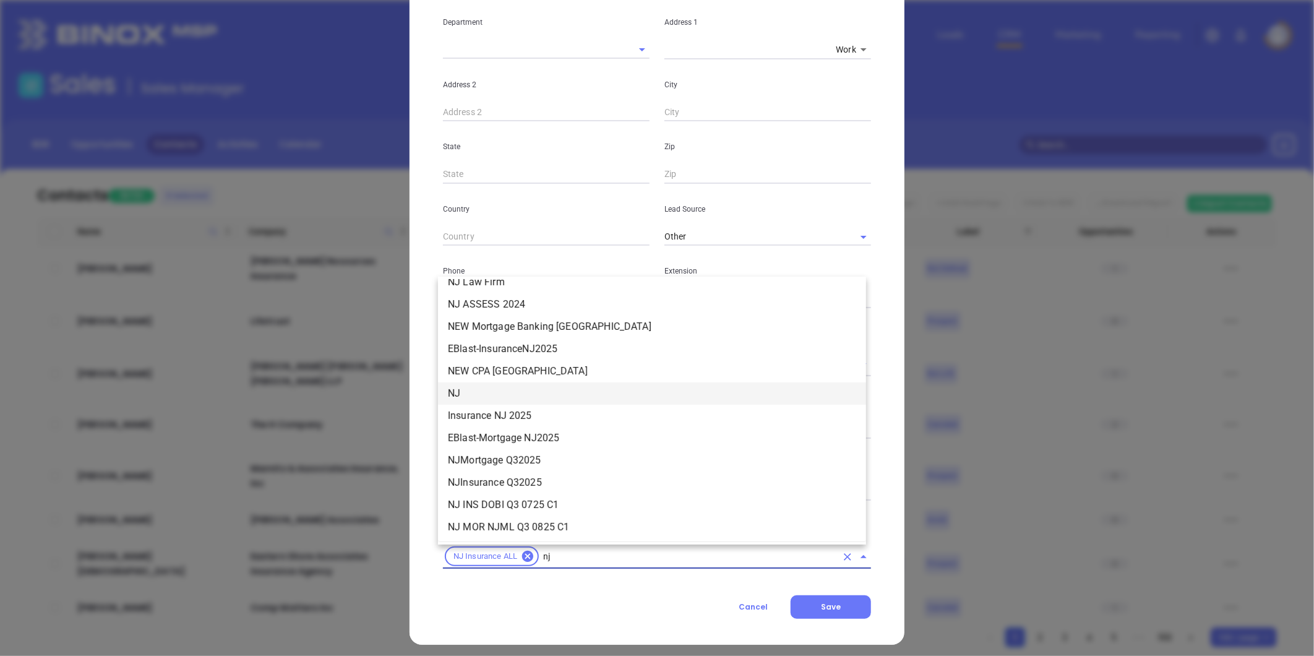
click at [473, 388] on li "NJ" at bounding box center [652, 393] width 428 height 22
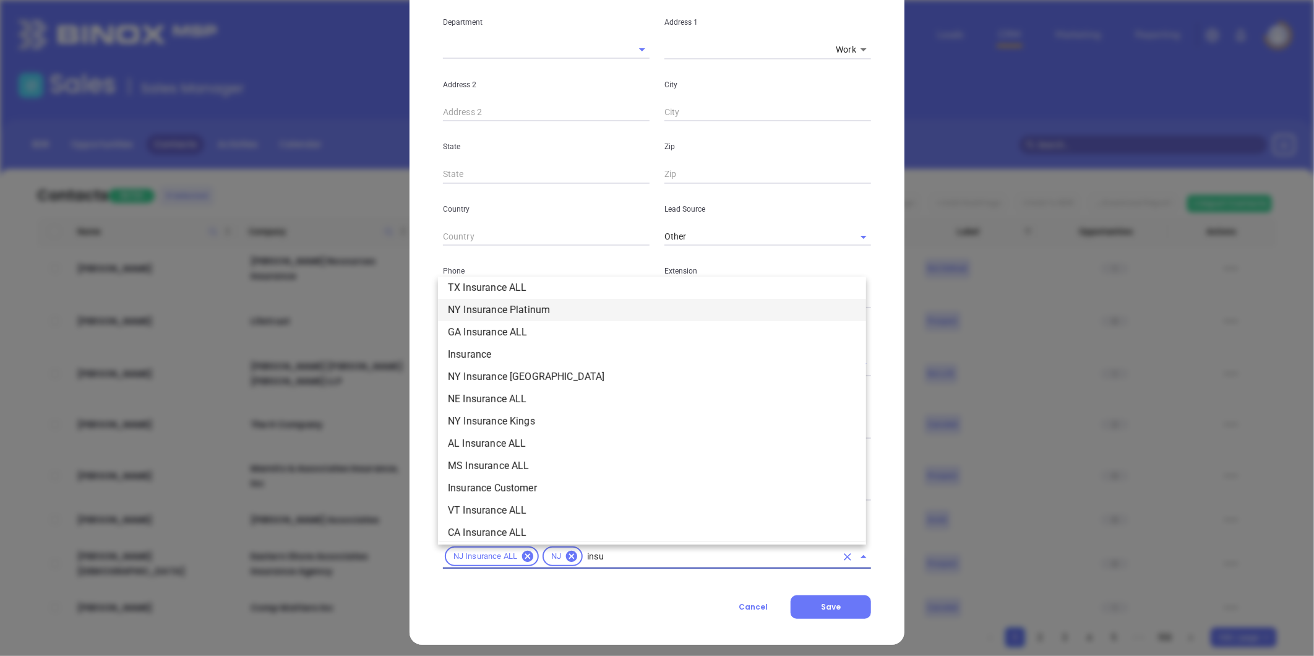
scroll to position [363, 0]
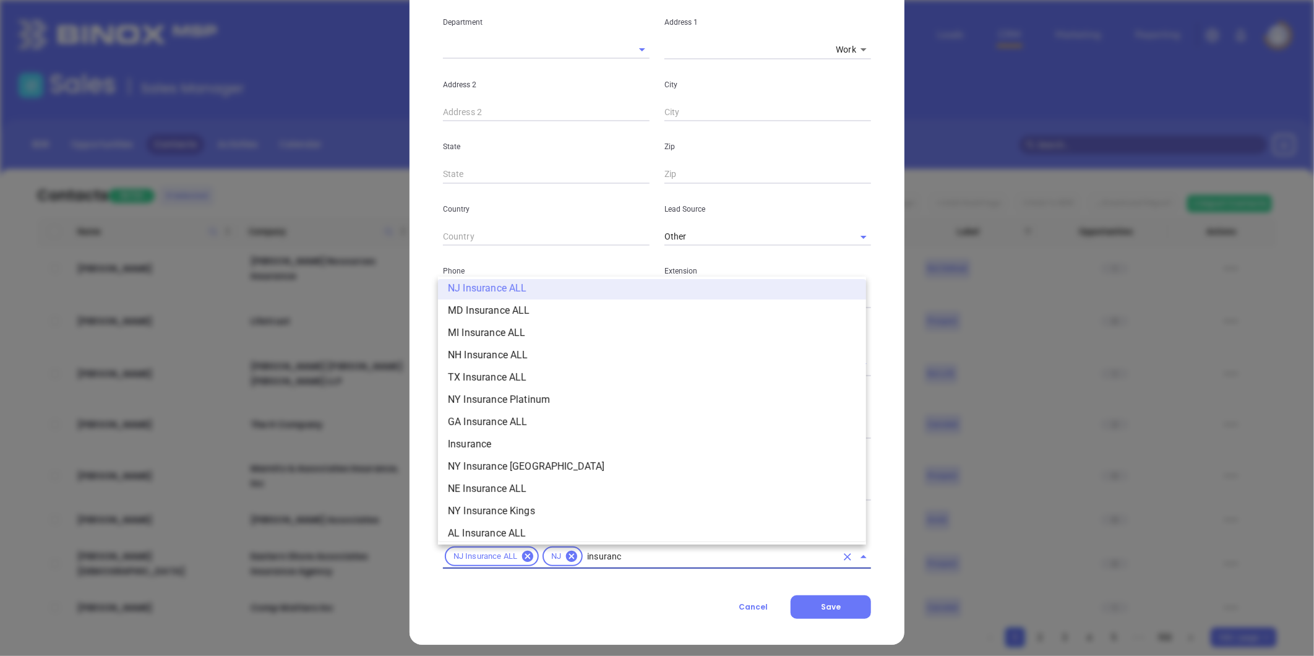
type input "insurance"
click at [511, 438] on li "Insurance" at bounding box center [652, 444] width 428 height 22
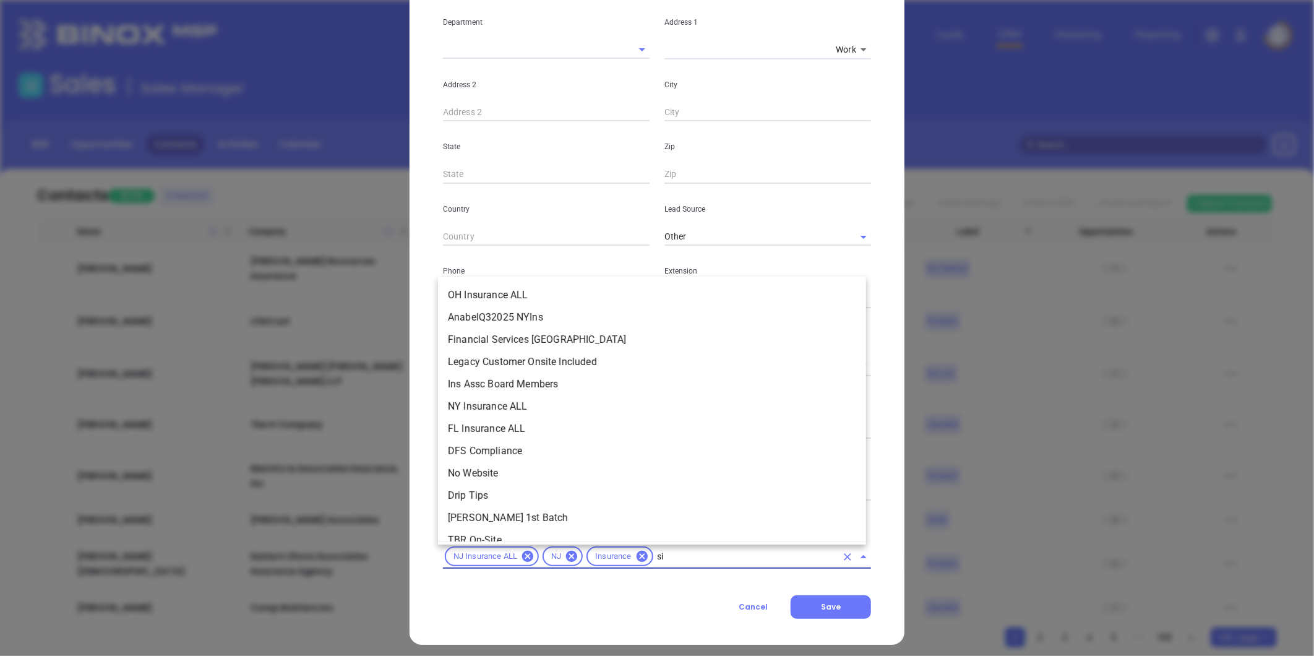
scroll to position [0, 0]
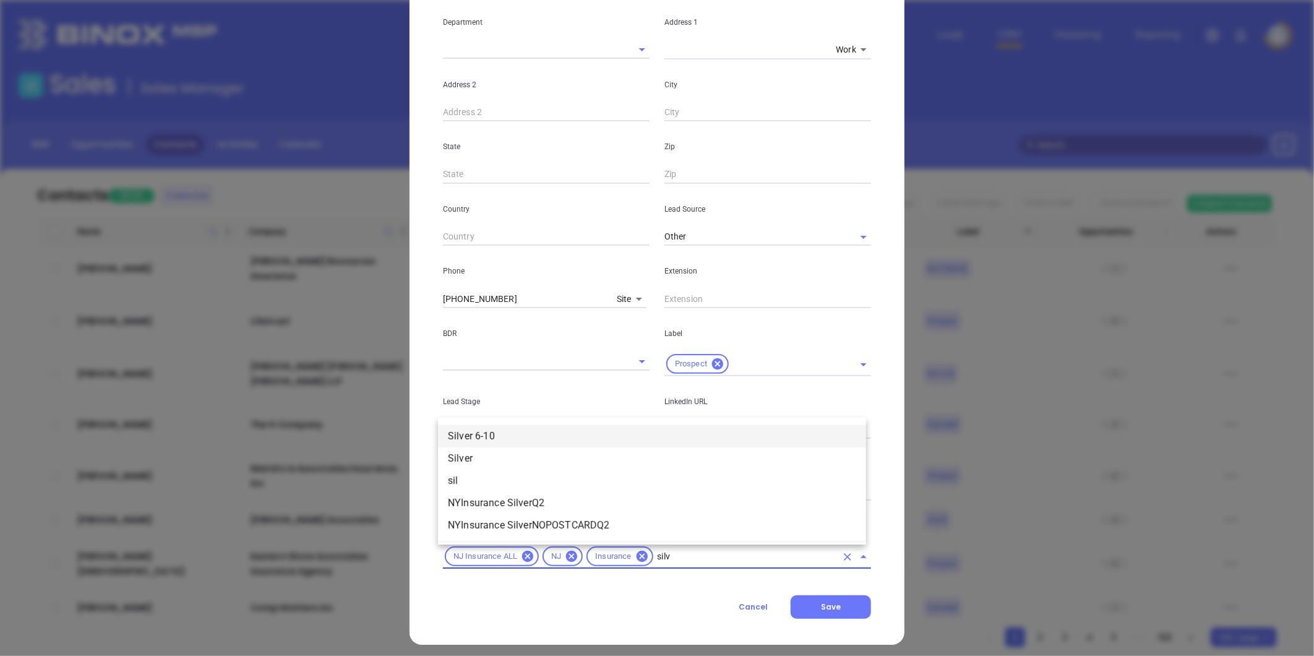
type input "silve"
click at [476, 457] on li "Silver 6-10" at bounding box center [652, 458] width 428 height 22
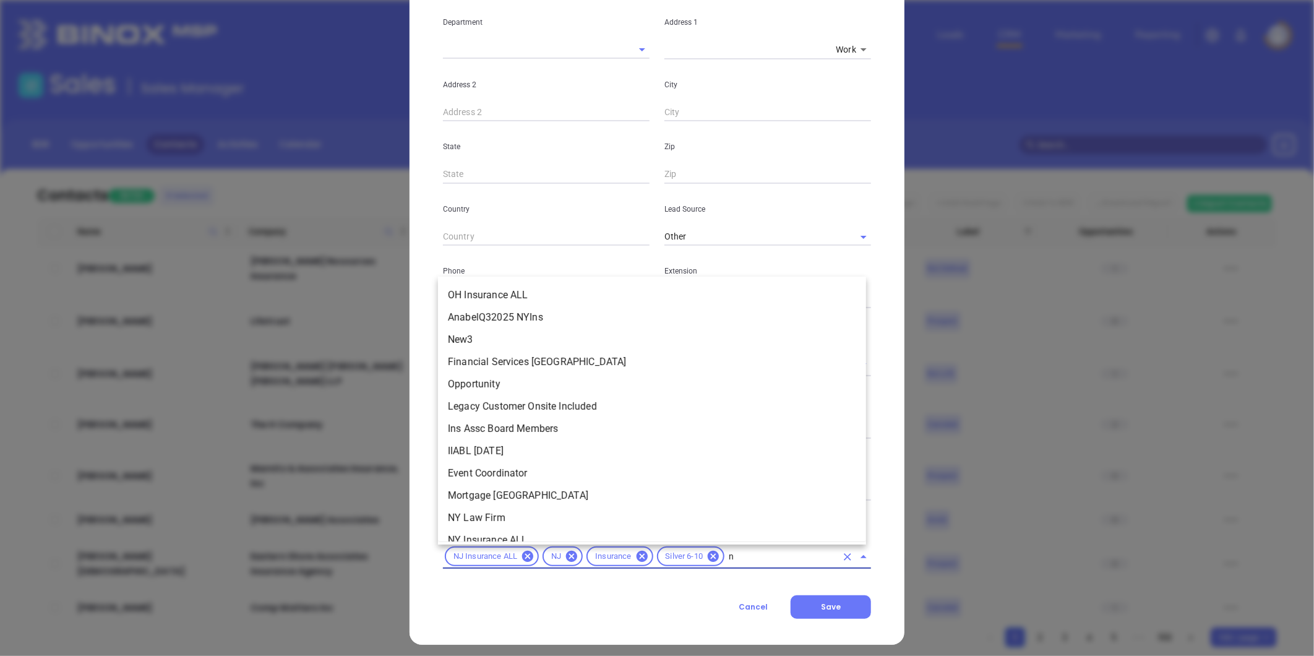
click at [617, 559] on span "Insurance" at bounding box center [613, 556] width 51 height 11
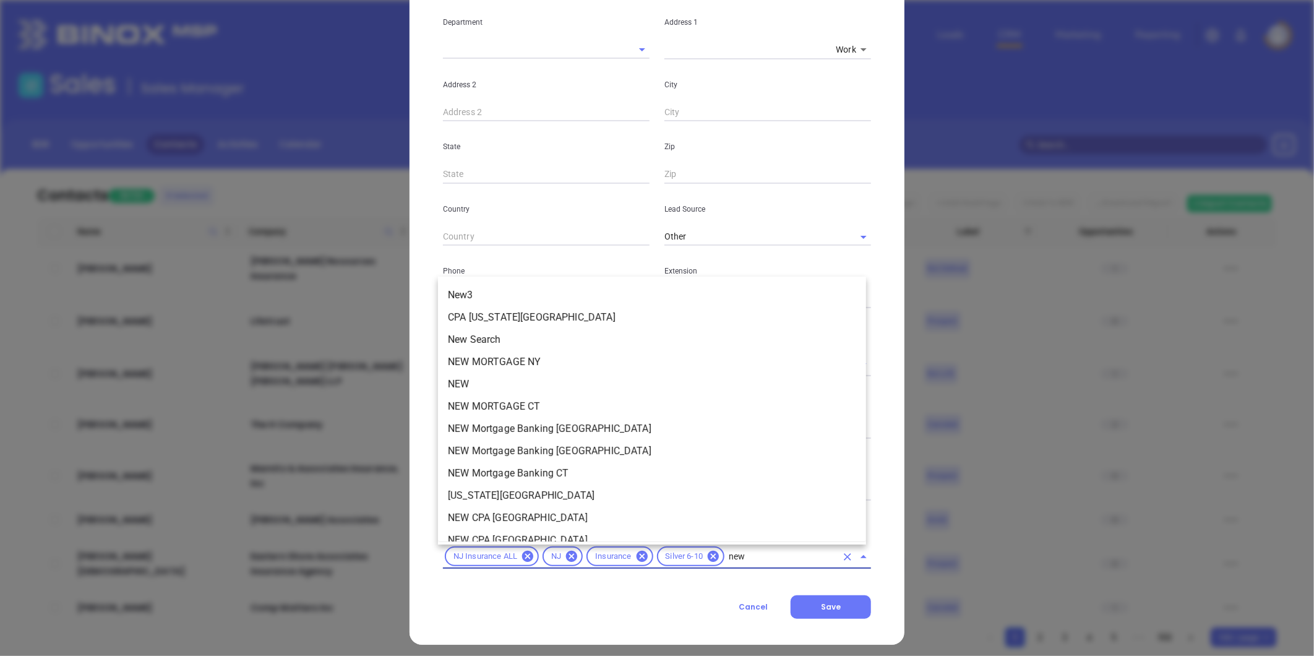
type input "new1"
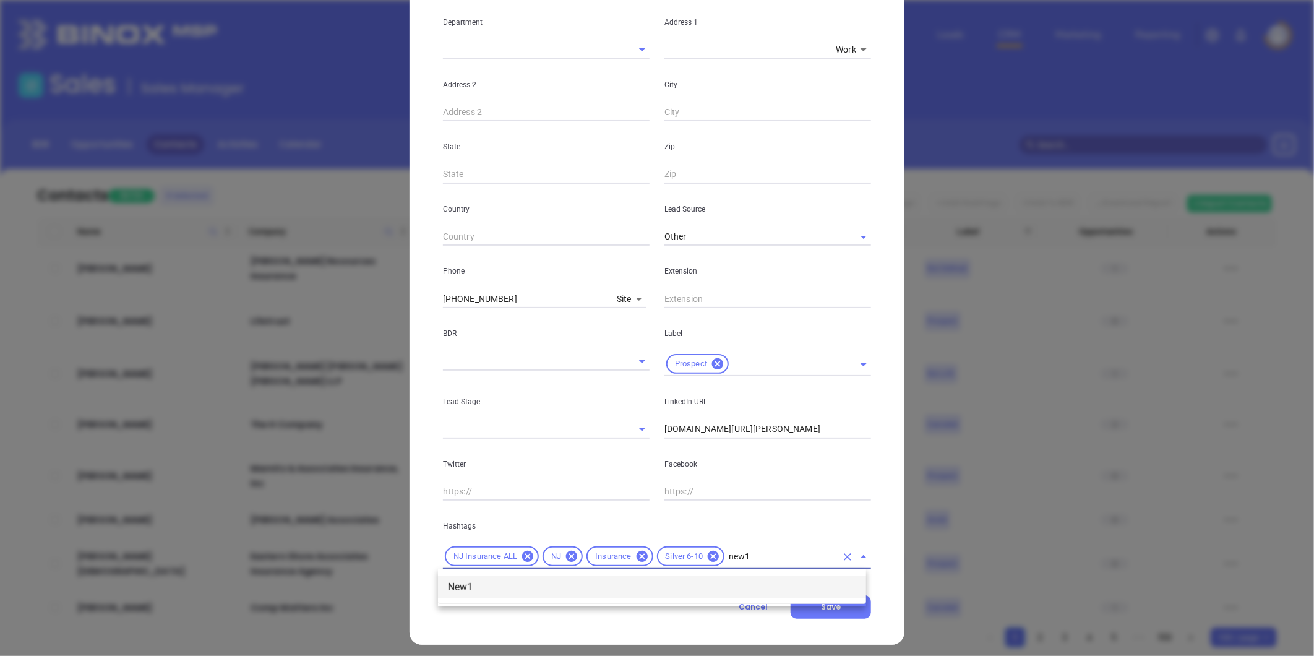
click at [610, 571] on ul "New1" at bounding box center [652, 587] width 428 height 32
click at [608, 587] on li "New1" at bounding box center [652, 587] width 428 height 22
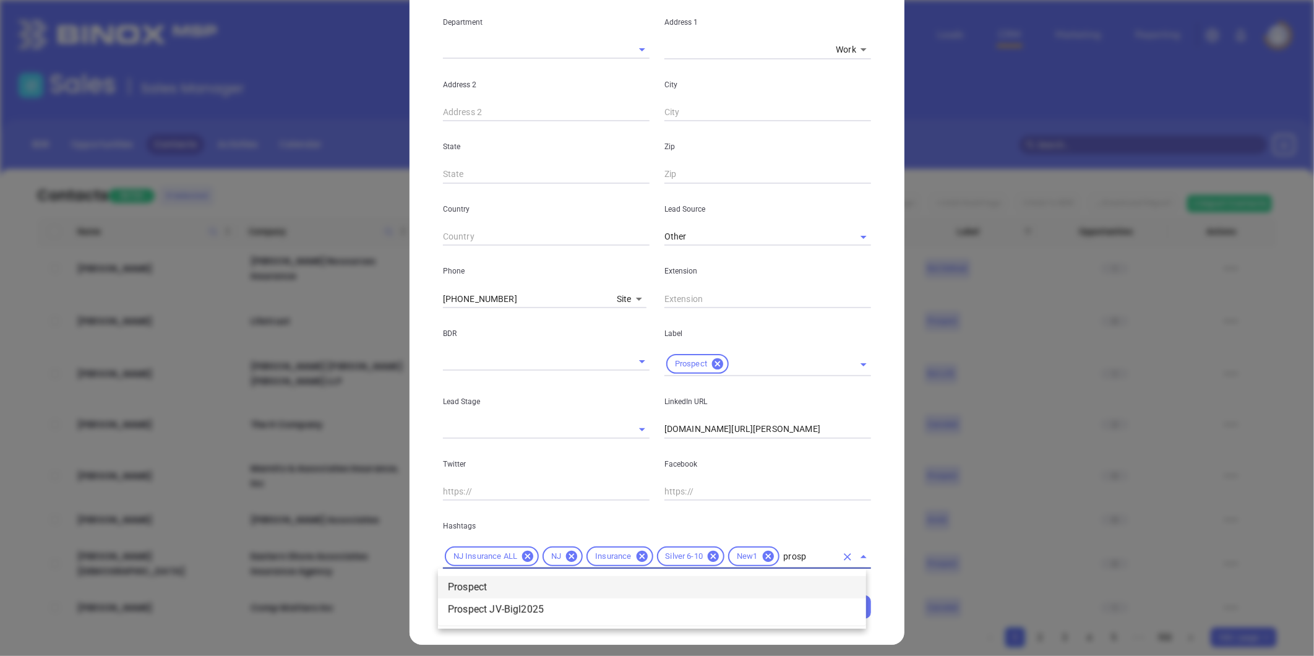
type input "prospe"
click at [542, 588] on li "Prospect" at bounding box center [652, 587] width 428 height 22
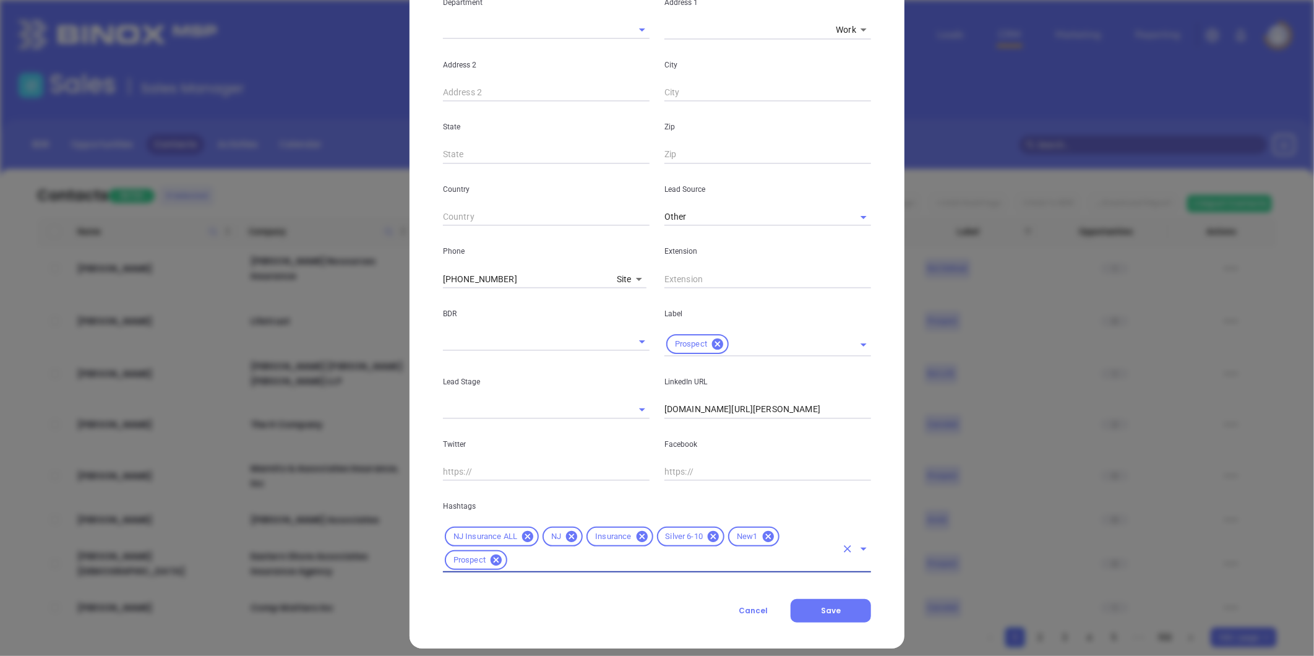
scroll to position [276, 0]
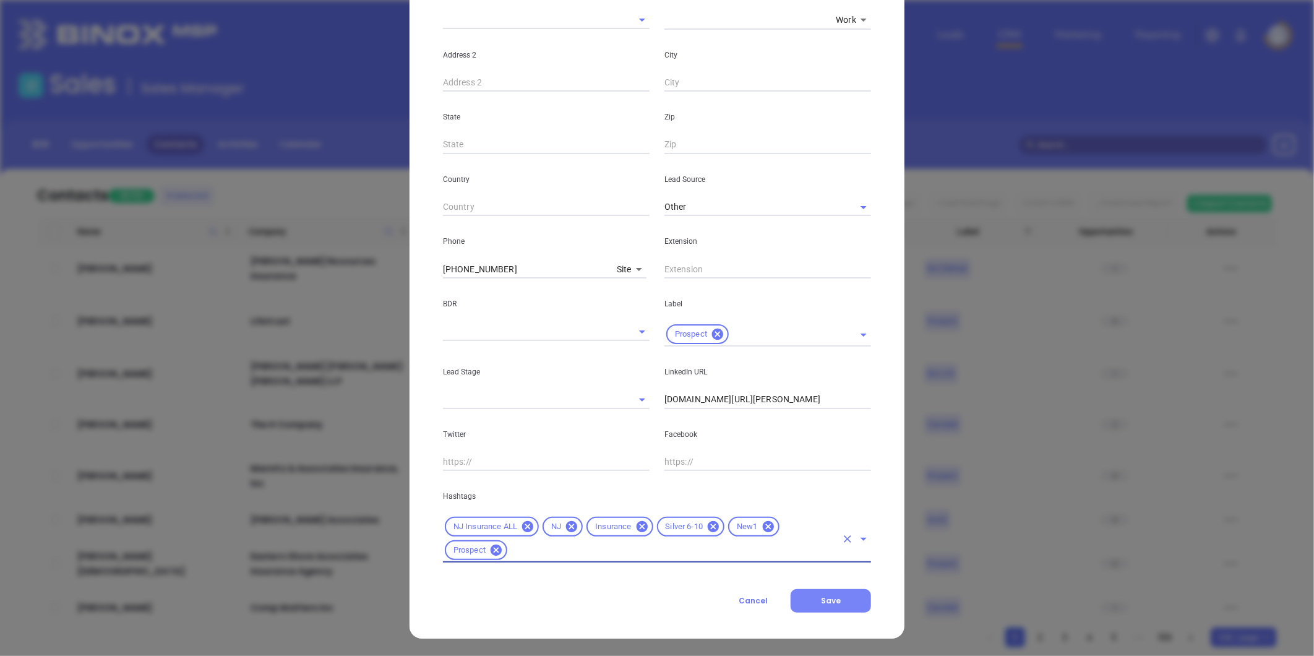
click at [834, 597] on span "Save" at bounding box center [831, 600] width 20 height 11
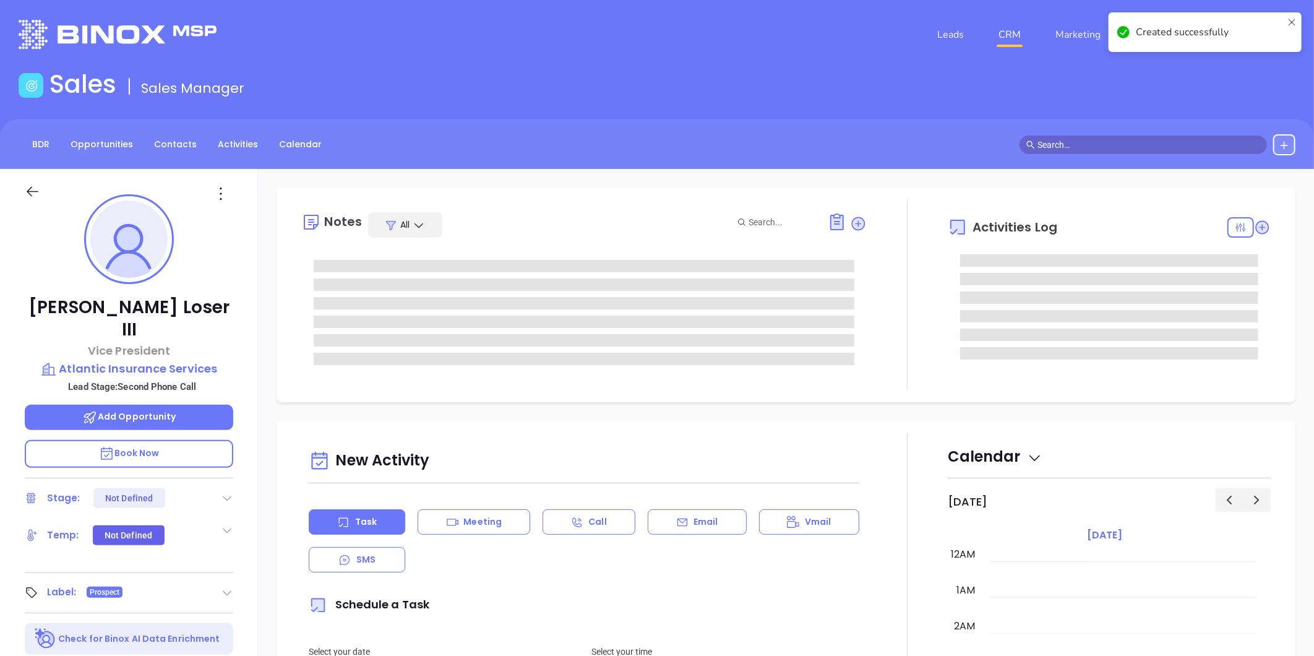
type input "[DATE]"
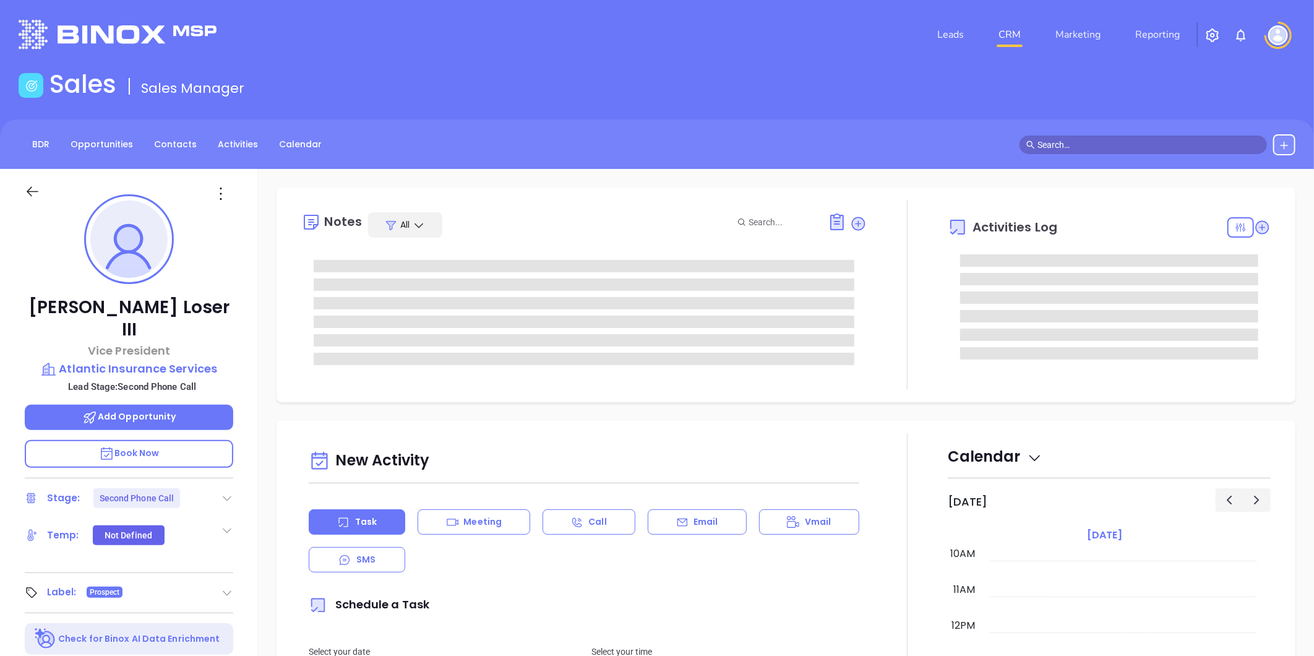
type input "[PERSON_NAME]"
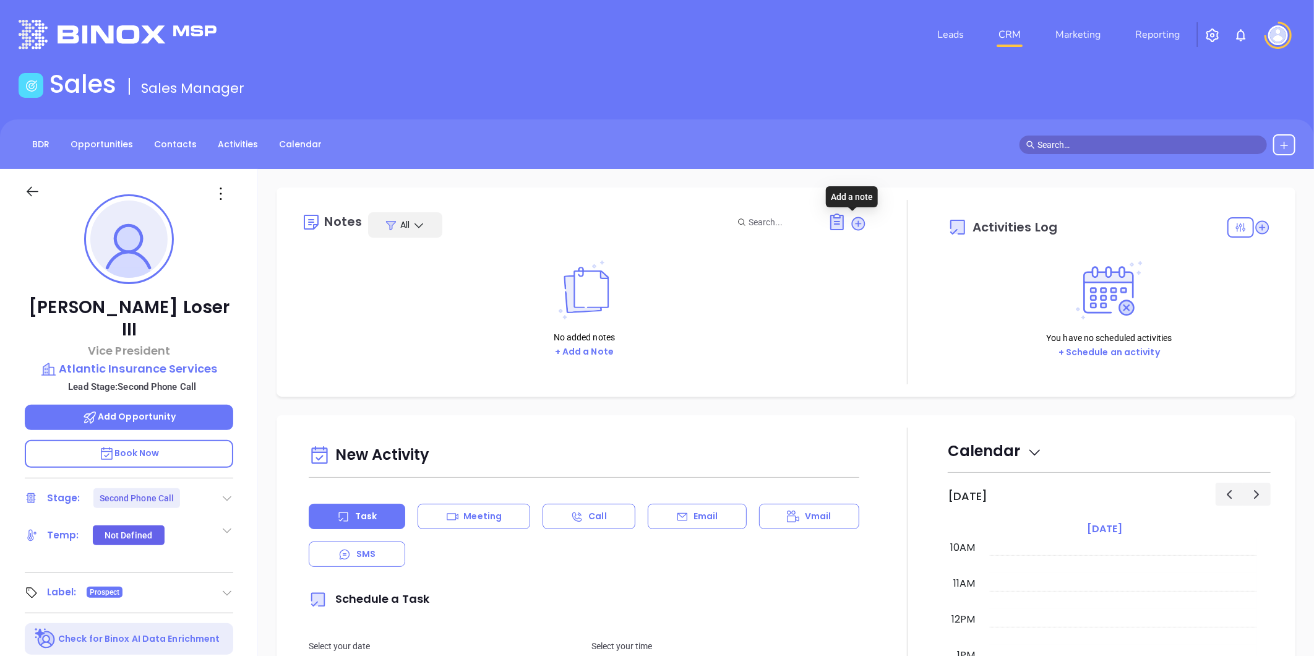
drag, startPoint x: 848, startPoint y: 223, endPoint x: 782, endPoint y: 230, distance: 66.5
click at [853, 223] on icon at bounding box center [859, 223] width 12 height 12
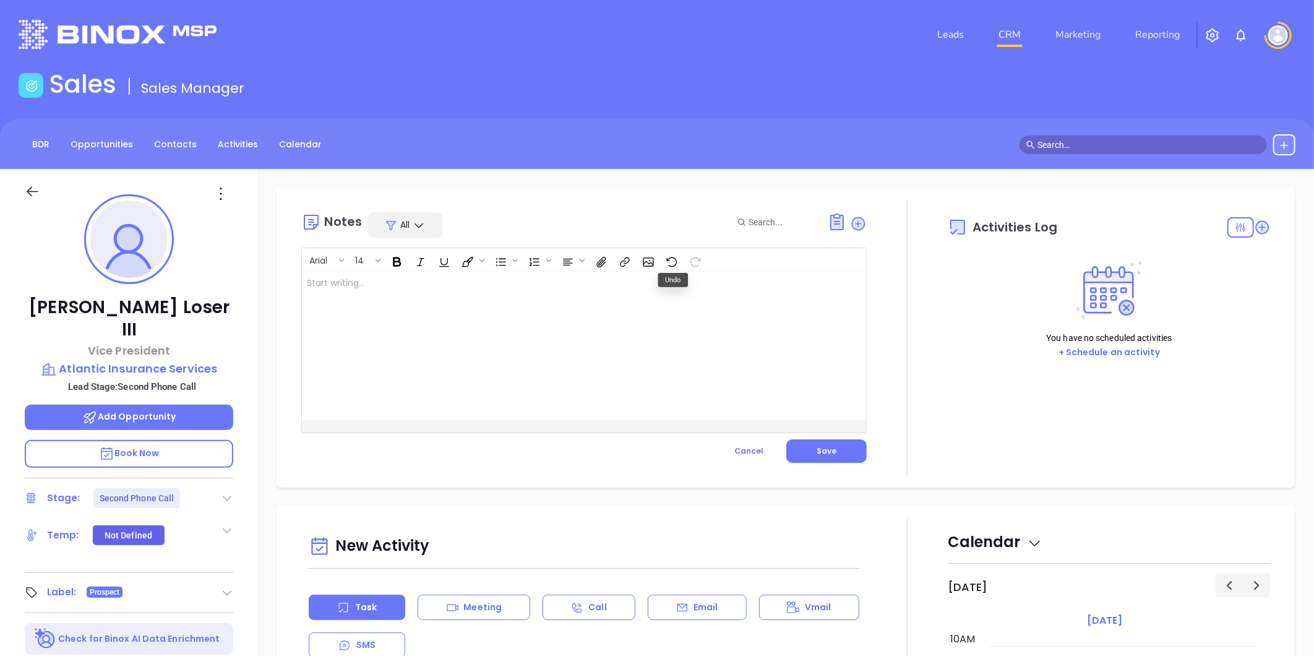
click at [360, 290] on div at bounding box center [564, 346] width 525 height 149
click at [834, 436] on div "Arial 14 Rescrub task. Conform company size and Robert's email on call ﻿ XXXXXX…" at bounding box center [584, 355] width 566 height 215
click at [830, 455] on span "Save" at bounding box center [827, 451] width 20 height 11
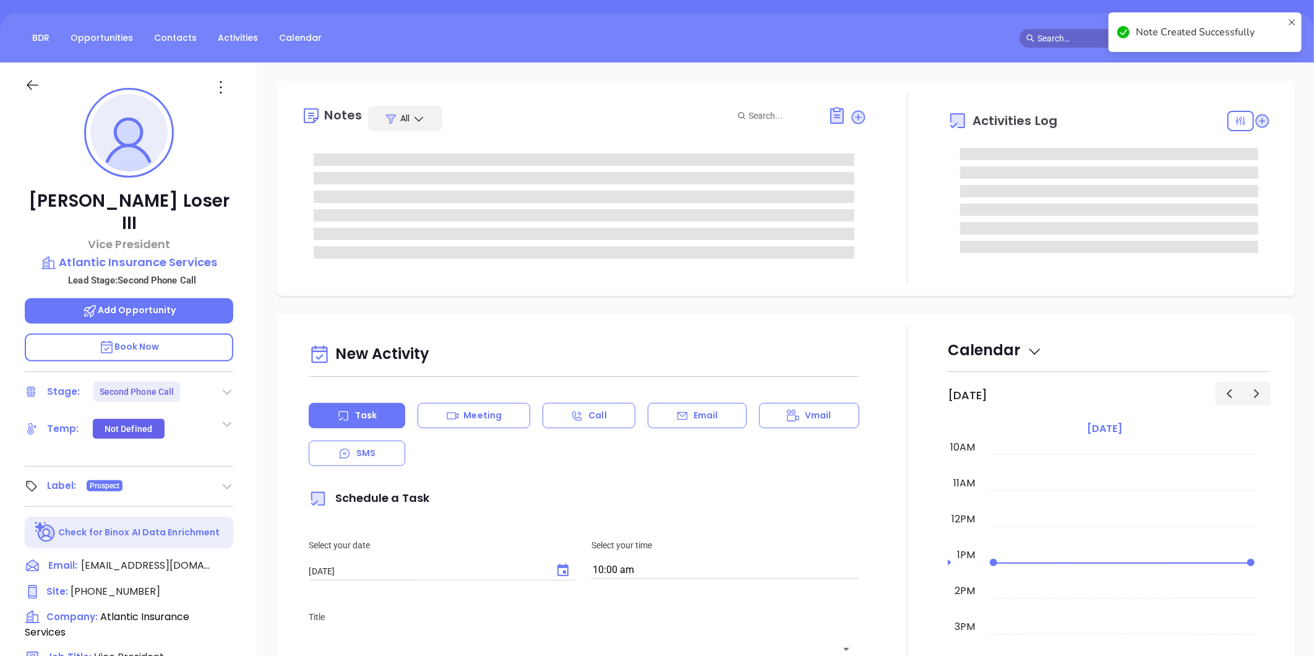
scroll to position [69, 0]
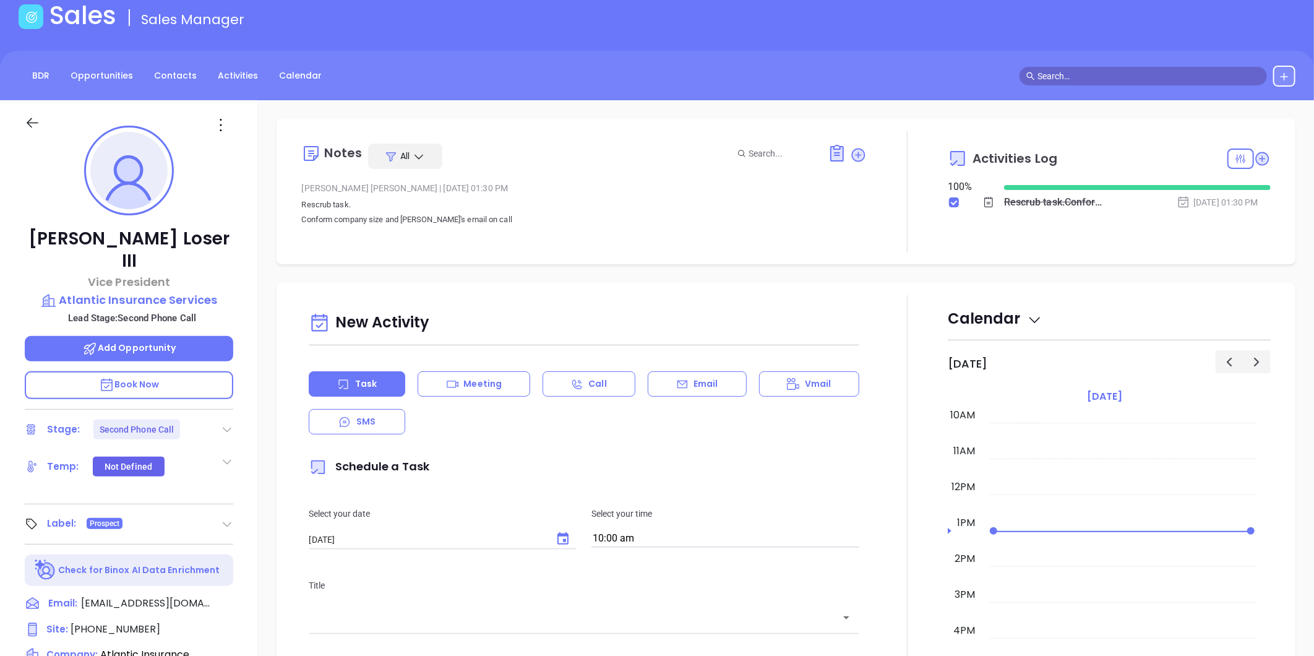
click at [229, 423] on icon at bounding box center [227, 429] width 12 height 12
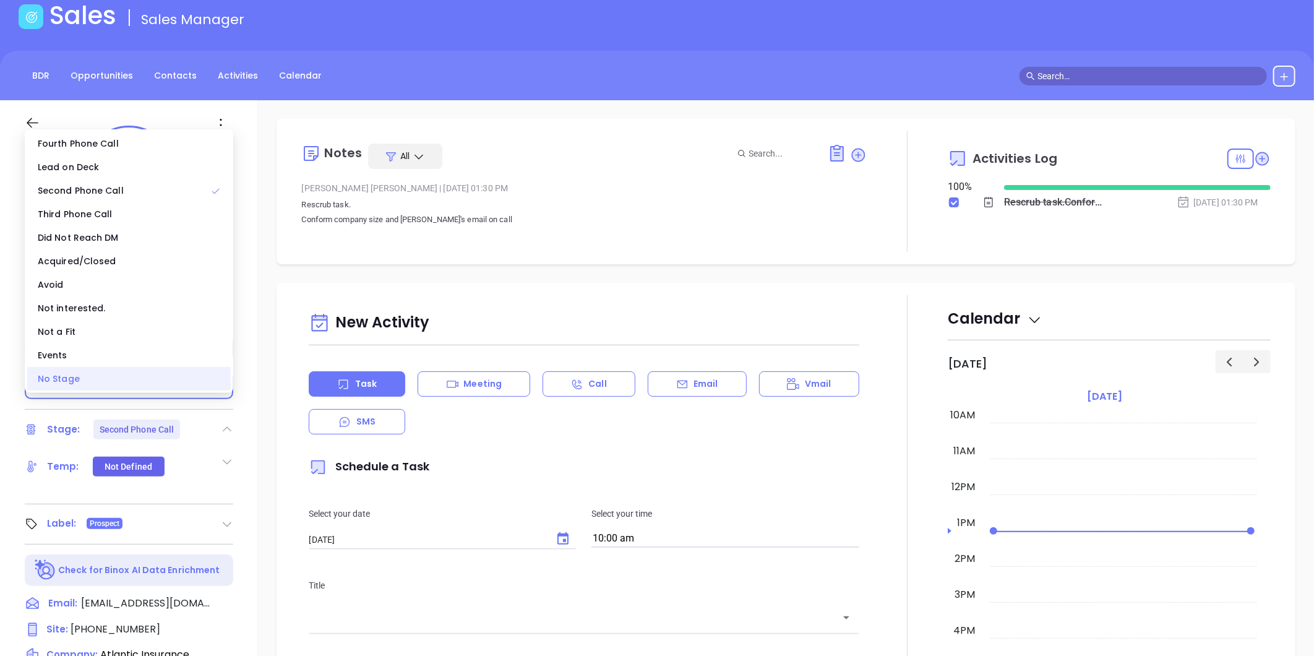
click at [171, 379] on div "No Stage" at bounding box center [129, 379] width 204 height 24
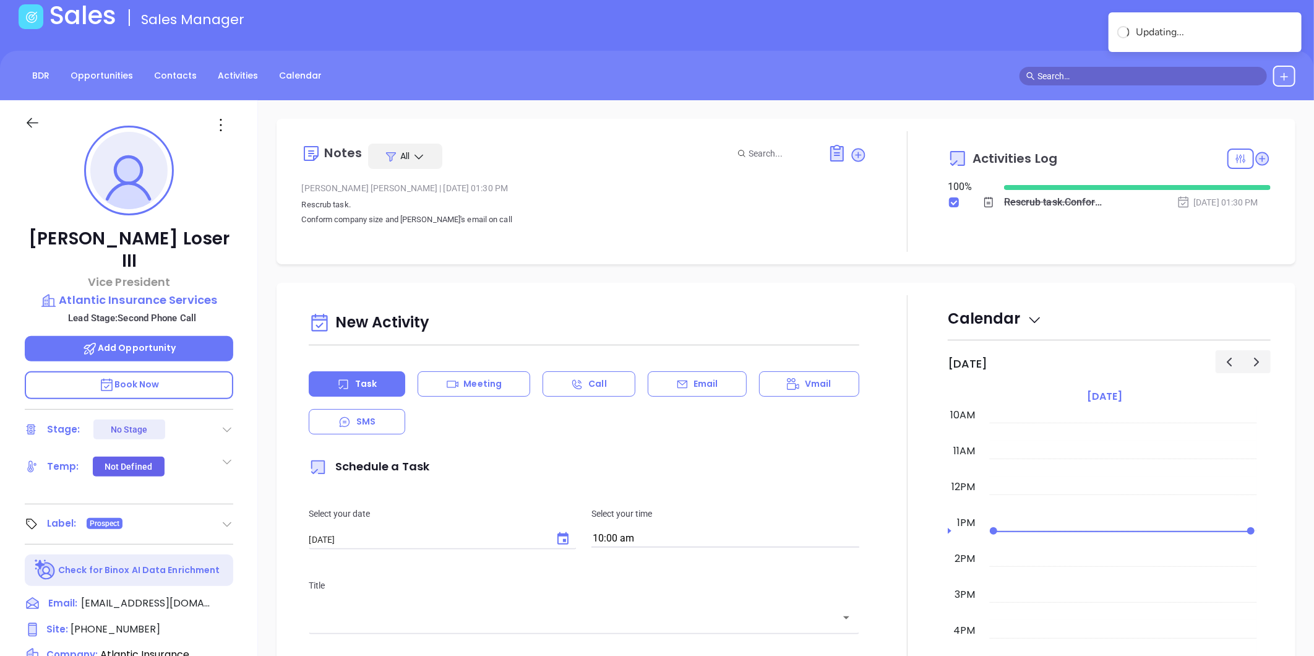
click at [613, 213] on p "Rescrub task. Conform company size and Robert's email on call" at bounding box center [584, 212] width 566 height 30
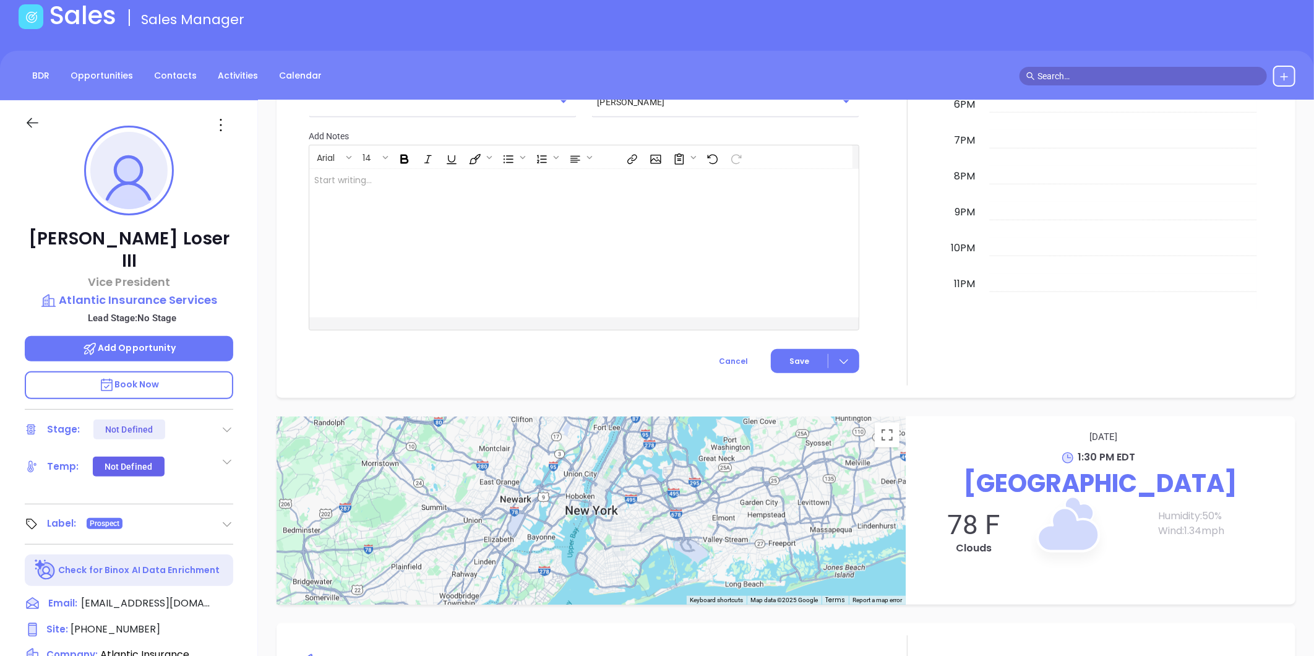
scroll to position [379, 0]
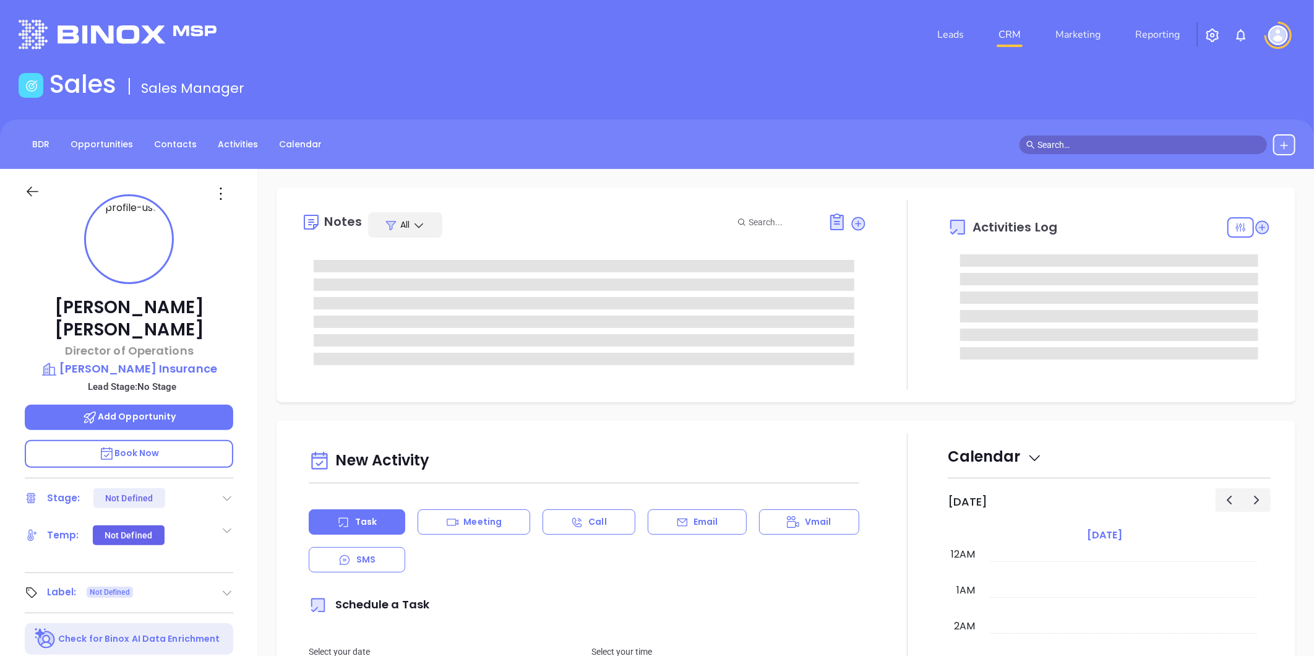
type input "[DATE]"
type input "[PERSON_NAME]"
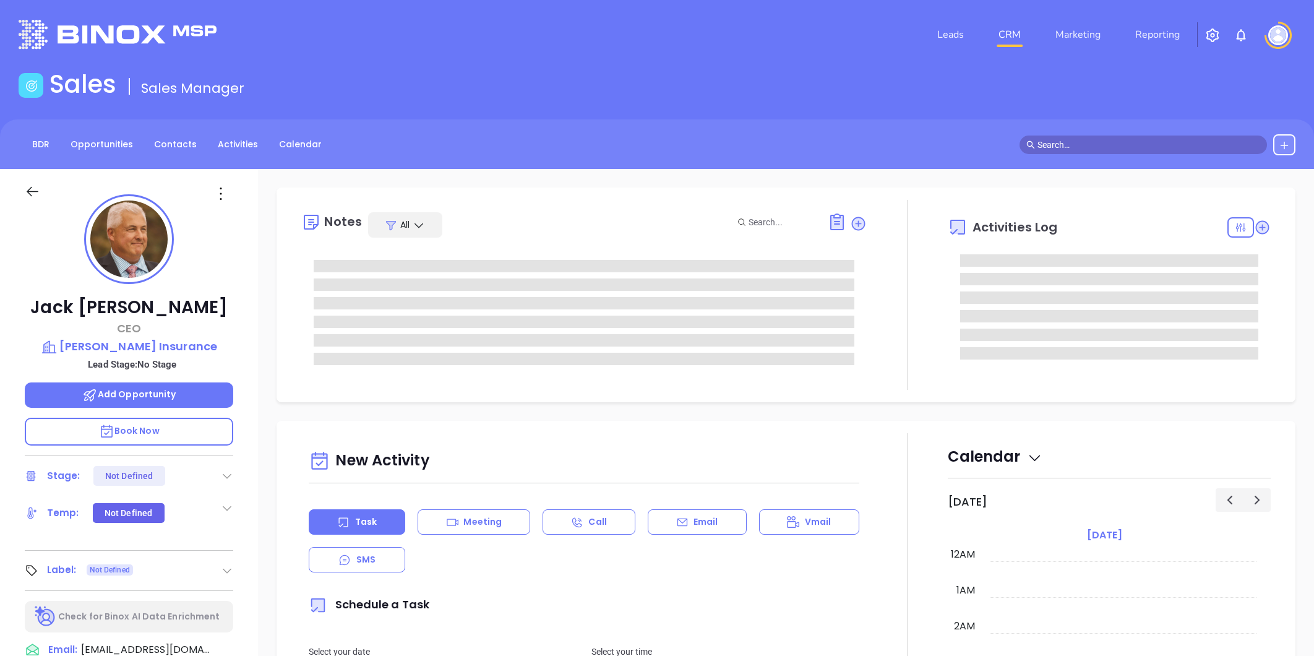
type input "[PERSON_NAME]"
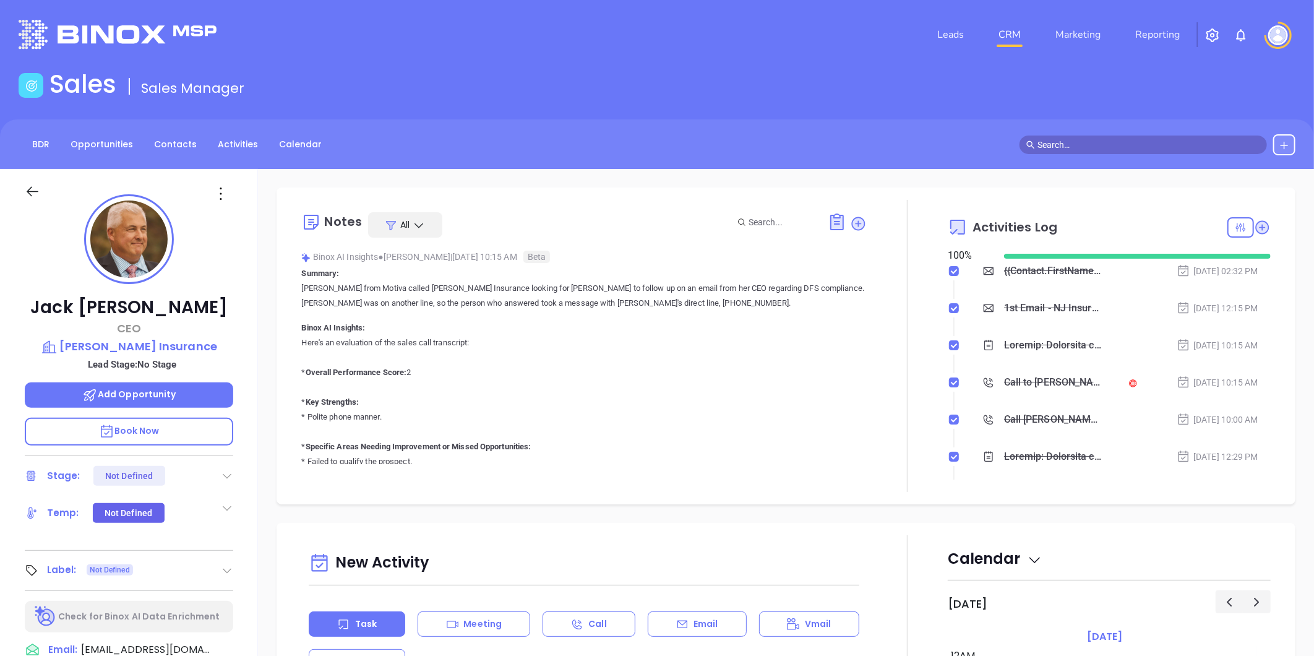
scroll to position [360, 0]
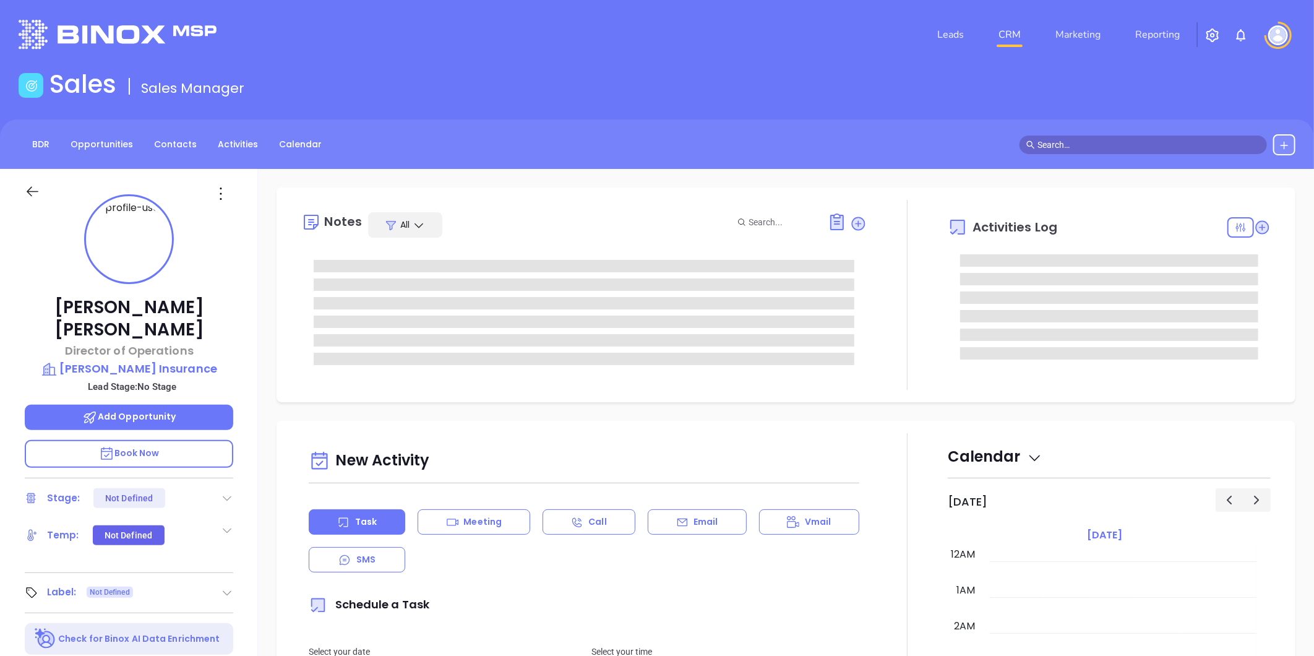
type input "[DATE]"
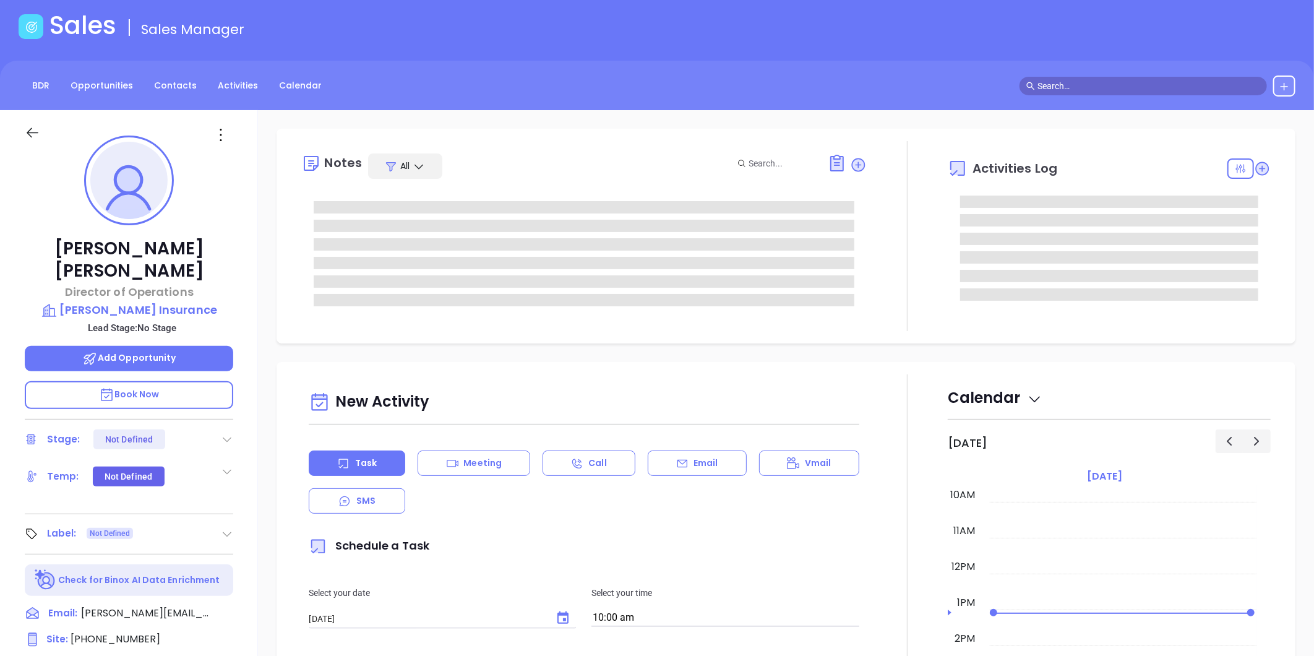
scroll to position [275, 0]
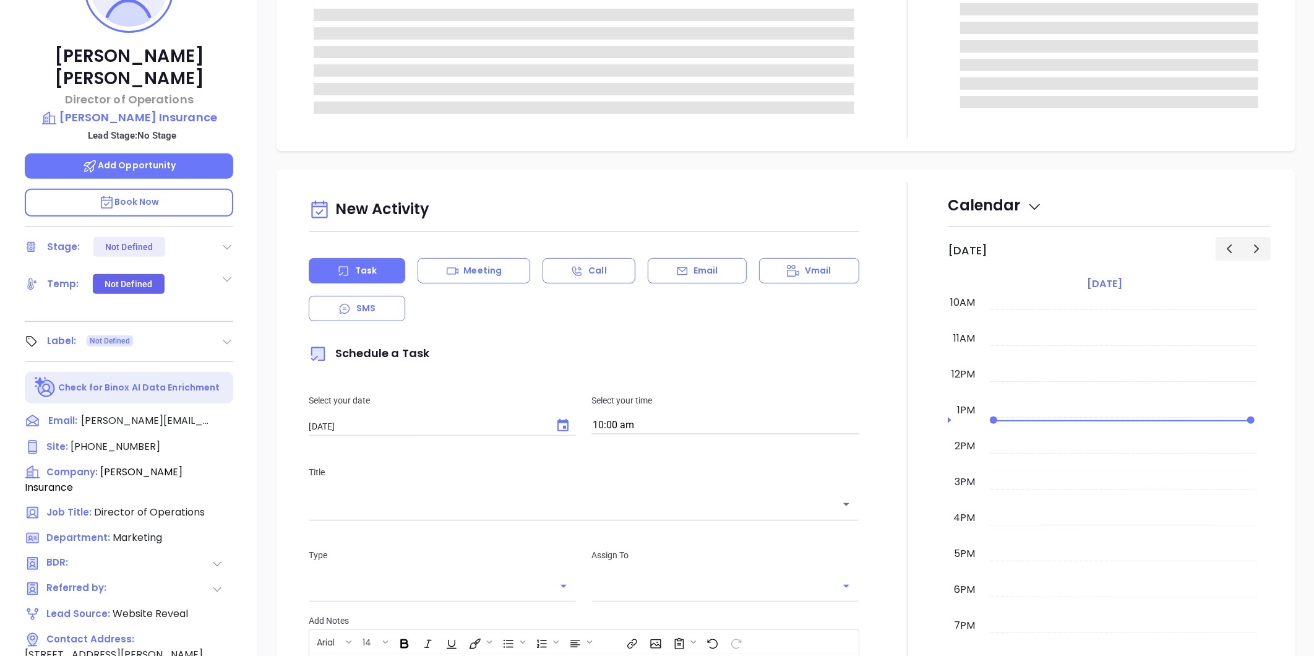
type input "[PERSON_NAME]"
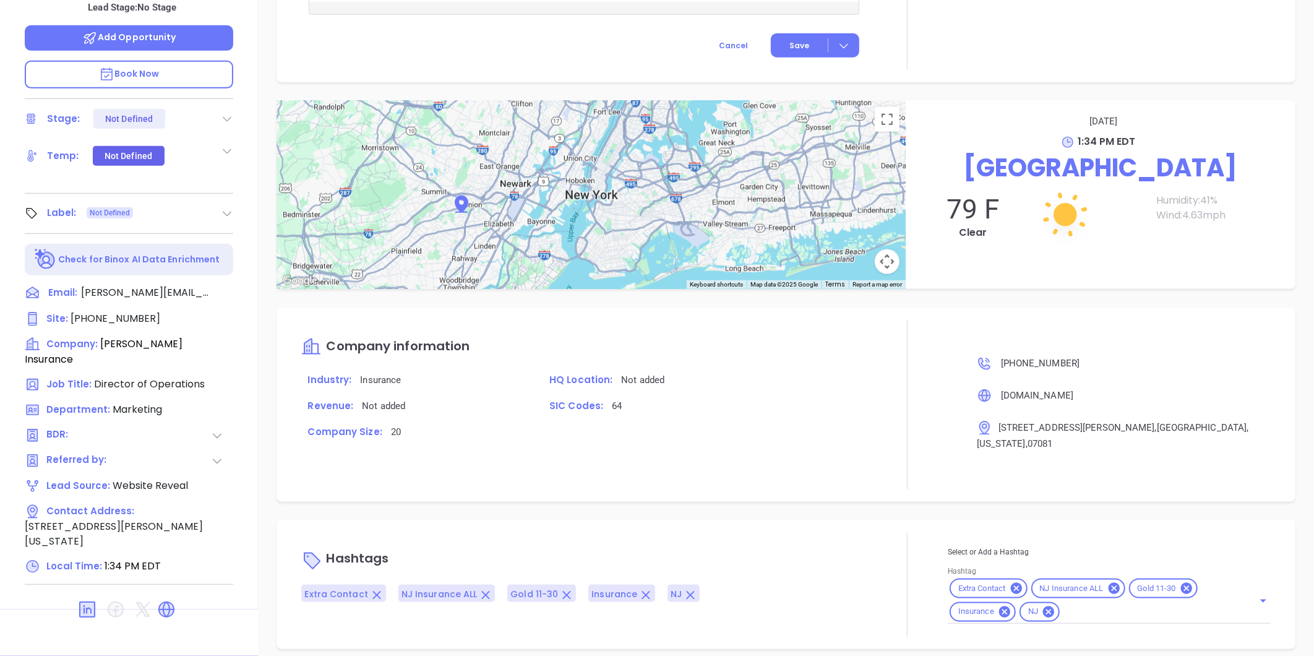
scroll to position [661, 0]
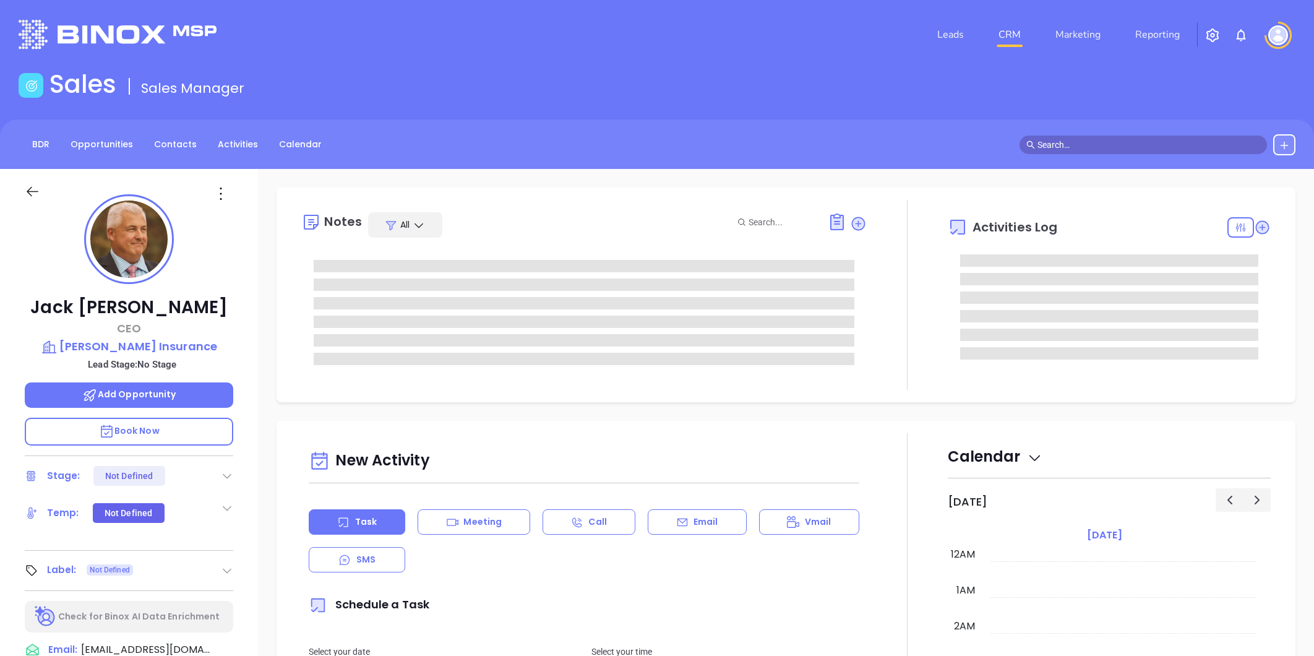
type input "[PERSON_NAME]"
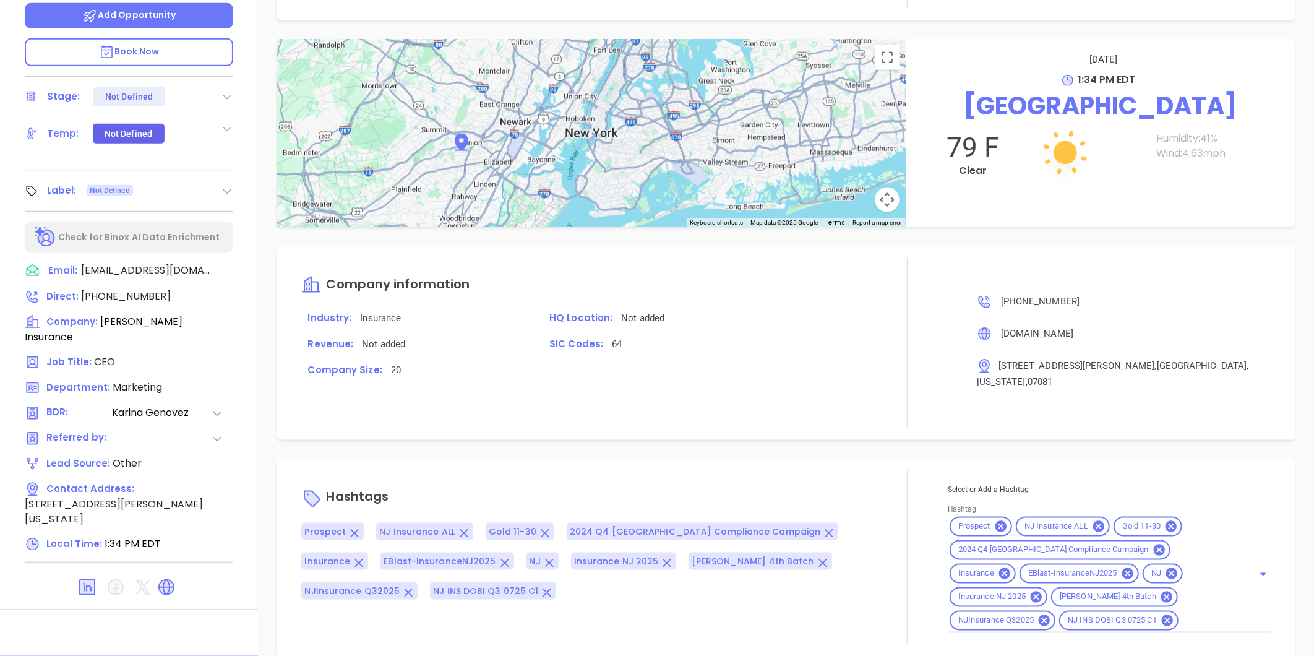
scroll to position [839, 0]
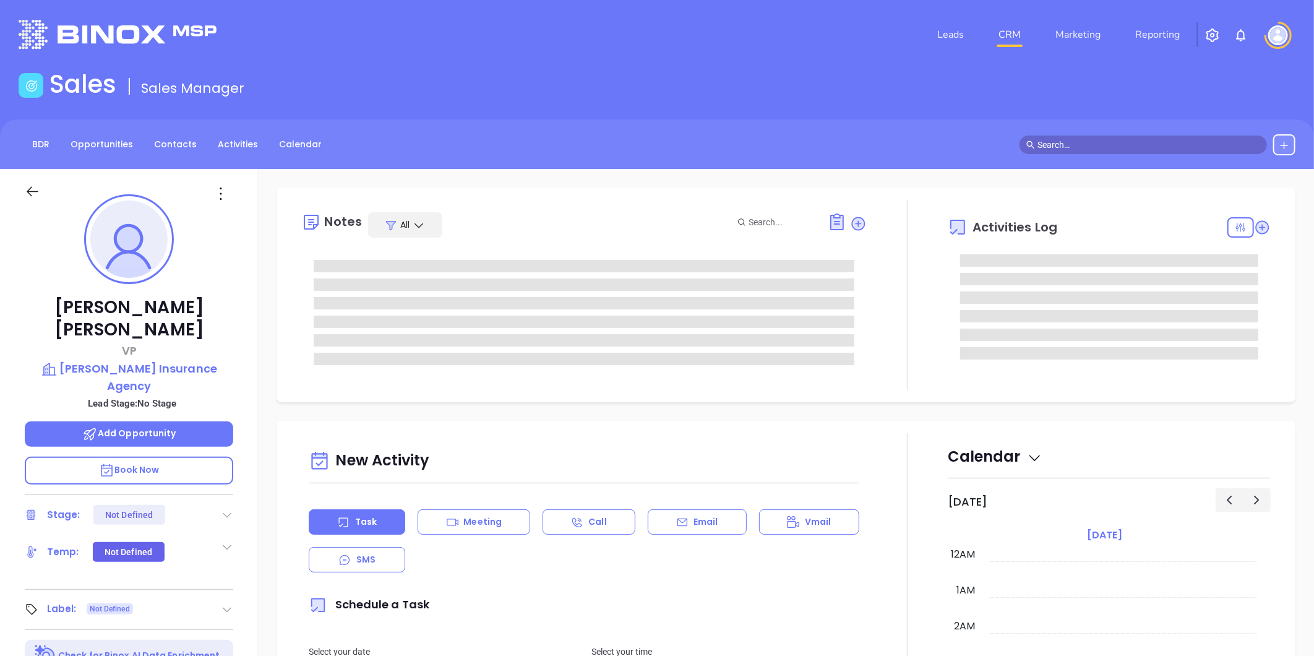
type input "[DATE]"
type input "[PERSON_NAME]"
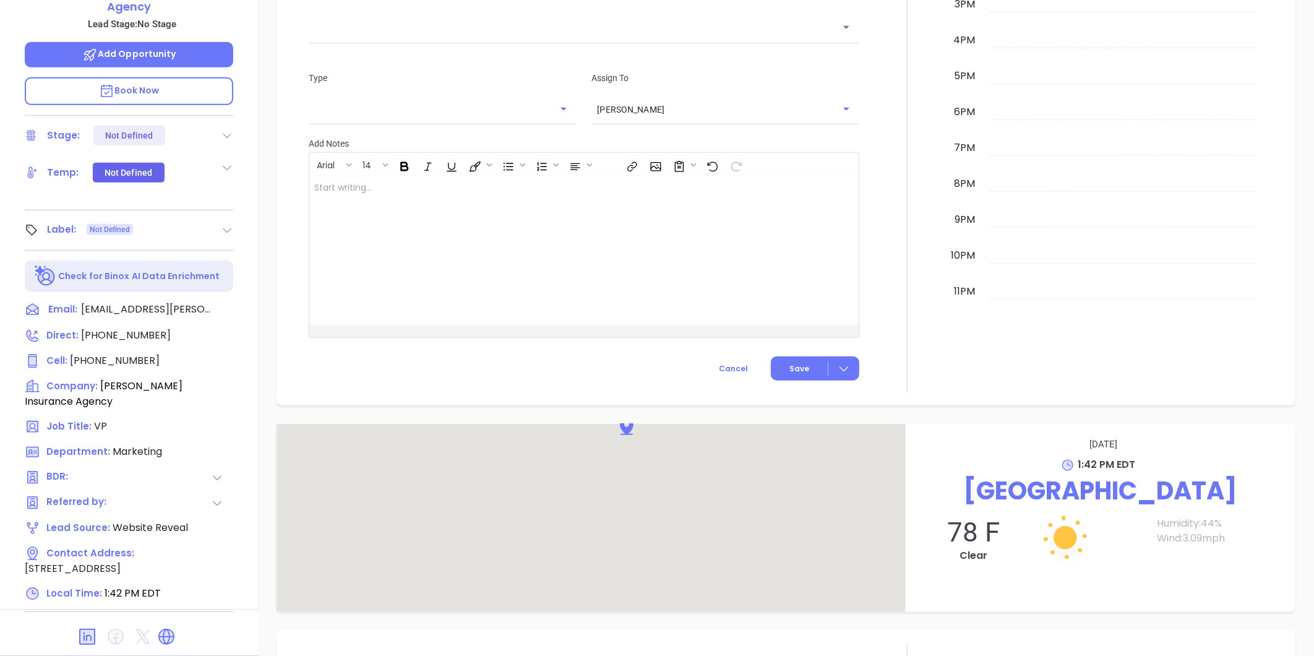
scroll to position [648, 0]
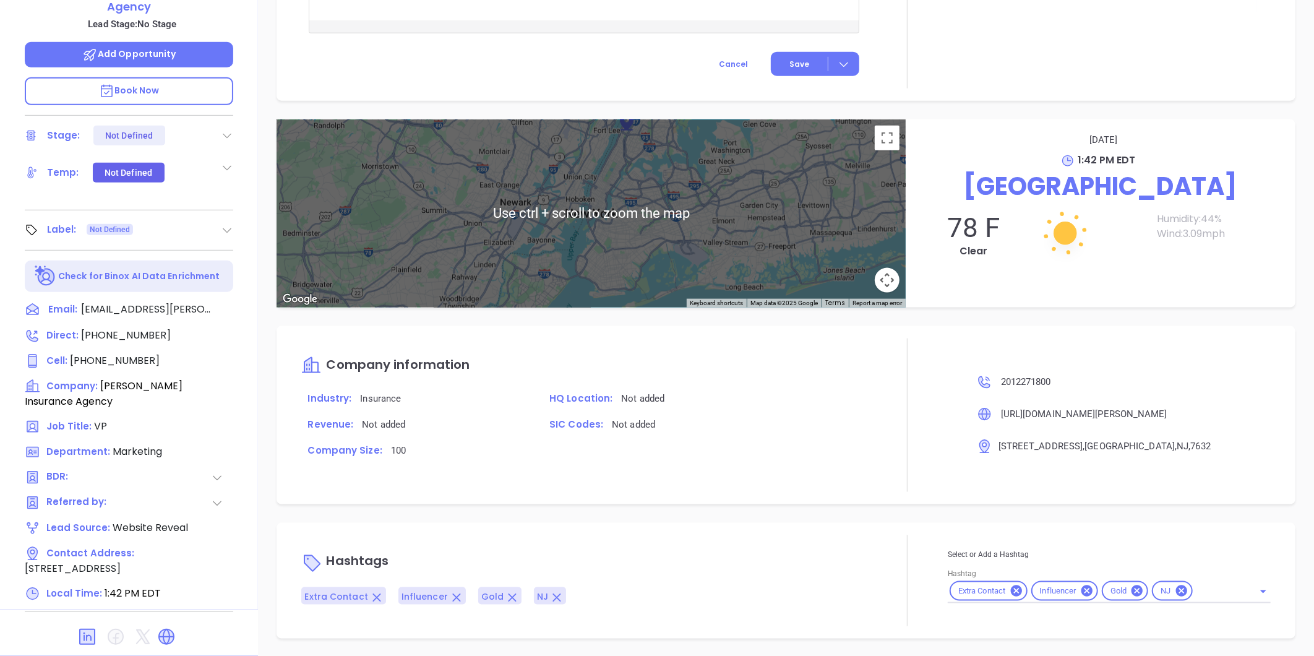
click at [226, 224] on icon at bounding box center [227, 230] width 12 height 12
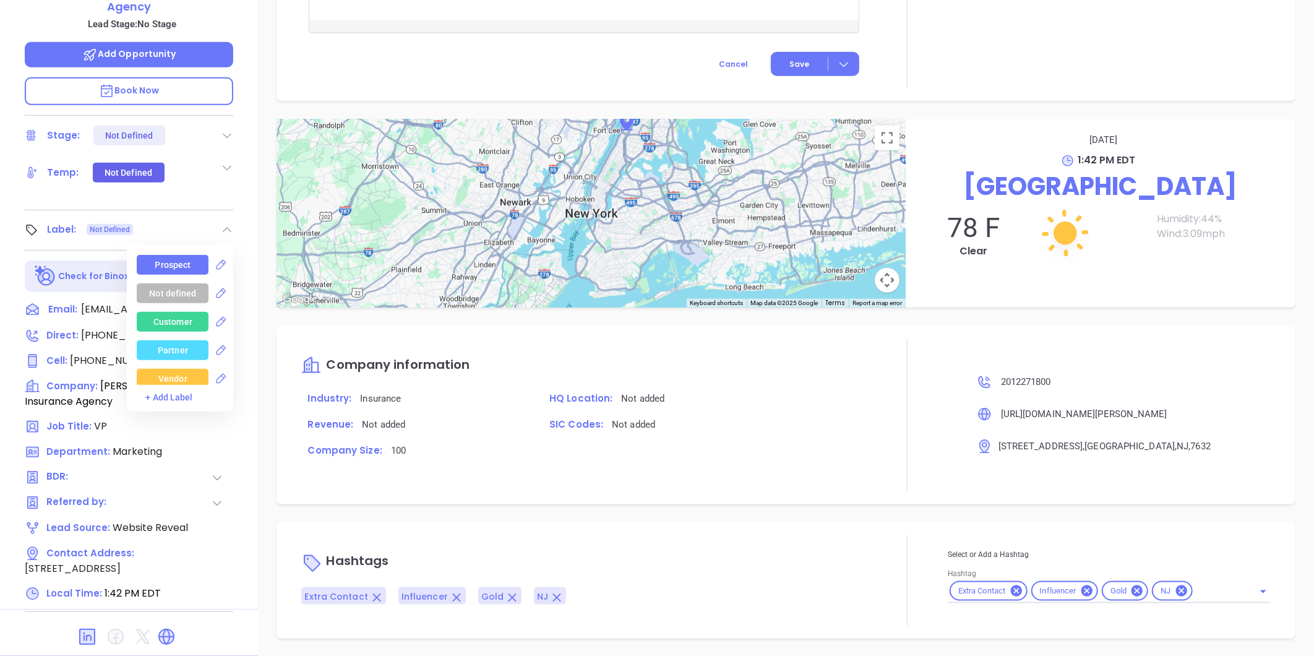
click at [162, 255] on div "Prospect" at bounding box center [173, 265] width 36 height 20
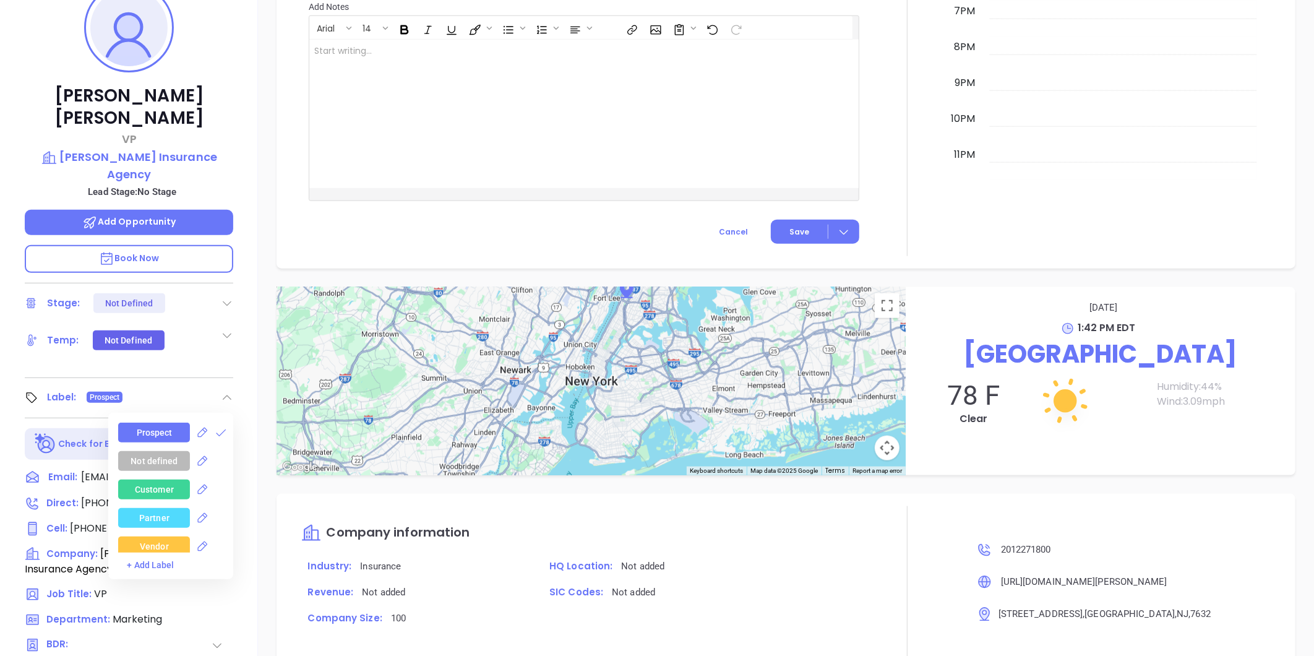
scroll to position [0, 0]
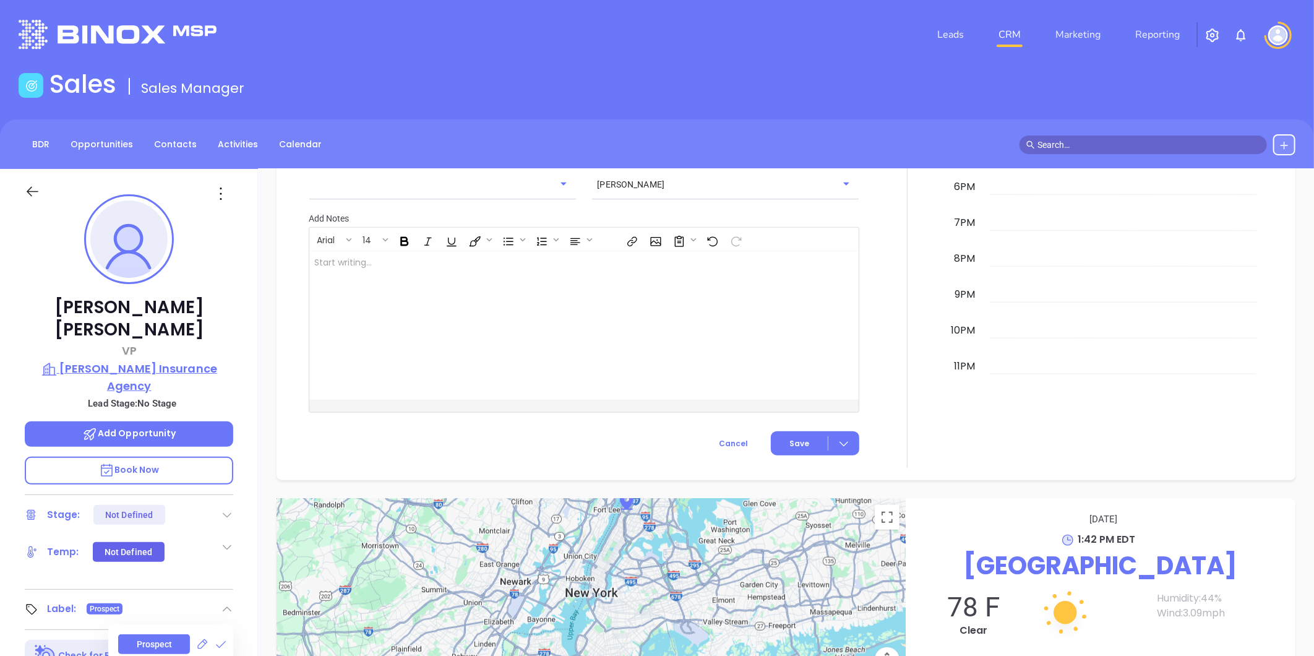
click at [189, 360] on p "[PERSON_NAME] Insurance Agency" at bounding box center [129, 377] width 209 height 34
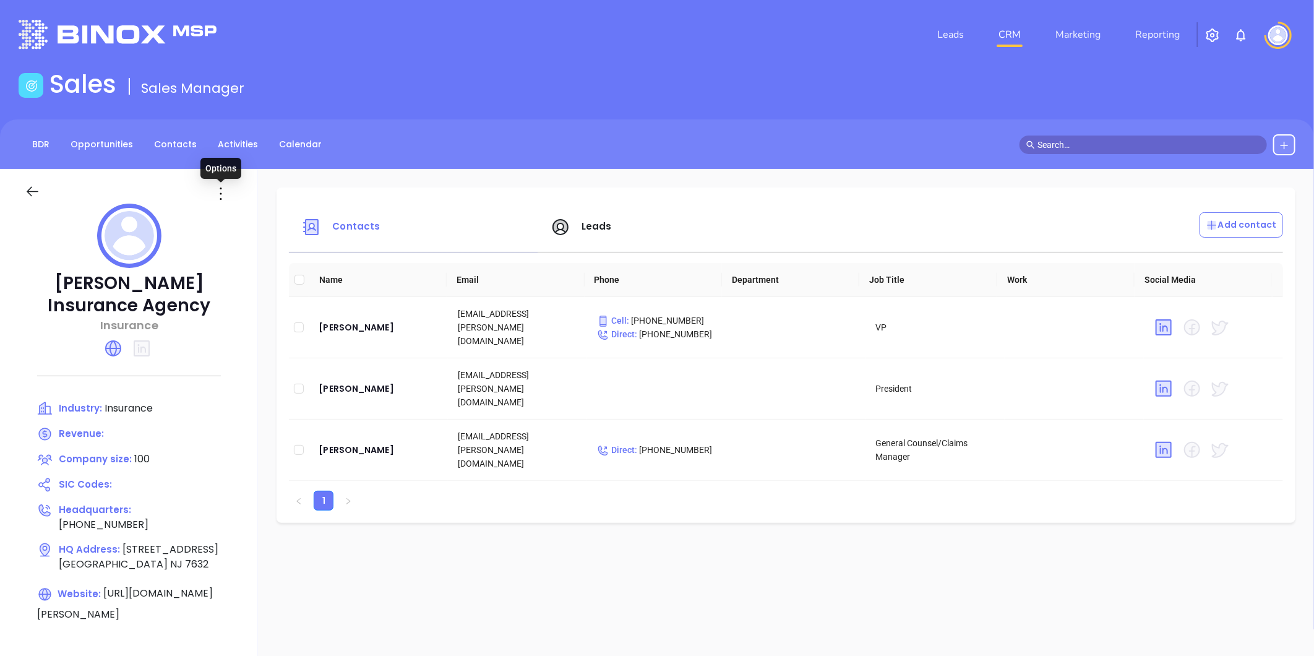
drag, startPoint x: 218, startPoint y: 191, endPoint x: 264, endPoint y: 242, distance: 68.8
click at [218, 192] on icon at bounding box center [221, 194] width 20 height 20
click at [243, 218] on div "Edit" at bounding box center [277, 218] width 112 height 14
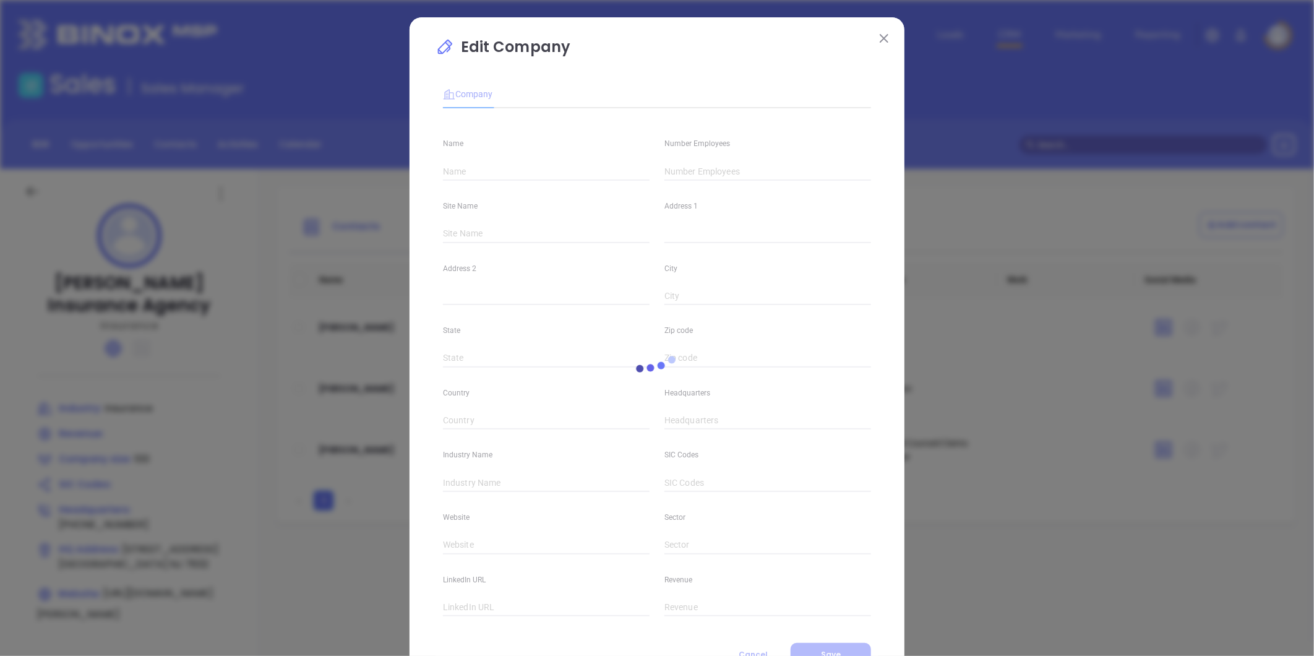
type input "[PERSON_NAME] Insurance Agency"
type input "100"
type input "[PHONE_NUMBER]"
type input "Insurance"
type input "[URL][DOMAIN_NAME][PERSON_NAME]"
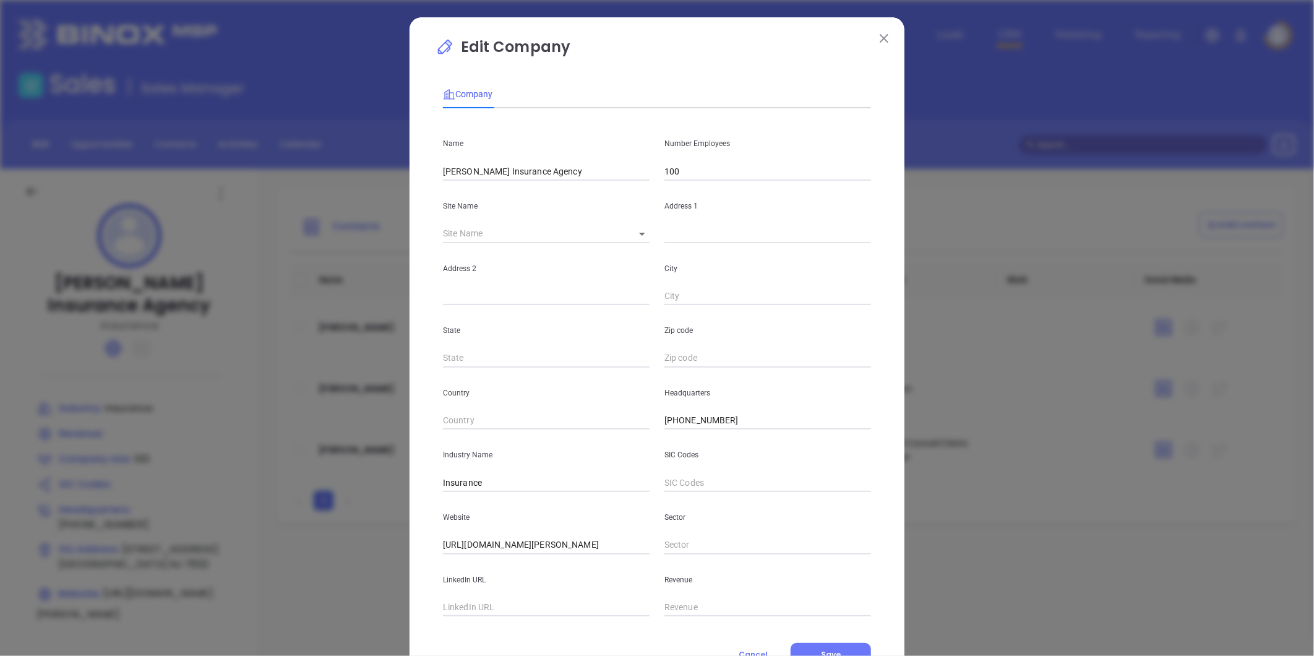
click at [481, 607] on input "text" at bounding box center [546, 607] width 207 height 19
paste input "[URL][DOMAIN_NAME][PERSON_NAME]"
type input "[URL][DOMAIN_NAME][PERSON_NAME]"
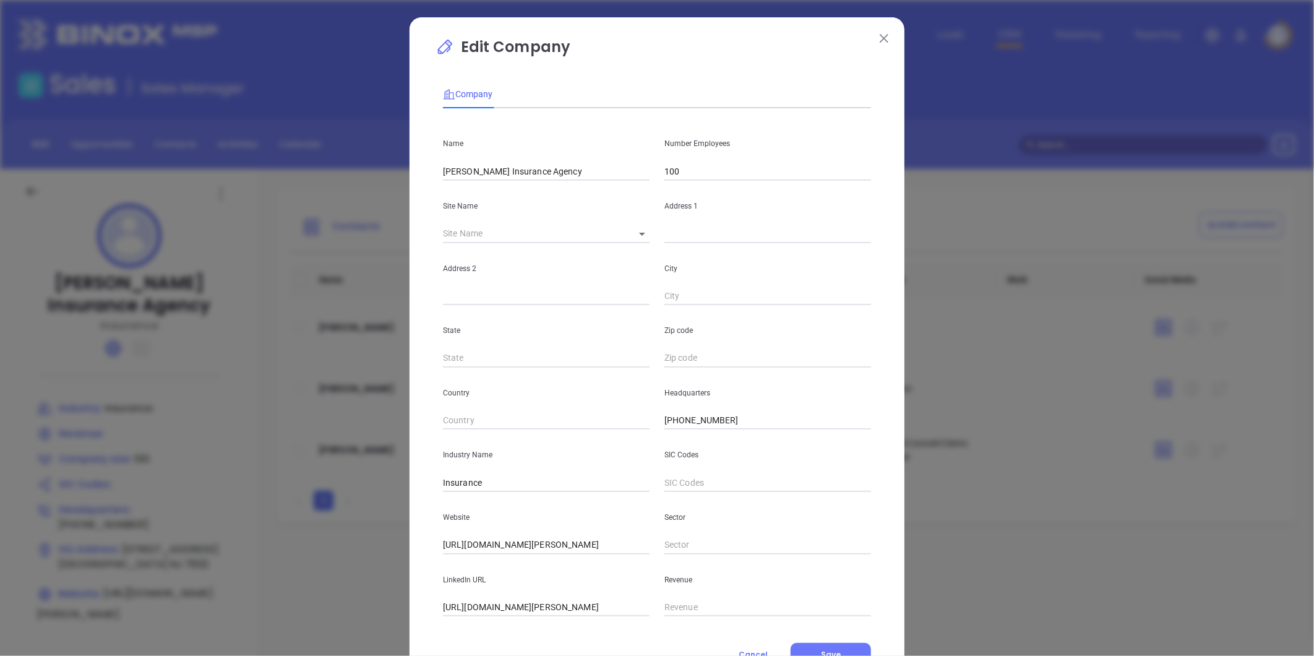
click at [705, 171] on input "100" at bounding box center [768, 171] width 207 height 19
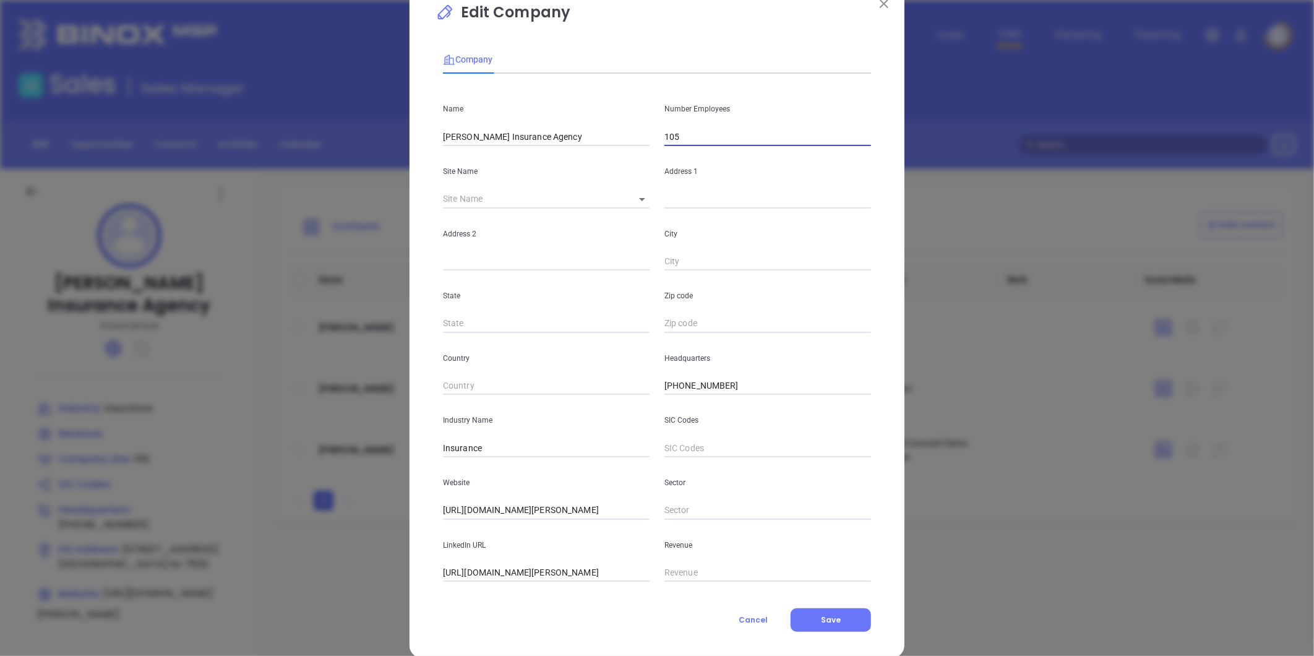
scroll to position [54, 0]
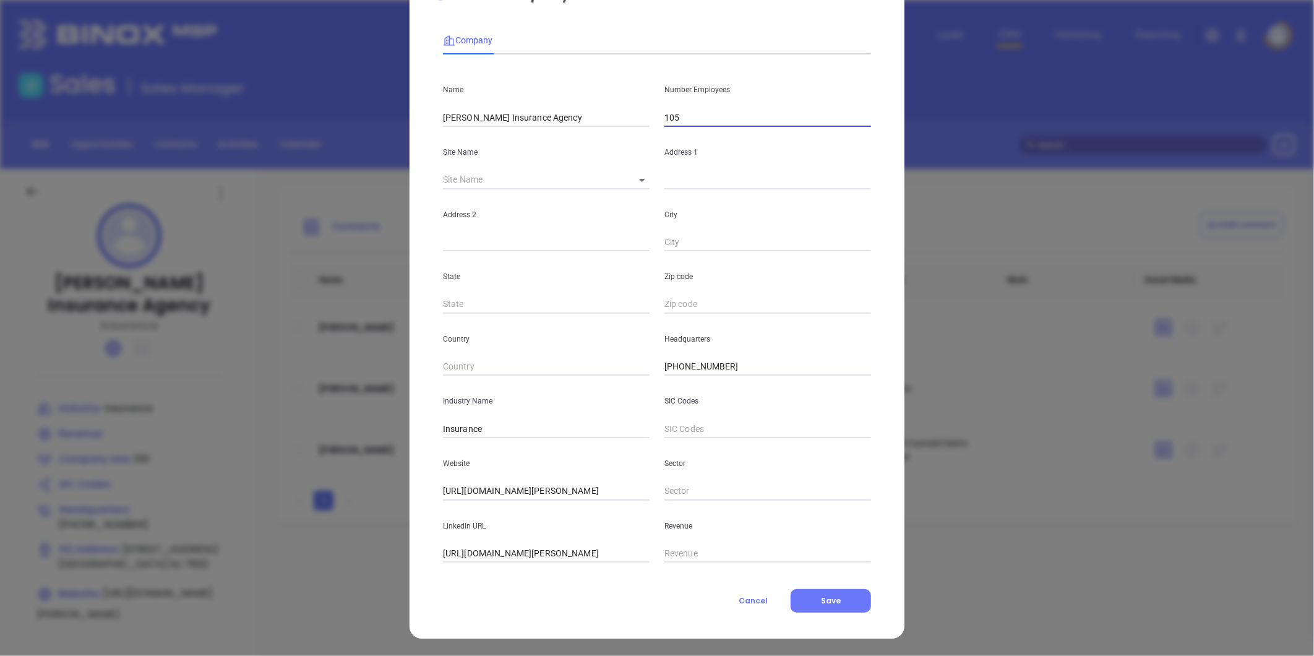
type input "105"
click at [639, 180] on icon at bounding box center [642, 180] width 6 height 3
click at [639, 179] on icon at bounding box center [642, 180] width 6 height 3
click at [634, 177] on body "Leads CRM Marketing Reporting Financial Leads Leads Sales Sales Manager BDR Opp…" at bounding box center [657, 328] width 1314 height 656
click at [646, 176] on li "[GEOGRAPHIC_DATA]" at bounding box center [677, 181] width 115 height 22
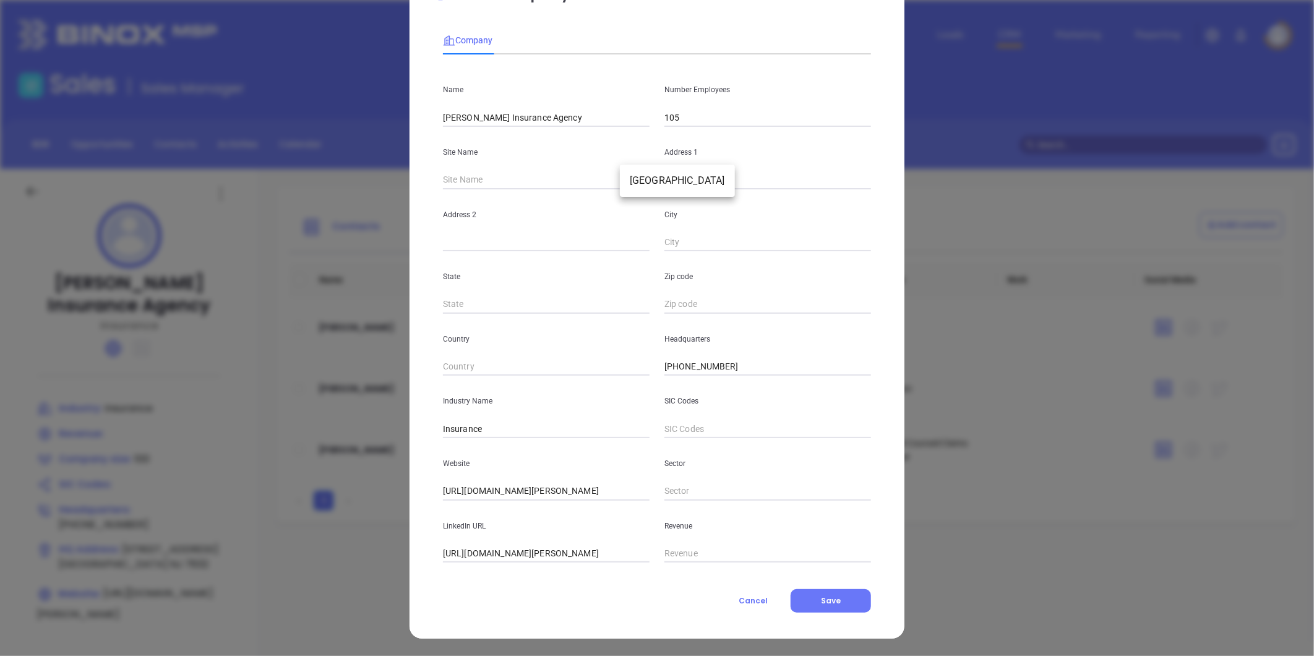
type input "[GEOGRAPHIC_DATA]"
type input "[STREET_ADDRESS]"
type input "[GEOGRAPHIC_DATA]"
type input "NJ"
type input "7632"
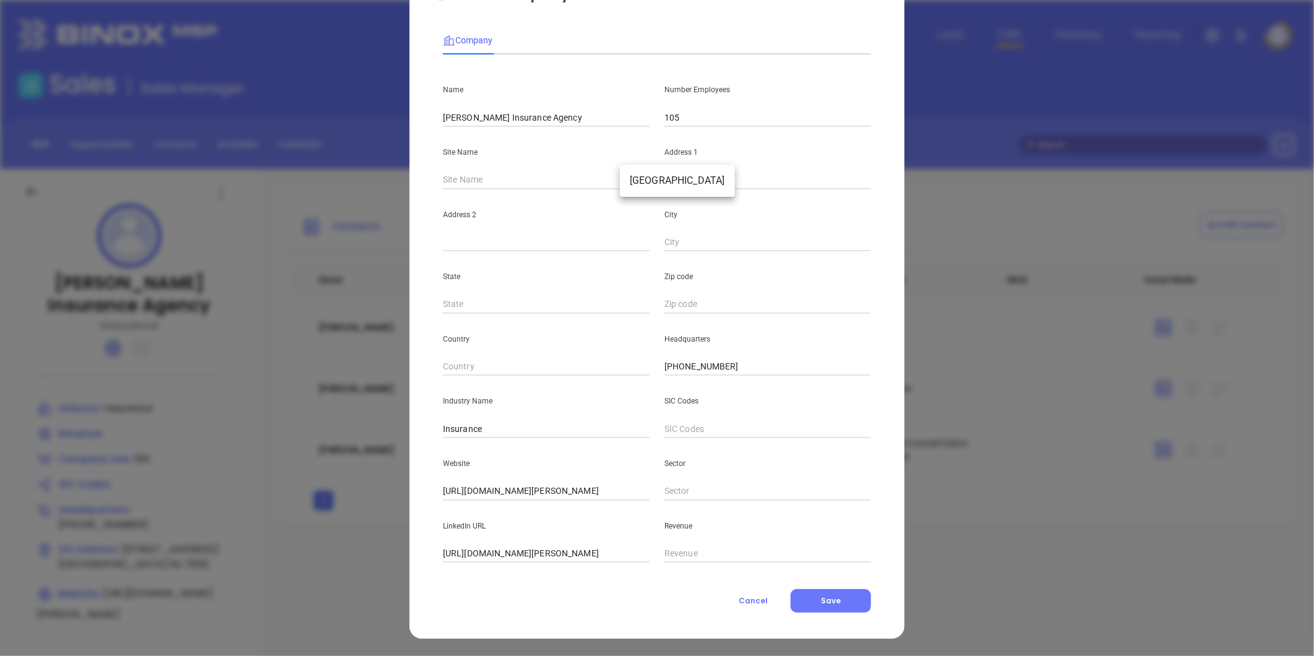
type input "90859"
click at [665, 301] on input "7632" at bounding box center [768, 304] width 207 height 19
type input "07632"
click at [847, 597] on button "Save" at bounding box center [831, 601] width 80 height 24
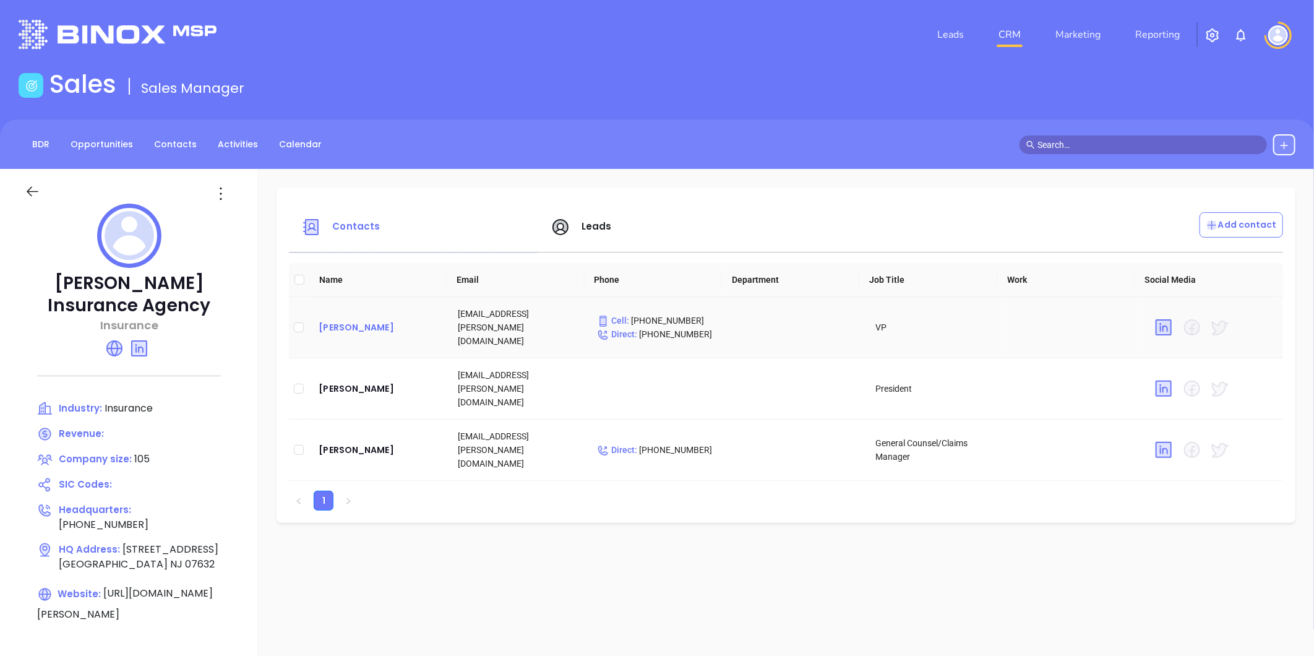
click at [364, 320] on div "[PERSON_NAME]" at bounding box center [378, 327] width 119 height 15
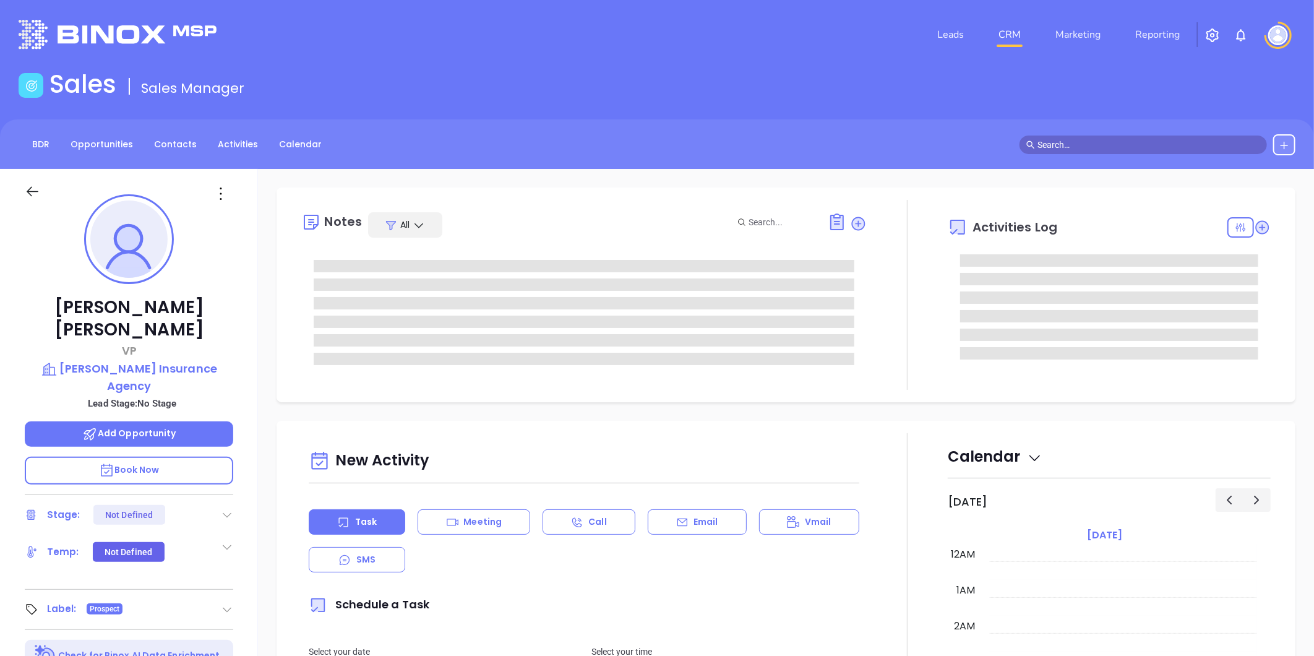
type input "[DATE]"
type input "[PERSON_NAME]"
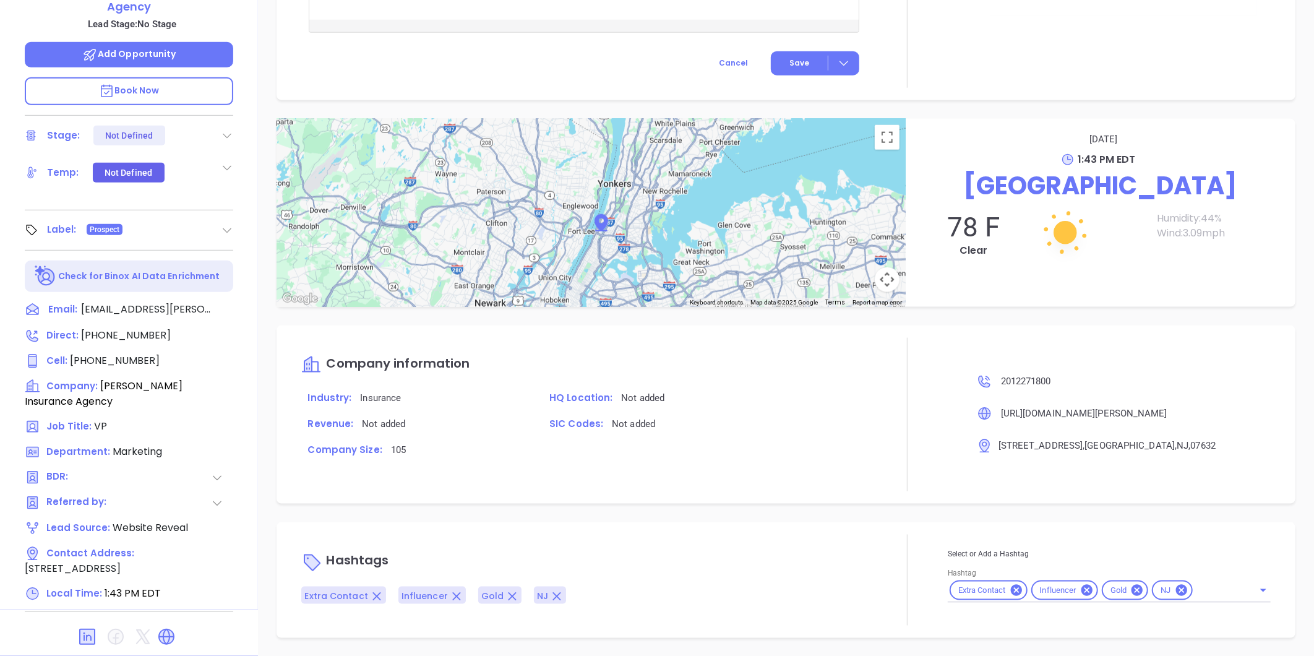
scroll to position [0, 0]
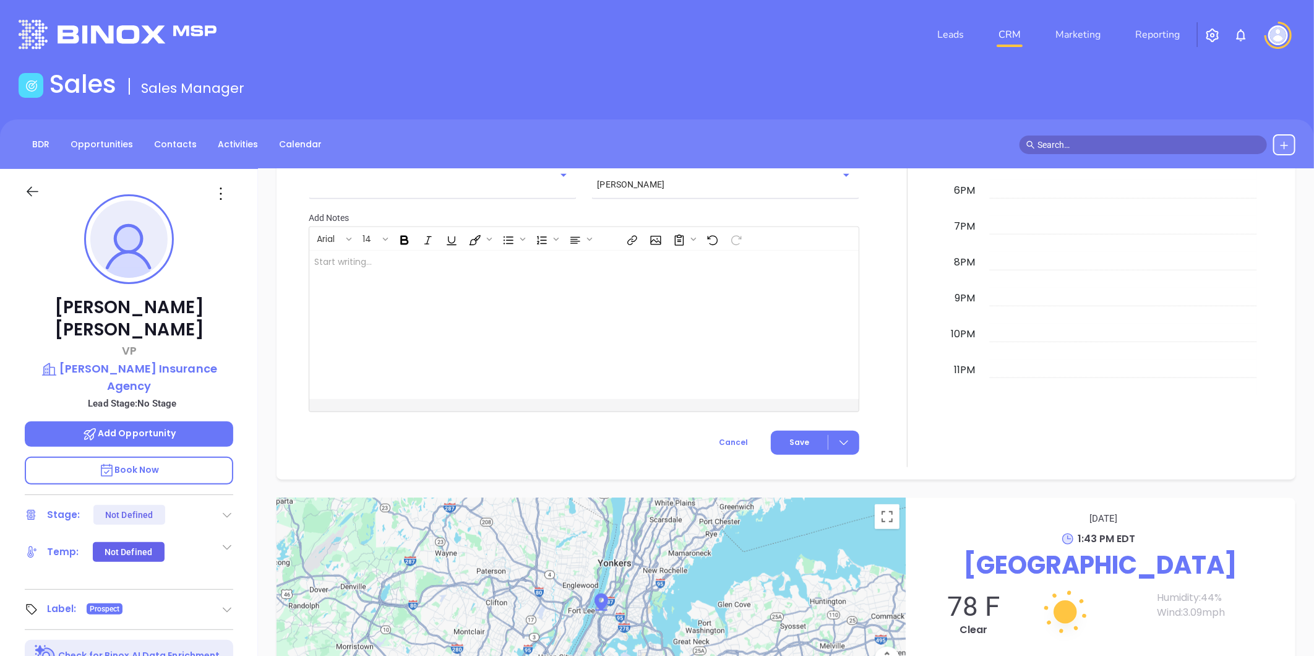
click at [219, 188] on icon at bounding box center [221, 194] width 20 height 20
click at [251, 325] on div "Edit" at bounding box center [281, 326] width 121 height 14
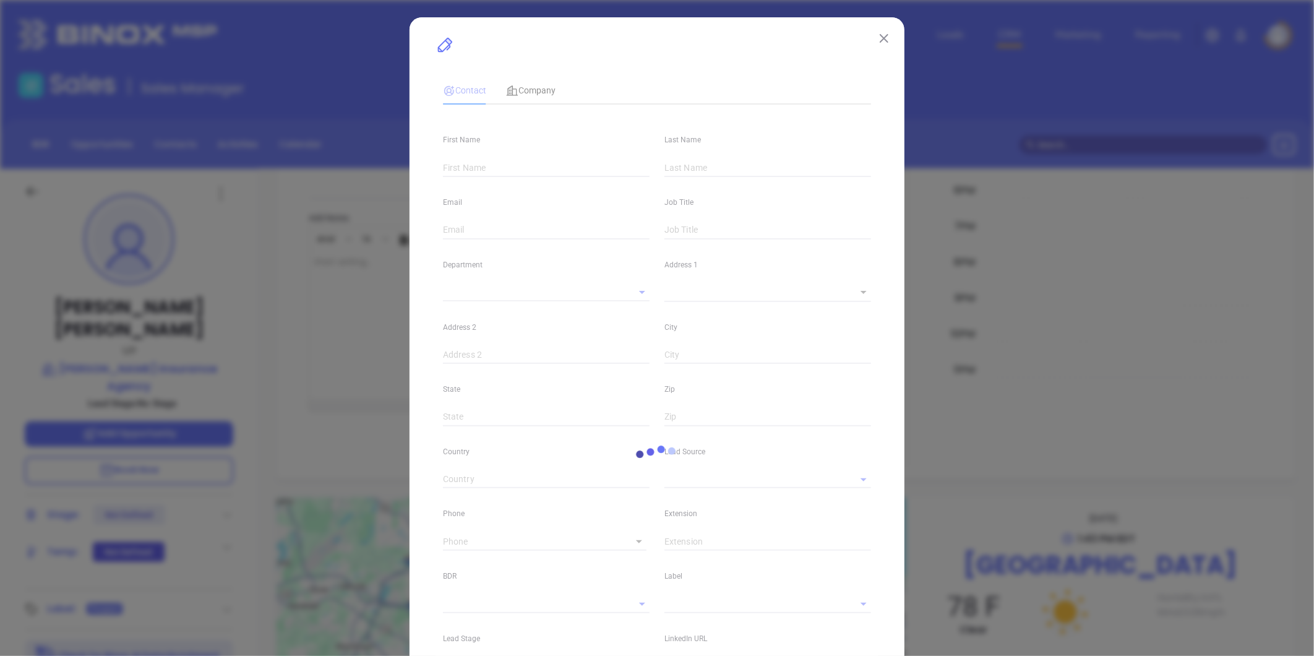
type input "[PERSON_NAME]"
type input "[EMAIL_ADDRESS][PERSON_NAME][DOMAIN_NAME]"
type input "VP"
type textarea "[STREET_ADDRESS]"
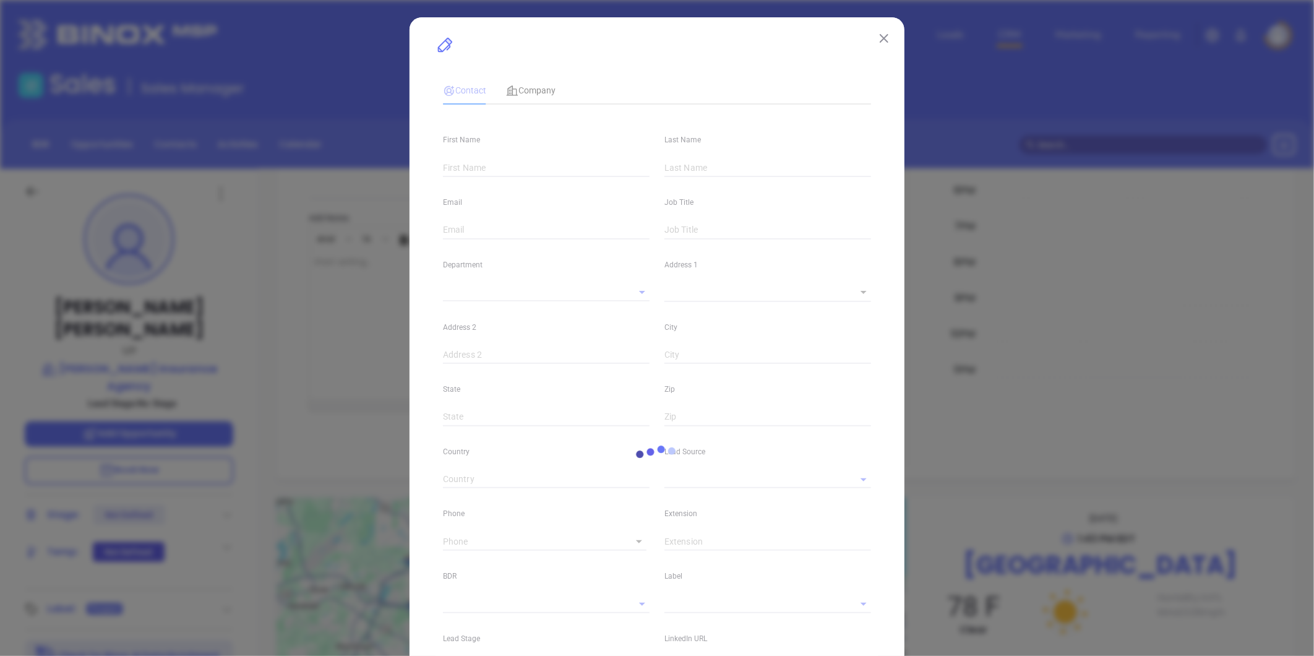
type input "1"
type input "[GEOGRAPHIC_DATA]"
type input "NJ"
type input "07632"
type input "US"
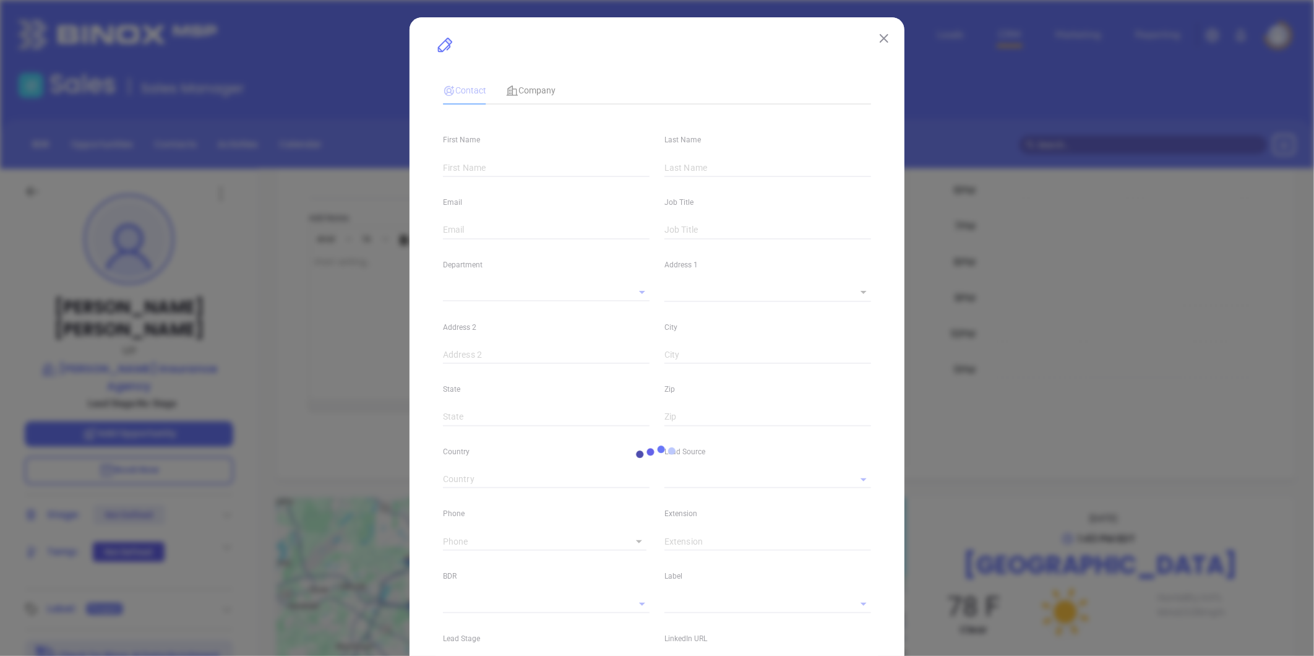
type input "[DOMAIN_NAME][URL][PERSON_NAME]"
type input "Marketing"
type input "Website Reveal"
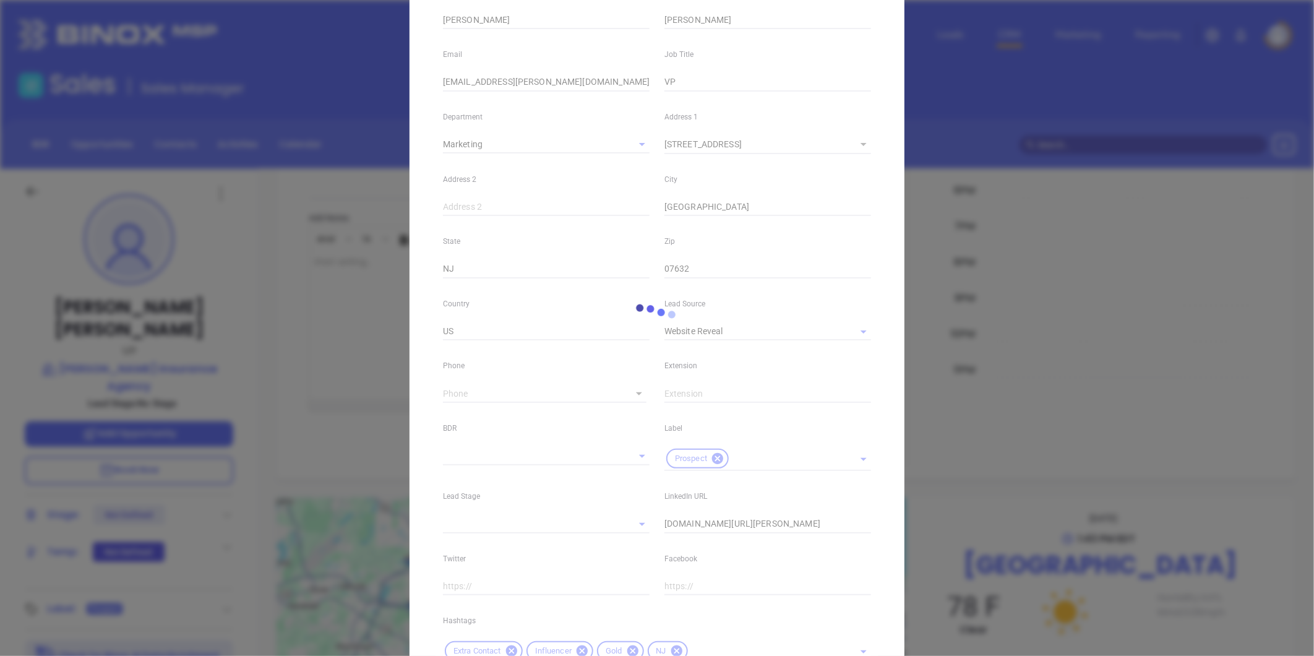
scroll to position [252, 0]
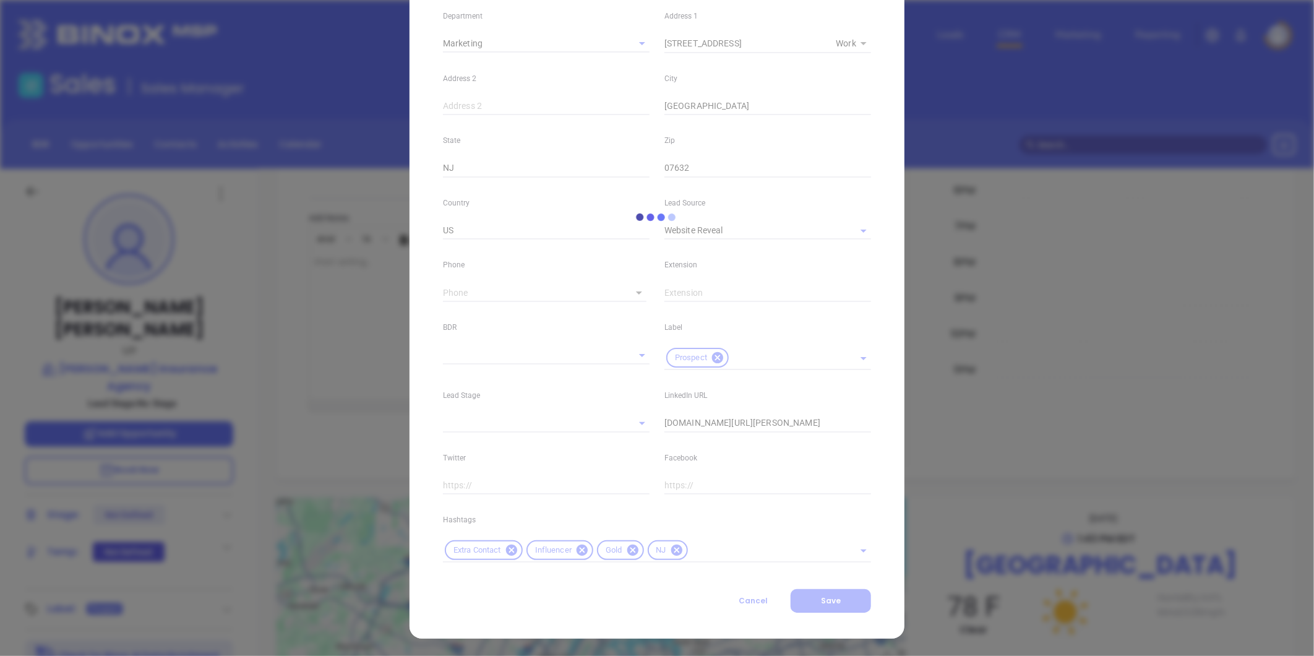
type input "1"
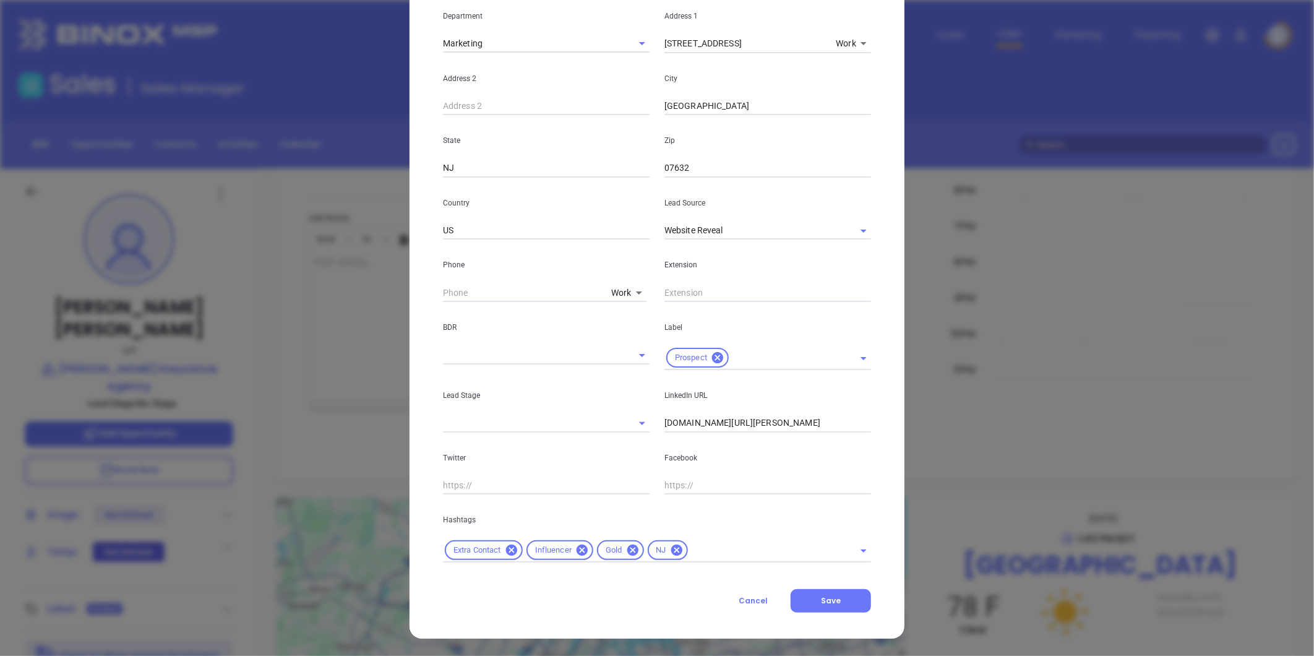
click at [716, 557] on input "text" at bounding box center [763, 550] width 147 height 15
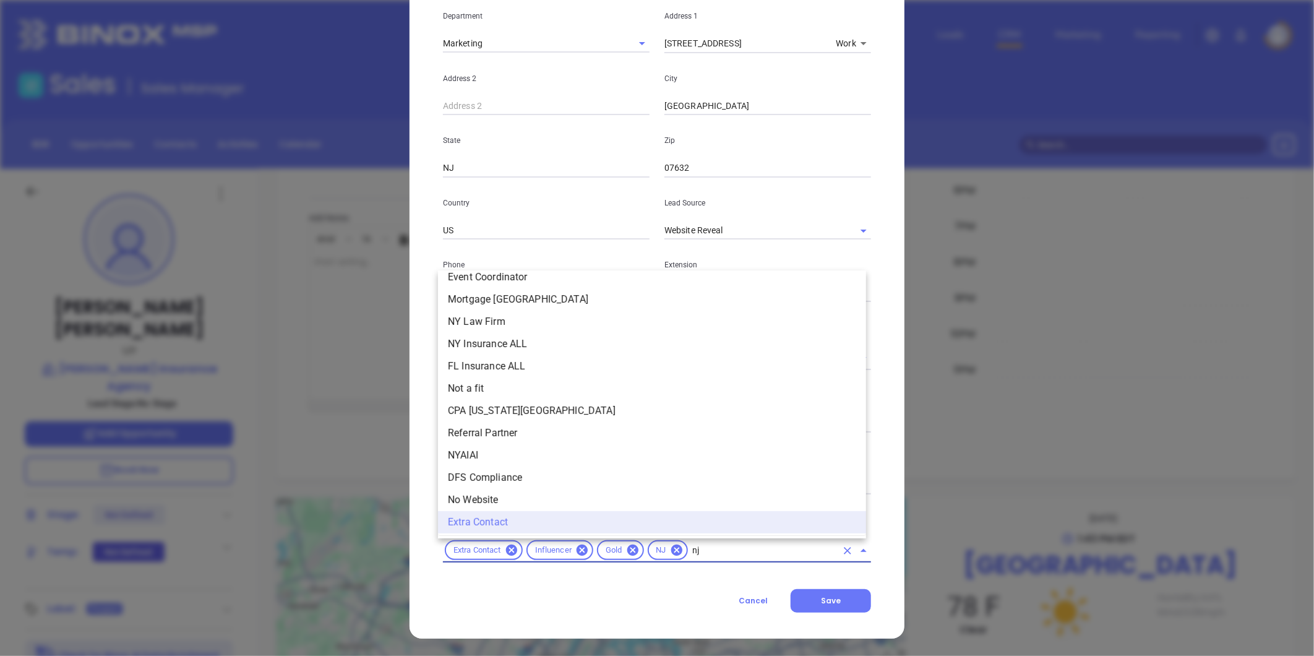
scroll to position [0, 0]
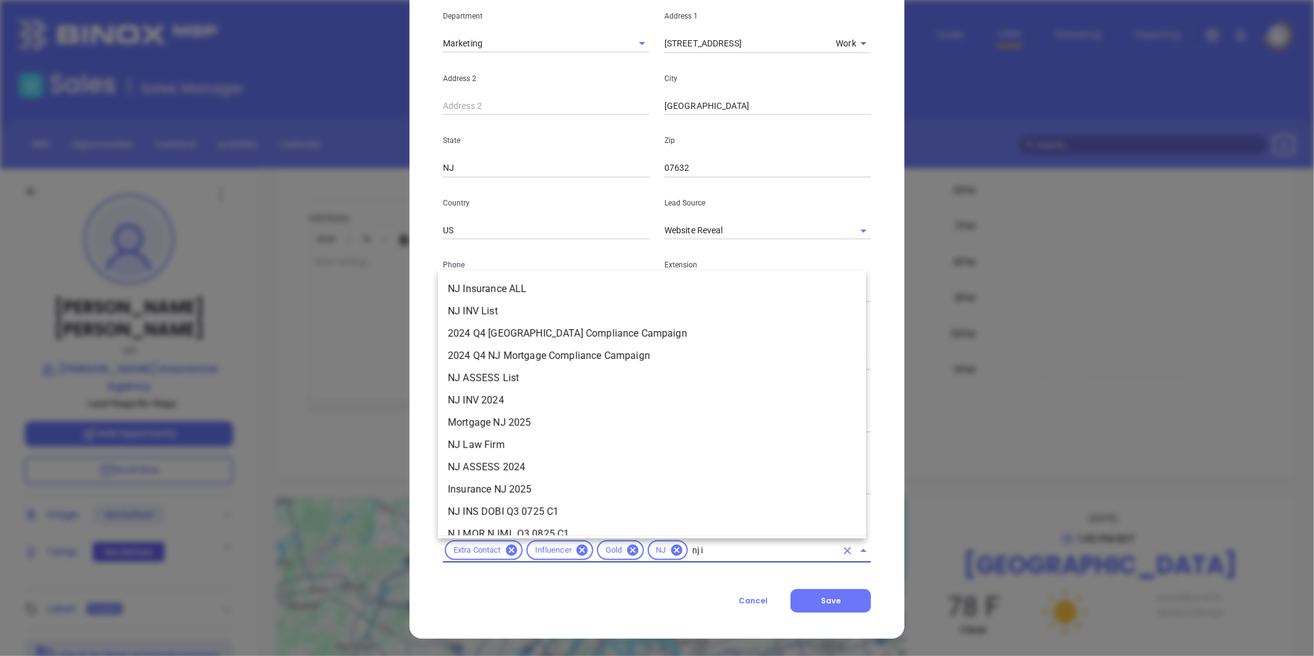
type input "nj in"
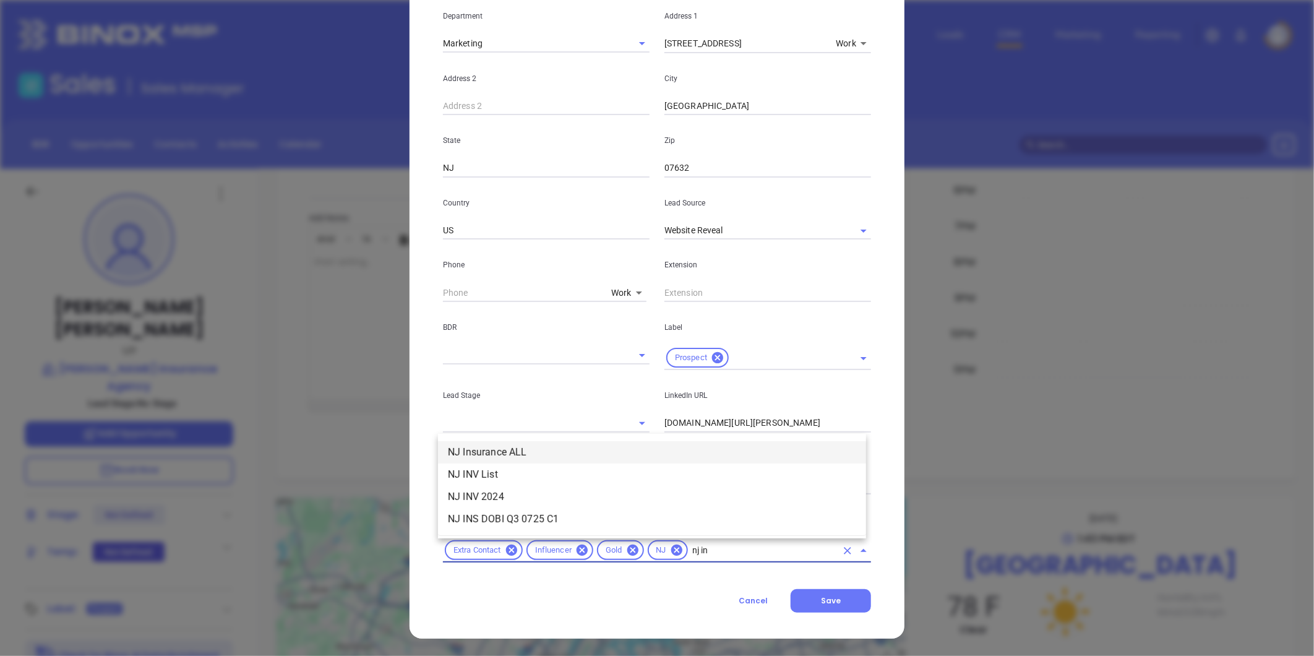
click at [535, 449] on li "NJ Insurance ALL" at bounding box center [652, 452] width 428 height 22
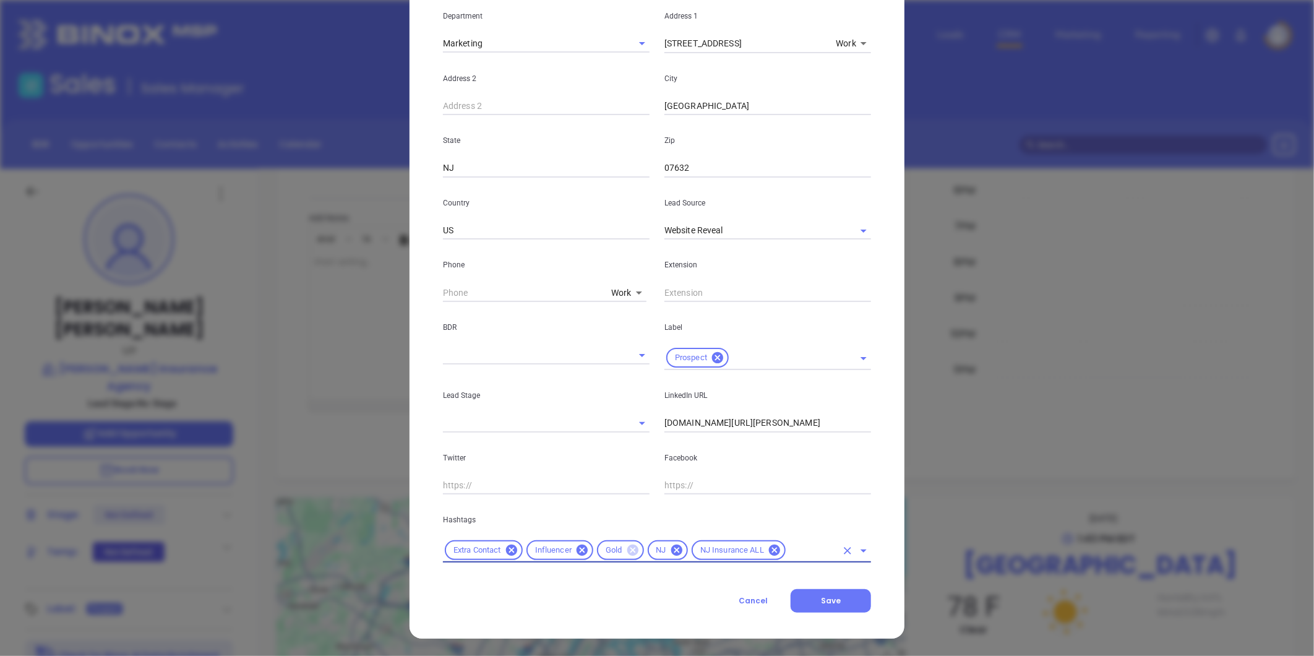
click at [627, 546] on icon at bounding box center [632, 550] width 11 height 11
click at [749, 548] on input "text" at bounding box center [787, 550] width 100 height 15
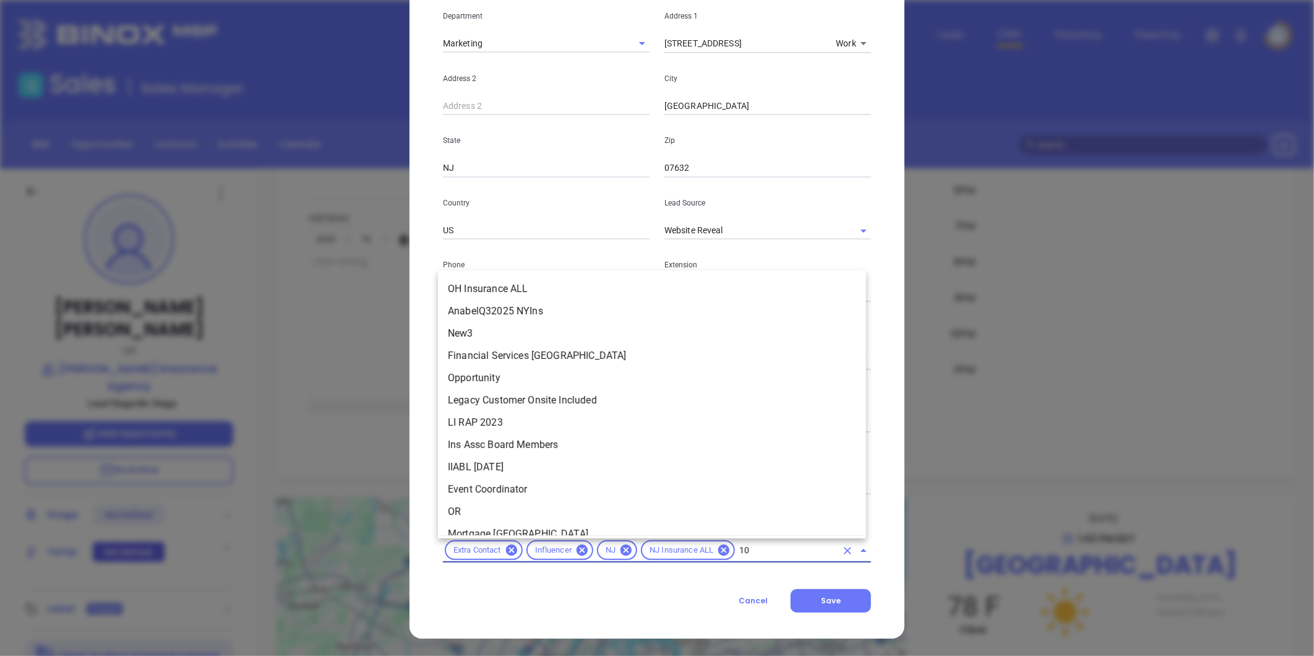
type input "101"
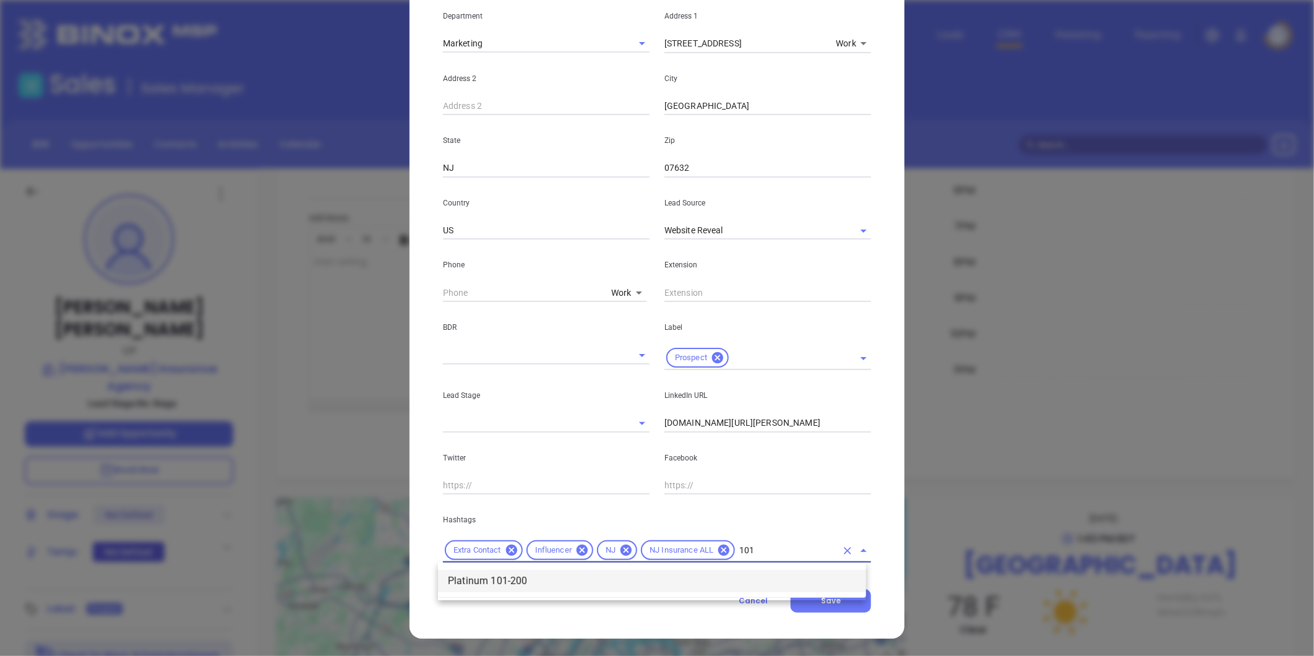
click at [540, 570] on li "Platinum 101-200" at bounding box center [652, 581] width 428 height 22
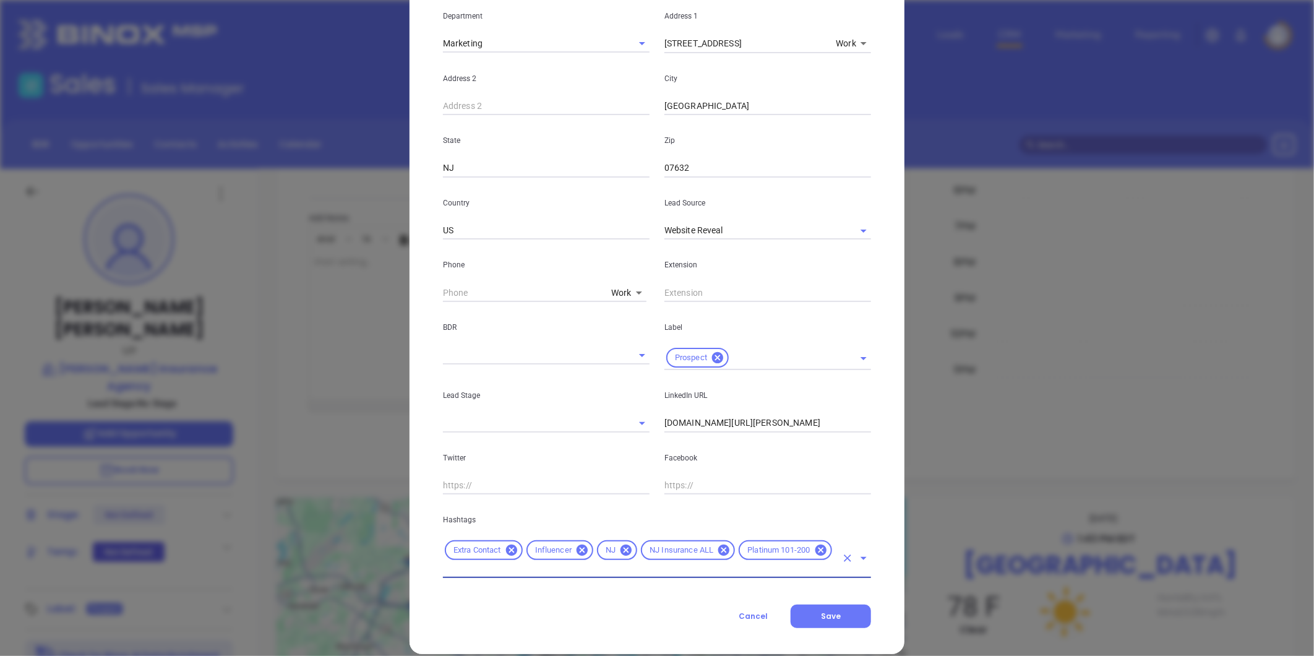
click at [655, 566] on input "text" at bounding box center [640, 569] width 394 height 15
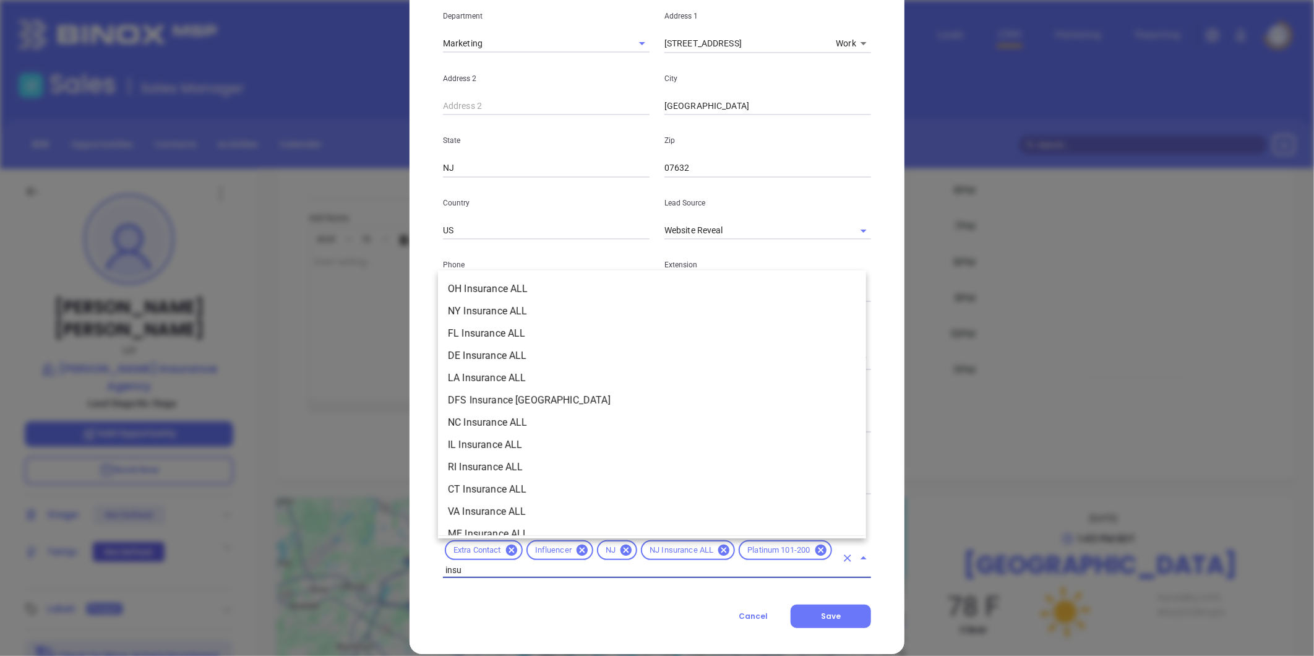
type input "insur"
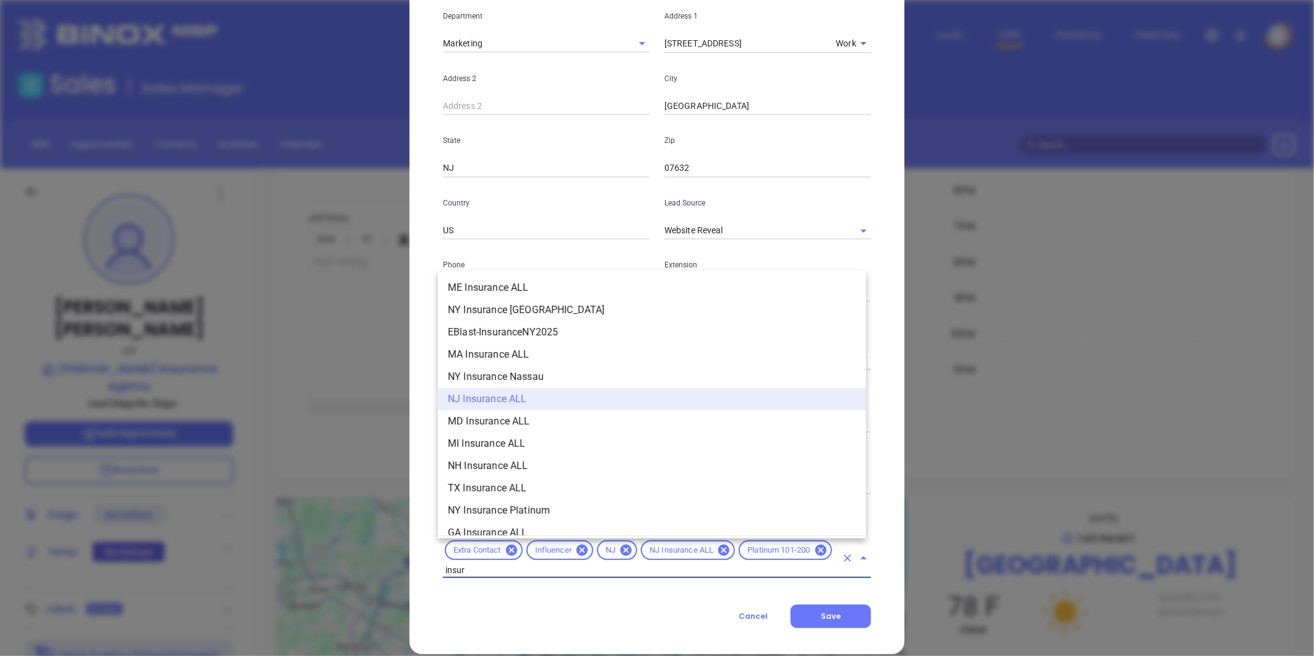
scroll to position [275, 0]
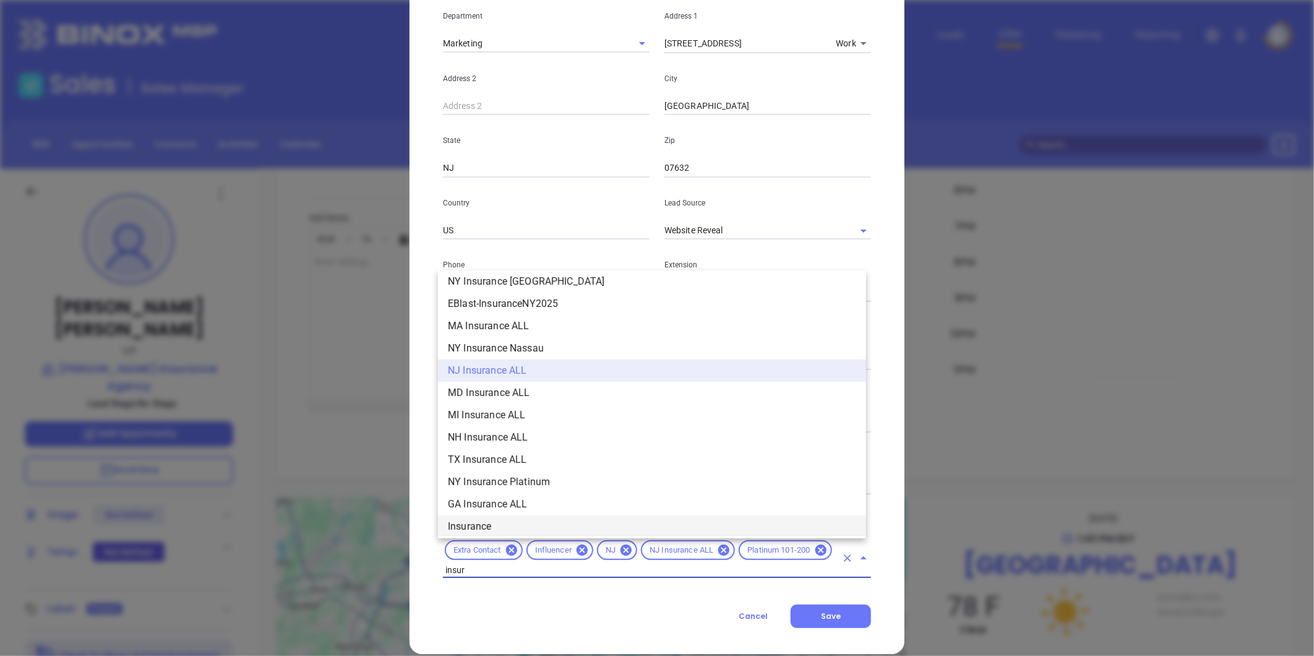
click at [481, 522] on li "Insurance" at bounding box center [652, 526] width 428 height 22
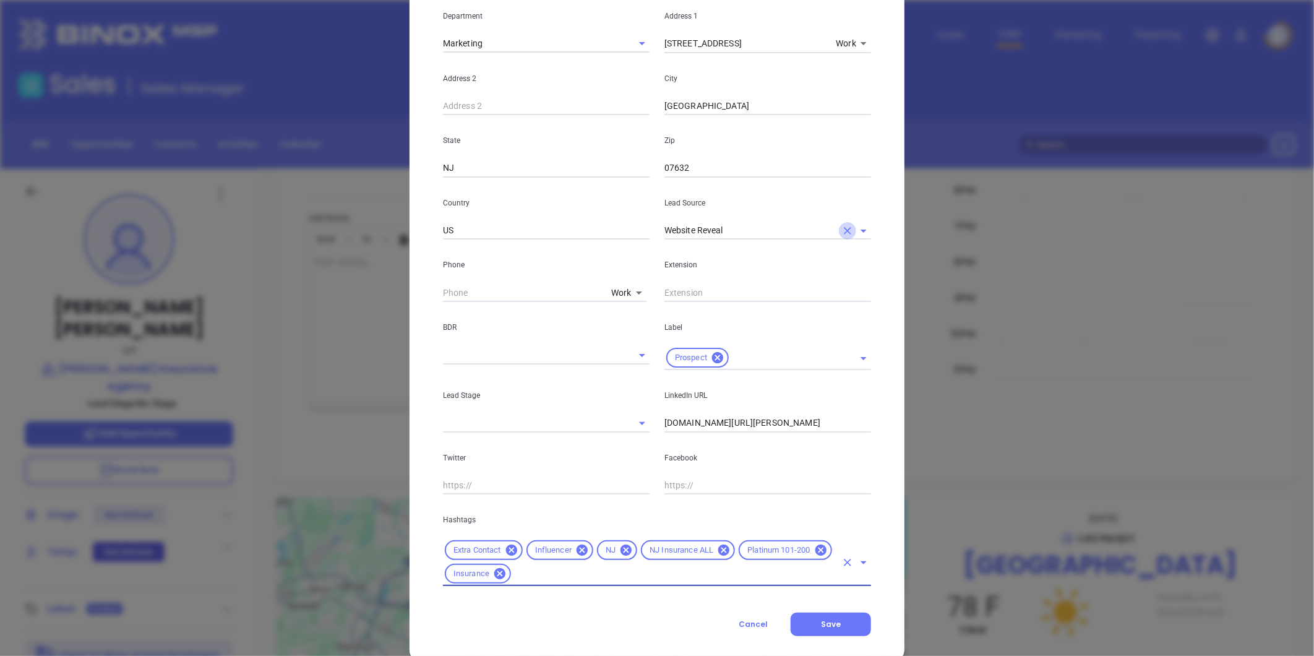
click at [842, 230] on icon "Clear" at bounding box center [848, 231] width 12 height 12
click at [777, 230] on input "text" at bounding box center [751, 231] width 172 height 18
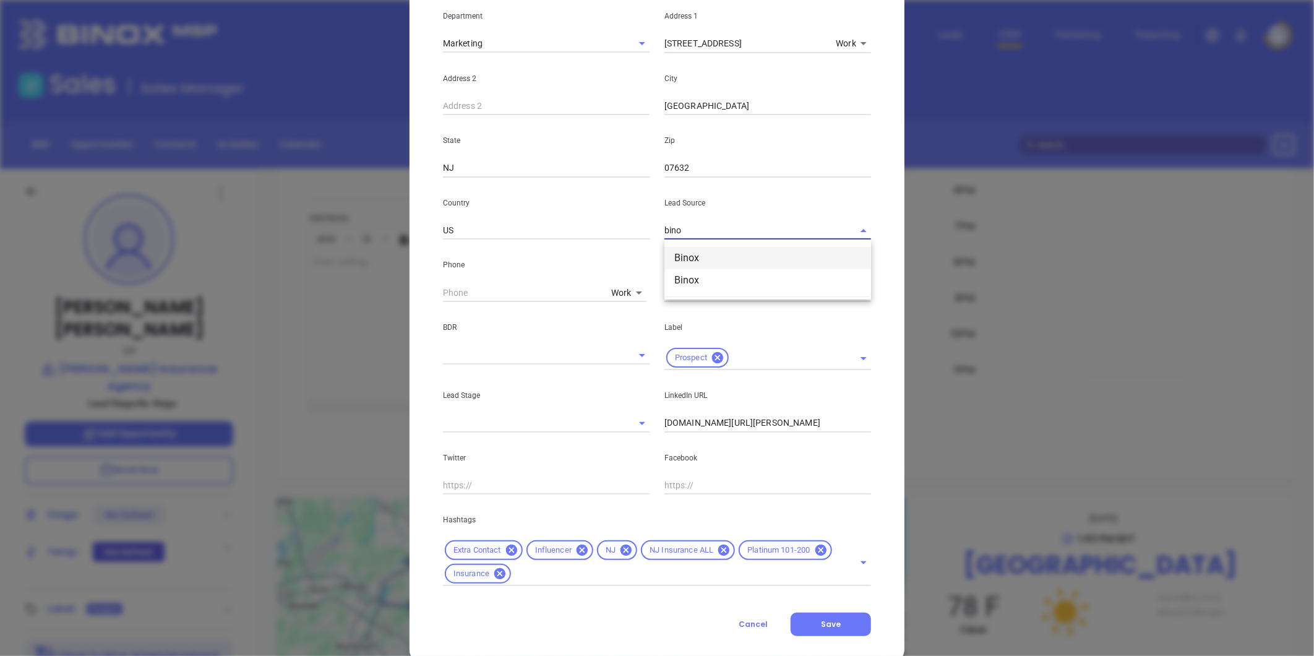
click at [687, 257] on li "Binox" at bounding box center [768, 258] width 207 height 22
type input "Binox"
click at [822, 617] on button "Save" at bounding box center [831, 625] width 80 height 24
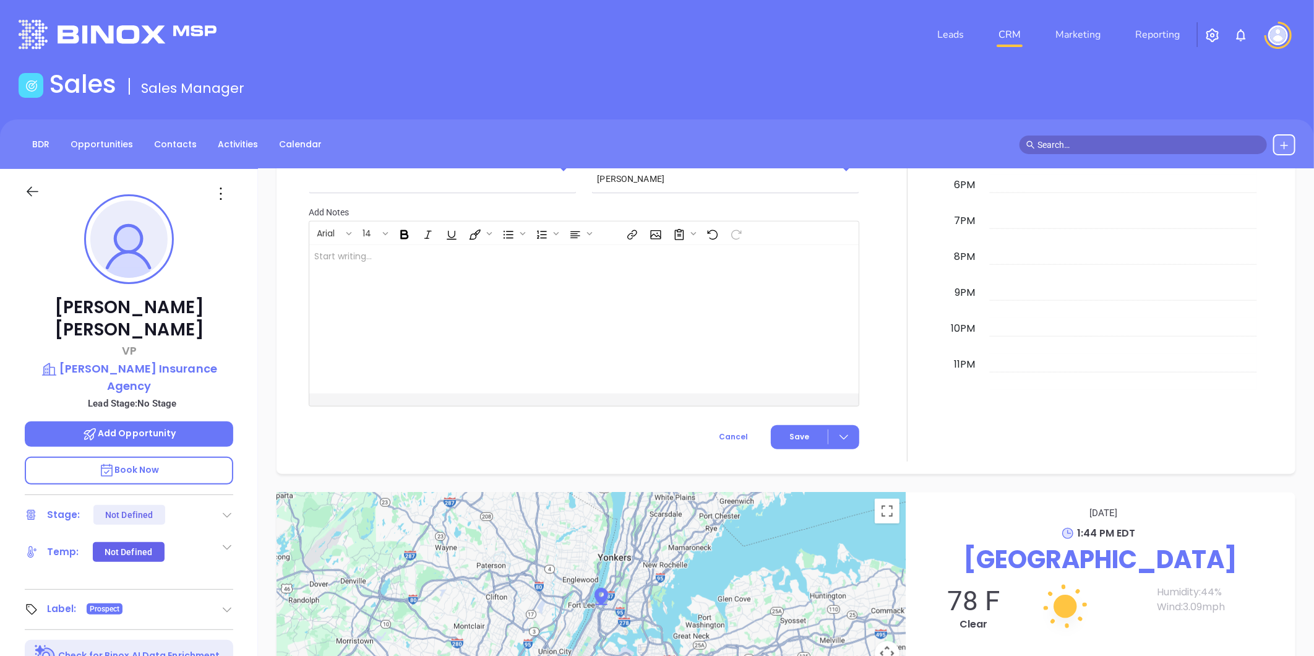
scroll to position [644, 0]
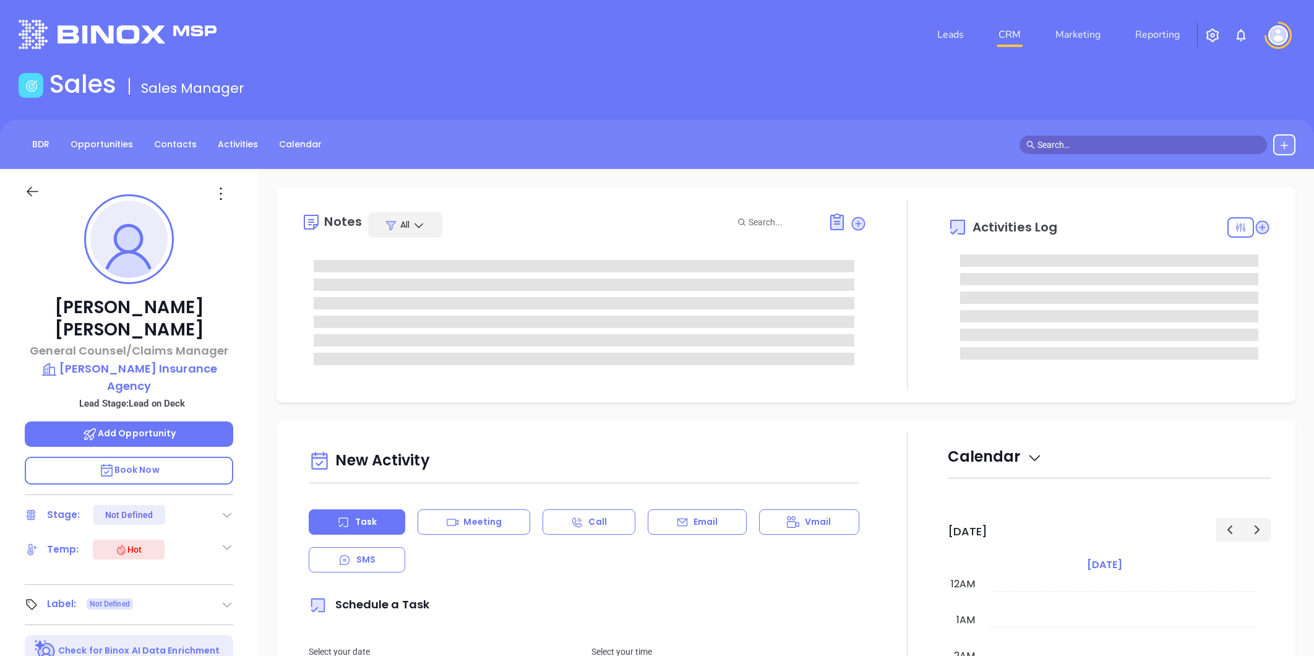
type input "[DATE]"
type input "[PERSON_NAME]"
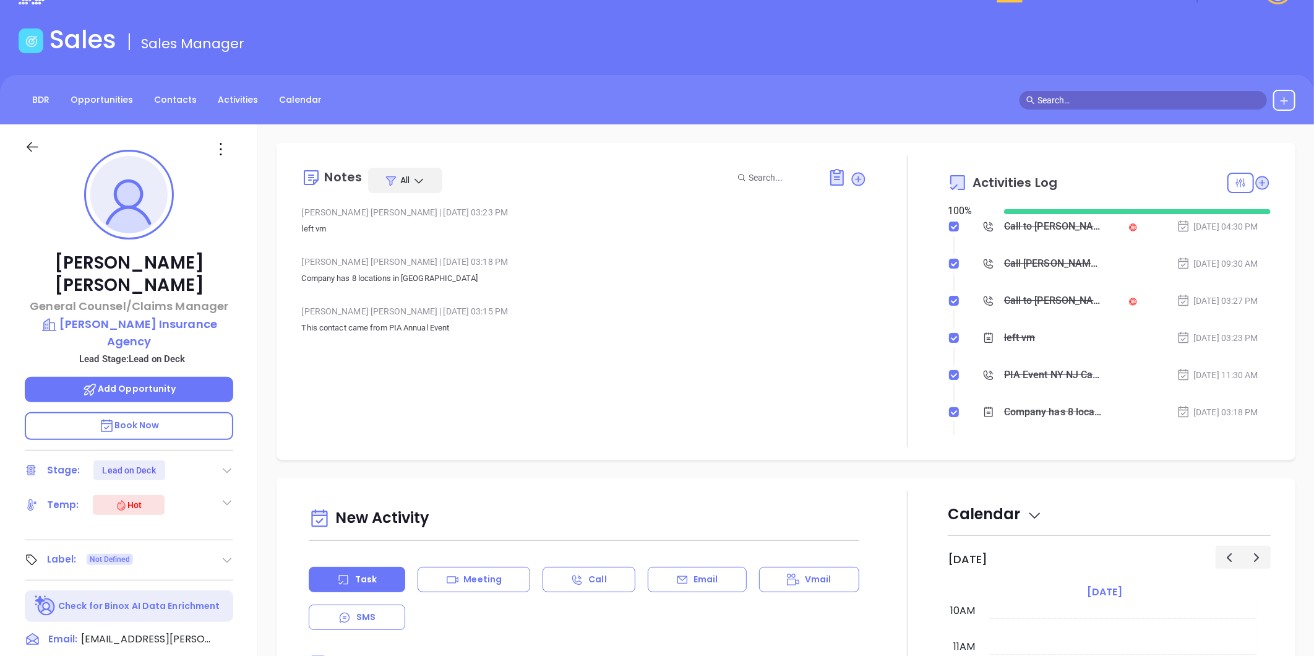
scroll to position [69, 0]
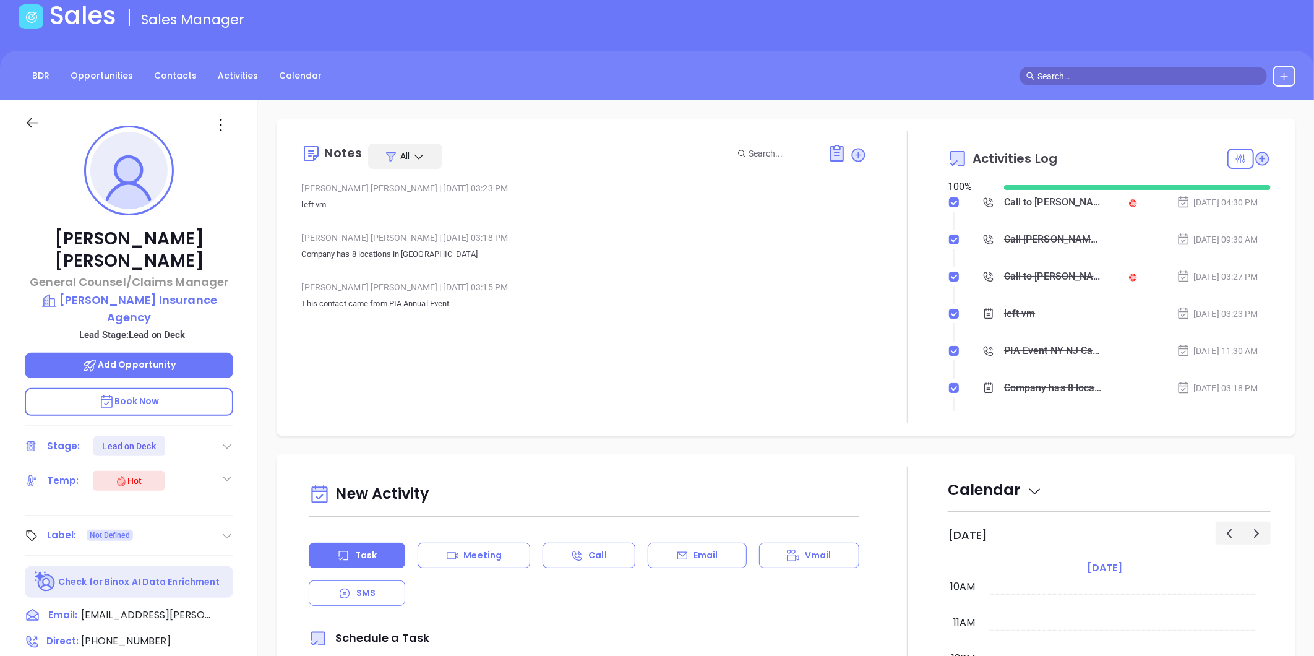
click at [233, 530] on icon at bounding box center [227, 536] width 12 height 12
click at [181, 561] on div "Prospect" at bounding box center [173, 571] width 36 height 20
click at [427, 357] on div "Notes All [PERSON_NAME] | [DATE] 03:23 PM left vm [PERSON_NAME] | [DATE] 03:18 …" at bounding box center [584, 277] width 566 height 292
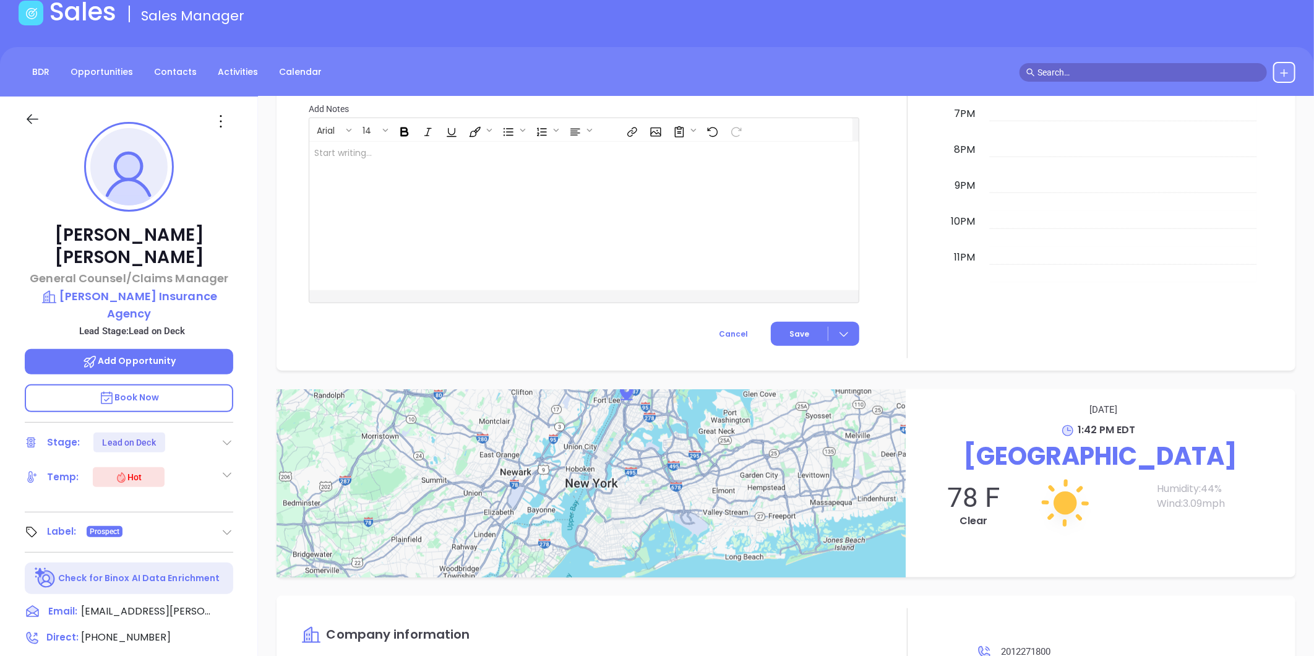
scroll to position [379, 0]
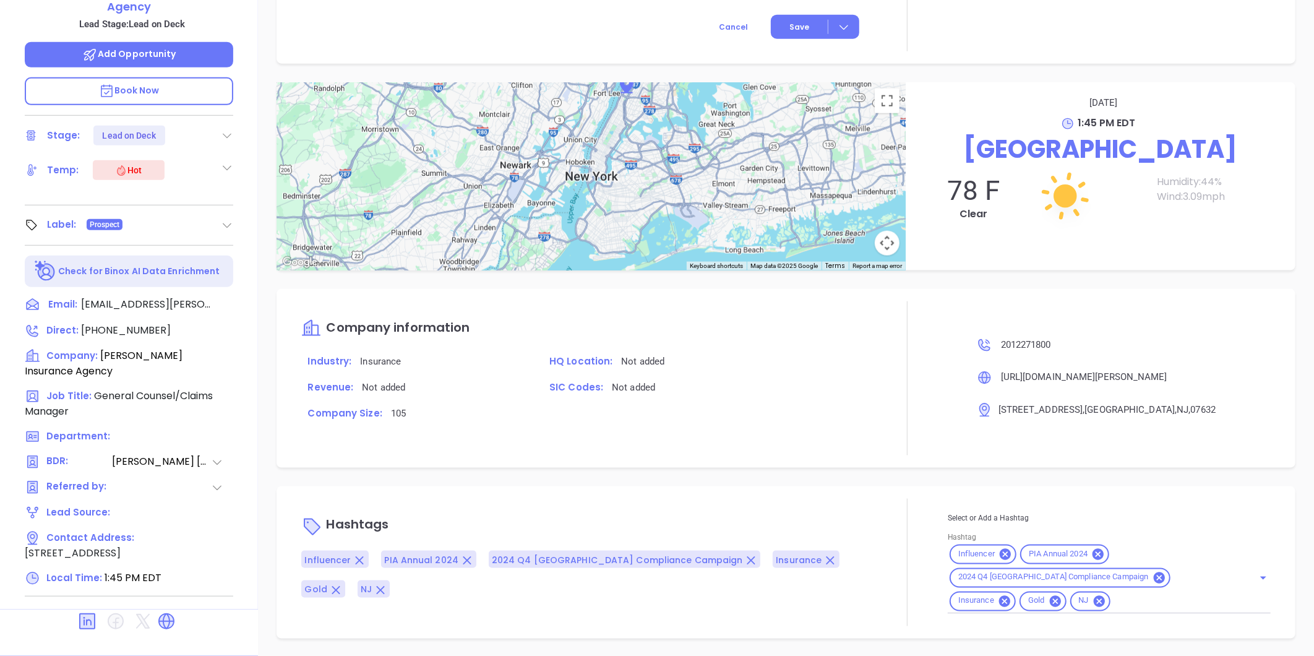
click at [1113, 596] on input "Hashtag" at bounding box center [1175, 600] width 124 height 15
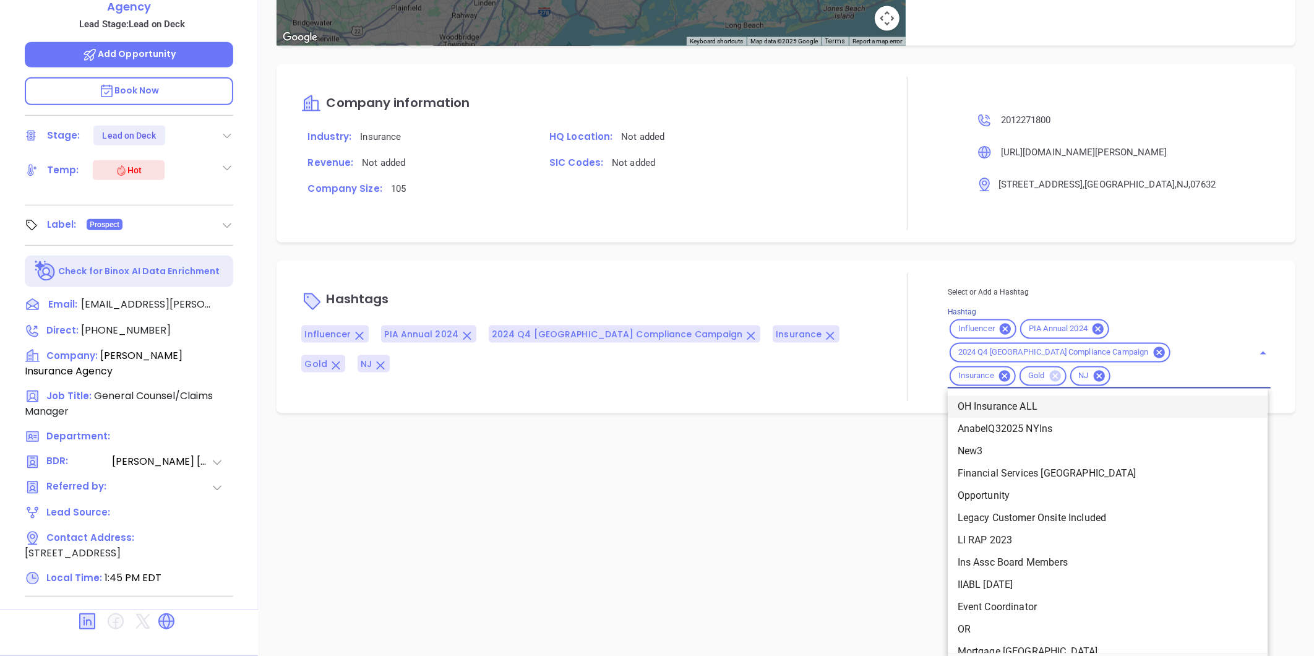
click at [1061, 371] on icon at bounding box center [1055, 376] width 11 height 11
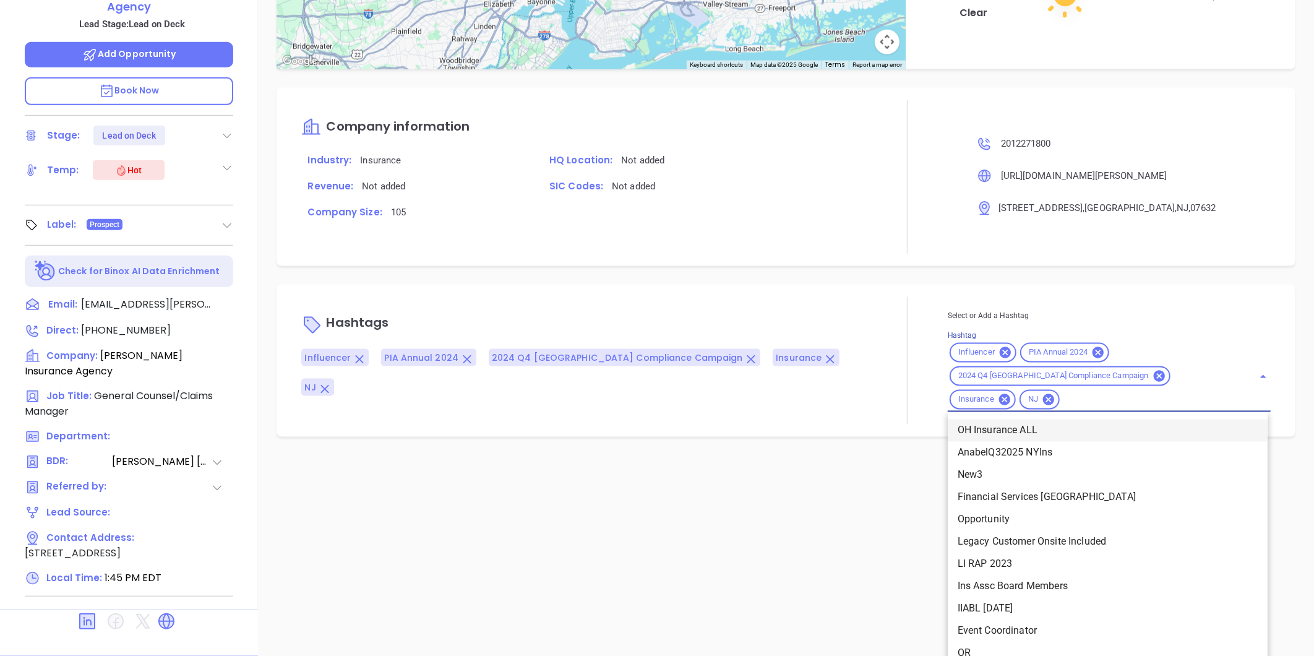
click at [1230, 370] on div "Influencer PIA Annual 2024 2024 Q4 [GEOGRAPHIC_DATA] Compliance Campaign Insura…" at bounding box center [1109, 376] width 323 height 71
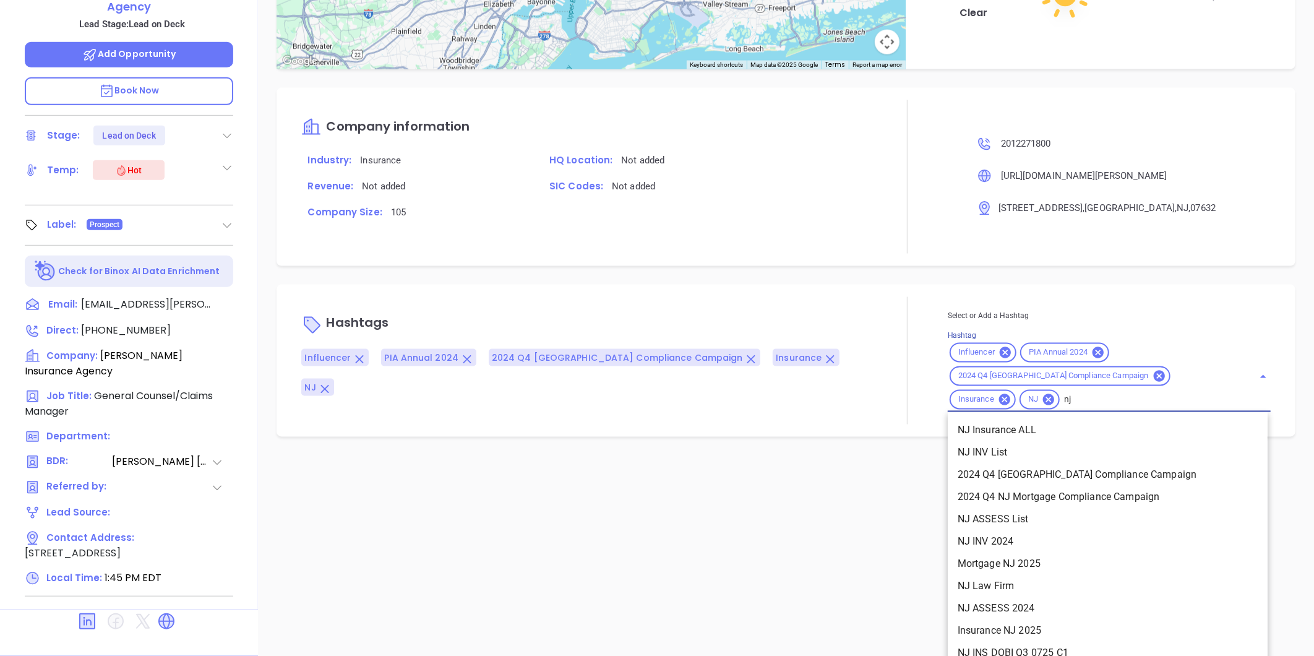
scroll to position [0, 9]
type input "nj in"
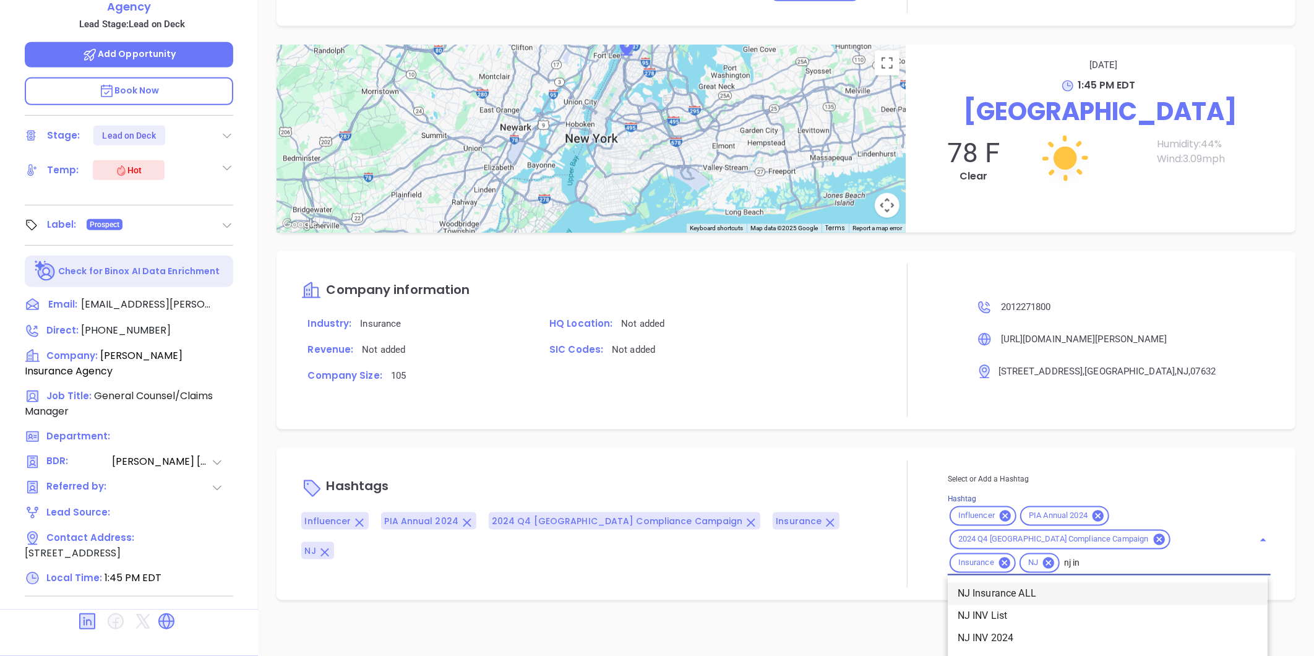
click at [1004, 583] on li "NJ Insurance ALL" at bounding box center [1108, 594] width 320 height 22
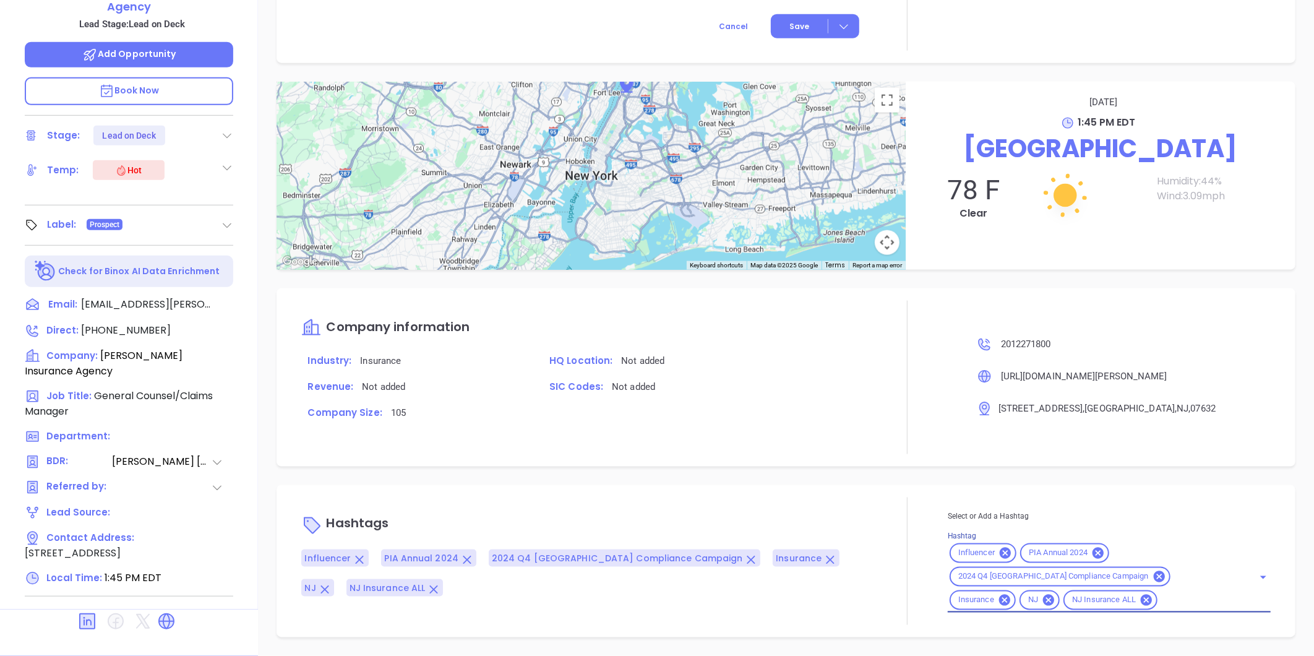
scroll to position [793, 0]
type input "101"
click at [991, 636] on li "Platinum 101-200" at bounding box center [1108, 632] width 320 height 22
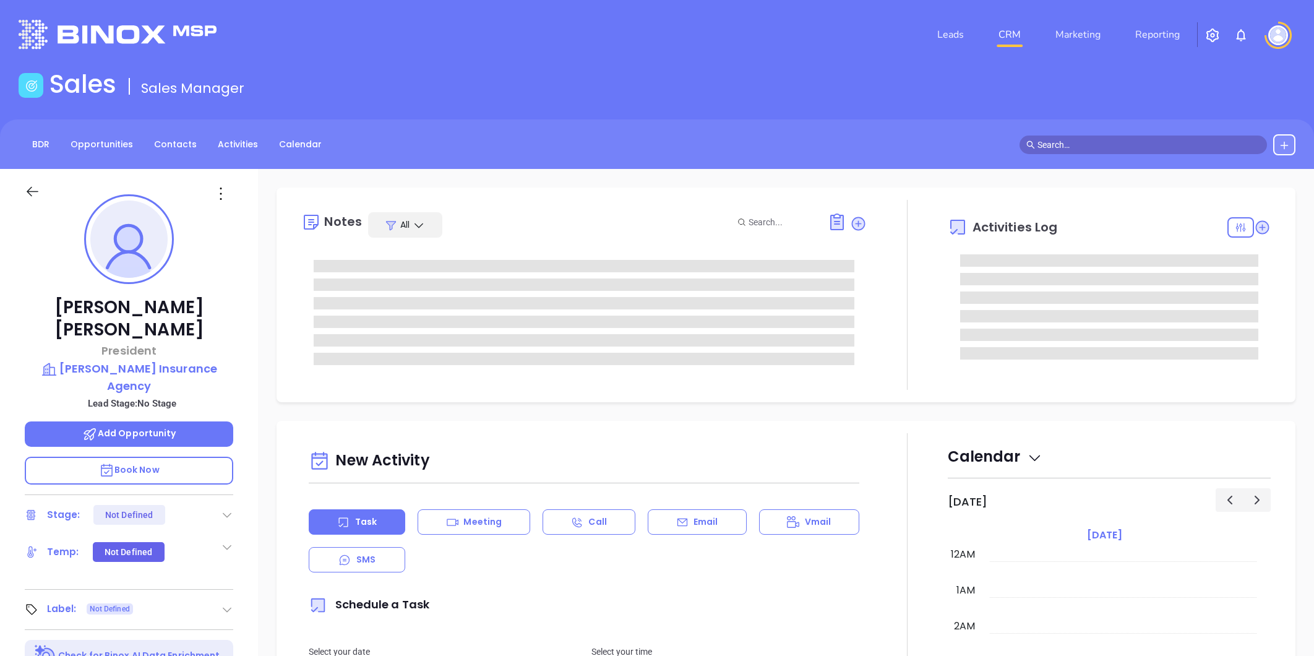
type input "[DATE]"
type input "[PERSON_NAME]"
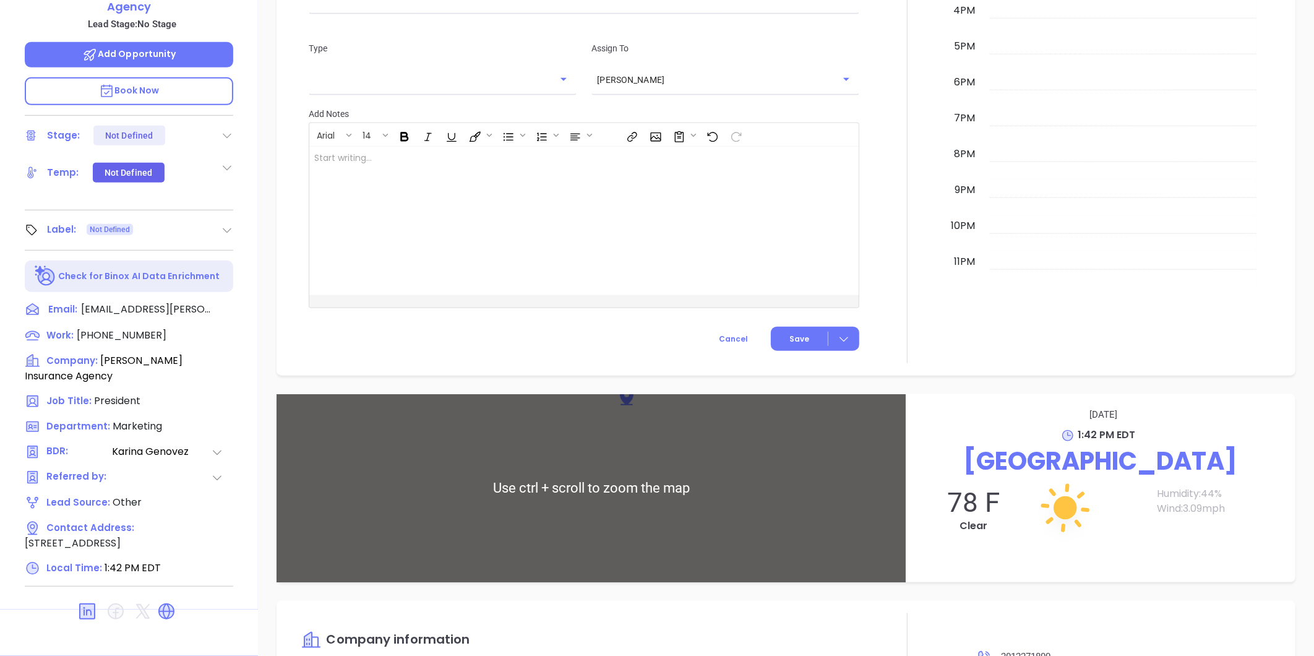
scroll to position [839, 0]
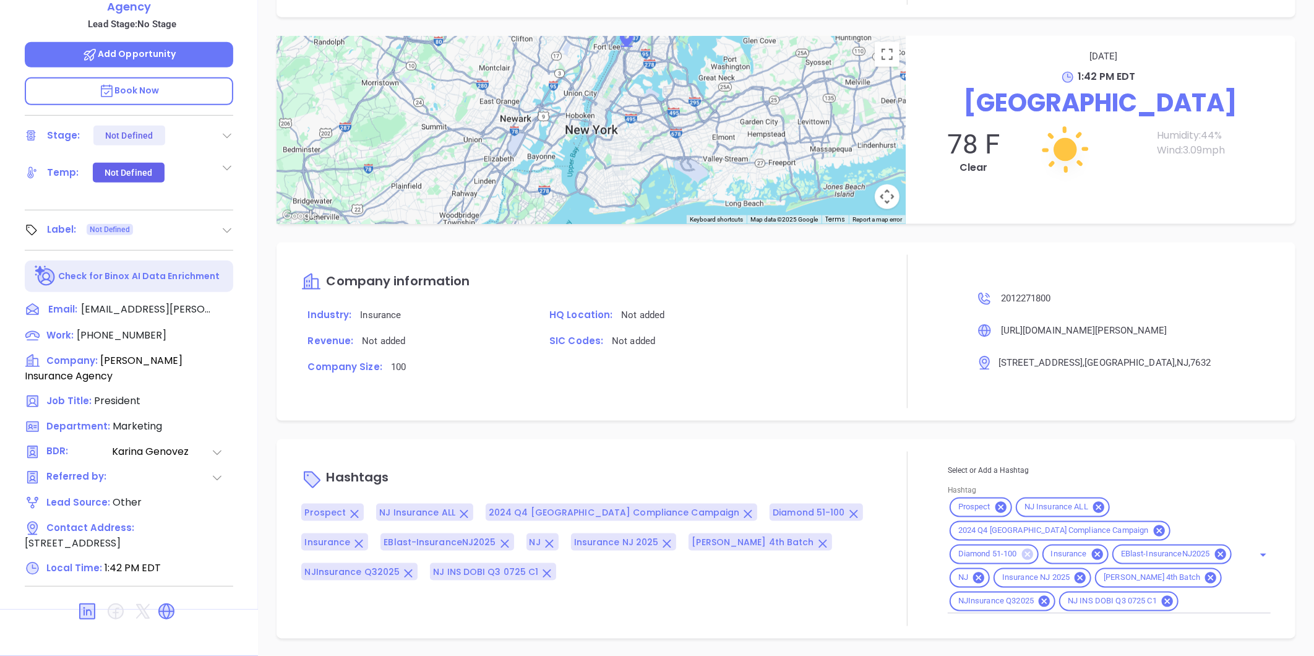
click at [1033, 549] on icon at bounding box center [1027, 554] width 11 height 11
click at [1181, 599] on input "Hashtag" at bounding box center [1209, 601] width 56 height 15
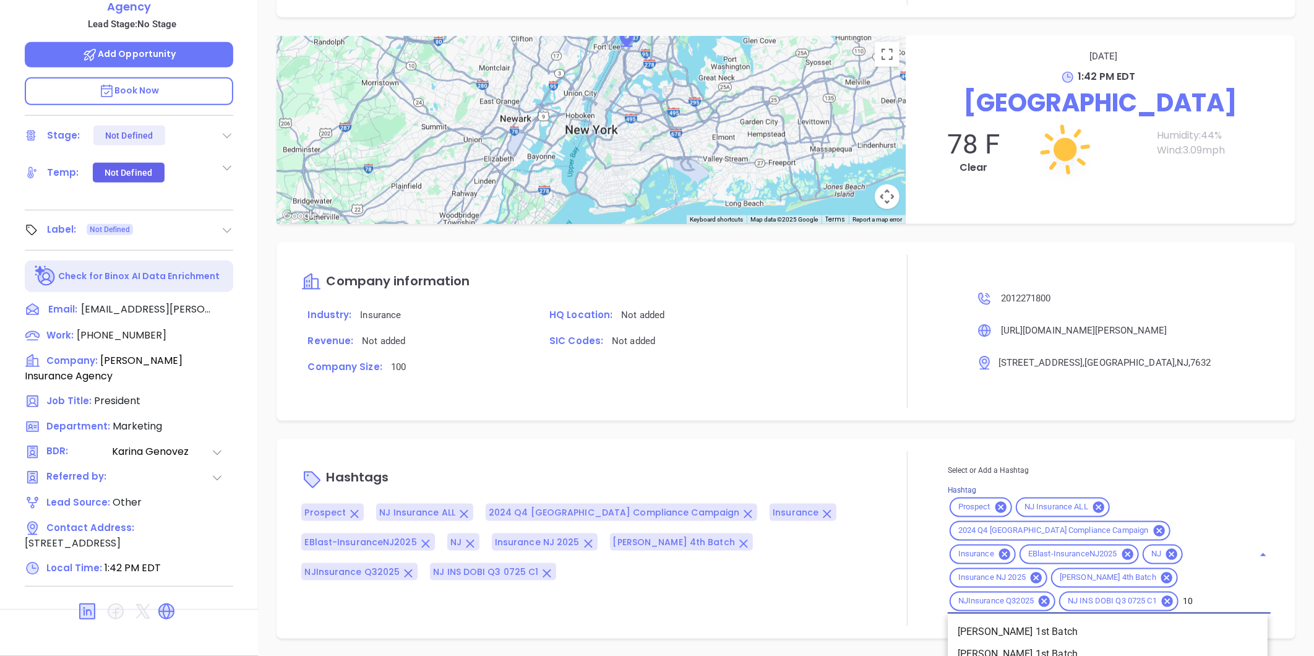
type input "101"
click at [1021, 636] on li "Platinum 101-200" at bounding box center [1108, 632] width 320 height 22
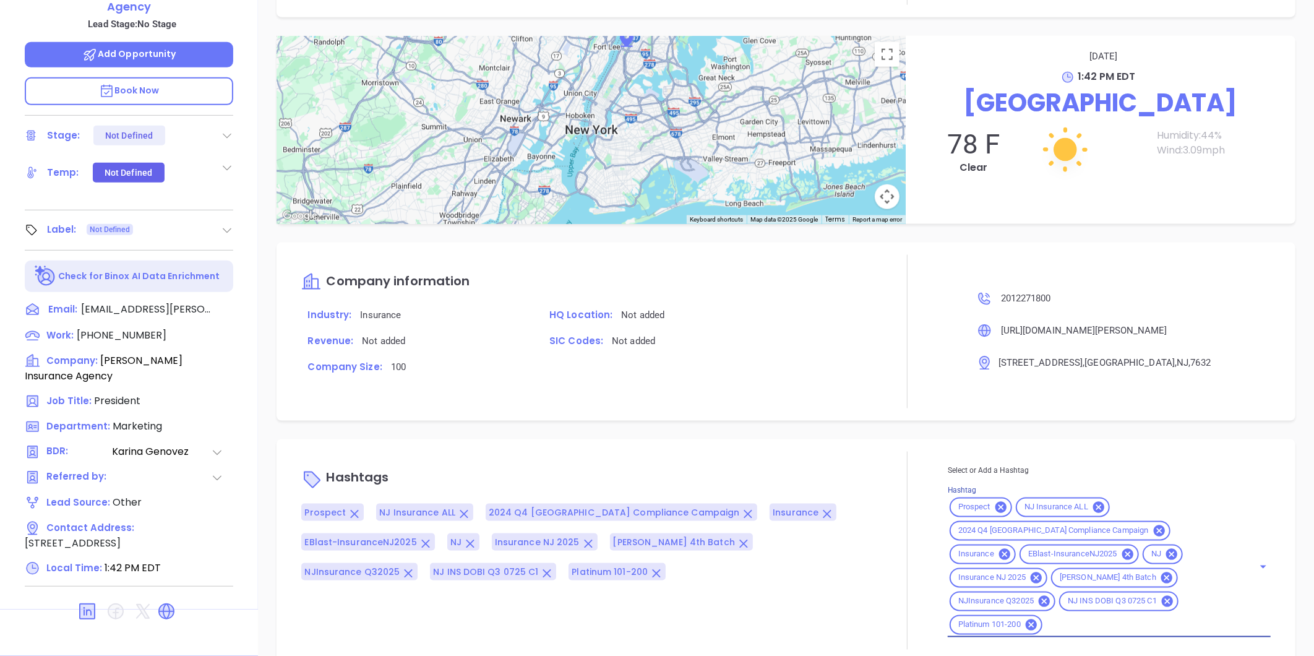
click at [231, 224] on icon at bounding box center [227, 230] width 12 height 12
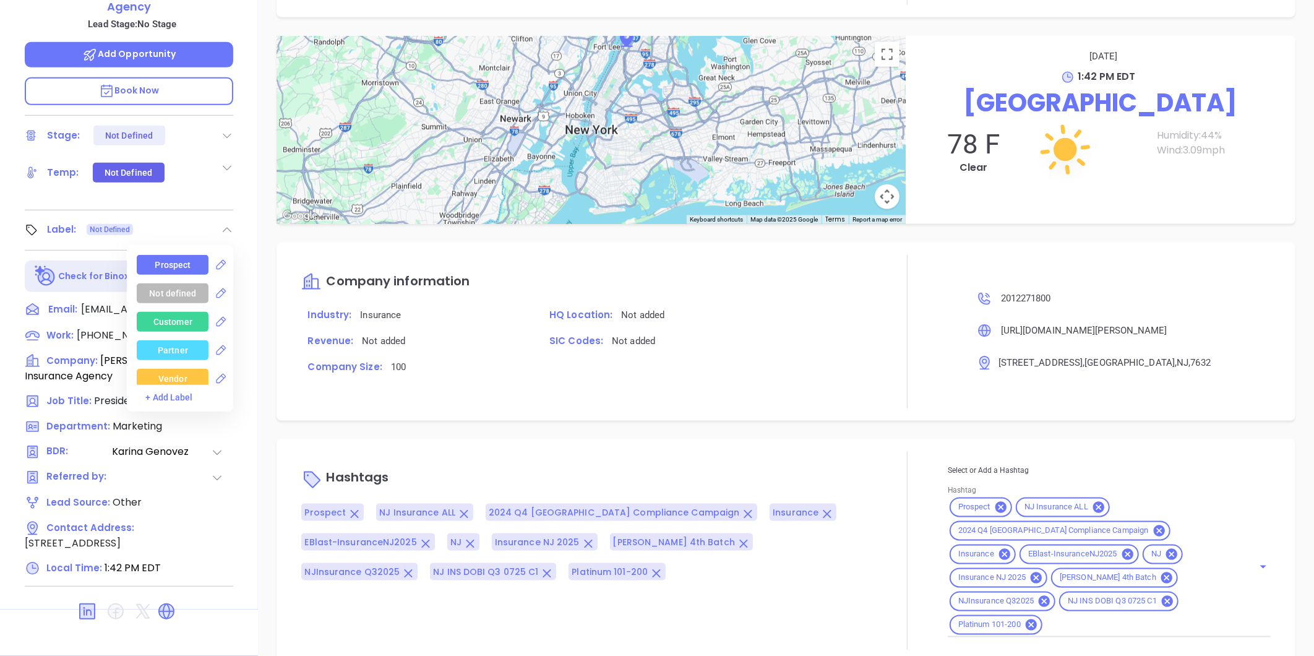
drag, startPoint x: 176, startPoint y: 224, endPoint x: 188, endPoint y: 213, distance: 16.2
click at [176, 255] on div "Prospect" at bounding box center [173, 265] width 36 height 20
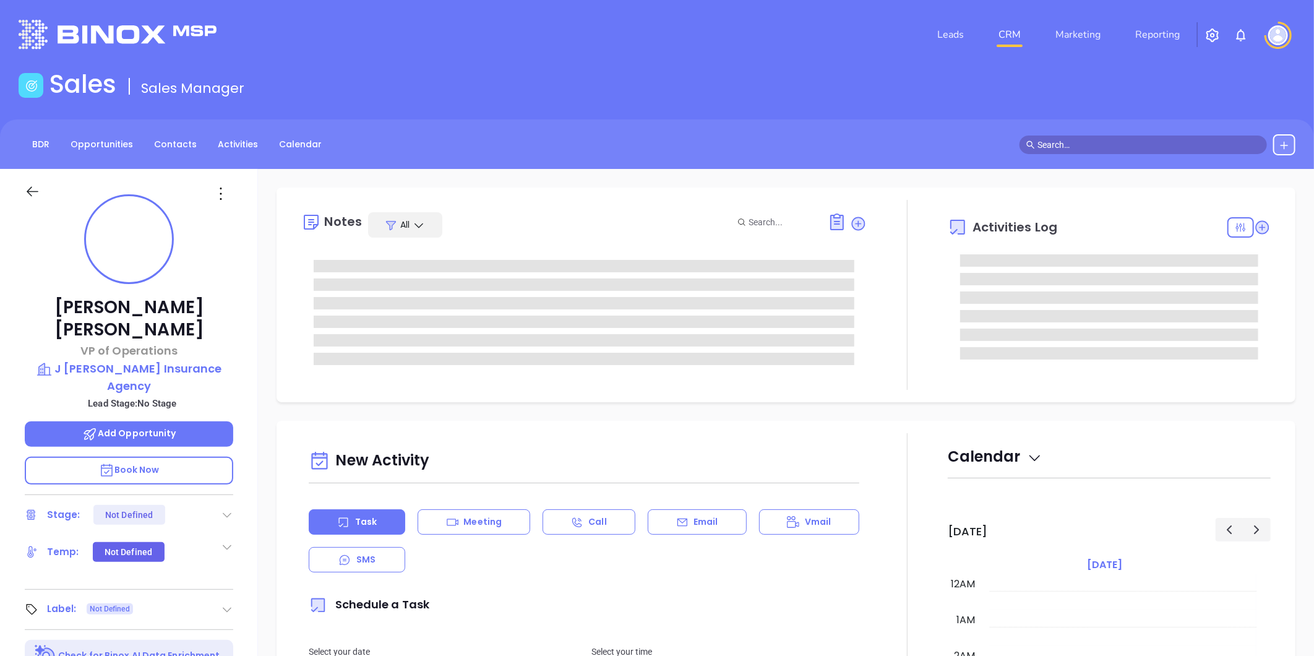
type input "10:00 am"
type input "[DATE]"
type input "[PERSON_NAME]"
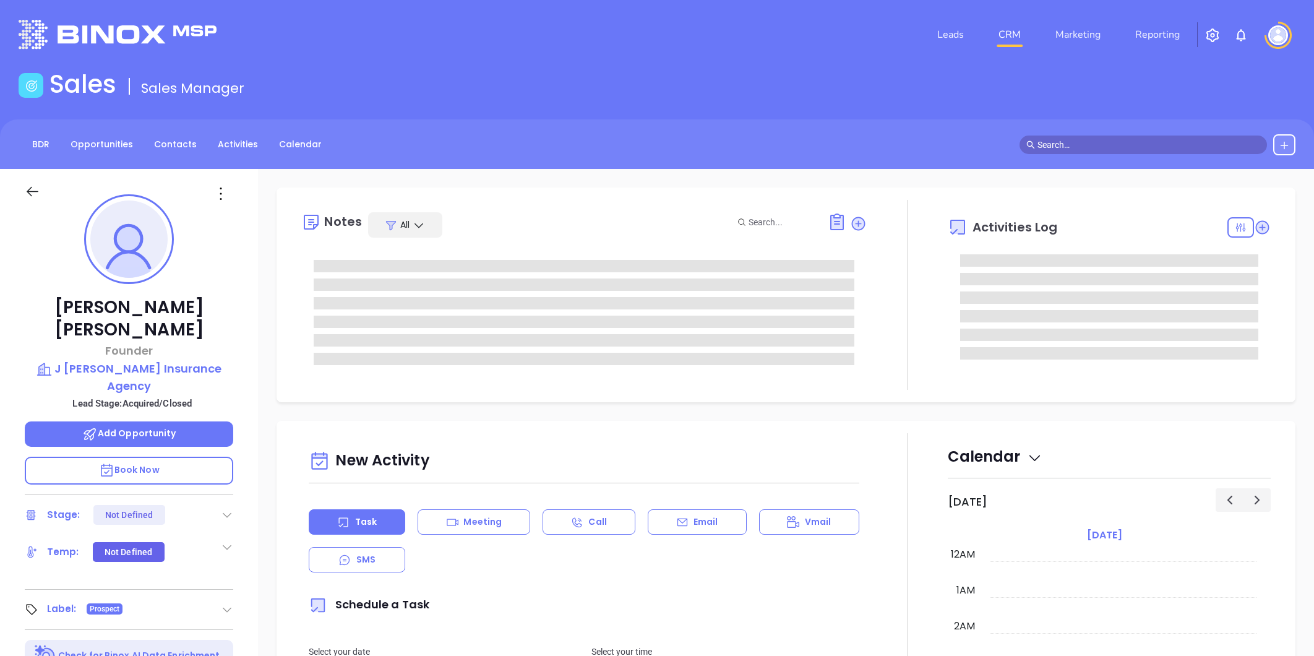
type input "[DATE]"
type input "[PERSON_NAME]"
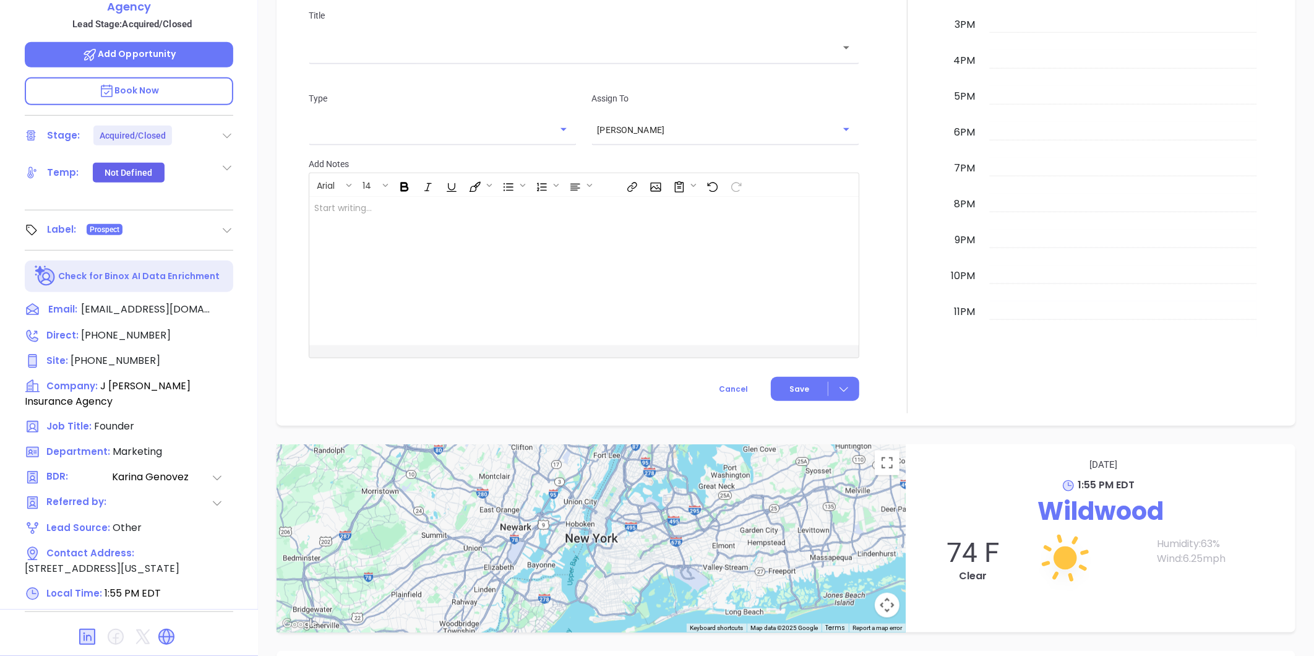
scroll to position [839, 0]
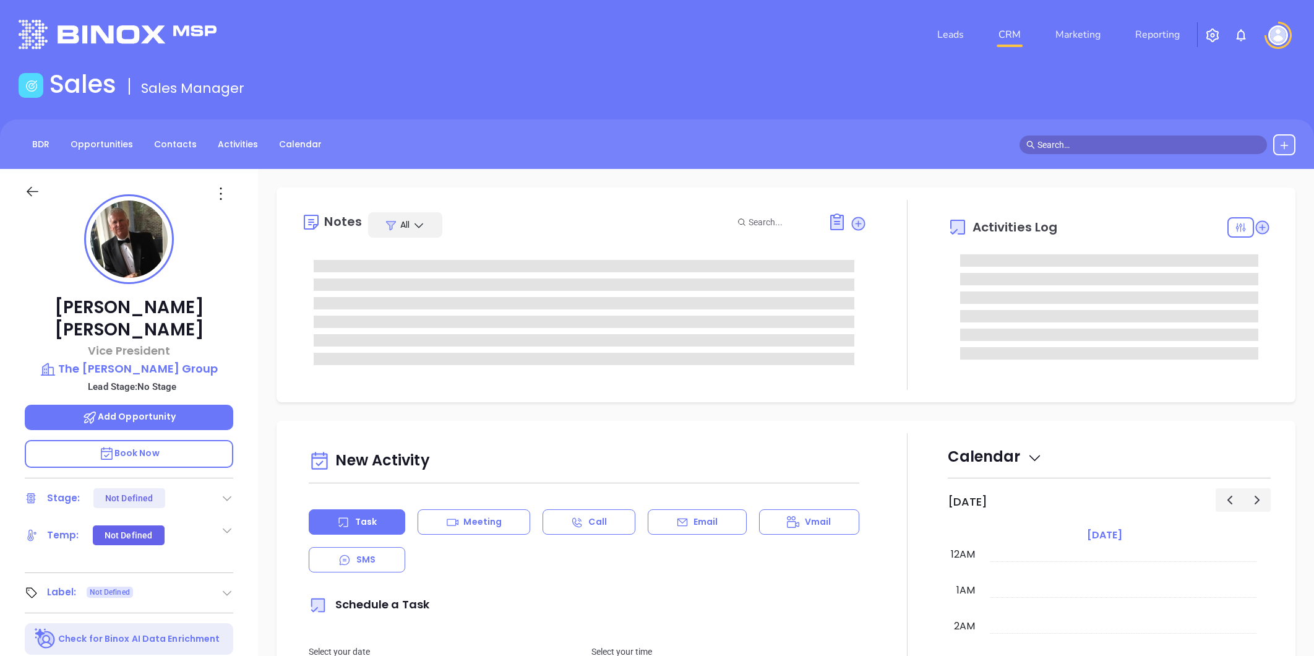
type input "[PERSON_NAME]"
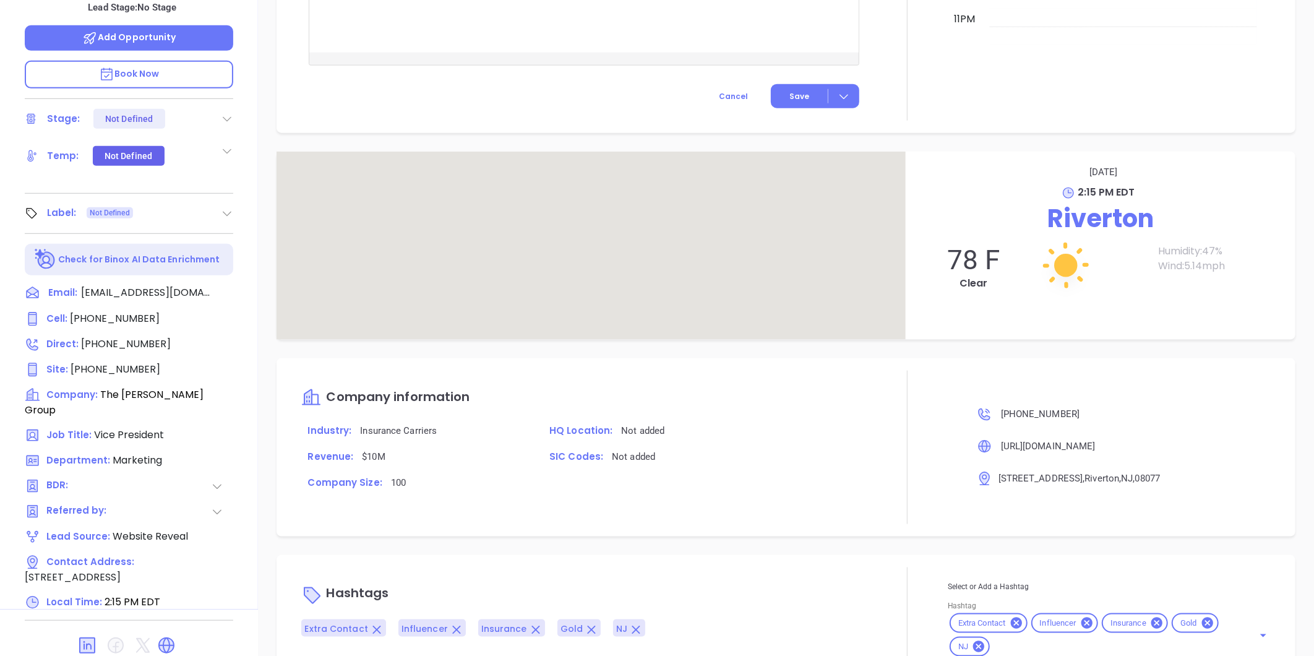
scroll to position [661, 0]
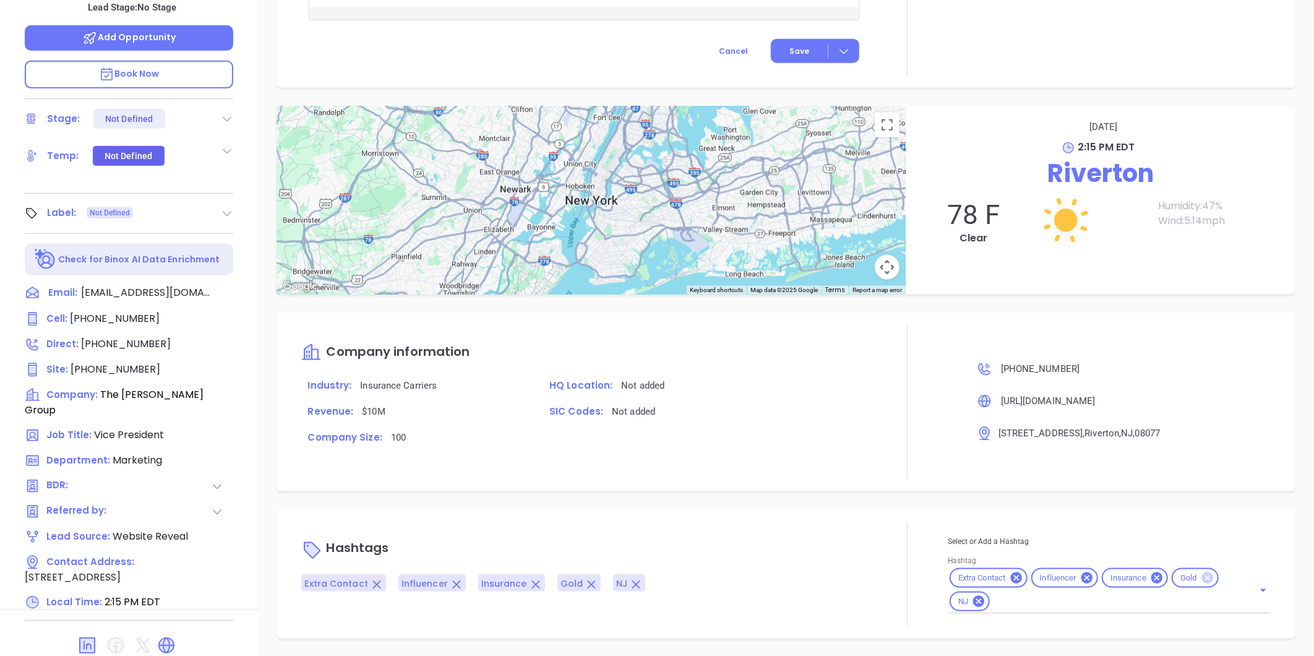
click at [1202, 576] on icon at bounding box center [1207, 577] width 11 height 11
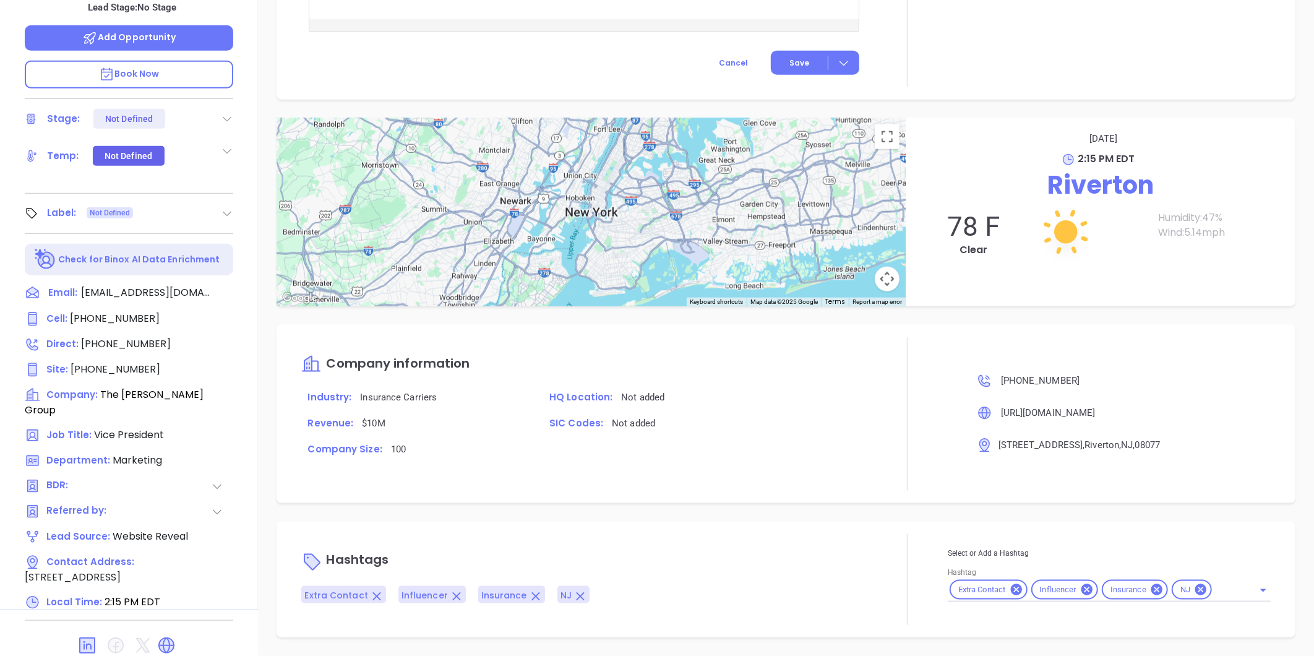
scroll to position [649, 0]
click at [1214, 584] on input "Hashtag" at bounding box center [1225, 590] width 22 height 15
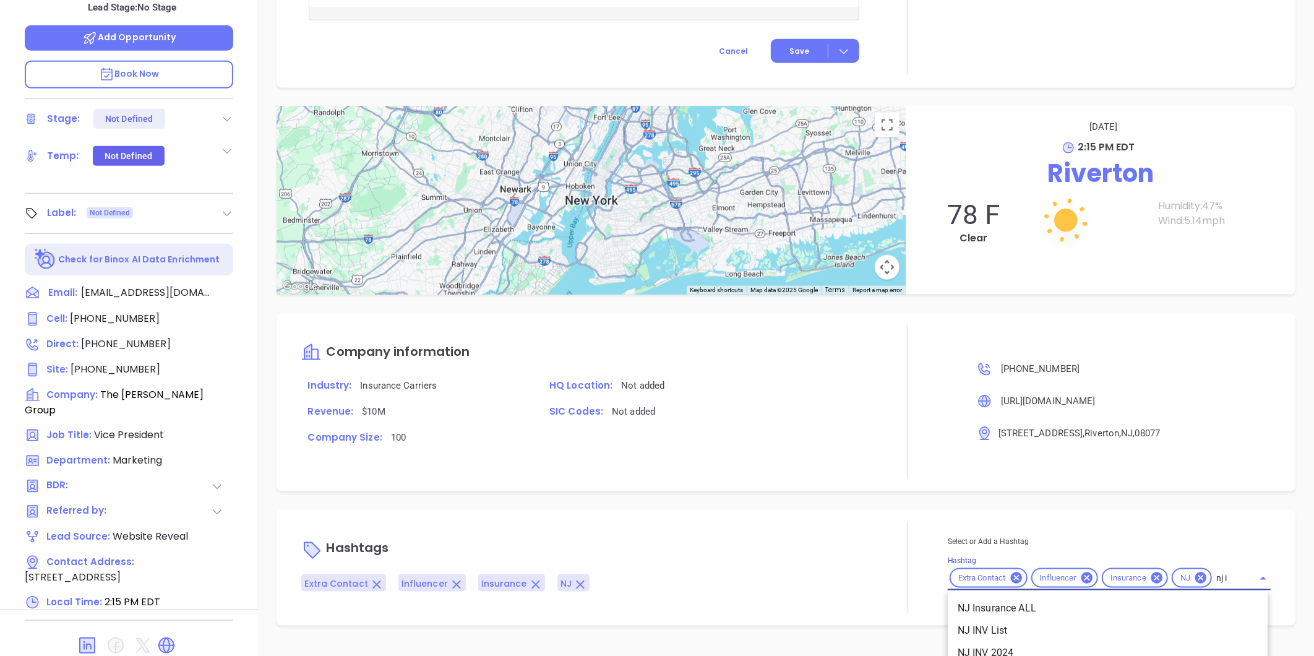
type input "nj in"
click at [1037, 603] on li "NJ Insurance ALL" at bounding box center [1108, 609] width 320 height 22
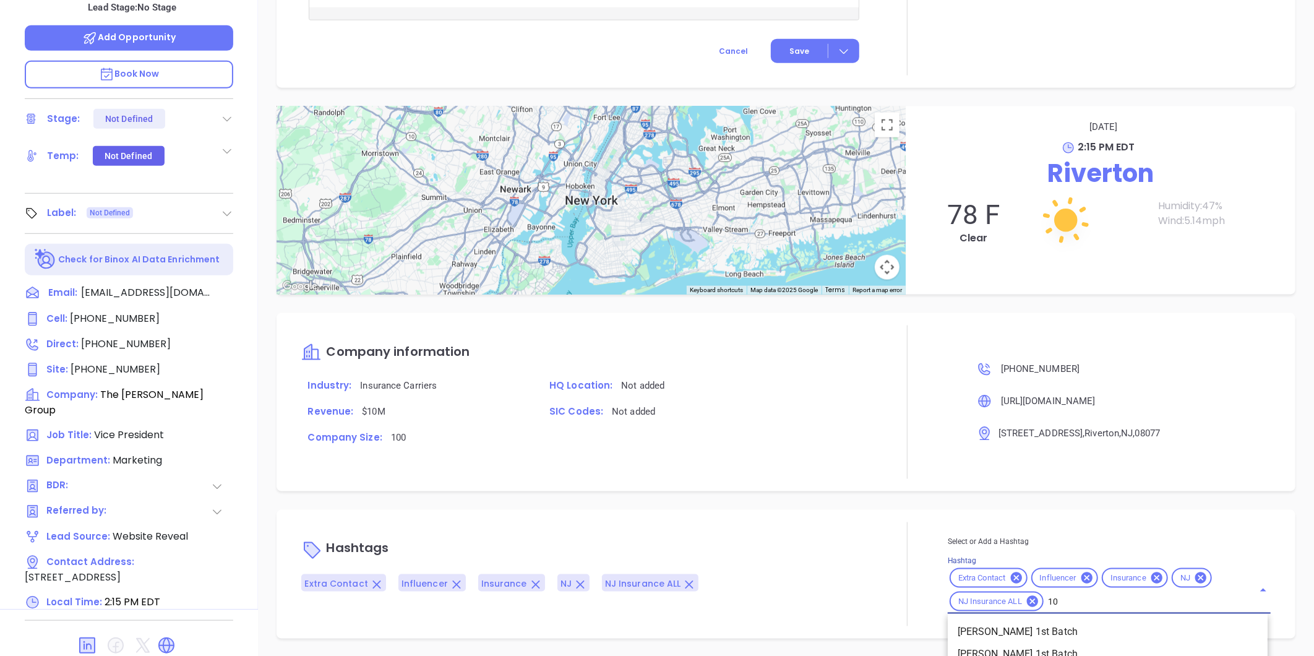
type input "100"
click at [997, 629] on li "Diamond 51-100" at bounding box center [1108, 632] width 320 height 22
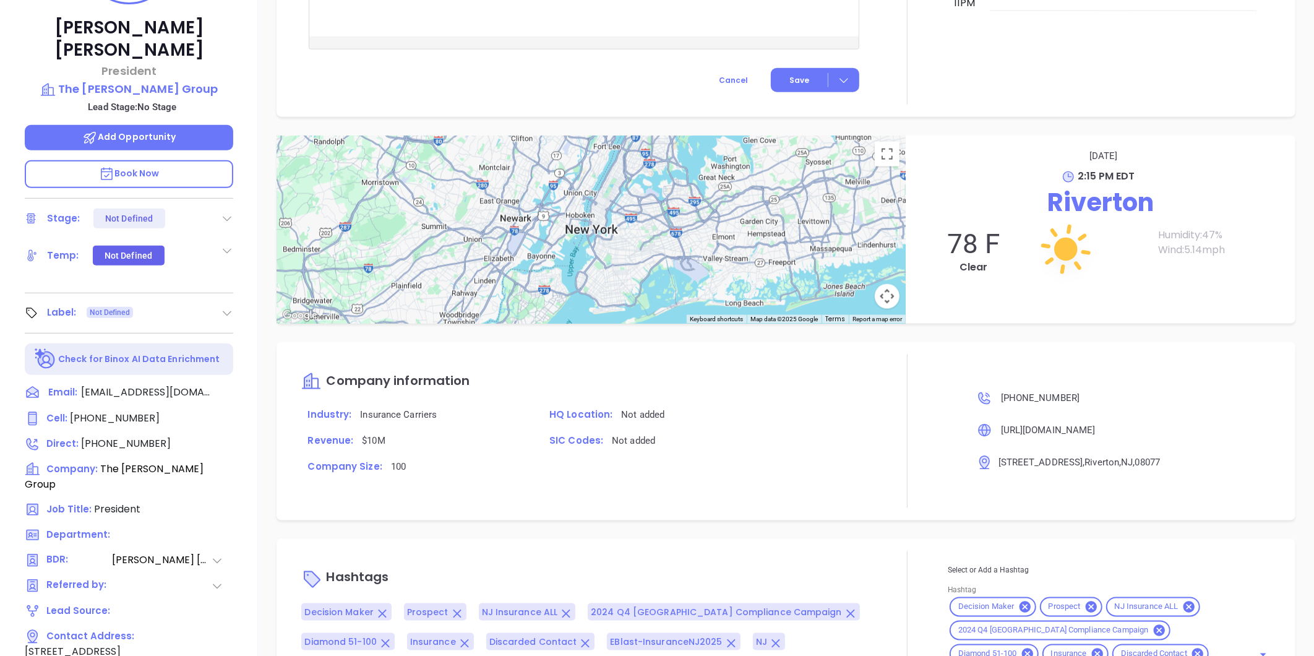
scroll to position [35, 0]
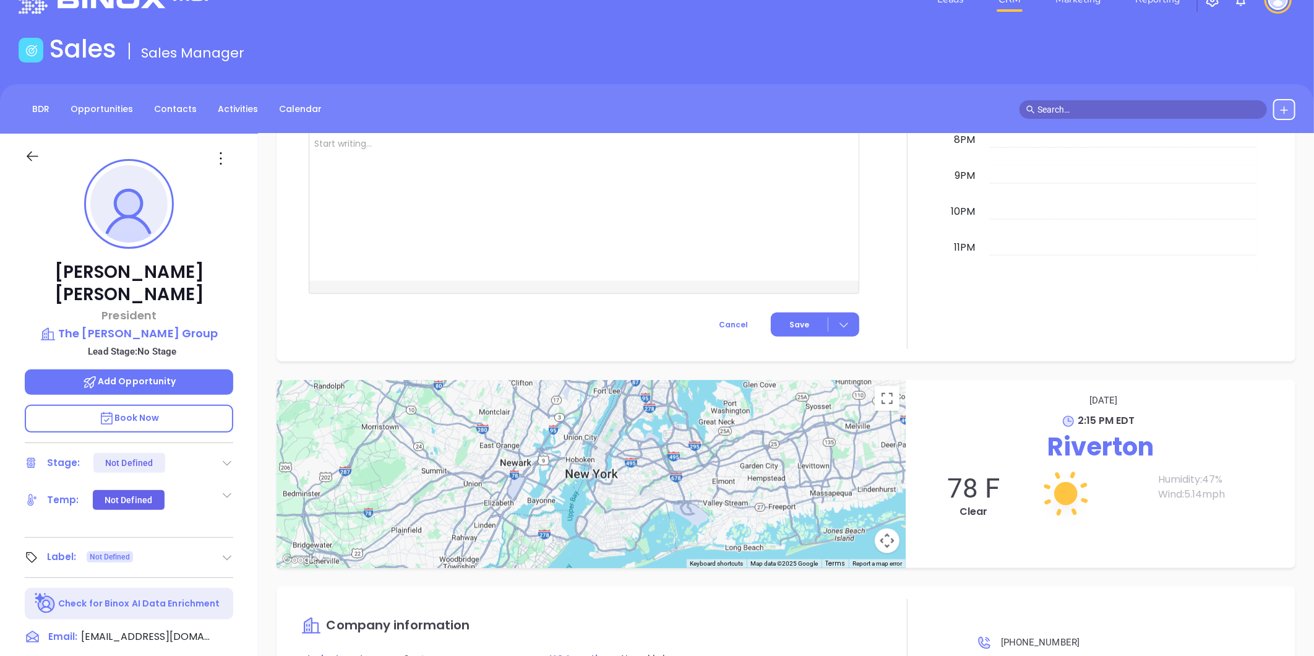
click at [218, 156] on icon at bounding box center [221, 159] width 20 height 20
click at [230, 292] on div "Edit" at bounding box center [281, 291] width 121 height 14
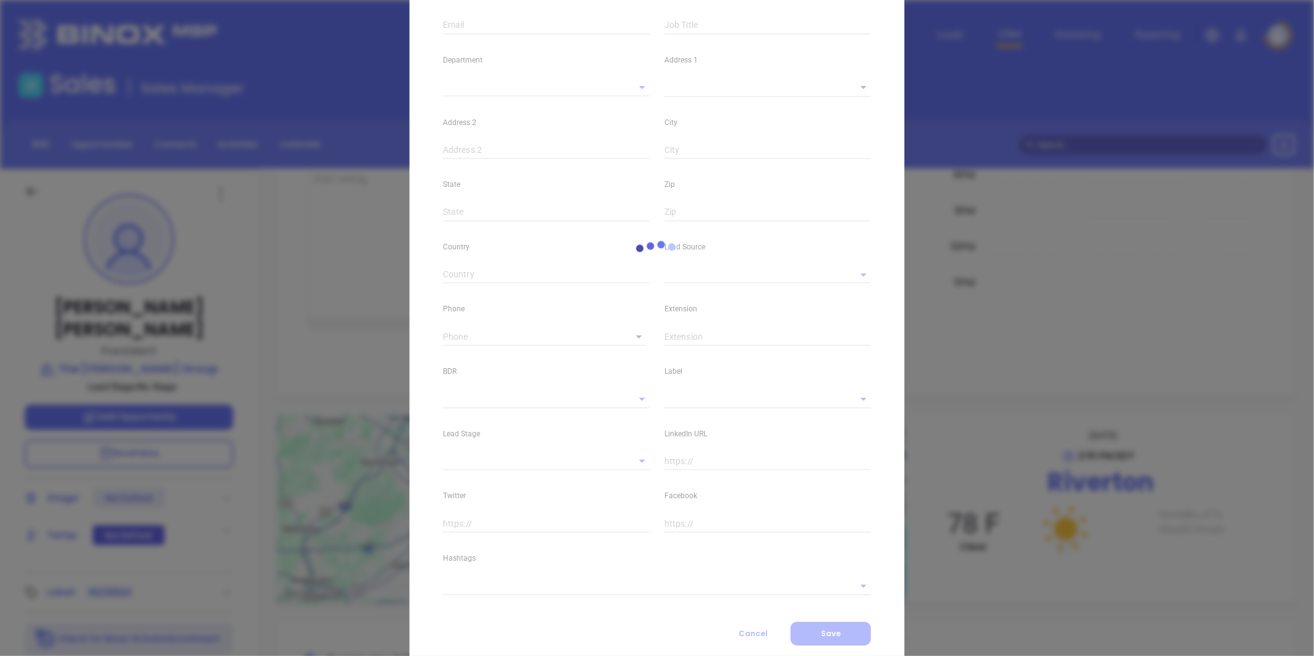
type input "John"
type input "Latimer"
type input "jlatimer@barclayinsurance.com"
type input "President"
type textarea "[STREET_ADDRESS]"
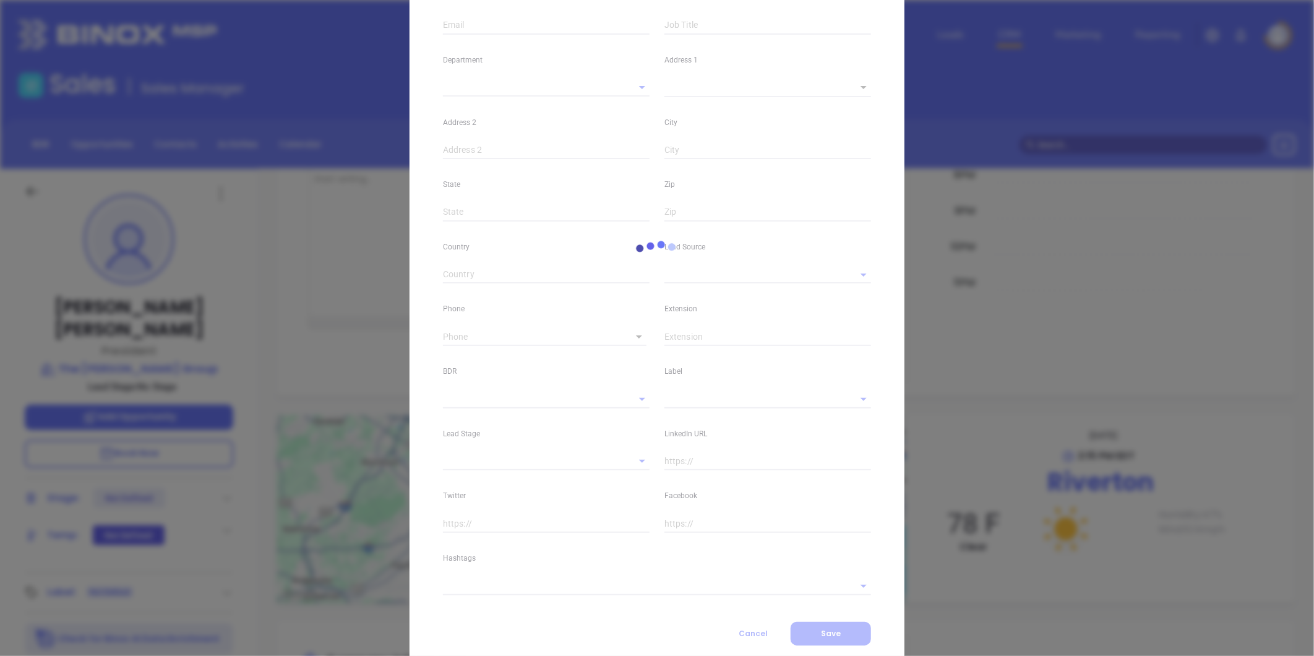
type input "1"
type input "Riverton"
type input "NJ"
type input "08077"
type input "US"
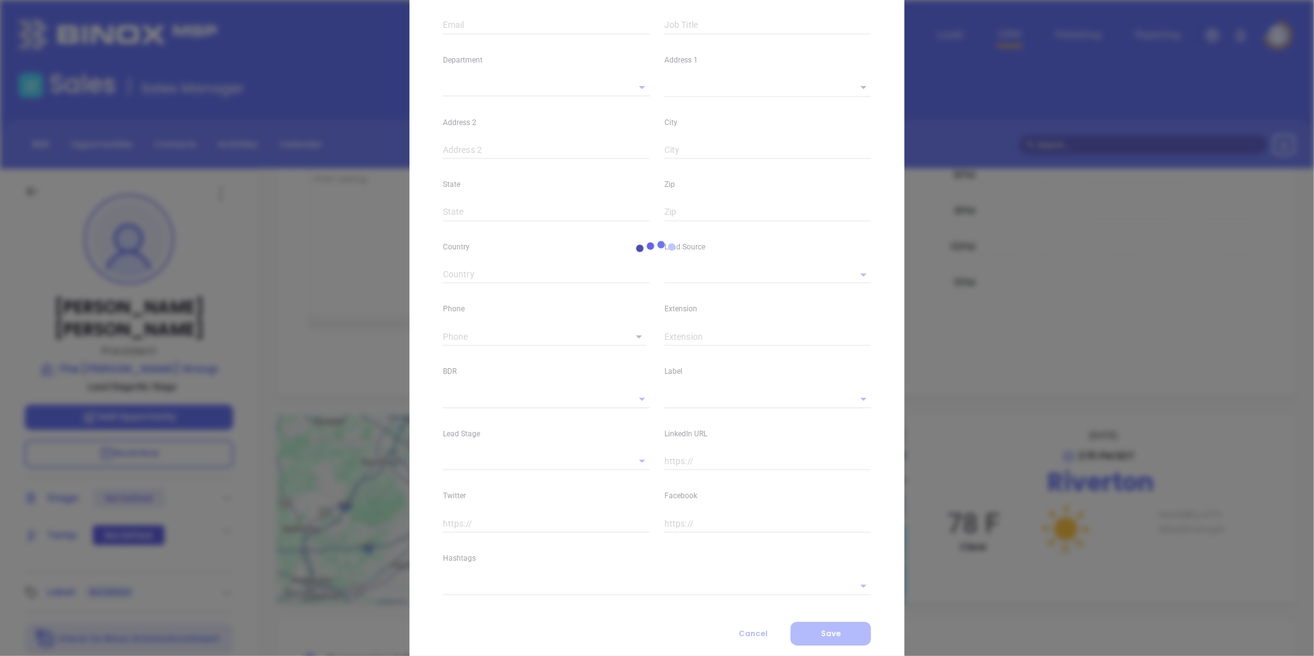
type input "www.linkedin.com/in/jalatimer"
type input "Anabell Dominguez"
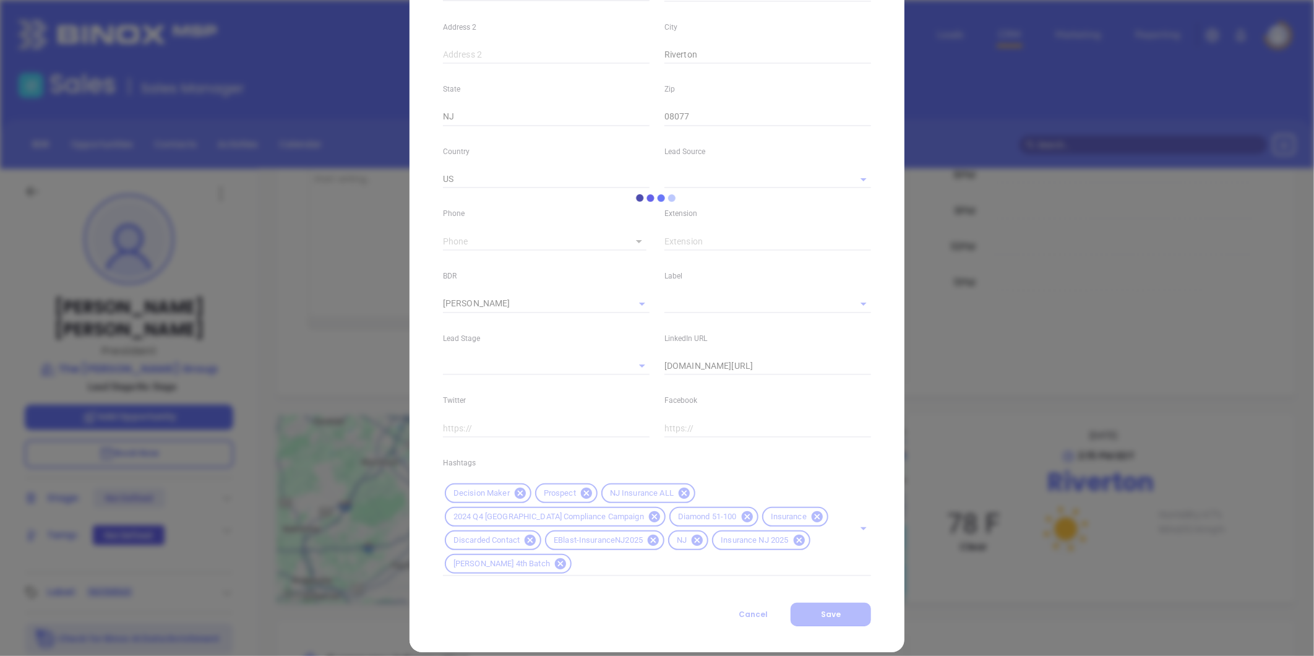
scroll to position [317, 0]
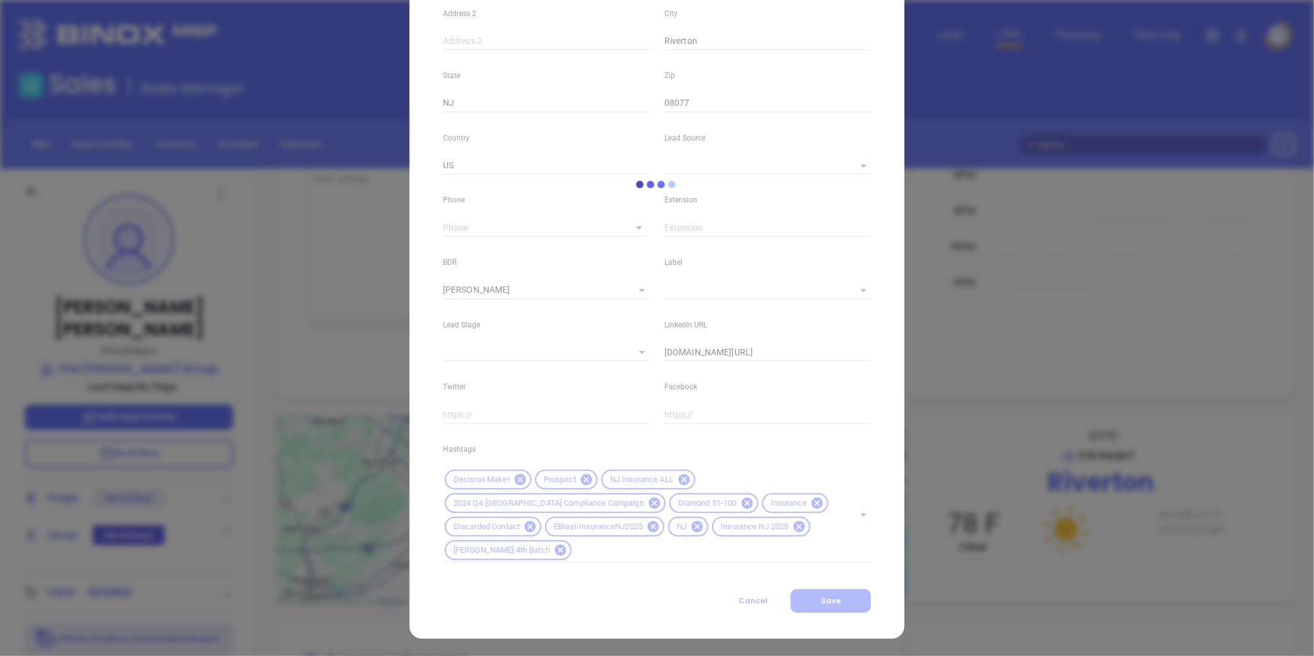
type input "1"
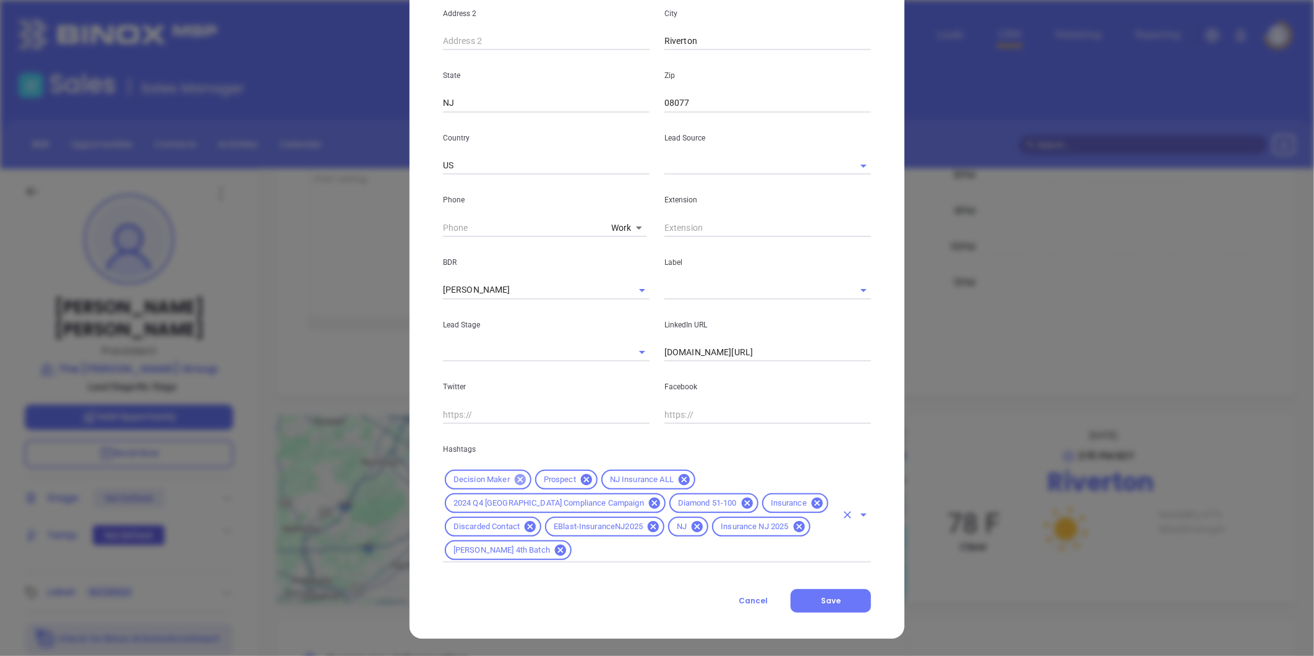
click at [514, 480] on icon at bounding box center [521, 480] width 14 height 14
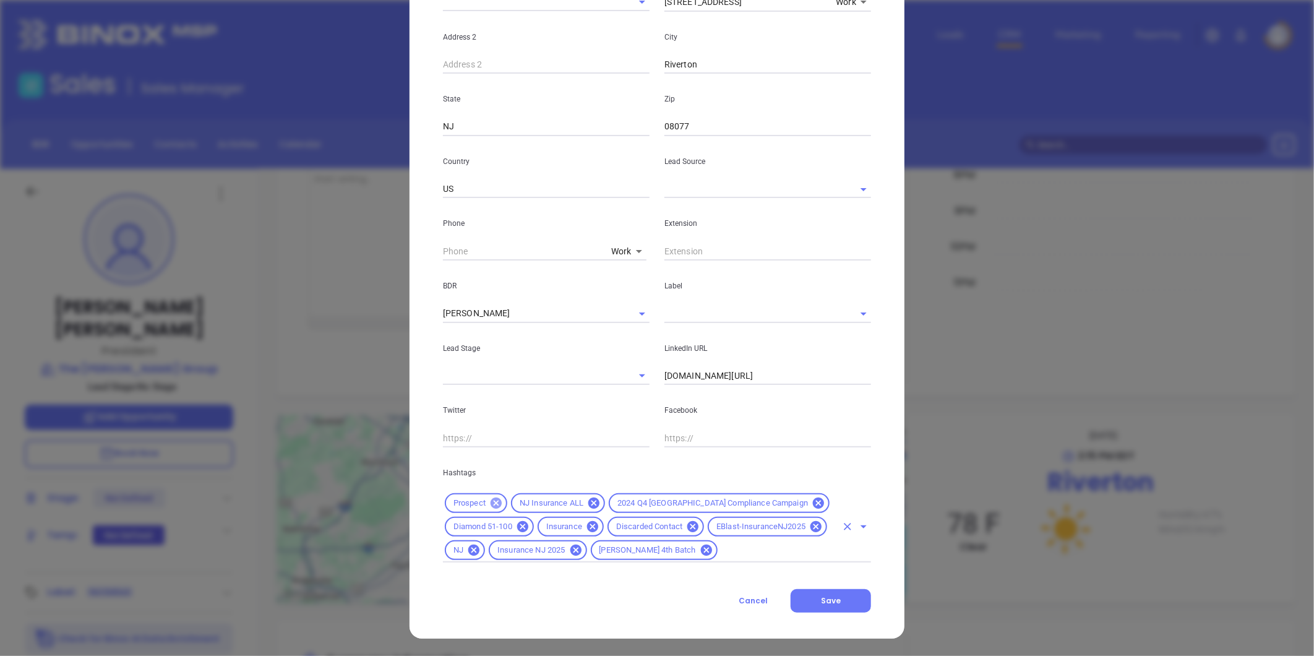
scroll to position [294, 0]
click at [491, 504] on icon at bounding box center [496, 503] width 11 height 11
click at [522, 500] on icon at bounding box center [527, 503] width 11 height 11
click at [648, 497] on icon at bounding box center [655, 503] width 14 height 14
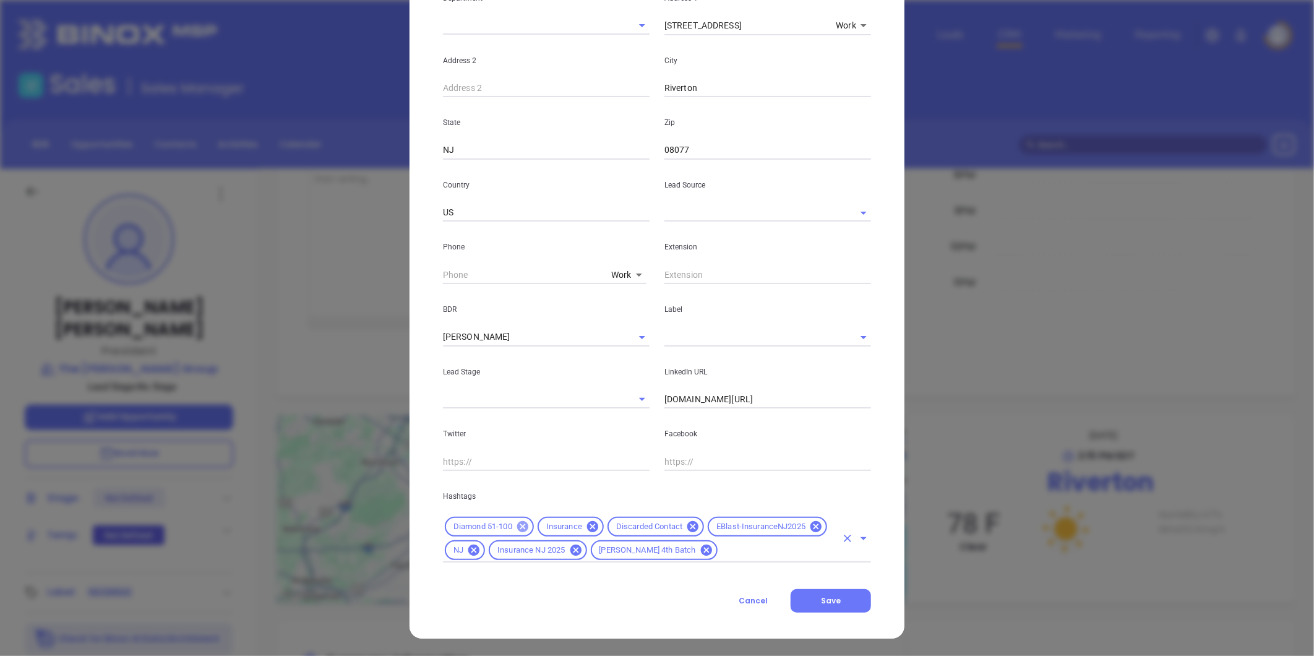
scroll to position [270, 0]
click at [519, 528] on icon at bounding box center [522, 527] width 11 height 11
click at [494, 527] on icon at bounding box center [499, 527] width 11 height 11
click at [648, 526] on icon at bounding box center [653, 527] width 11 height 11
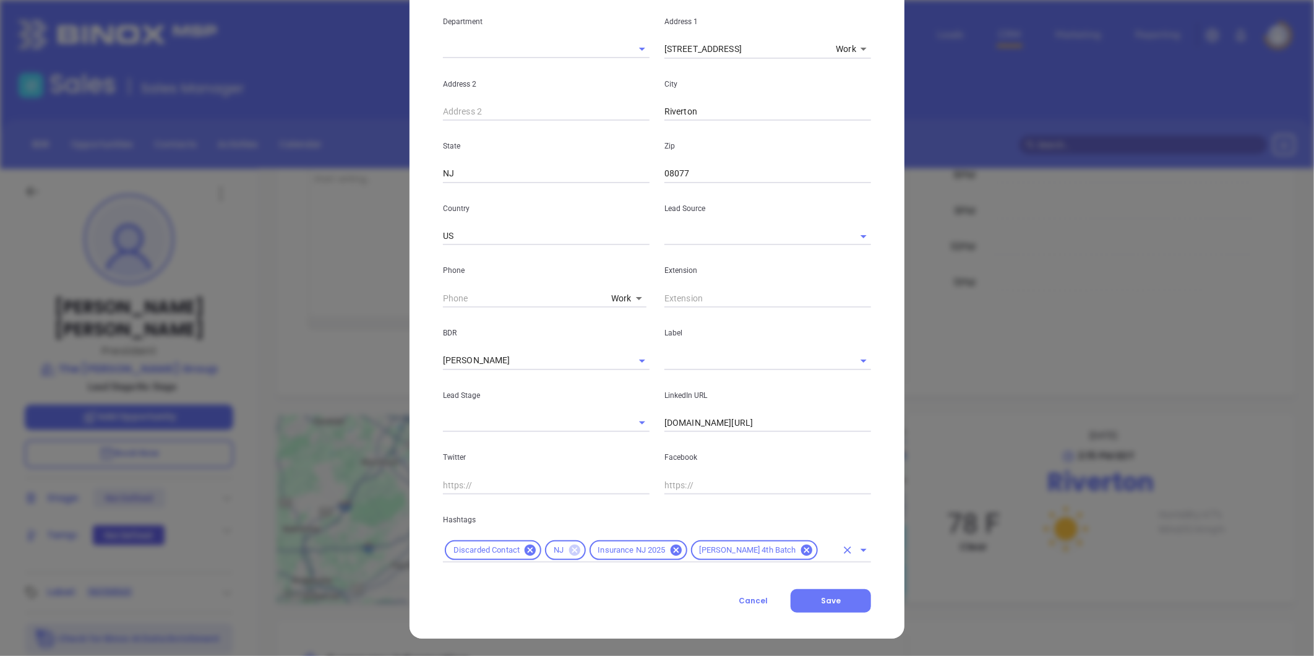
scroll to position [246, 0]
click at [670, 551] on icon at bounding box center [677, 551] width 14 height 14
drag, startPoint x: 667, startPoint y: 550, endPoint x: 624, endPoint y: 561, distance: 44.9
click at [699, 551] on icon at bounding box center [704, 550] width 11 height 11
click at [572, 553] on icon at bounding box center [574, 550] width 11 height 11
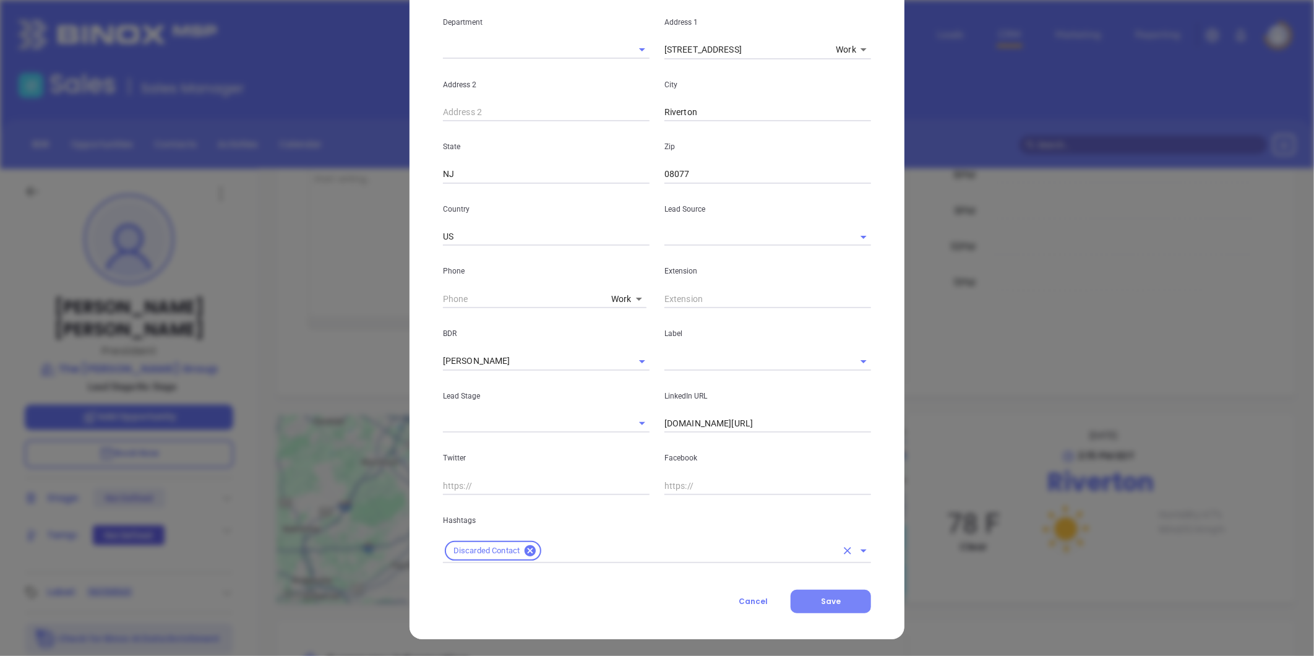
click at [803, 599] on button "Save" at bounding box center [831, 602] width 80 height 24
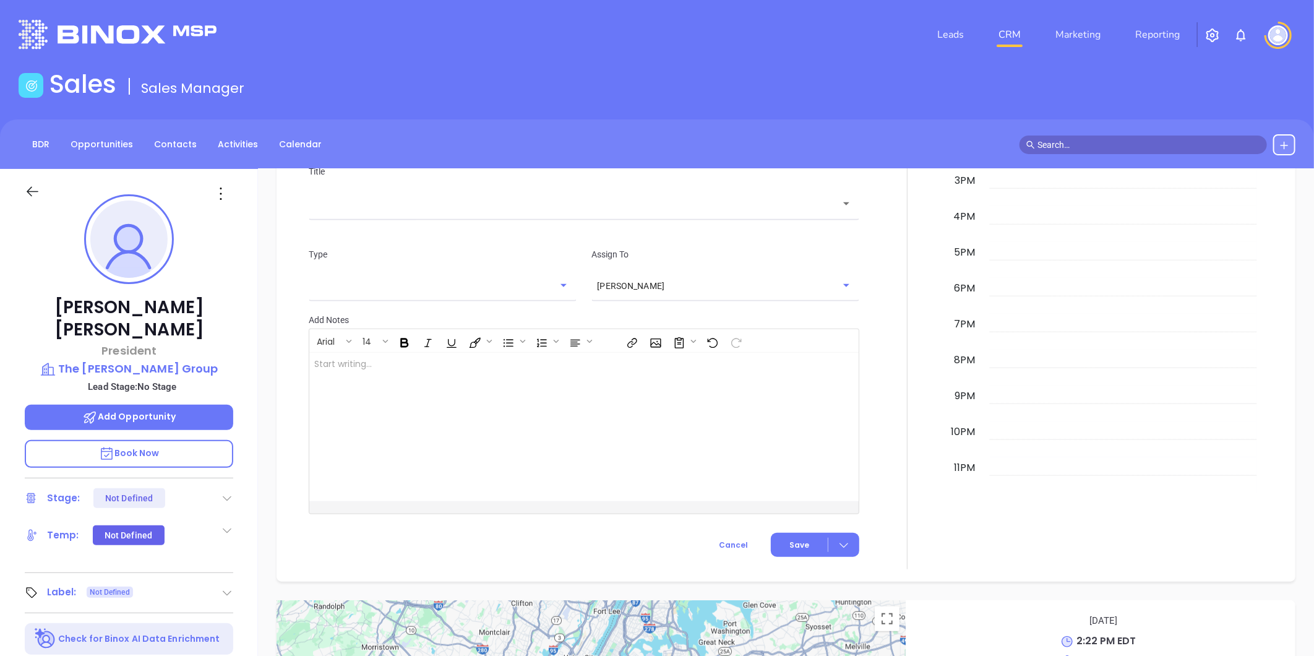
scroll to position [756, 0]
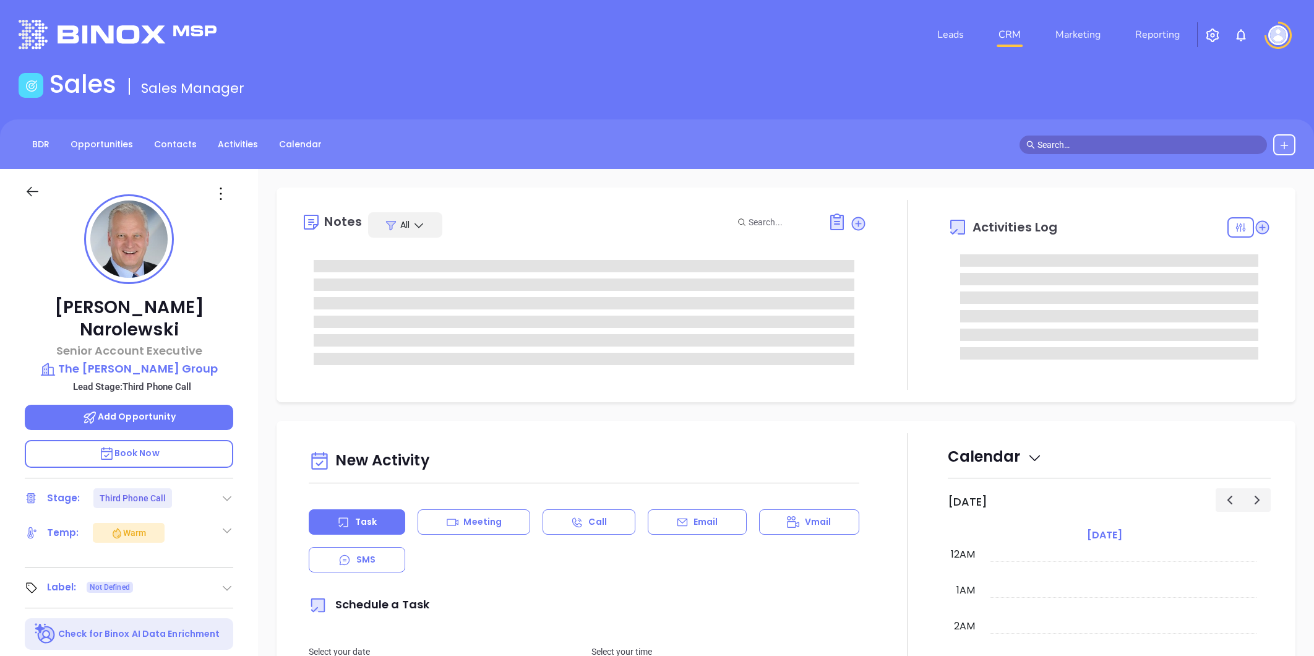
type input "[PERSON_NAME]"
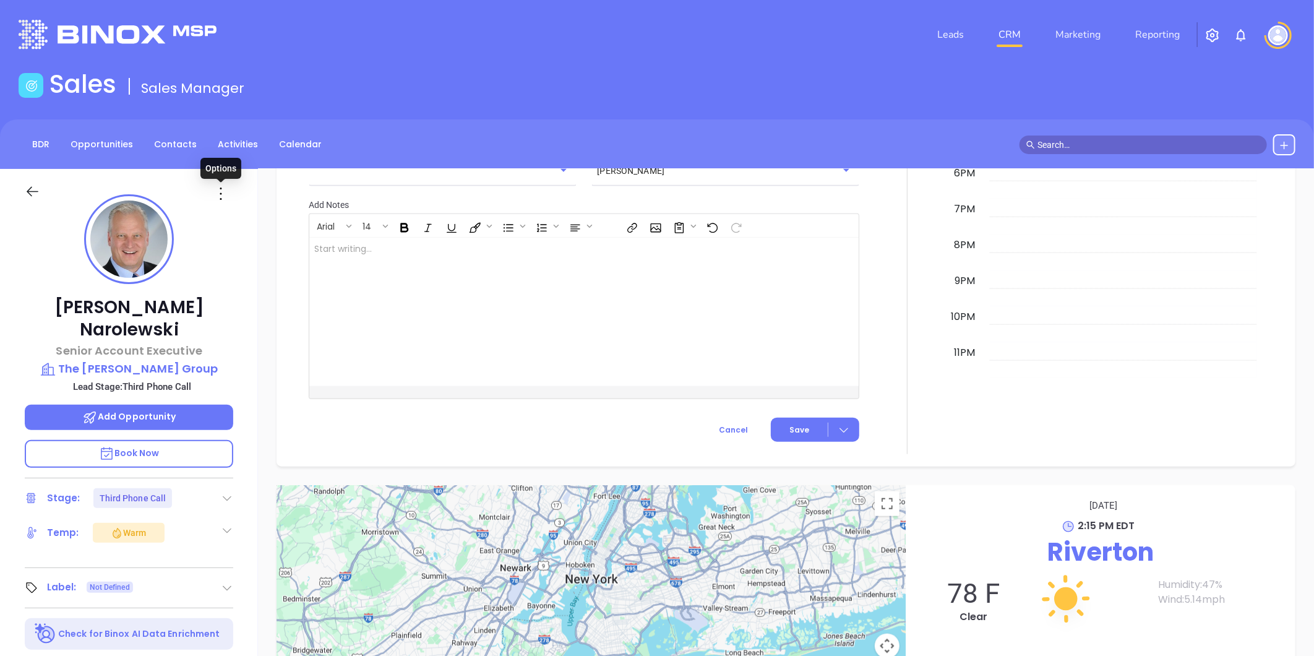
click at [220, 196] on icon at bounding box center [221, 194] width 20 height 20
click at [245, 319] on div "Edit" at bounding box center [281, 326] width 121 height 14
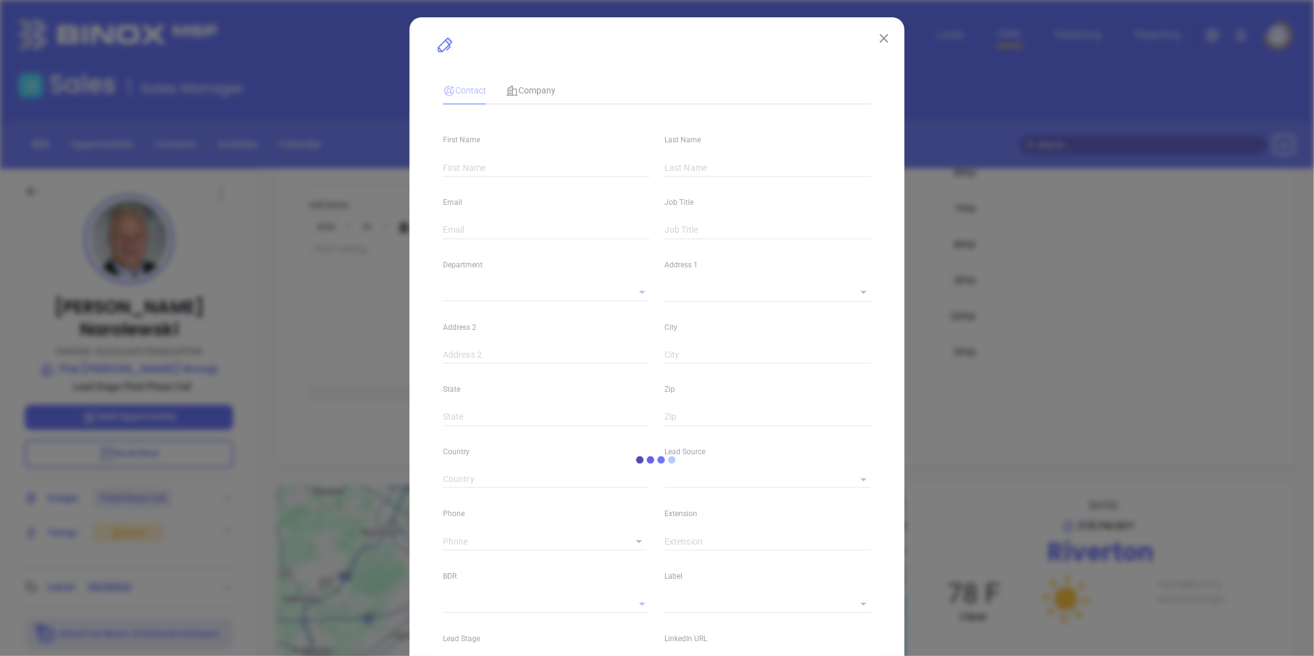
type input "[PERSON_NAME]"
type input "Narolewski"
type input "[EMAIL_ADDRESS][DOMAIN_NAME]"
type input "Senior Account Executive"
type textarea "[STREET_ADDRESS]"
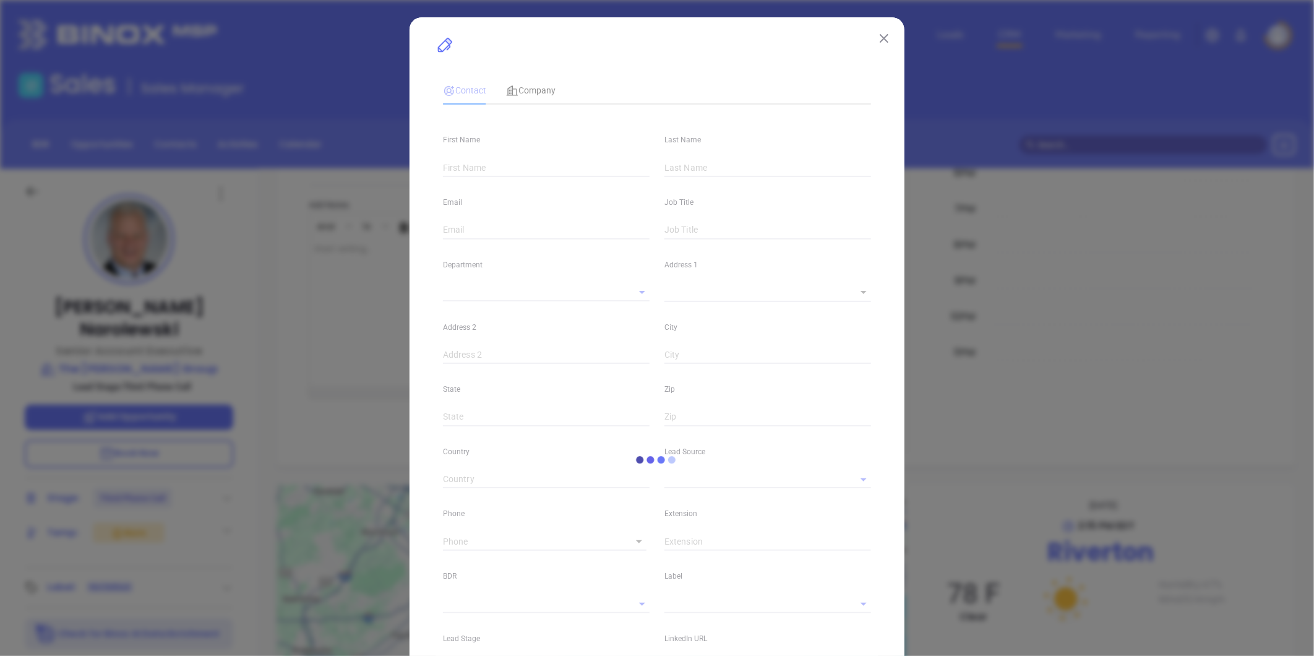
type input "1"
type input "Riverton"
type input "NJ"
type input "08077"
type input "US"
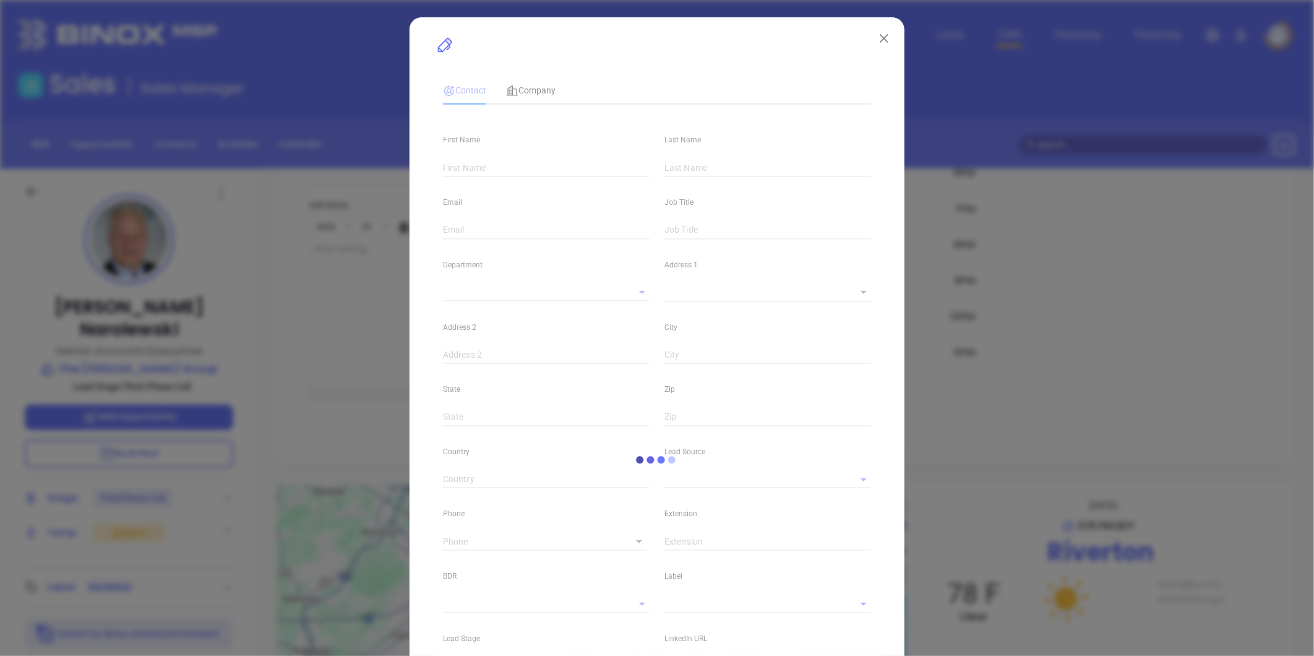
type input "[DOMAIN_NAME][URL][PERSON_NAME]"
type input "PIA Annual 2024"
type input "[PERSON_NAME]"
type input "Third Phone Call"
type input "[PHONE_NUMBER]"
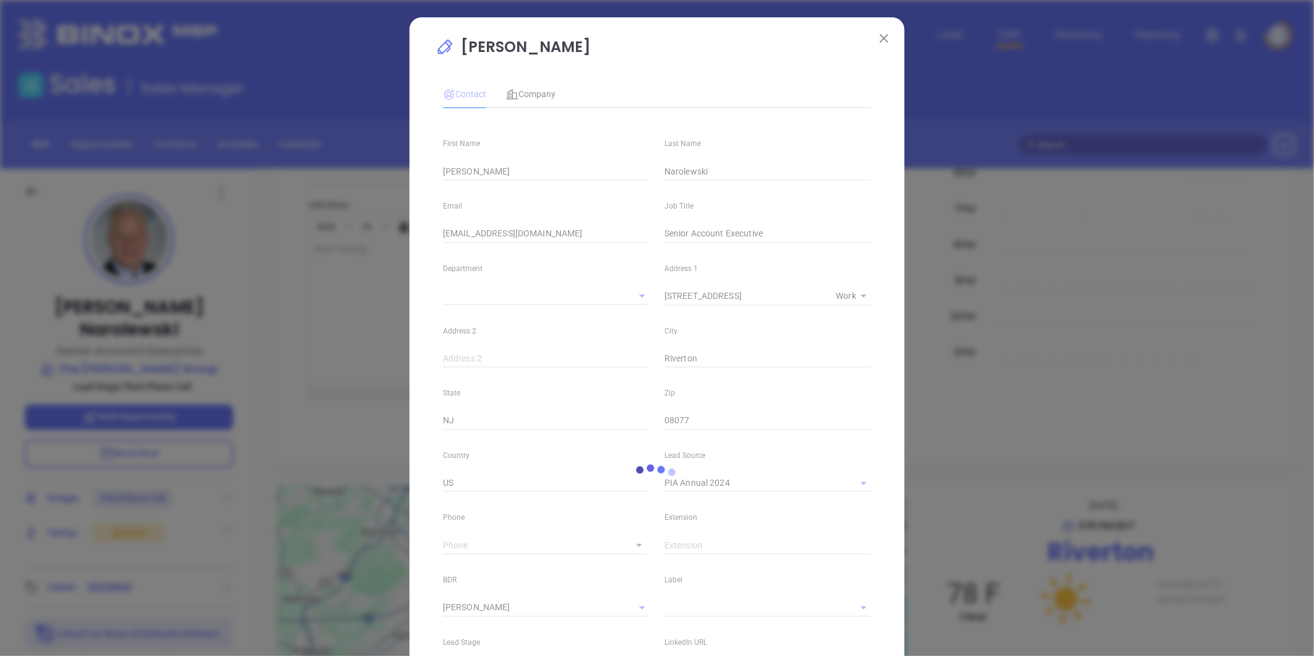
type input "1"
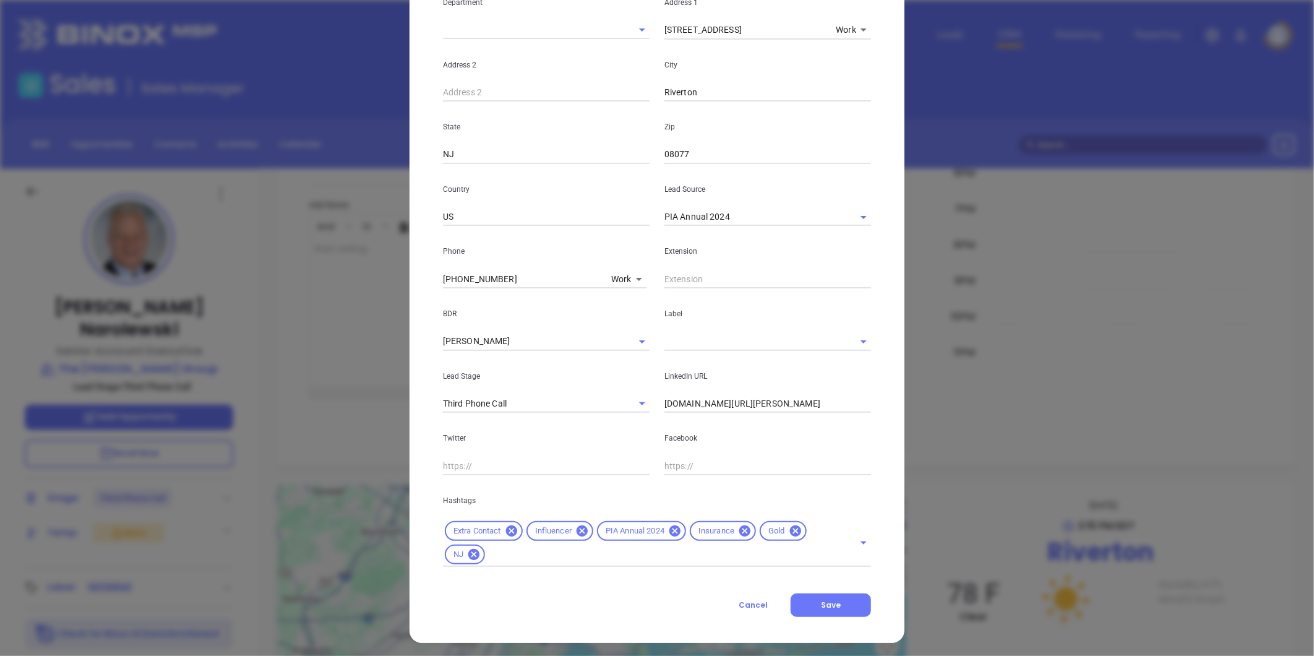
scroll to position [270, 0]
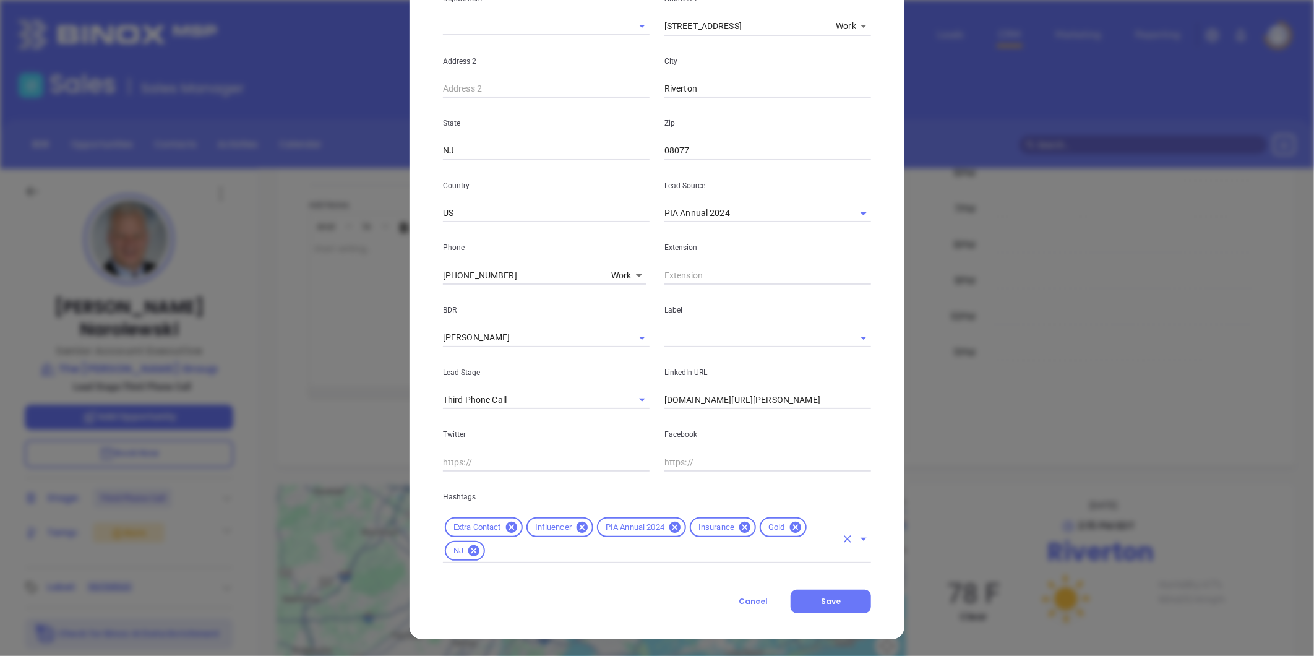
click at [518, 551] on input "text" at bounding box center [662, 550] width 350 height 15
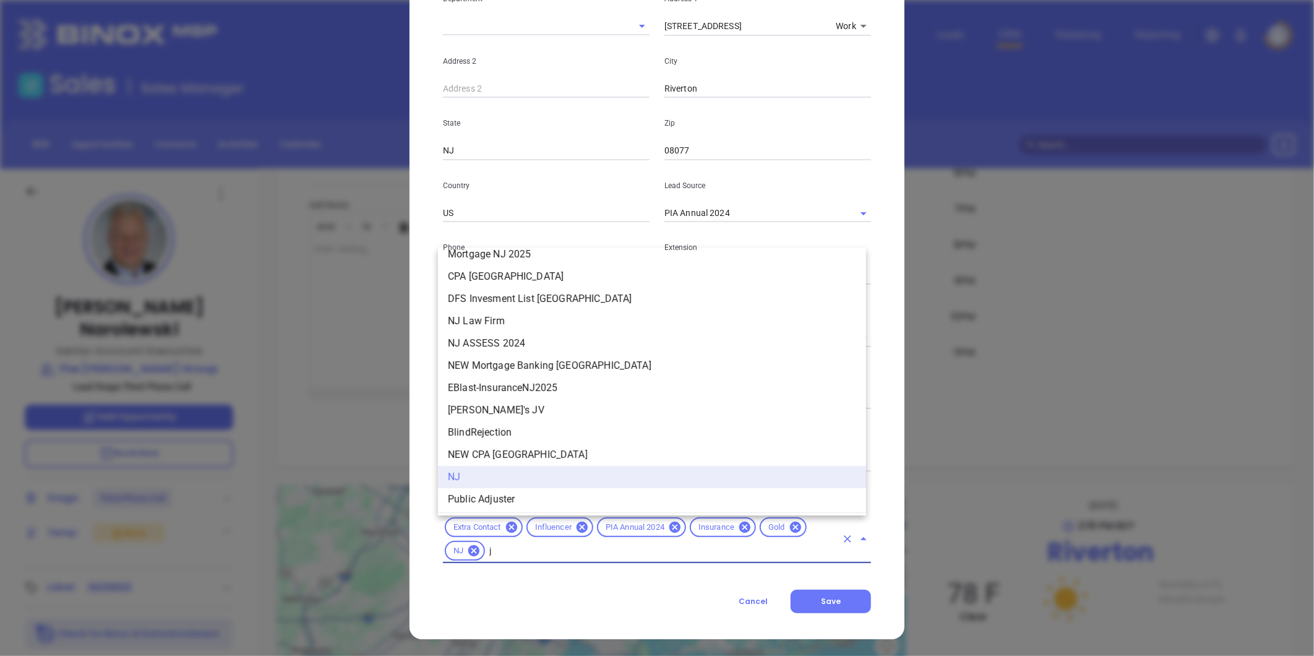
scroll to position [0, 0]
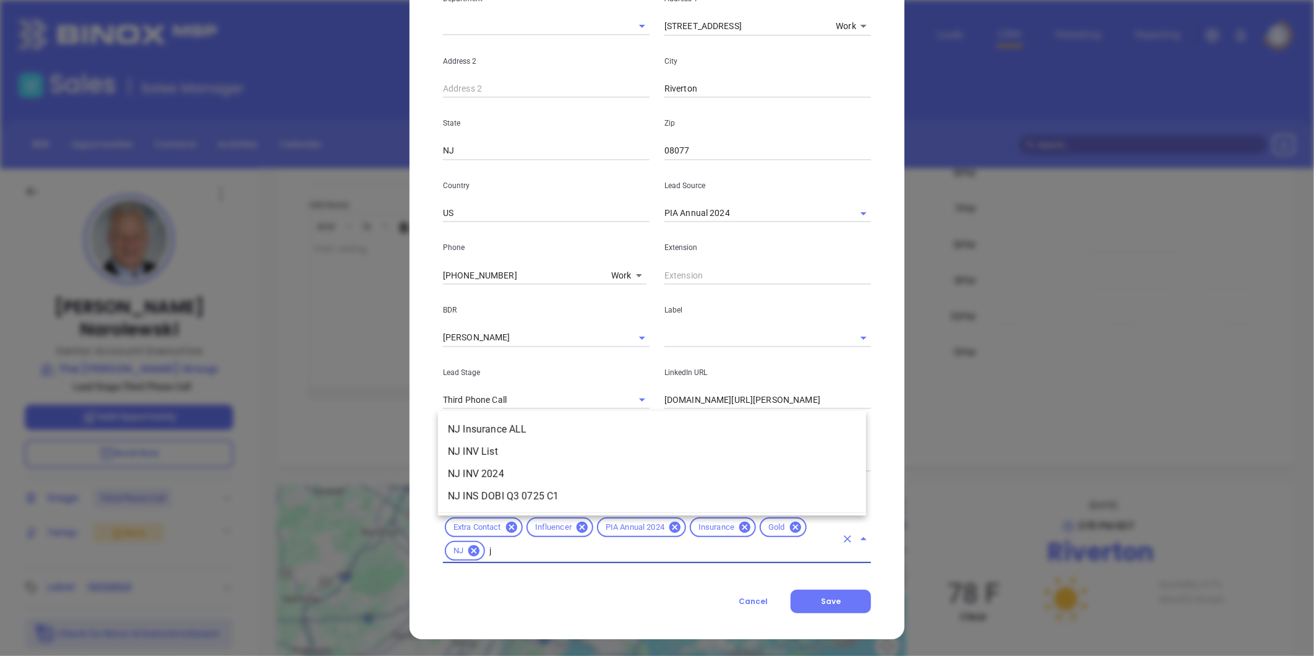
type input "j"
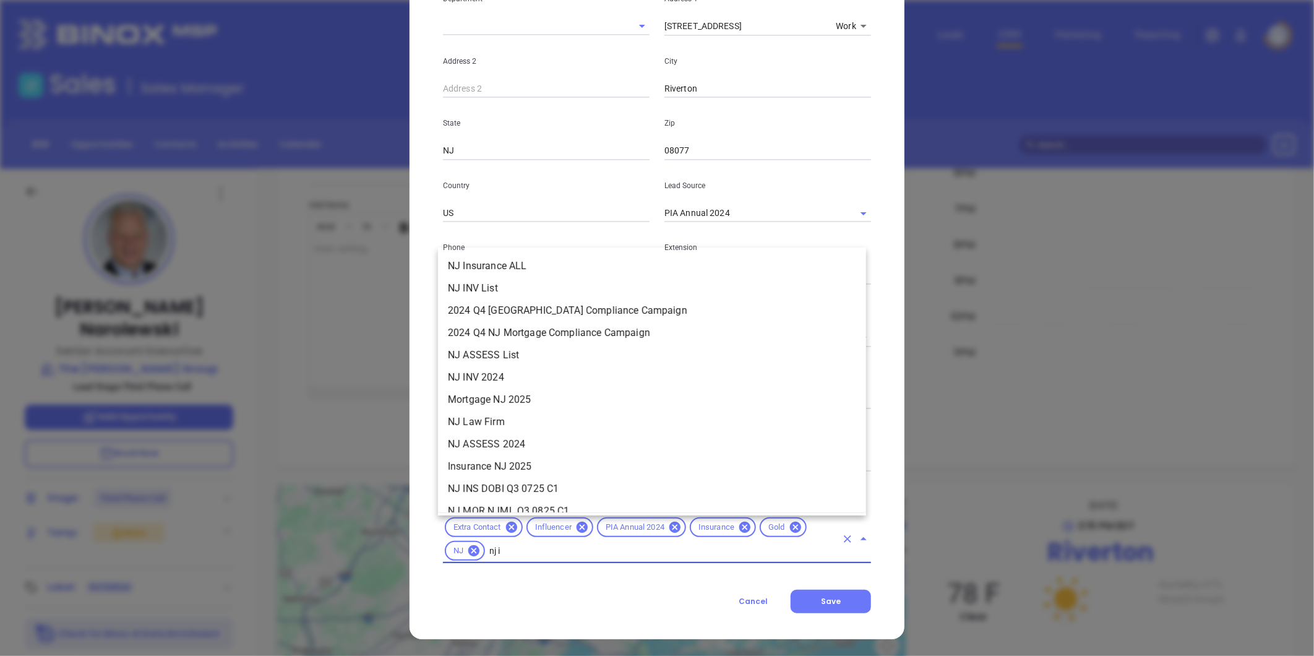
type input "nj in"
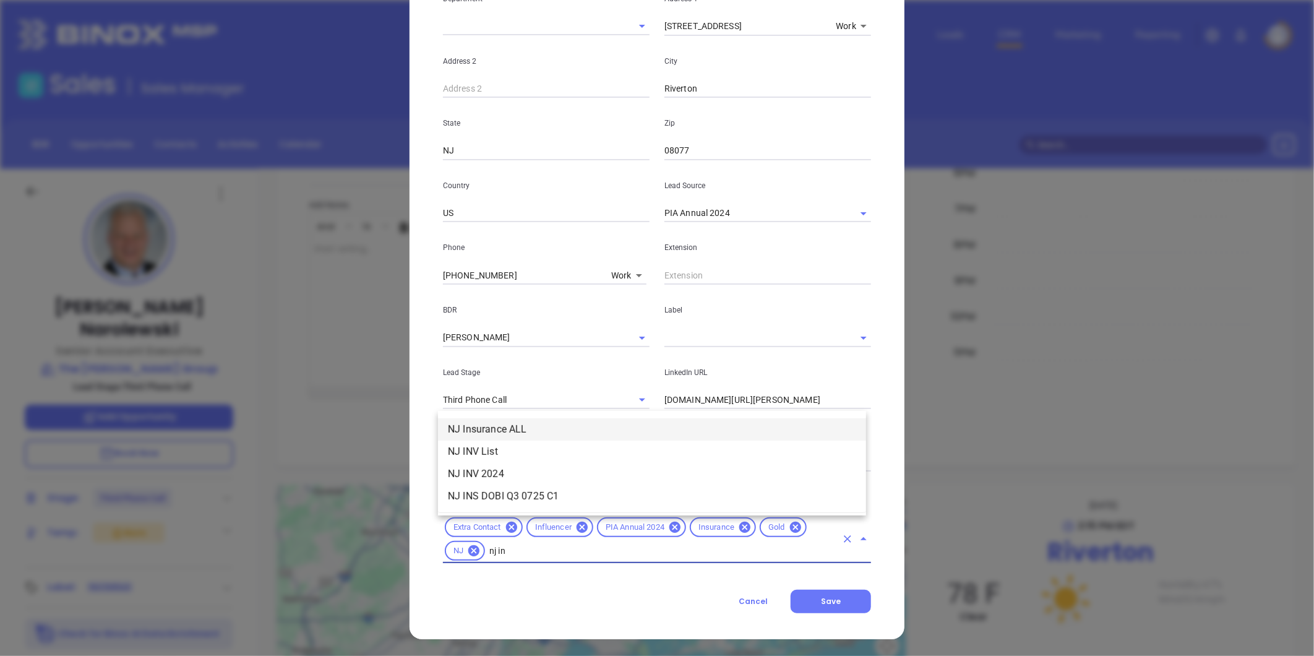
click at [539, 423] on li "NJ Insurance ALL" at bounding box center [652, 429] width 428 height 22
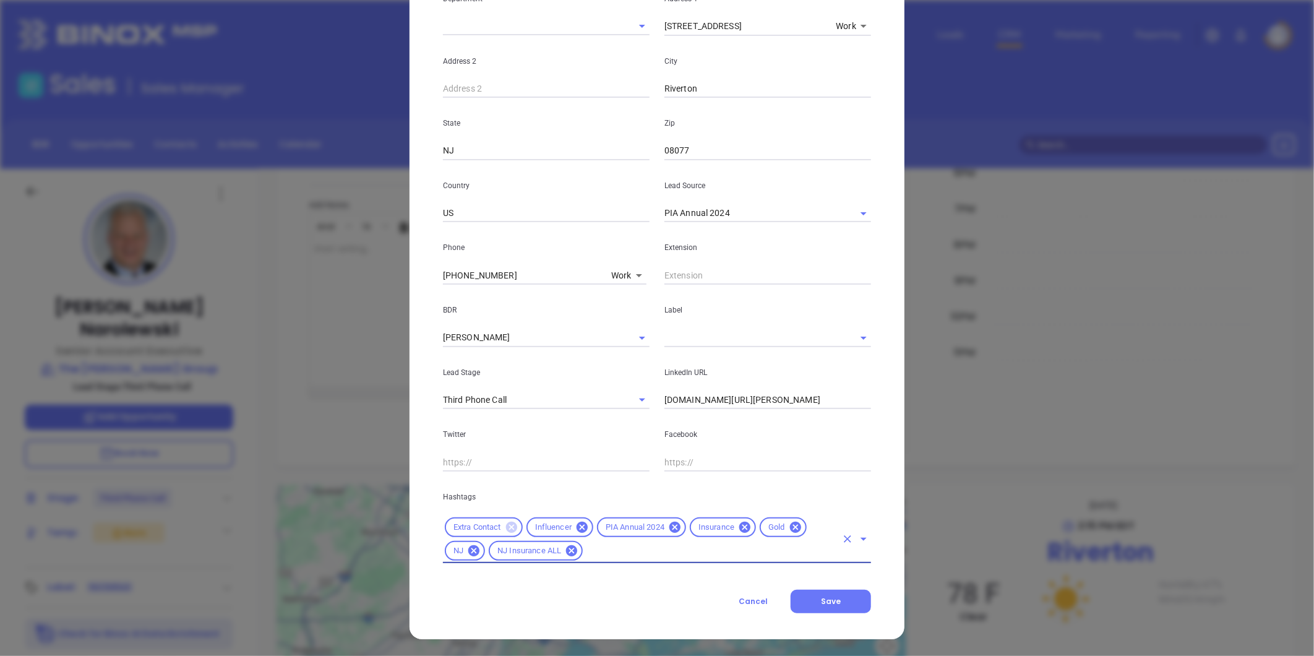
click at [506, 526] on icon at bounding box center [511, 527] width 11 height 11
click at [707, 527] on icon at bounding box center [714, 527] width 14 height 14
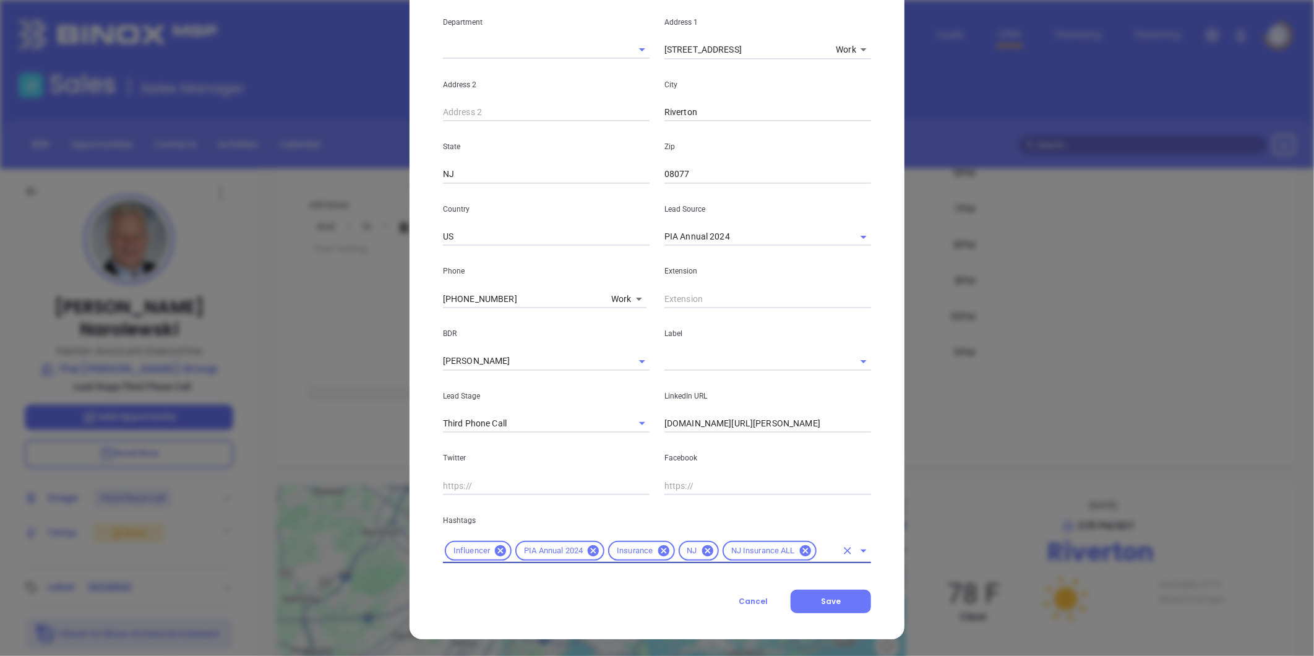
click at [819, 553] on input "text" at bounding box center [828, 550] width 18 height 15
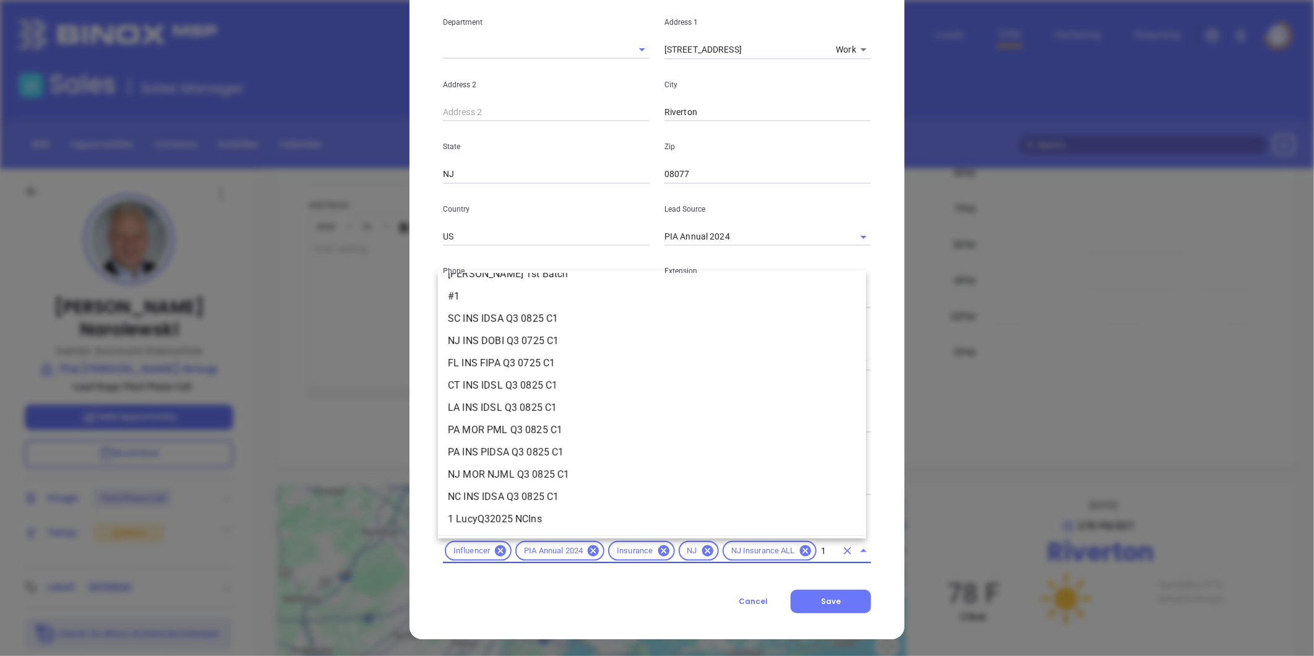
scroll to position [0, 0]
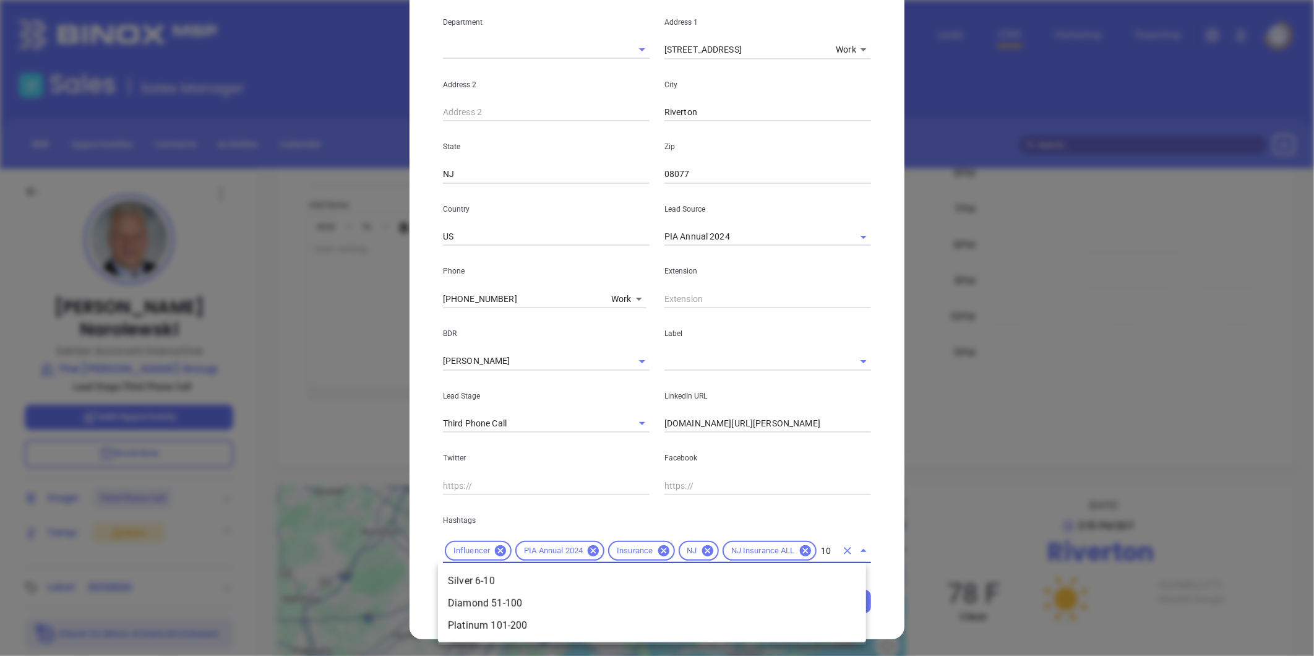
type input "100"
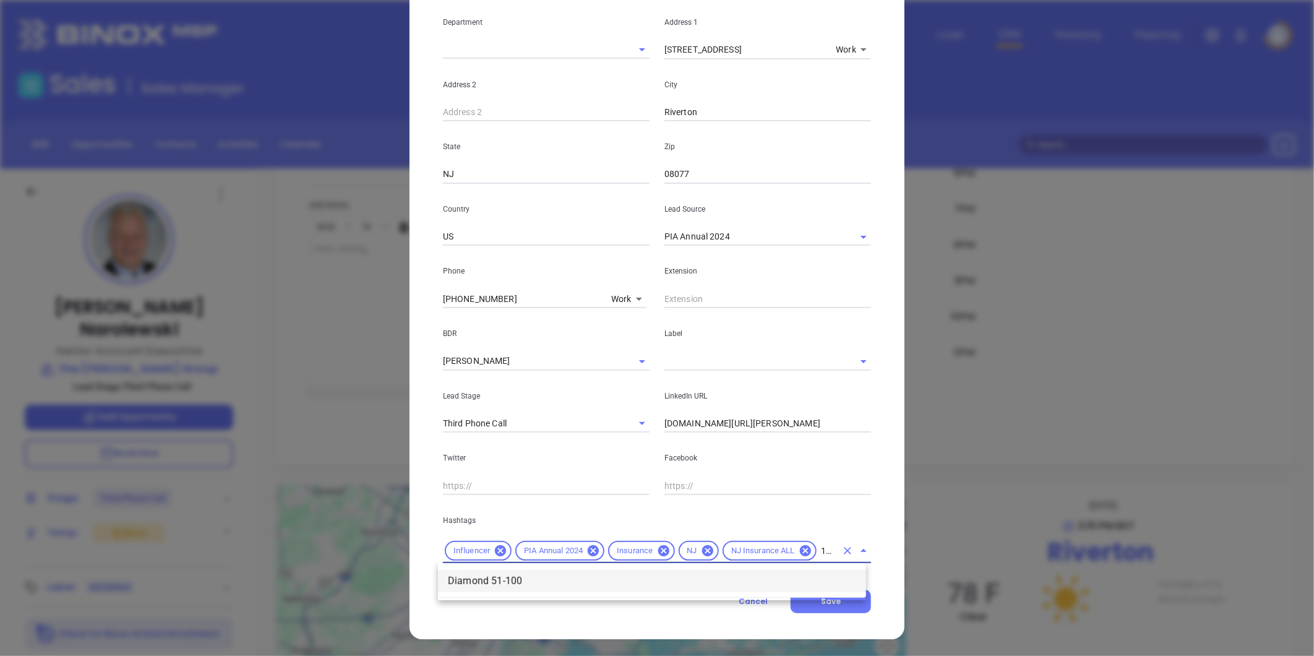
click at [511, 577] on li "Diamond 51-100" at bounding box center [652, 581] width 428 height 22
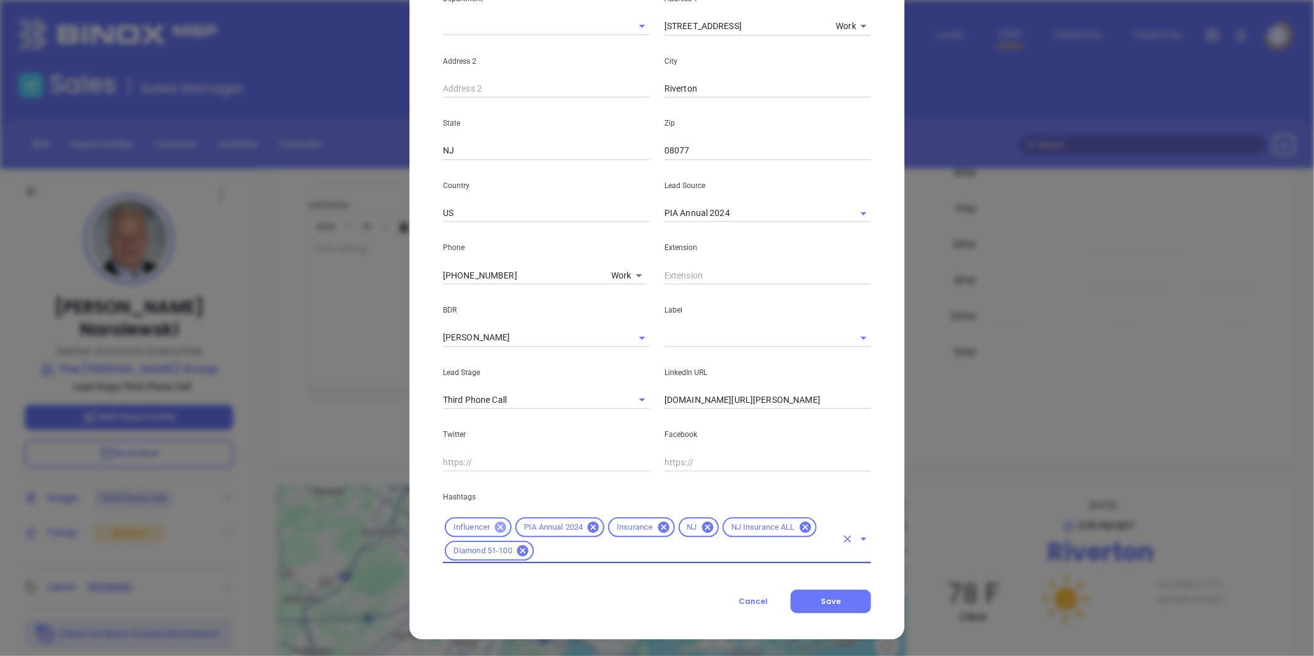
click at [495, 527] on icon at bounding box center [501, 527] width 14 height 14
click at [673, 342] on input "text" at bounding box center [751, 338] width 172 height 18
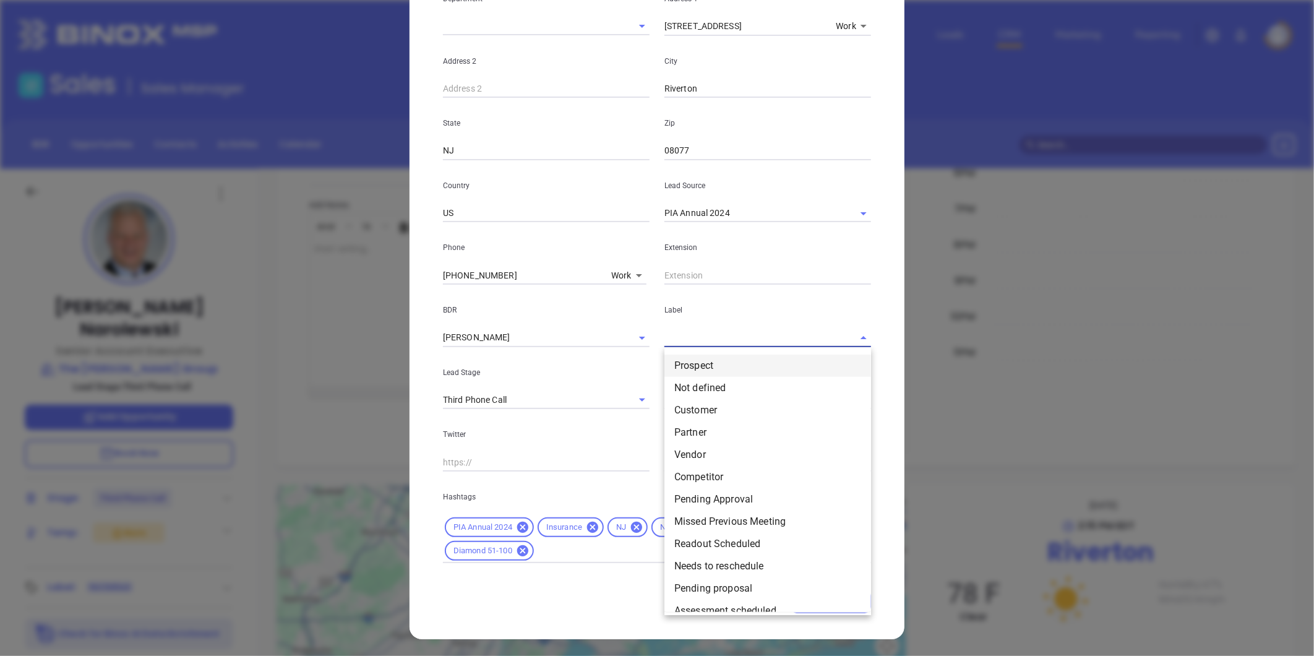
click at [677, 366] on li "Prospect" at bounding box center [768, 366] width 207 height 22
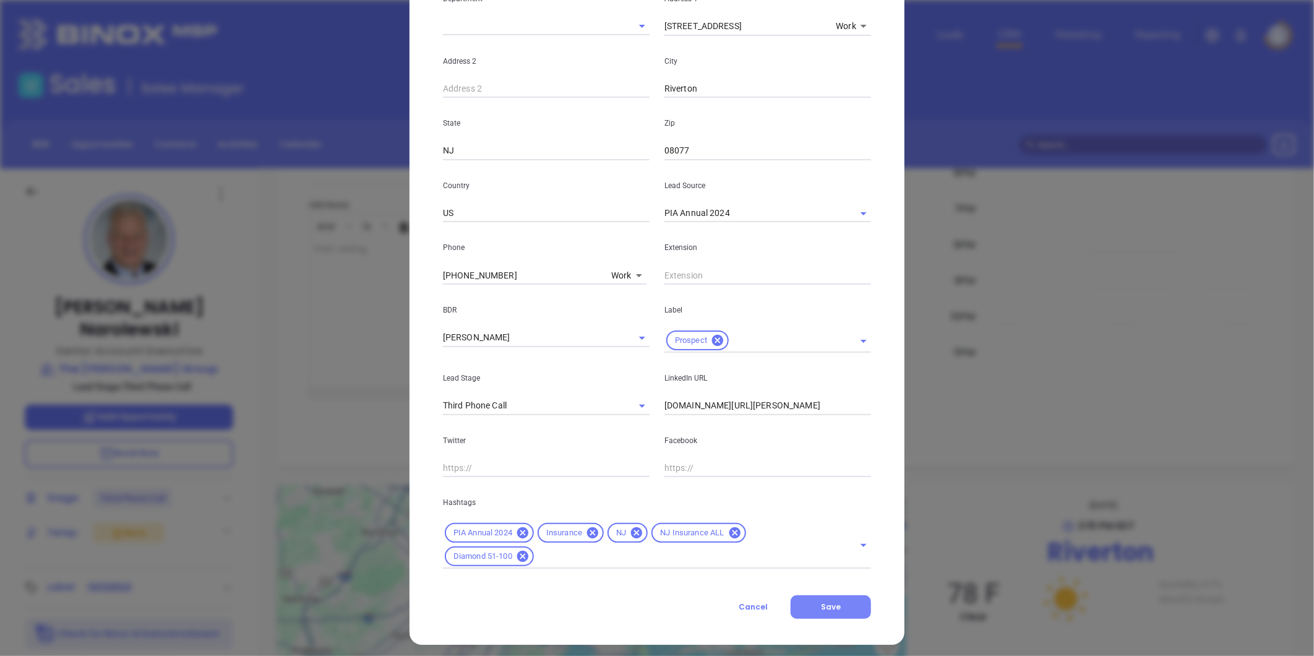
click at [828, 610] on span "Save" at bounding box center [831, 606] width 20 height 11
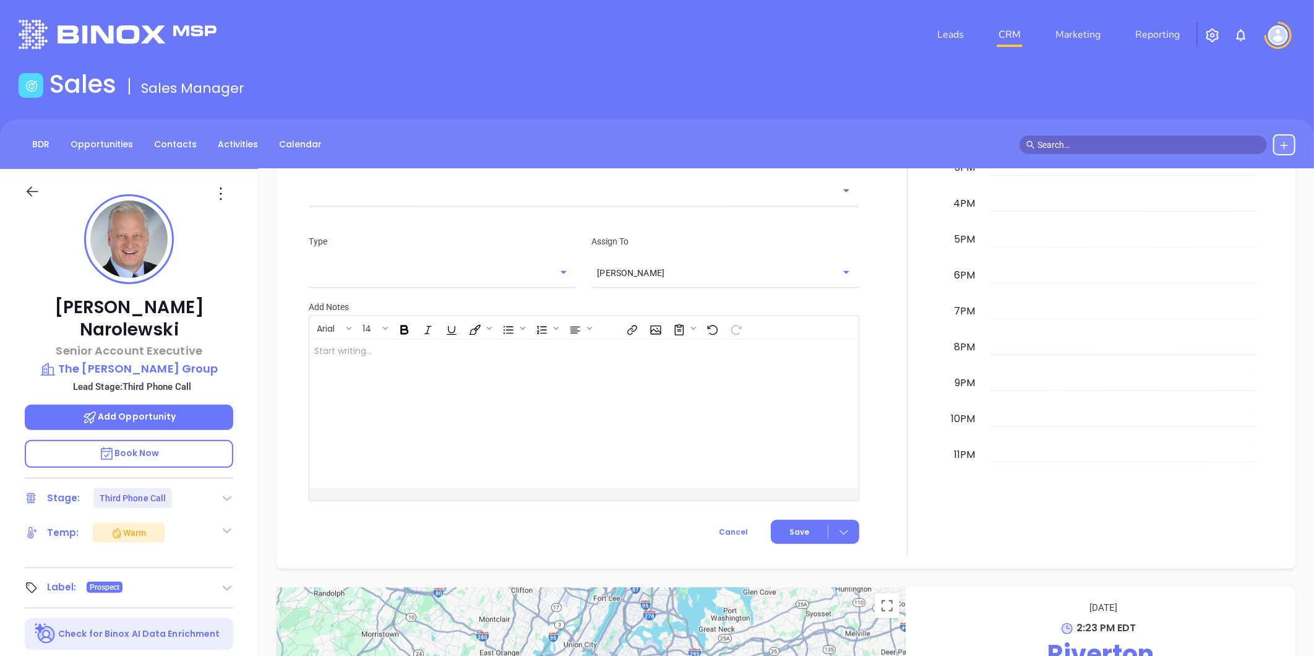
scroll to position [769, 0]
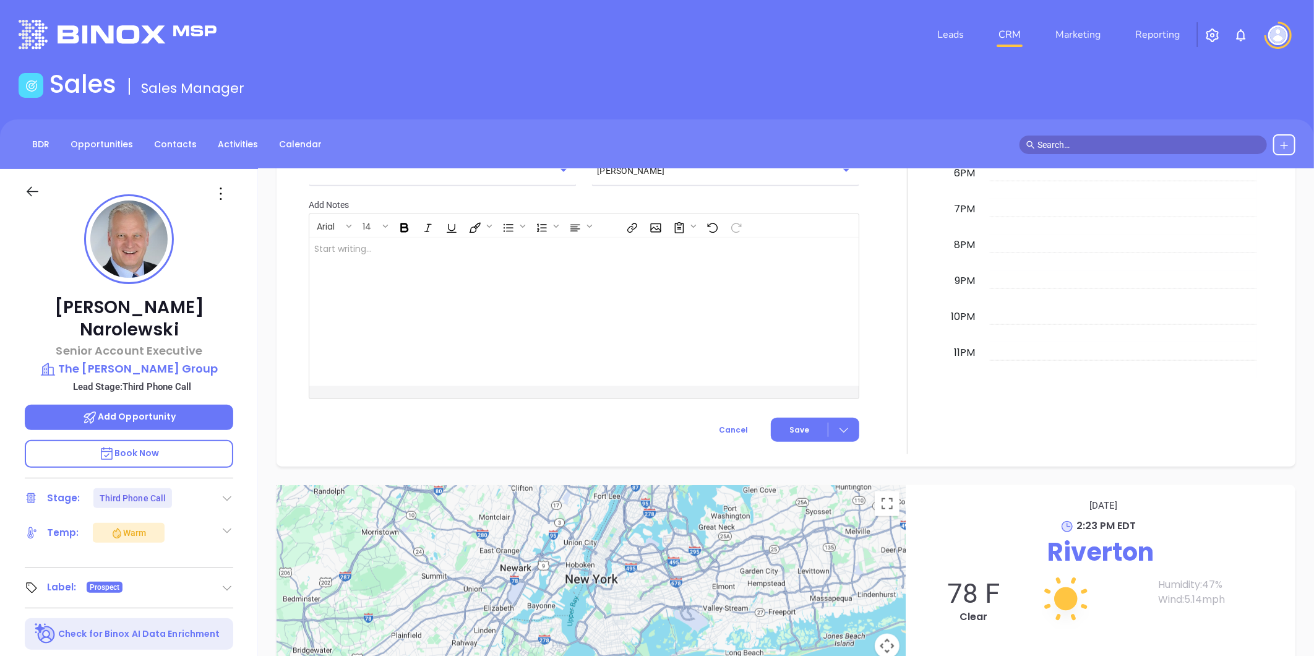
click at [230, 492] on icon at bounding box center [227, 498] width 12 height 12
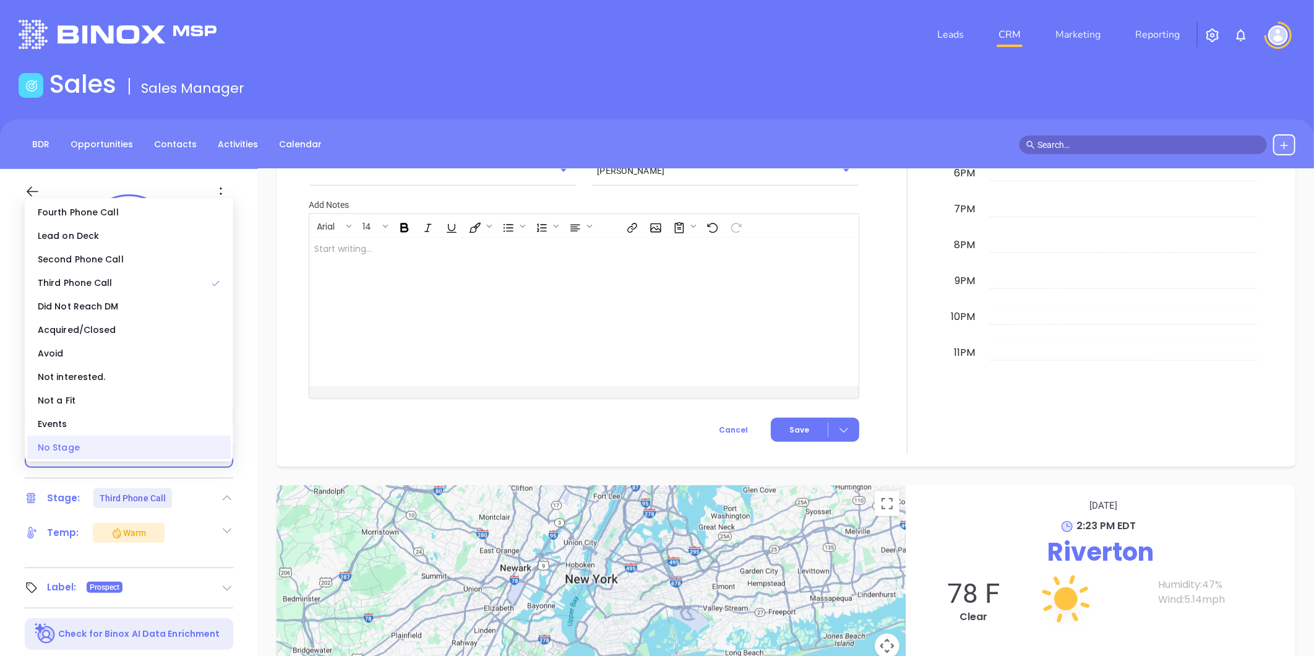
click at [143, 446] on div "No Stage" at bounding box center [129, 448] width 204 height 24
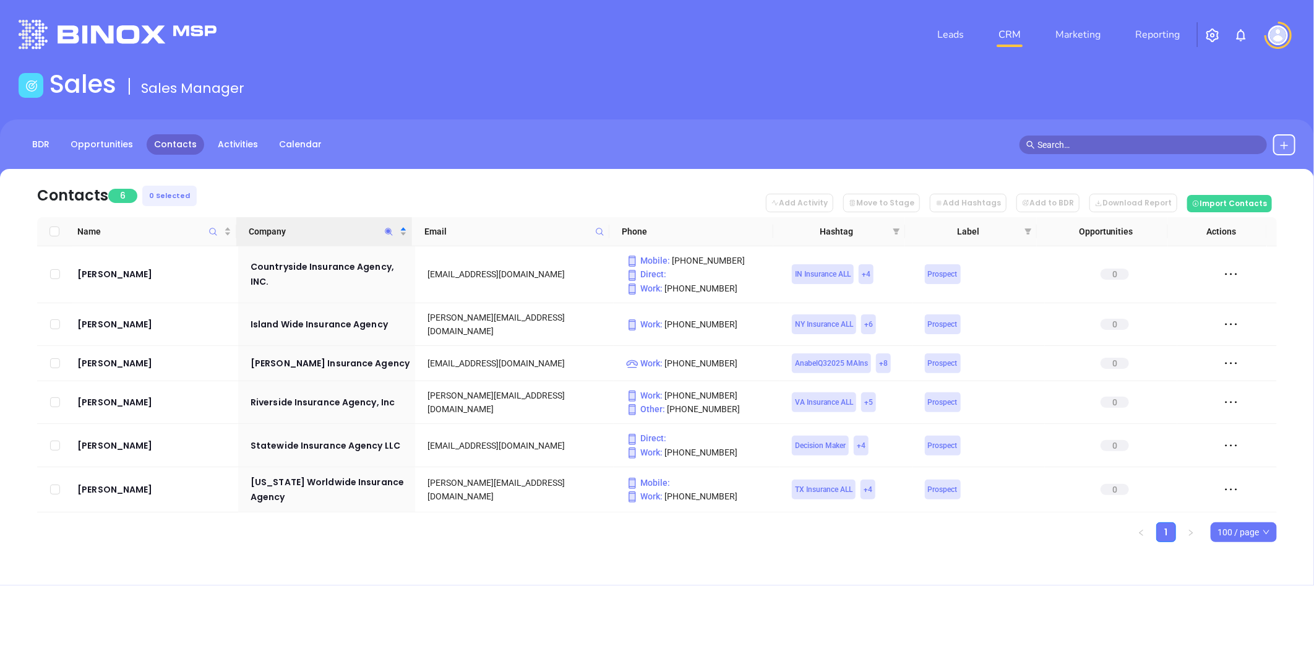
click at [386, 233] on icon "Company" at bounding box center [388, 231] width 9 height 9
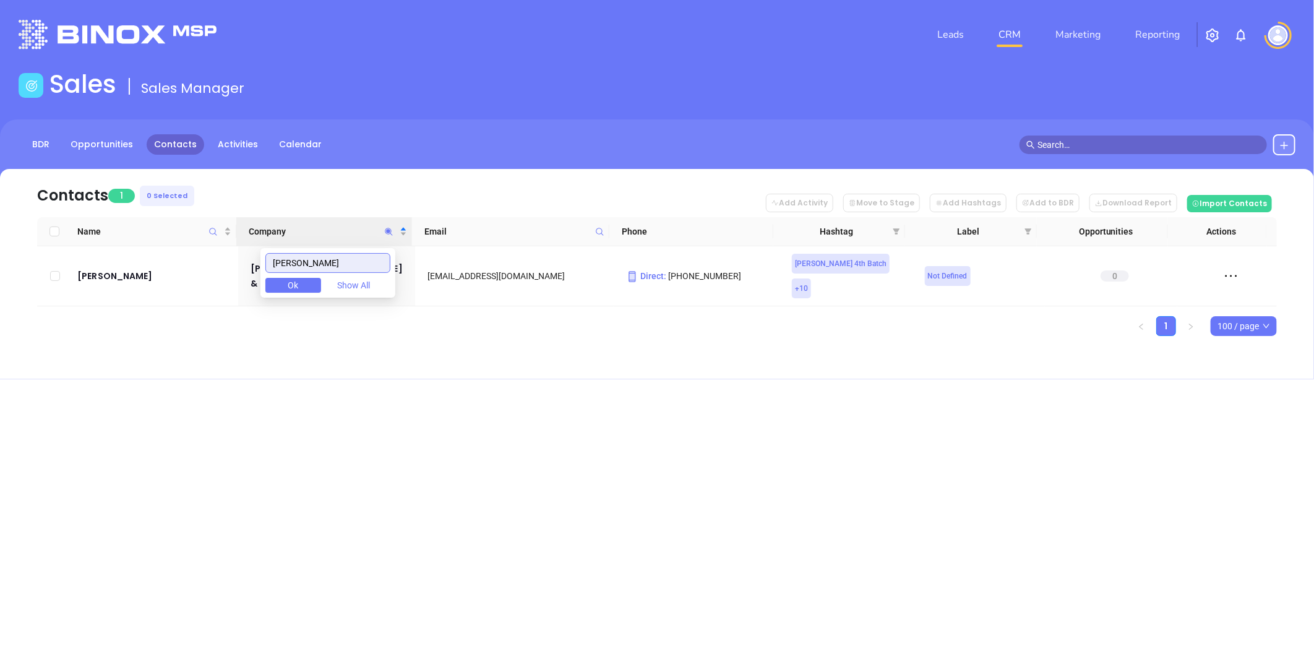
type input "[PERSON_NAME]"
click at [387, 390] on div "Leads CRM Marketing Reporting Financial Leads Leads Sales Sales Manager BDR Opp…" at bounding box center [657, 328] width 1314 height 656
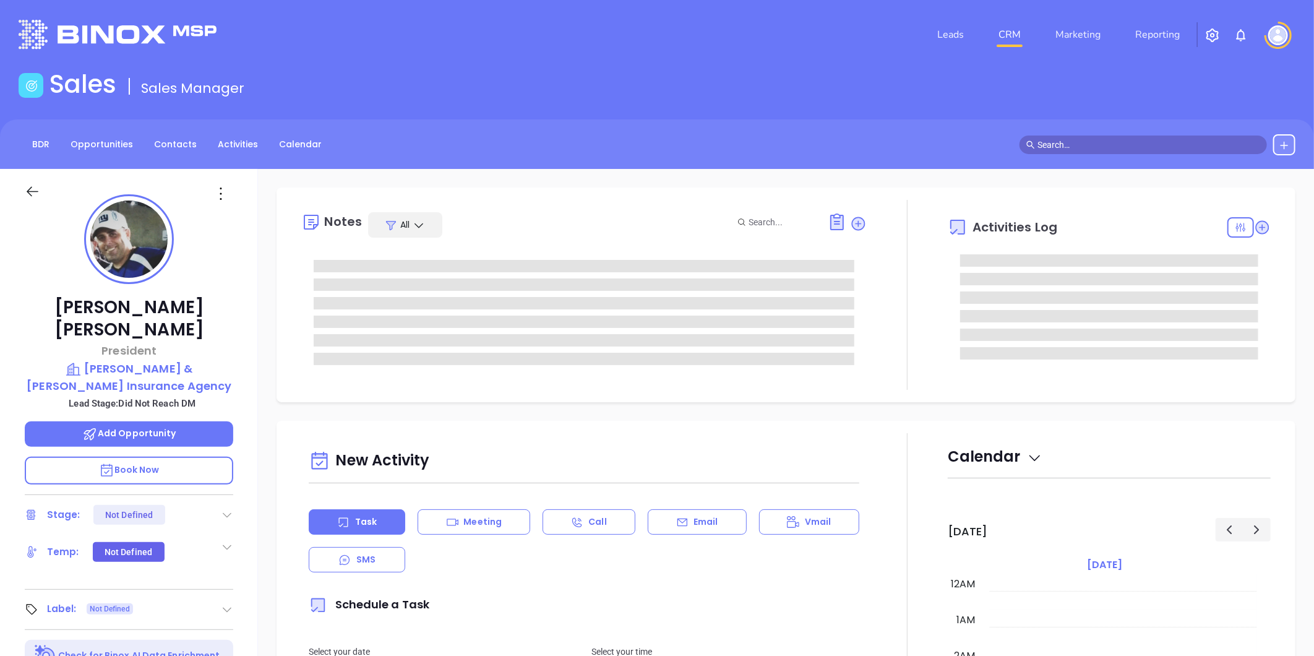
type input "[DATE]"
type input "[PERSON_NAME]"
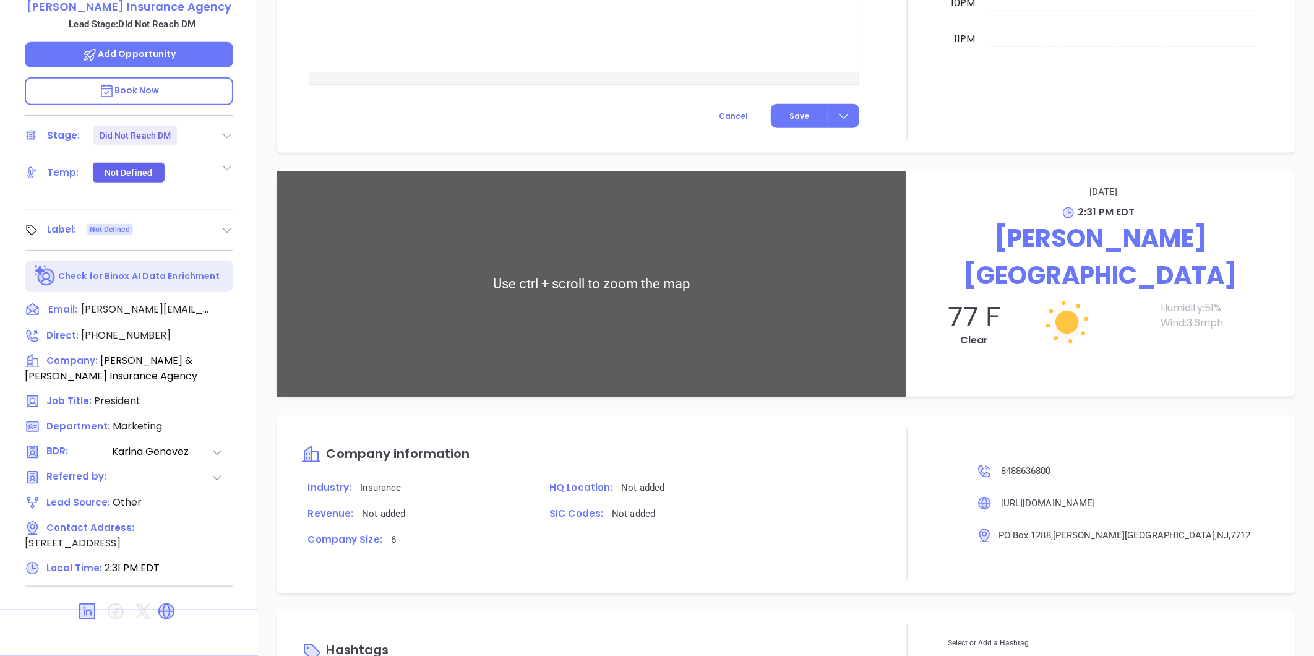
scroll to position [839, 0]
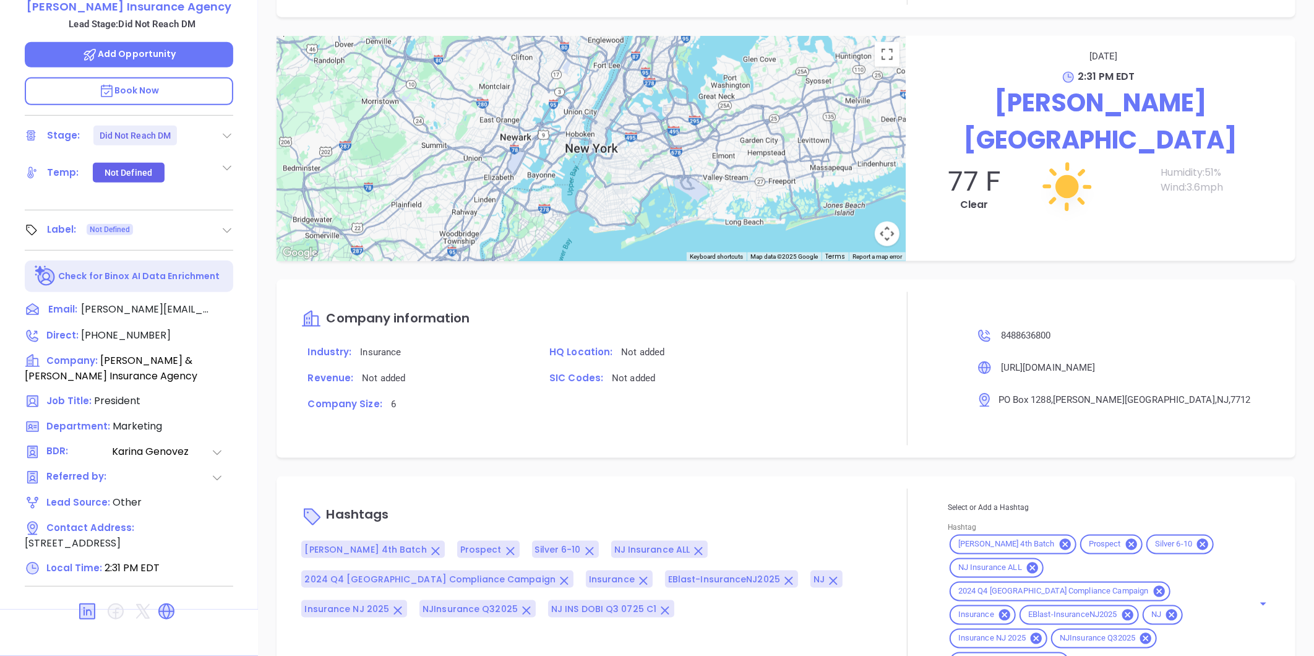
click at [226, 224] on icon at bounding box center [227, 230] width 12 height 12
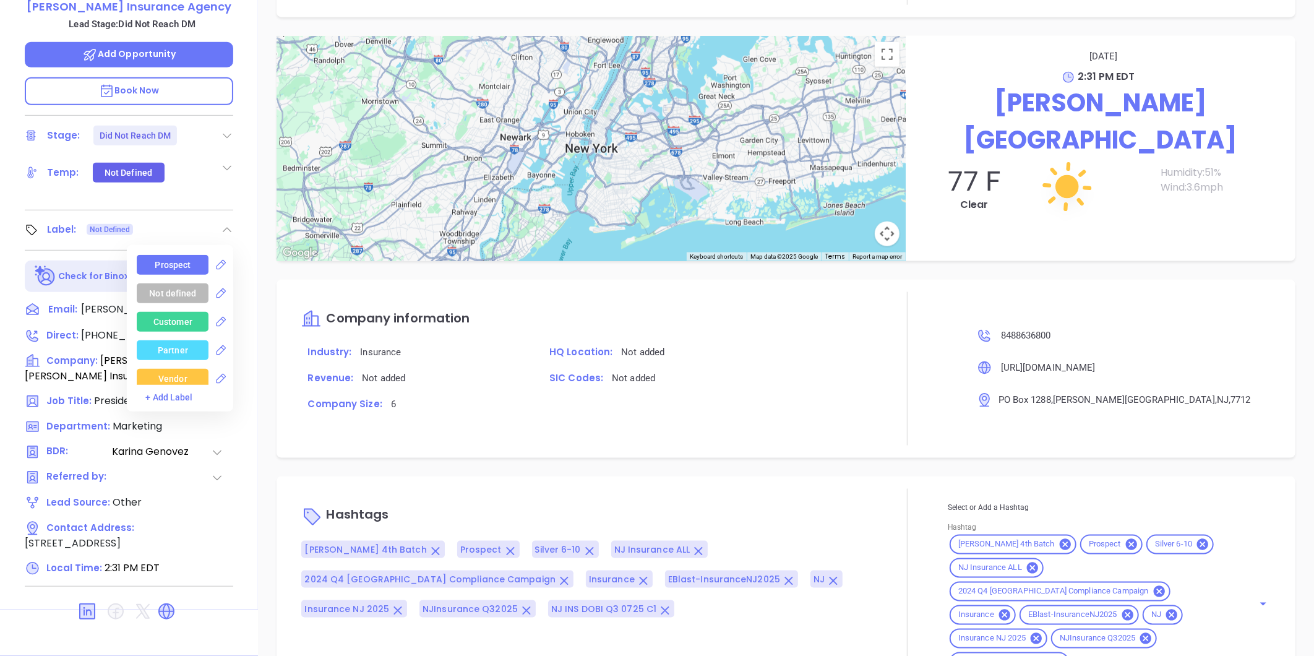
click at [192, 255] on div "Prospect" at bounding box center [173, 265] width 72 height 20
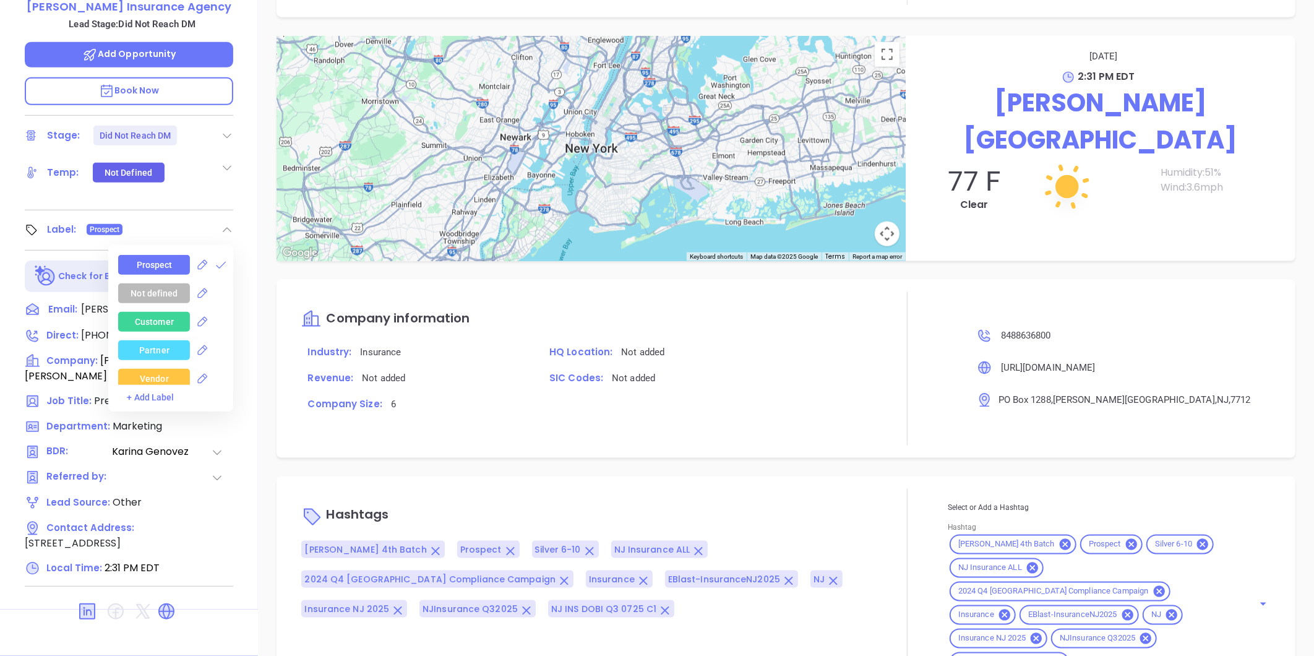
scroll to position [737, 0]
click at [825, 304] on p "Company information" at bounding box center [584, 319] width 566 height 30
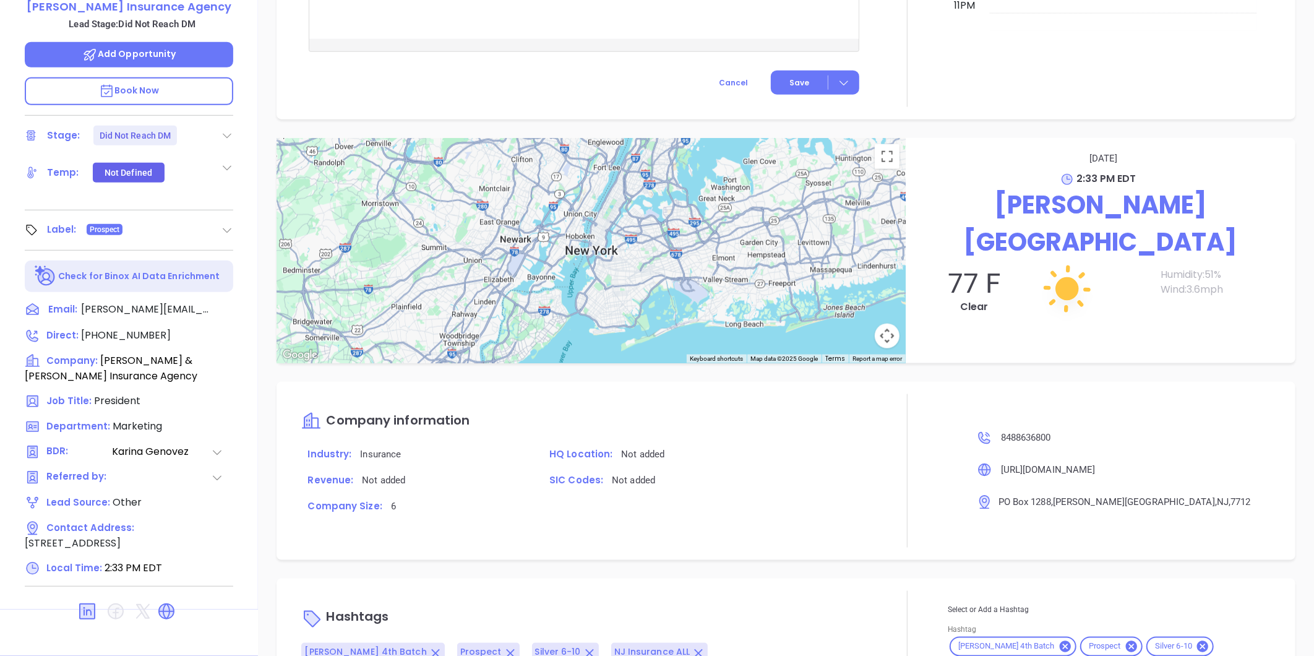
scroll to position [839, 0]
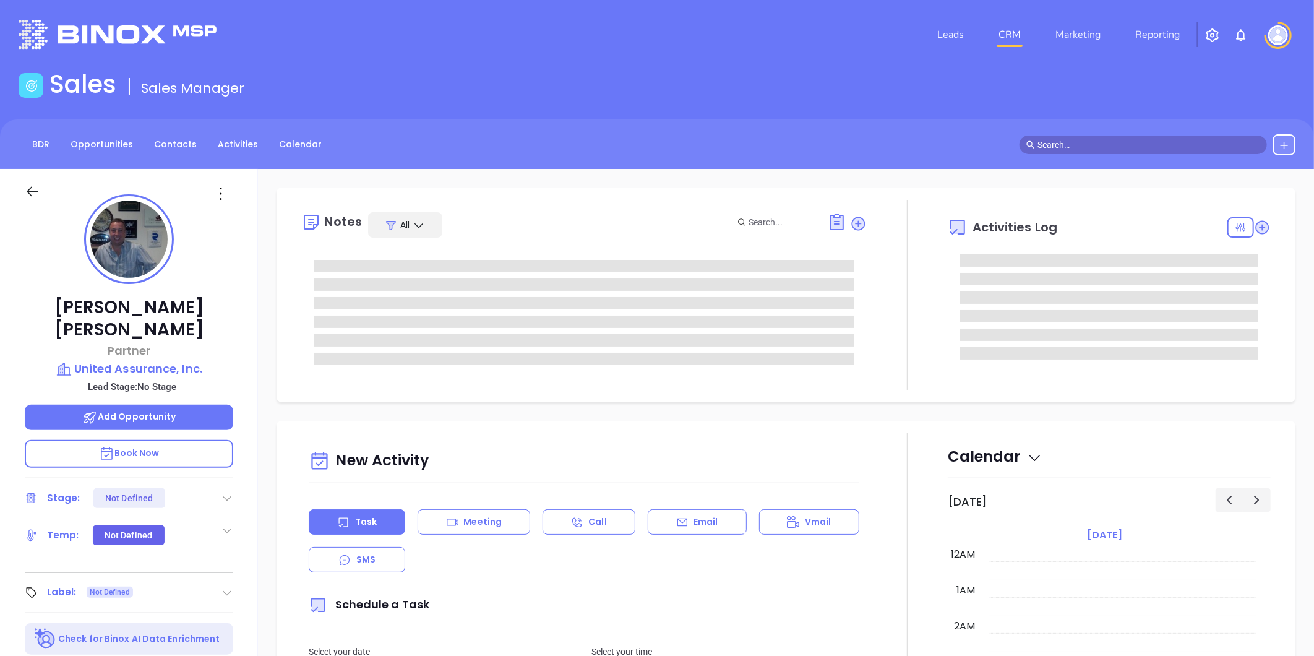
type input "[DATE]"
type input "[PERSON_NAME]"
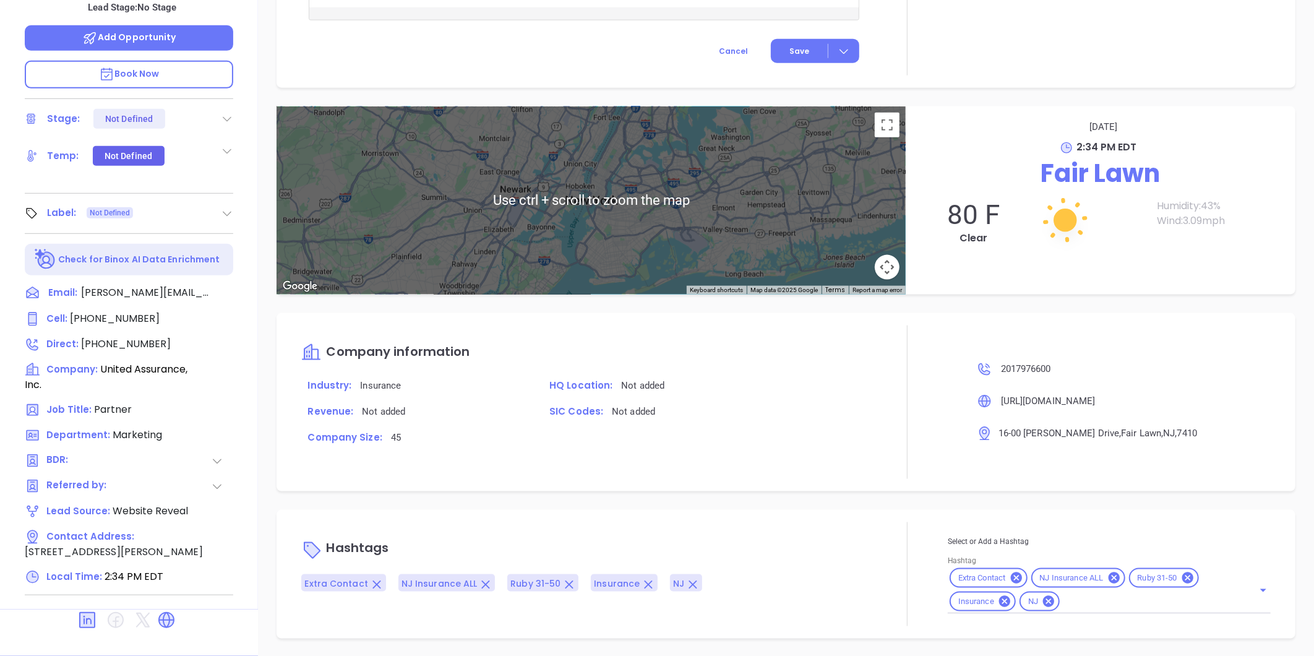
scroll to position [111, 0]
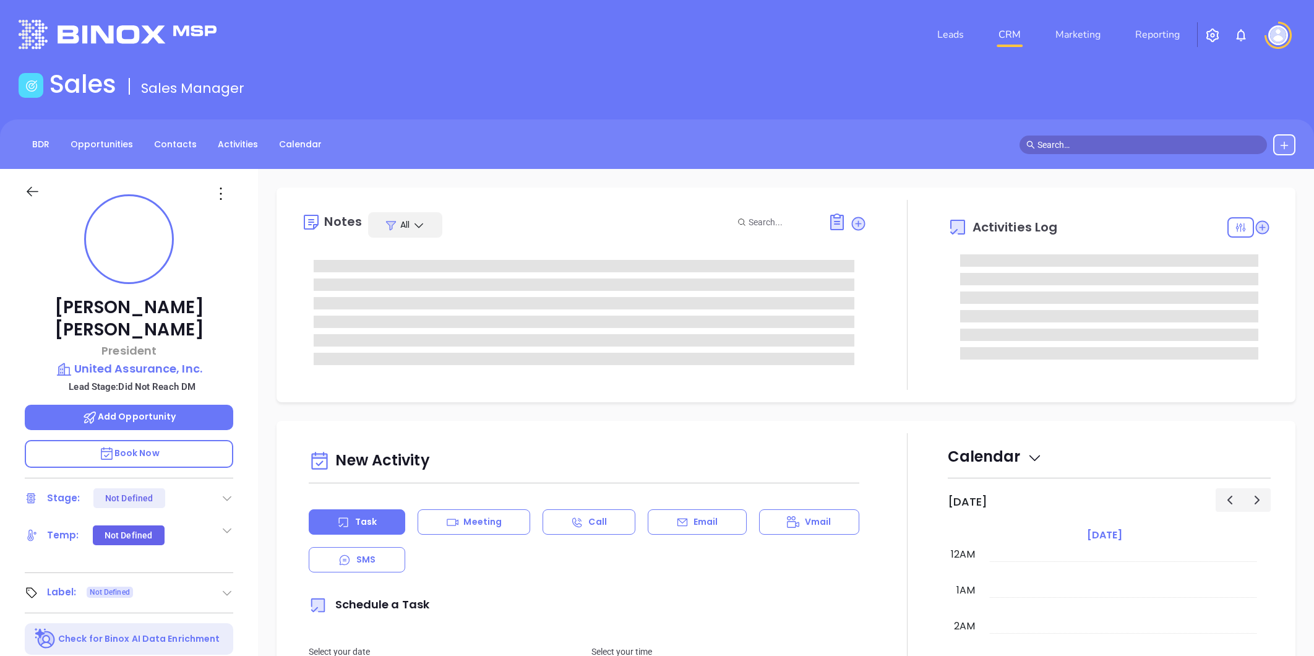
type input "[DATE]"
type input "[PERSON_NAME]"
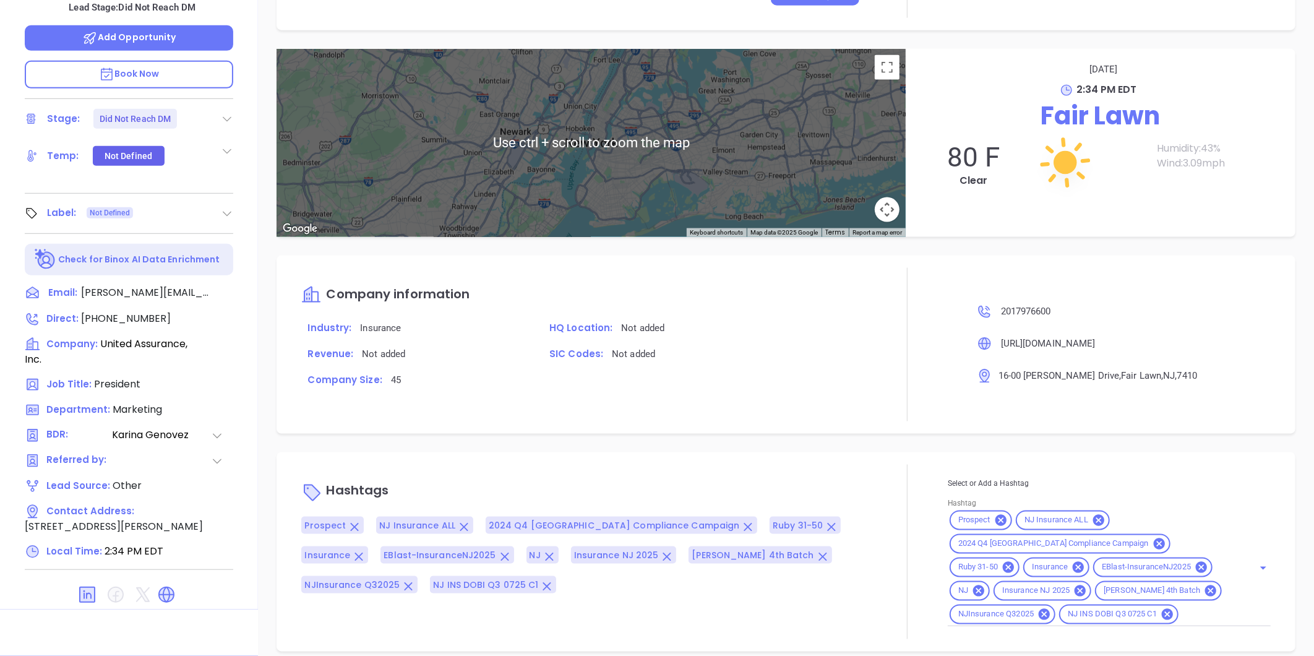
scroll to position [839, 0]
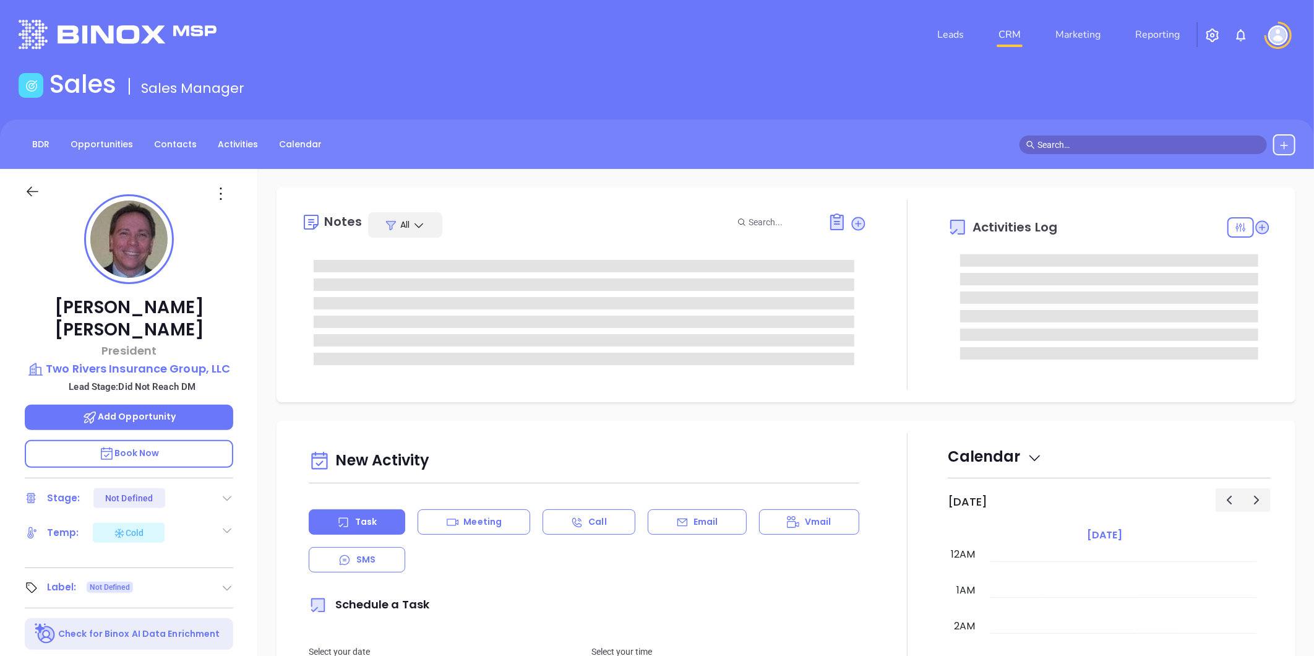
type input "[DATE]"
type input "[PERSON_NAME]"
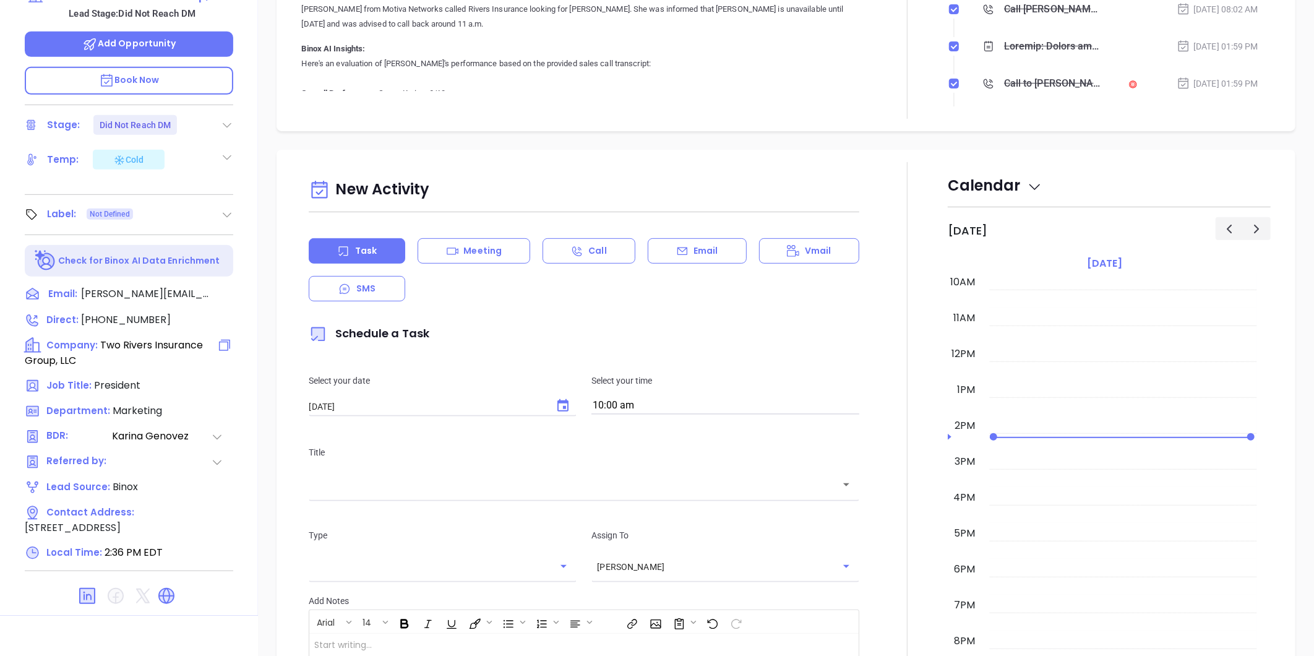
scroll to position [379, 0]
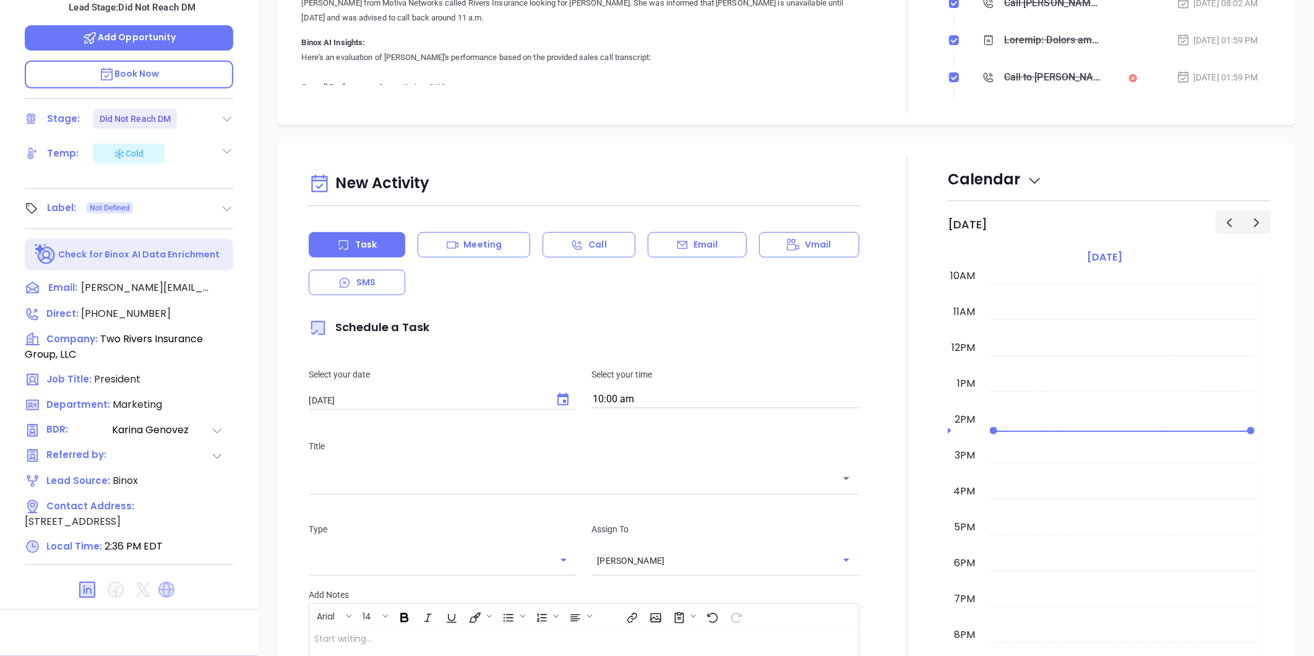
click at [165, 582] on icon at bounding box center [166, 590] width 16 height 16
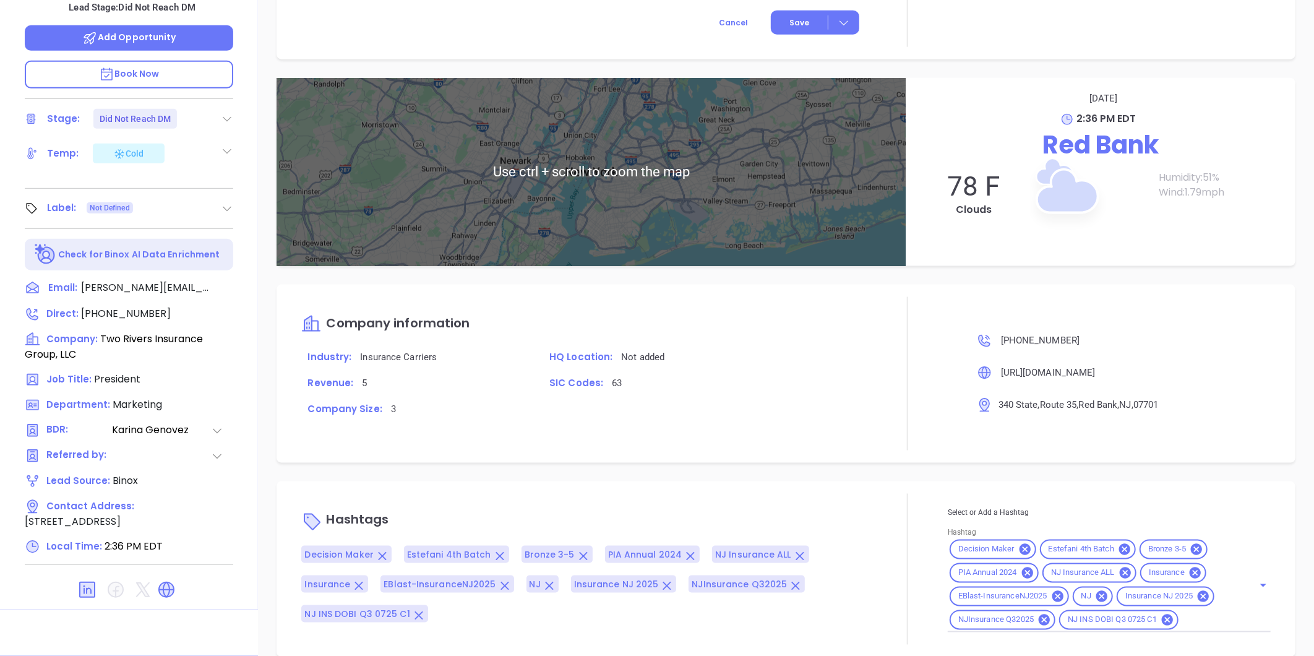
scroll to position [816, 0]
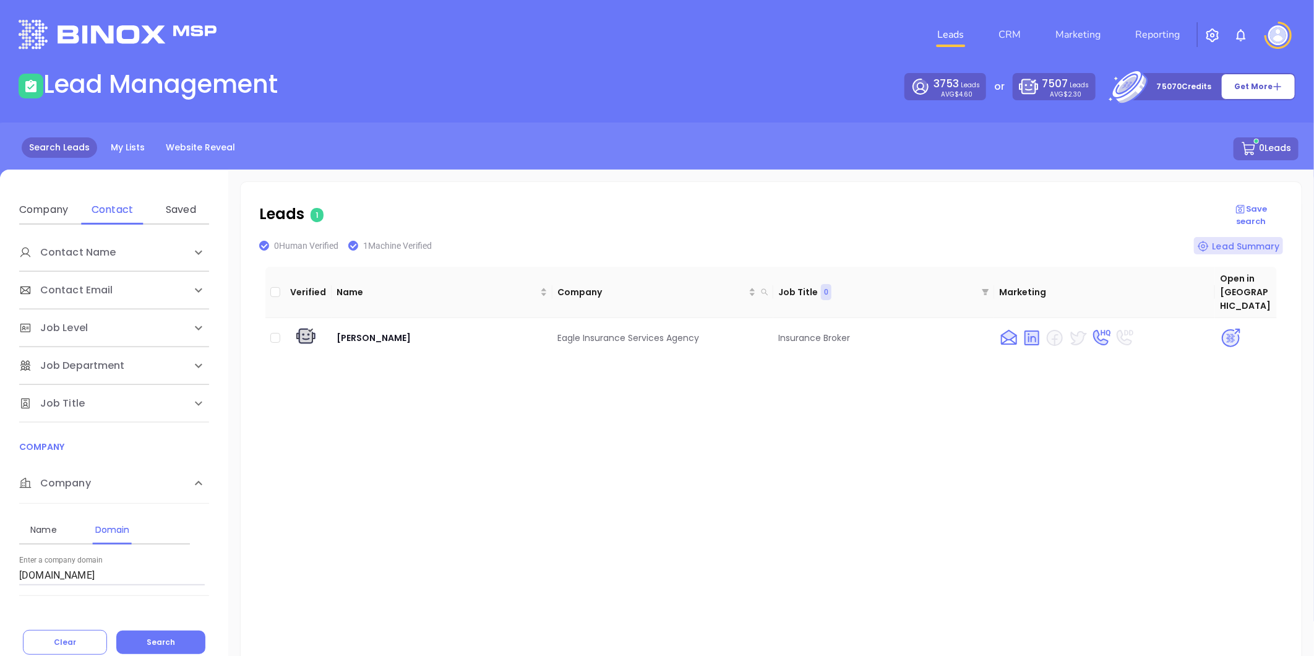
scroll to position [8, 0]
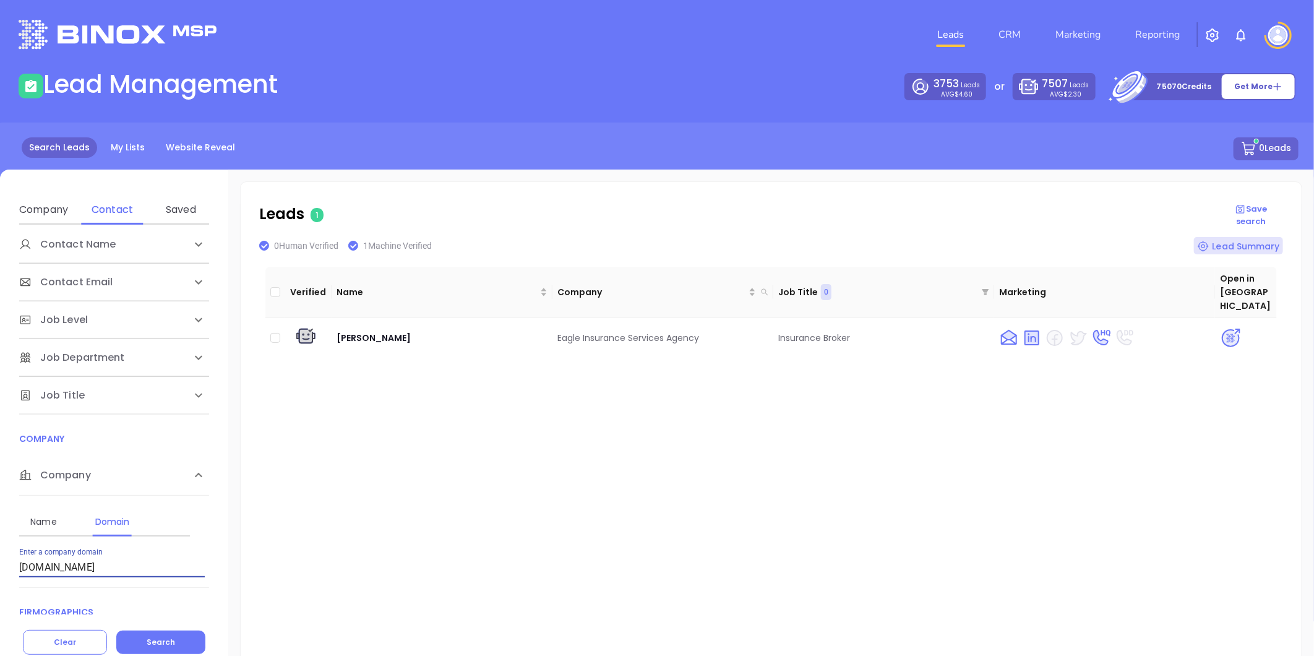
drag, startPoint x: -14, startPoint y: 596, endPoint x: -63, endPoint y: 603, distance: 49.4
click at [0, 603] on html "Leads CRM Marketing Reporting Financial Leads Leads Lead Management 3753 Leads …" at bounding box center [657, 328] width 1314 height 656
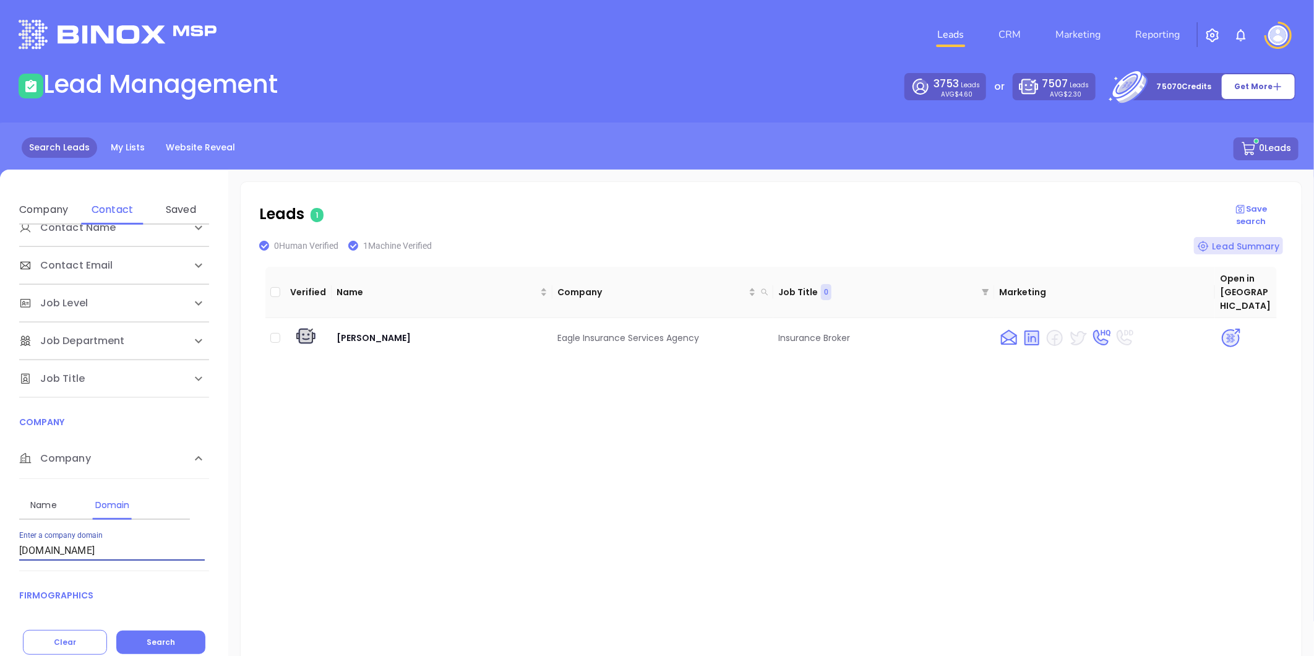
paste input "hanlonins"
type input "[DOMAIN_NAME]"
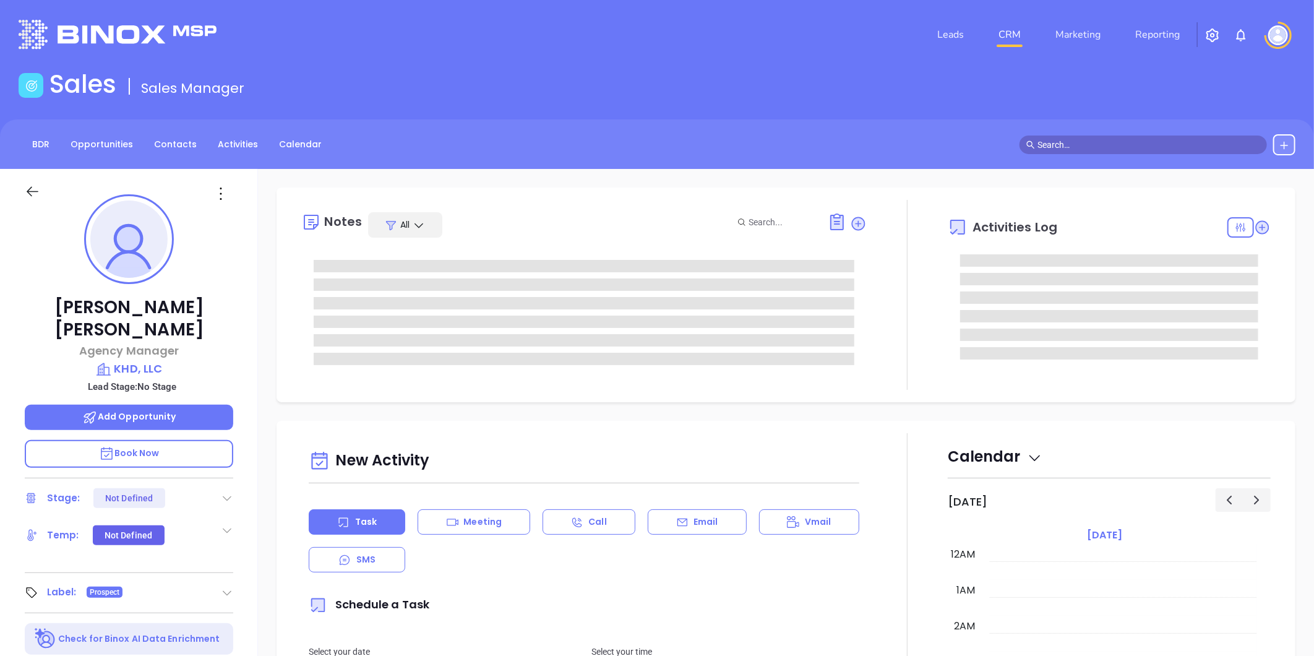
type input "[DATE]"
type input "[PERSON_NAME]"
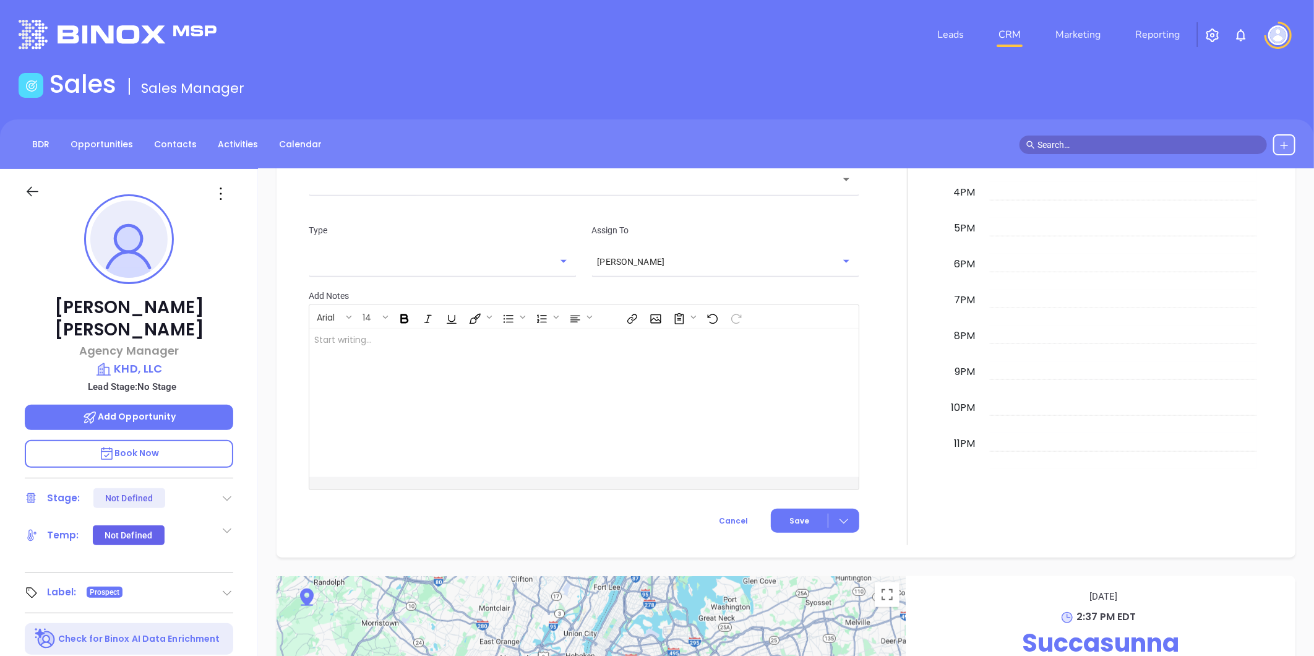
scroll to position [275, 0]
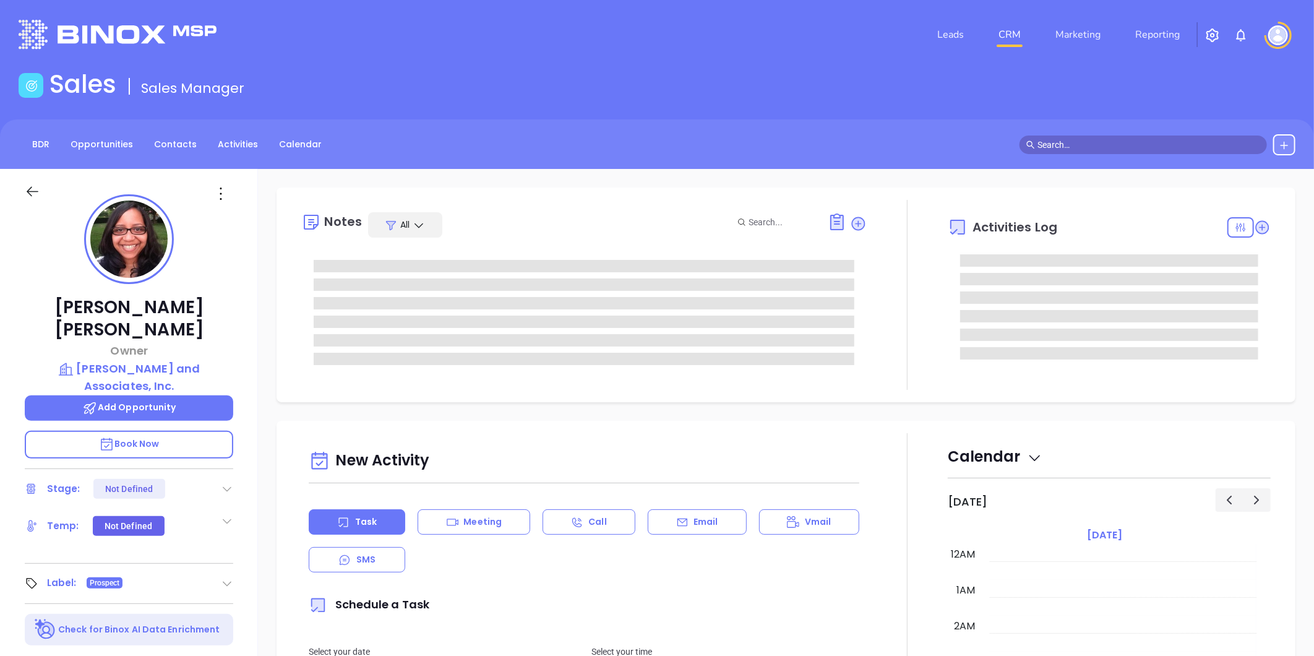
type input "[DATE]"
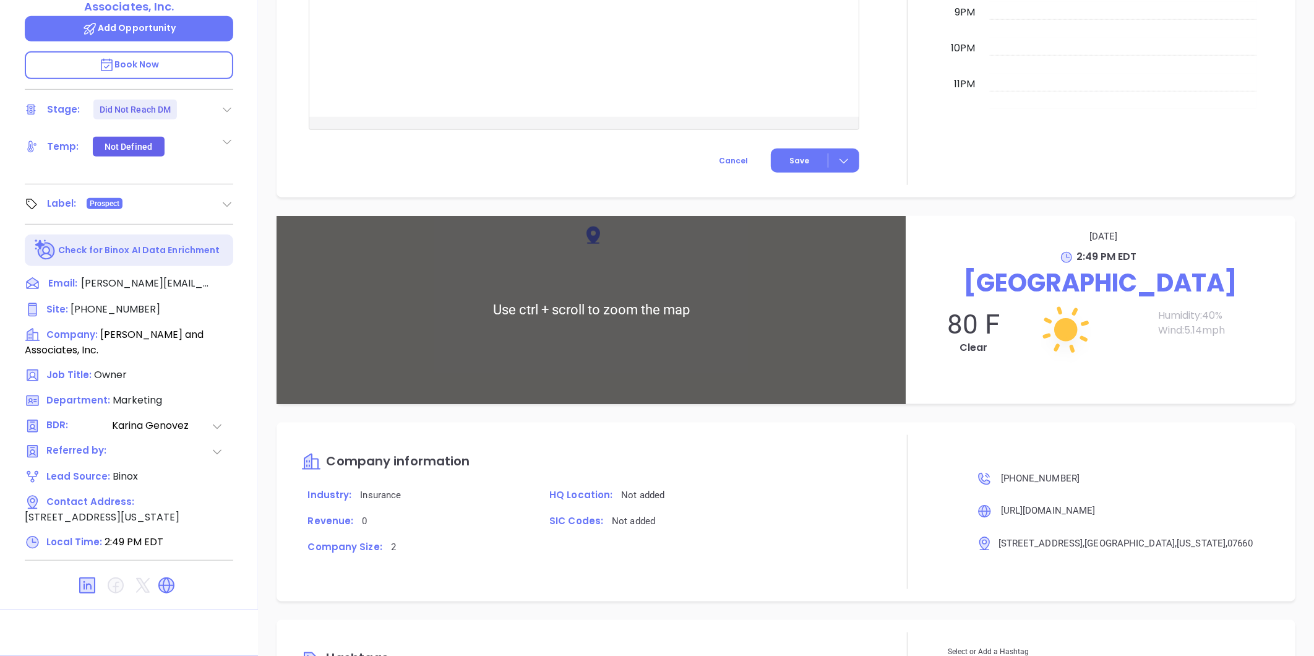
type input "[PERSON_NAME]"
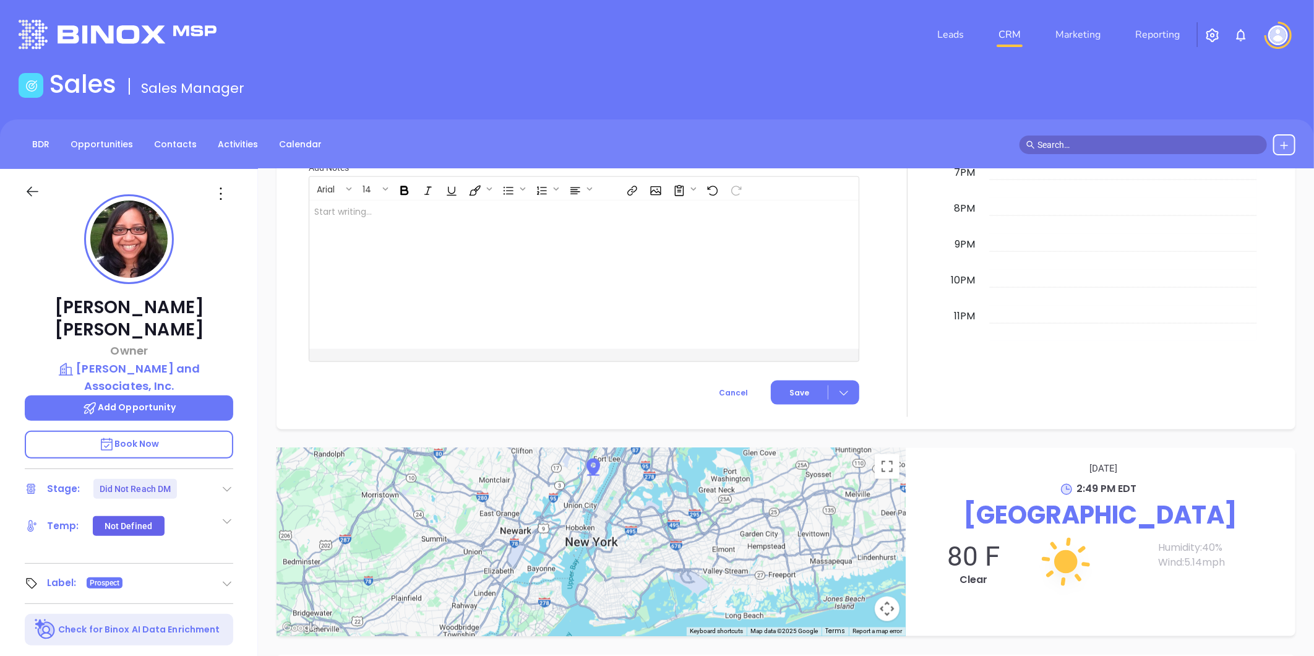
scroll to position [704, 0]
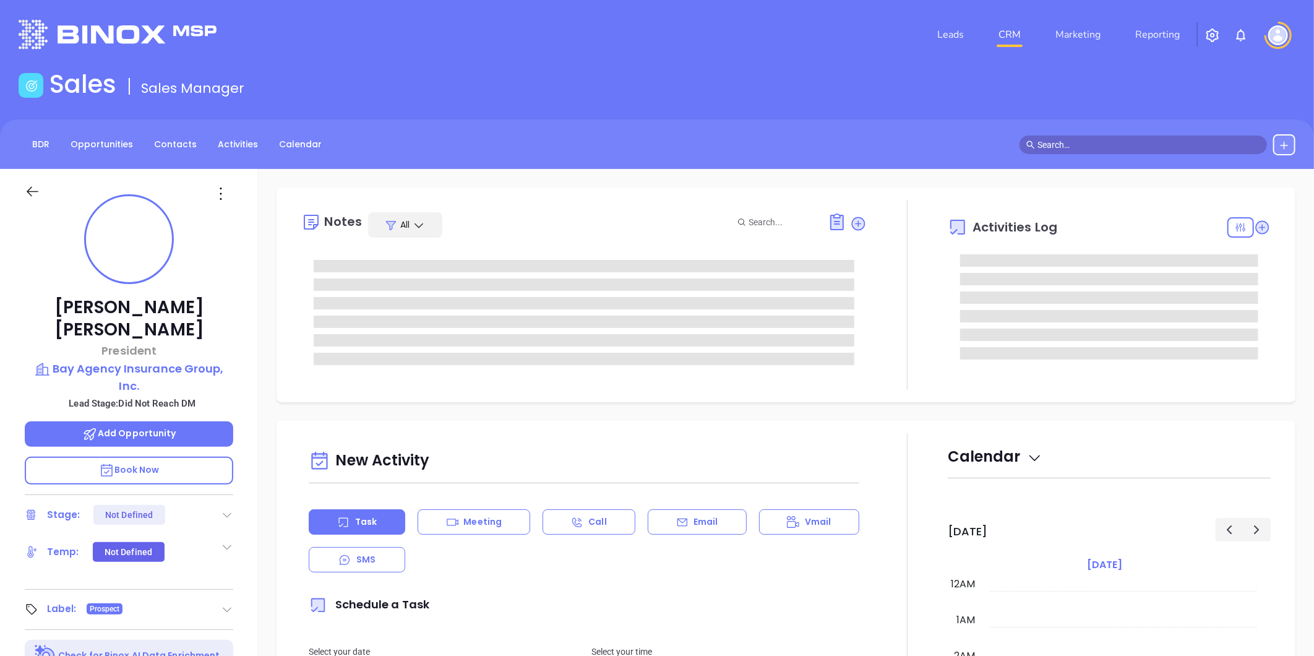
type input "[DATE]"
type input "[PERSON_NAME]"
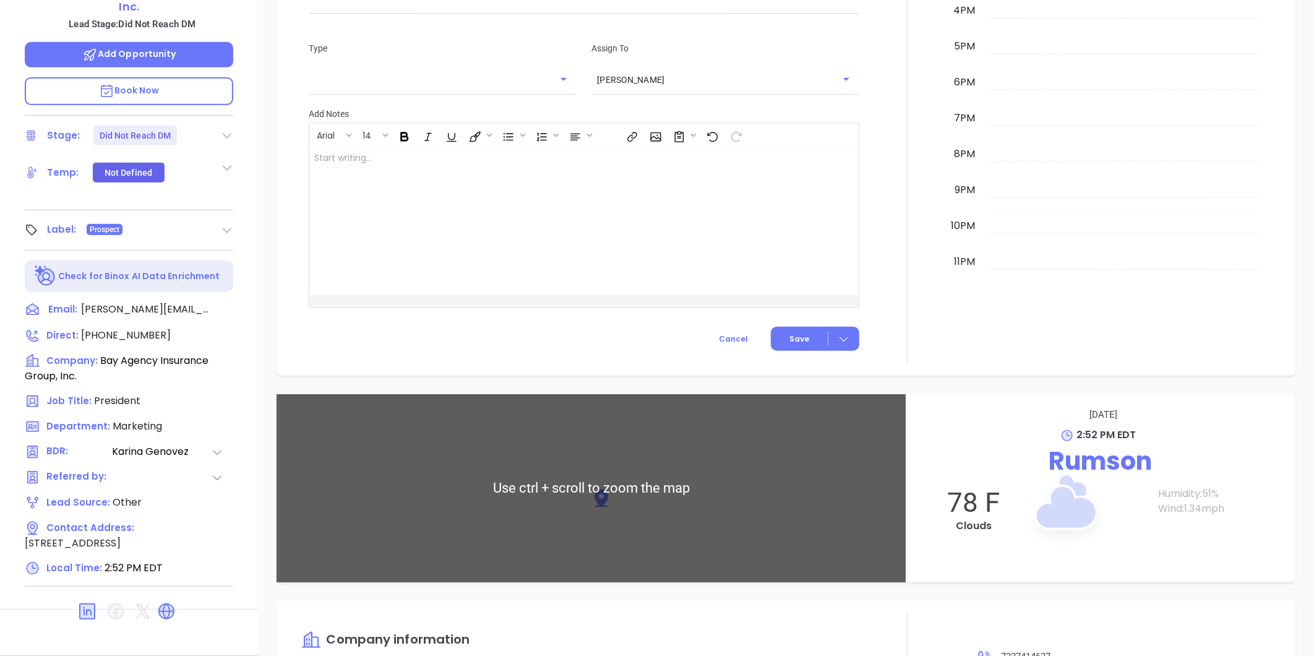
scroll to position [839, 0]
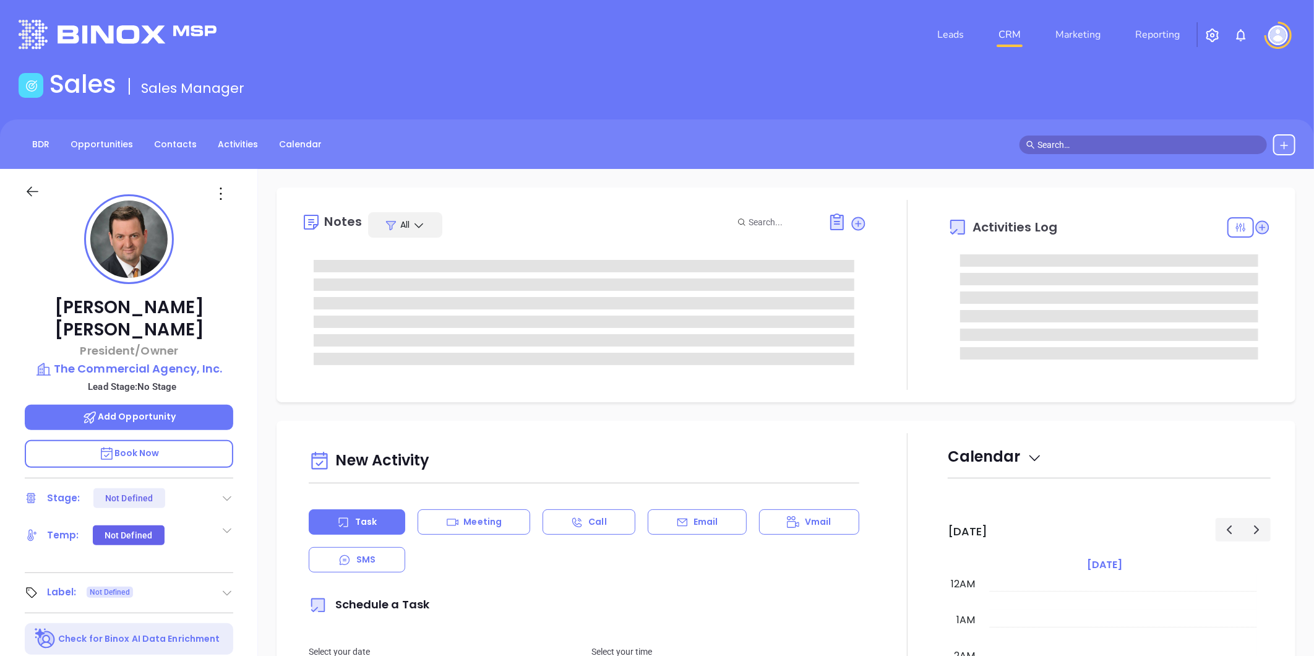
type input "[DATE]"
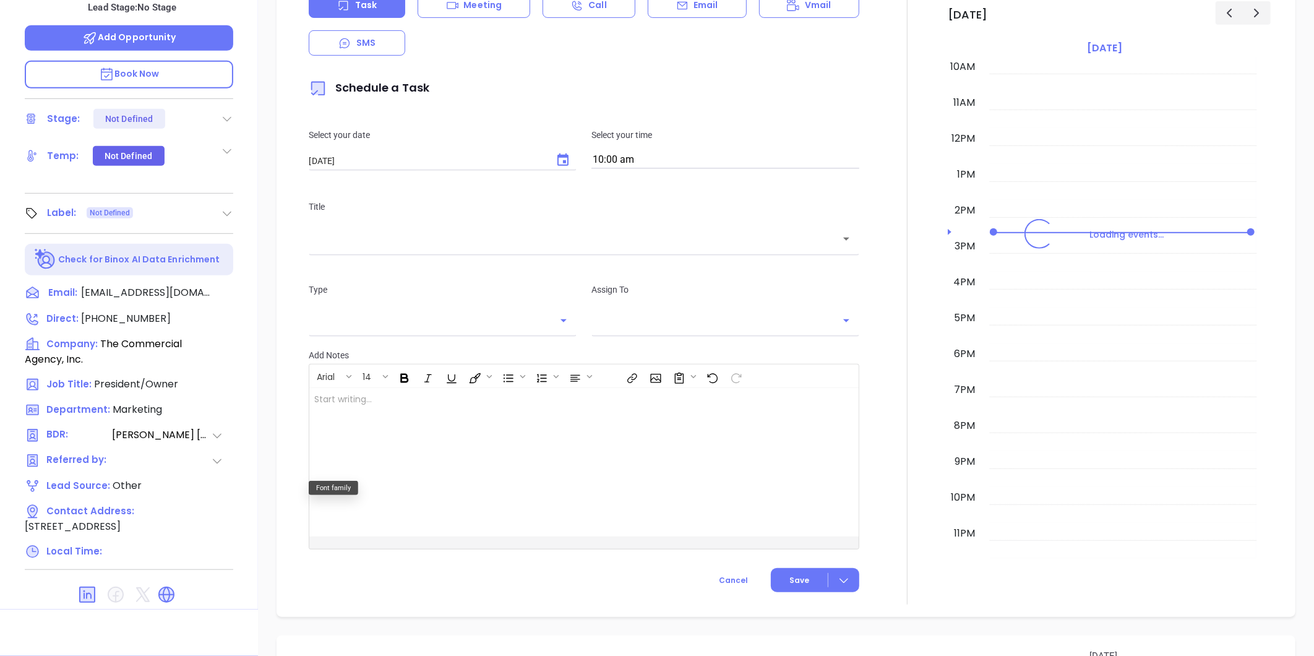
scroll to position [714, 0]
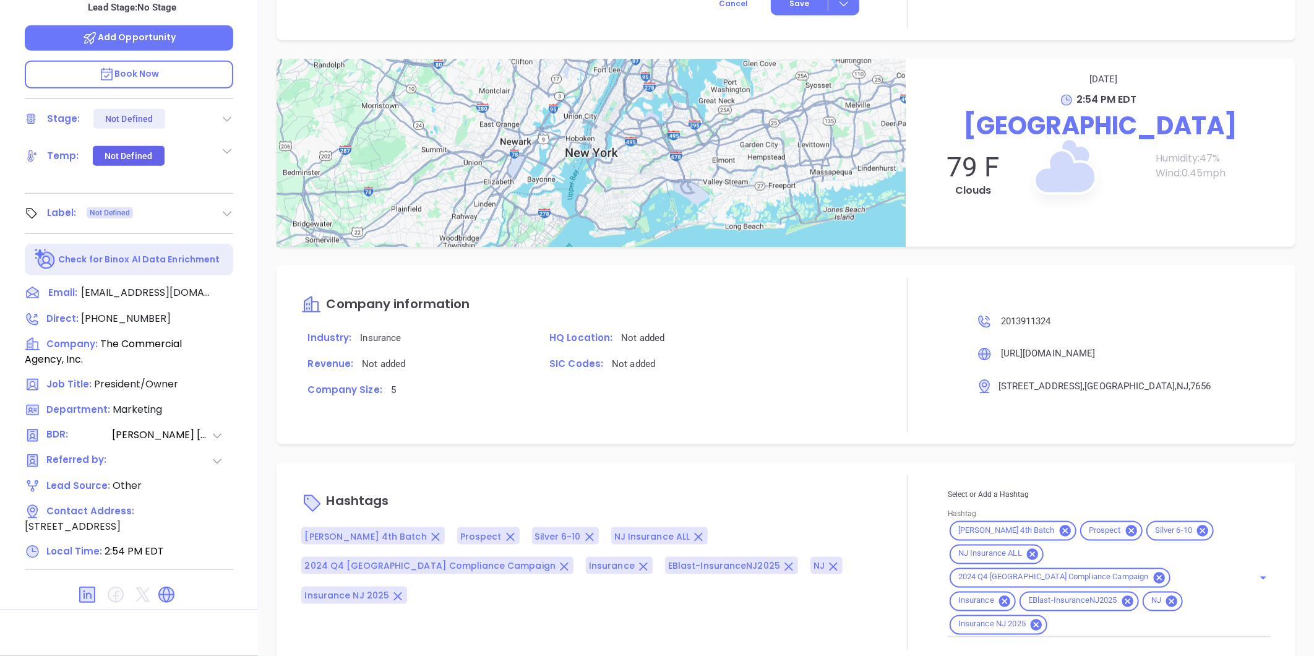
type input "[PERSON_NAME]"
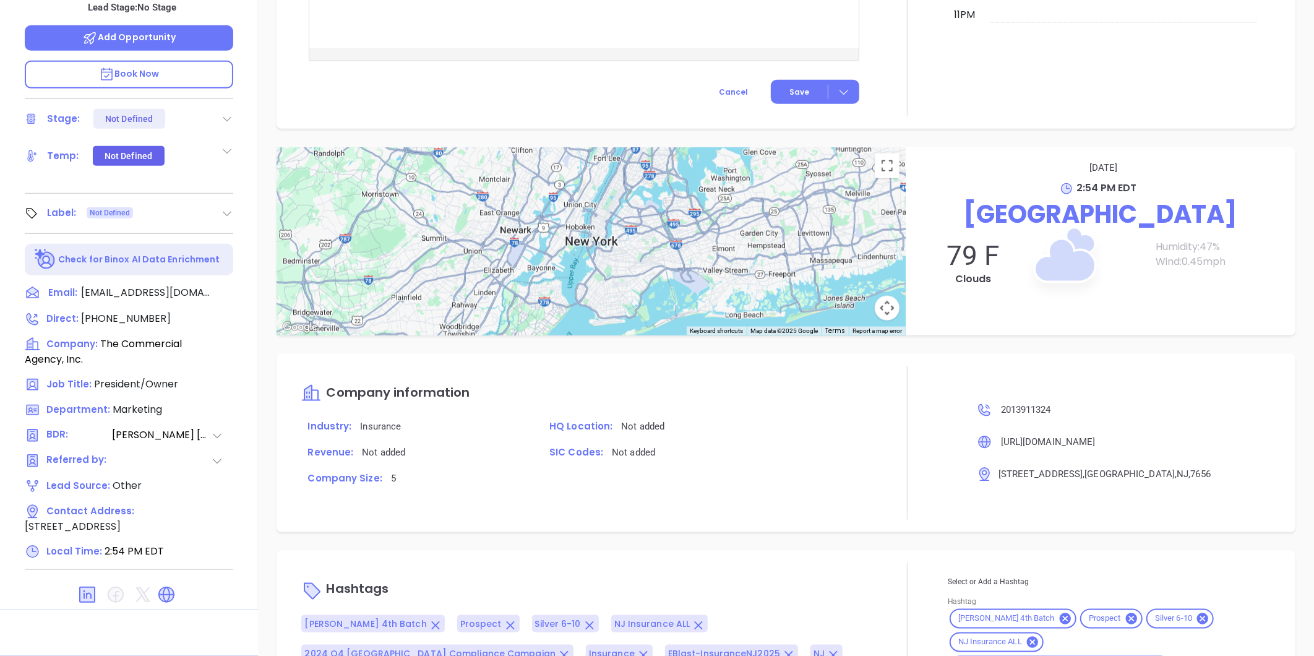
scroll to position [816, 0]
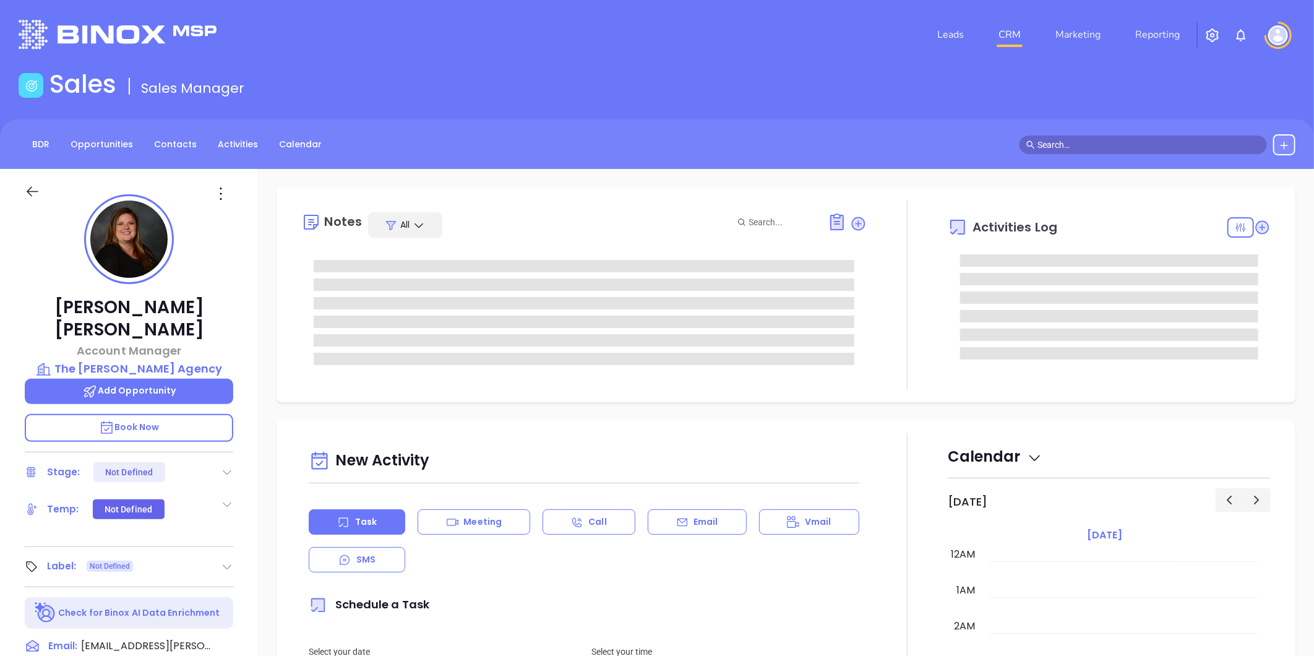
type input "[DATE]"
type input "[PERSON_NAME]"
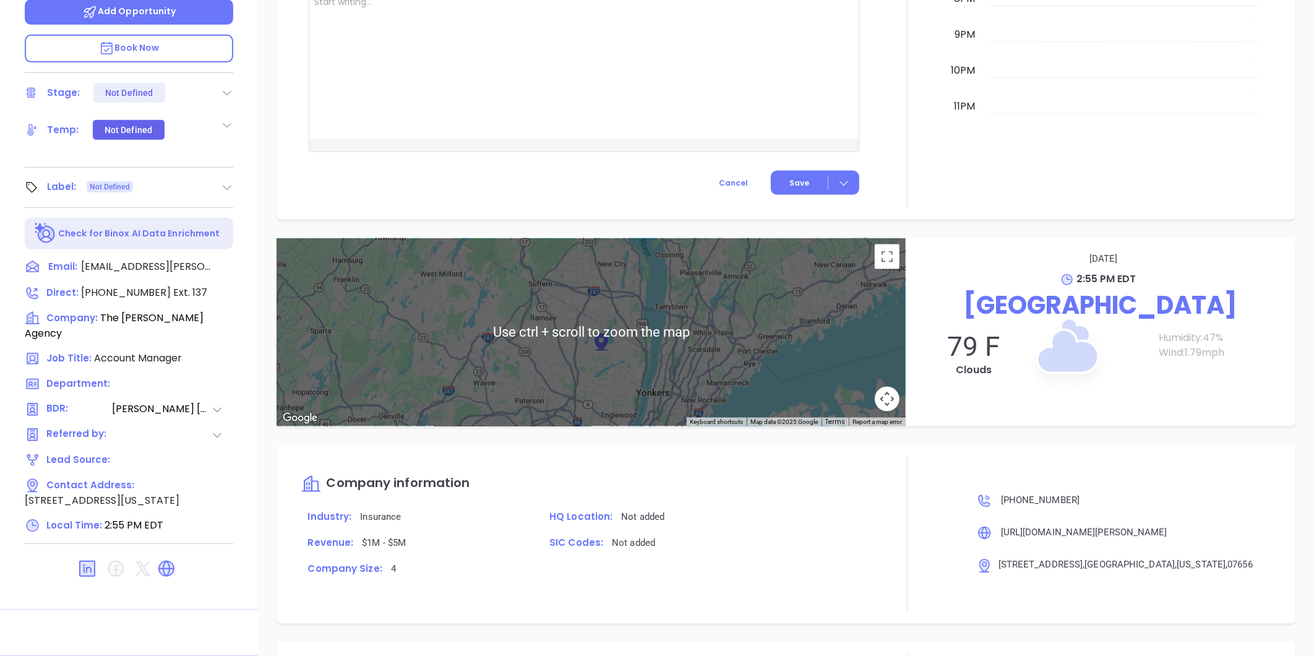
scroll to position [988, 0]
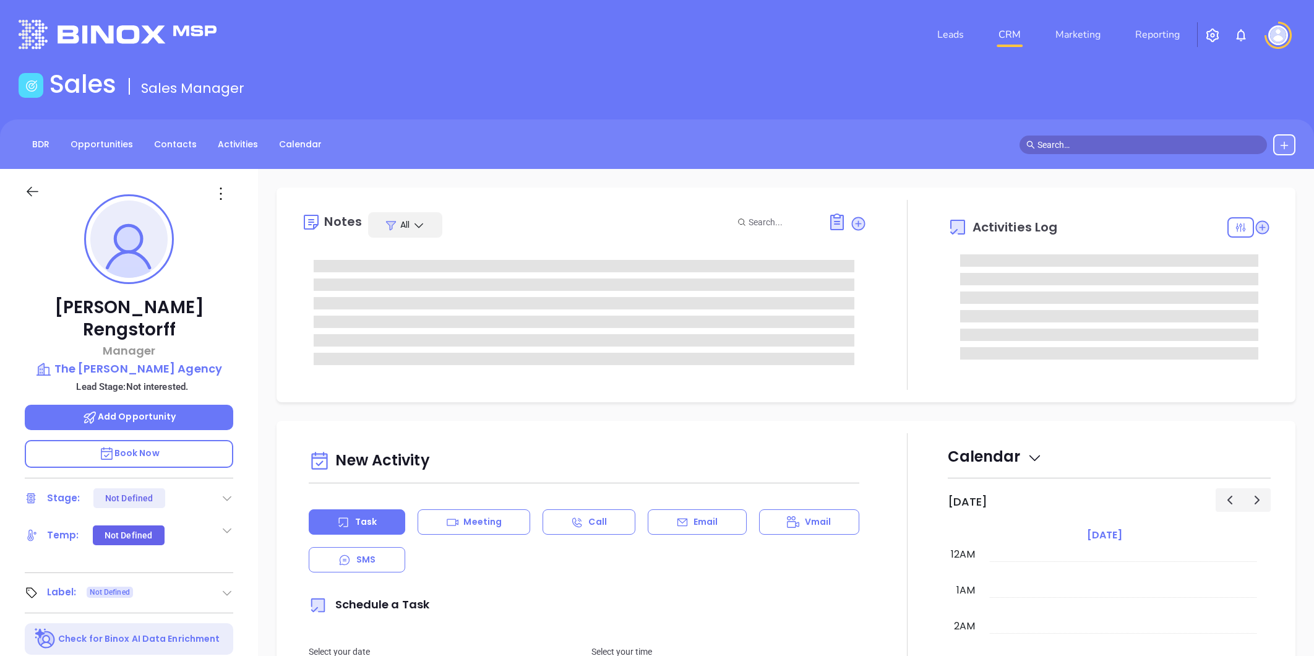
type input "[DATE]"
type input "[PERSON_NAME]"
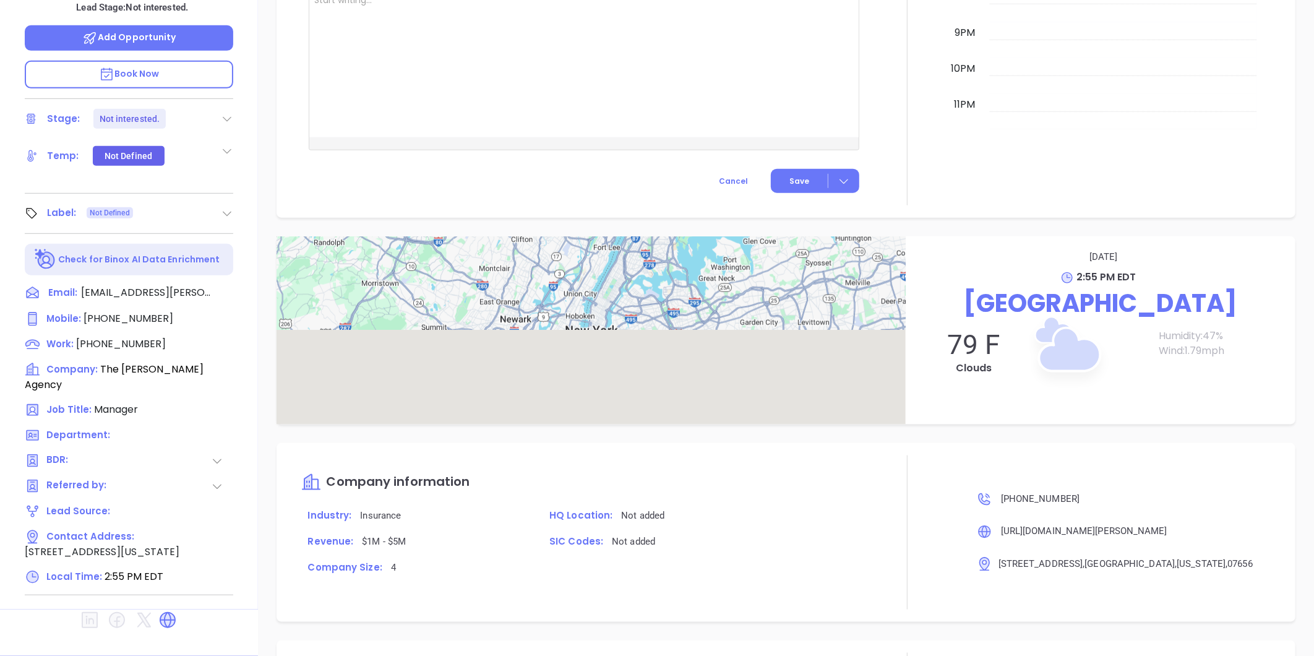
scroll to position [741, 0]
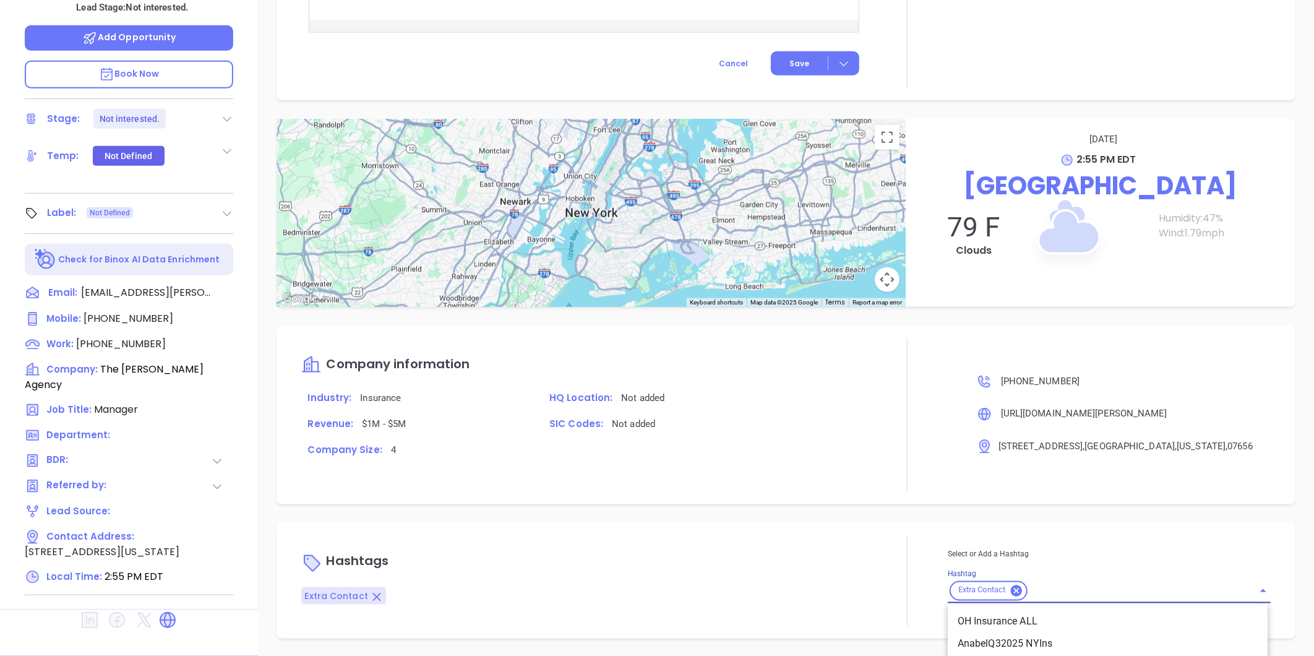
click at [1040, 590] on input "Hashtag" at bounding box center [1133, 590] width 207 height 15
type input "NJ IN"
click at [1030, 615] on li "NJ Insurance ALL" at bounding box center [1108, 622] width 320 height 22
type input "NJ"
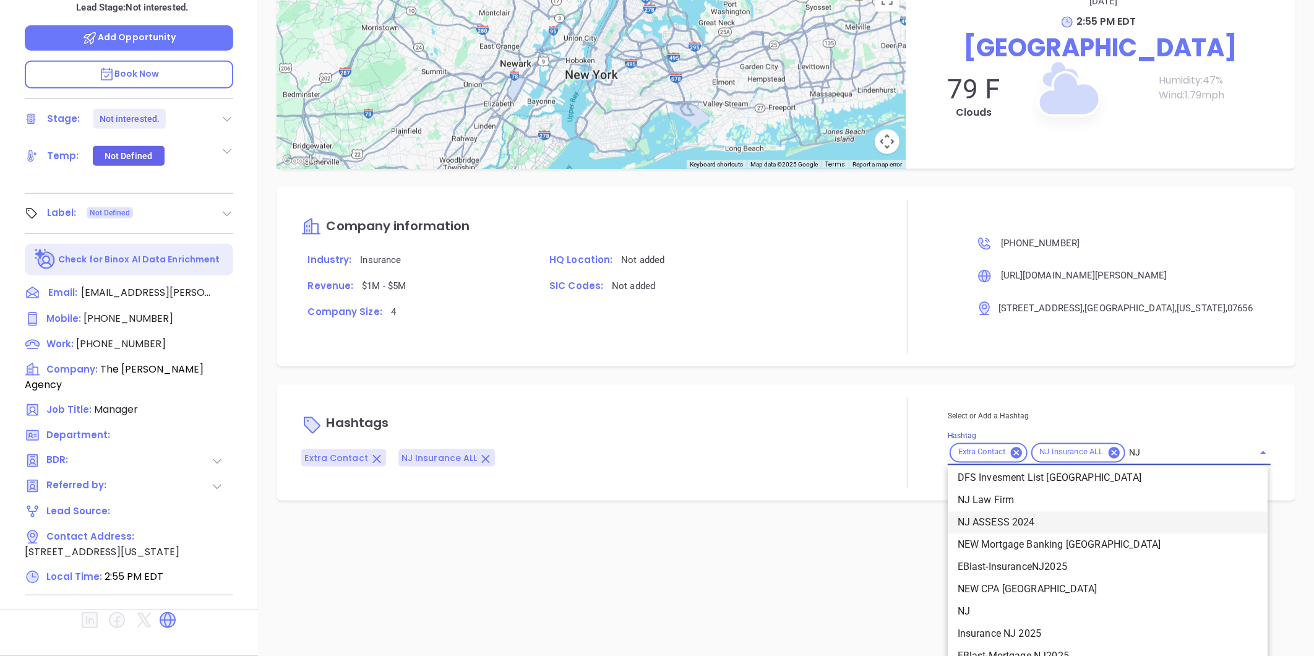
scroll to position [275, 0]
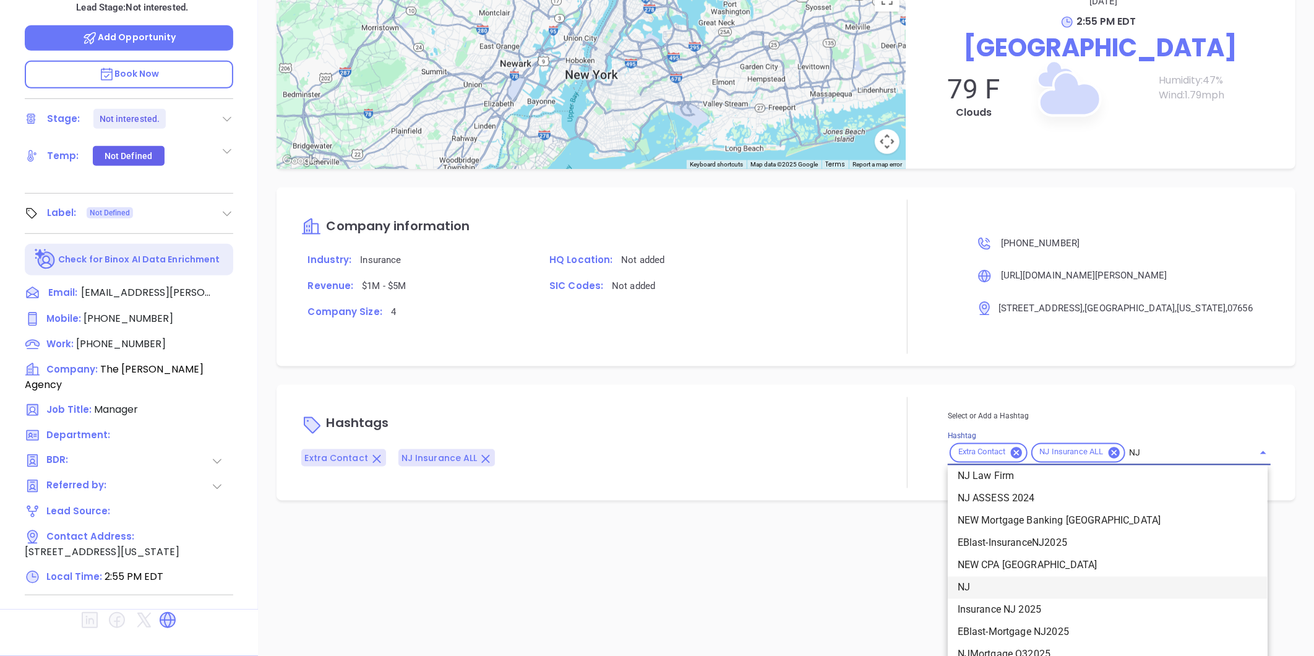
click at [961, 589] on li "NJ" at bounding box center [1108, 588] width 320 height 22
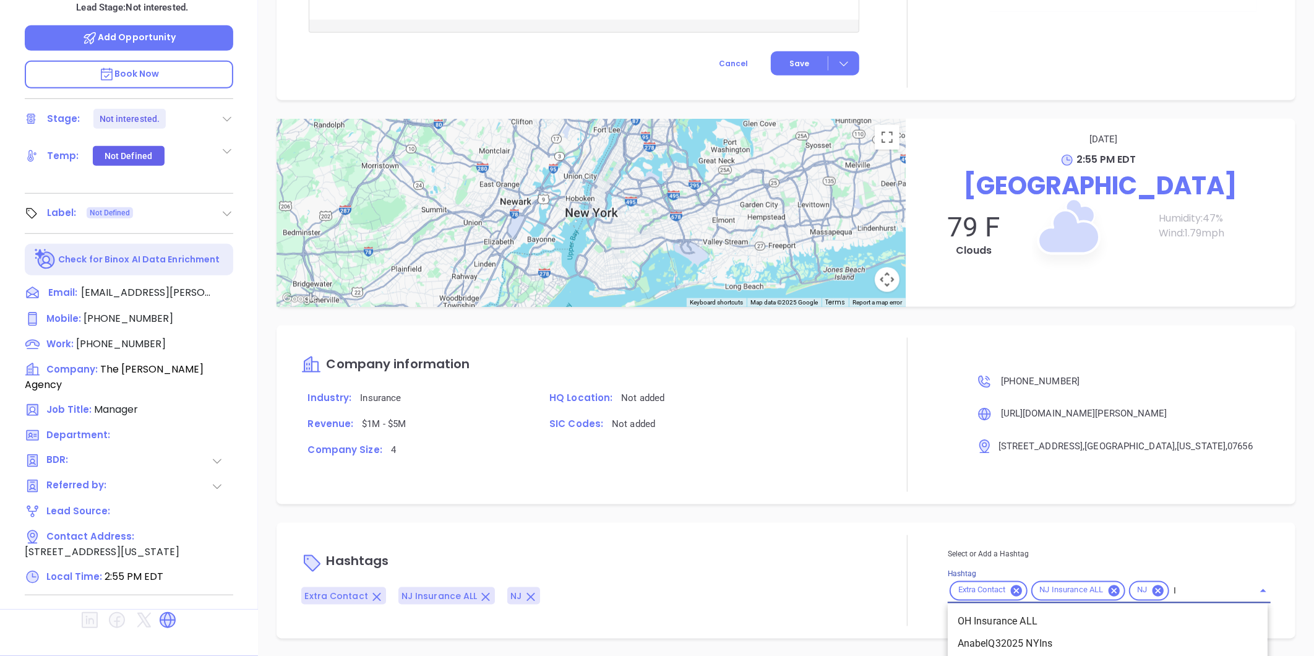
scroll to position [879, 0]
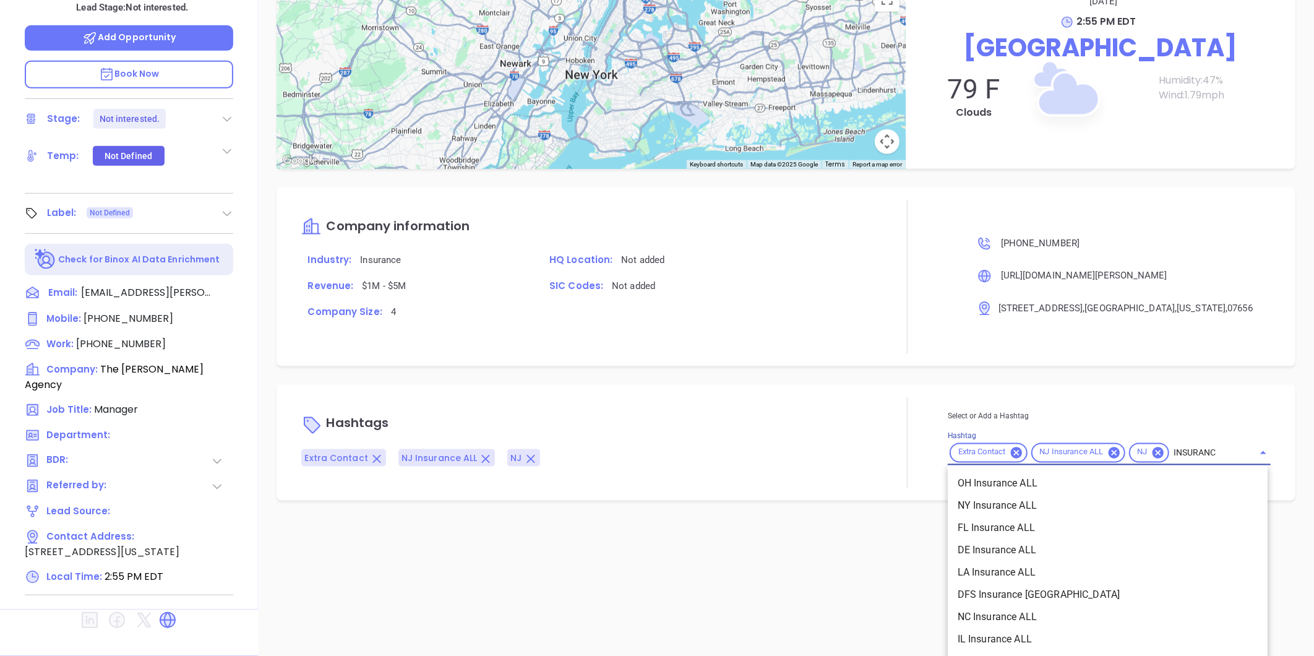
type input "INSURANCE"
click at [975, 580] on li "Insurance" at bounding box center [1108, 584] width 320 height 22
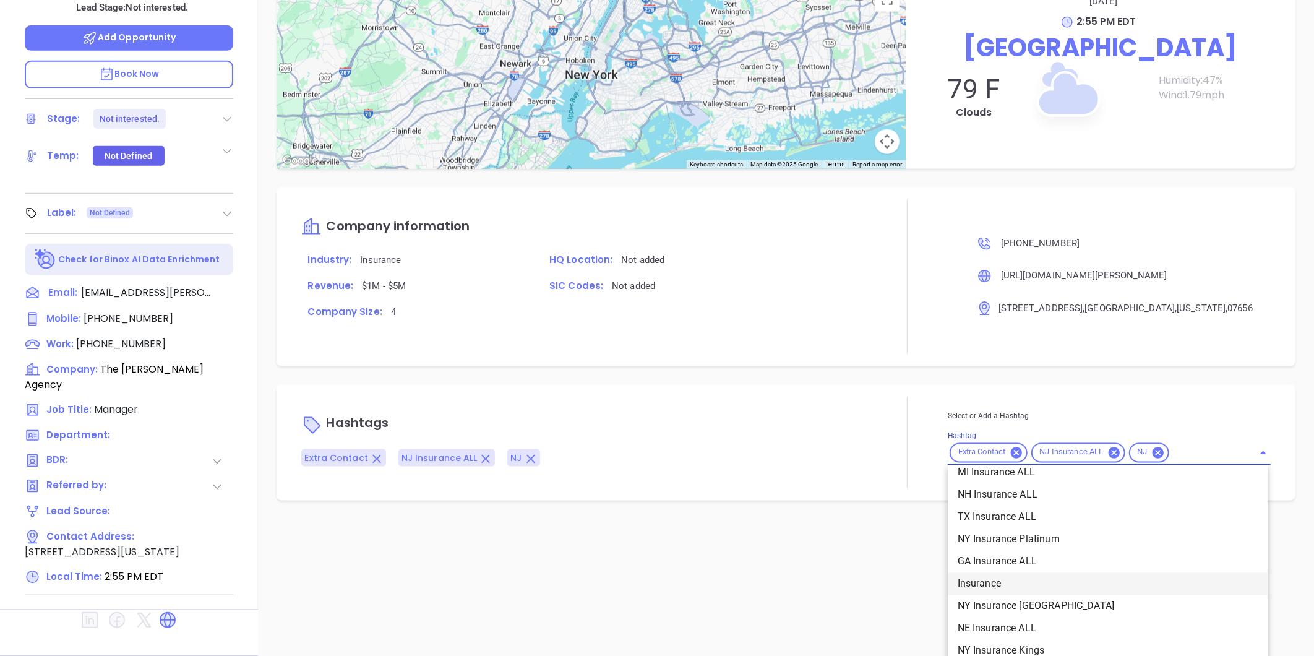
scroll to position [754, 0]
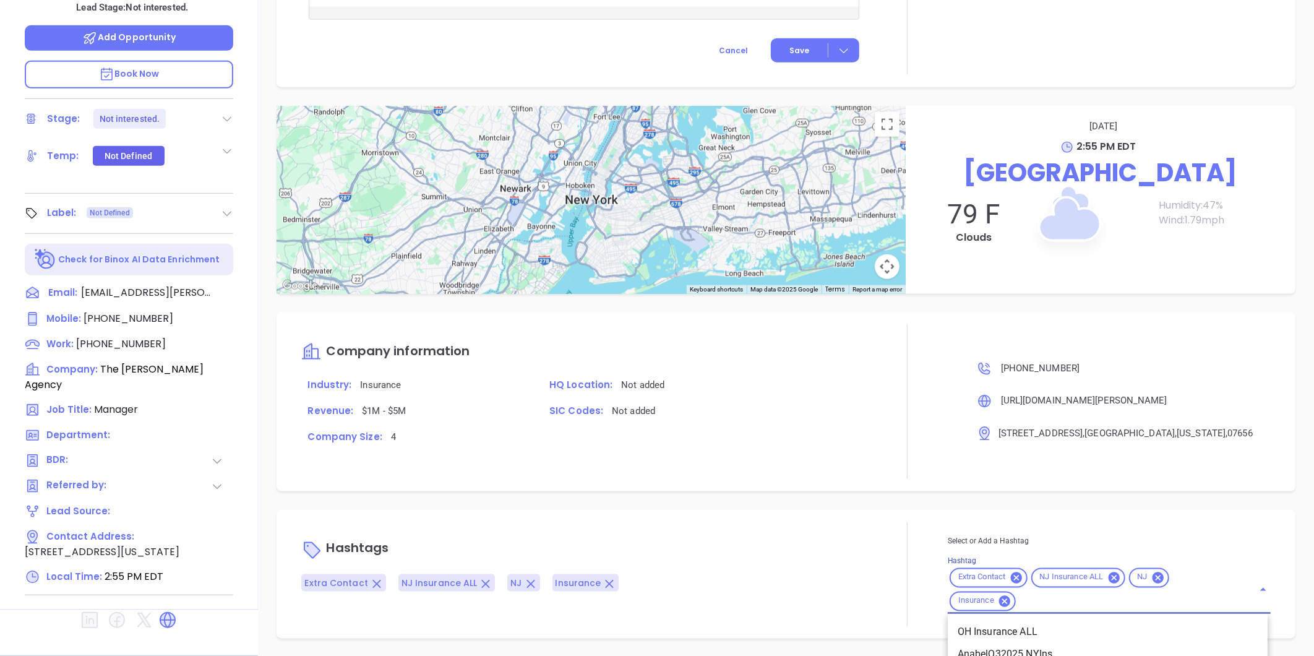
click at [1059, 600] on div "Select or Add a Hashtag Hashtag Extra Contact NJ Insurance ALL NJ Insurance OH …" at bounding box center [1109, 574] width 323 height 79
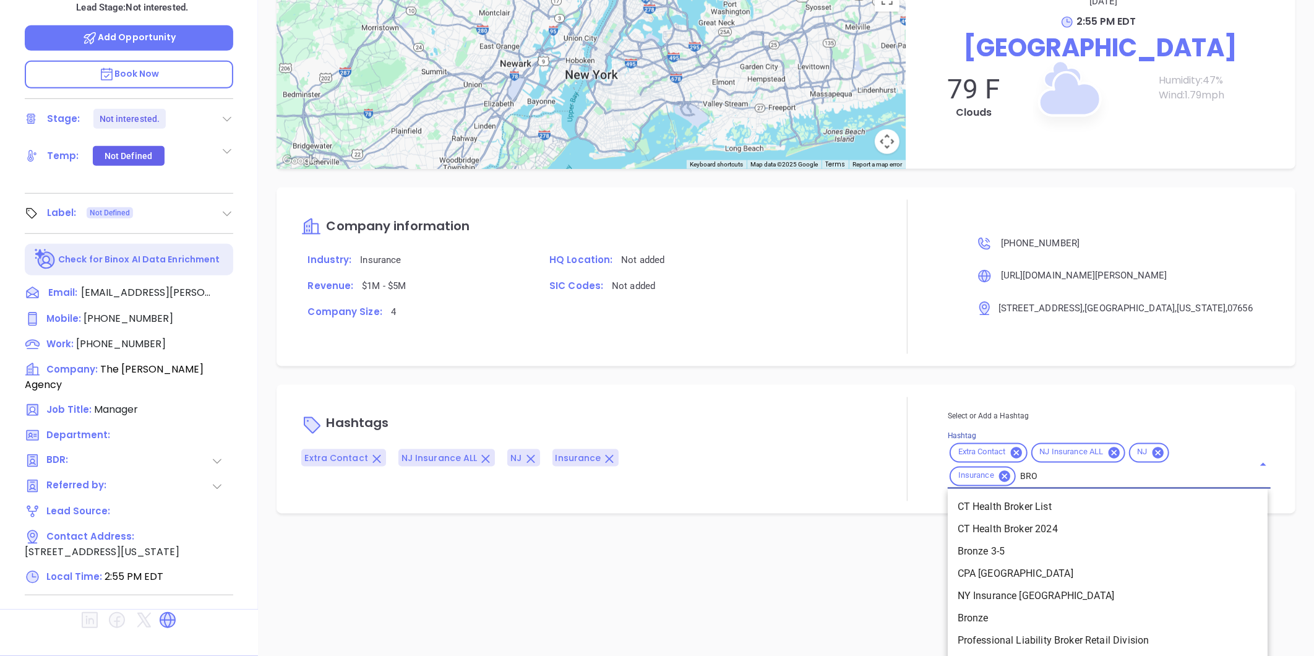
type input "BRON"
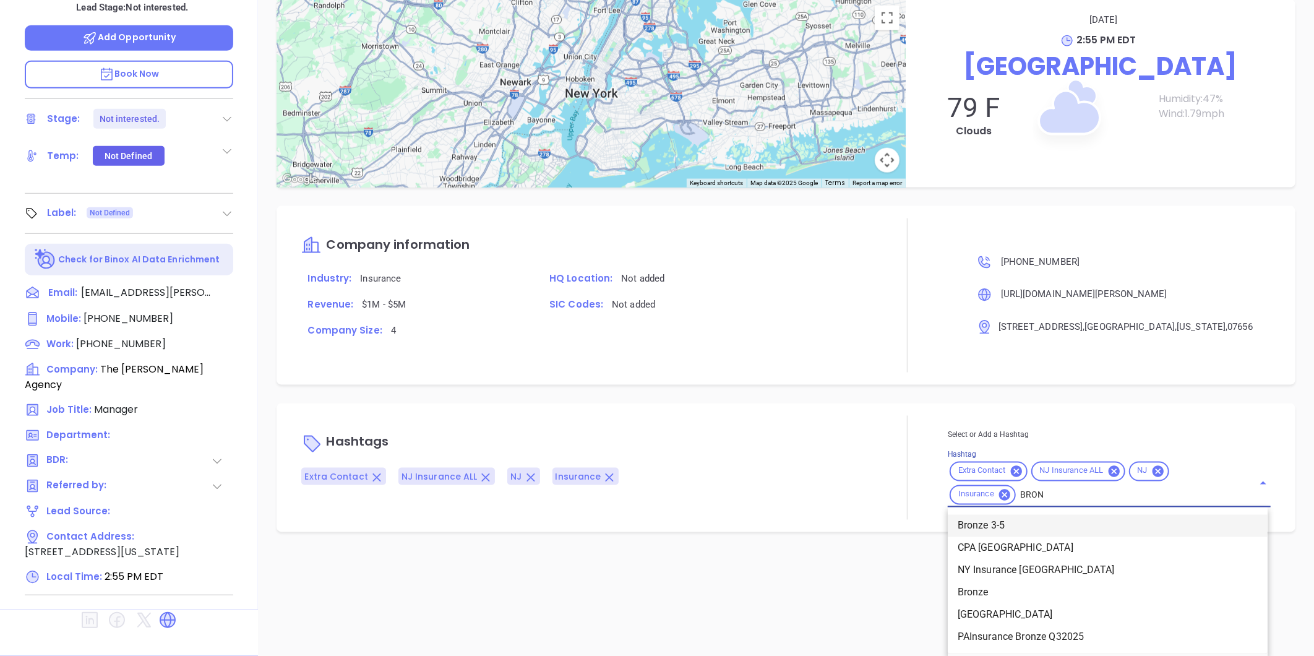
click at [1009, 520] on li "Bronze 3-5" at bounding box center [1108, 526] width 320 height 22
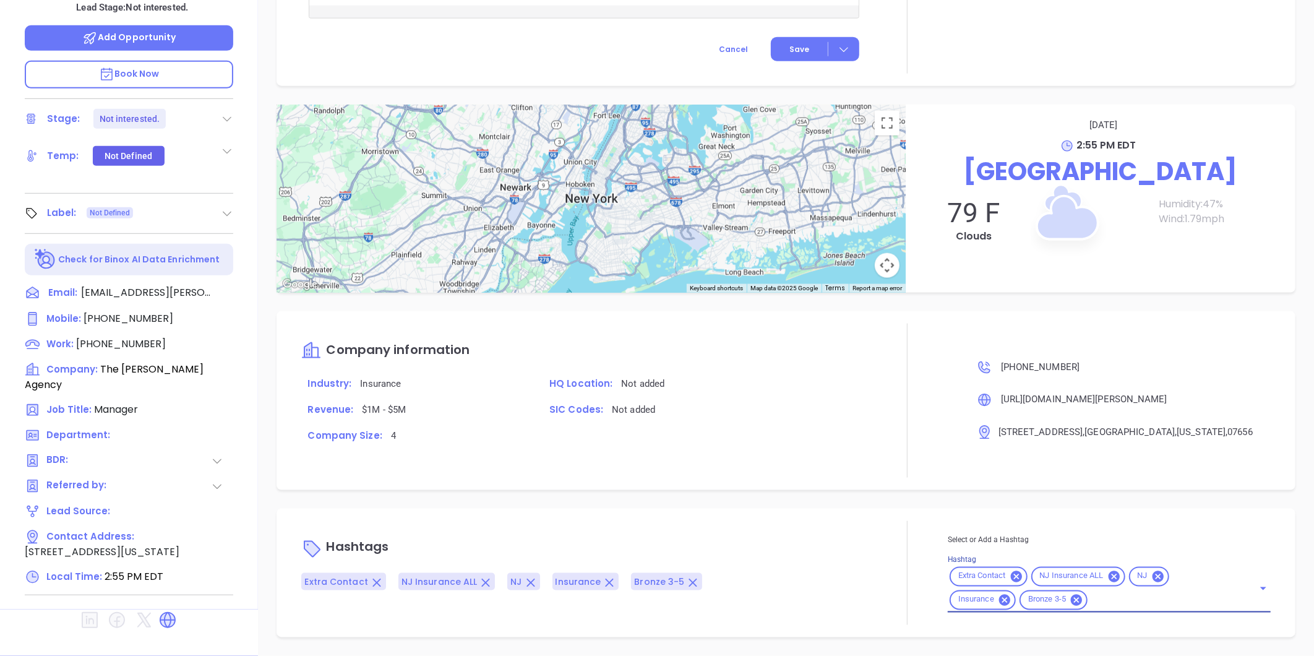
scroll to position [754, 0]
